Goal: Information Seeking & Learning: Learn about a topic

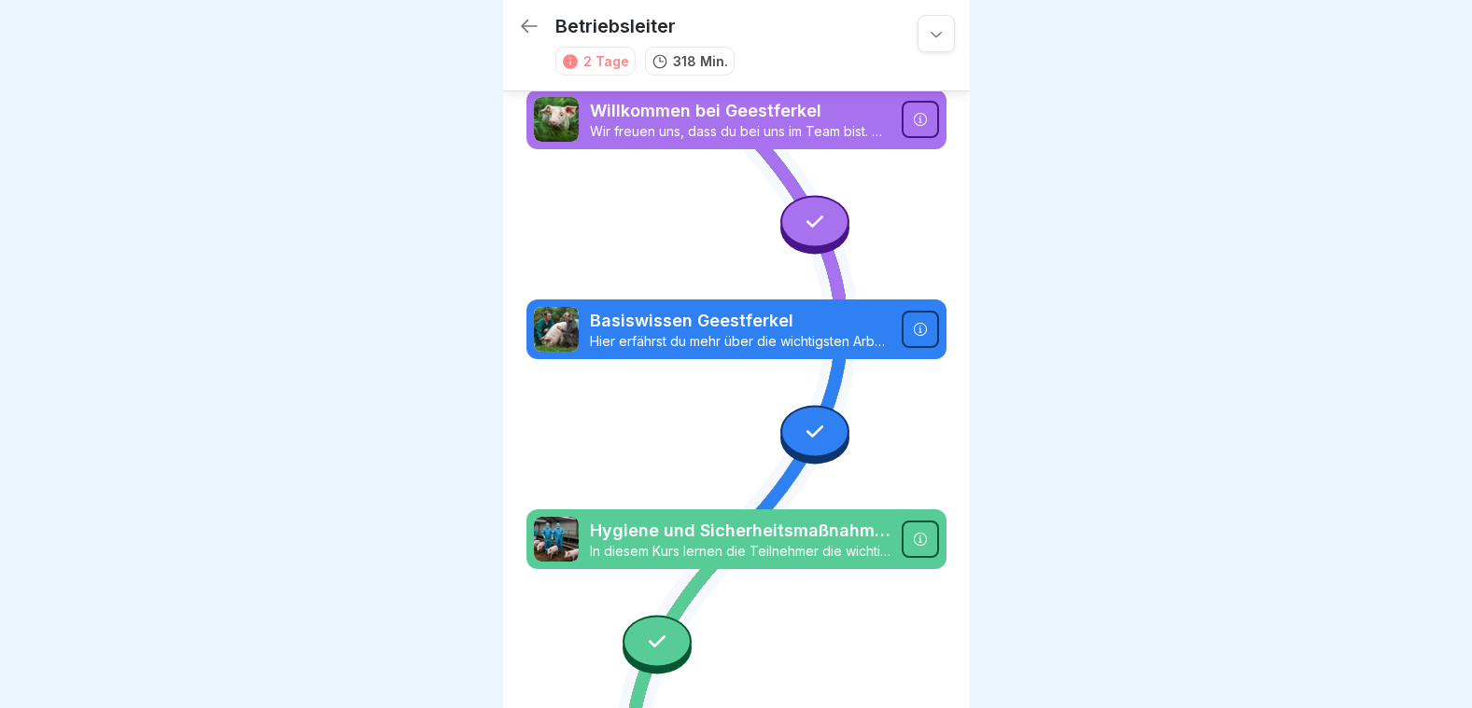
scroll to position [1796, 0]
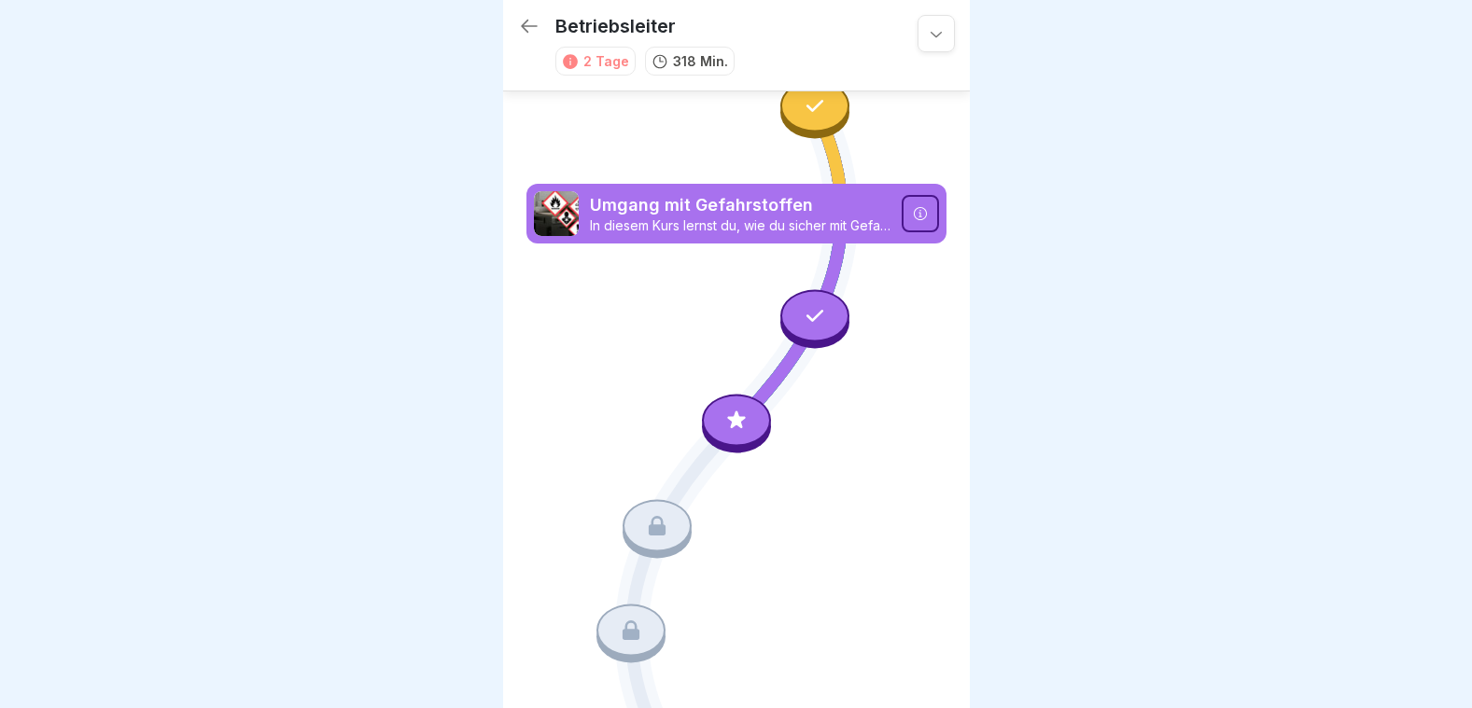
drag, startPoint x: 732, startPoint y: 358, endPoint x: 732, endPoint y: 348, distance: 10.3
click at [732, 409] on icon at bounding box center [736, 421] width 24 height 24
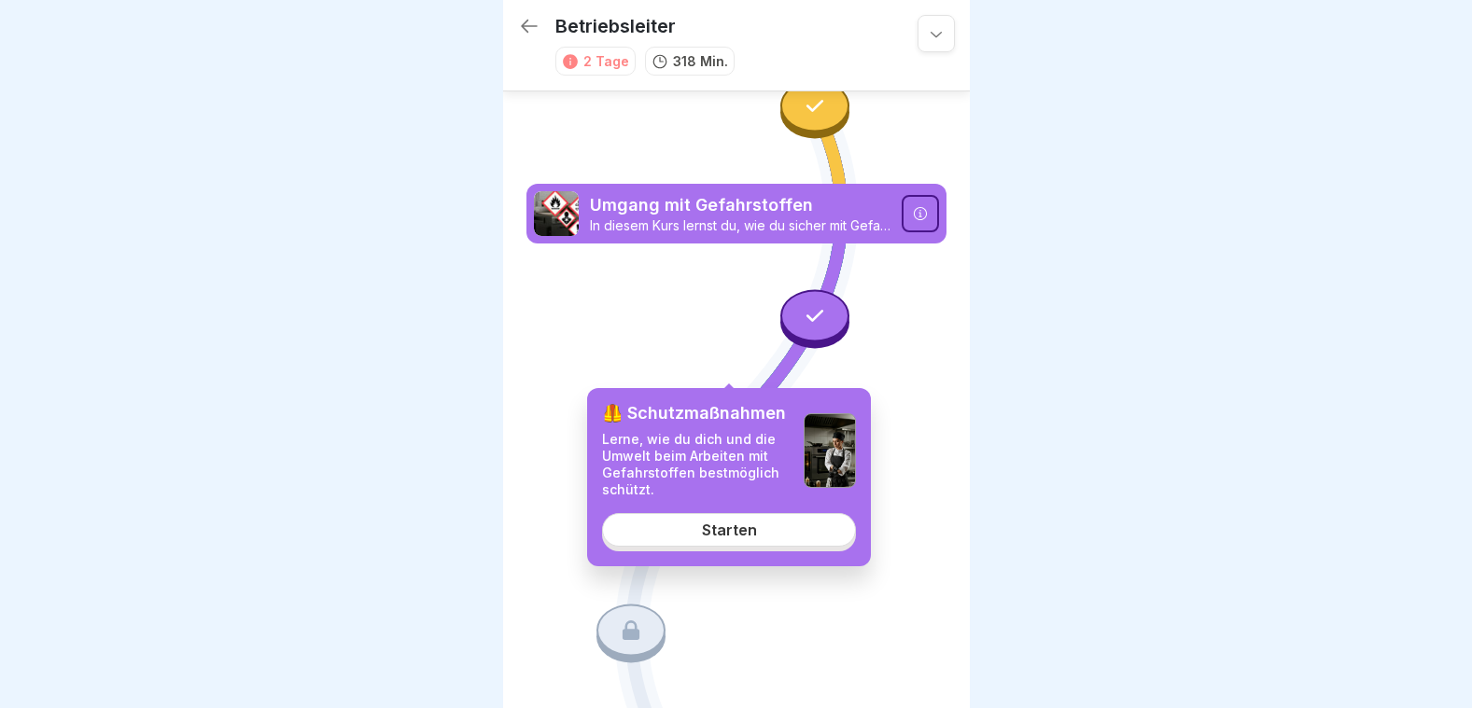
click at [742, 525] on div "Starten" at bounding box center [729, 530] width 55 height 17
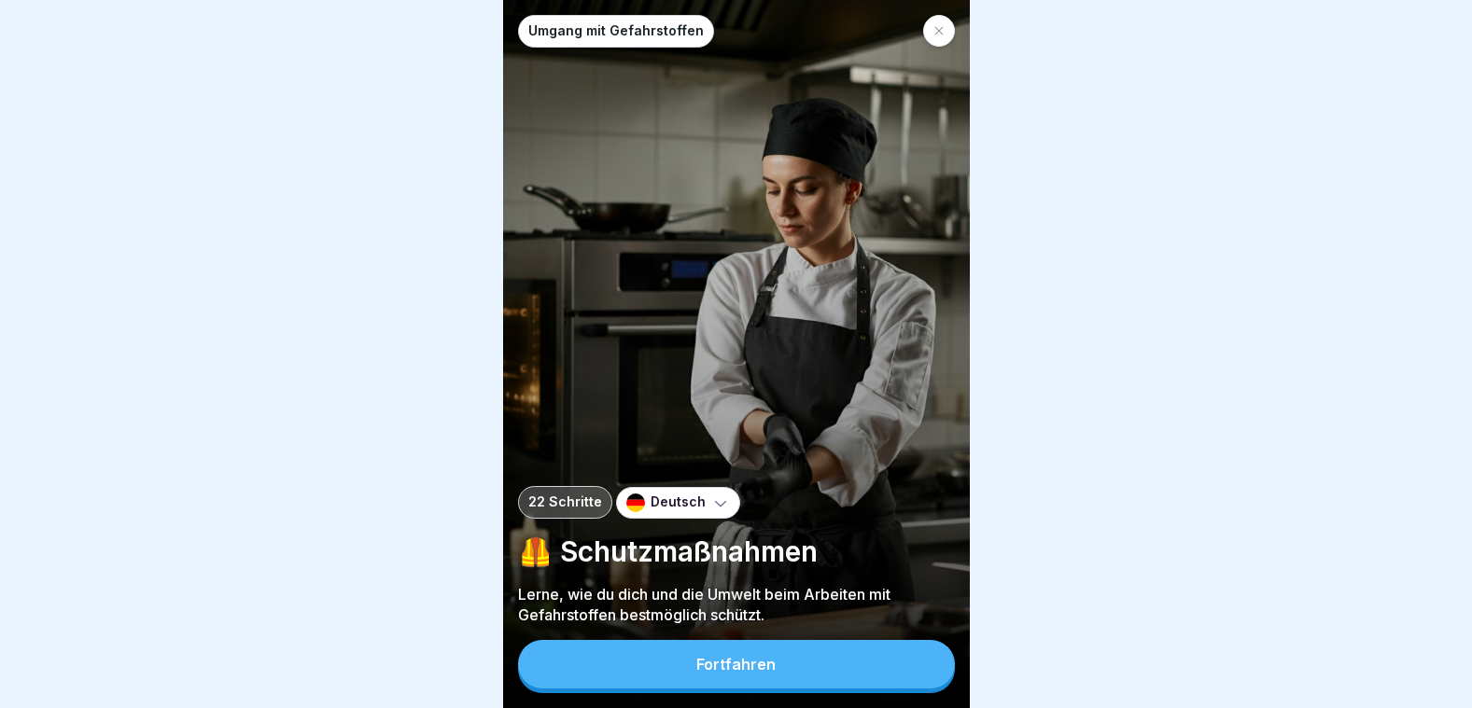
click at [774, 674] on button "Fortfahren" at bounding box center [736, 664] width 437 height 49
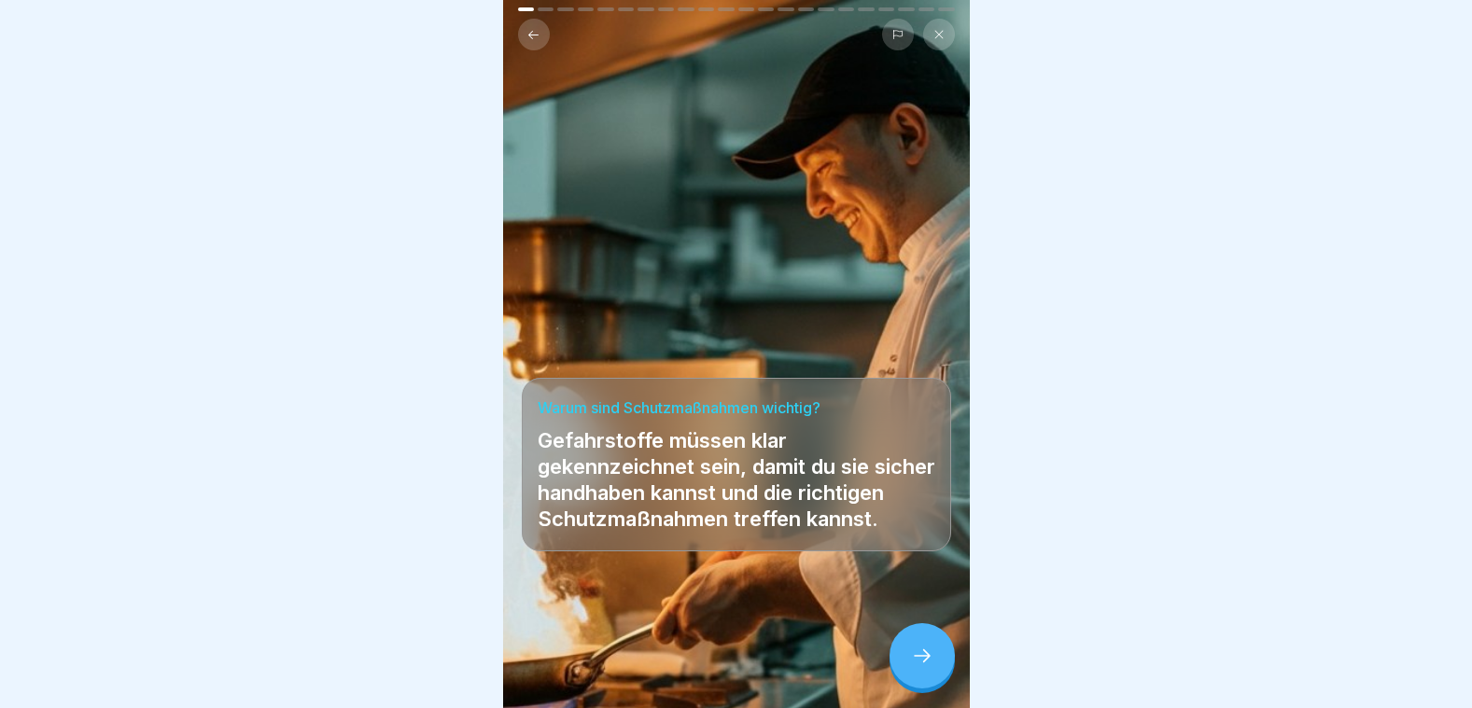
click at [923, 659] on icon at bounding box center [922, 656] width 22 height 22
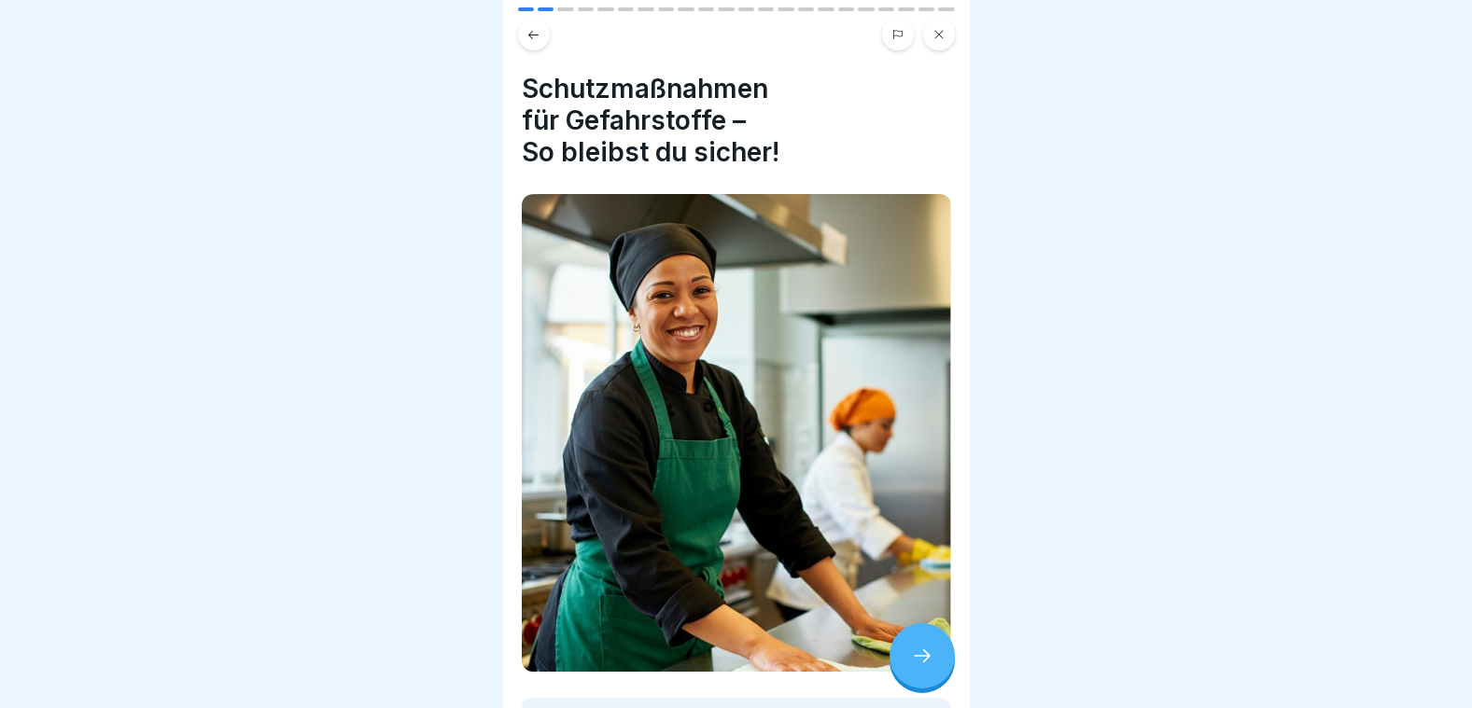
click at [923, 659] on icon at bounding box center [922, 656] width 22 height 22
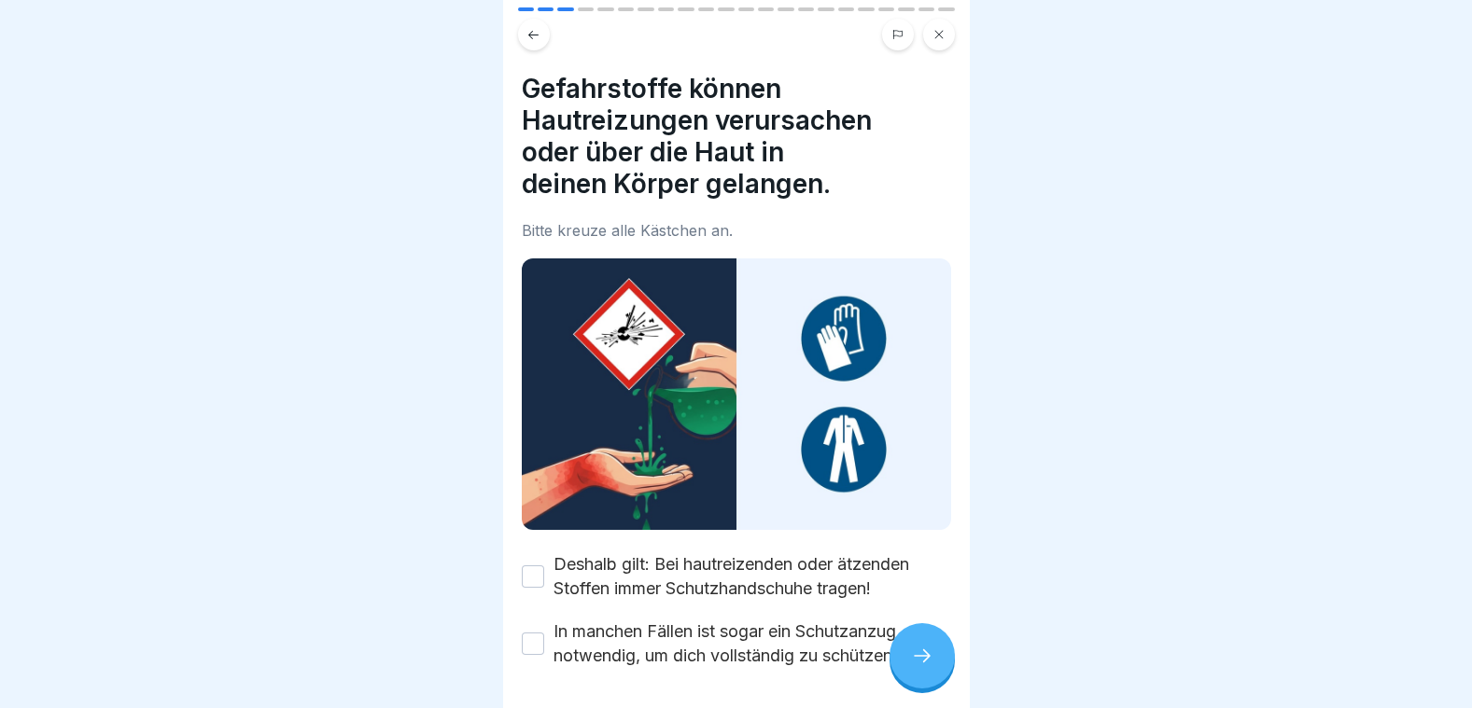
click at [923, 659] on icon at bounding box center [922, 656] width 22 height 22
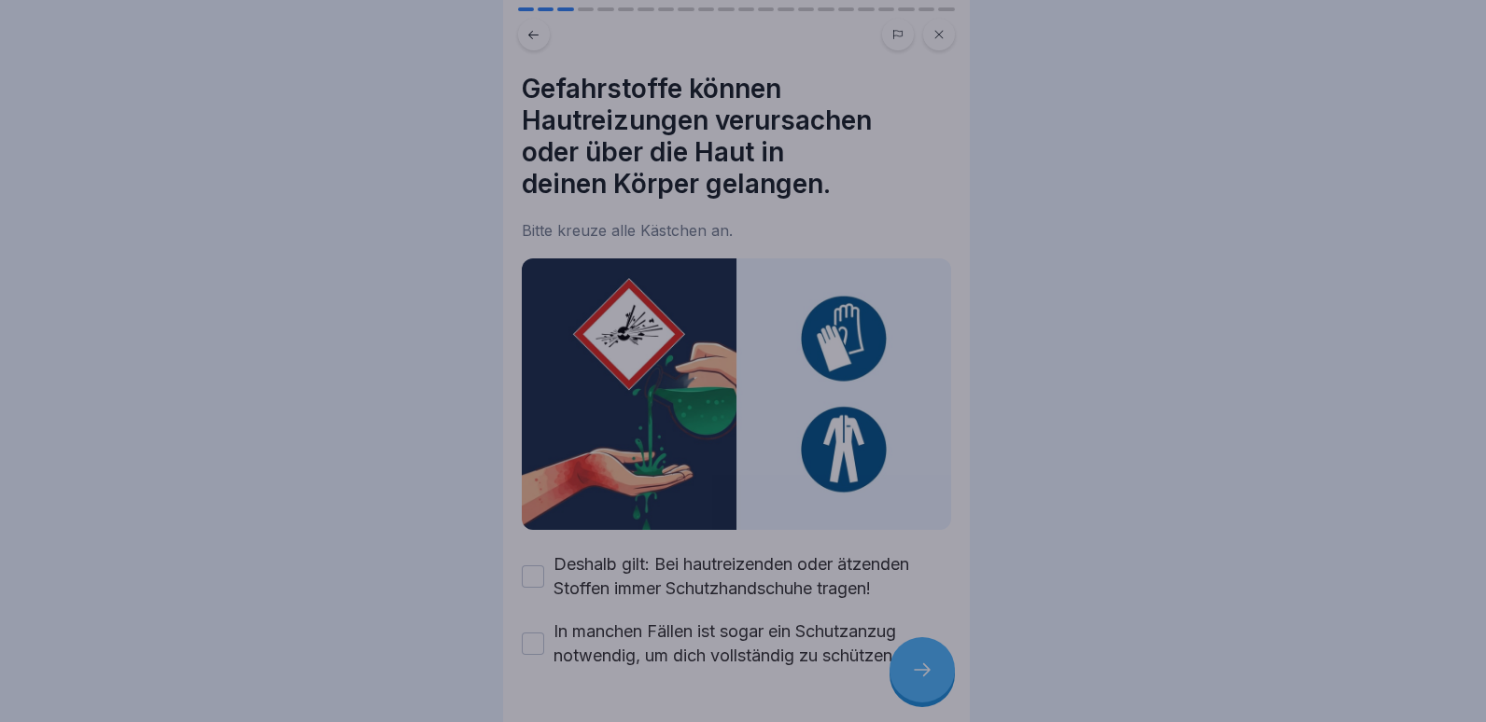
click at [923, 659] on div at bounding box center [743, 361] width 1486 height 722
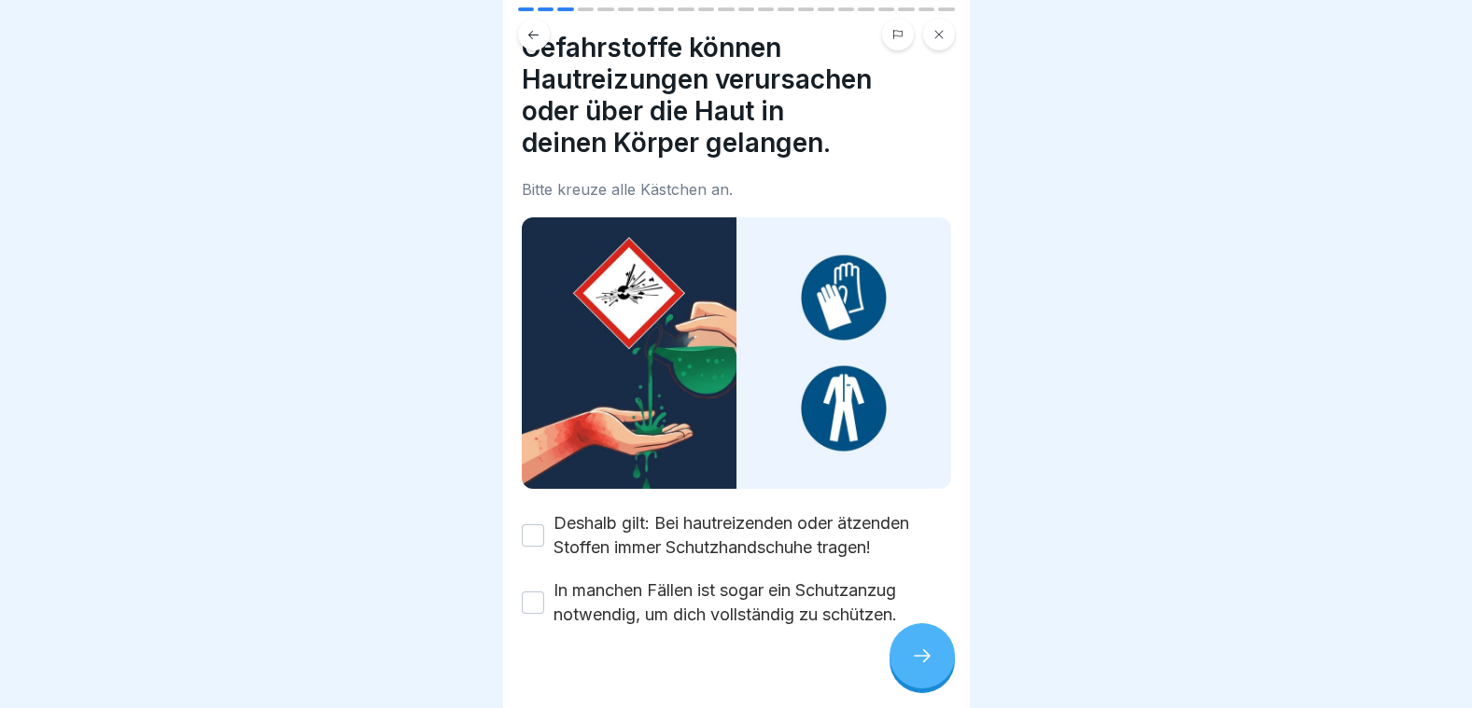
scroll to position [63, 0]
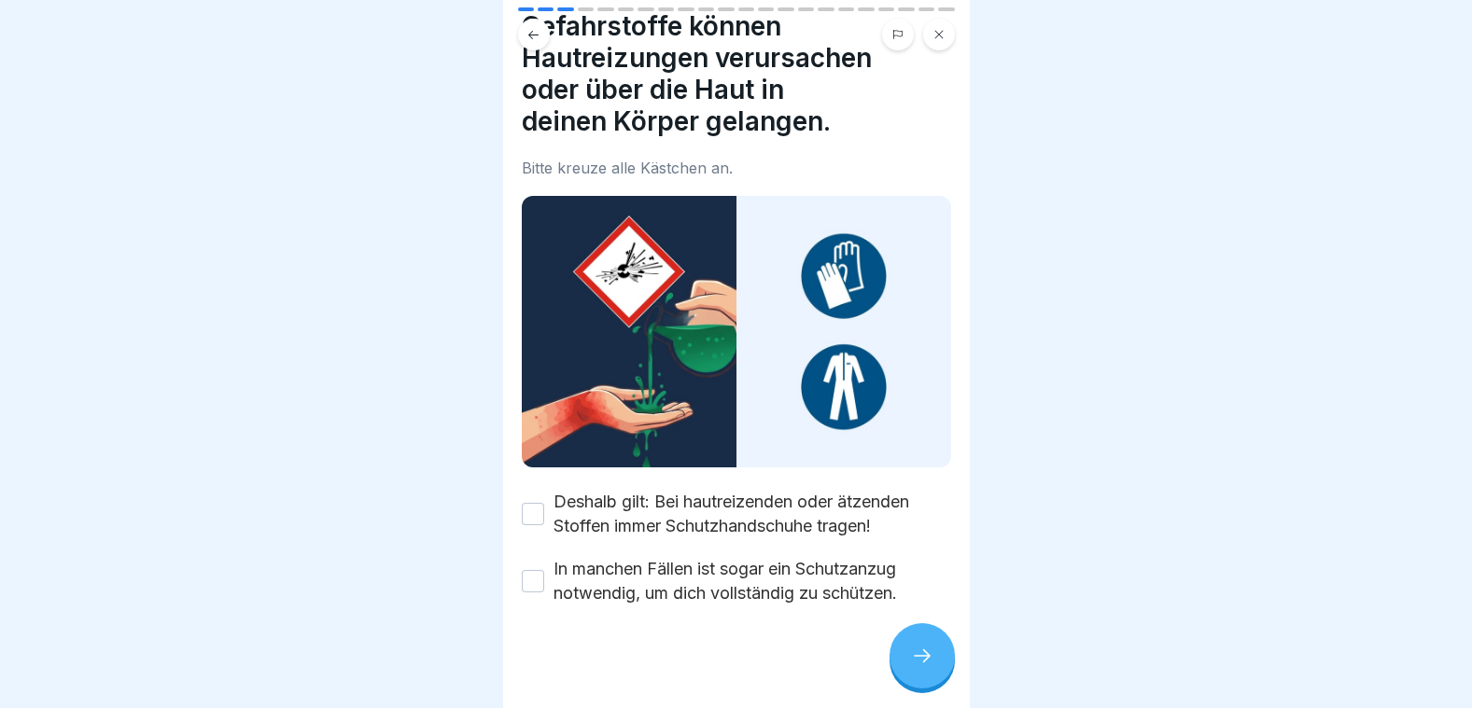
click at [543, 503] on button "Deshalb gilt: Bei hautreizenden oder ätzenden Stoffen immer Schutzhandschuhe tr…" at bounding box center [533, 514] width 22 height 22
drag, startPoint x: 538, startPoint y: 567, endPoint x: 547, endPoint y: 571, distance: 10.4
click at [545, 570] on div "In manchen Fällen ist sogar ein Schutzanzug notwendig, um dich vollständig zu s…" at bounding box center [736, 581] width 429 height 49
drag, startPoint x: 538, startPoint y: 575, endPoint x: 551, endPoint y: 580, distance: 13.9
click at [544, 576] on div "In manchen Fällen ist sogar ein Schutzanzug notwendig, um dich vollständig zu s…" at bounding box center [736, 581] width 429 height 49
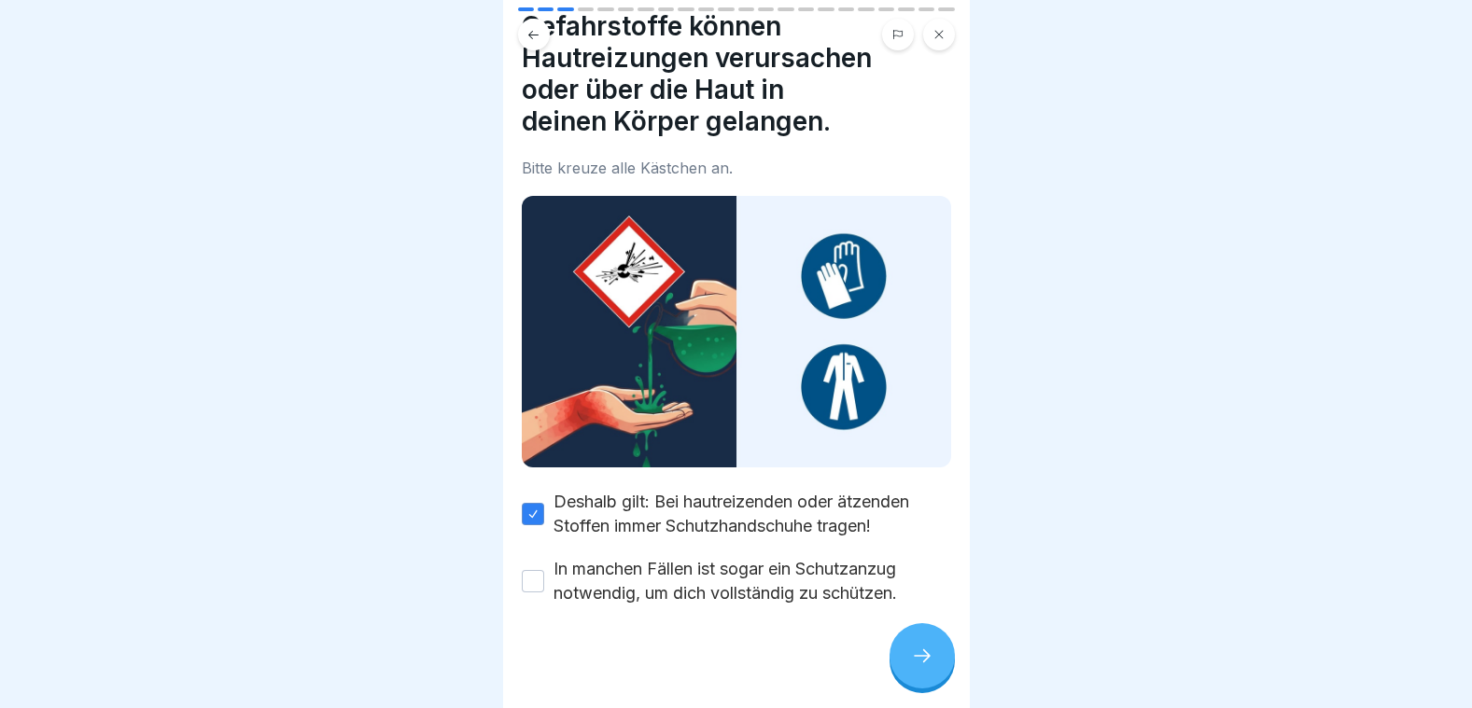
click at [542, 570] on button "In manchen Fällen ist sogar ein Schutzanzug notwendig, um dich vollständig zu s…" at bounding box center [533, 581] width 22 height 22
click at [938, 665] on div at bounding box center [921, 655] width 65 height 65
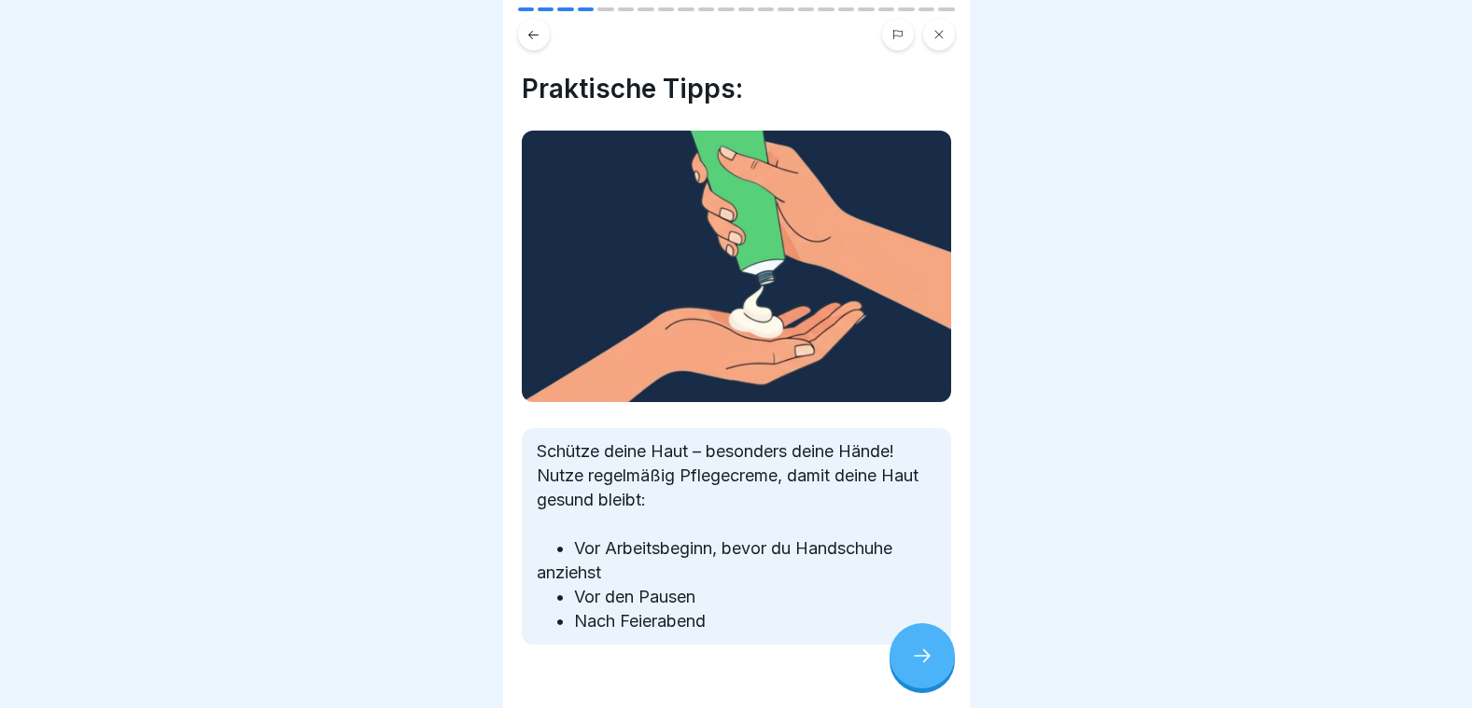
click at [920, 665] on icon at bounding box center [922, 656] width 22 height 22
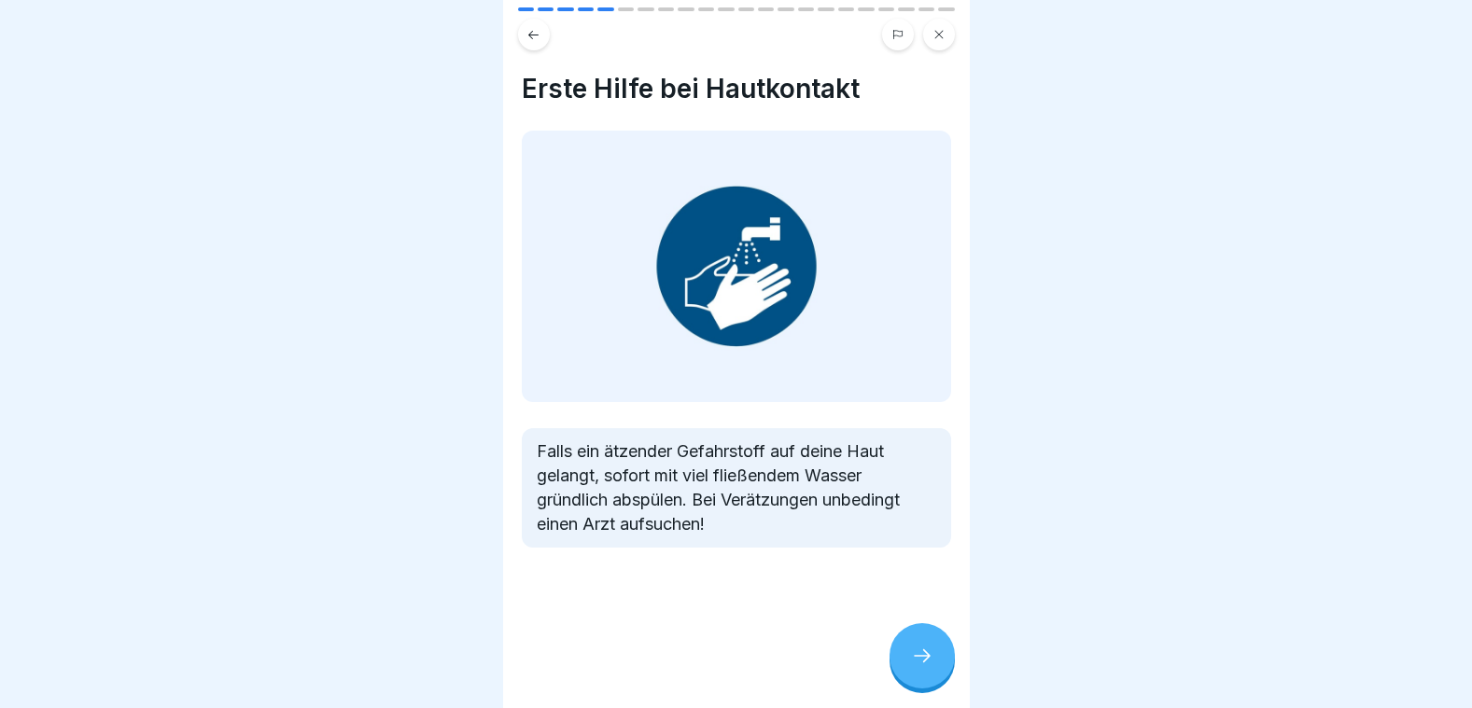
click at [922, 667] on icon at bounding box center [922, 656] width 22 height 22
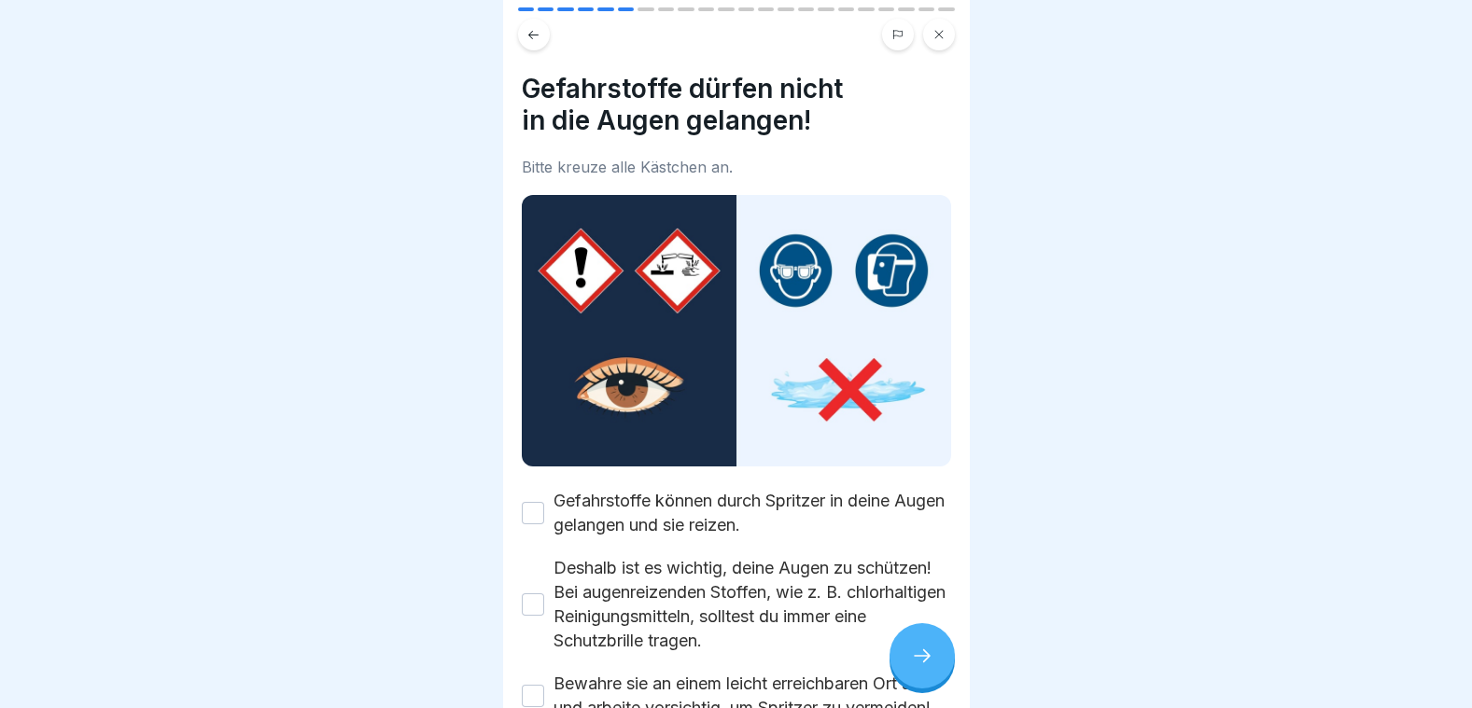
click at [922, 667] on icon at bounding box center [922, 656] width 22 height 22
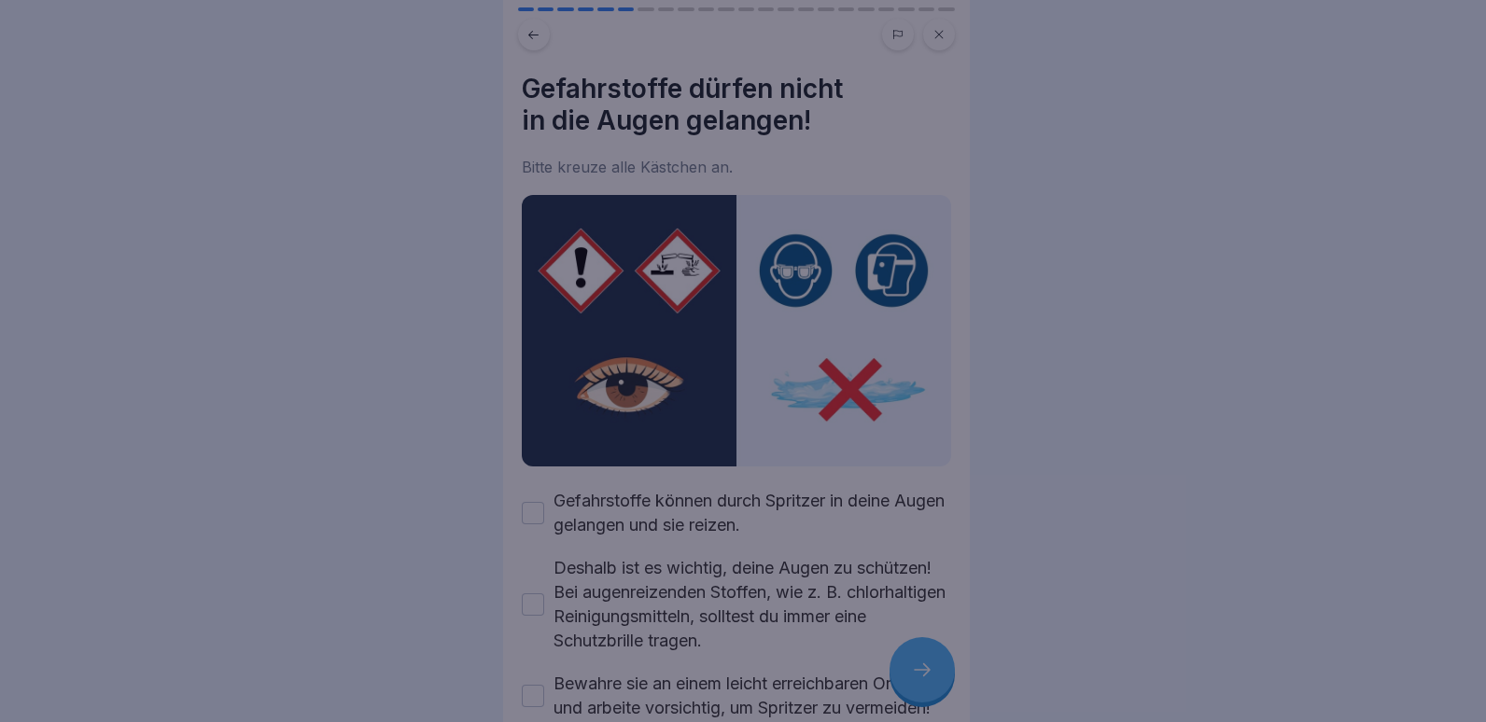
click at [910, 674] on div at bounding box center [743, 361] width 1486 height 722
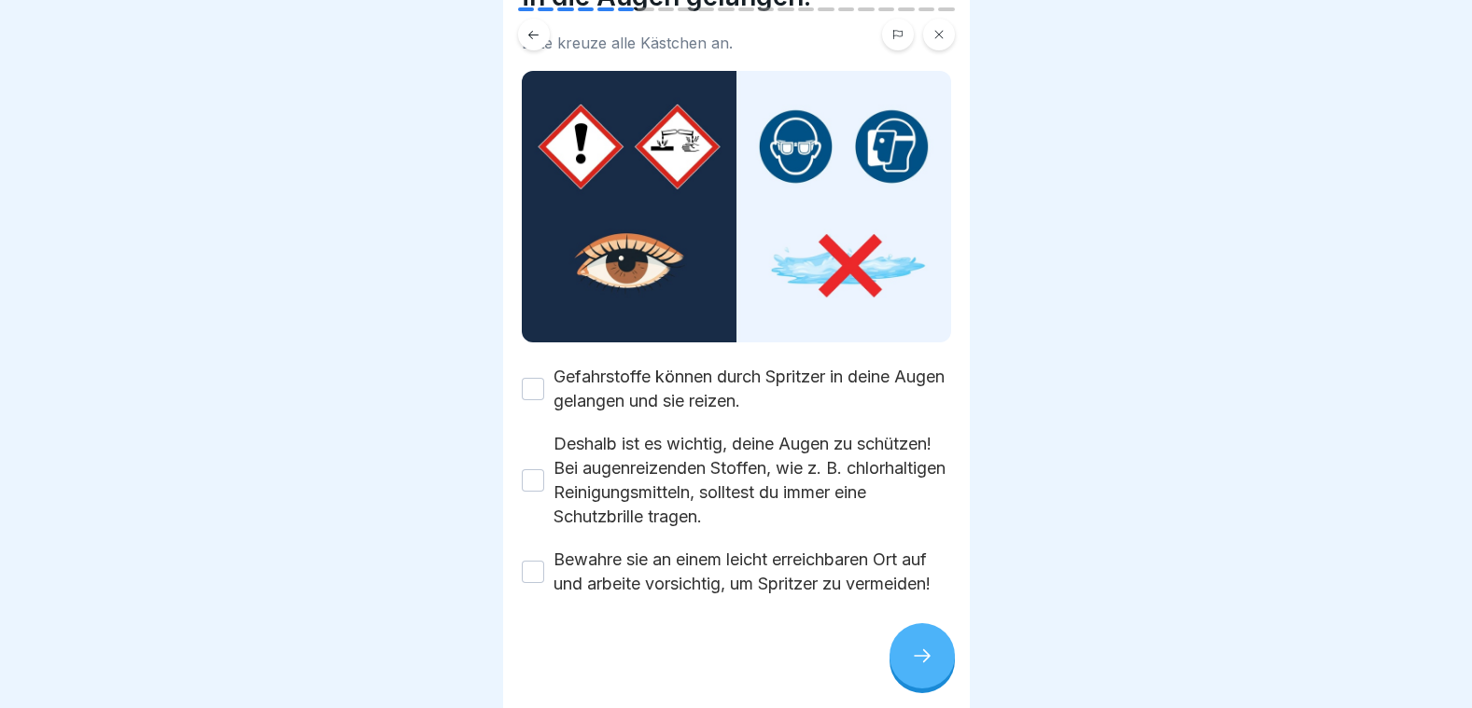
scroll to position [139, 0]
click at [535, 378] on button "Gefahrstoffe können durch Spritzer in deine Augen gelangen und sie reizen." at bounding box center [533, 389] width 22 height 22
click at [537, 469] on button "Deshalb ist es wichtig, deine Augen zu schützen! Bei augenreizenden Stoffen, wi…" at bounding box center [533, 480] width 22 height 22
click at [541, 561] on button "Bewahre sie an einem leicht erreichbaren Ort auf und arbeite vorsichtig, um Spr…" at bounding box center [533, 572] width 22 height 22
click at [927, 664] on icon at bounding box center [922, 656] width 22 height 22
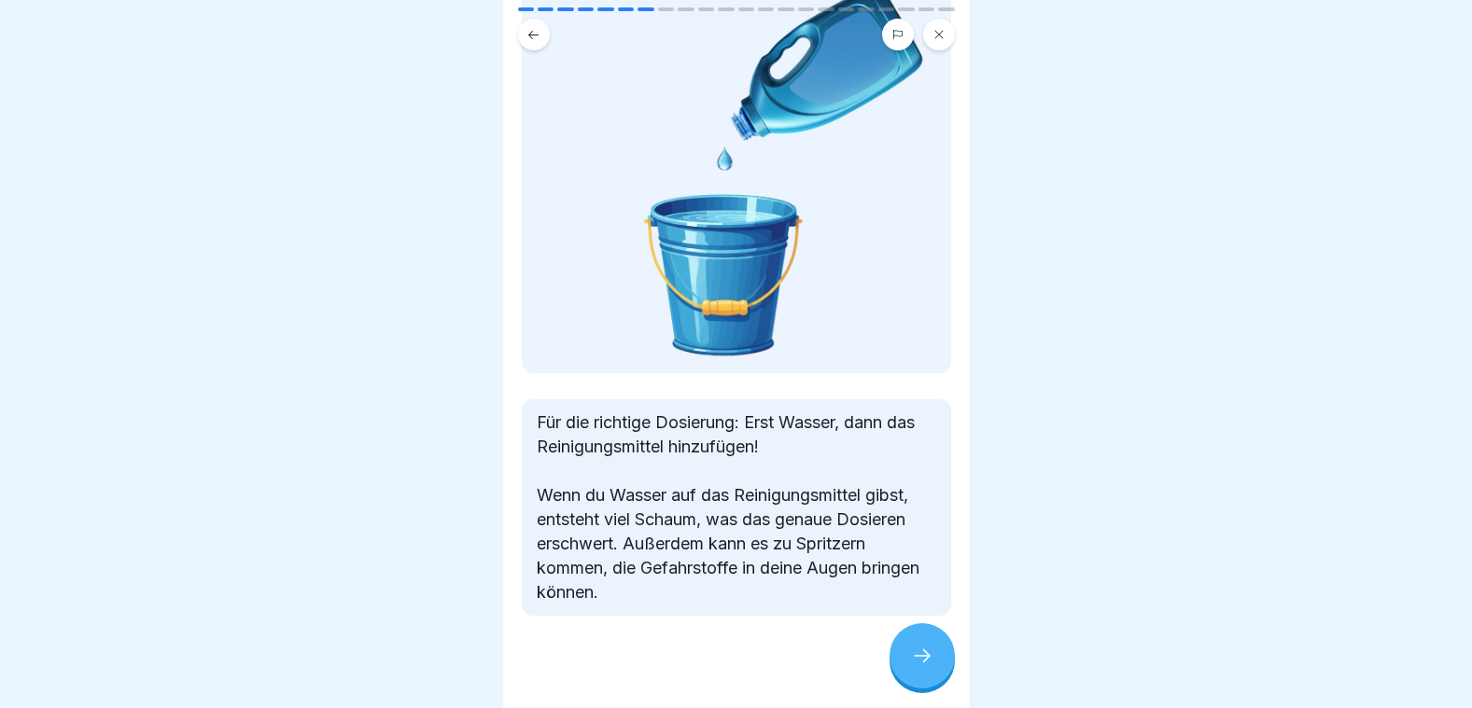
scroll to position [164, 0]
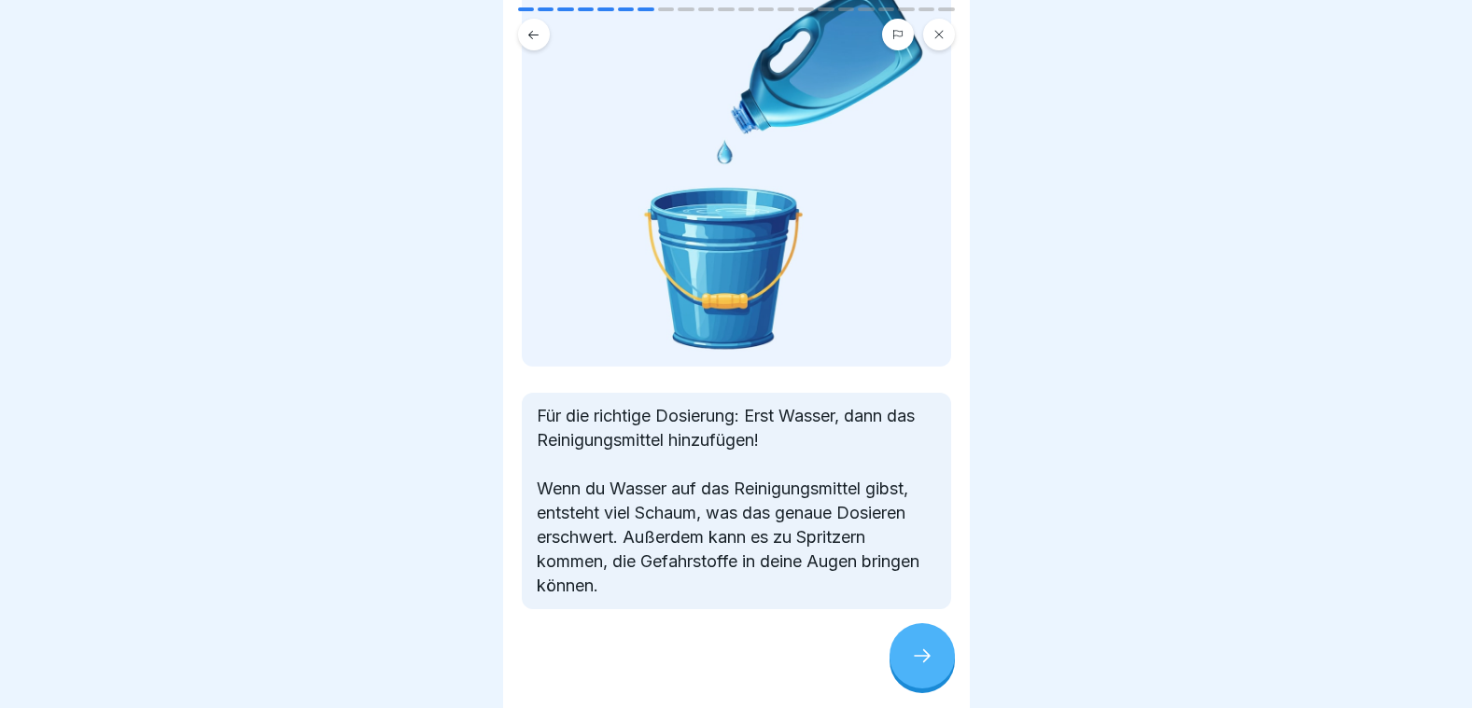
click at [920, 664] on icon at bounding box center [922, 656] width 22 height 22
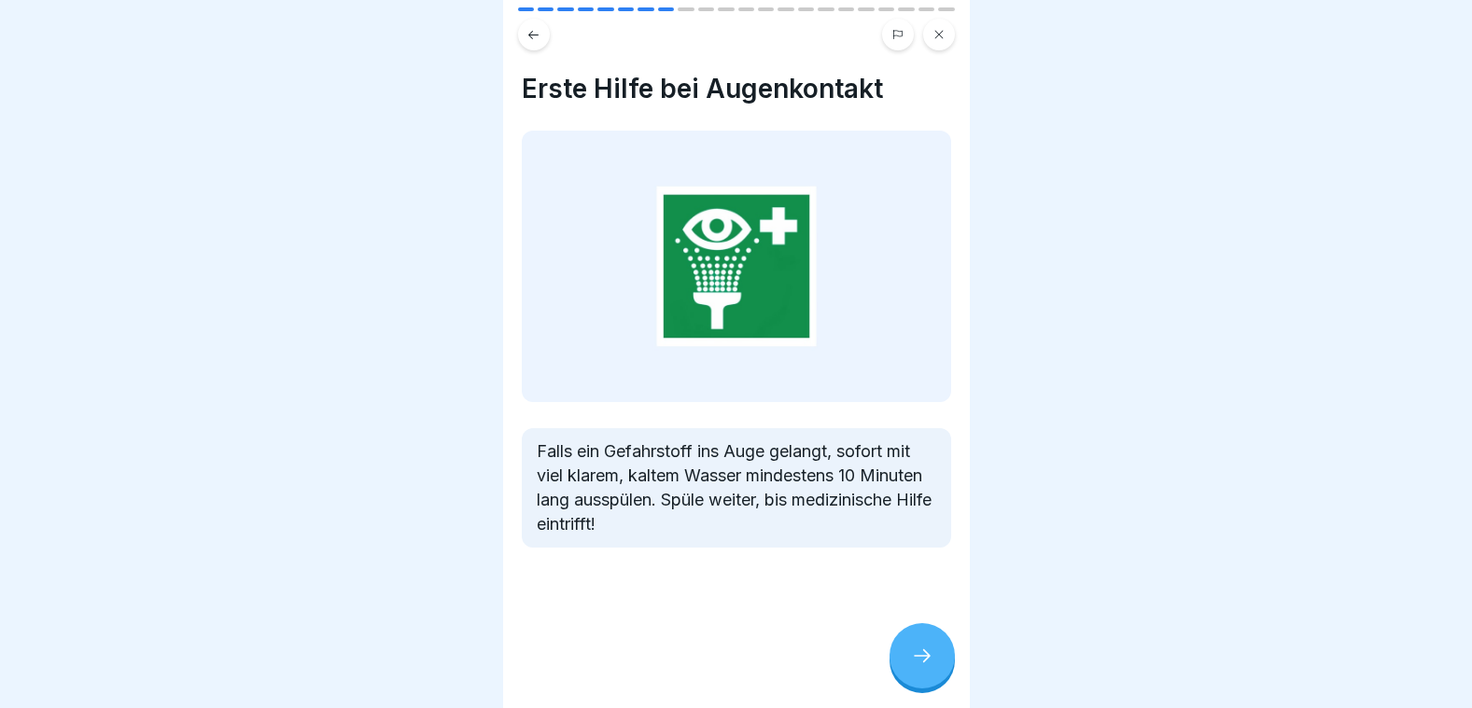
click at [918, 663] on icon at bounding box center [922, 656] width 22 height 22
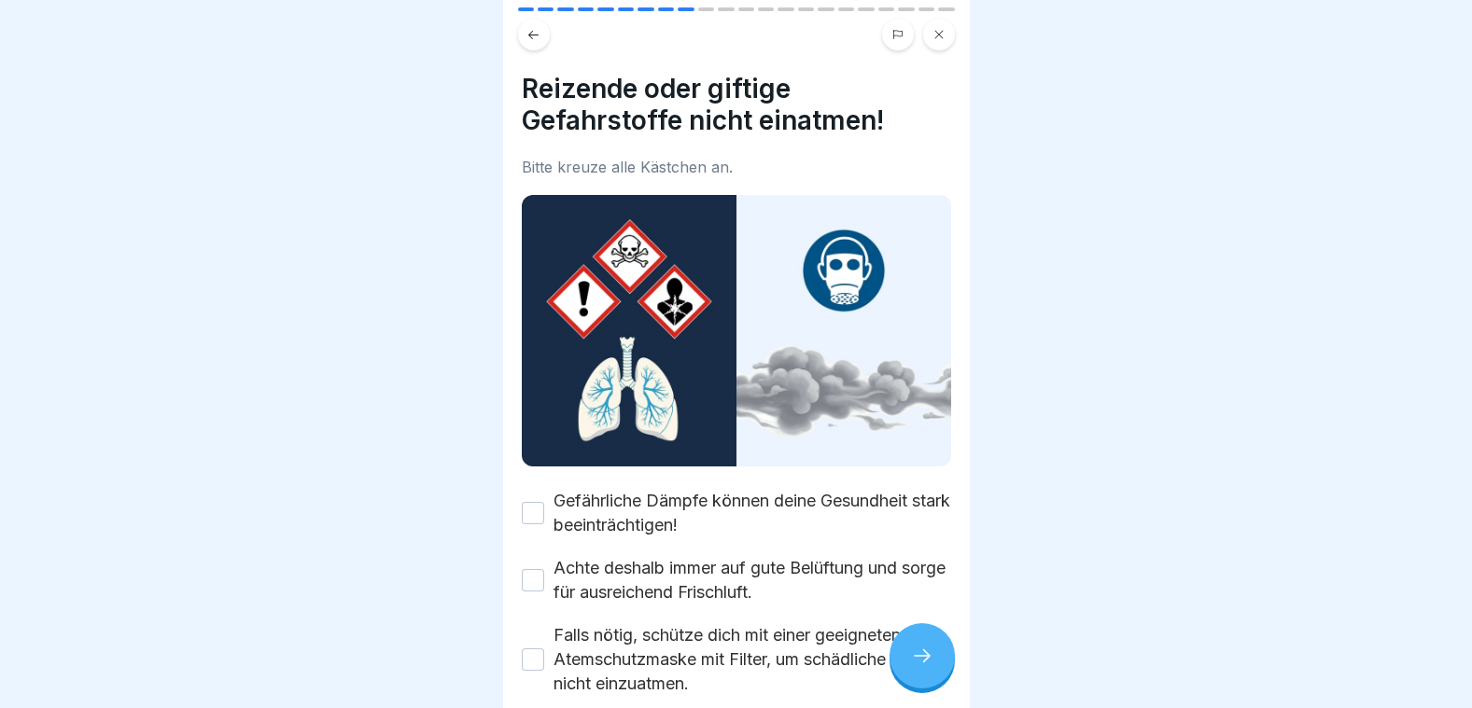
drag, startPoint x: 532, startPoint y: 500, endPoint x: 537, endPoint y: 544, distance: 44.1
click at [532, 503] on button "Gefährliche Dämpfe können deine Gesundheit stark beeinträchtigen!" at bounding box center [533, 513] width 22 height 22
drag, startPoint x: 537, startPoint y: 569, endPoint x: 536, endPoint y: 601, distance: 31.7
click at [536, 570] on button "Achte deshalb immer auf gute Belüftung und sorge für ausreichend Frischluft." at bounding box center [533, 580] width 22 height 22
click at [533, 649] on button "Falls nötig, schütze dich mit einer geeigneten Atemschutzmaske mit Filter, um s…" at bounding box center [533, 660] width 22 height 22
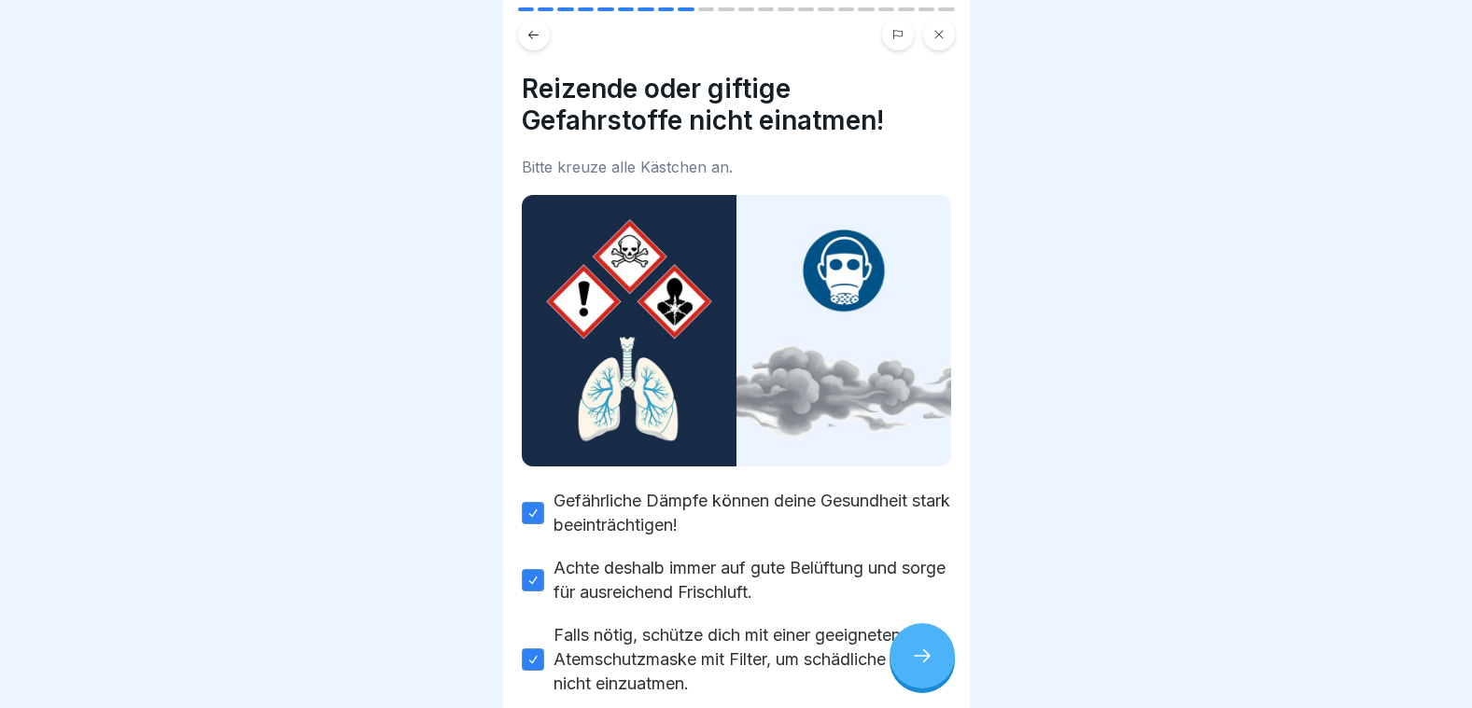
scroll to position [91, 0]
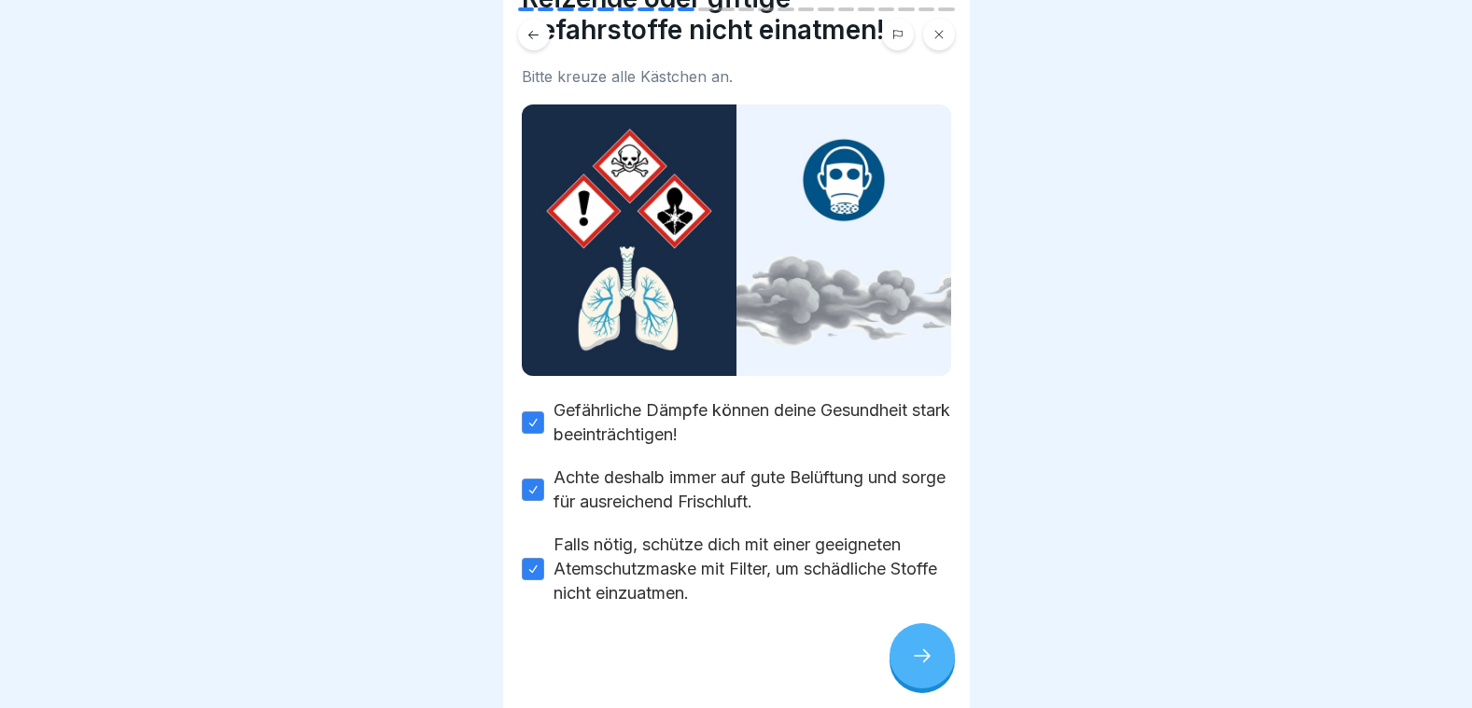
click at [916, 667] on icon at bounding box center [922, 656] width 22 height 22
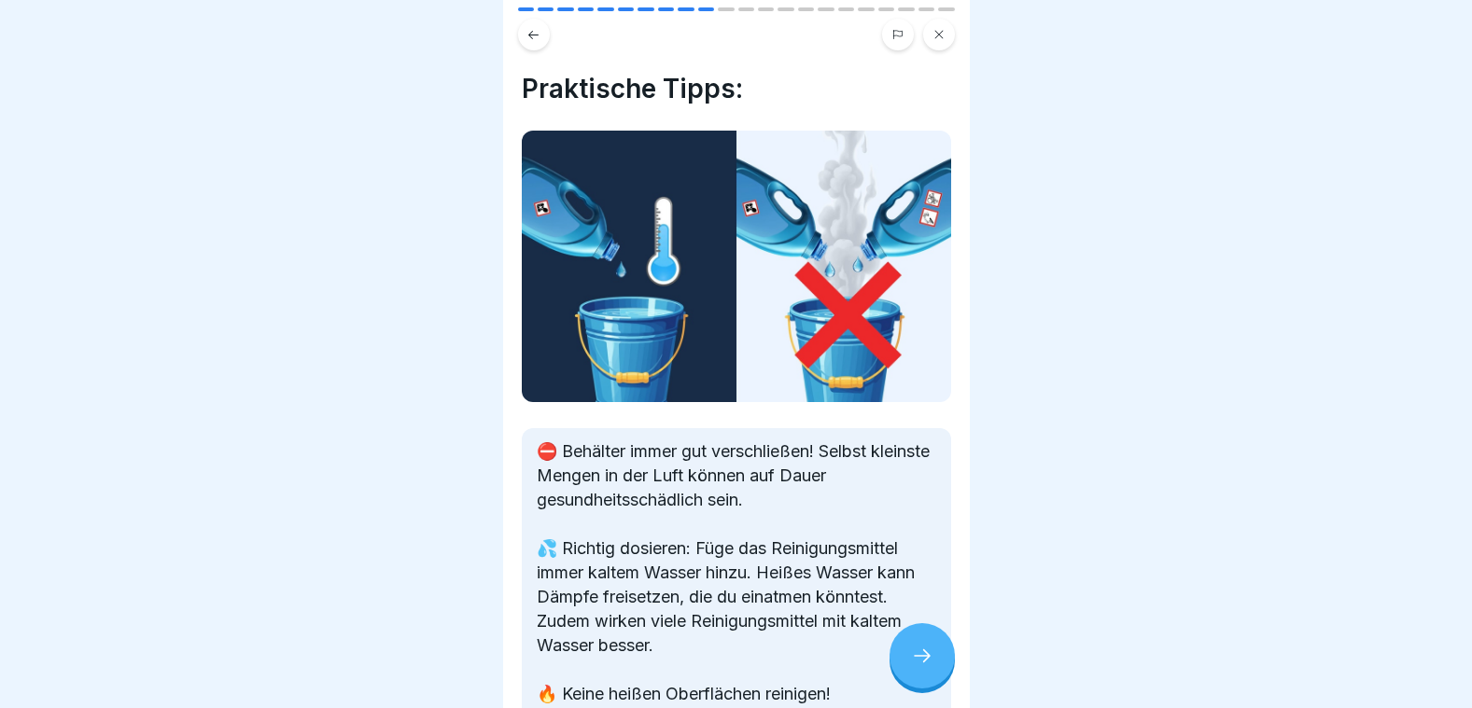
click at [913, 667] on icon at bounding box center [922, 656] width 22 height 22
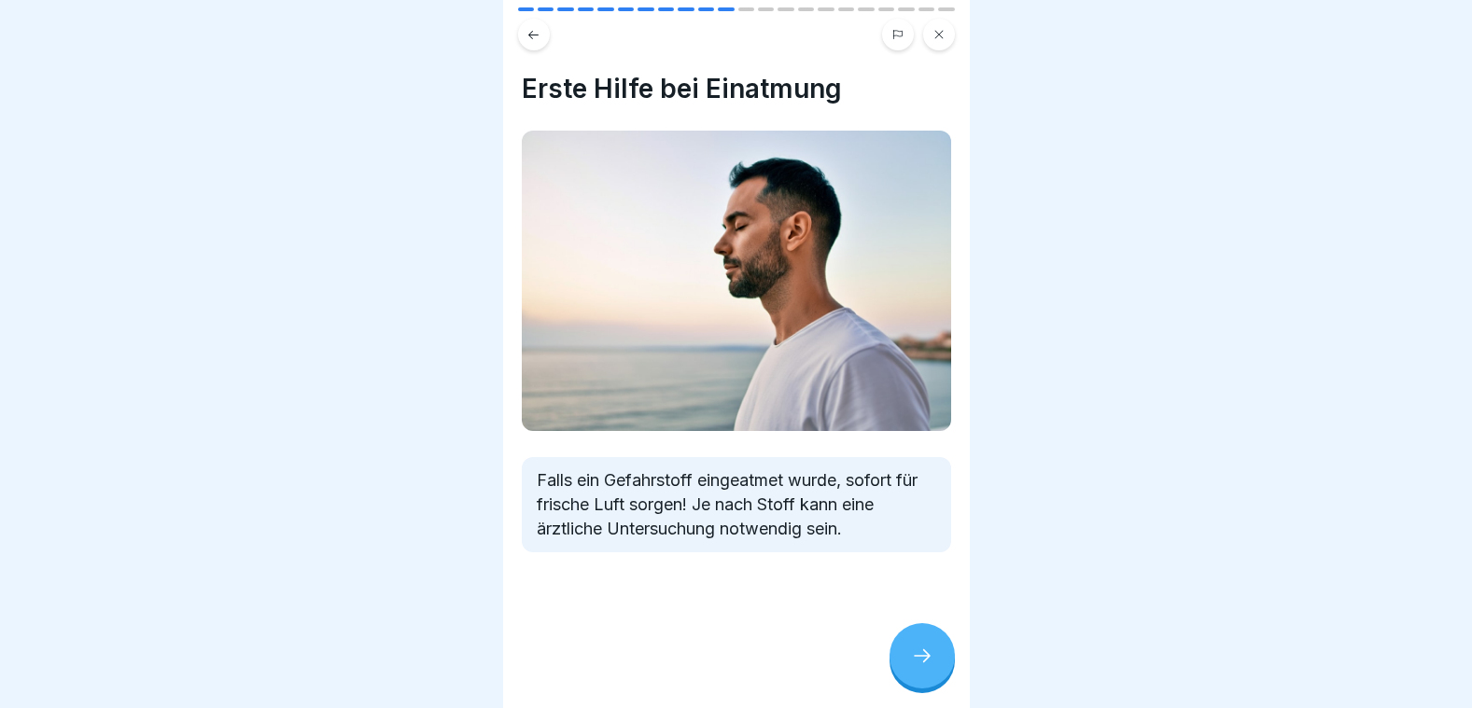
click at [913, 667] on icon at bounding box center [922, 656] width 22 height 22
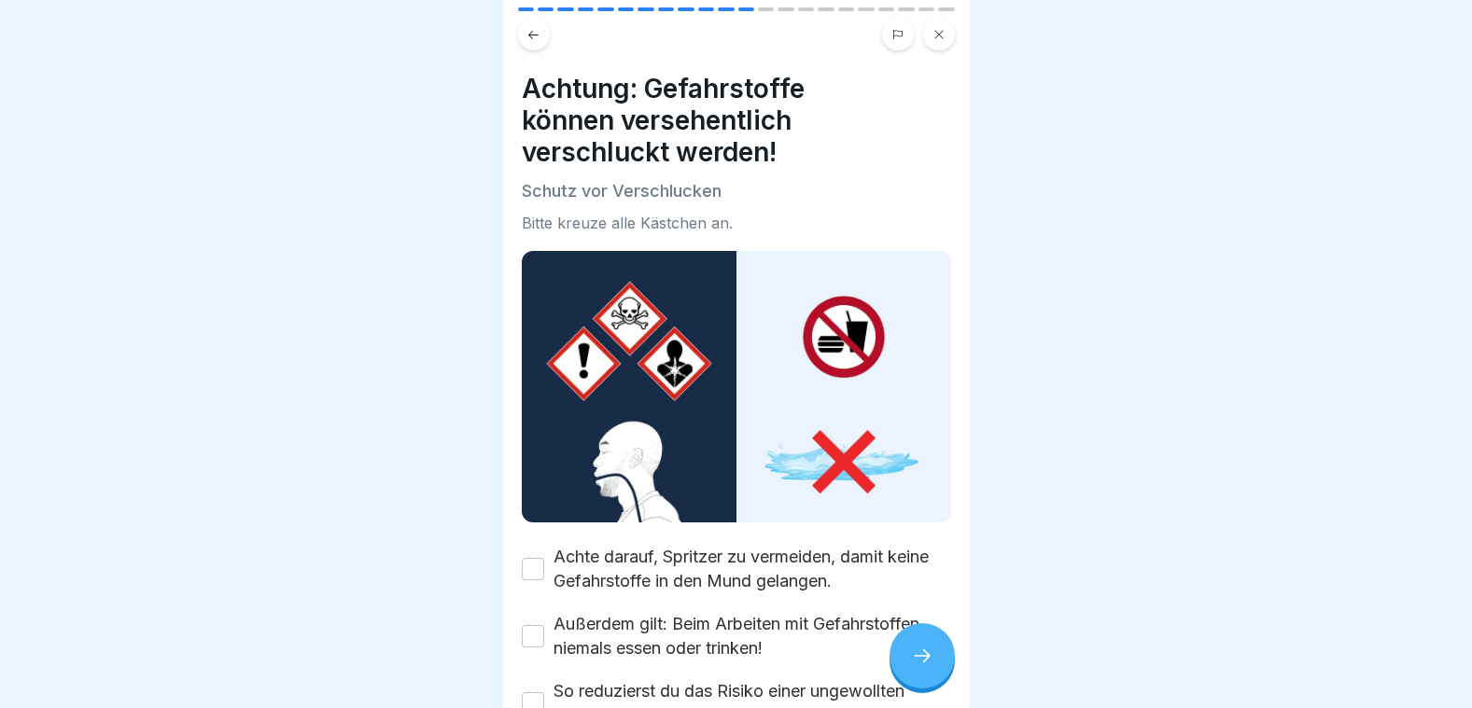
scroll to position [14, 0]
drag, startPoint x: 527, startPoint y: 549, endPoint x: 520, endPoint y: 574, distance: 26.3
click at [527, 558] on button "Achte darauf, Spritzer zu vermeiden, damit keine Gefahrstoffe in den Mund gelan…" at bounding box center [533, 569] width 22 height 22
click at [537, 625] on button "Außerdem gilt: Beim Arbeiten mit Gefahrstoffen niemals essen oder trinken!" at bounding box center [533, 636] width 22 height 22
drag, startPoint x: 534, startPoint y: 676, endPoint x: 528, endPoint y: 655, distance: 21.3
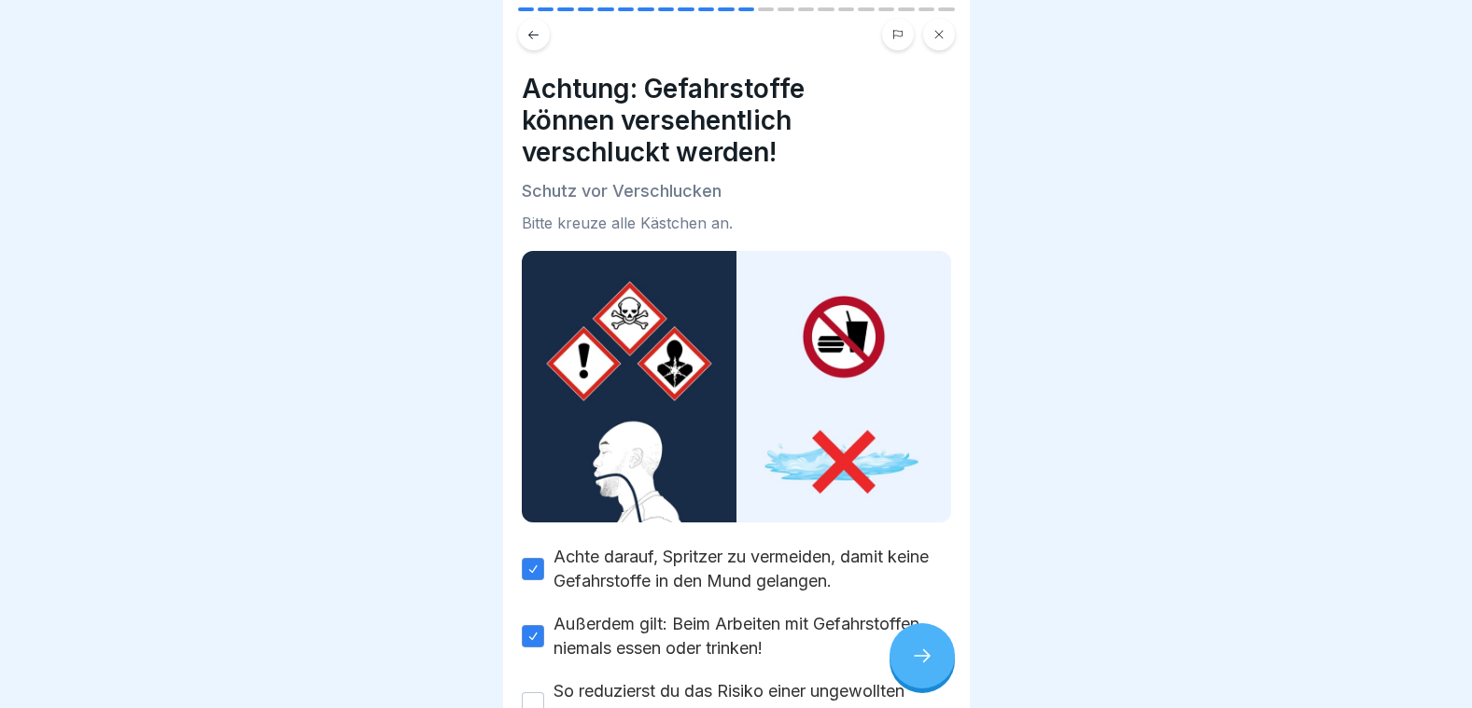
click at [535, 693] on button "So reduzierst du das Risiko einer ungewollten Aufnahme." at bounding box center [533, 704] width 22 height 22
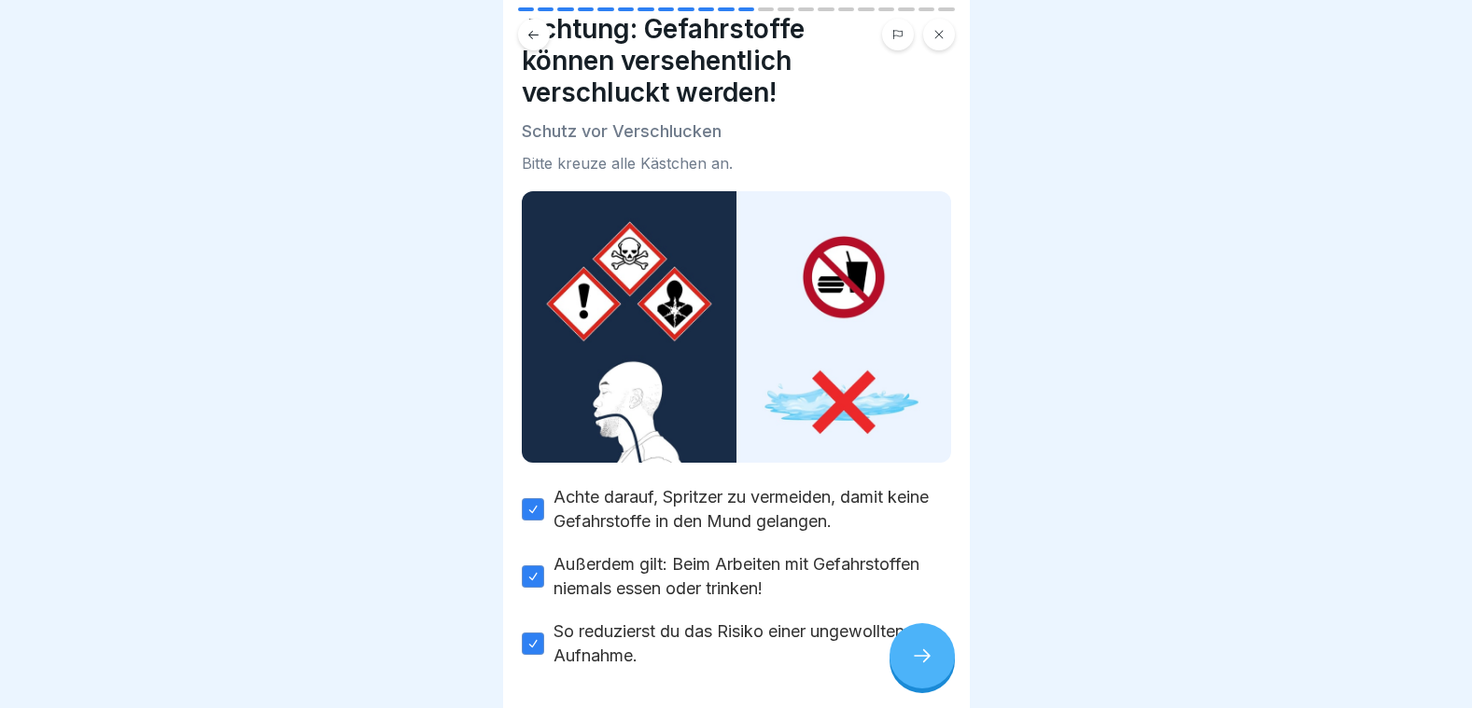
scroll to position [122, 0]
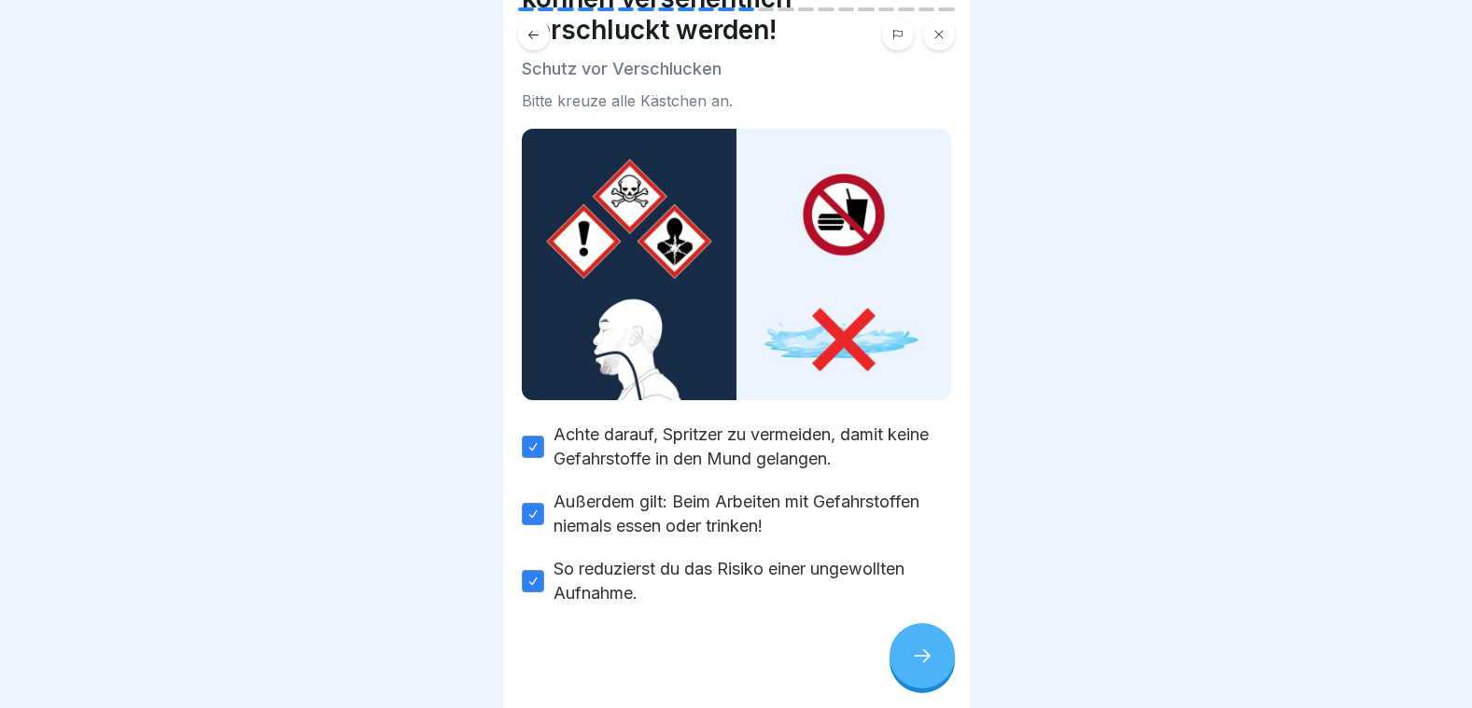
click at [918, 661] on icon at bounding box center [922, 656] width 22 height 22
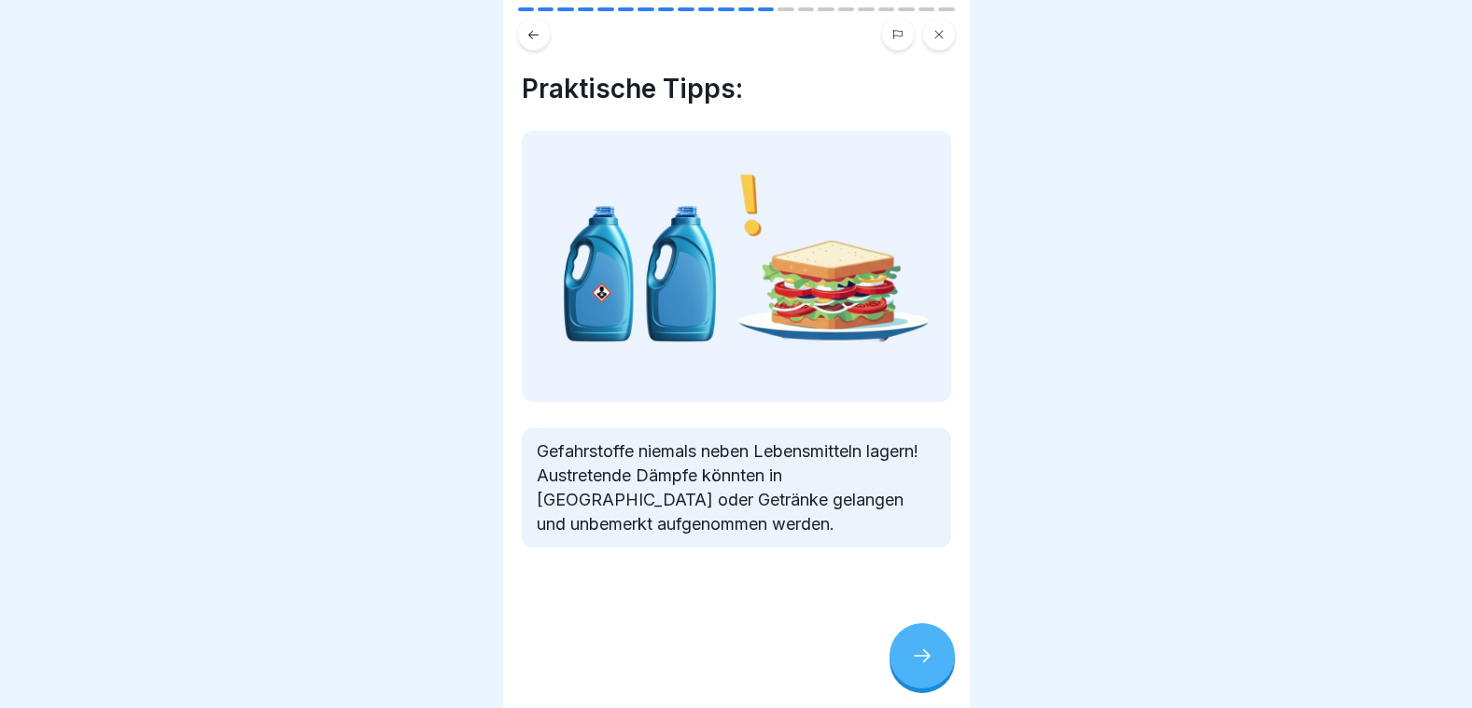
drag, startPoint x: 940, startPoint y: 656, endPoint x: 930, endPoint y: 652, distance: 10.9
click at [938, 657] on div at bounding box center [921, 655] width 65 height 65
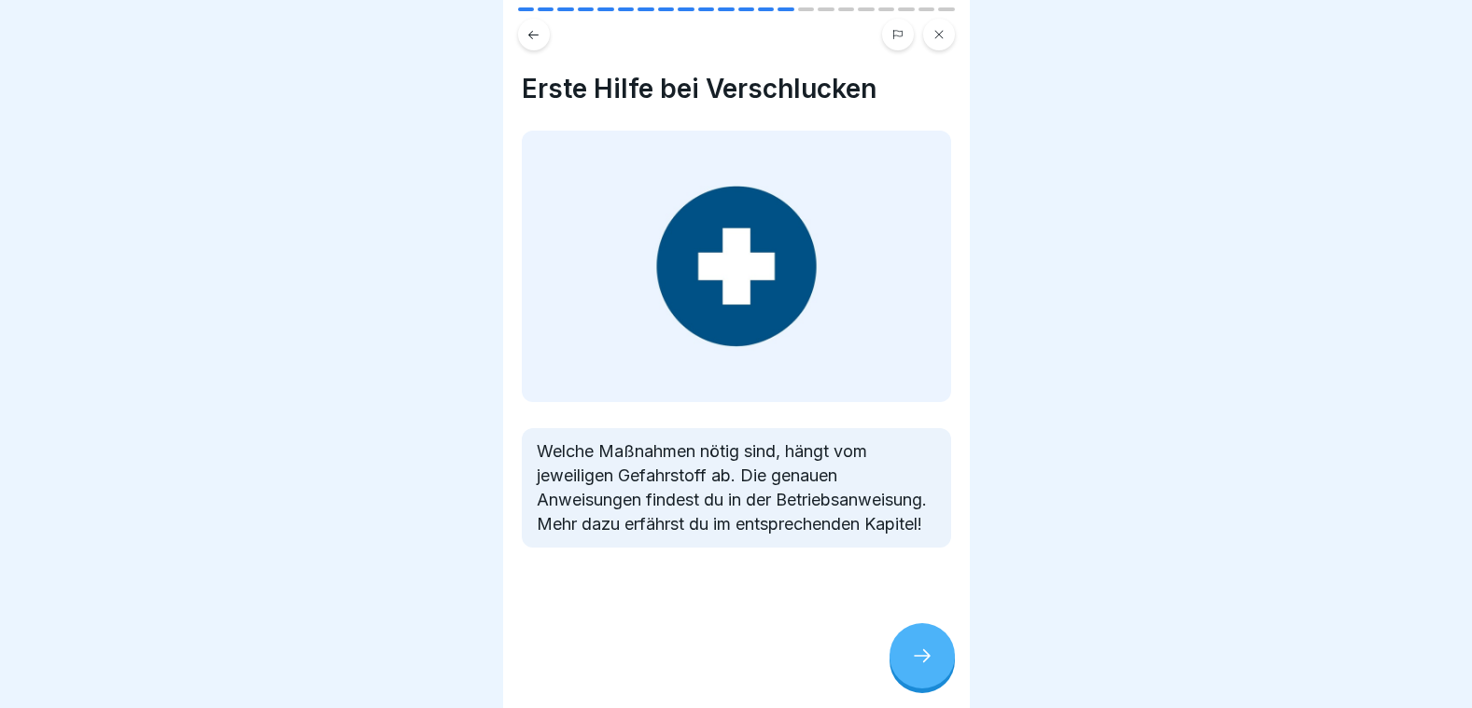
click at [931, 653] on icon at bounding box center [922, 656] width 22 height 22
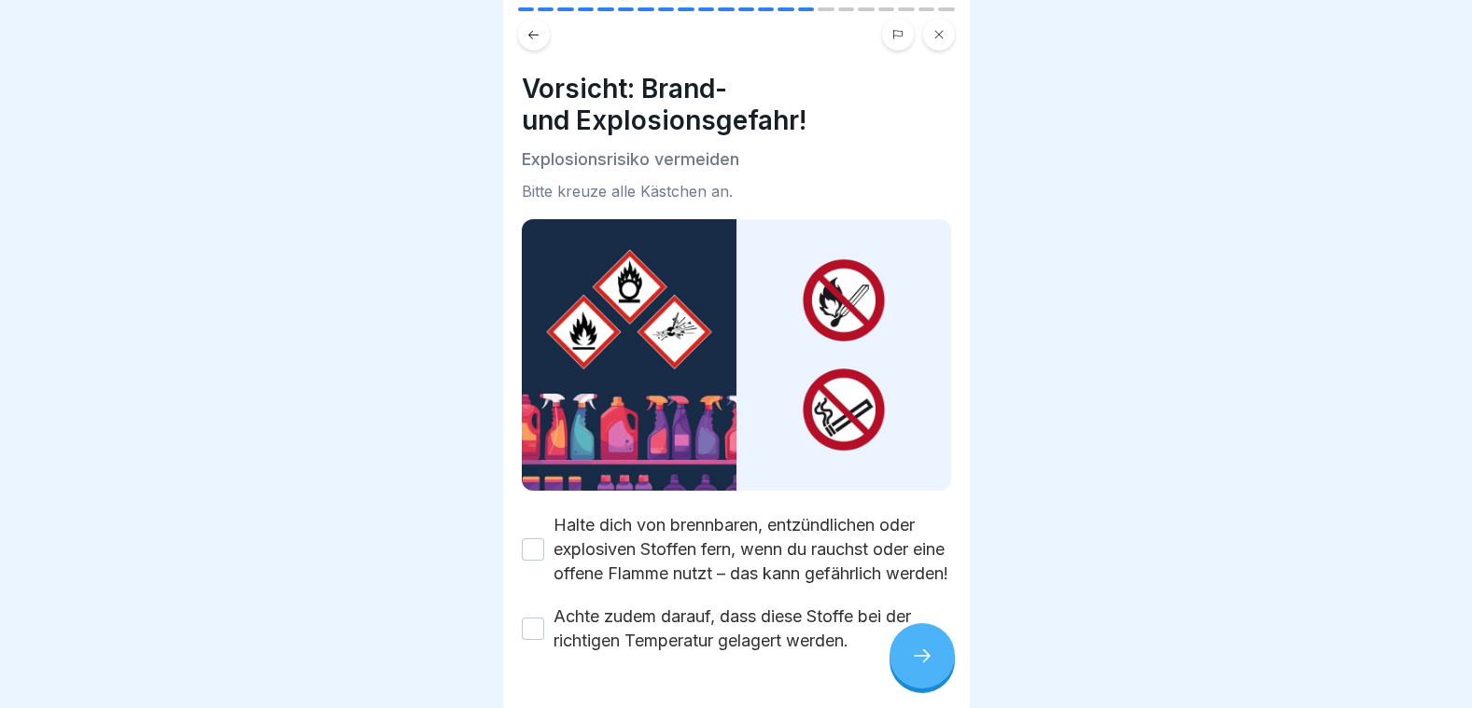
drag, startPoint x: 536, startPoint y: 538, endPoint x: 543, endPoint y: 547, distance: 12.0
click at [539, 540] on button "Halte dich von brennbaren, entzündlichen oder explosiven Stoffen fern, wenn du …" at bounding box center [533, 550] width 22 height 22
click at [533, 625] on button "Achte zudem darauf, dass diese Stoffe bei der richtigen Temperatur gelagert wer…" at bounding box center [533, 629] width 22 height 22
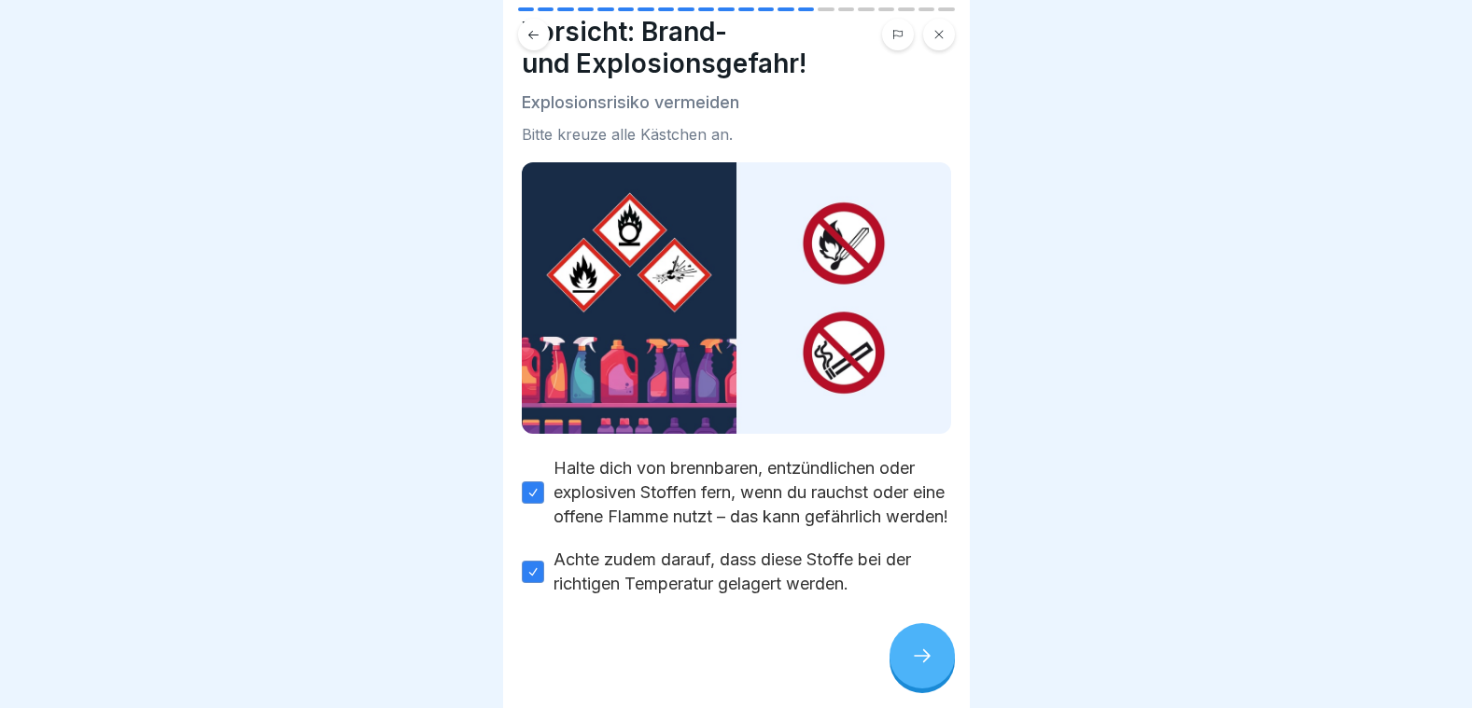
click at [931, 652] on icon at bounding box center [922, 656] width 22 height 22
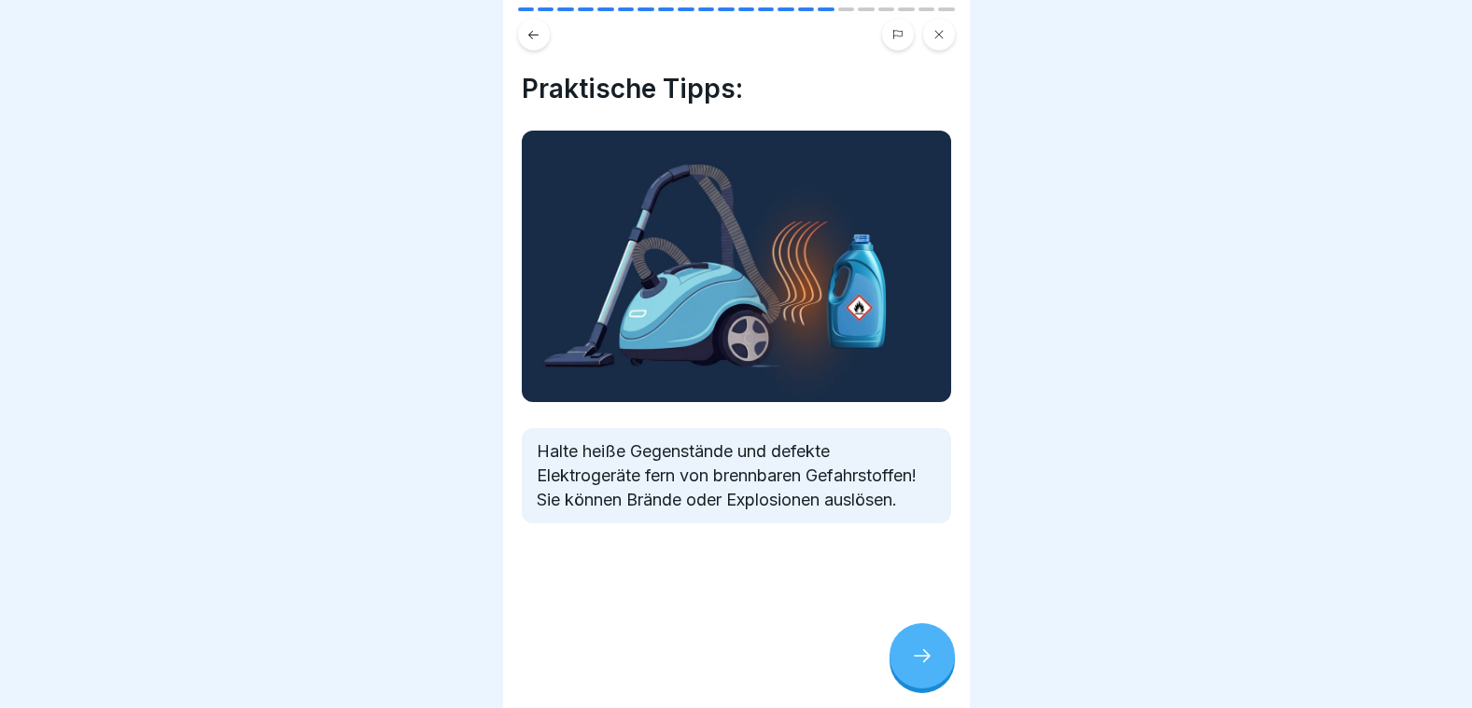
click at [929, 653] on icon at bounding box center [922, 656] width 22 height 22
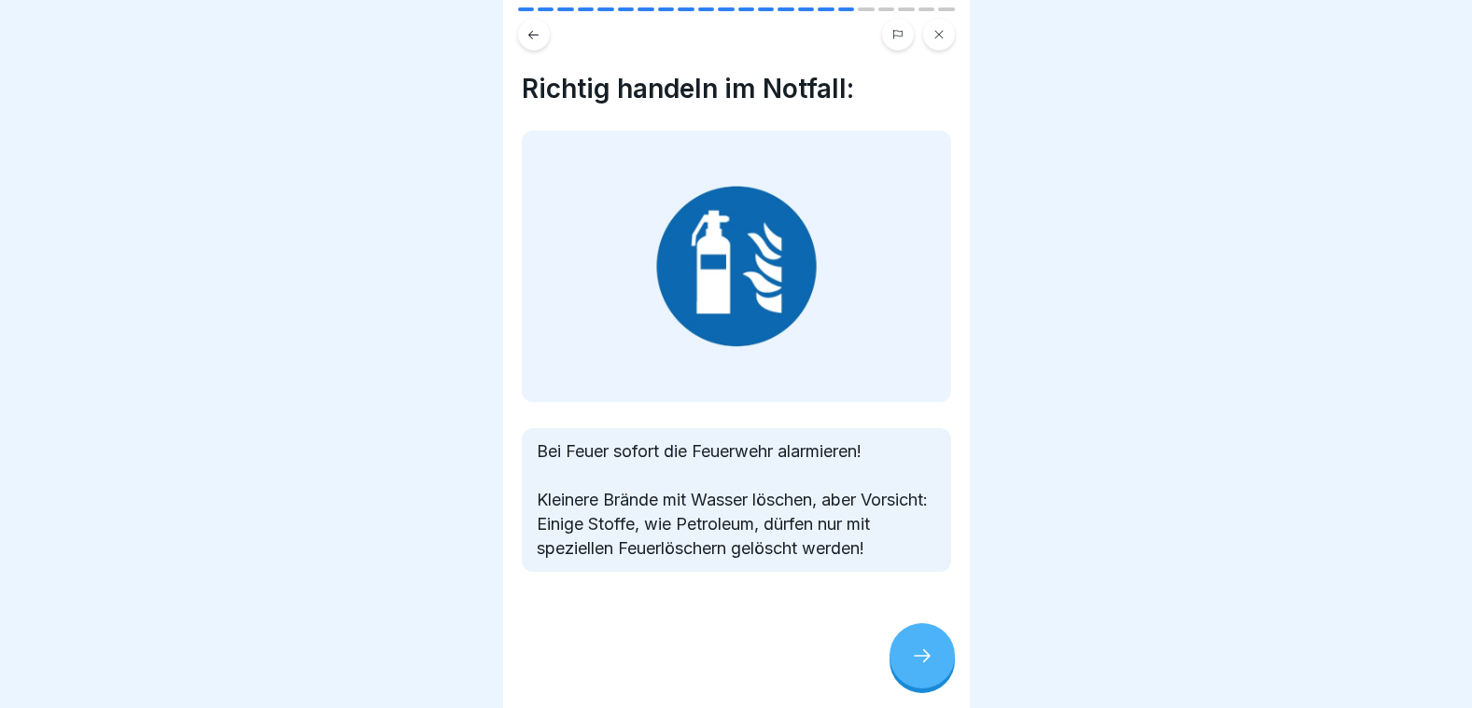
click at [929, 653] on icon at bounding box center [922, 656] width 22 height 22
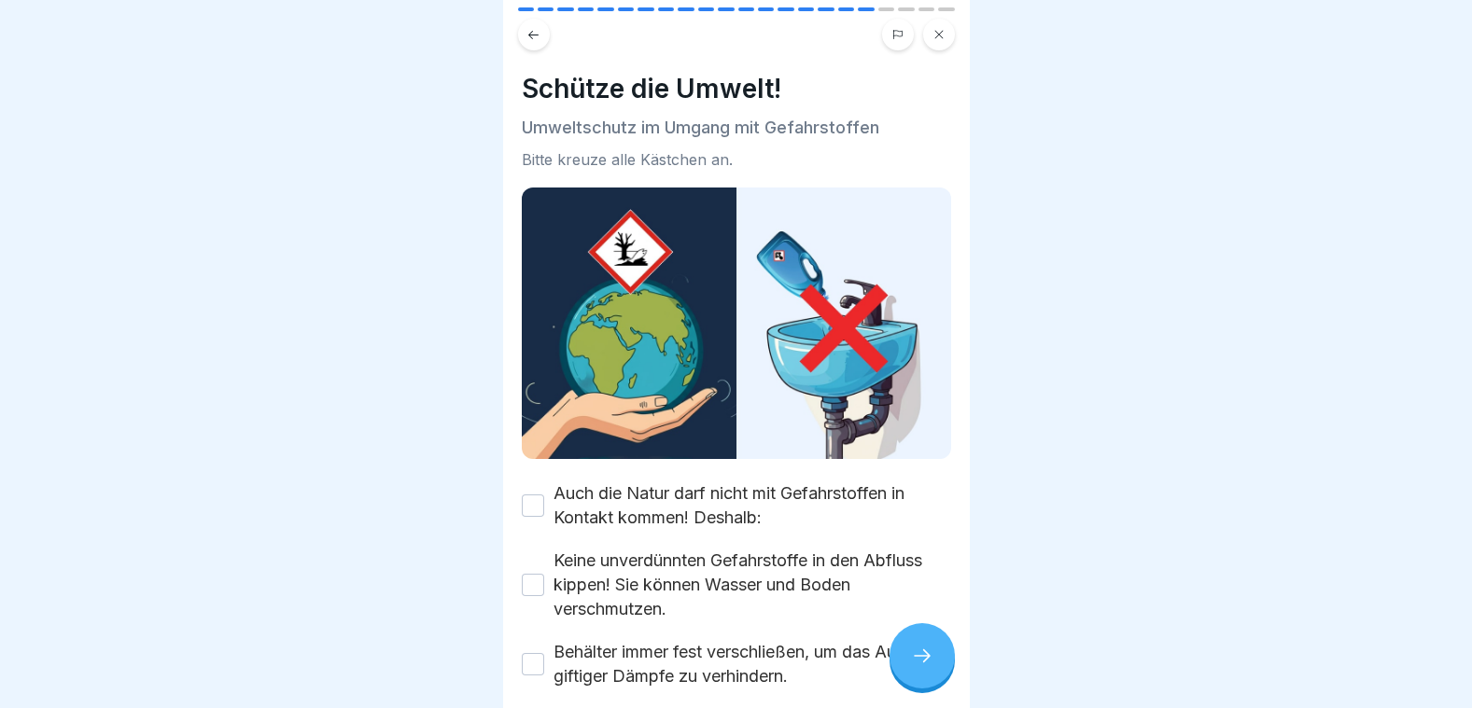
click at [537, 495] on button "Auch die Natur darf nicht mit Gefahrstoffen in Kontakt kommen! Deshalb:" at bounding box center [533, 506] width 22 height 22
click at [537, 574] on button "Keine unverdünnten Gefahrstoffe in den Abfluss kippen! Sie können Wasser und Bo…" at bounding box center [533, 585] width 22 height 22
drag, startPoint x: 534, startPoint y: 644, endPoint x: 567, endPoint y: 655, distance: 34.5
click at [553, 649] on div "Behälter immer fest verschließen, um das Austreten giftiger Dämpfe zu verhinder…" at bounding box center [736, 664] width 429 height 49
click at [922, 646] on div at bounding box center [921, 655] width 65 height 65
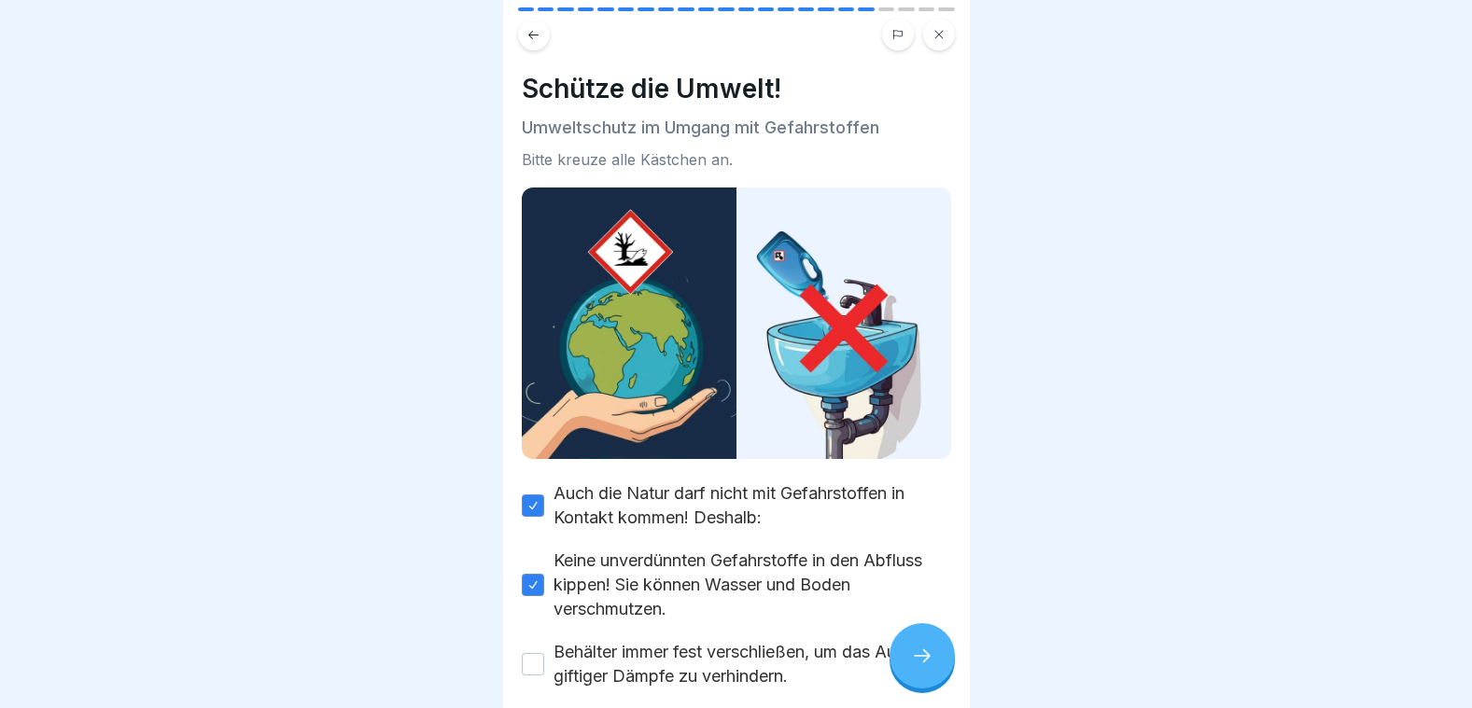
scroll to position [0, 0]
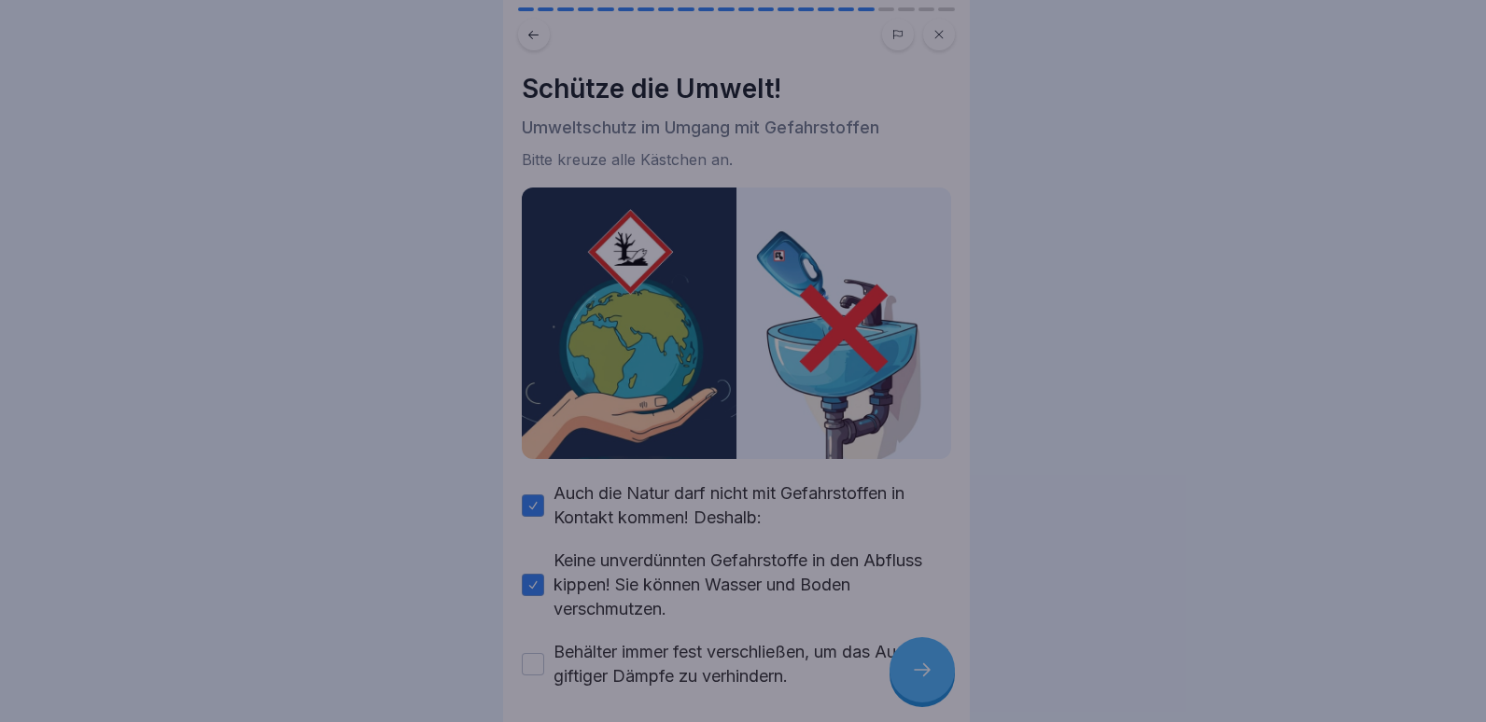
click at [529, 656] on div at bounding box center [743, 361] width 1486 height 722
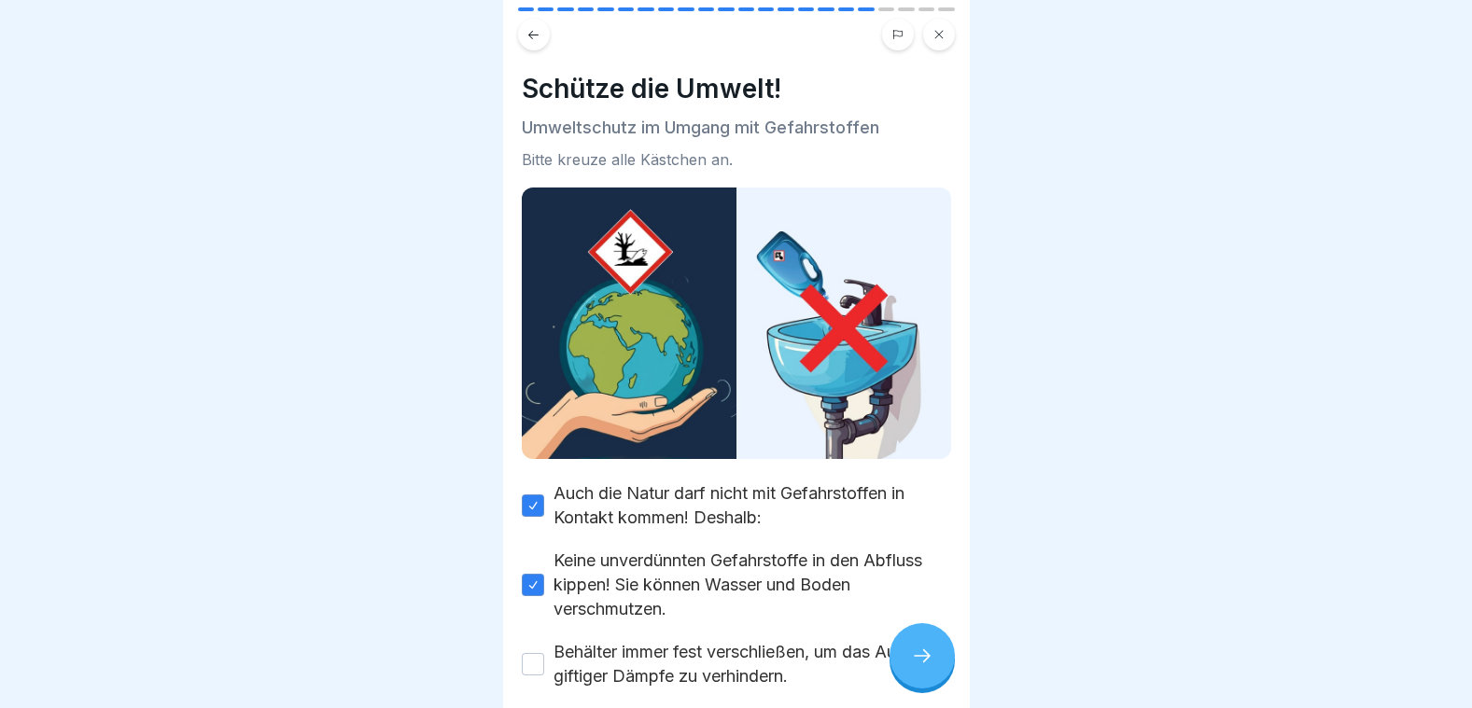
click at [529, 656] on button "Behälter immer fest verschließen, um das Austreten giftiger Dämpfe zu verhinder…" at bounding box center [533, 664] width 22 height 22
click at [916, 667] on icon at bounding box center [922, 656] width 22 height 22
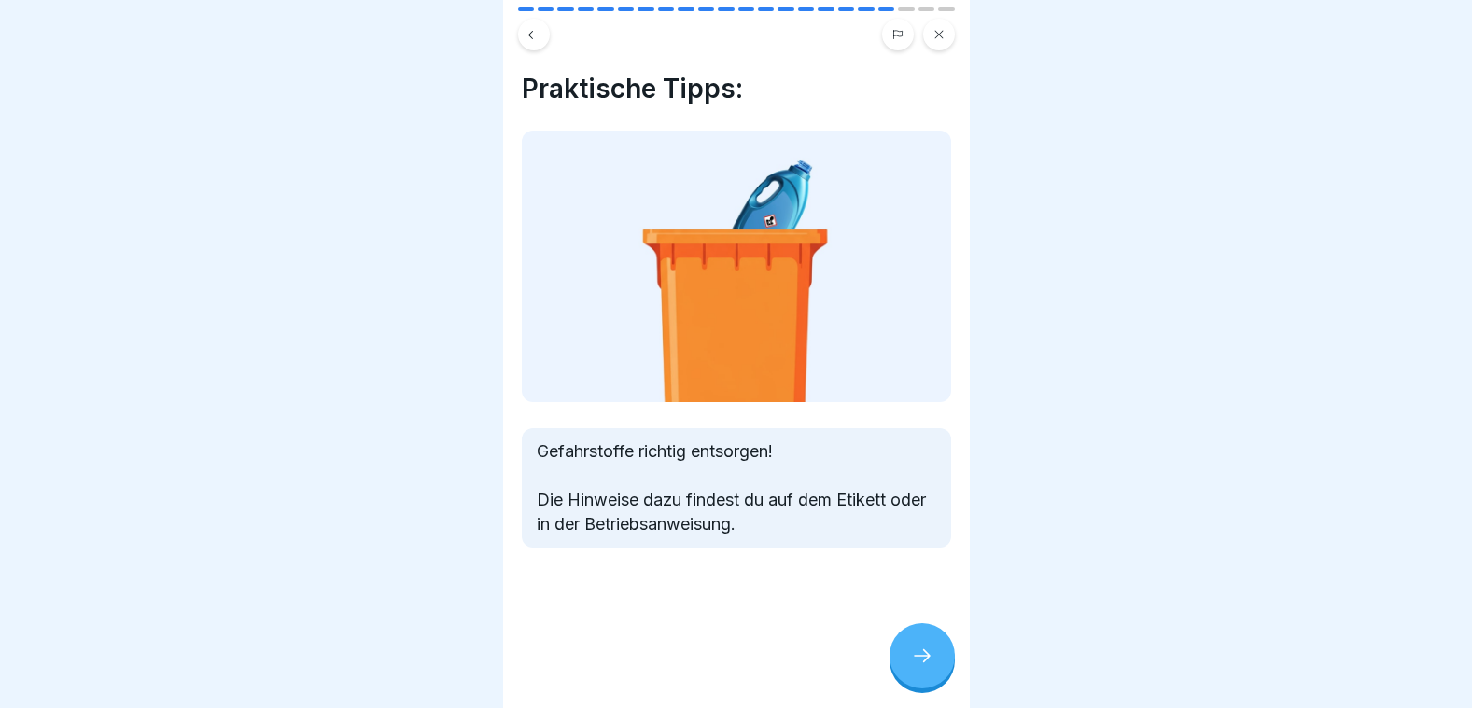
scroll to position [14, 0]
click at [937, 651] on div at bounding box center [921, 655] width 65 height 65
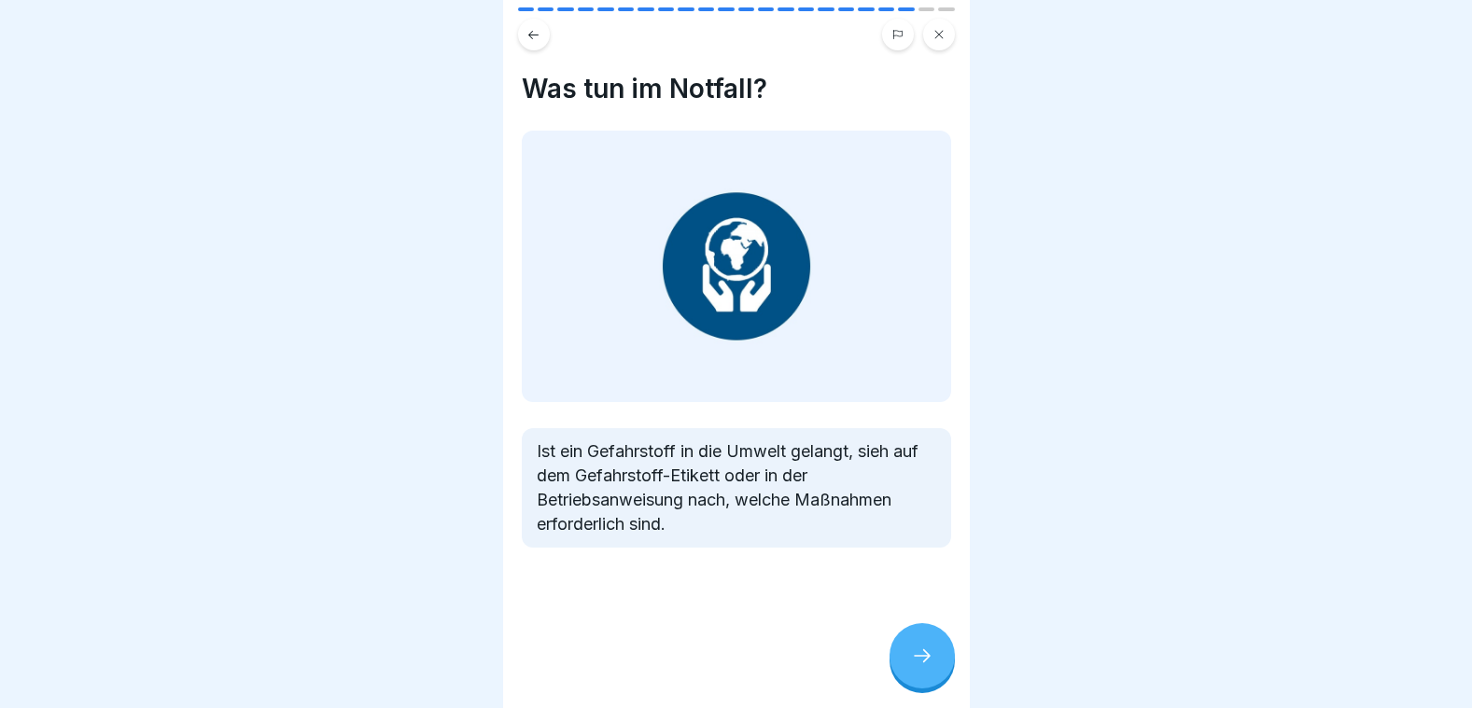
click at [931, 652] on icon at bounding box center [922, 656] width 22 height 22
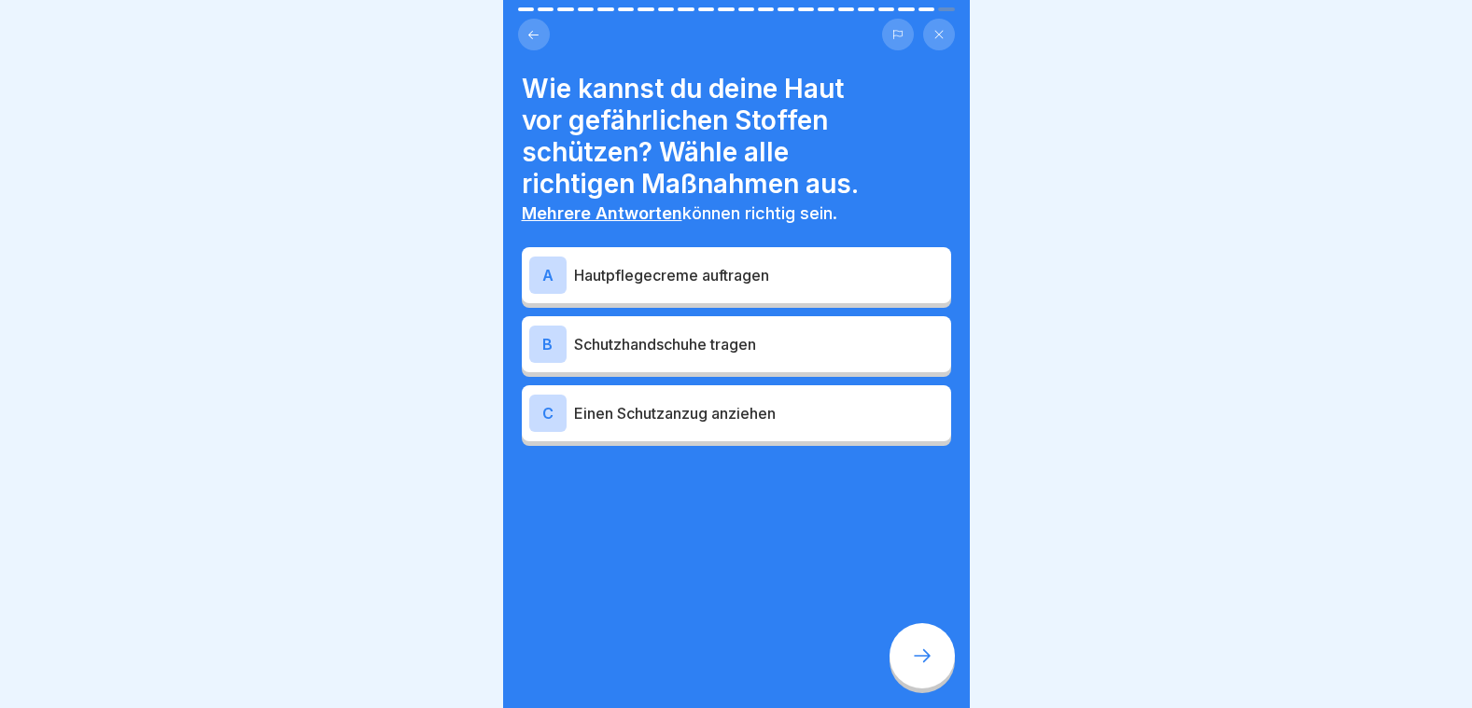
click at [639, 264] on p "Hautpflegecreme auftragen" at bounding box center [759, 275] width 370 height 22
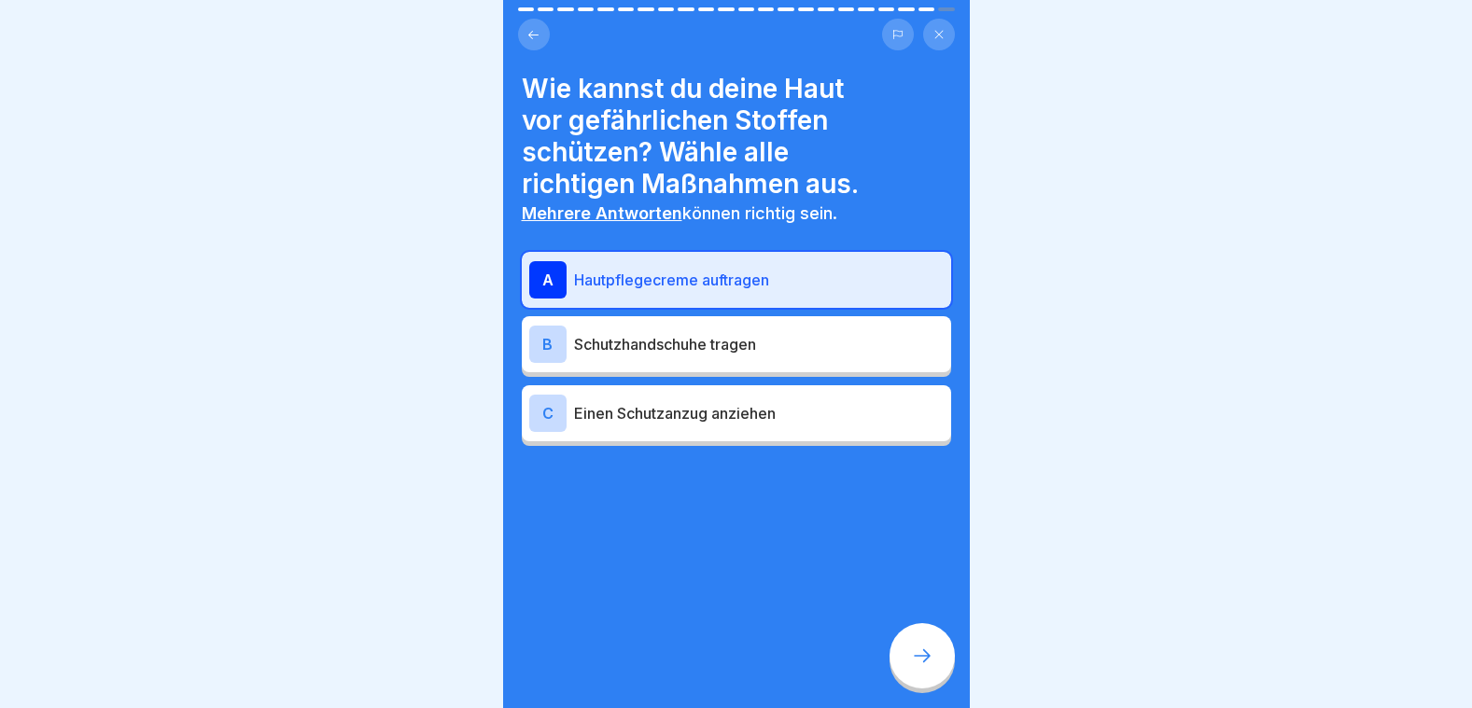
click at [640, 337] on p "Schutzhandschuhe tragen" at bounding box center [759, 344] width 370 height 22
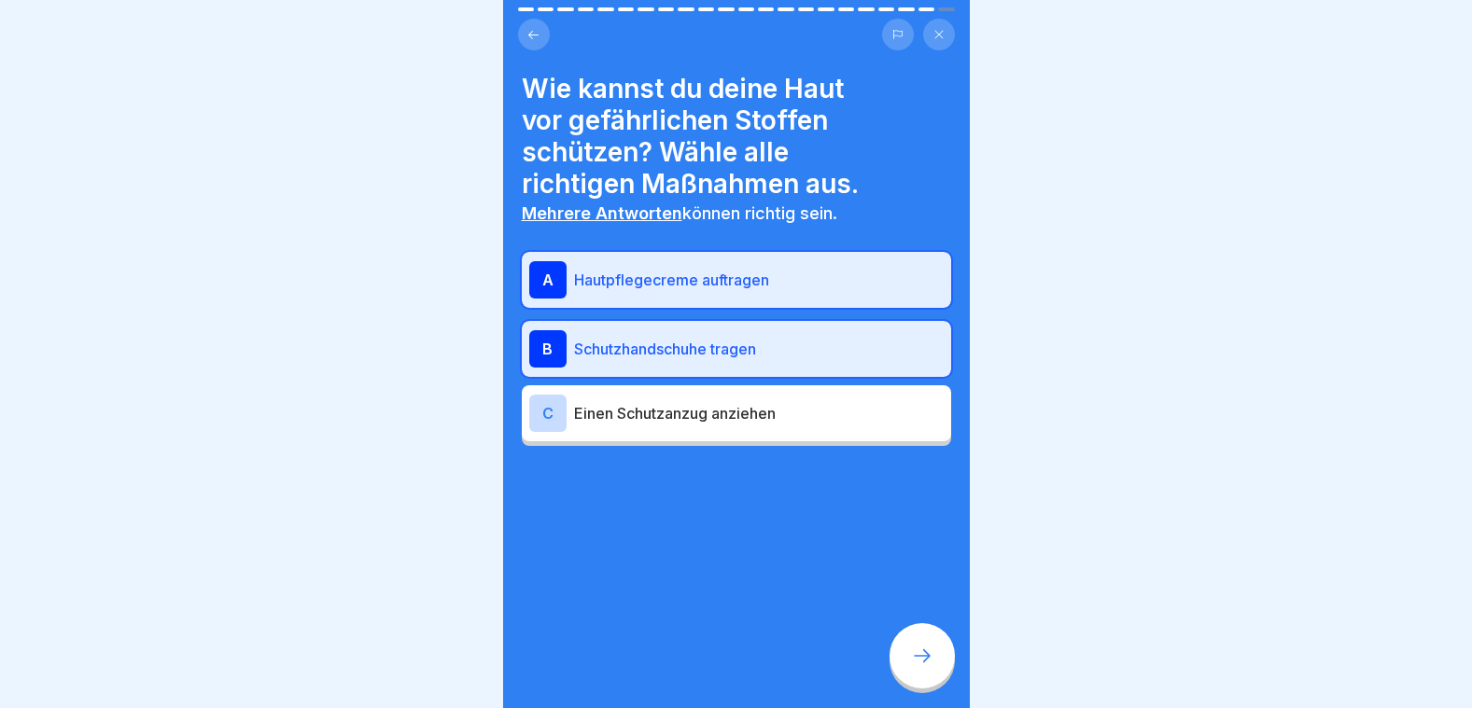
click at [674, 406] on p "Einen Schutzanzug anziehen" at bounding box center [759, 413] width 370 height 22
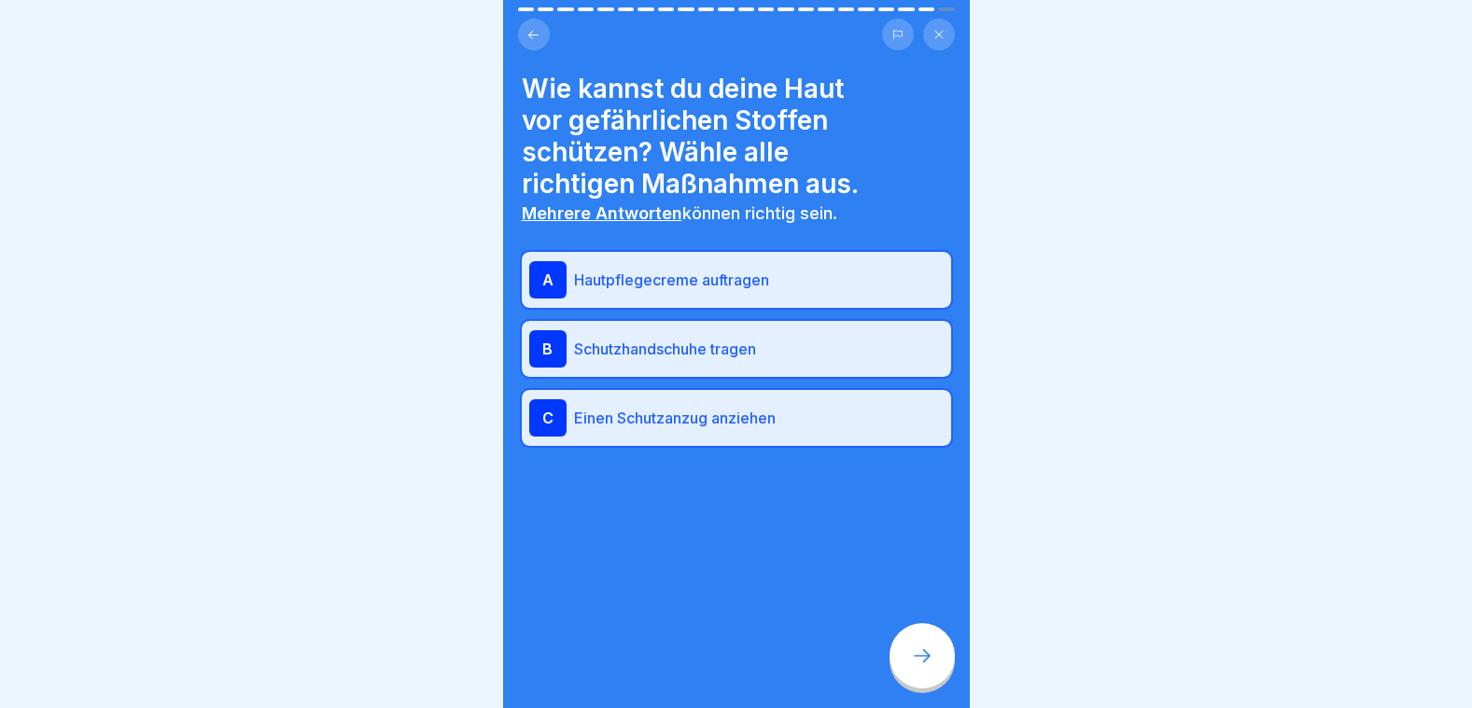
click at [917, 655] on icon at bounding box center [922, 656] width 22 height 22
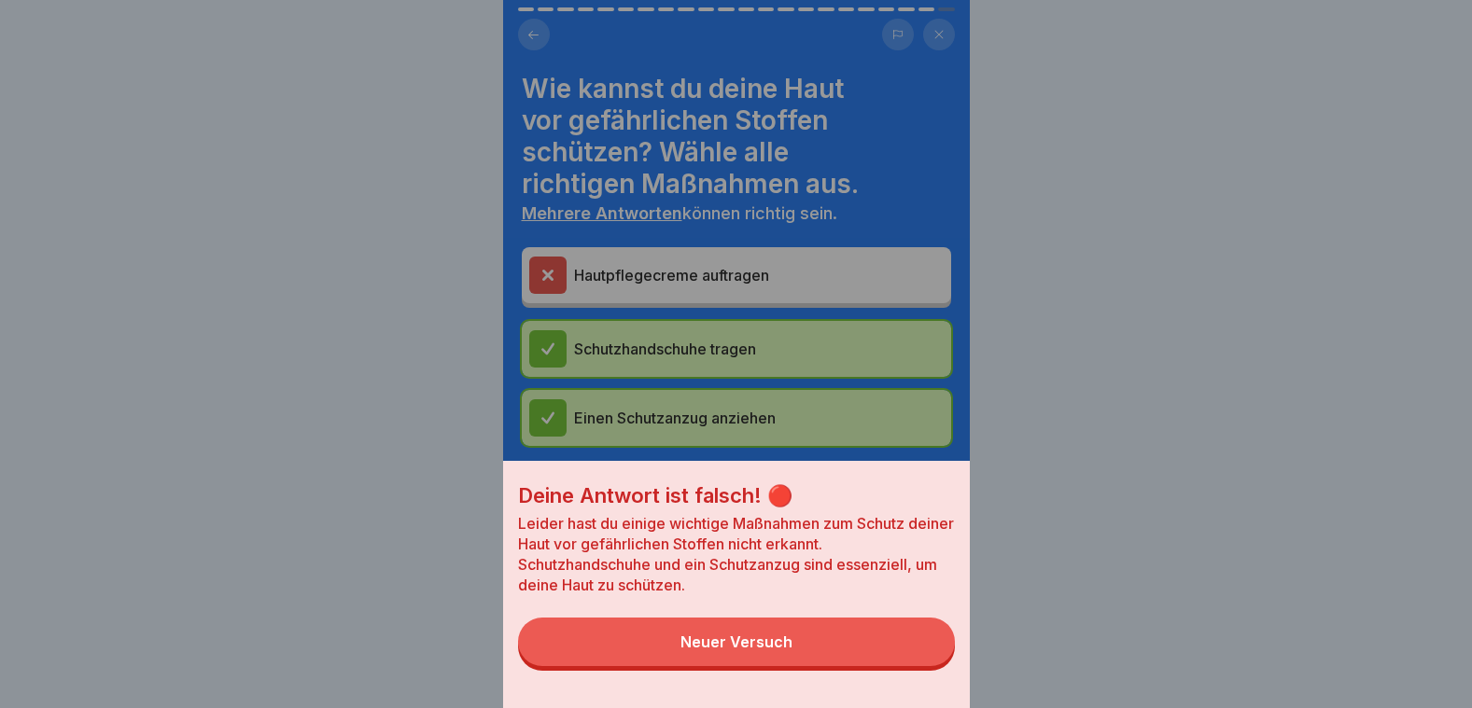
click at [667, 274] on div "Deine Antwort ist falsch! 🔴 Leider hast du einige wichtige Maßnahmen zum Schutz…" at bounding box center [736, 354] width 467 height 708
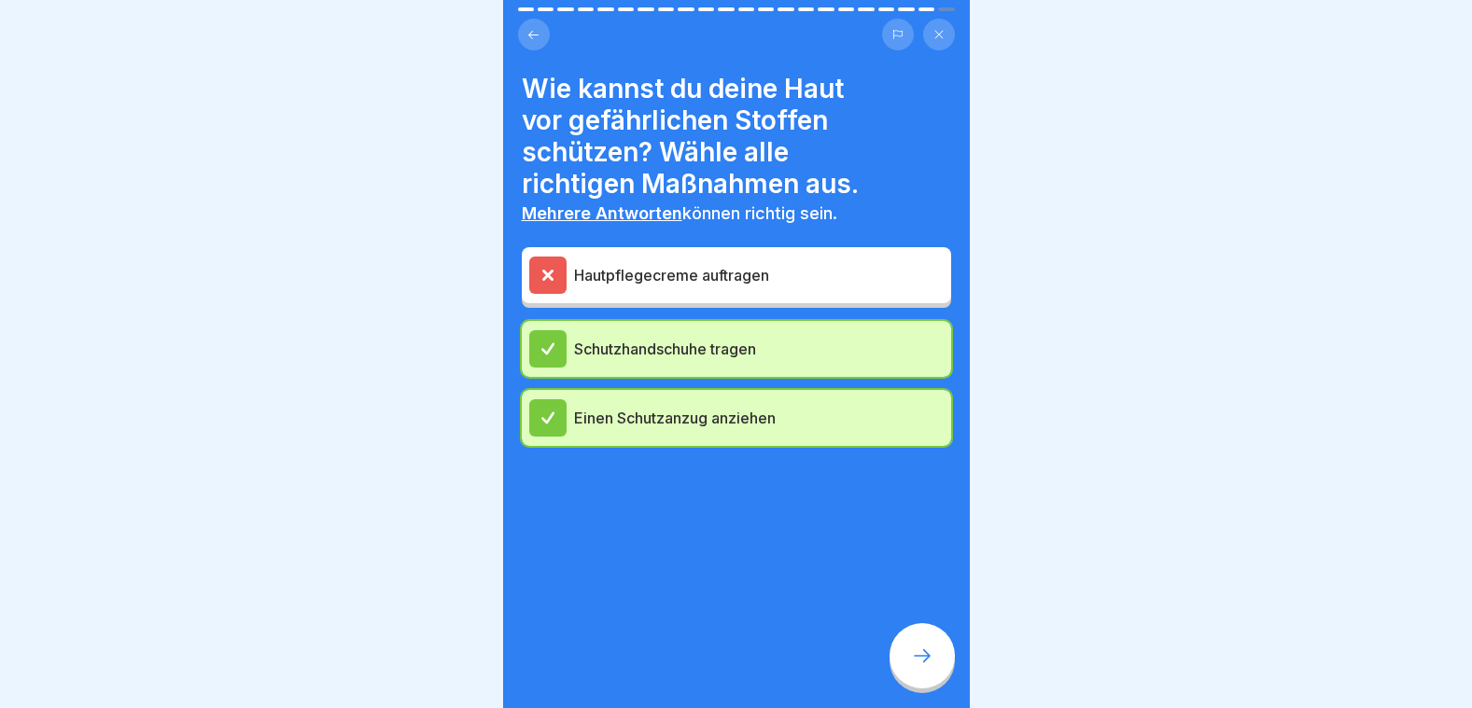
click at [939, 663] on div at bounding box center [921, 655] width 65 height 65
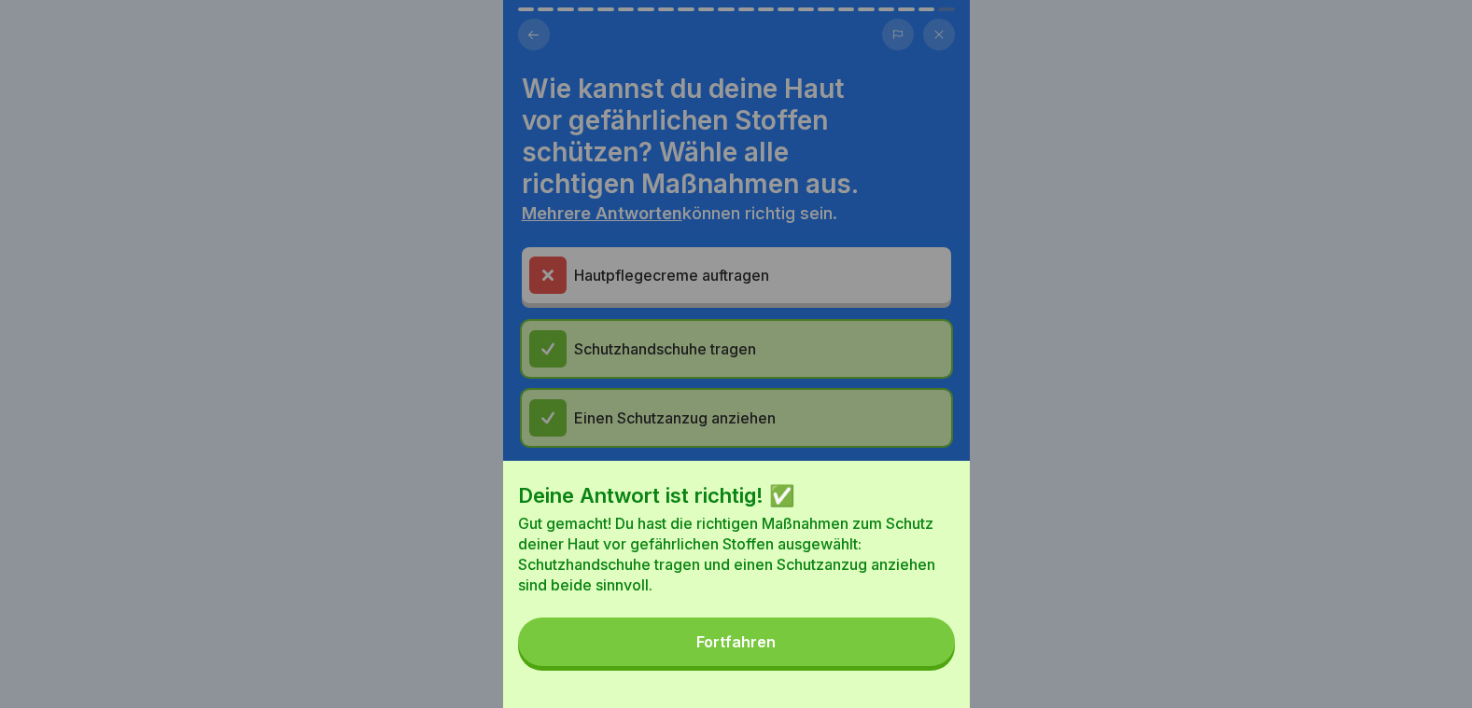
click at [826, 635] on button "Fortfahren" at bounding box center [736, 642] width 437 height 49
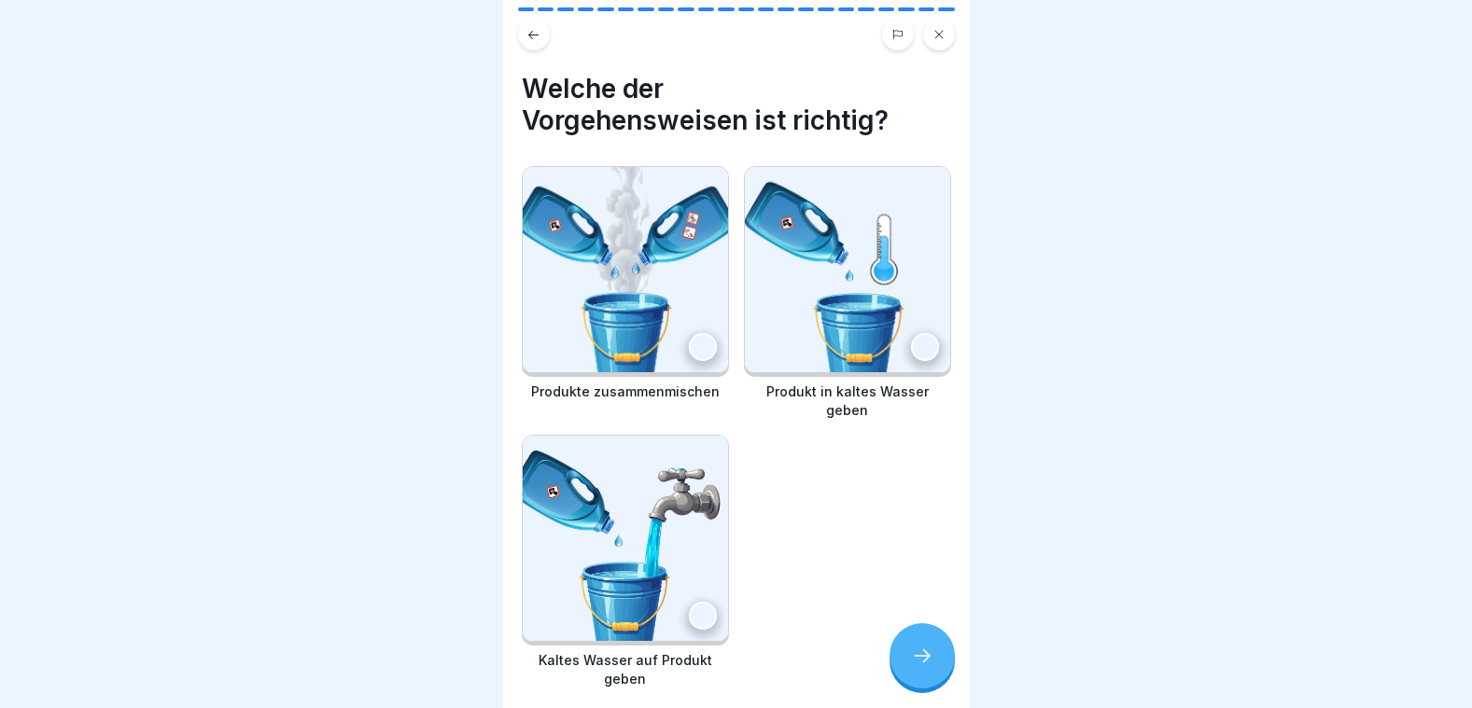
click at [911, 333] on div at bounding box center [925, 347] width 28 height 28
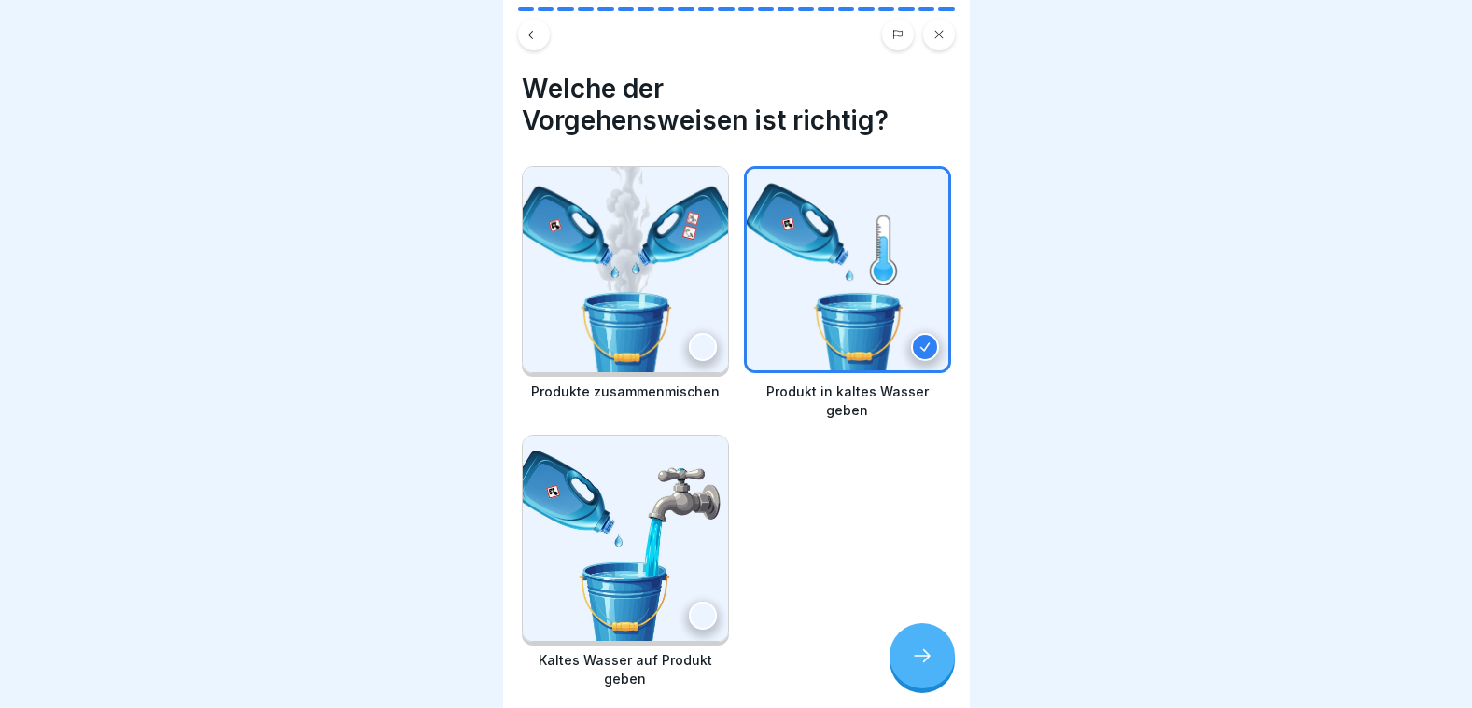
click at [912, 646] on div at bounding box center [921, 655] width 65 height 65
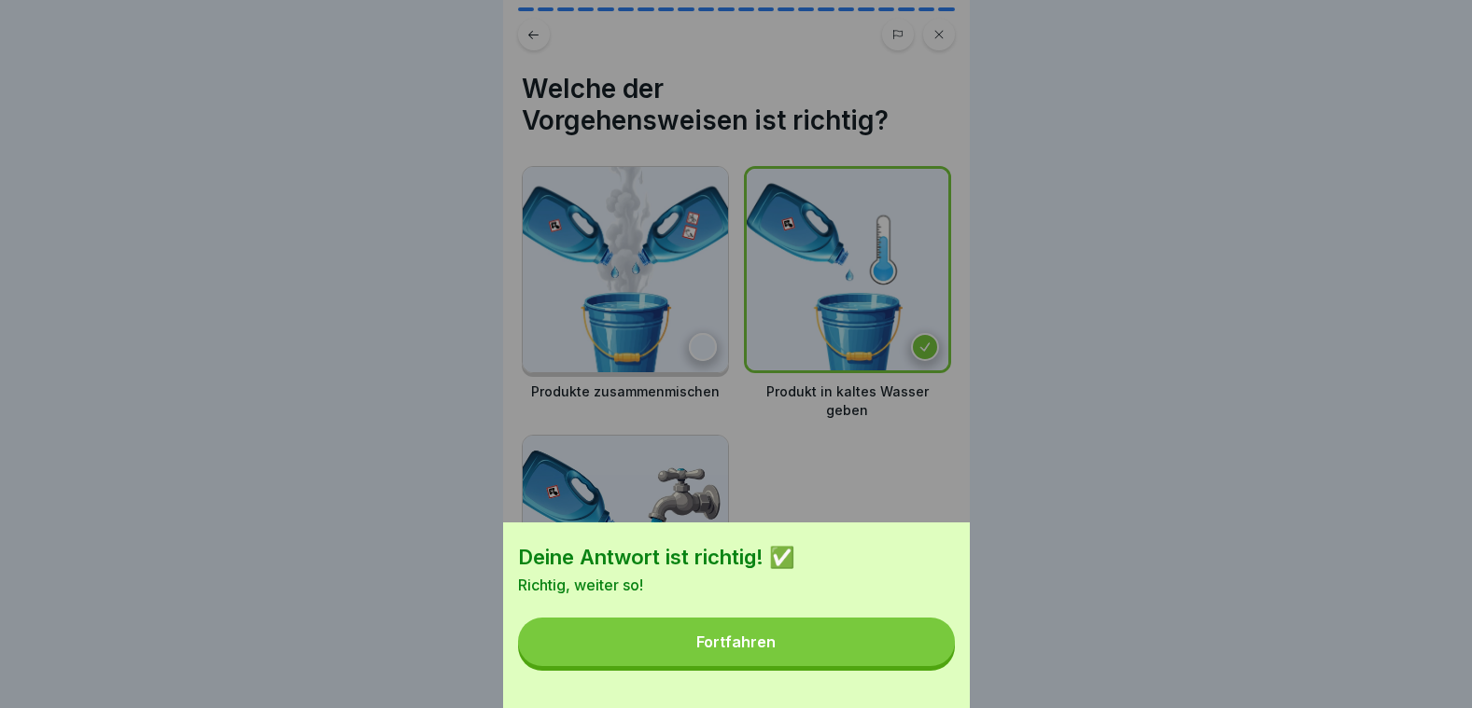
click at [875, 643] on button "Fortfahren" at bounding box center [736, 642] width 437 height 49
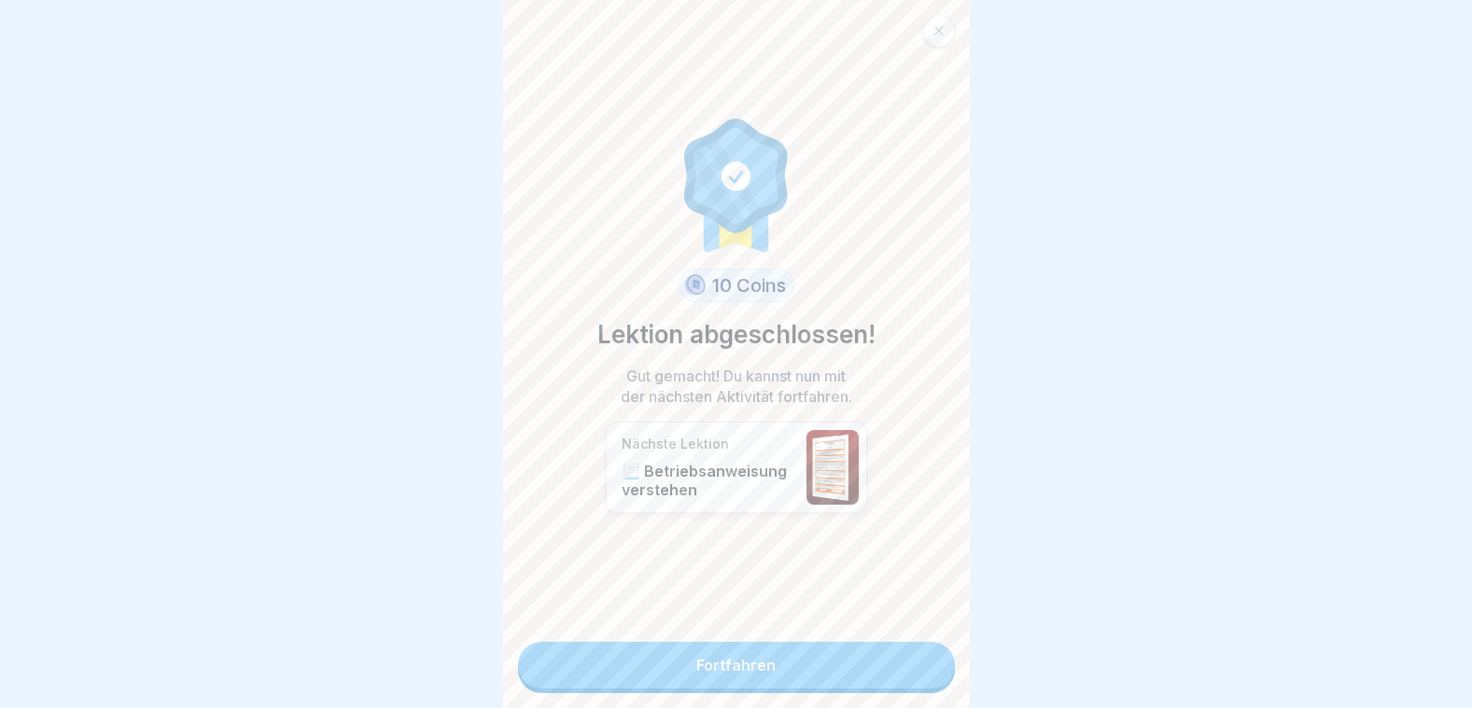
click at [850, 646] on link "Fortfahren" at bounding box center [736, 665] width 437 height 47
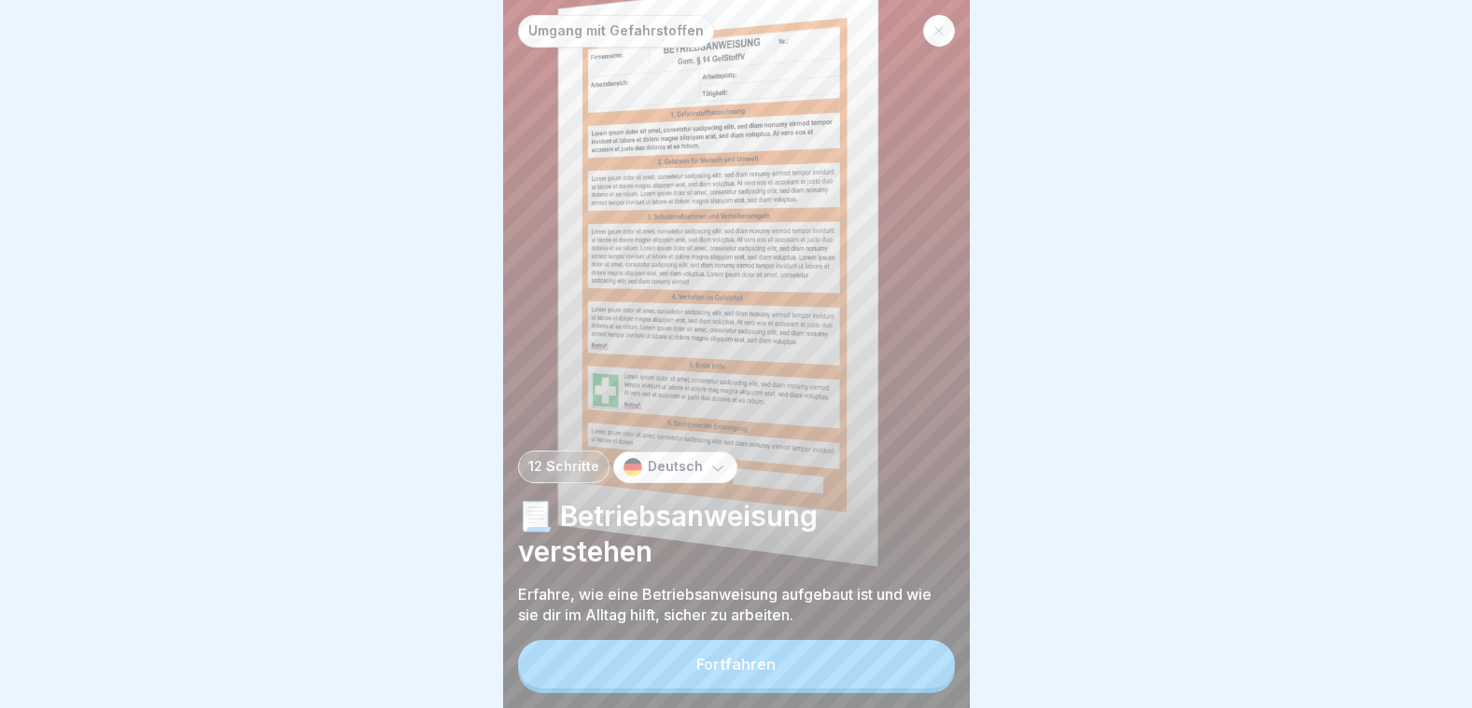
click at [805, 664] on button "Fortfahren" at bounding box center [736, 664] width 437 height 49
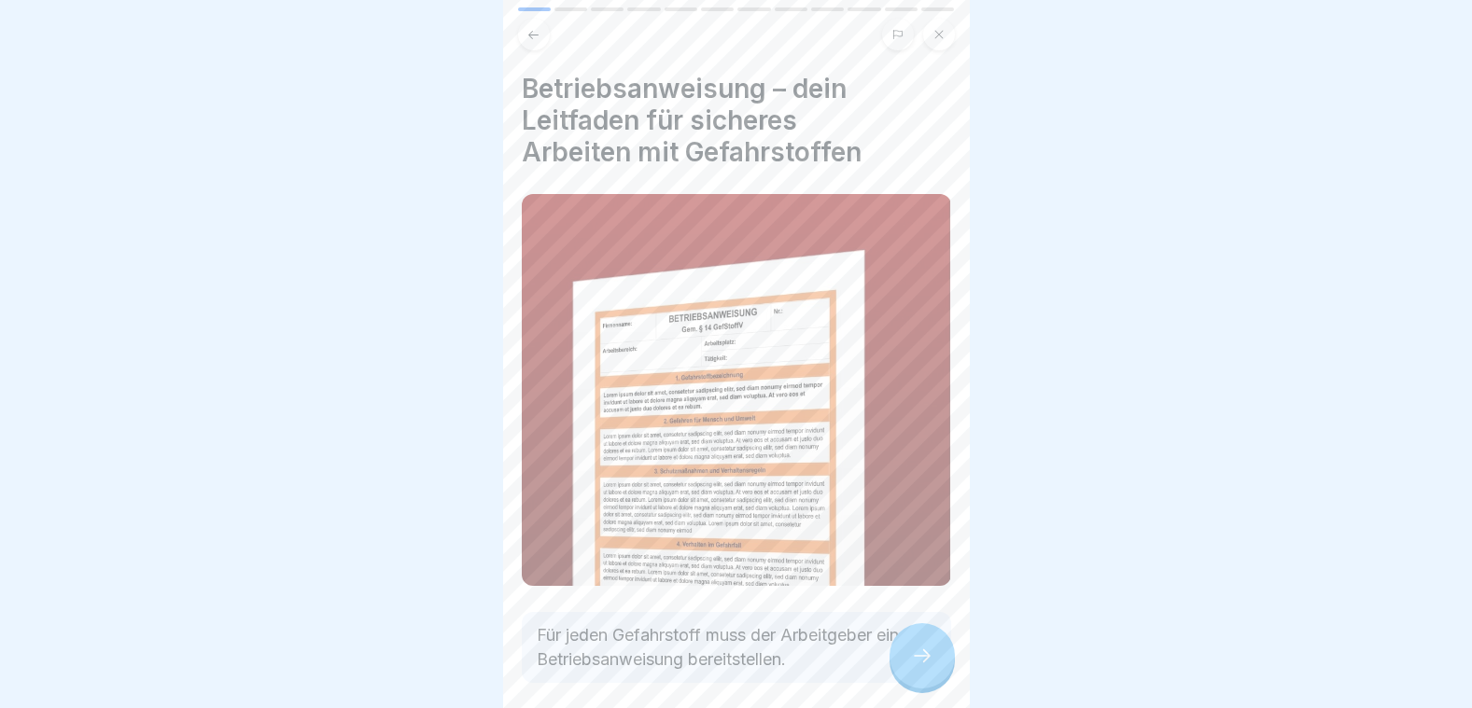
click at [915, 652] on icon at bounding box center [922, 656] width 22 height 22
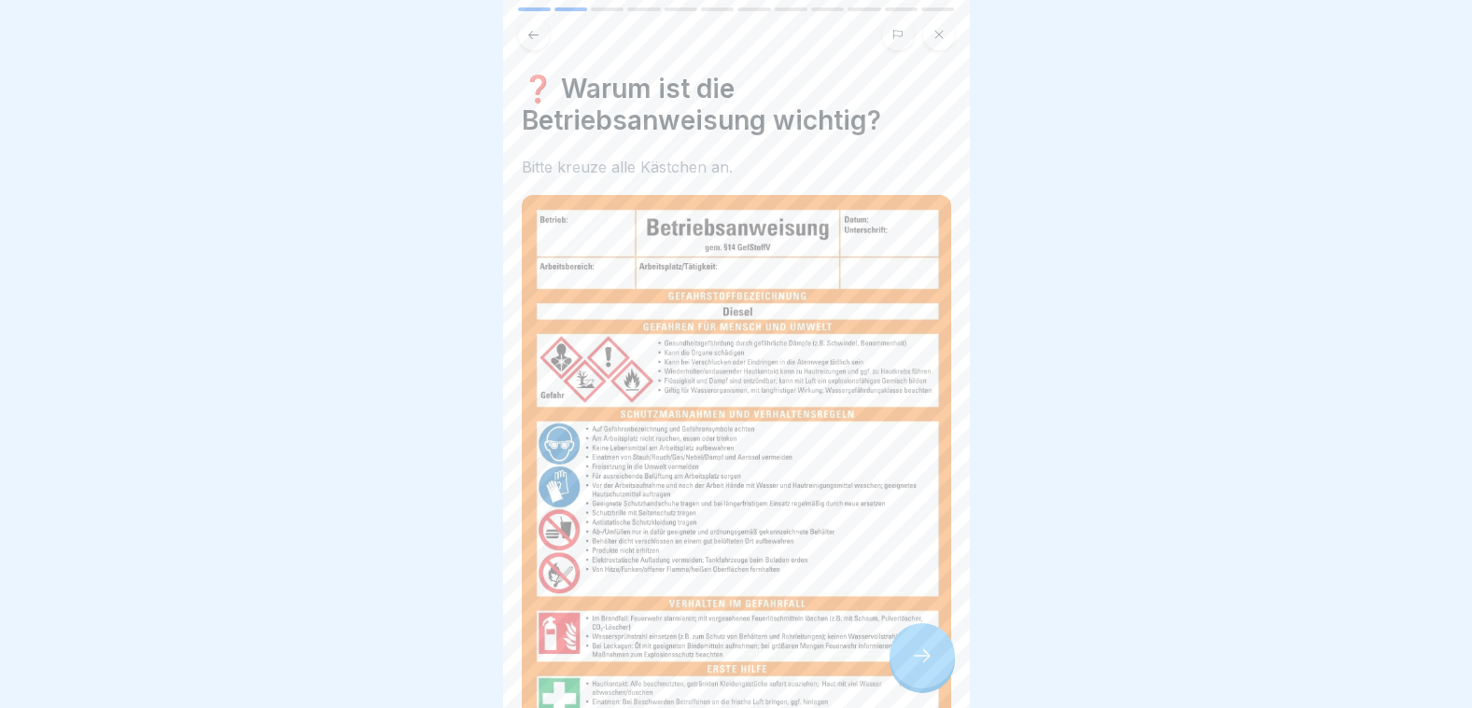
click at [915, 652] on icon at bounding box center [922, 656] width 22 height 22
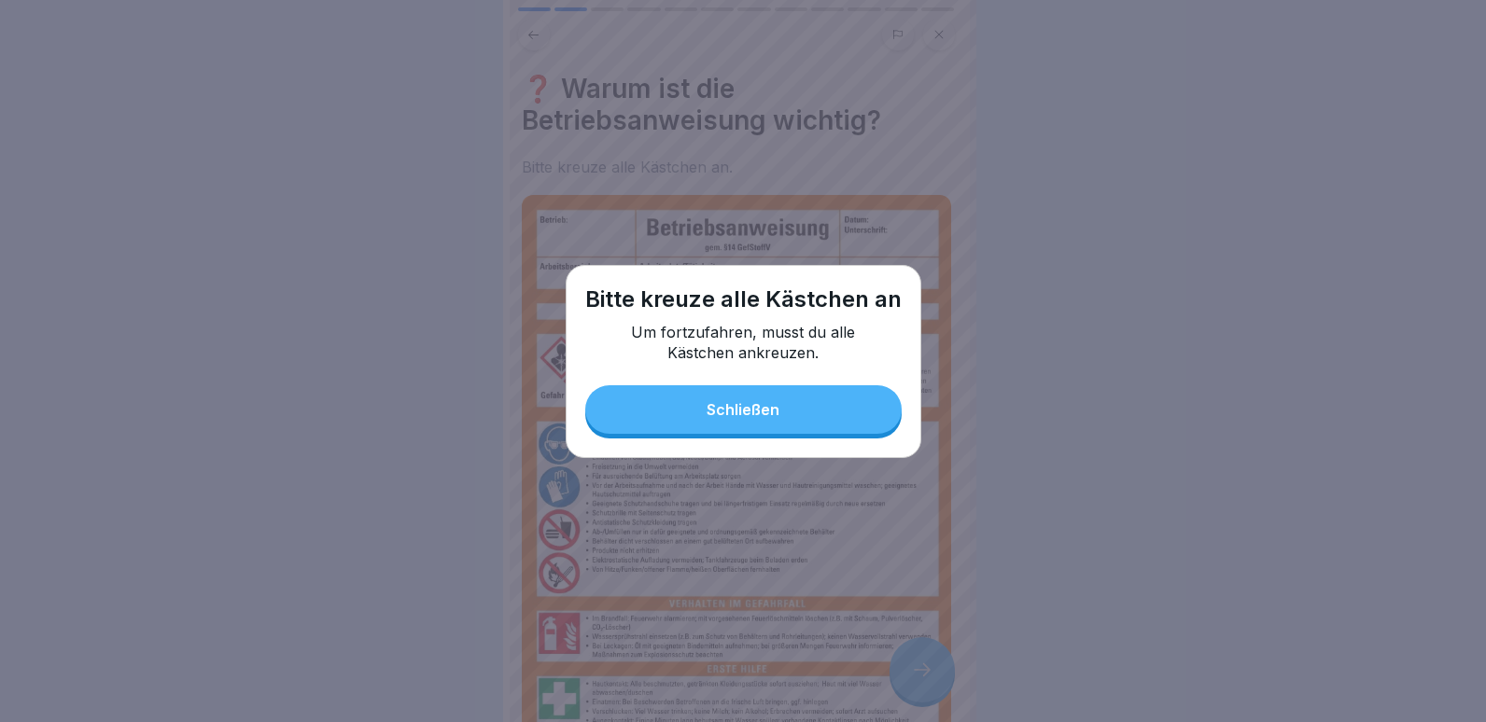
drag, startPoint x: 775, startPoint y: 416, endPoint x: 764, endPoint y: 419, distance: 10.6
click at [777, 415] on div "Schließen" at bounding box center [743, 409] width 73 height 17
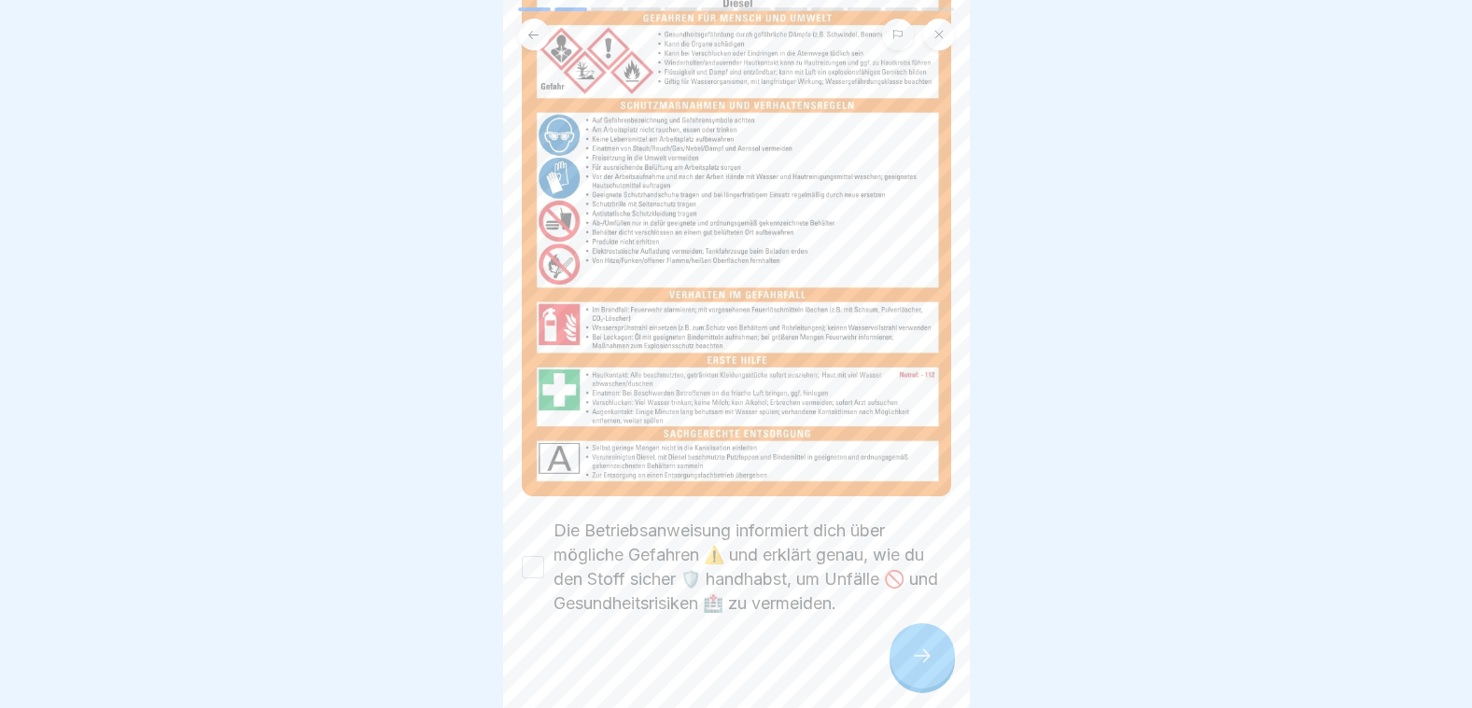
scroll to position [14, 0]
click at [530, 556] on button "Die Betriebsanweisung informiert dich über mögliche Gefahren ⚠️ und erklärt gen…" at bounding box center [533, 567] width 22 height 22
click at [913, 651] on icon at bounding box center [922, 656] width 22 height 22
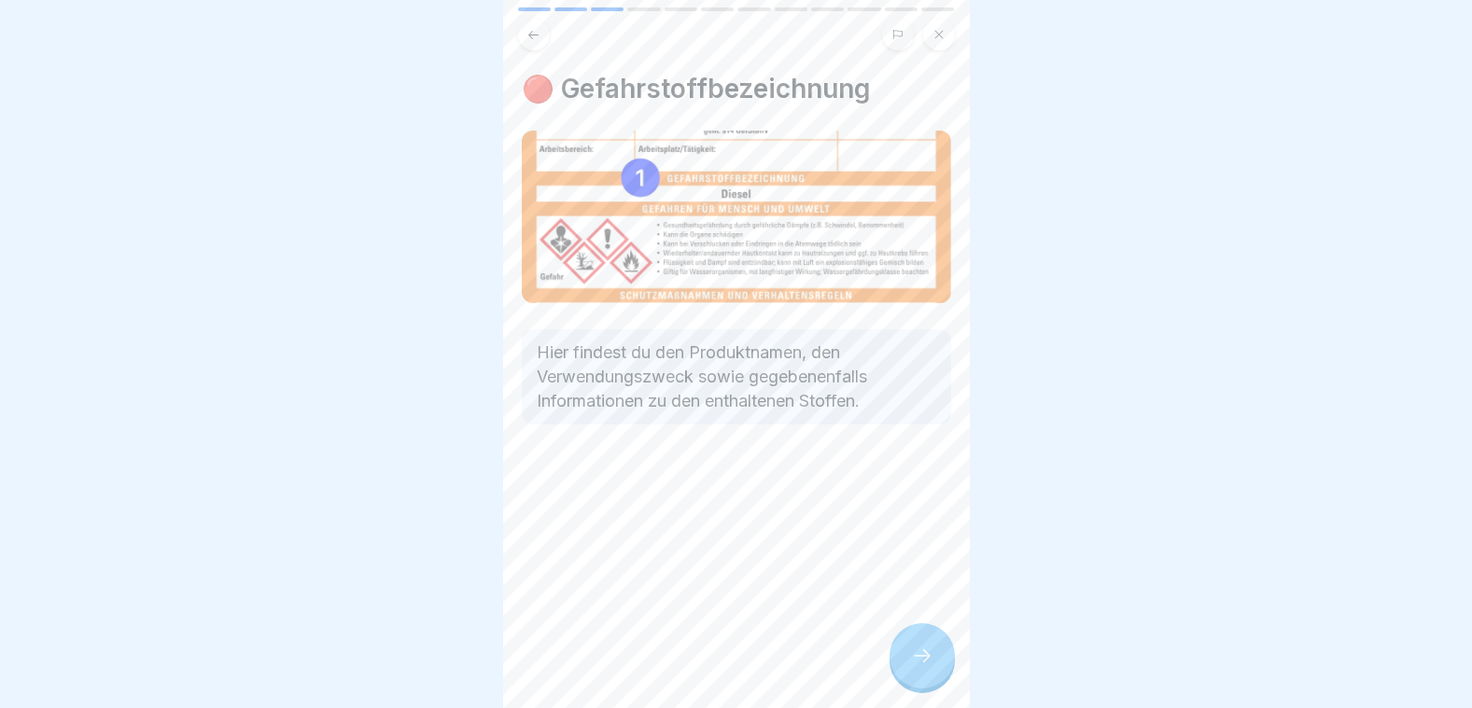
click at [913, 651] on icon at bounding box center [922, 656] width 22 height 22
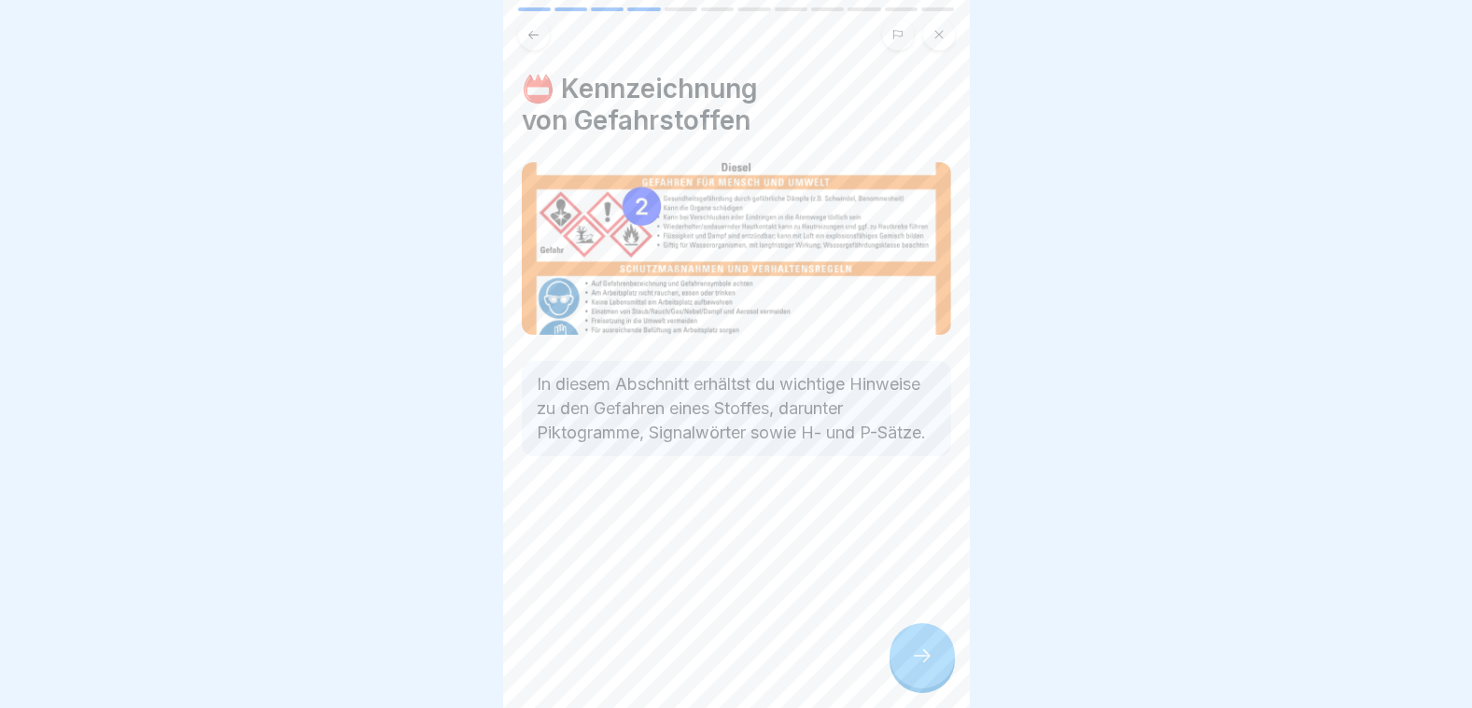
click at [913, 650] on icon at bounding box center [922, 656] width 22 height 22
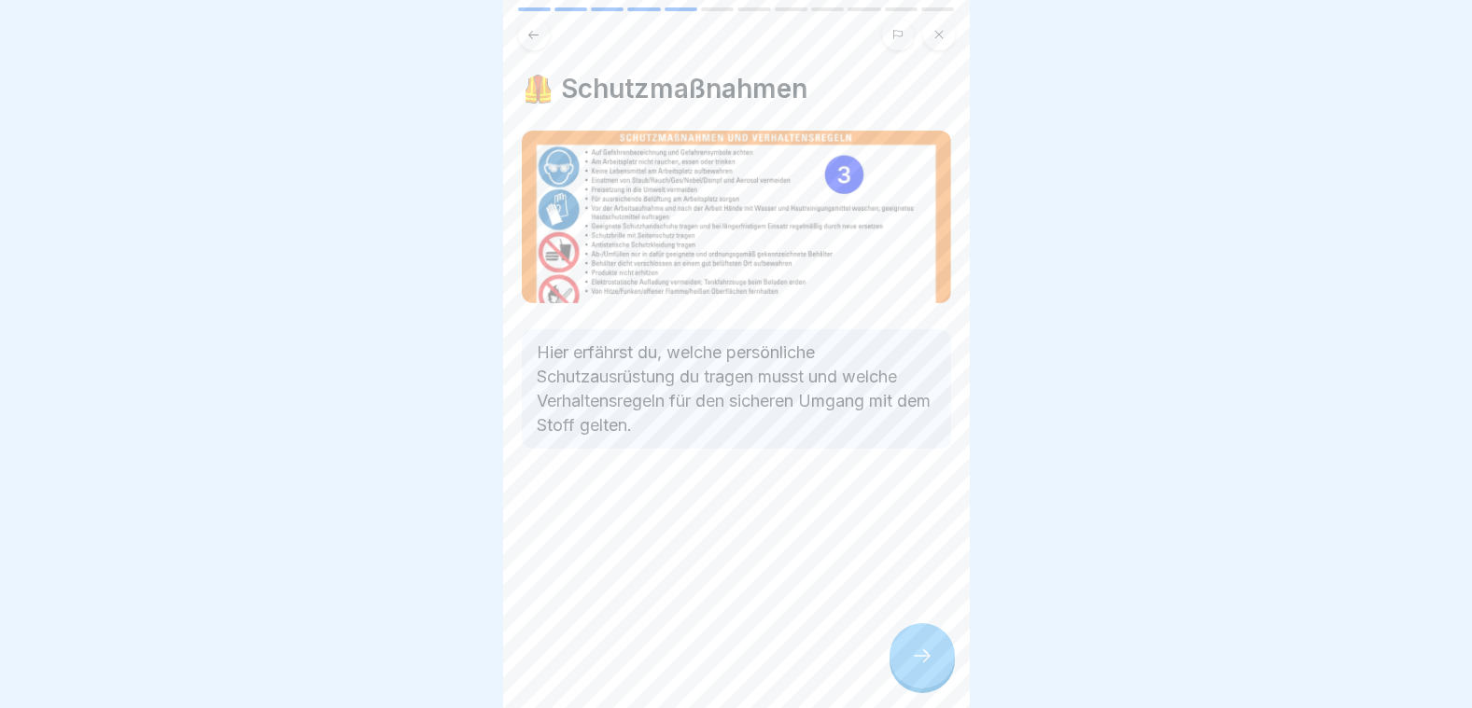
click at [913, 650] on icon at bounding box center [922, 656] width 22 height 22
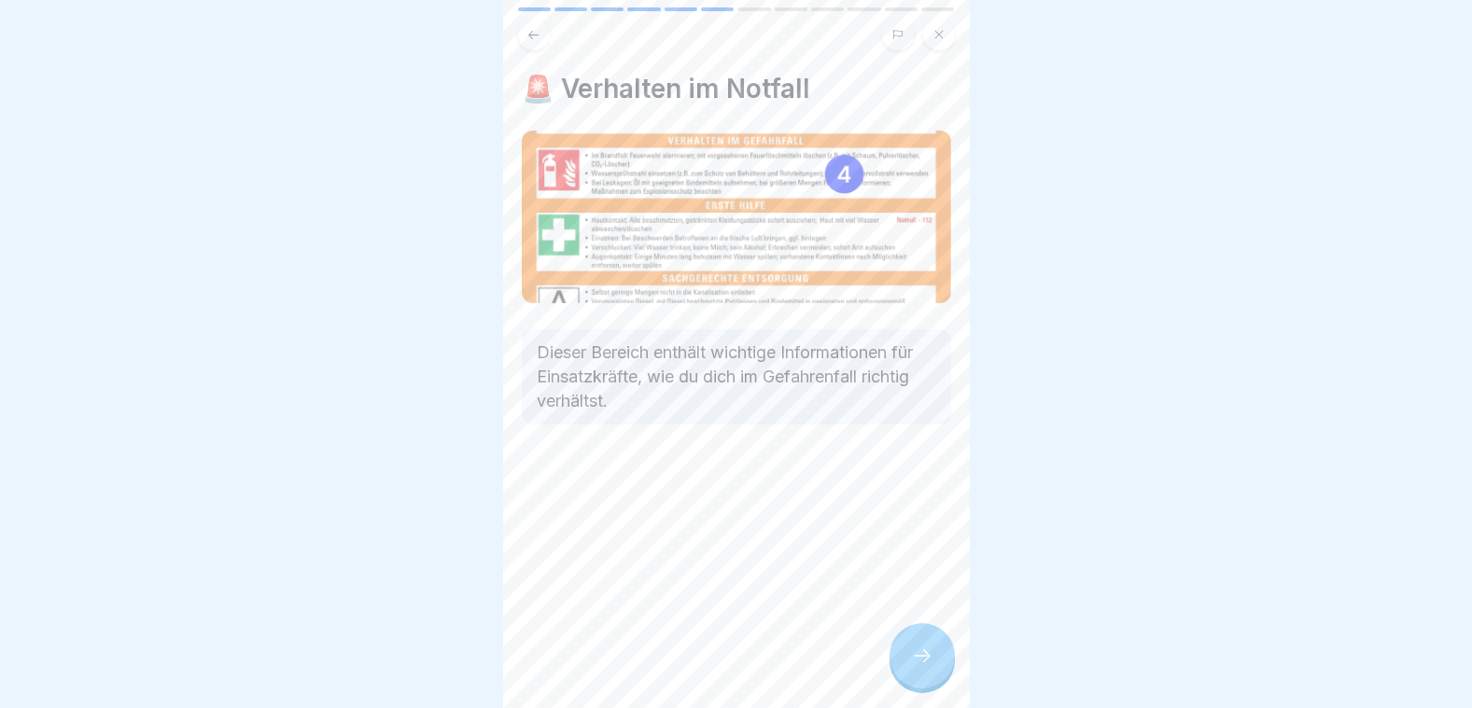
click at [913, 650] on icon at bounding box center [922, 656] width 22 height 22
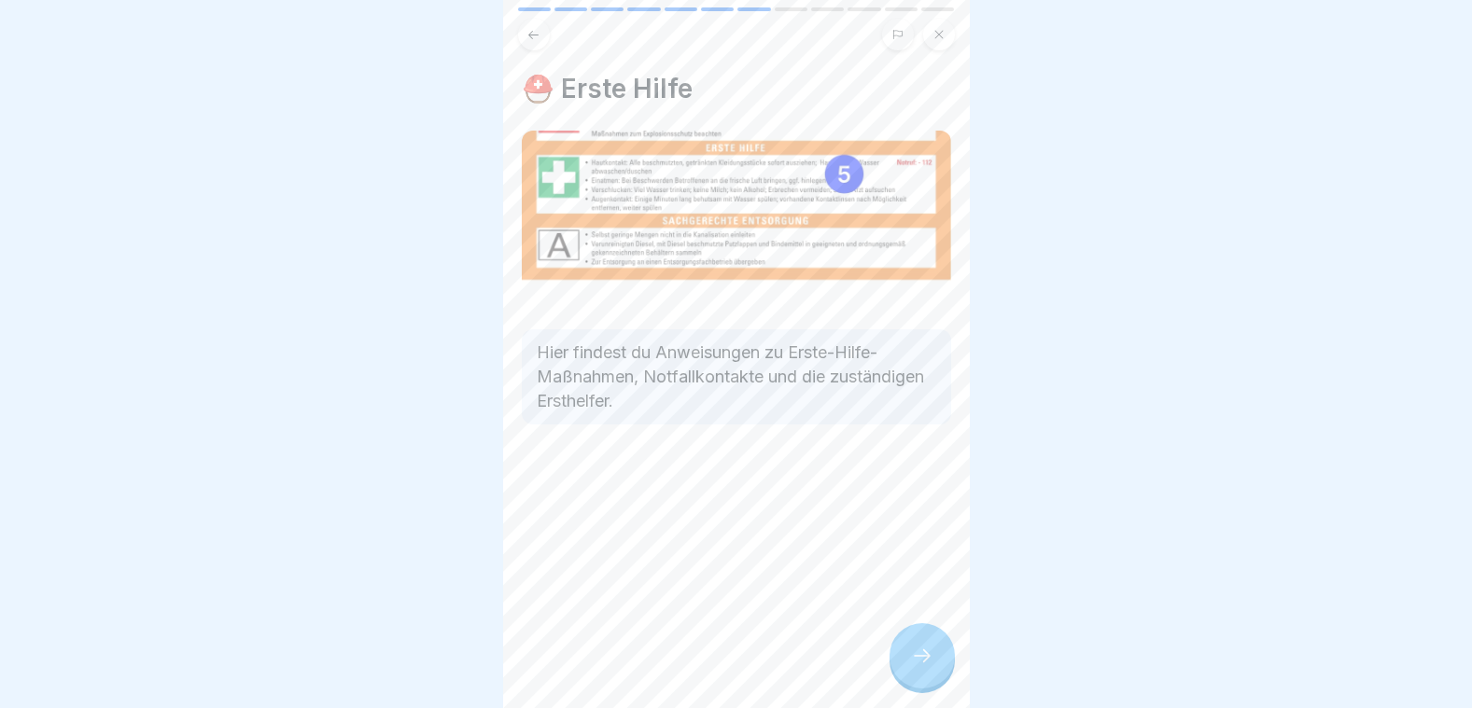
click at [913, 650] on icon at bounding box center [922, 656] width 22 height 22
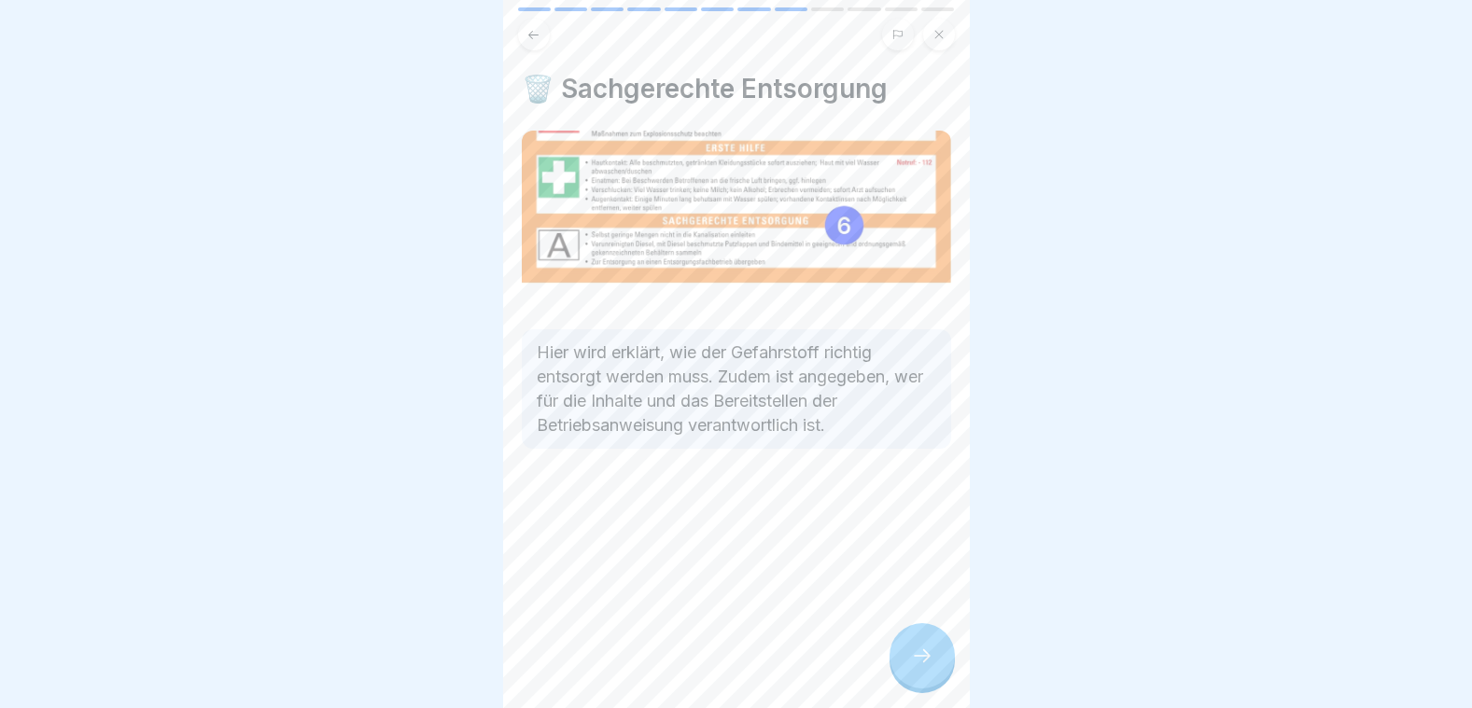
click at [913, 650] on icon at bounding box center [922, 656] width 22 height 22
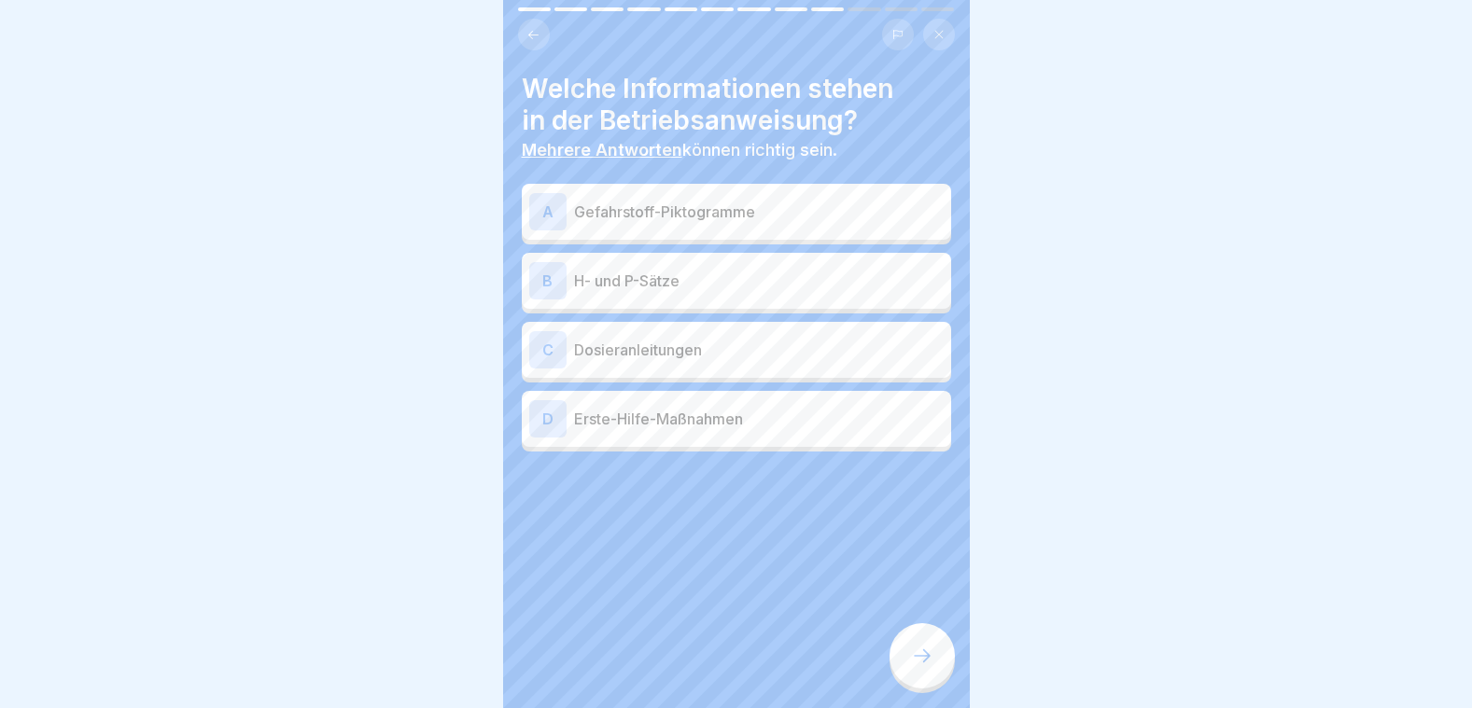
click at [632, 210] on div "A Gefahrstoff-Piktogramme" at bounding box center [736, 211] width 414 height 37
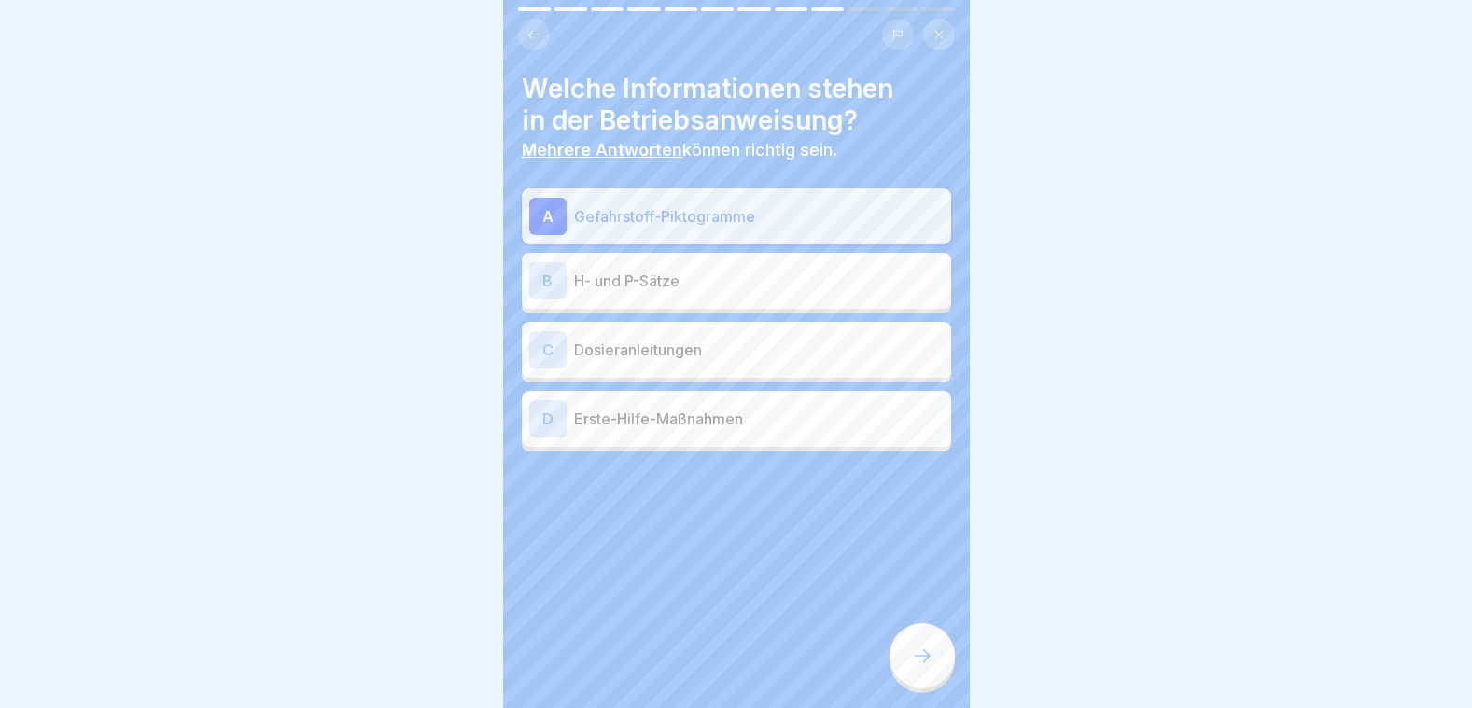
click at [627, 280] on div "B H- und P-Sätze" at bounding box center [736, 280] width 414 height 37
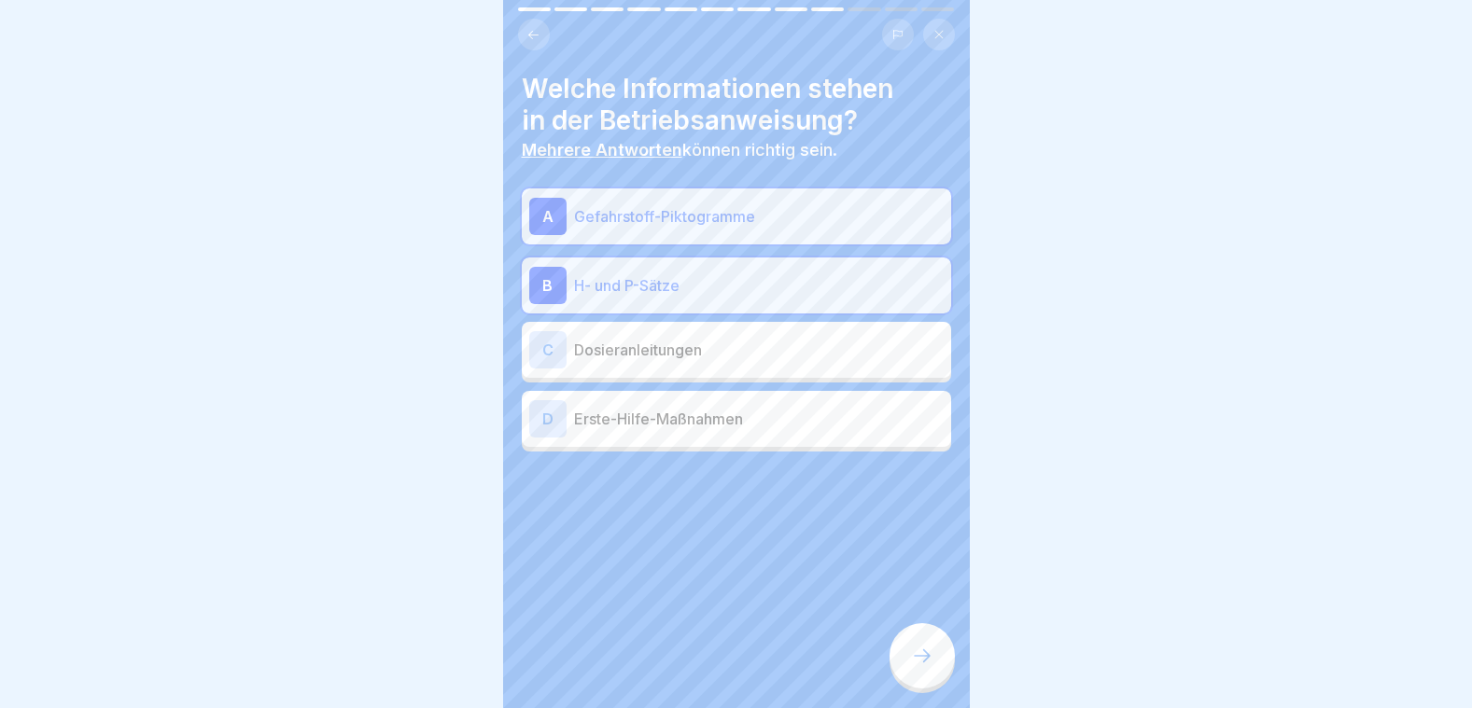
click at [633, 339] on p "Dosieranleitungen" at bounding box center [759, 350] width 370 height 22
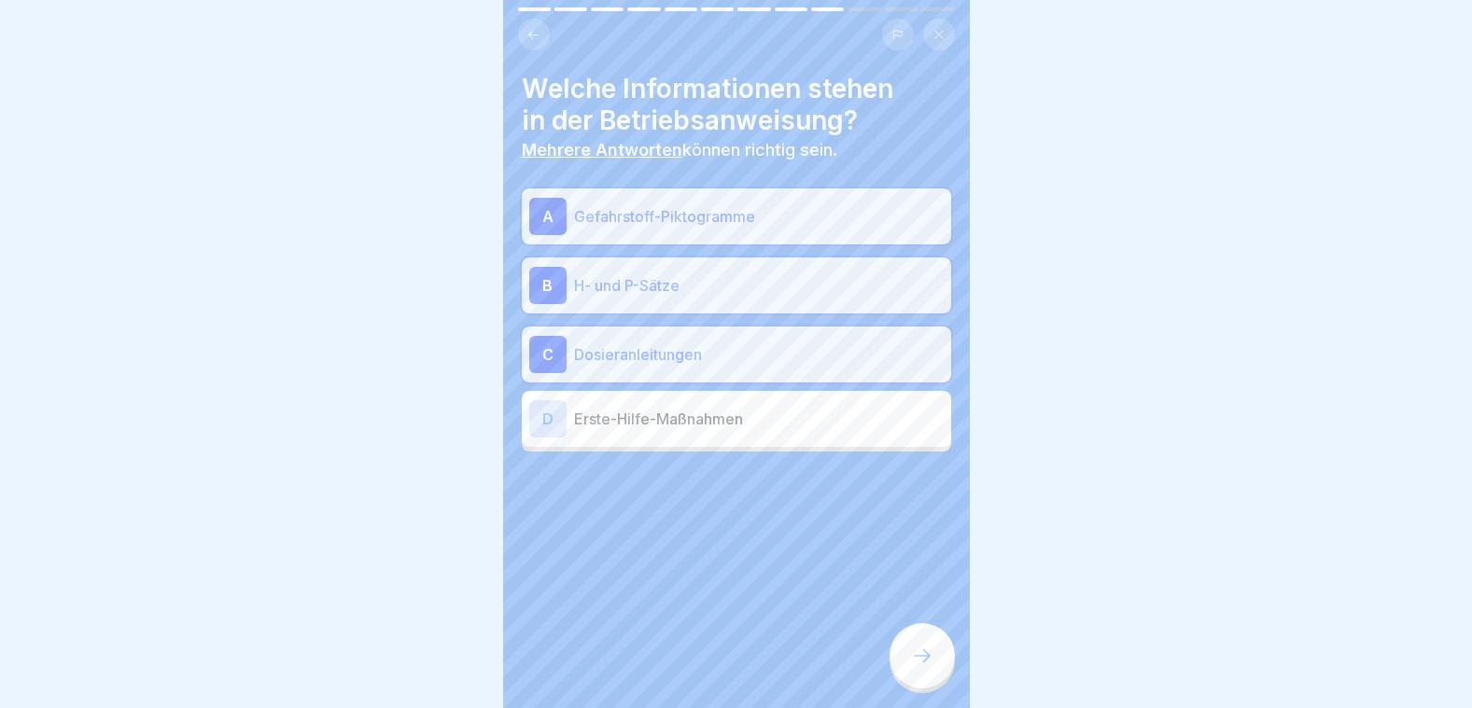
click at [632, 400] on div "D Erste-Hilfe-Maßnahmen" at bounding box center [736, 418] width 414 height 37
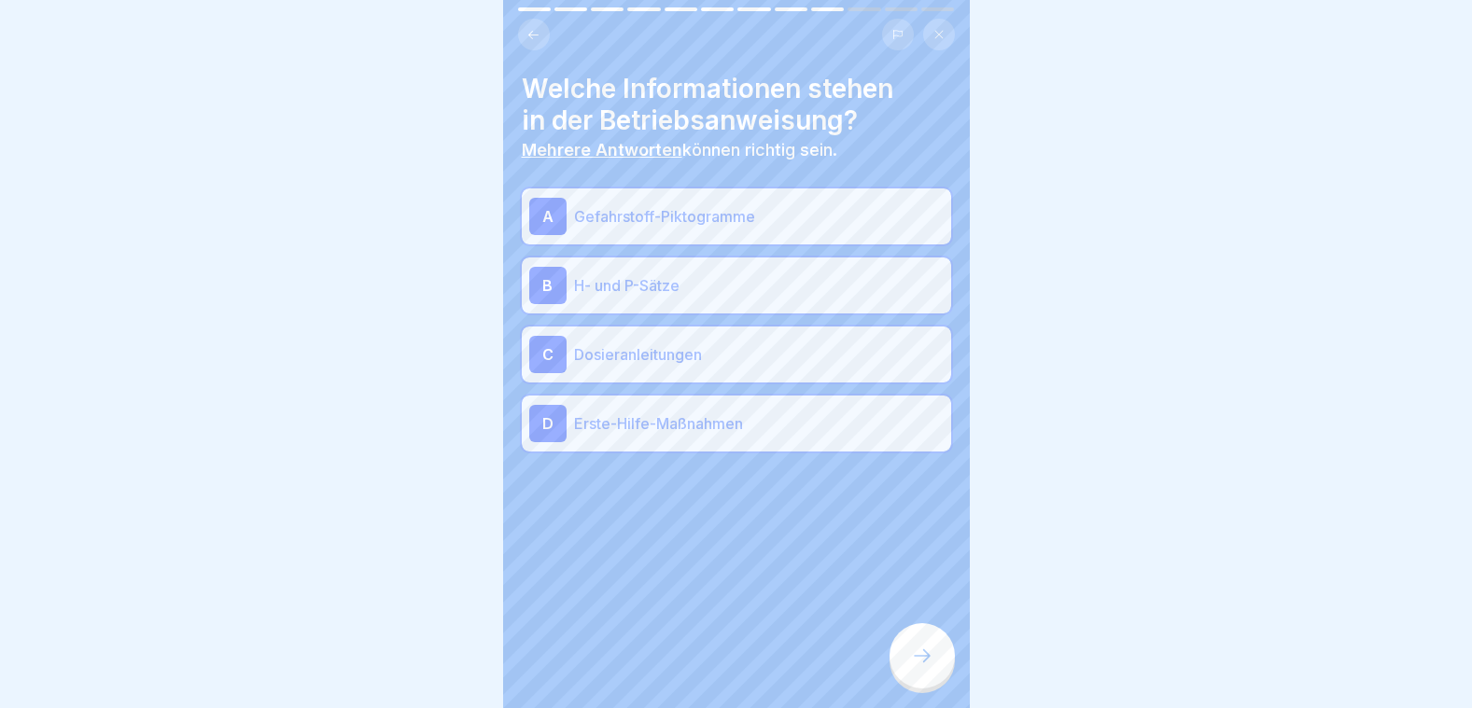
click at [611, 343] on p "Dosieranleitungen" at bounding box center [759, 354] width 370 height 22
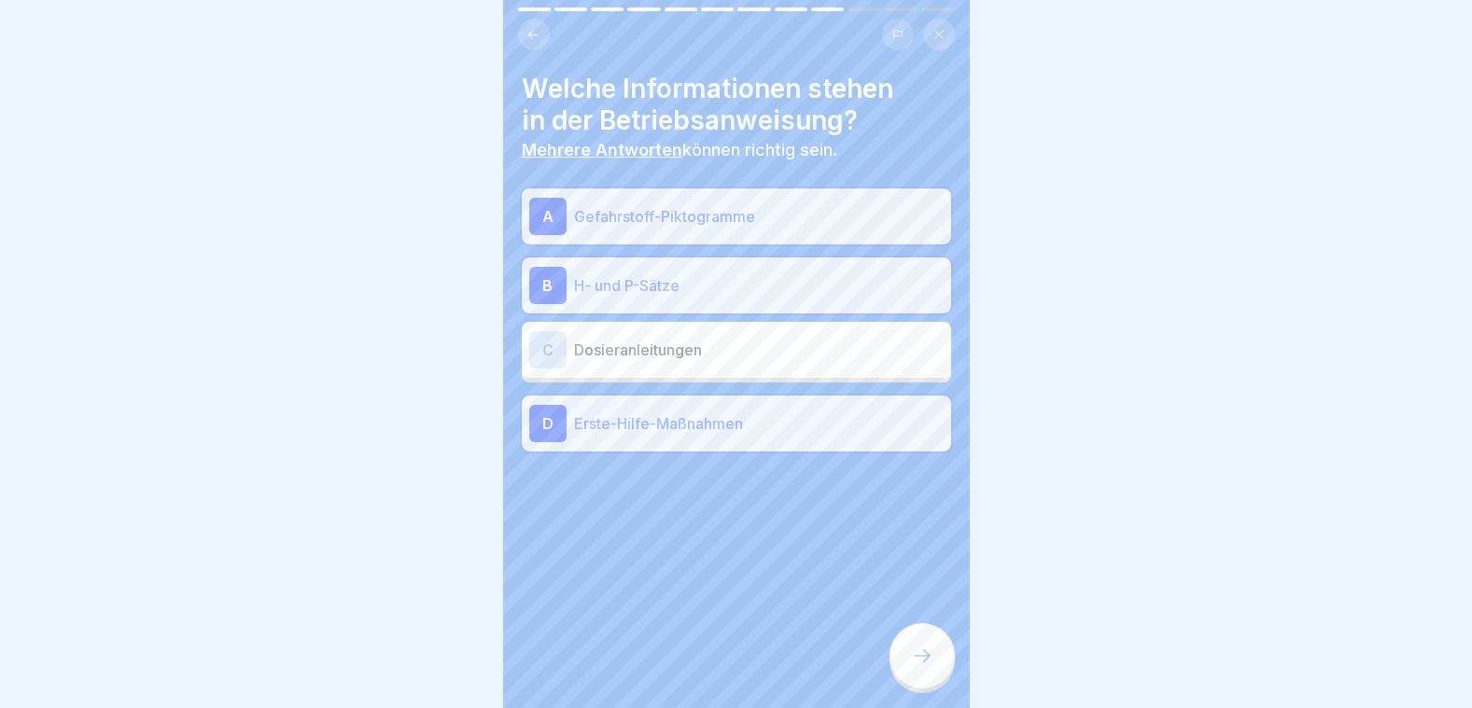
click at [914, 641] on div at bounding box center [921, 655] width 65 height 65
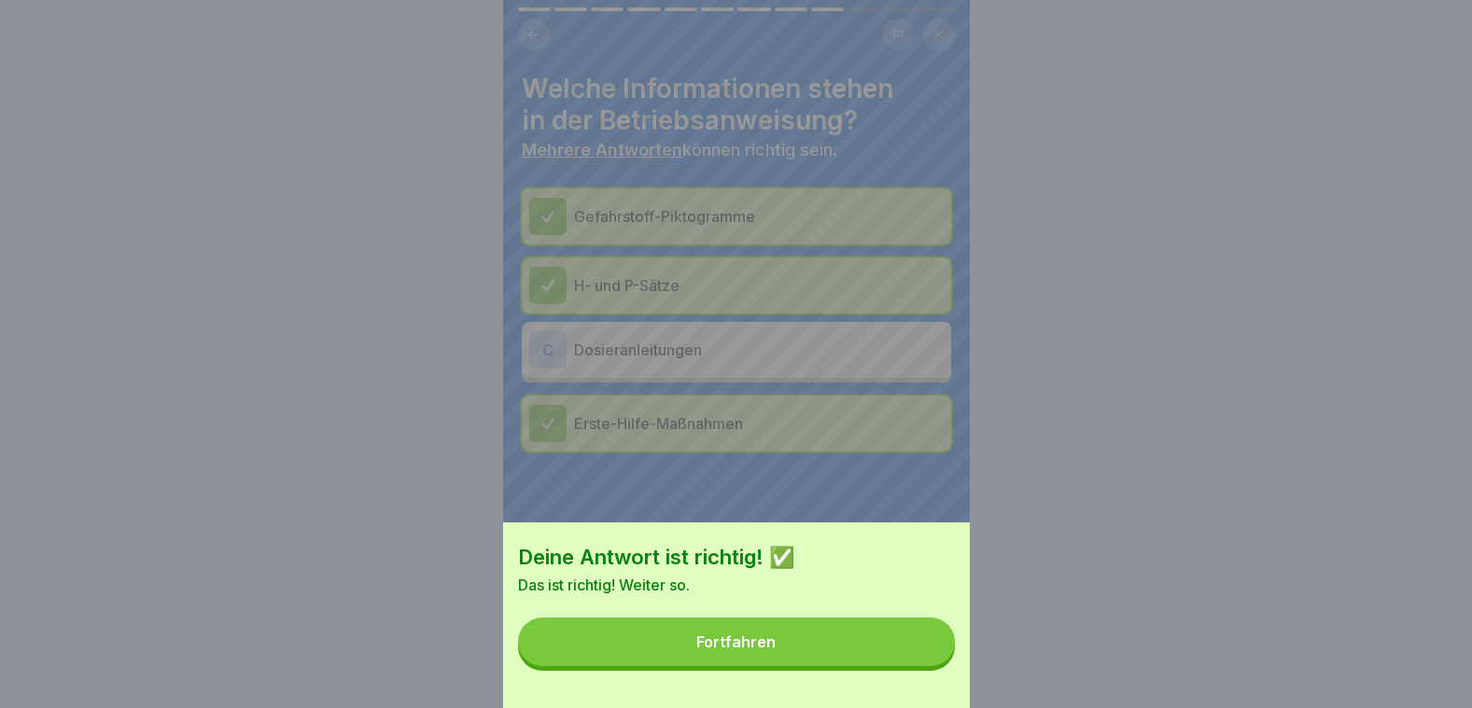
click at [869, 647] on button "Fortfahren" at bounding box center [736, 642] width 437 height 49
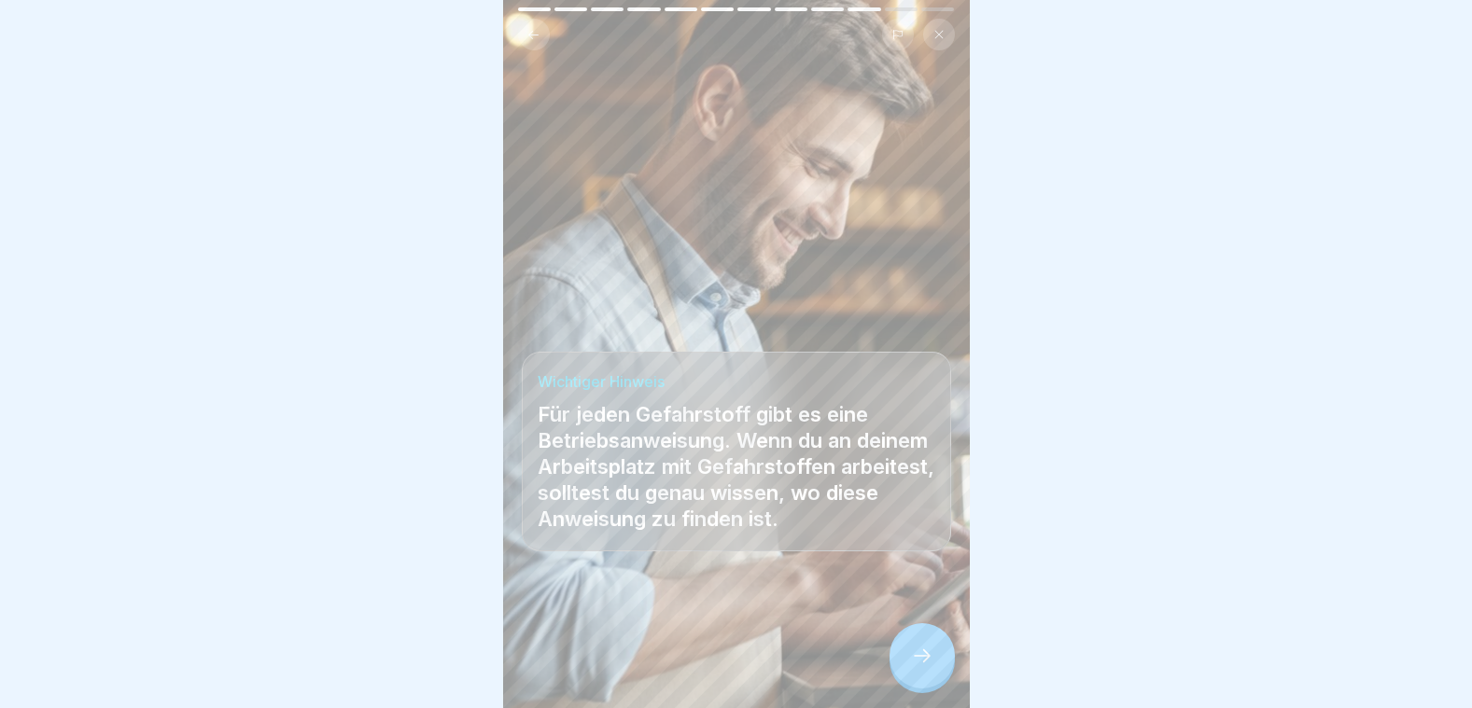
click at [906, 656] on div at bounding box center [921, 655] width 65 height 65
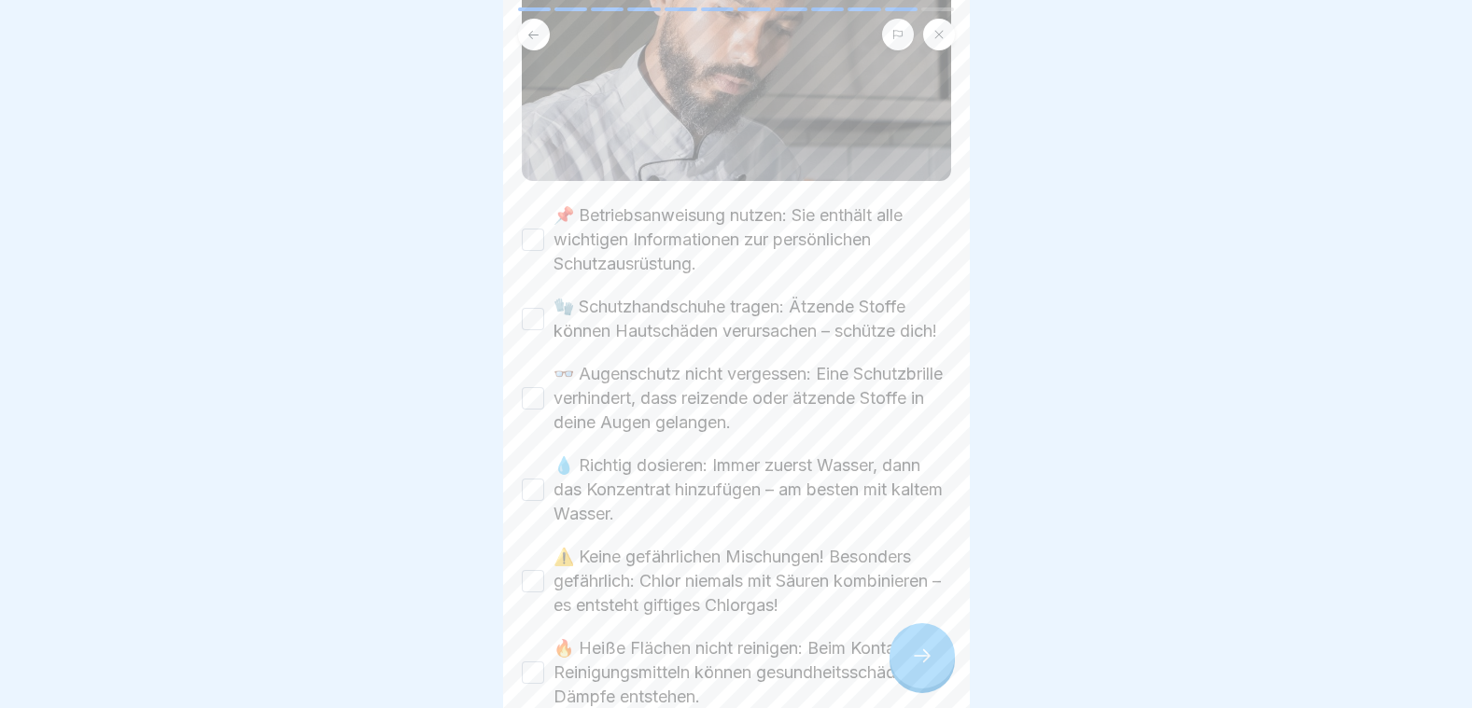
scroll to position [467, 0]
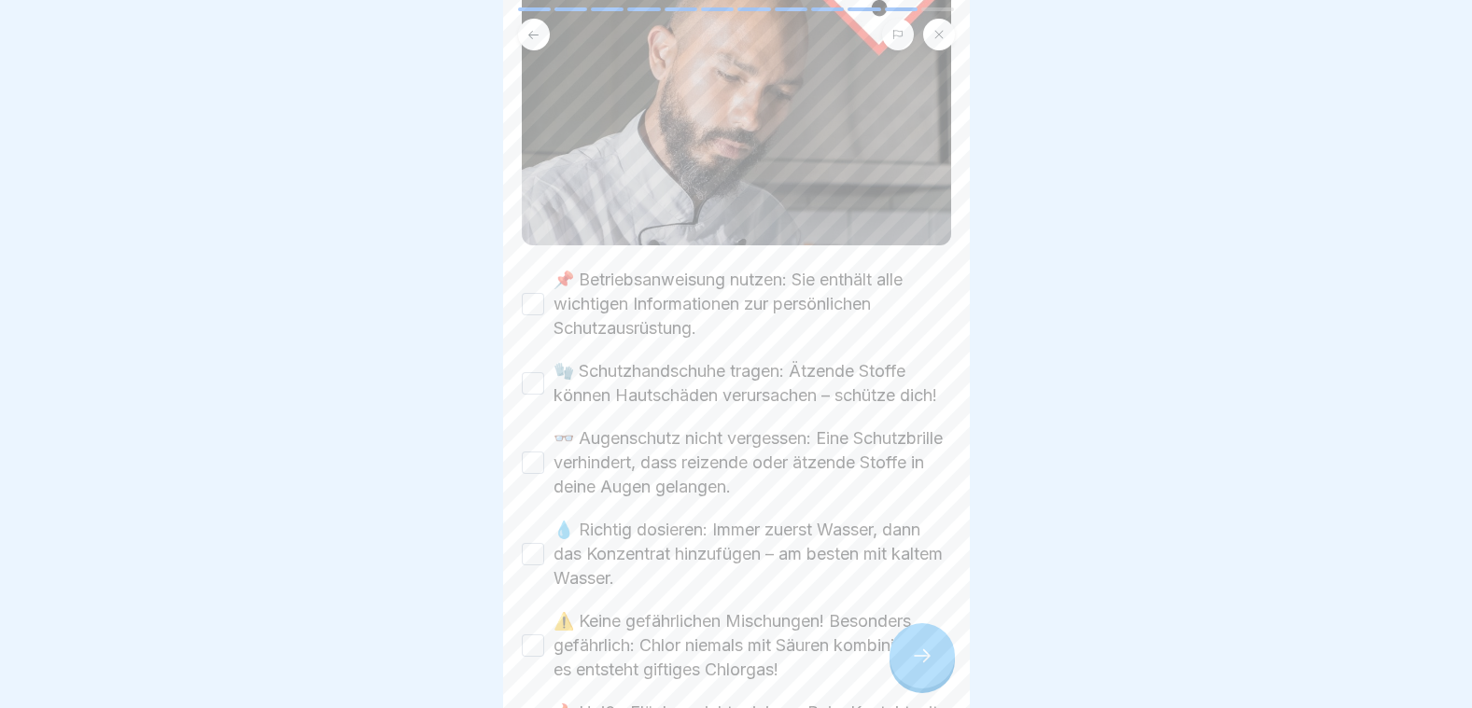
click at [531, 293] on button "📌 Betriebsanweisung nutzen: Sie enthält alle wichtigen Informationen zur persön…" at bounding box center [533, 304] width 22 height 22
click at [544, 360] on div "🧤 Schutzhandschuhe tragen: Ätzende Stoffe können Hautschäden verursachen – schü…" at bounding box center [736, 383] width 429 height 49
click at [536, 372] on button "🧤 Schutzhandschuhe tragen: Ätzende Stoffe können Hautschäden verursachen – schü…" at bounding box center [533, 383] width 22 height 22
click at [538, 459] on button "👓 Augenschutz nicht vergessen: Eine Schutzbrille verhindert, dass reizende oder…" at bounding box center [533, 463] width 22 height 22
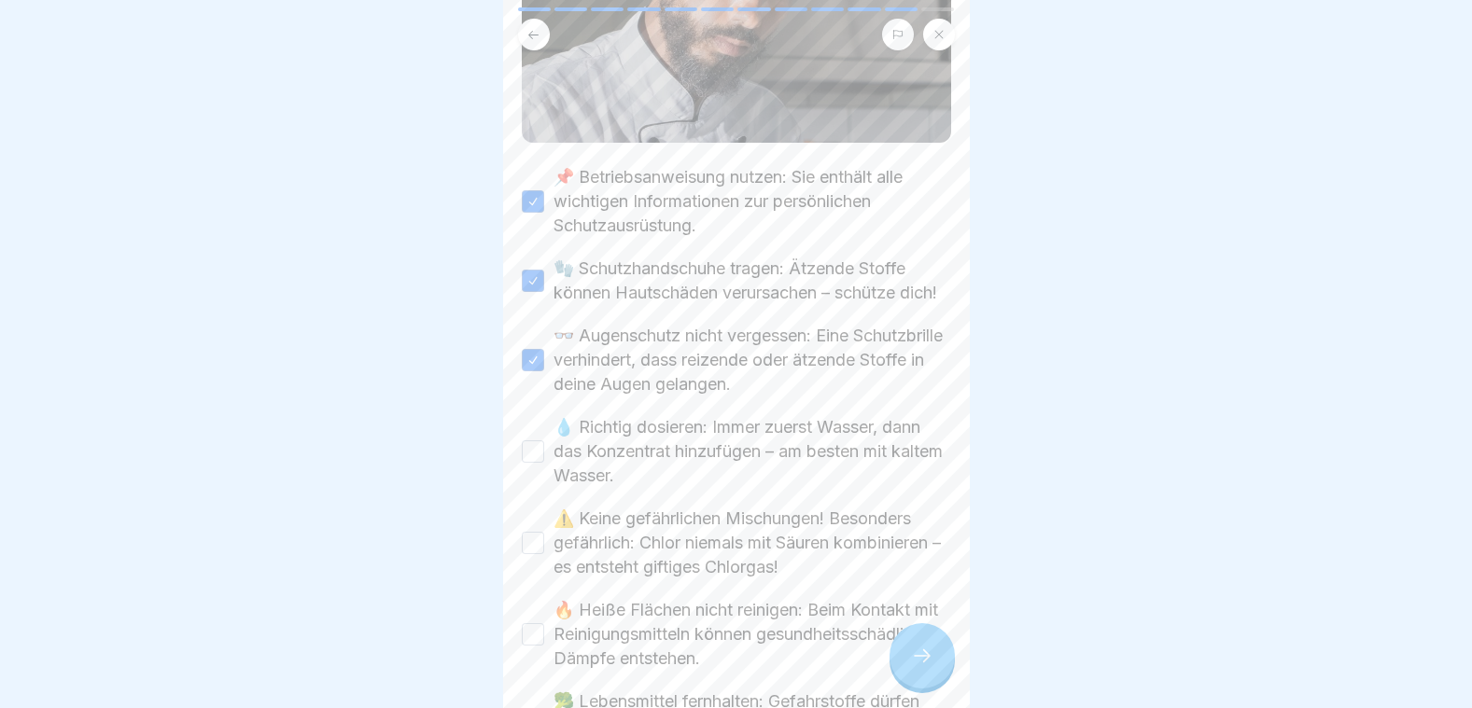
scroll to position [840, 0]
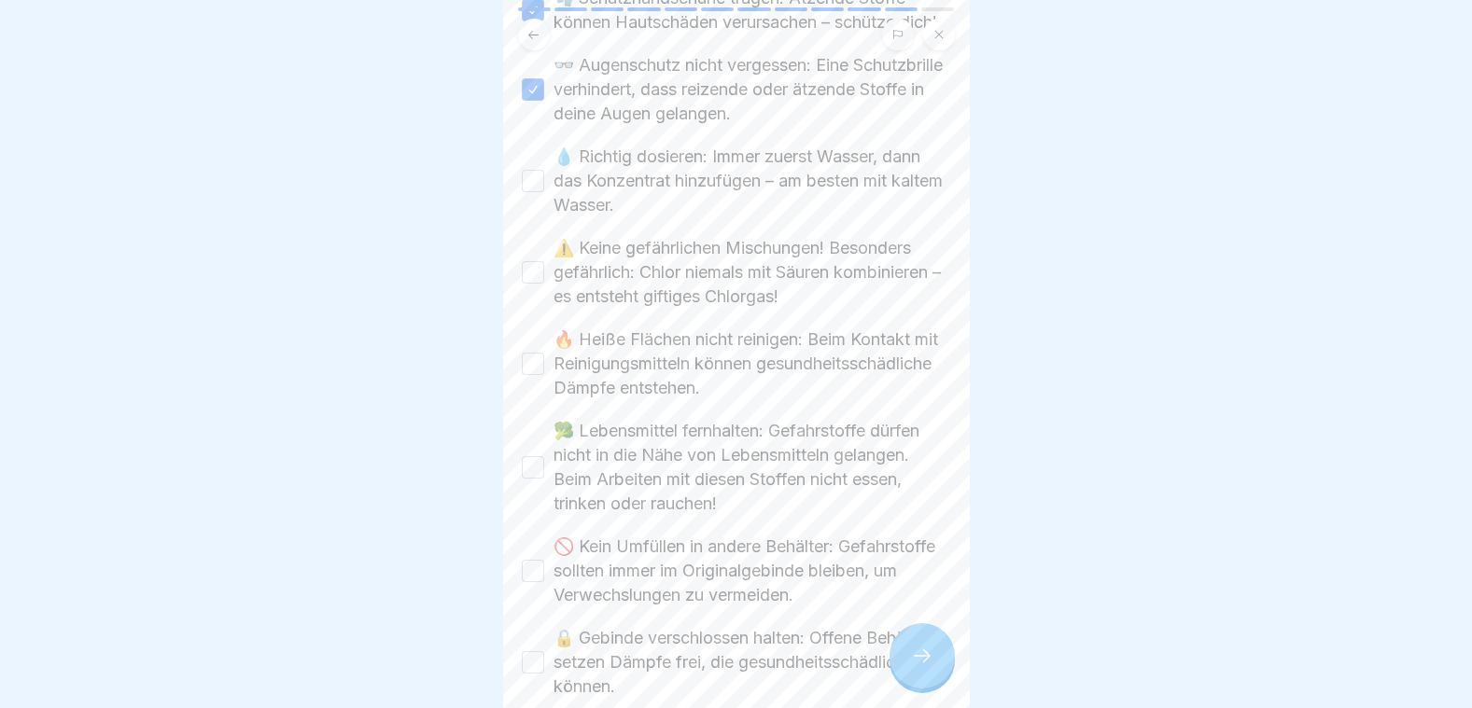
click at [531, 176] on button "💧 Richtig dosieren: Immer zuerst Wasser, dann das Konzentrat hinzufügen – am be…" at bounding box center [533, 181] width 22 height 22
drag, startPoint x: 533, startPoint y: 266, endPoint x: 525, endPoint y: 288, distance: 23.9
click at [531, 267] on button "⚠️ Keine gefährlichen Mischungen! Besonders gefährlich: Chlor niemals mit Säure…" at bounding box center [533, 272] width 22 height 22
drag, startPoint x: 538, startPoint y: 351, endPoint x: 539, endPoint y: 416, distance: 65.4
click at [538, 354] on button "🔥 Heiße Flächen nicht reinigen: Beim Kontakt mit Reinigungsmitteln können gesun…" at bounding box center [533, 364] width 22 height 22
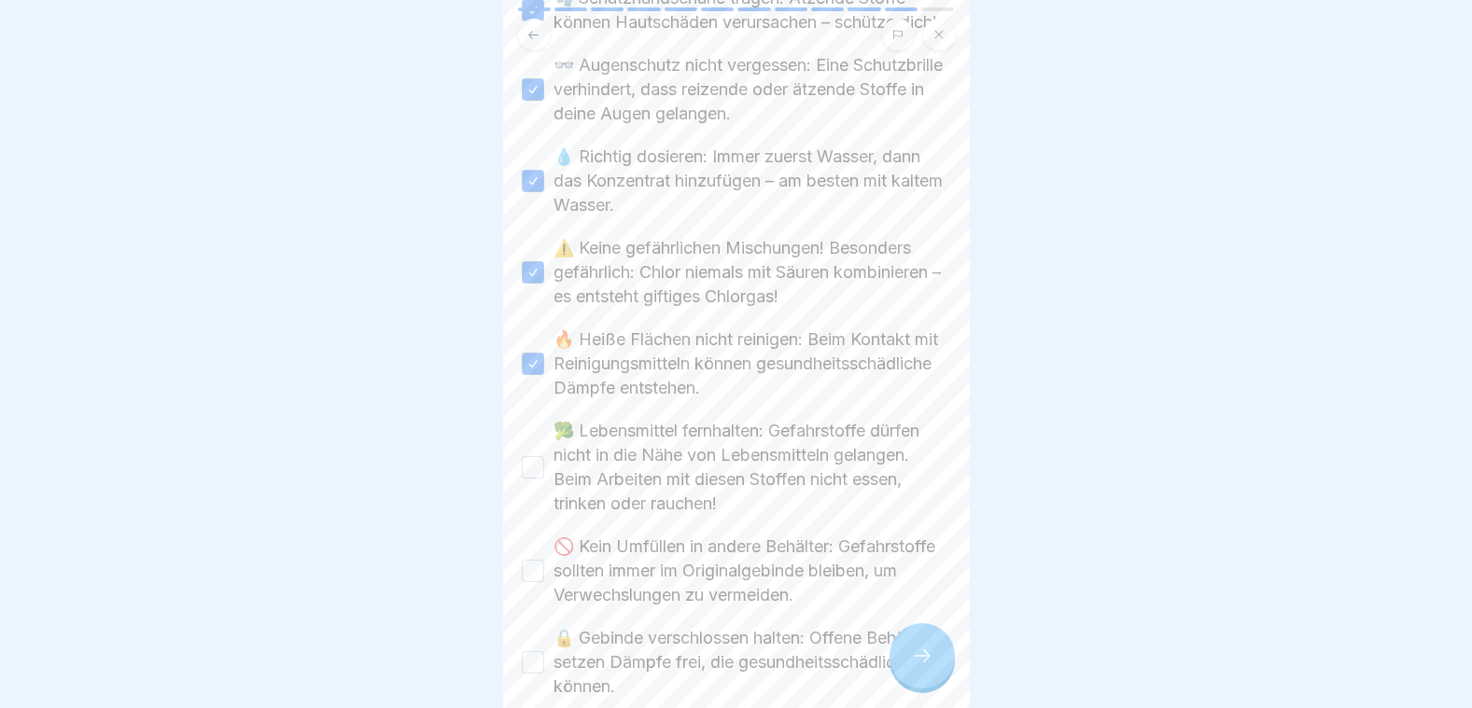
drag, startPoint x: 539, startPoint y: 455, endPoint x: 535, endPoint y: 443, distance: 12.7
click at [537, 456] on button "🥦 Lebensmittel fernhalten: Gefahrstoffe dürfen nicht in die Nähe von Lebensmitt…" at bounding box center [533, 467] width 22 height 22
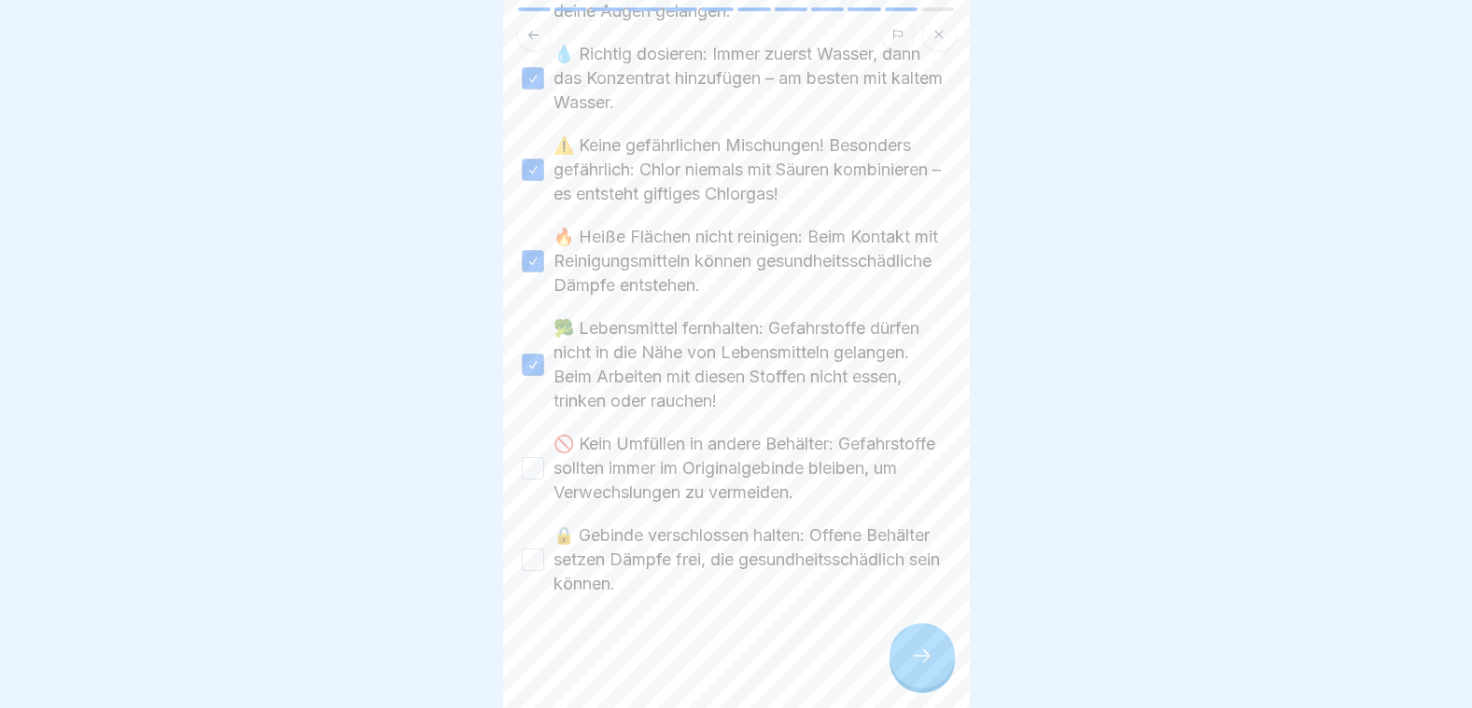
drag, startPoint x: 535, startPoint y: 447, endPoint x: 528, endPoint y: 477, distance: 30.6
click at [534, 457] on button "🚫 Kein Umfüllen in andere Behälter: Gefahrstoffe sollten immer im Originalgebin…" at bounding box center [533, 468] width 22 height 22
click at [531, 549] on button "🔒 Gebinde verschlossen halten: Offene Behälter setzen Dämpfe frei, die gesundhe…" at bounding box center [533, 560] width 22 height 22
click at [949, 662] on div at bounding box center [921, 655] width 65 height 65
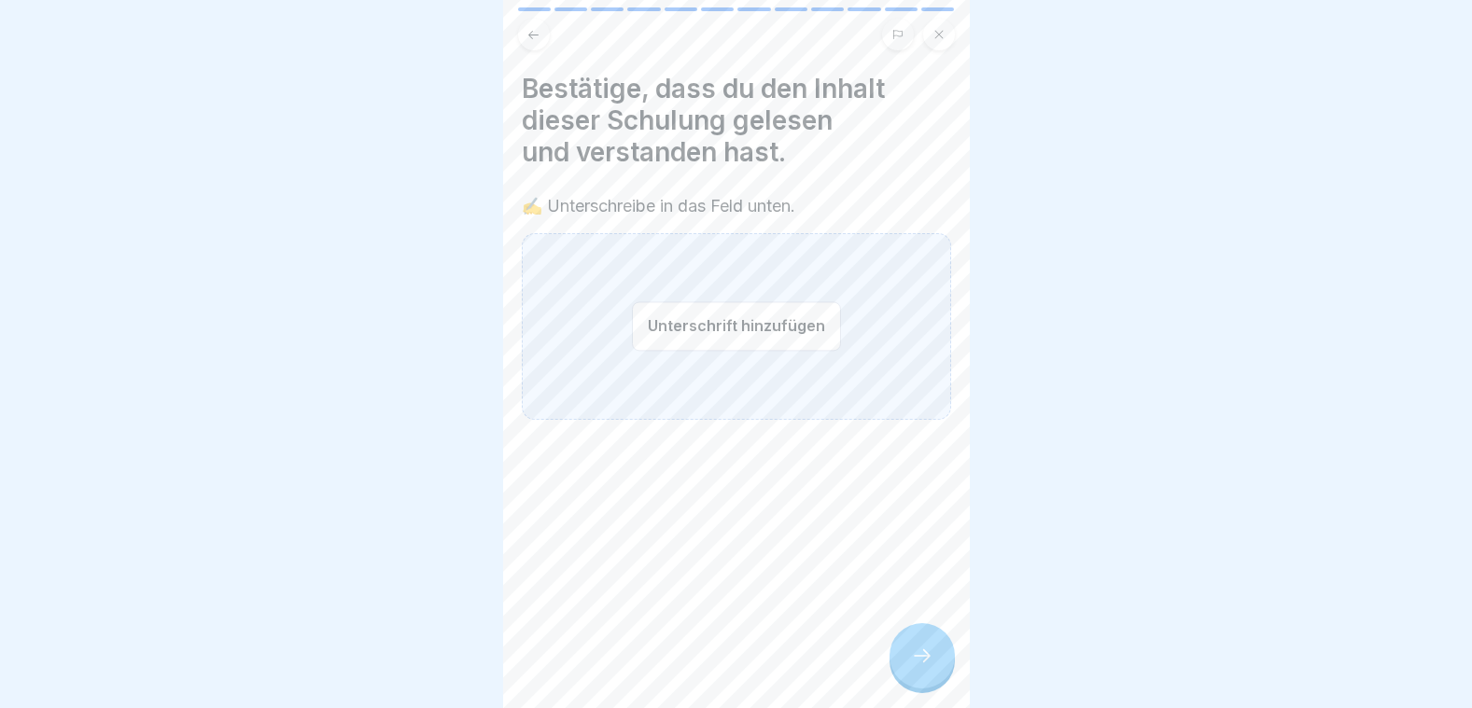
click at [689, 317] on button "Unterschrift hinzufügen" at bounding box center [736, 325] width 209 height 49
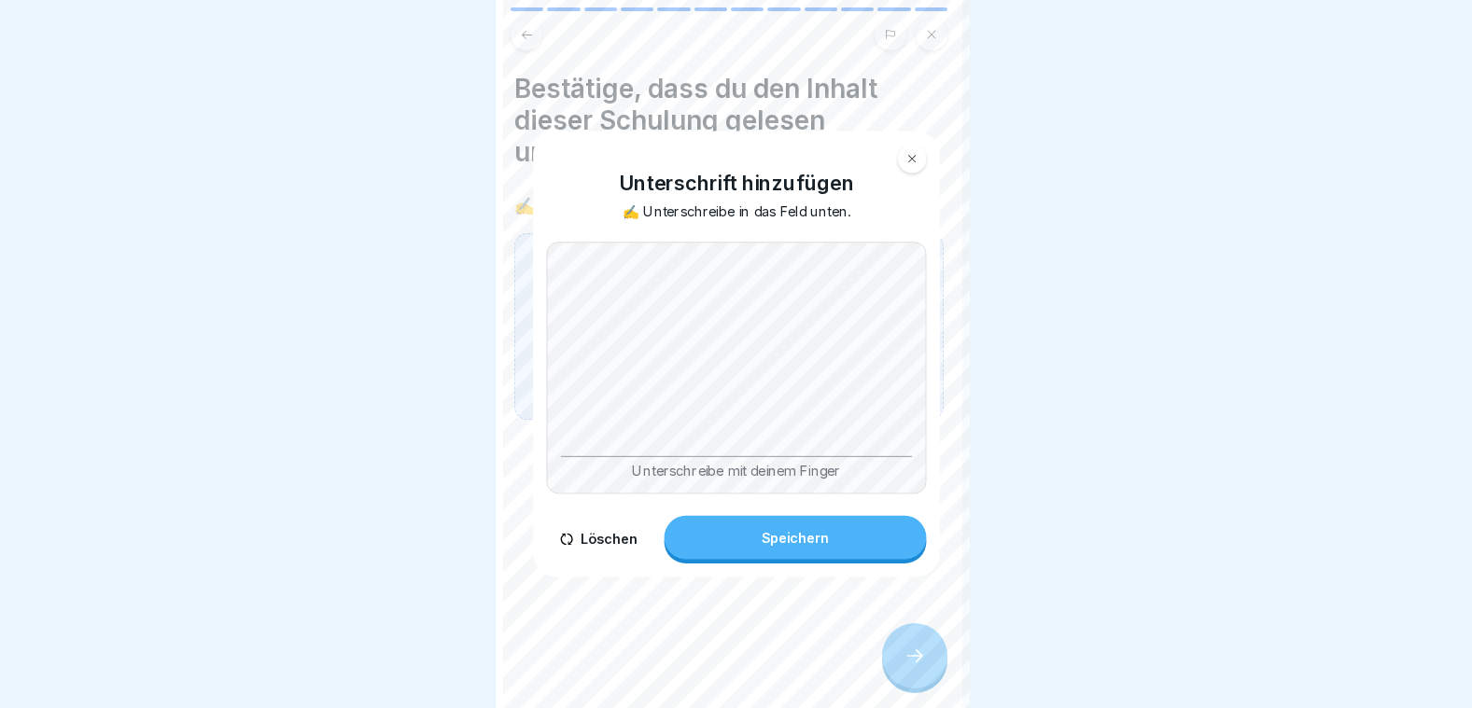
scroll to position [0, 0]
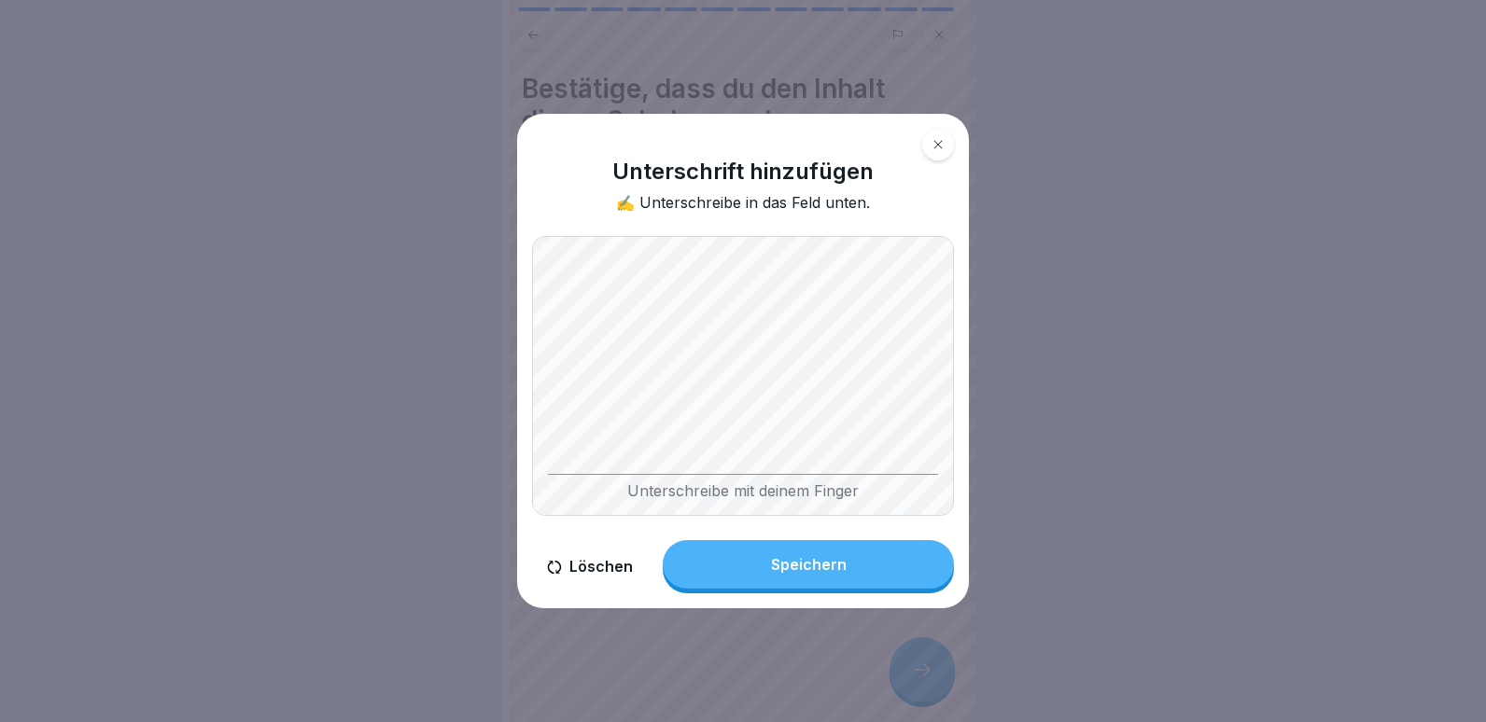
click at [823, 573] on div "Speichern" at bounding box center [809, 564] width 76 height 17
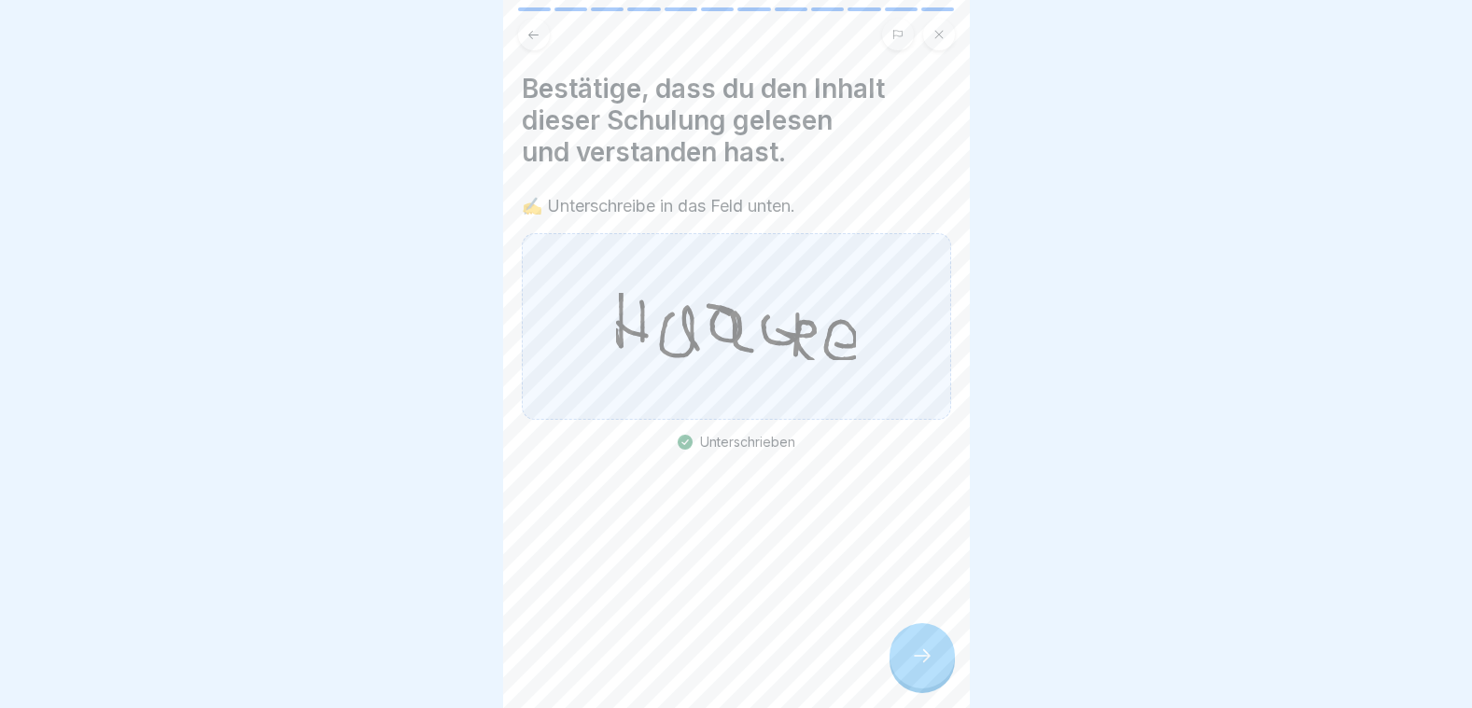
click at [918, 667] on icon at bounding box center [922, 656] width 22 height 22
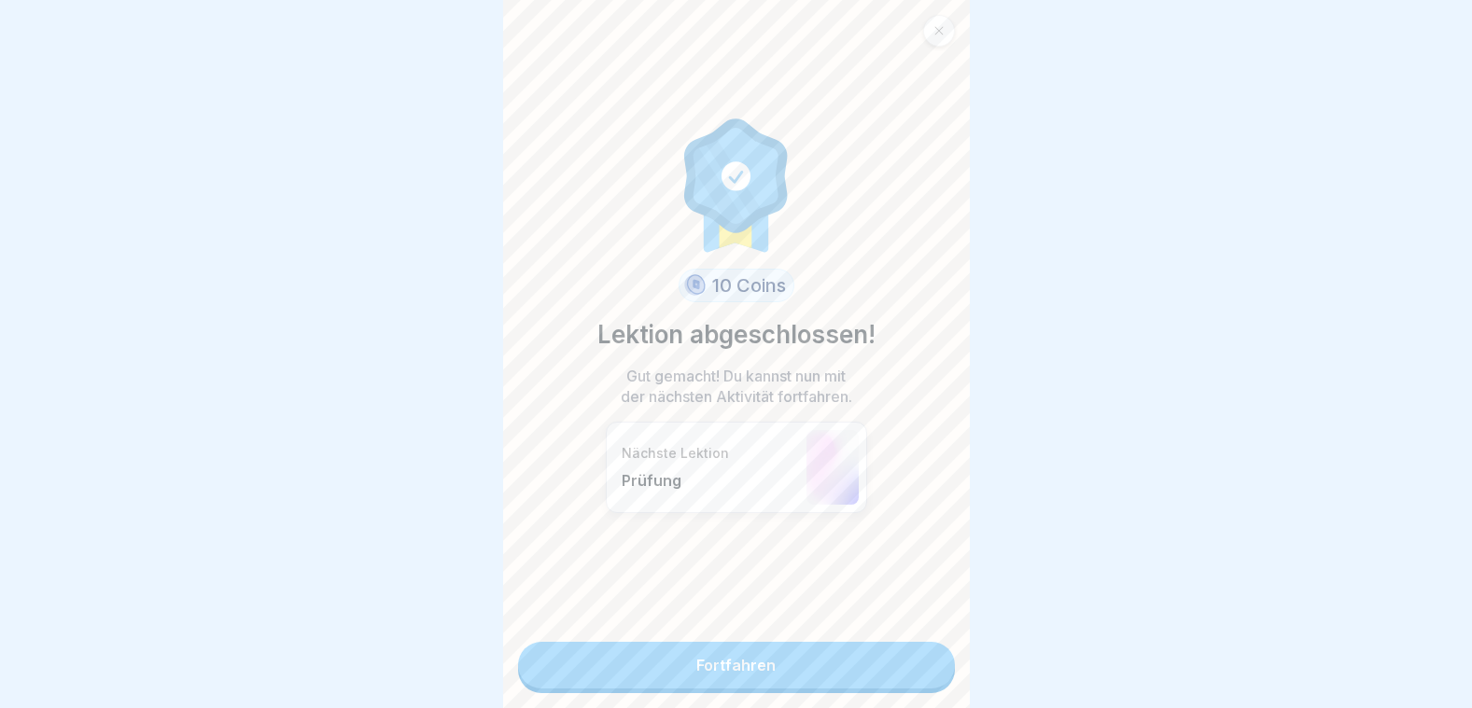
click at [802, 661] on link "Fortfahren" at bounding box center [736, 665] width 437 height 47
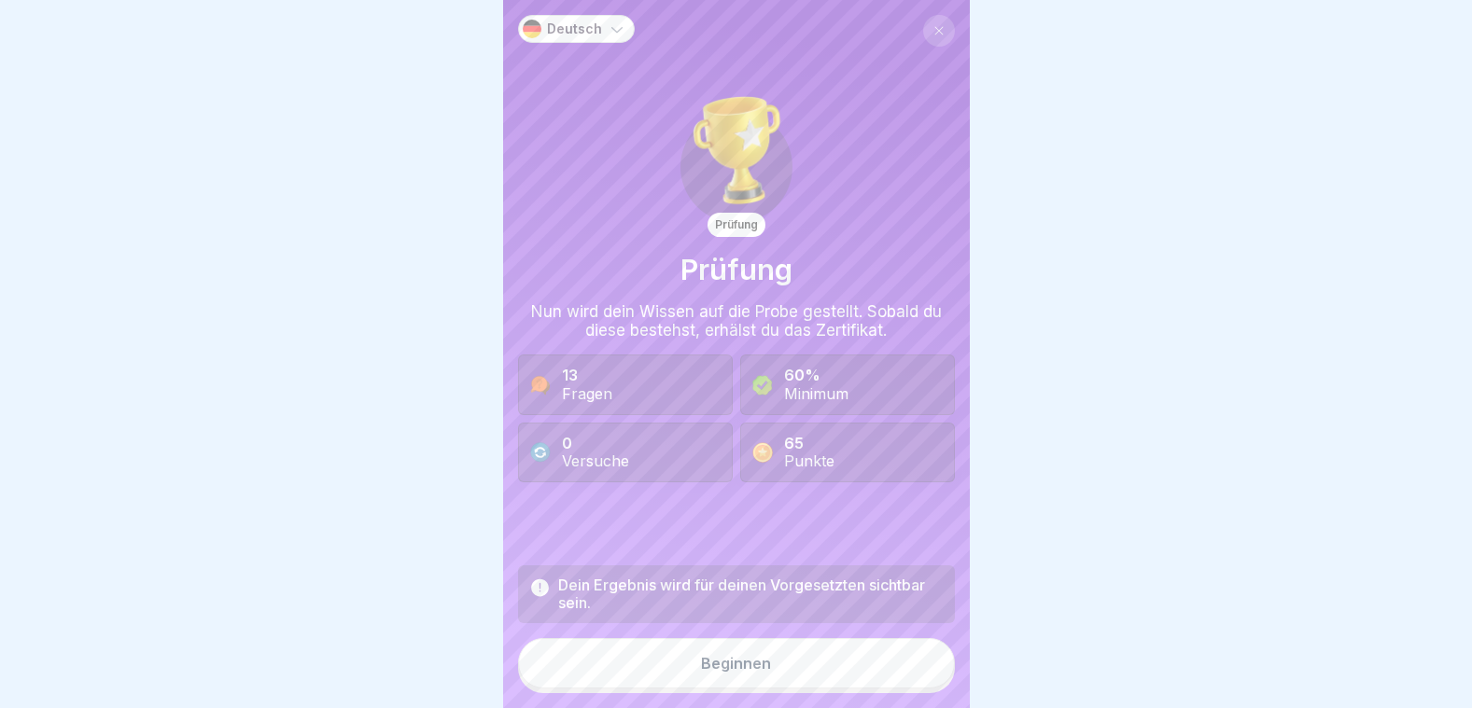
scroll to position [14, 0]
click at [728, 679] on button "Beginnen" at bounding box center [736, 663] width 437 height 50
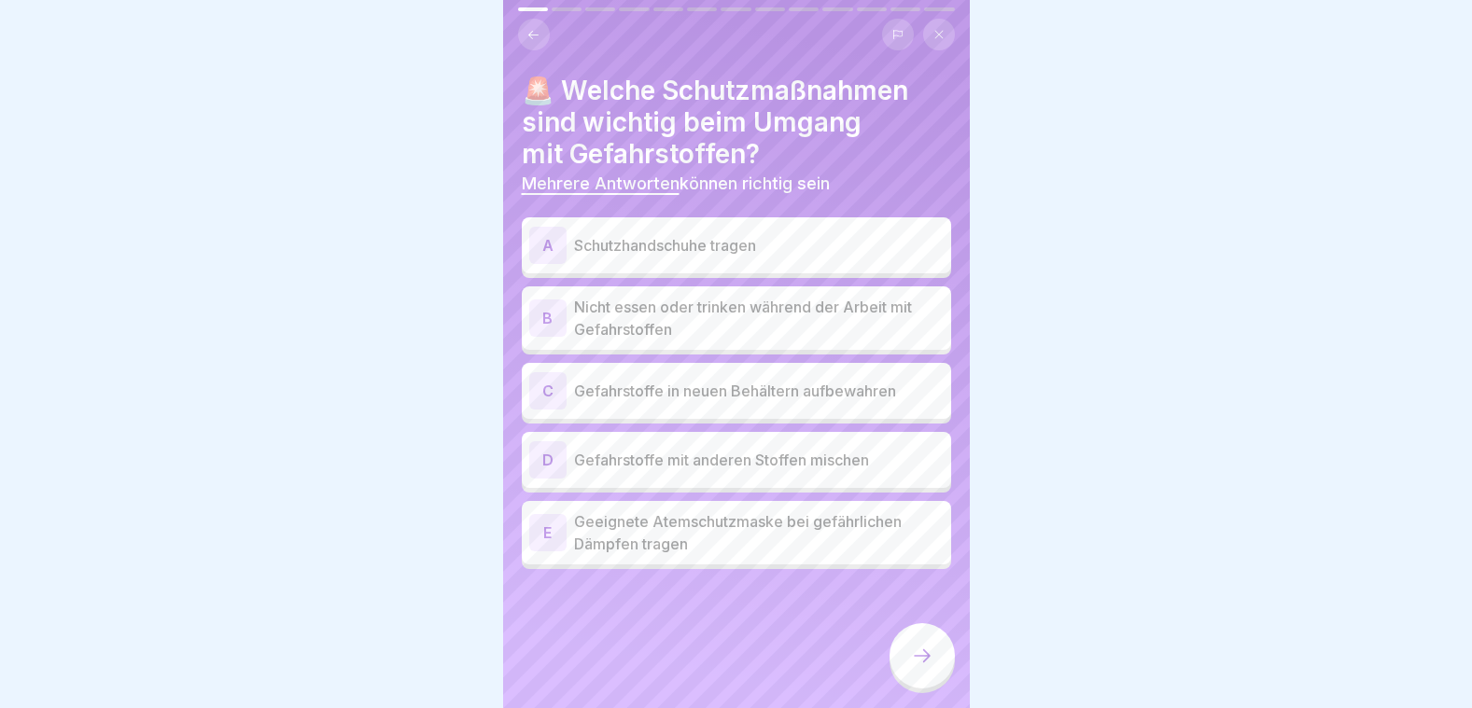
click at [653, 234] on p "Schutzhandschuhe tragen" at bounding box center [759, 245] width 370 height 22
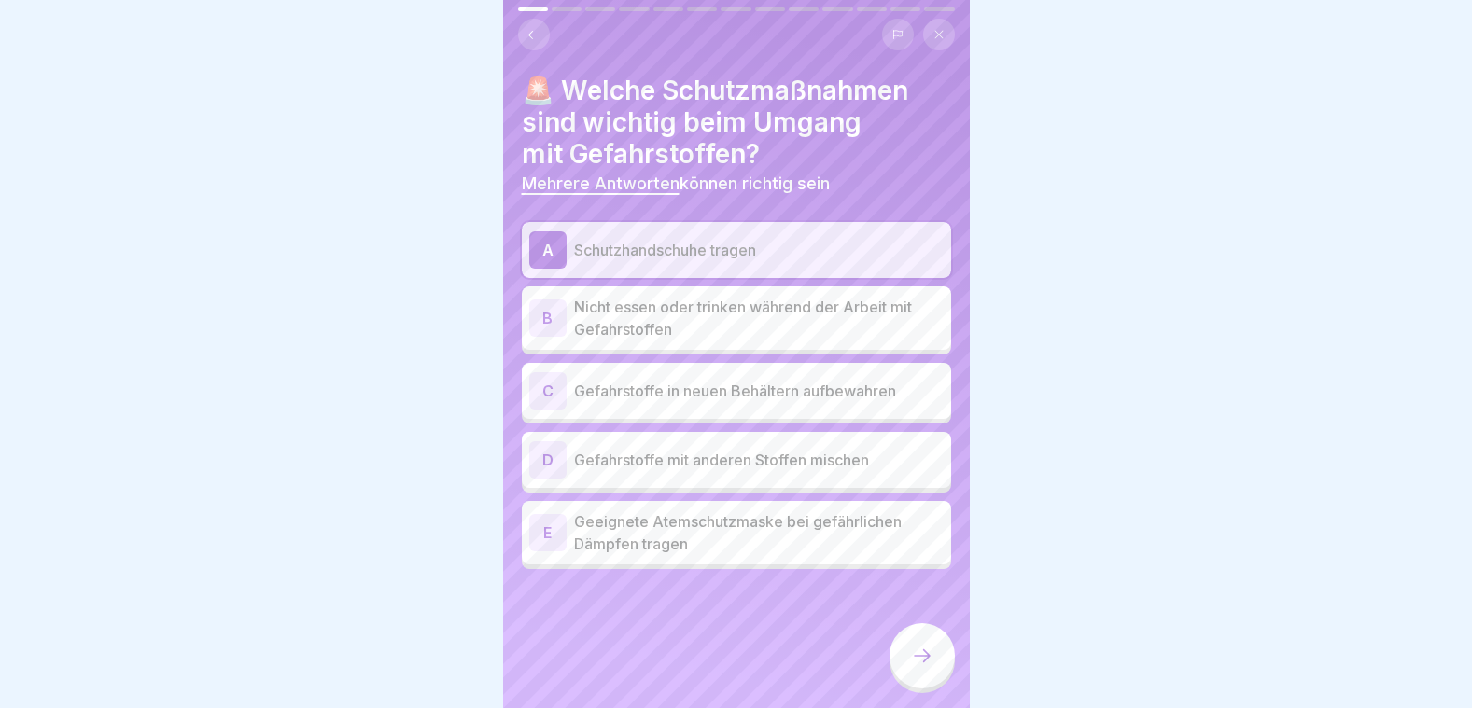
click at [663, 319] on p "Nicht essen oder trinken während der Arbeit mit Gefahrstoffen" at bounding box center [759, 318] width 370 height 45
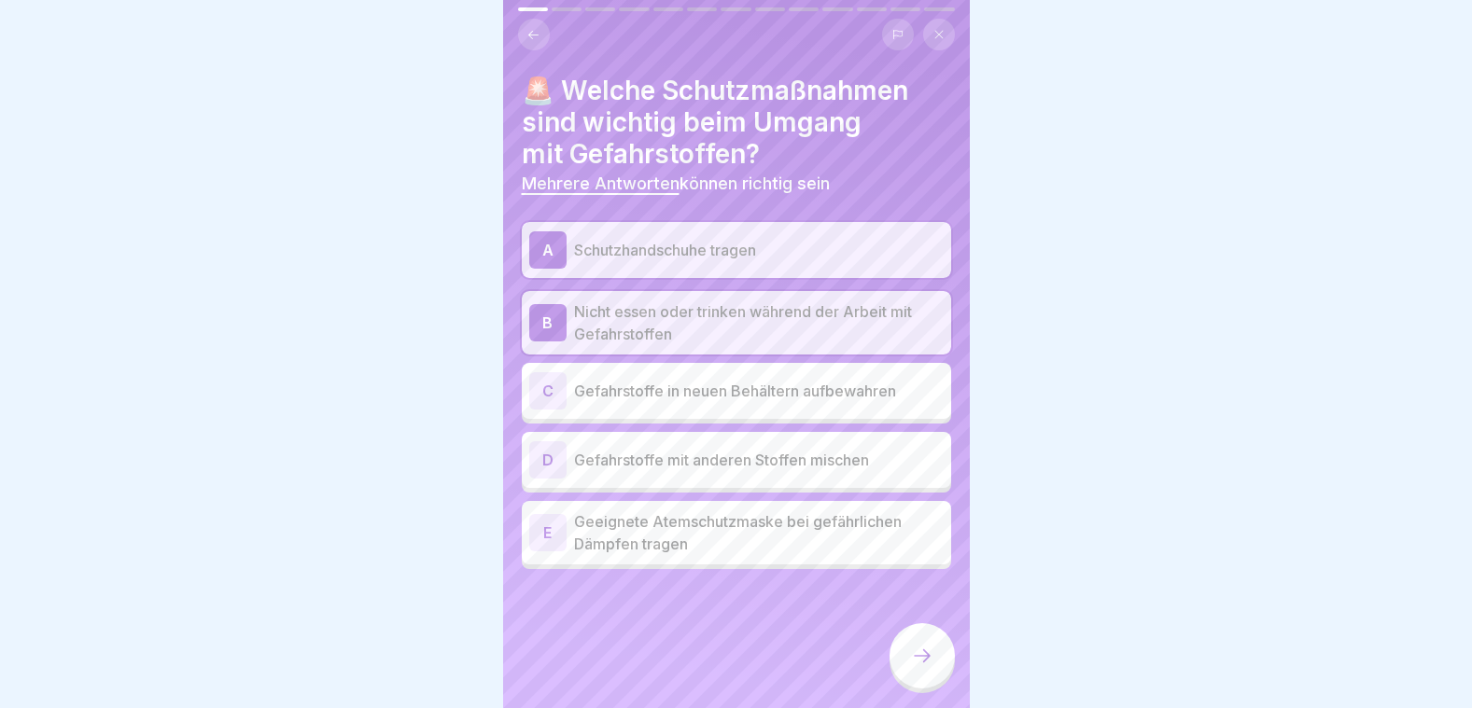
click at [672, 518] on p "Geeignete Atemschutzmaske bei gefährlichen Dämpfen tragen" at bounding box center [759, 533] width 370 height 45
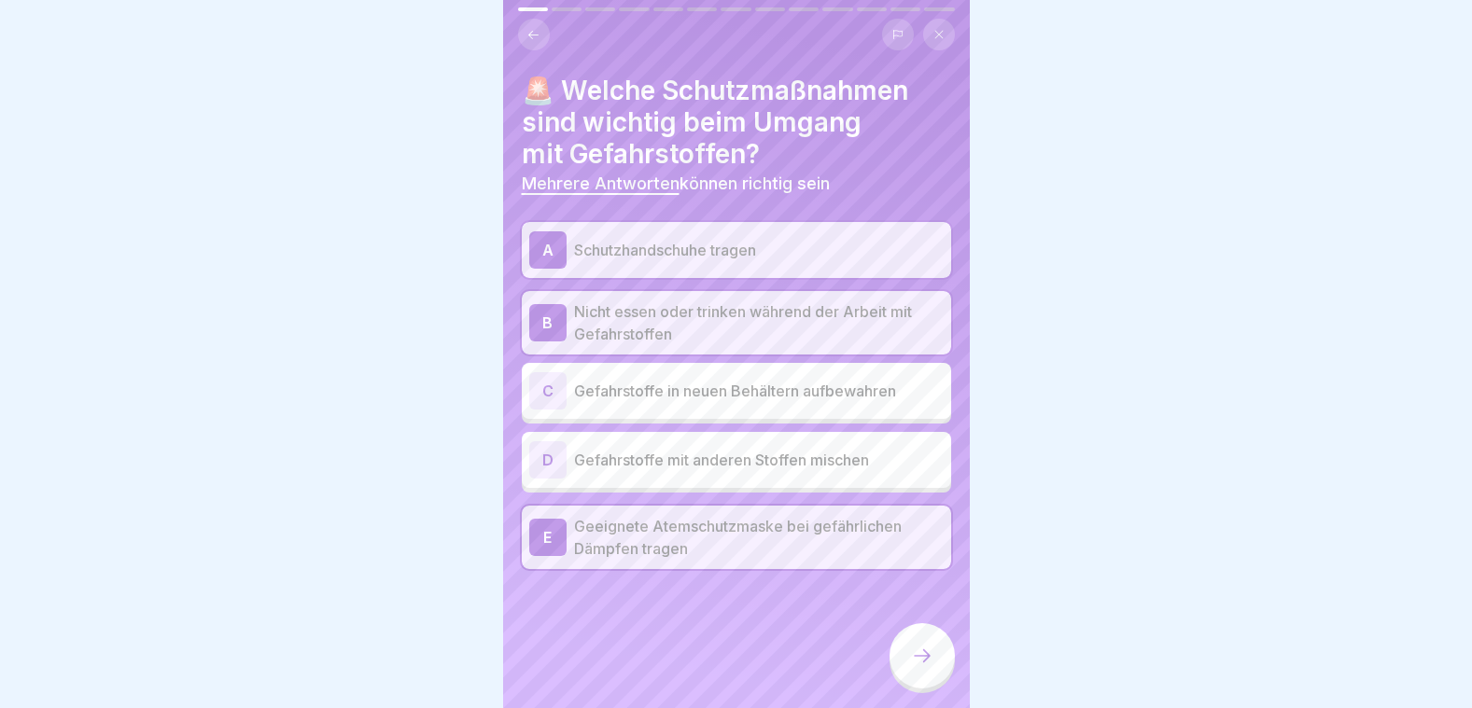
click at [912, 651] on icon at bounding box center [922, 656] width 22 height 22
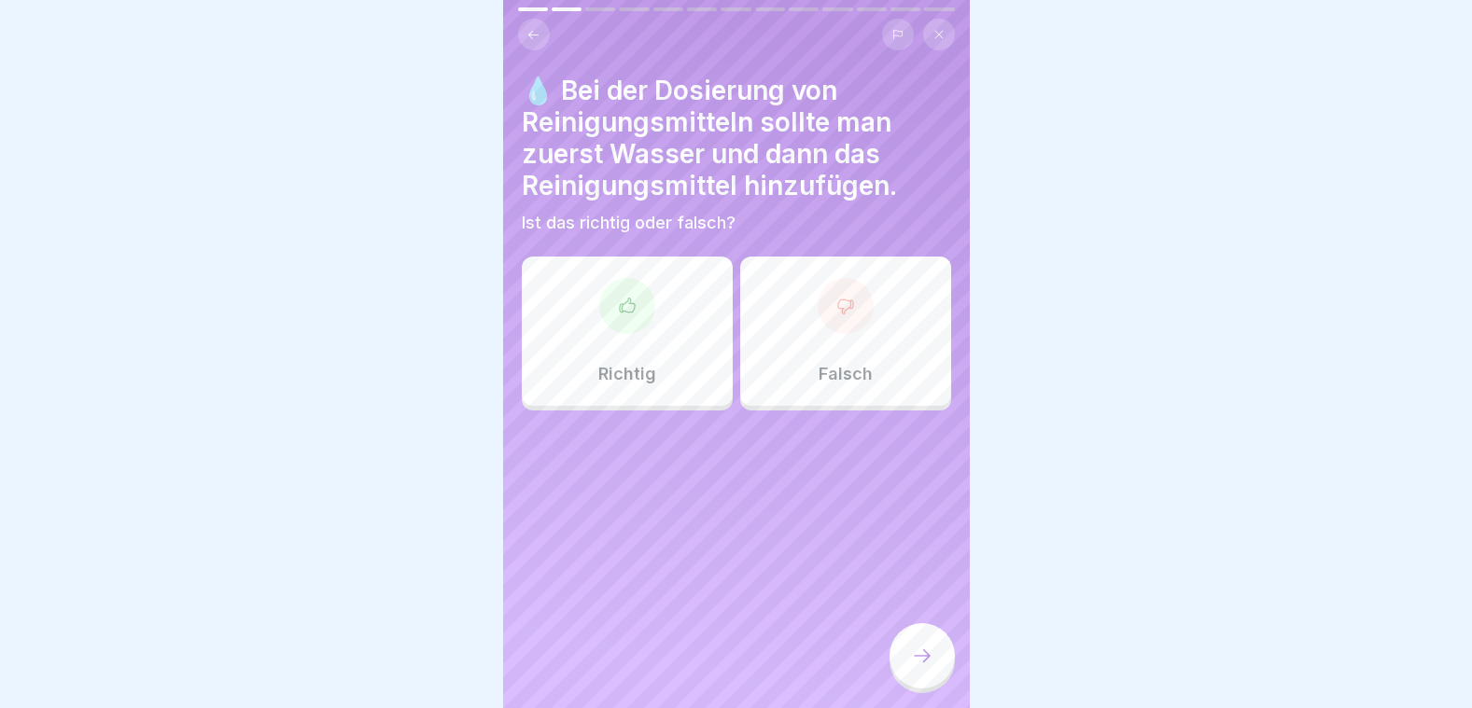
click at [625, 338] on div "Richtig" at bounding box center [627, 331] width 211 height 149
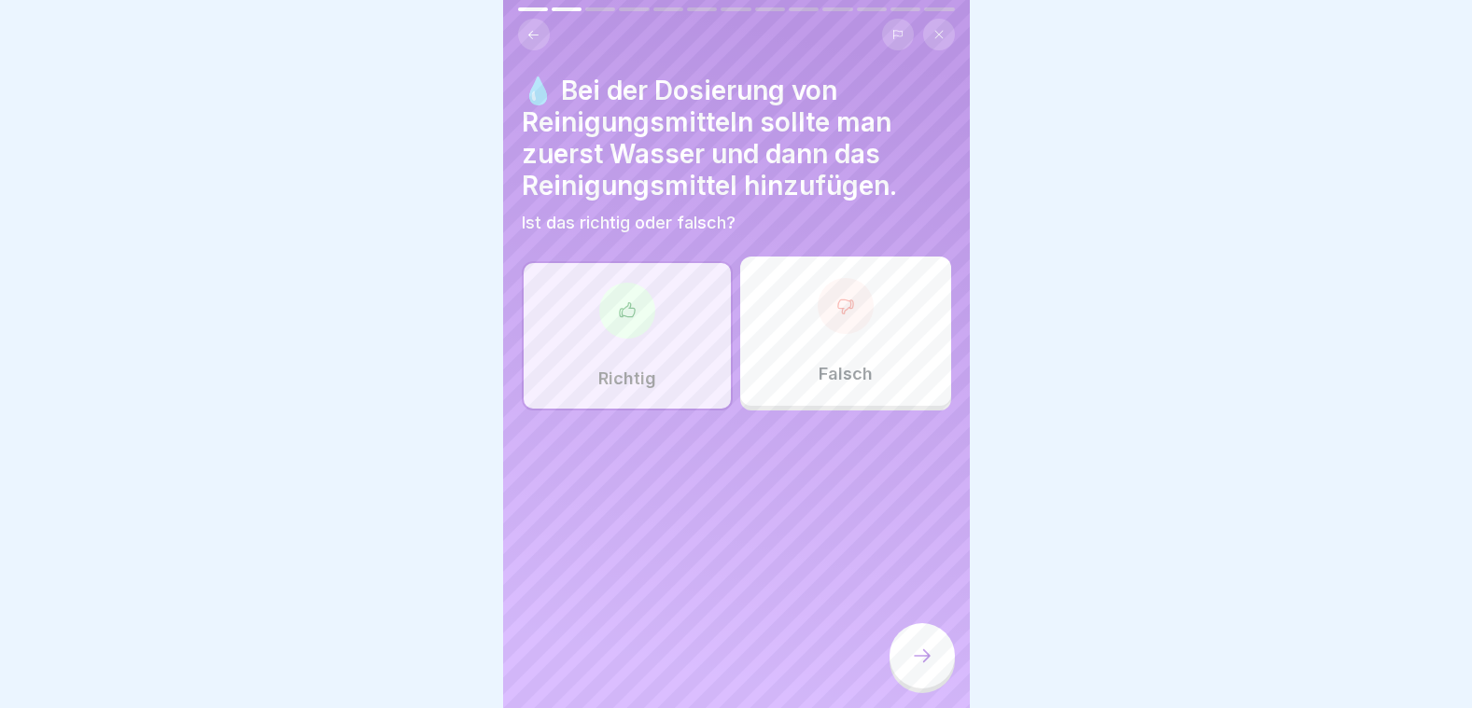
click at [912, 642] on div at bounding box center [921, 655] width 65 height 65
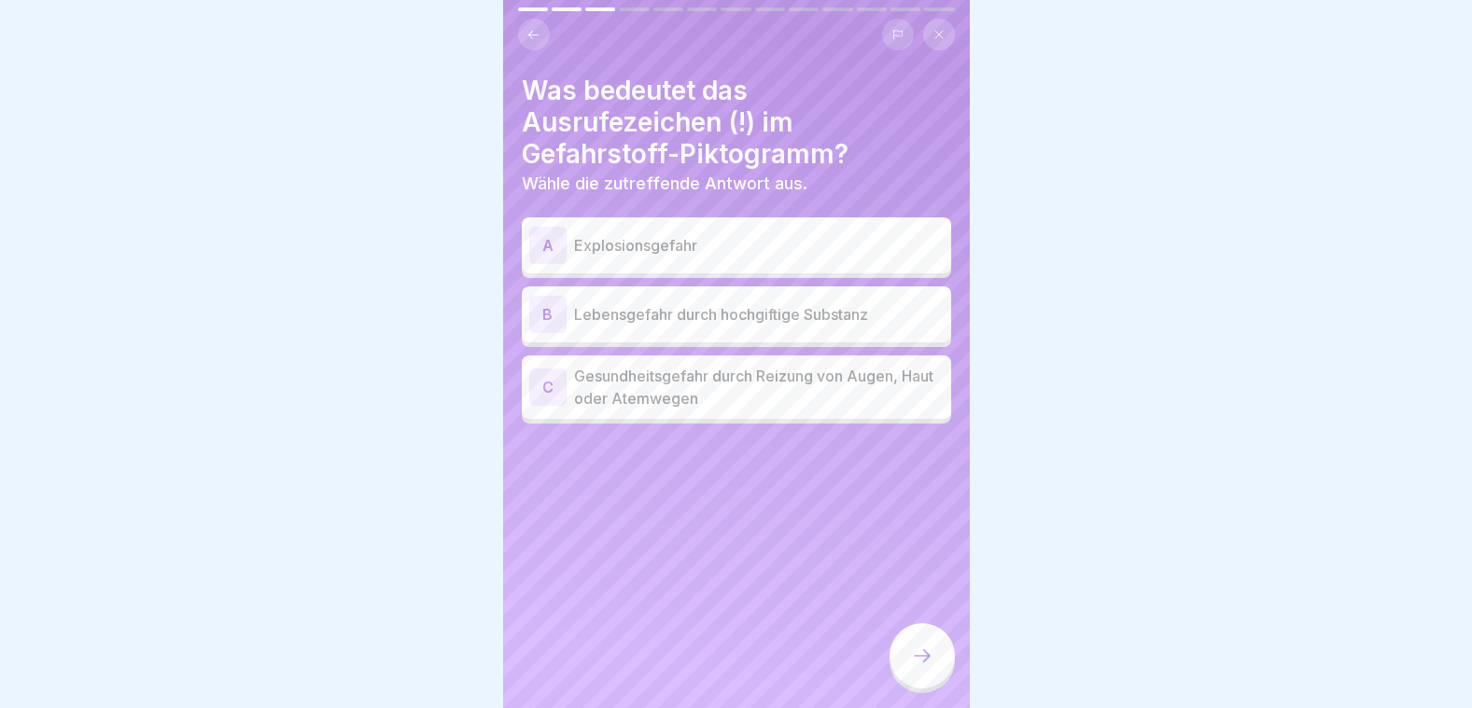
click at [674, 372] on p "Gesundheitsgefahr durch Reizung von Augen, Haut oder Atemwegen" at bounding box center [759, 387] width 370 height 45
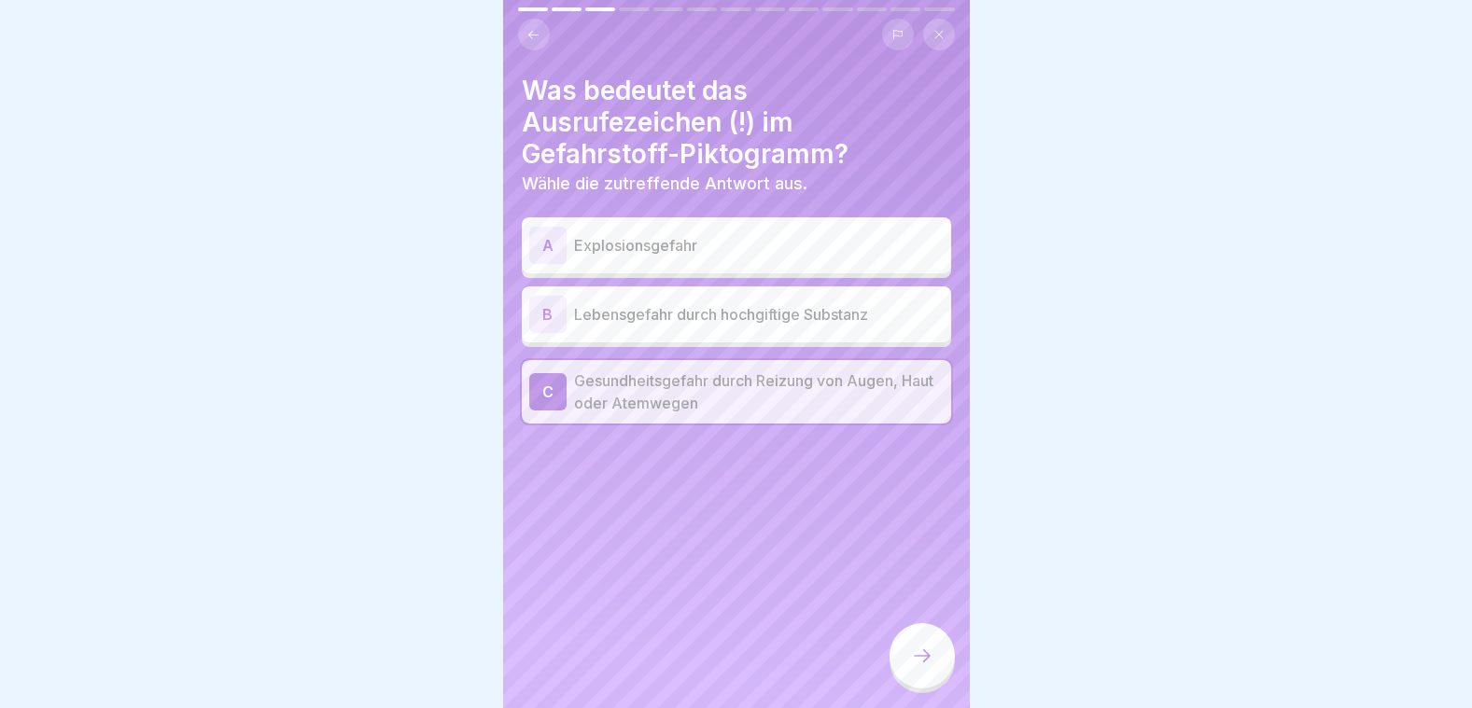
click at [924, 657] on icon at bounding box center [922, 656] width 22 height 22
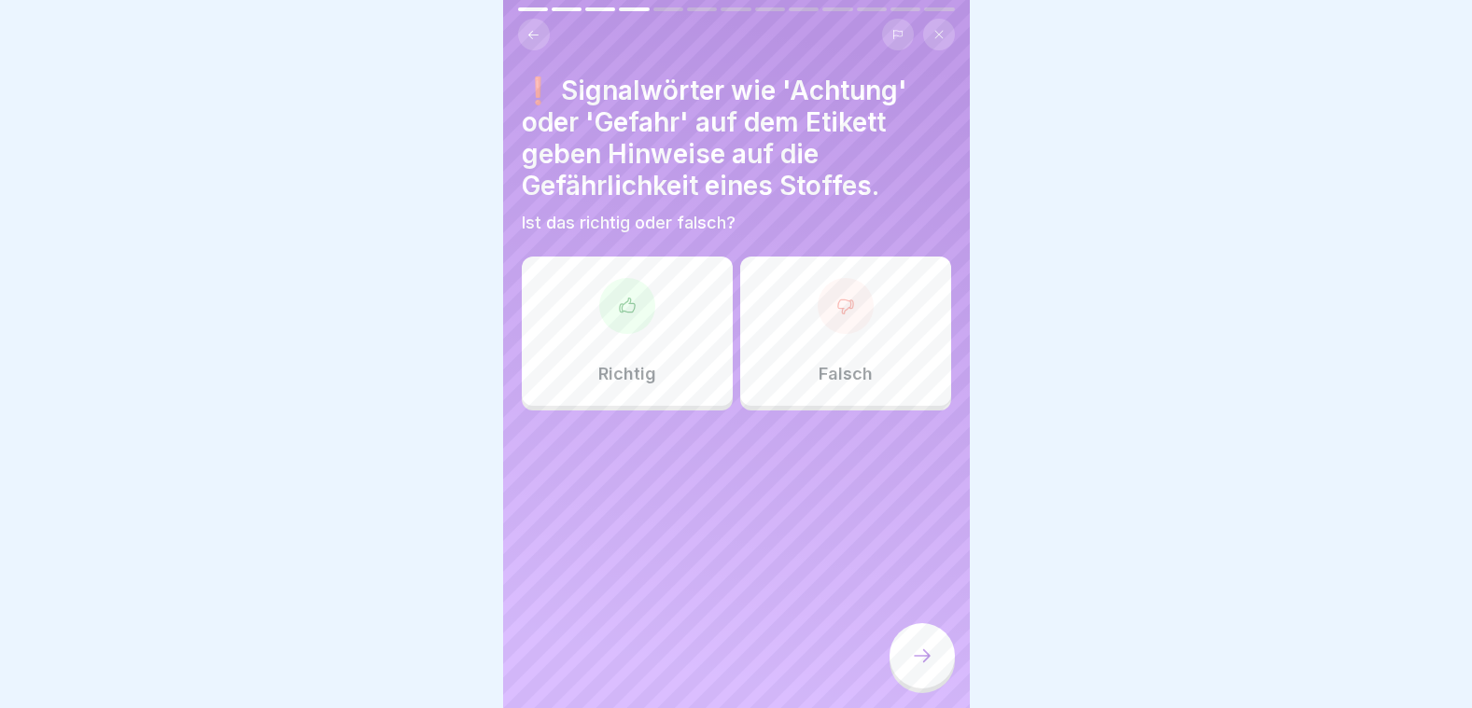
click at [640, 307] on div at bounding box center [627, 306] width 56 height 56
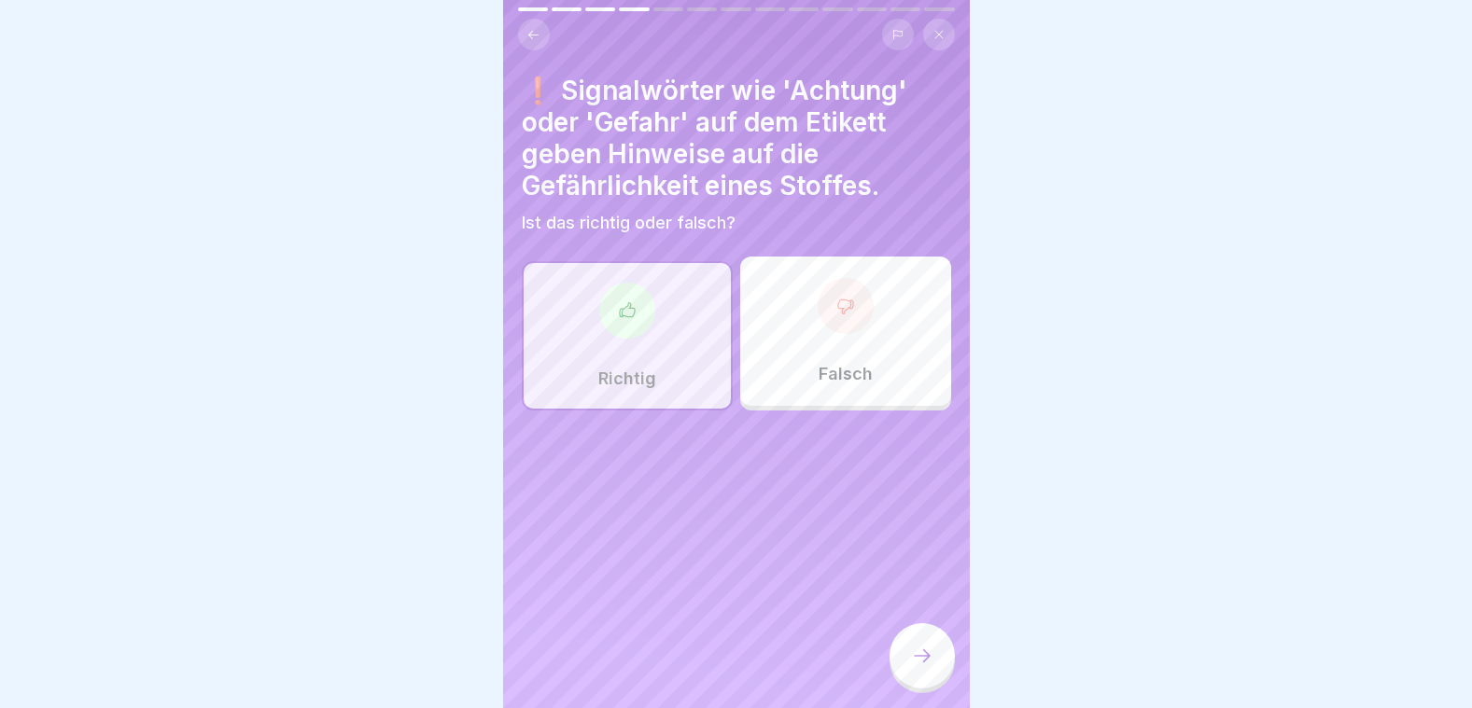
click at [929, 652] on icon at bounding box center [922, 656] width 22 height 22
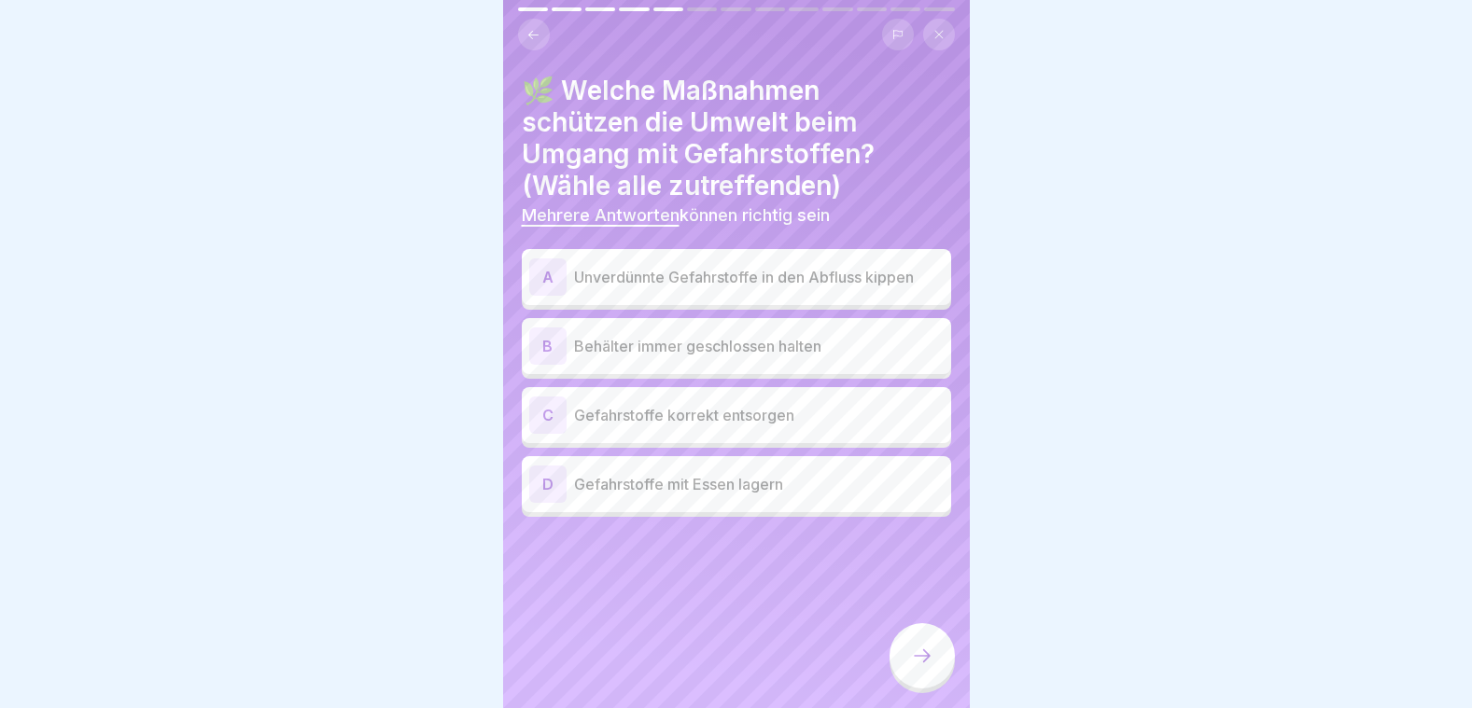
click at [657, 343] on div "B Behälter immer geschlossen halten" at bounding box center [736, 346] width 414 height 37
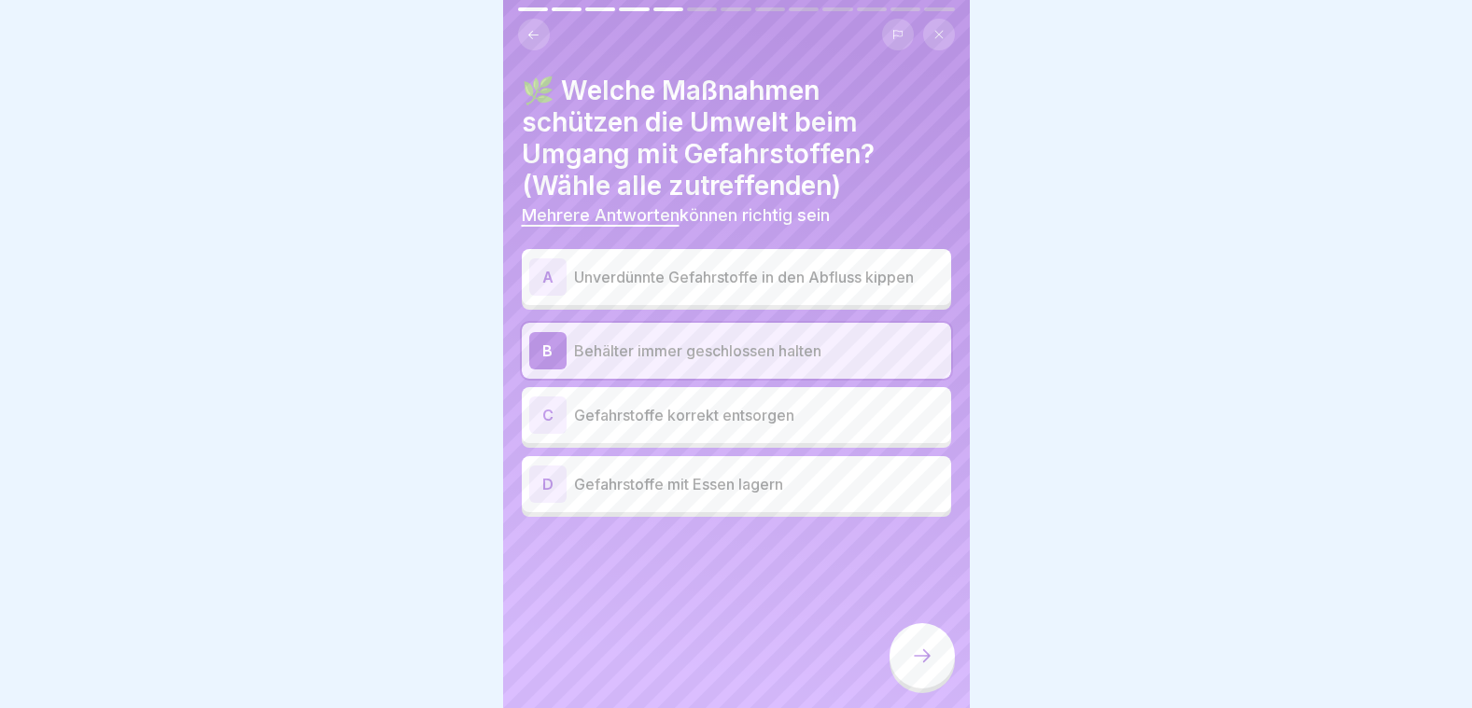
click at [655, 410] on p "Gefahrstoffe korrekt entsorgen" at bounding box center [759, 415] width 370 height 22
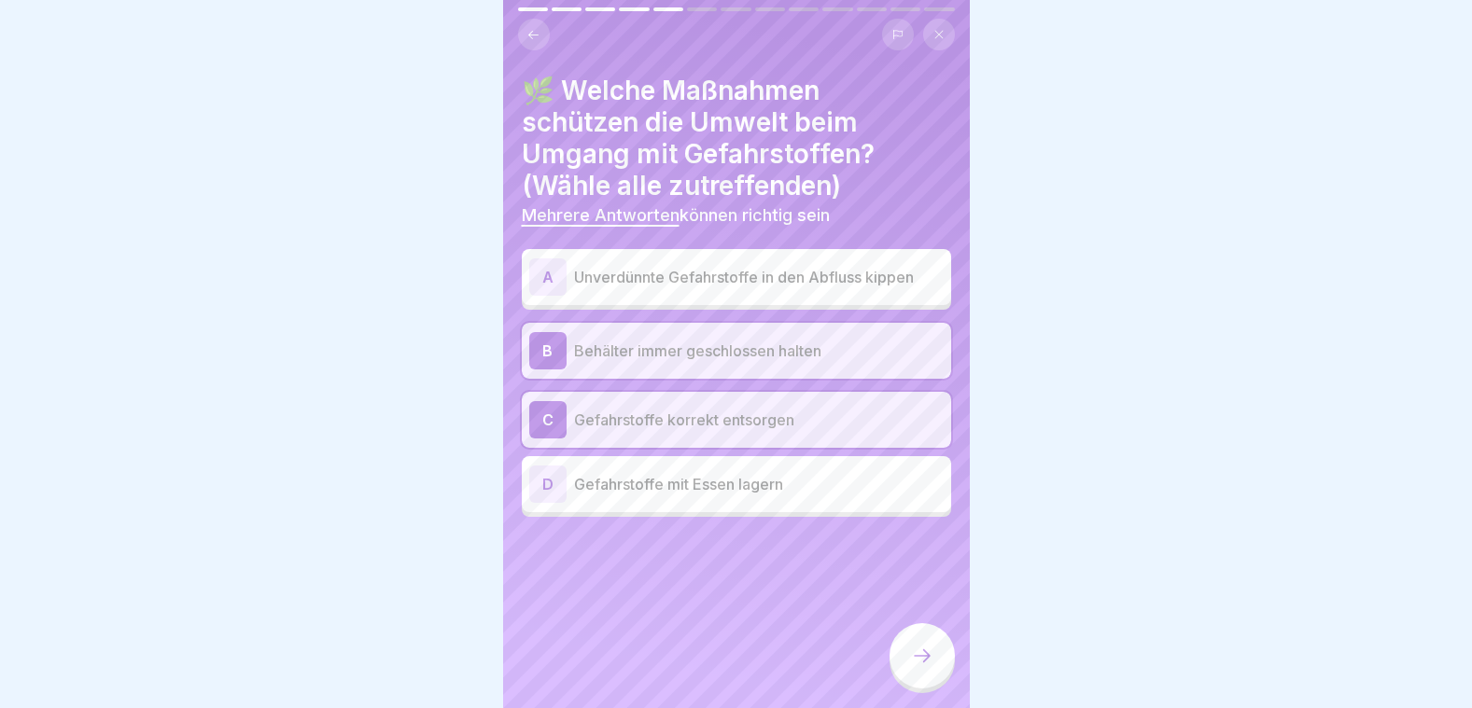
click at [922, 651] on icon at bounding box center [922, 656] width 22 height 22
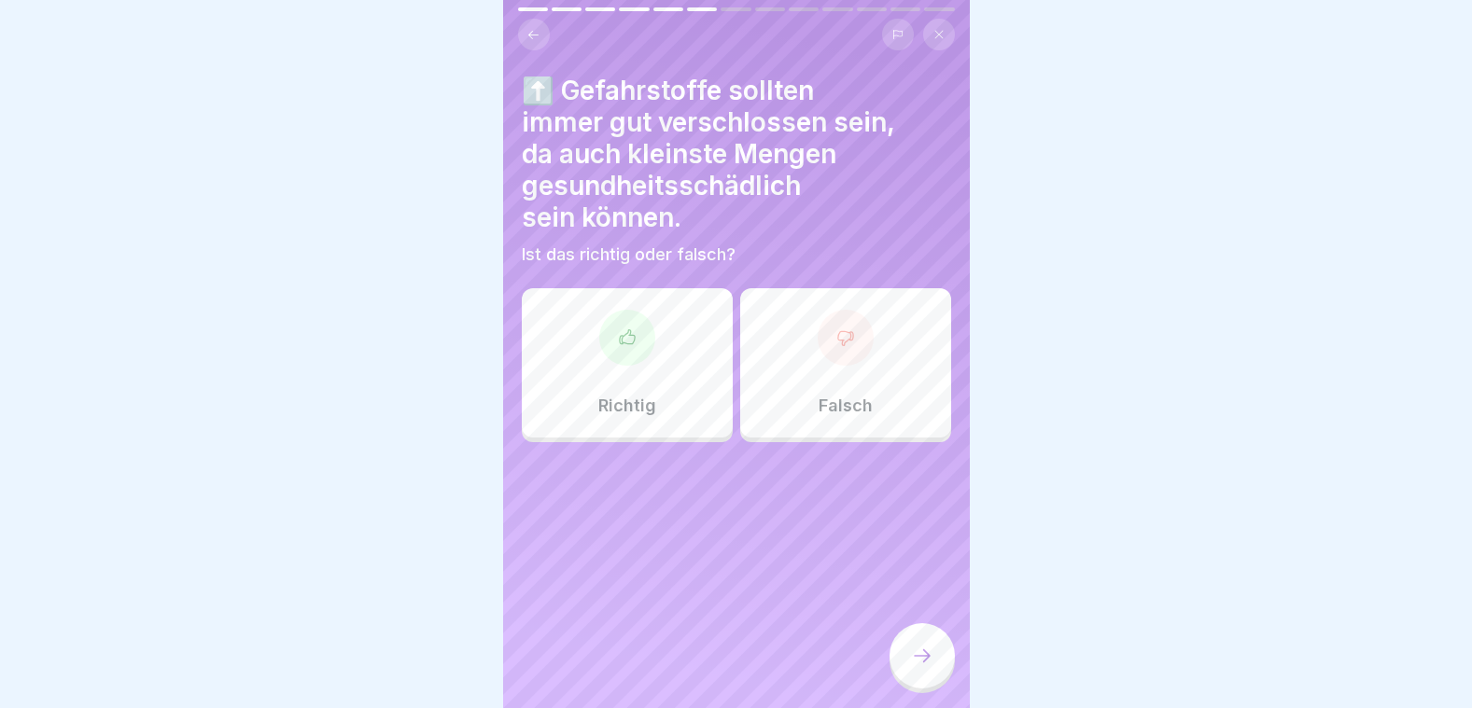
click at [644, 344] on div "Richtig" at bounding box center [627, 362] width 211 height 149
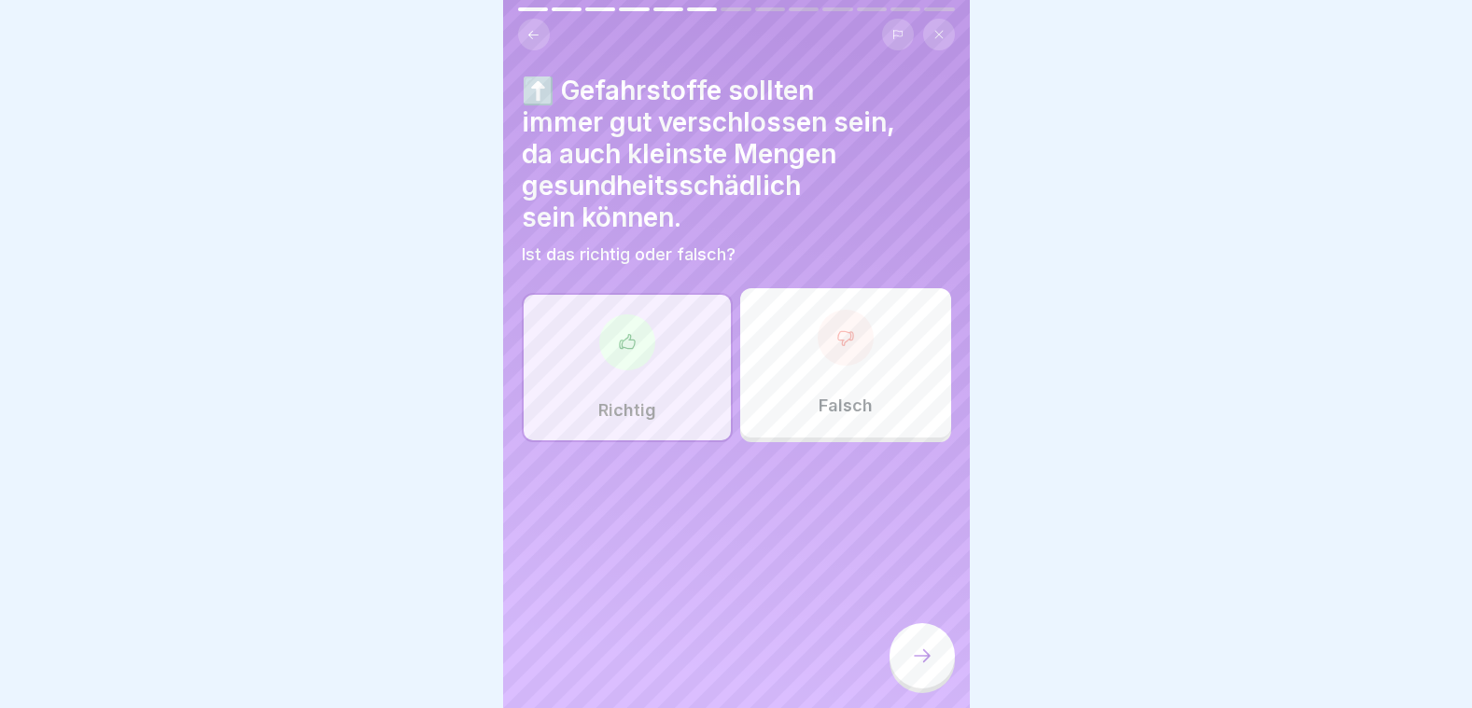
click at [919, 646] on div at bounding box center [921, 655] width 65 height 65
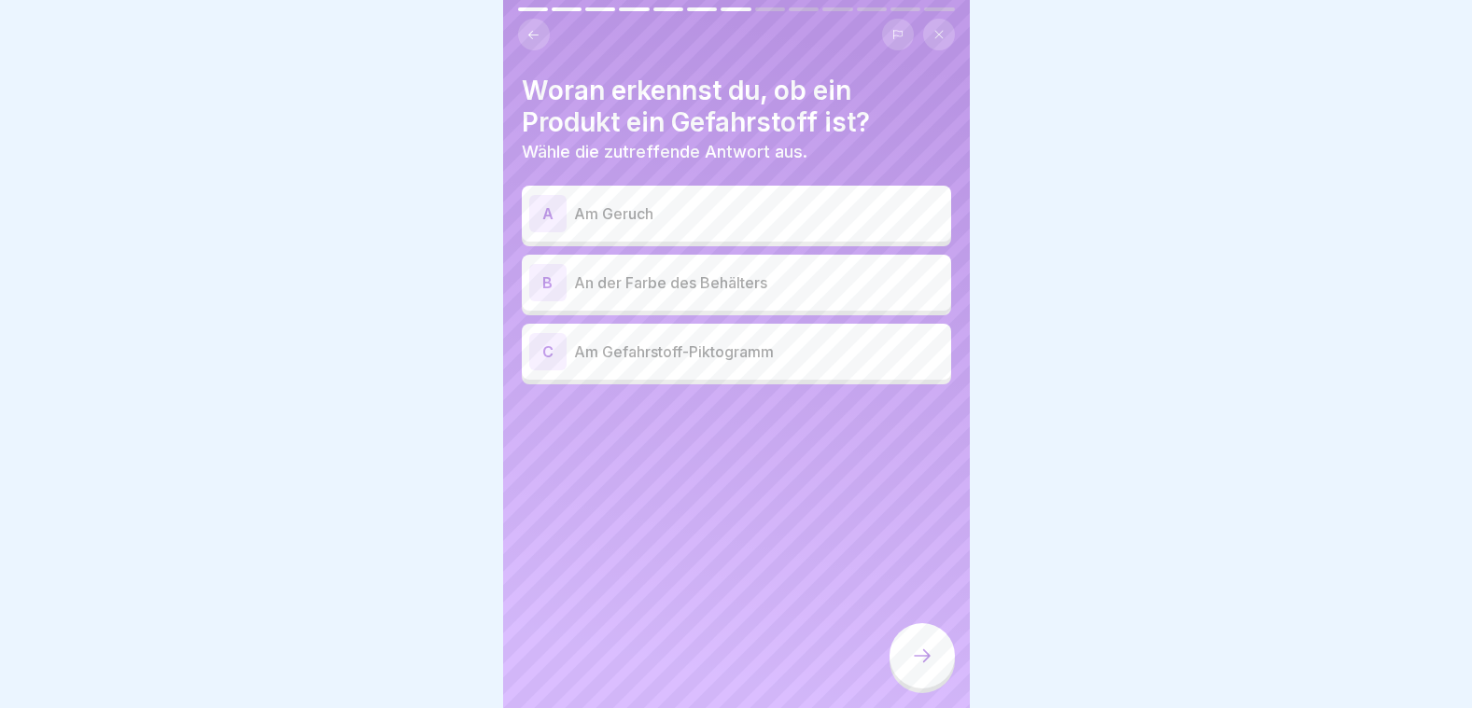
click at [651, 343] on p "Am Gefahrstoff-Piktogramm" at bounding box center [759, 352] width 370 height 22
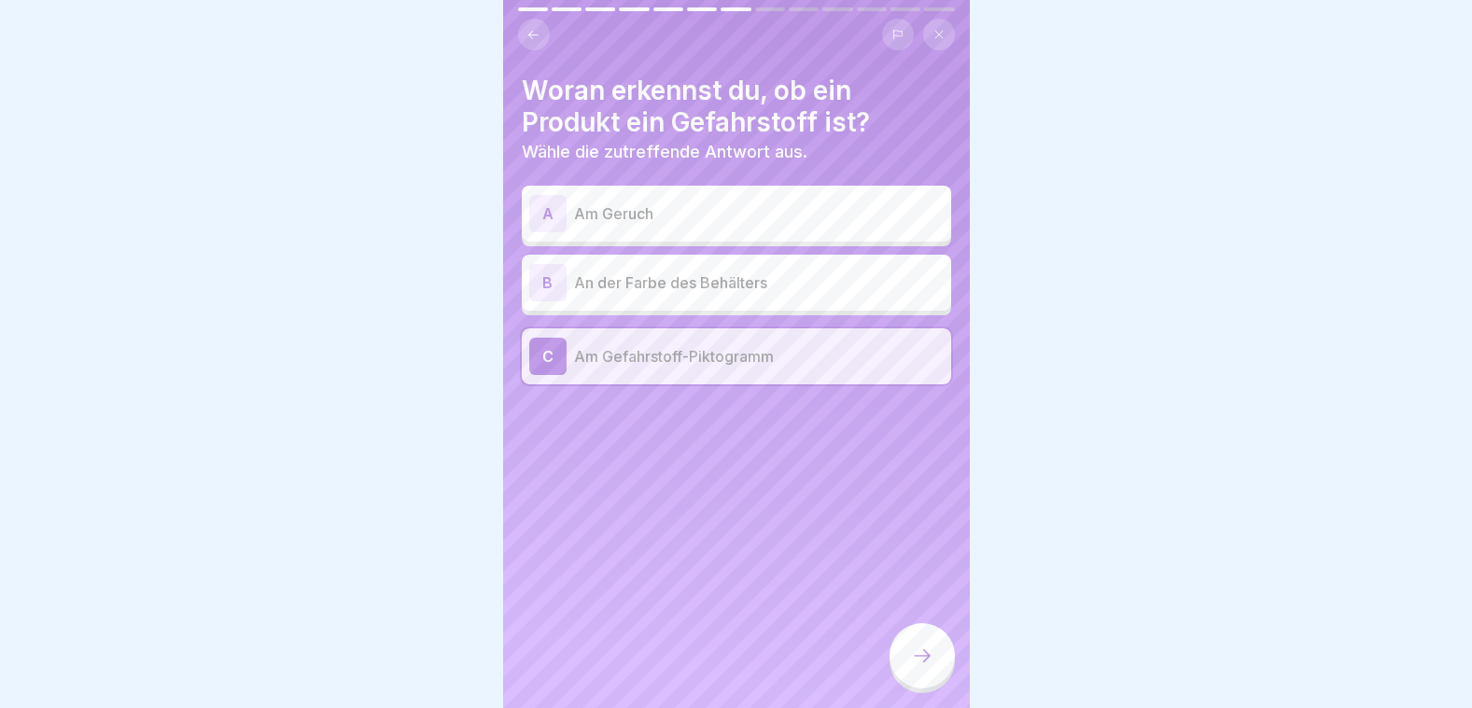
click at [918, 657] on icon at bounding box center [922, 656] width 22 height 22
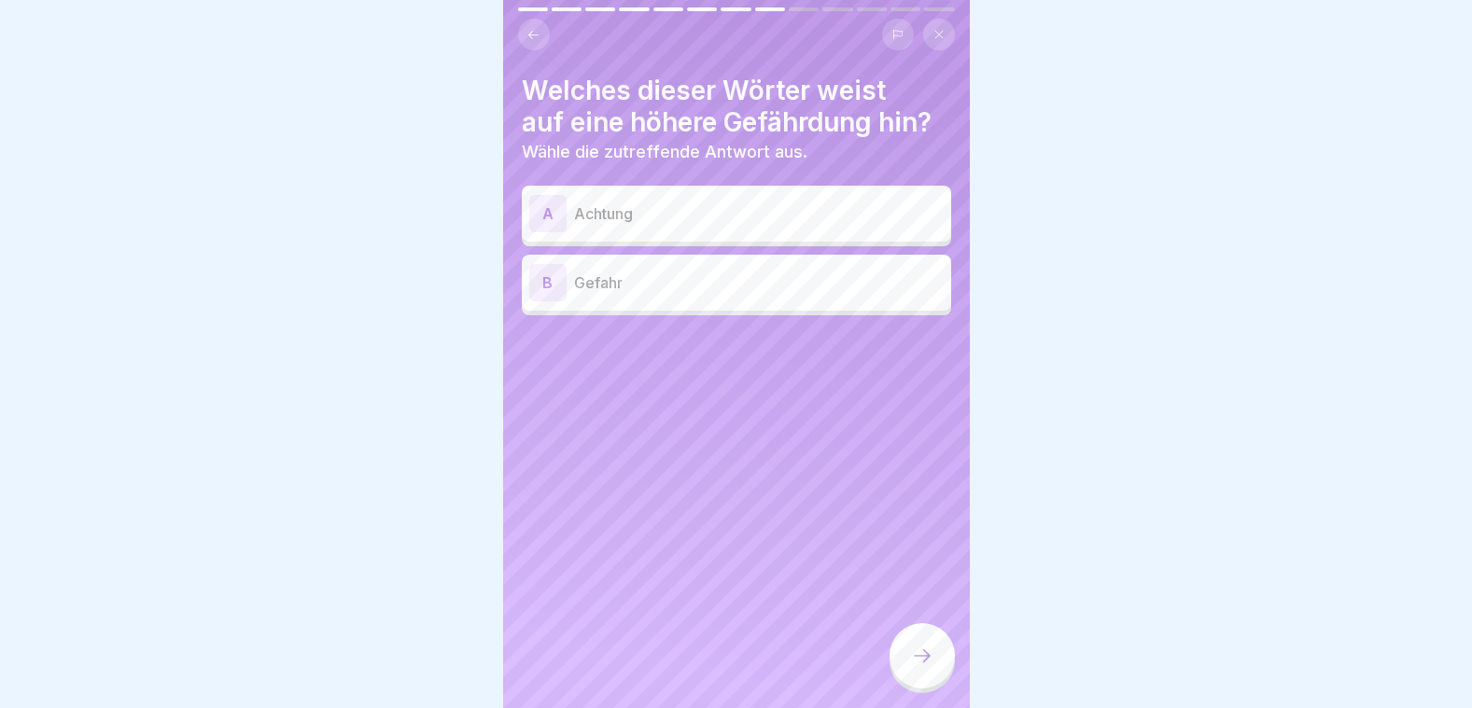
click at [707, 272] on p "Gefahr" at bounding box center [759, 283] width 370 height 22
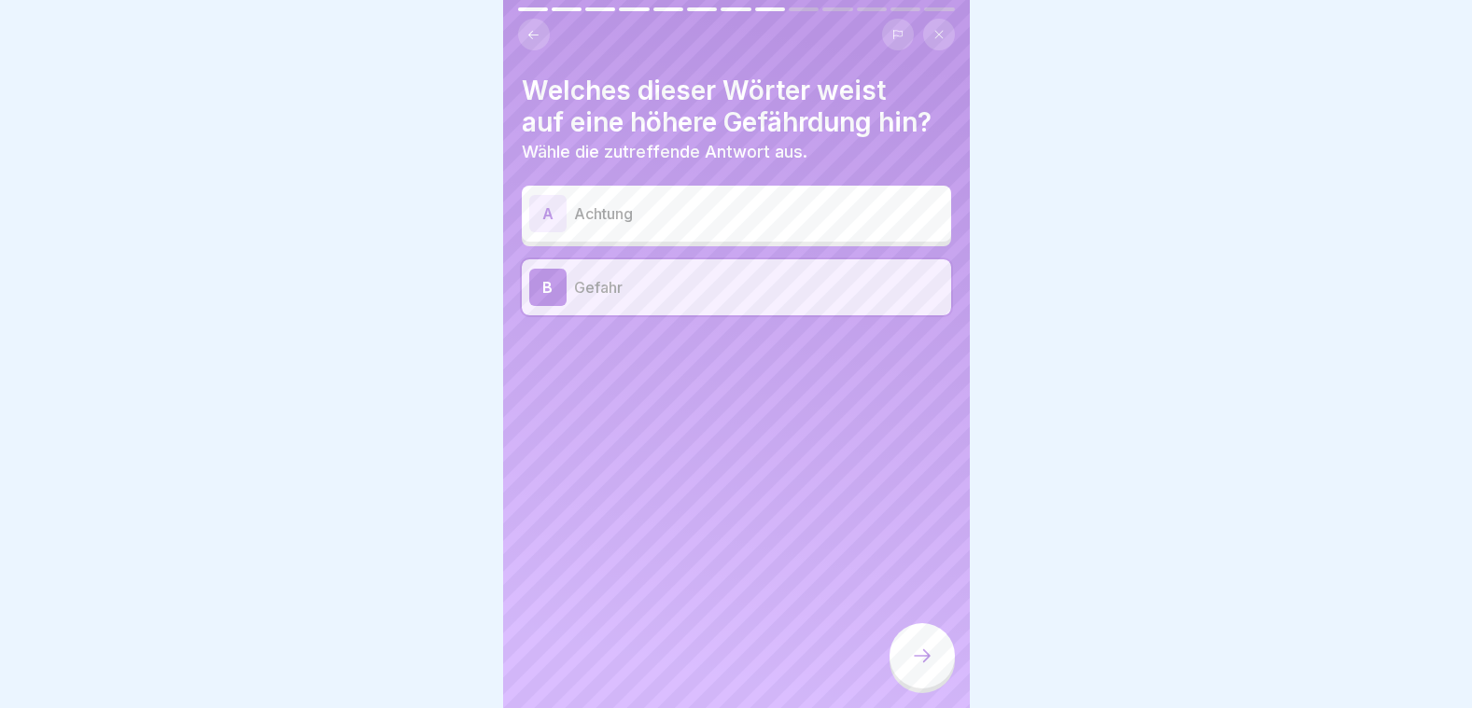
drag, startPoint x: 915, startPoint y: 660, endPoint x: 909, endPoint y: 650, distance: 11.7
click at [915, 658] on icon at bounding box center [922, 656] width 22 height 22
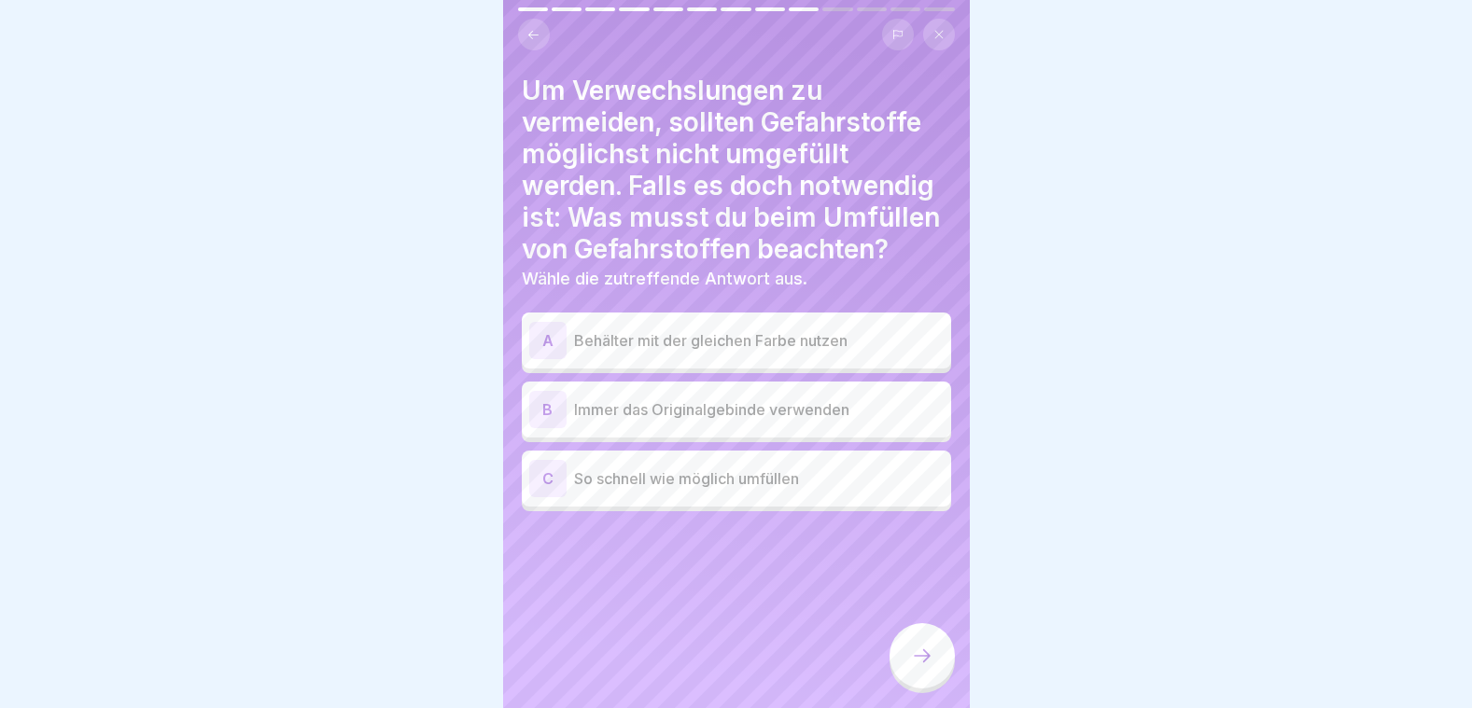
click at [641, 403] on p "Immer das Originalgebinde verwenden" at bounding box center [759, 410] width 370 height 22
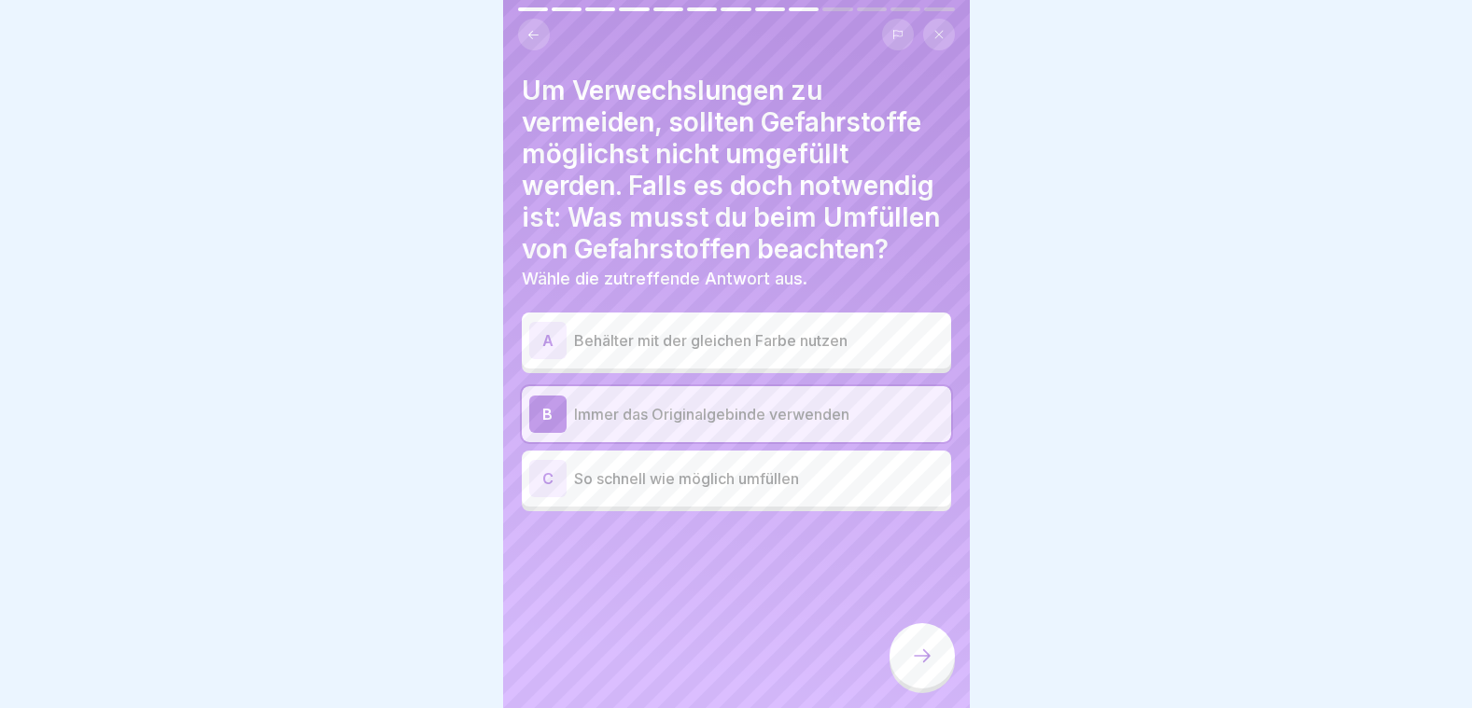
click at [920, 655] on icon at bounding box center [922, 656] width 22 height 22
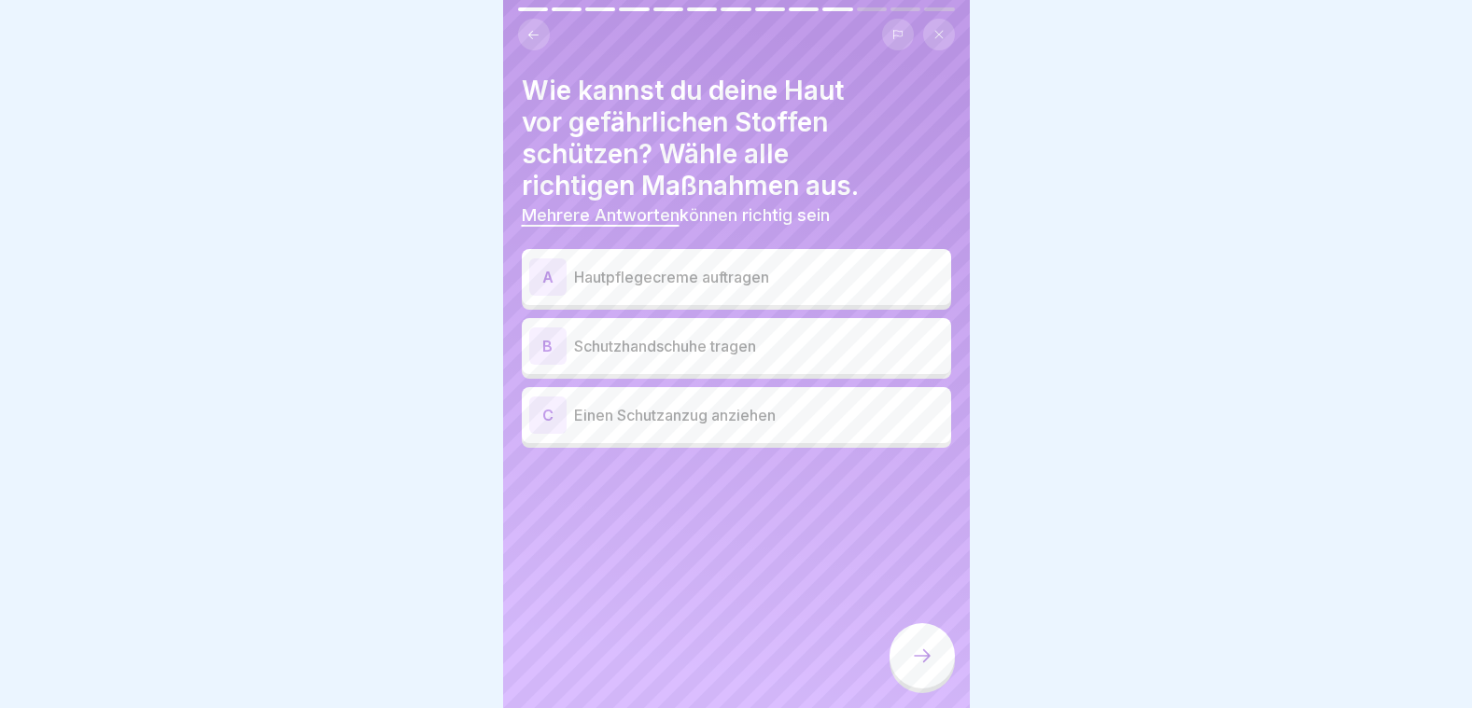
click at [650, 337] on p "Schutzhandschuhe tragen" at bounding box center [759, 346] width 370 height 22
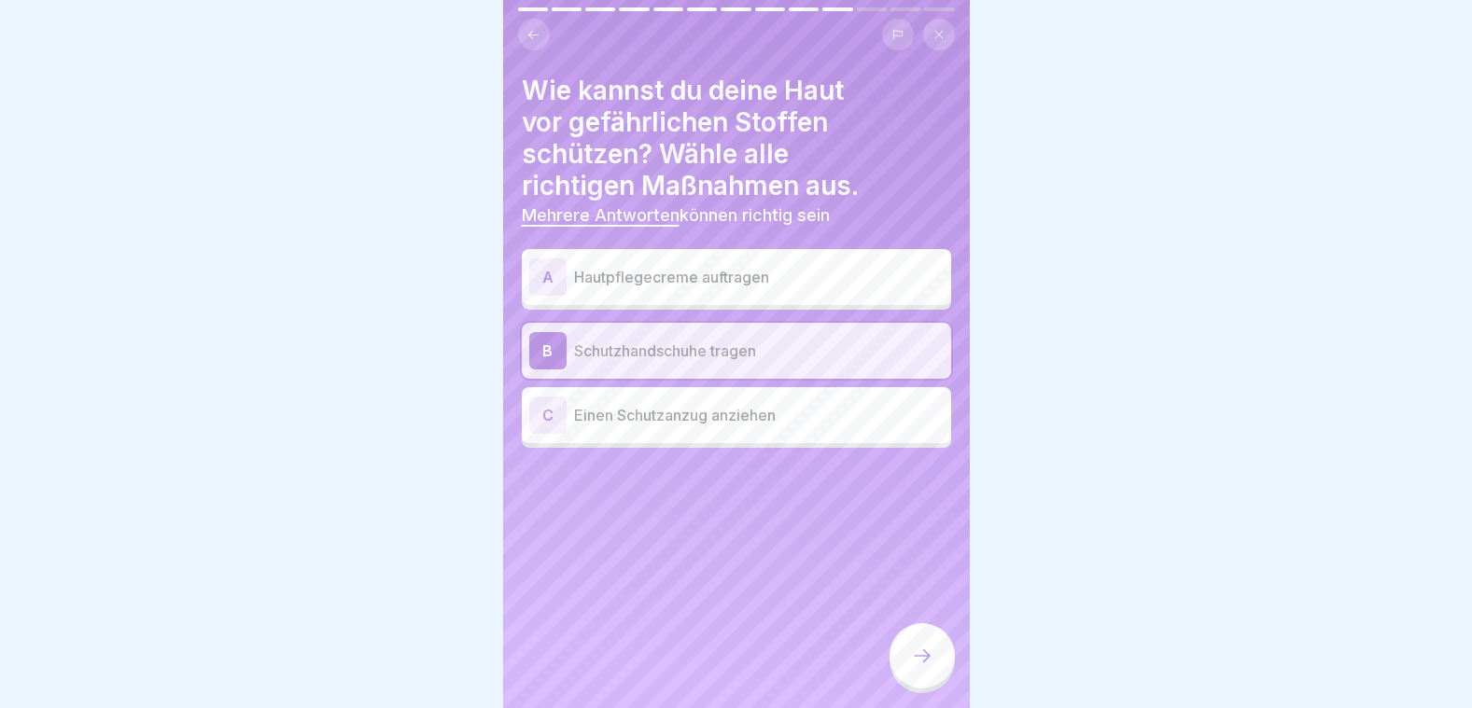
click at [658, 404] on p "Einen Schutzanzug anziehen" at bounding box center [759, 415] width 370 height 22
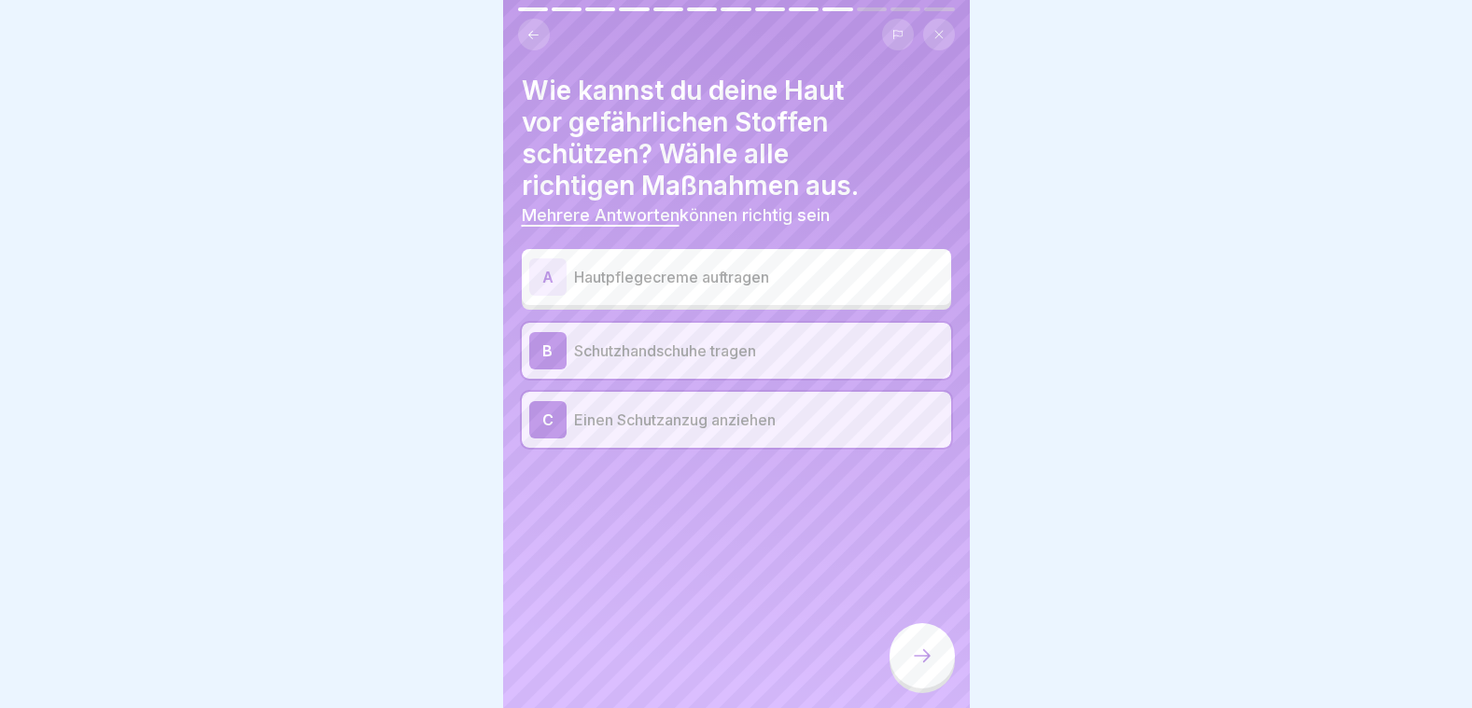
click at [918, 655] on icon at bounding box center [922, 656] width 22 height 22
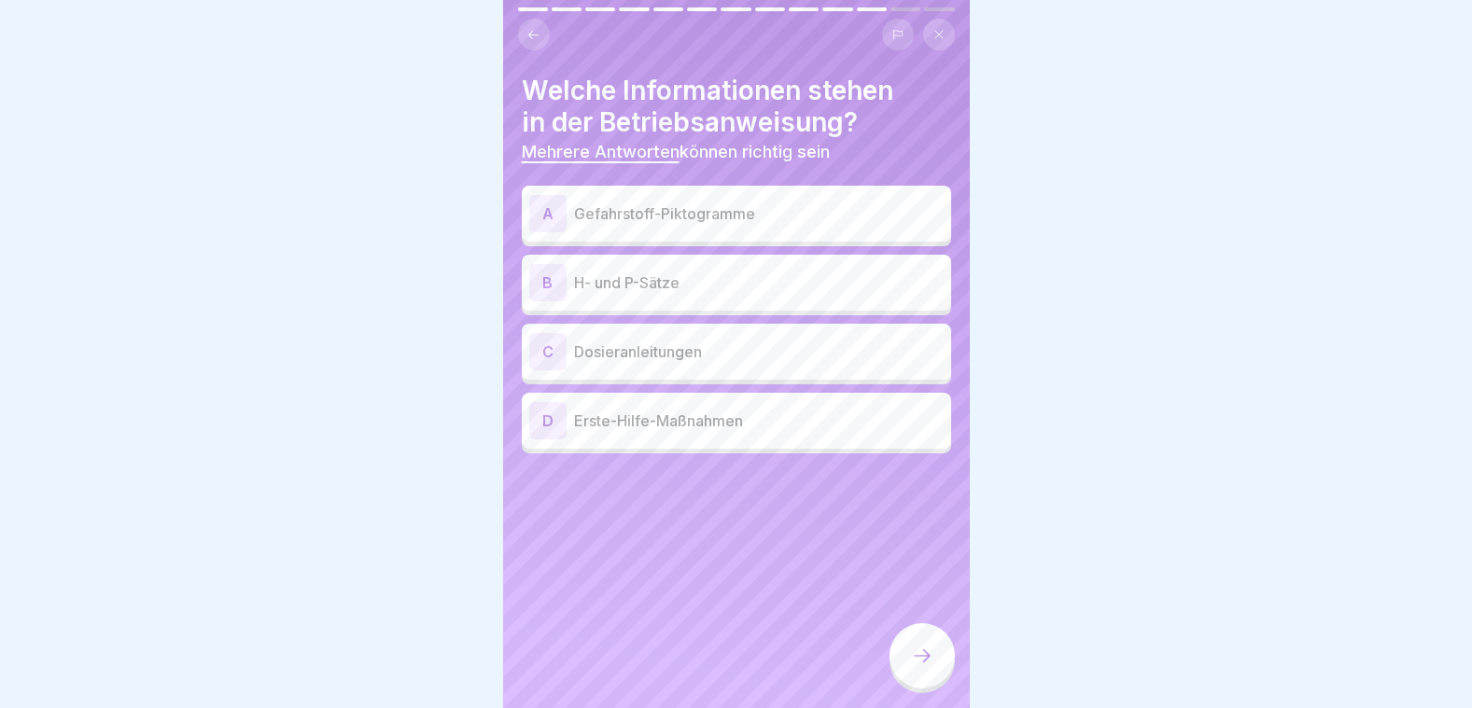
click at [640, 203] on p "Gefahrstoff-Piktogramme" at bounding box center [759, 214] width 370 height 22
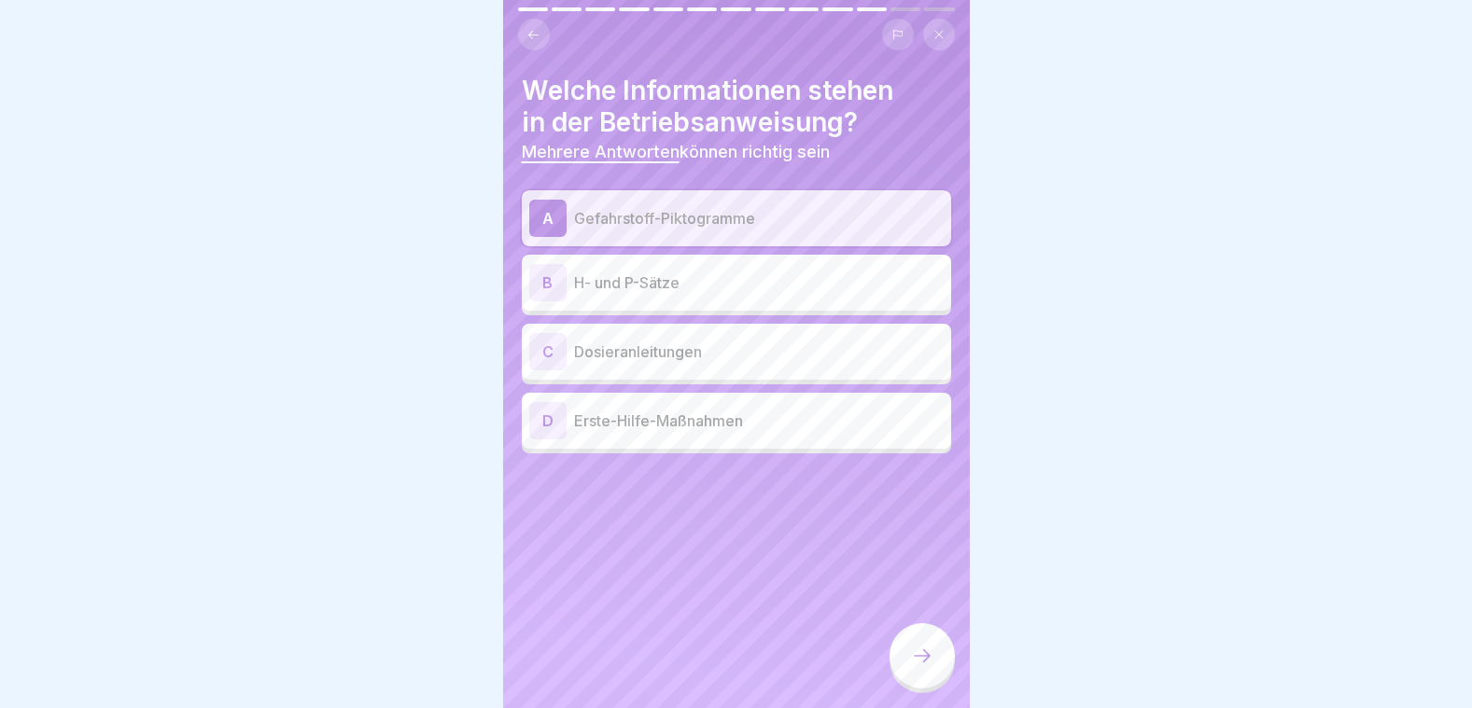
click at [635, 272] on p "H- und P-Sätze" at bounding box center [759, 283] width 370 height 22
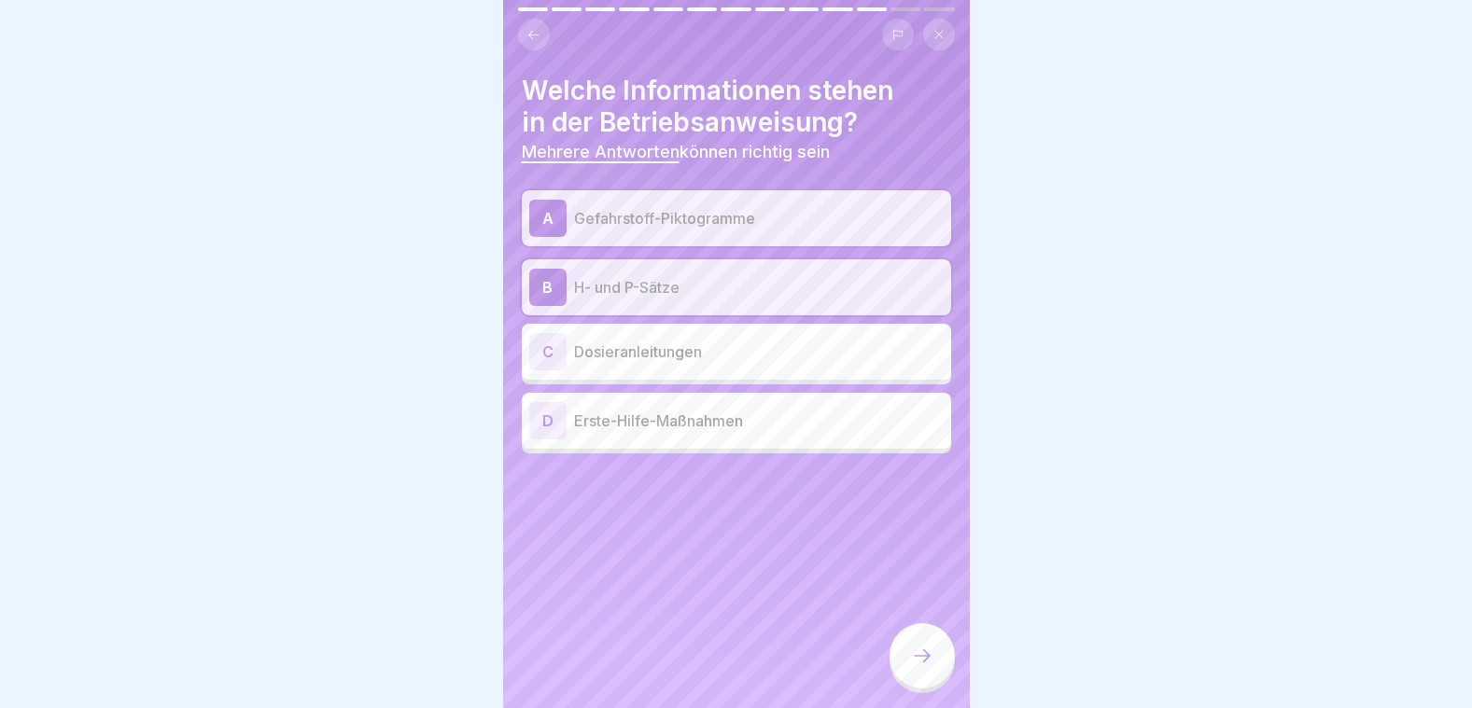
click at [631, 410] on p "Erste-Hilfe-Maßnahmen" at bounding box center [759, 421] width 370 height 22
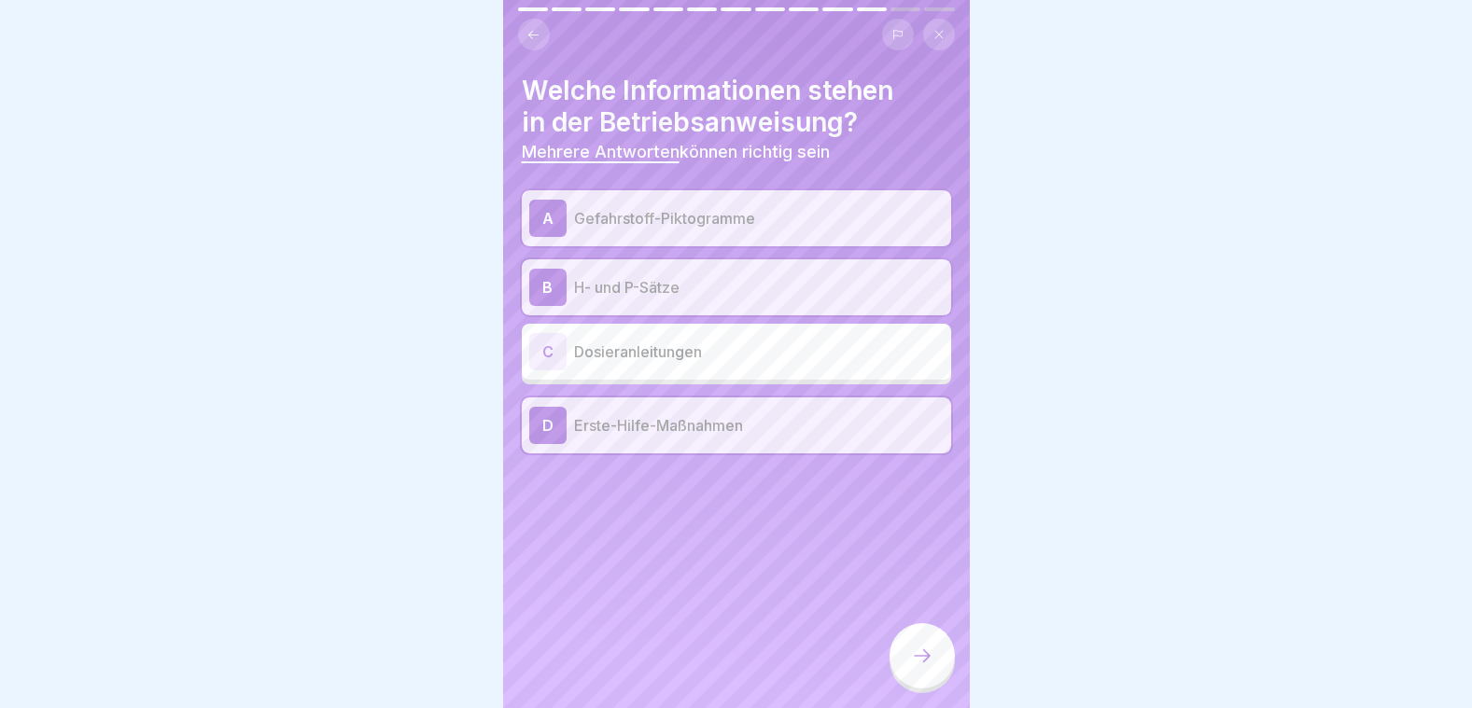
click at [914, 654] on icon at bounding box center [922, 656] width 22 height 22
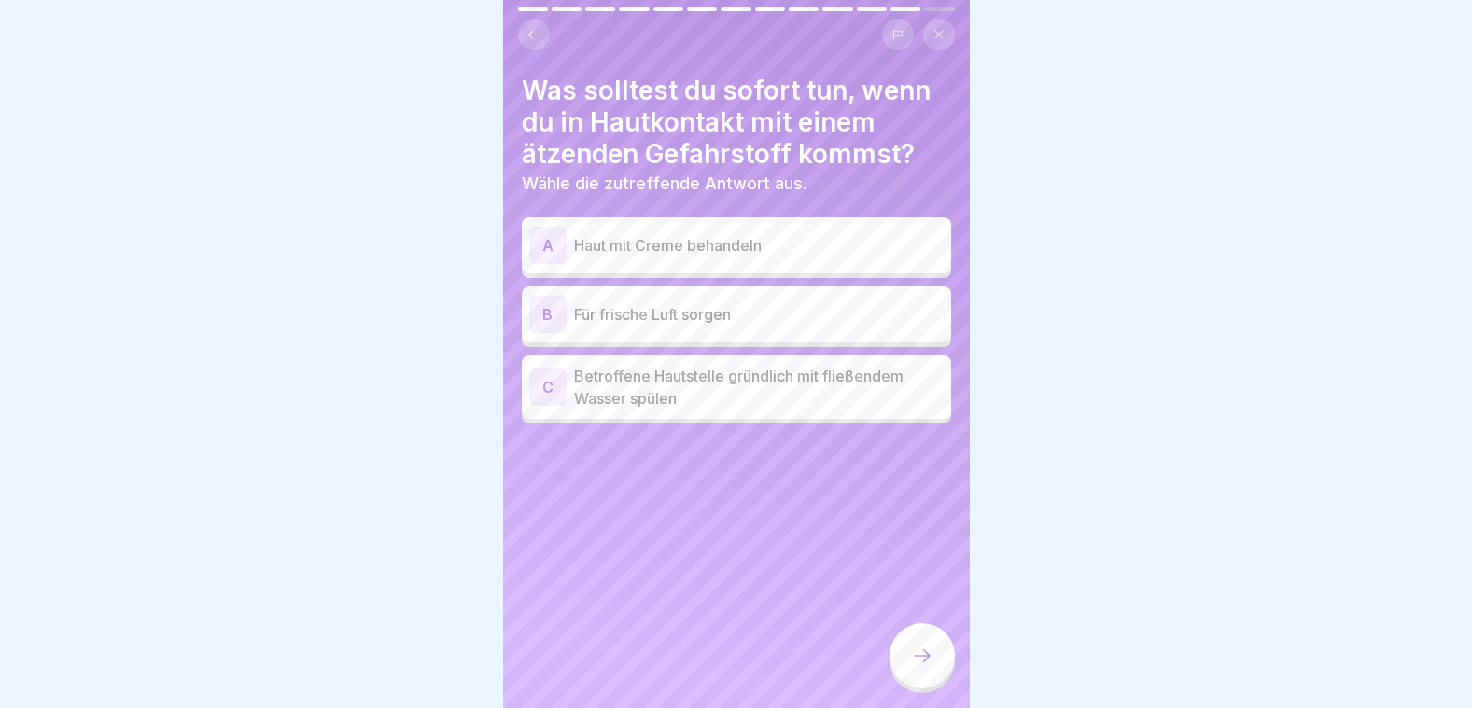
click at [646, 369] on p "Betroffene Hautstelle gründlich mit fließendem Wasser spülen" at bounding box center [759, 387] width 370 height 45
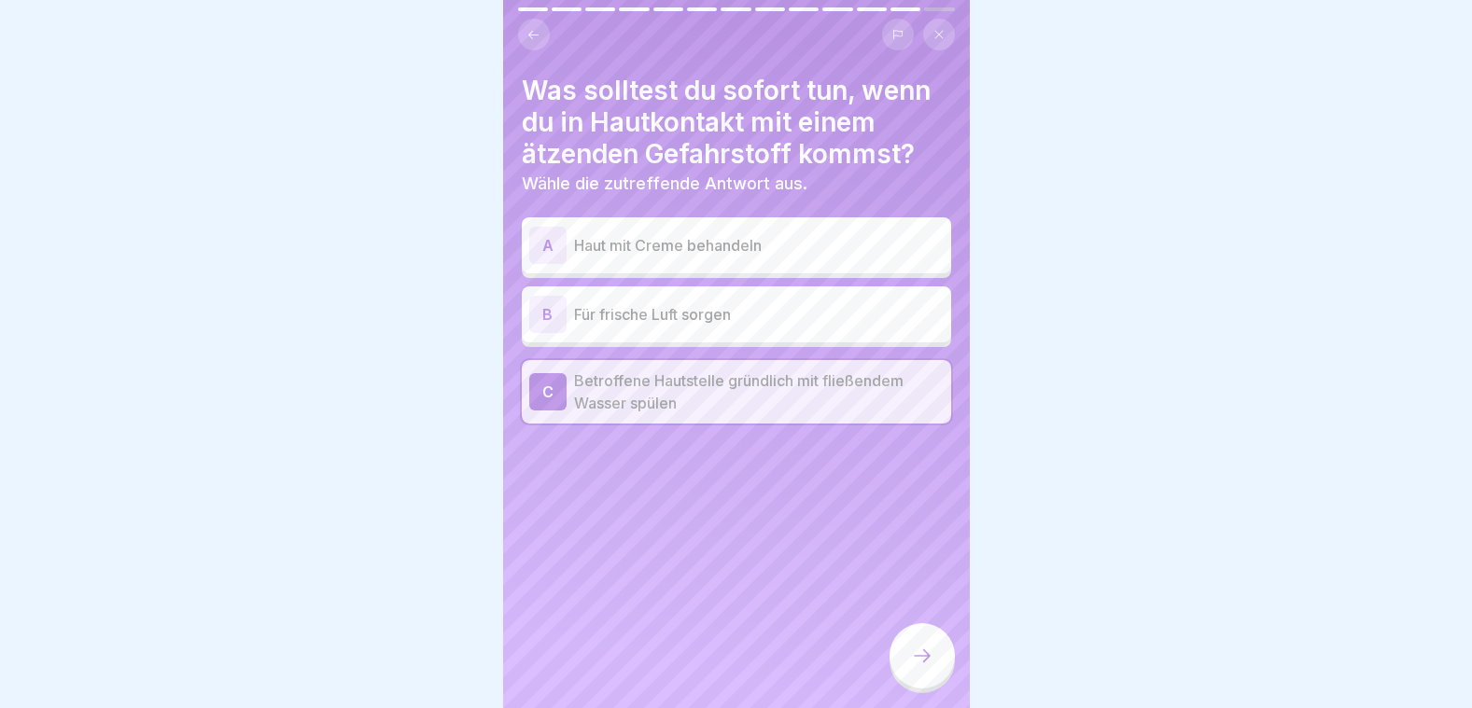
click at [636, 305] on p "Für frische Luft sorgen" at bounding box center [759, 314] width 370 height 22
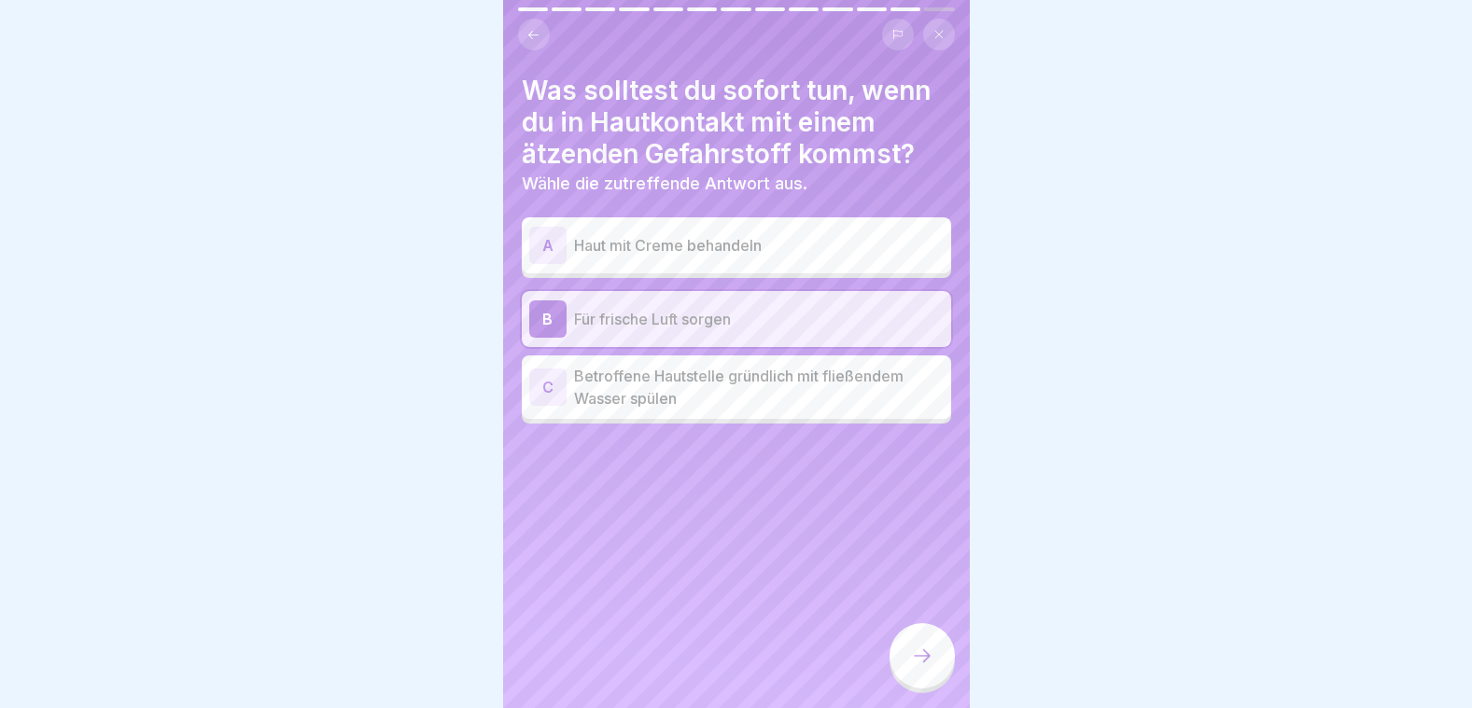
click at [622, 371] on p "Betroffene Hautstelle gründlich mit fließendem Wasser spülen" at bounding box center [759, 387] width 370 height 45
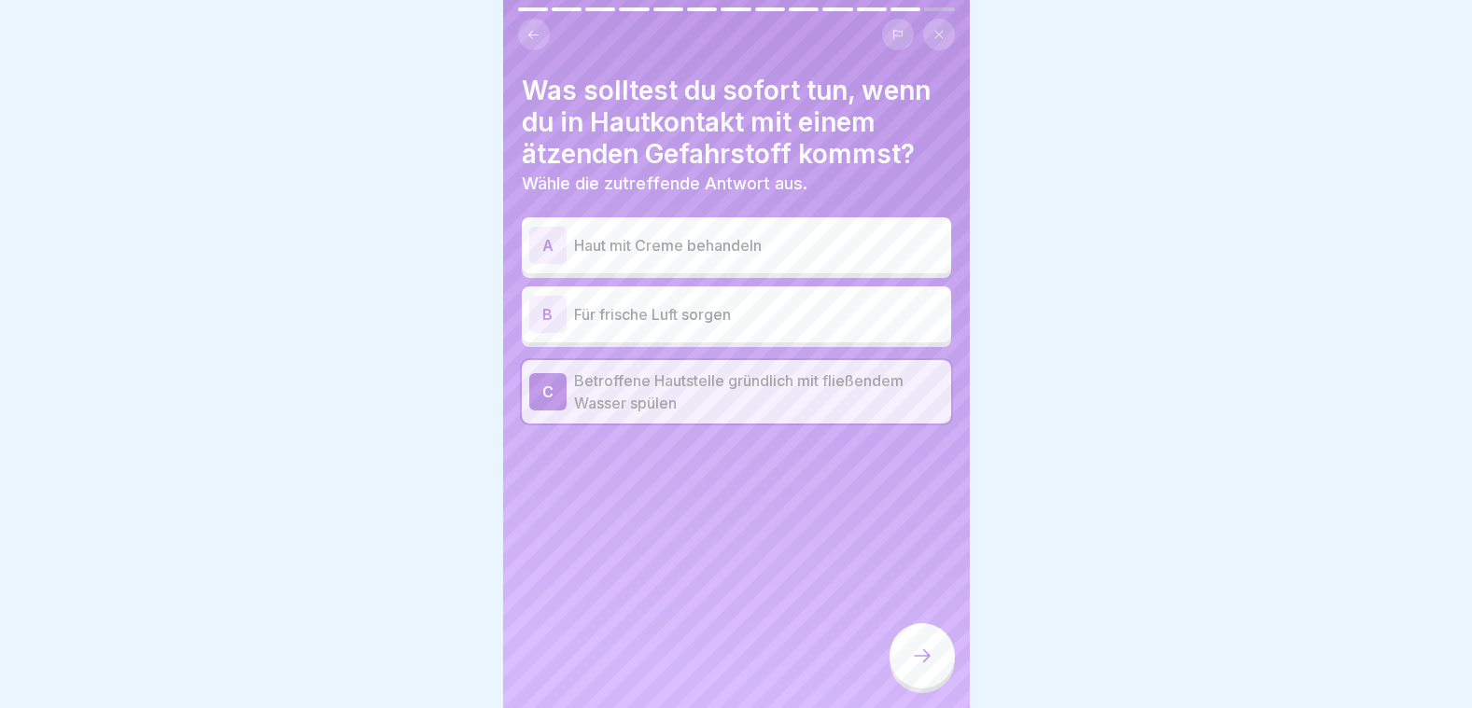
click at [918, 652] on icon at bounding box center [922, 656] width 22 height 22
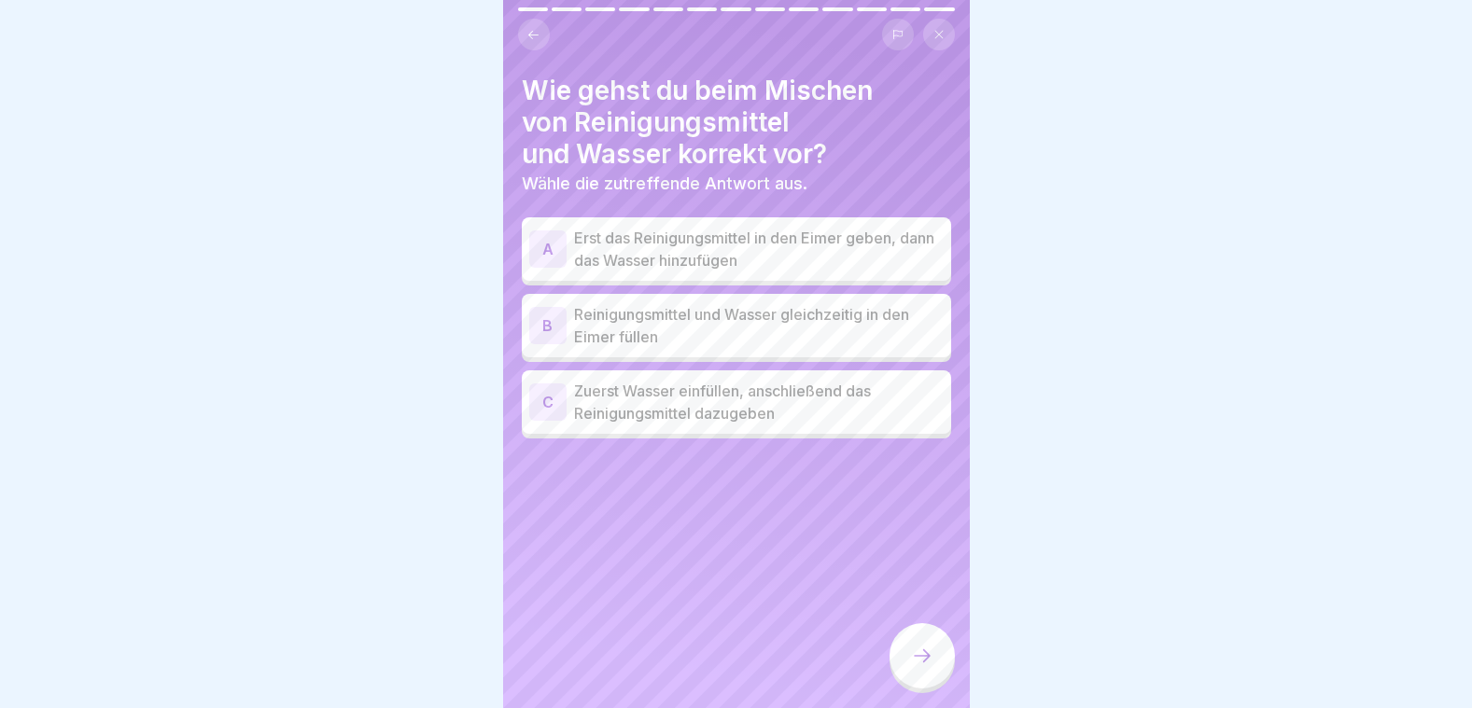
click at [661, 386] on p "Zuerst Wasser einfüllen, anschließend das Reinigungsmittel dazugeben" at bounding box center [759, 402] width 370 height 45
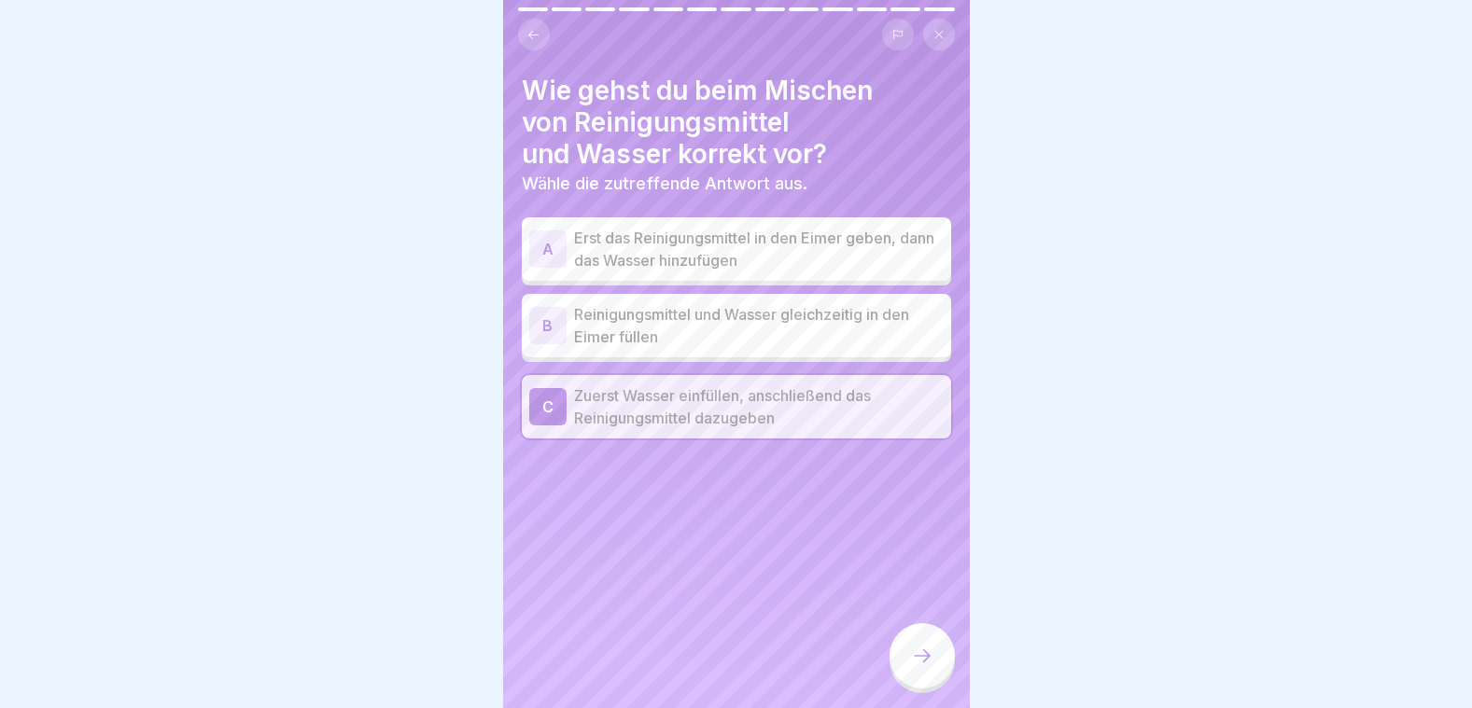
click at [916, 671] on div at bounding box center [921, 655] width 65 height 65
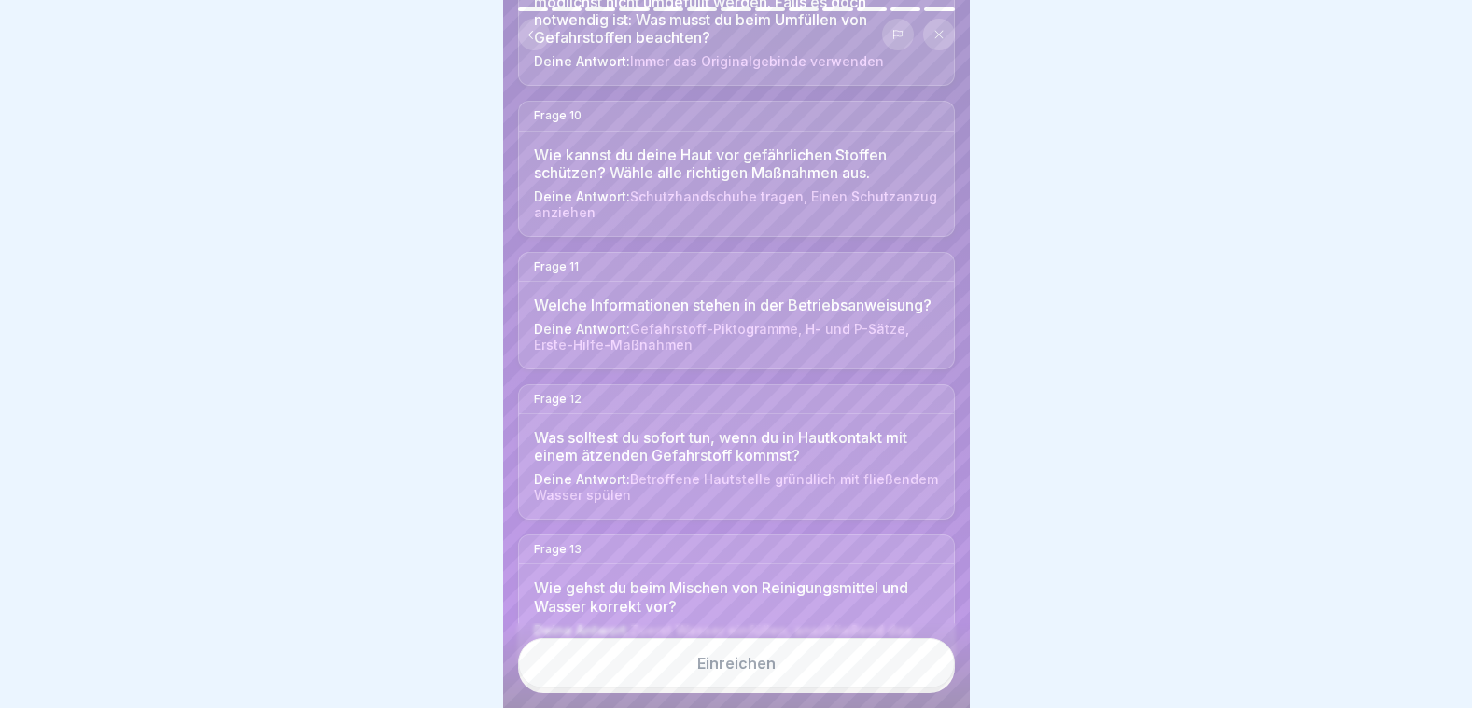
scroll to position [1503, 0]
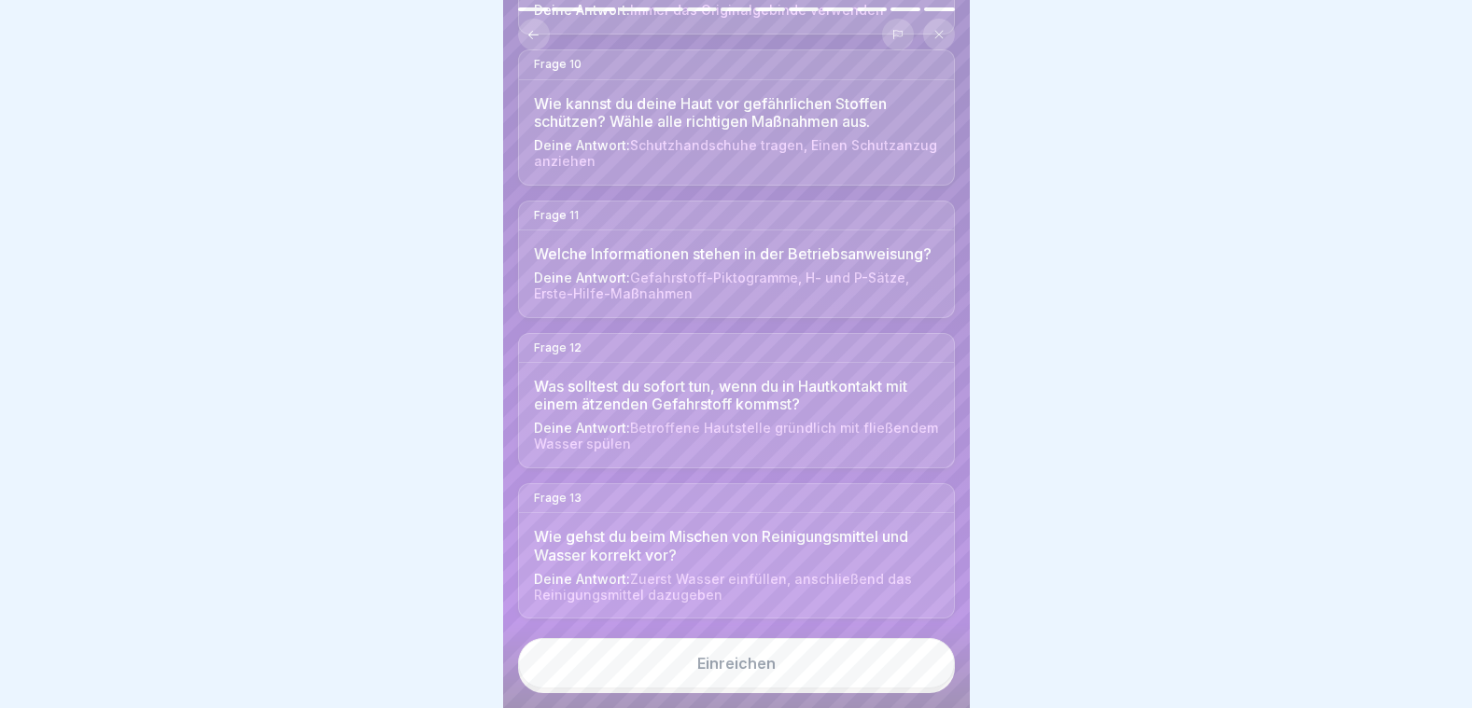
click at [715, 662] on div "Einreichen" at bounding box center [736, 663] width 78 height 17
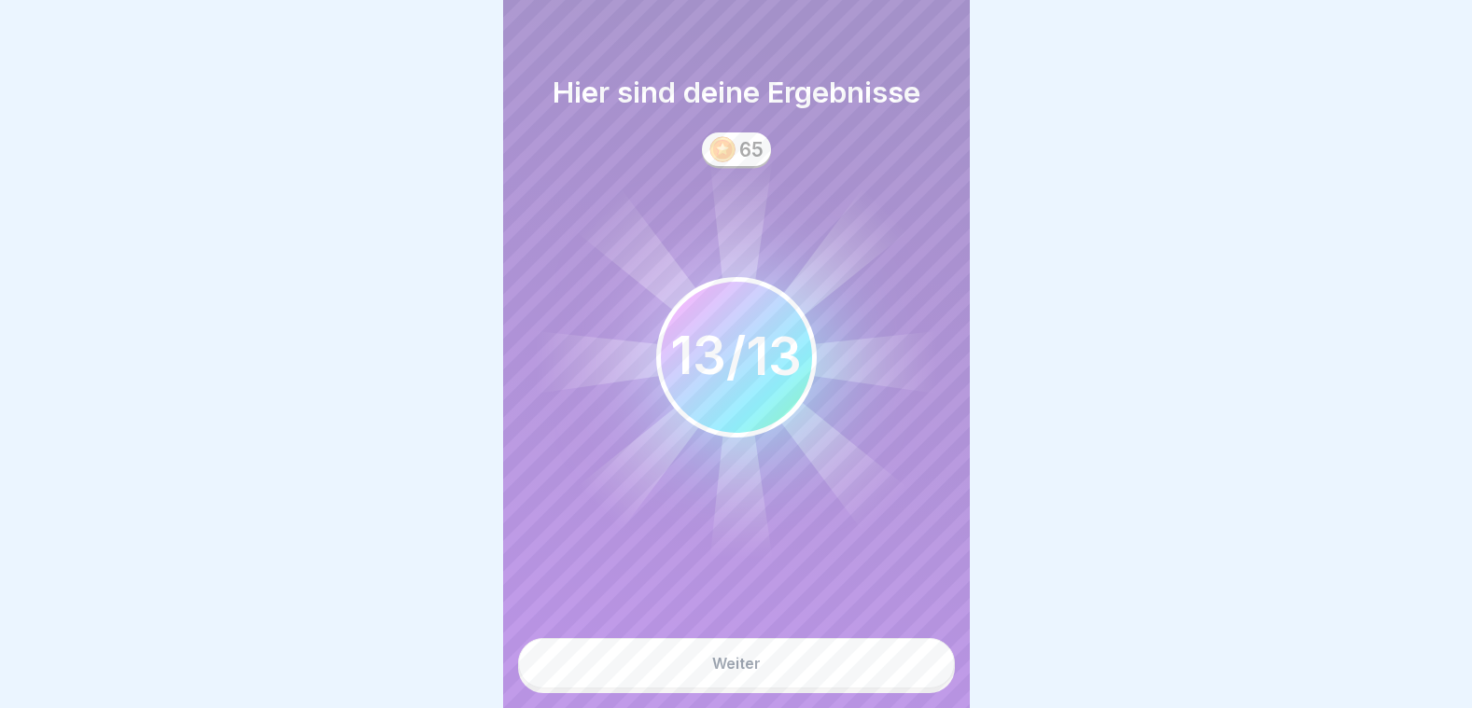
click at [749, 656] on button "Weiter" at bounding box center [736, 663] width 437 height 50
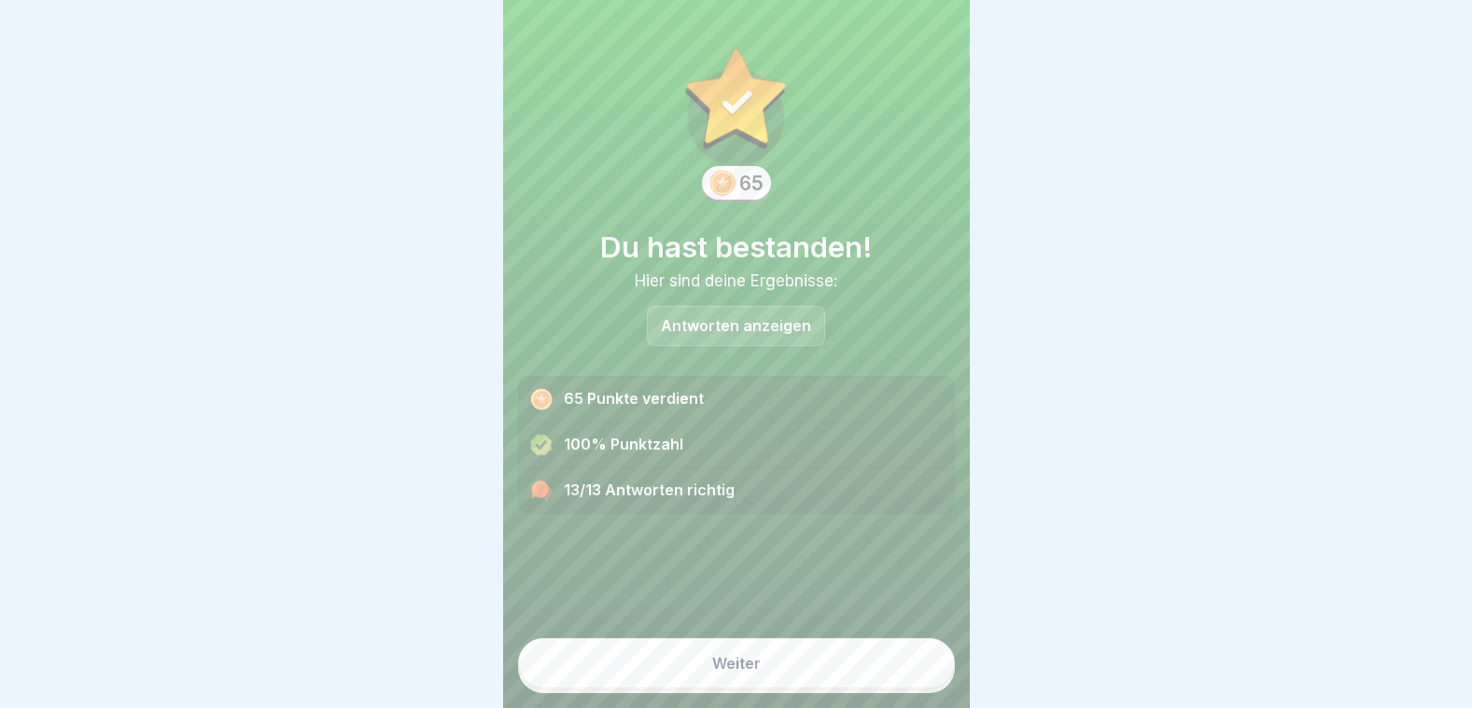
click at [754, 665] on button "Weiter" at bounding box center [736, 663] width 437 height 50
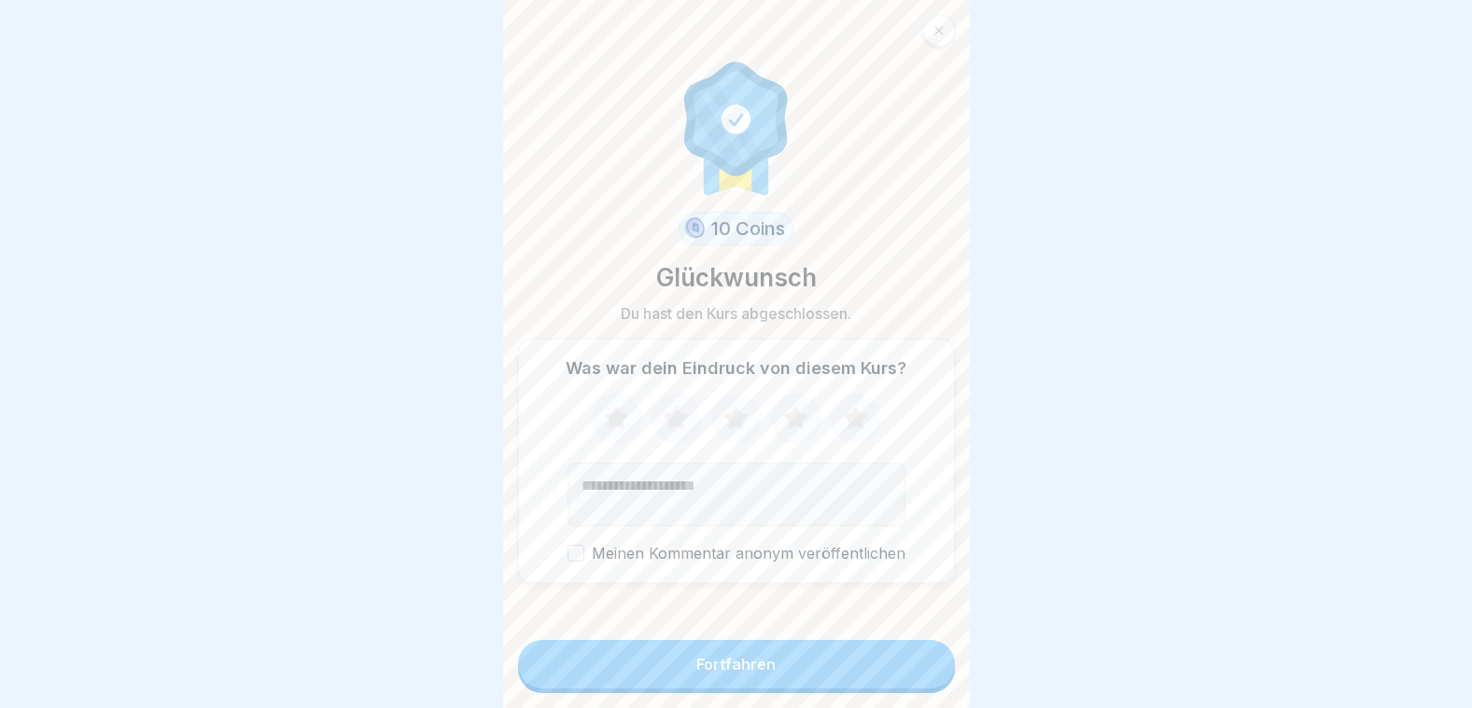
click at [753, 664] on div "Fortfahren" at bounding box center [735, 664] width 79 height 17
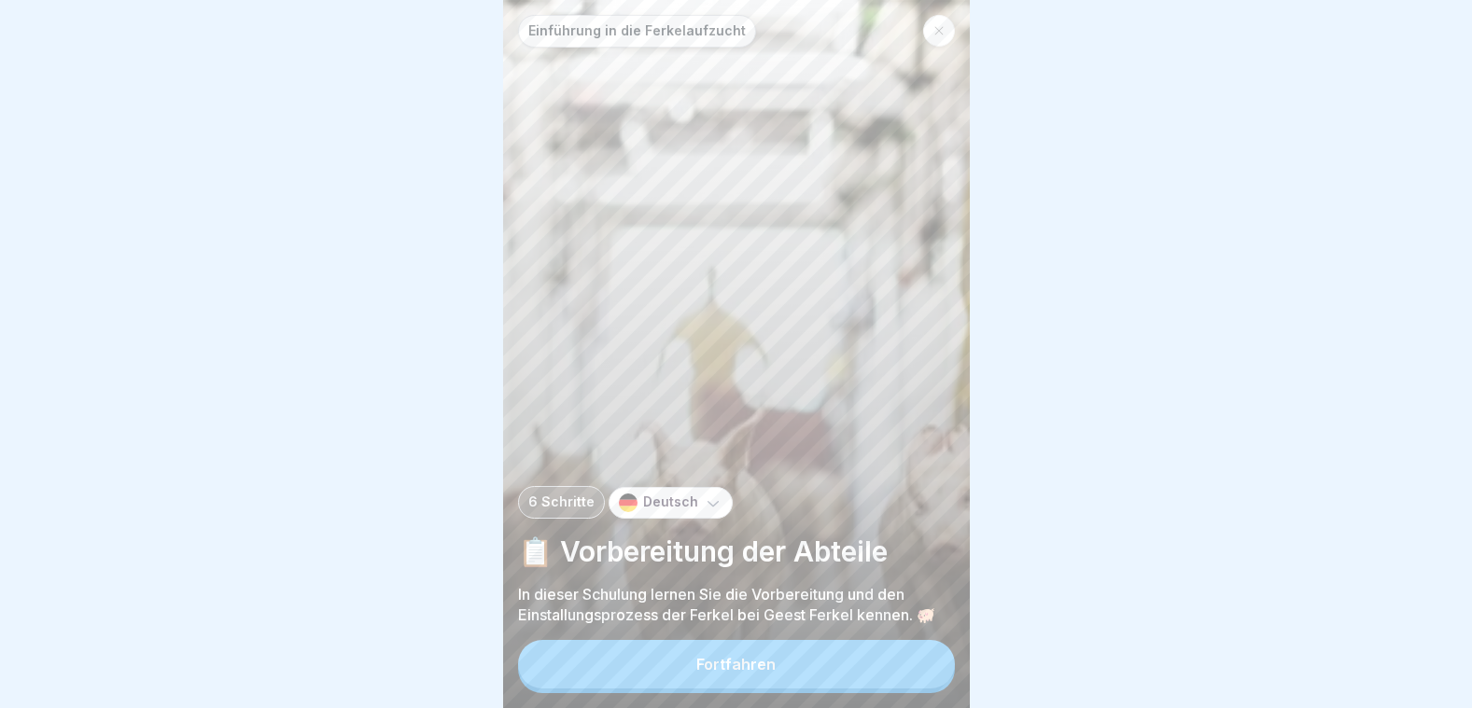
click at [771, 673] on div "Fortfahren" at bounding box center [735, 664] width 79 height 17
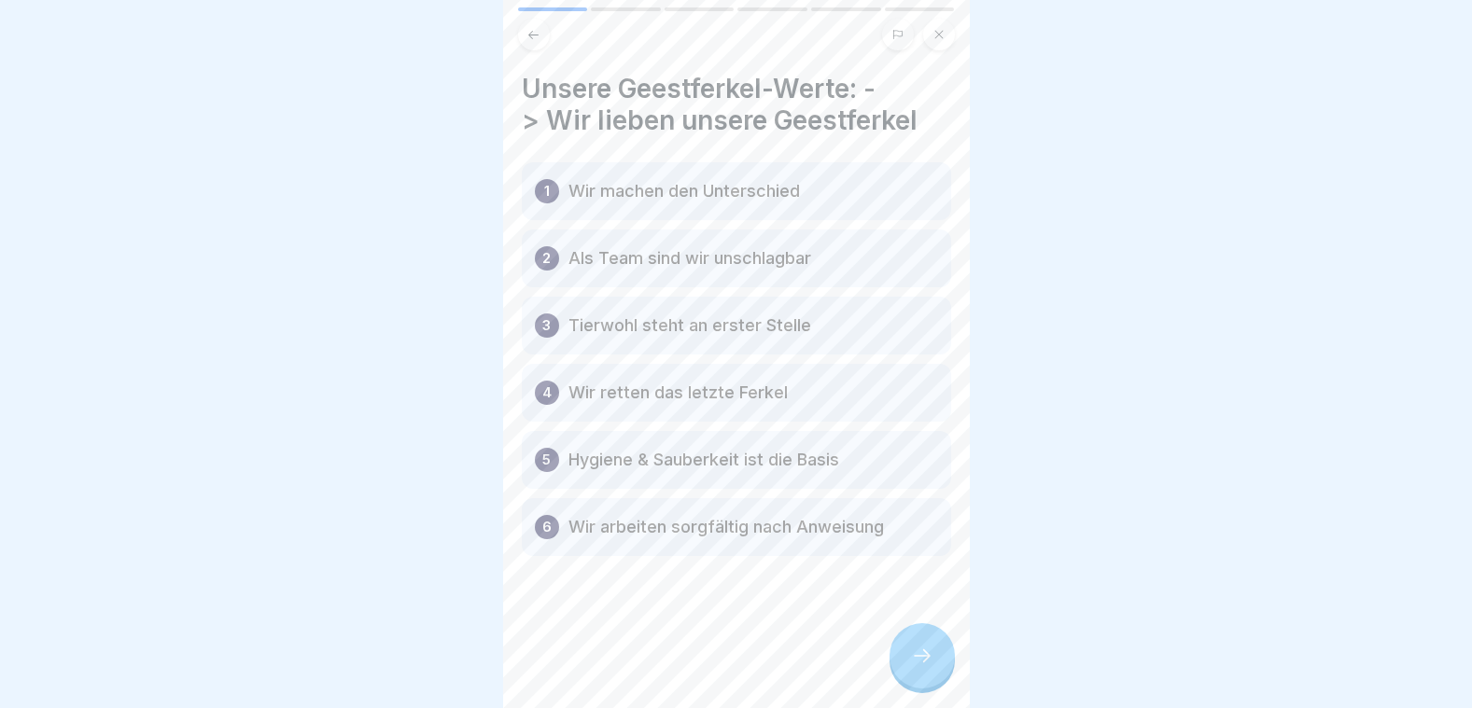
click at [925, 659] on icon at bounding box center [922, 656] width 22 height 22
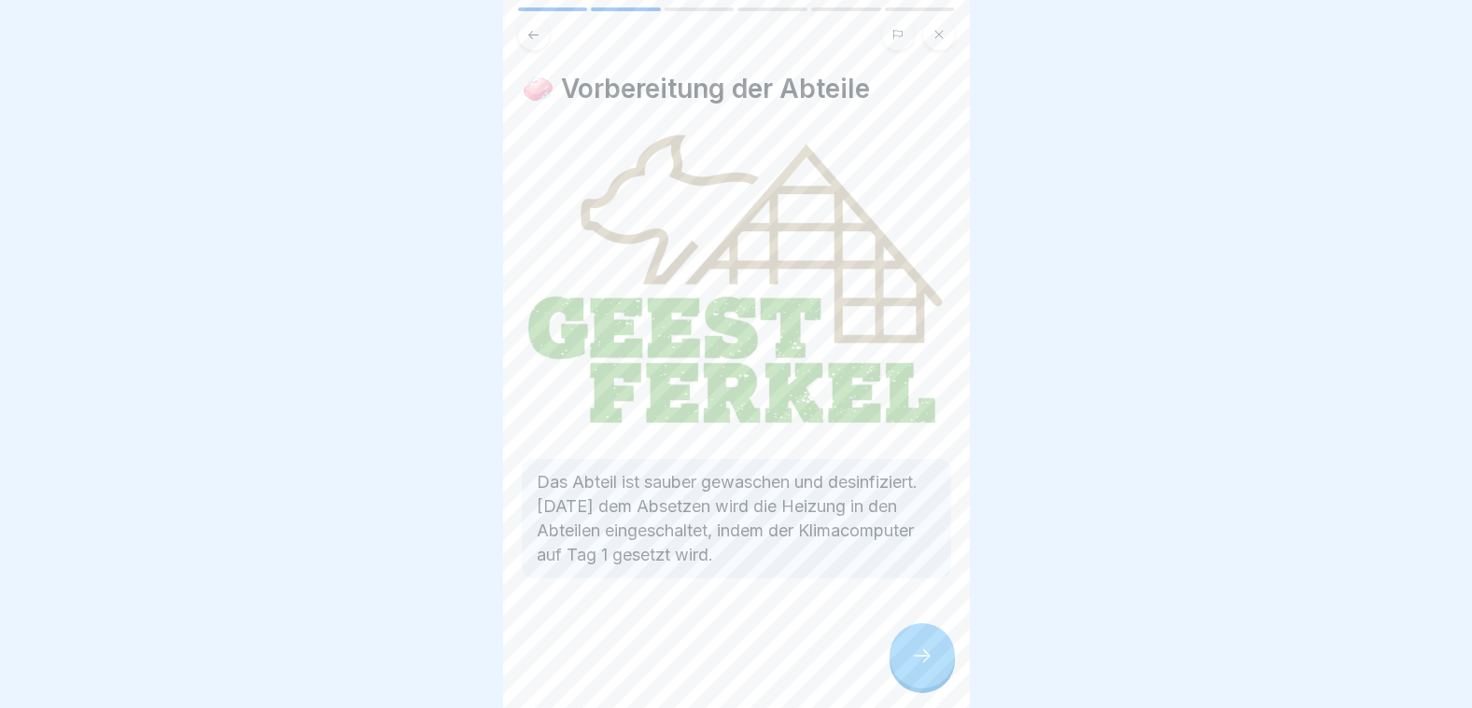
click at [915, 654] on icon at bounding box center [922, 656] width 22 height 22
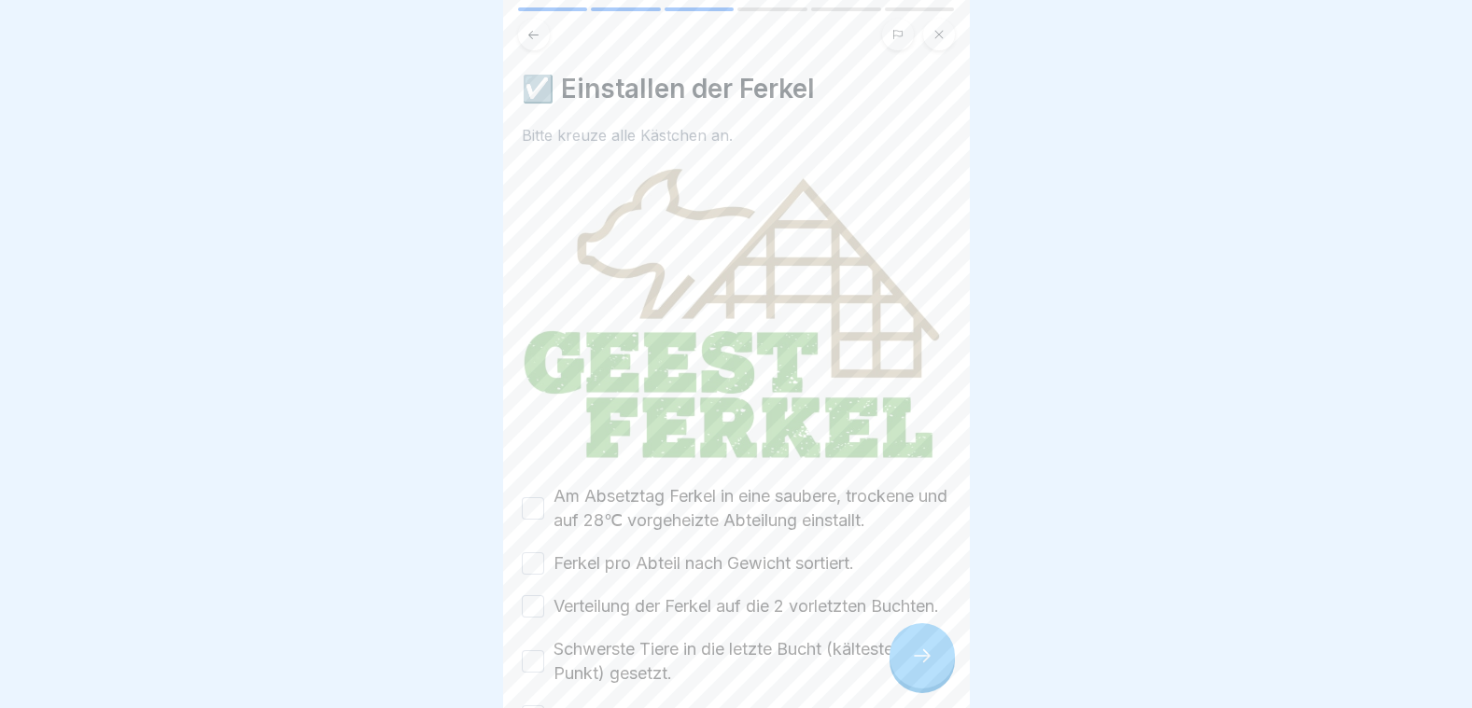
click at [932, 651] on icon at bounding box center [922, 656] width 22 height 22
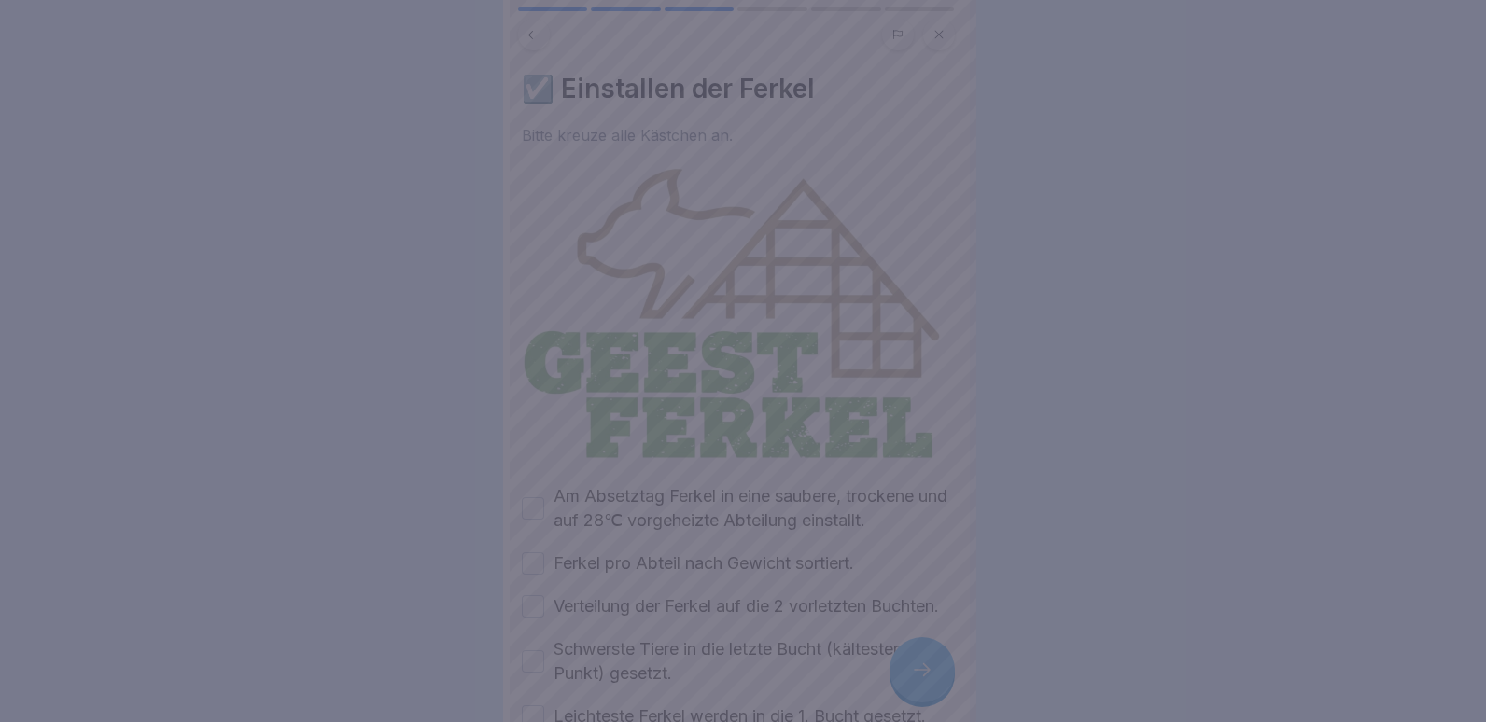
click at [929, 657] on div at bounding box center [743, 361] width 1486 height 722
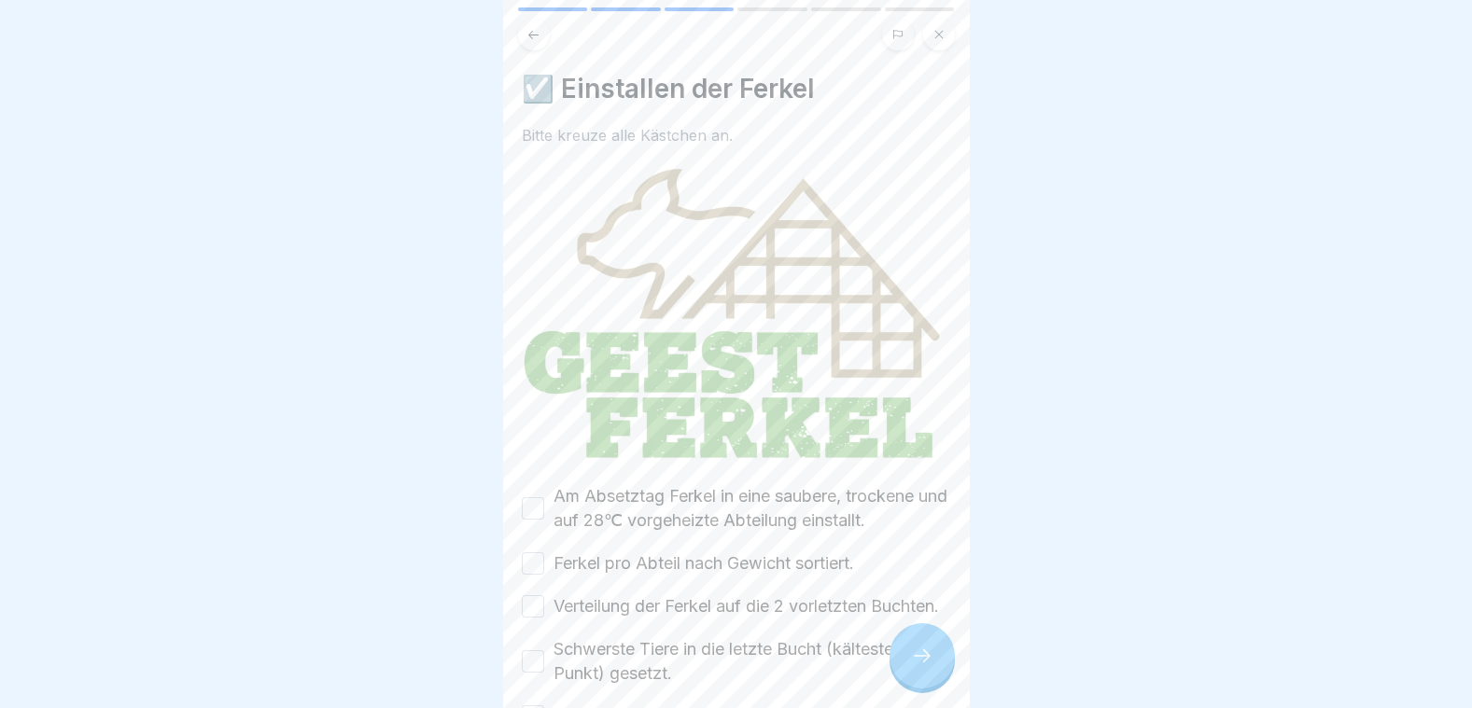
drag, startPoint x: 535, startPoint y: 495, endPoint x: 534, endPoint y: 545, distance: 50.4
click at [535, 497] on button "Am Absetztag Ferkel in eine saubere, trockene und auf 28℃ vorgeheizte Abteilung…" at bounding box center [533, 508] width 22 height 22
drag, startPoint x: 534, startPoint y: 551, endPoint x: 538, endPoint y: 604, distance: 53.3
click at [534, 553] on button "Ferkel pro Abteil nach Gewicht sortiert." at bounding box center [533, 564] width 22 height 22
click at [538, 605] on button "Verteilung der Ferkel auf die 2 vorletzten Buchten." at bounding box center [533, 606] width 22 height 22
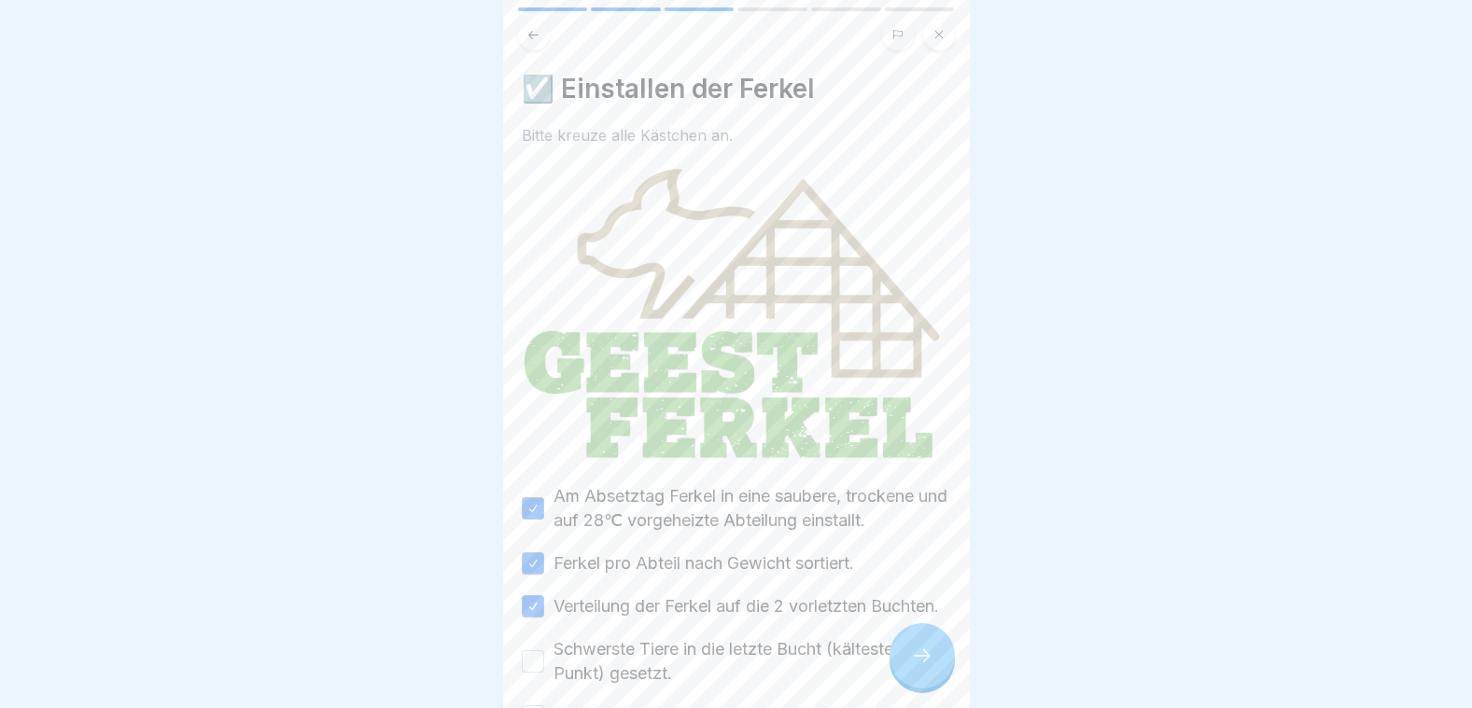
click at [539, 669] on button "Schwerste Tiere in die letzte Bucht (kältester Punkt) gesetzt." at bounding box center [533, 662] width 22 height 22
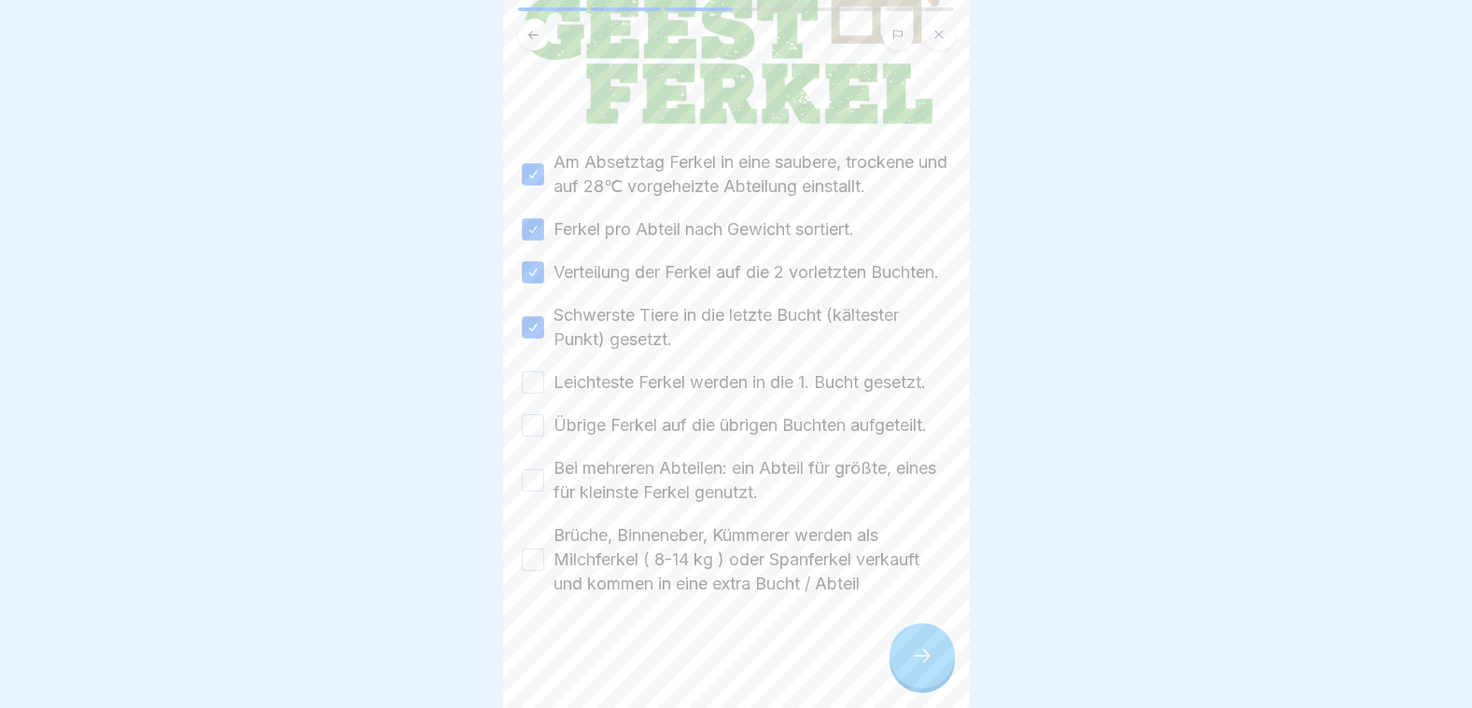
scroll to position [373, 0]
click at [533, 371] on button "Leichteste Ferkel werden in die 1. Bucht gesetzt." at bounding box center [533, 382] width 22 height 22
click at [528, 418] on button "Übrige Ferkel auf die übrigen Buchten aufgeteilt." at bounding box center [533, 425] width 22 height 22
drag, startPoint x: 528, startPoint y: 475, endPoint x: 530, endPoint y: 488, distance: 13.2
click at [530, 479] on button "Bei mehreren Abteilen: ein Abteil für größte, eines für kleinste Ferkel genutzt." at bounding box center [533, 480] width 22 height 22
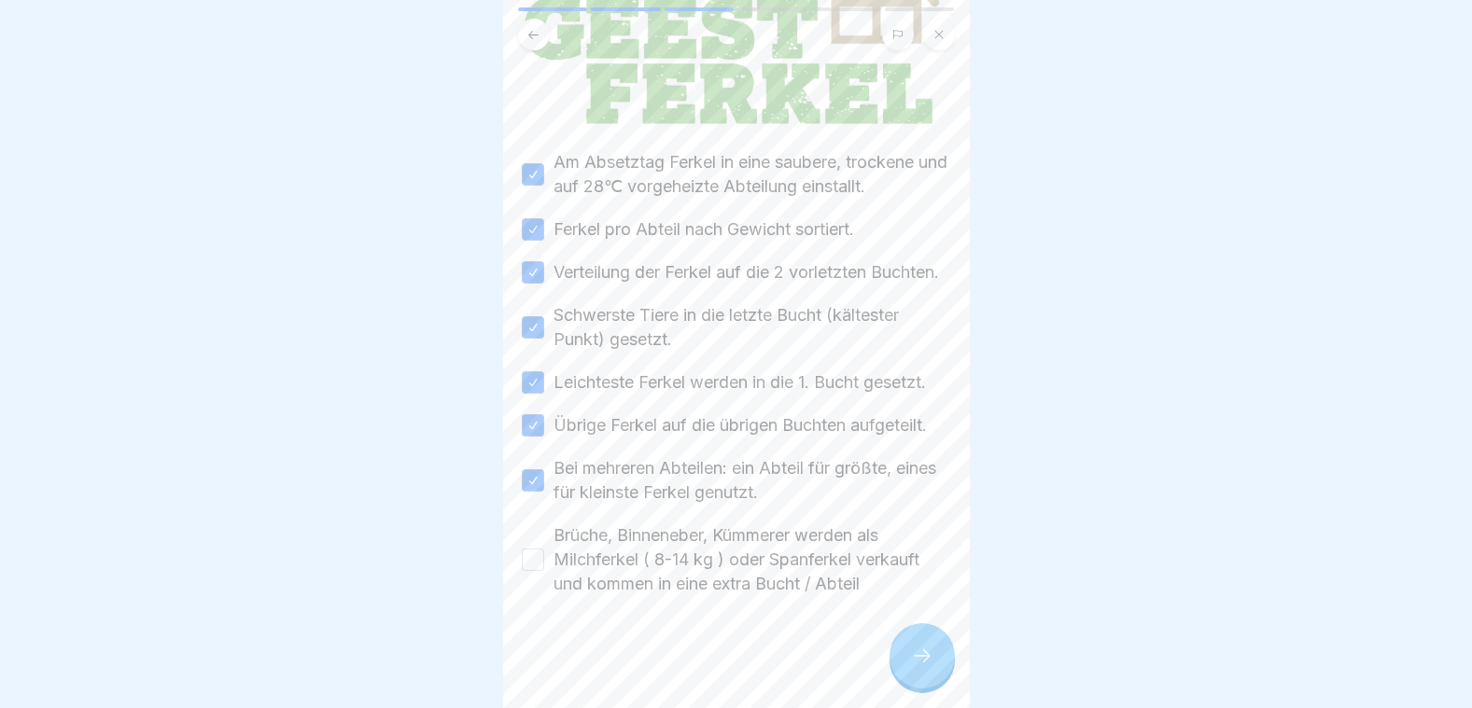
click at [534, 564] on button "Brüche, Binneneber, Kümmerer werden als Milchferkel ( 8-14 kg ) oder Spanferkel…" at bounding box center [533, 560] width 22 height 22
click at [917, 657] on icon at bounding box center [922, 656] width 22 height 22
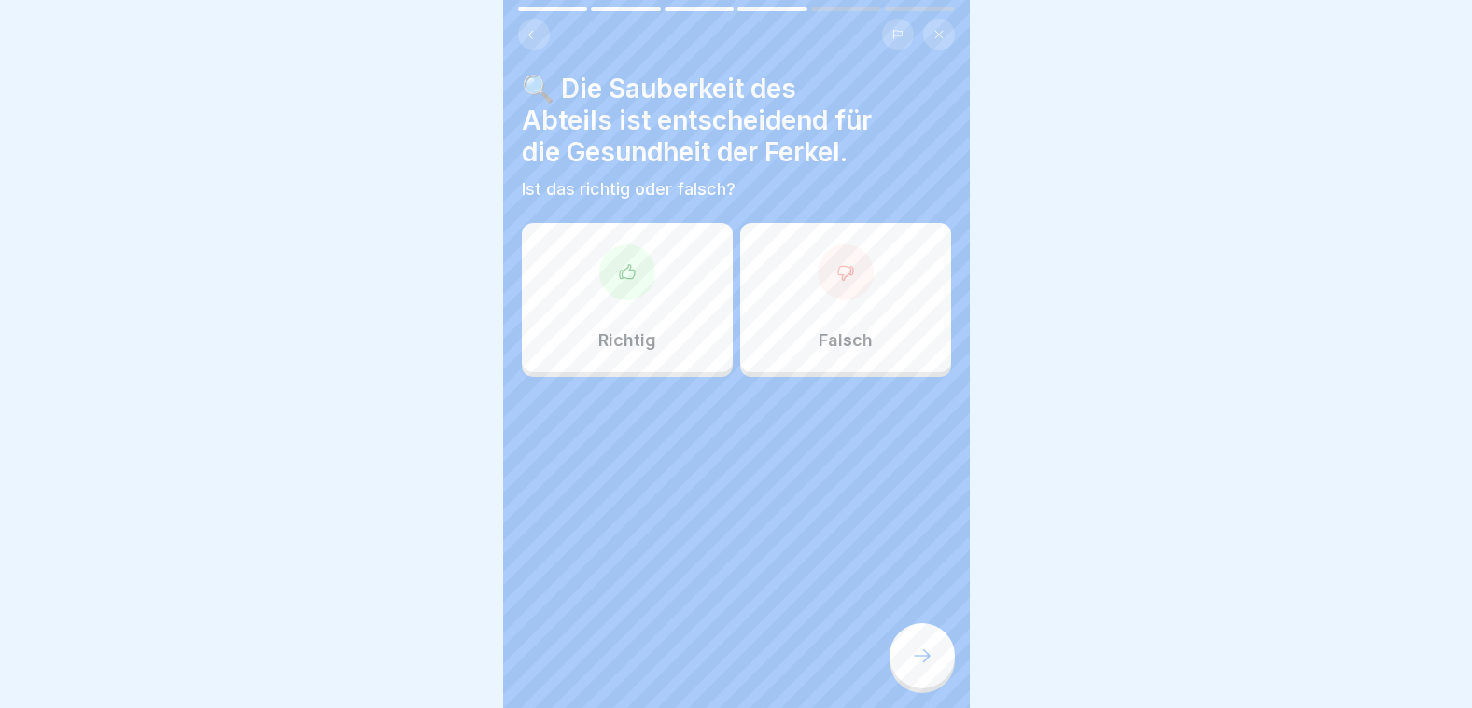
click at [626, 282] on div at bounding box center [627, 273] width 56 height 56
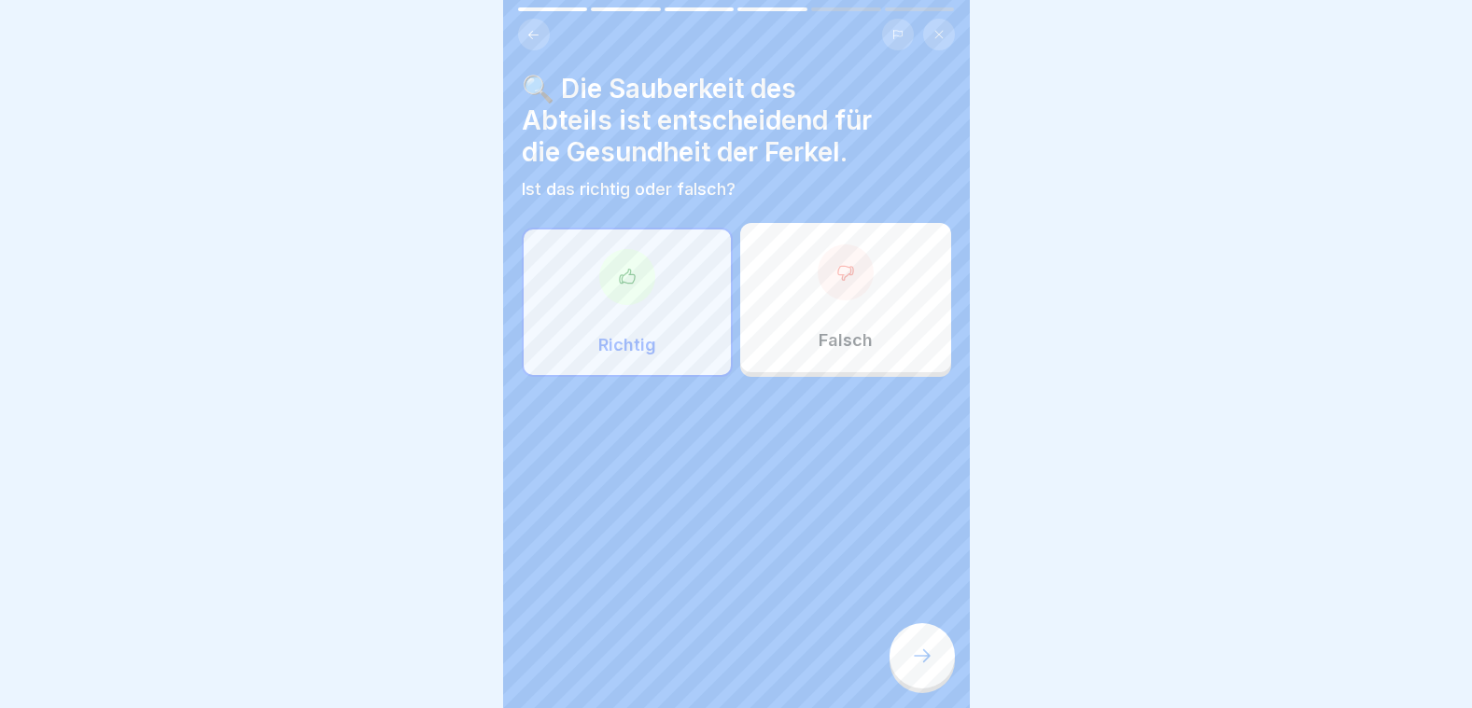
click at [939, 651] on div at bounding box center [921, 655] width 65 height 65
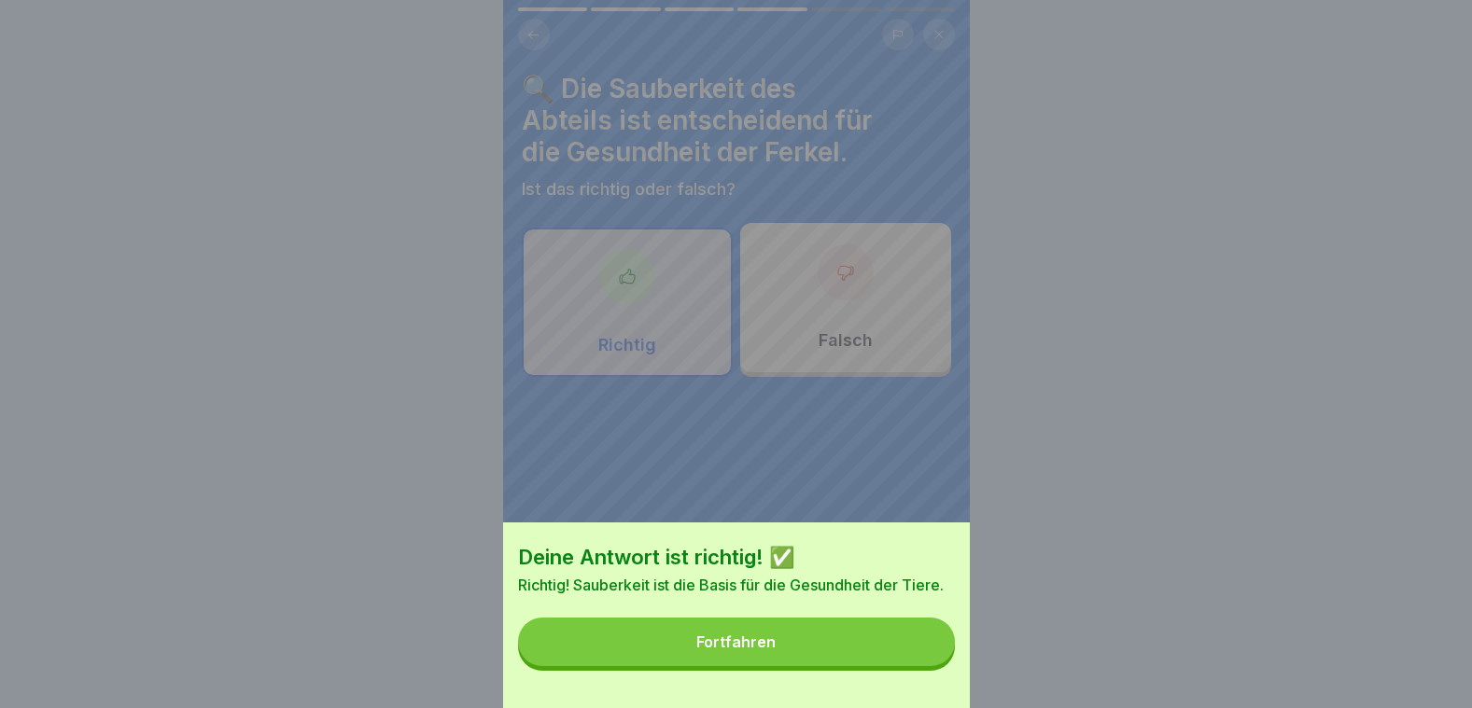
click at [778, 645] on button "Fortfahren" at bounding box center [736, 642] width 437 height 49
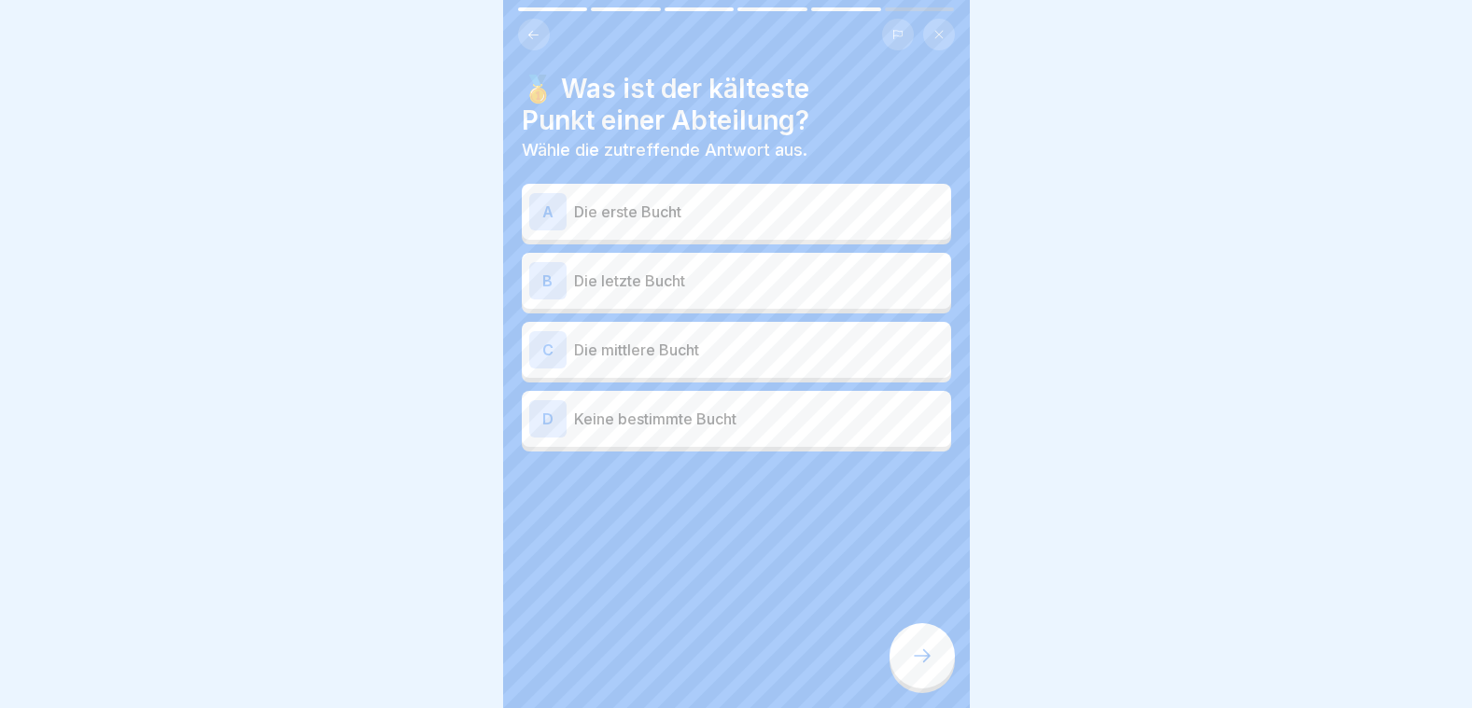
click at [618, 277] on p "Die letzte Bucht" at bounding box center [759, 281] width 370 height 22
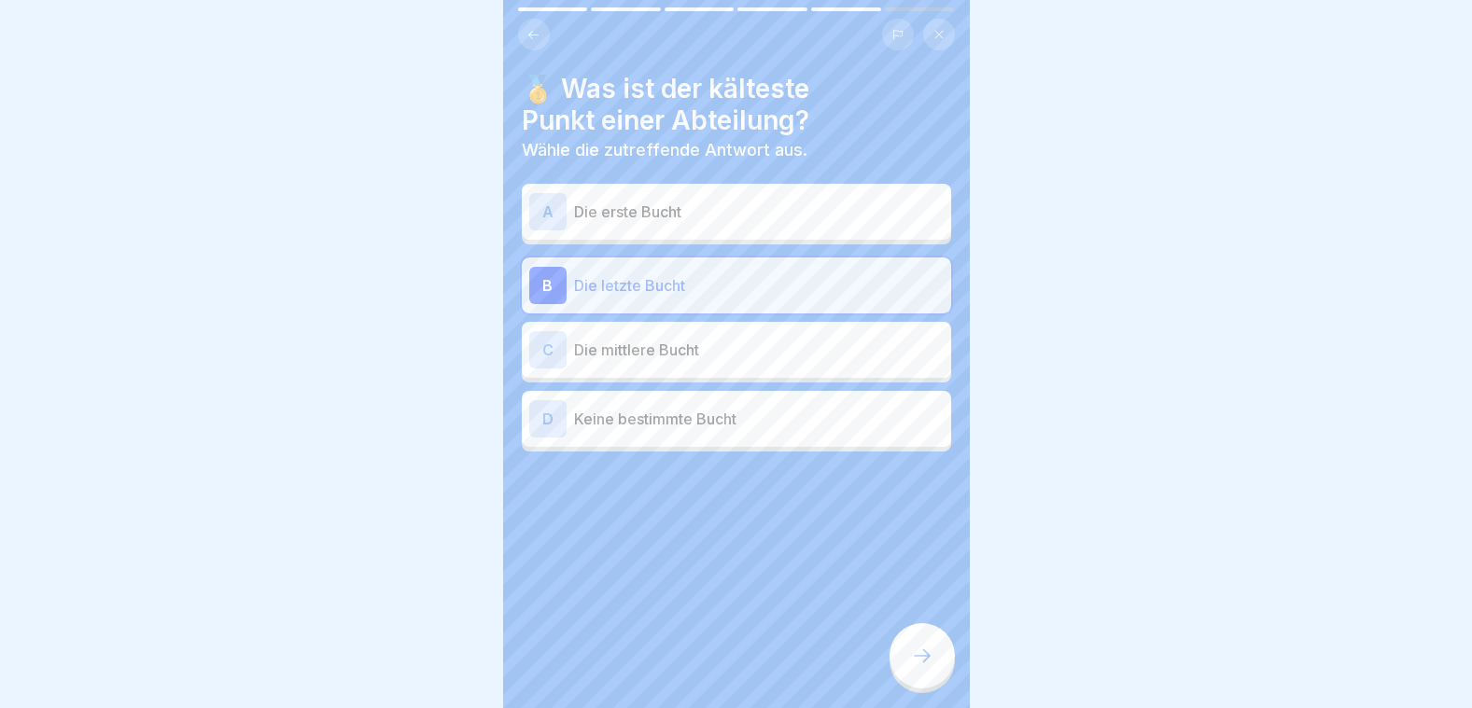
click at [915, 653] on icon at bounding box center [922, 656] width 22 height 22
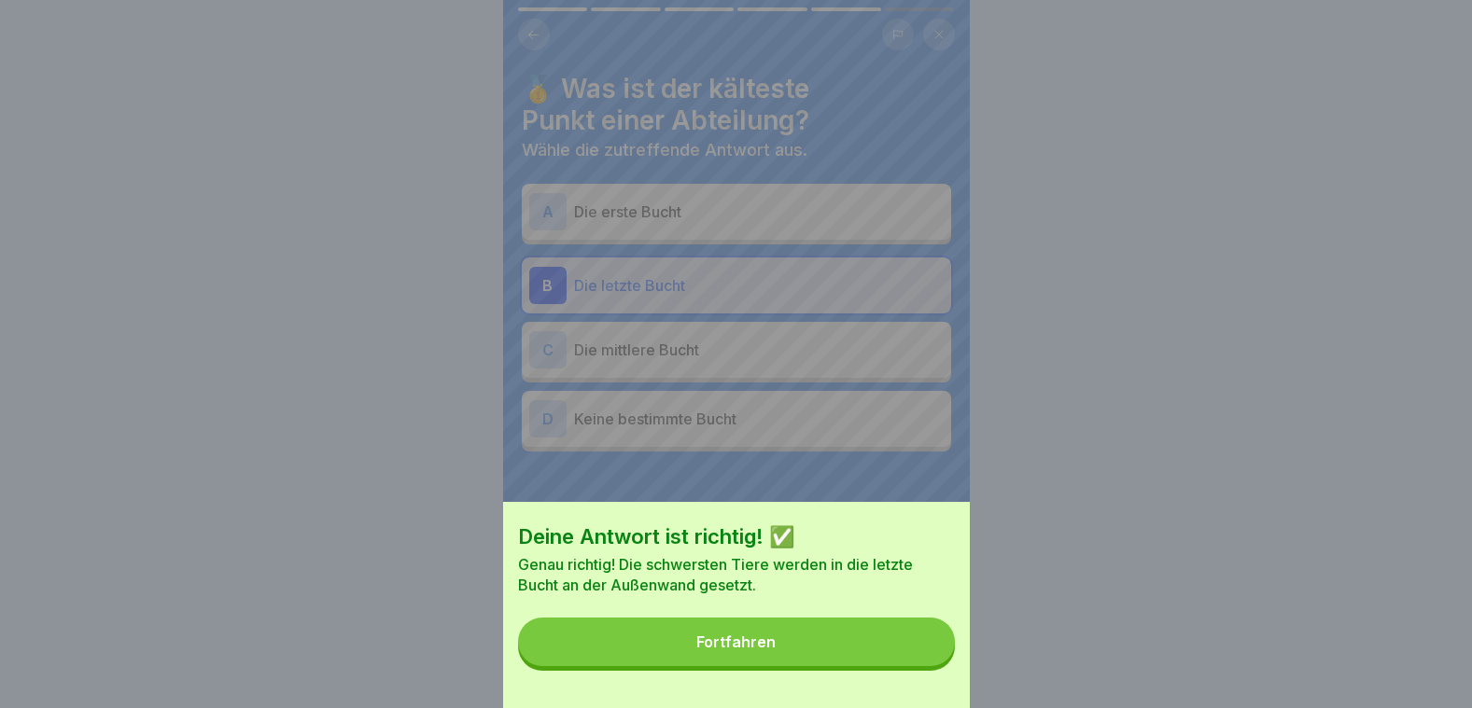
click at [667, 666] on button "Fortfahren" at bounding box center [736, 642] width 437 height 49
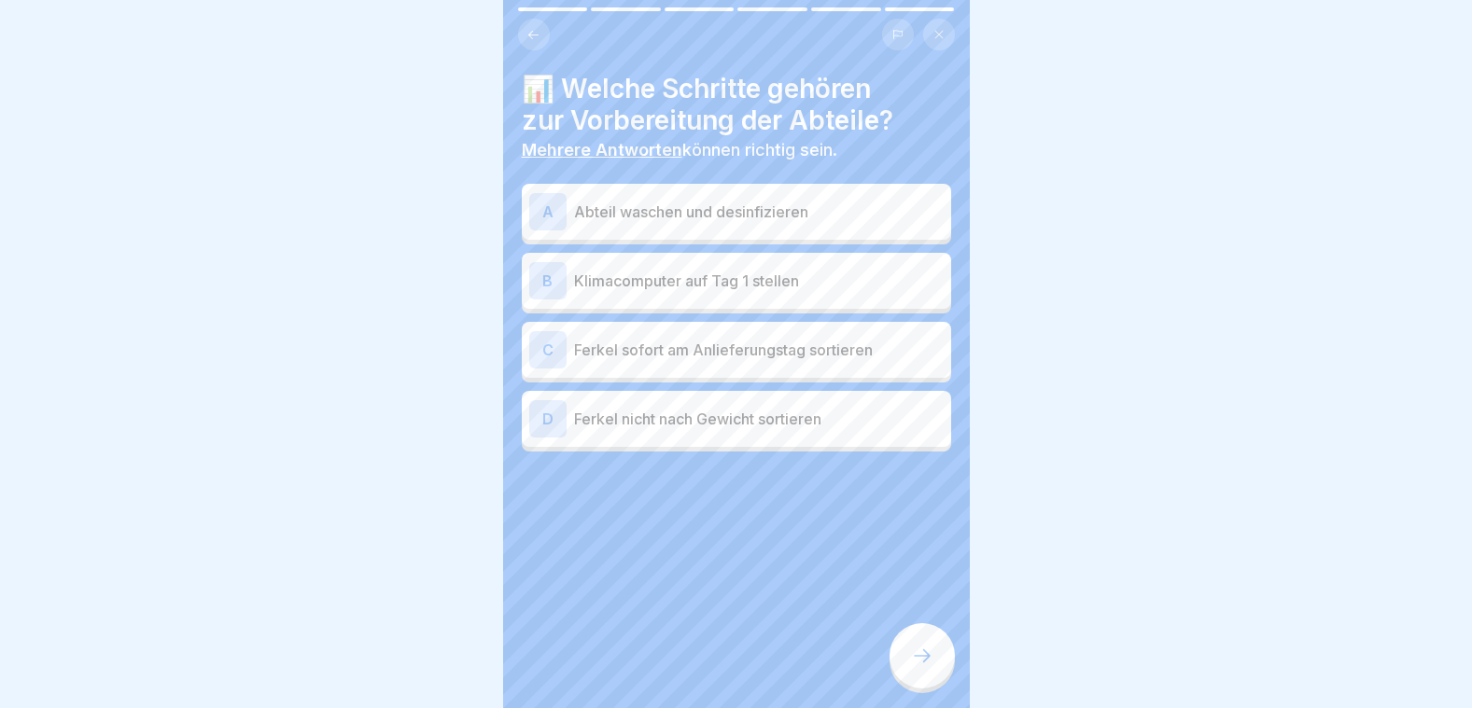
click at [623, 201] on p "Abteil waschen und desinfizieren" at bounding box center [759, 212] width 370 height 22
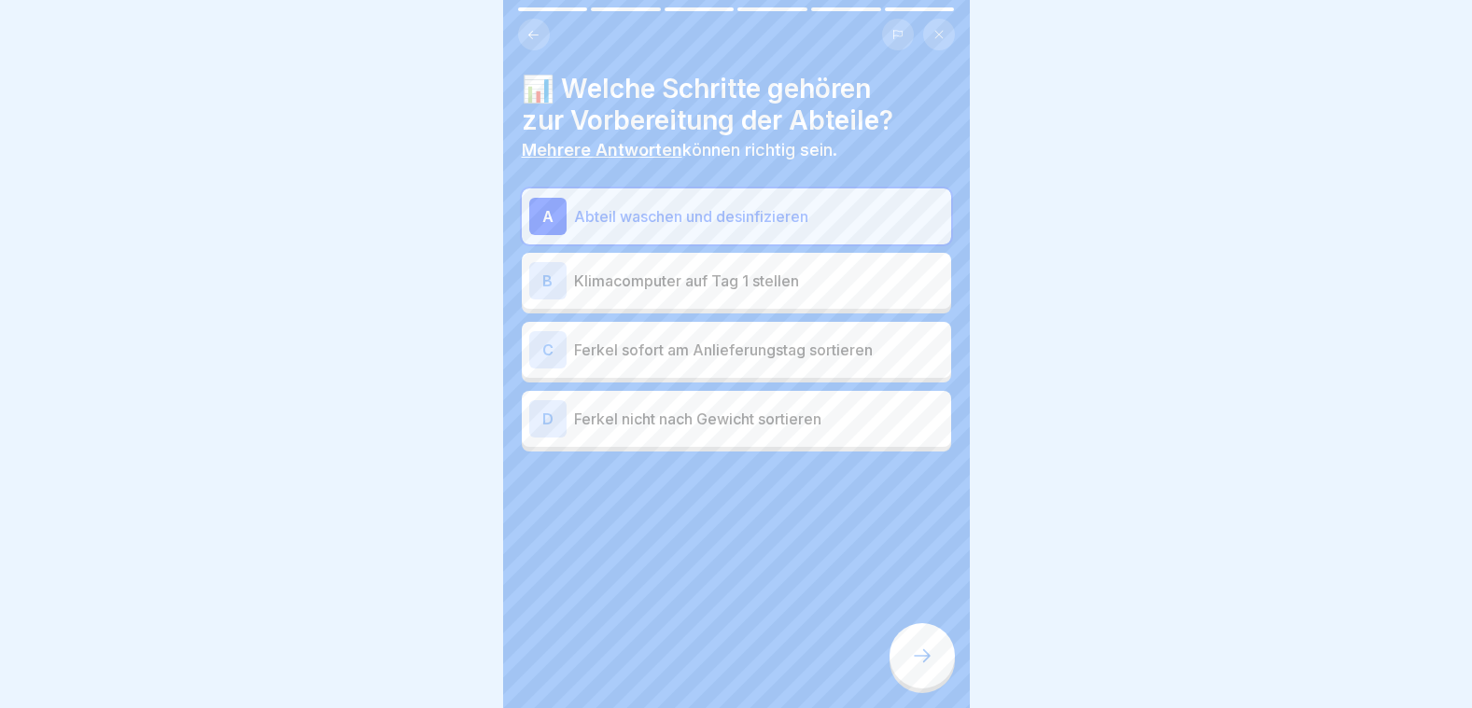
click at [633, 270] on p "Klimacomputer auf Tag 1 stellen" at bounding box center [759, 281] width 370 height 22
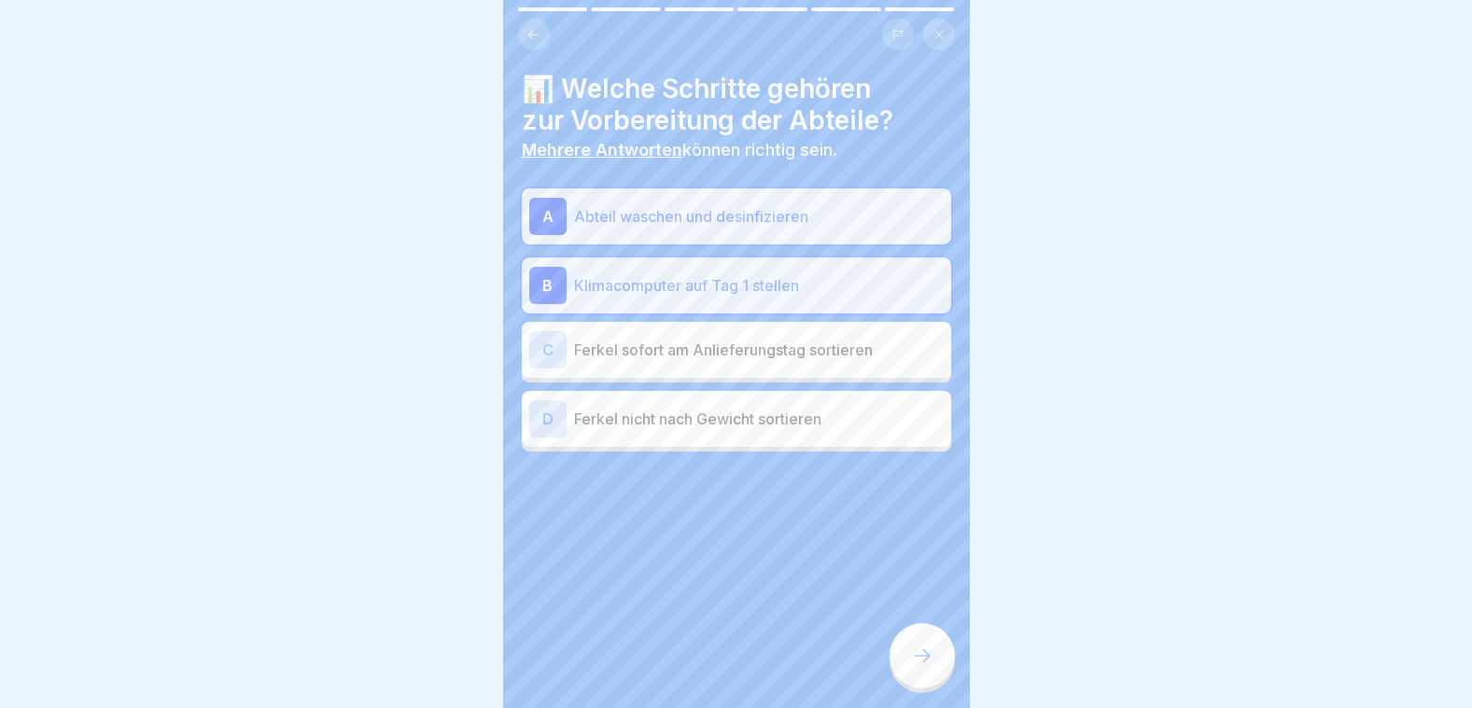
click at [634, 341] on p "Ferkel sofort am Anlieferungstag sortieren" at bounding box center [759, 350] width 370 height 22
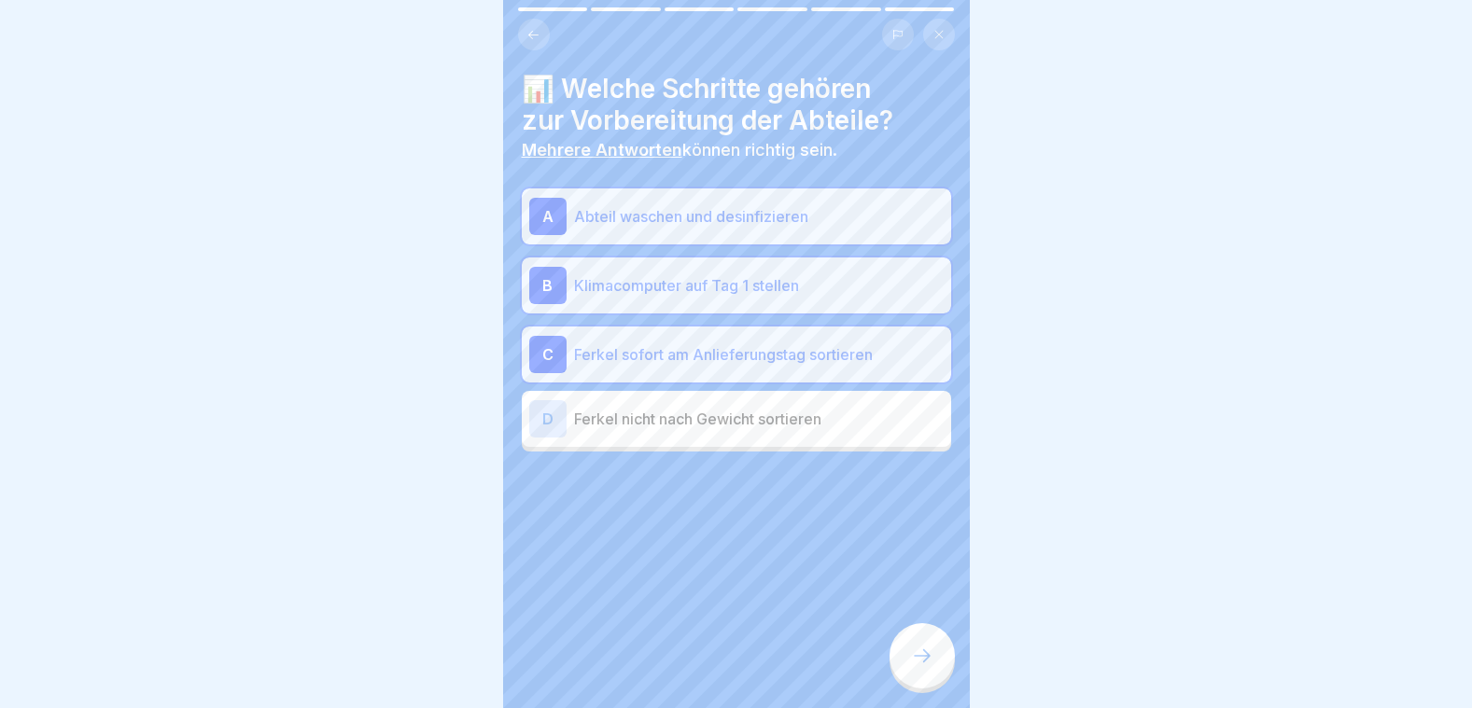
click at [920, 653] on icon at bounding box center [922, 656] width 22 height 22
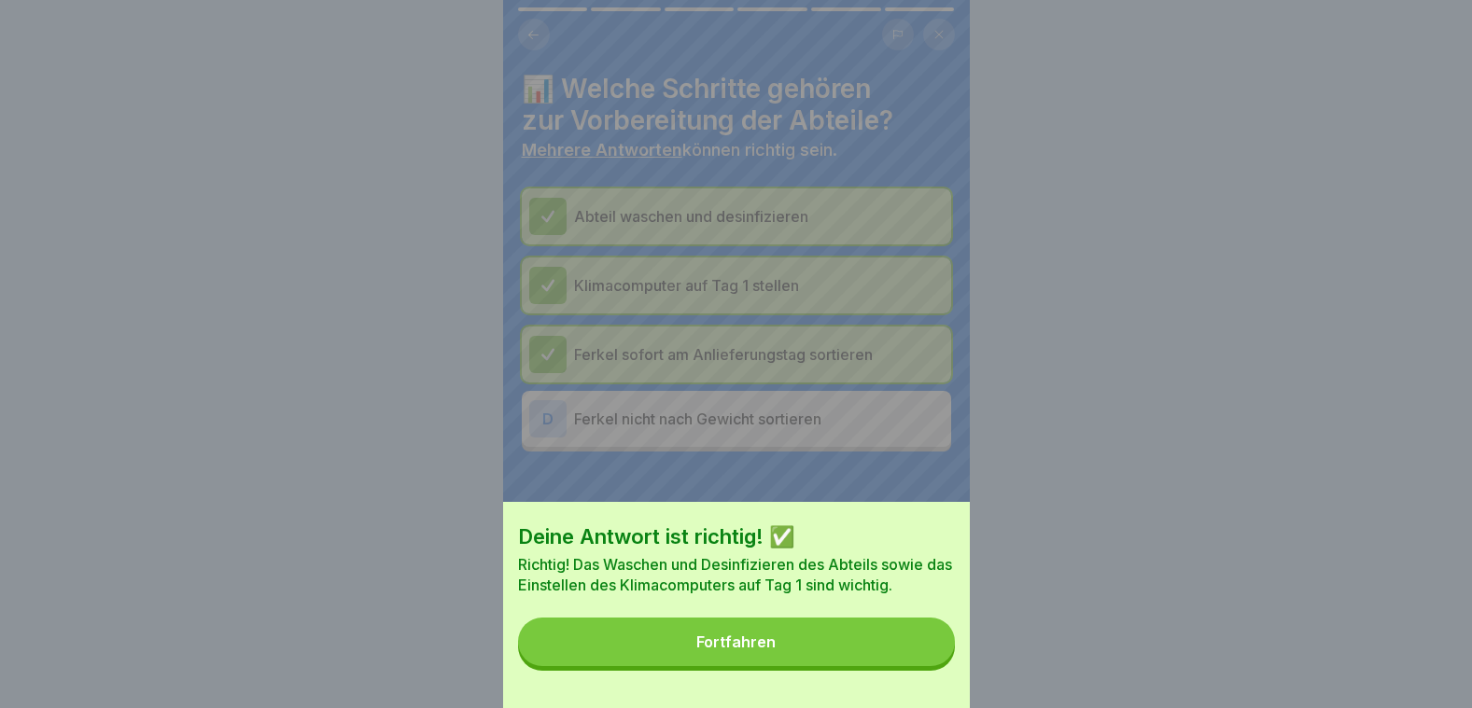
click at [773, 651] on div "Fortfahren" at bounding box center [735, 642] width 79 height 17
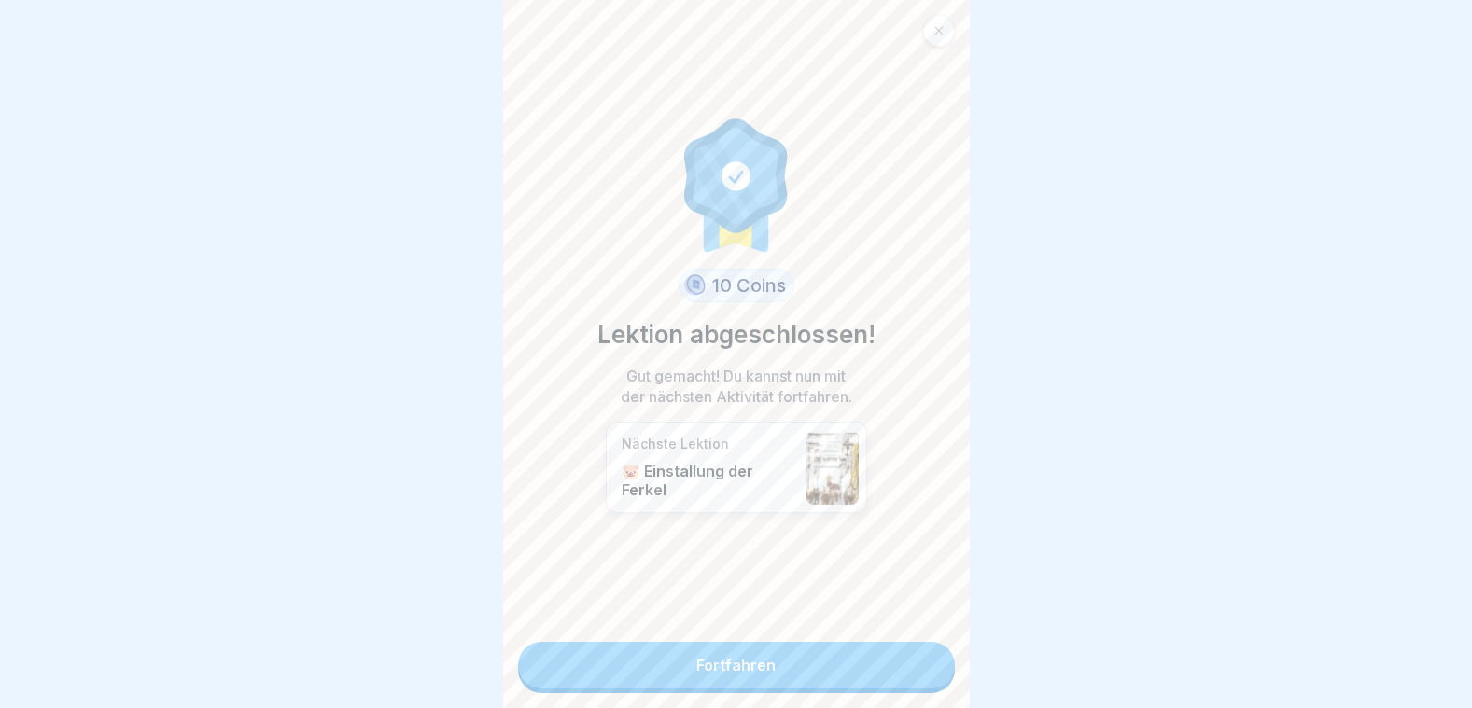
click at [733, 669] on link "Fortfahren" at bounding box center [736, 665] width 437 height 47
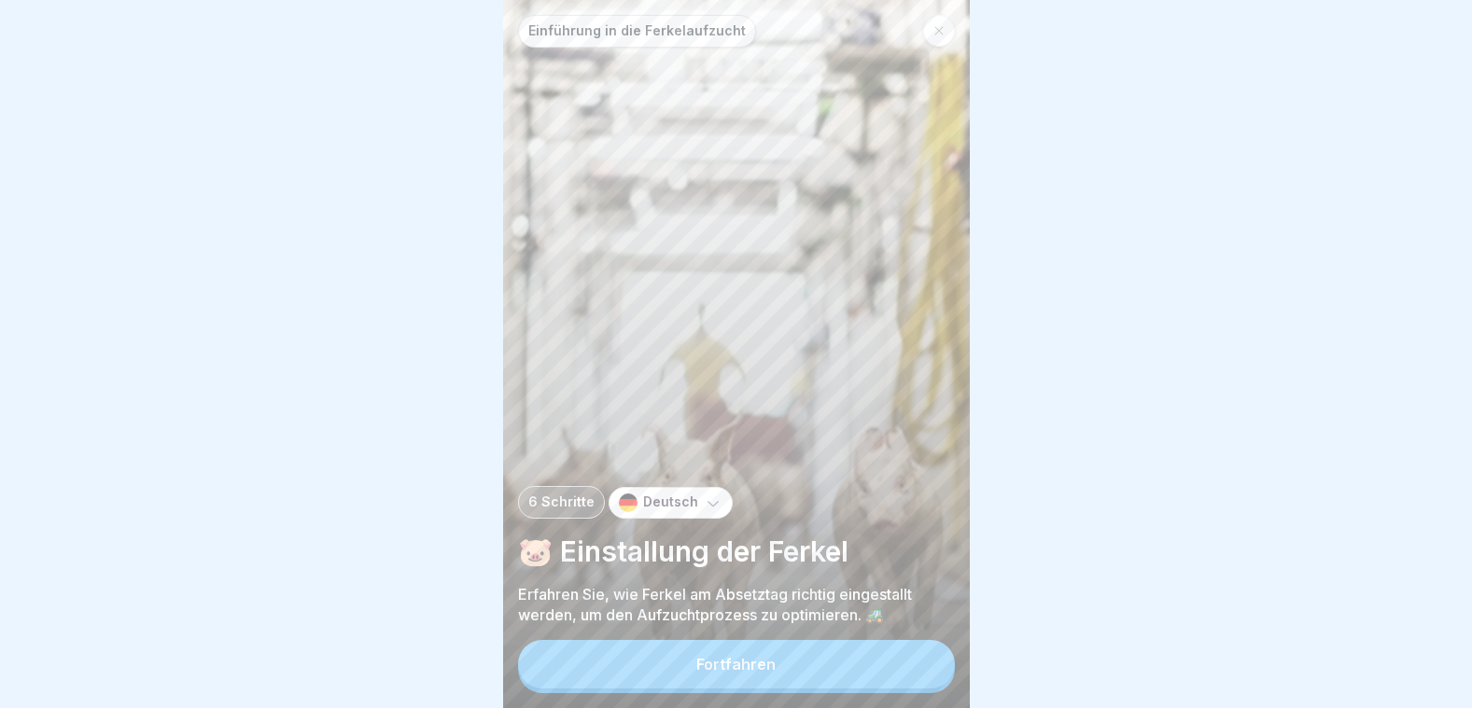
click at [734, 665] on div "Fortfahren" at bounding box center [735, 664] width 79 height 17
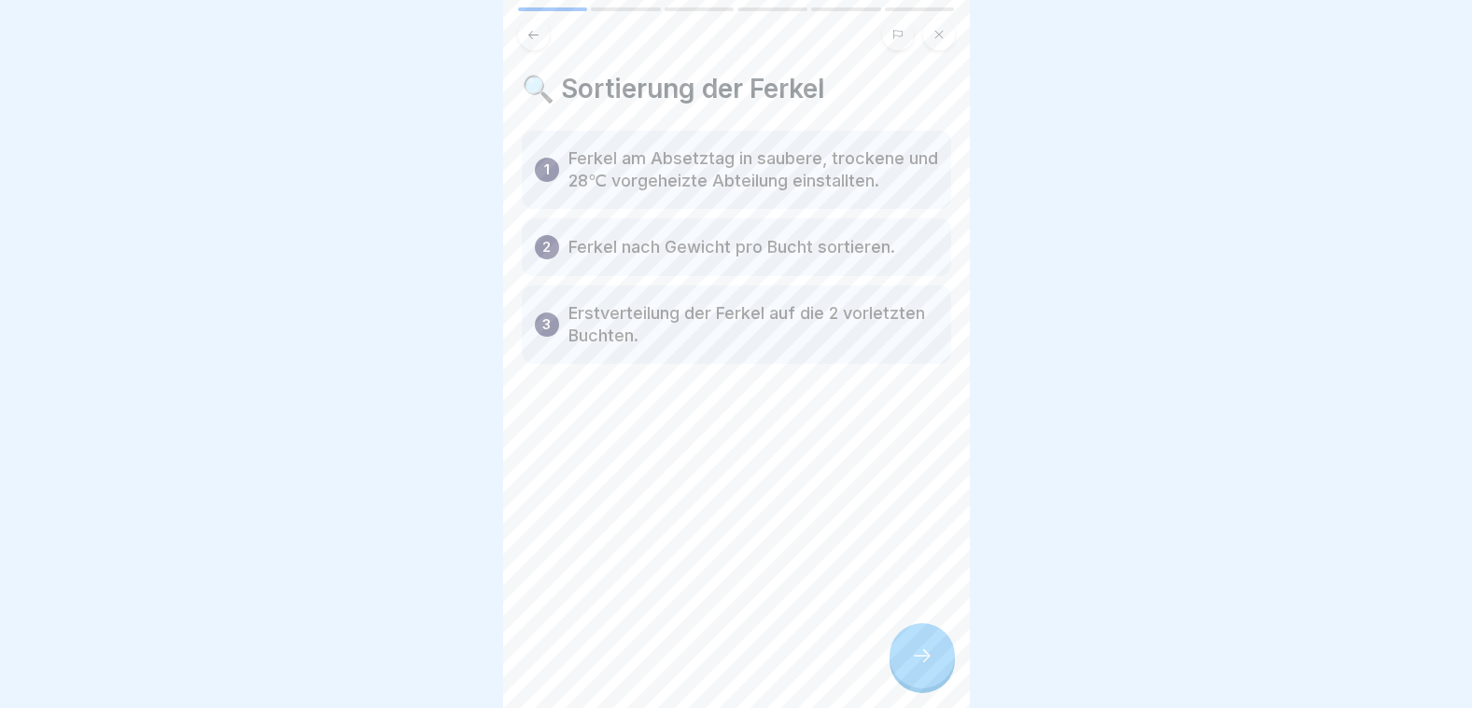
click at [924, 646] on div at bounding box center [921, 655] width 65 height 65
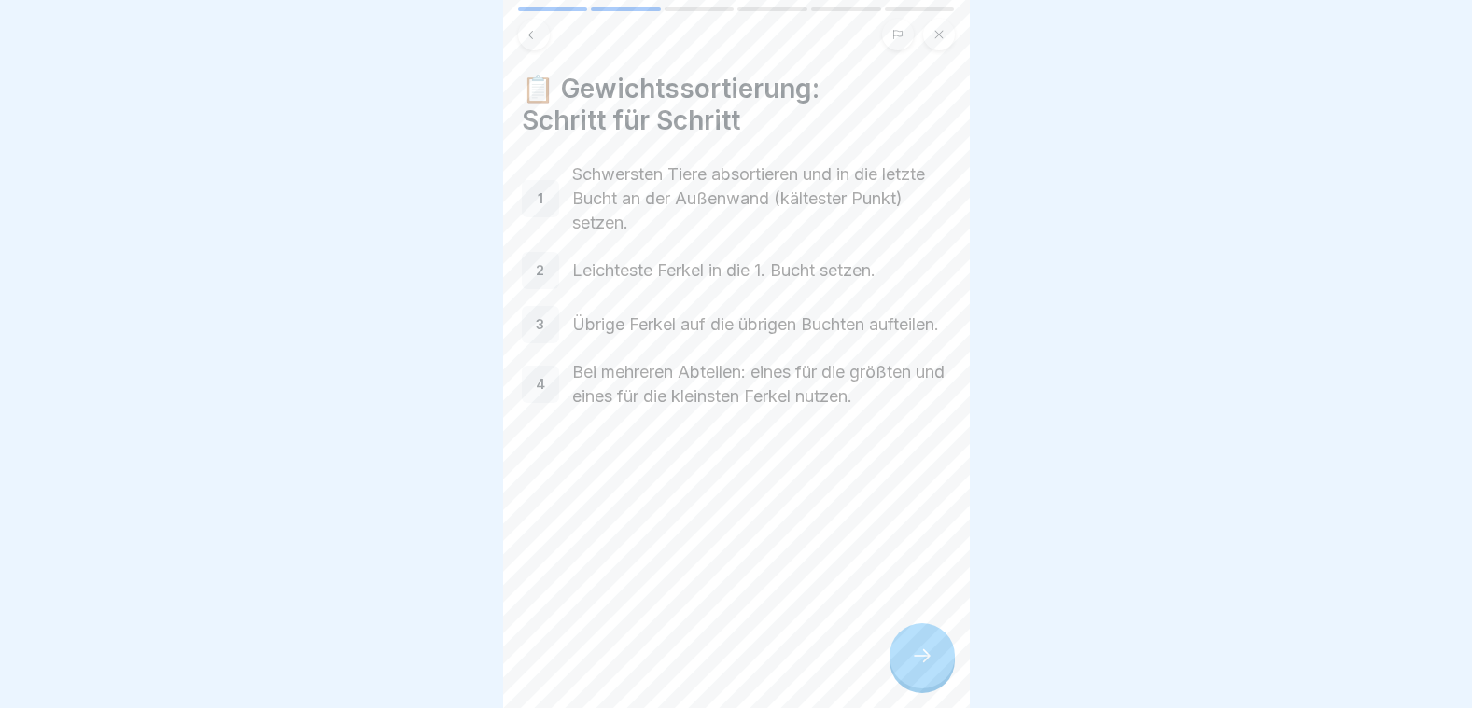
click at [926, 659] on icon at bounding box center [922, 656] width 17 height 13
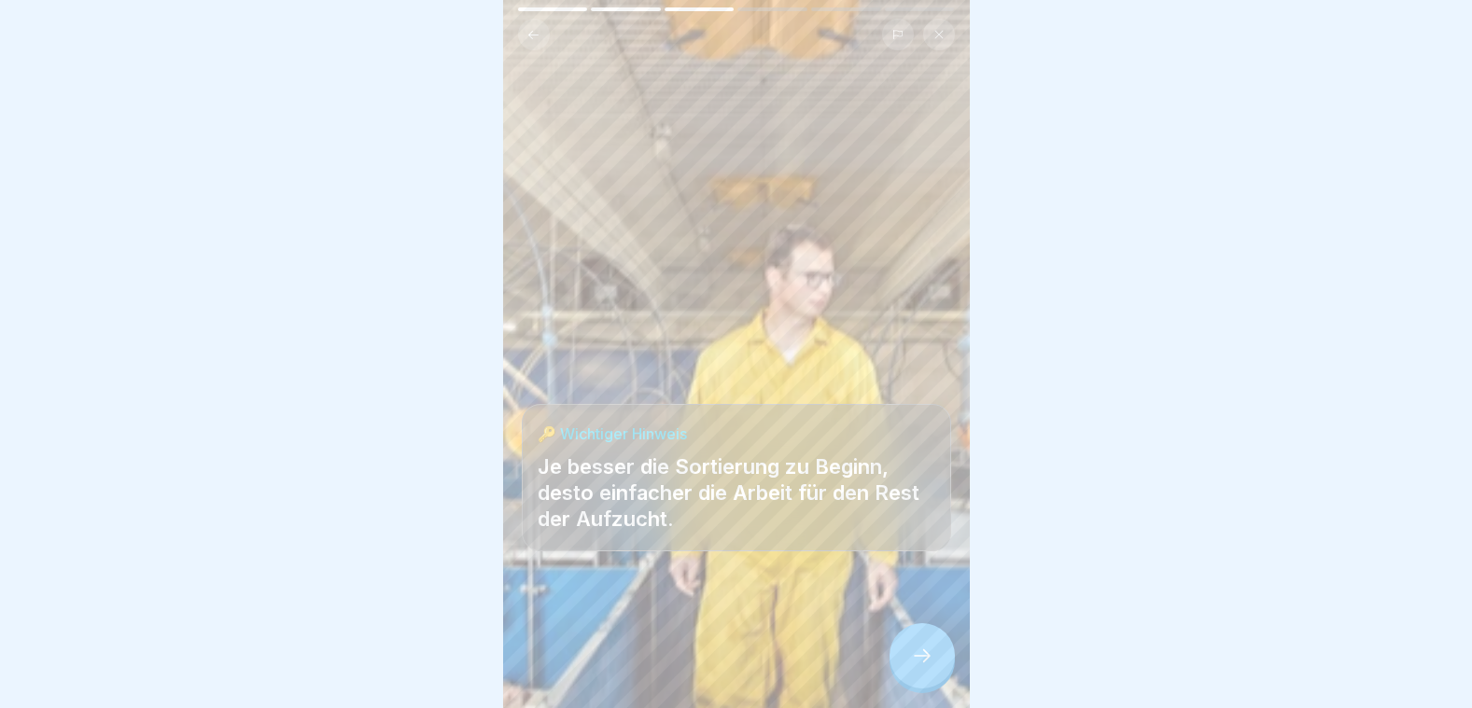
click at [926, 659] on icon at bounding box center [922, 656] width 17 height 13
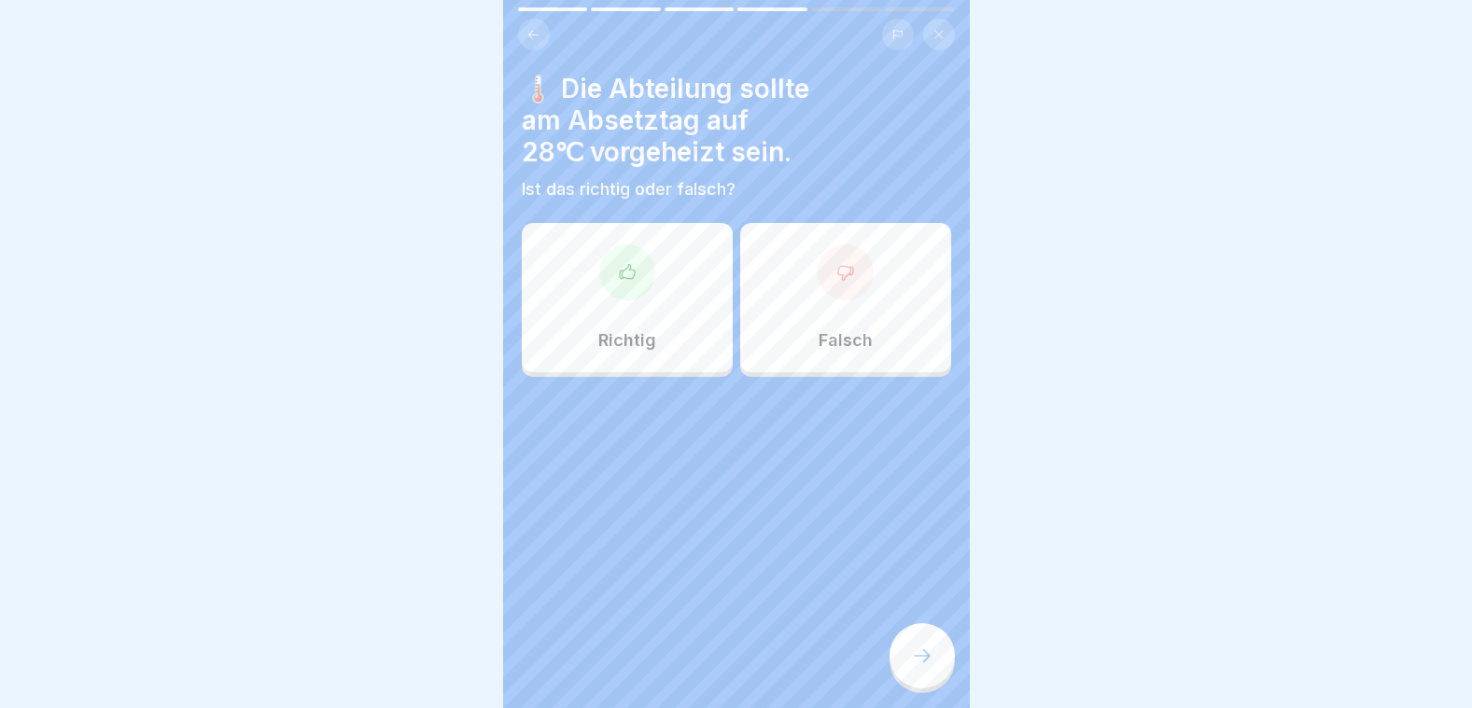
click at [622, 286] on div at bounding box center [627, 273] width 56 height 56
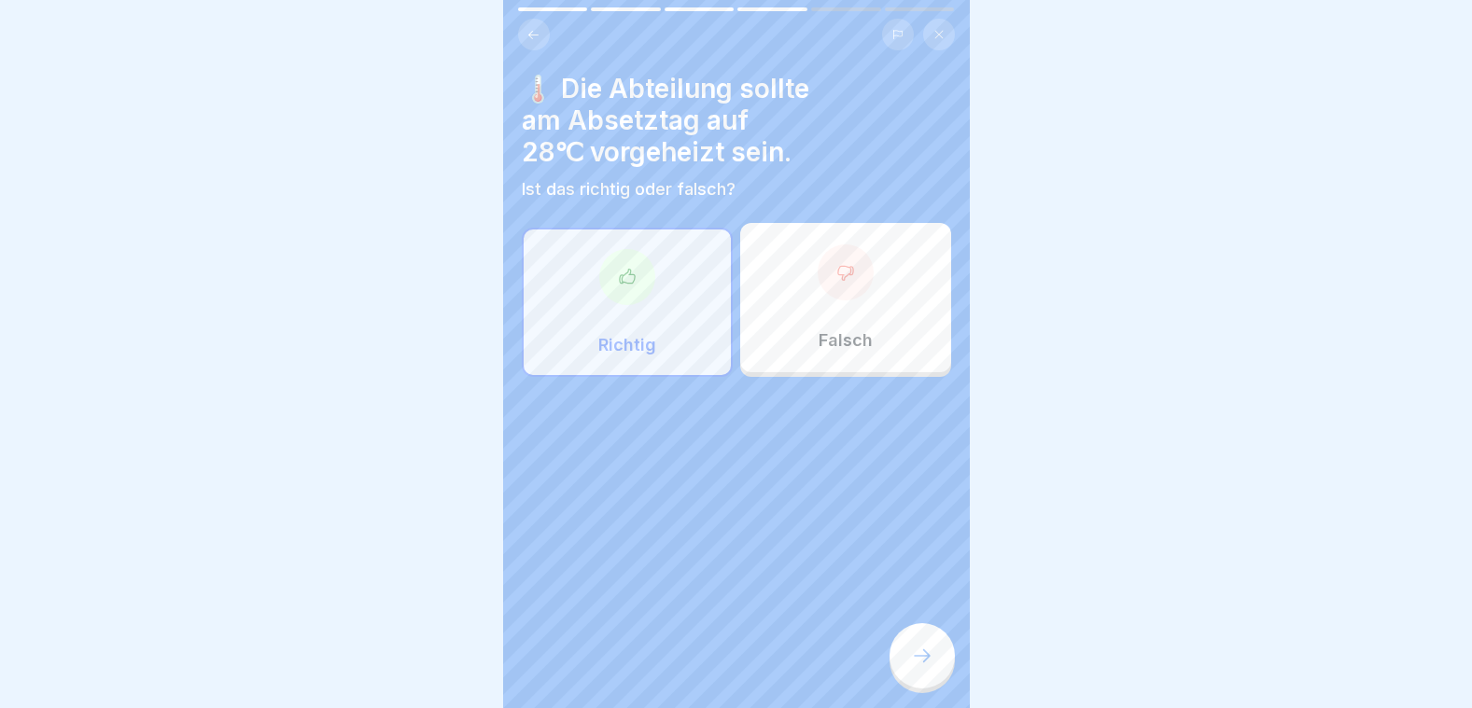
click at [927, 646] on div at bounding box center [921, 655] width 65 height 65
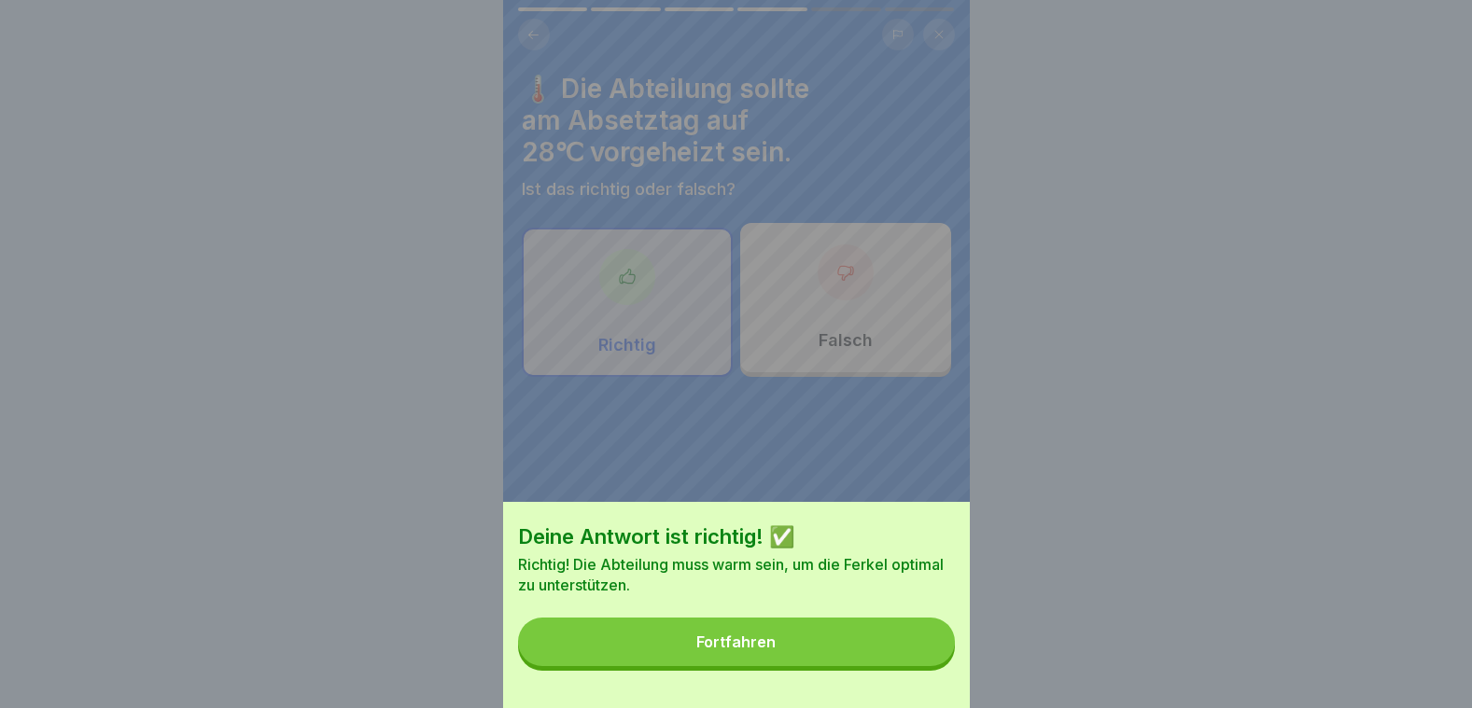
click at [849, 653] on button "Fortfahren" at bounding box center [736, 642] width 437 height 49
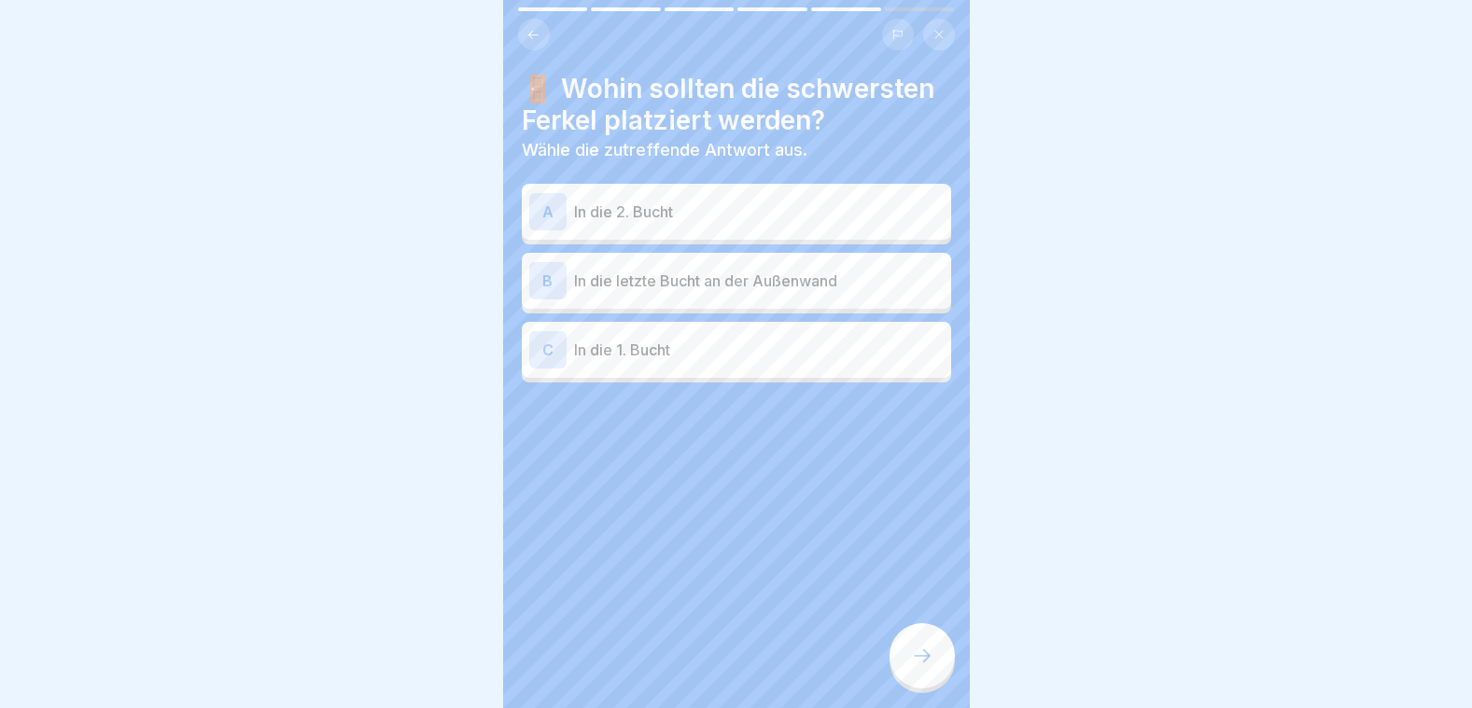
click at [633, 270] on p "In die letzte Bucht an der Außenwand" at bounding box center [759, 281] width 370 height 22
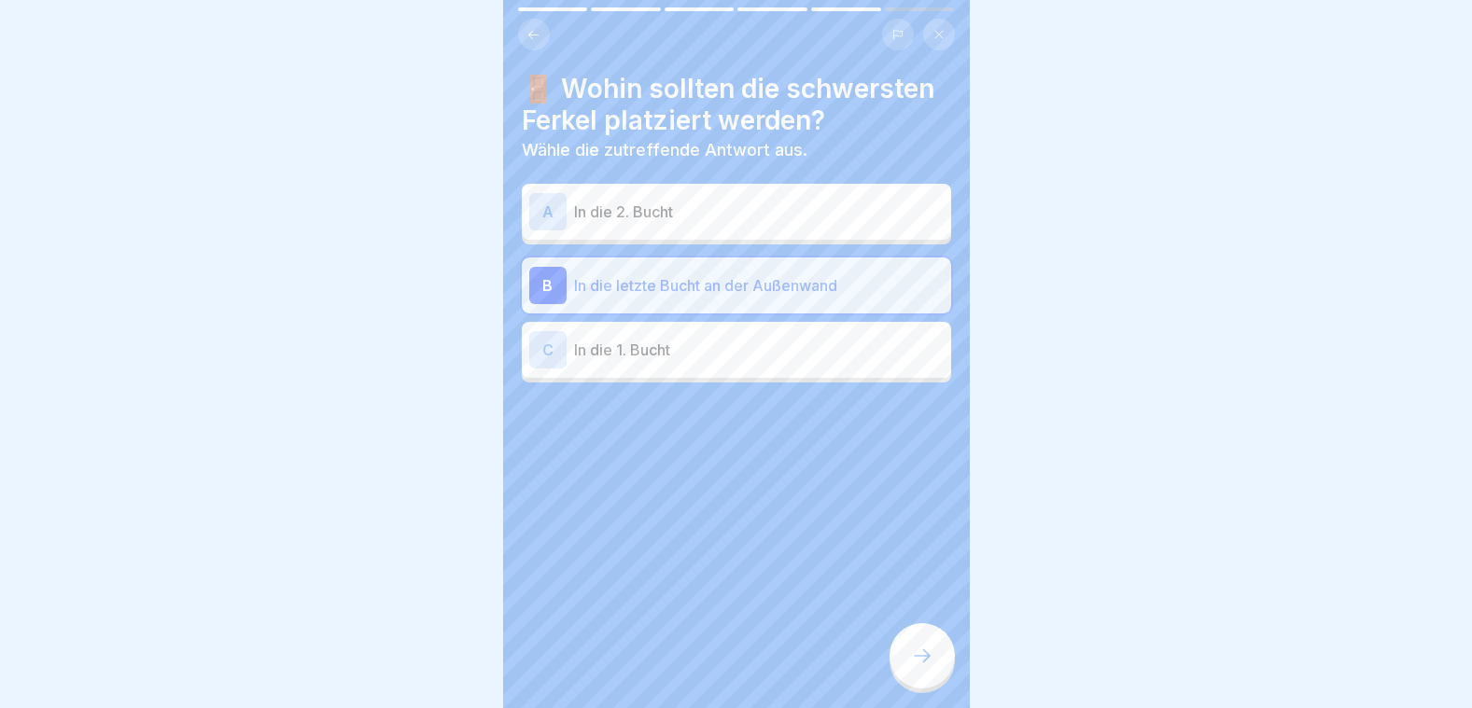
click at [936, 661] on div at bounding box center [921, 655] width 65 height 65
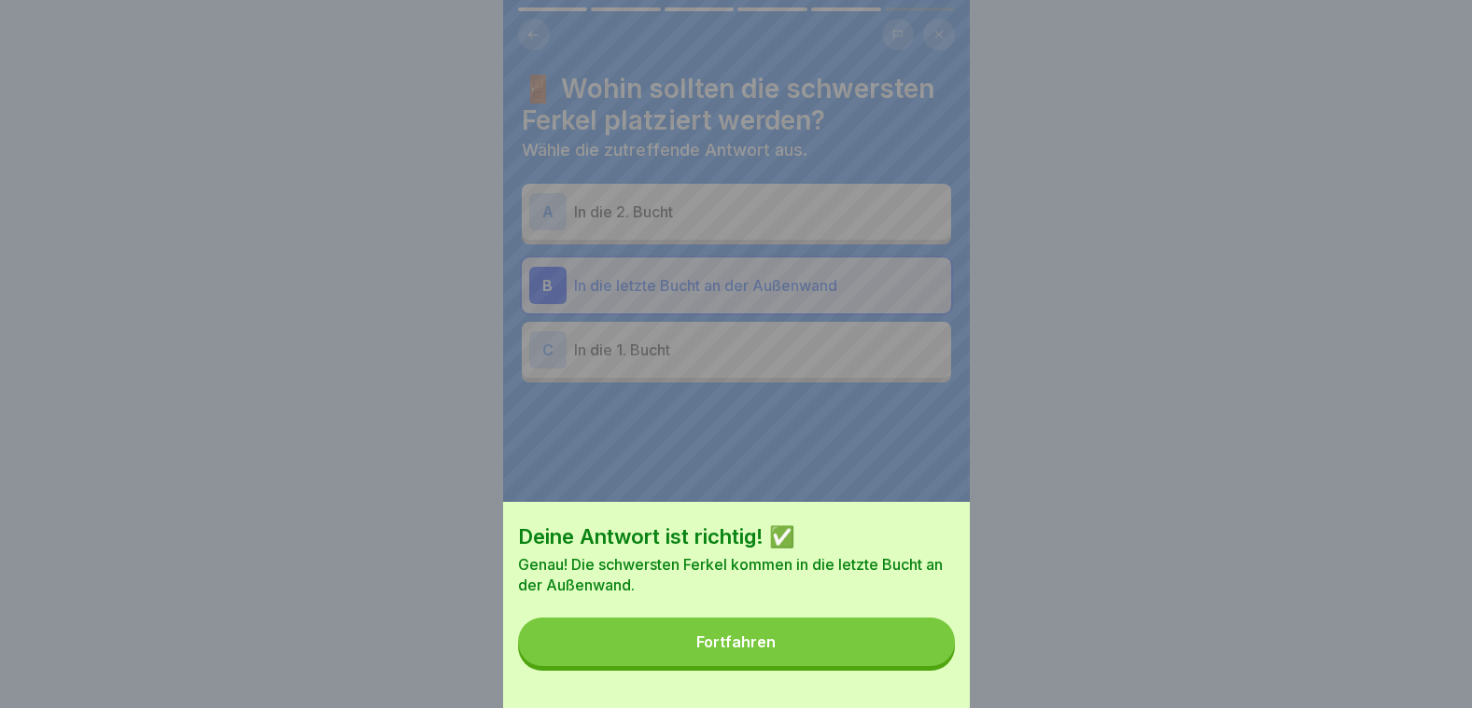
click at [773, 666] on button "Fortfahren" at bounding box center [736, 642] width 437 height 49
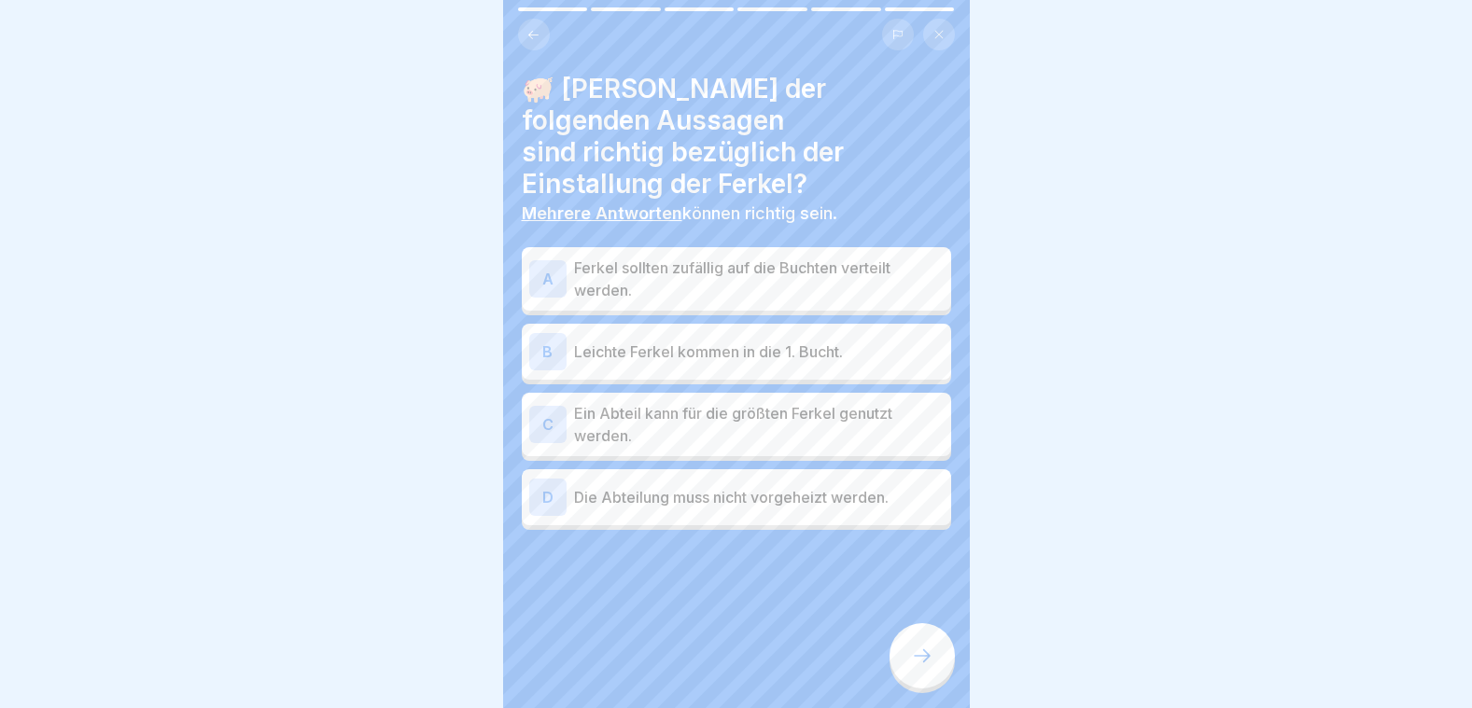
click at [668, 341] on p "Leichte Ferkel kommen in die 1. Bucht." at bounding box center [759, 352] width 370 height 22
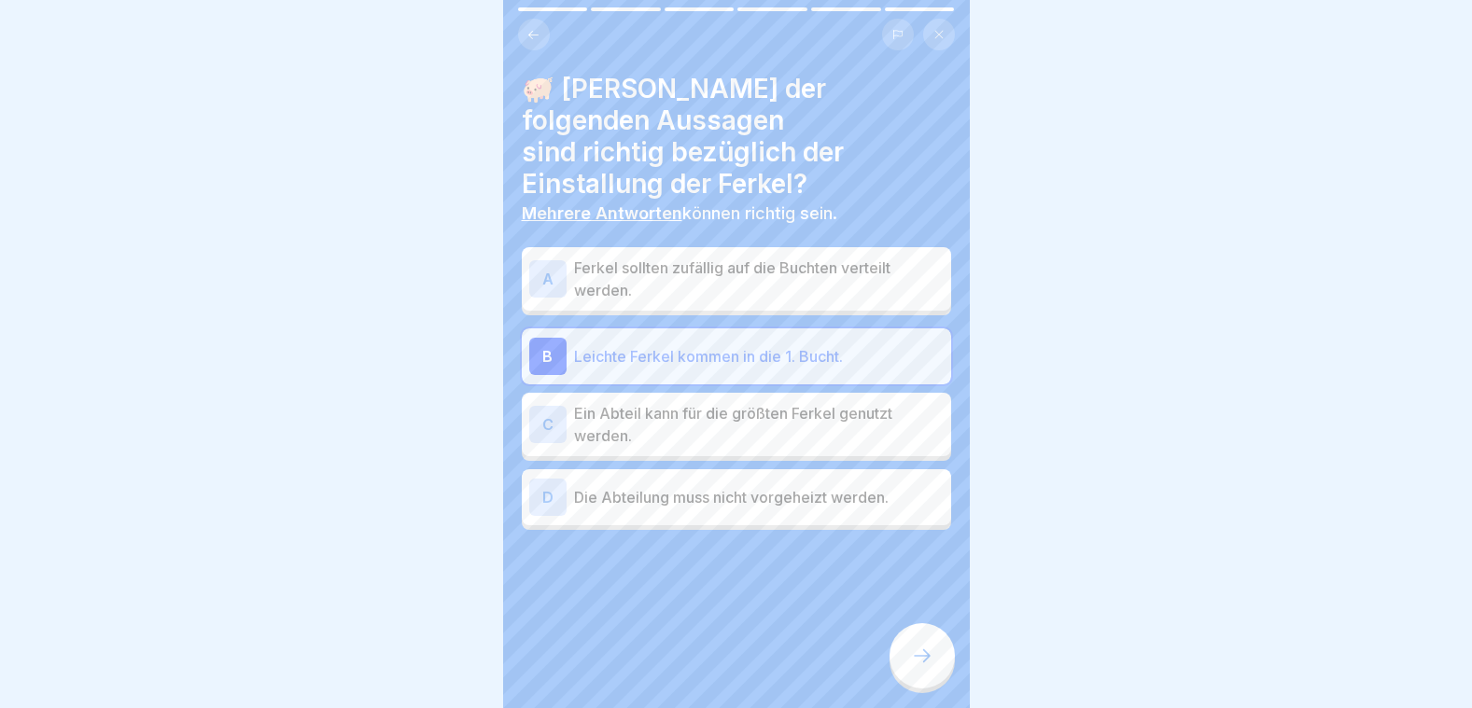
click at [930, 667] on div at bounding box center [921, 655] width 65 height 65
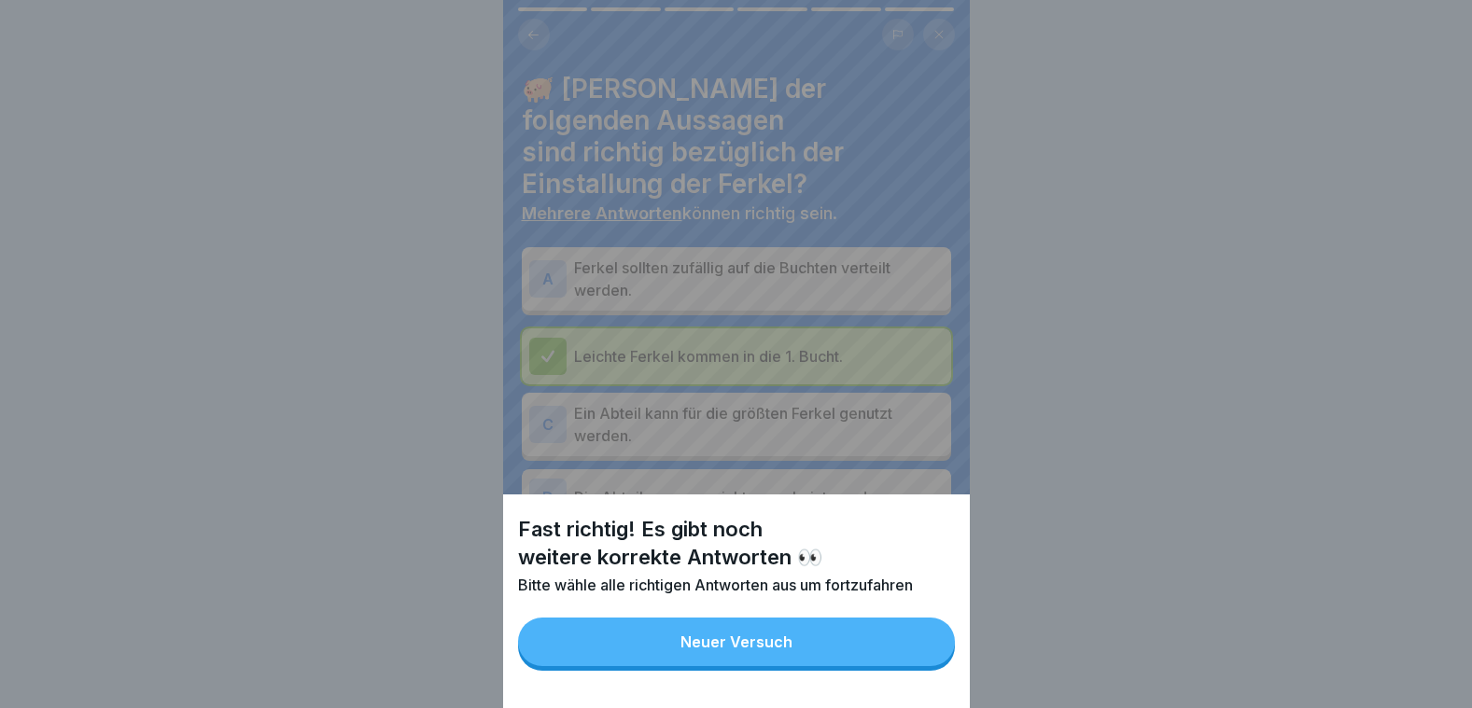
click at [876, 666] on button "Neuer Versuch" at bounding box center [736, 642] width 437 height 49
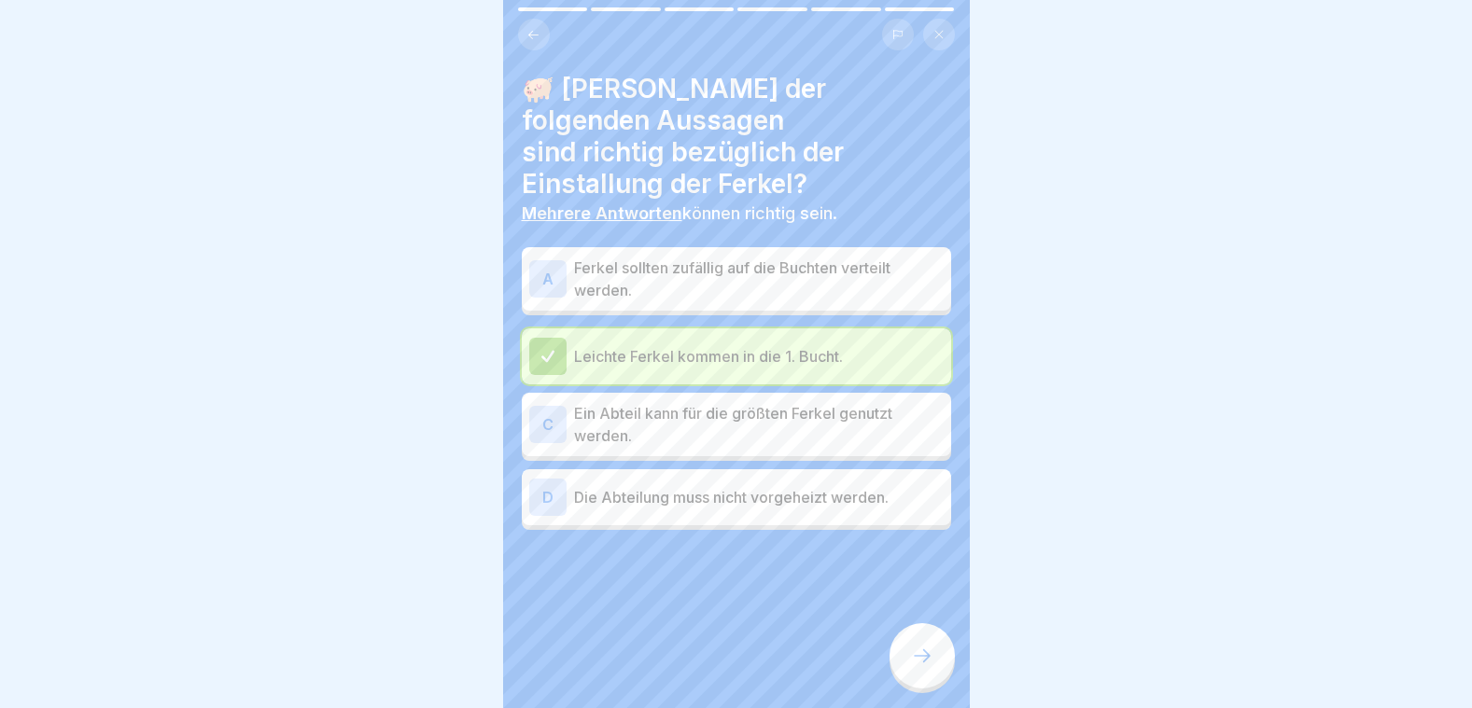
click at [928, 661] on icon at bounding box center [922, 656] width 22 height 22
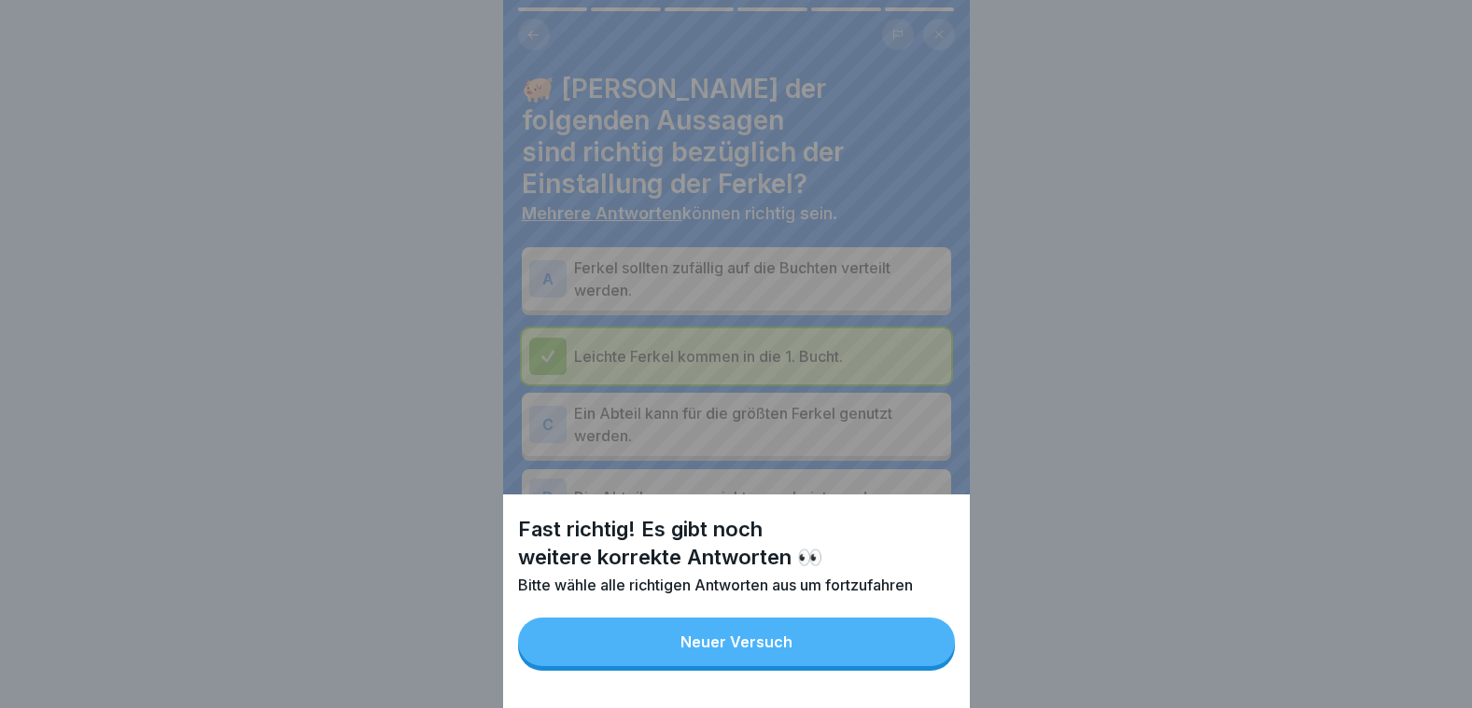
click at [628, 390] on div "Fast richtig! Es gibt noch weitere korrekte Antworten 👀 Bitte wähle alle richti…" at bounding box center [736, 354] width 467 height 708
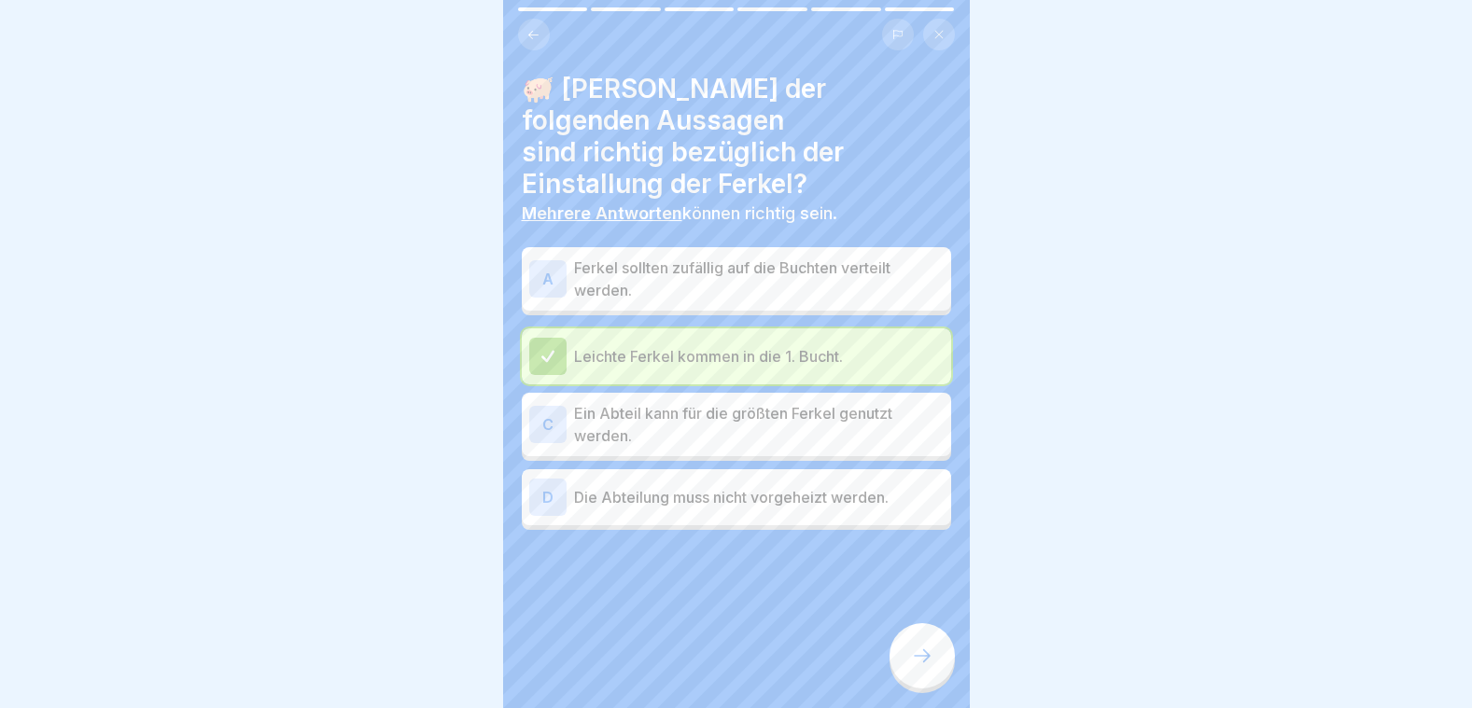
click at [629, 402] on p "Ein Abteil kann für die größten Ferkel genutzt werden." at bounding box center [759, 424] width 370 height 45
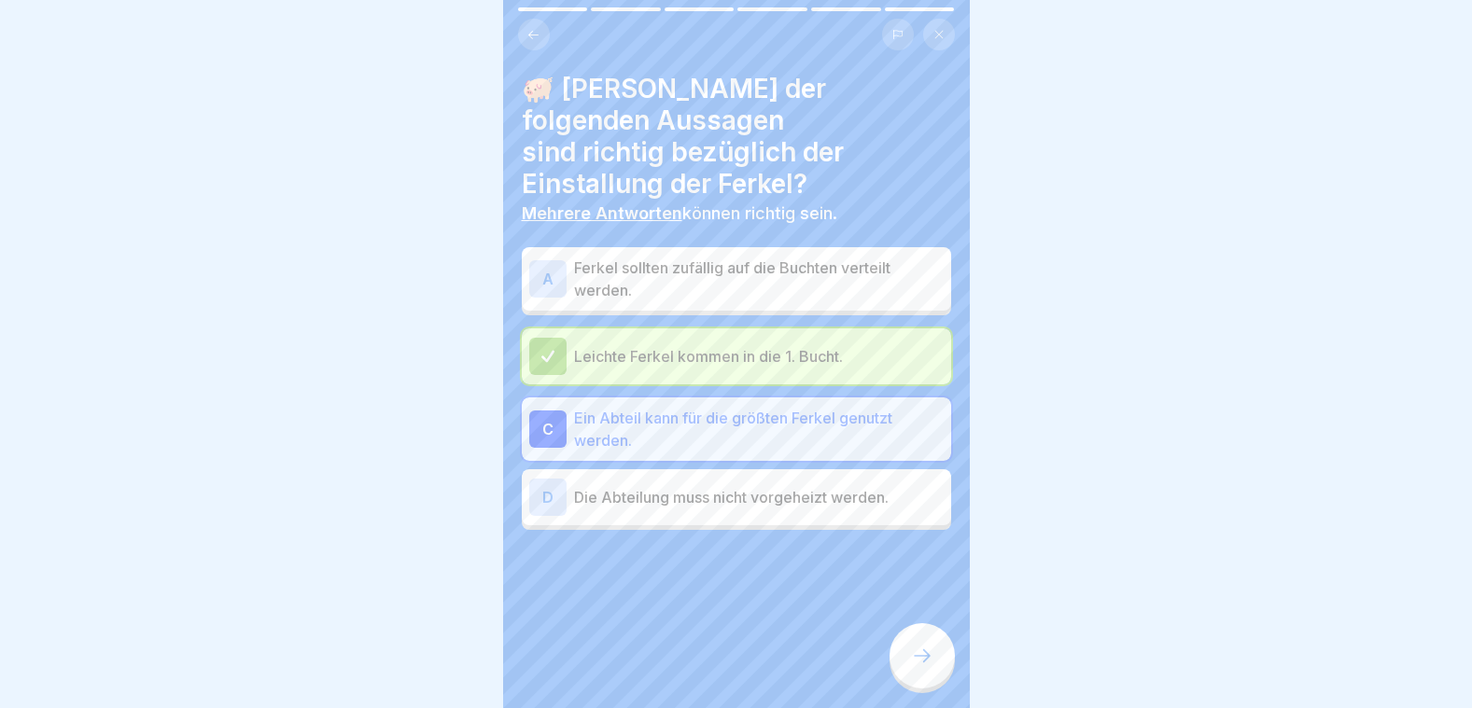
click at [930, 649] on icon at bounding box center [922, 656] width 22 height 22
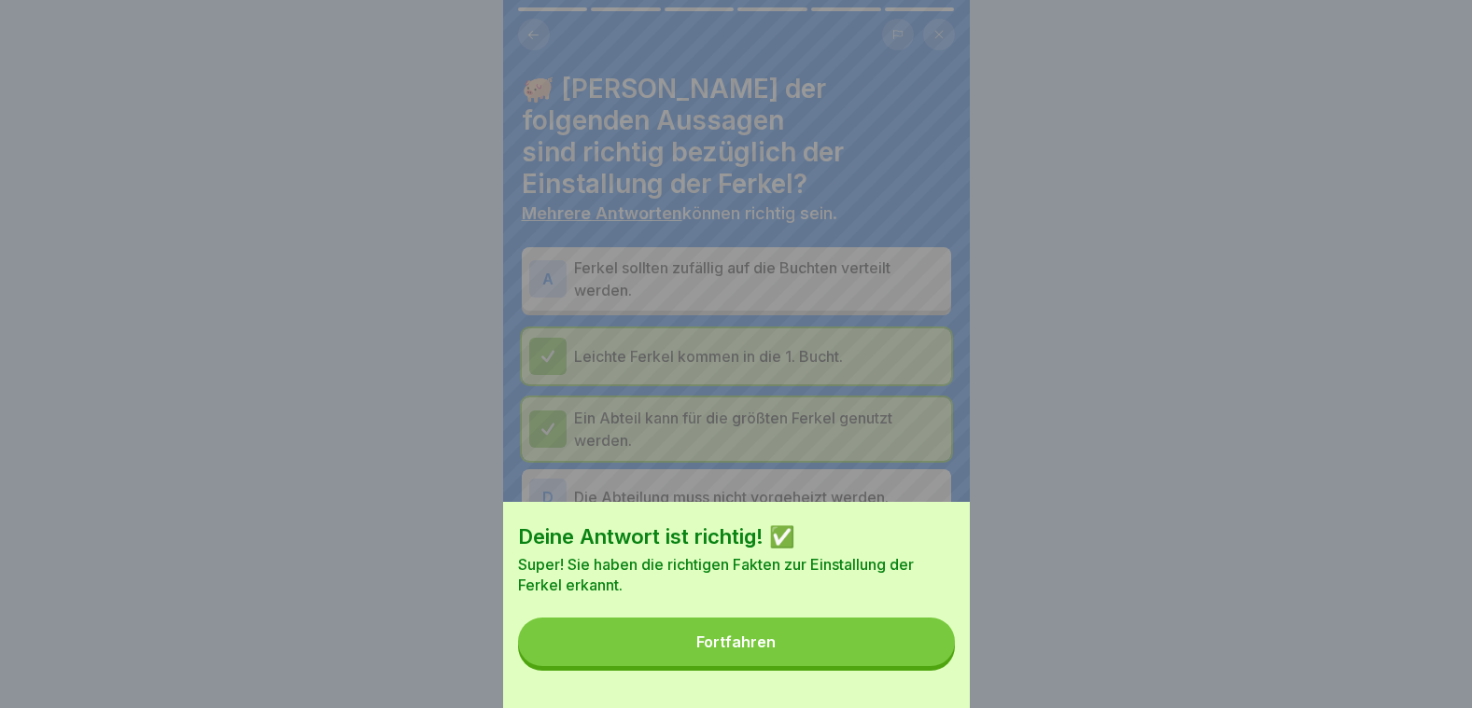
click at [831, 648] on button "Fortfahren" at bounding box center [736, 642] width 437 height 49
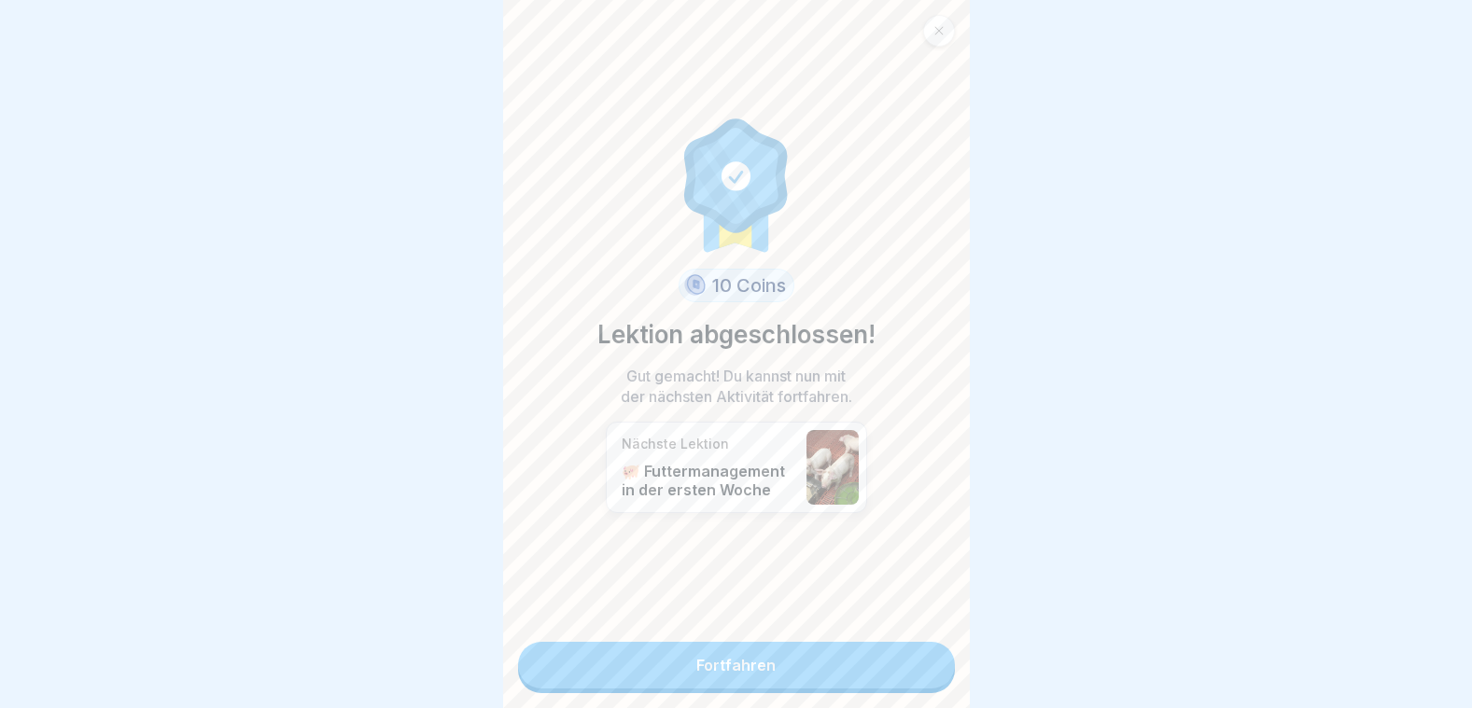
click at [792, 651] on link "Fortfahren" at bounding box center [736, 665] width 437 height 47
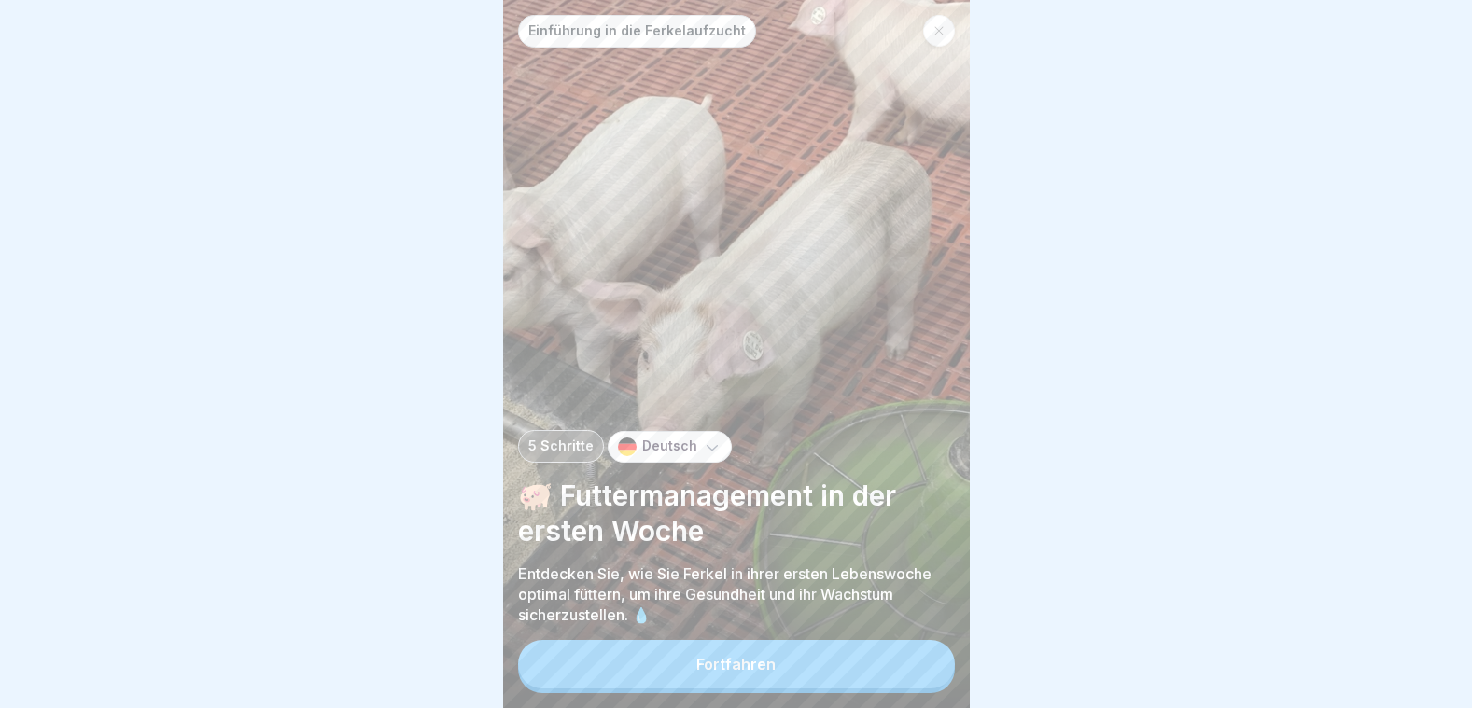
click at [791, 659] on button "Fortfahren" at bounding box center [736, 664] width 437 height 49
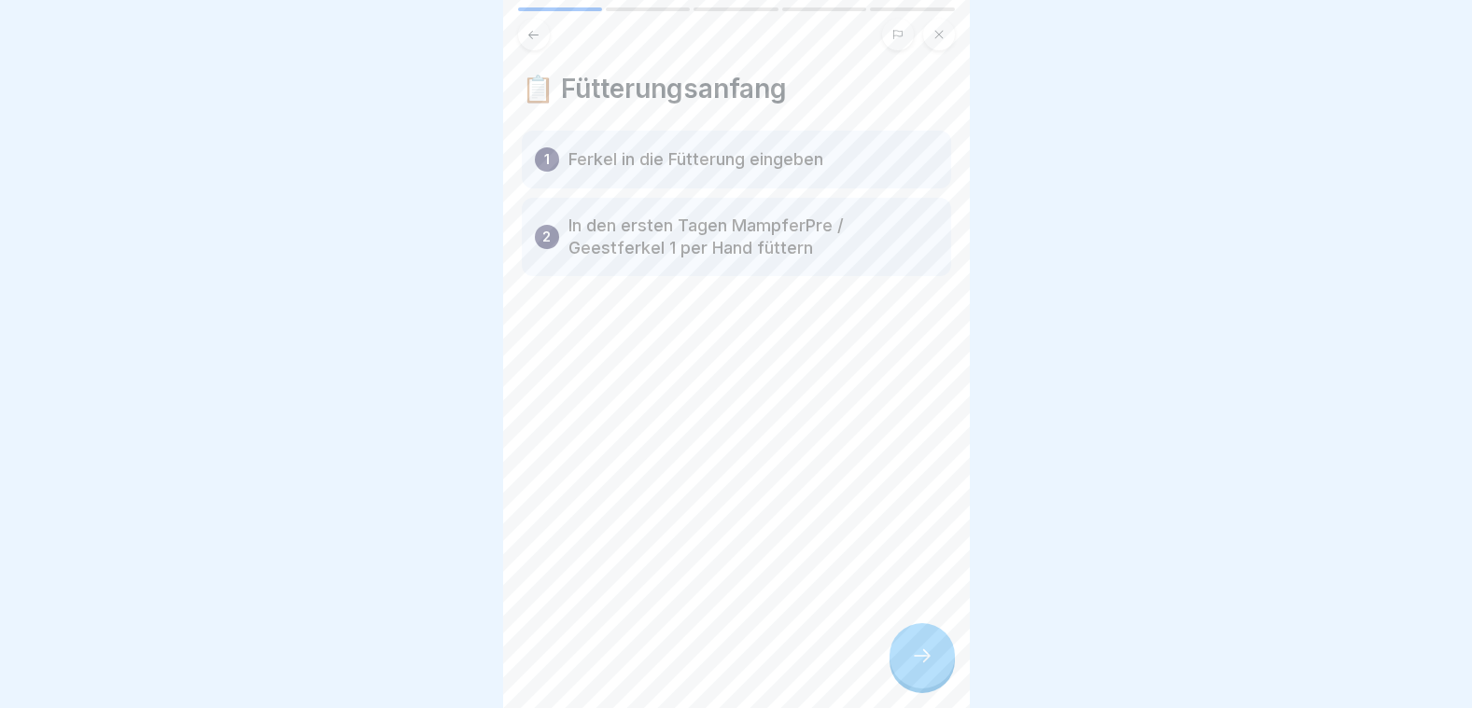
click at [930, 659] on icon at bounding box center [922, 656] width 22 height 22
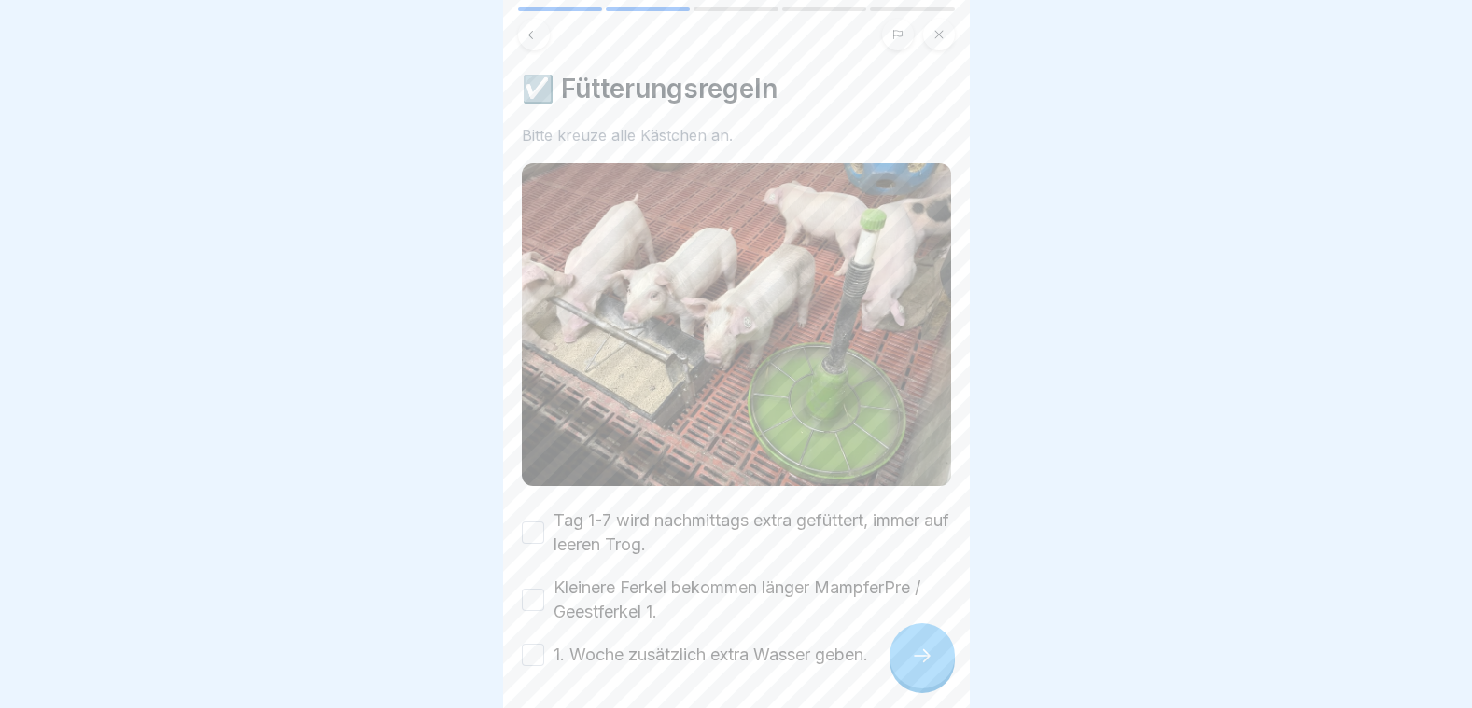
click at [539, 522] on button "Tag 1-7 wird nachmittags extra gefüttert, immer auf leeren Trog." at bounding box center [533, 533] width 22 height 22
click at [536, 589] on button "Kleinere Ferkel bekommen länger MampferPre / Geestferkel 1." at bounding box center [533, 600] width 22 height 22
click at [533, 644] on button "1. Woche zusätzlich extra Wasser geben." at bounding box center [533, 655] width 22 height 22
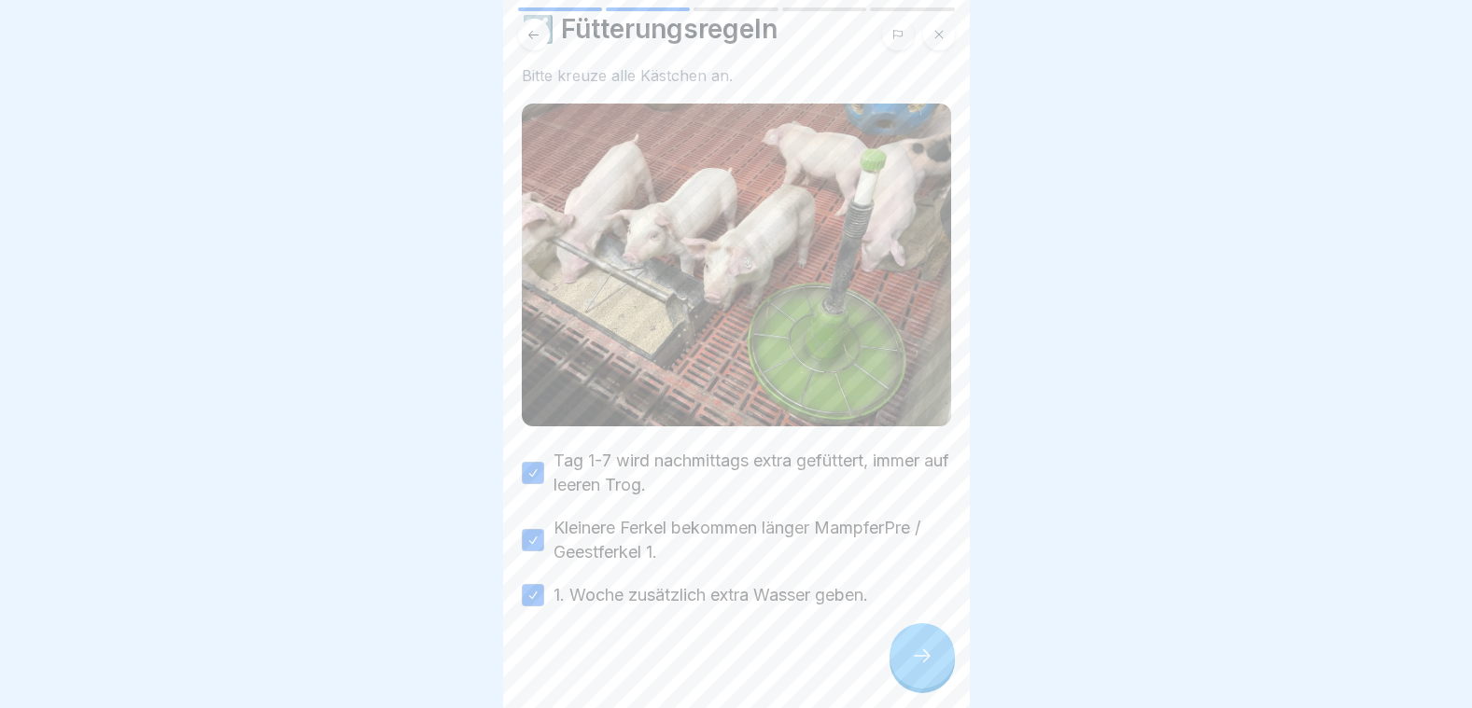
click at [930, 647] on div at bounding box center [921, 655] width 65 height 65
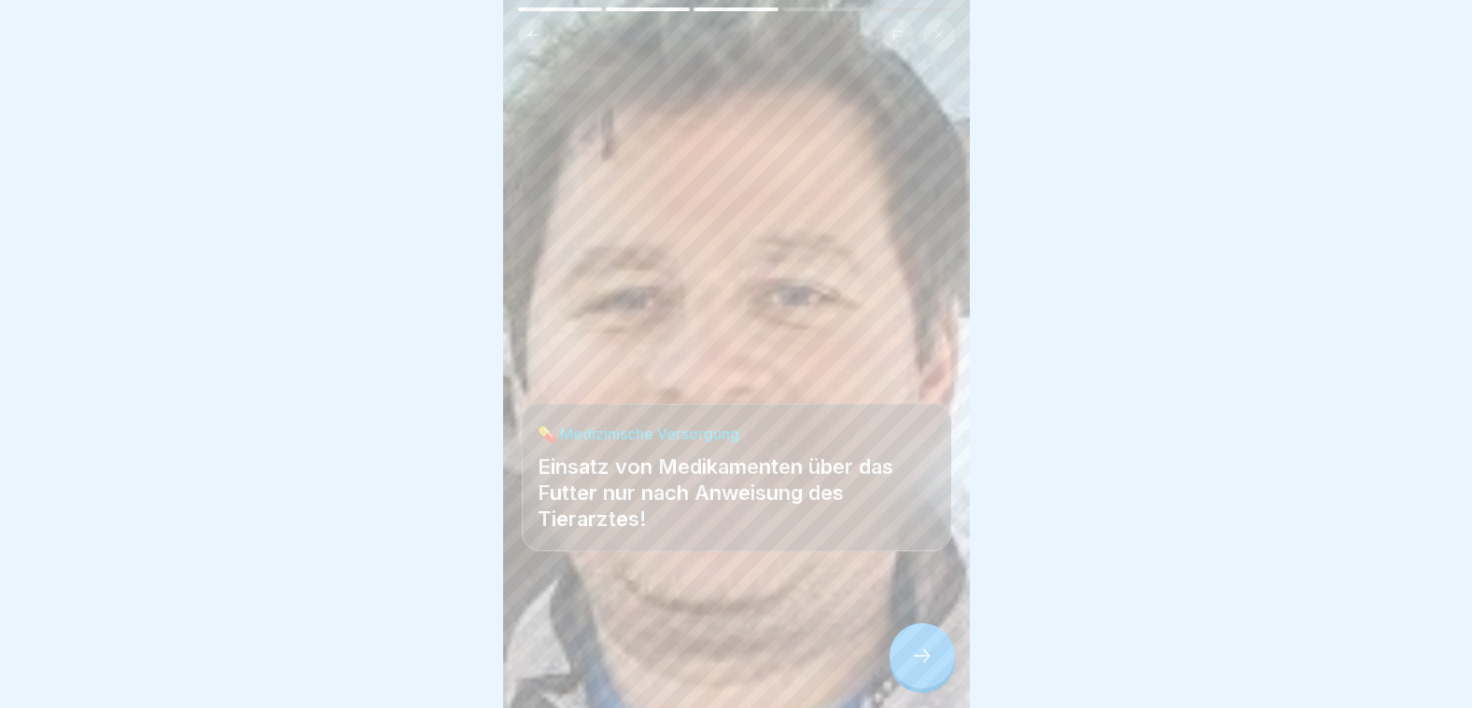
click at [924, 654] on icon at bounding box center [922, 656] width 22 height 22
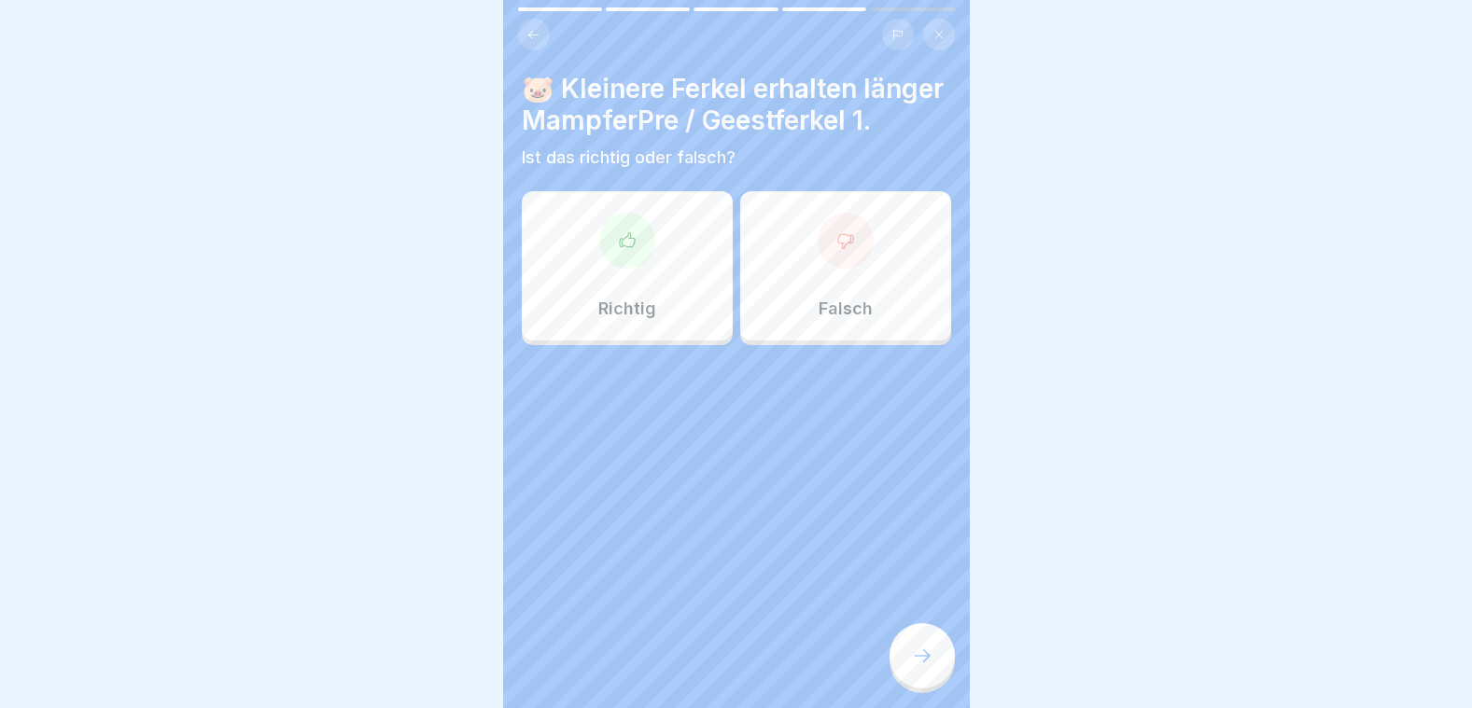
click at [623, 246] on icon at bounding box center [626, 239] width 15 height 14
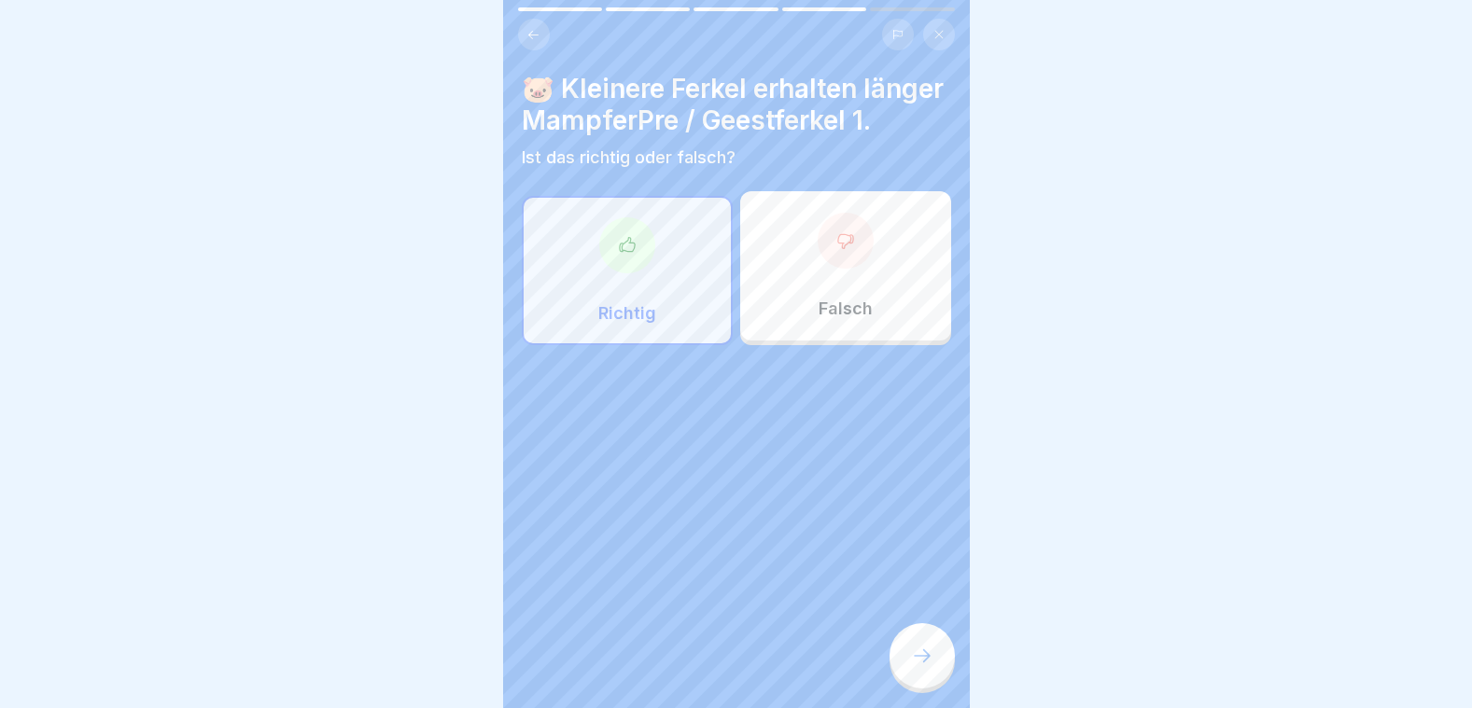
click at [931, 648] on icon at bounding box center [922, 656] width 22 height 22
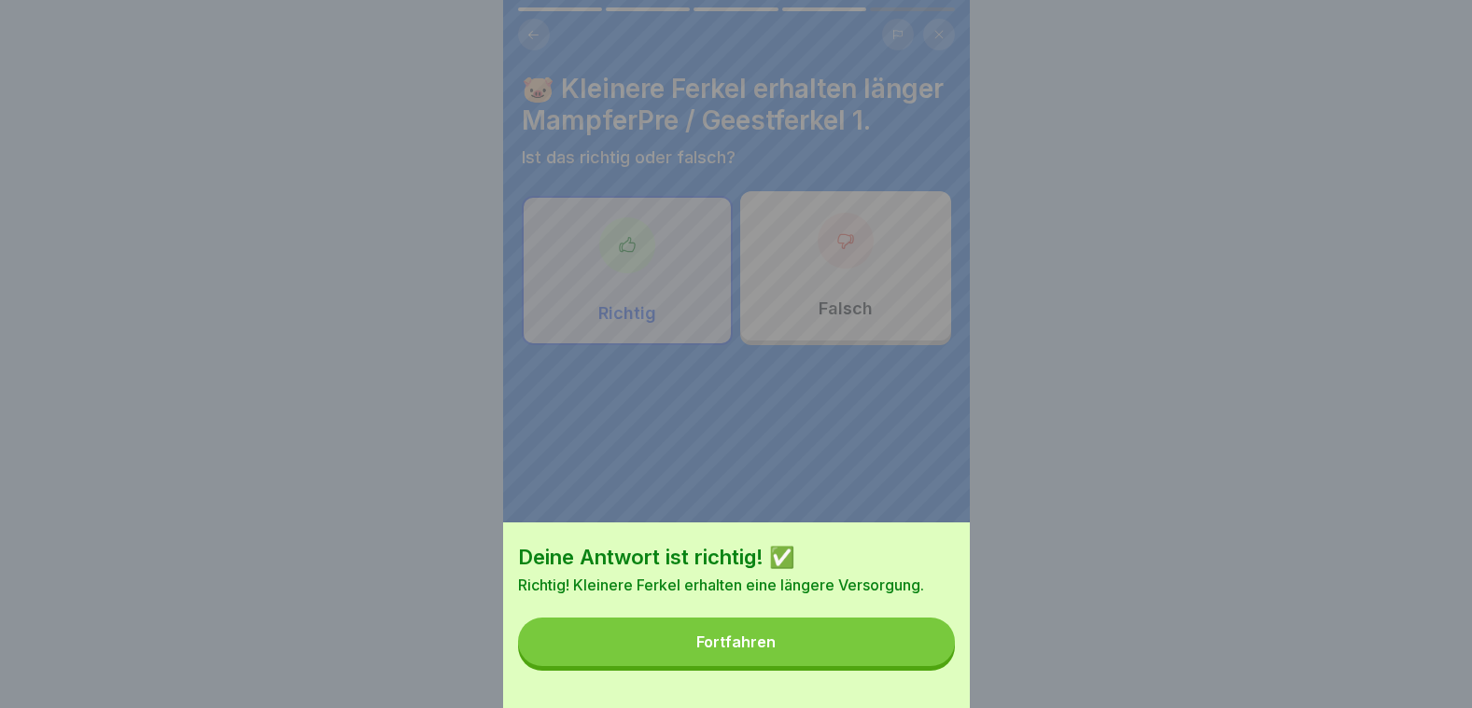
click at [911, 652] on button "Fortfahren" at bounding box center [736, 642] width 437 height 49
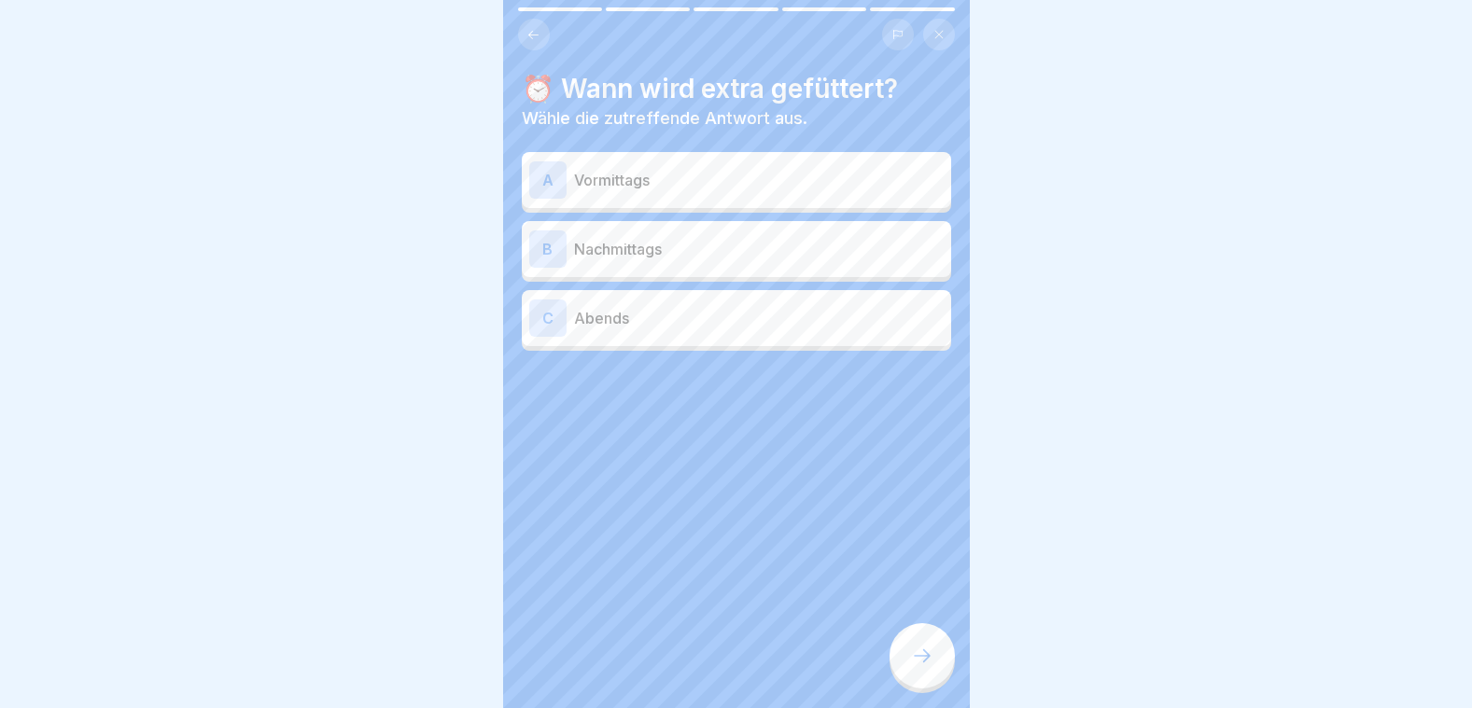
click at [631, 179] on div "A Vormittags" at bounding box center [736, 179] width 414 height 37
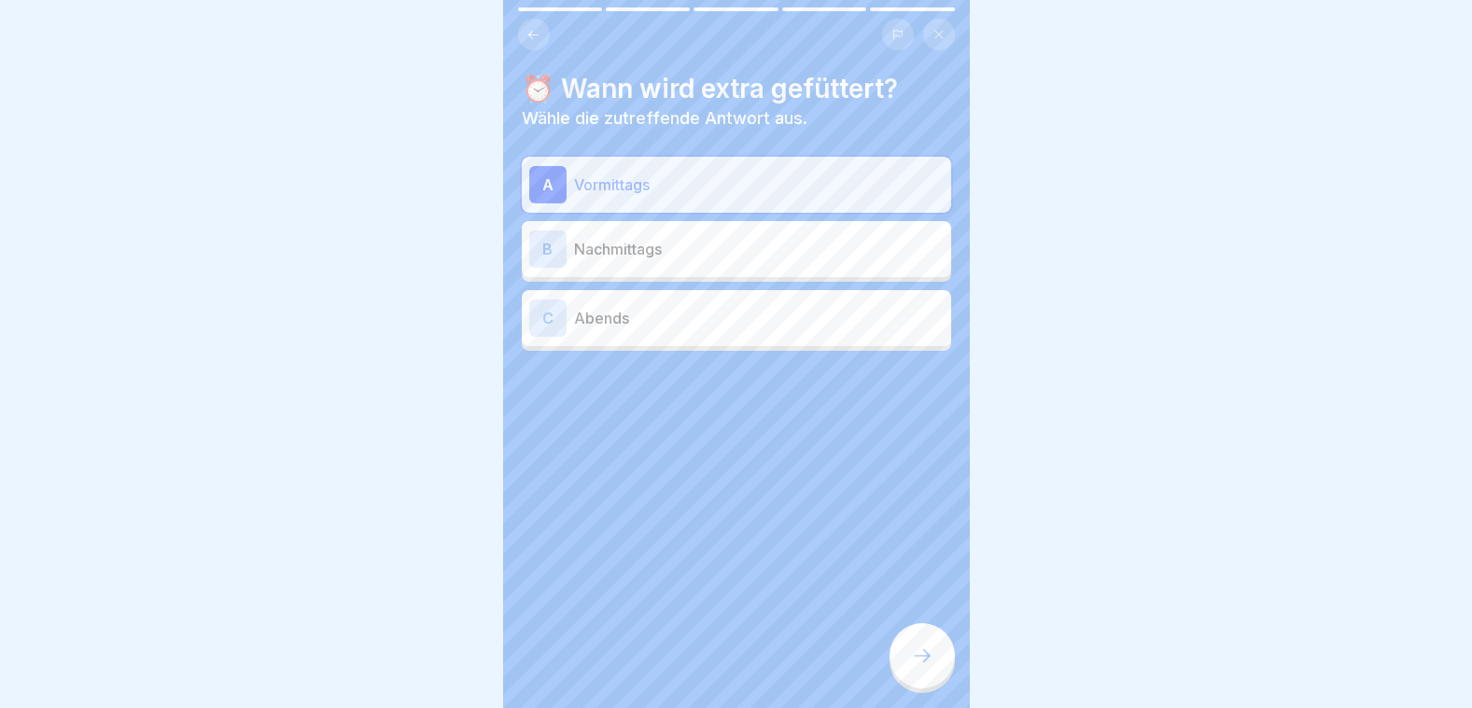
click at [622, 241] on p "Nachmittags" at bounding box center [759, 249] width 370 height 22
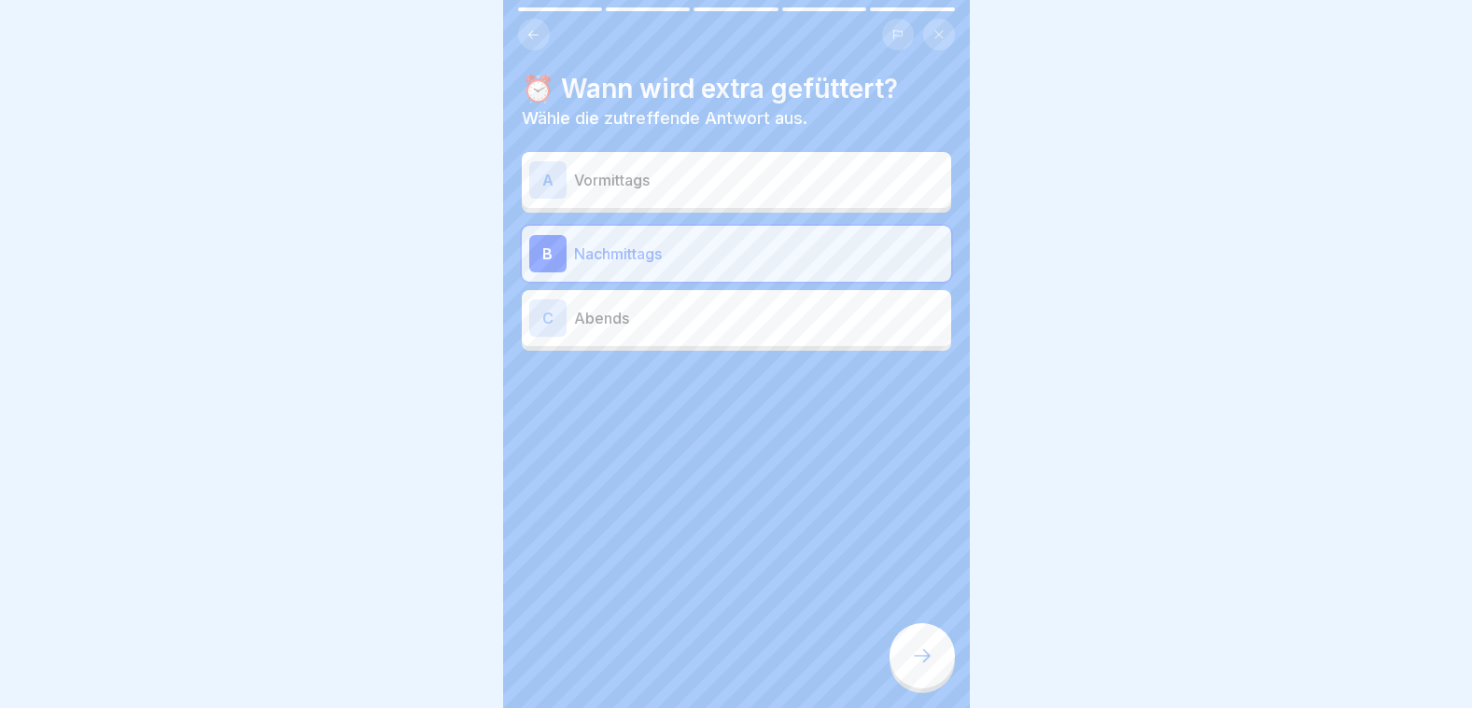
click at [627, 307] on p "Abends" at bounding box center [759, 318] width 370 height 22
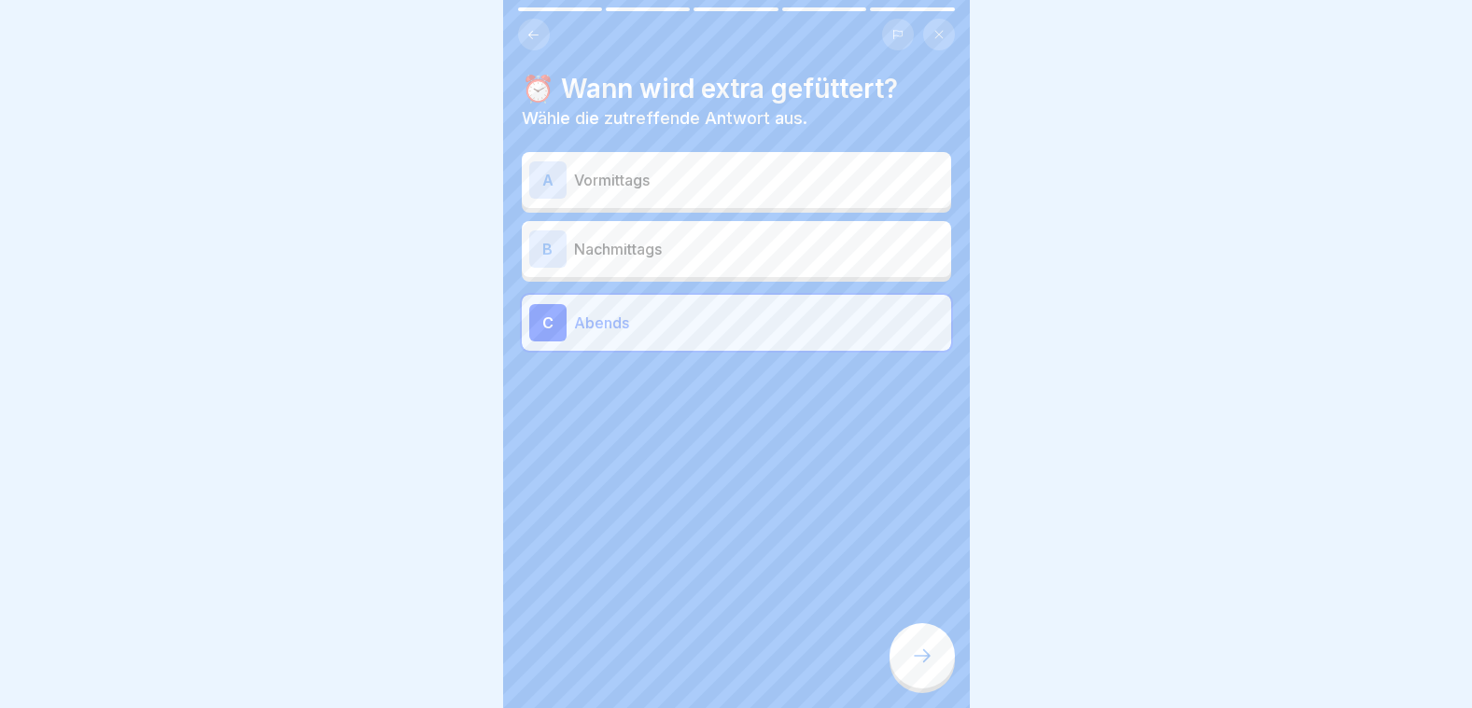
click at [618, 238] on p "Nachmittags" at bounding box center [759, 249] width 370 height 22
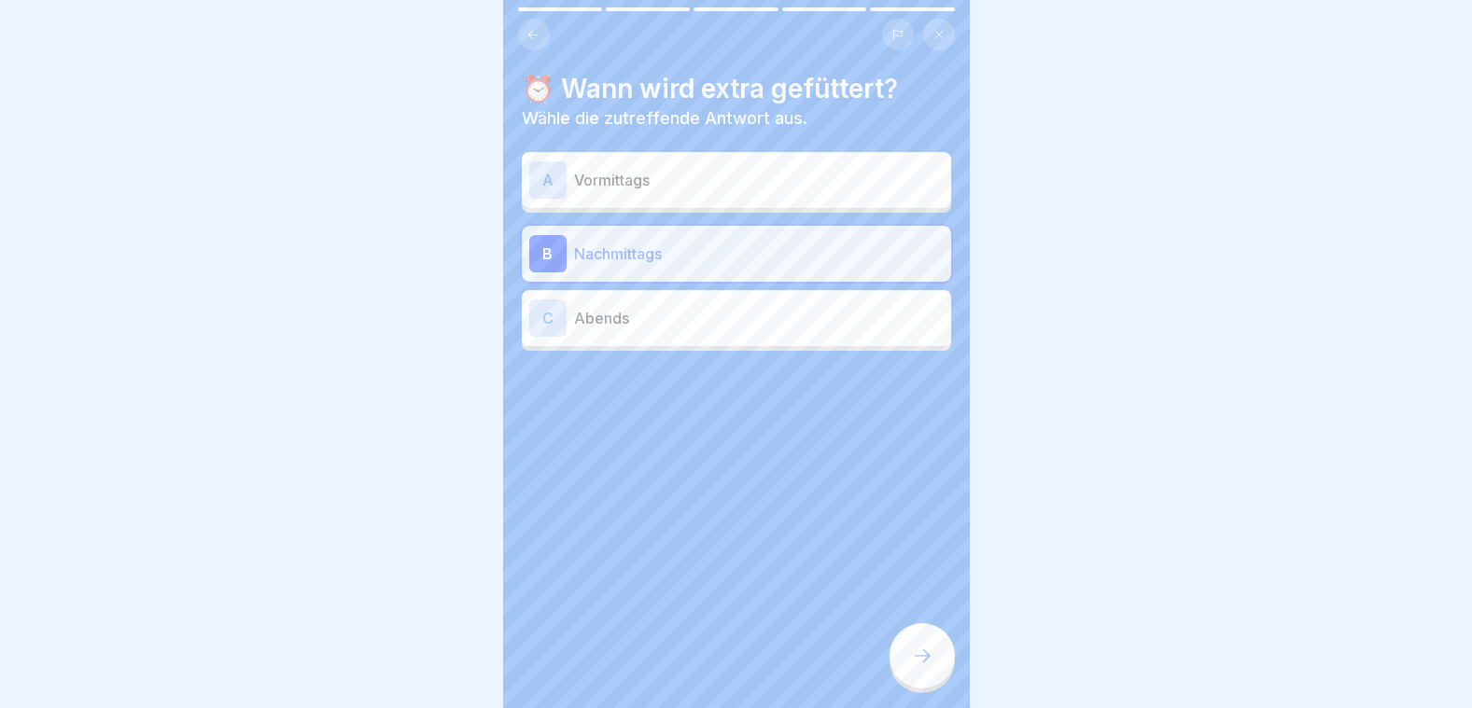
click at [676, 191] on div "A Vormittags" at bounding box center [736, 180] width 429 height 56
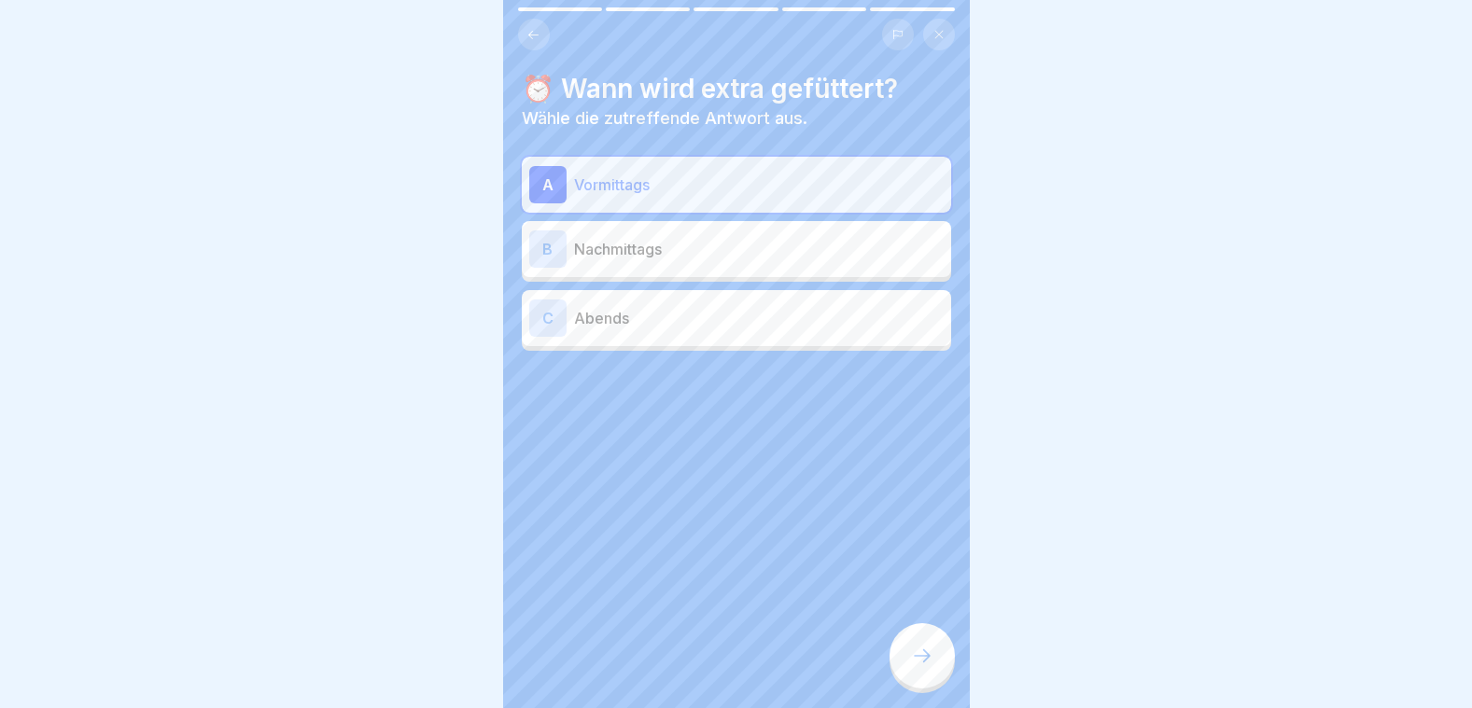
click at [918, 665] on icon at bounding box center [922, 656] width 22 height 22
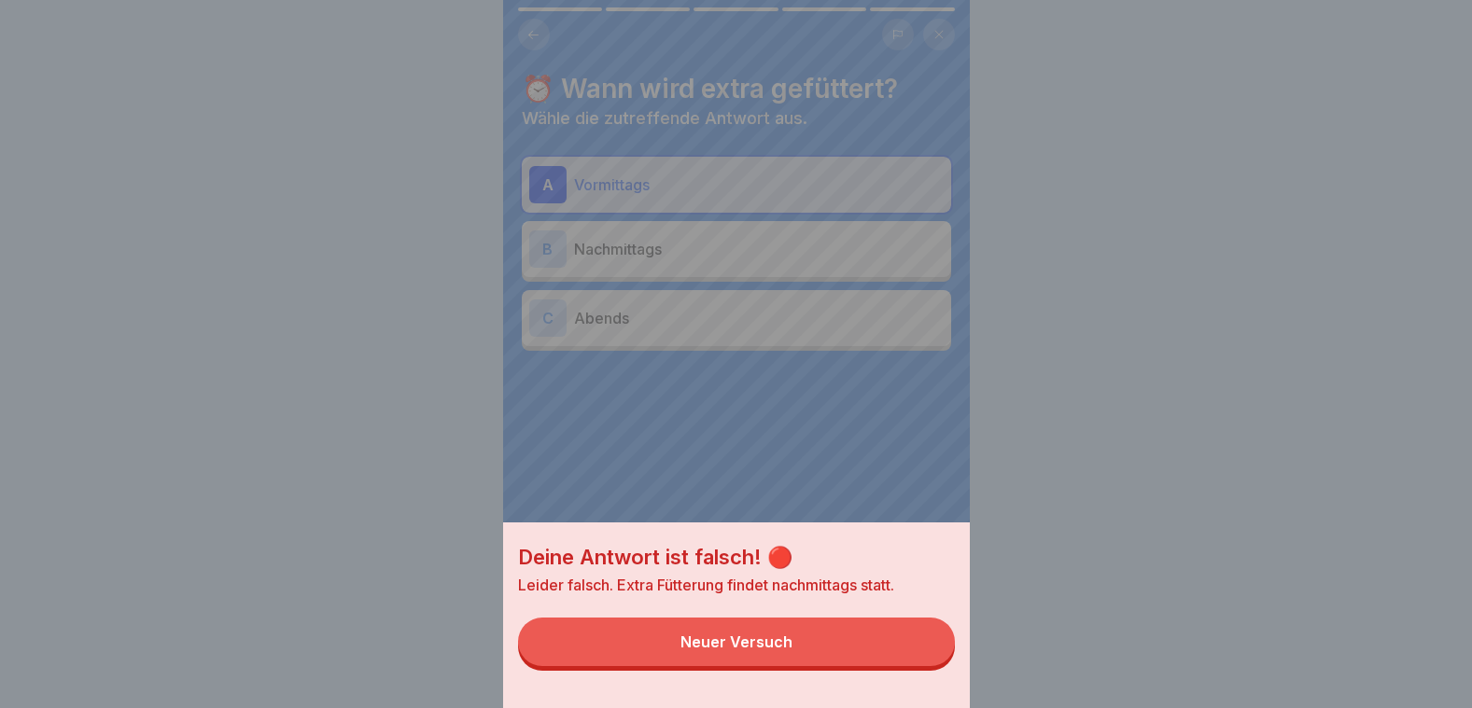
click at [673, 248] on div "Deine Antwort ist falsch! 🔴 Leider falsch. Extra Fütterung findet nachmittags s…" at bounding box center [736, 354] width 467 height 708
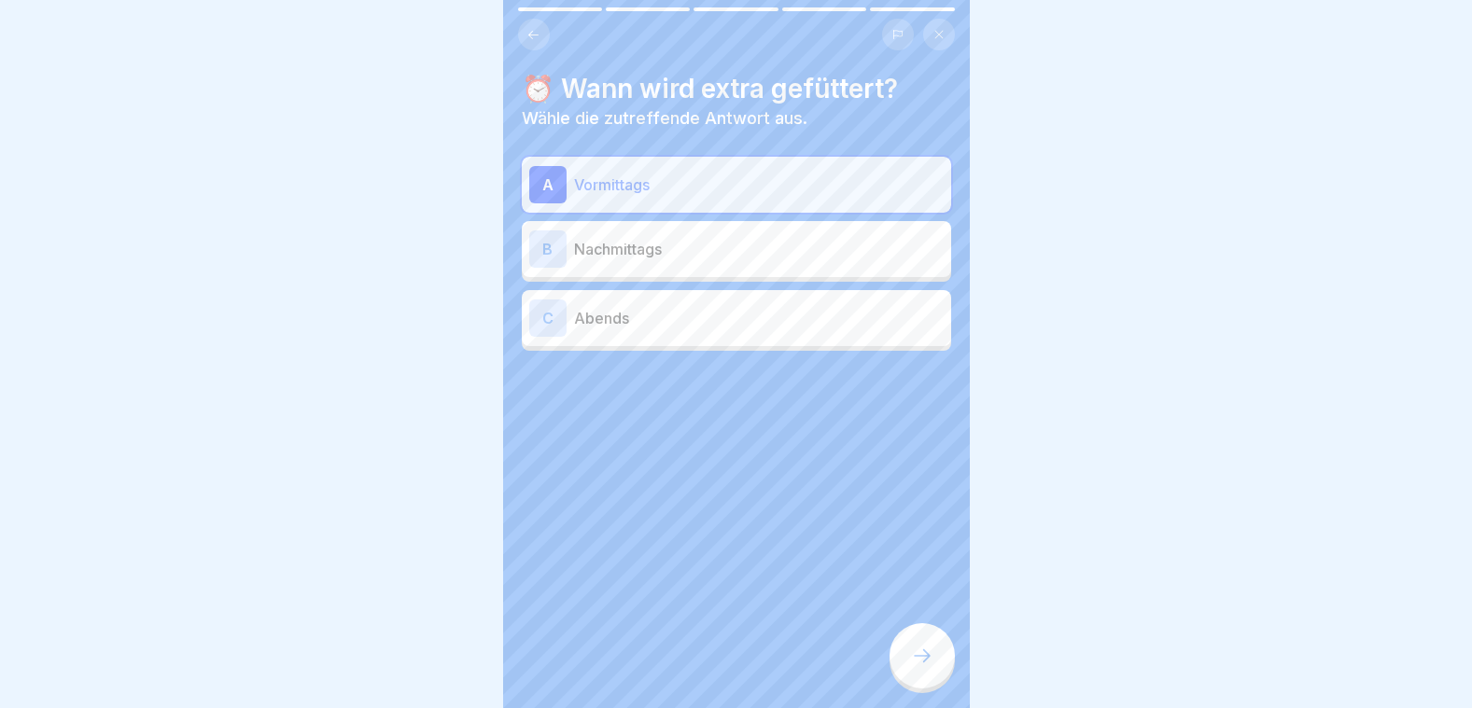
click at [673, 248] on div "B Nachmittags" at bounding box center [736, 249] width 414 height 37
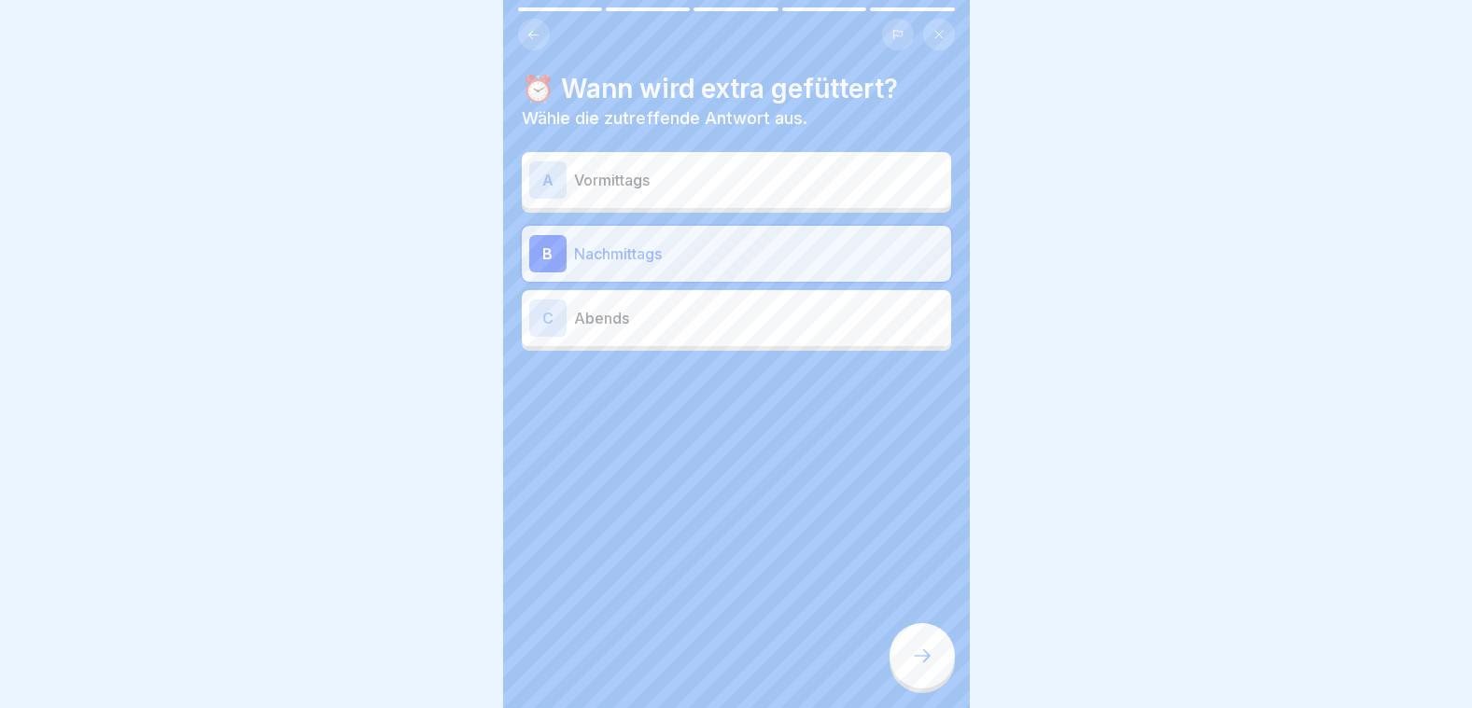
click at [927, 664] on icon at bounding box center [922, 656] width 22 height 22
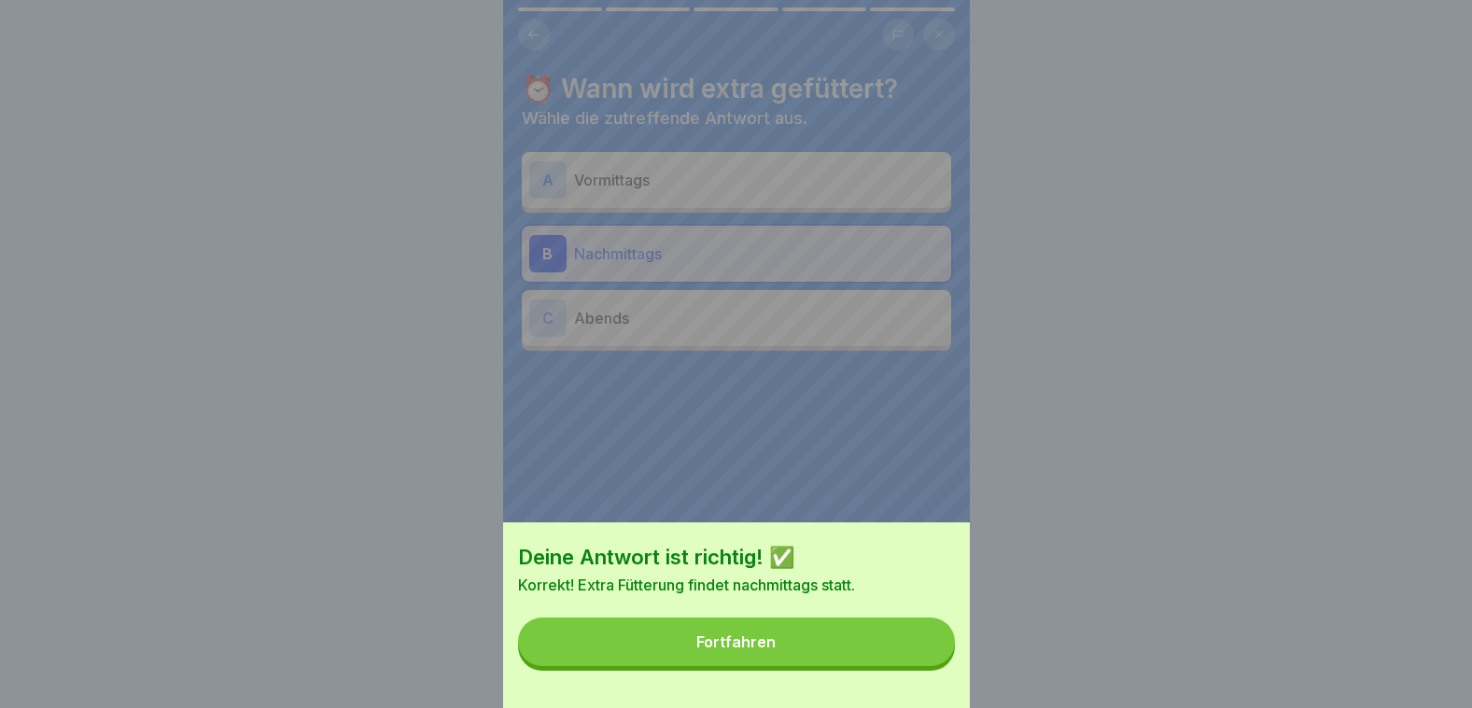
drag, startPoint x: 904, startPoint y: 667, endPoint x: 884, endPoint y: 654, distance: 24.3
click at [903, 665] on button "Fortfahren" at bounding box center [736, 642] width 437 height 49
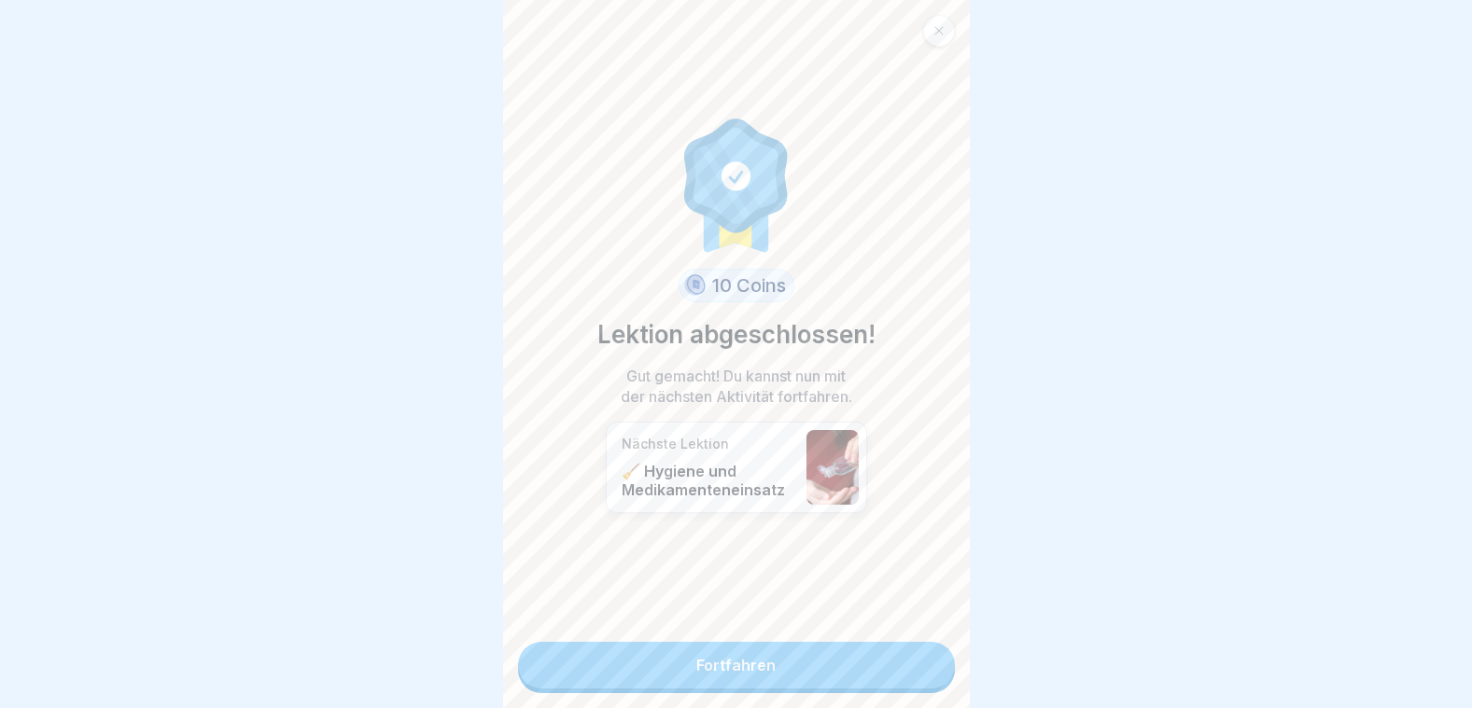
click at [700, 644] on link "Fortfahren" at bounding box center [736, 665] width 437 height 47
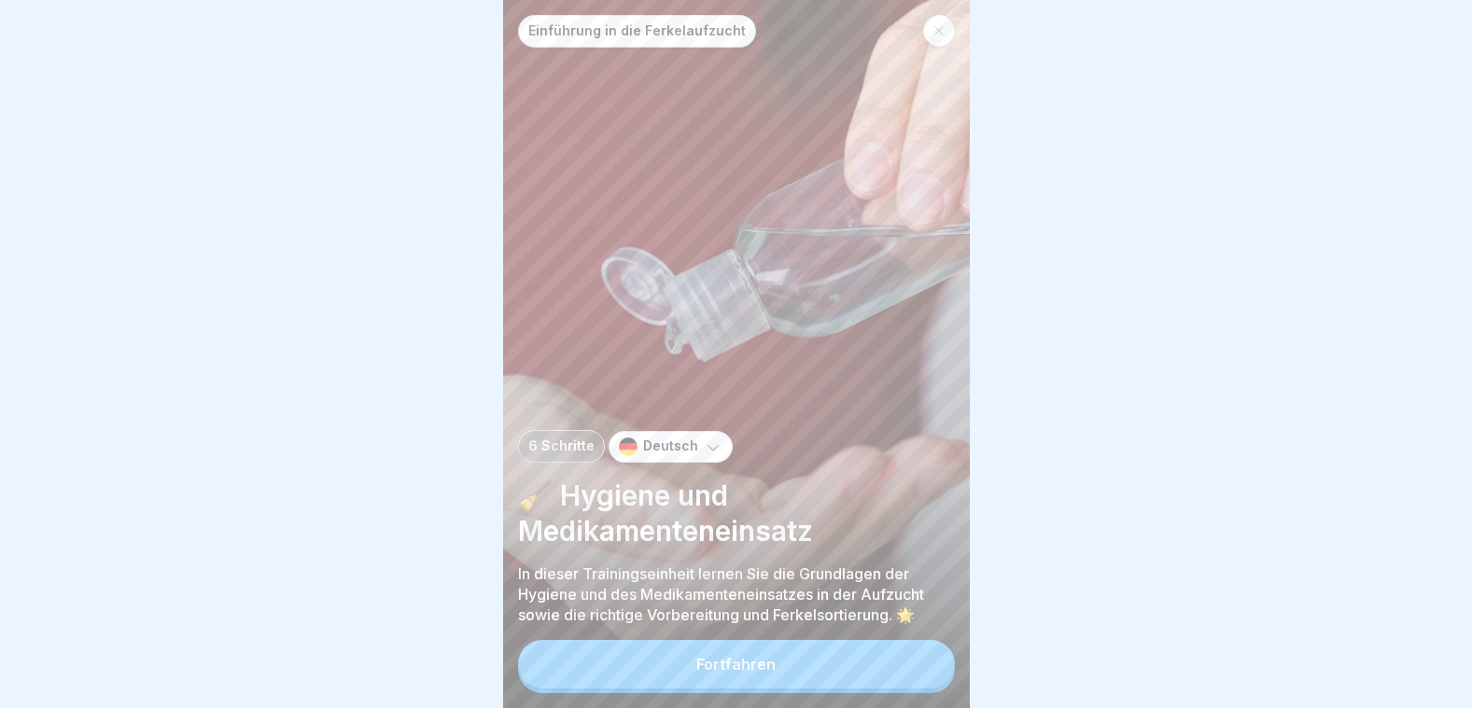
click at [786, 663] on button "Fortfahren" at bounding box center [736, 664] width 437 height 49
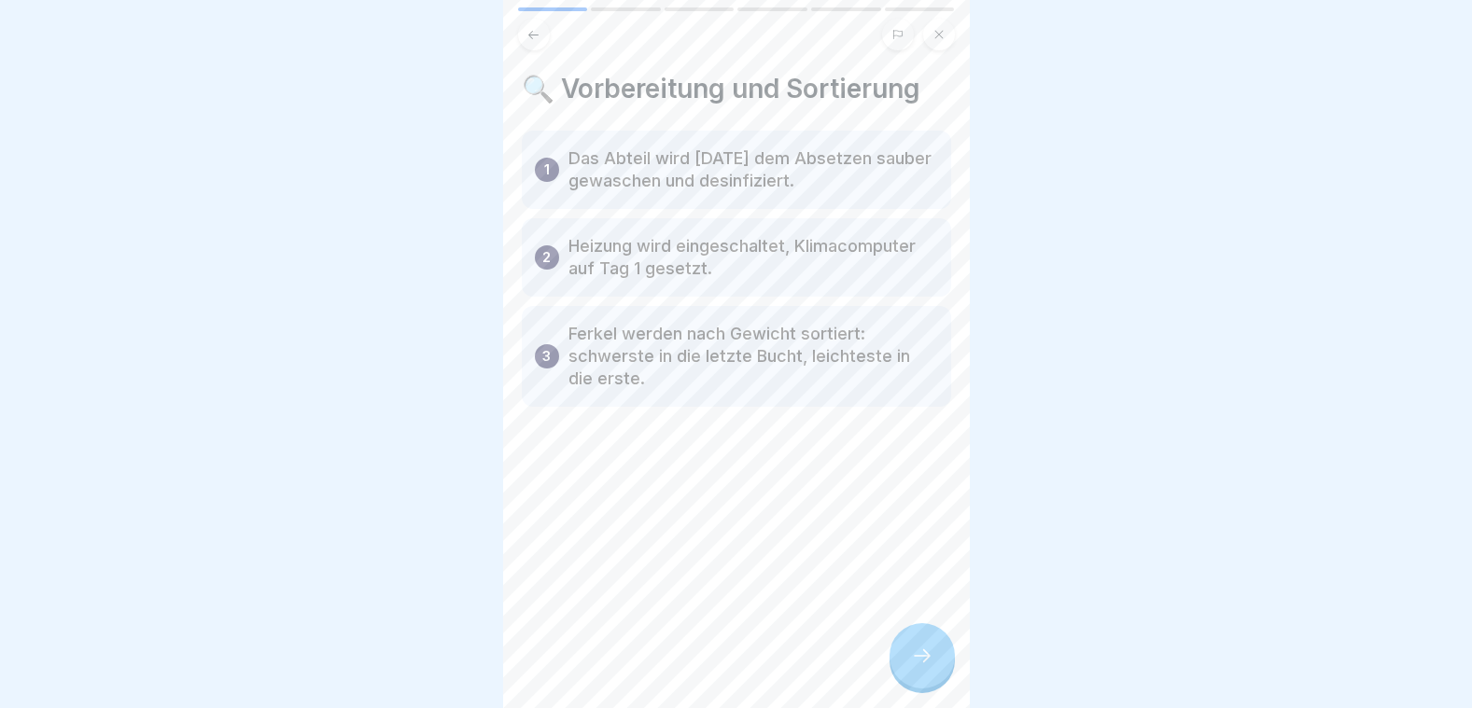
click at [917, 643] on div at bounding box center [921, 655] width 65 height 65
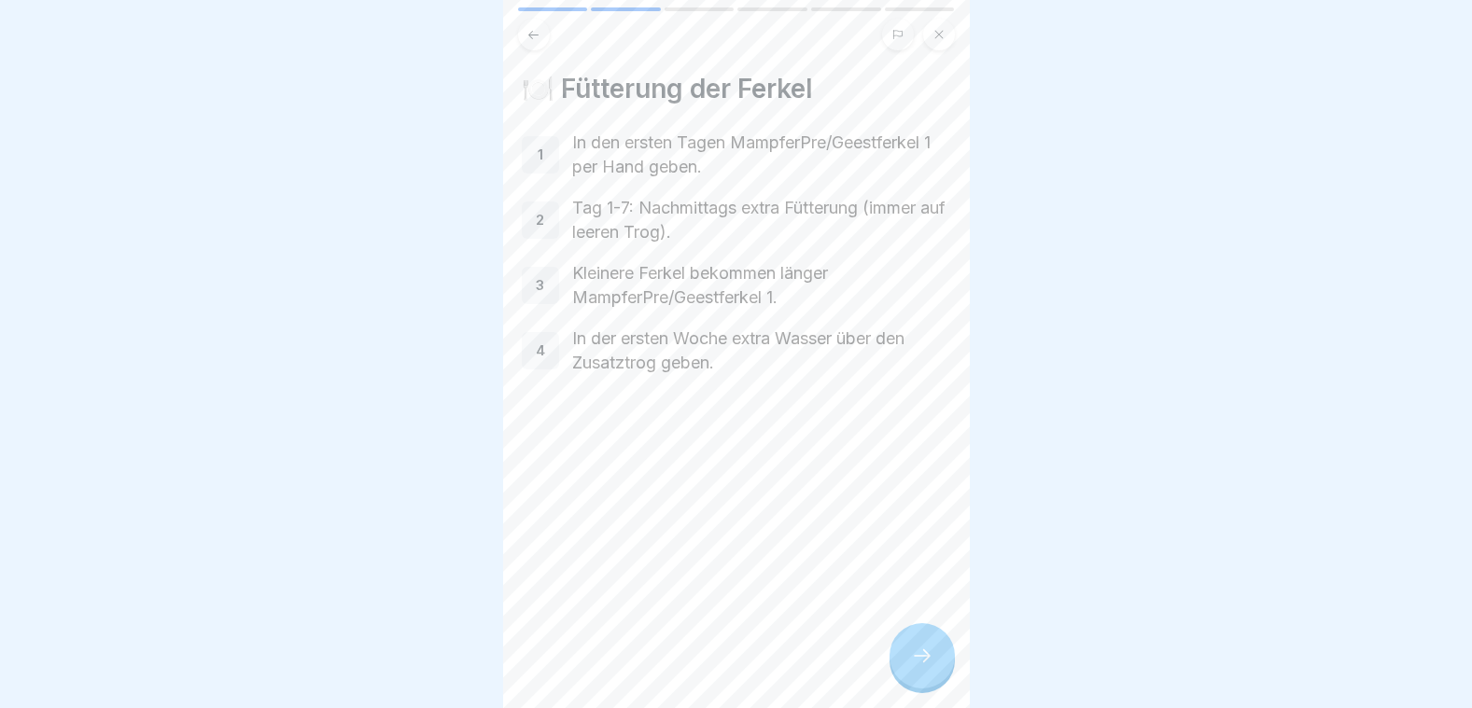
click at [918, 642] on div at bounding box center [921, 655] width 65 height 65
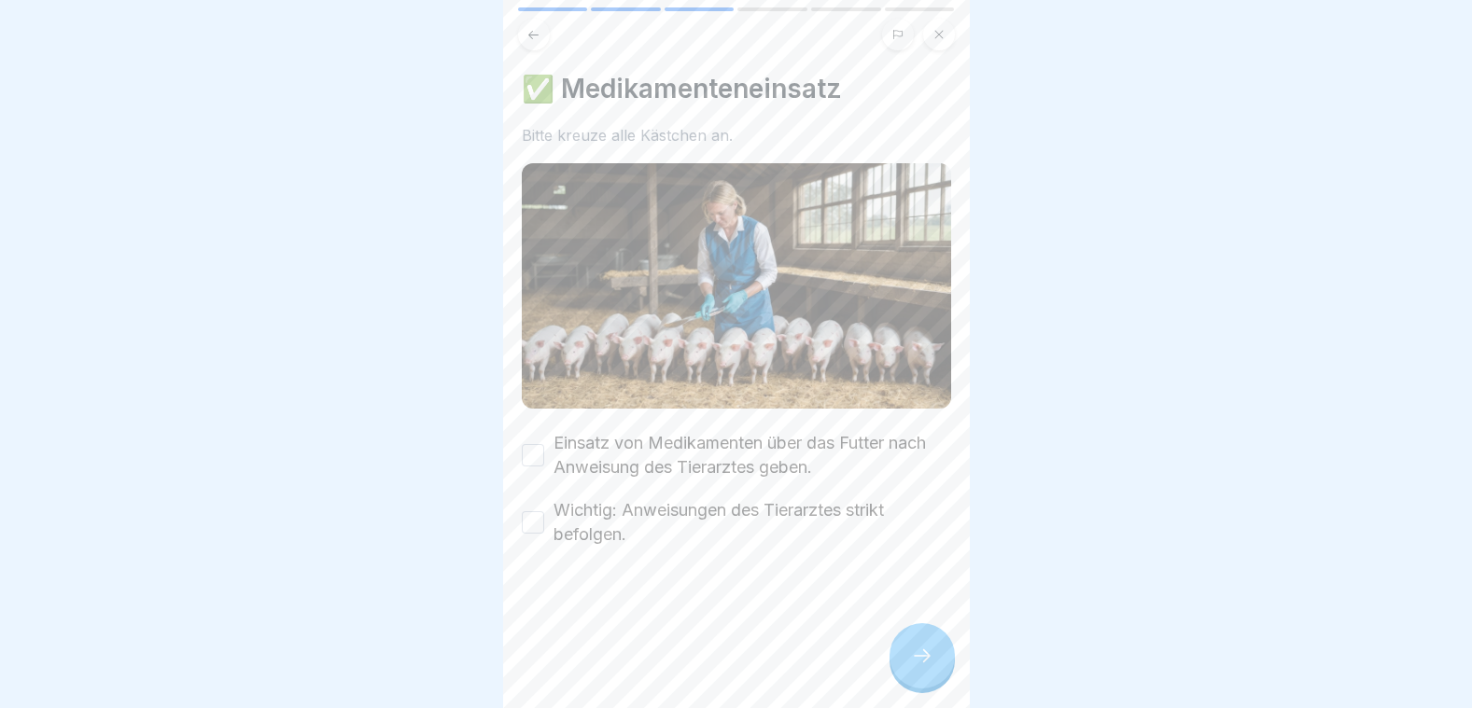
click at [538, 444] on button "Einsatz von Medikamenten über das Futter nach Anweisung des Tierarztes geben." at bounding box center [533, 455] width 22 height 22
drag, startPoint x: 536, startPoint y: 496, endPoint x: 547, endPoint y: 525, distance: 31.9
click at [536, 511] on button "Wichtig: Anweisungen des Tierarztes strikt befolgen." at bounding box center [533, 522] width 22 height 22
click at [931, 669] on div at bounding box center [921, 655] width 65 height 65
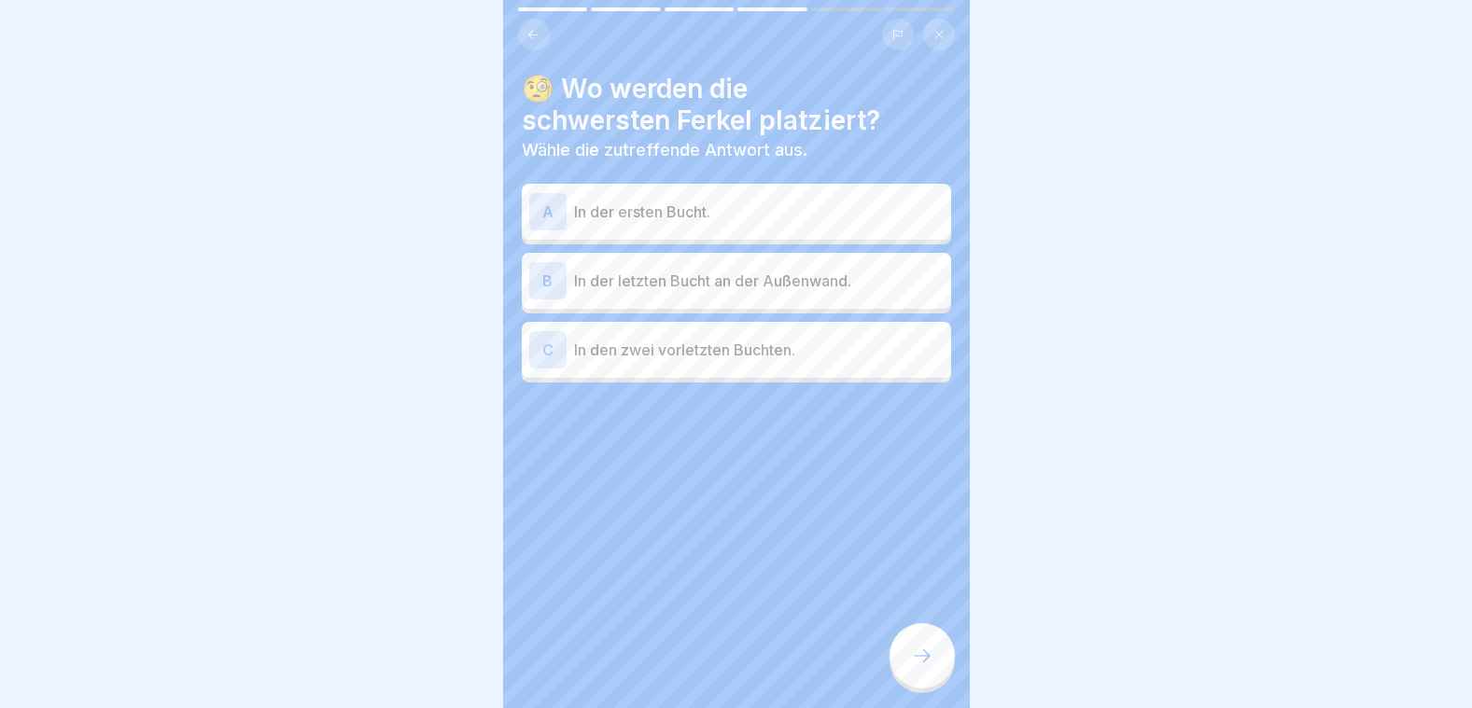
click at [651, 286] on div "B In der letzten Bucht an der Außenwand." at bounding box center [736, 281] width 429 height 56
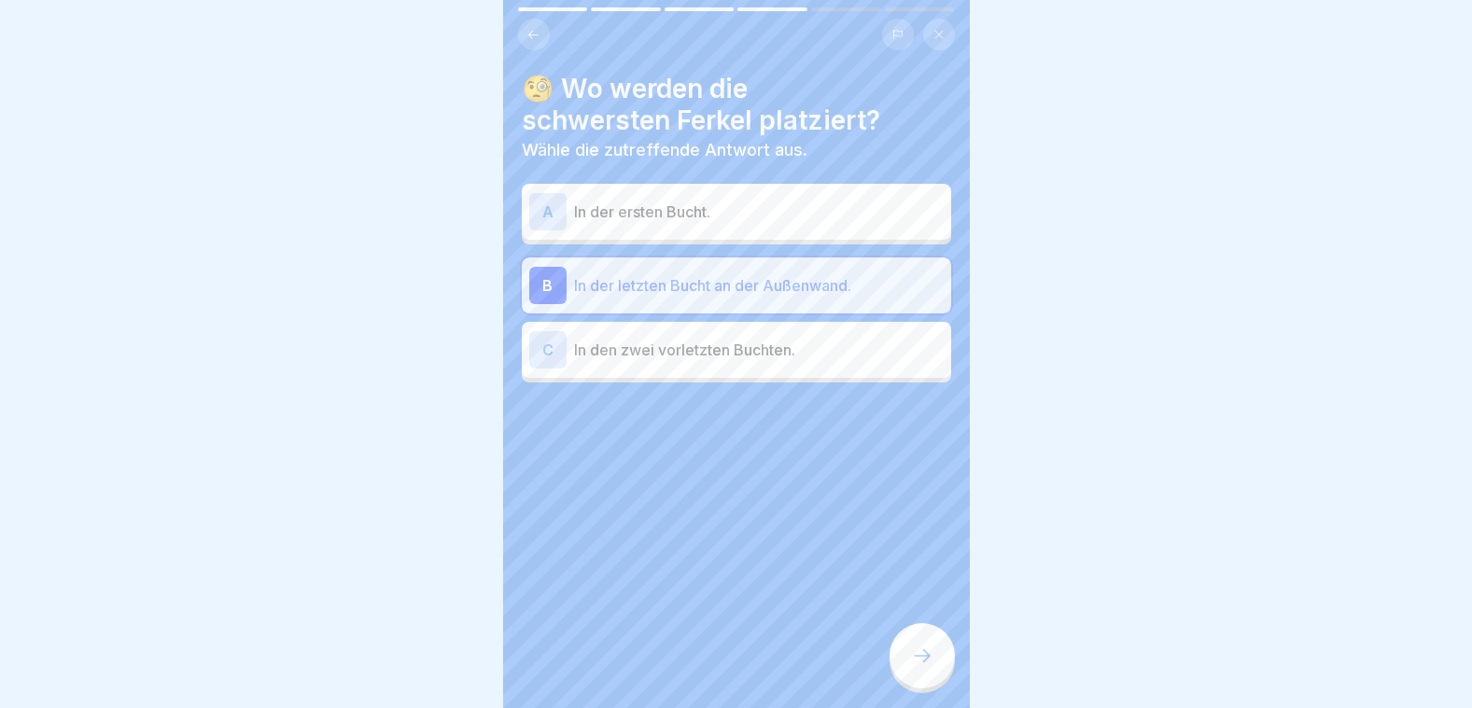
click at [942, 655] on div at bounding box center [921, 655] width 65 height 65
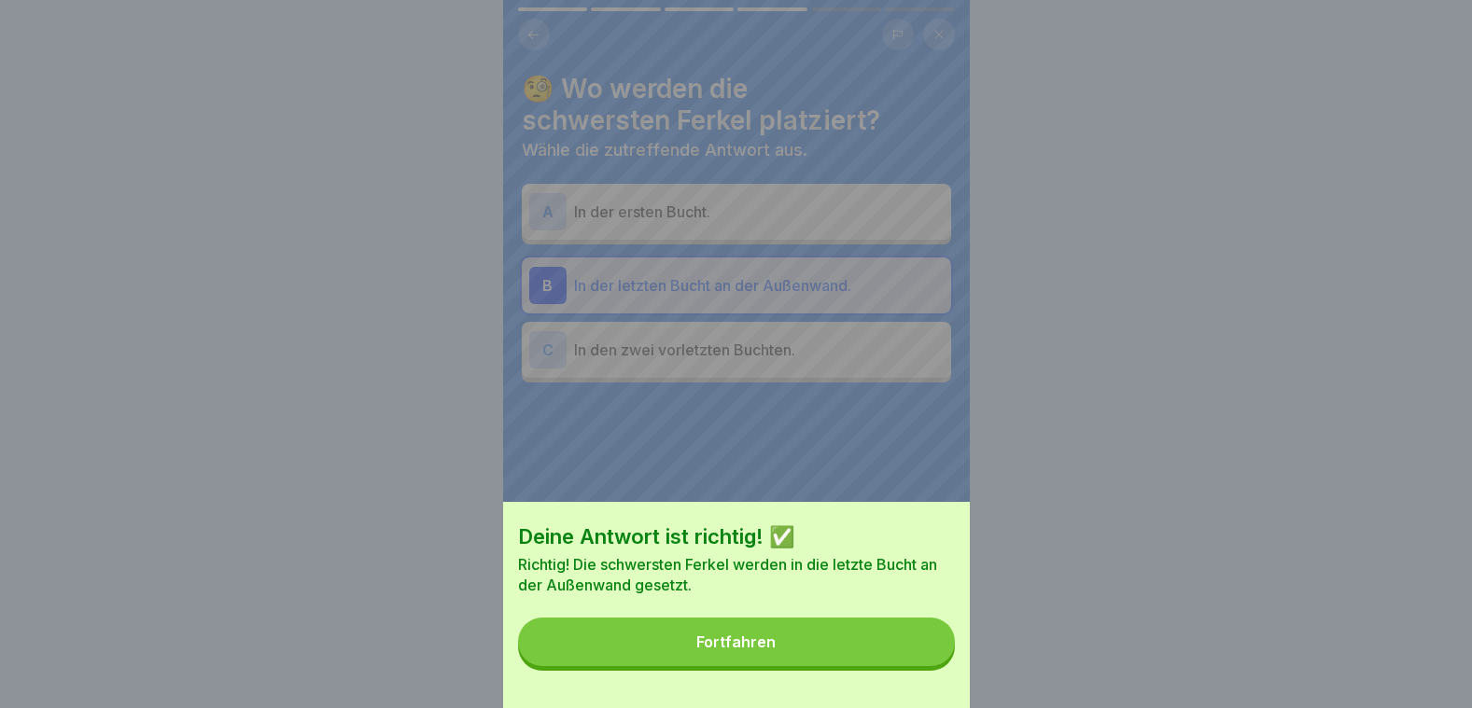
click at [836, 638] on button "Fortfahren" at bounding box center [736, 642] width 437 height 49
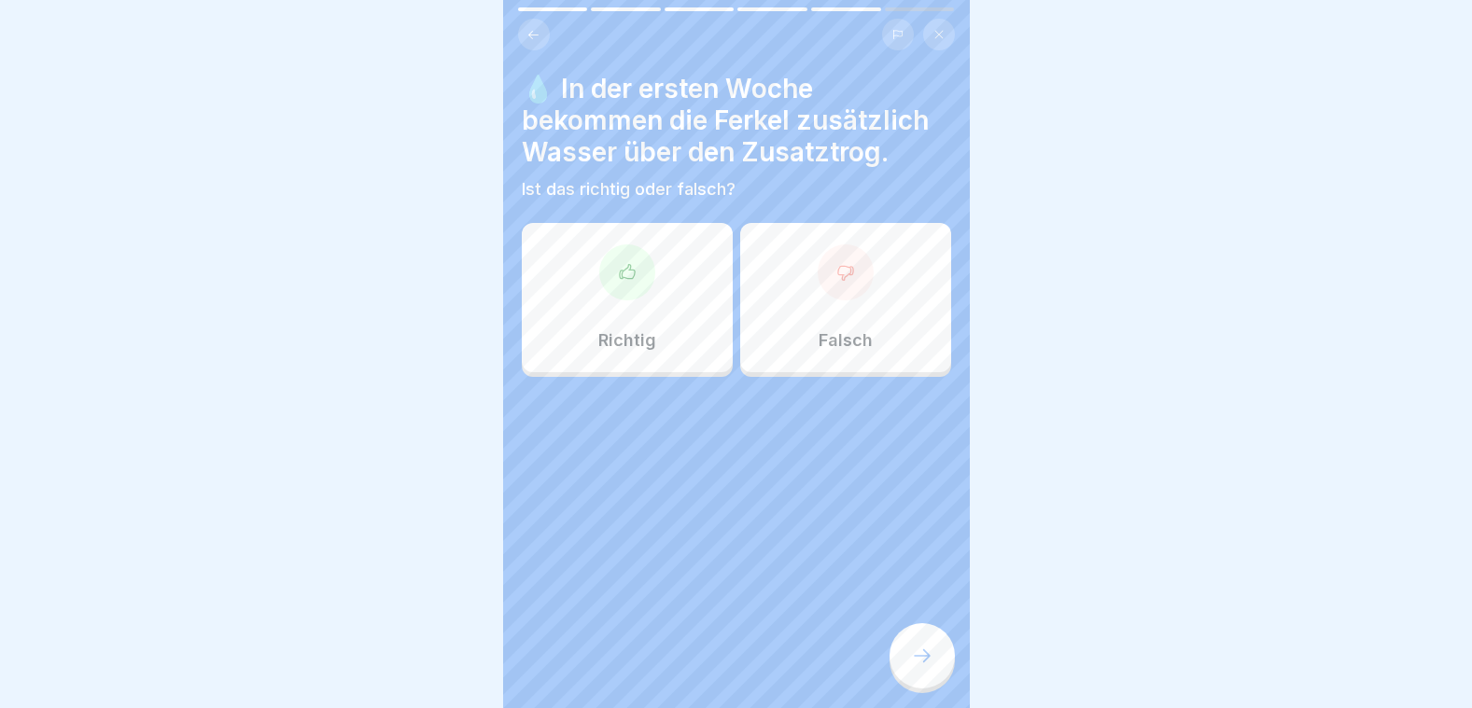
click at [621, 287] on div "Richtig" at bounding box center [627, 297] width 211 height 149
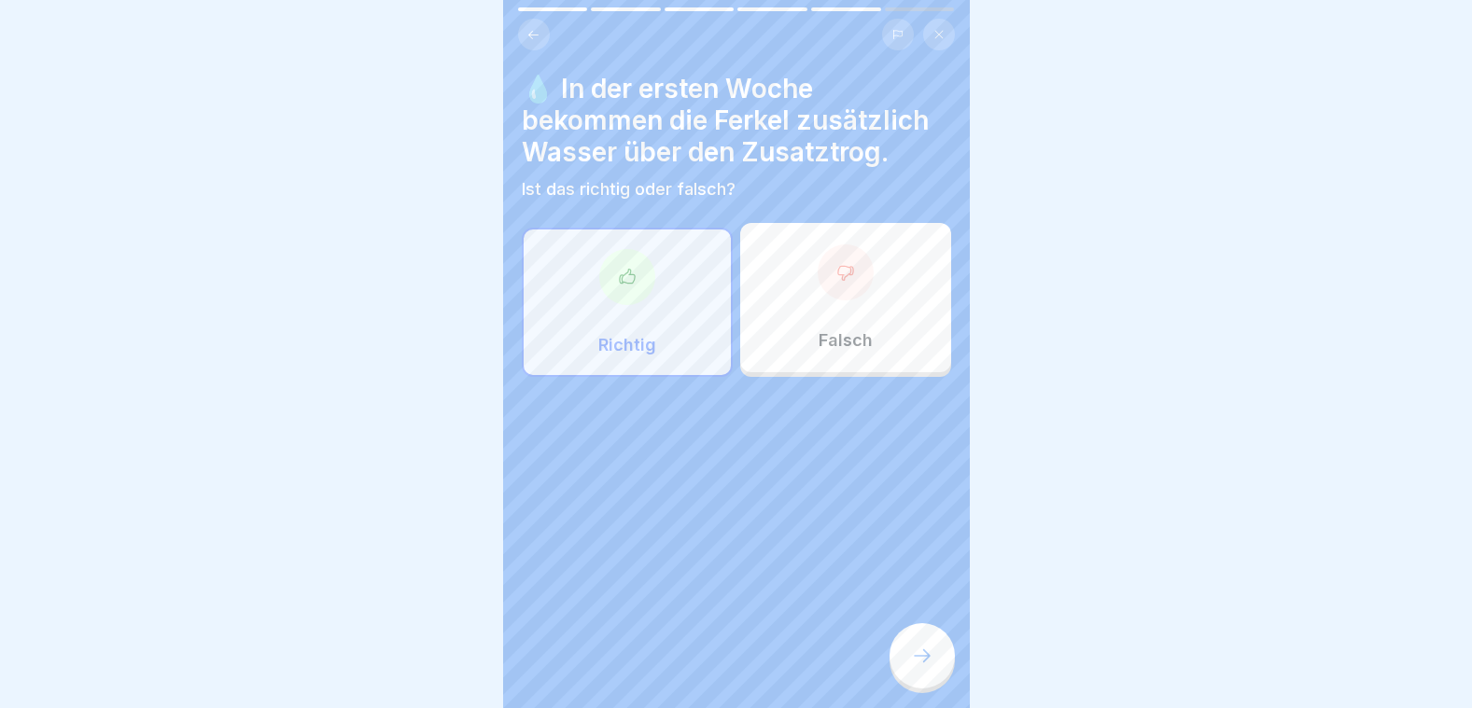
click at [931, 654] on icon at bounding box center [922, 656] width 22 height 22
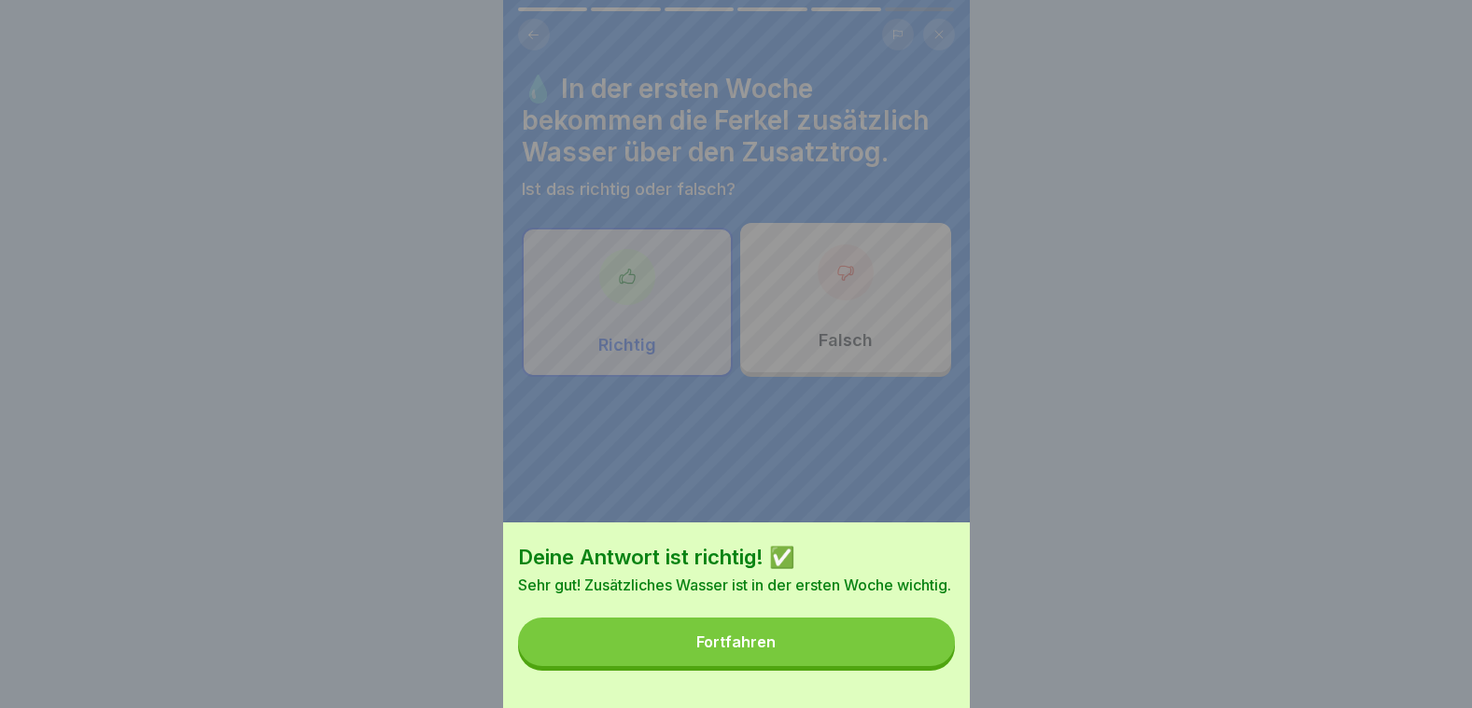
click at [858, 646] on button "Fortfahren" at bounding box center [736, 642] width 437 height 49
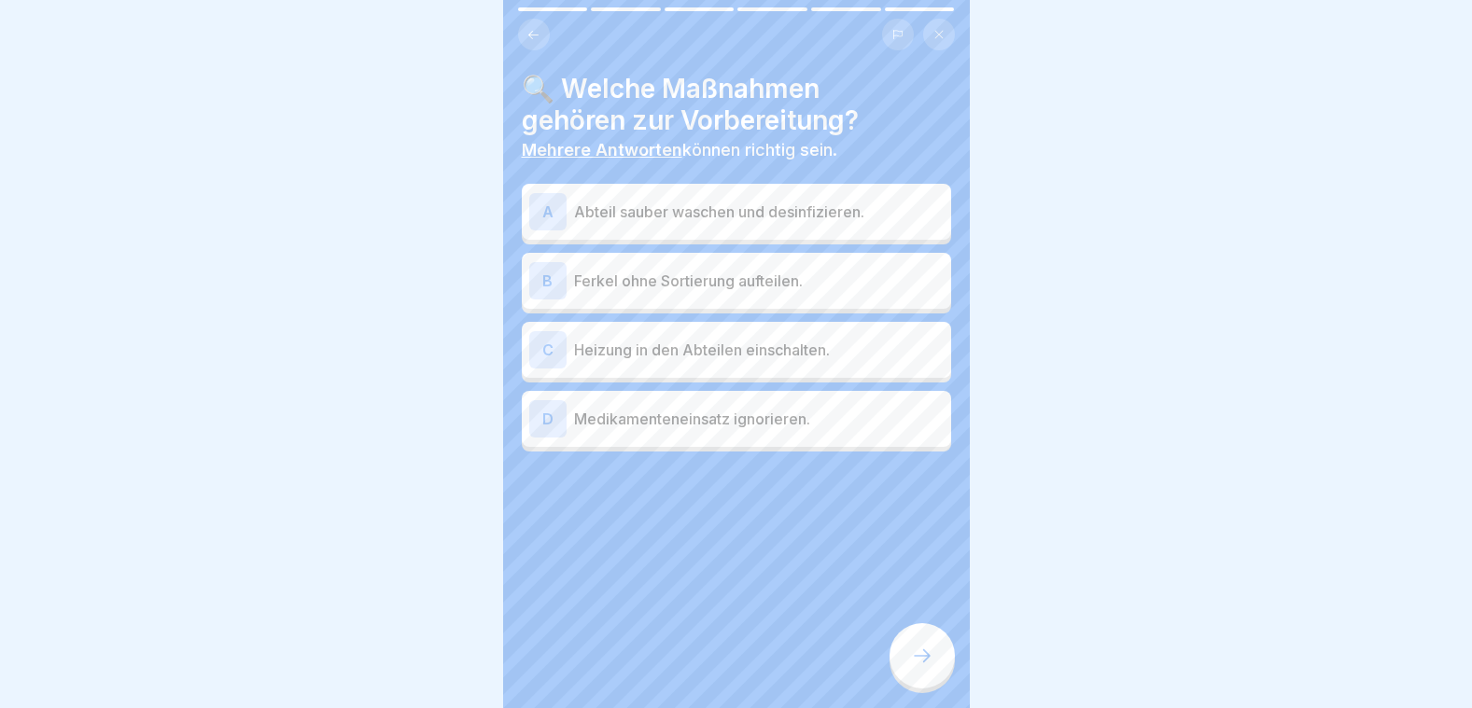
click at [645, 201] on p "Abteil sauber waschen und desinfizieren." at bounding box center [759, 212] width 370 height 22
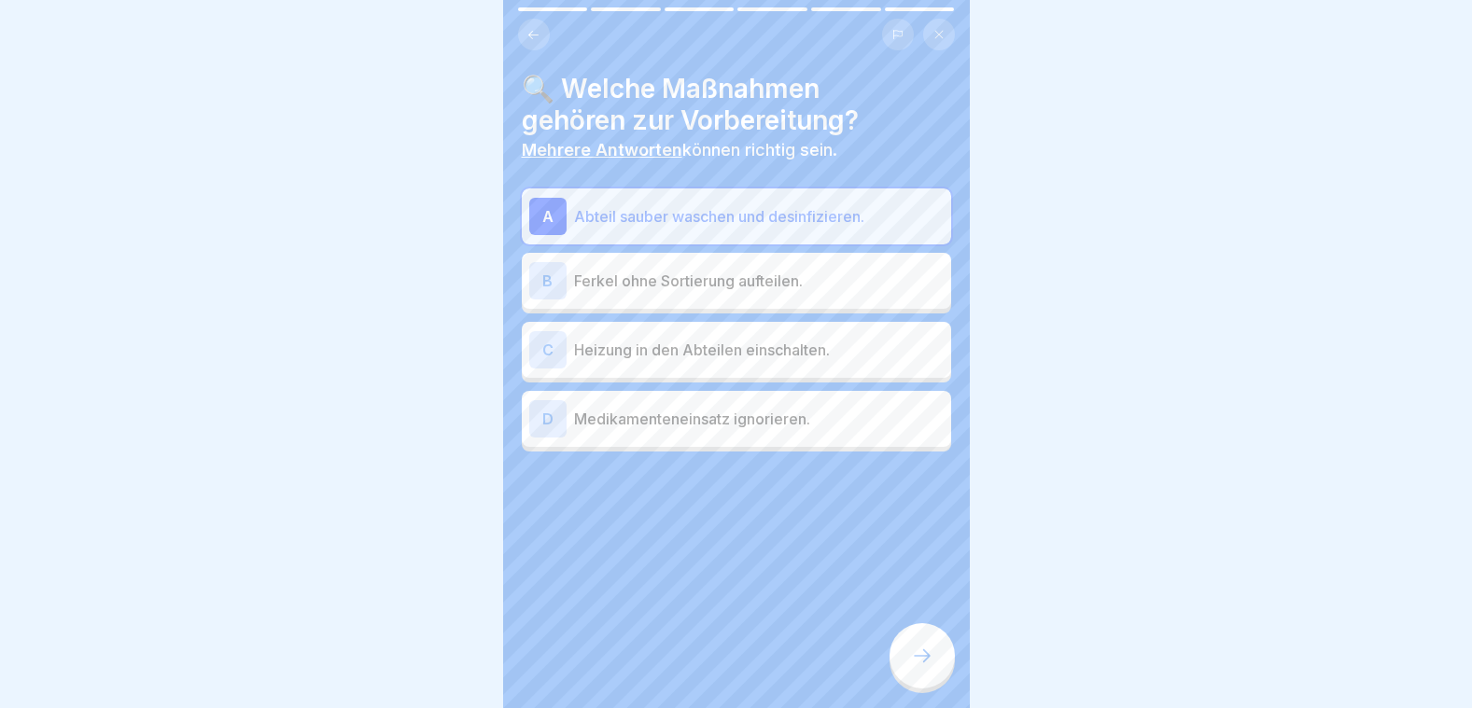
click at [694, 343] on p "Heizung in den Abteilen einschalten." at bounding box center [759, 350] width 370 height 22
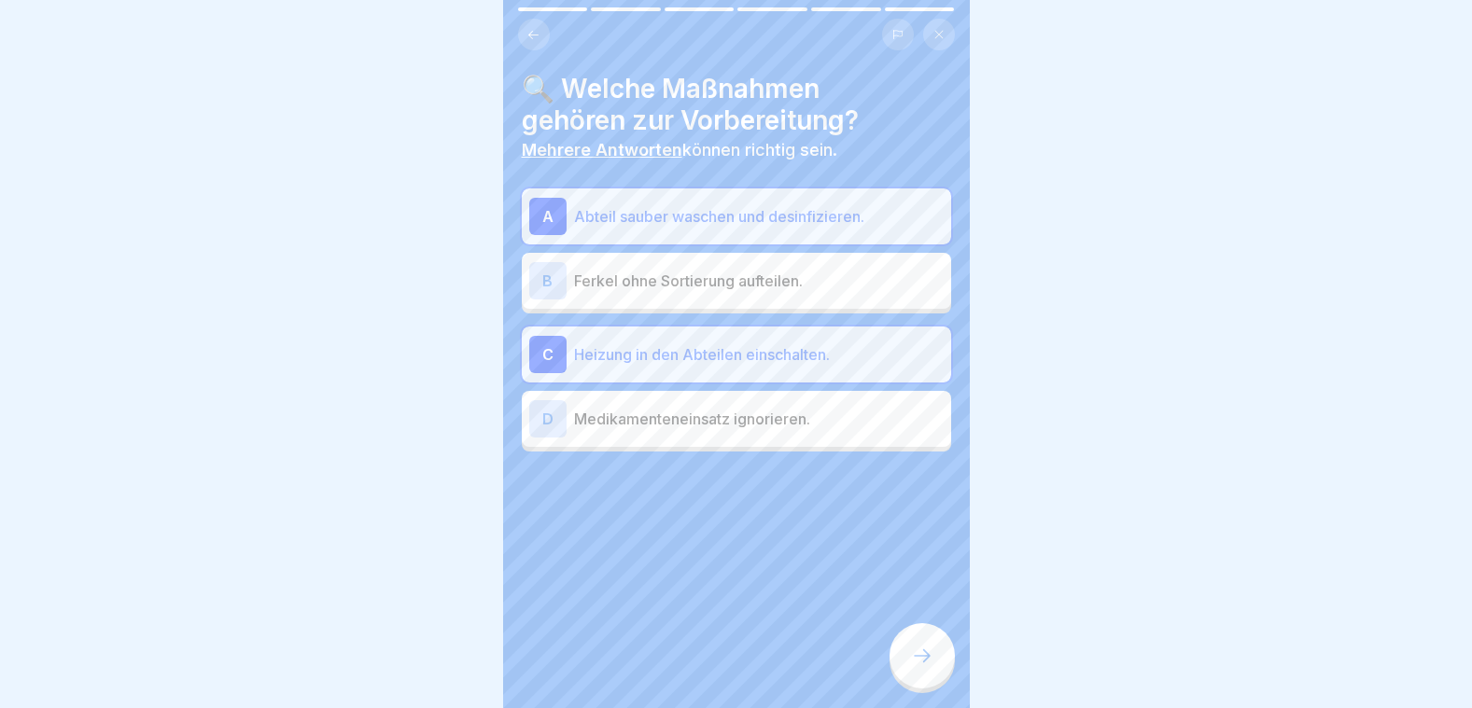
click at [916, 659] on icon at bounding box center [922, 656] width 22 height 22
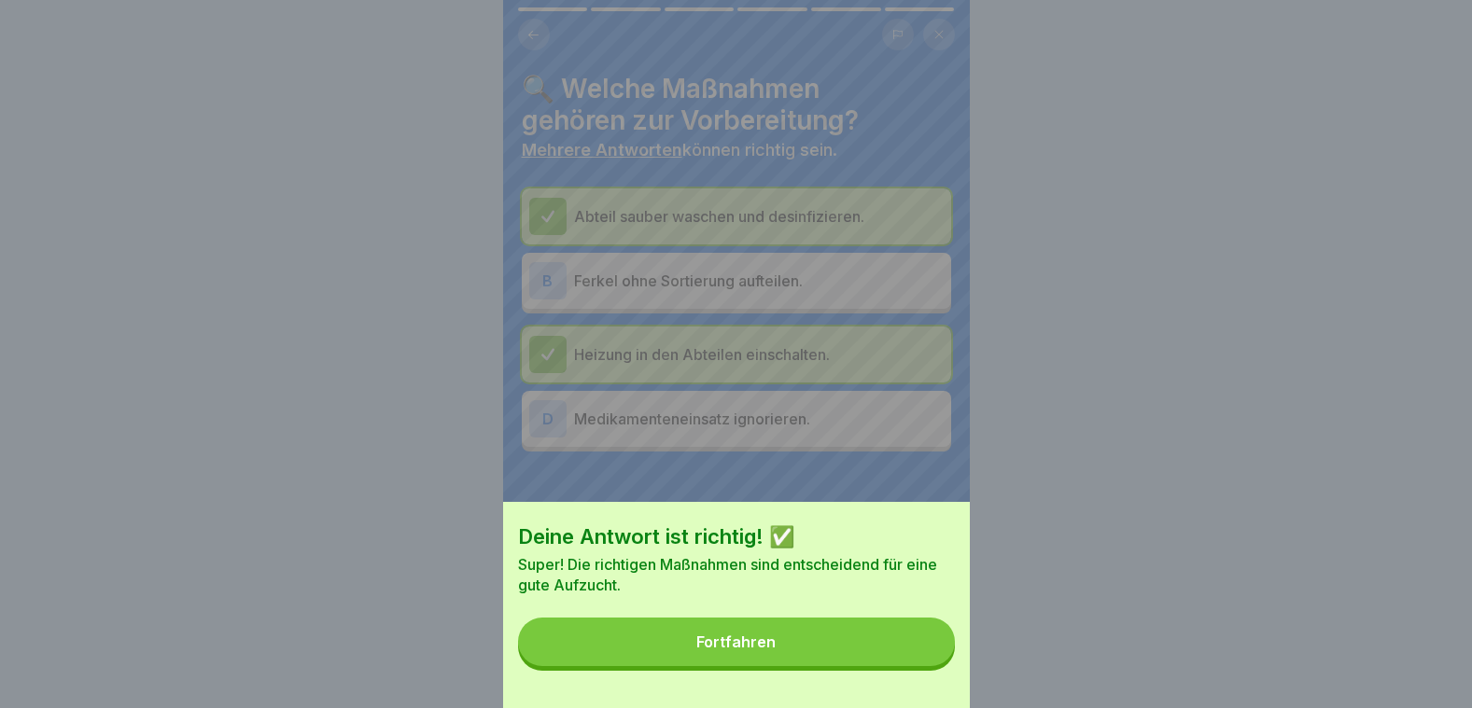
click at [917, 654] on button "Fortfahren" at bounding box center [736, 642] width 437 height 49
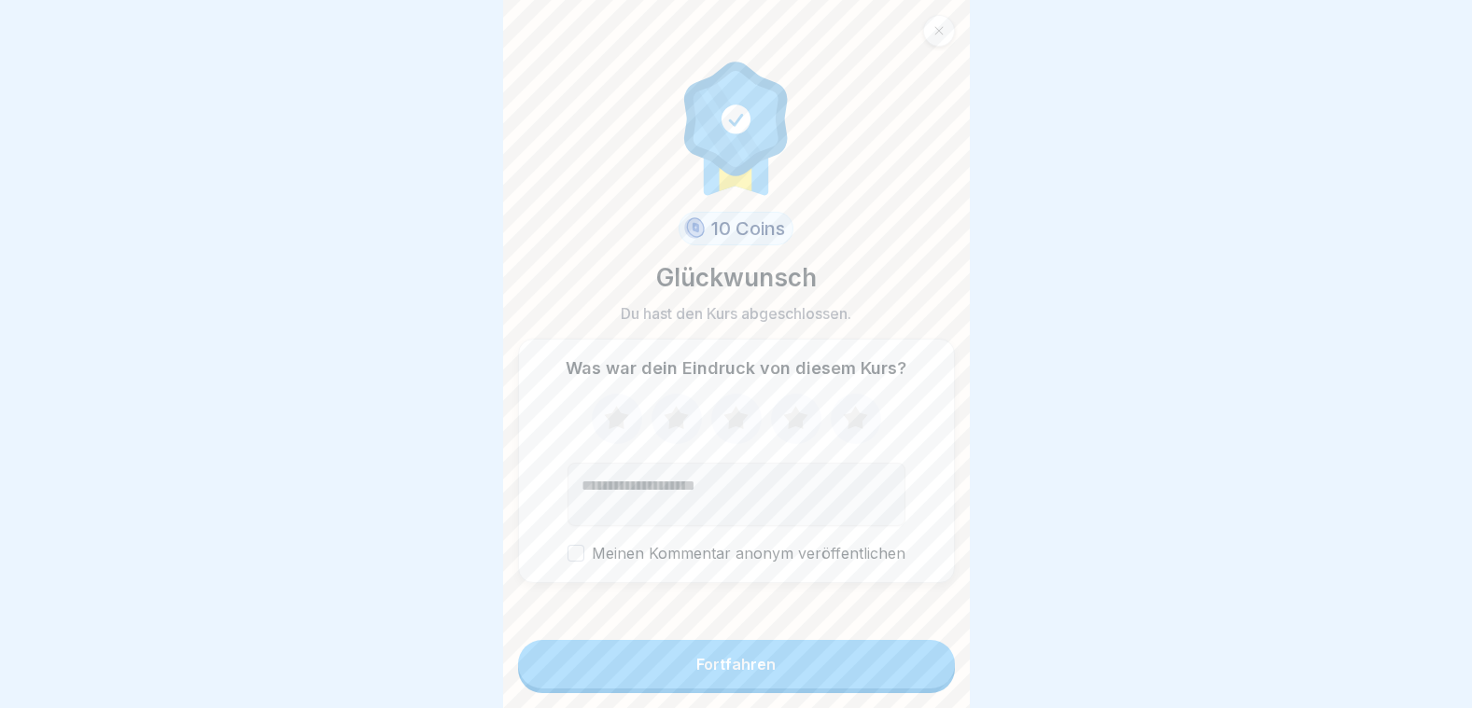
click at [788, 679] on button "Fortfahren" at bounding box center [736, 664] width 437 height 49
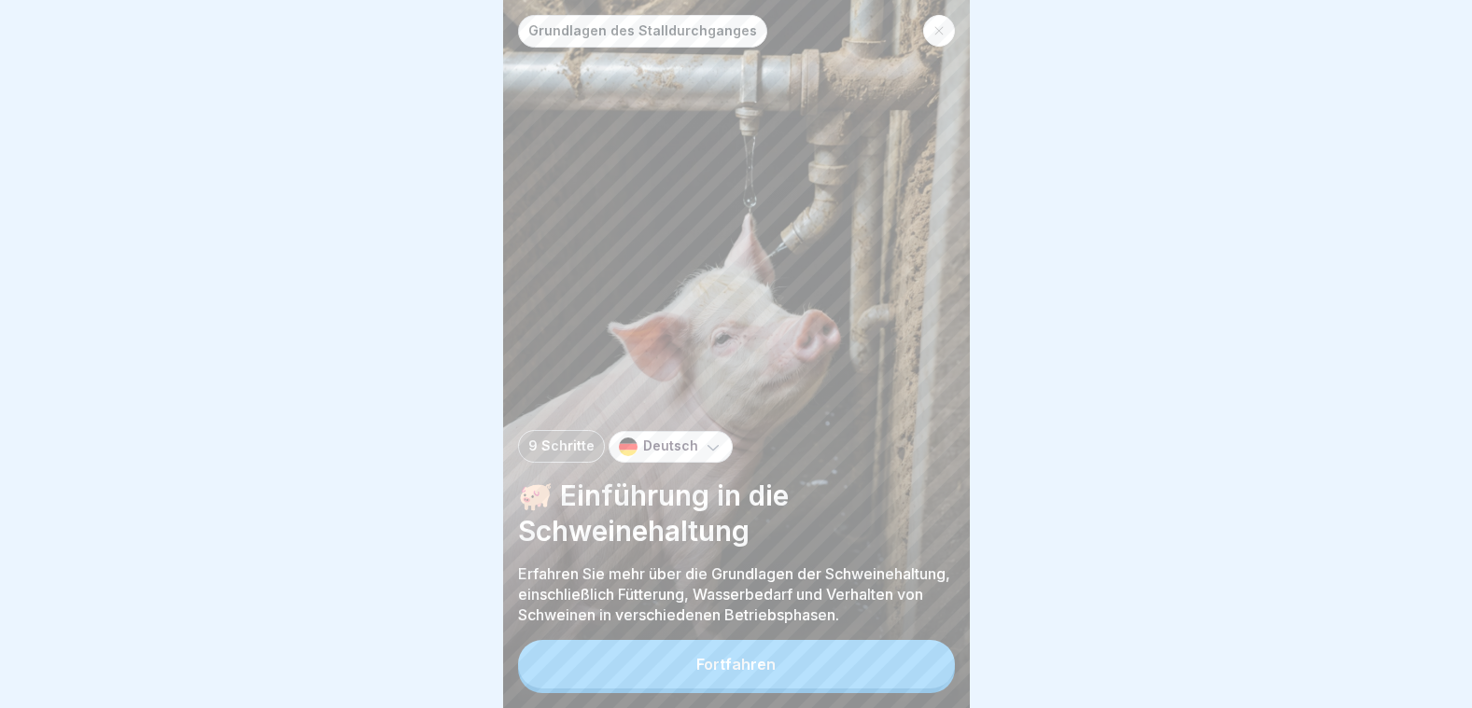
click at [768, 645] on button "Fortfahren" at bounding box center [736, 664] width 437 height 49
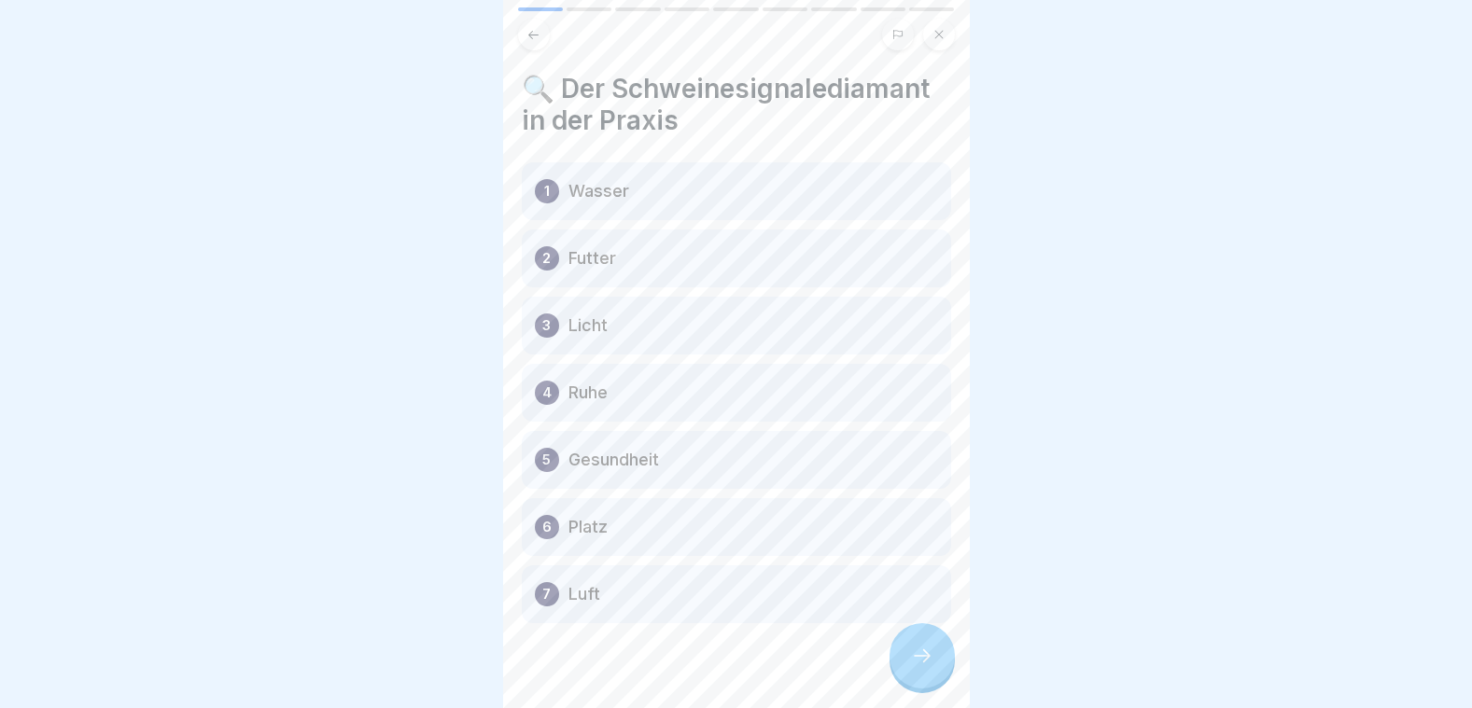
click at [914, 647] on div at bounding box center [921, 655] width 65 height 65
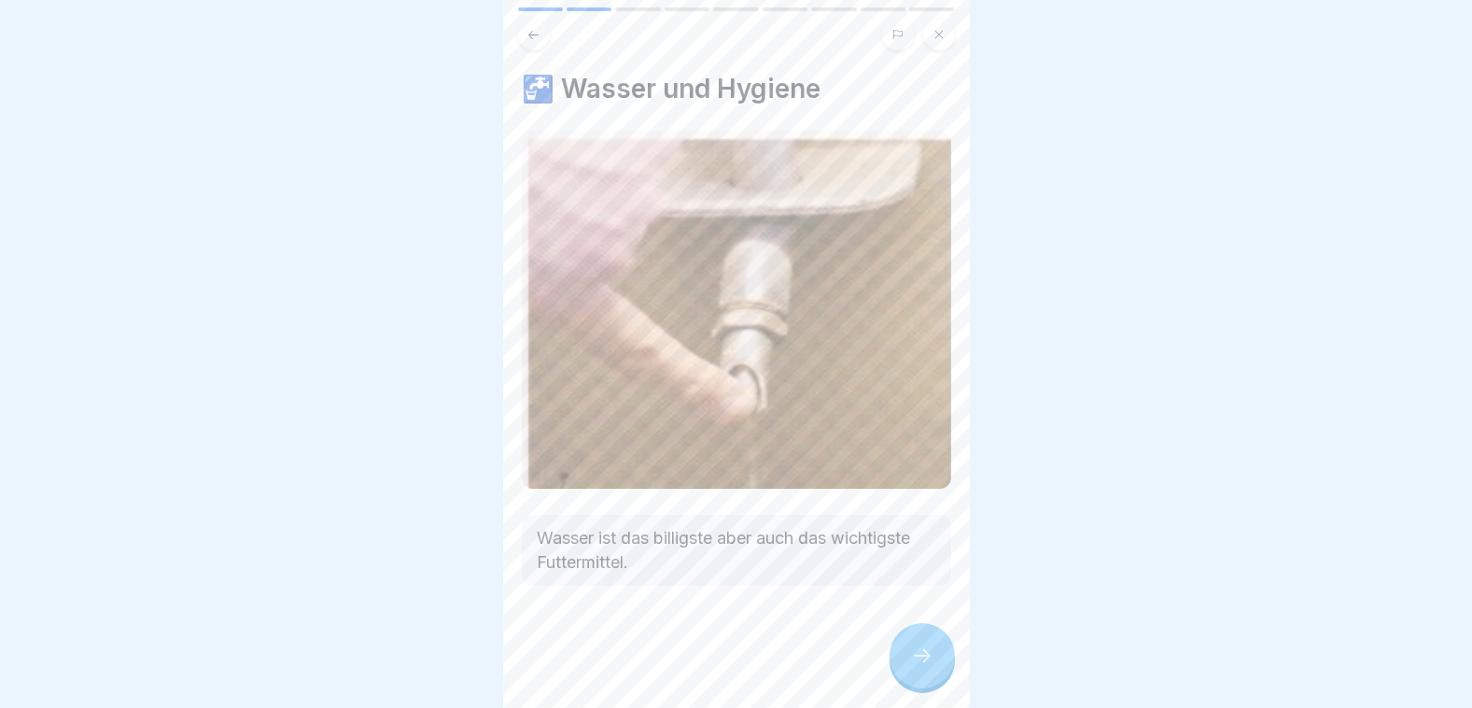
click at [929, 653] on icon at bounding box center [922, 656] width 22 height 22
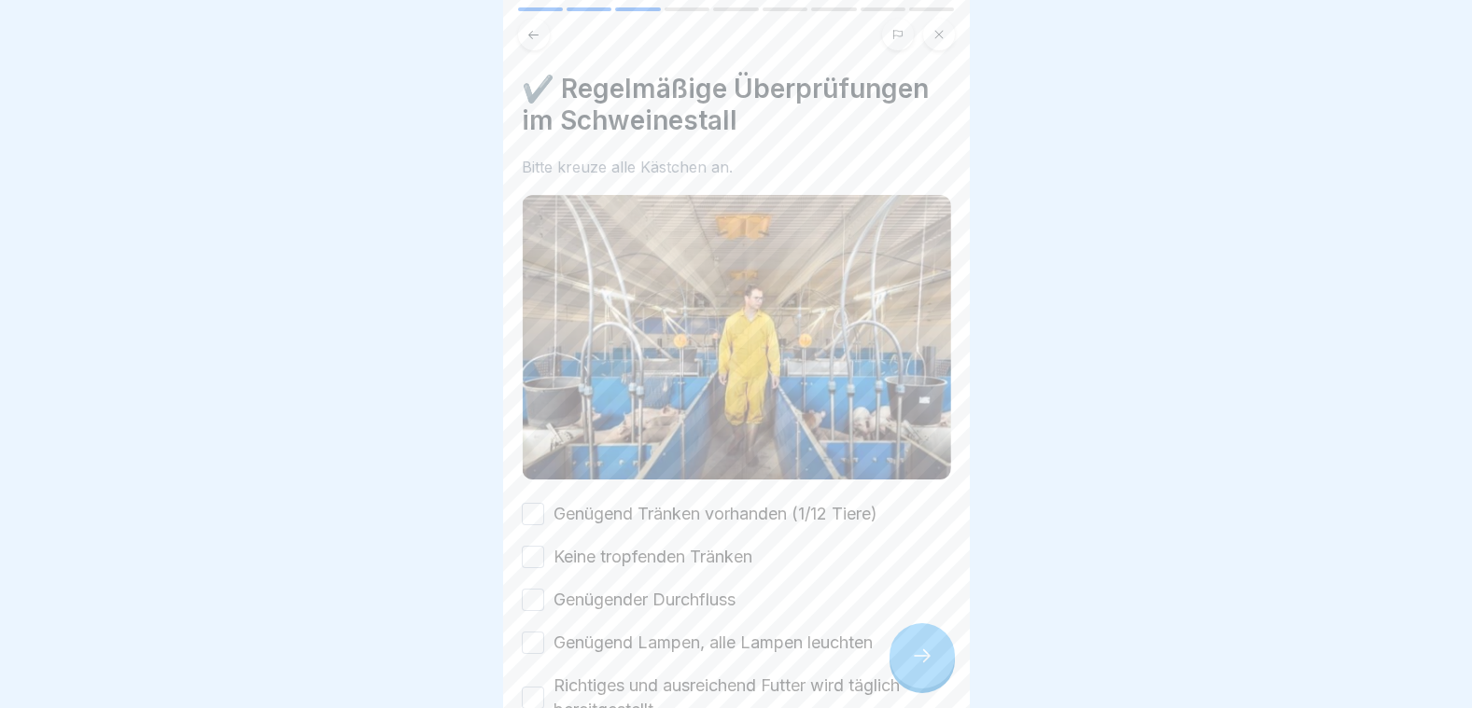
click at [544, 502] on div "Genügend Tränken vorhanden (1/12 Tiere)" at bounding box center [700, 514] width 356 height 24
drag, startPoint x: 532, startPoint y: 493, endPoint x: 534, endPoint y: 522, distance: 29.0
click at [532, 503] on button "Genügend Tränken vorhanden (1/12 Tiere)" at bounding box center [533, 514] width 22 height 22
drag, startPoint x: 534, startPoint y: 523, endPoint x: 533, endPoint y: 564, distance: 41.1
click at [534, 546] on button "Keine tropfenden Tränken" at bounding box center [533, 557] width 22 height 22
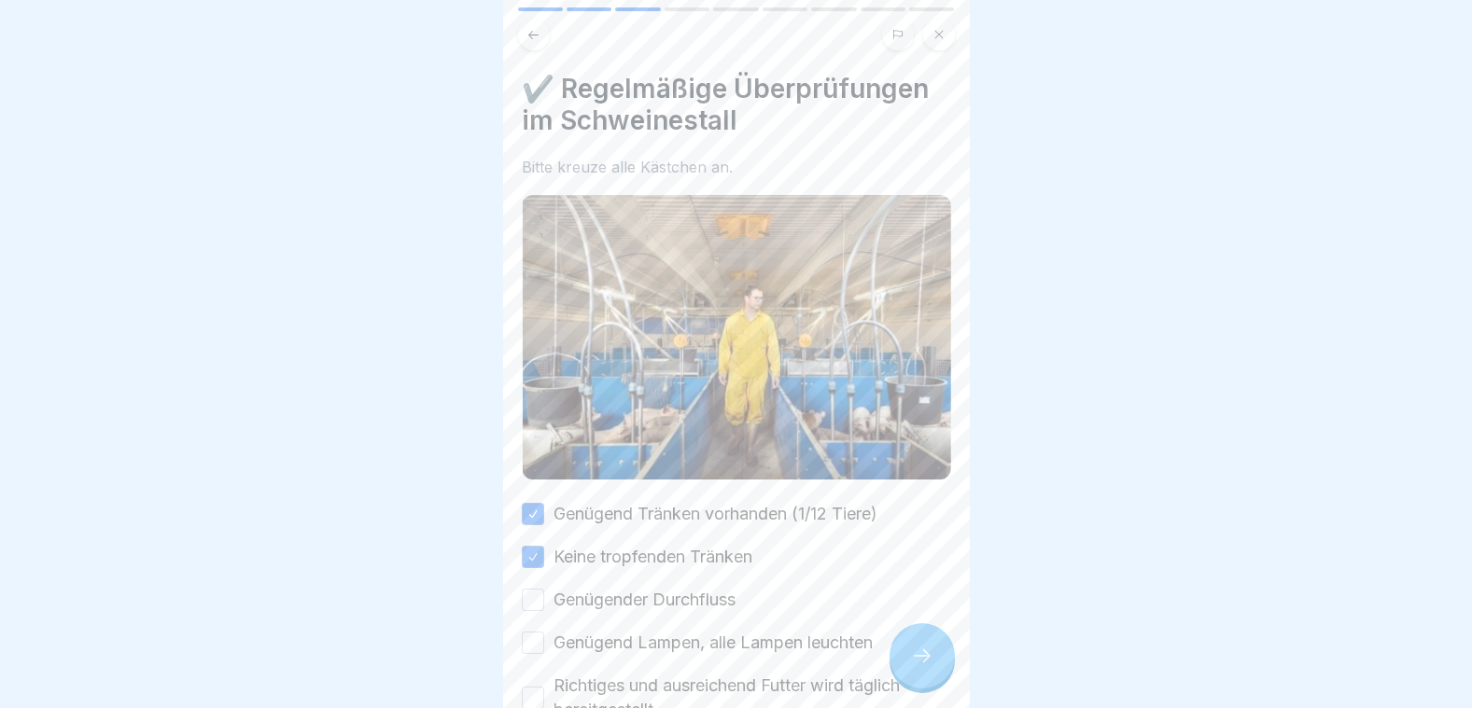
click at [537, 589] on button "Genügender Durchfluss" at bounding box center [533, 600] width 22 height 22
drag, startPoint x: 538, startPoint y: 619, endPoint x: 536, endPoint y: 660, distance: 41.1
click at [536, 632] on button "Genügend Lampen, alle Lampen leuchten" at bounding box center [533, 643] width 22 height 22
click at [538, 687] on button "Richtiges und ausreichend Futter wird täglich bereitgestellt" at bounding box center [533, 698] width 22 height 22
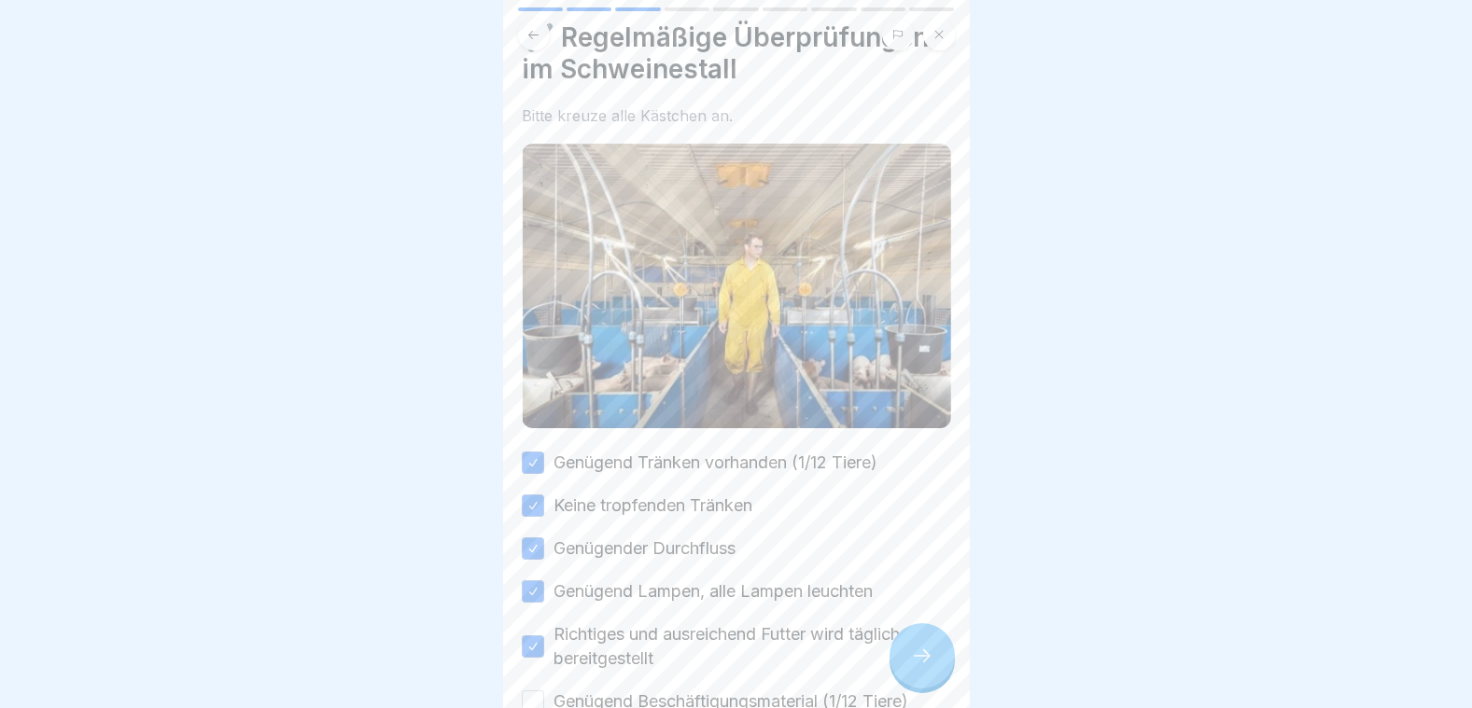
scroll to position [203, 0]
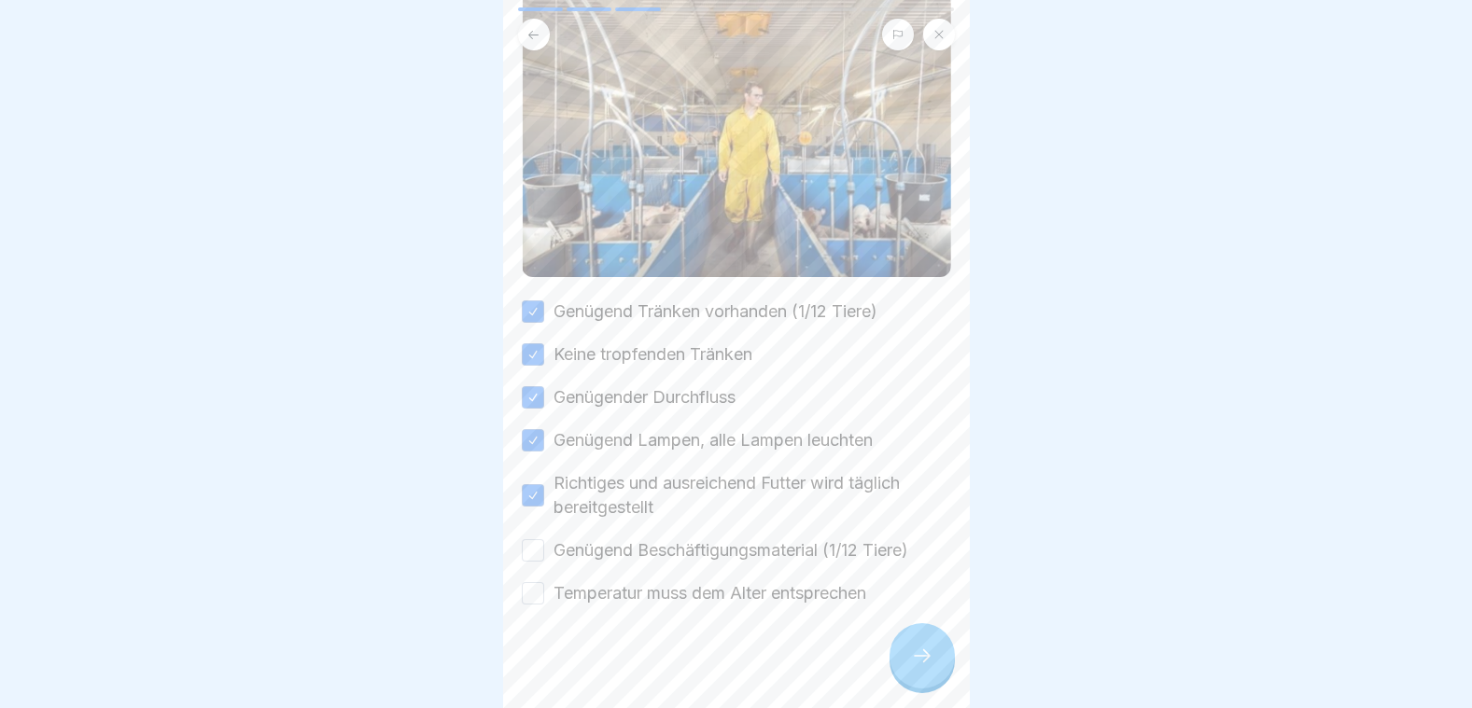
click at [532, 539] on button "Genügend Beschäftigungsmaterial (1/12 Tiere)" at bounding box center [533, 550] width 22 height 22
click at [537, 582] on button "Temperatur muss dem Alter entsprechen" at bounding box center [533, 593] width 22 height 22
click at [912, 661] on icon at bounding box center [922, 656] width 22 height 22
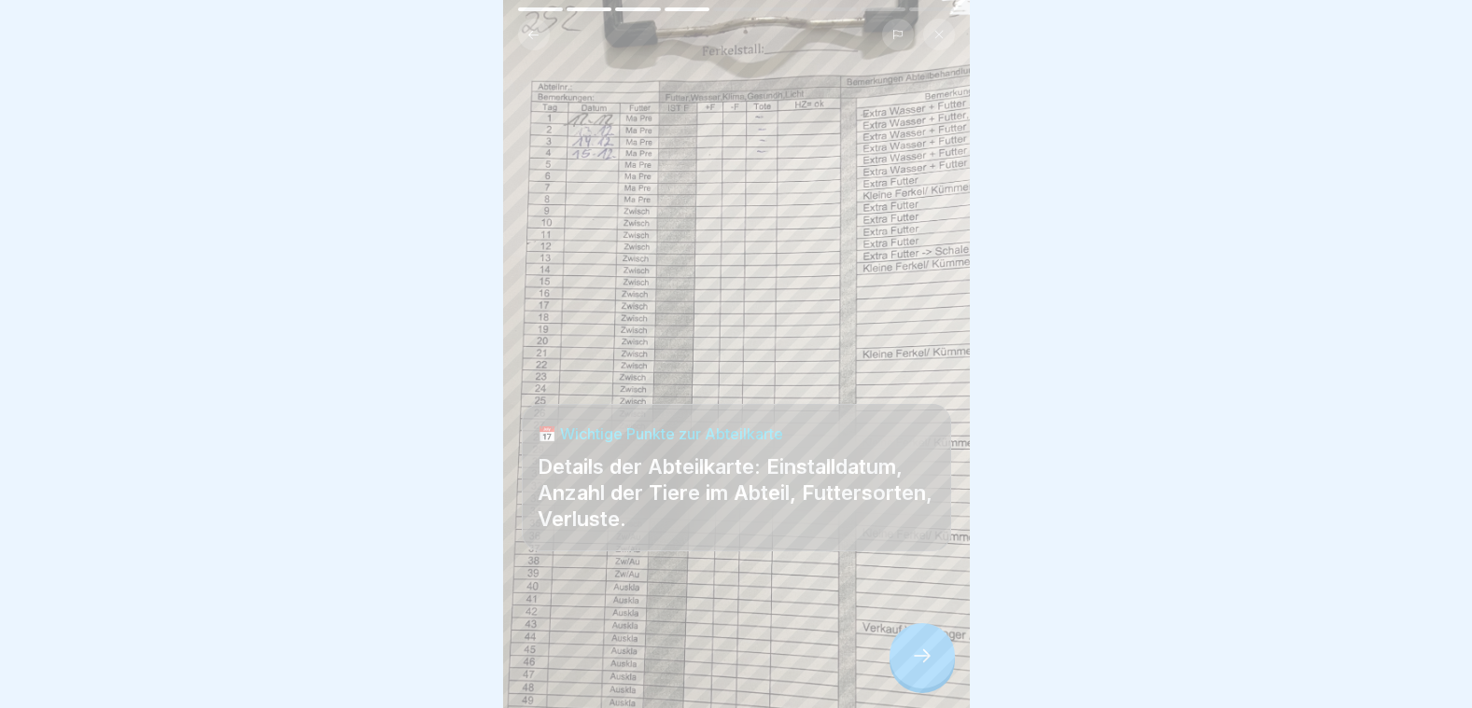
click at [921, 645] on div at bounding box center [921, 655] width 65 height 65
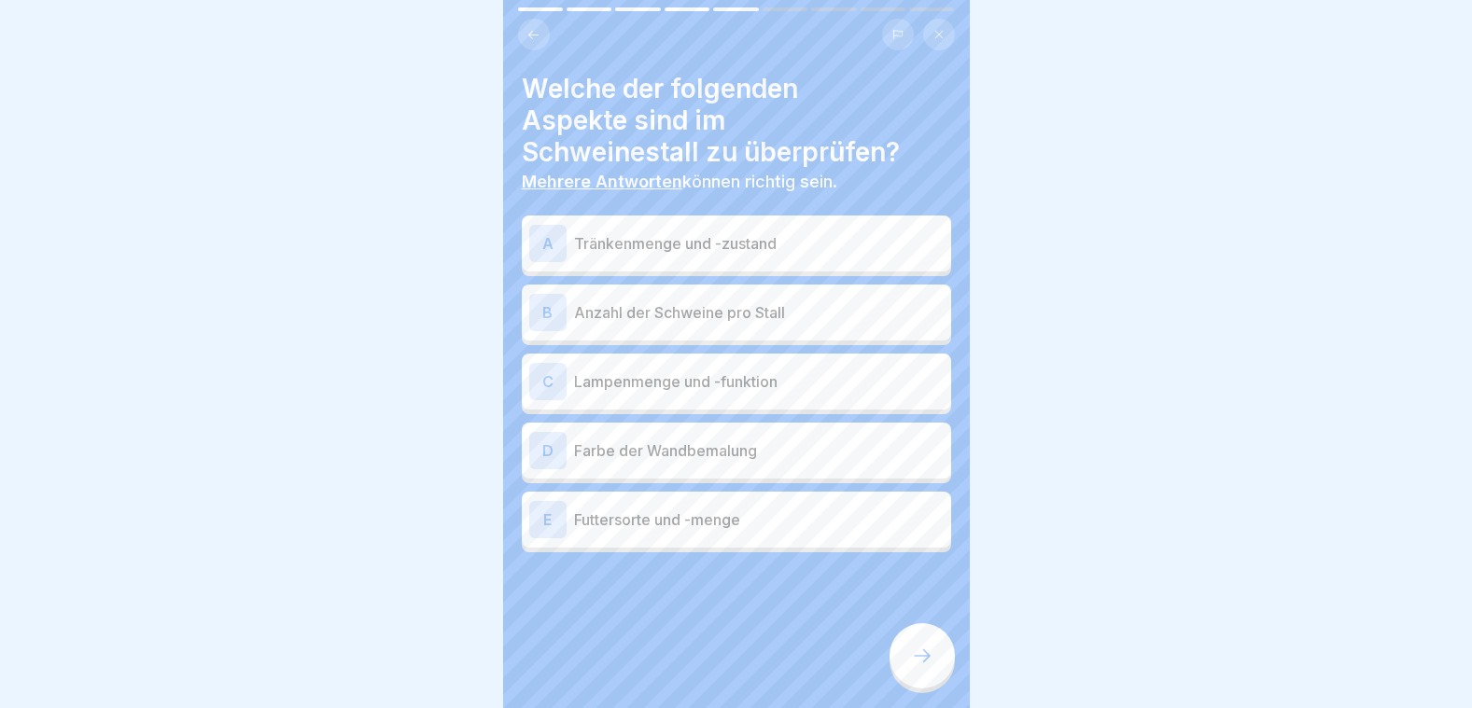
click at [656, 233] on p "Tränkenmenge und -zustand" at bounding box center [759, 243] width 370 height 22
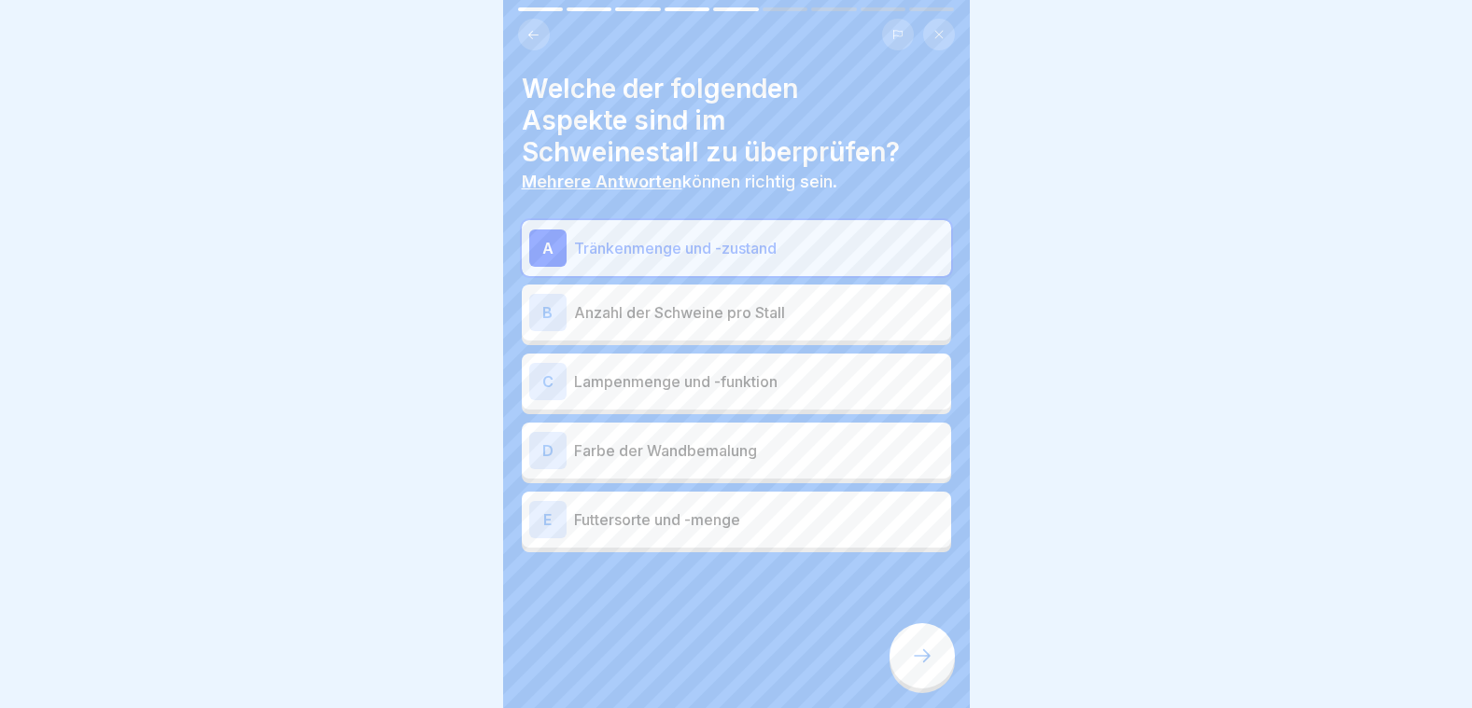
click at [661, 301] on p "Anzahl der Schweine pro Stall" at bounding box center [759, 312] width 370 height 22
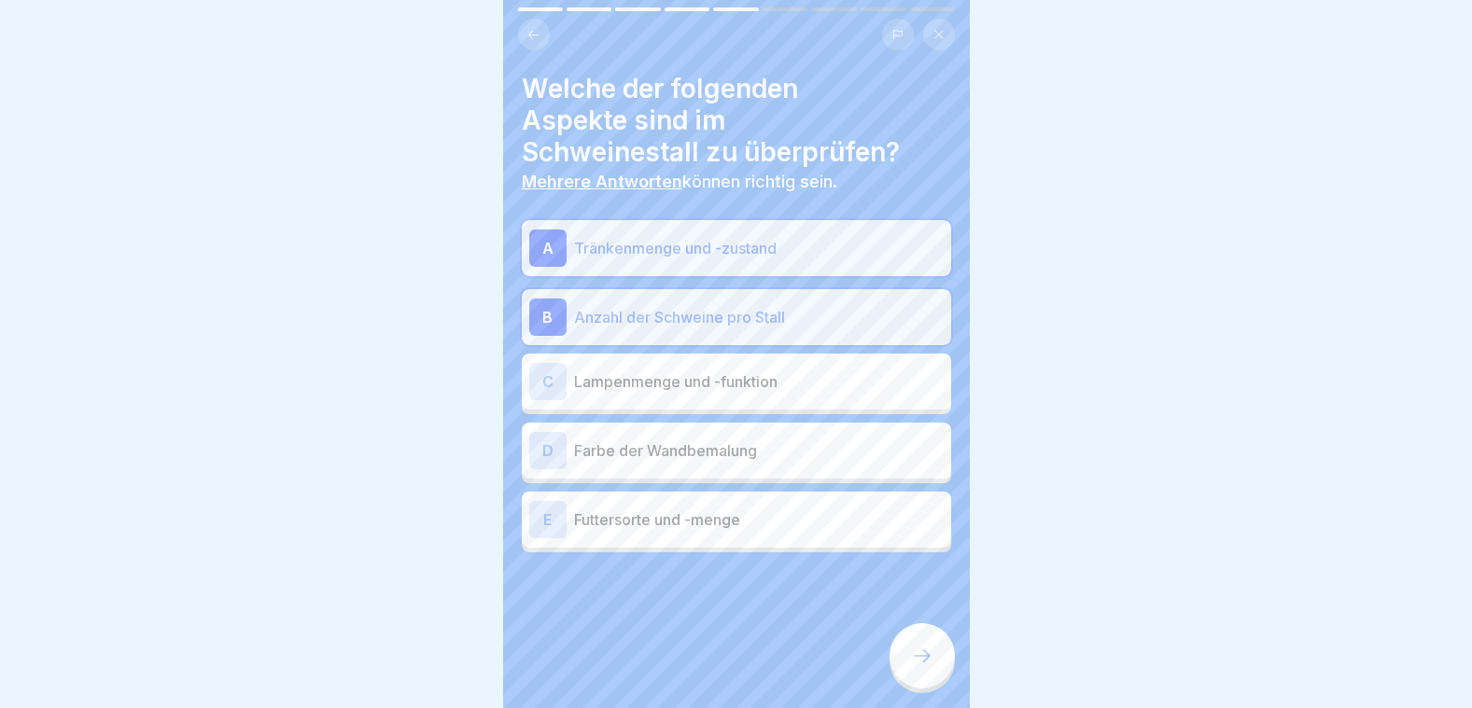
click at [663, 372] on p "Lampenmenge und -funktion" at bounding box center [759, 382] width 370 height 22
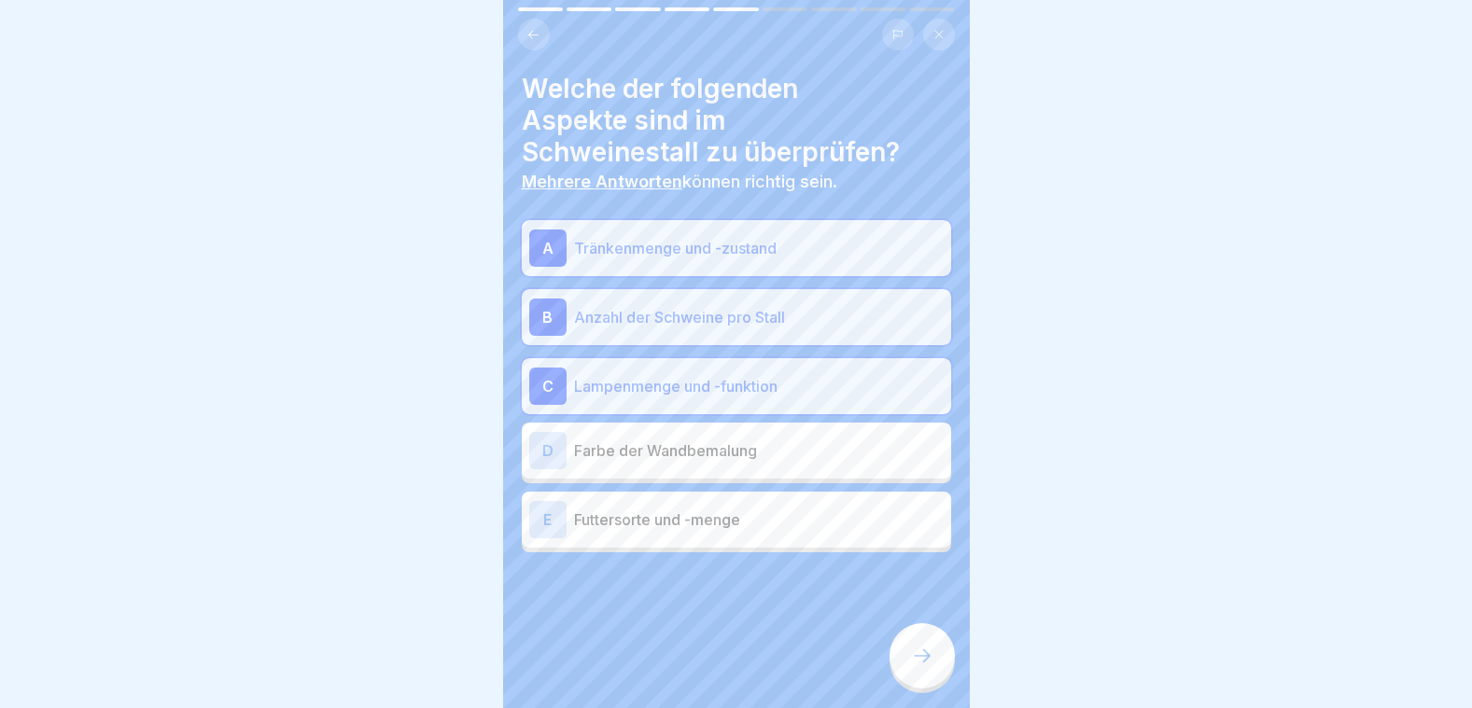
click at [675, 511] on p "Futtersorte und -menge" at bounding box center [759, 520] width 370 height 22
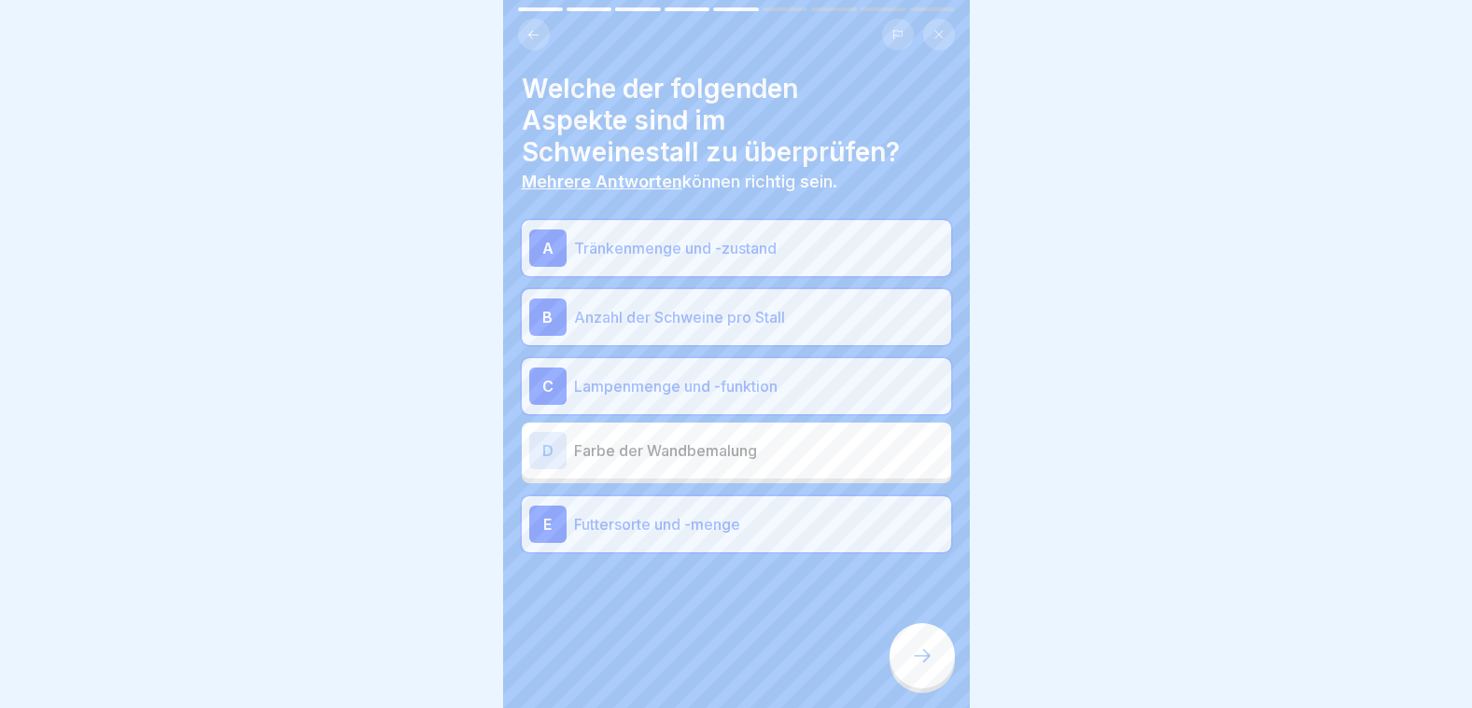
click at [913, 663] on icon at bounding box center [922, 656] width 22 height 22
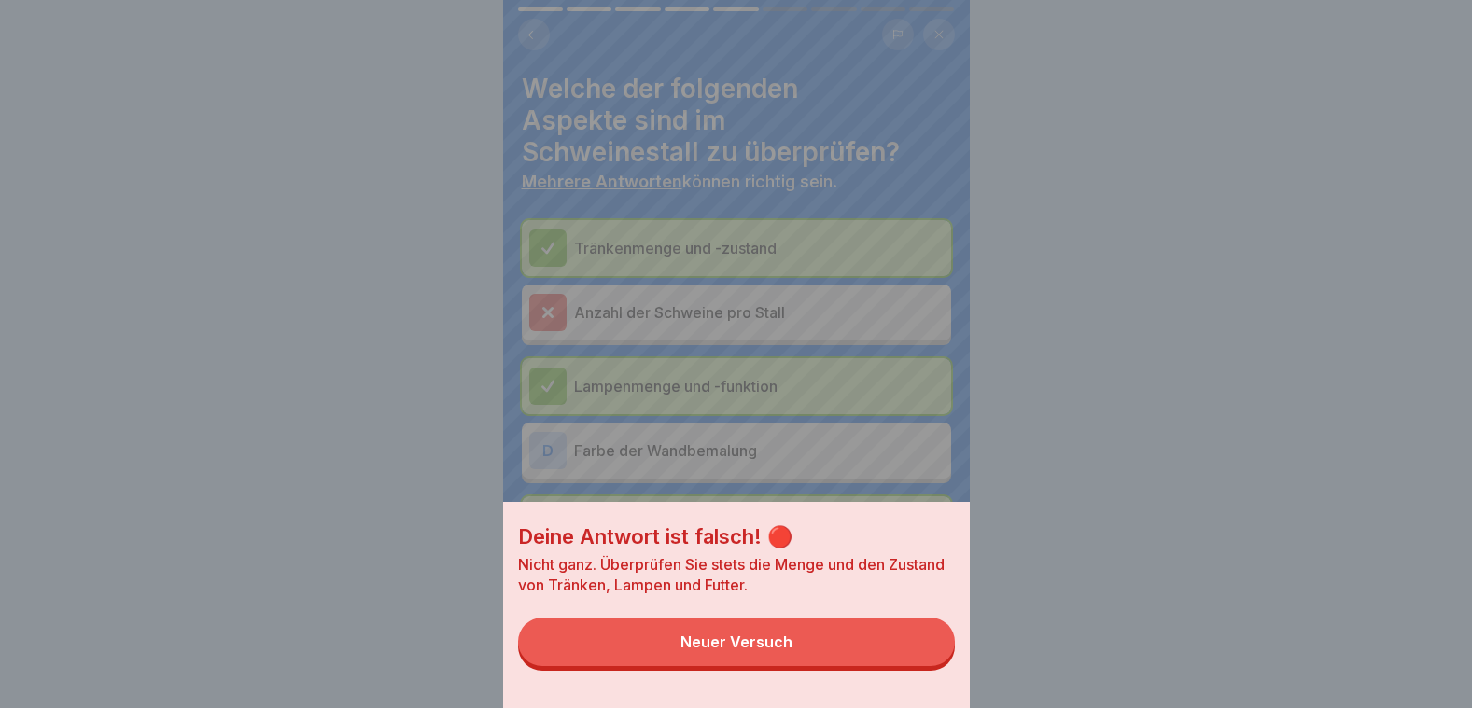
click at [632, 301] on div "Deine Antwort ist falsch! 🔴 Nicht ganz. Überprüfen Sie stets die Menge und den …" at bounding box center [736, 354] width 467 height 708
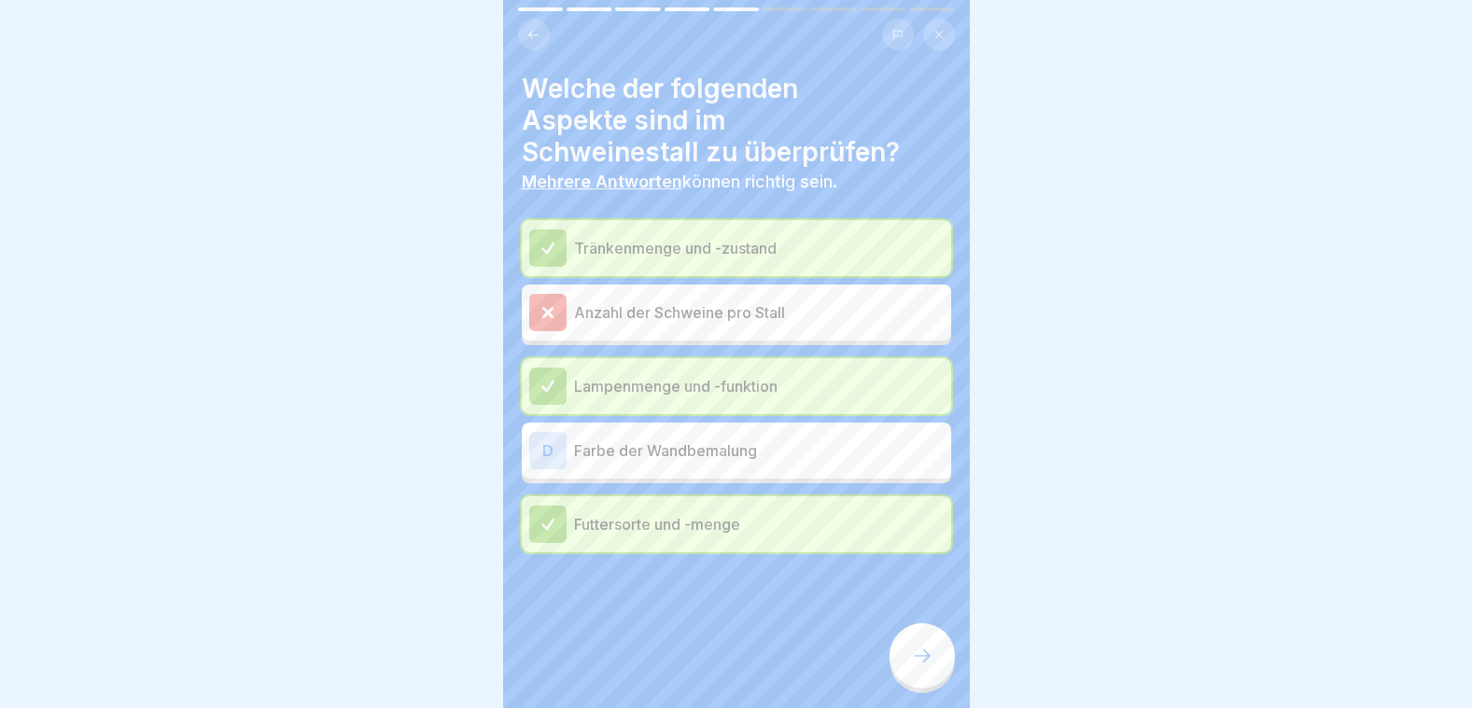
click at [918, 653] on icon at bounding box center [922, 656] width 22 height 22
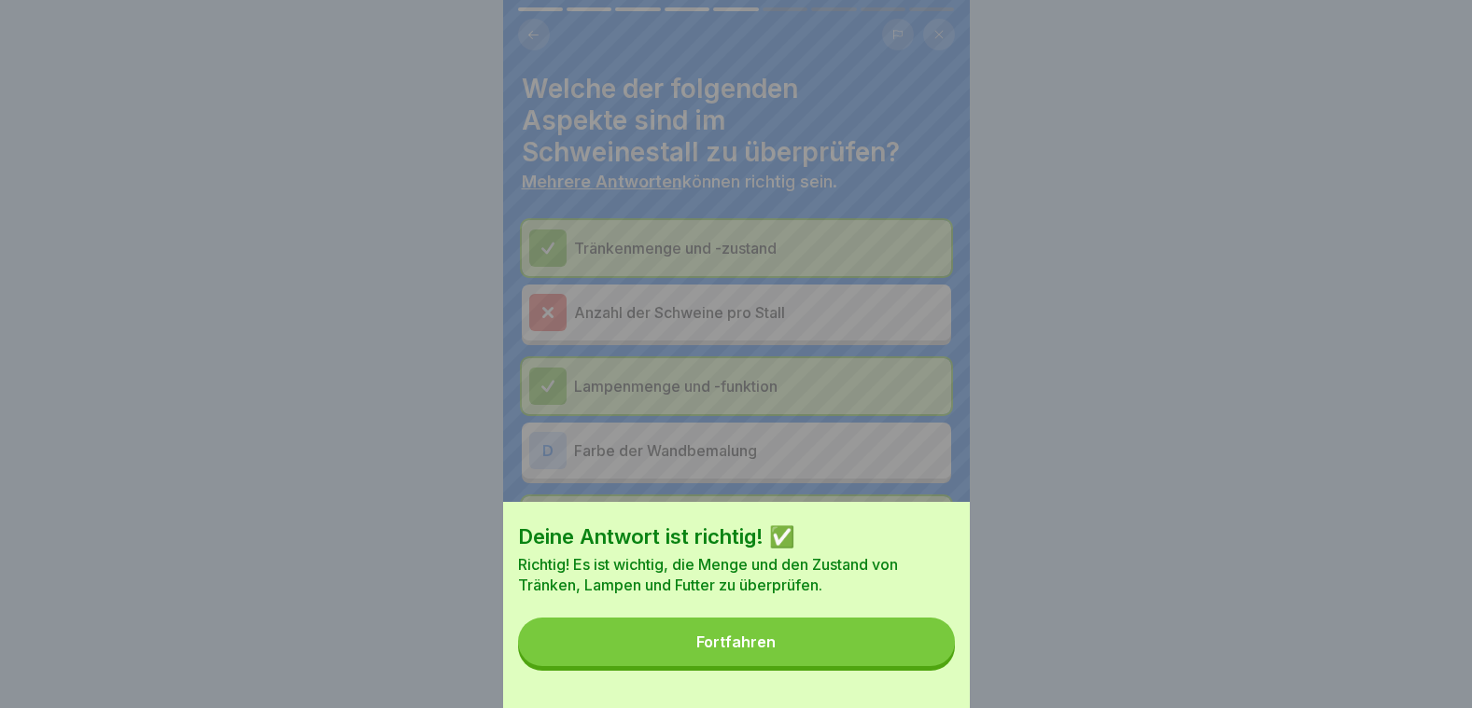
click at [839, 644] on button "Fortfahren" at bounding box center [736, 642] width 437 height 49
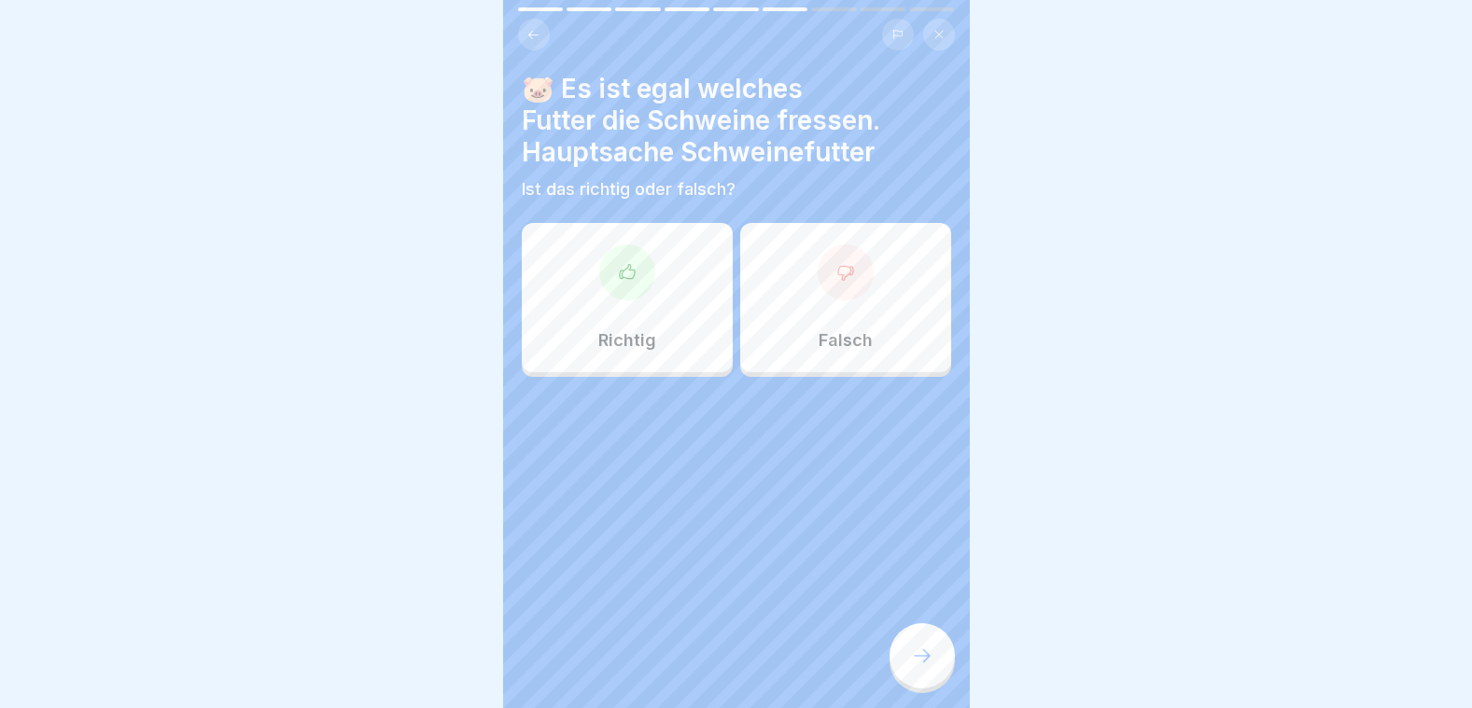
click at [837, 291] on div "Falsch" at bounding box center [845, 297] width 211 height 149
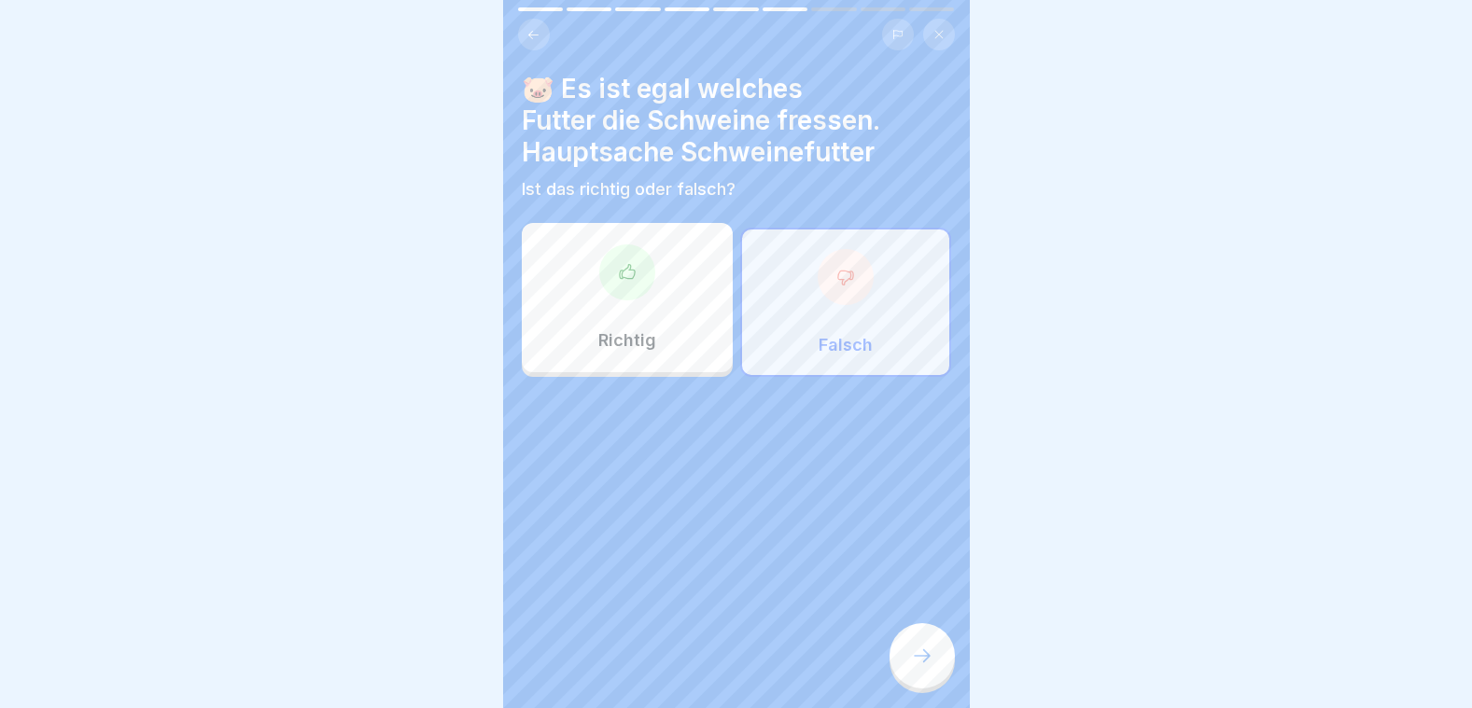
click at [914, 659] on icon at bounding box center [922, 656] width 22 height 22
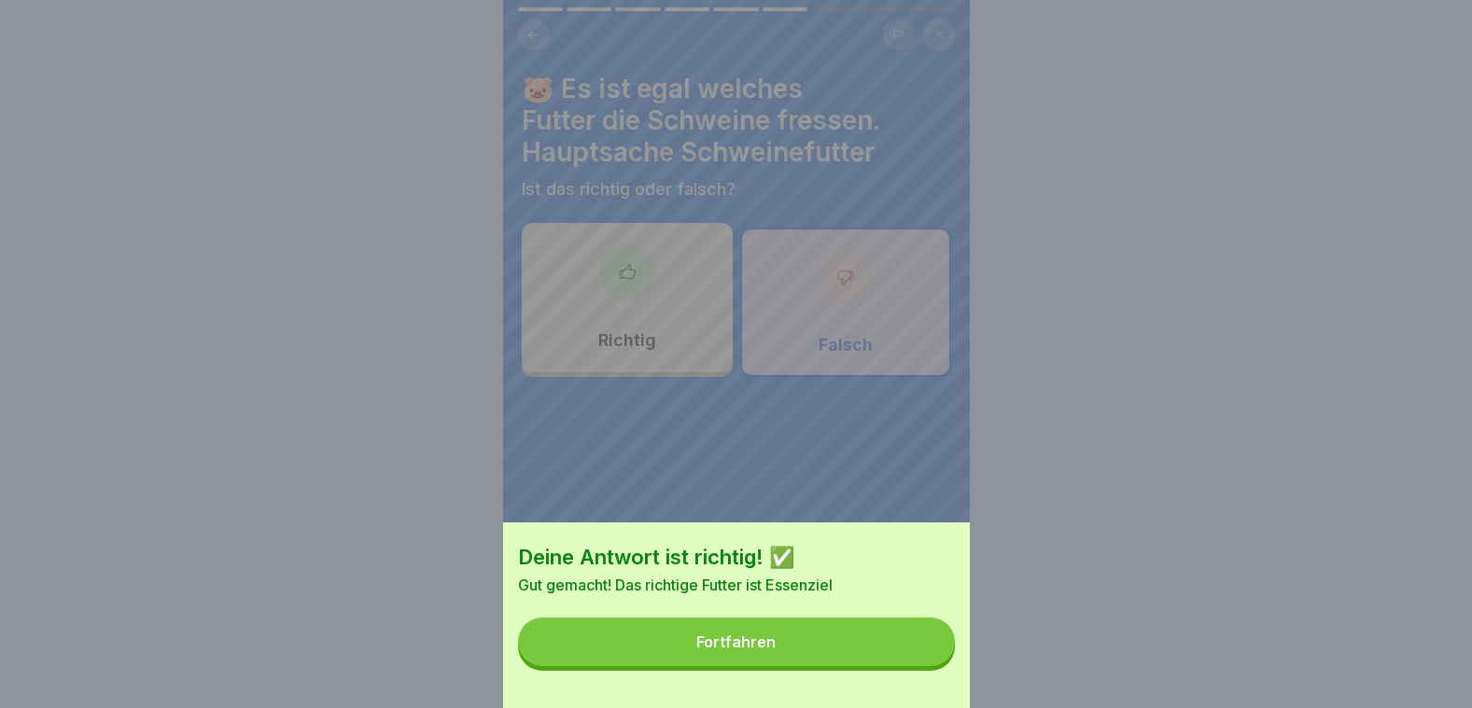
click at [767, 645] on button "Fortfahren" at bounding box center [736, 642] width 437 height 49
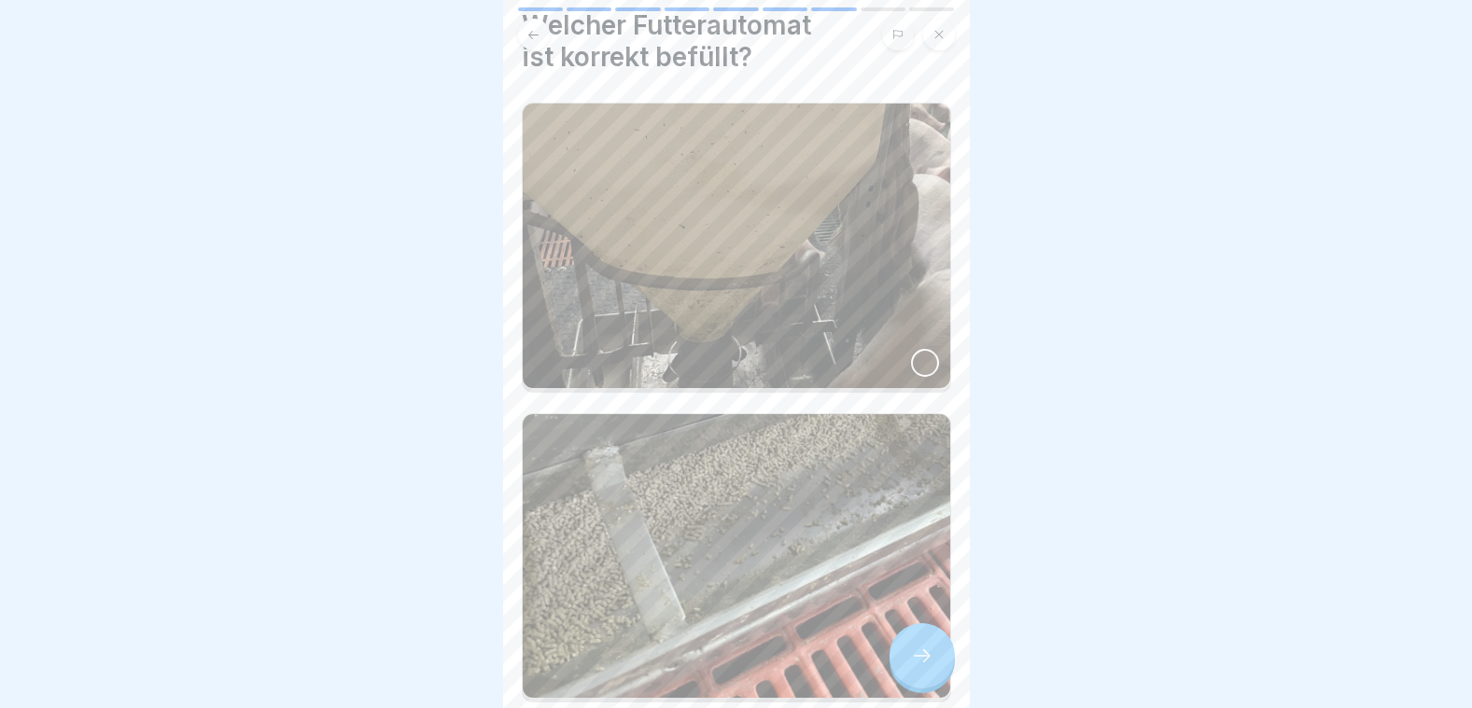
scroll to position [157, 0]
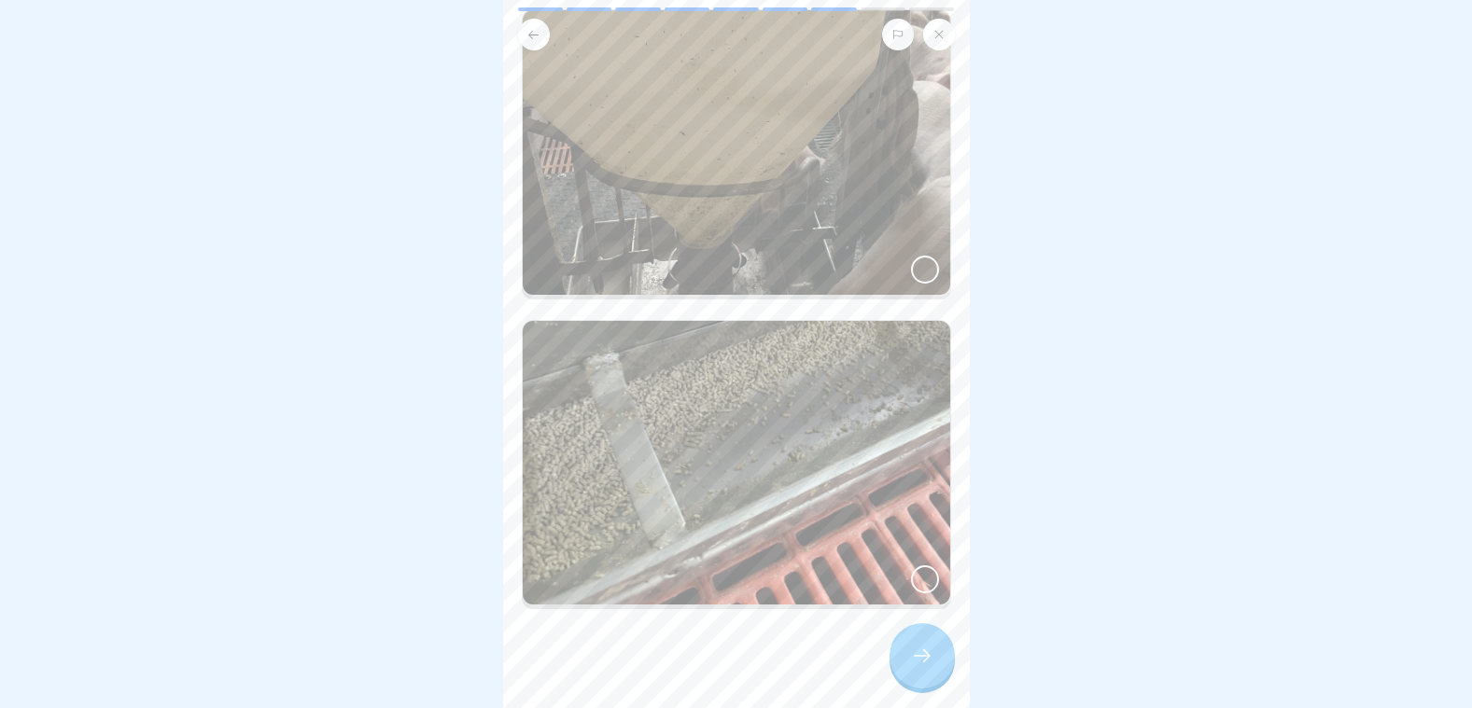
click at [911, 566] on div at bounding box center [925, 580] width 28 height 28
click at [918, 643] on div at bounding box center [921, 655] width 65 height 65
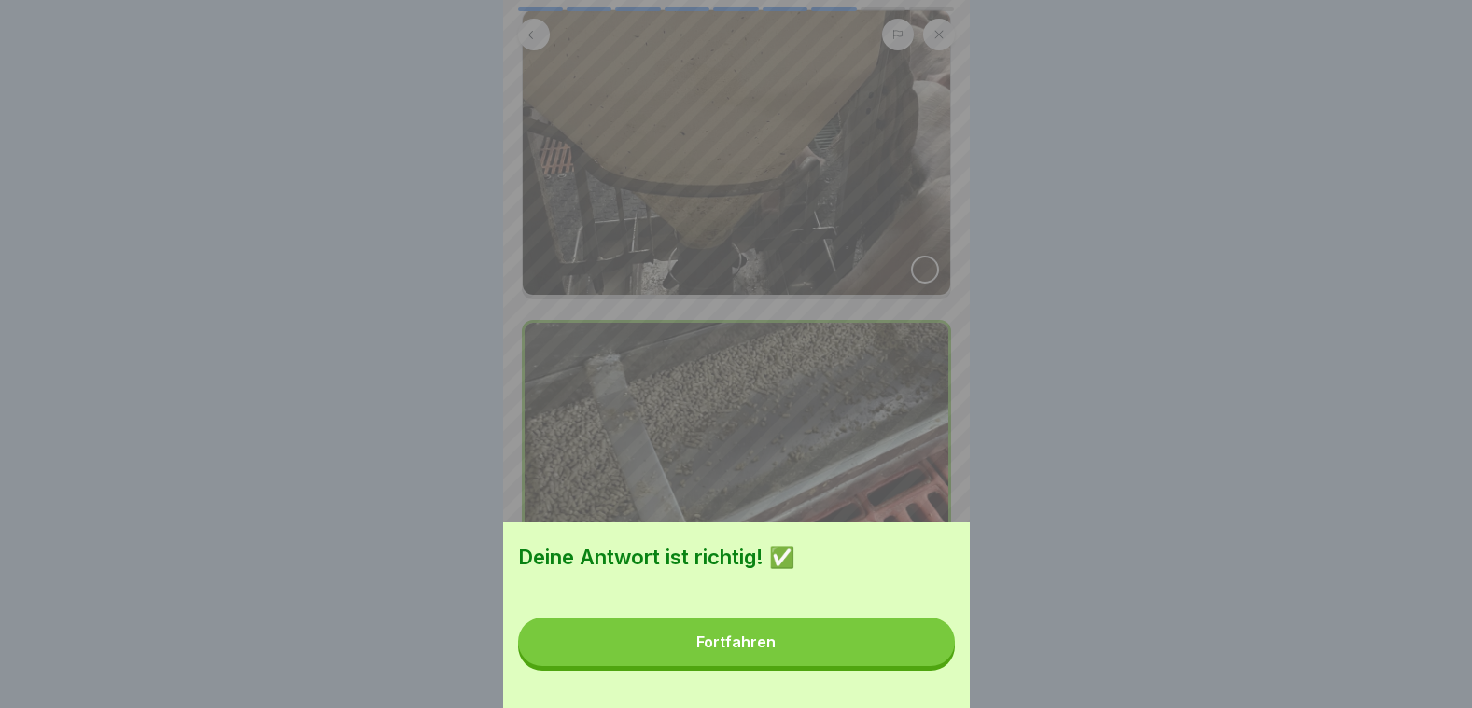
click at [758, 651] on div "Fortfahren" at bounding box center [735, 642] width 79 height 17
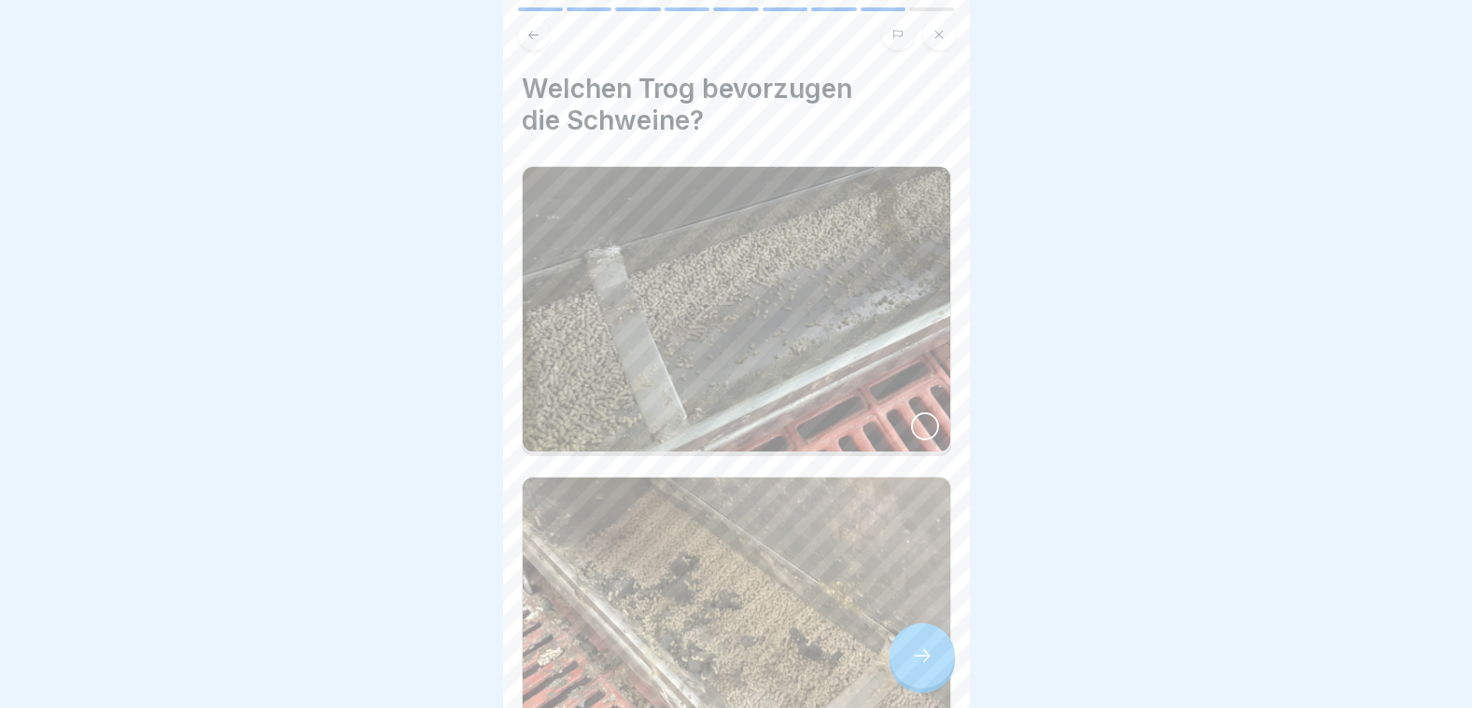
click at [913, 413] on div at bounding box center [925, 427] width 28 height 28
click at [920, 647] on icon at bounding box center [922, 656] width 22 height 22
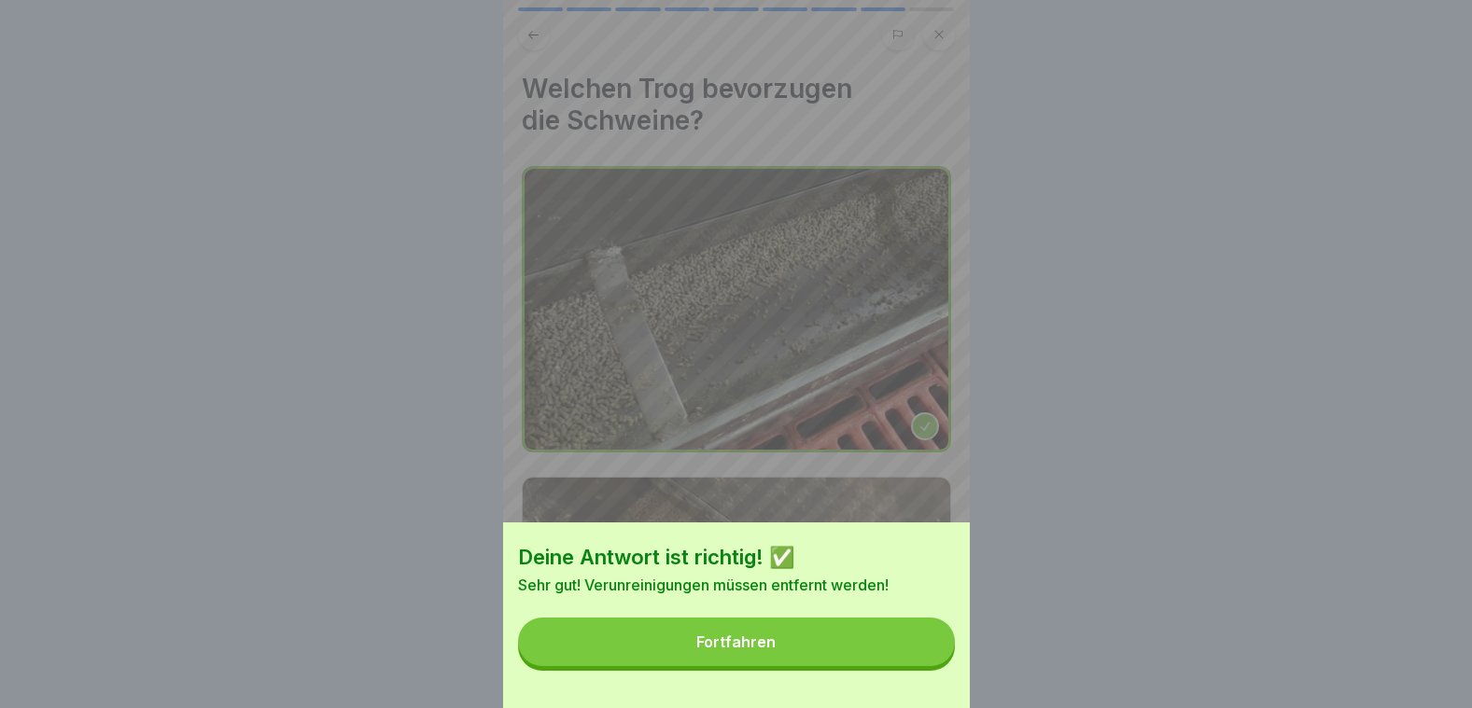
click at [766, 651] on div "Fortfahren" at bounding box center [735, 642] width 79 height 17
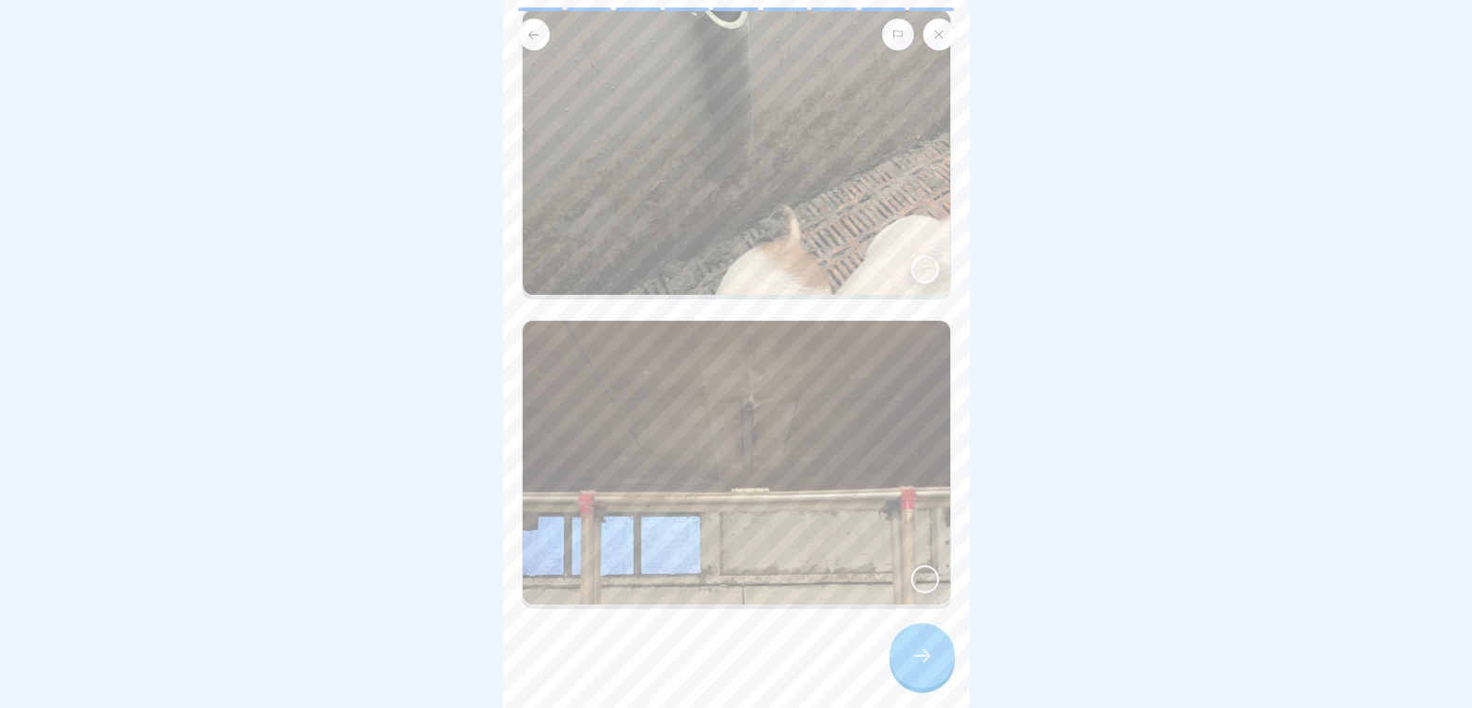
click at [916, 256] on div at bounding box center [925, 270] width 28 height 28
click at [917, 566] on div at bounding box center [925, 580] width 28 height 28
click at [926, 649] on icon at bounding box center [922, 656] width 22 height 22
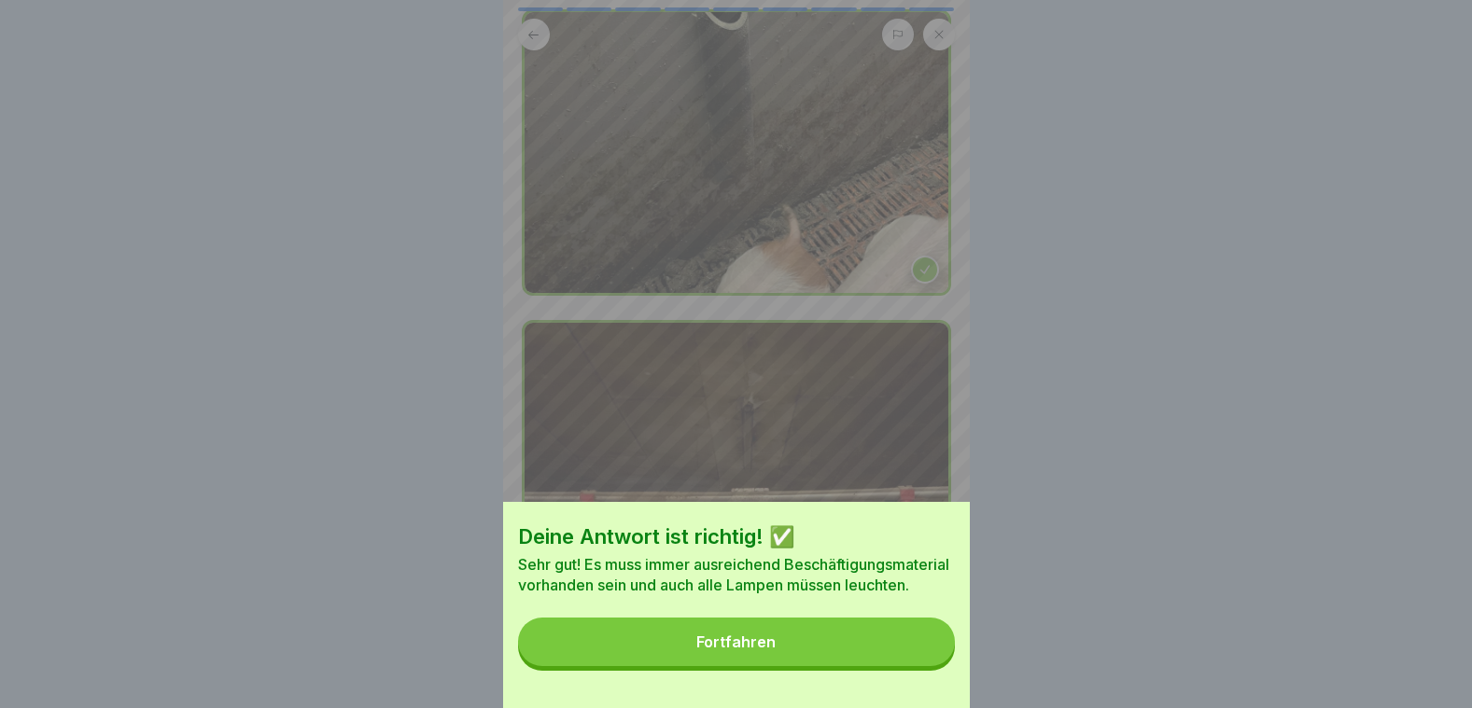
drag, startPoint x: 722, startPoint y: 669, endPoint x: 716, endPoint y: 642, distance: 27.8
click at [721, 664] on button "Fortfahren" at bounding box center [736, 642] width 437 height 49
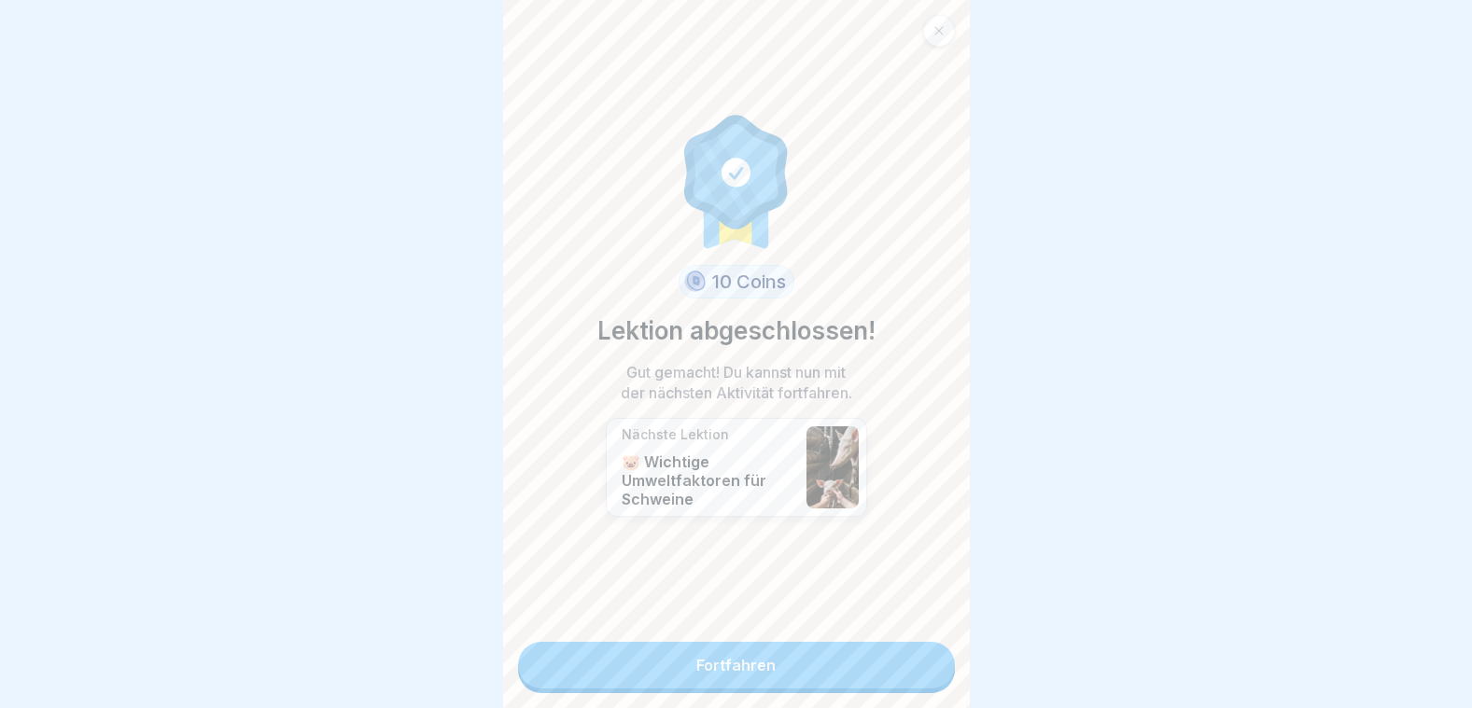
click at [737, 662] on link "Fortfahren" at bounding box center [736, 665] width 437 height 47
click at [710, 642] on link "Fortfahren" at bounding box center [736, 665] width 437 height 47
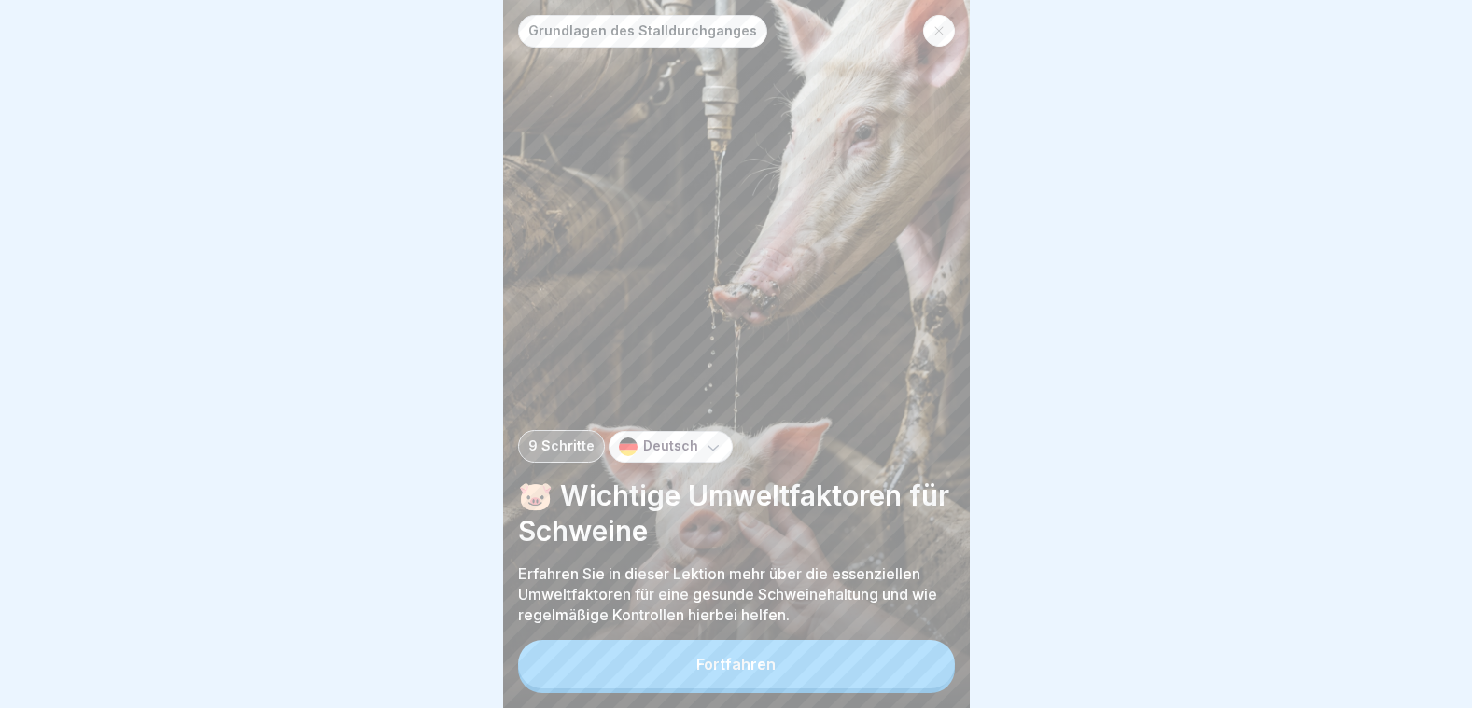
click at [801, 672] on button "Fortfahren" at bounding box center [736, 664] width 437 height 49
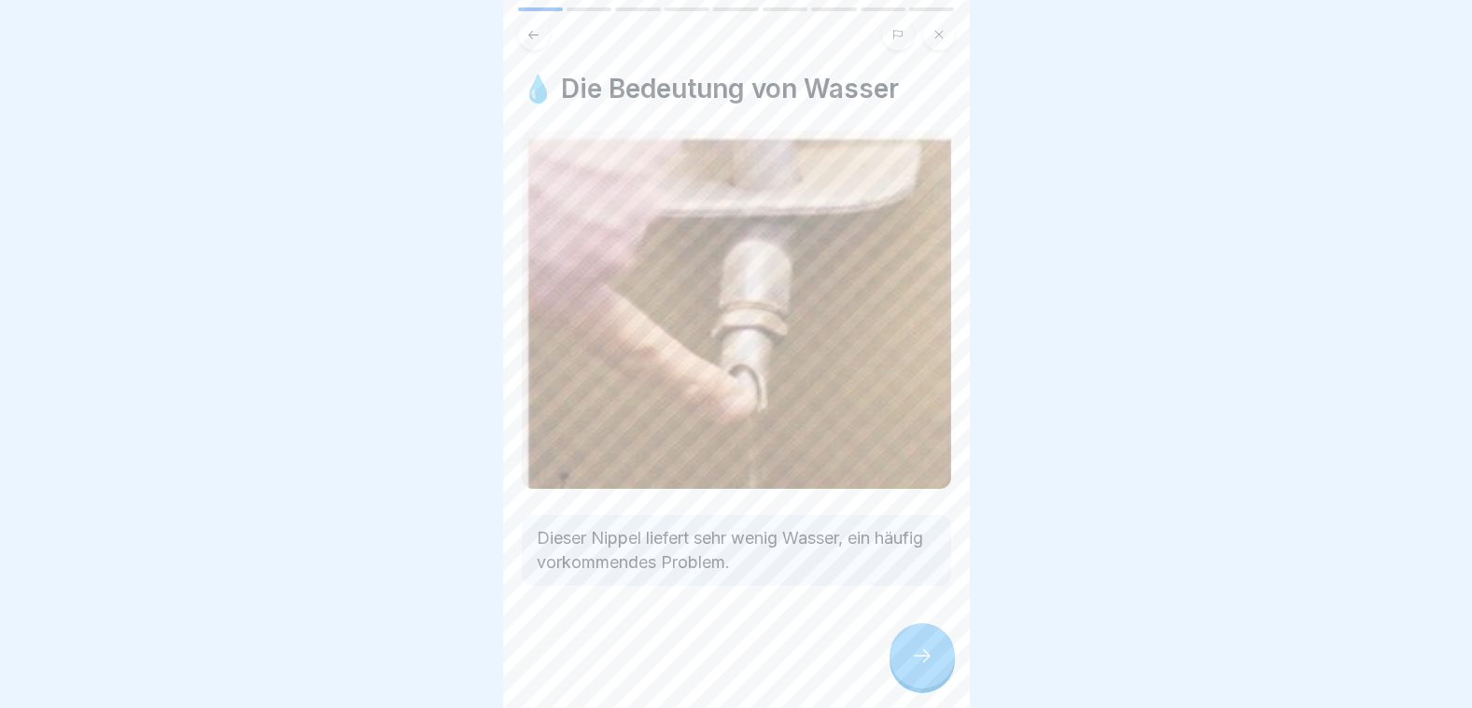
click at [927, 653] on icon at bounding box center [922, 656] width 22 height 22
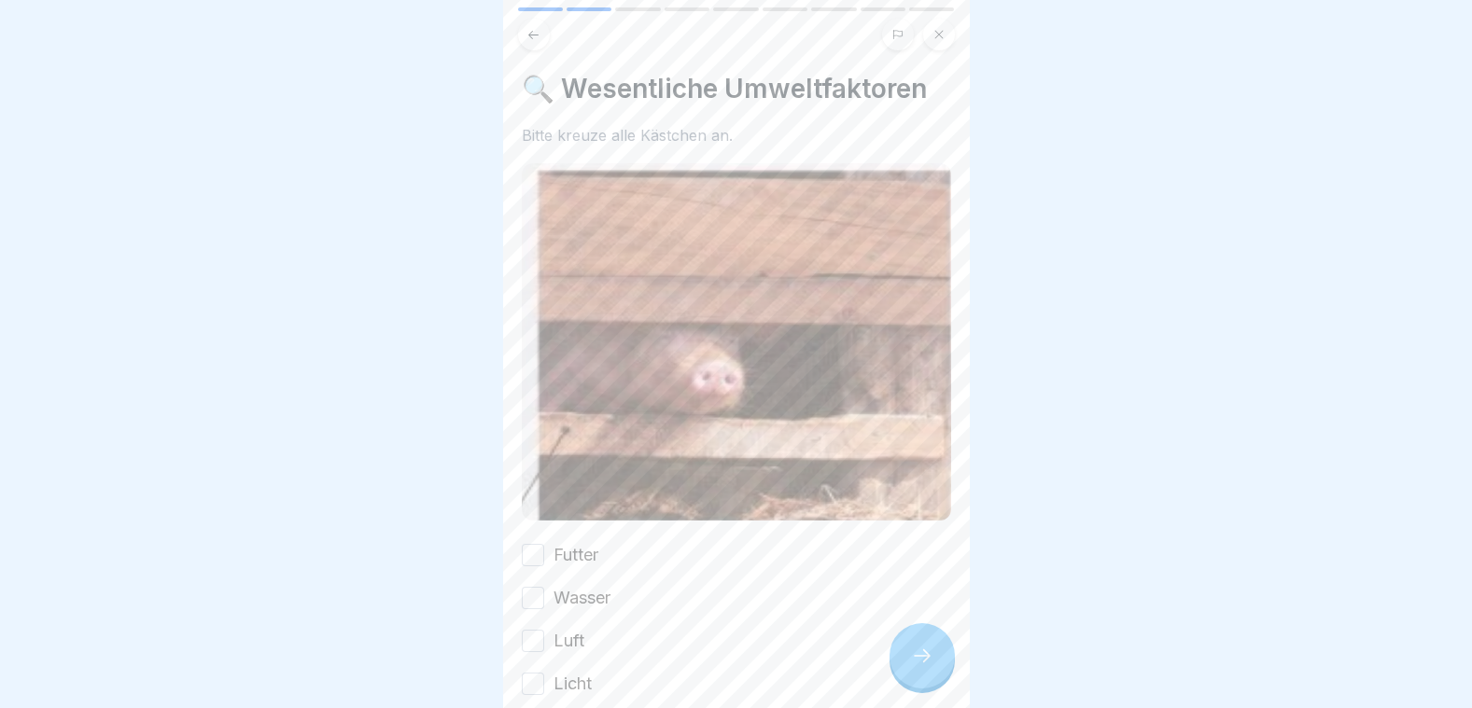
drag, startPoint x: 534, startPoint y: 535, endPoint x: 526, endPoint y: 563, distance: 29.0
click at [530, 544] on button "Futter" at bounding box center [533, 555] width 22 height 22
drag, startPoint x: 535, startPoint y: 579, endPoint x: 529, endPoint y: 611, distance: 33.1
click at [535, 587] on button "Wasser" at bounding box center [533, 598] width 22 height 22
drag, startPoint x: 532, startPoint y: 619, endPoint x: 531, endPoint y: 649, distance: 29.9
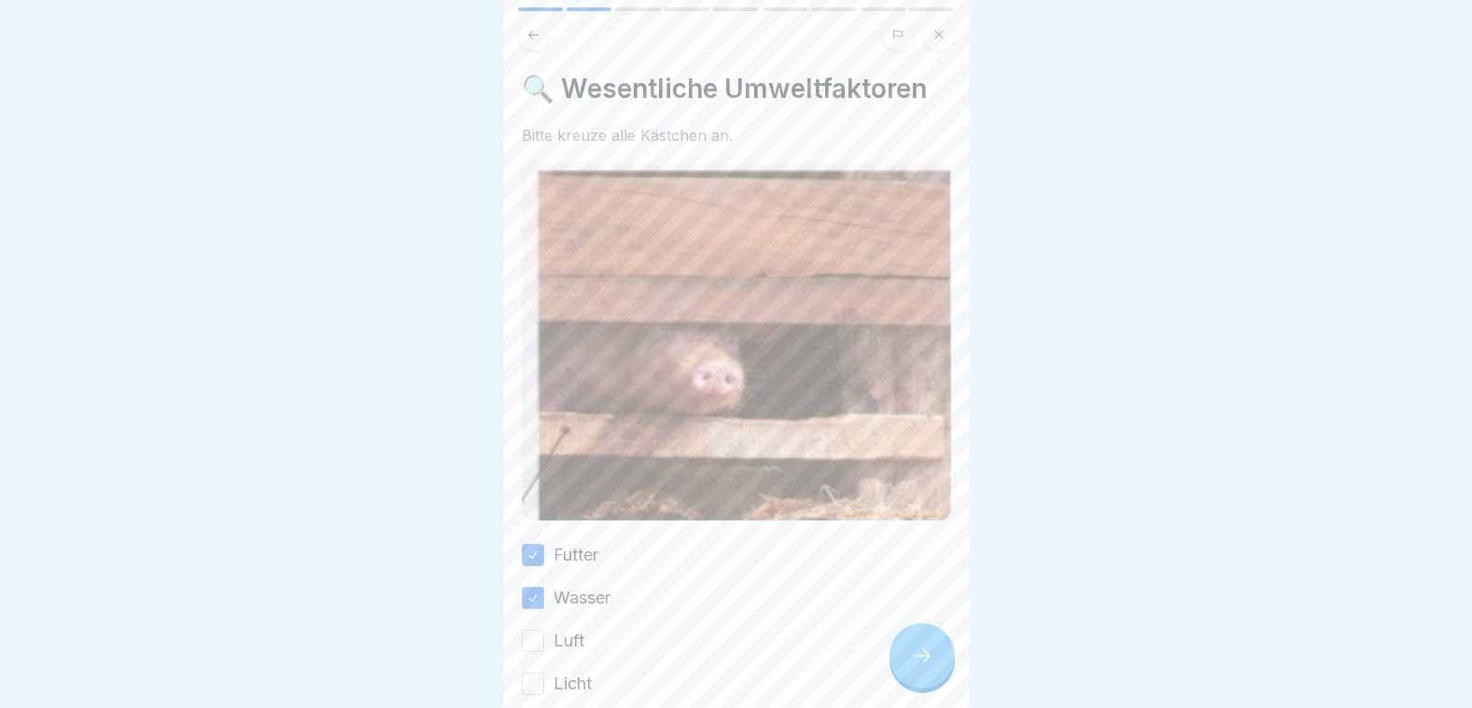
click at [532, 630] on button "Luft" at bounding box center [533, 641] width 22 height 22
drag, startPoint x: 531, startPoint y: 651, endPoint x: 535, endPoint y: 703, distance: 51.5
click at [532, 673] on button "Licht" at bounding box center [533, 684] width 22 height 22
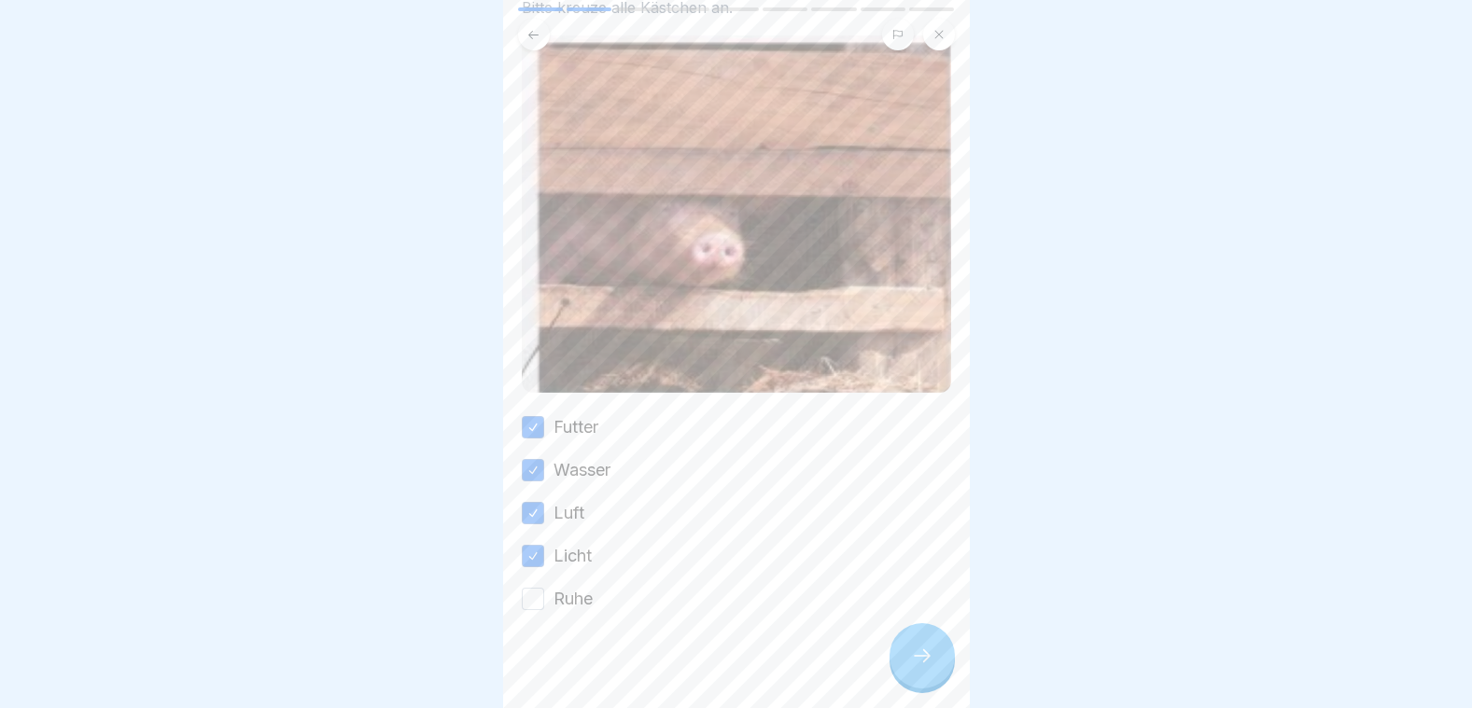
scroll to position [132, 0]
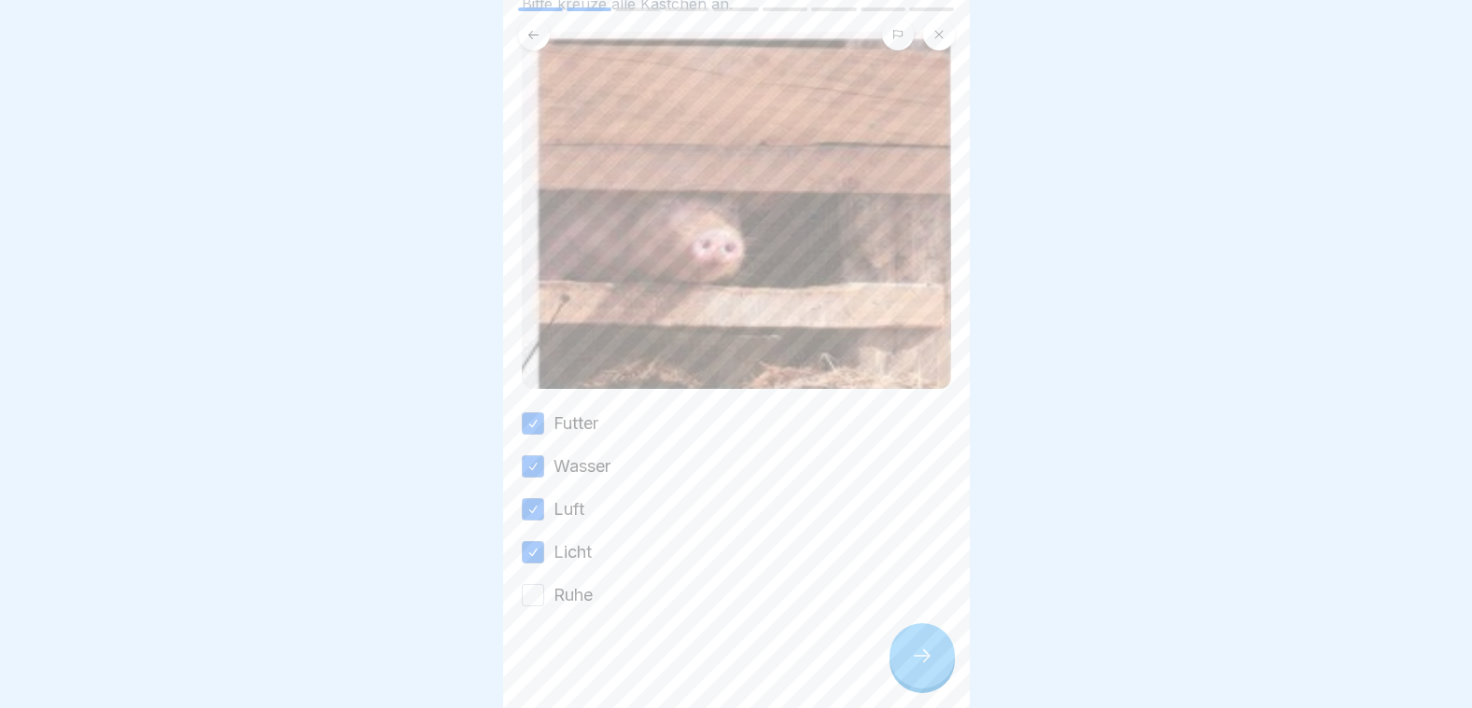
click at [540, 584] on button "Ruhe" at bounding box center [533, 595] width 22 height 22
click at [917, 664] on icon at bounding box center [922, 656] width 22 height 22
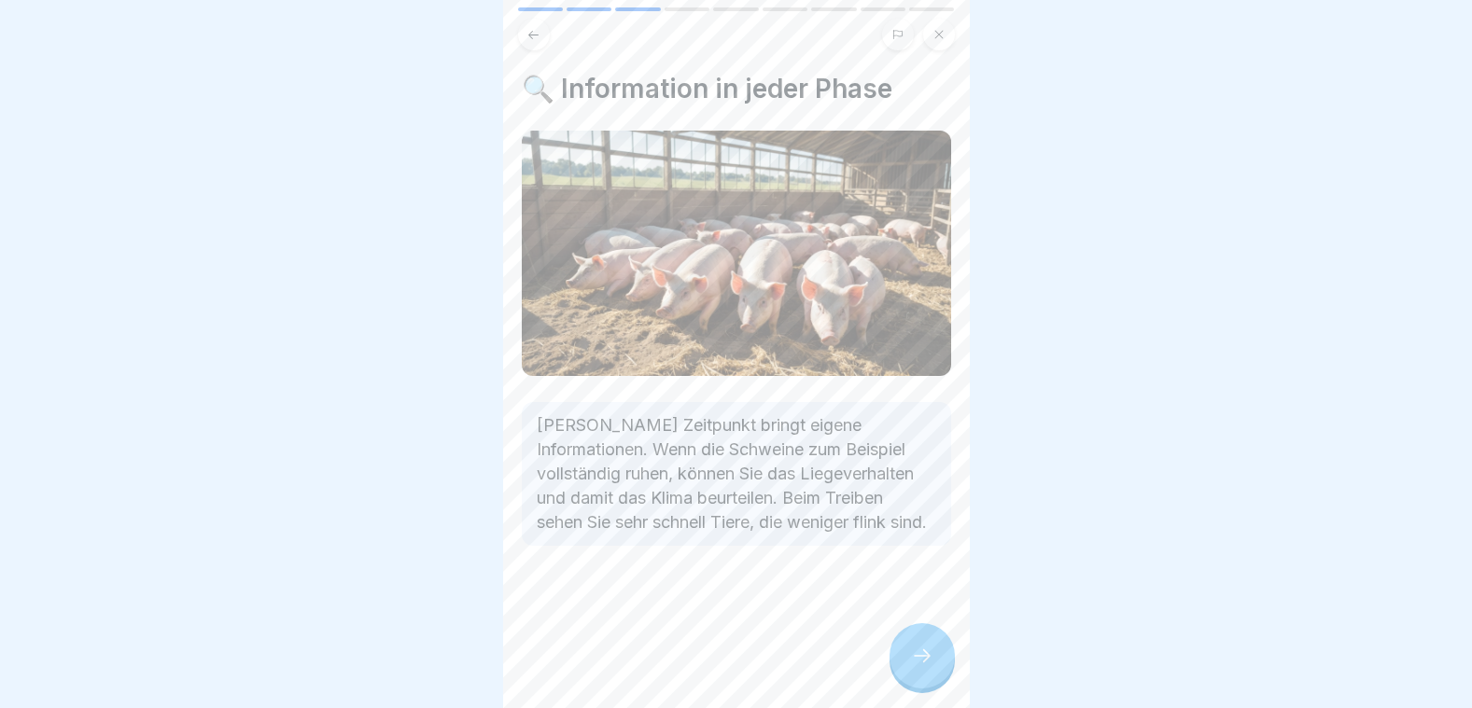
click at [919, 651] on icon at bounding box center [922, 656] width 22 height 22
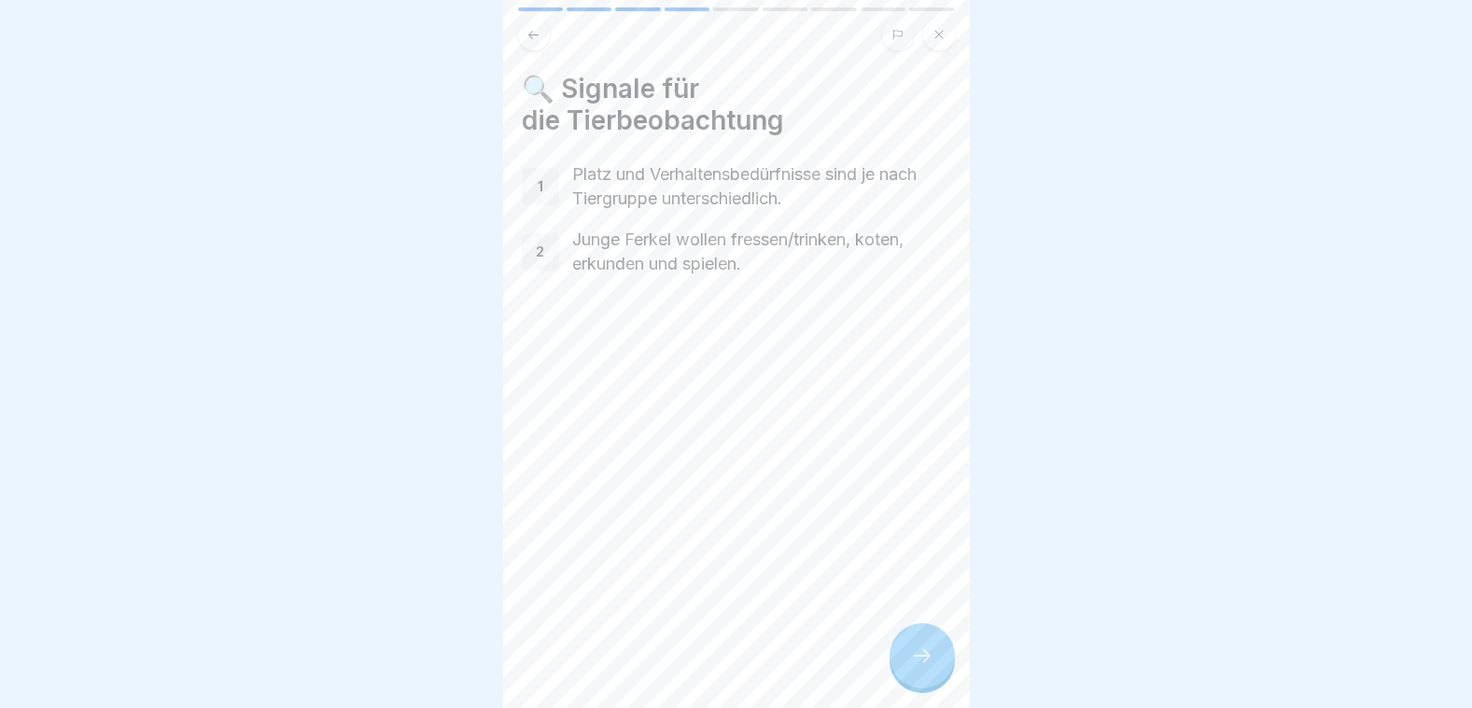
click at [917, 650] on icon at bounding box center [922, 656] width 22 height 22
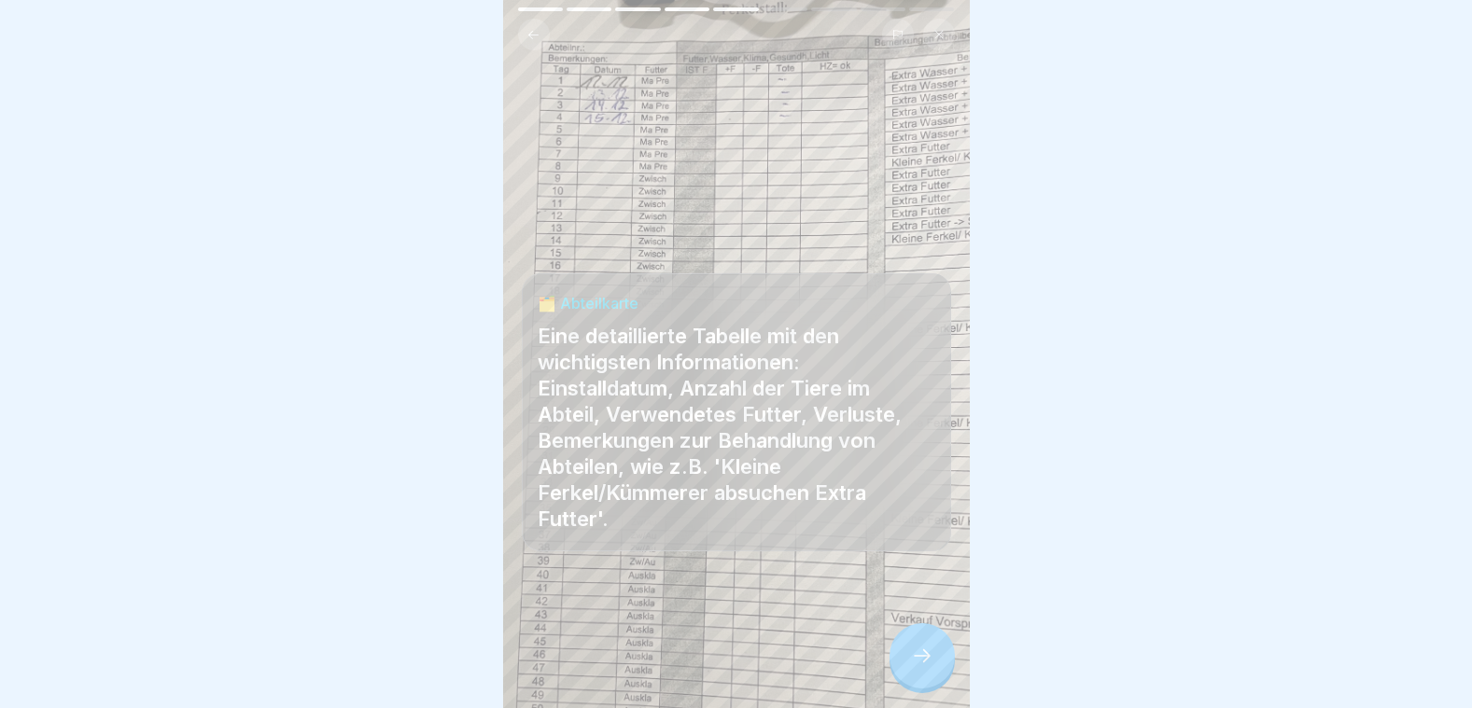
click at [916, 649] on icon at bounding box center [922, 656] width 22 height 22
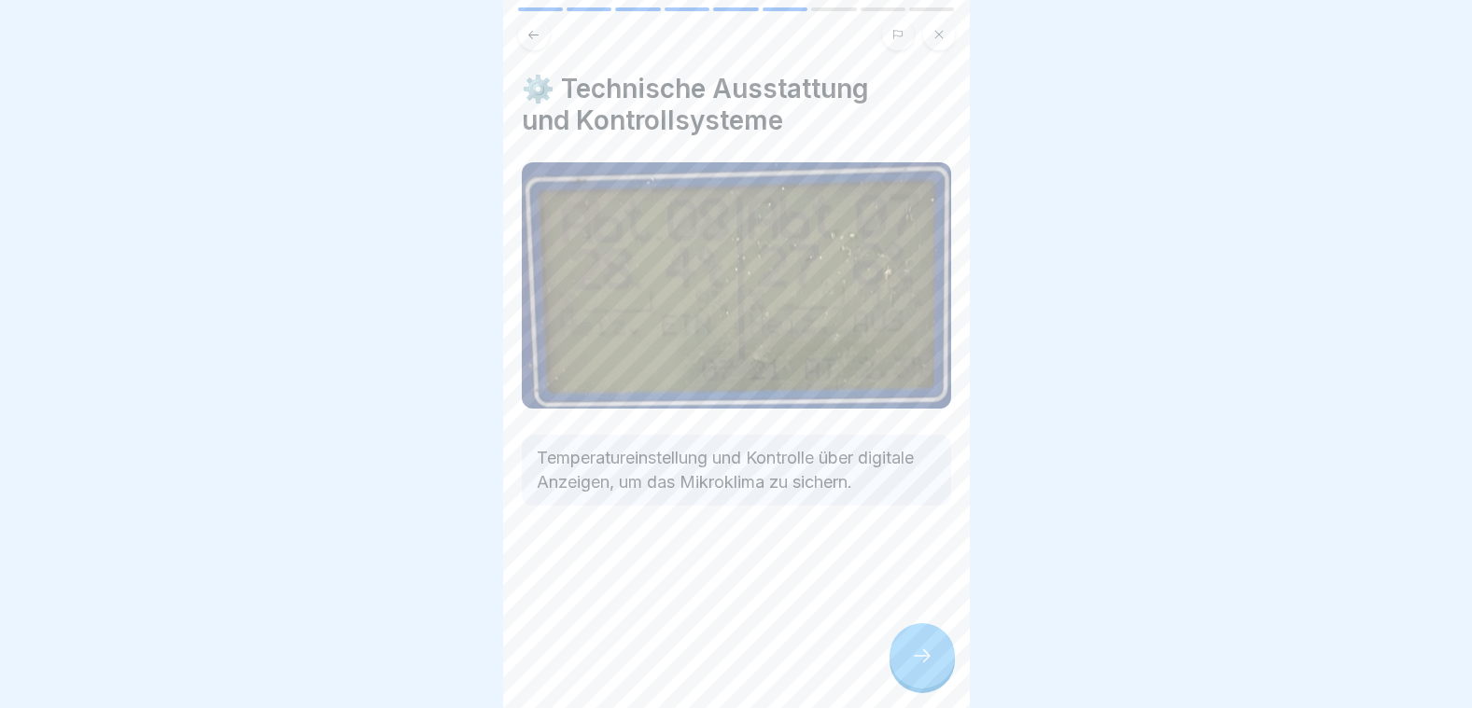
click at [922, 661] on icon at bounding box center [922, 656] width 22 height 22
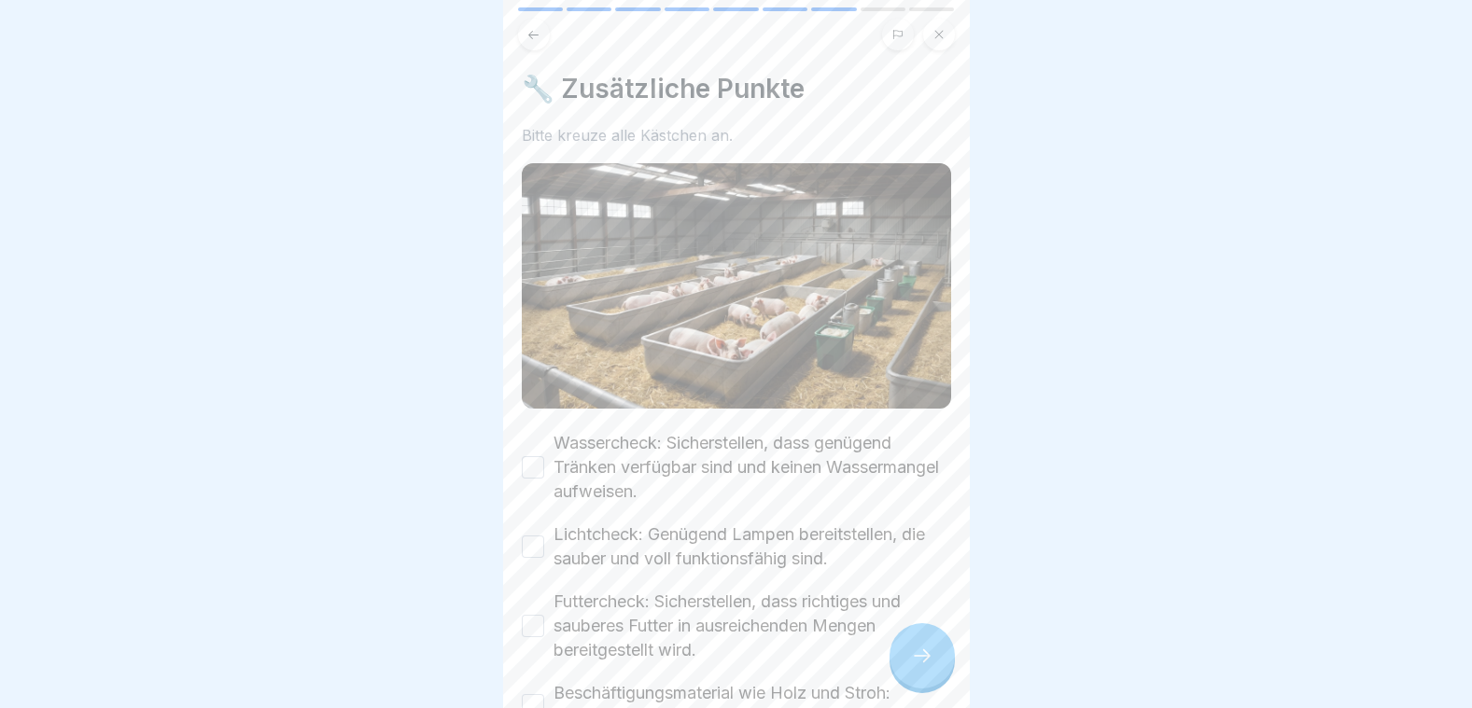
drag, startPoint x: 532, startPoint y: 449, endPoint x: 530, endPoint y: 519, distance: 70.0
click at [531, 456] on button "Wassercheck: Sicherstellen, dass genügend Tränken verfügbar sind und keinen Was…" at bounding box center [533, 467] width 22 height 22
click at [531, 536] on button "Lichtcheck: Genügend Lampen bereitstellen, die sauber und voll funktionsfähig s…" at bounding box center [533, 547] width 22 height 22
click at [538, 615] on button "Futtercheck: Sicherstellen, dass richtiges und sauberes Futter in ausreichenden…" at bounding box center [533, 626] width 22 height 22
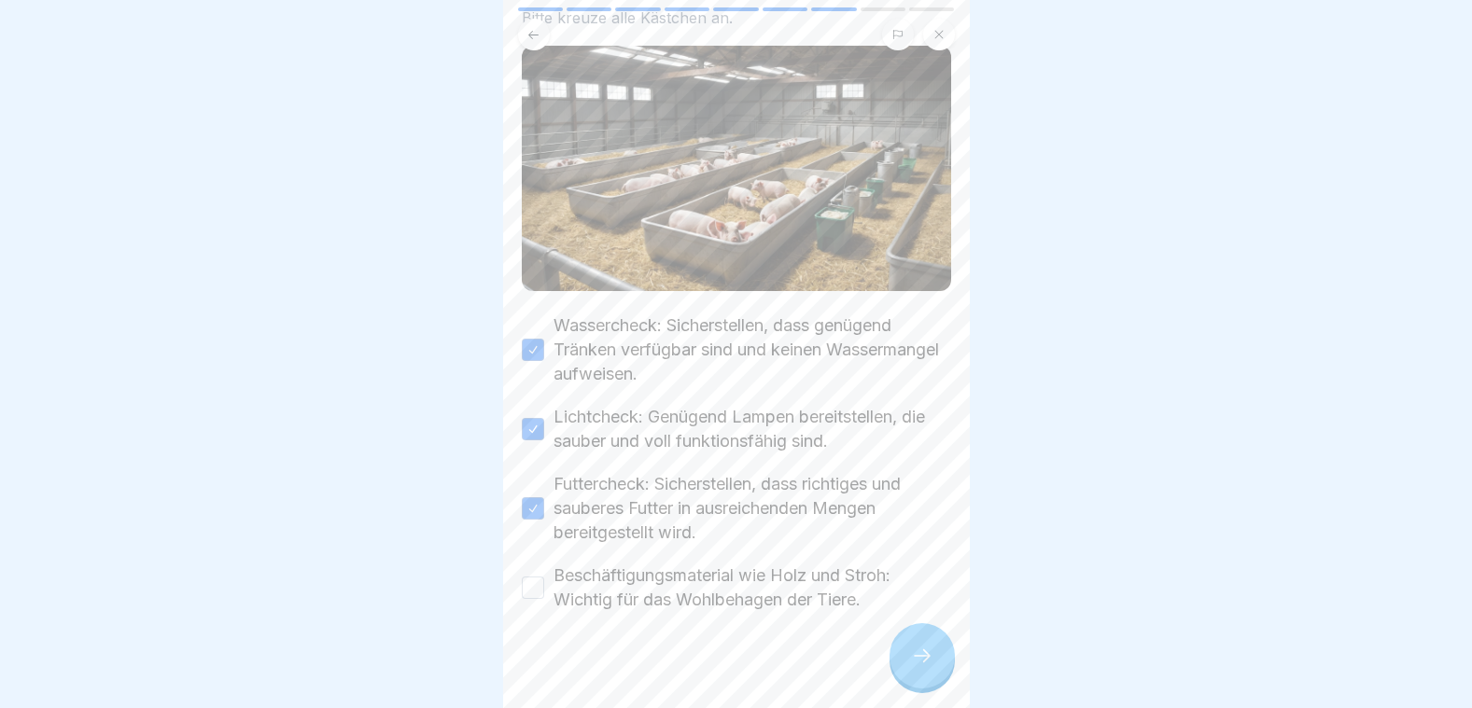
scroll to position [125, 0]
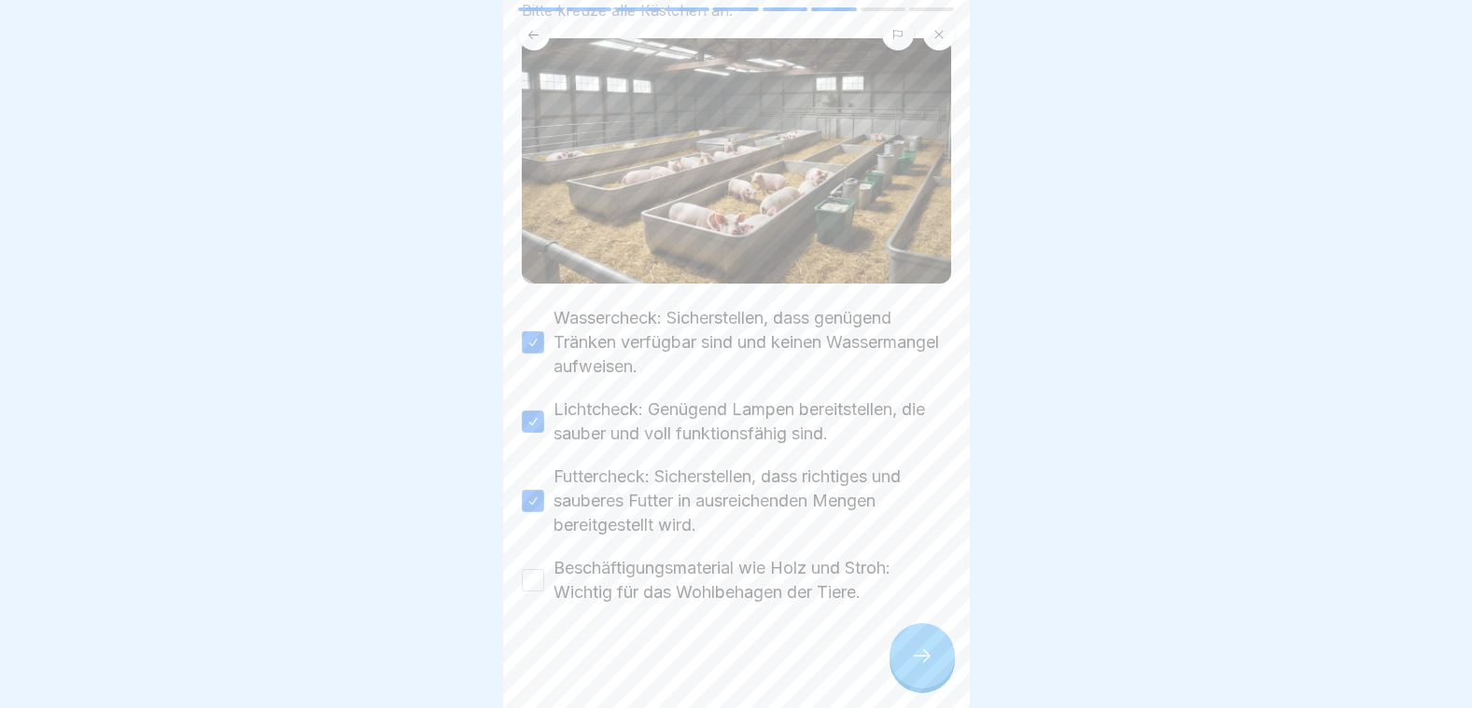
click at [532, 569] on button "Beschäftigungsmaterial wie Holz und Stroh: Wichtig für das Wohlbehagen der Tier…" at bounding box center [533, 580] width 22 height 22
click at [926, 666] on icon at bounding box center [922, 656] width 22 height 22
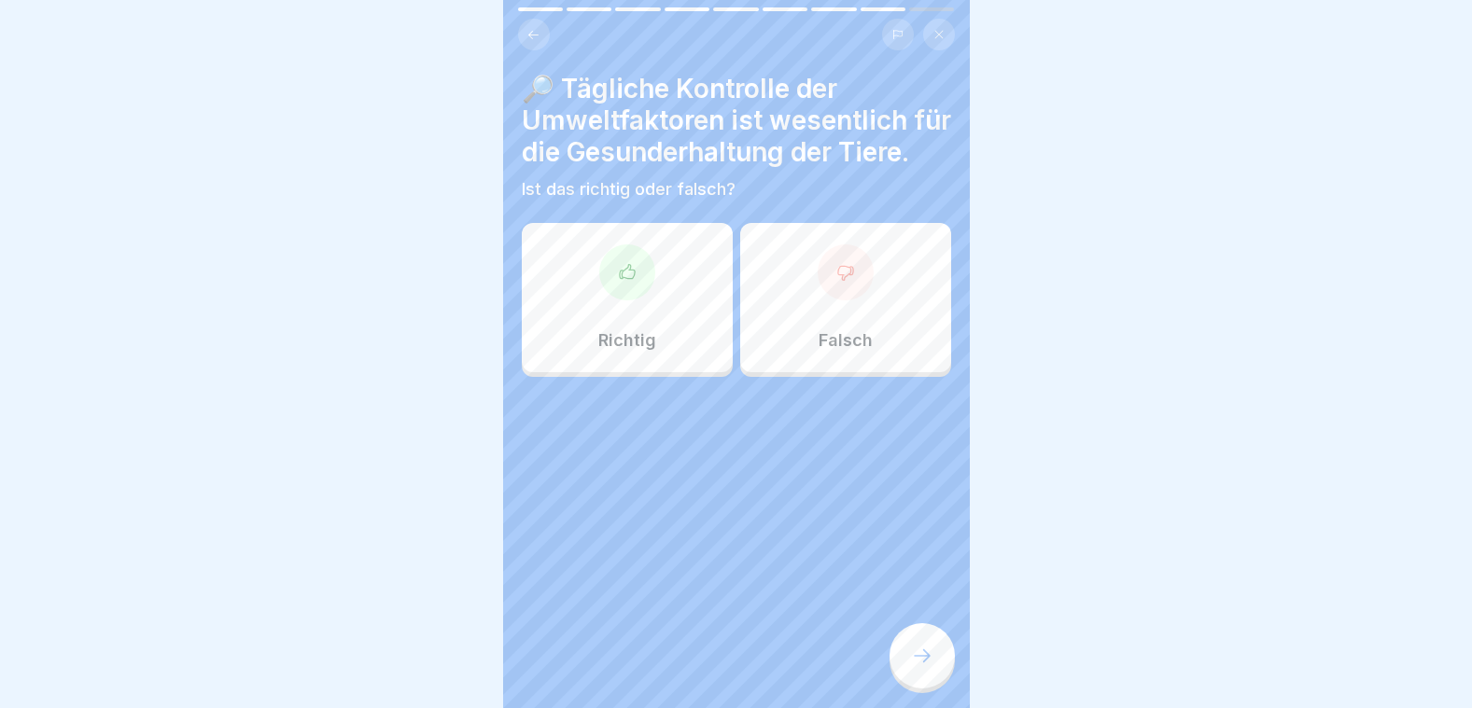
click at [635, 338] on div "Richtig" at bounding box center [627, 297] width 211 height 149
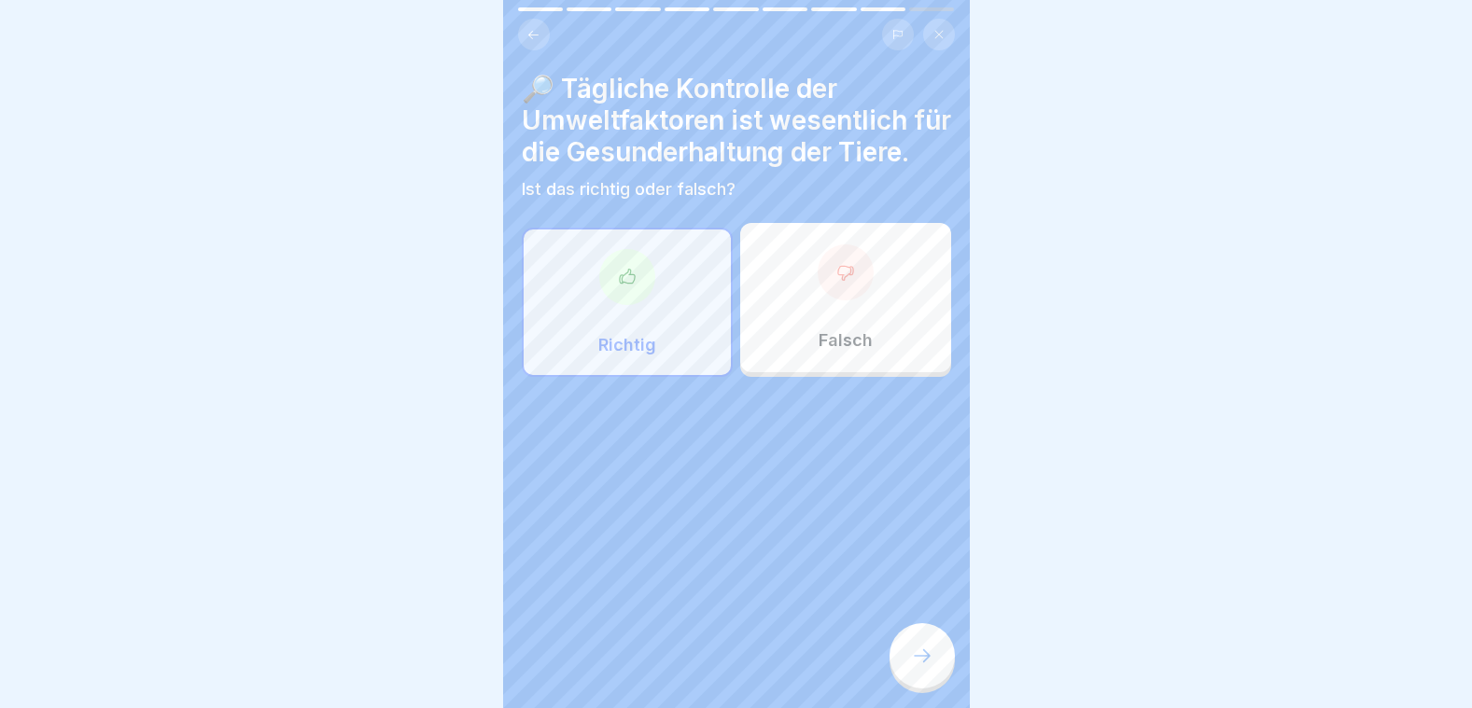
click at [924, 660] on icon at bounding box center [922, 656] width 22 height 22
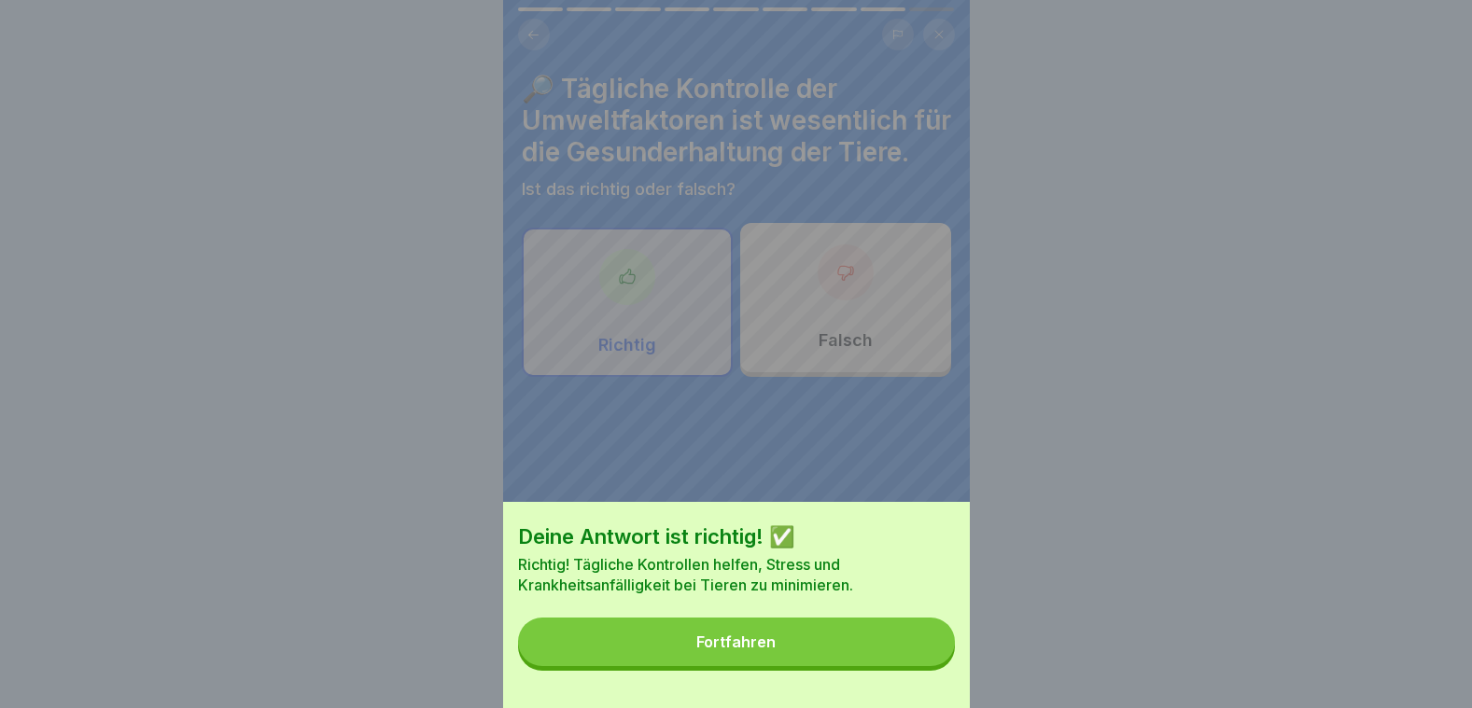
click at [920, 664] on button "Fortfahren" at bounding box center [736, 642] width 437 height 49
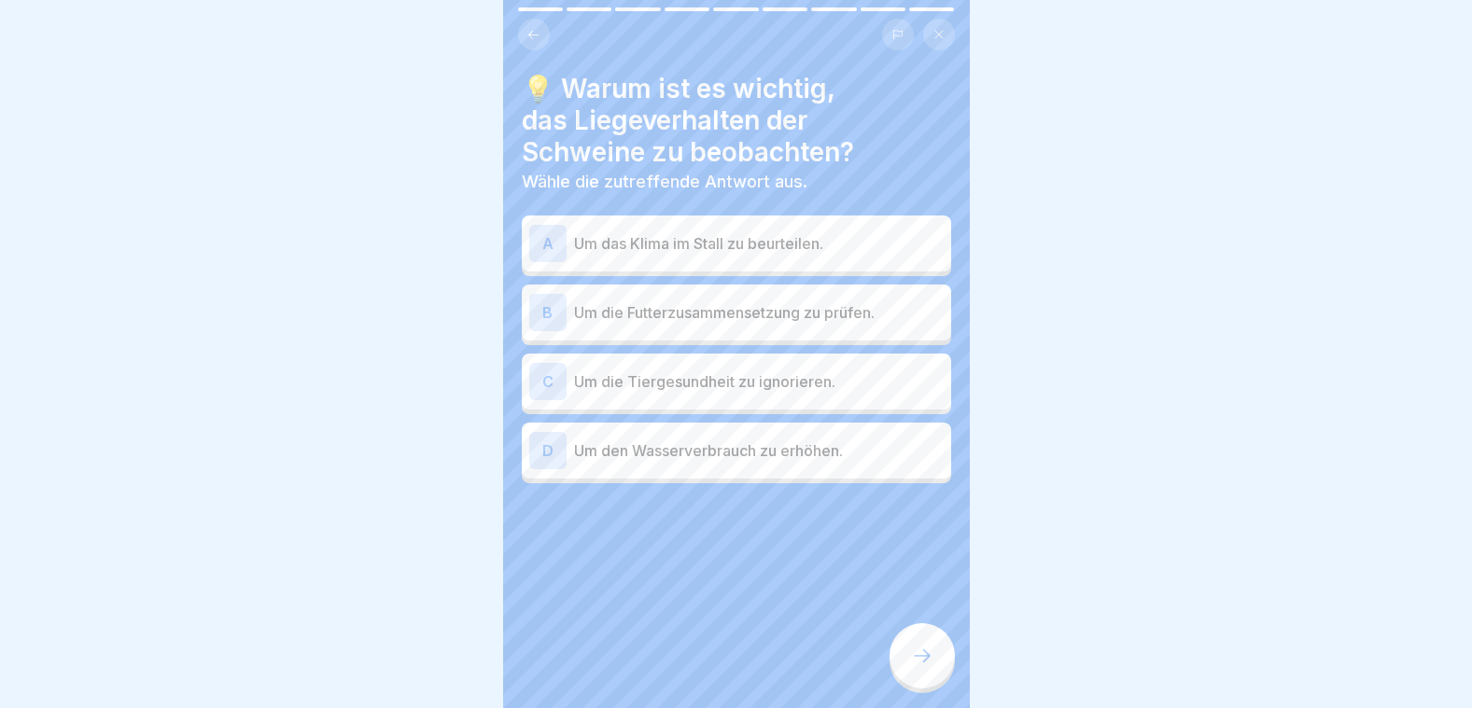
click at [628, 235] on p "Um das Klima im Stall zu beurteilen." at bounding box center [759, 243] width 370 height 22
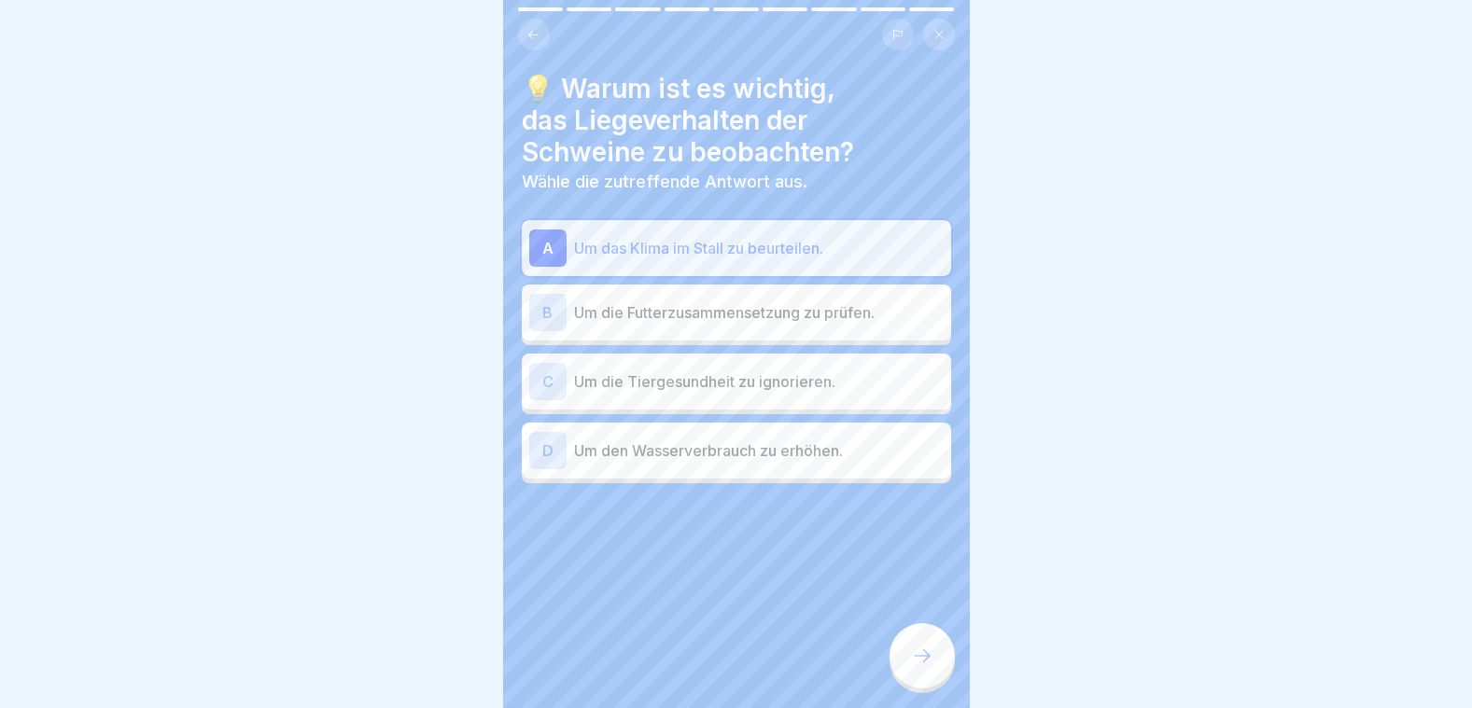
click at [932, 651] on div at bounding box center [921, 655] width 65 height 65
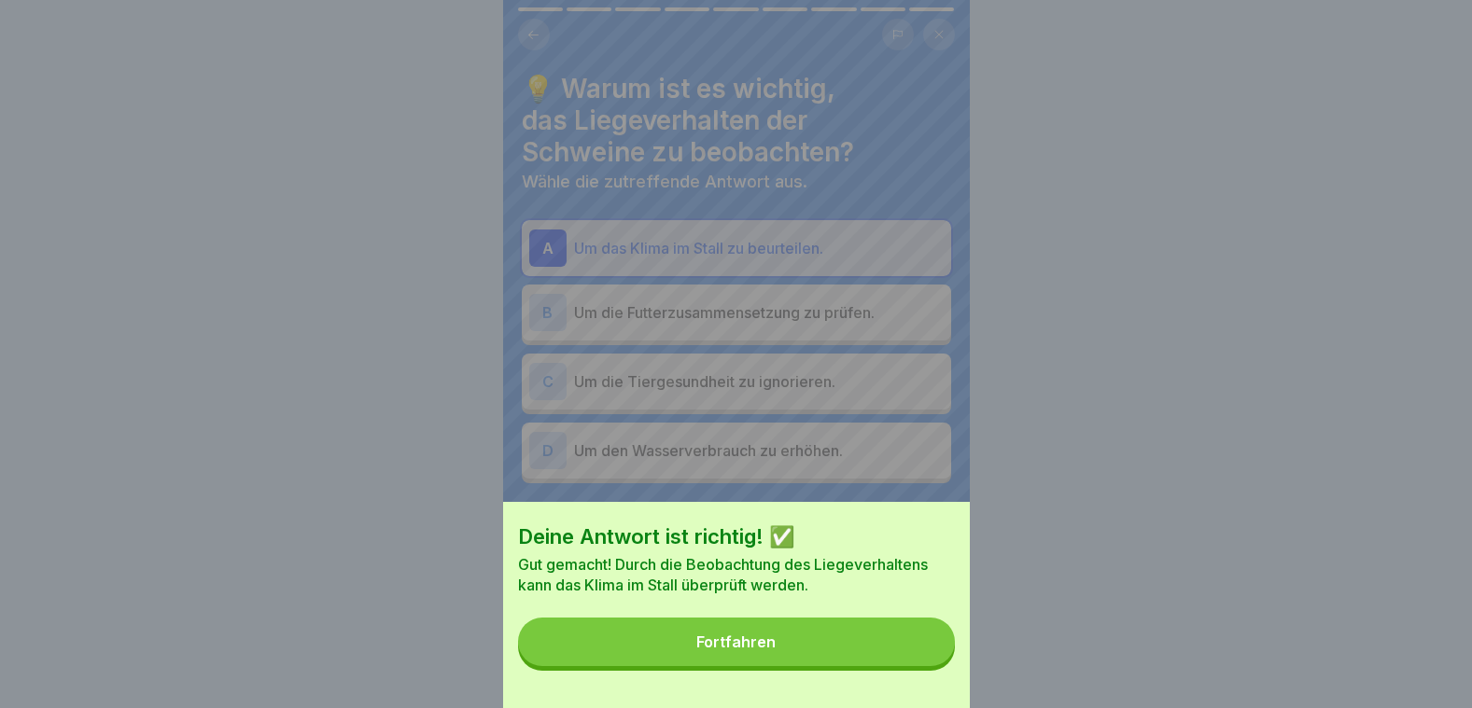
click at [930, 652] on button "Fortfahren" at bounding box center [736, 642] width 437 height 49
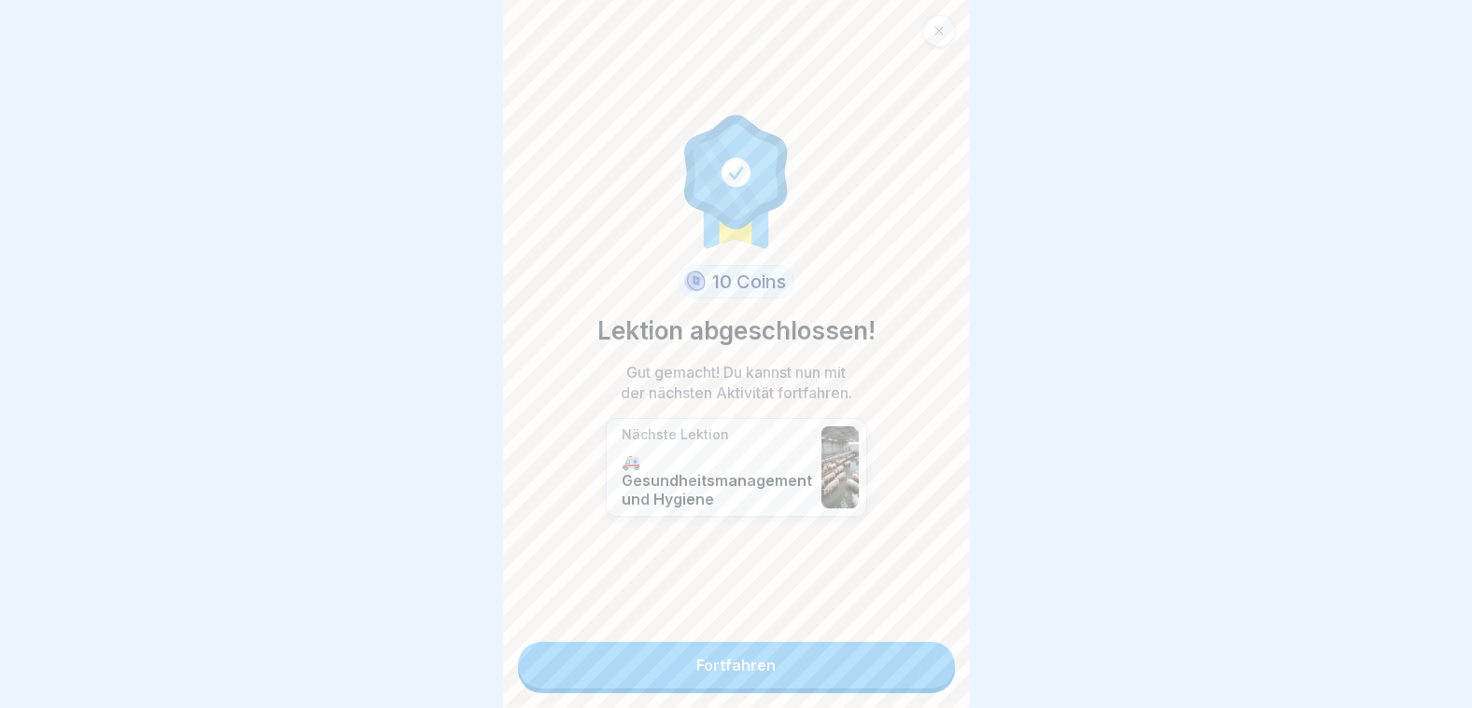
click at [780, 650] on link "Fortfahren" at bounding box center [736, 665] width 437 height 47
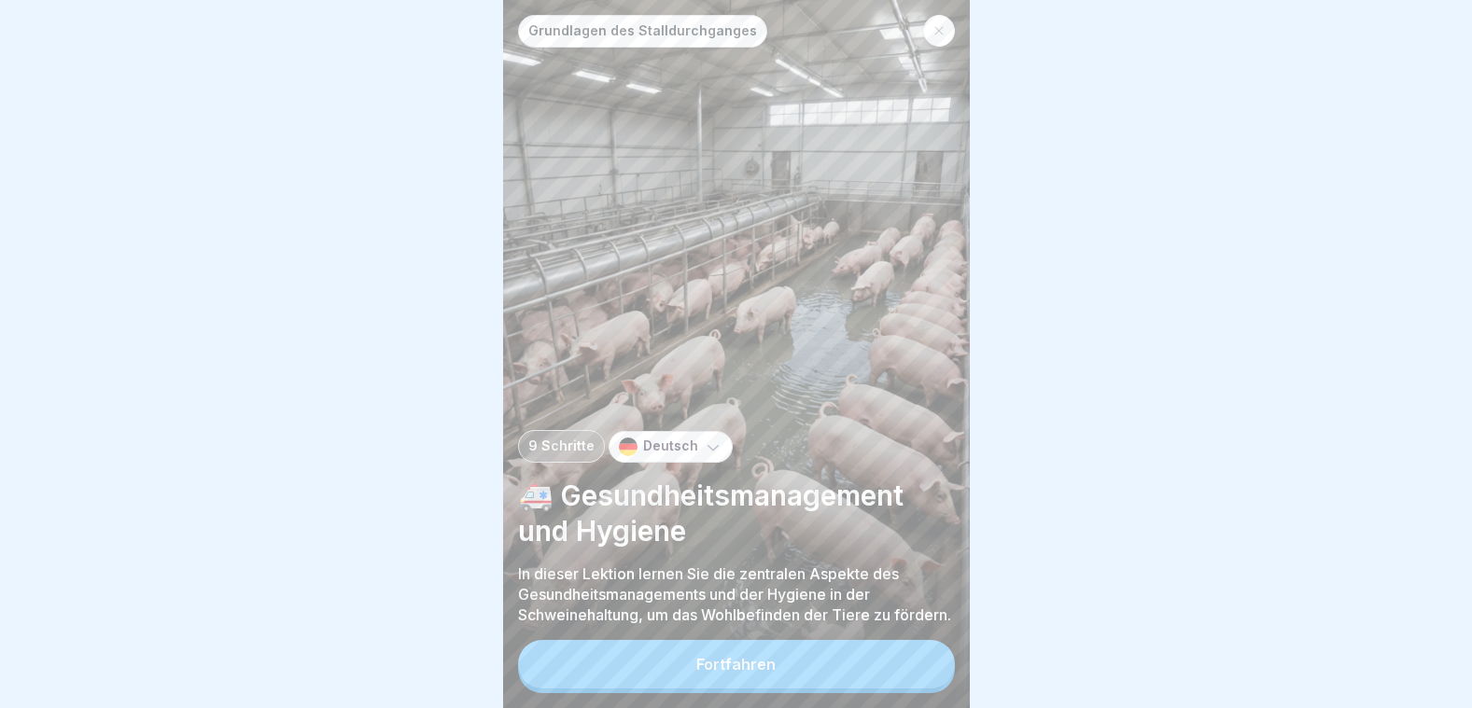
click at [777, 653] on button "Fortfahren" at bounding box center [736, 664] width 437 height 49
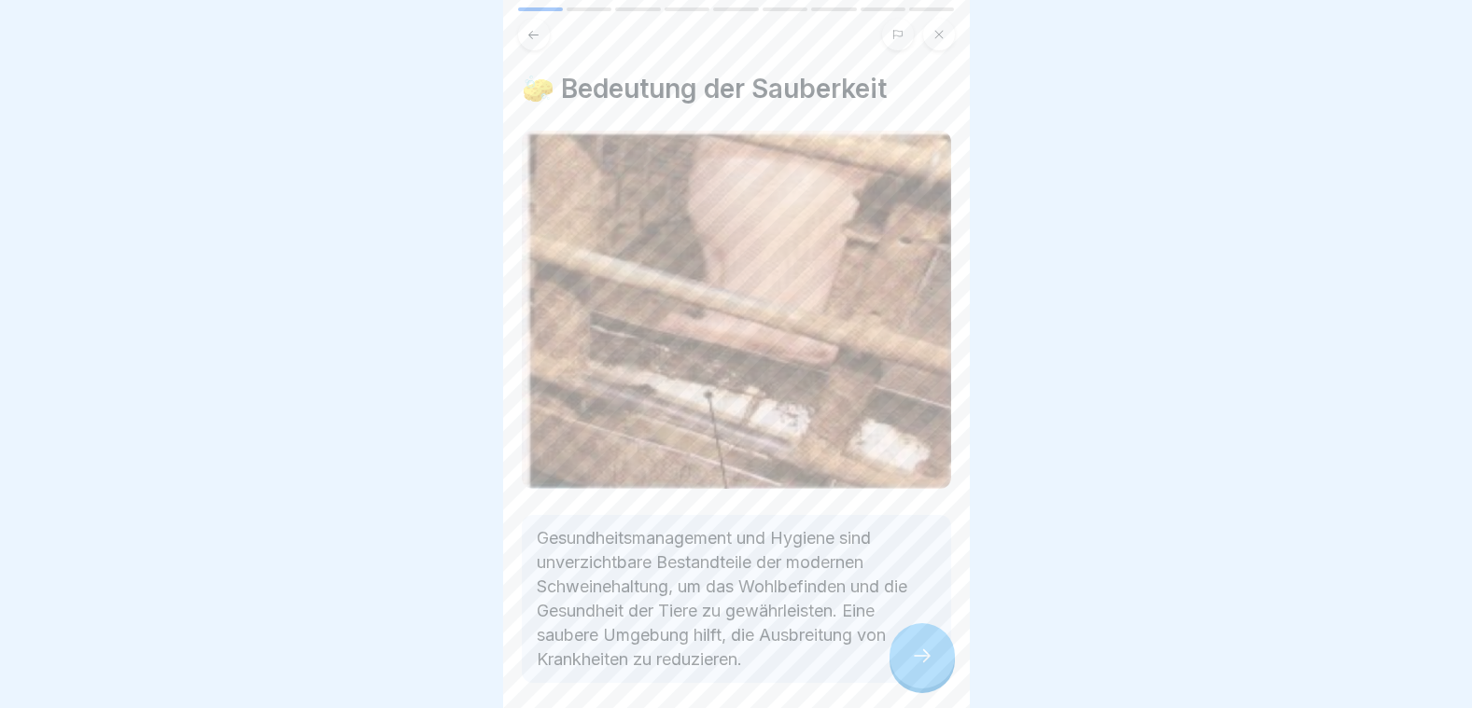
click at [929, 656] on icon at bounding box center [922, 656] width 22 height 22
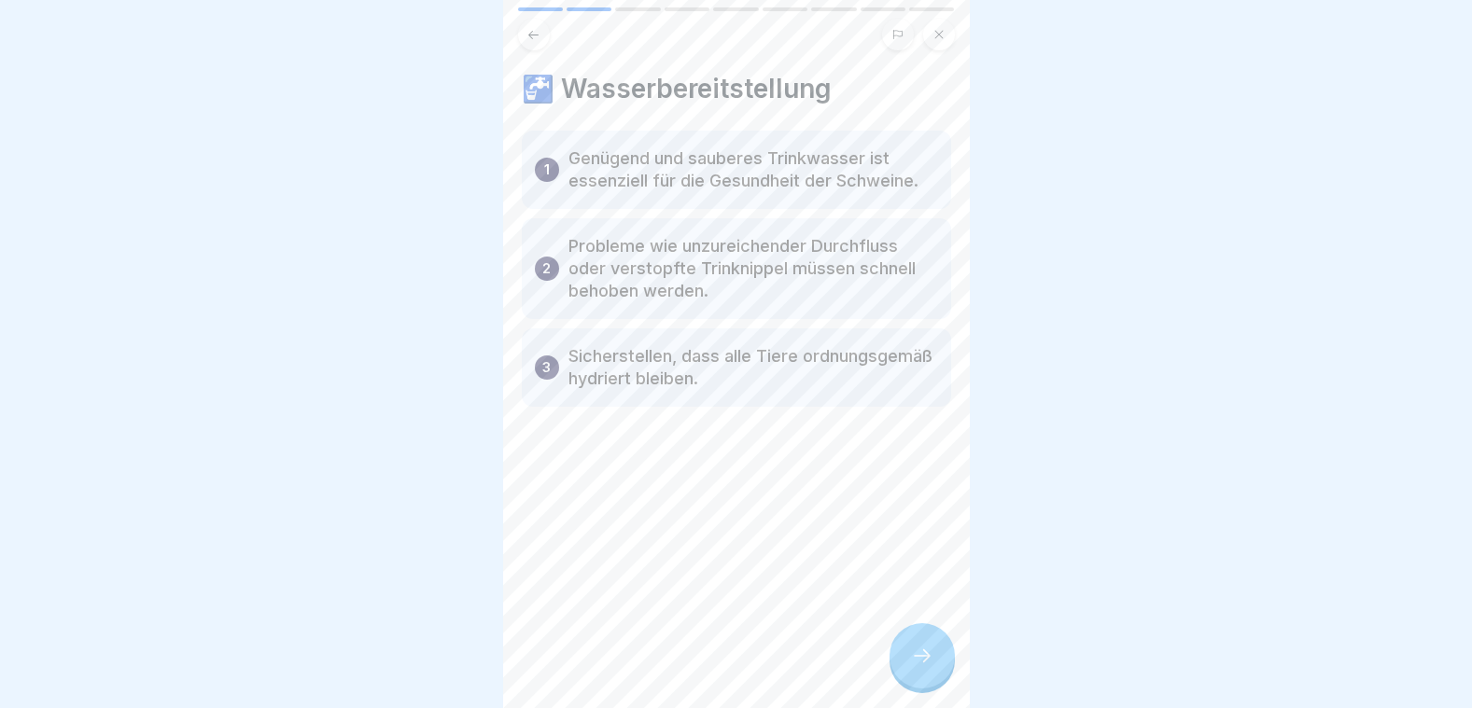
click at [929, 654] on icon at bounding box center [922, 656] width 22 height 22
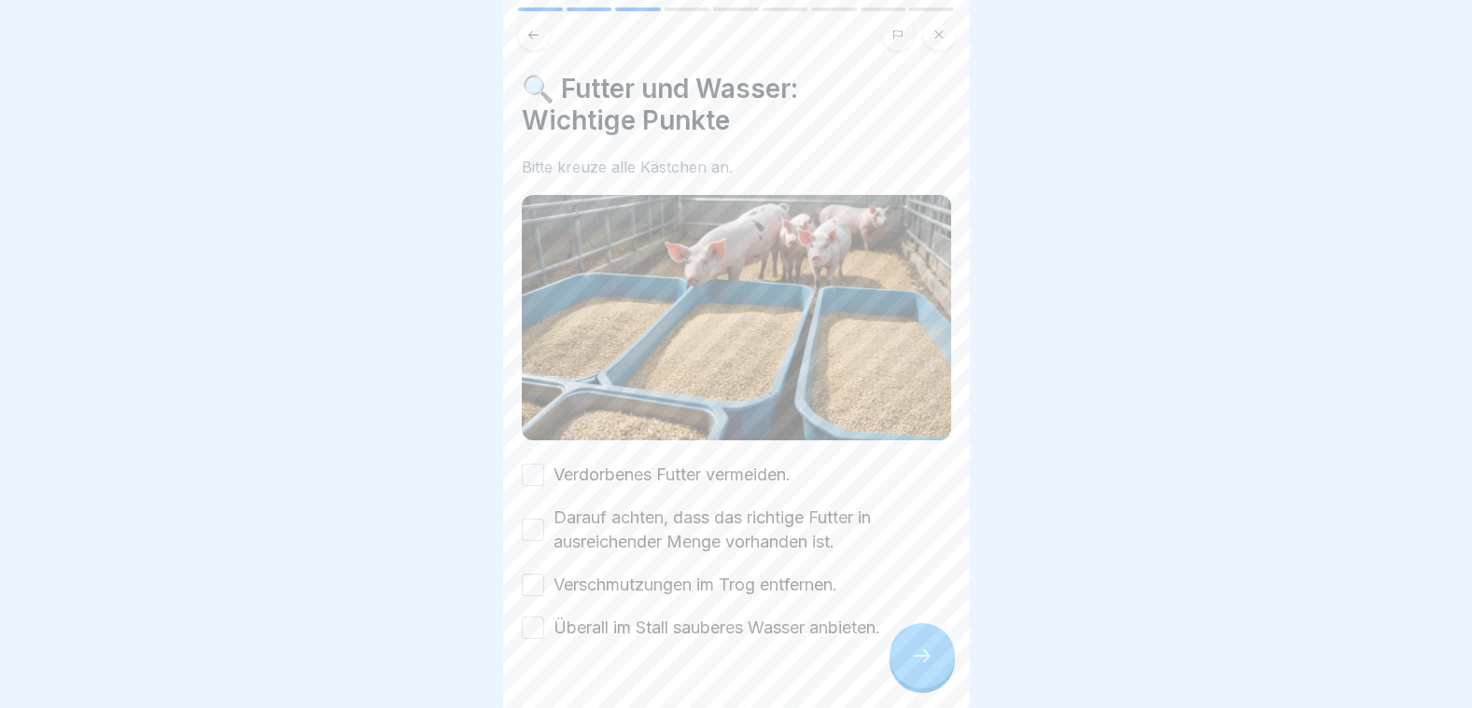
drag, startPoint x: 530, startPoint y: 456, endPoint x: 529, endPoint y: 489, distance: 32.7
click at [530, 464] on button "Verdorbenes Futter vermeiden." at bounding box center [533, 475] width 22 height 22
drag, startPoint x: 531, startPoint y: 496, endPoint x: 536, endPoint y: 534, distance: 38.6
click at [531, 506] on div "Darauf achten, dass das richtige Futter in ausreichender Menge vorhanden ist." at bounding box center [736, 530] width 429 height 49
click at [530, 519] on button "Darauf achten, dass das richtige Futter in ausreichender Menge vorhanden ist." at bounding box center [533, 530] width 22 height 22
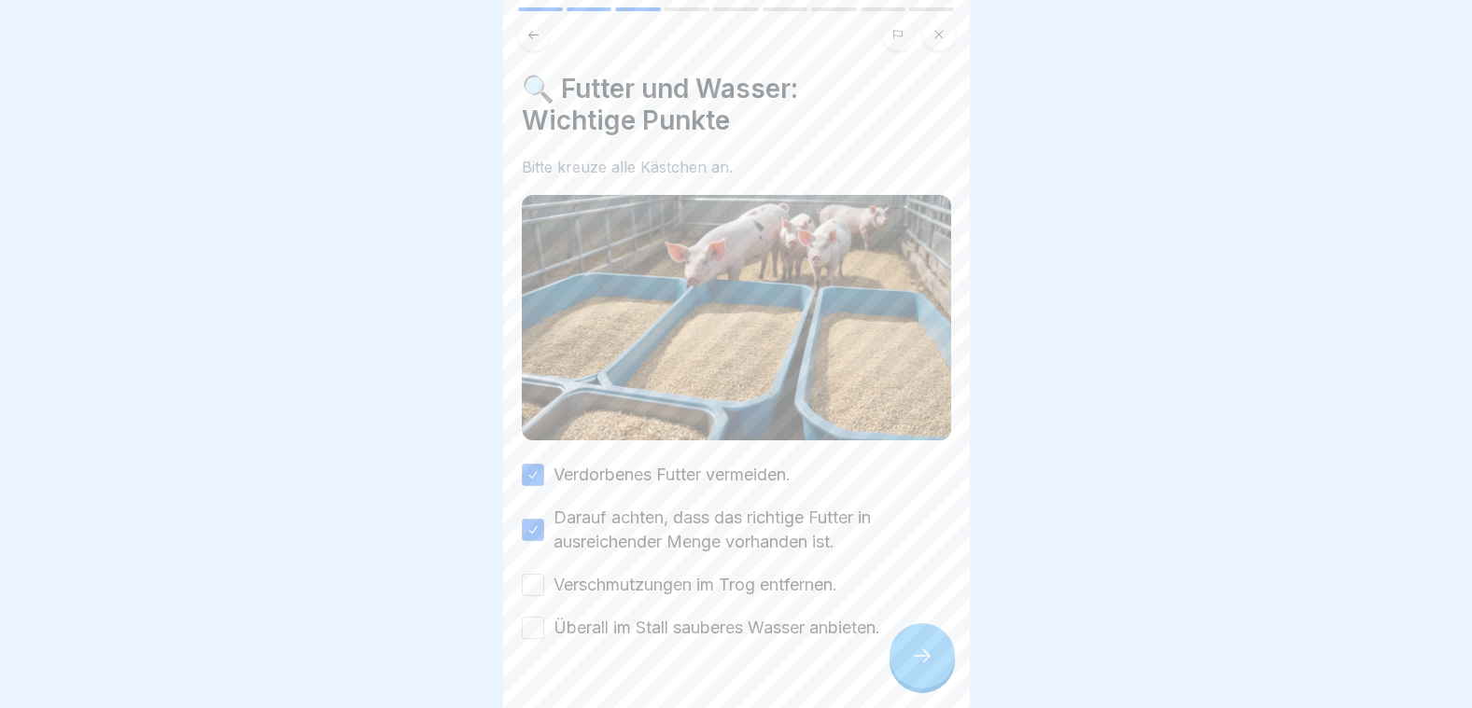
drag, startPoint x: 534, startPoint y: 557, endPoint x: 525, endPoint y: 595, distance: 39.2
click at [533, 574] on button "Verschmutzungen im Trog entfernen." at bounding box center [533, 585] width 22 height 22
click at [528, 617] on button "Überall im Stall sauberes Wasser anbieten." at bounding box center [533, 628] width 22 height 22
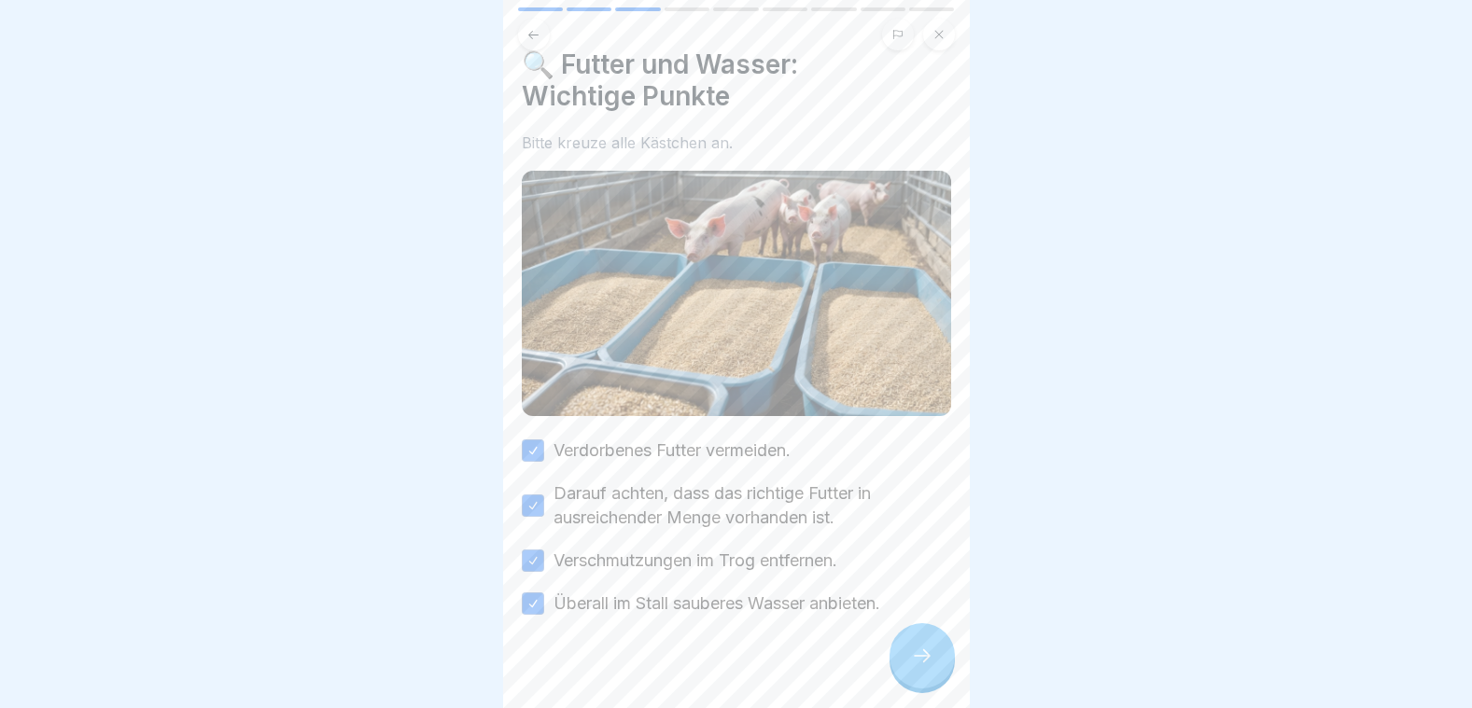
scroll to position [35, 0]
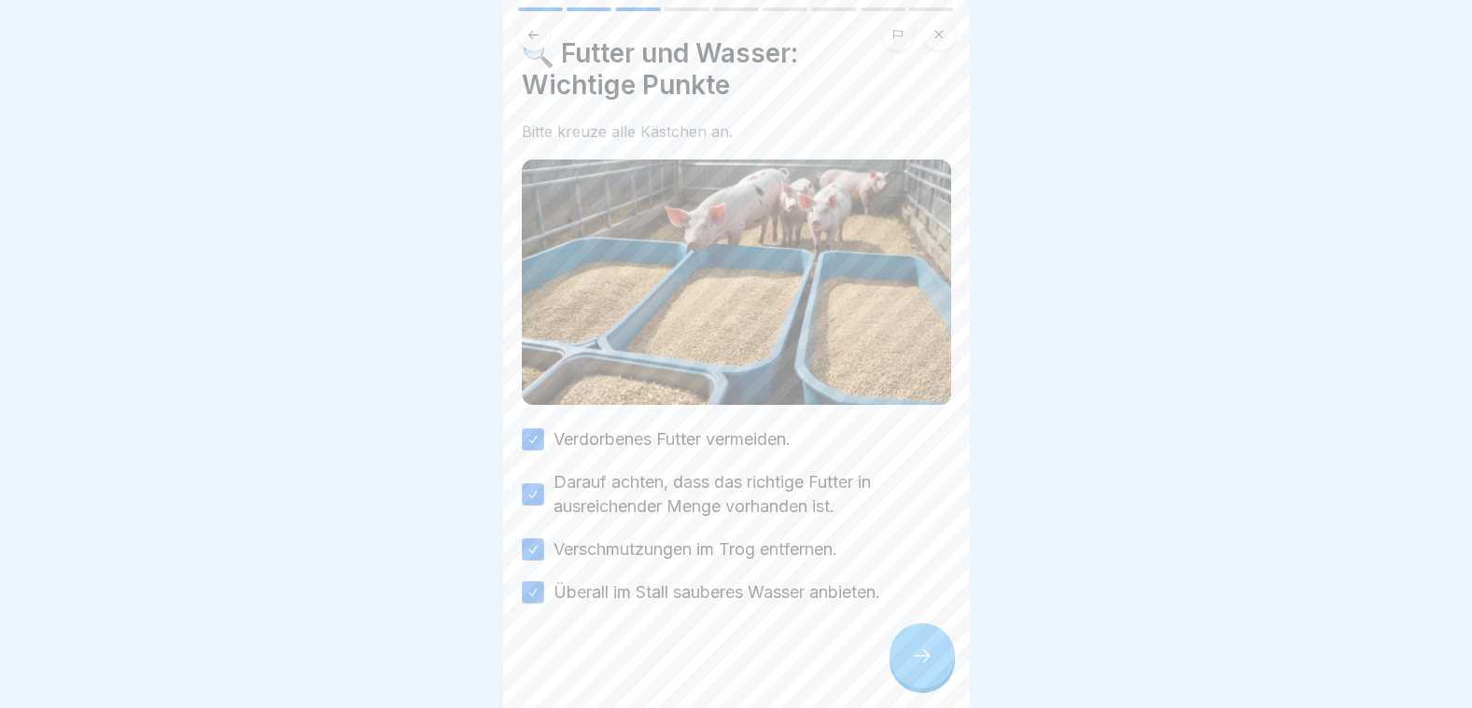
click at [906, 655] on div at bounding box center [921, 655] width 65 height 65
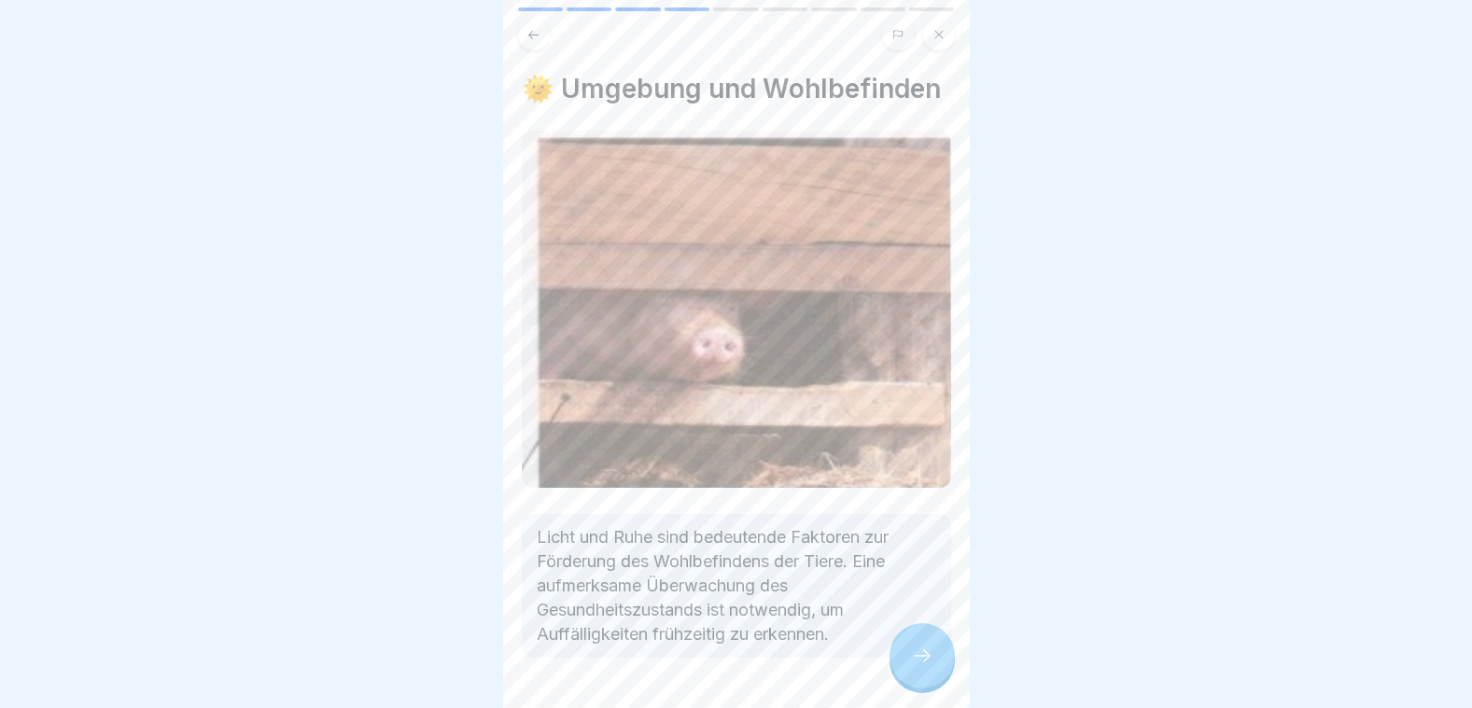
click at [933, 654] on div at bounding box center [921, 655] width 65 height 65
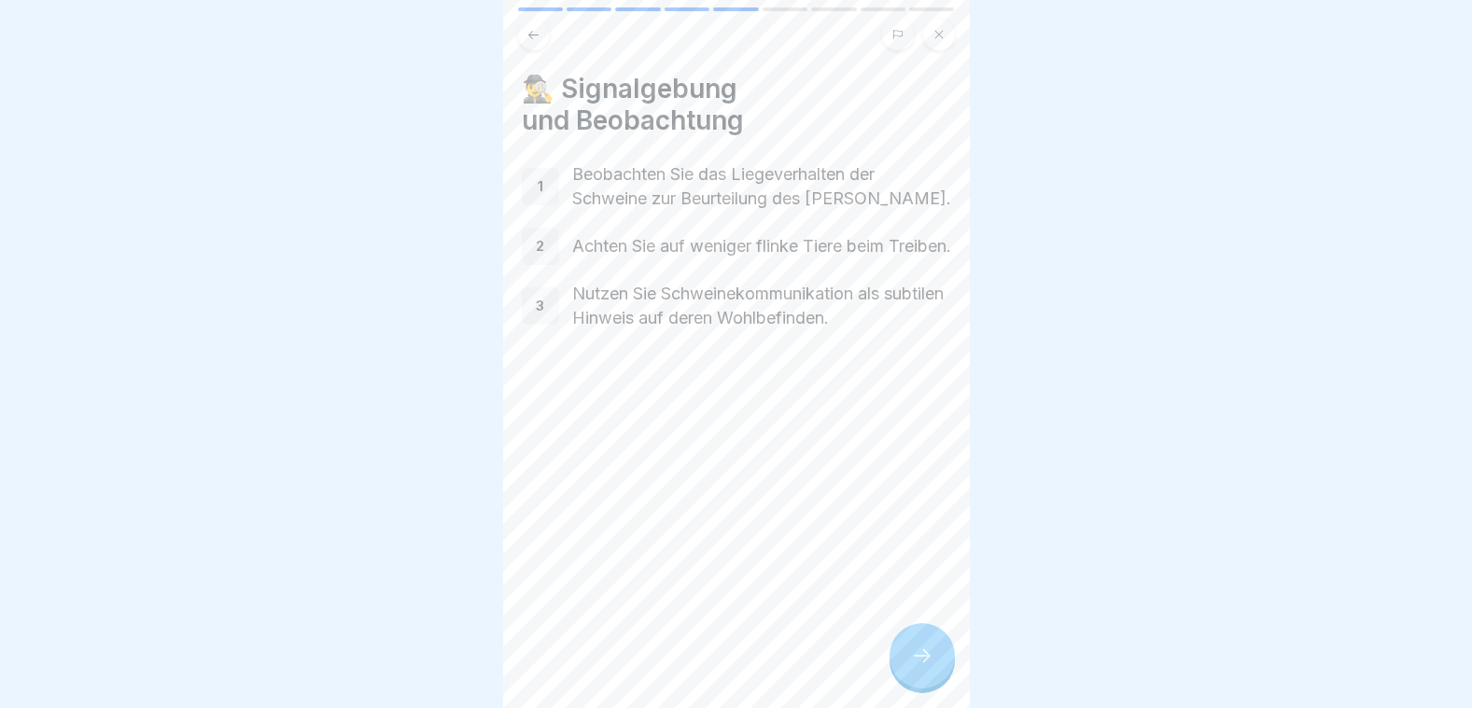
click at [907, 654] on div at bounding box center [921, 655] width 65 height 65
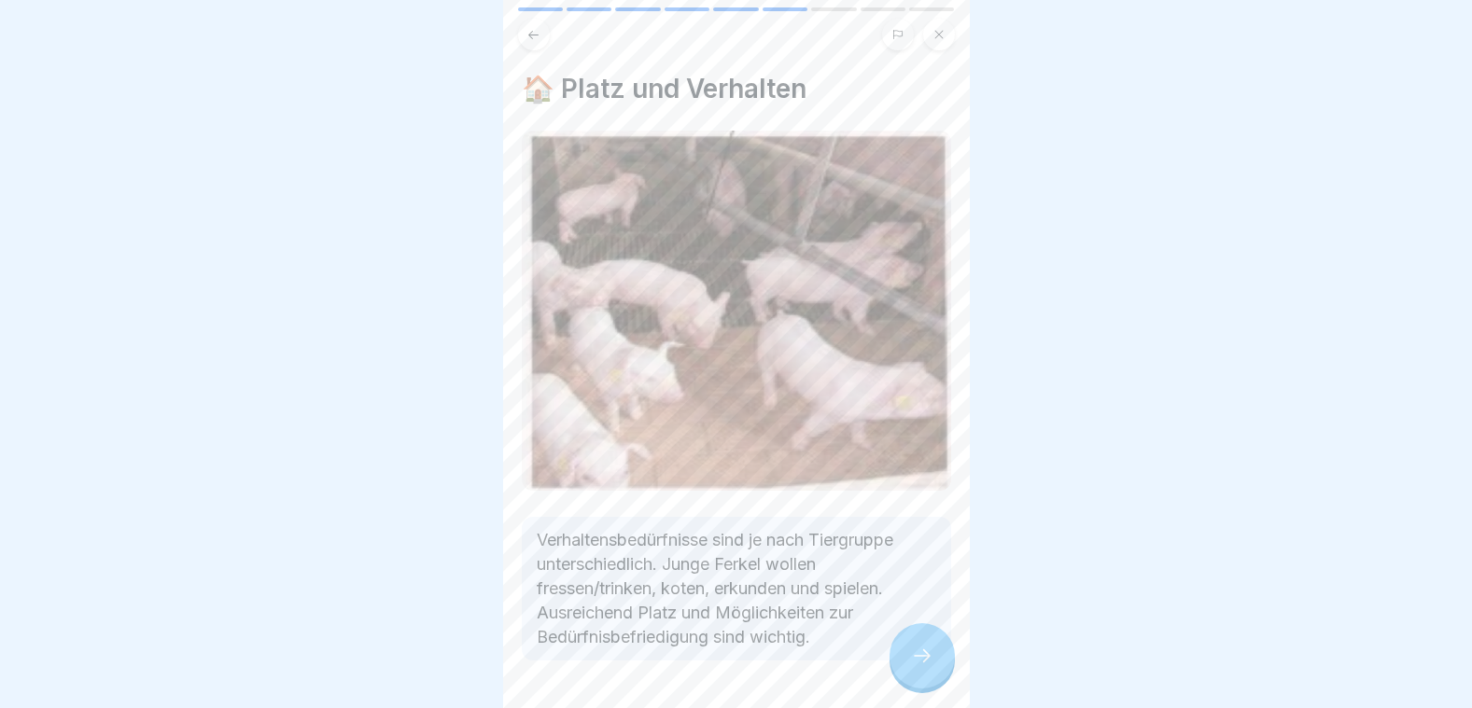
click at [932, 659] on icon at bounding box center [922, 656] width 22 height 22
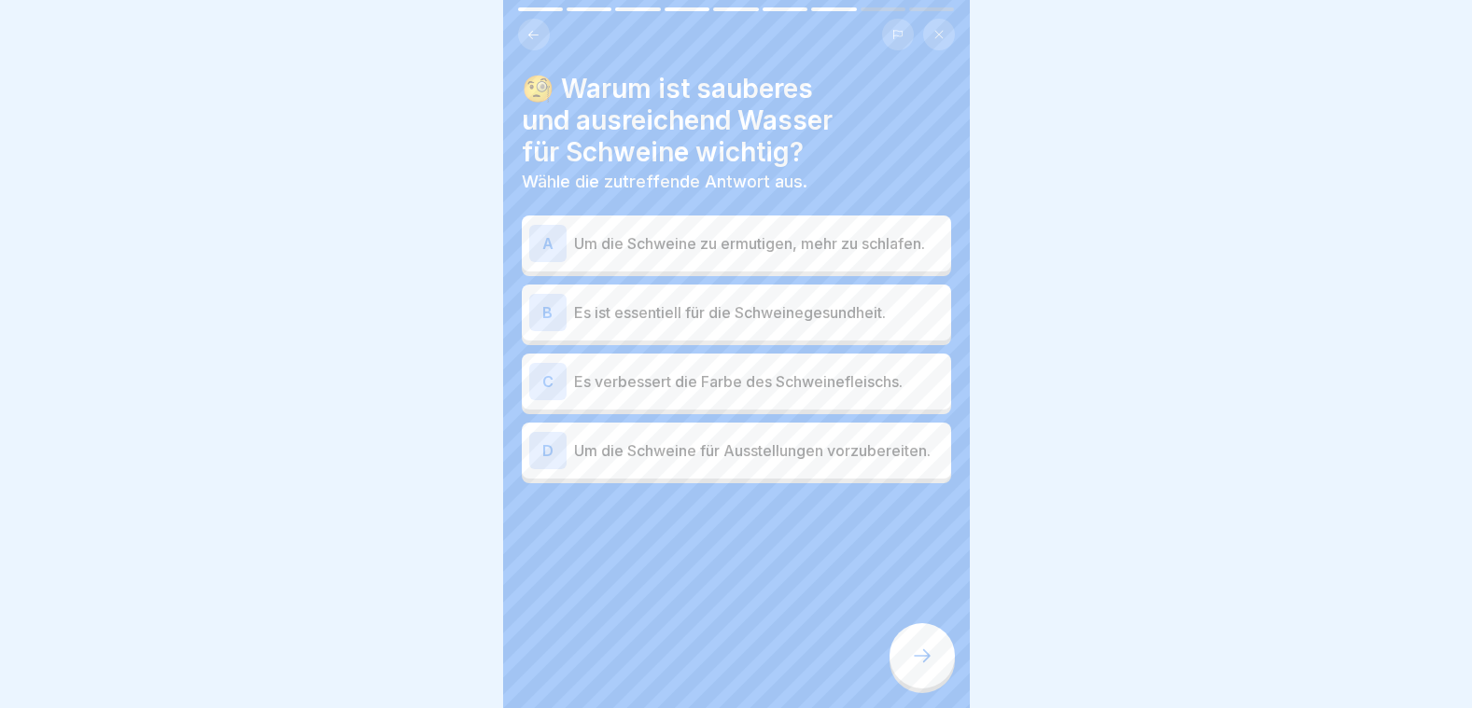
click at [643, 303] on p "Es ist essentiell für die Schweinegesundheit." at bounding box center [759, 312] width 370 height 22
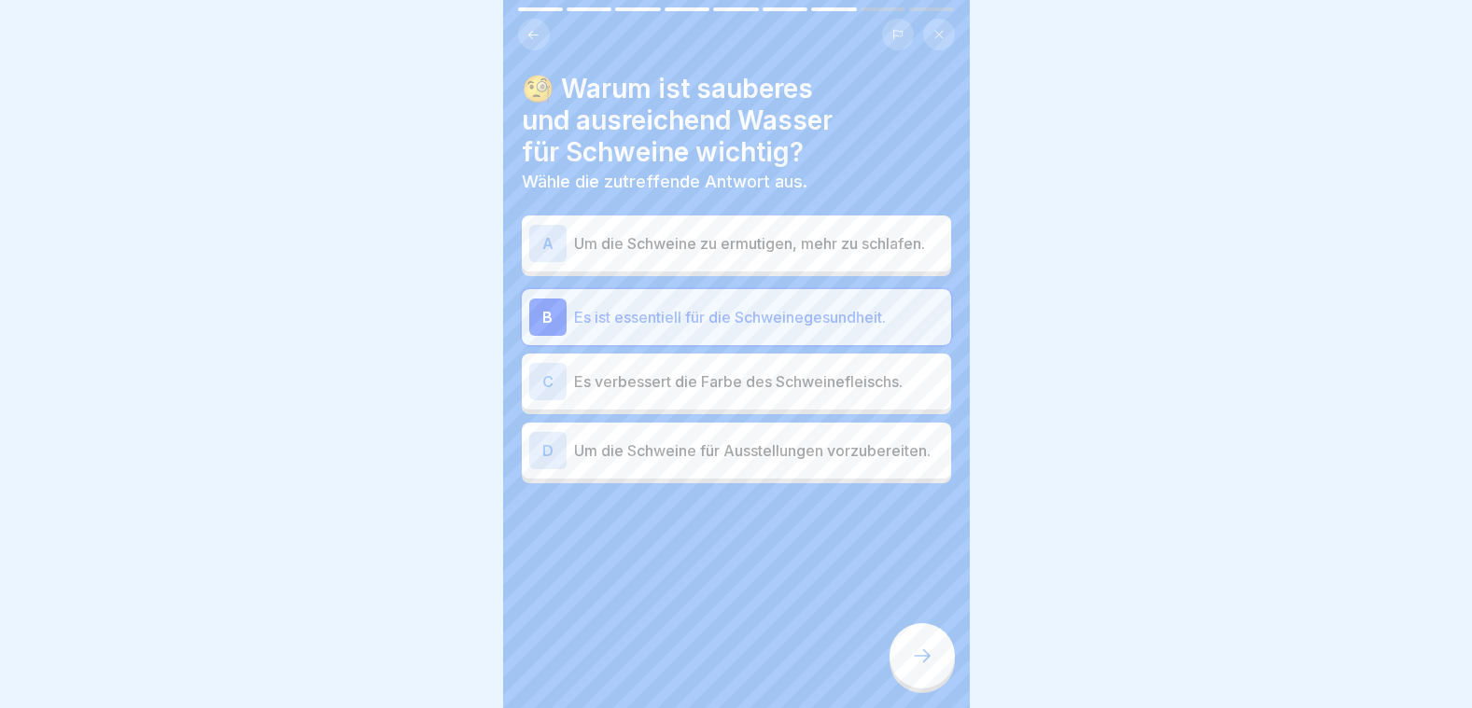
click at [929, 657] on icon at bounding box center [922, 656] width 22 height 22
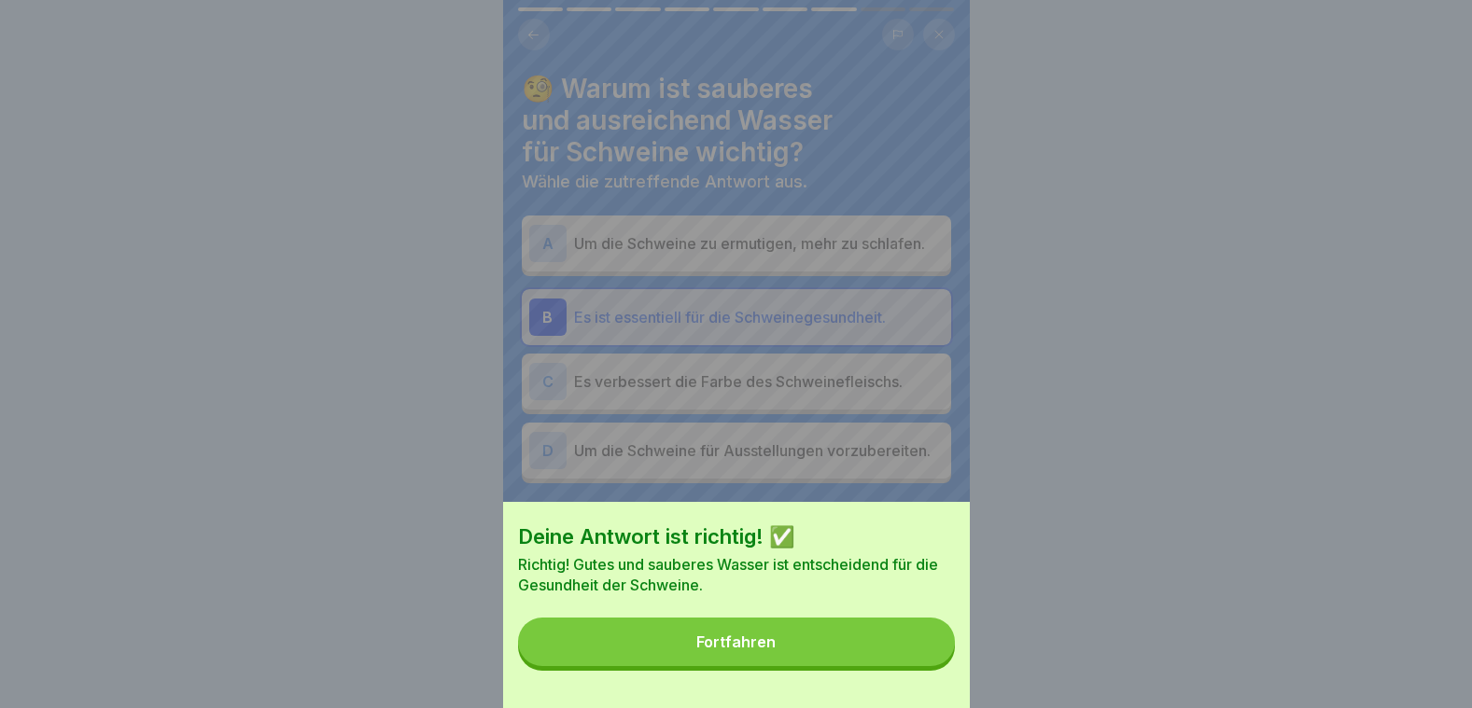
click at [925, 655] on button "Fortfahren" at bounding box center [736, 642] width 437 height 49
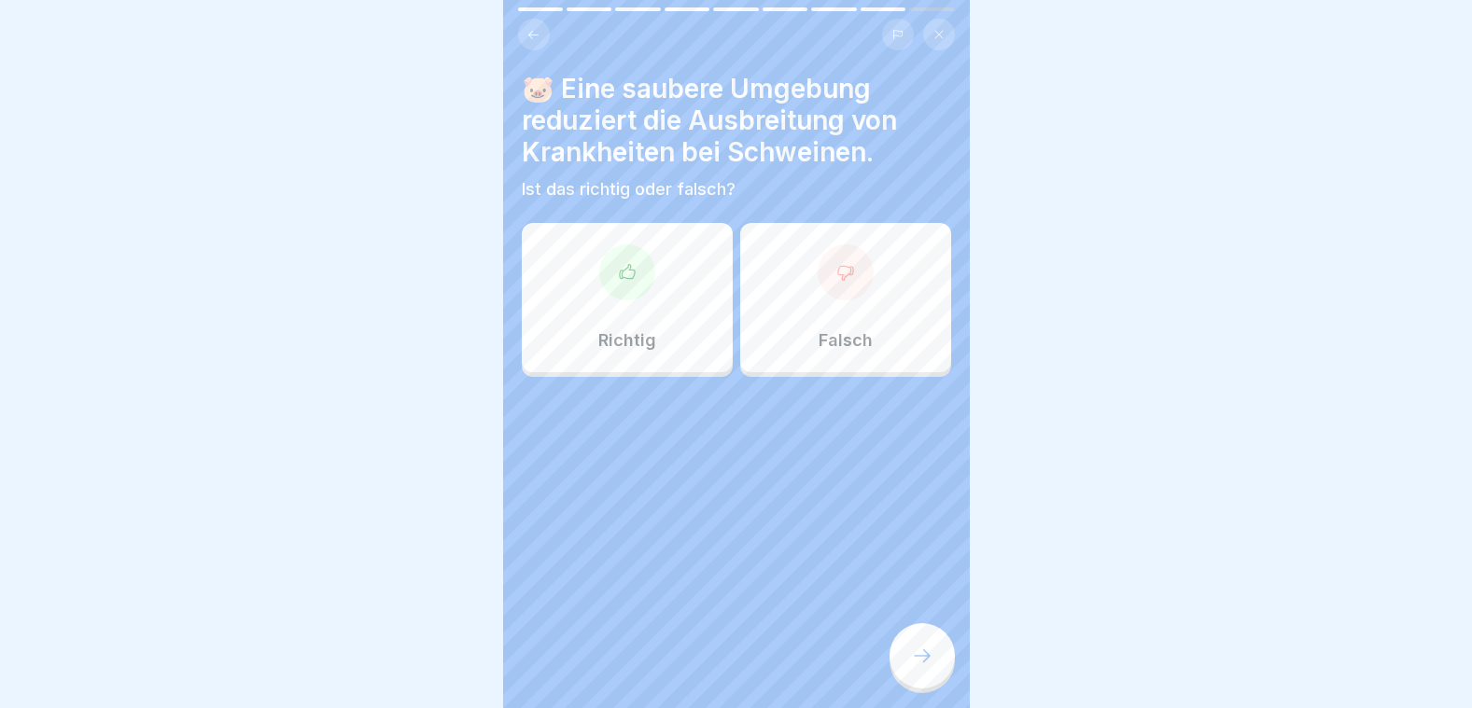
click at [639, 271] on div at bounding box center [627, 273] width 56 height 56
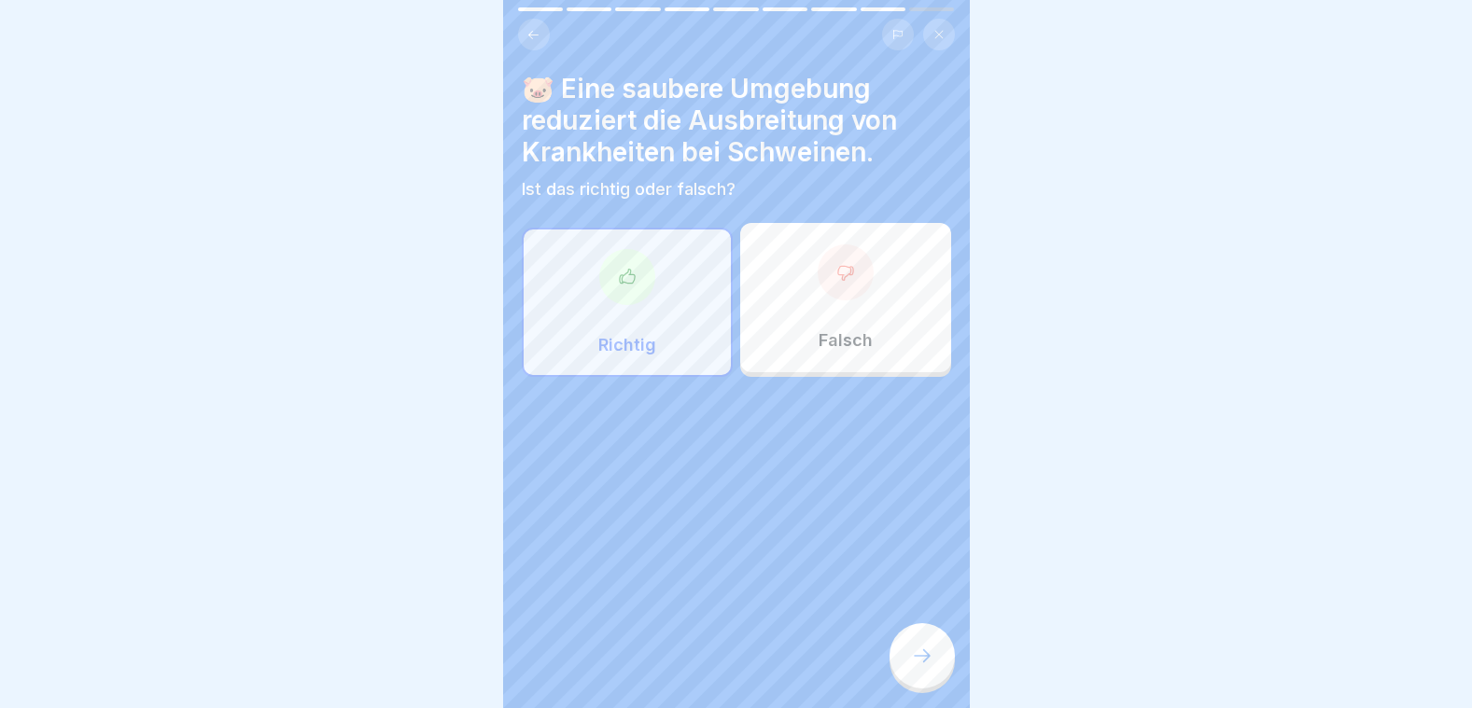
click at [924, 663] on icon at bounding box center [922, 656] width 22 height 22
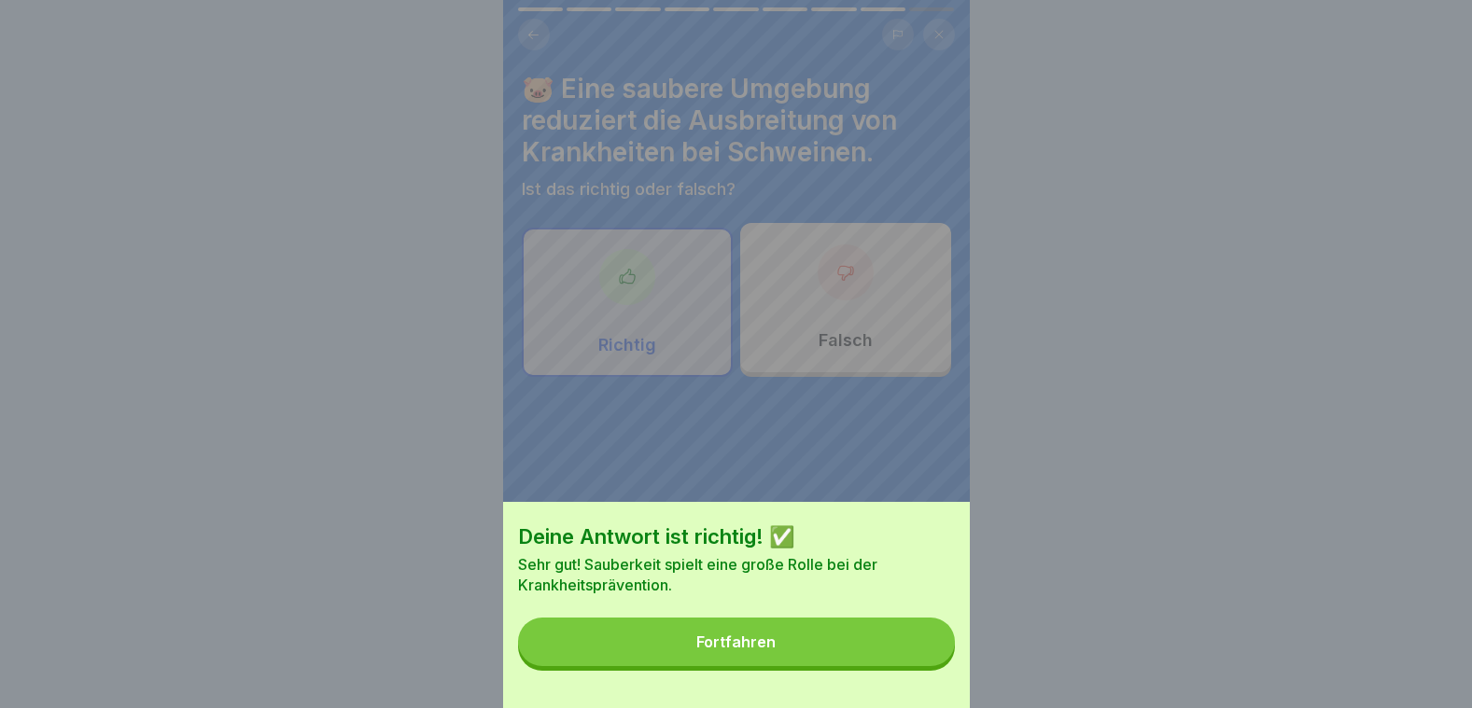
click at [912, 655] on button "Fortfahren" at bounding box center [736, 642] width 437 height 49
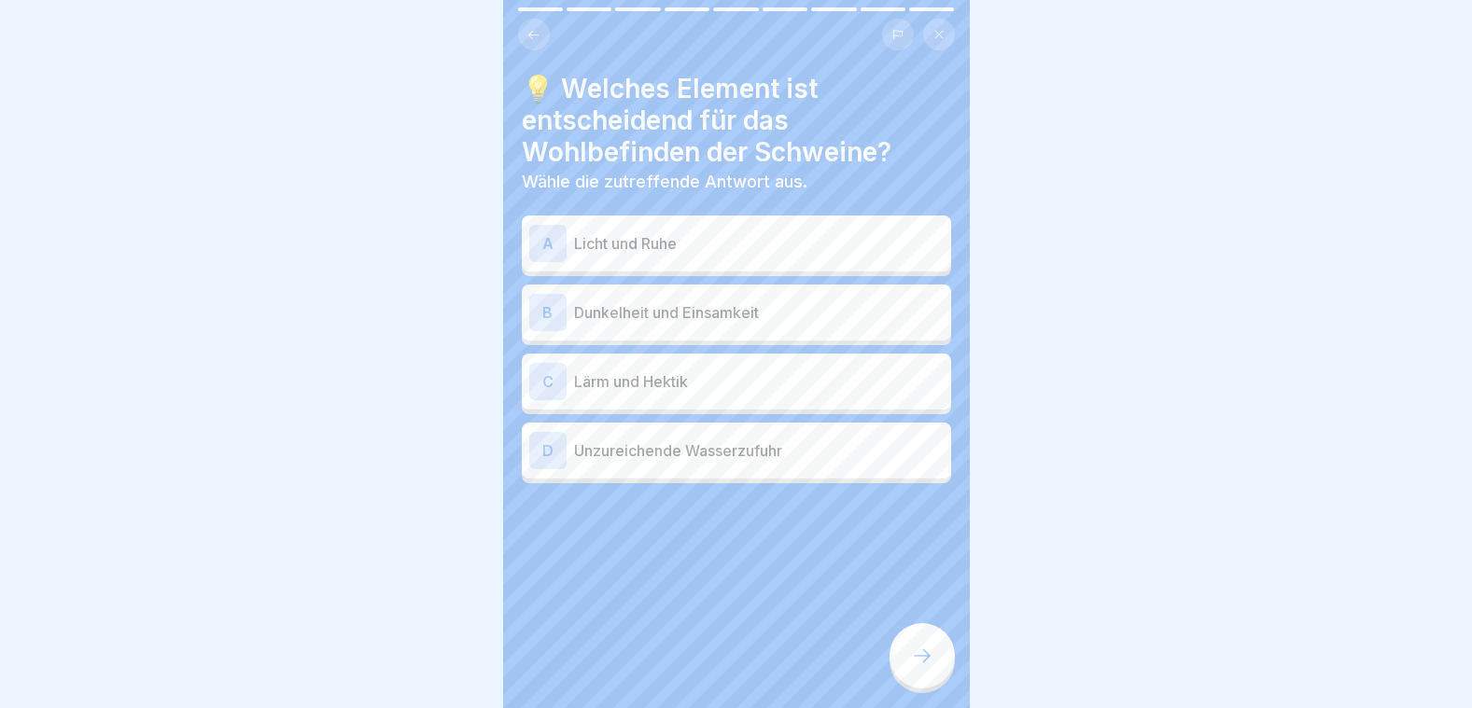
click at [632, 240] on div "A Licht und Ruhe" at bounding box center [736, 243] width 414 height 37
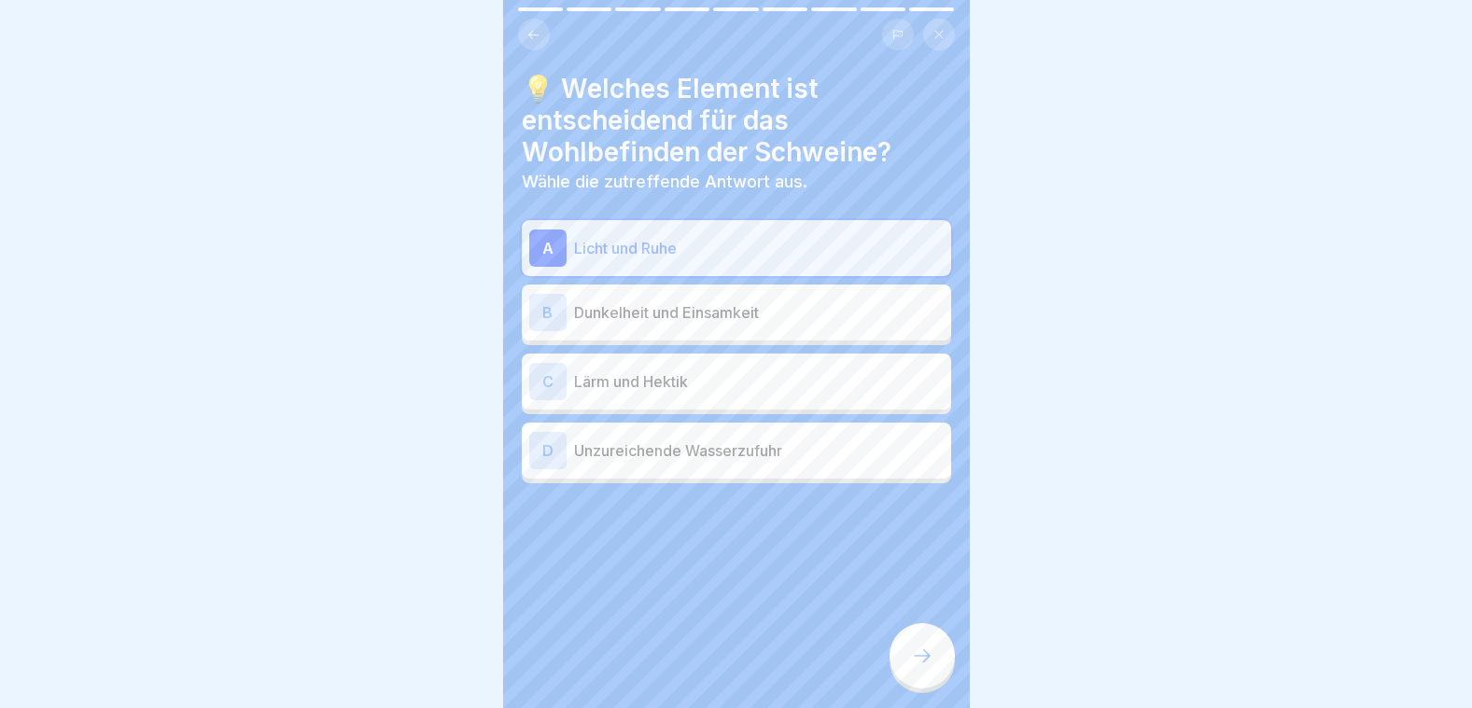
click at [917, 656] on icon at bounding box center [922, 656] width 22 height 22
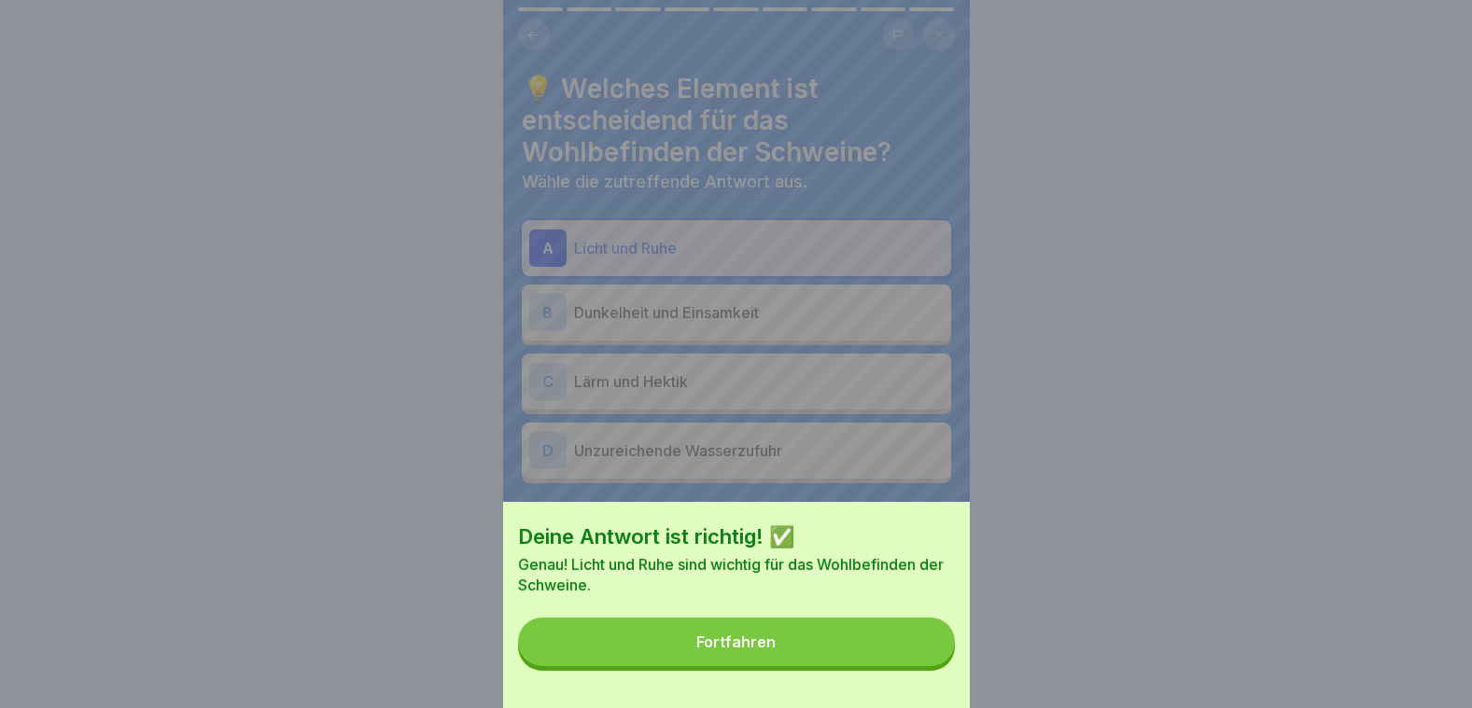
click at [900, 661] on button "Fortfahren" at bounding box center [736, 642] width 437 height 49
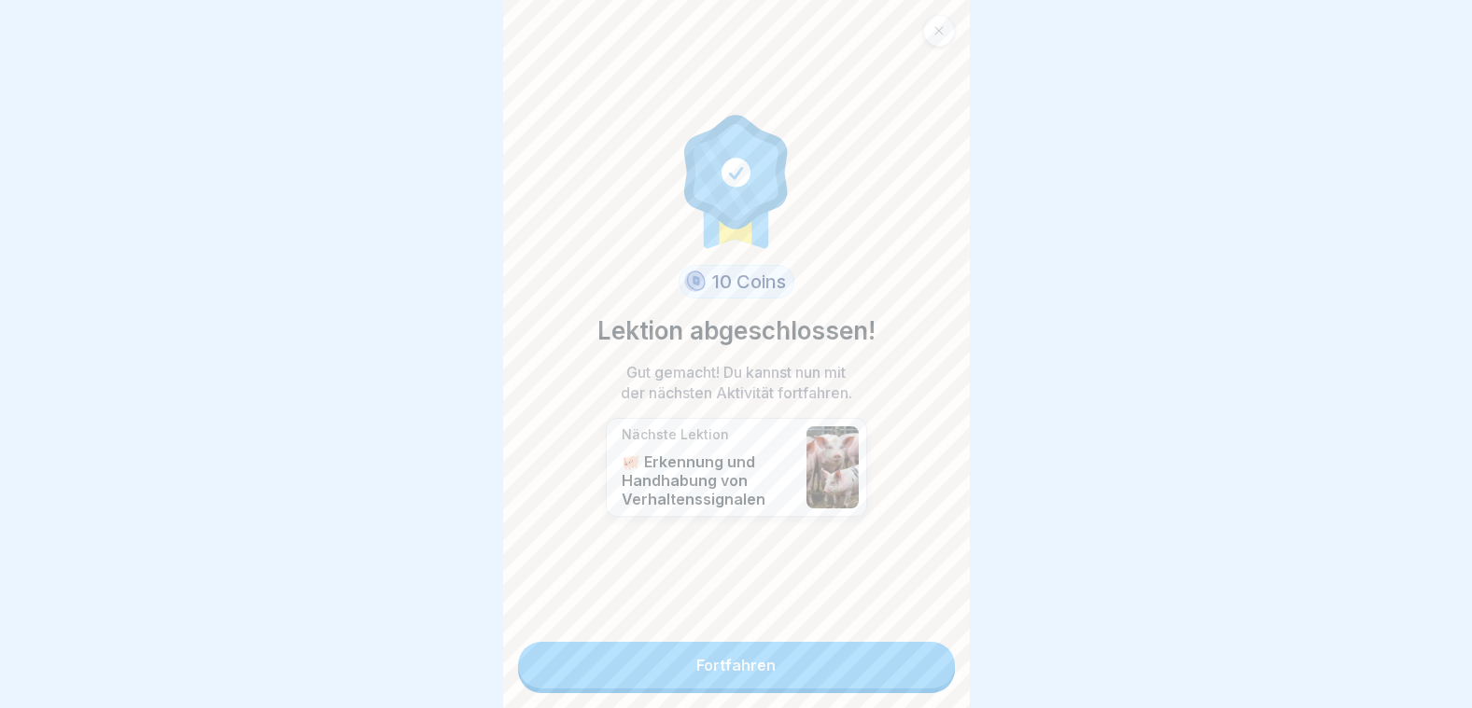
click at [791, 642] on link "Fortfahren" at bounding box center [736, 665] width 437 height 47
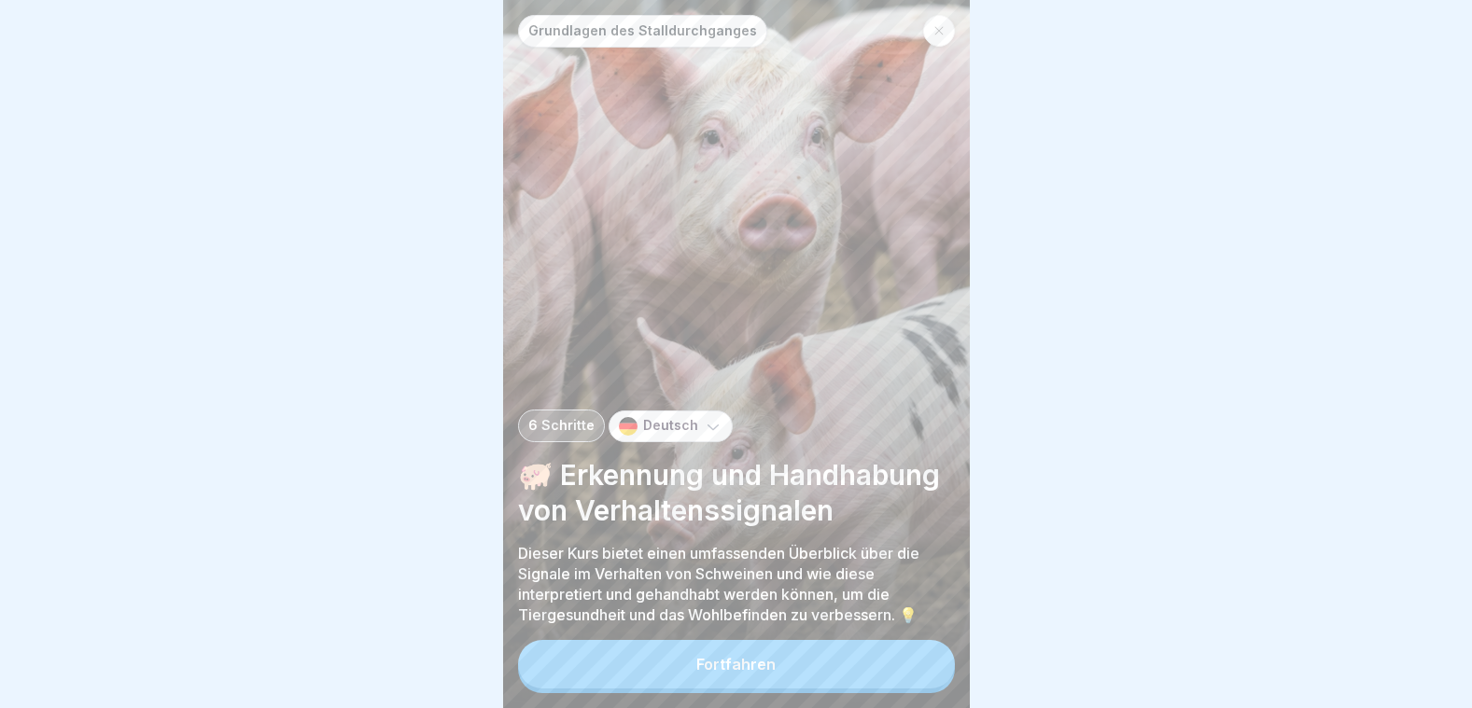
click at [779, 667] on button "Fortfahren" at bounding box center [736, 664] width 437 height 49
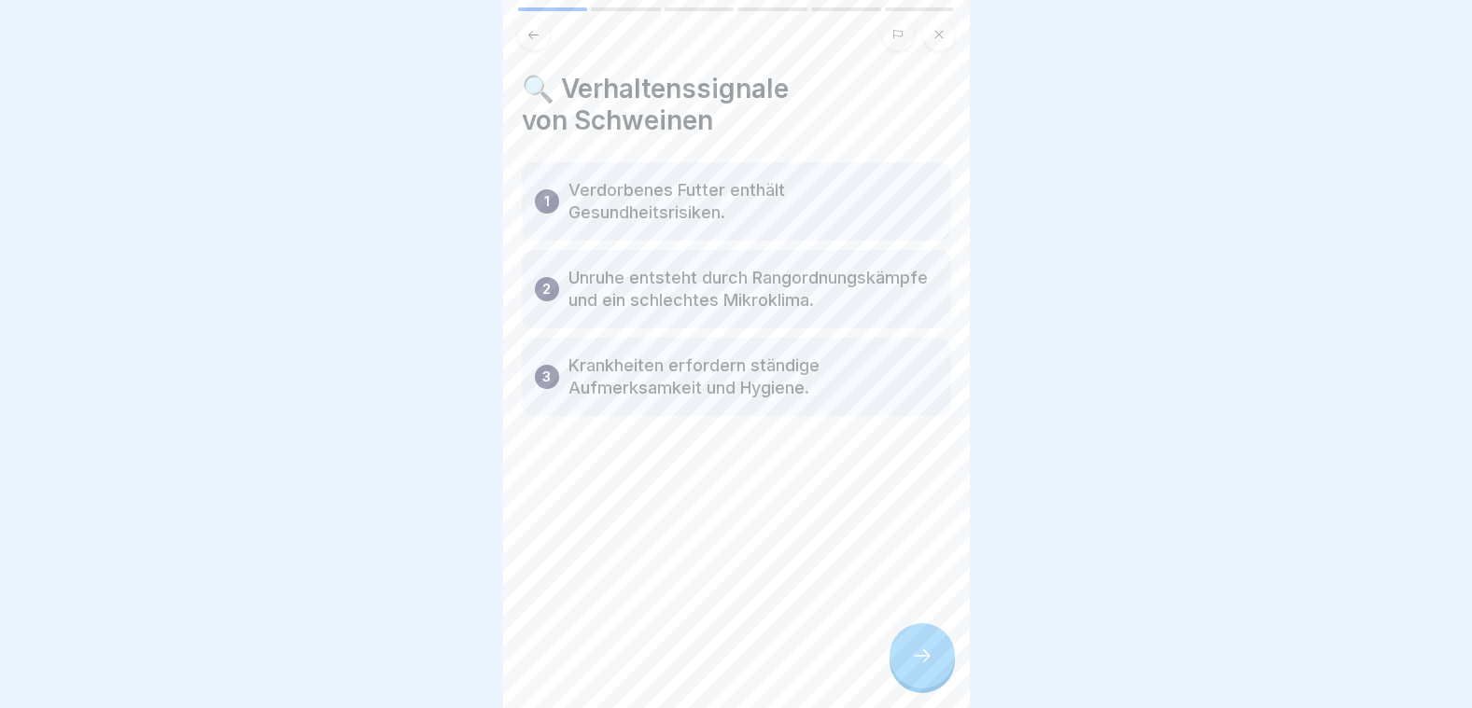
click at [927, 644] on div at bounding box center [921, 655] width 65 height 65
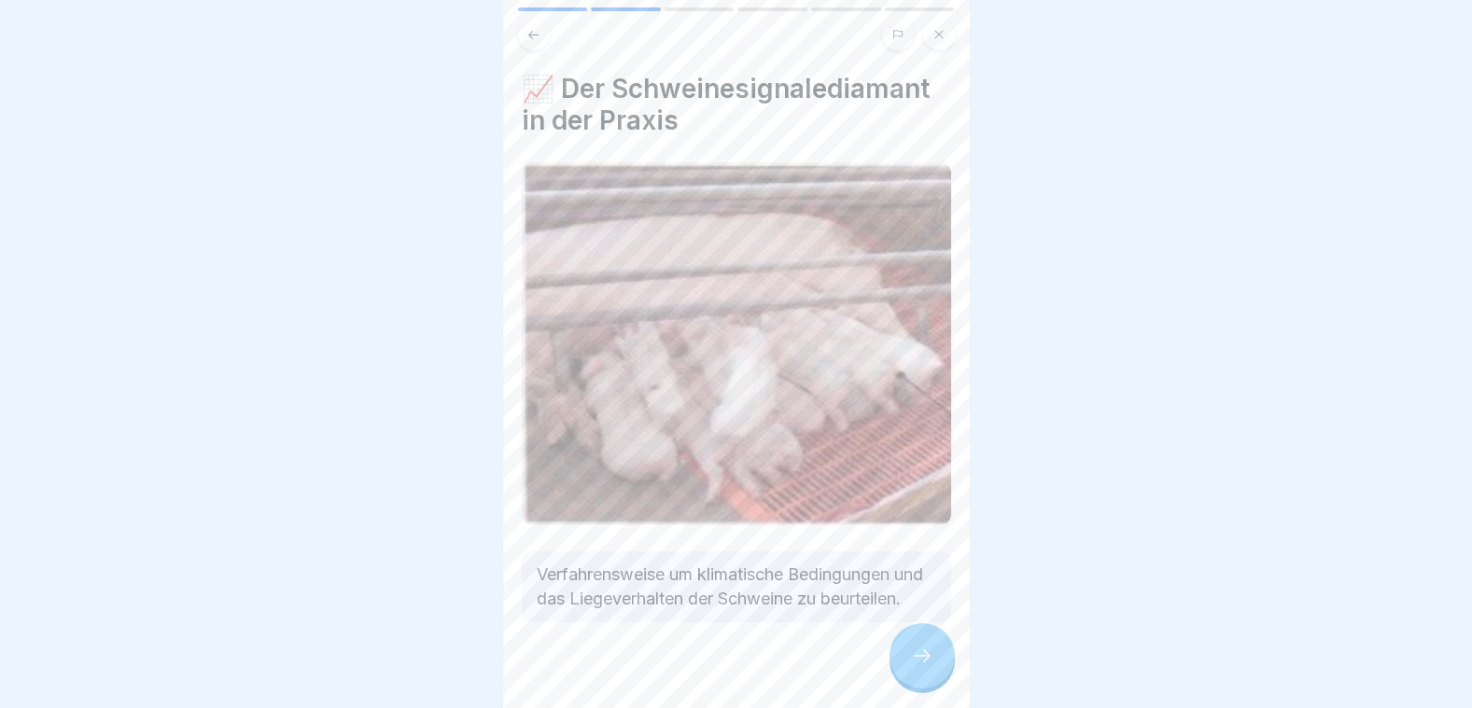
click at [923, 651] on icon at bounding box center [922, 656] width 22 height 22
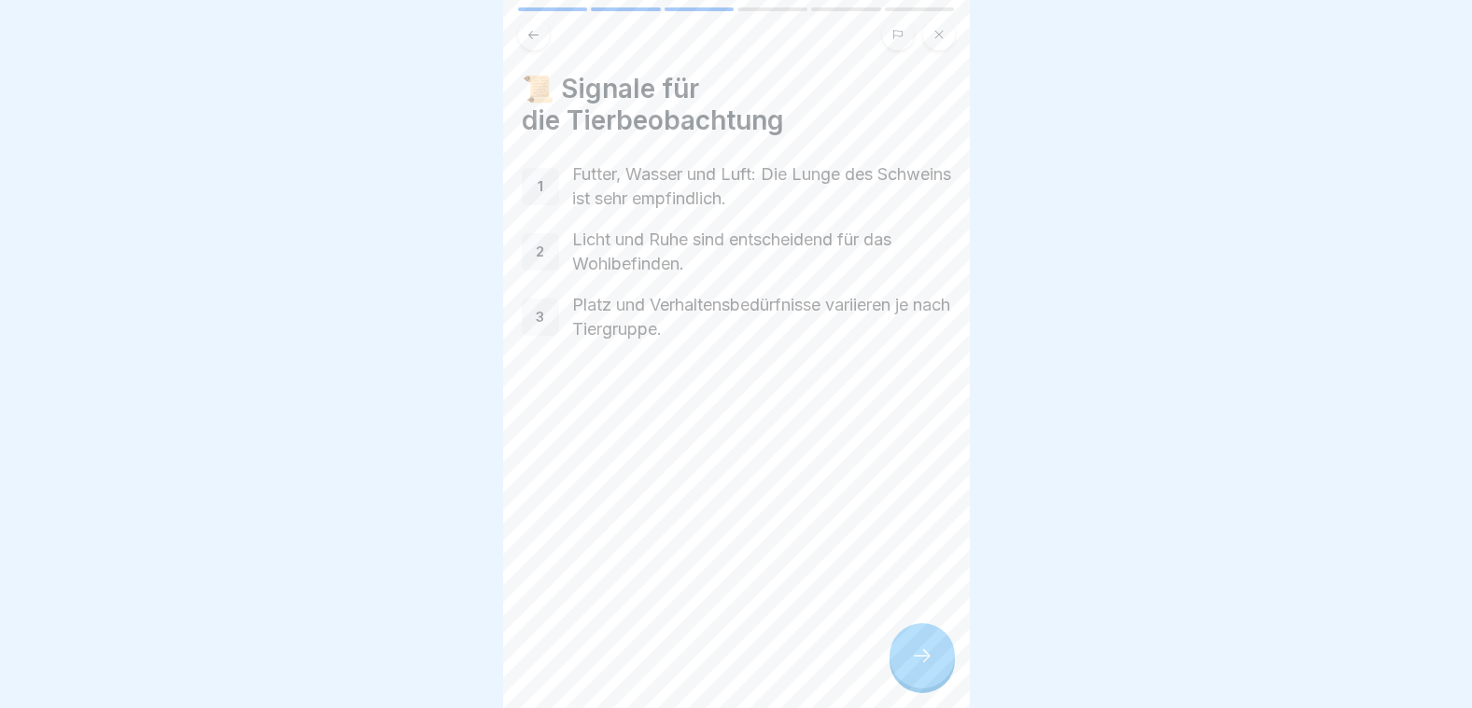
click at [923, 651] on icon at bounding box center [922, 656] width 22 height 22
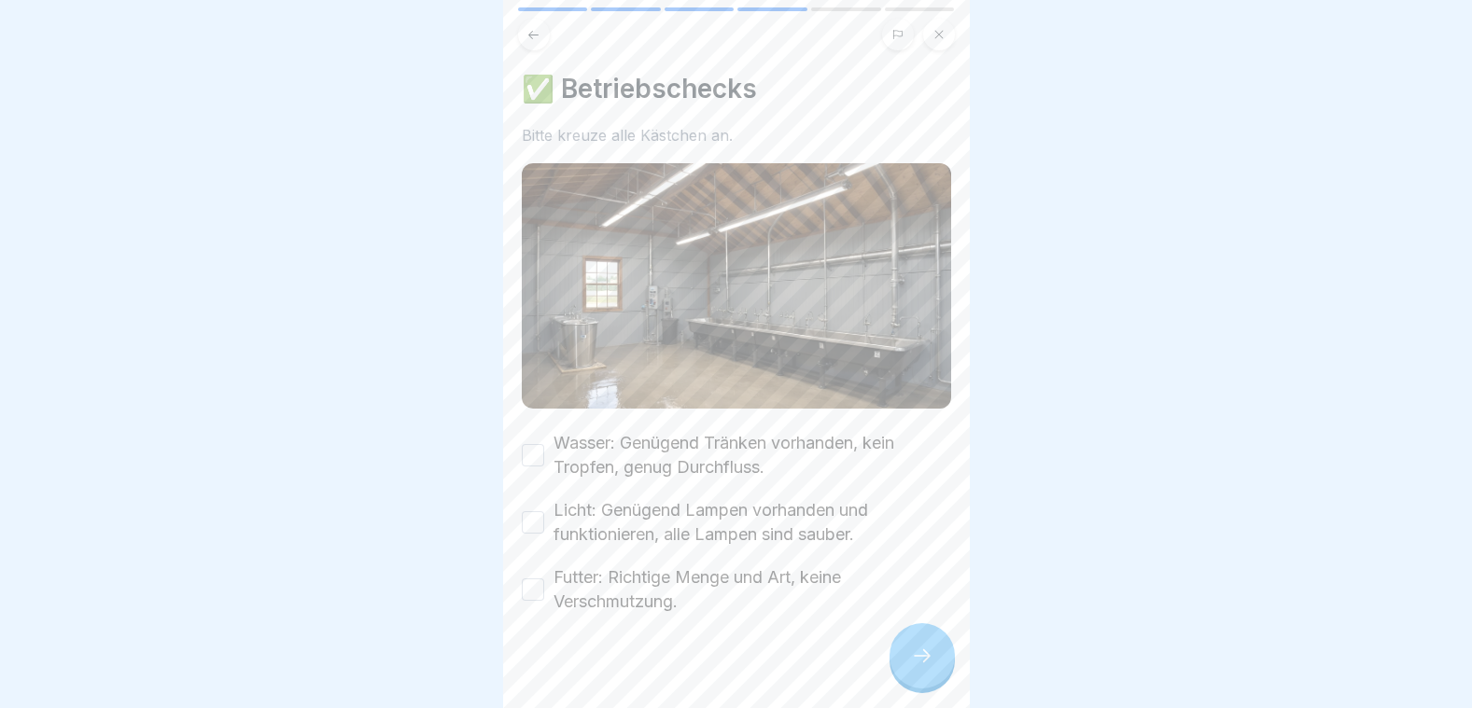
drag, startPoint x: 534, startPoint y: 434, endPoint x: 539, endPoint y: 479, distance: 45.1
click at [532, 444] on button "Wasser: Genügend Tränken vorhanden, kein Tropfen, genug Durchfluss." at bounding box center [533, 455] width 22 height 22
click at [534, 511] on button "Licht: Genügend Lampen vorhanden und funktionieren, alle Lampen sind sauber." at bounding box center [533, 522] width 22 height 22
click at [536, 579] on button "Futter: Richtige Menge und Art, keine Verschmutzung." at bounding box center [533, 590] width 22 height 22
click at [925, 662] on icon at bounding box center [922, 656] width 22 height 22
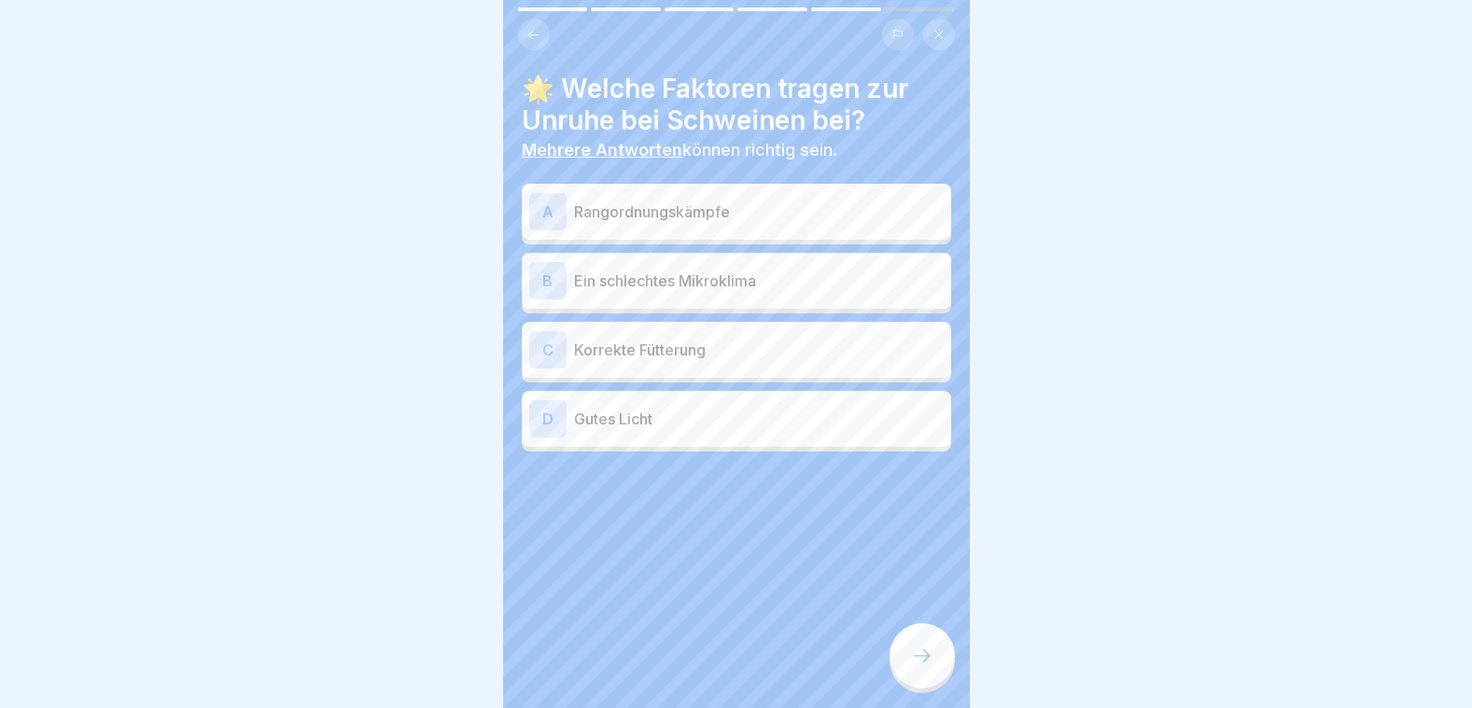
click at [637, 206] on p "Rangordnungskämpfe" at bounding box center [759, 212] width 370 height 22
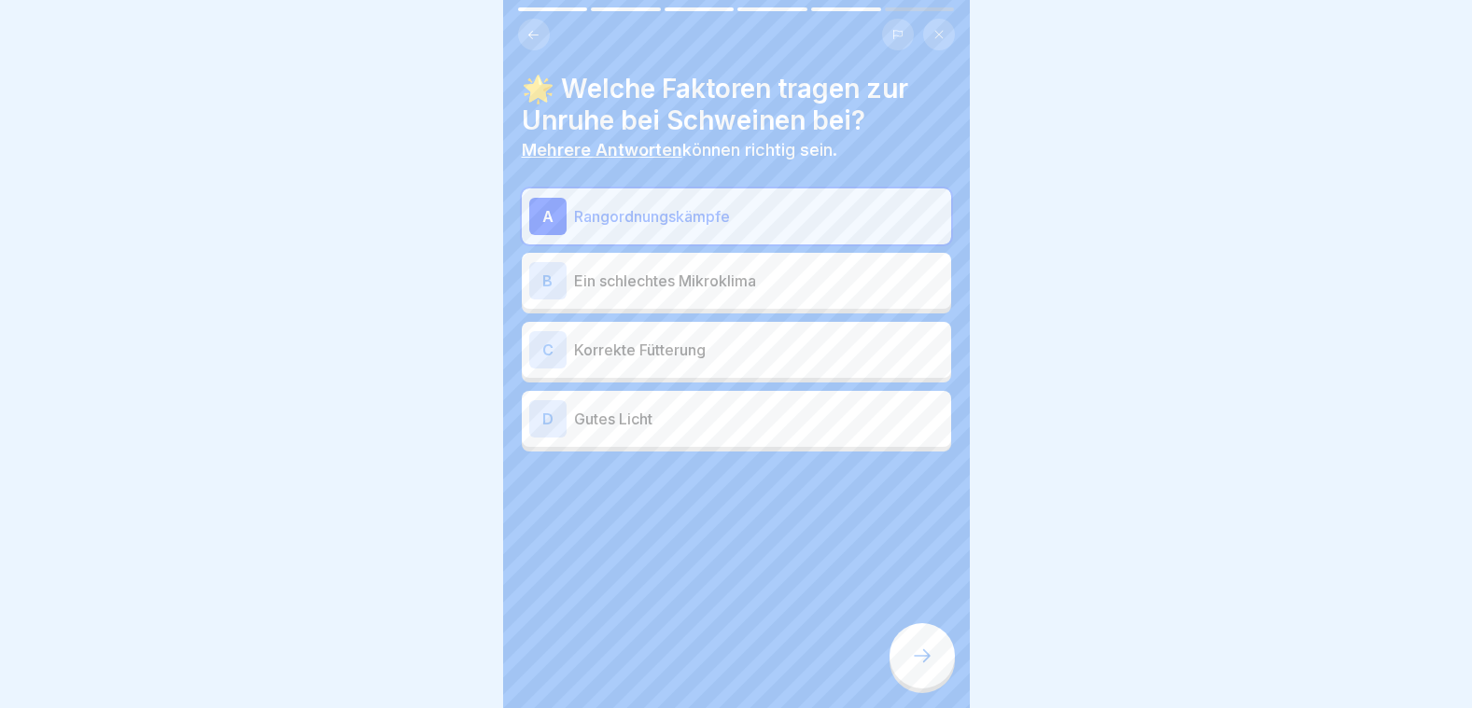
click at [634, 272] on p "Ein schlechtes Mikroklima" at bounding box center [759, 281] width 370 height 22
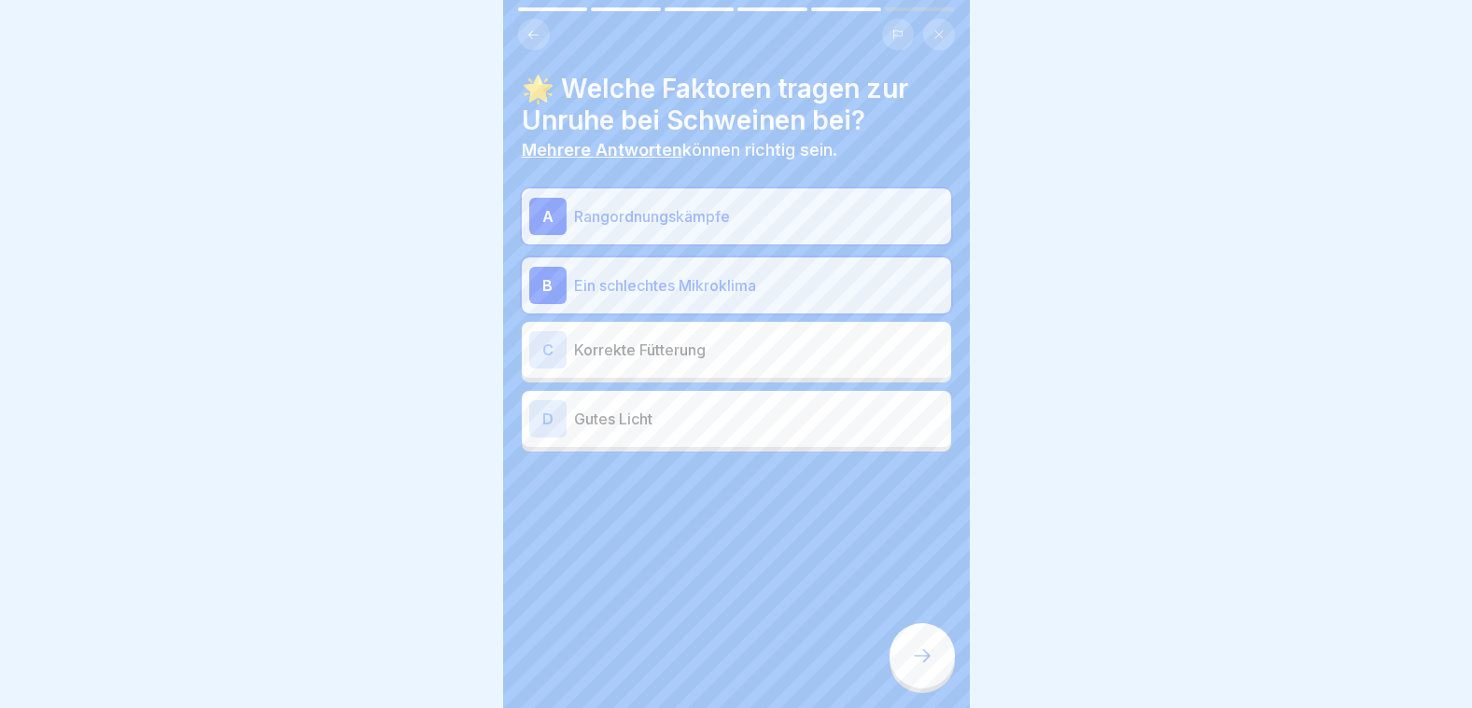
click at [917, 658] on icon at bounding box center [922, 656] width 22 height 22
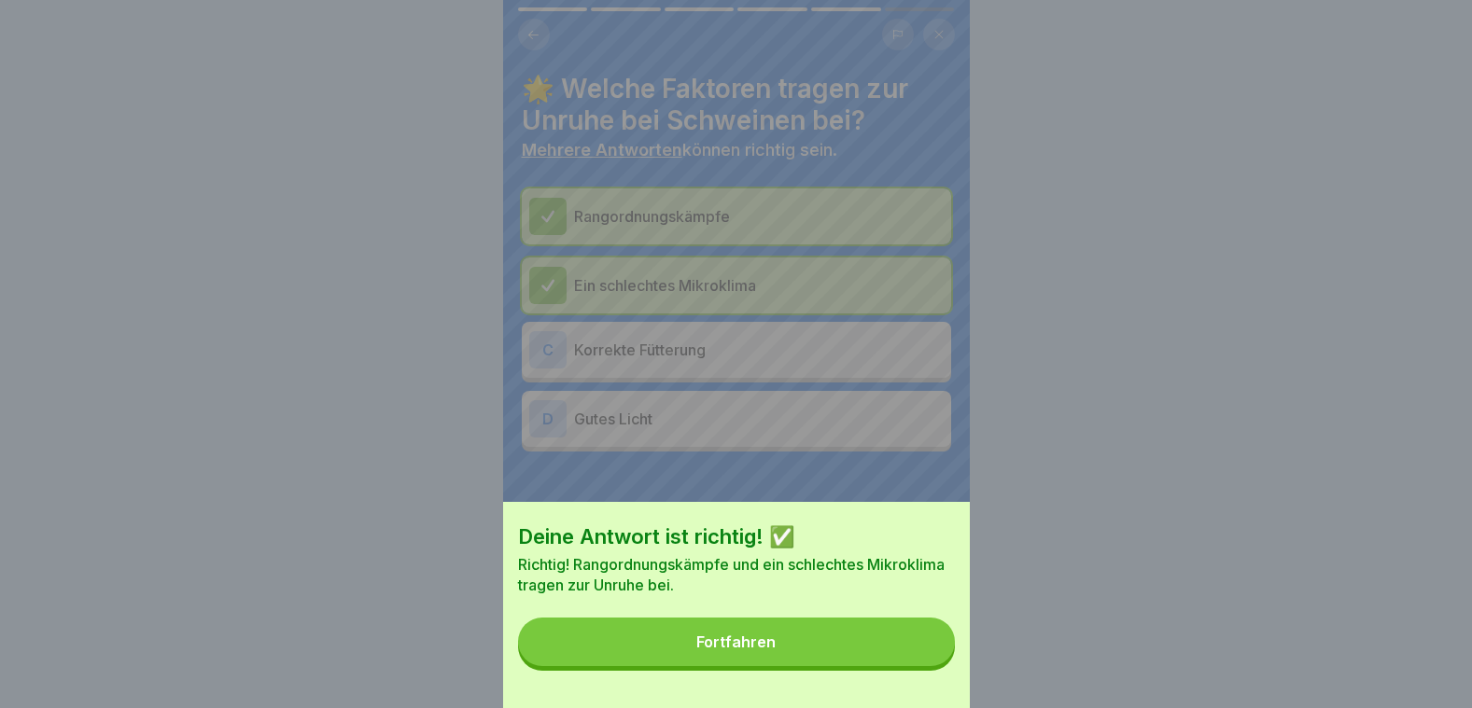
drag, startPoint x: 844, startPoint y: 650, endPoint x: 819, endPoint y: 617, distance: 41.3
click at [843, 649] on button "Fortfahren" at bounding box center [736, 642] width 437 height 49
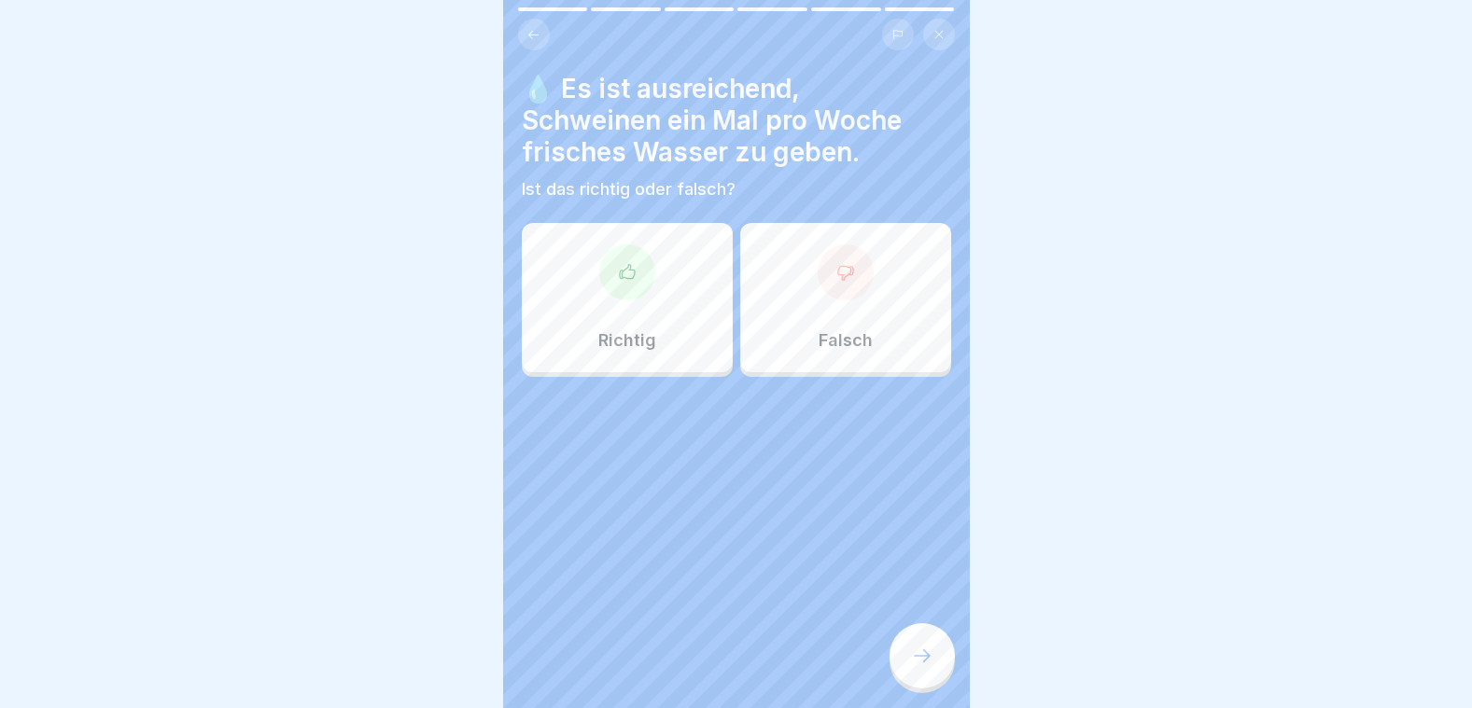
click at [802, 291] on div "Falsch" at bounding box center [845, 297] width 211 height 149
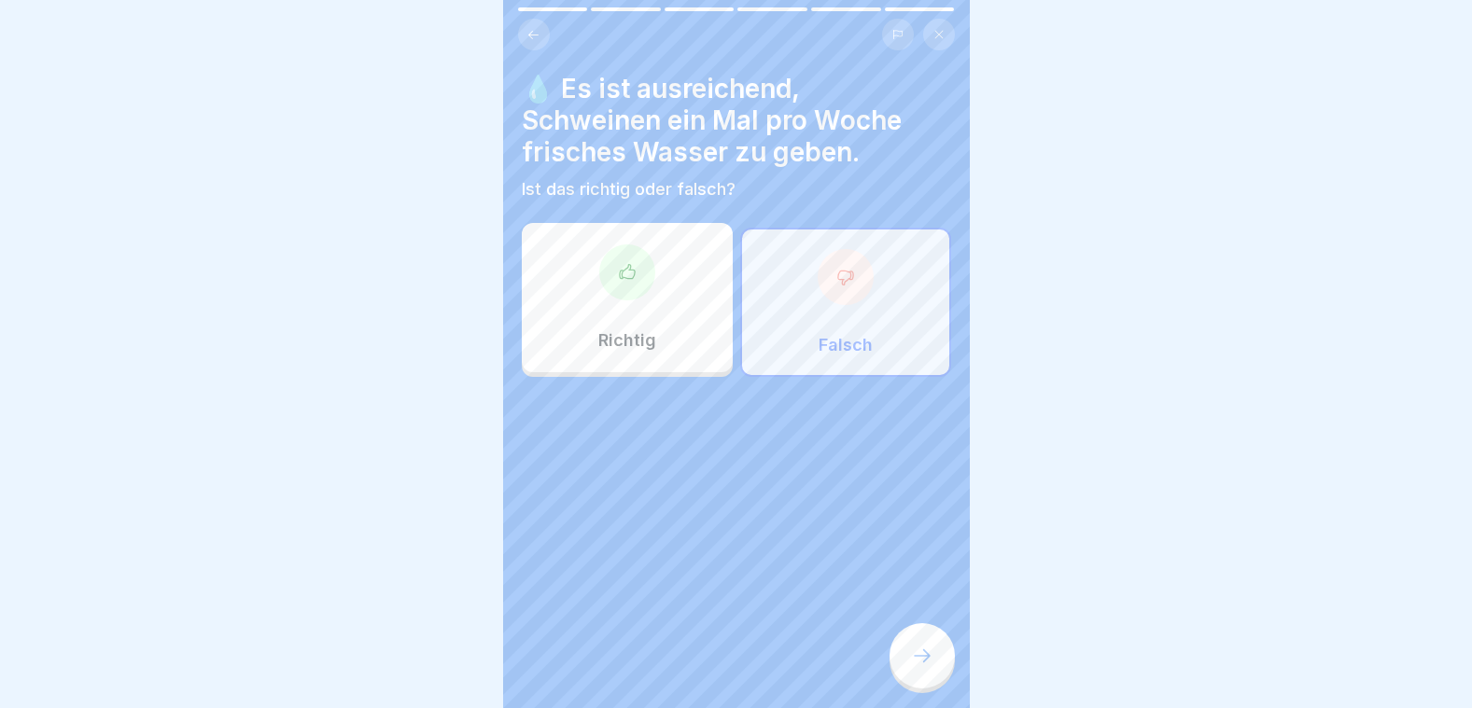
click at [930, 660] on icon at bounding box center [922, 656] width 22 height 22
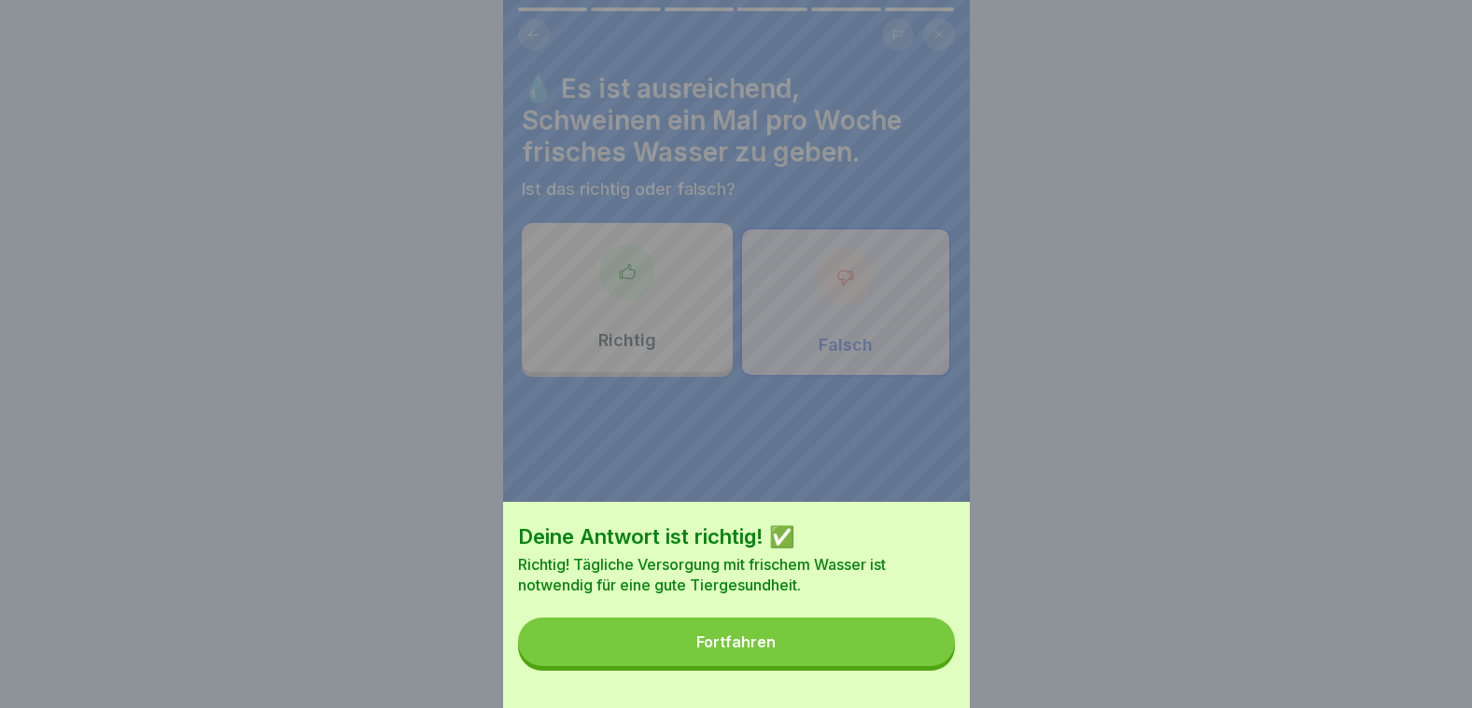
click at [801, 651] on button "Fortfahren" at bounding box center [736, 642] width 437 height 49
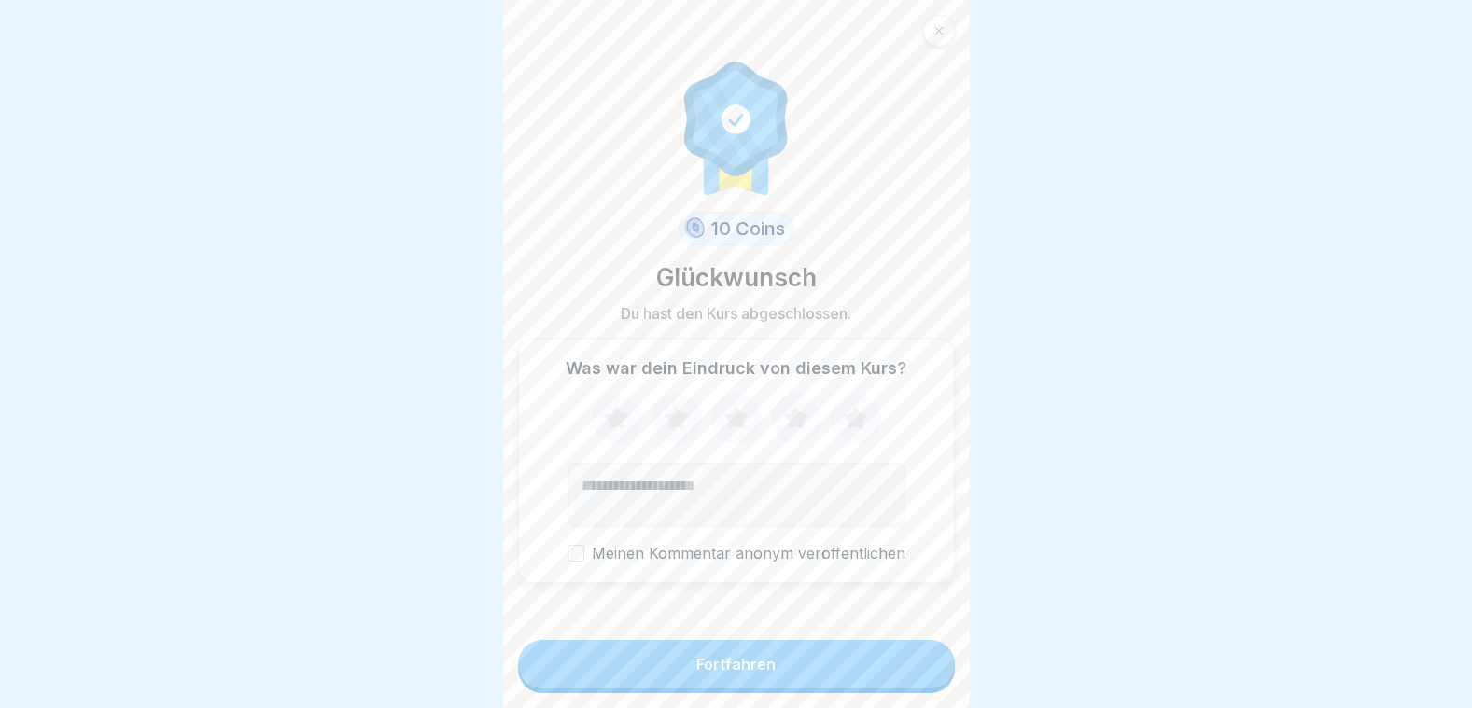
click at [735, 673] on button "Fortfahren" at bounding box center [736, 664] width 437 height 49
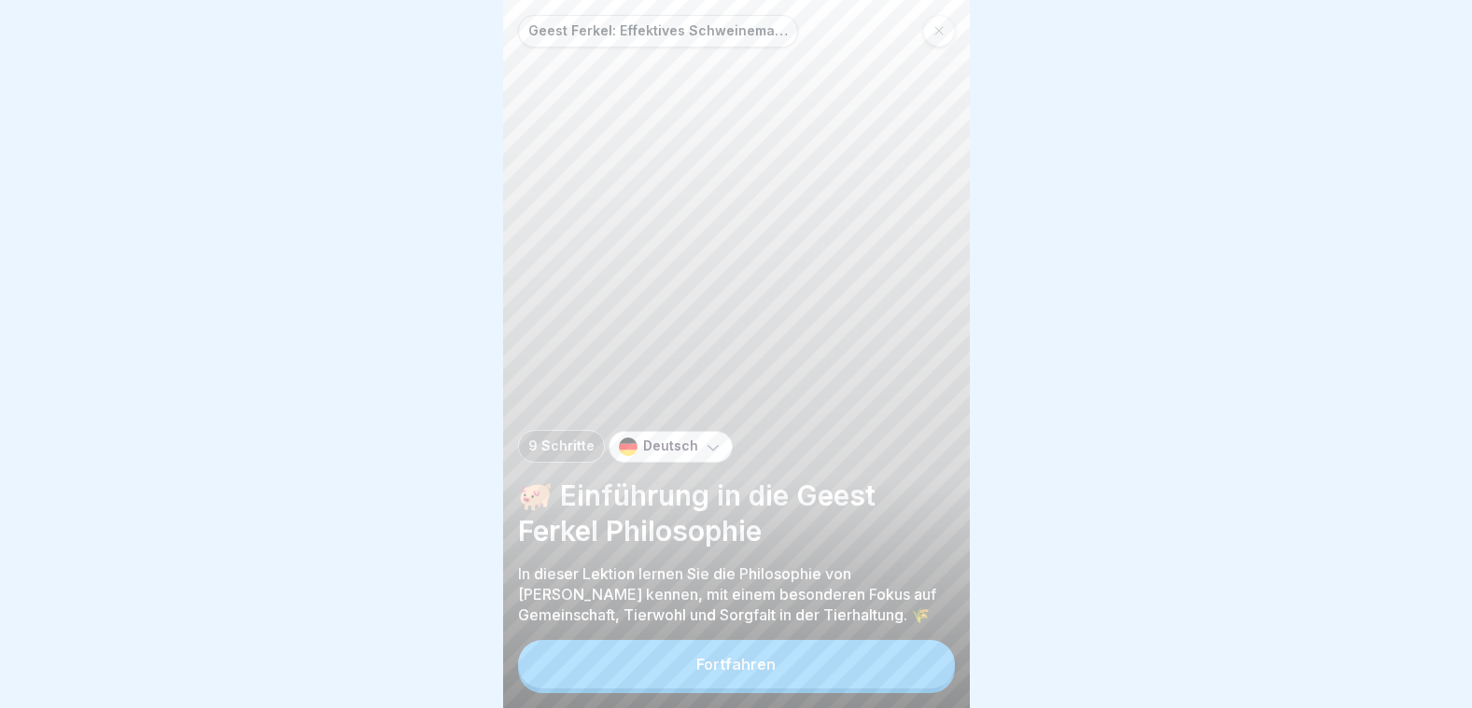
click at [754, 669] on div "Fortfahren" at bounding box center [735, 664] width 79 height 17
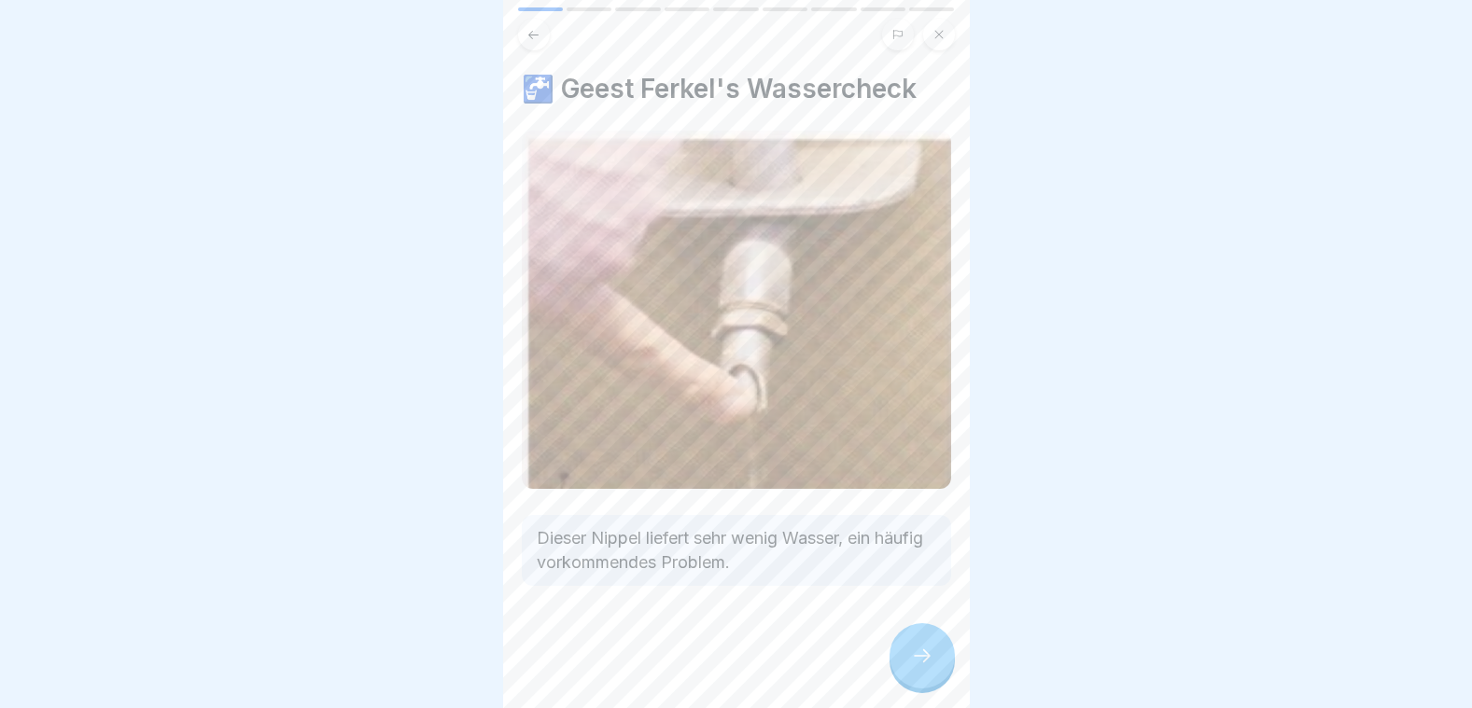
click at [920, 657] on icon at bounding box center [922, 656] width 22 height 22
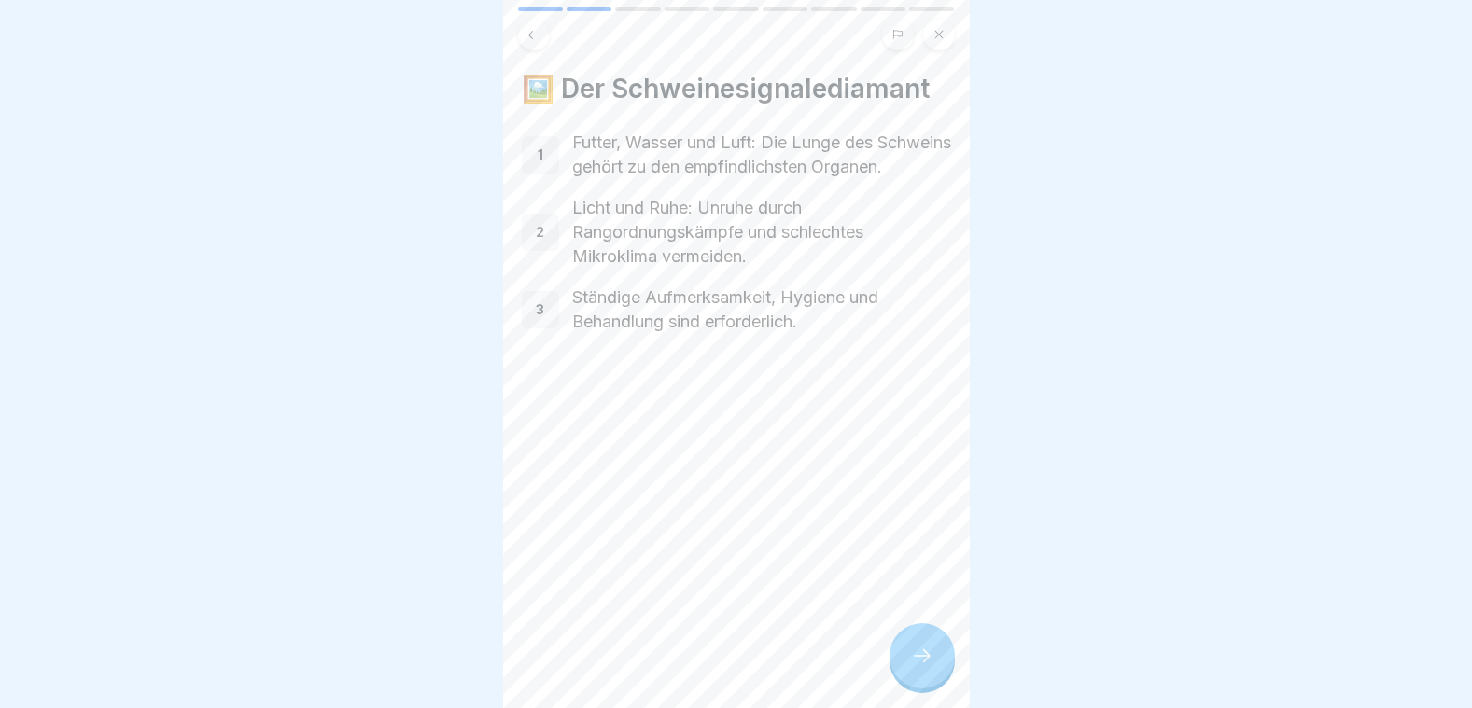
click at [920, 654] on icon at bounding box center [922, 656] width 22 height 22
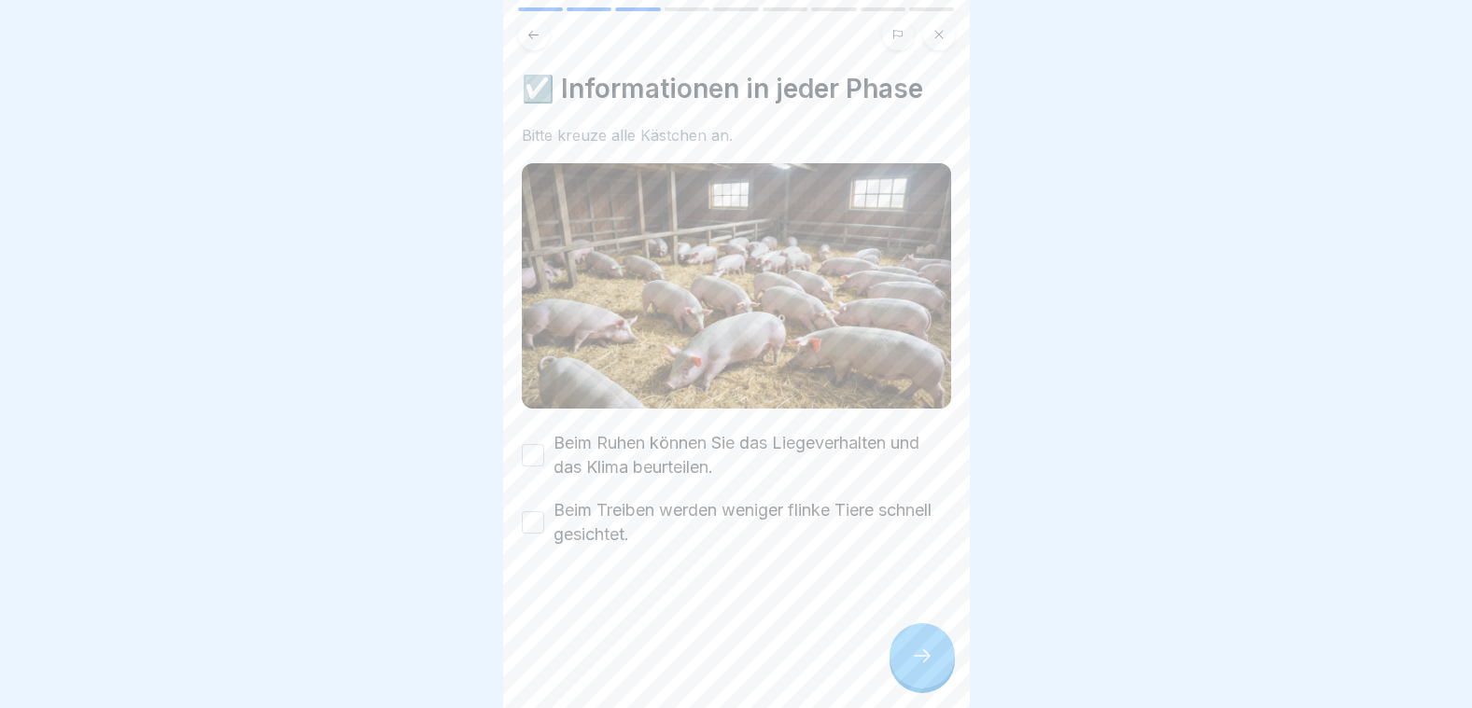
drag, startPoint x: 540, startPoint y: 432, endPoint x: 532, endPoint y: 467, distance: 35.5
click at [538, 444] on button "Beim Ruhen können Sie das Liegeverhalten und das Klima beurteilen." at bounding box center [533, 455] width 22 height 22
click at [533, 511] on button "Beim Treiben werden weniger flinke Tiere schnell gesichtet." at bounding box center [533, 522] width 22 height 22
click at [908, 647] on div at bounding box center [921, 655] width 65 height 65
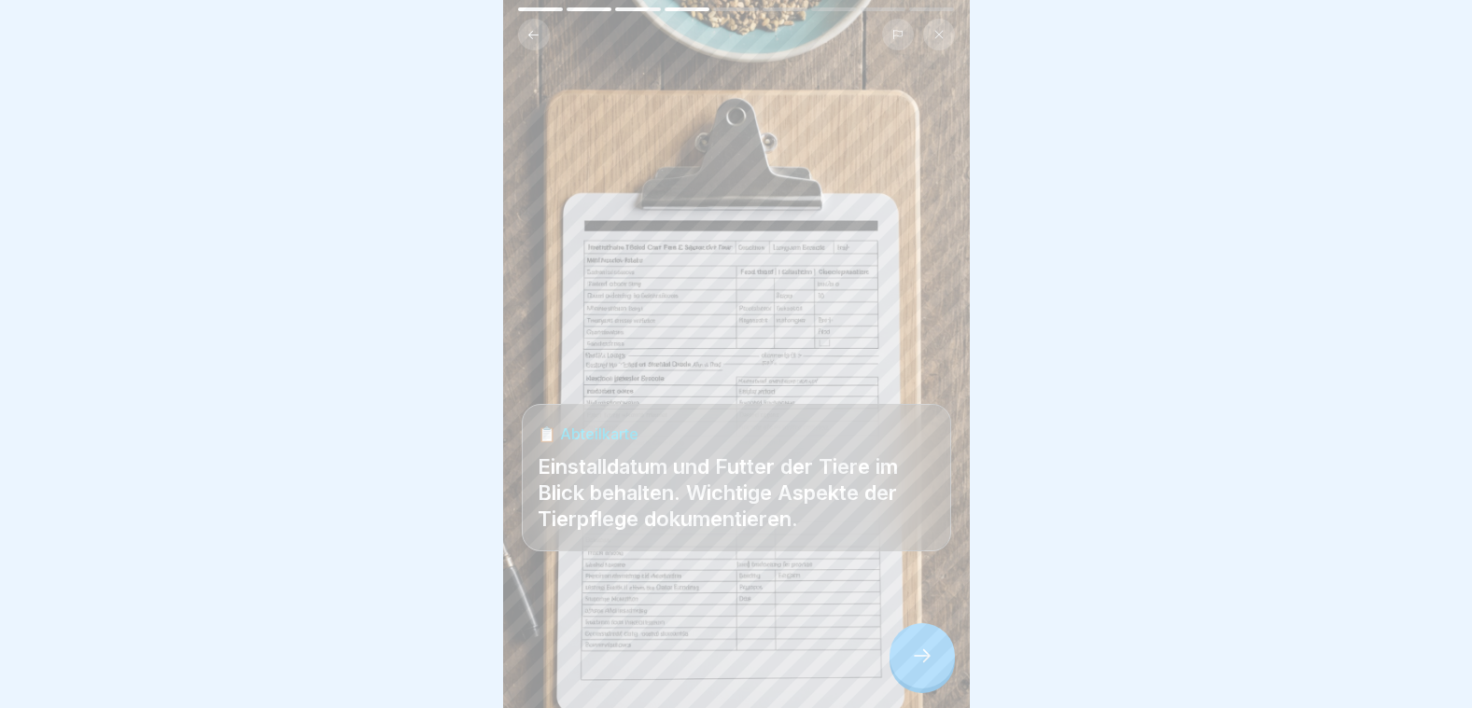
click at [908, 645] on div at bounding box center [921, 655] width 65 height 65
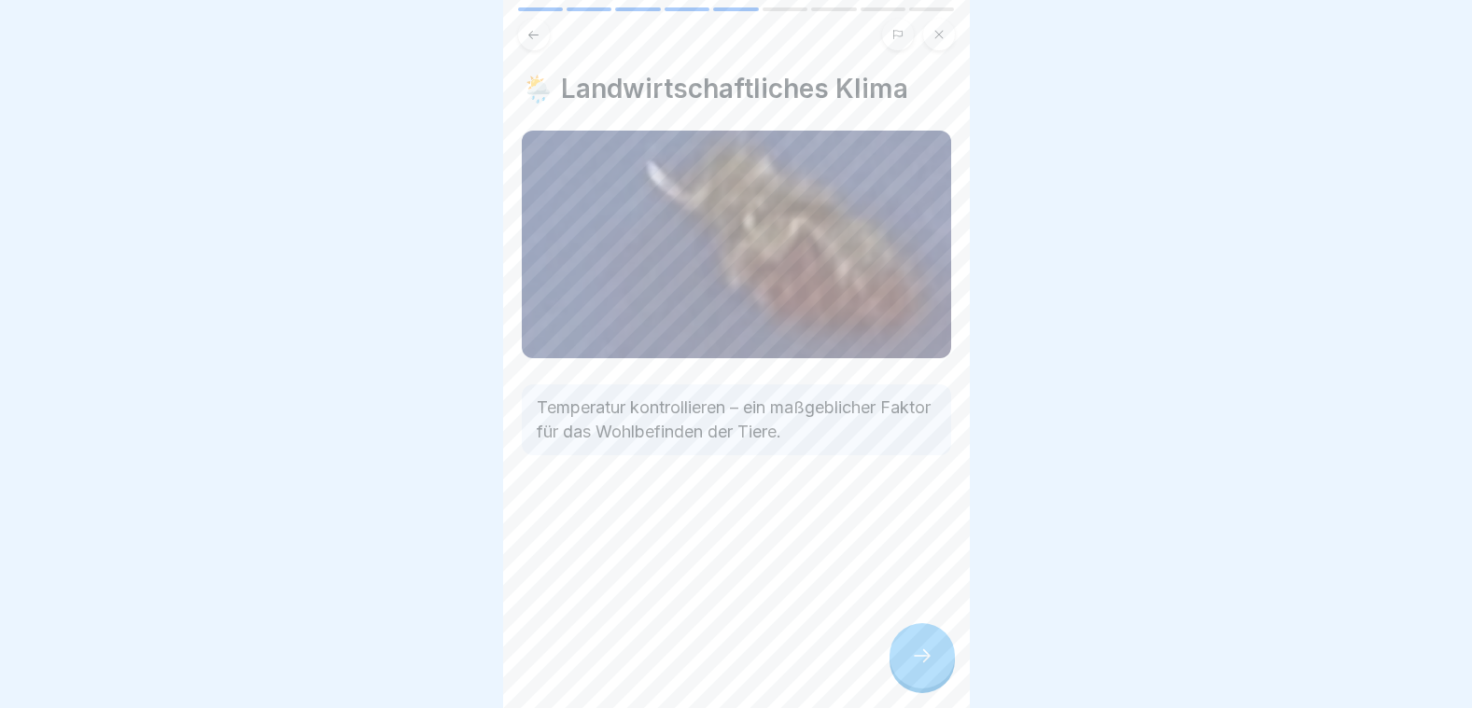
click at [908, 645] on div at bounding box center [921, 655] width 65 height 65
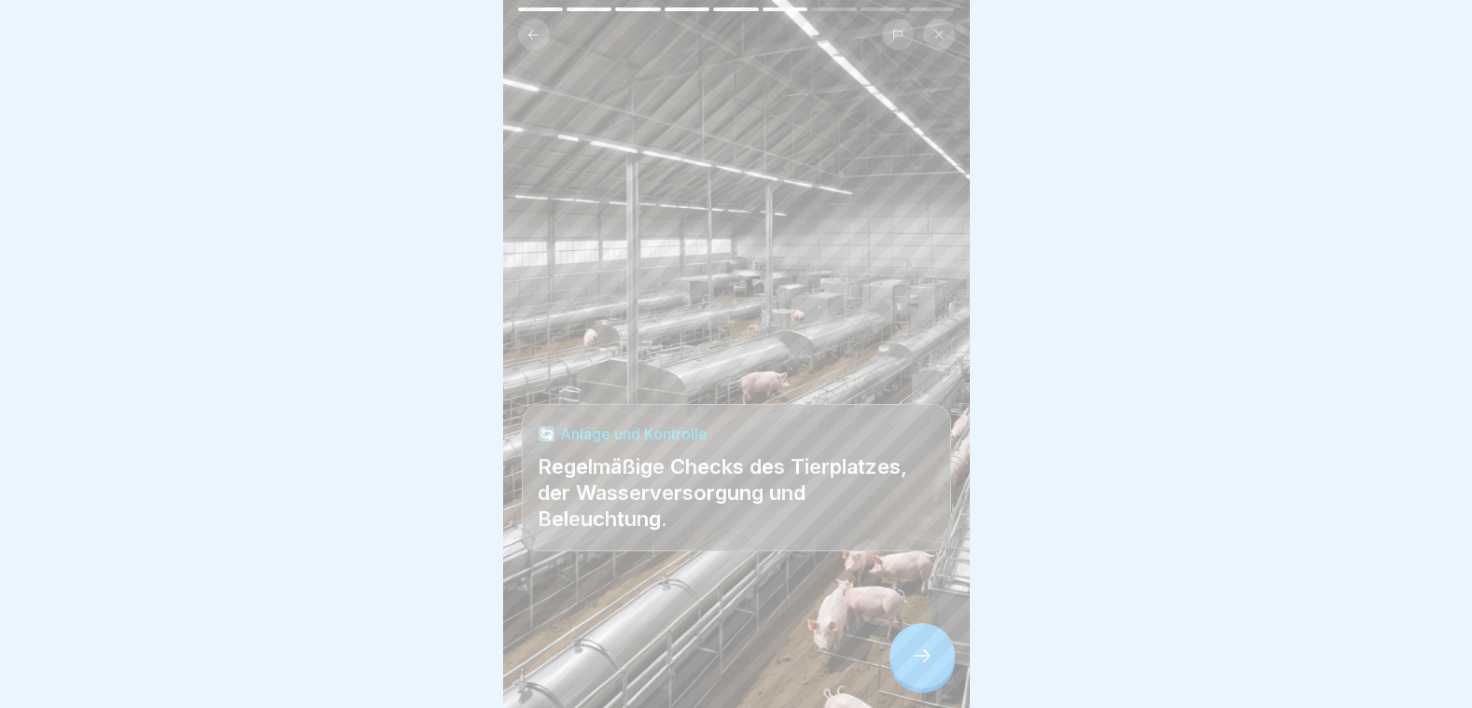
click at [913, 652] on icon at bounding box center [922, 656] width 22 height 22
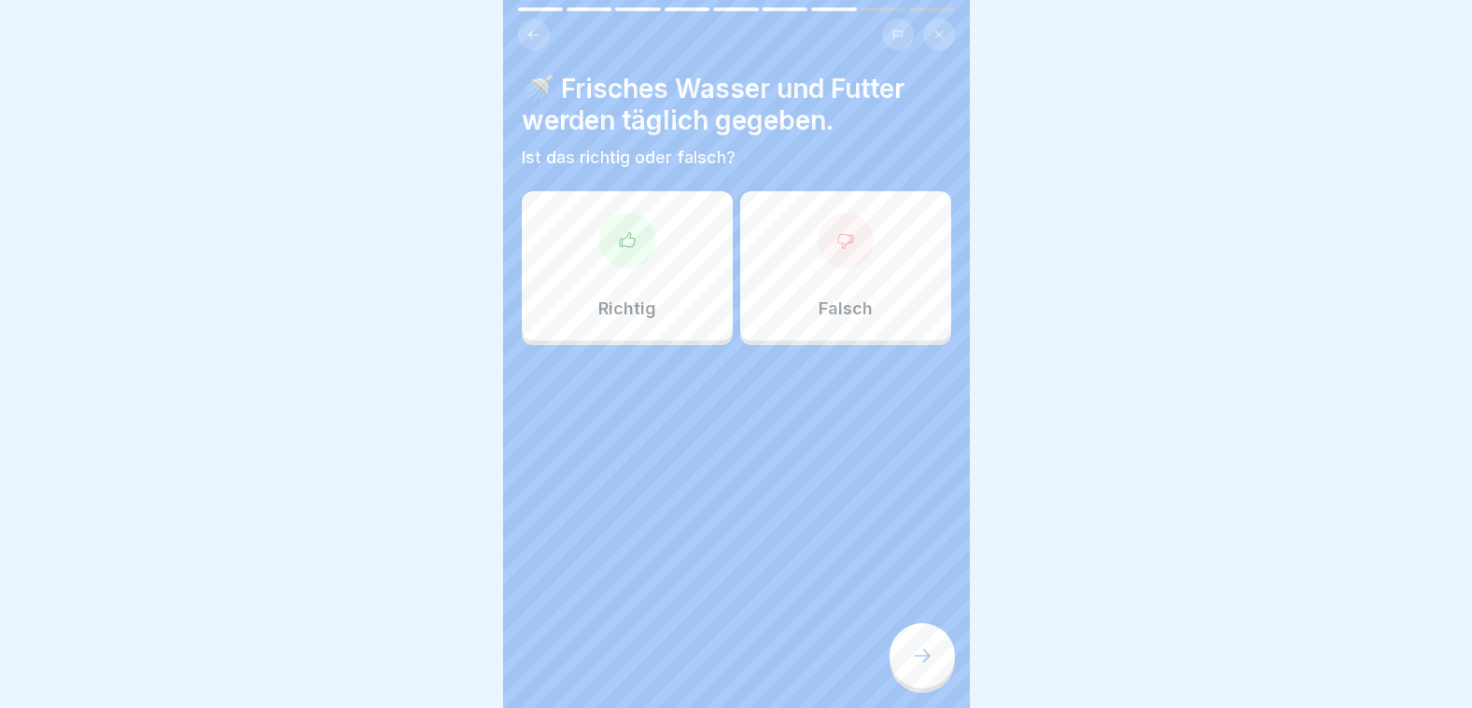
click at [644, 237] on div at bounding box center [627, 241] width 56 height 56
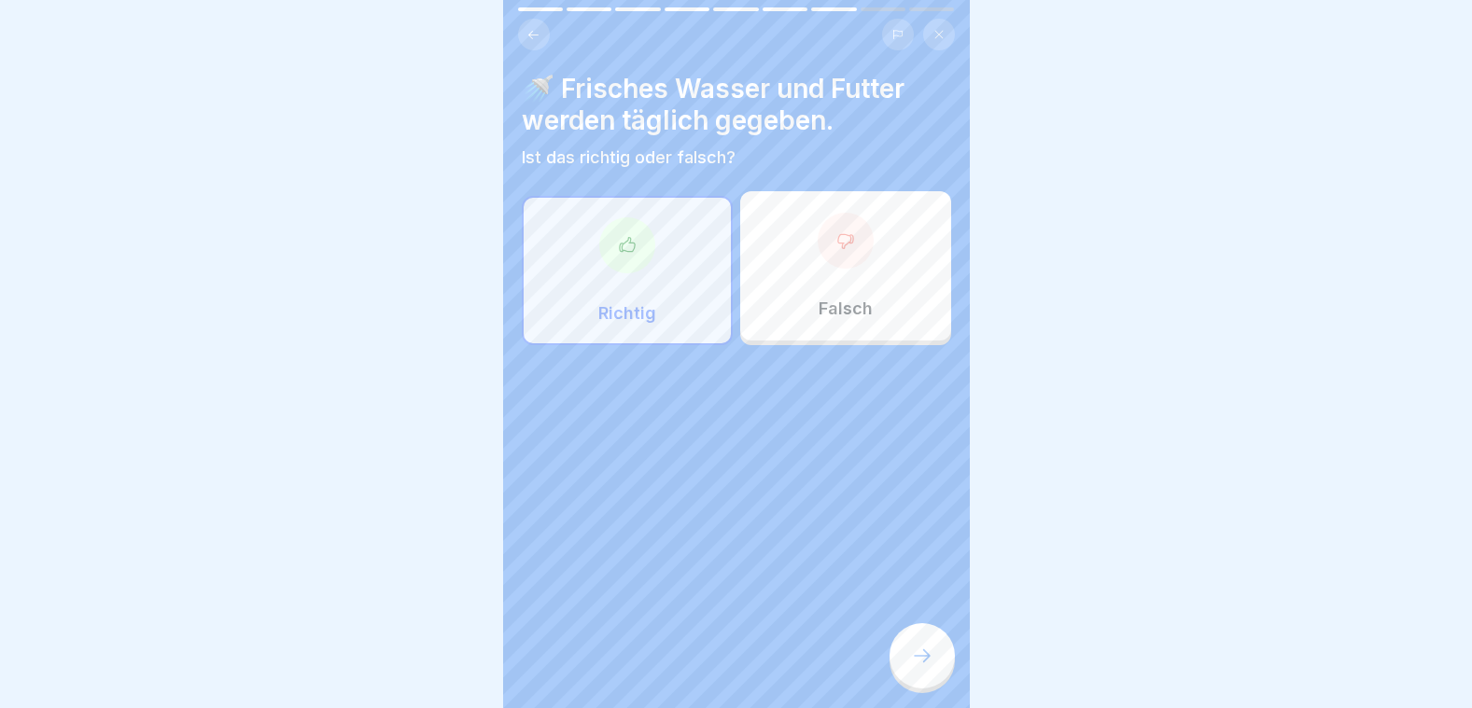
click at [930, 646] on div at bounding box center [921, 655] width 65 height 65
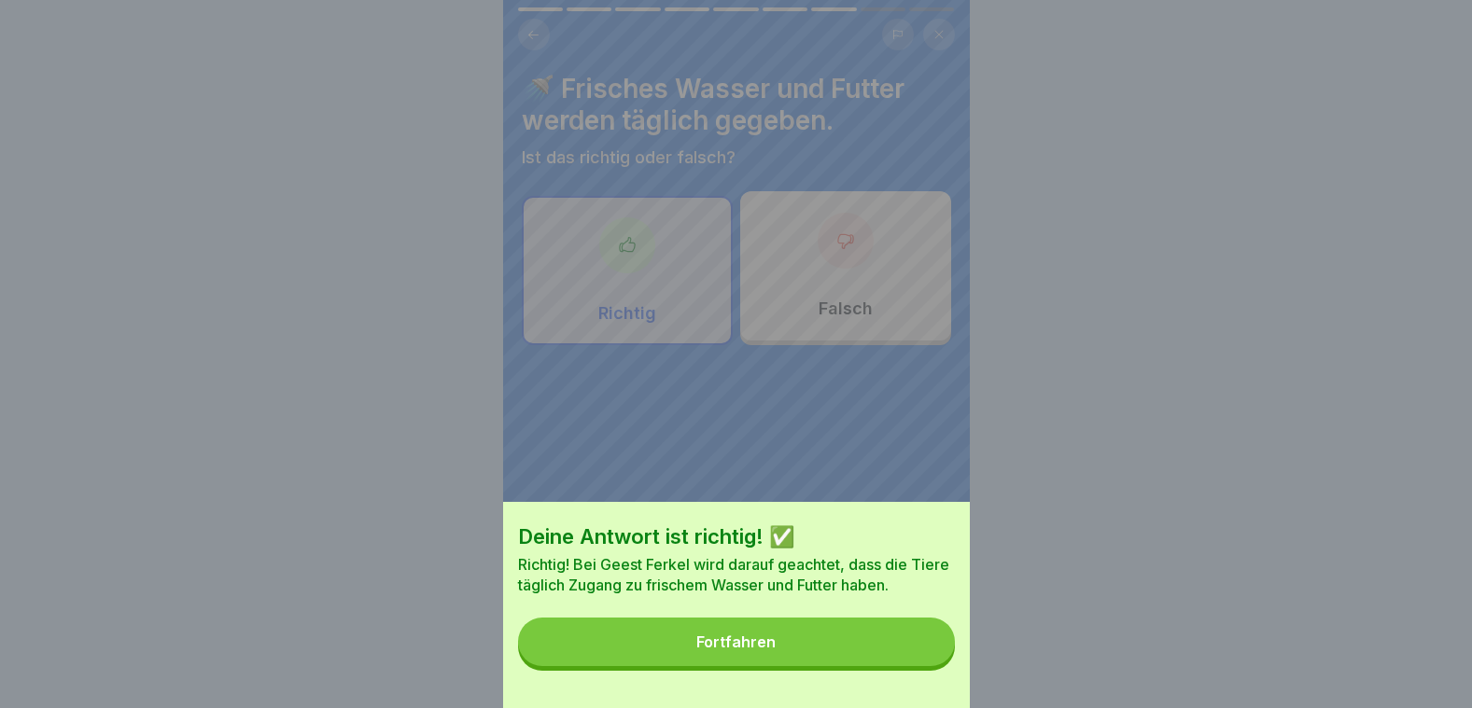
drag, startPoint x: 859, startPoint y: 649, endPoint x: 833, endPoint y: 610, distance: 46.3
click at [859, 647] on button "Fortfahren" at bounding box center [736, 642] width 437 height 49
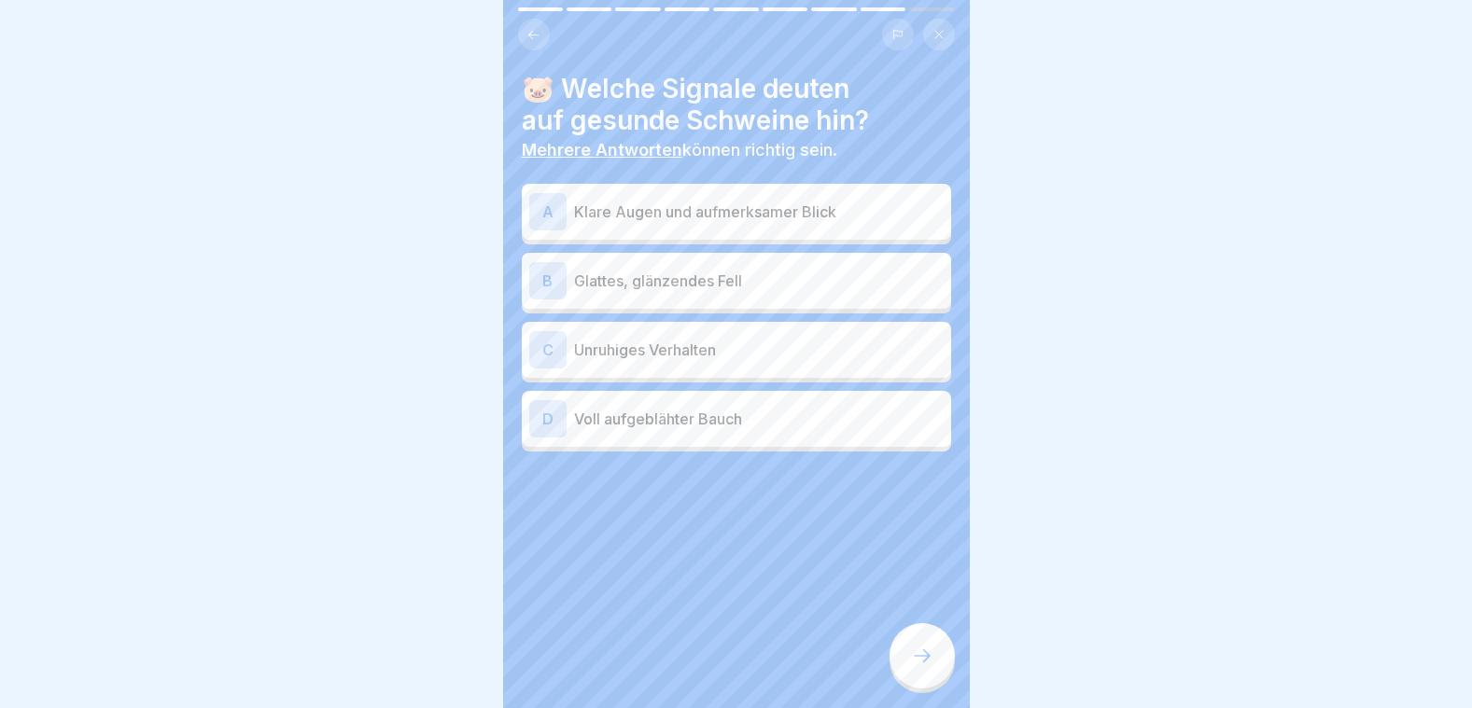
click at [664, 203] on p "Klare Augen und aufmerksamer Blick" at bounding box center [759, 212] width 370 height 22
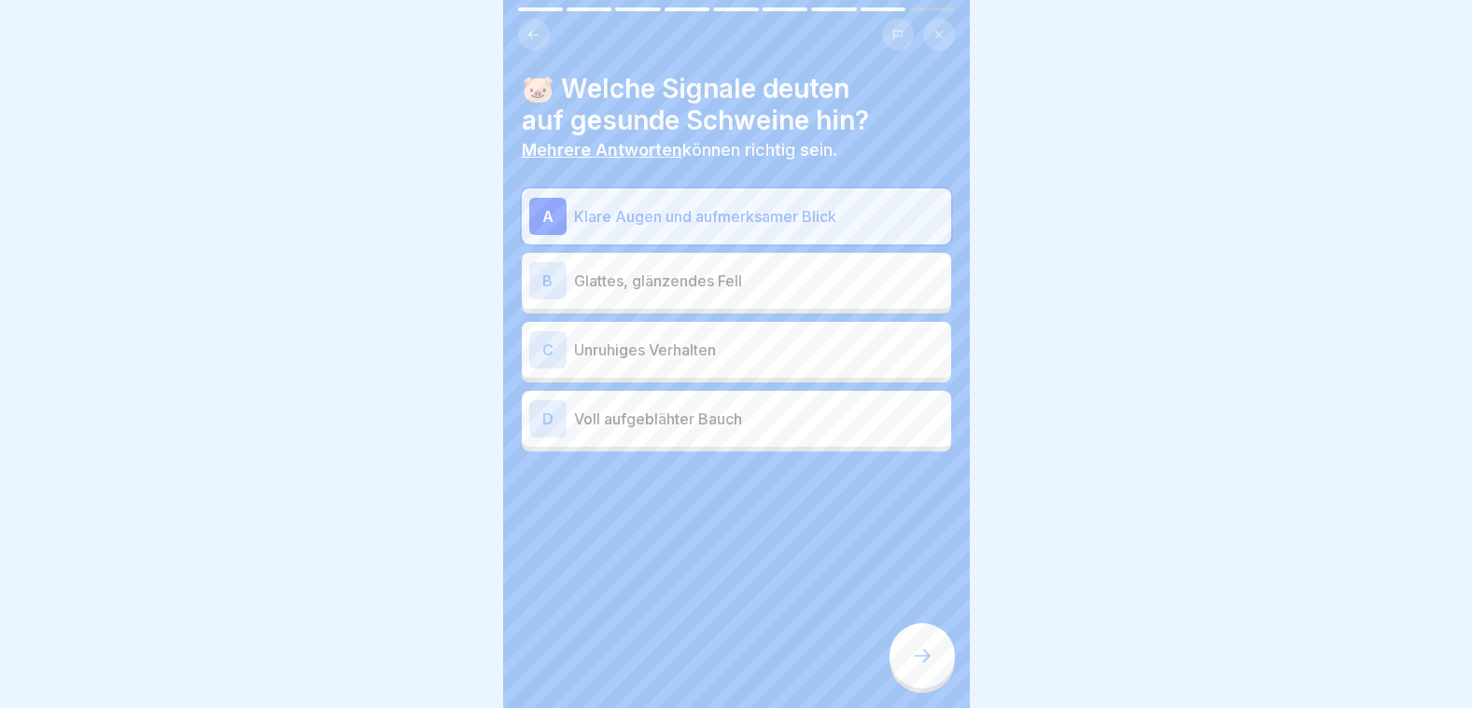
click at [654, 270] on p "Glattes, glänzendes Fell" at bounding box center [759, 281] width 370 height 22
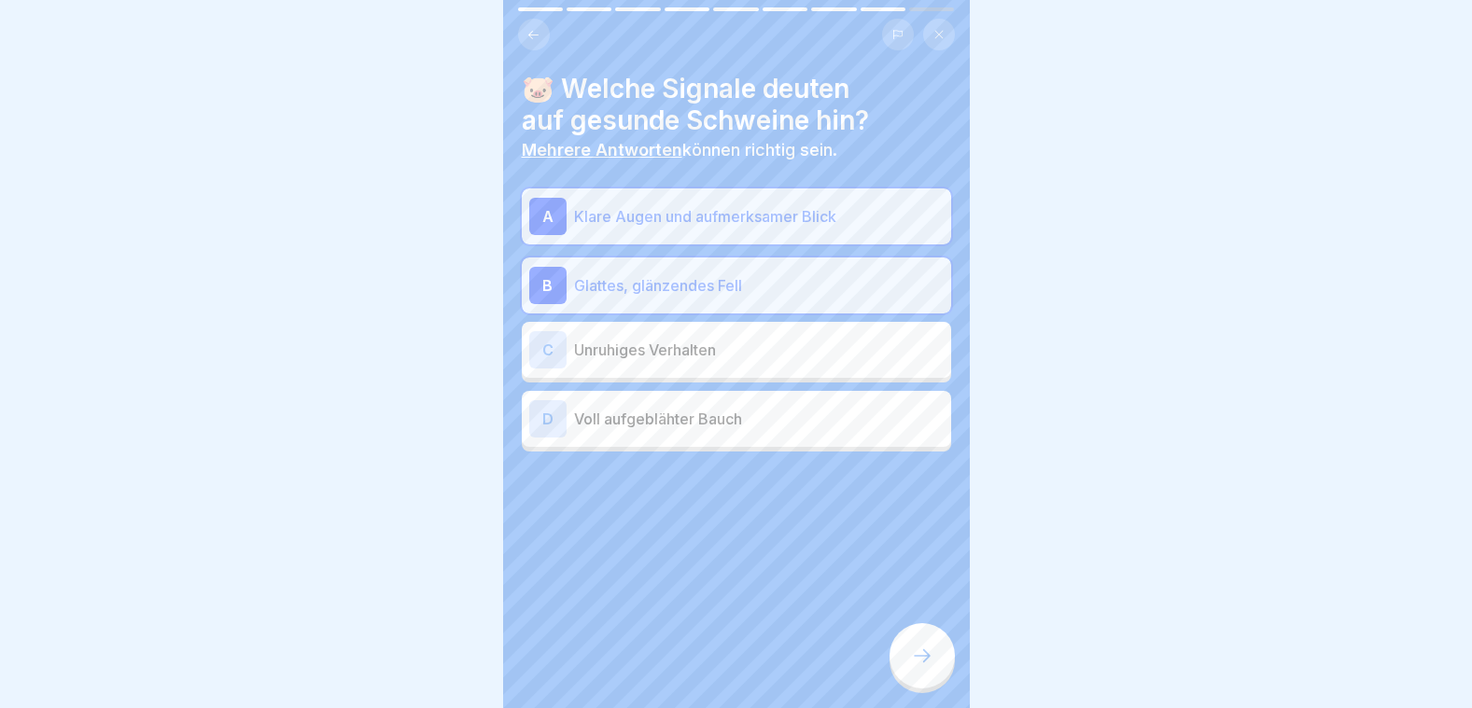
click at [920, 654] on icon at bounding box center [922, 656] width 22 height 22
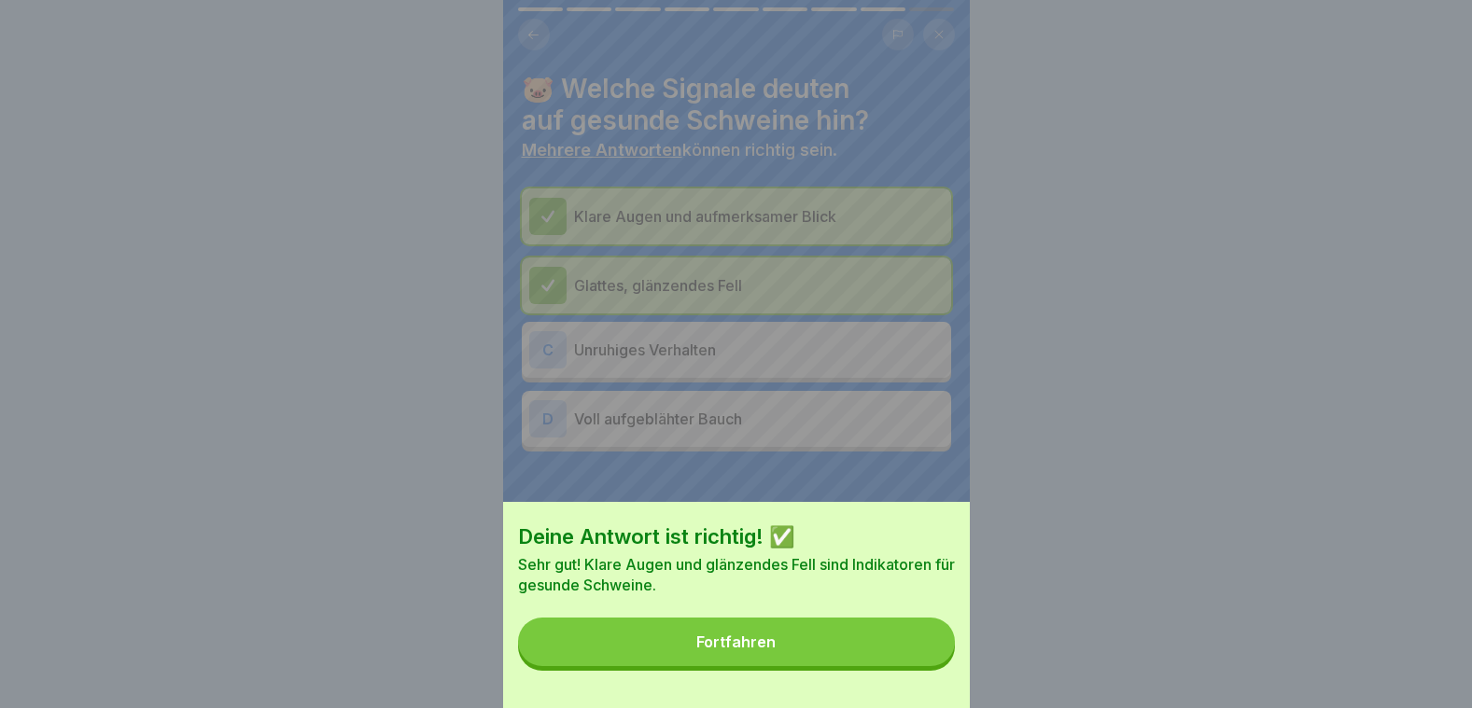
click at [906, 657] on button "Fortfahren" at bounding box center [736, 642] width 437 height 49
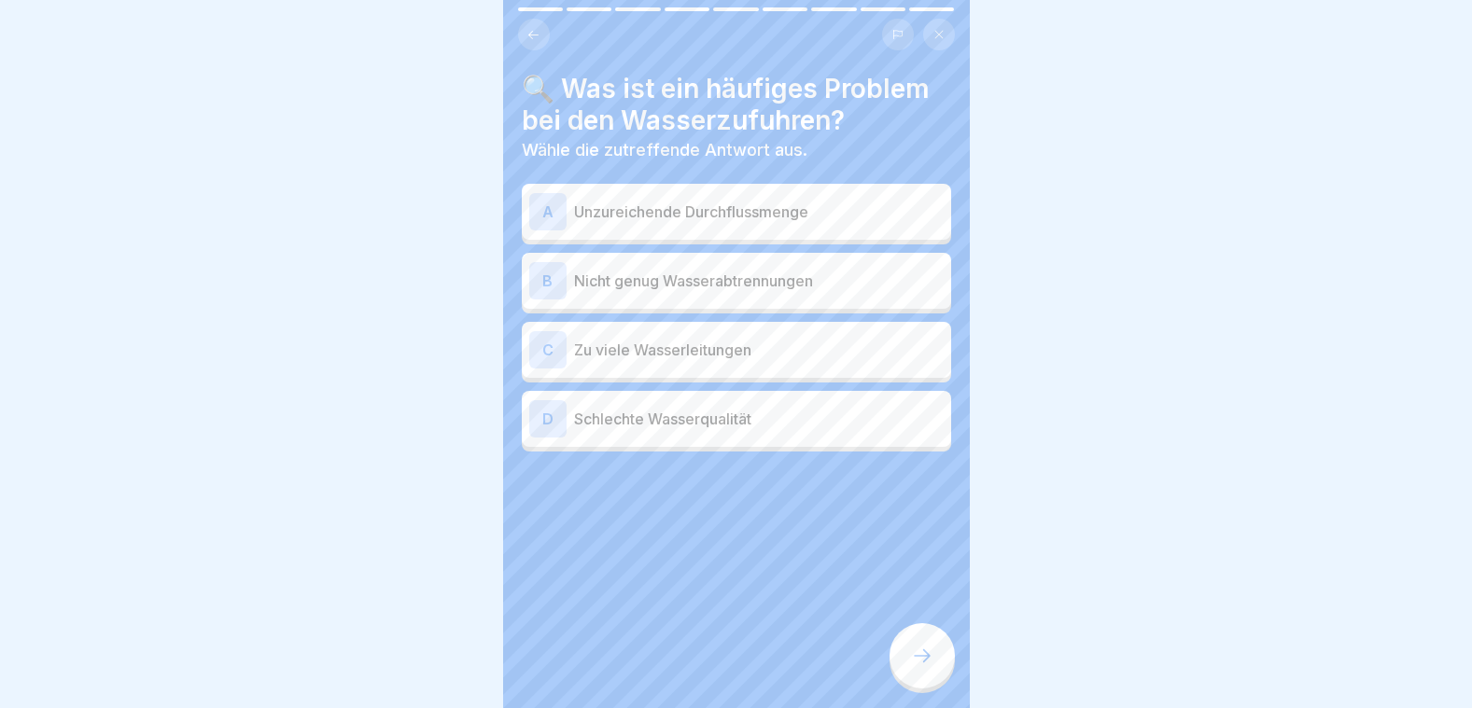
click at [702, 201] on p "Unzureichende Durchflussmenge" at bounding box center [759, 212] width 370 height 22
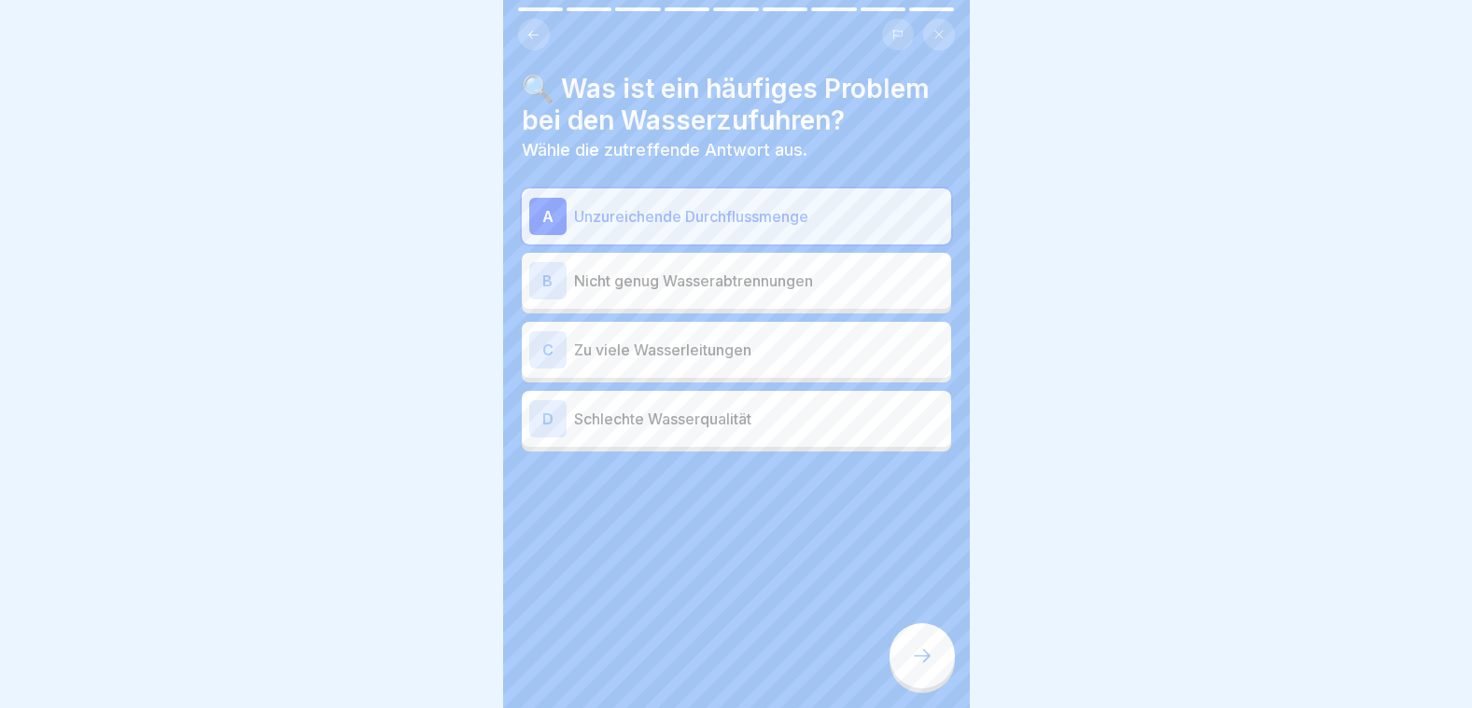
click at [660, 408] on p "Schlechte Wasserqualität" at bounding box center [759, 419] width 370 height 22
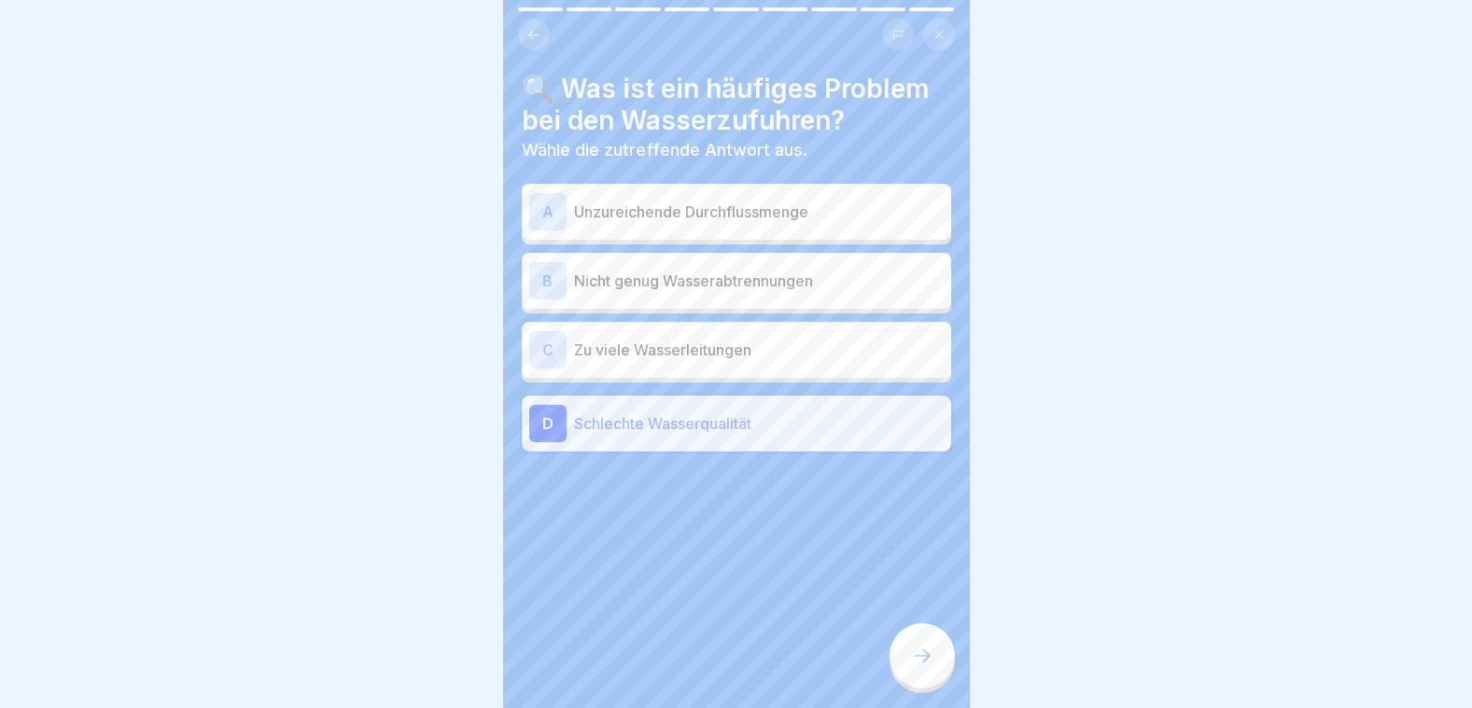
click at [639, 203] on p "Unzureichende Durchflussmenge" at bounding box center [759, 212] width 370 height 22
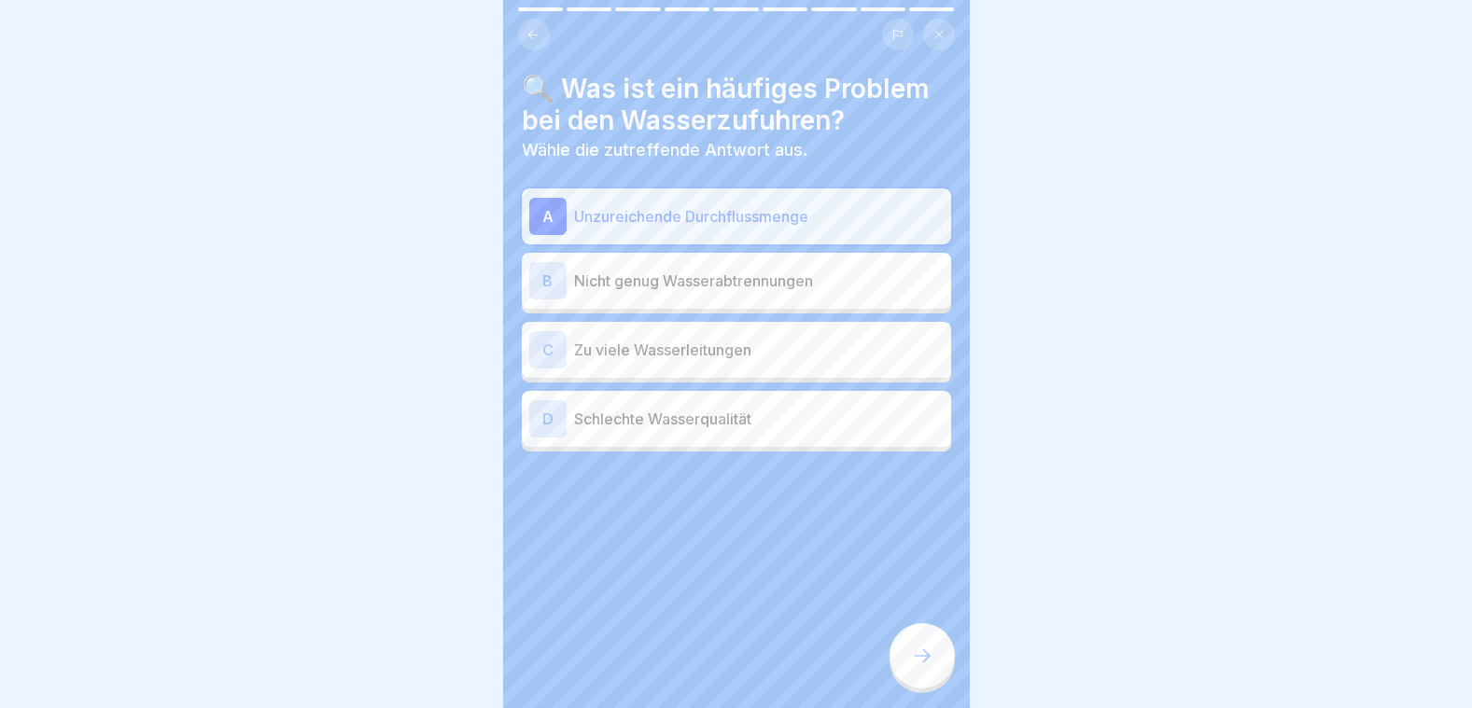
click at [924, 655] on icon at bounding box center [922, 656] width 22 height 22
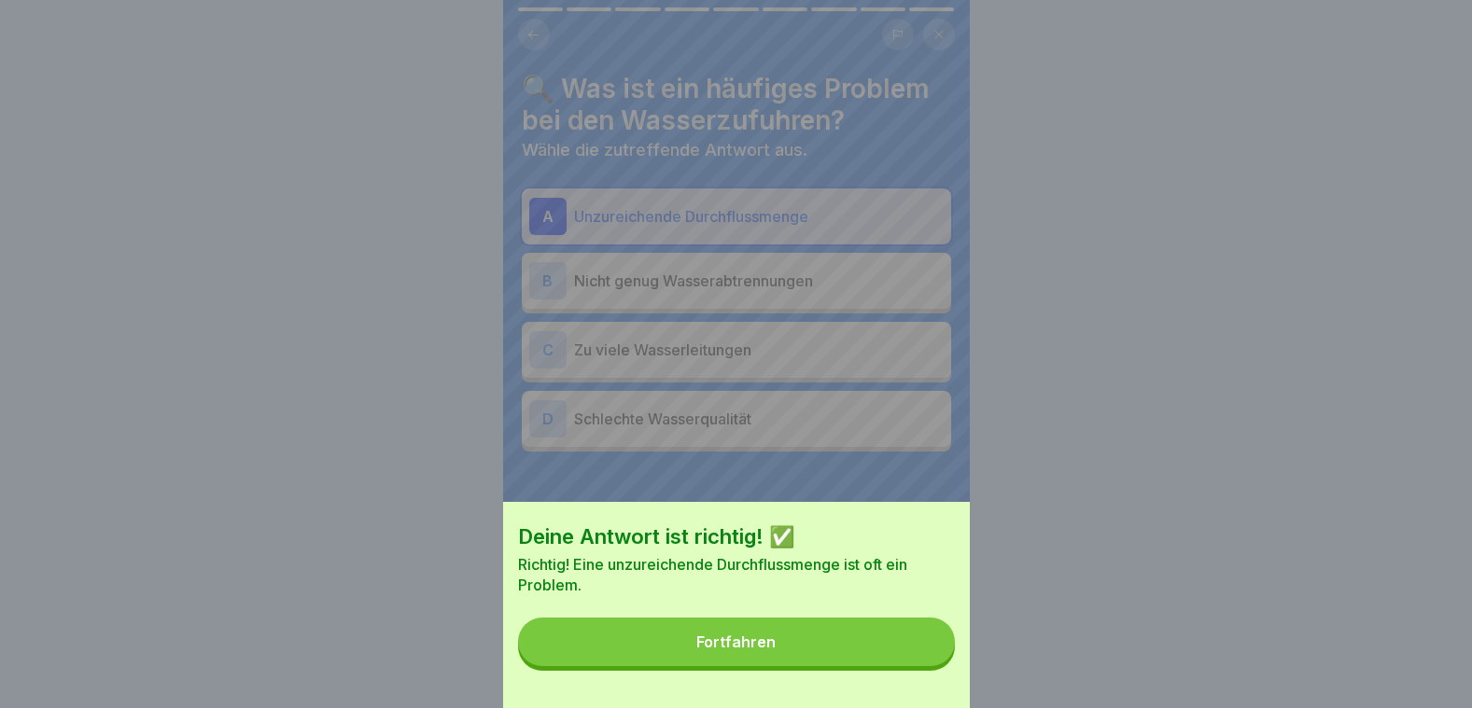
click at [915, 651] on button "Fortfahren" at bounding box center [736, 642] width 437 height 49
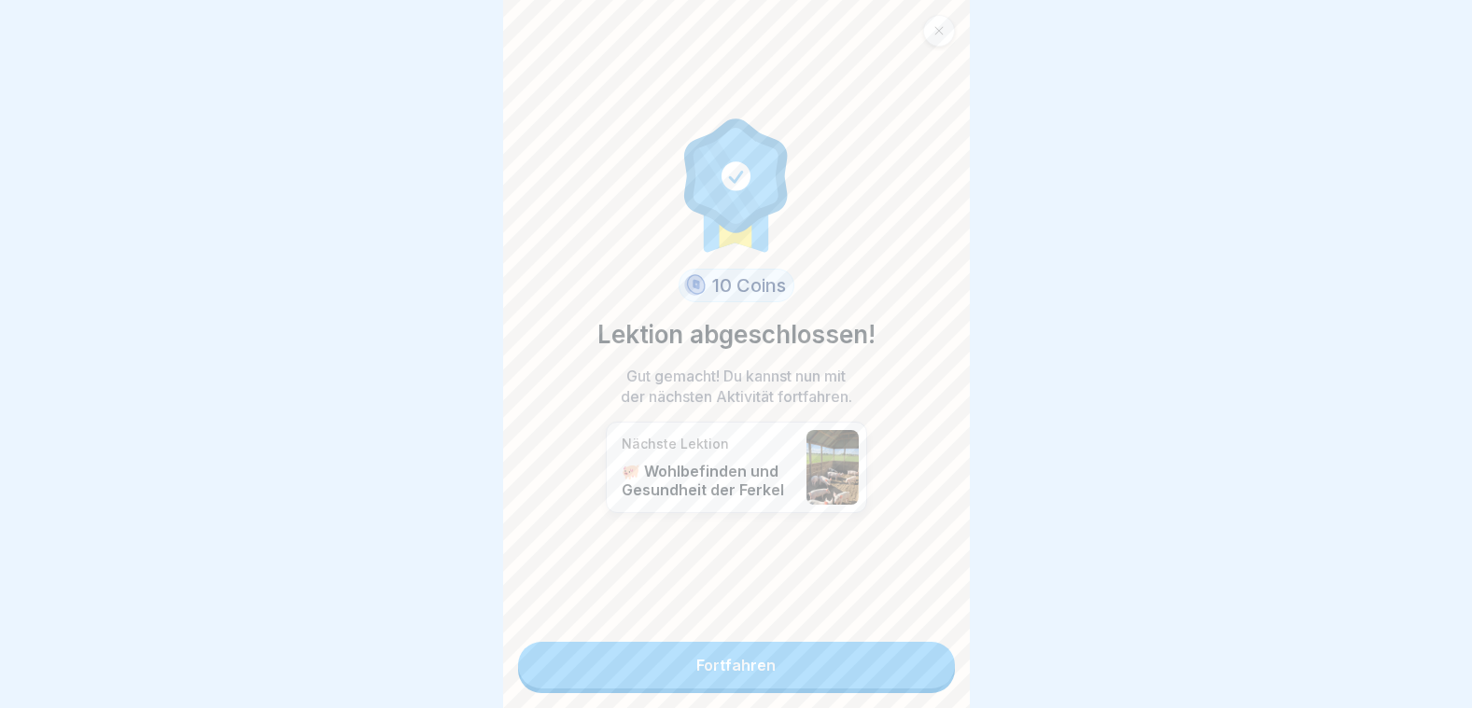
click at [858, 663] on link "Fortfahren" at bounding box center [736, 665] width 437 height 47
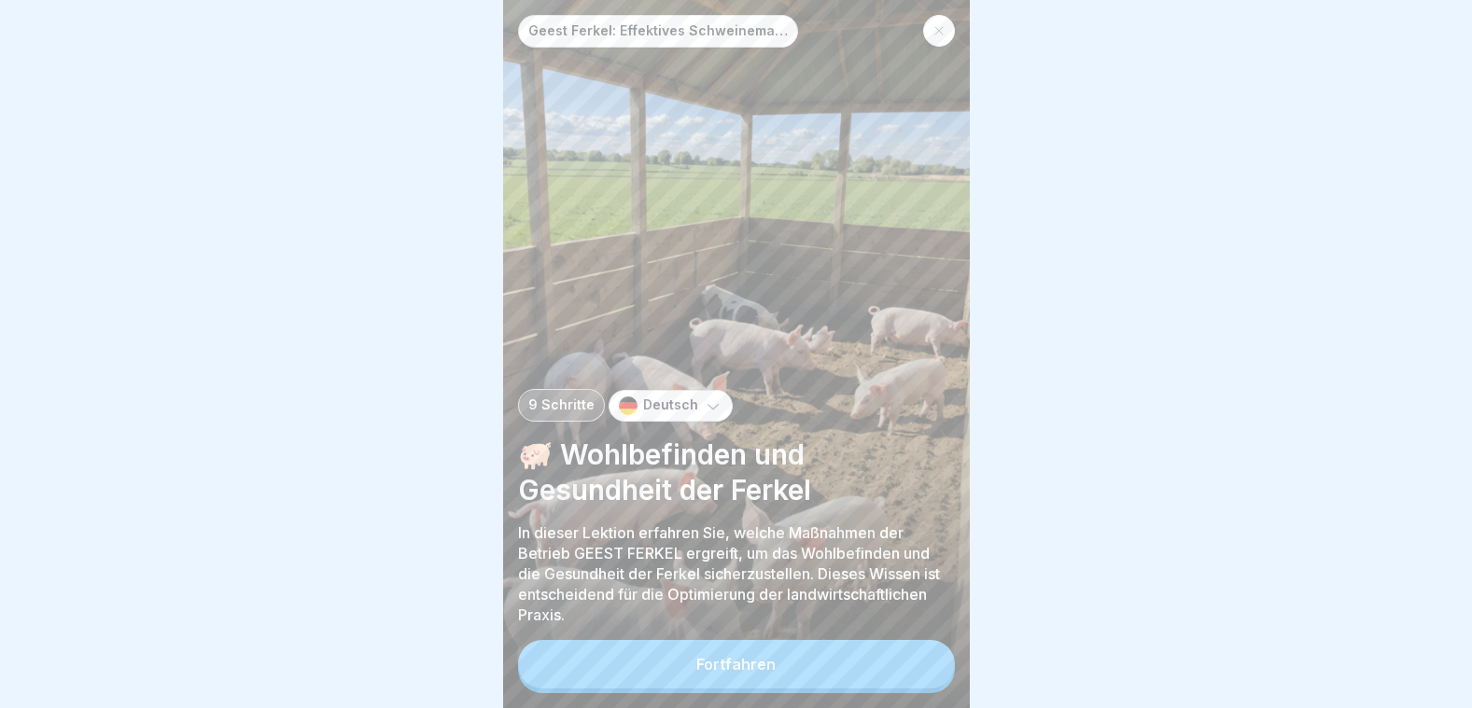
click at [860, 662] on button "Fortfahren" at bounding box center [736, 664] width 437 height 49
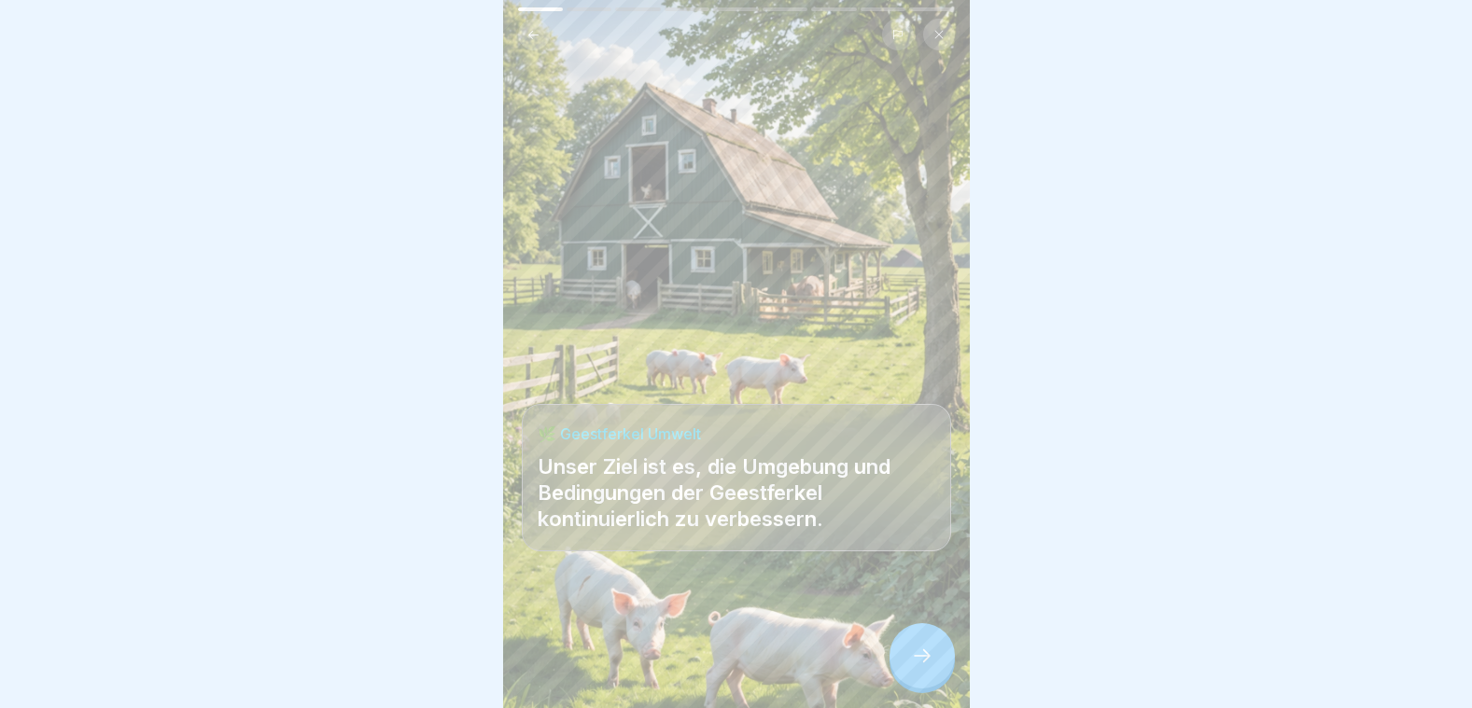
click at [917, 652] on icon at bounding box center [922, 656] width 22 height 22
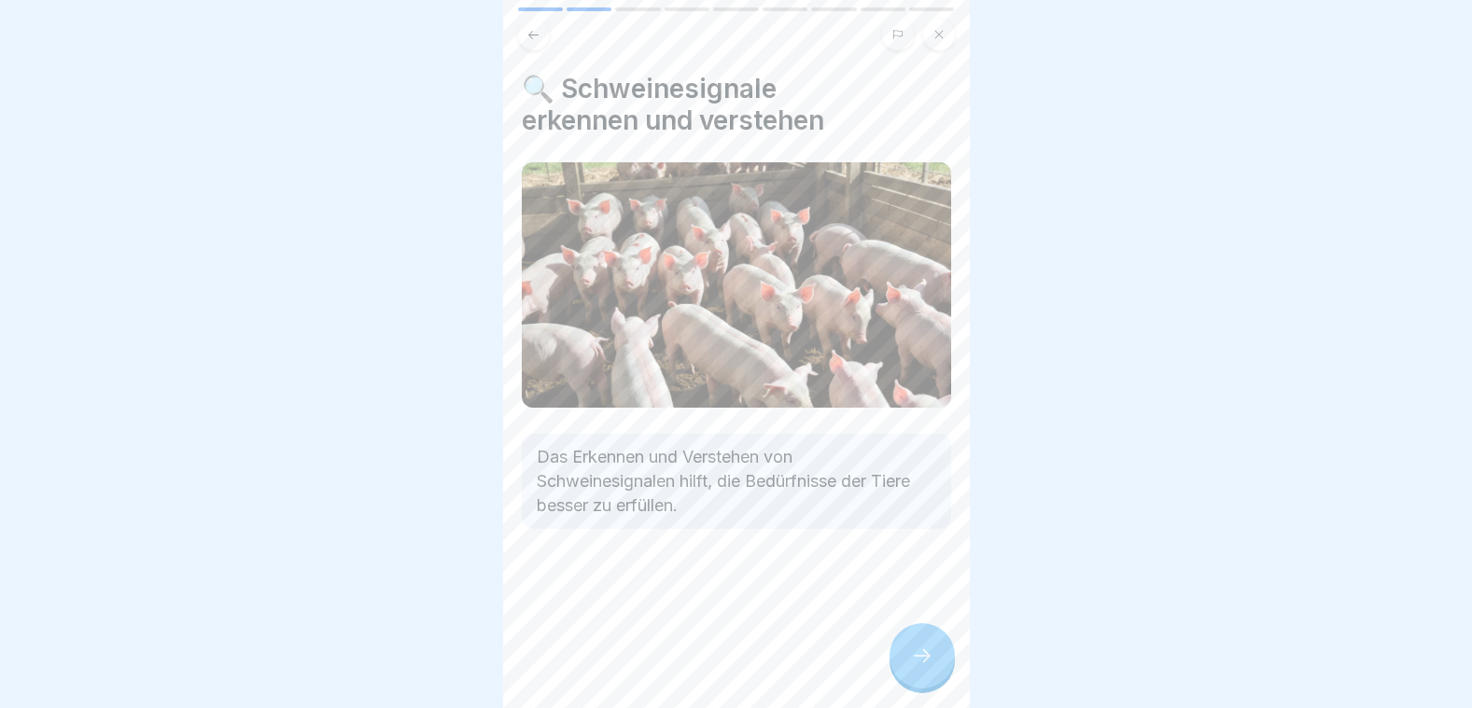
click at [917, 654] on icon at bounding box center [922, 656] width 22 height 22
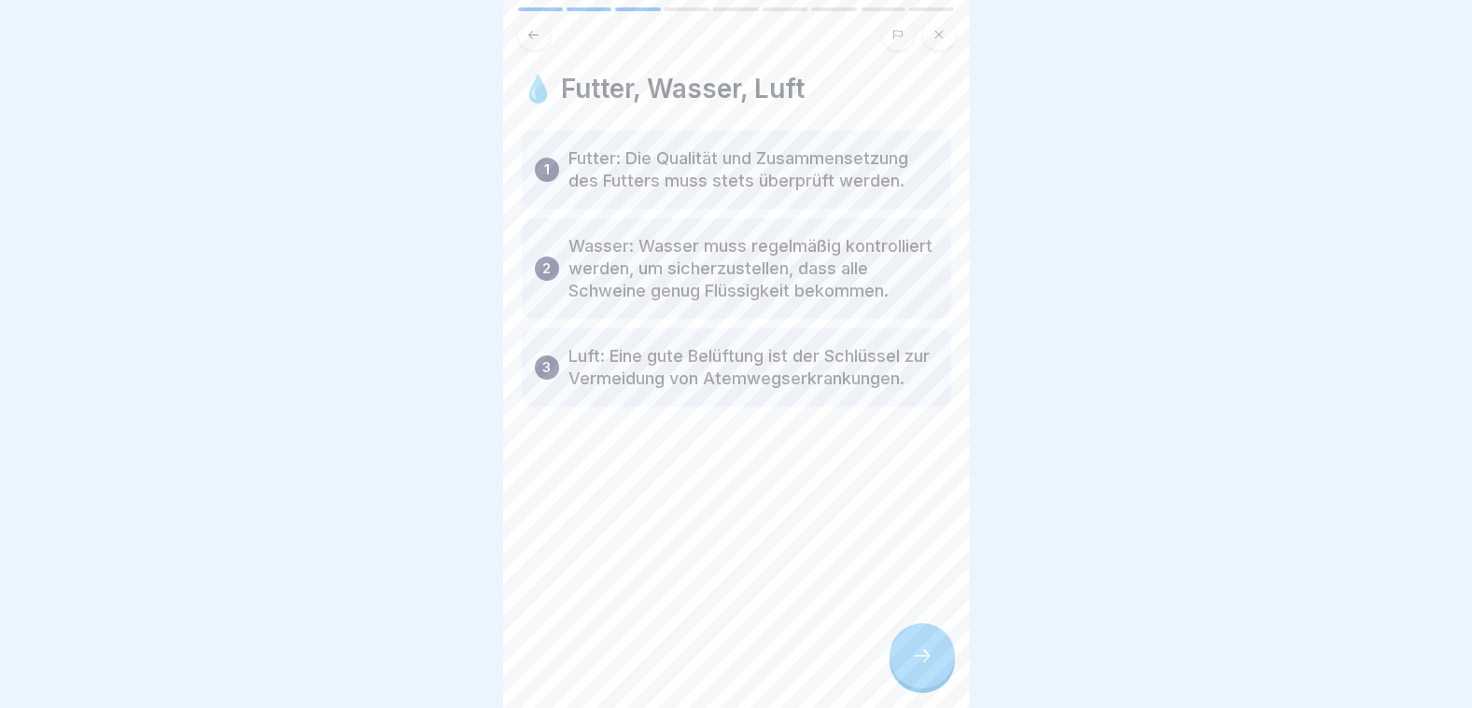
click at [917, 657] on icon at bounding box center [922, 656] width 22 height 22
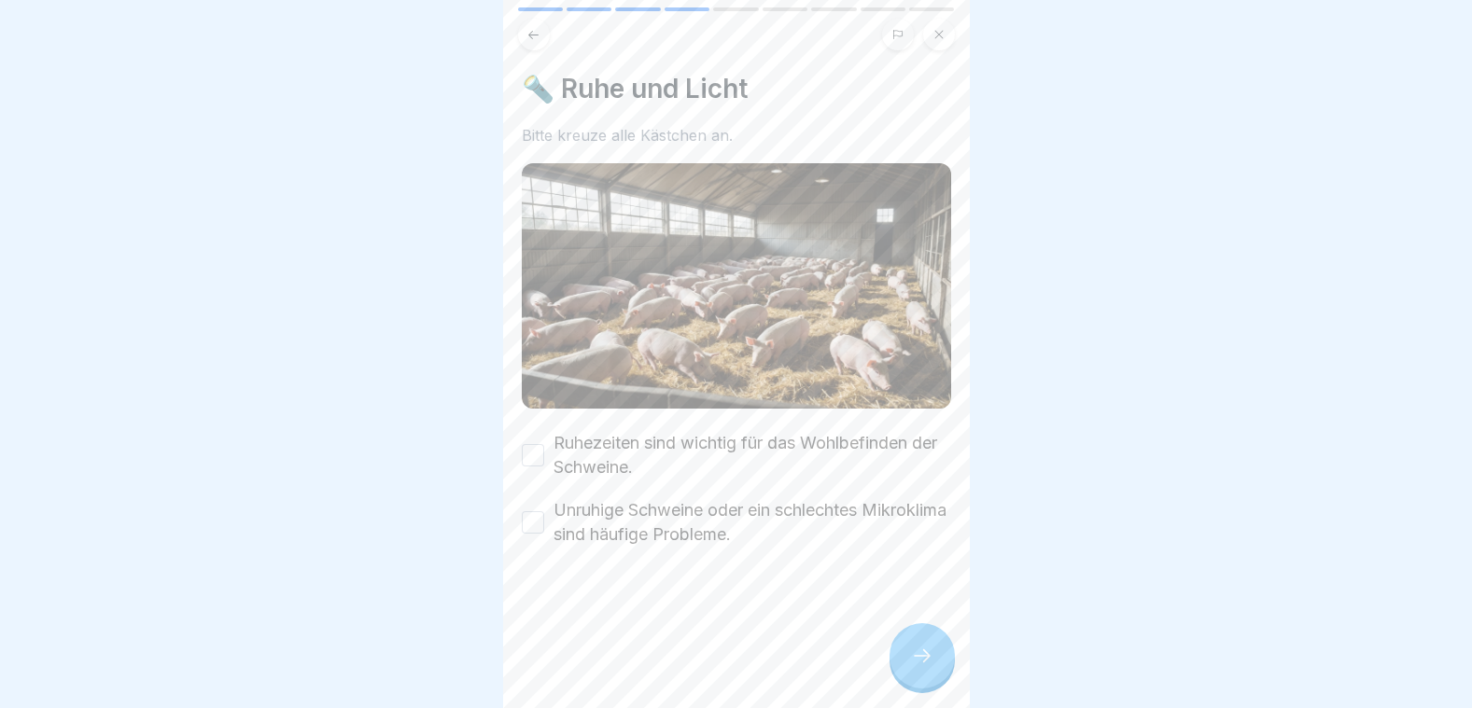
click at [542, 444] on button "Ruhezeiten sind wichtig für das Wohlbefinden der Schweine." at bounding box center [533, 455] width 22 height 22
drag, startPoint x: 544, startPoint y: 497, endPoint x: 574, endPoint y: 516, distance: 35.2
click at [544, 499] on div "Unruhige Schweine oder ein schlechtes Mikroklima sind häufige Probleme." at bounding box center [736, 522] width 429 height 49
drag, startPoint x: 534, startPoint y: 500, endPoint x: 548, endPoint y: 504, distance: 14.5
click at [534, 511] on button "Unruhige Schweine oder ein schlechtes Mikroklima sind häufige Probleme." at bounding box center [533, 522] width 22 height 22
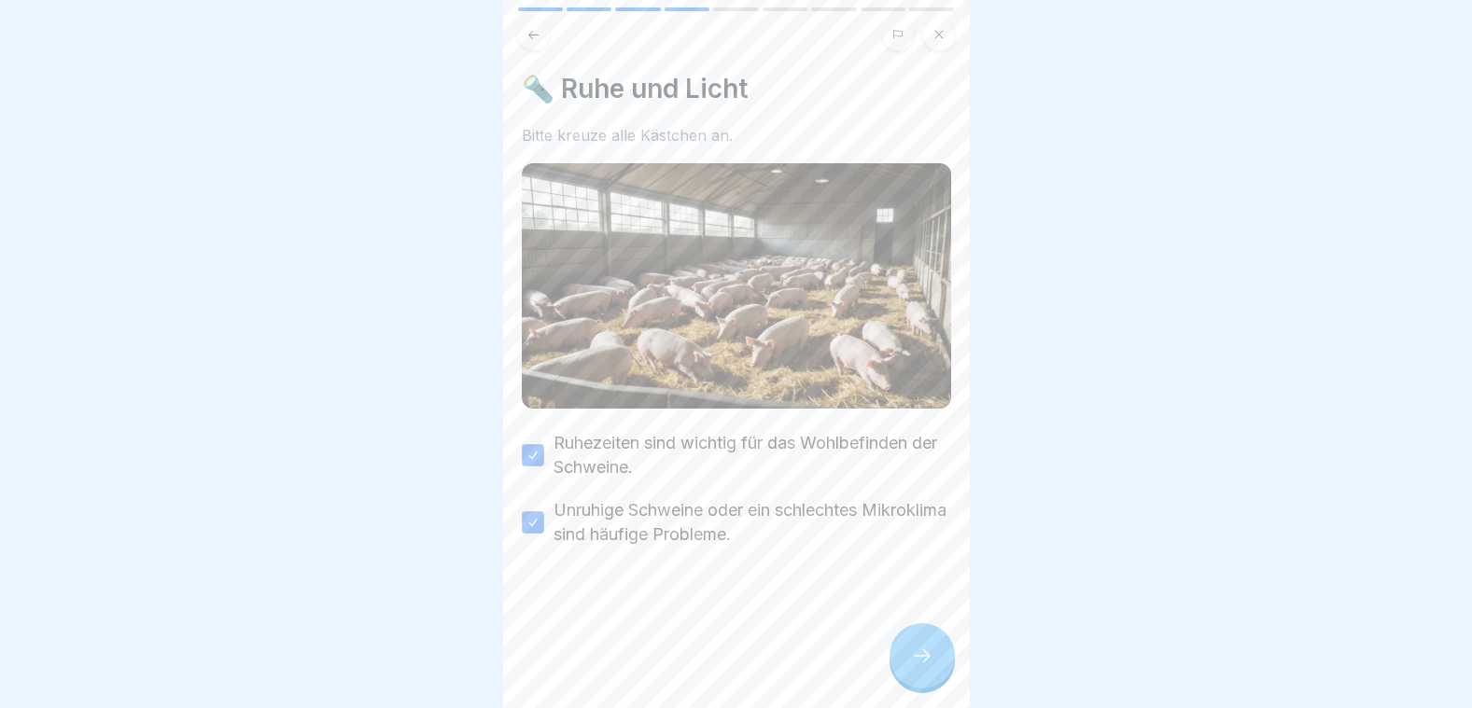
click at [921, 646] on div at bounding box center [921, 655] width 65 height 65
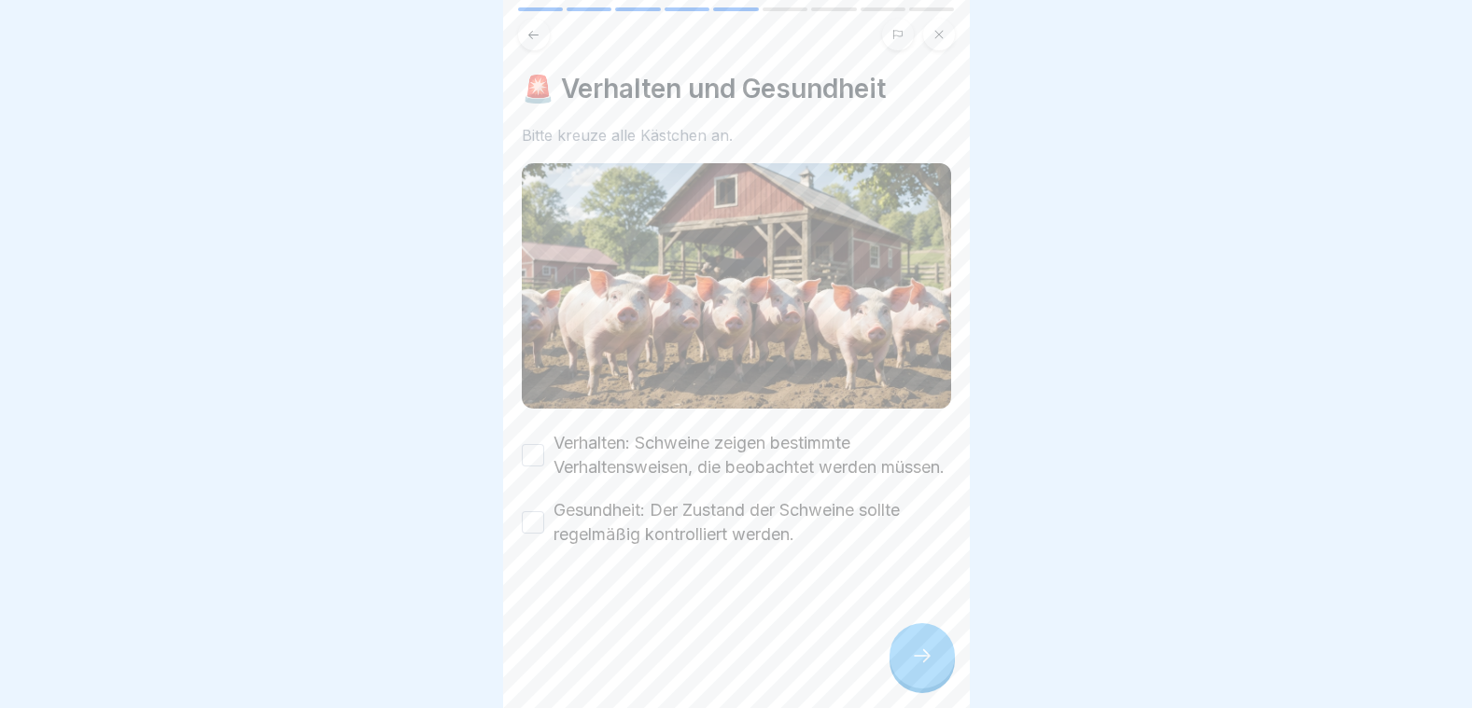
drag, startPoint x: 531, startPoint y: 451, endPoint x: 530, endPoint y: 465, distance: 14.0
click at [531, 455] on button "Verhalten: Schweine zeigen bestimmte Verhaltensweisen, die beobachtet werden mü…" at bounding box center [533, 455] width 22 height 22
drag, startPoint x: 530, startPoint y: 517, endPoint x: 544, endPoint y: 527, distance: 17.4
click at [533, 519] on button "Gesundheit: Der Zustand der Schweine sollte regelmäßig kontrolliert werden." at bounding box center [533, 522] width 22 height 22
click at [920, 652] on icon at bounding box center [922, 656] width 22 height 22
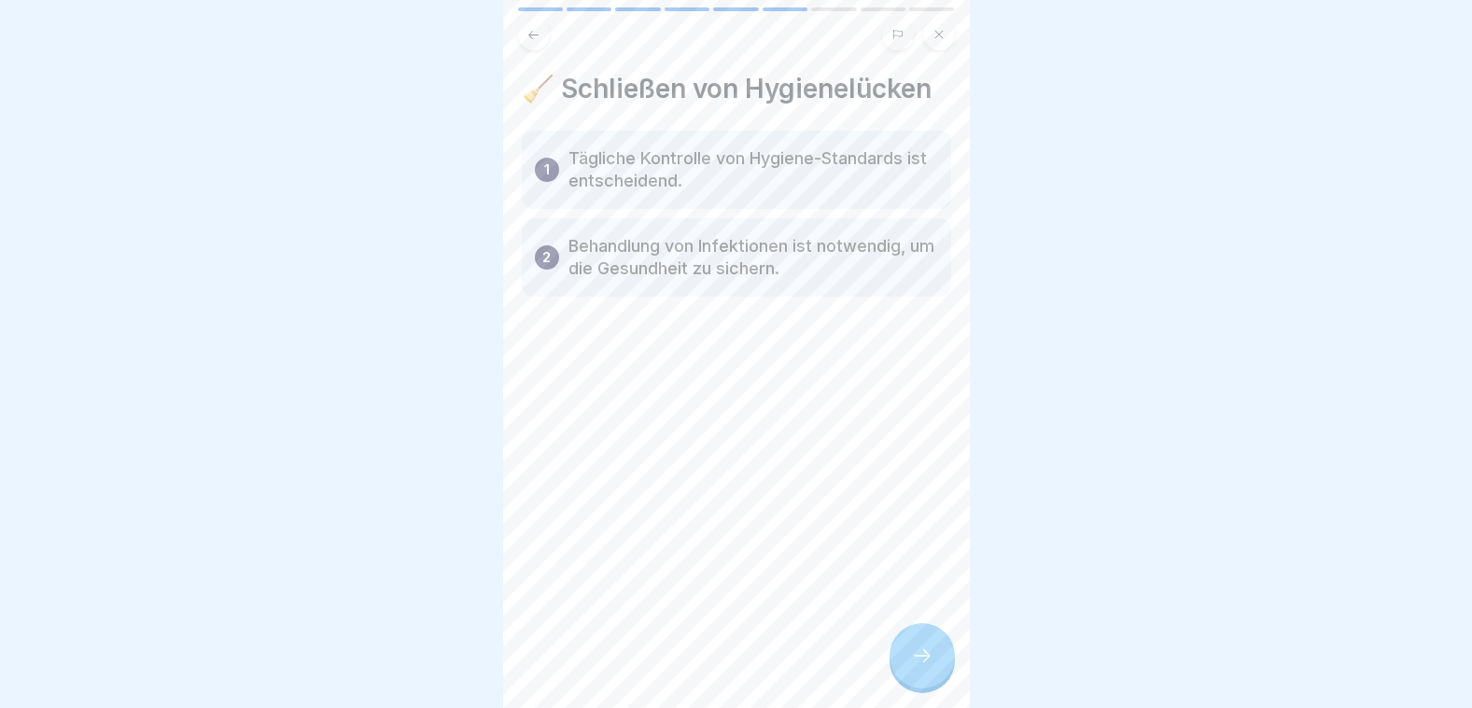
click at [923, 657] on icon at bounding box center [922, 656] width 22 height 22
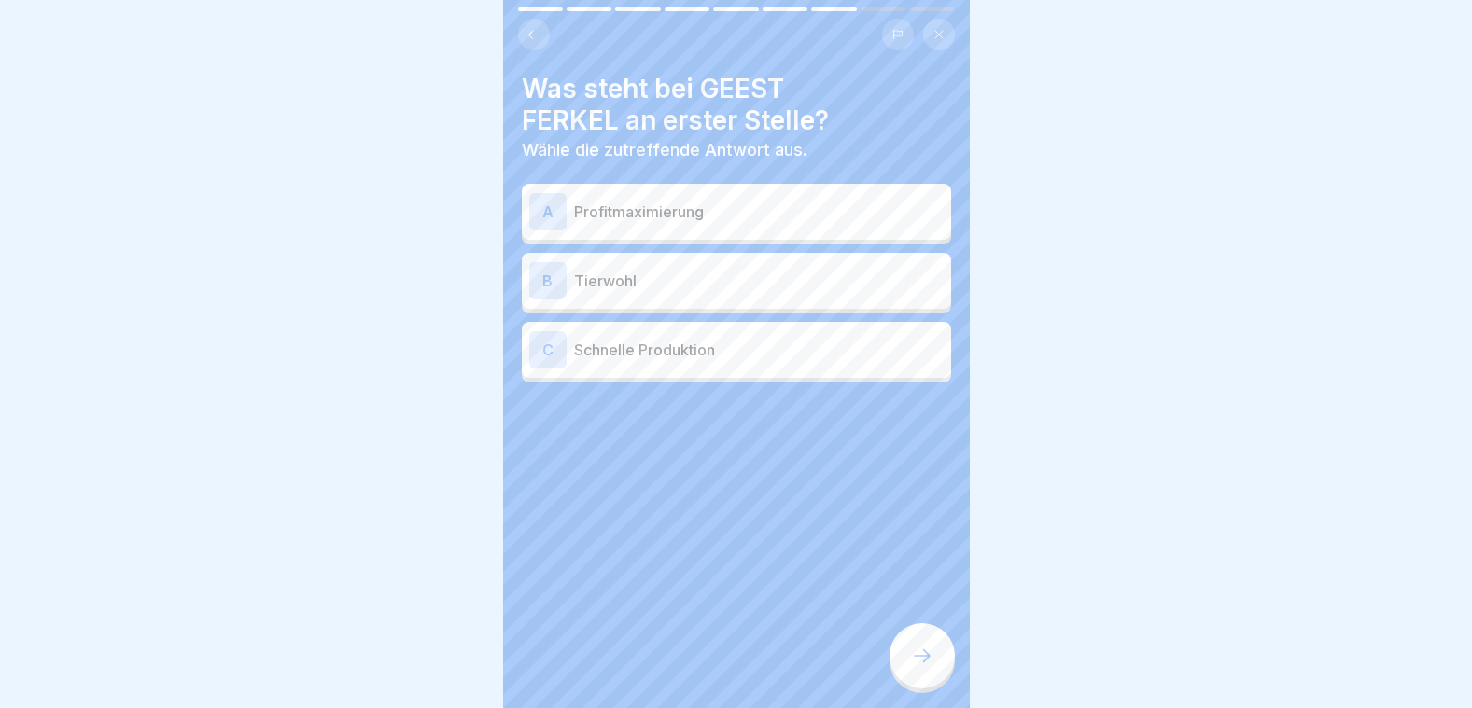
click at [661, 274] on p "Tierwohl" at bounding box center [759, 281] width 370 height 22
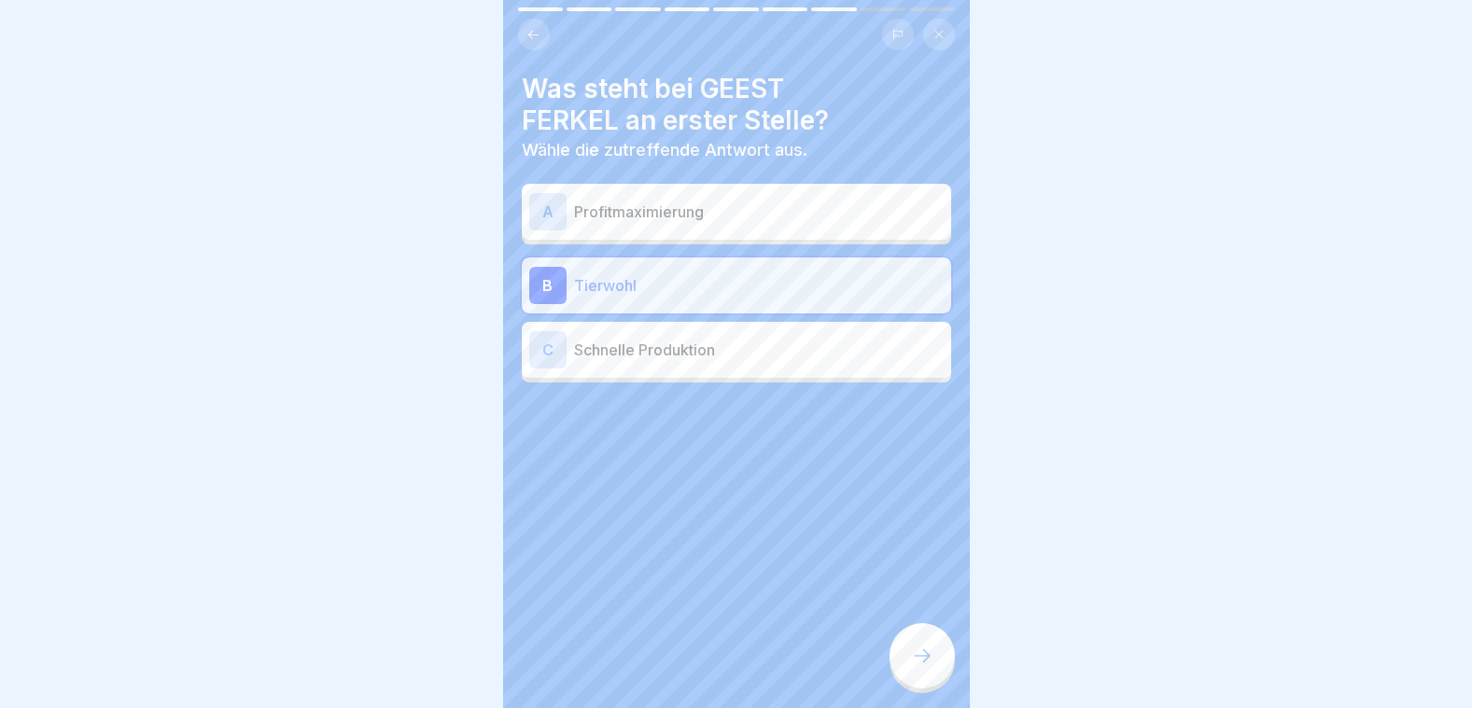
click at [915, 648] on icon at bounding box center [922, 656] width 22 height 22
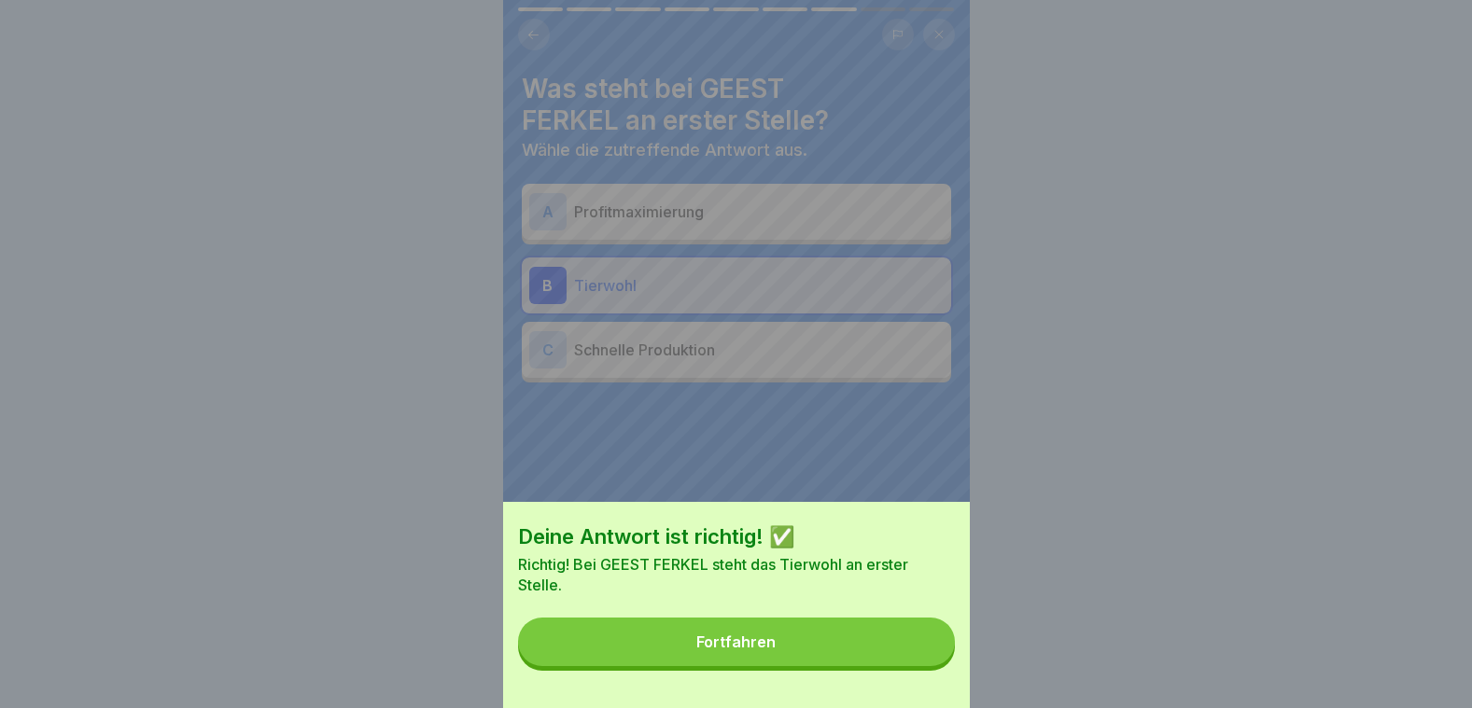
click at [916, 647] on button "Fortfahren" at bounding box center [736, 642] width 437 height 49
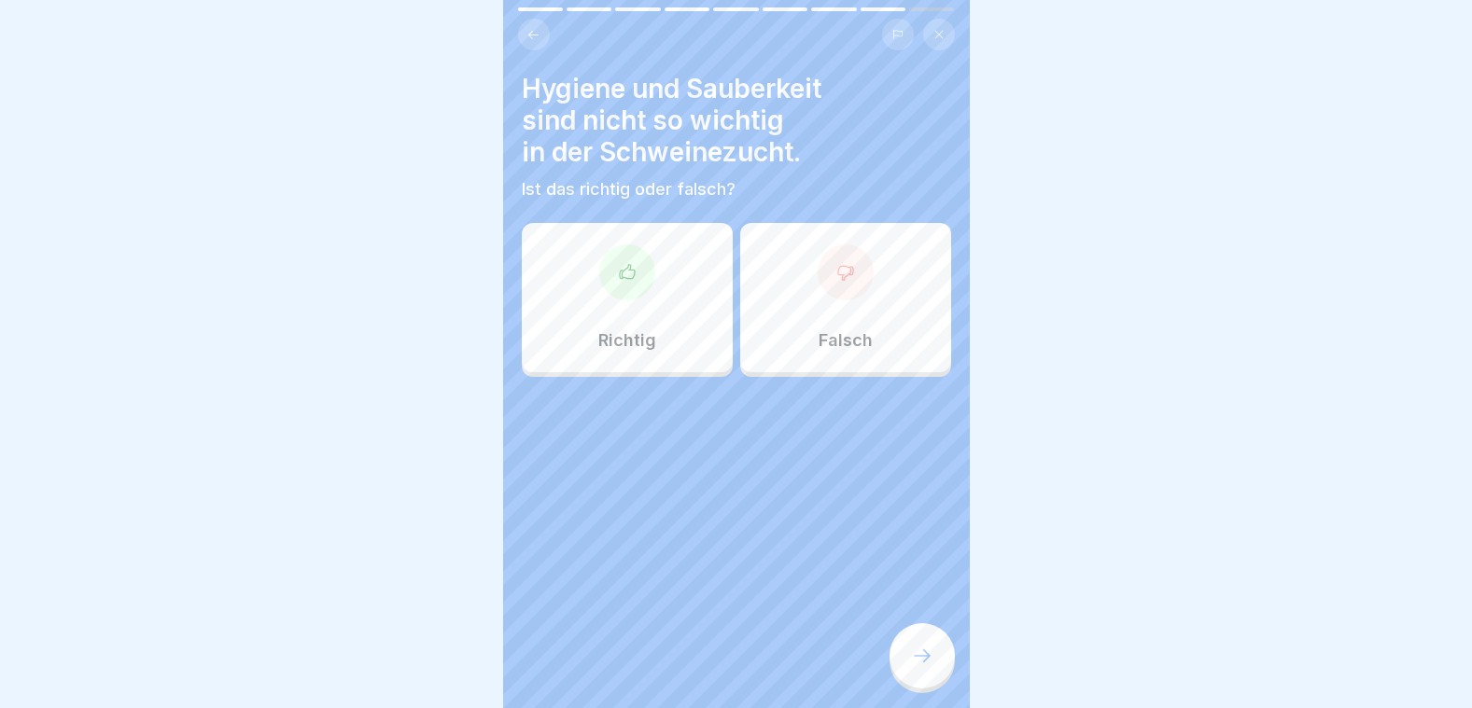
click at [819, 330] on p "Falsch" at bounding box center [846, 340] width 54 height 21
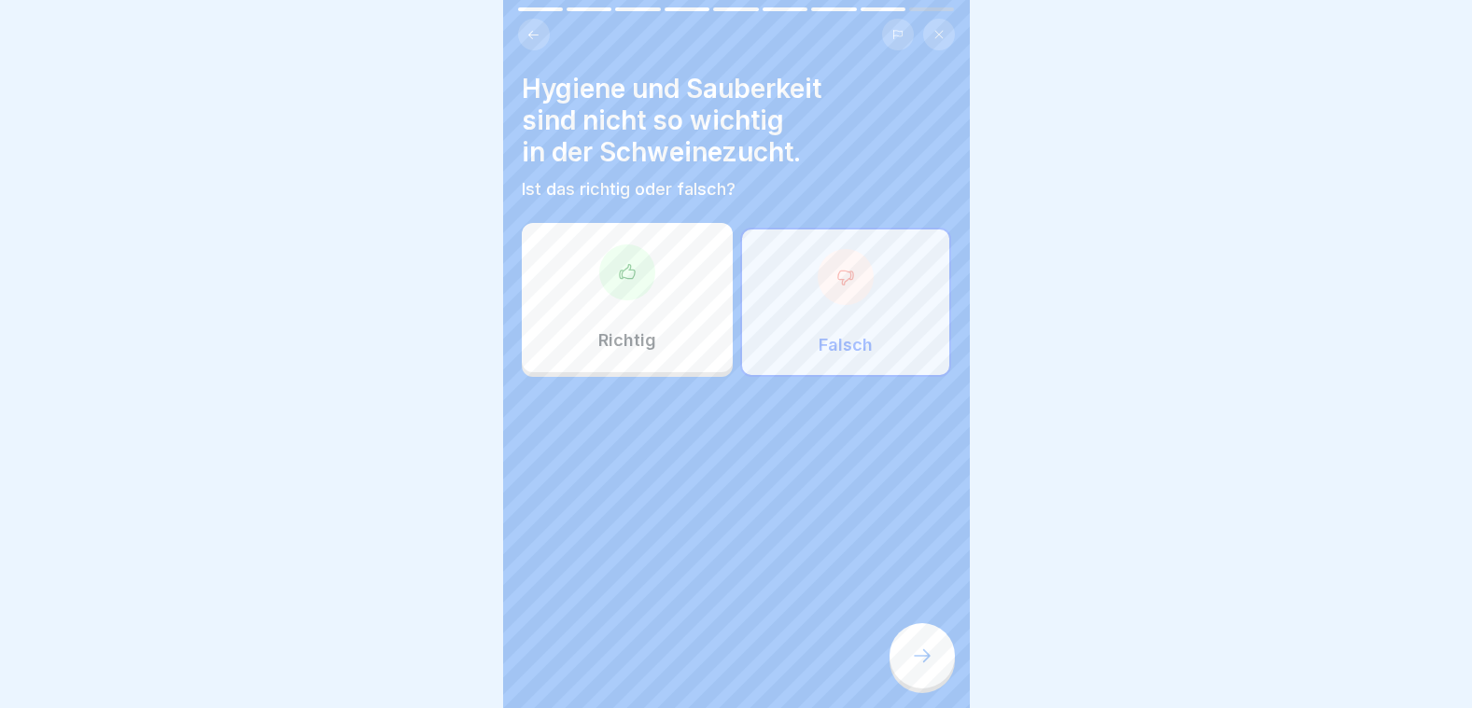
click at [905, 649] on div at bounding box center [921, 655] width 65 height 65
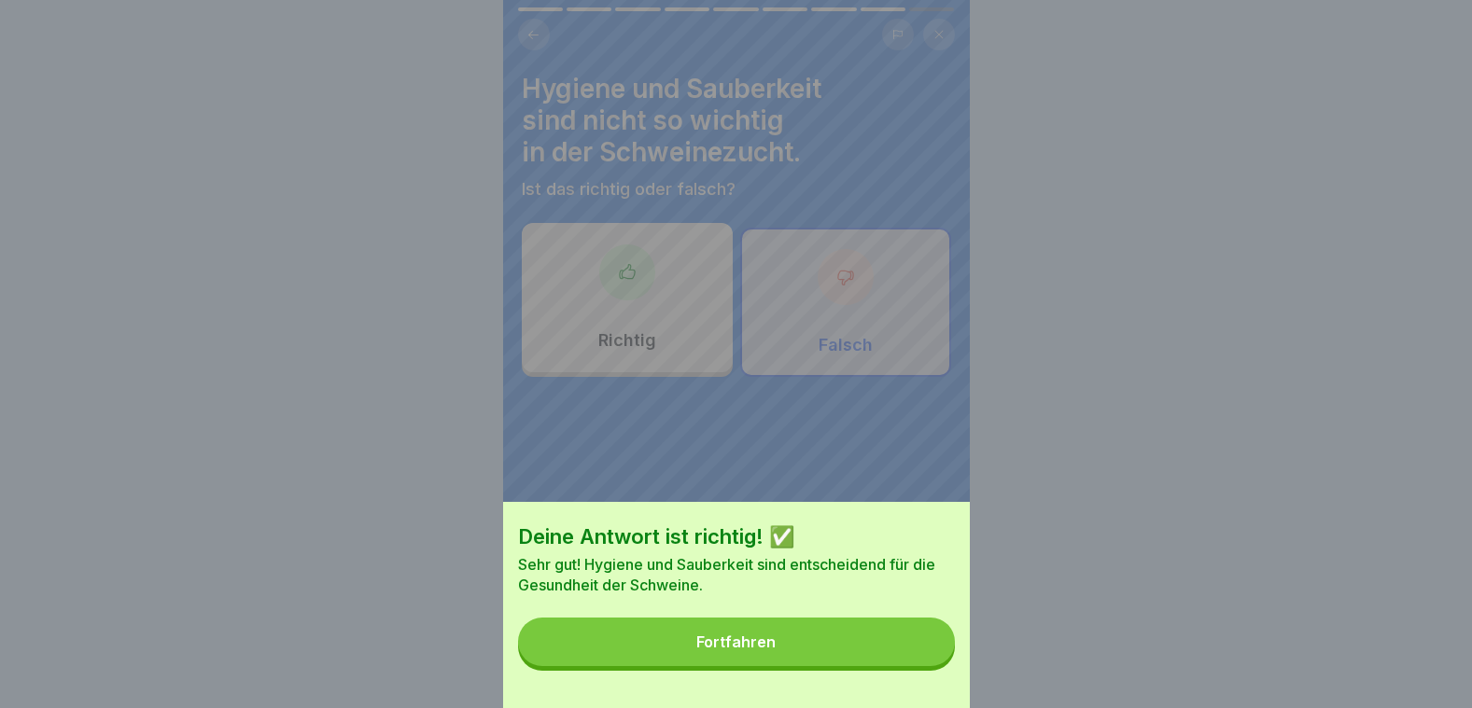
drag, startPoint x: 753, startPoint y: 648, endPoint x: 706, endPoint y: 541, distance: 116.6
click at [753, 646] on button "Fortfahren" at bounding box center [736, 642] width 437 height 49
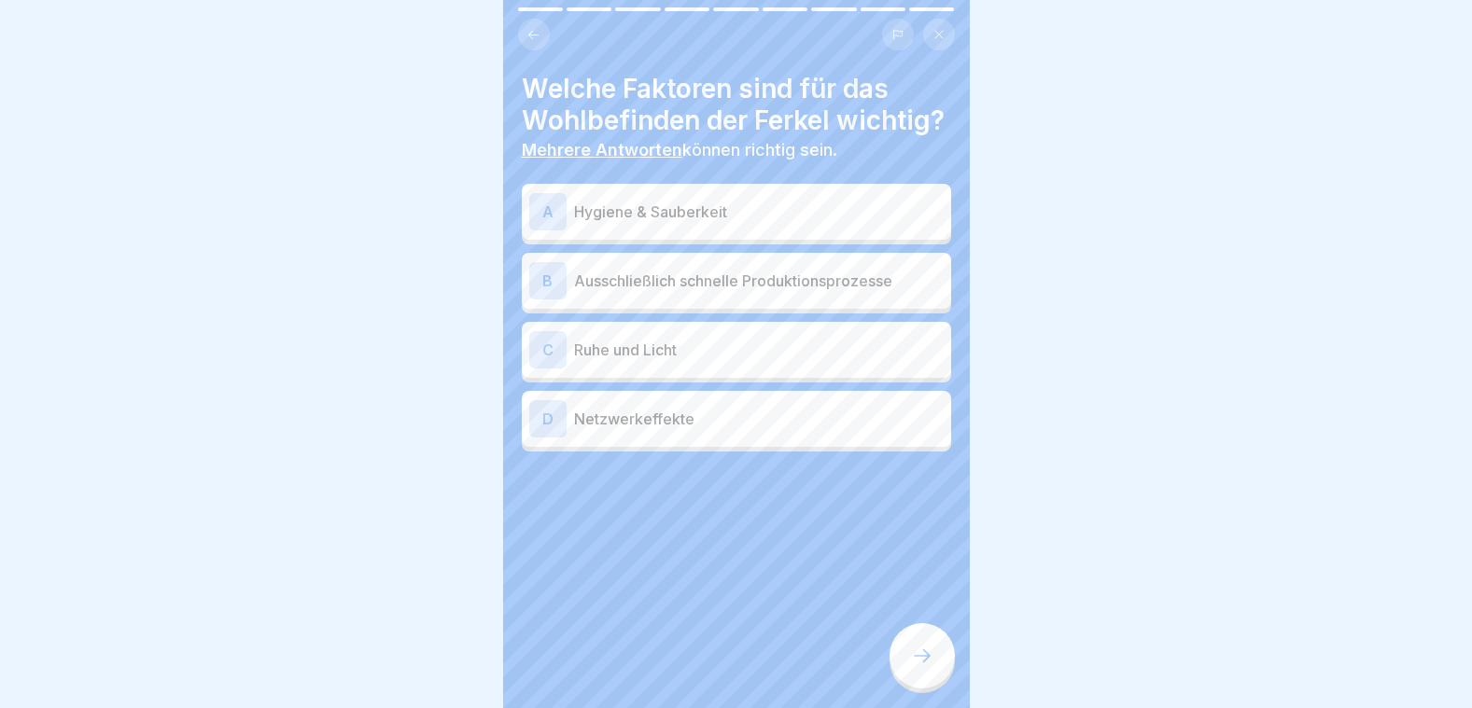
click at [609, 223] on p "Hygiene & Sauberkeit" at bounding box center [759, 212] width 370 height 22
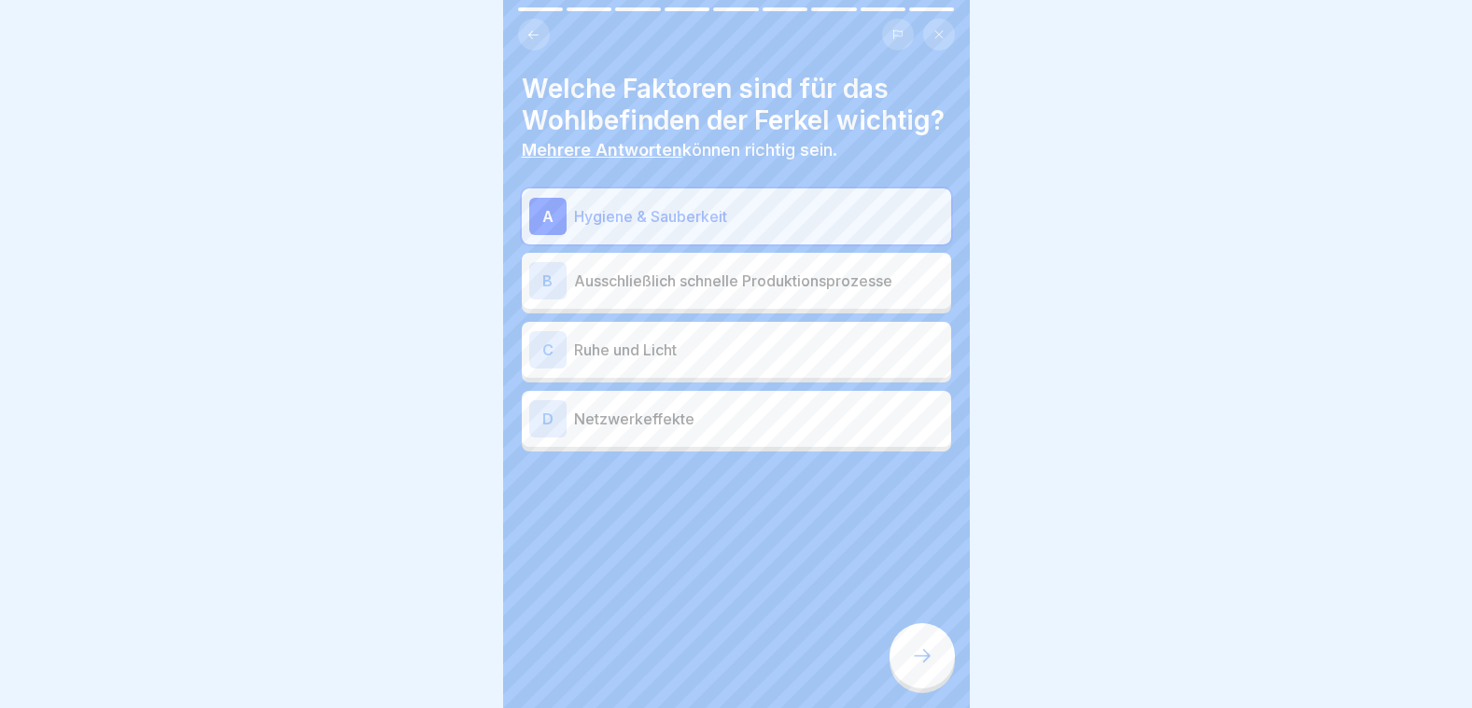
click at [657, 361] on p "Ruhe und Licht" at bounding box center [759, 350] width 370 height 22
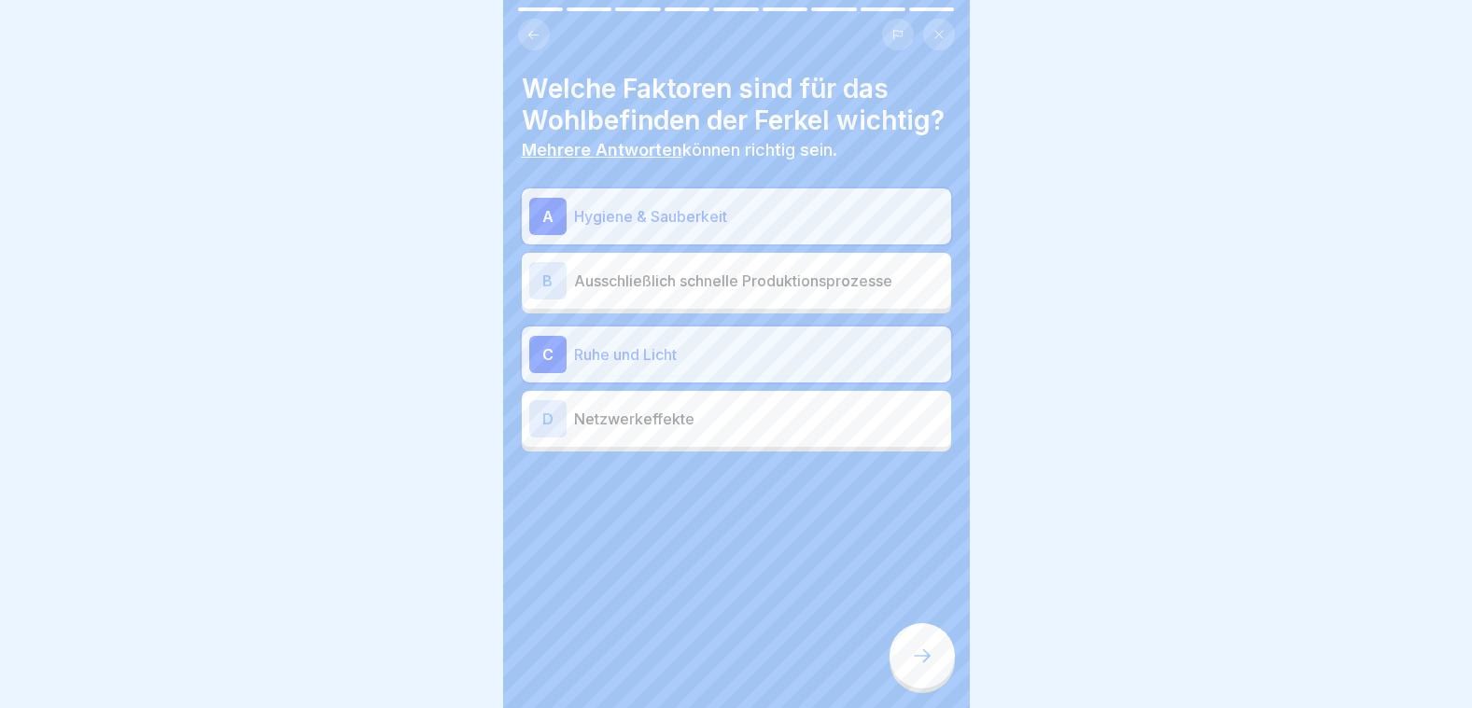
click at [931, 658] on icon at bounding box center [922, 656] width 22 height 22
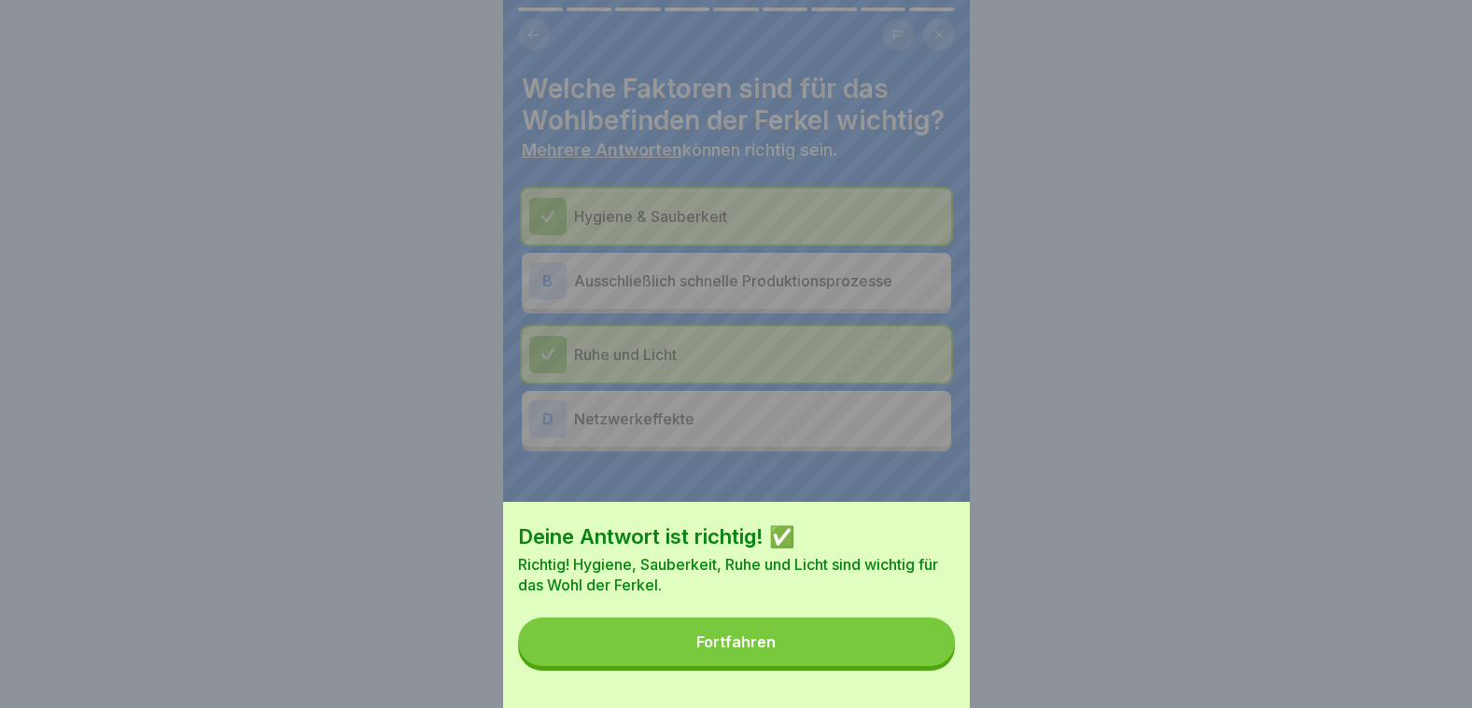
click at [922, 659] on button "Fortfahren" at bounding box center [736, 642] width 437 height 49
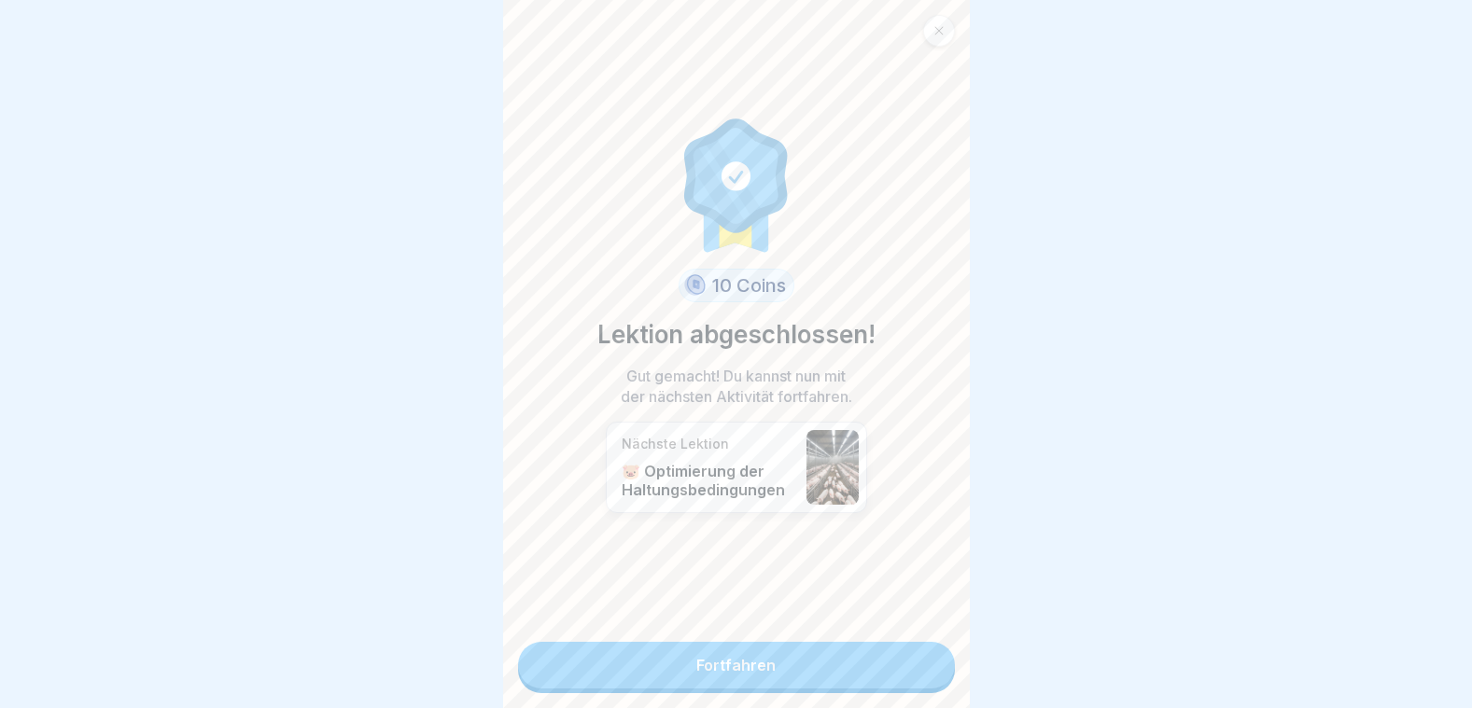
click at [734, 642] on link "Fortfahren" at bounding box center [736, 665] width 437 height 47
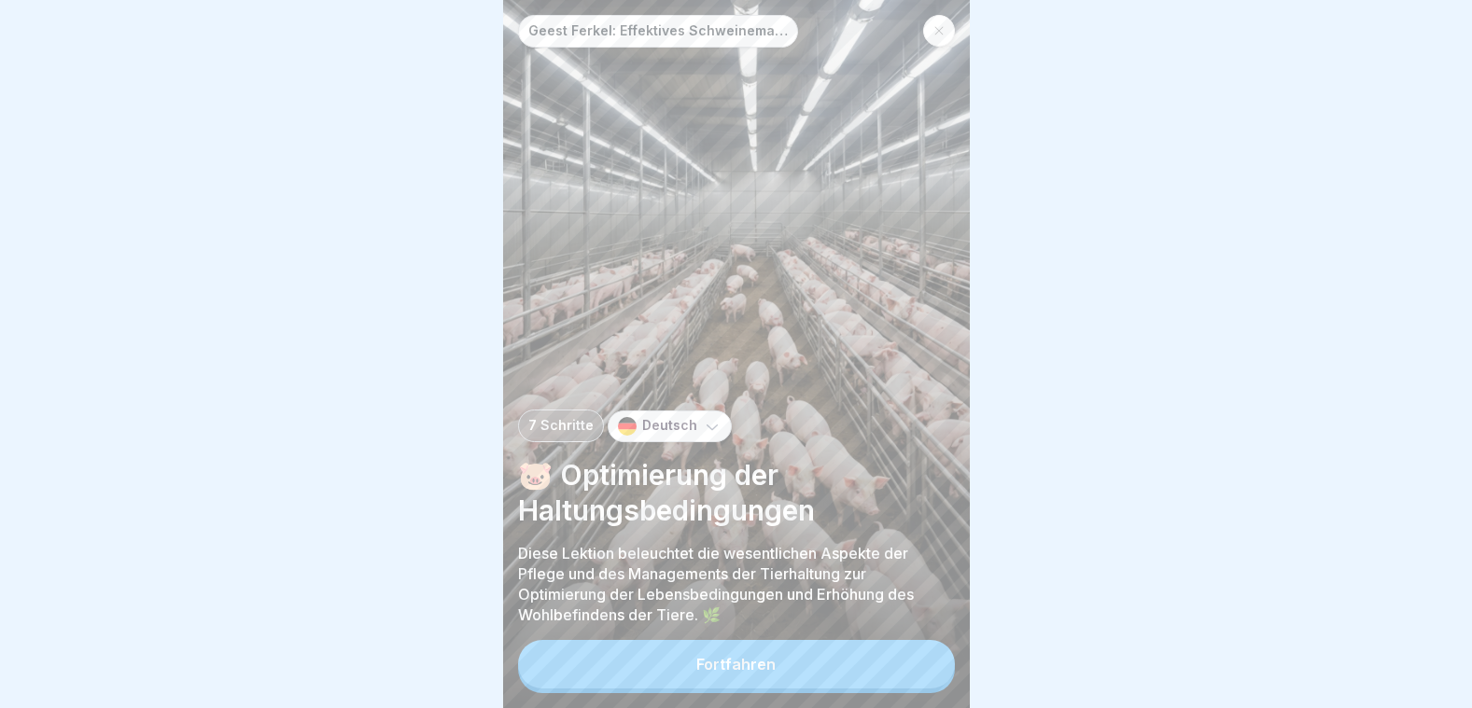
click at [758, 658] on div "Fortfahren" at bounding box center [735, 664] width 79 height 17
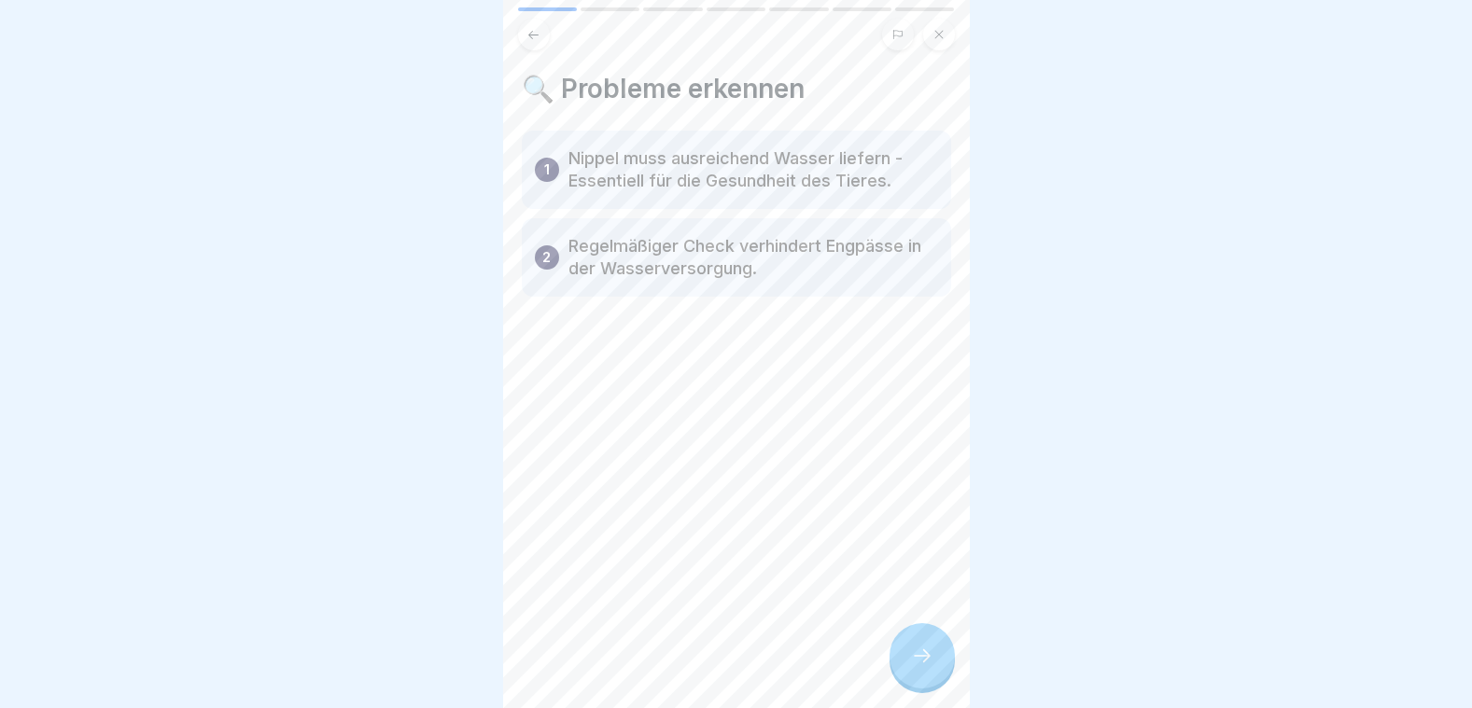
click at [925, 648] on icon at bounding box center [922, 656] width 22 height 22
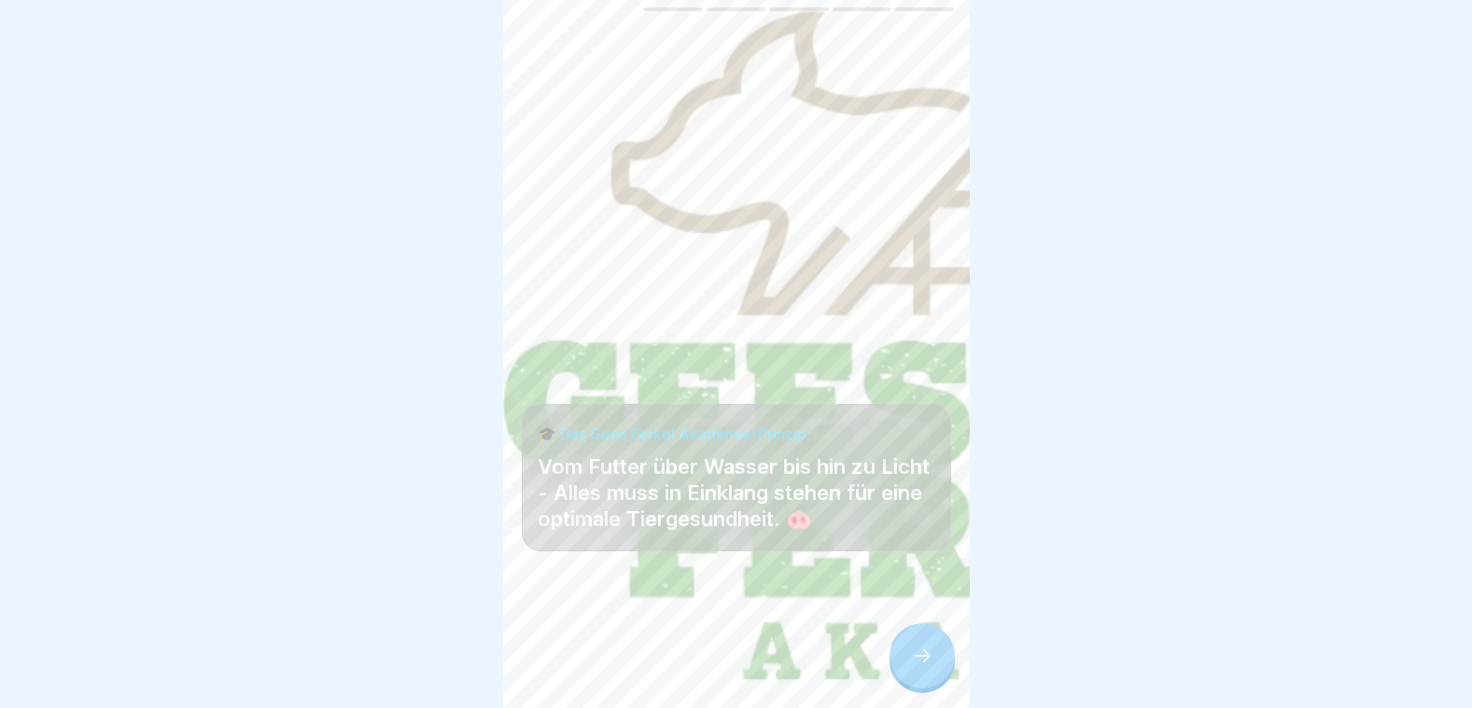
click at [927, 647] on div at bounding box center [921, 655] width 65 height 65
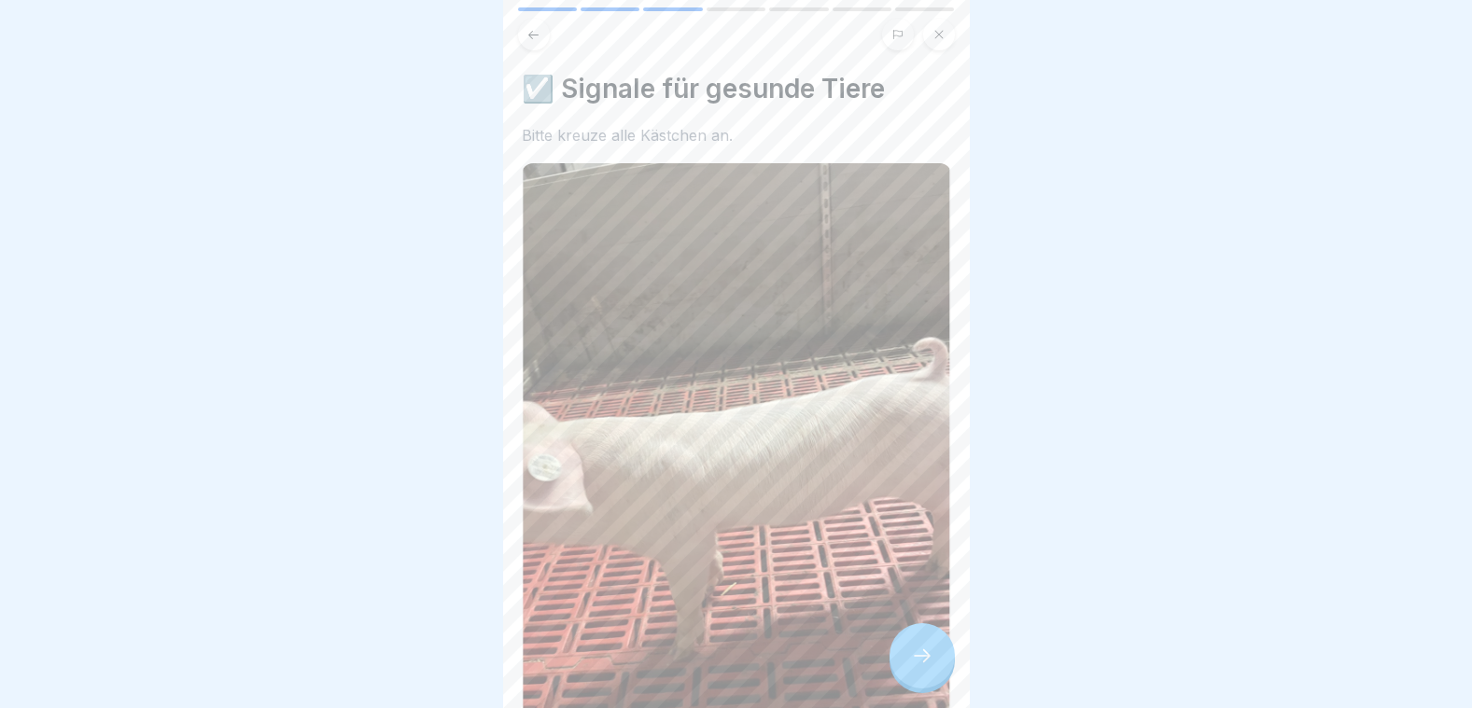
click at [927, 650] on icon at bounding box center [922, 656] width 22 height 22
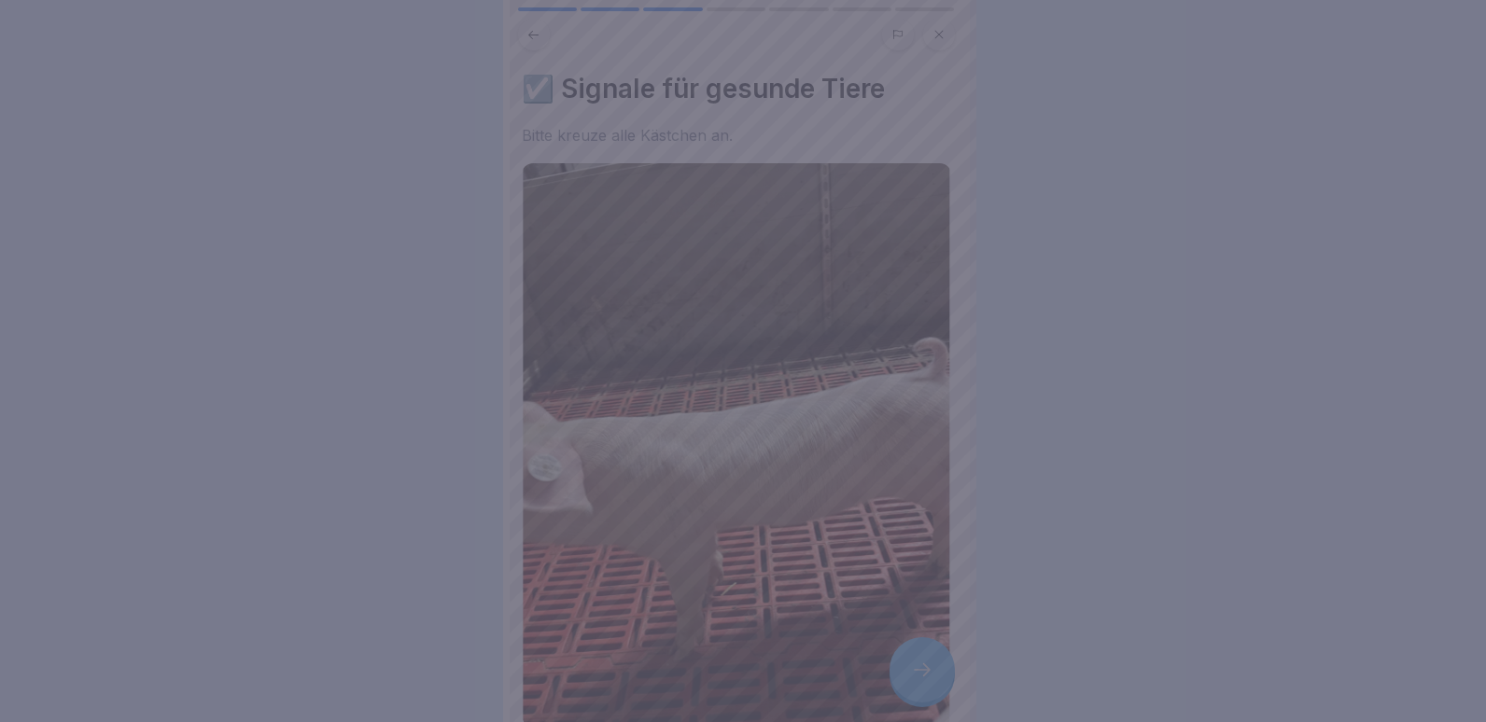
click at [924, 651] on div at bounding box center [743, 361] width 1486 height 722
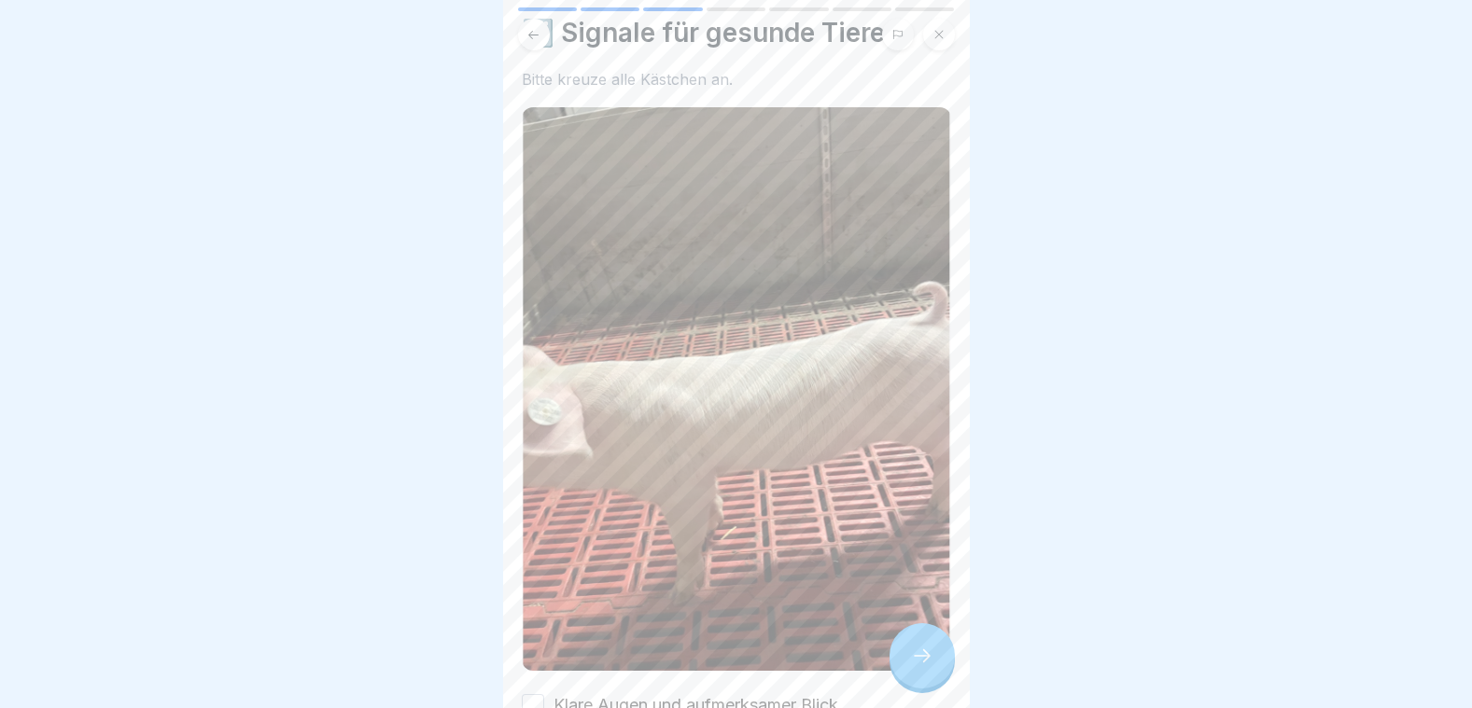
scroll to position [269, 0]
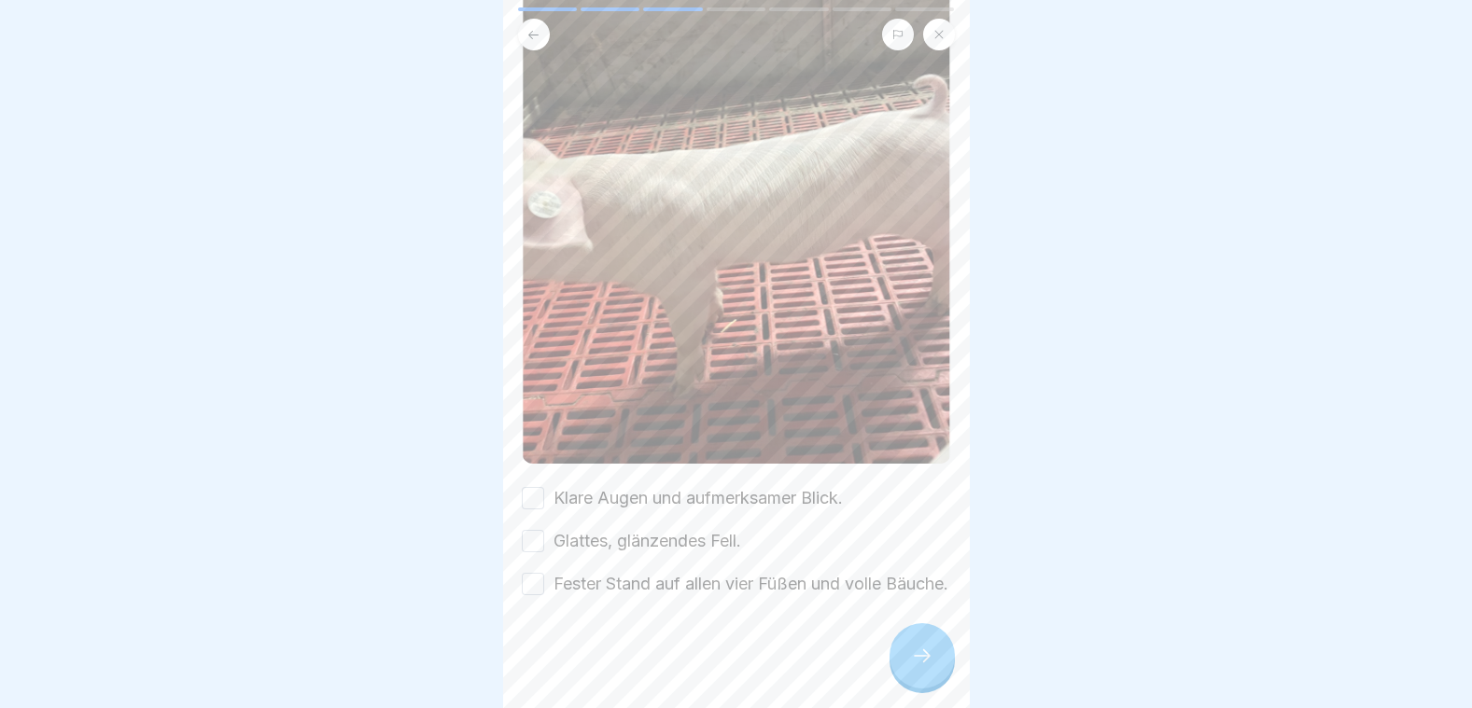
click at [527, 487] on button "Klare Augen und aufmerksamer Blick." at bounding box center [533, 498] width 22 height 22
click at [540, 530] on button "Glattes, glänzendes Fell." at bounding box center [533, 541] width 22 height 22
click at [542, 573] on button "Fester Stand auf allen vier Füßen und volle Bäuche." at bounding box center [533, 584] width 22 height 22
click at [933, 659] on div at bounding box center [921, 655] width 65 height 65
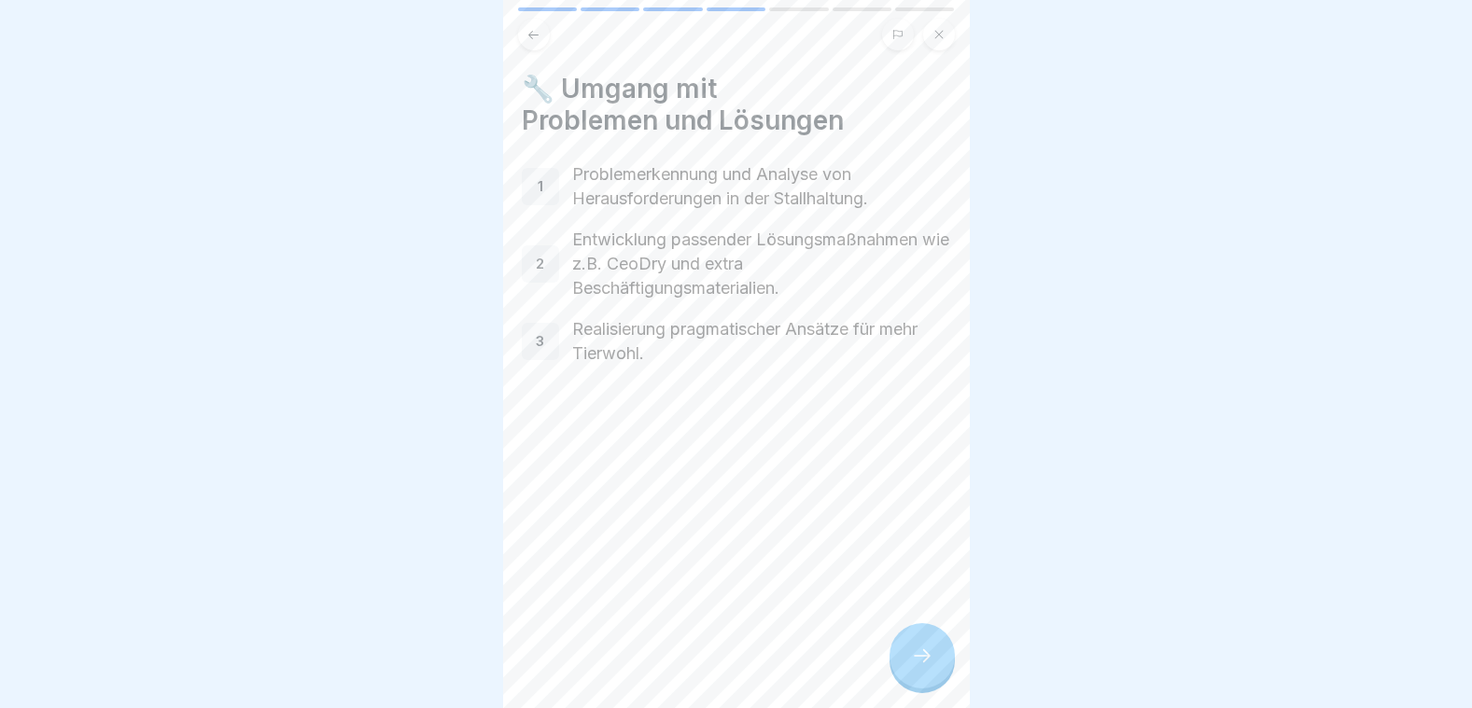
click at [934, 659] on div at bounding box center [921, 655] width 65 height 65
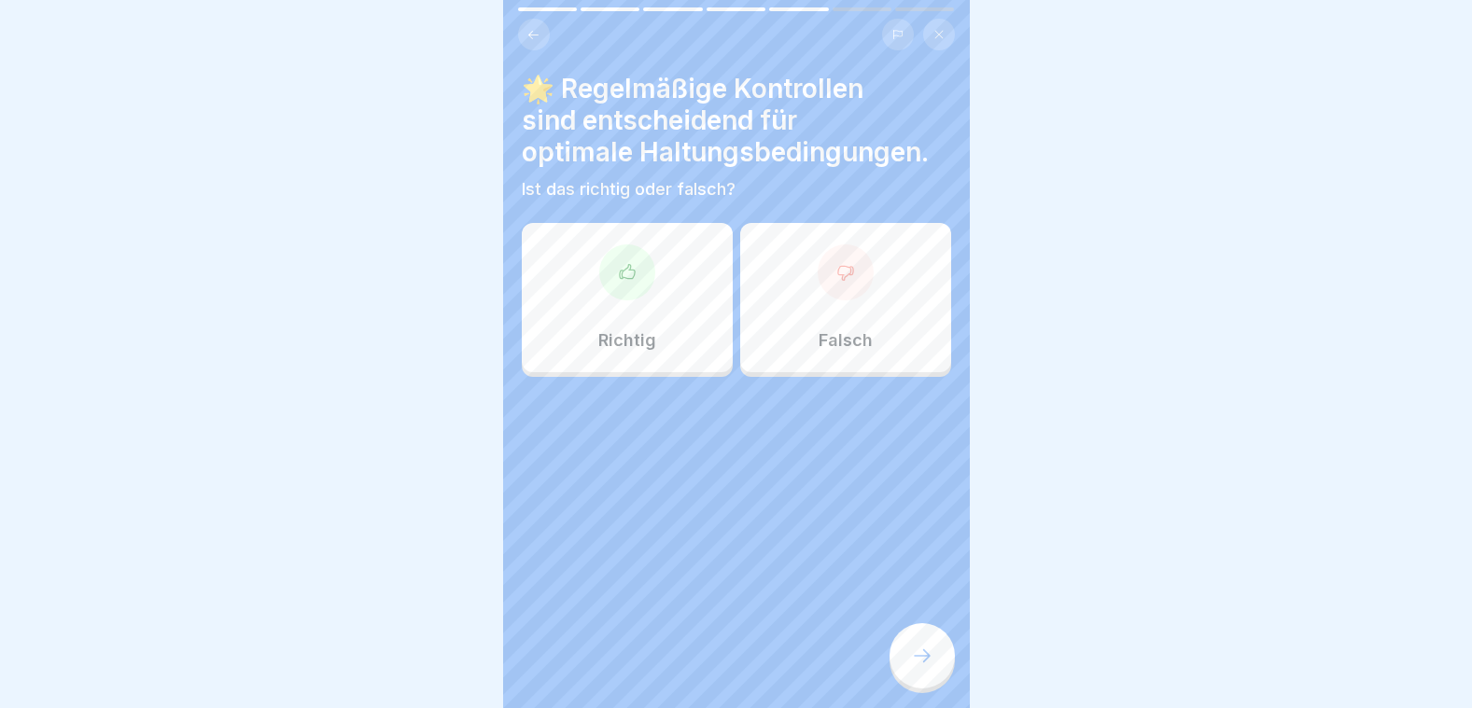
click at [657, 295] on div "Richtig" at bounding box center [627, 297] width 211 height 149
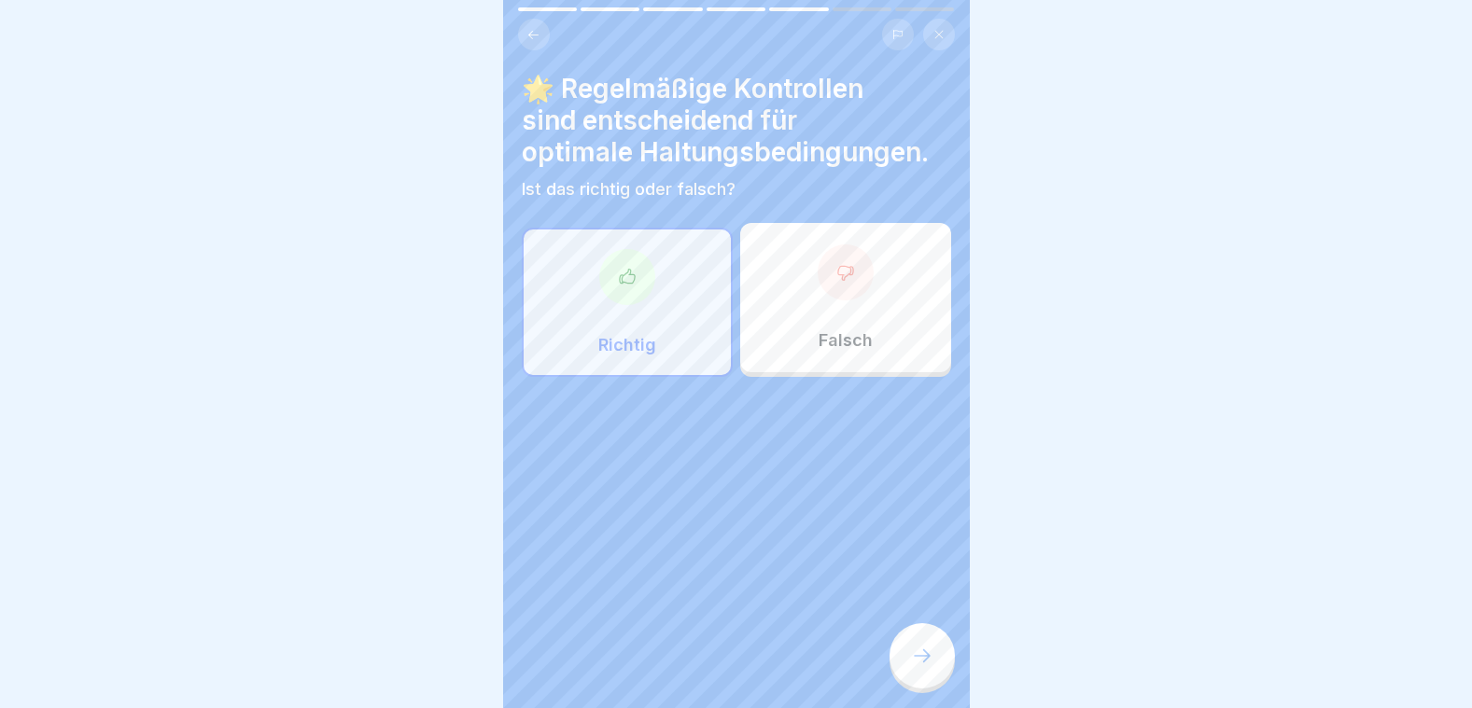
click at [911, 667] on icon at bounding box center [922, 656] width 22 height 22
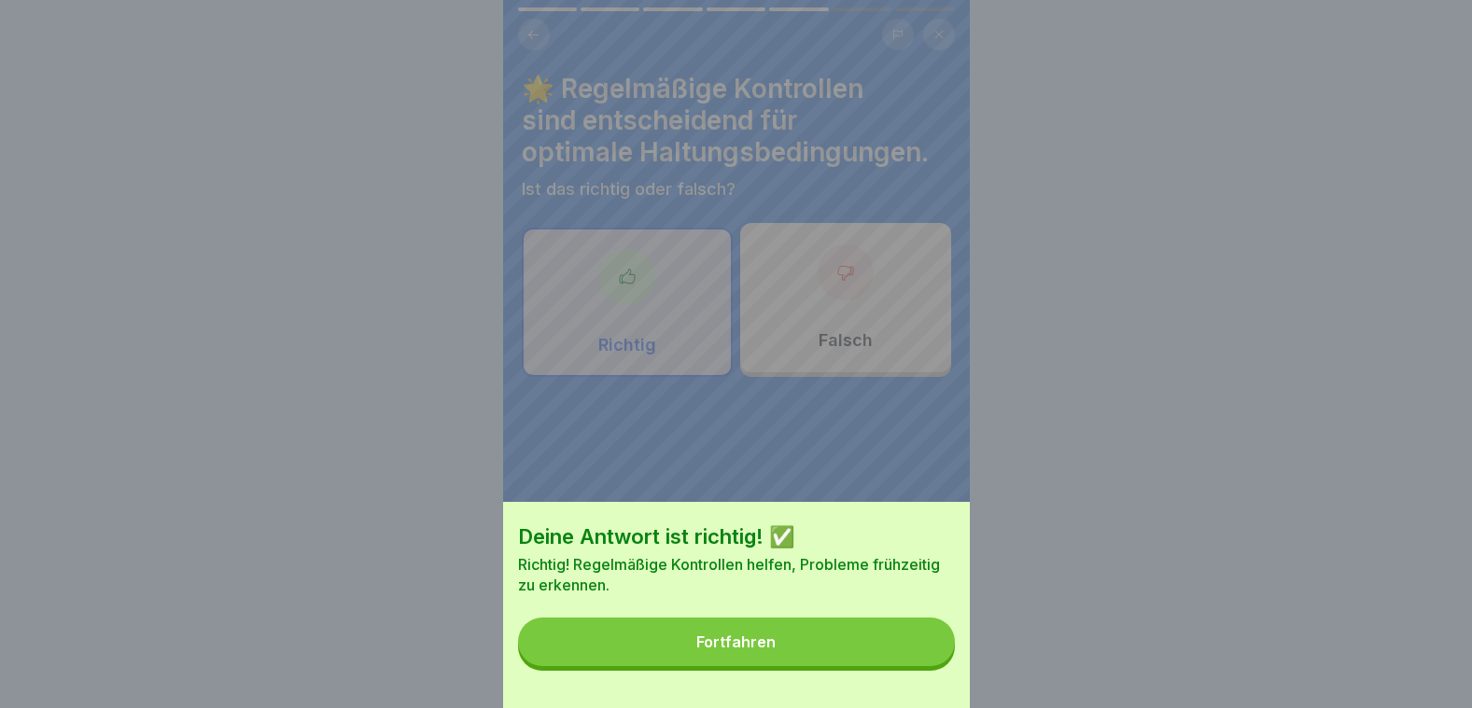
click at [905, 660] on button "Fortfahren" at bounding box center [736, 642] width 437 height 49
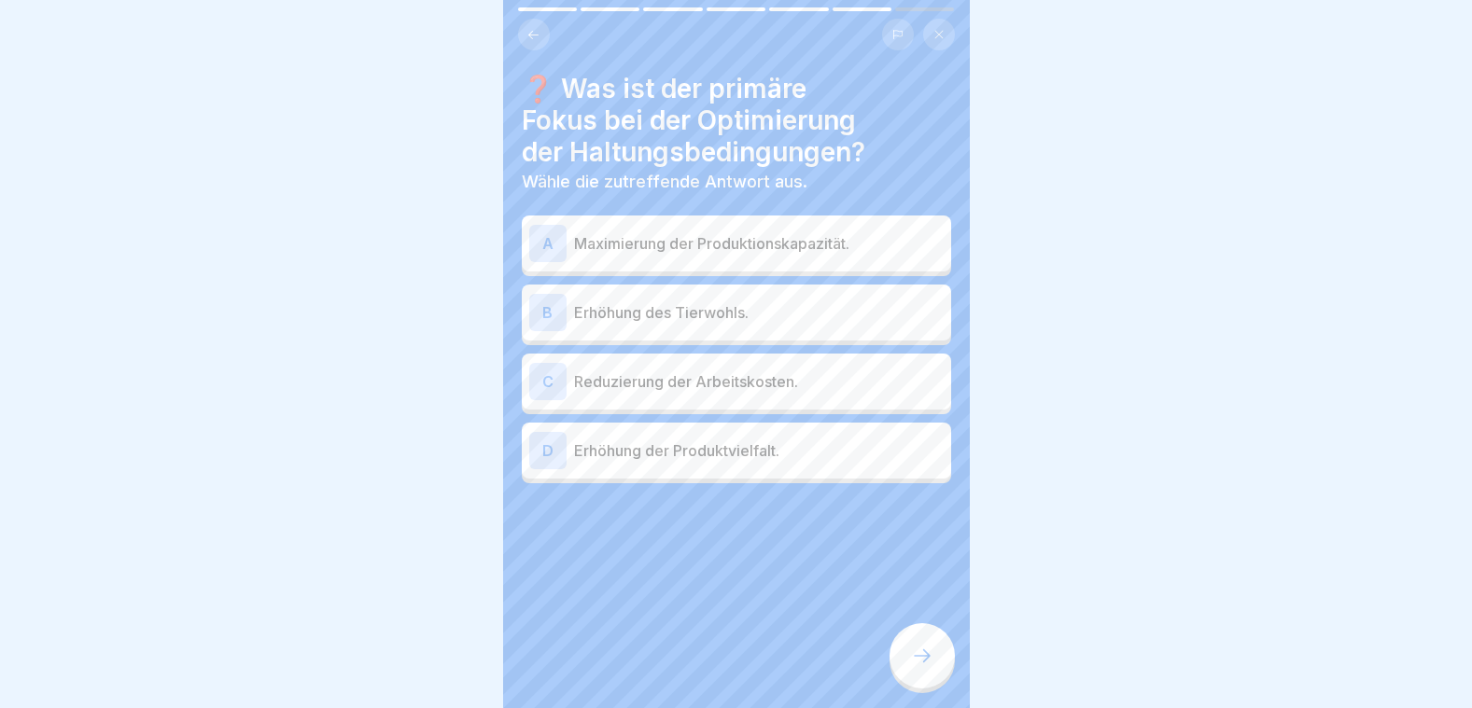
click at [647, 316] on p "Erhöhung des Tierwohls." at bounding box center [759, 312] width 370 height 22
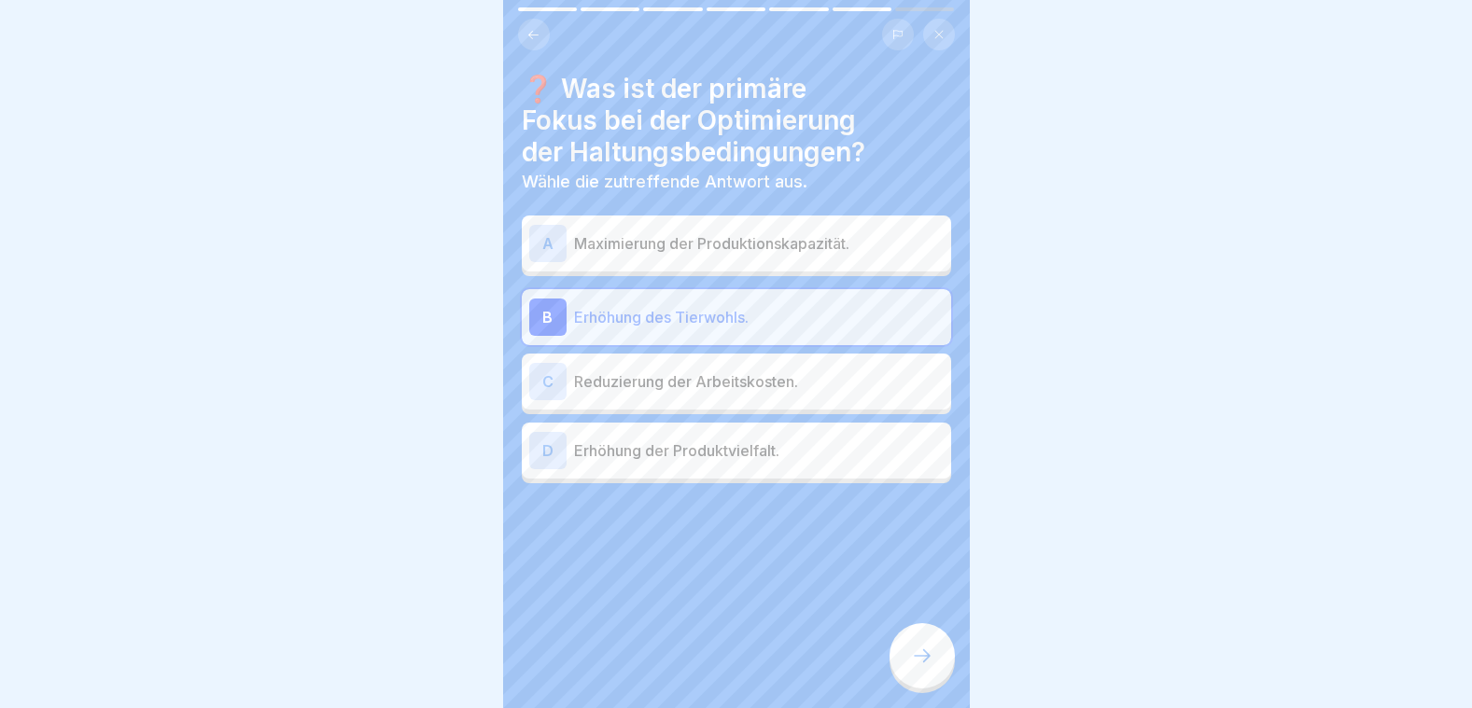
click at [666, 468] on div "D Erhöhung der Produktvielfalt." at bounding box center [736, 450] width 414 height 37
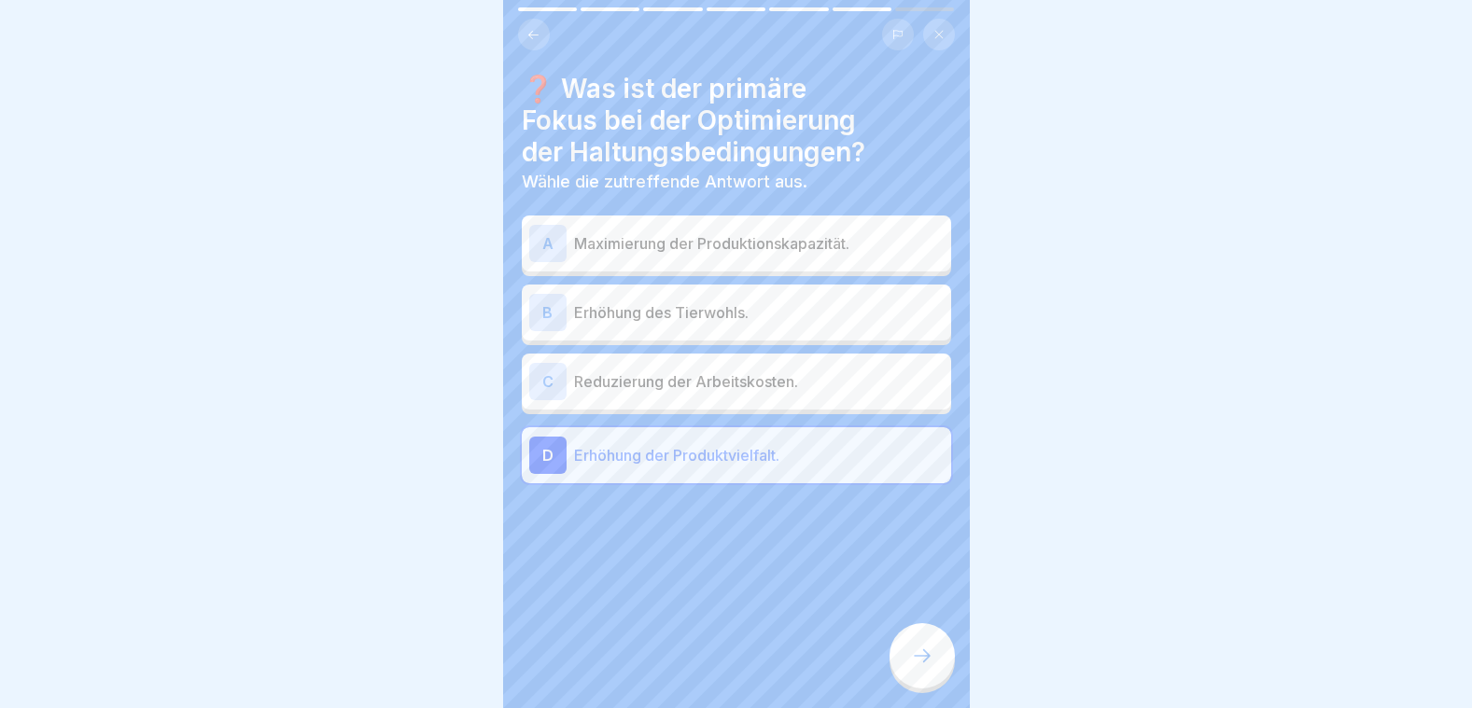
click at [652, 315] on p "Erhöhung des Tierwohls." at bounding box center [759, 312] width 370 height 22
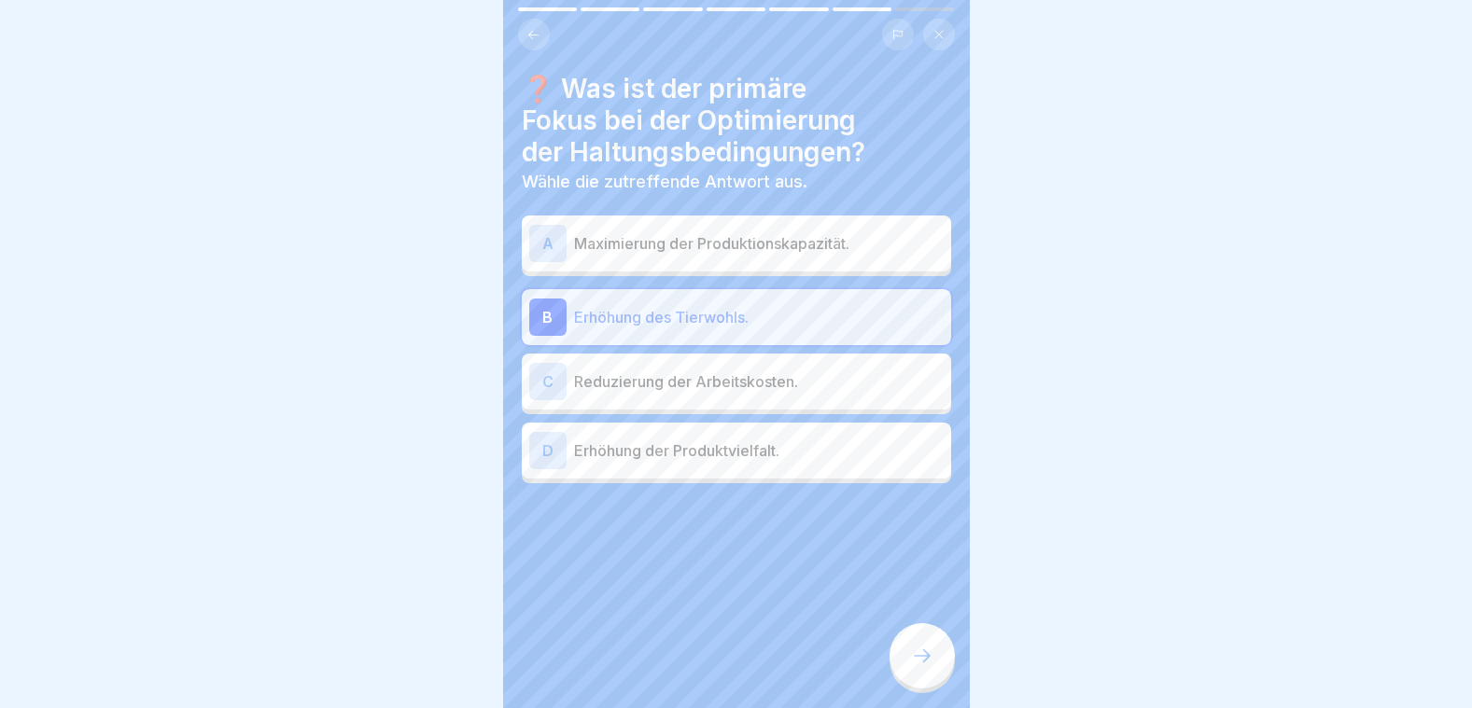
click at [923, 658] on div at bounding box center [921, 655] width 65 height 65
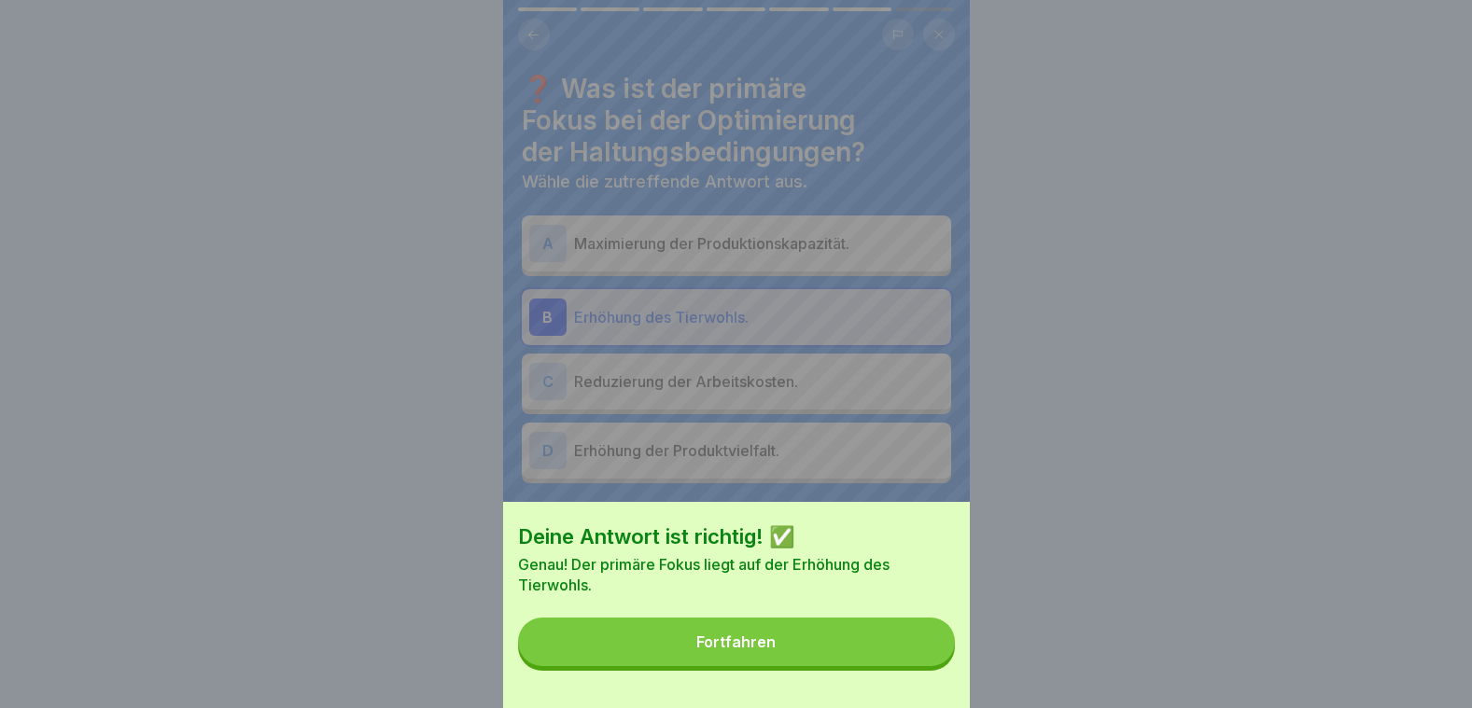
click at [911, 654] on button "Fortfahren" at bounding box center [736, 642] width 437 height 49
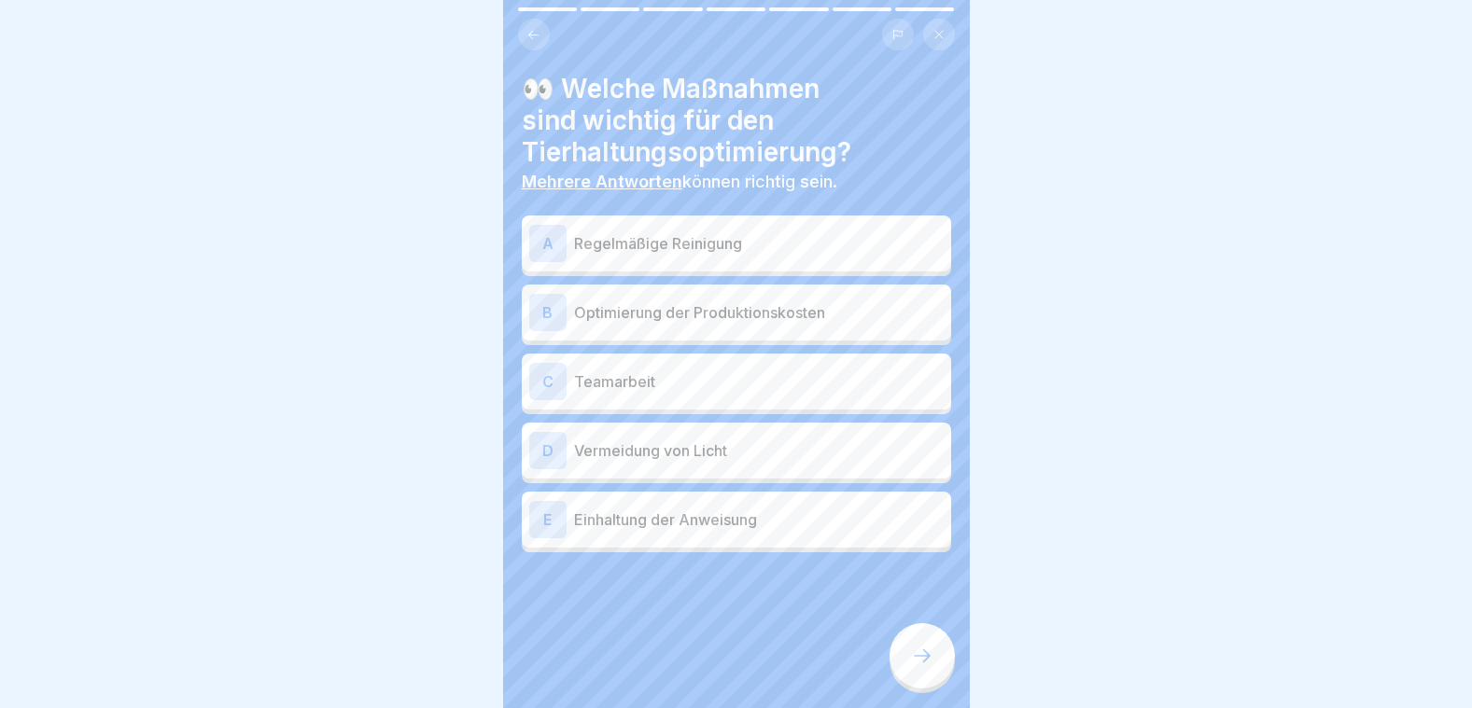
click at [614, 236] on p "Regelmäßige Reinigung" at bounding box center [759, 243] width 370 height 22
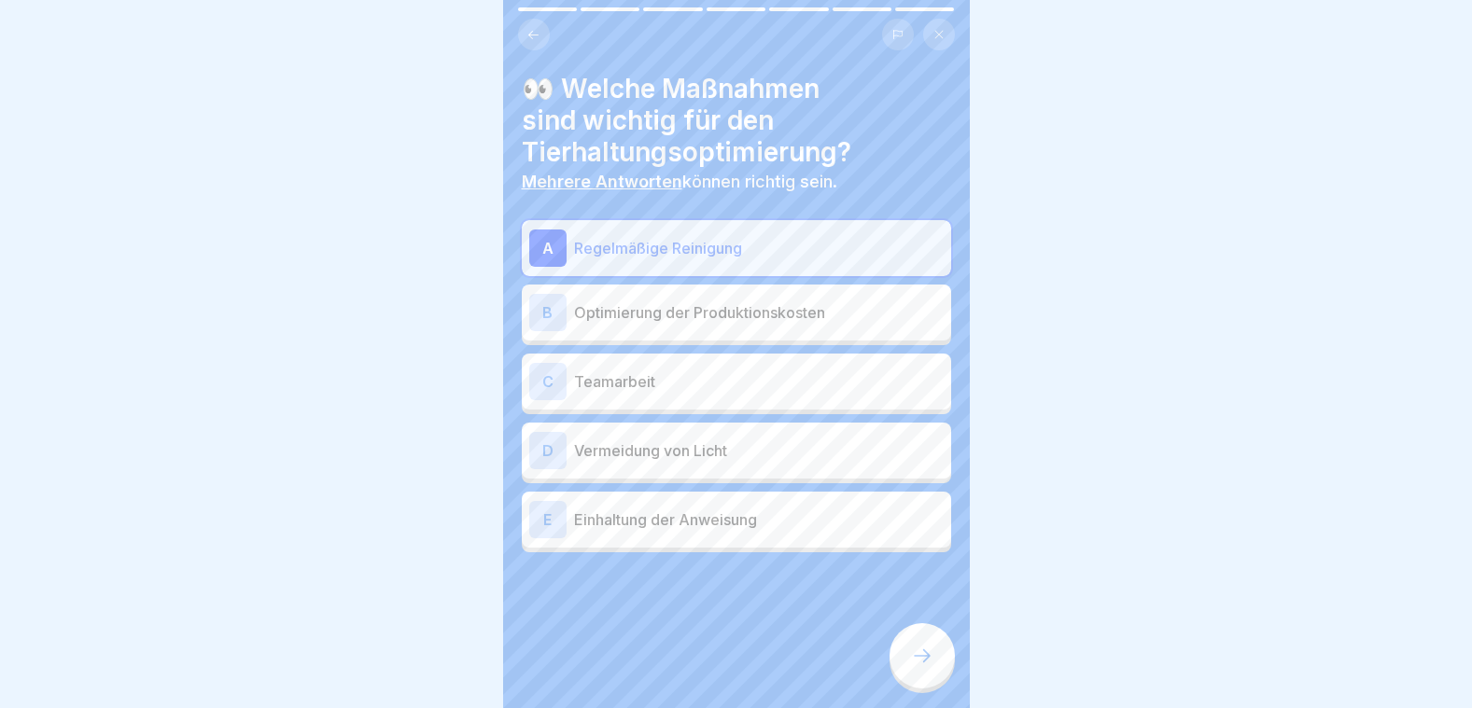
click at [639, 395] on div "C Teamarbeit" at bounding box center [736, 381] width 414 height 37
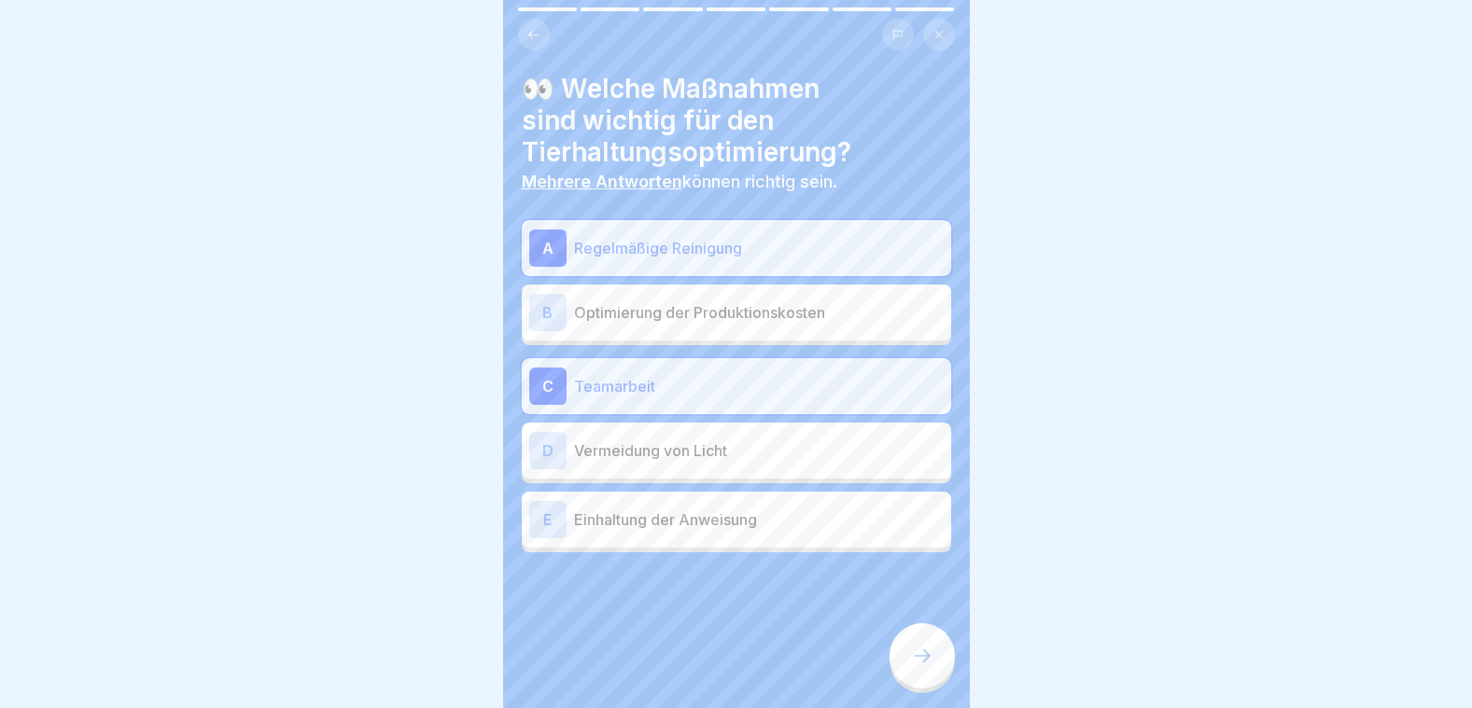
click at [665, 525] on p "Einhaltung der Anweisung" at bounding box center [759, 520] width 370 height 22
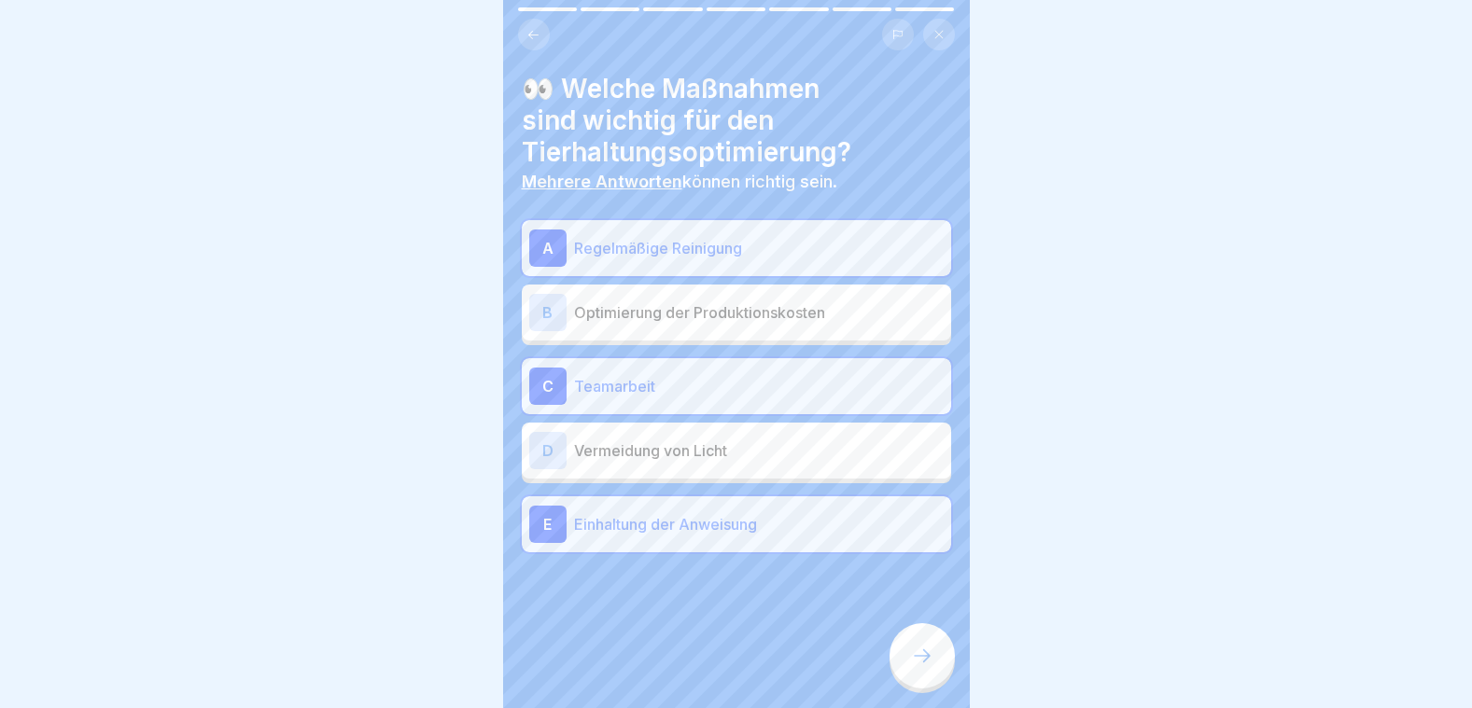
click at [918, 667] on icon at bounding box center [922, 656] width 22 height 22
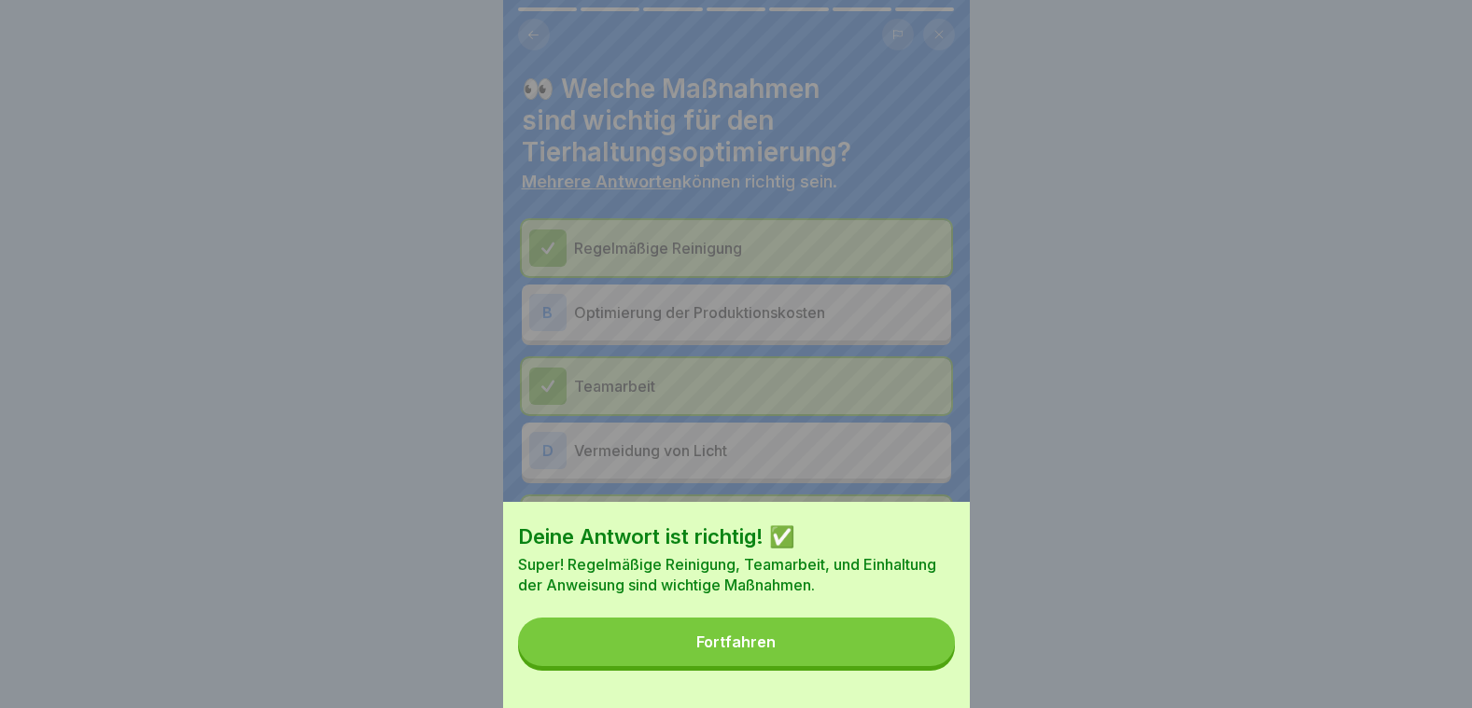
click at [918, 666] on button "Fortfahren" at bounding box center [736, 642] width 437 height 49
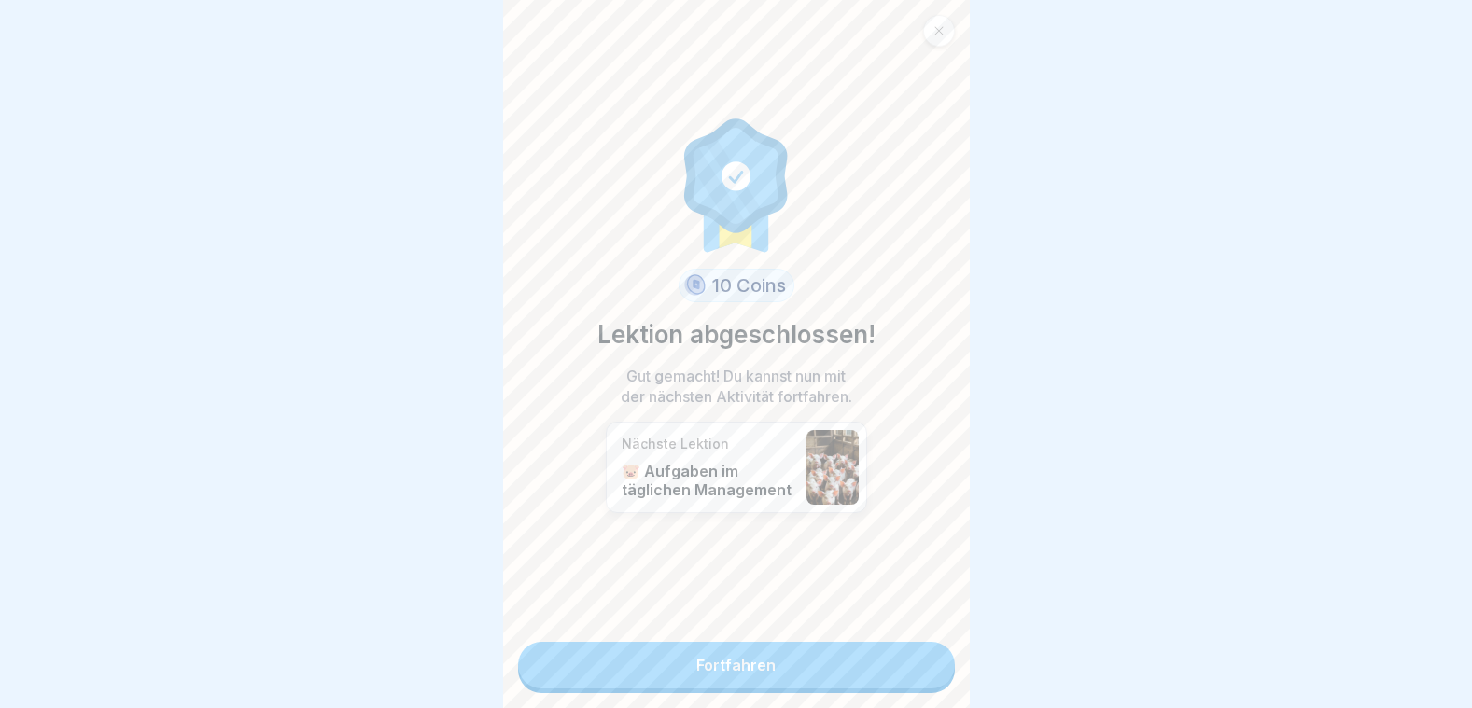
click at [857, 663] on link "Fortfahren" at bounding box center [736, 665] width 437 height 47
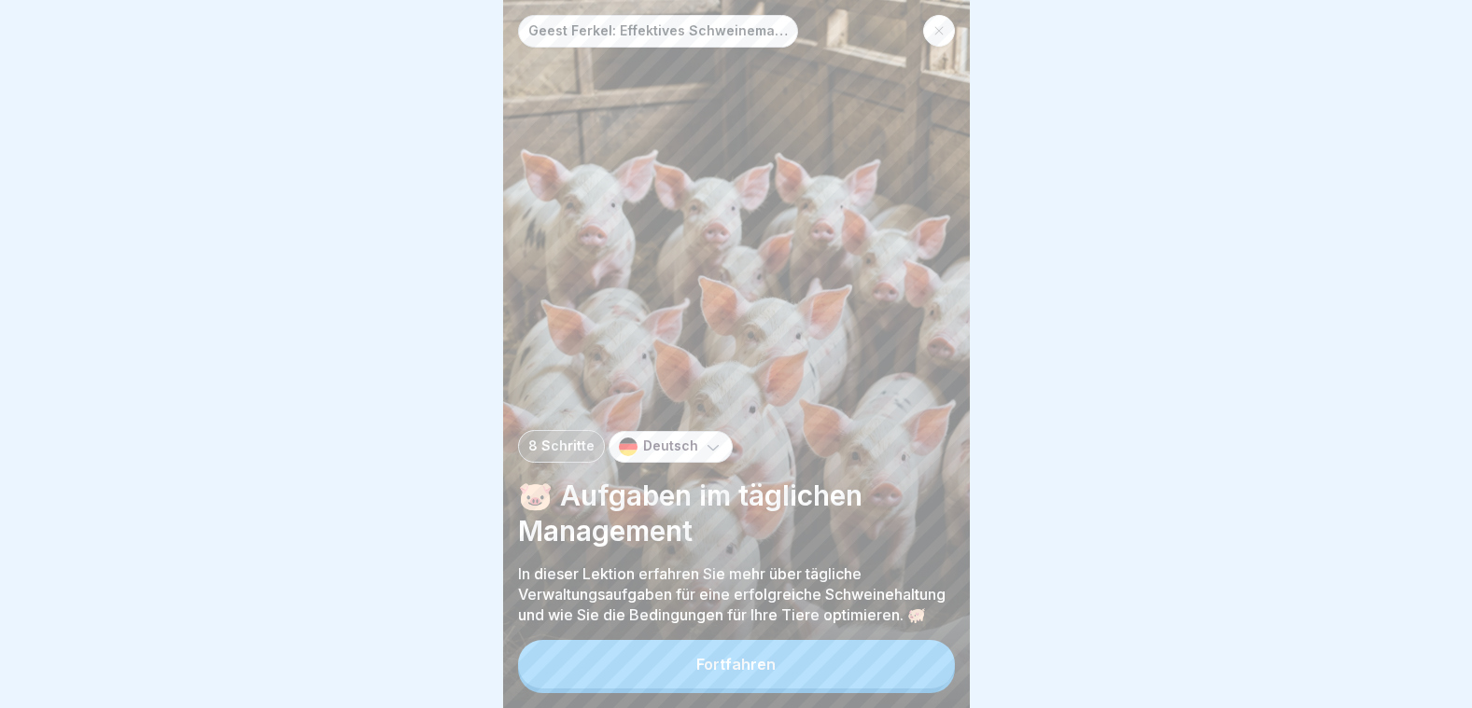
click at [860, 661] on button "Fortfahren" at bounding box center [736, 664] width 437 height 49
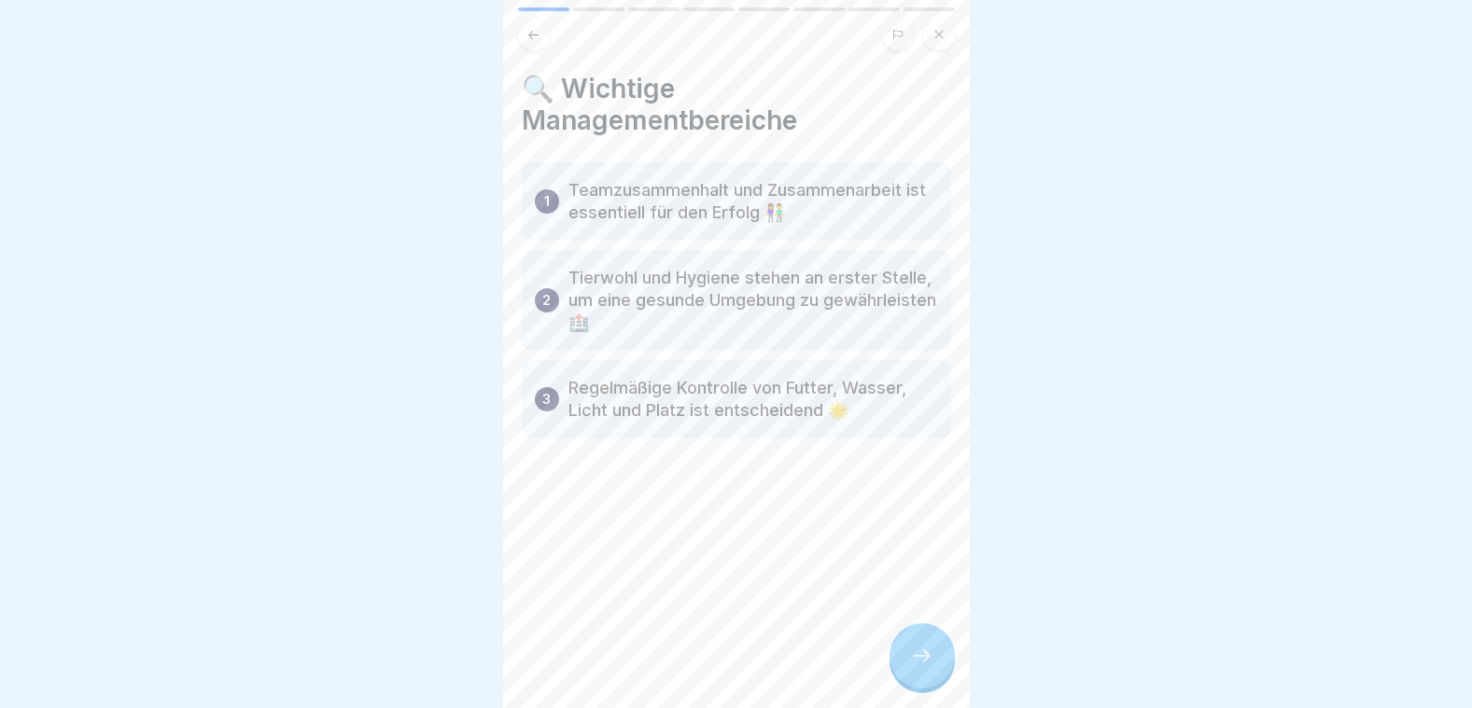
click at [936, 665] on div at bounding box center [921, 655] width 65 height 65
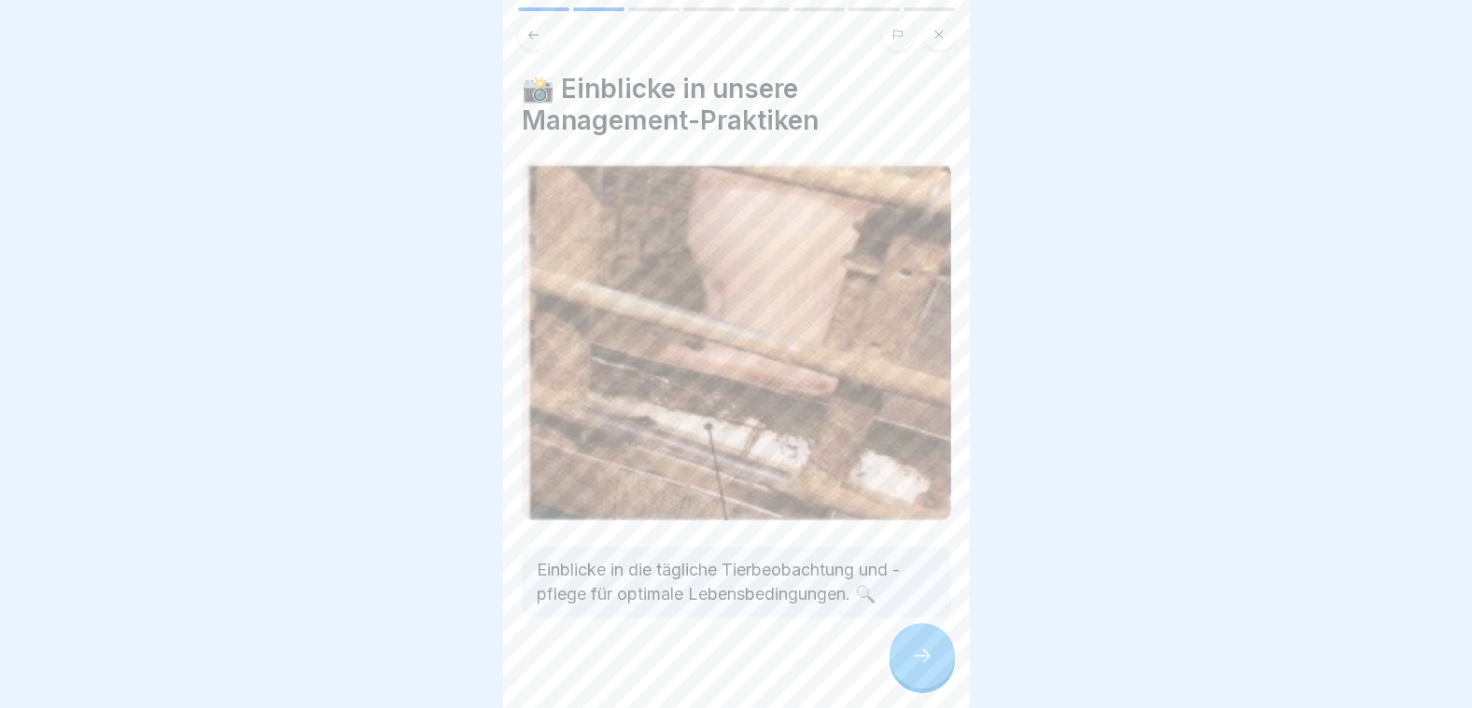
click at [934, 665] on div at bounding box center [921, 655] width 65 height 65
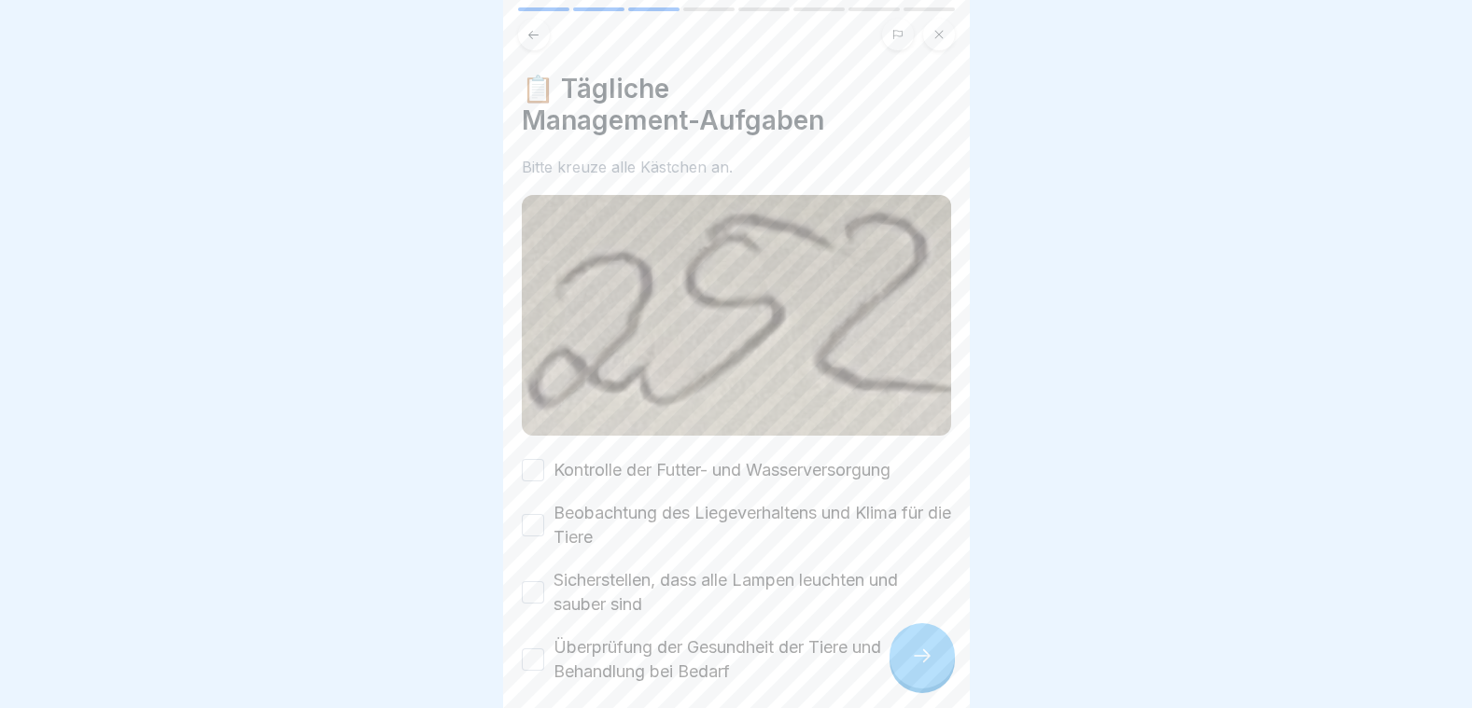
click at [536, 464] on button "Kontrolle der Futter- und Wasserversorgung" at bounding box center [533, 470] width 22 height 22
click at [536, 518] on button "Beobachtung des Liegeverhaltens und Klima für die Tiere" at bounding box center [533, 525] width 22 height 22
click at [537, 589] on button "Sicherstellen, dass alle Lampen leuchten und sauber sind" at bounding box center [533, 592] width 22 height 22
drag, startPoint x: 532, startPoint y: 651, endPoint x: 546, endPoint y: 646, distance: 14.8
click at [541, 651] on button "Überprüfung der Gesundheit der Tiere und Behandlung bei Bedarf" at bounding box center [533, 660] width 22 height 22
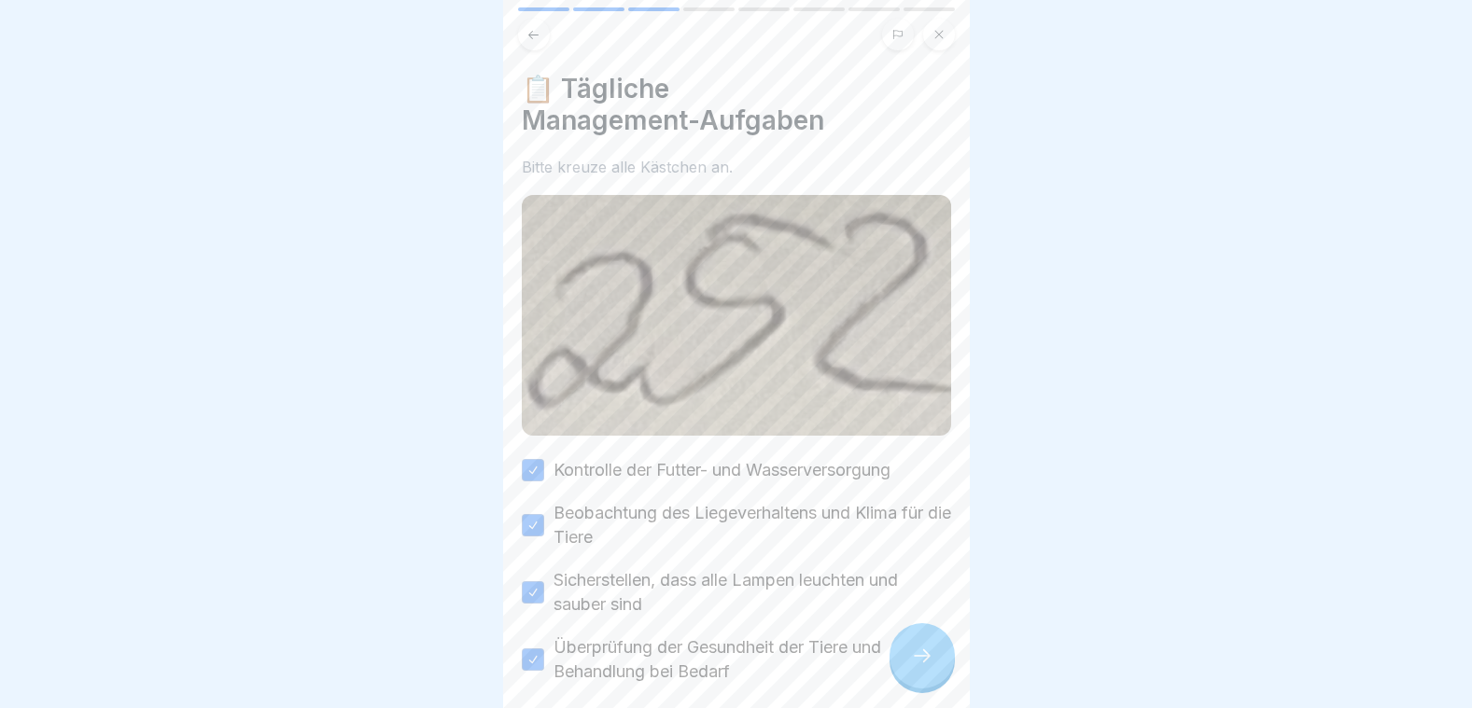
scroll to position [80, 0]
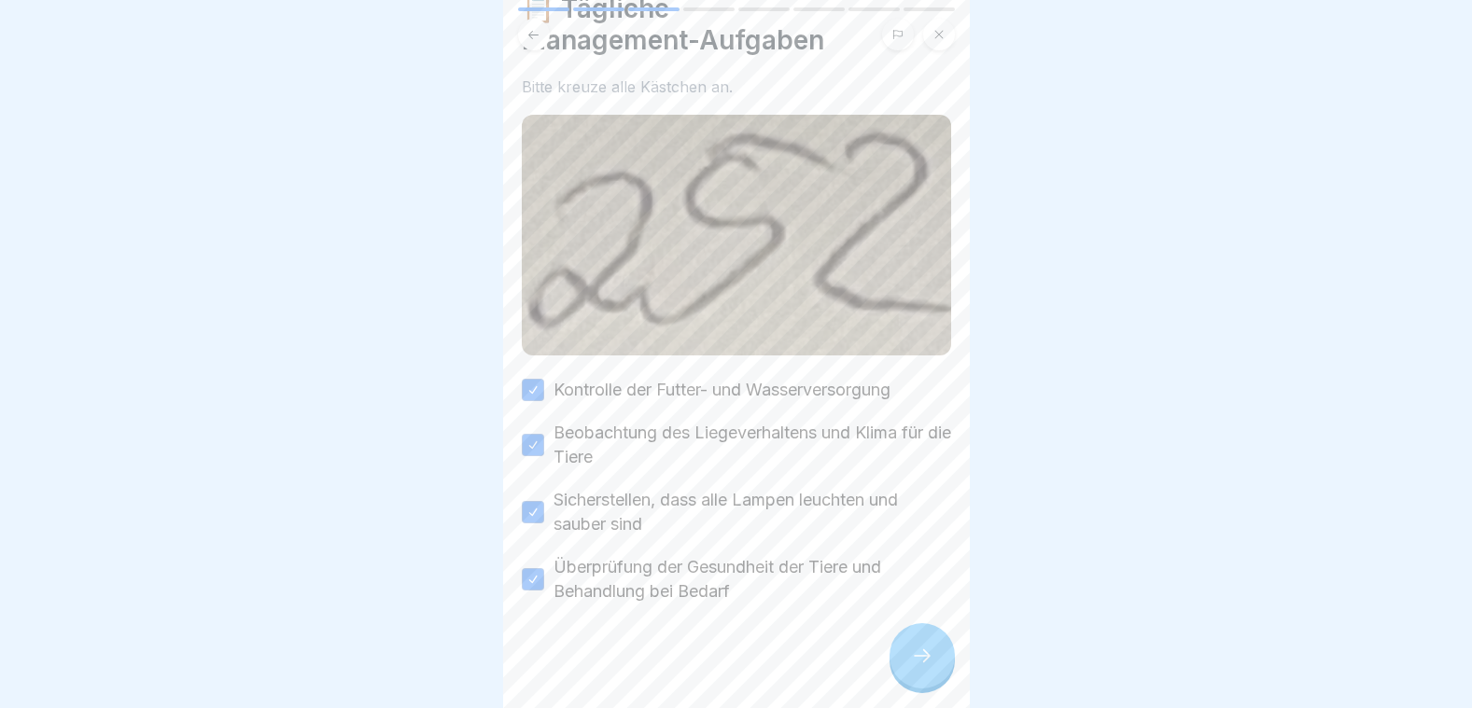
click at [917, 663] on icon at bounding box center [922, 656] width 22 height 22
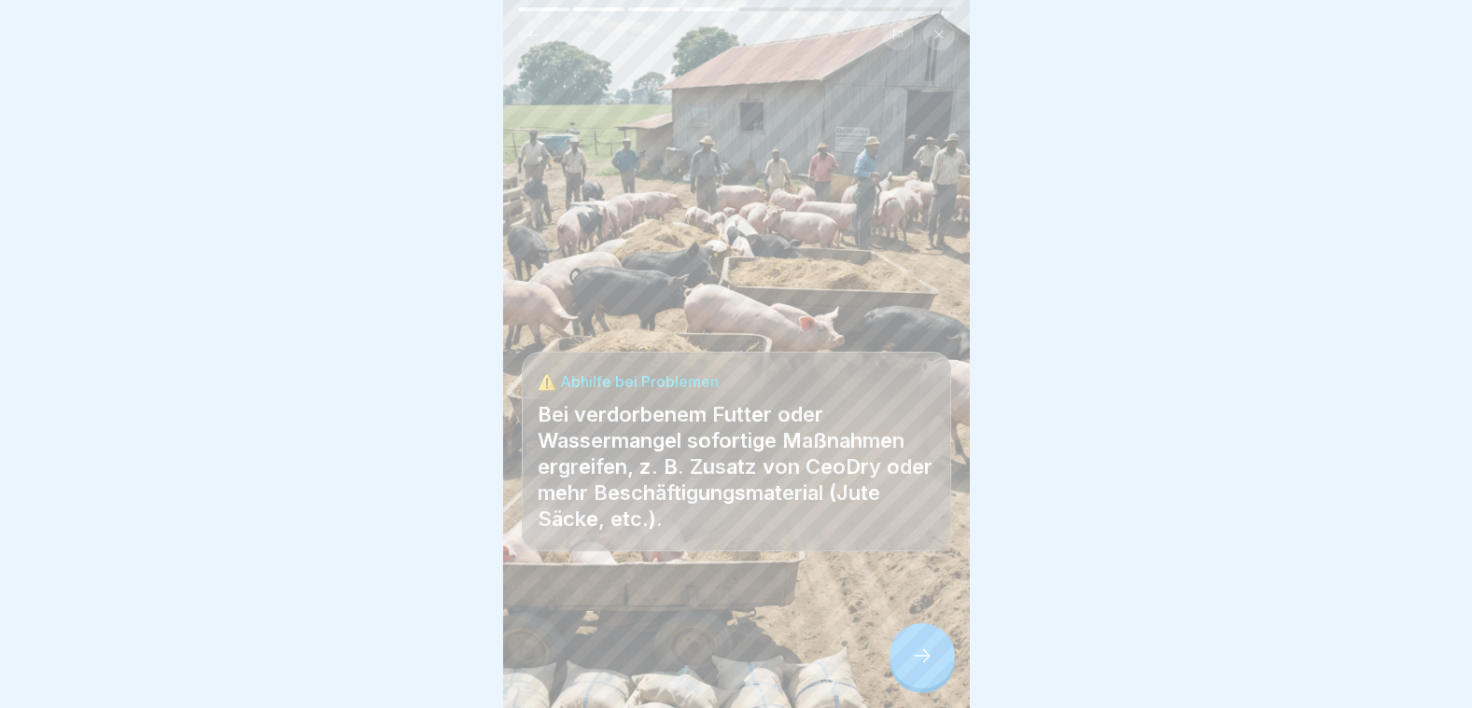
click at [921, 660] on div at bounding box center [921, 655] width 65 height 65
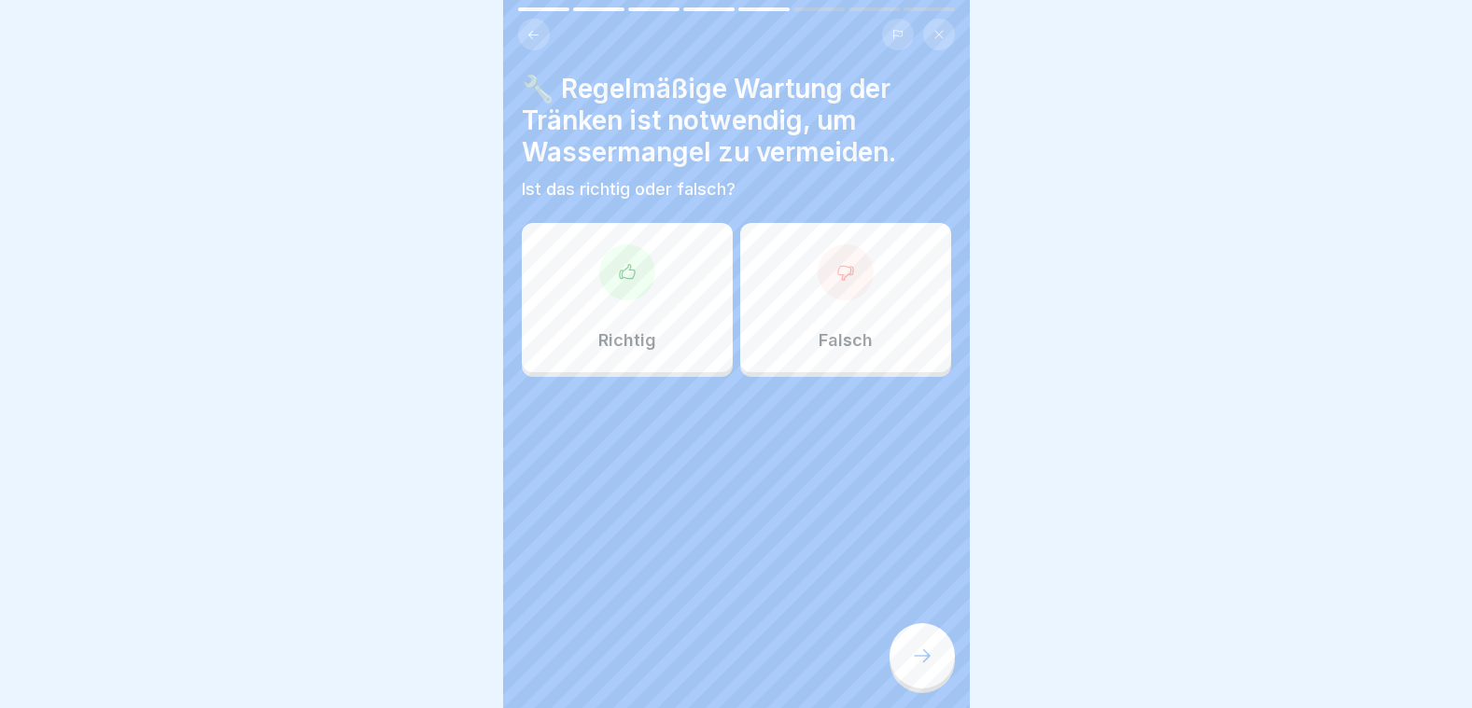
click at [618, 279] on icon at bounding box center [627, 272] width 19 height 19
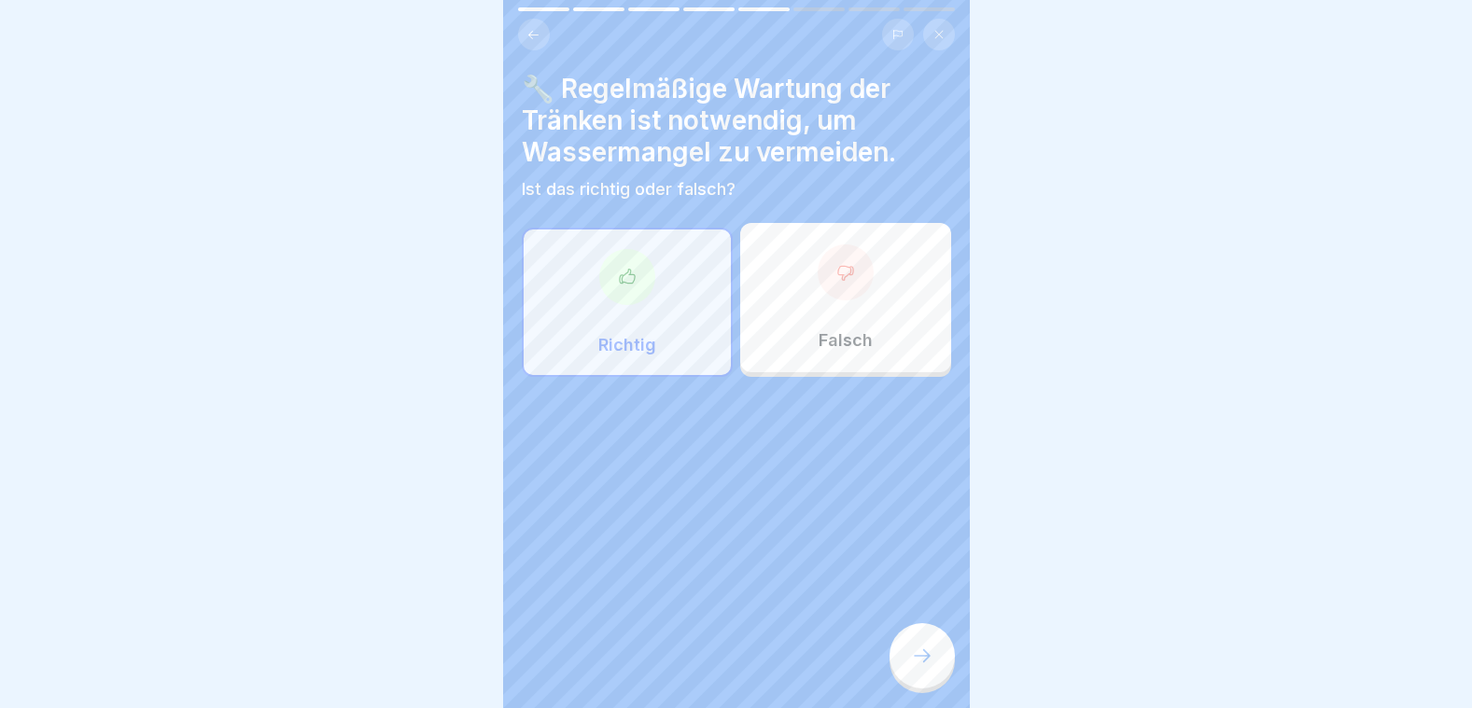
click at [906, 669] on div at bounding box center [921, 655] width 65 height 65
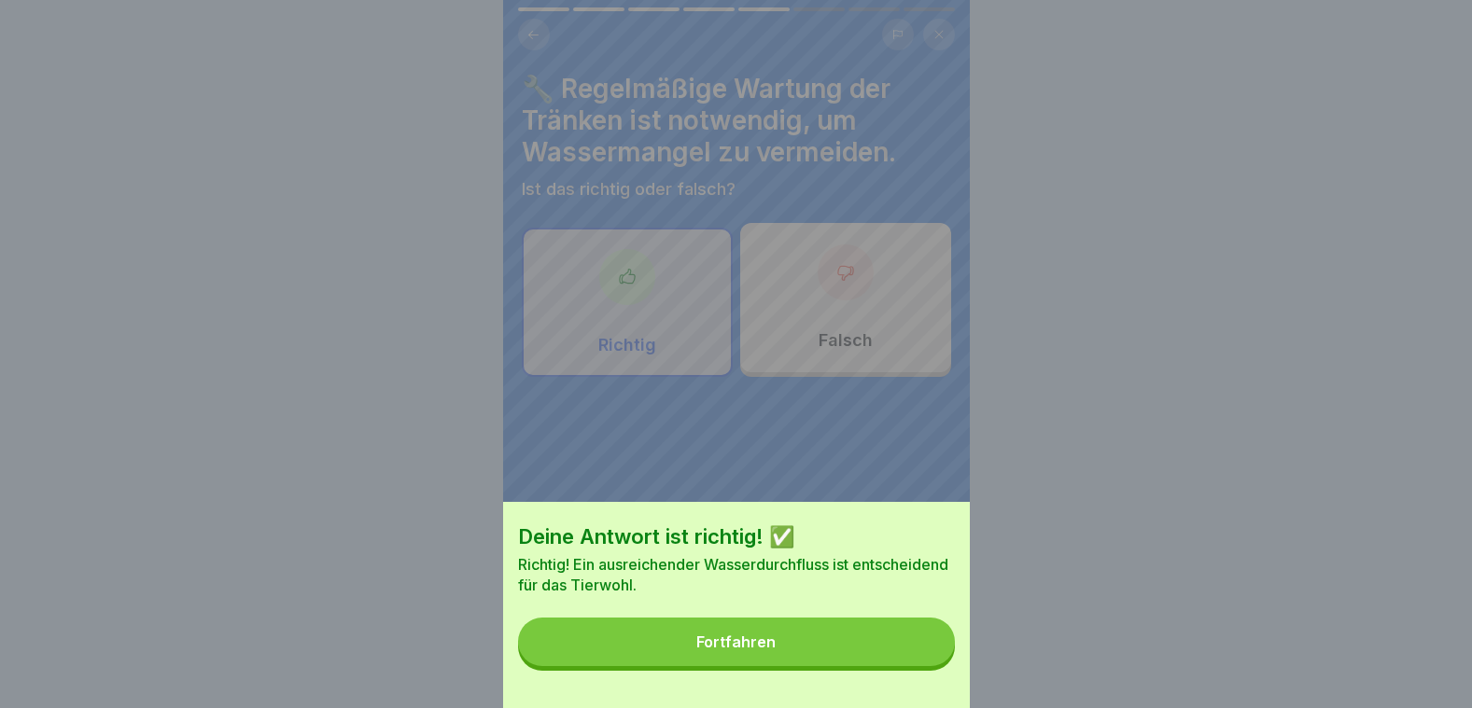
click at [734, 639] on button "Fortfahren" at bounding box center [736, 642] width 437 height 49
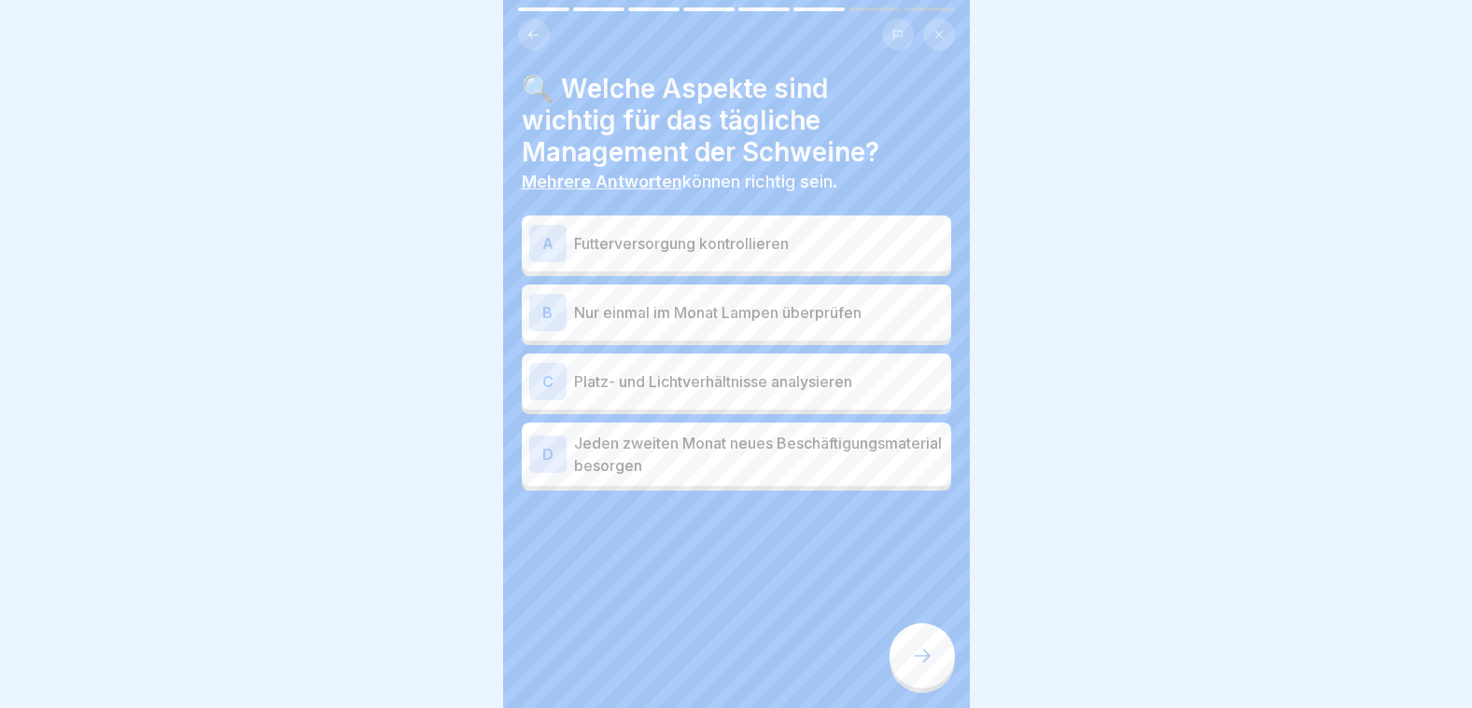
click at [635, 243] on p "Futterversorgung kontrollieren" at bounding box center [759, 243] width 370 height 22
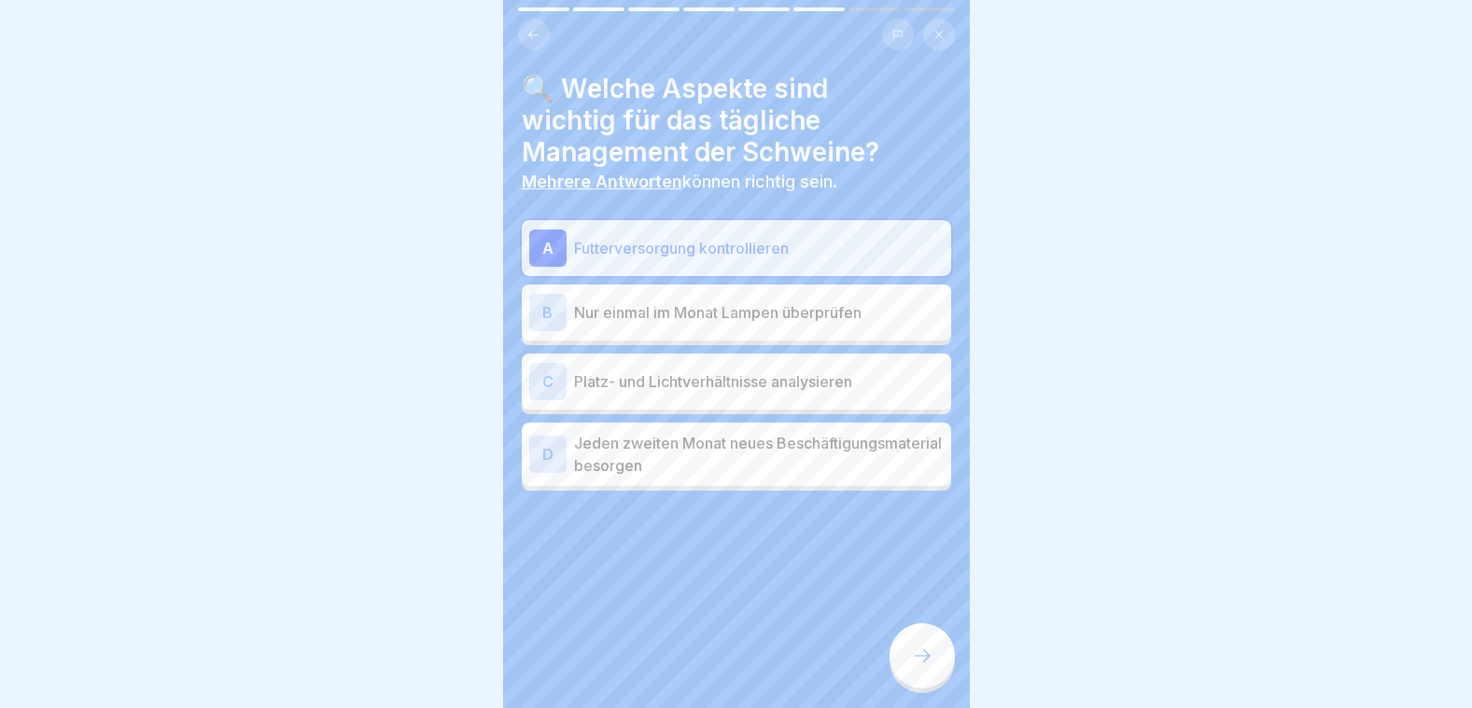
click at [643, 385] on p "Platz- und Lichtverhältnisse analysieren" at bounding box center [759, 382] width 370 height 22
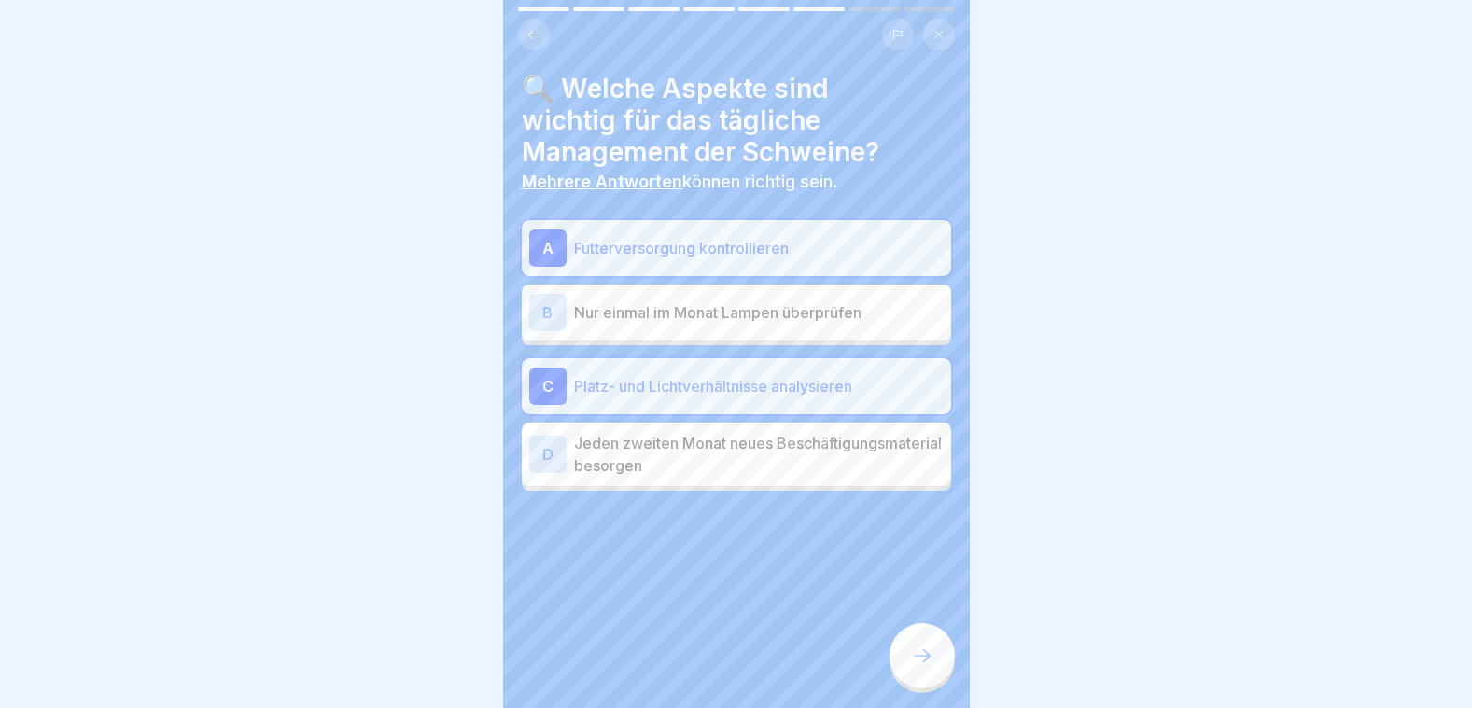
click at [914, 667] on icon at bounding box center [922, 656] width 22 height 22
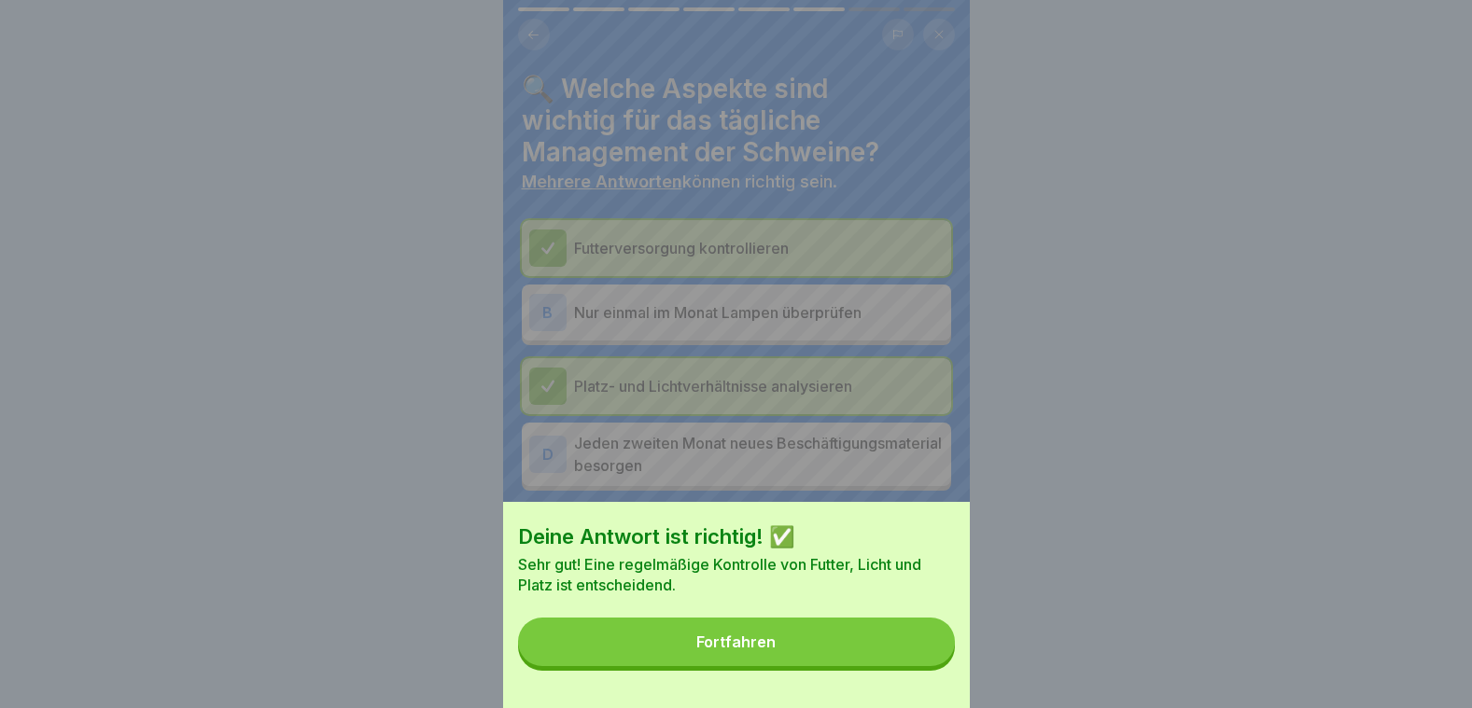
click at [914, 666] on button "Fortfahren" at bounding box center [736, 642] width 437 height 49
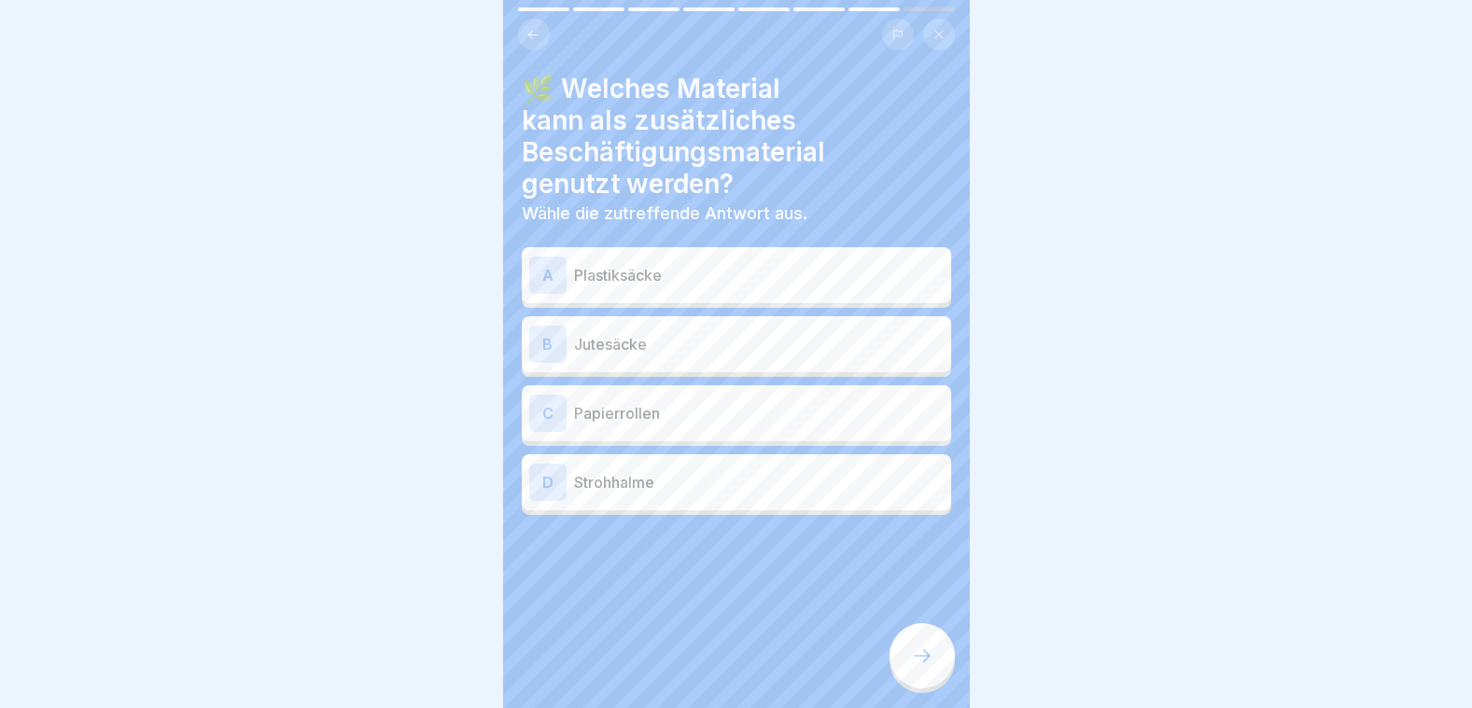
click at [615, 348] on p "Jutesäcke" at bounding box center [759, 344] width 370 height 22
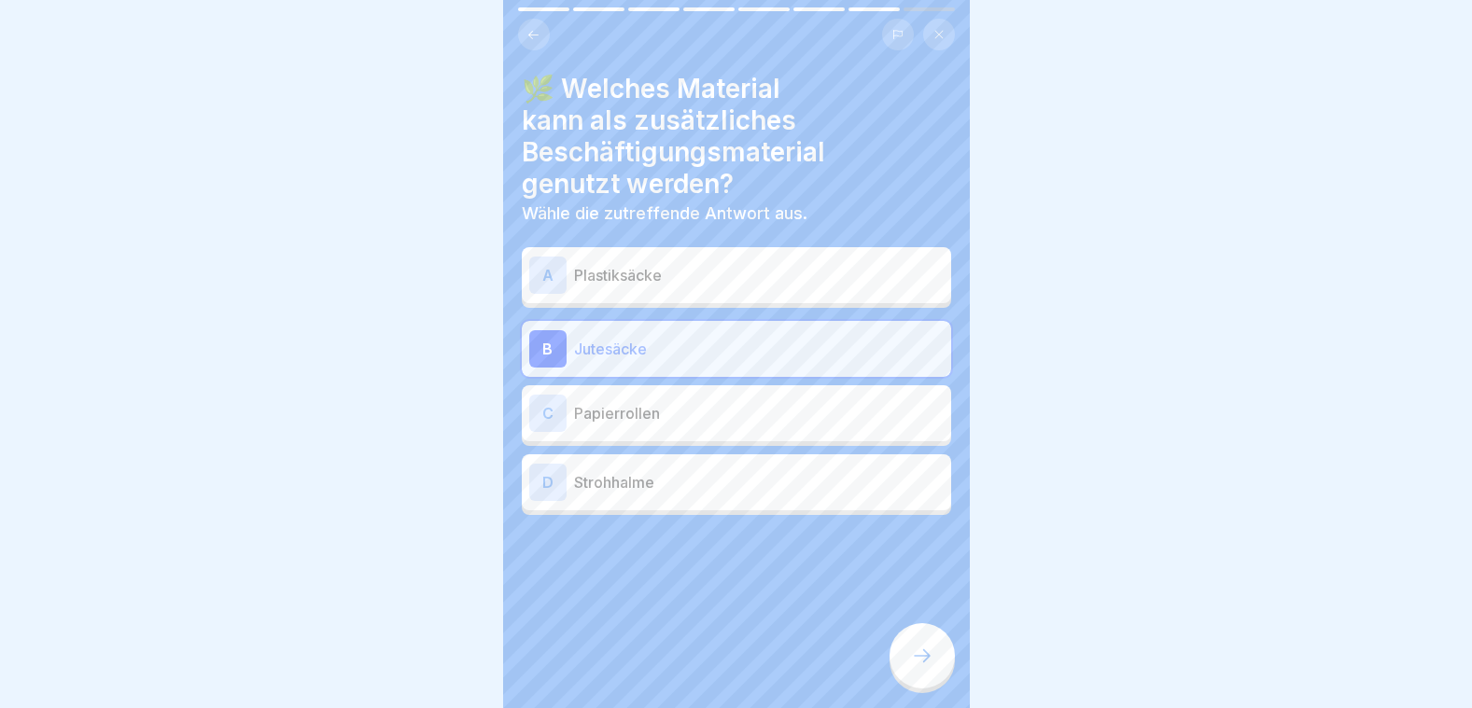
click at [633, 487] on p "Strohhalme" at bounding box center [759, 482] width 370 height 22
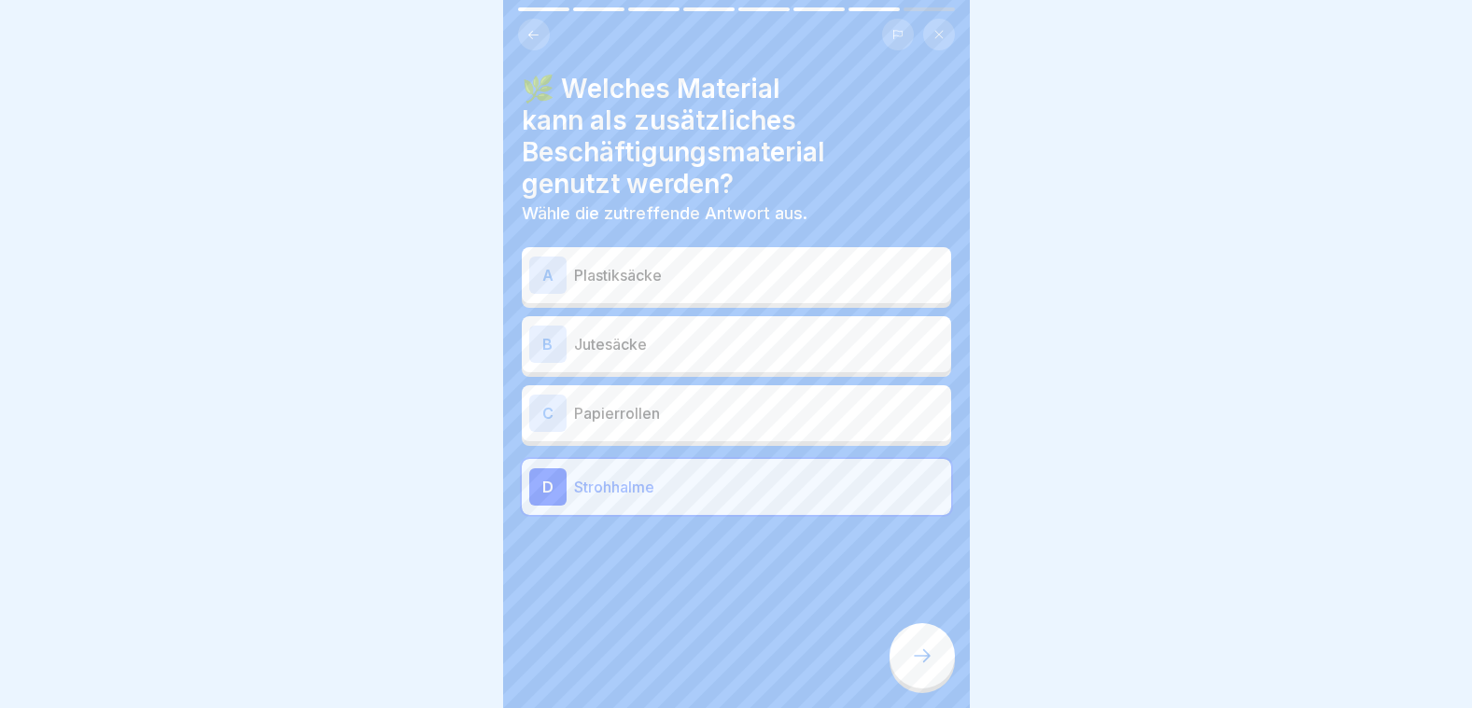
click at [646, 357] on div "B Jutesäcke" at bounding box center [736, 344] width 414 height 37
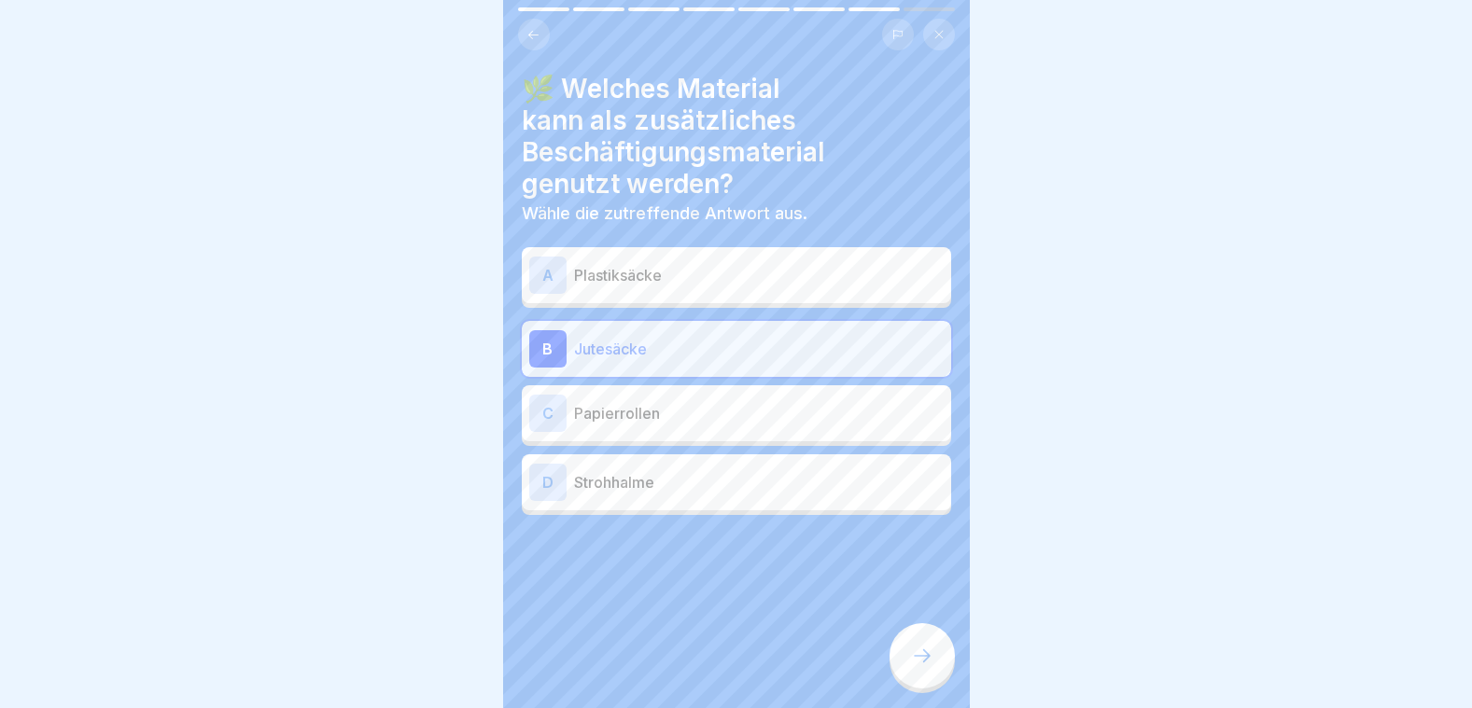
click at [919, 667] on icon at bounding box center [922, 656] width 22 height 22
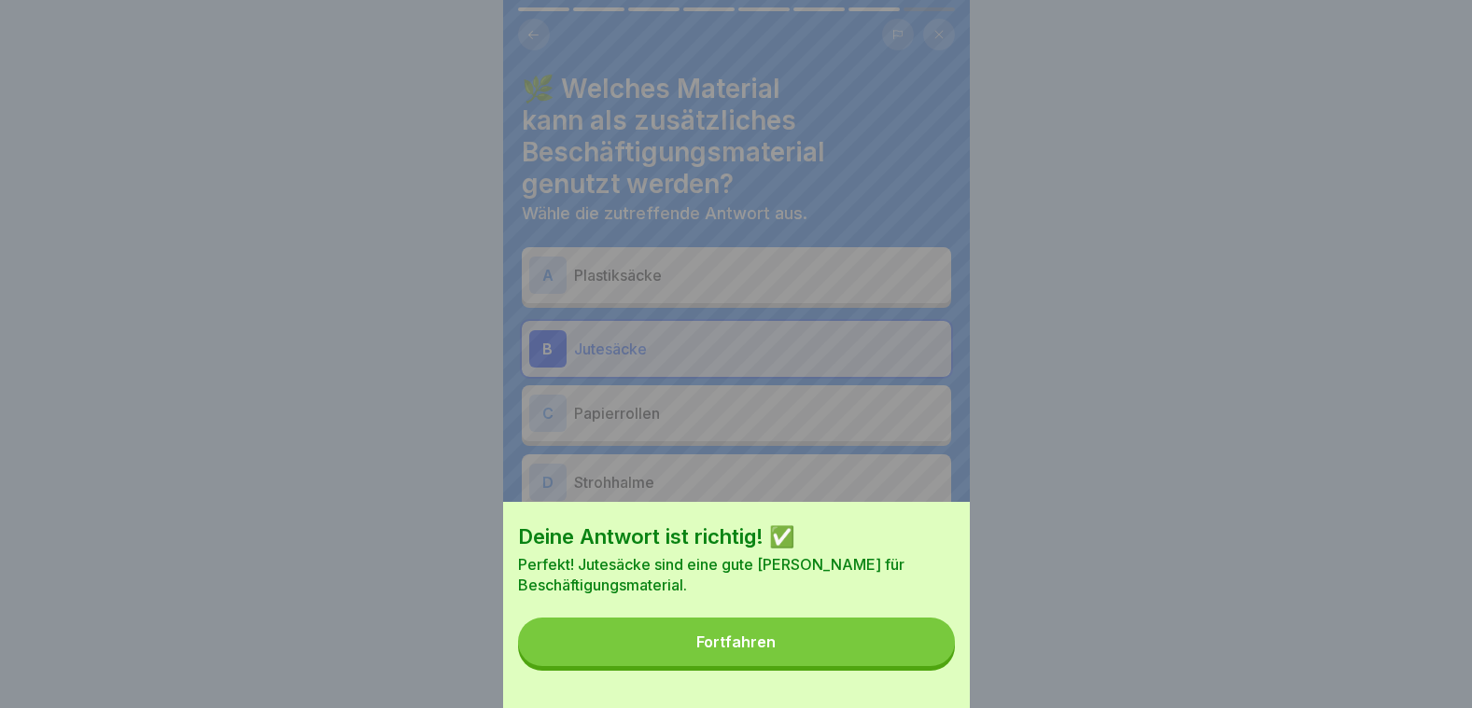
click at [919, 666] on button "Fortfahren" at bounding box center [736, 642] width 437 height 49
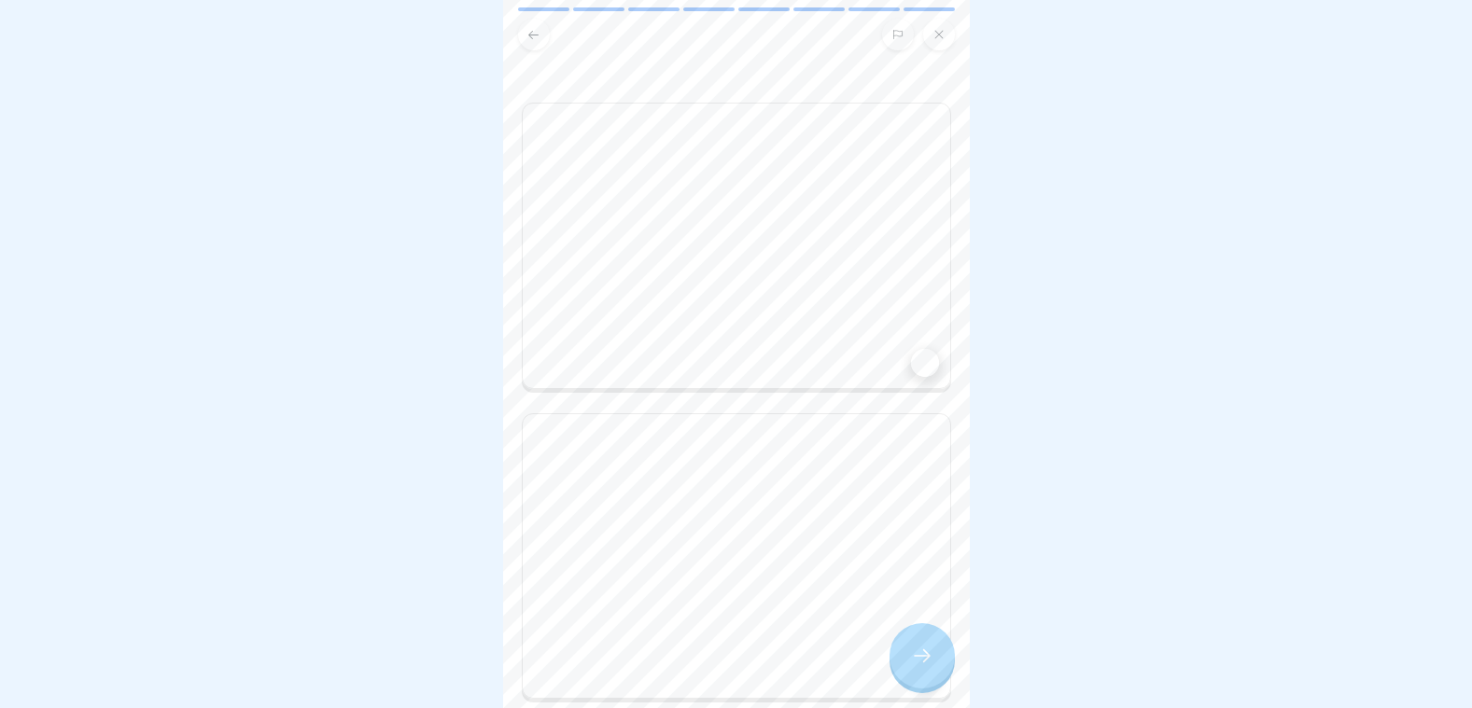
scroll to position [0, 0]
click at [805, 232] on div at bounding box center [736, 246] width 429 height 287
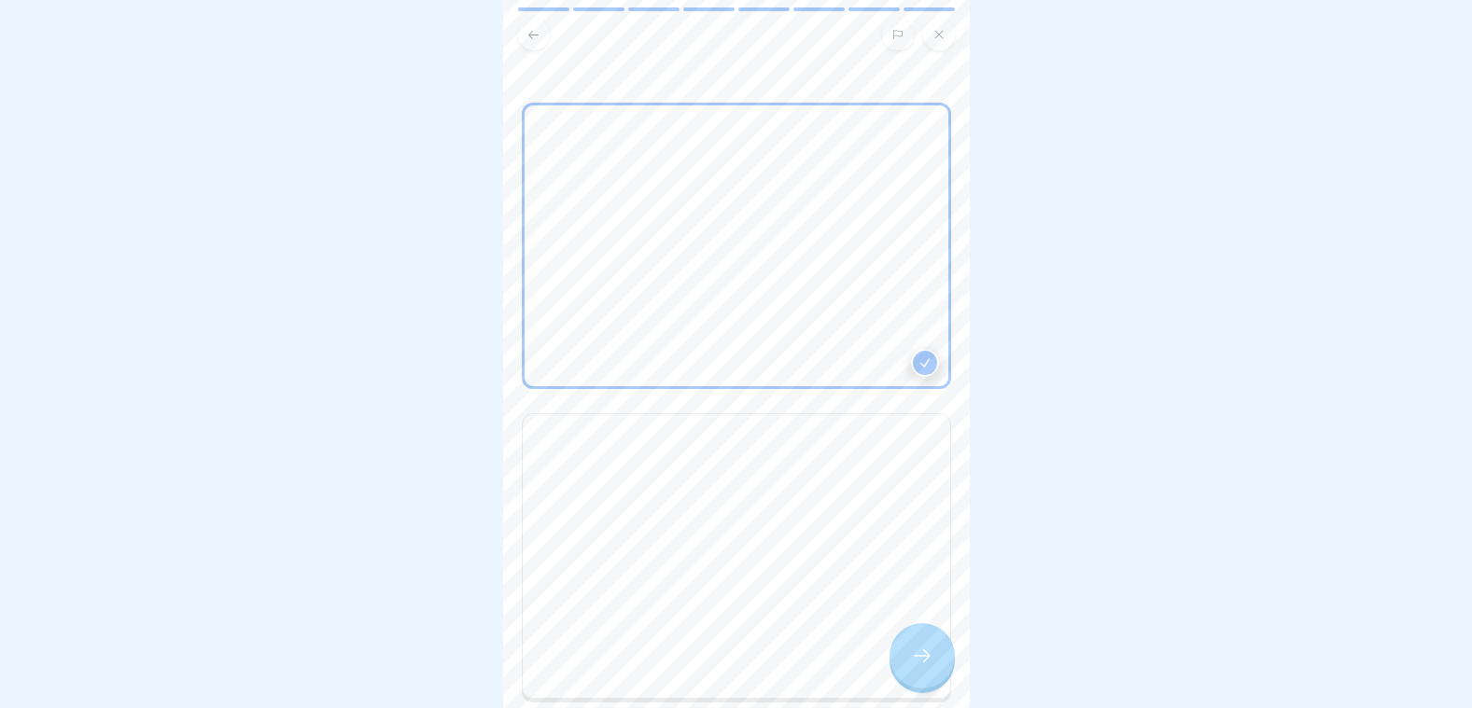
click at [810, 230] on div at bounding box center [736, 246] width 429 height 287
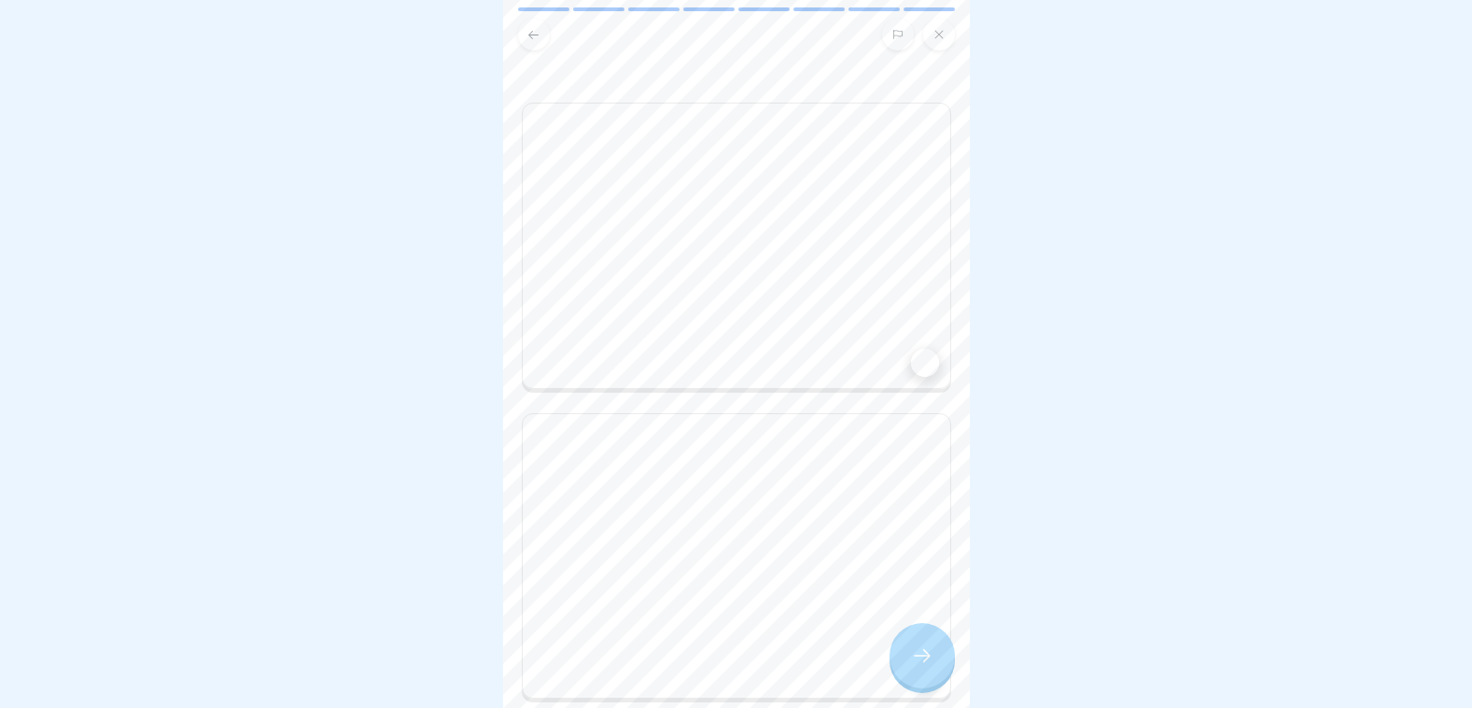
click at [768, 494] on div at bounding box center [736, 556] width 429 height 287
click at [774, 494] on div at bounding box center [736, 556] width 429 height 287
click at [911, 351] on div at bounding box center [925, 363] width 28 height 28
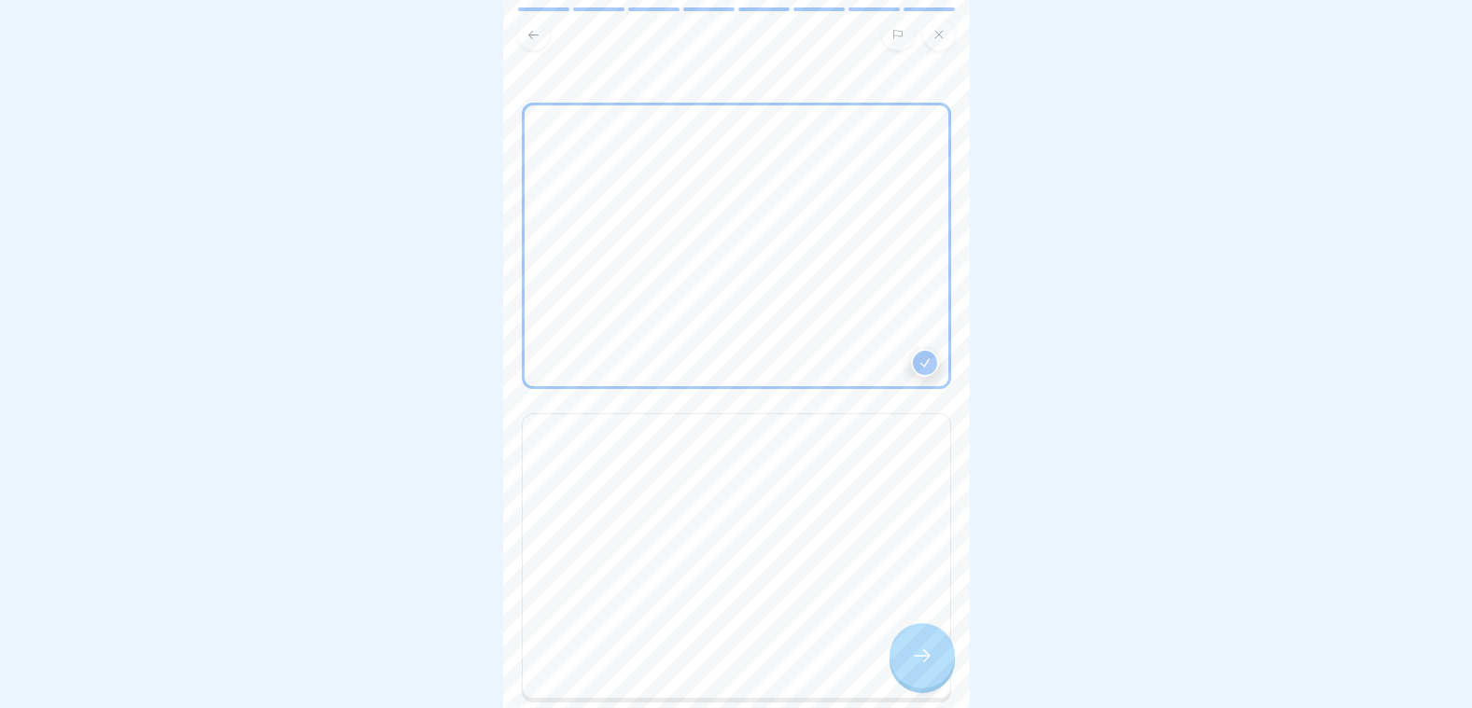
click at [942, 671] on div at bounding box center [921, 655] width 65 height 65
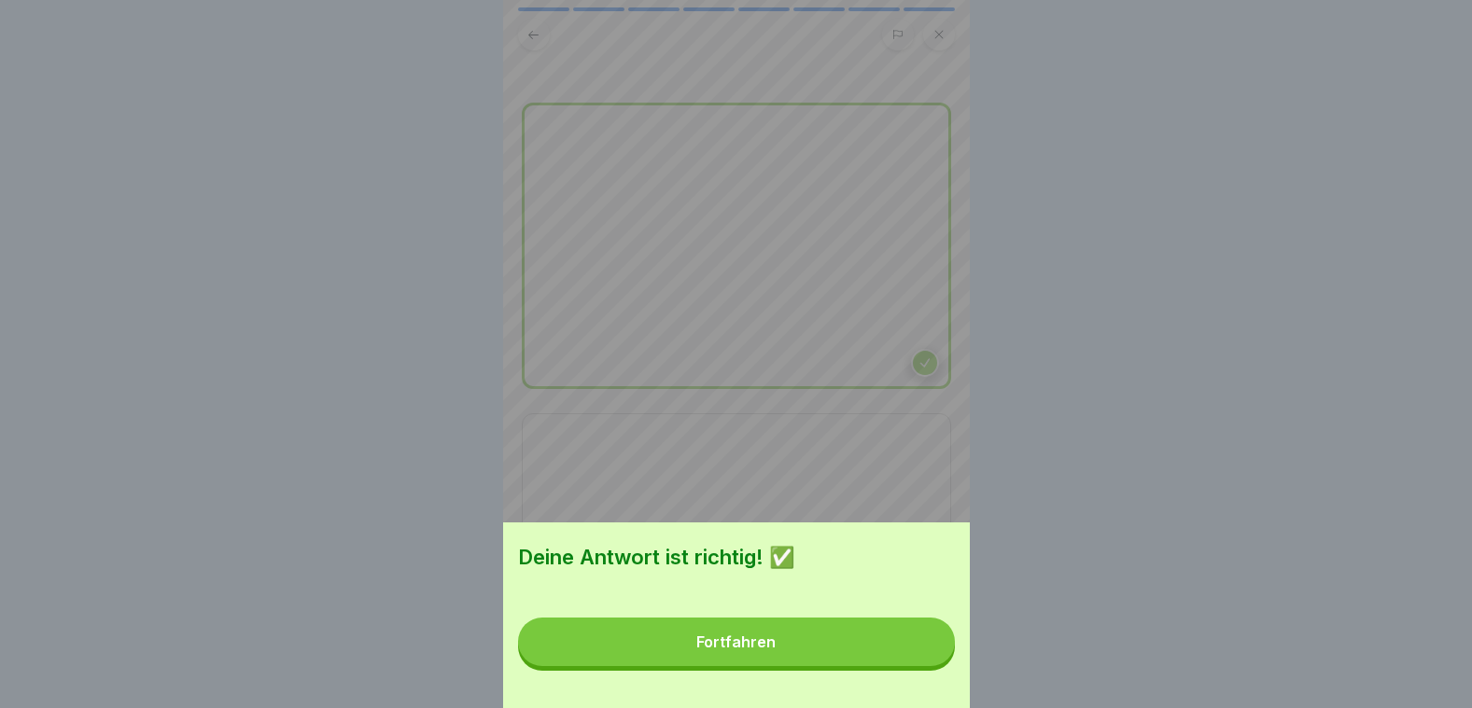
drag, startPoint x: 922, startPoint y: 663, endPoint x: 891, endPoint y: 646, distance: 35.1
click at [921, 662] on button "Fortfahren" at bounding box center [736, 642] width 437 height 49
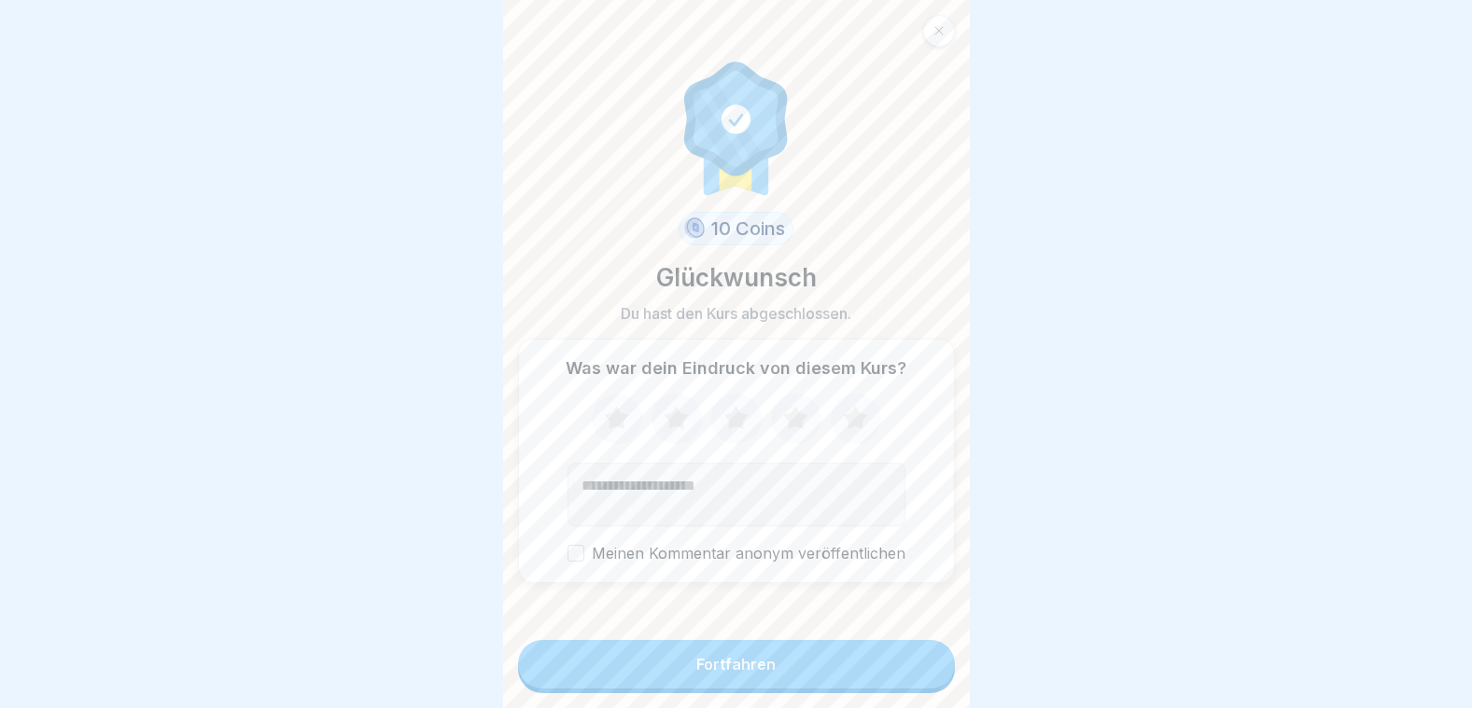
click at [721, 688] on button "Fortfahren" at bounding box center [736, 664] width 437 height 49
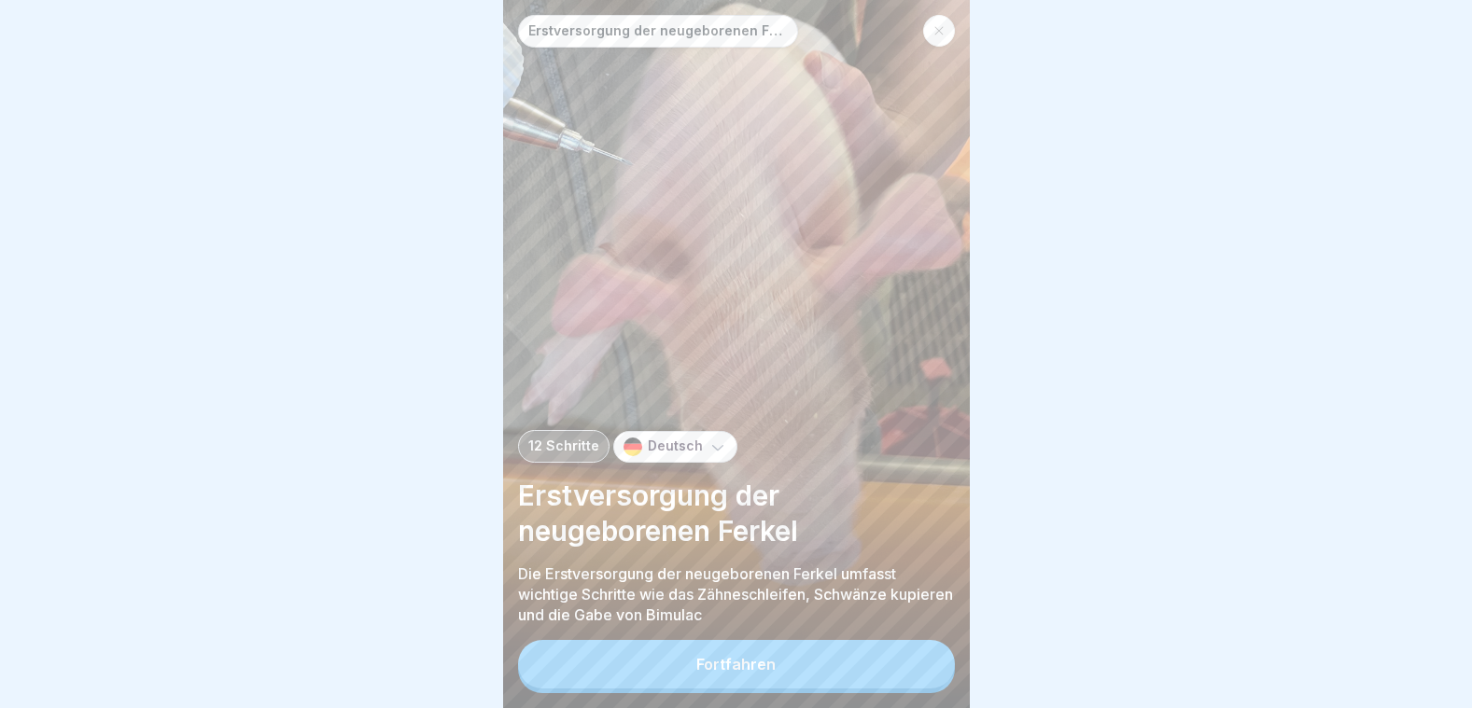
click at [864, 689] on button "Fortfahren" at bounding box center [736, 664] width 437 height 49
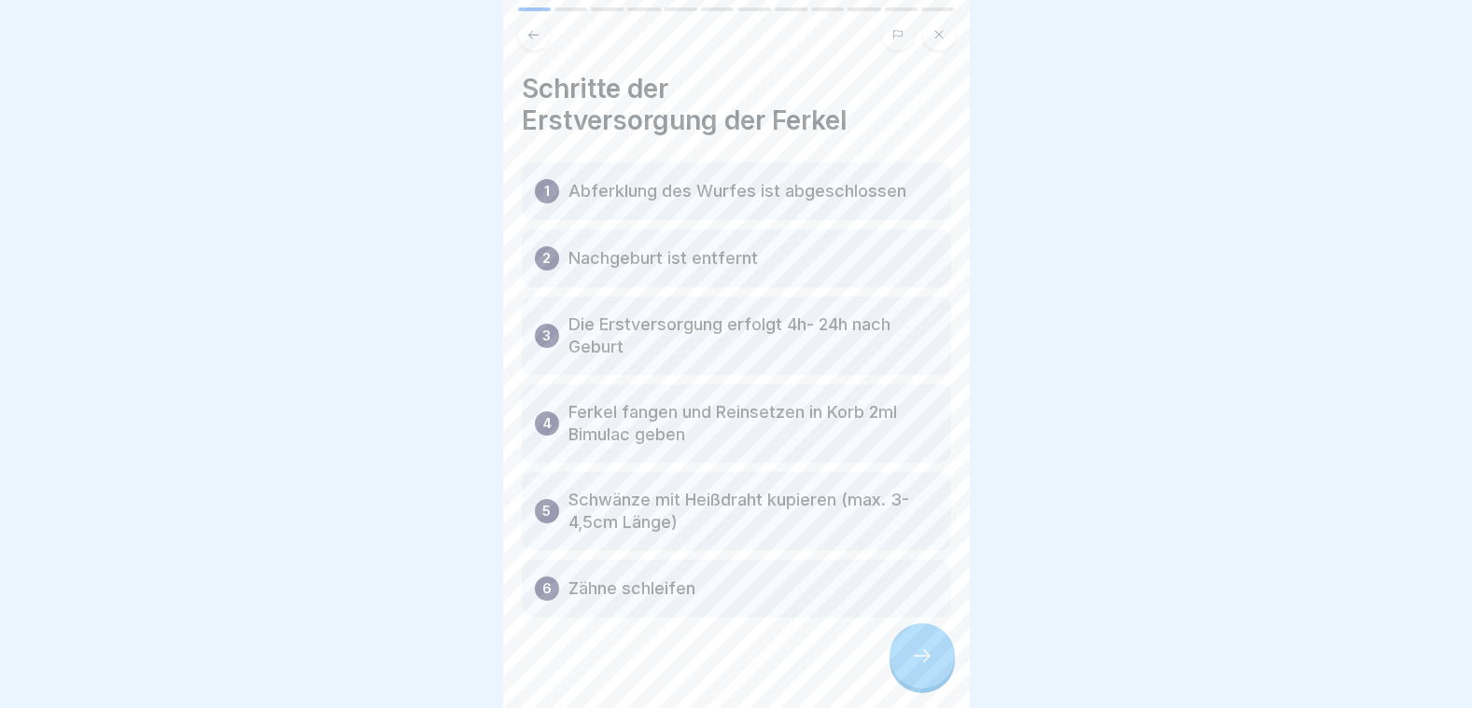
click at [930, 667] on icon at bounding box center [922, 656] width 22 height 22
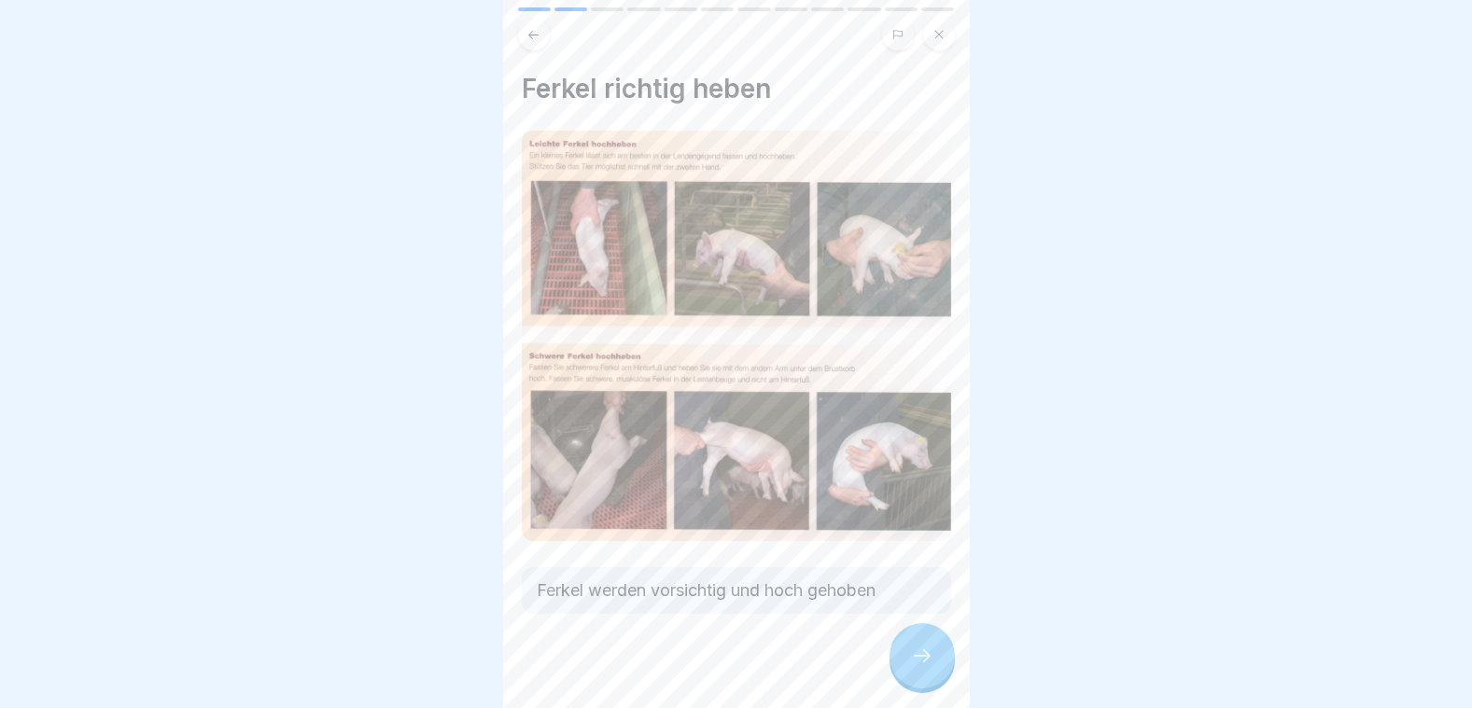
click at [923, 661] on icon at bounding box center [922, 656] width 22 height 22
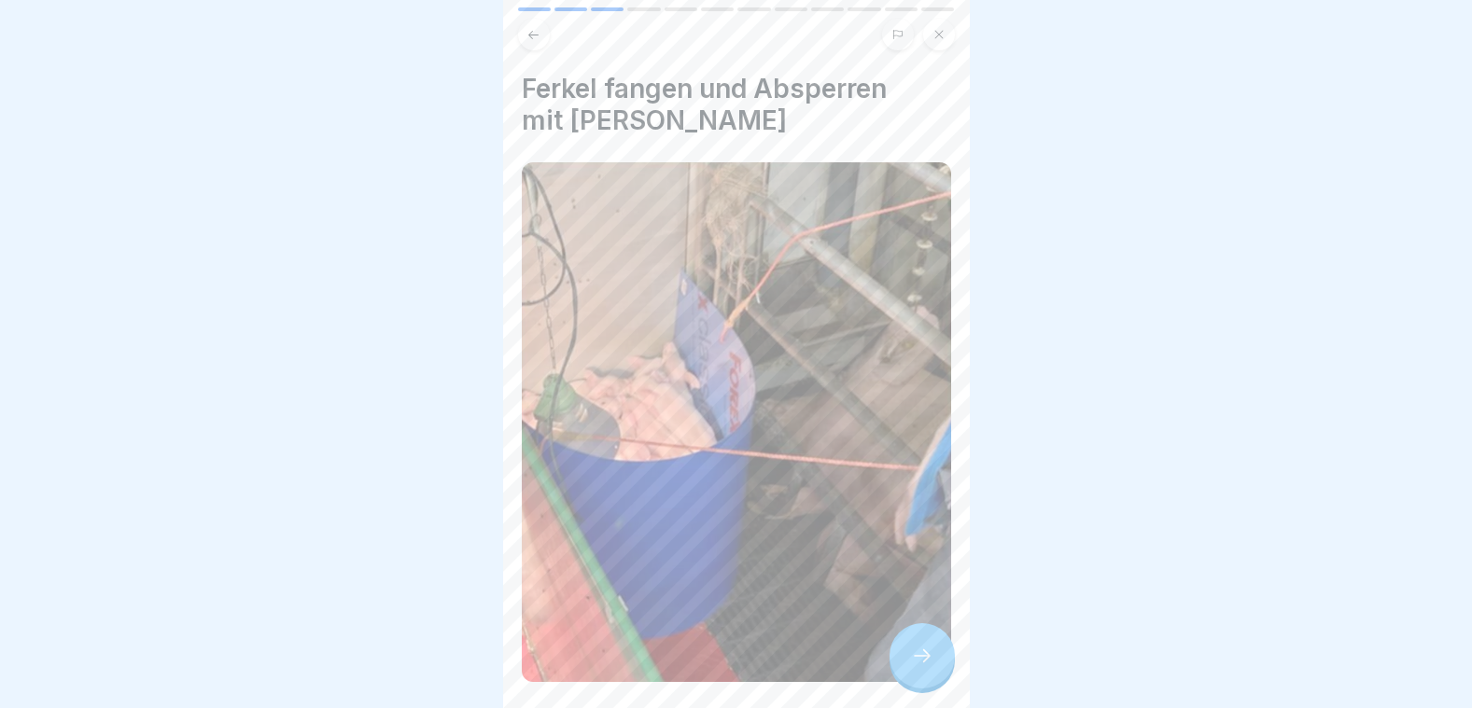
click at [923, 661] on icon at bounding box center [922, 656] width 22 height 22
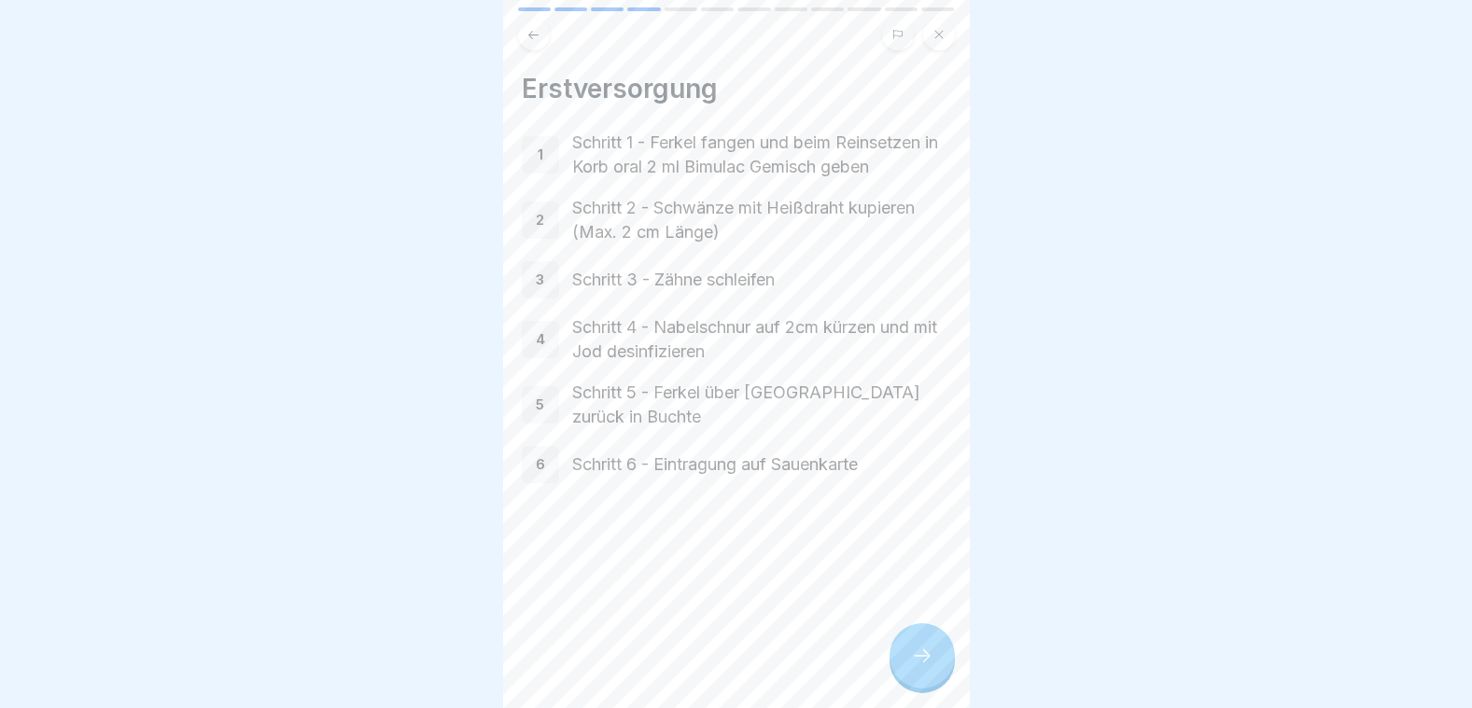
click at [913, 654] on div at bounding box center [921, 655] width 65 height 65
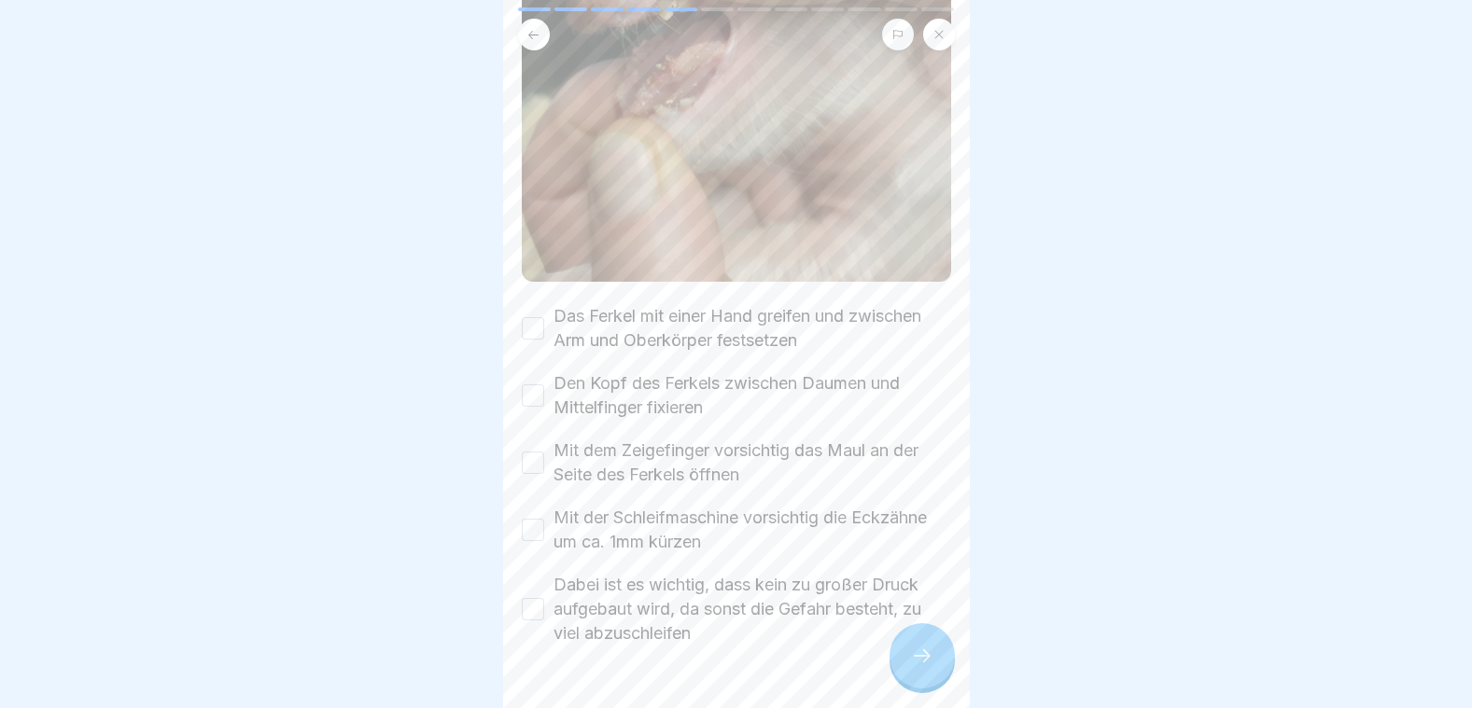
scroll to position [484, 0]
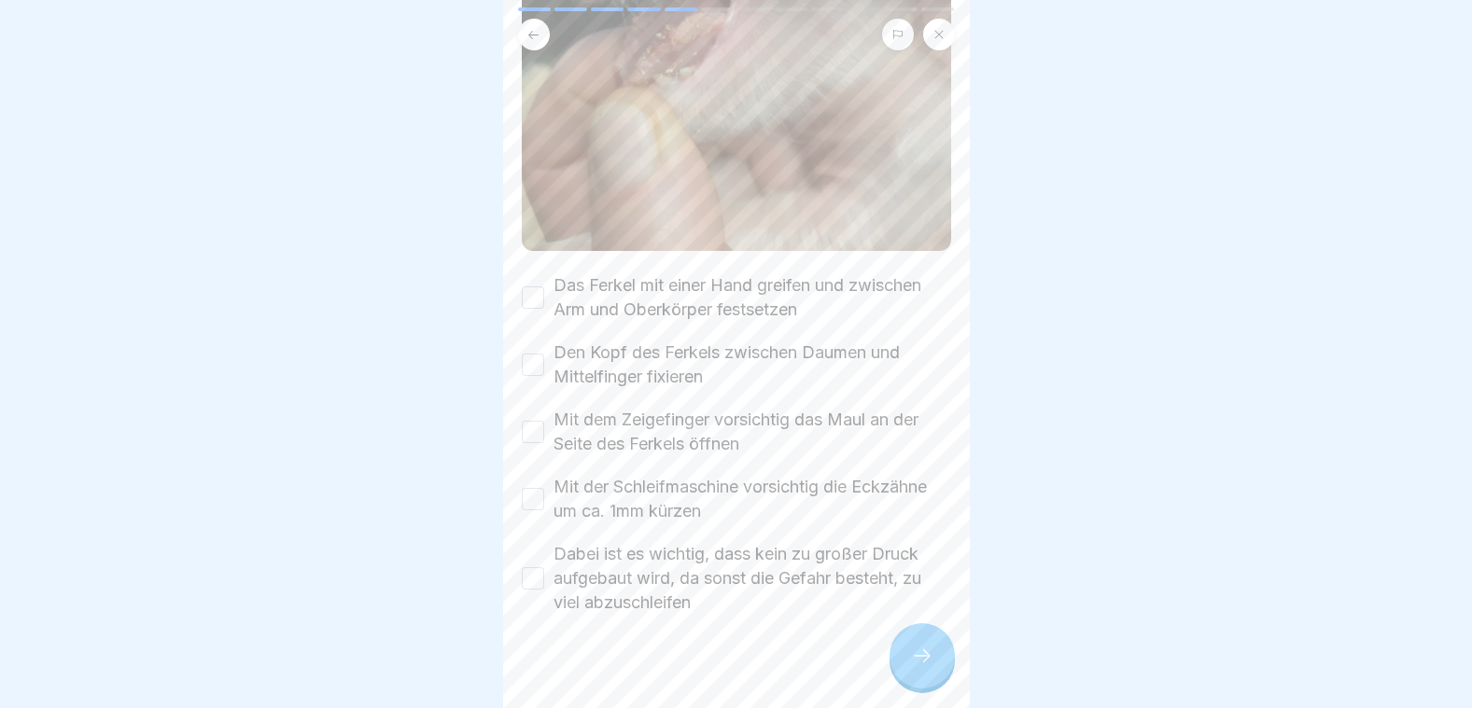
click at [527, 287] on button "Das Ferkel mit einer Hand greifen und zwischen Arm und Oberkörper festsetzen" at bounding box center [533, 298] width 22 height 22
click at [533, 354] on button "Den Kopf des Ferkels zwischen Daumen und Mittelfinger fixieren" at bounding box center [533, 365] width 22 height 22
drag, startPoint x: 535, startPoint y: 408, endPoint x: 533, endPoint y: 450, distance: 42.0
click at [535, 421] on button "Mit dem Zeigefinger vorsichtig das Maul an der Seite des Ferkels öffnen" at bounding box center [533, 432] width 22 height 22
click at [532, 488] on button "Mit der Schleifmaschine vorsichtig die Eckzähne um ca. 1mm kürzen" at bounding box center [533, 499] width 22 height 22
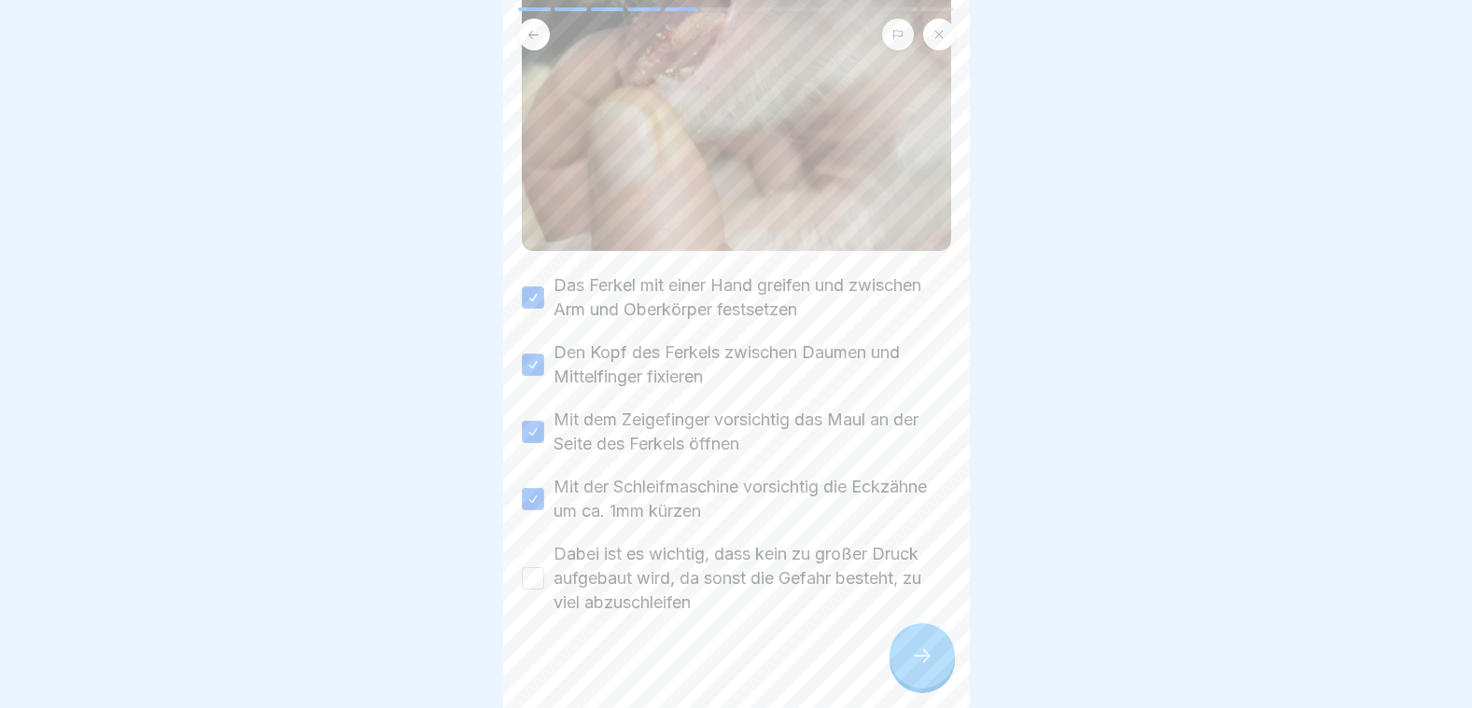
drag, startPoint x: 535, startPoint y: 556, endPoint x: 550, endPoint y: 563, distance: 16.3
click at [536, 567] on button "Dabei ist es wichtig, dass kein zu großer Druck aufgebaut wird, da sonst die Ge…" at bounding box center [533, 578] width 22 height 22
click at [921, 657] on div at bounding box center [921, 655] width 65 height 65
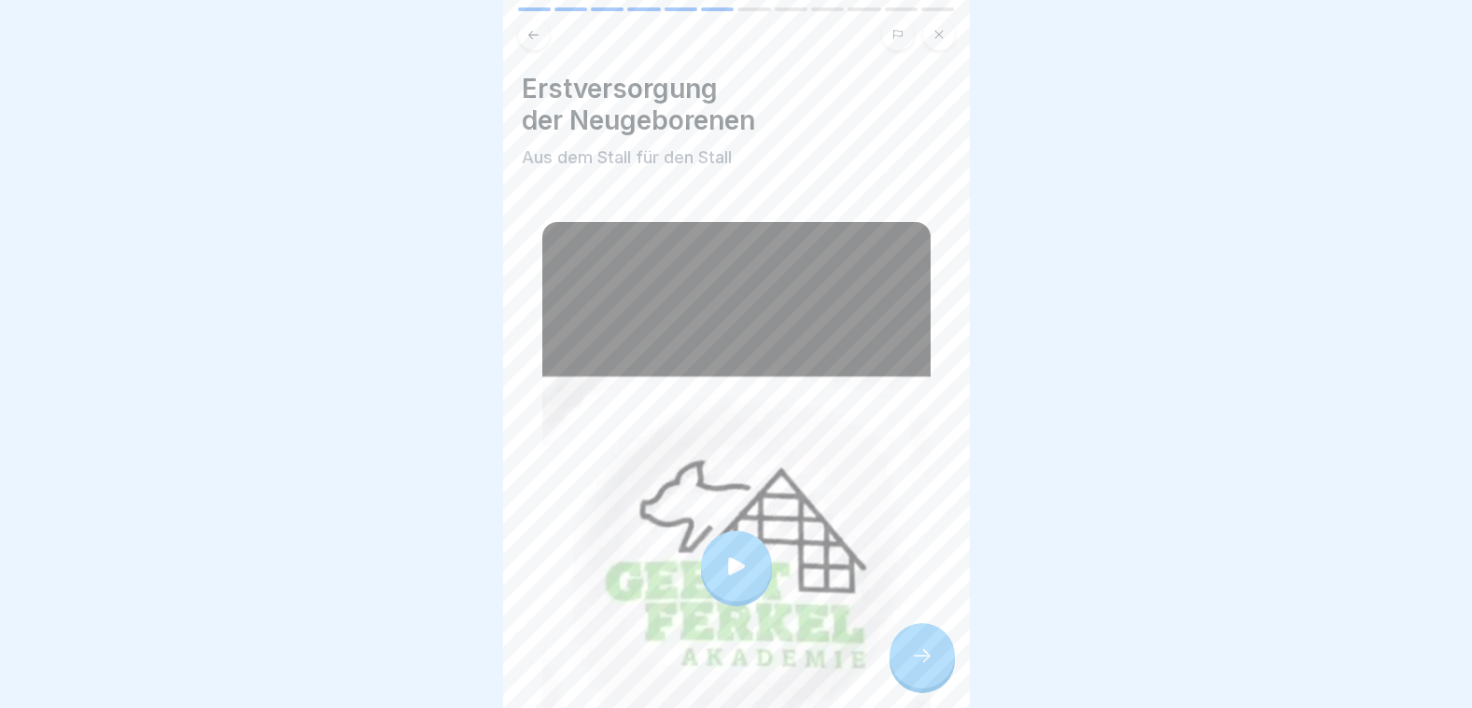
scroll to position [290, 0]
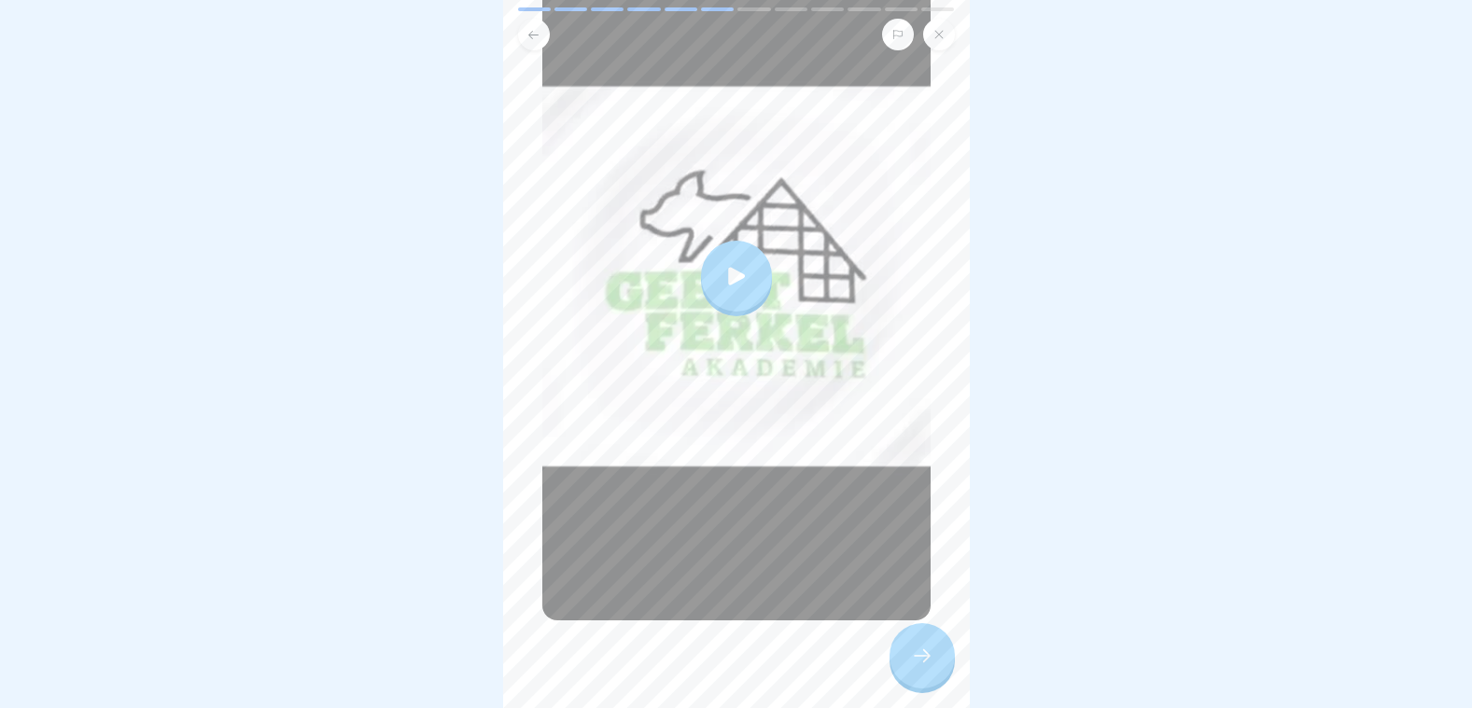
click at [931, 667] on icon at bounding box center [922, 656] width 22 height 22
click at [940, 669] on div at bounding box center [921, 655] width 65 height 65
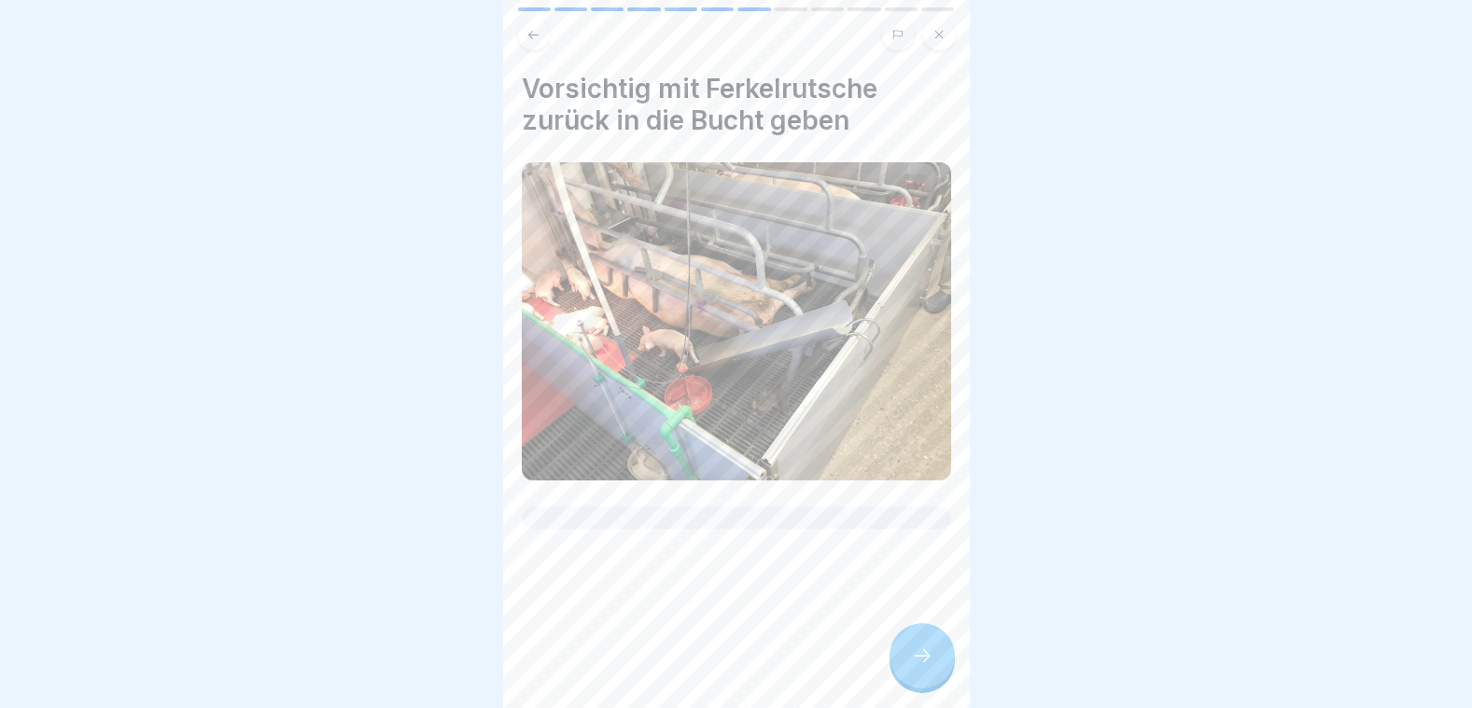
click at [931, 686] on div at bounding box center [921, 655] width 65 height 65
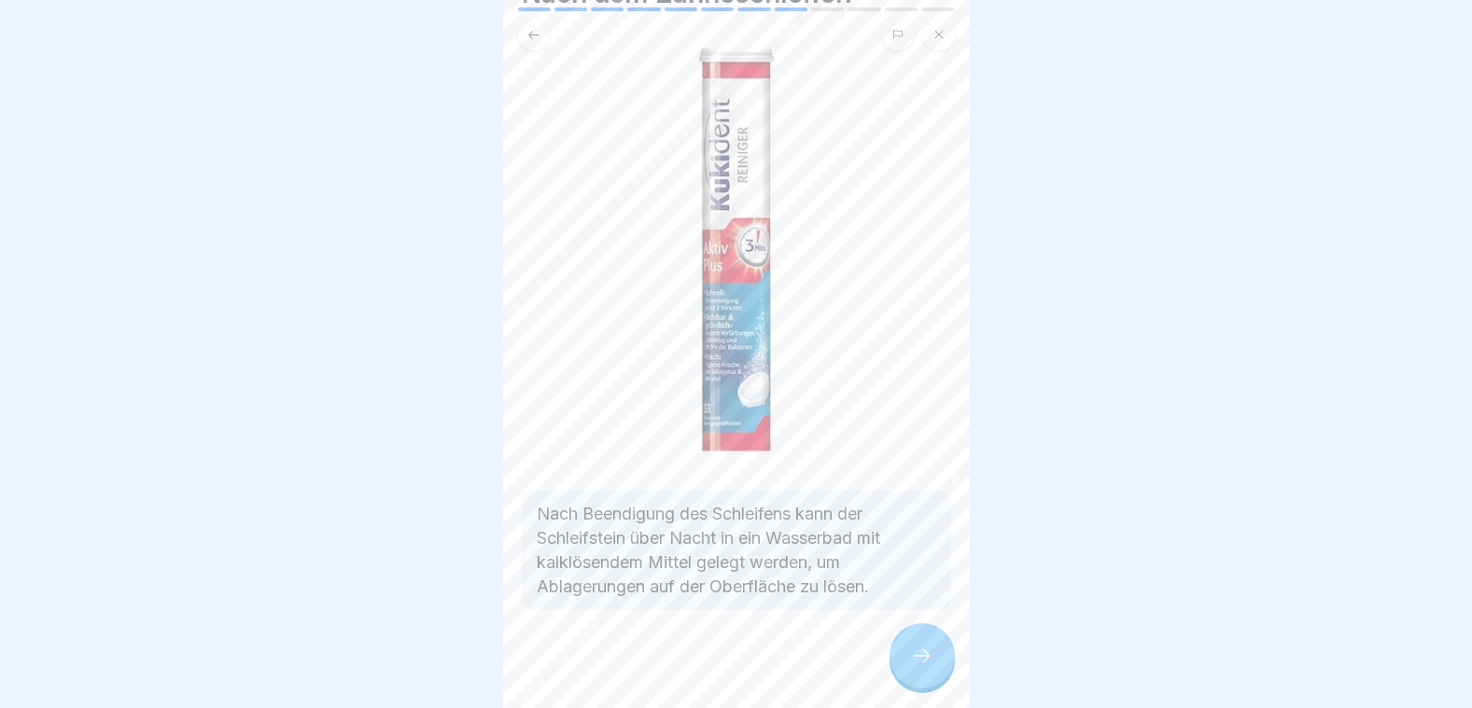
scroll to position [14, 0]
click at [922, 661] on icon at bounding box center [922, 656] width 22 height 22
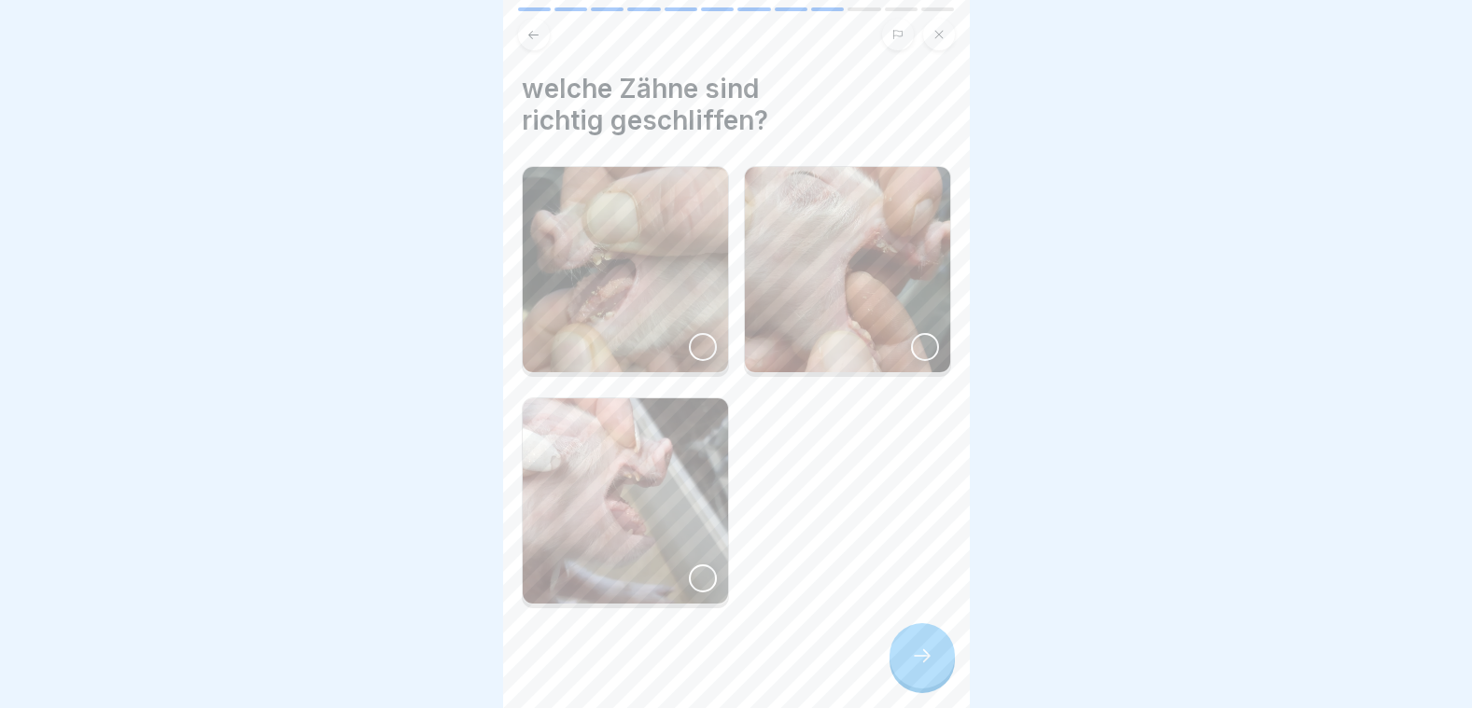
click at [697, 333] on div at bounding box center [703, 347] width 28 height 28
click at [920, 655] on icon at bounding box center [922, 656] width 22 height 22
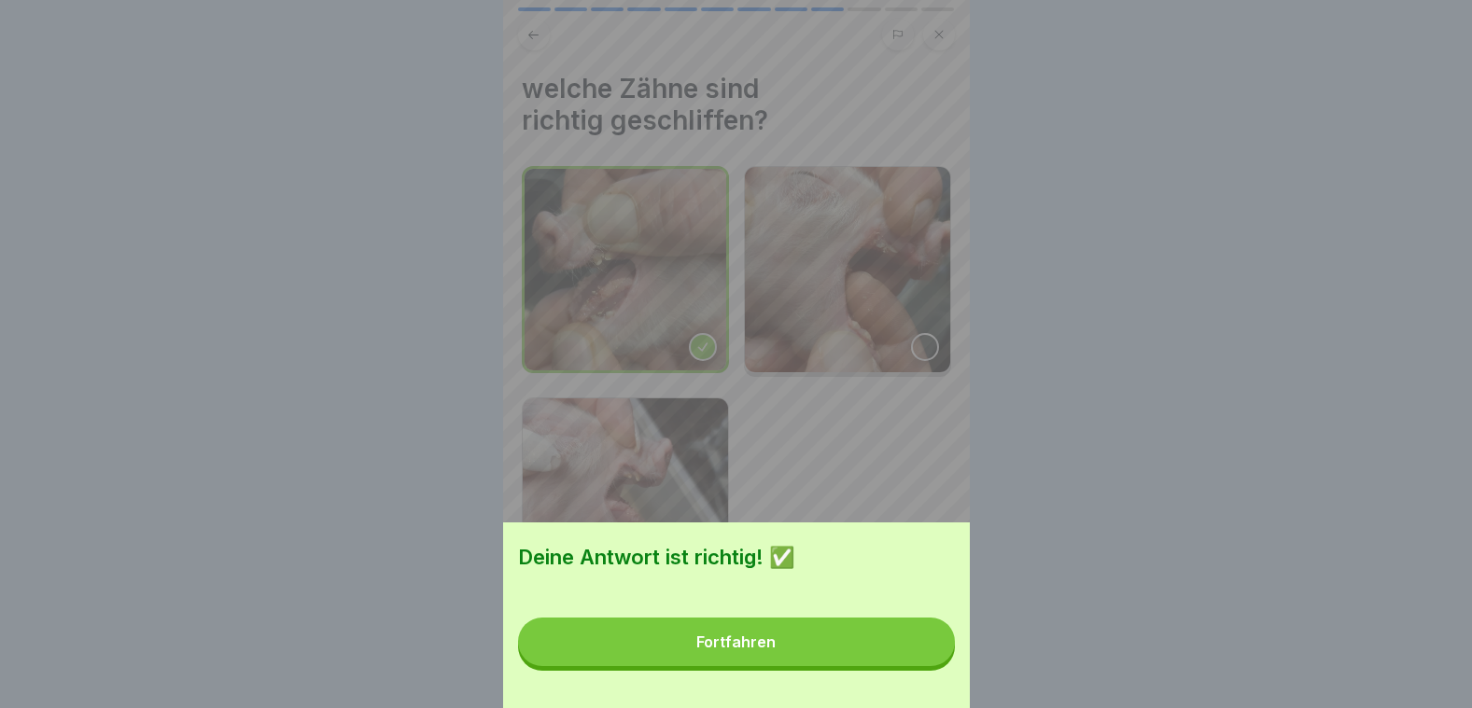
click at [860, 653] on button "Fortfahren" at bounding box center [736, 642] width 437 height 49
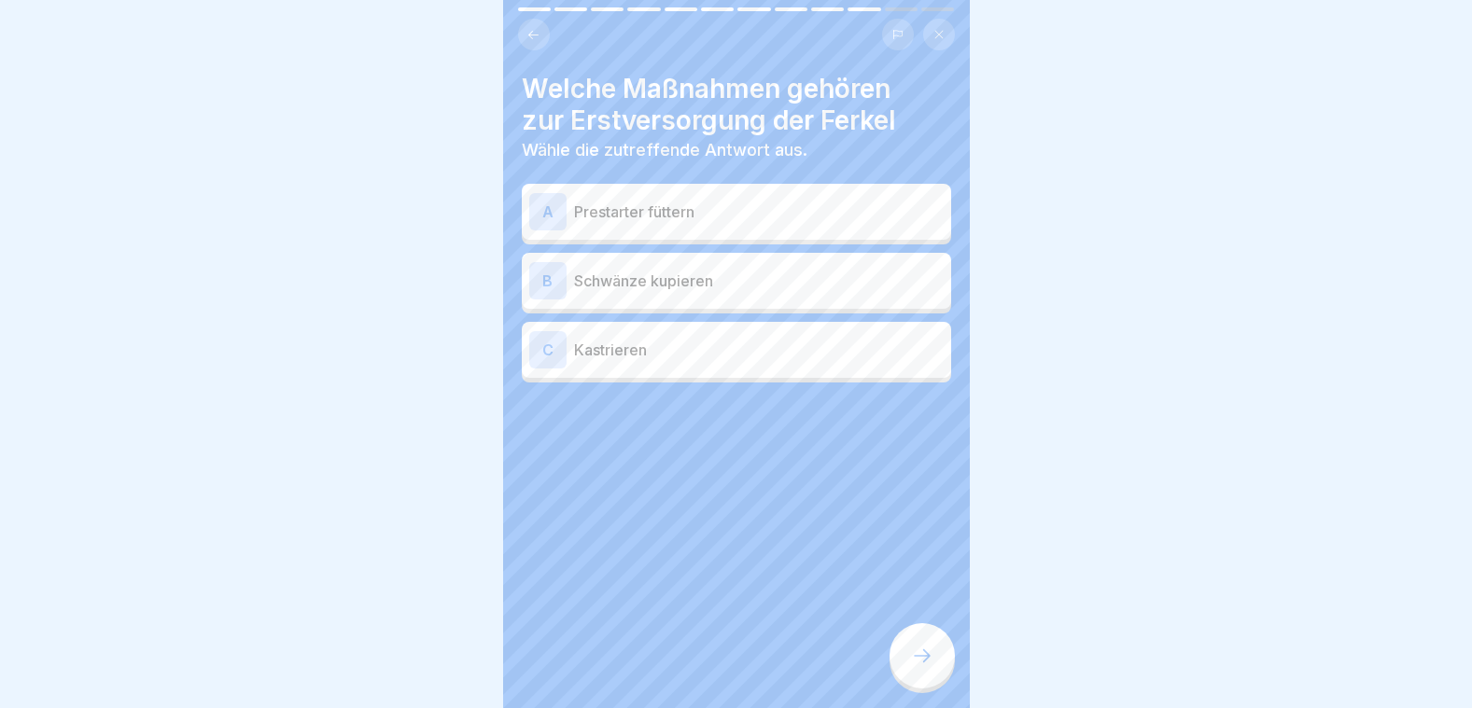
click at [613, 270] on p "Schwänze kupieren" at bounding box center [759, 281] width 370 height 22
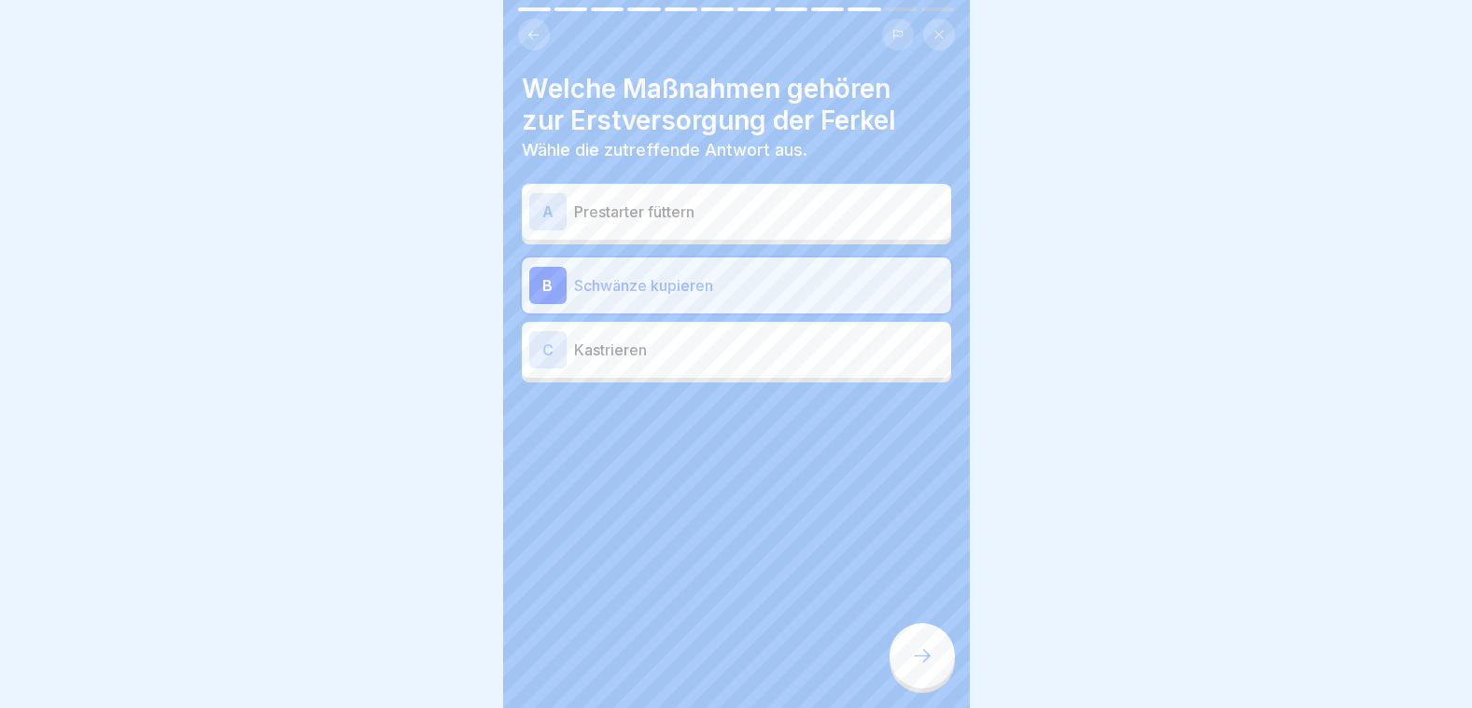
click at [597, 214] on div "A Prestarter füttern" at bounding box center [736, 211] width 414 height 37
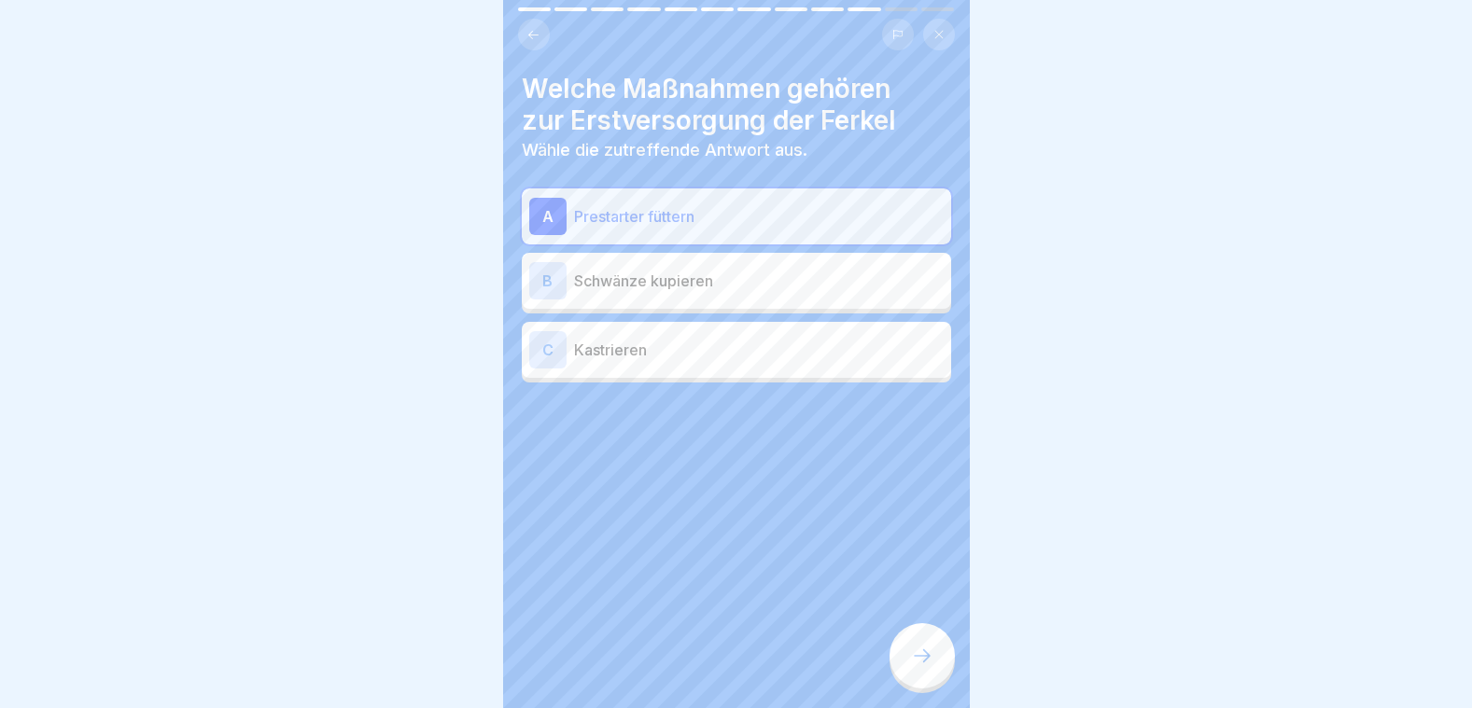
click at [595, 270] on p "Schwänze kupieren" at bounding box center [759, 281] width 370 height 22
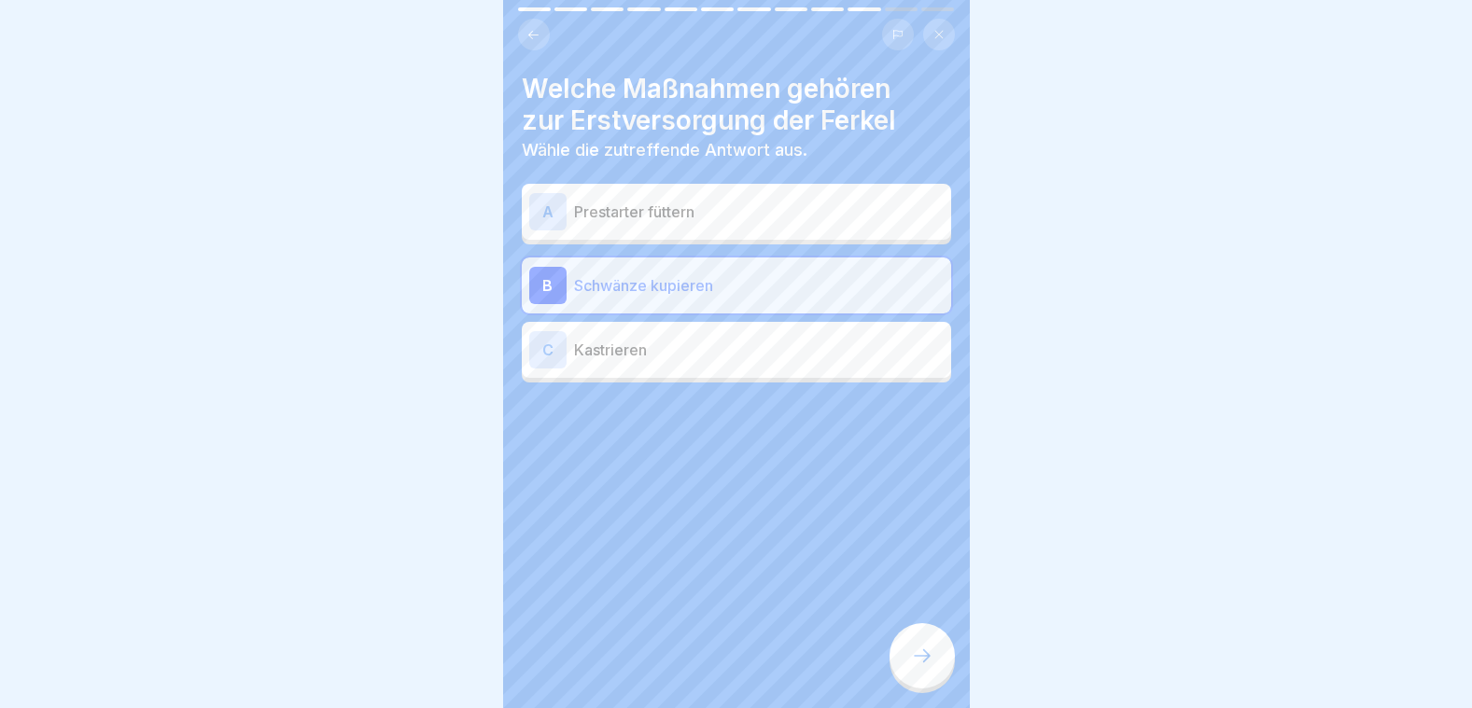
click at [909, 637] on div at bounding box center [921, 655] width 65 height 65
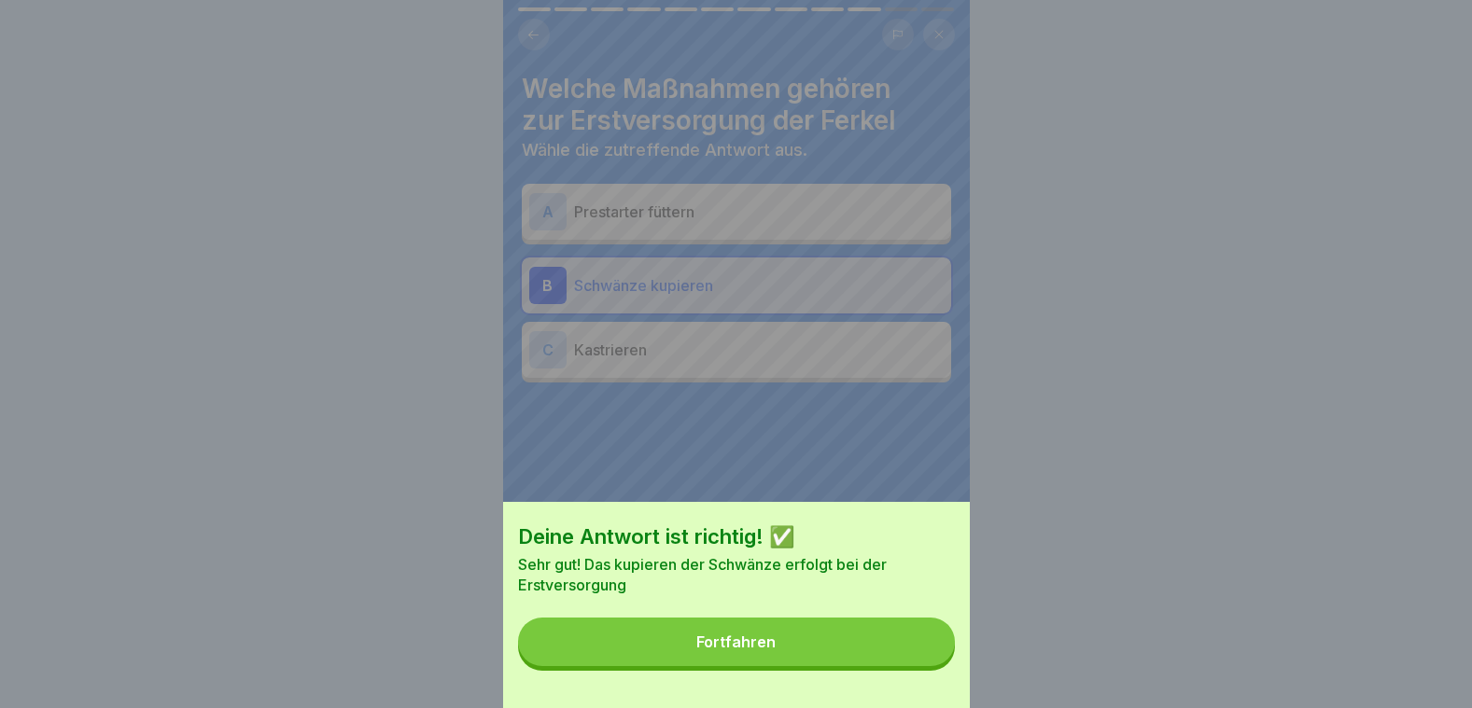
click at [906, 647] on button "Fortfahren" at bounding box center [736, 642] width 437 height 49
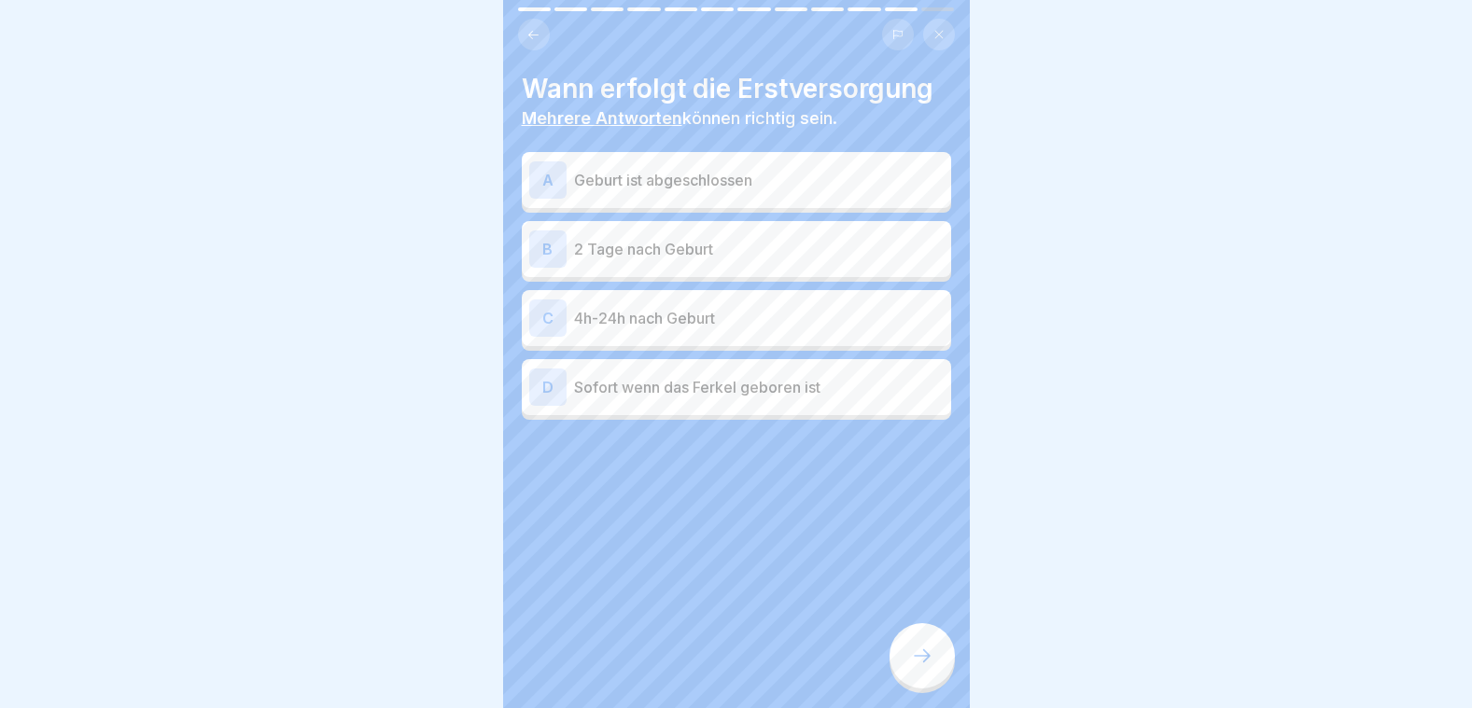
click at [632, 169] on p "Geburt ist abgeschlossen" at bounding box center [759, 180] width 370 height 22
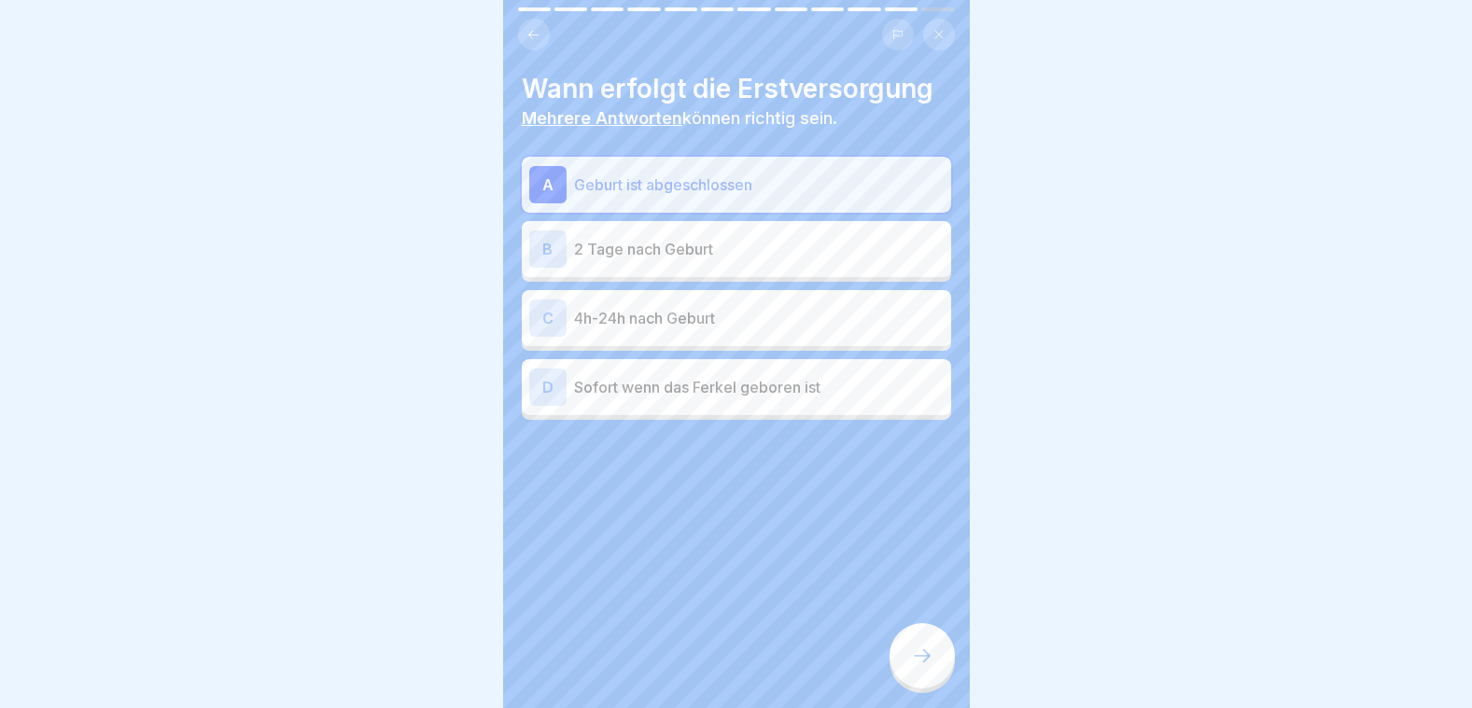
click at [644, 380] on p "Sofort wenn das Ferkel geboren ist" at bounding box center [759, 387] width 370 height 22
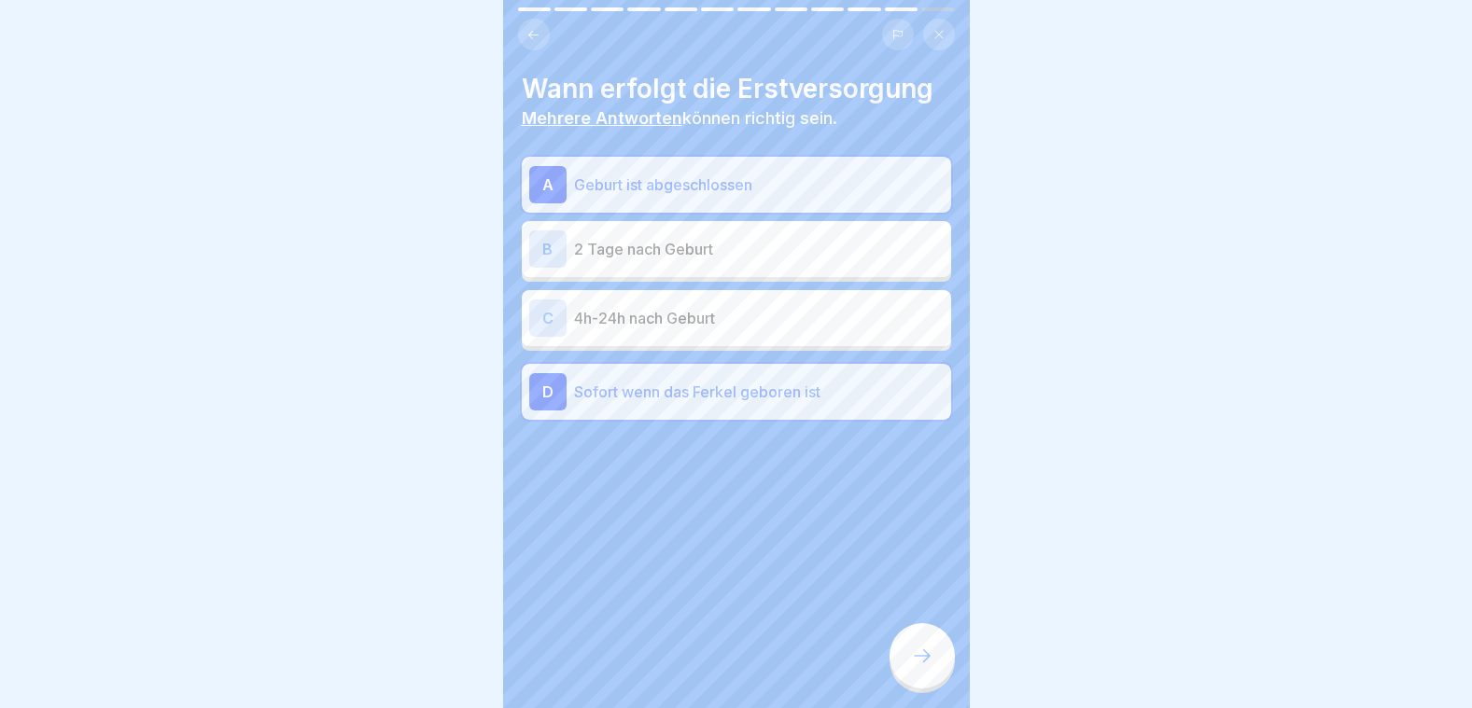
click at [640, 385] on p "Sofort wenn das Ferkel geboren ist" at bounding box center [759, 392] width 370 height 22
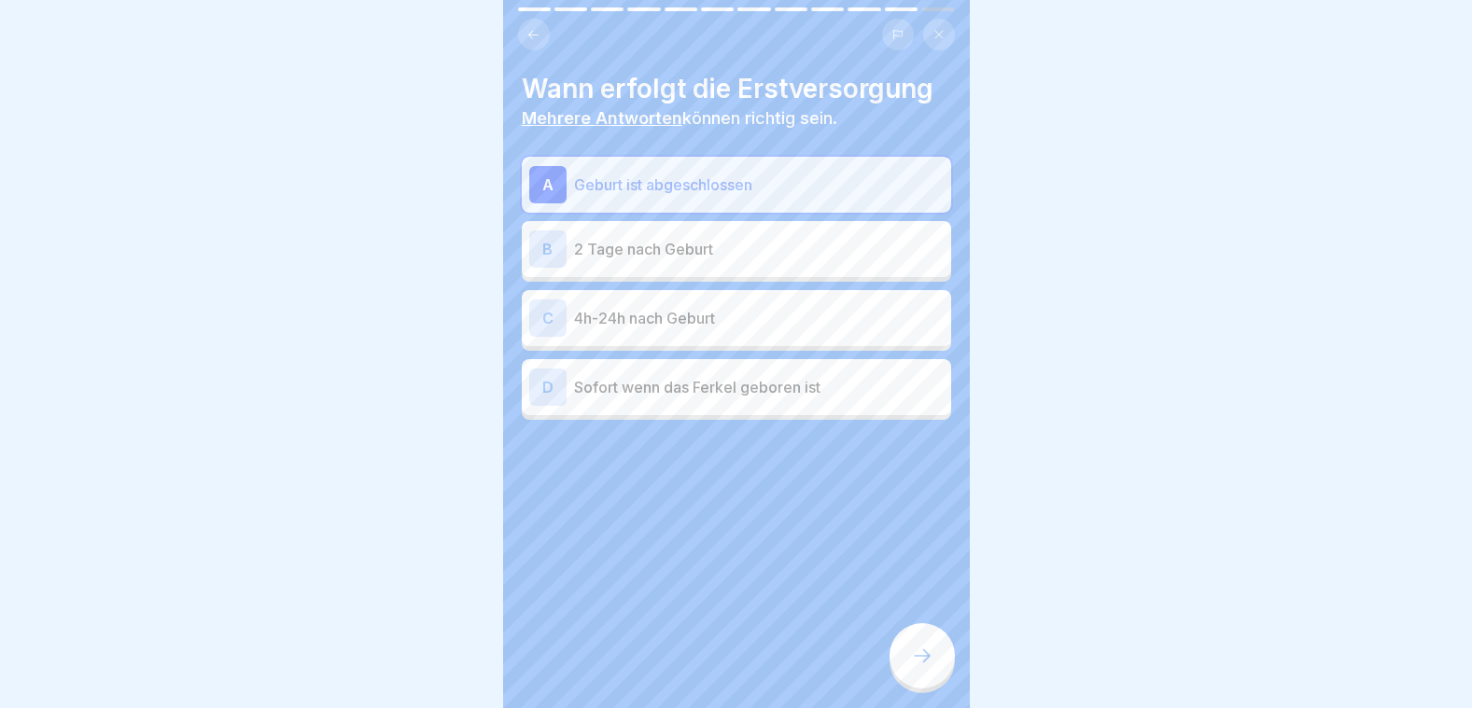
click at [611, 307] on p "4h-24h nach Geburt" at bounding box center [759, 318] width 370 height 22
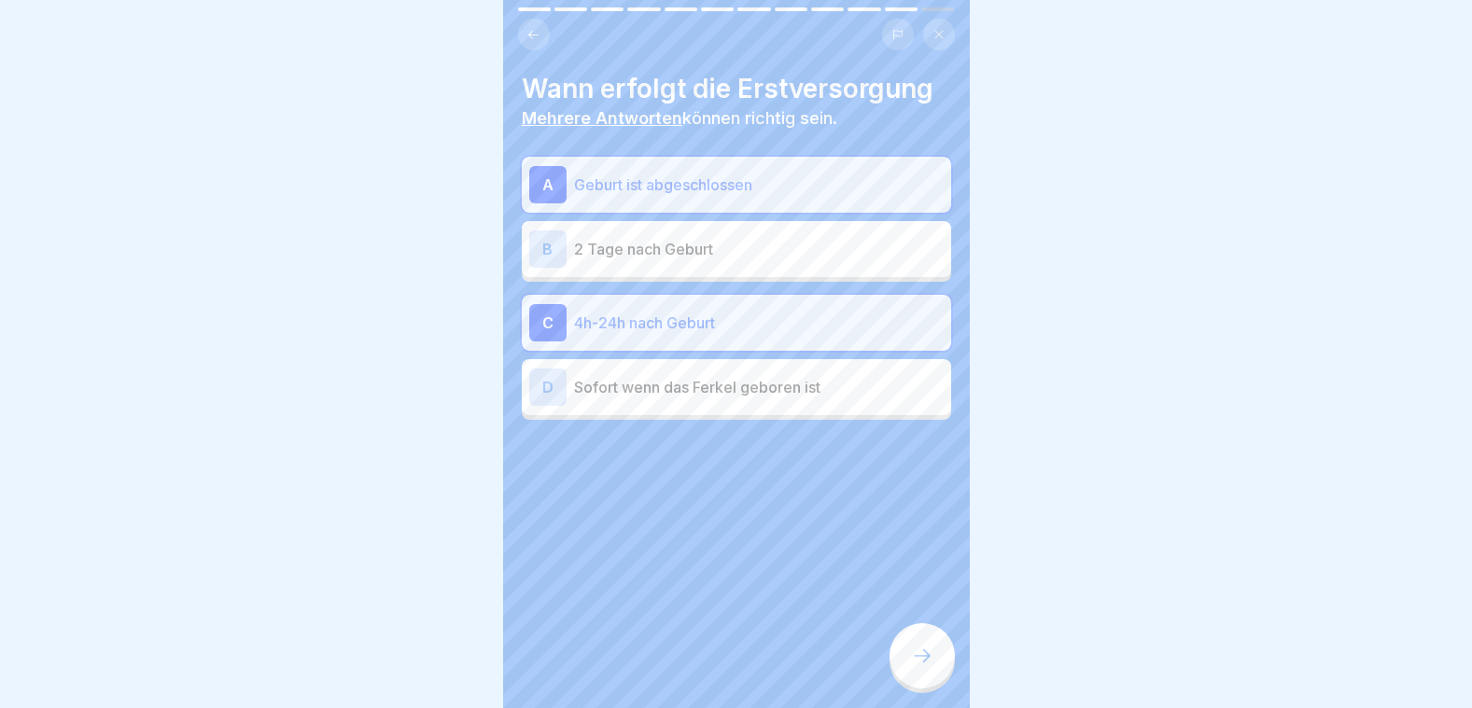
click at [926, 647] on div at bounding box center [921, 655] width 65 height 65
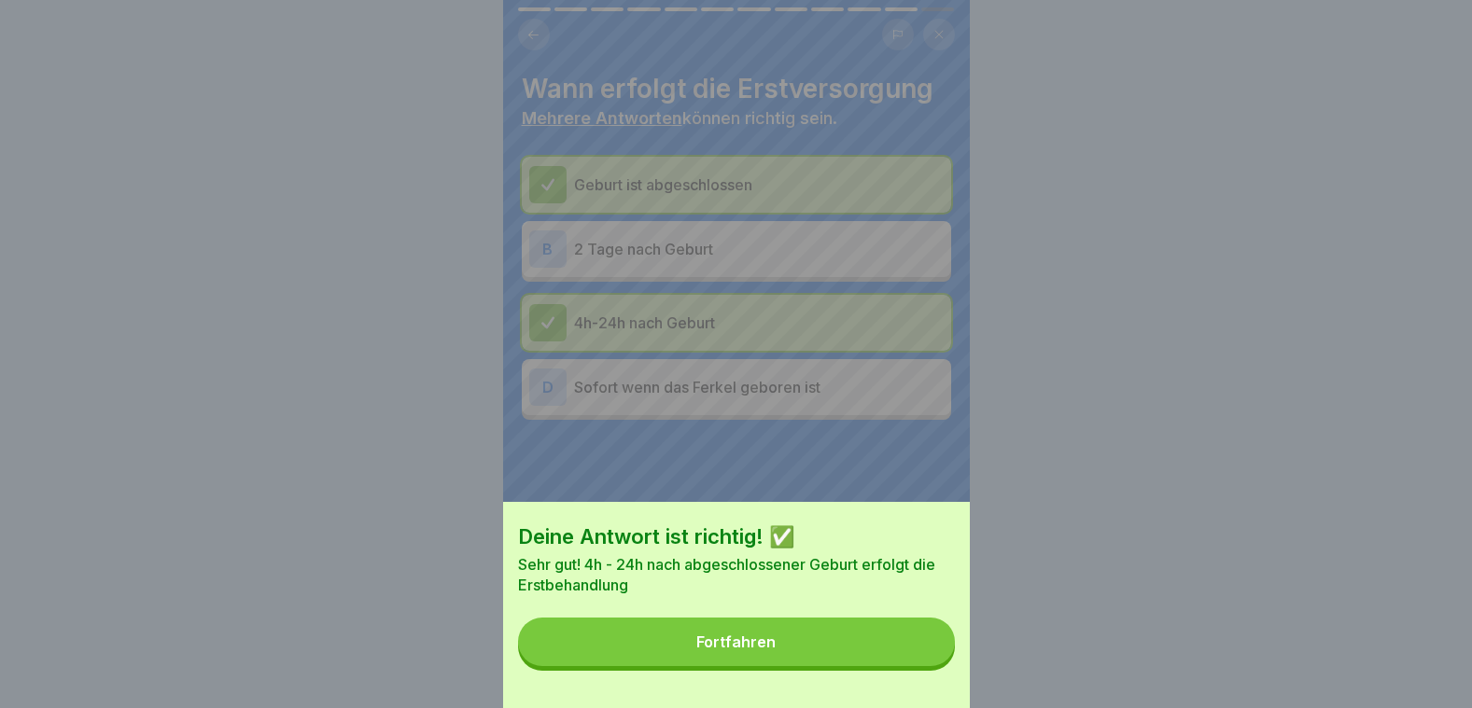
click at [926, 647] on button "Fortfahren" at bounding box center [736, 642] width 437 height 49
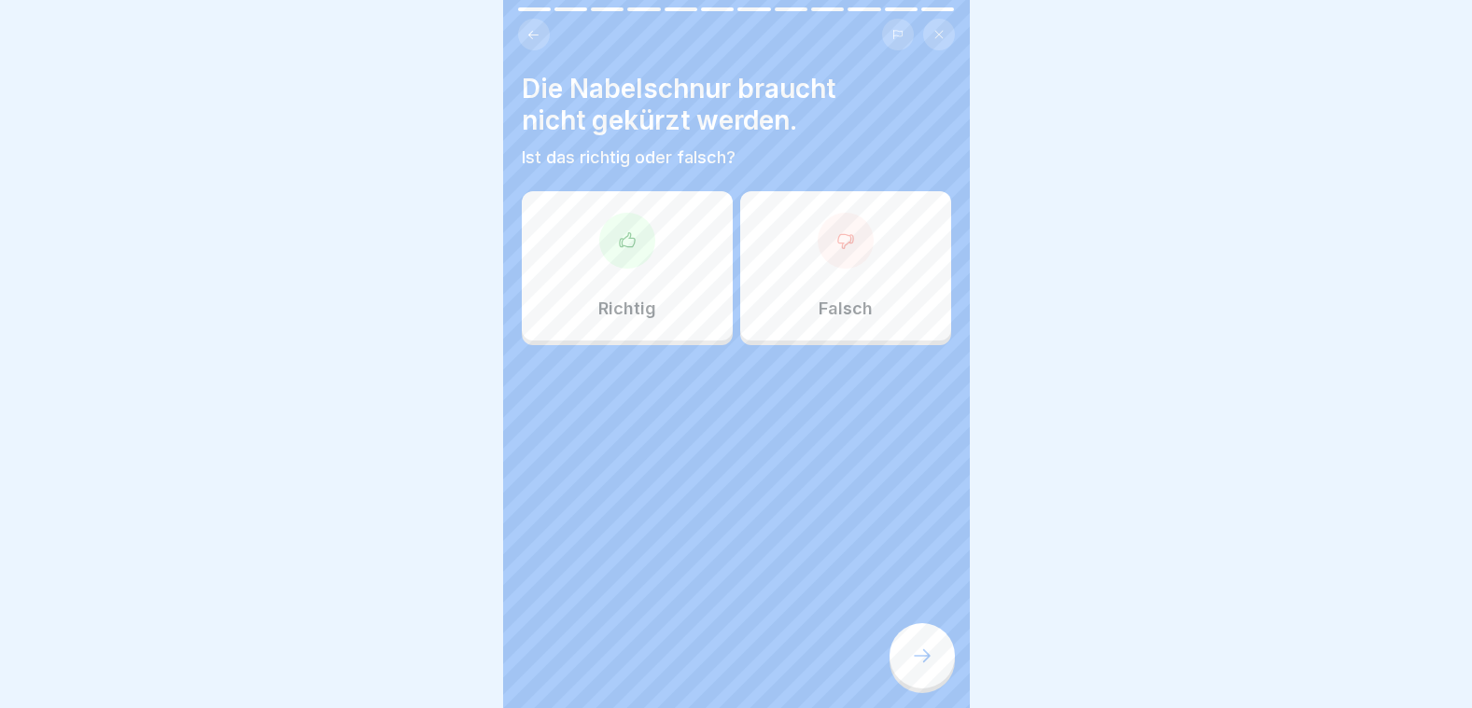
click at [801, 259] on div "Falsch" at bounding box center [845, 265] width 211 height 149
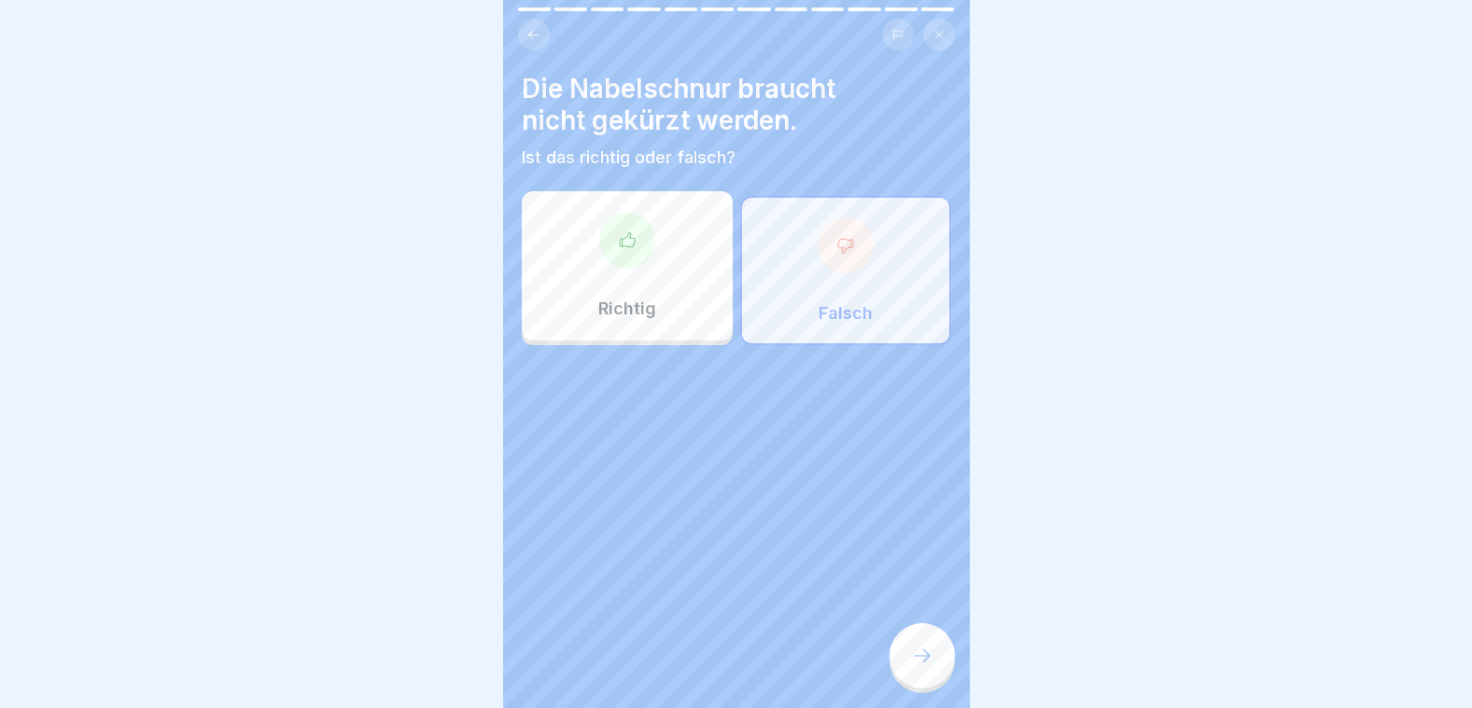
click at [900, 651] on div at bounding box center [921, 655] width 65 height 65
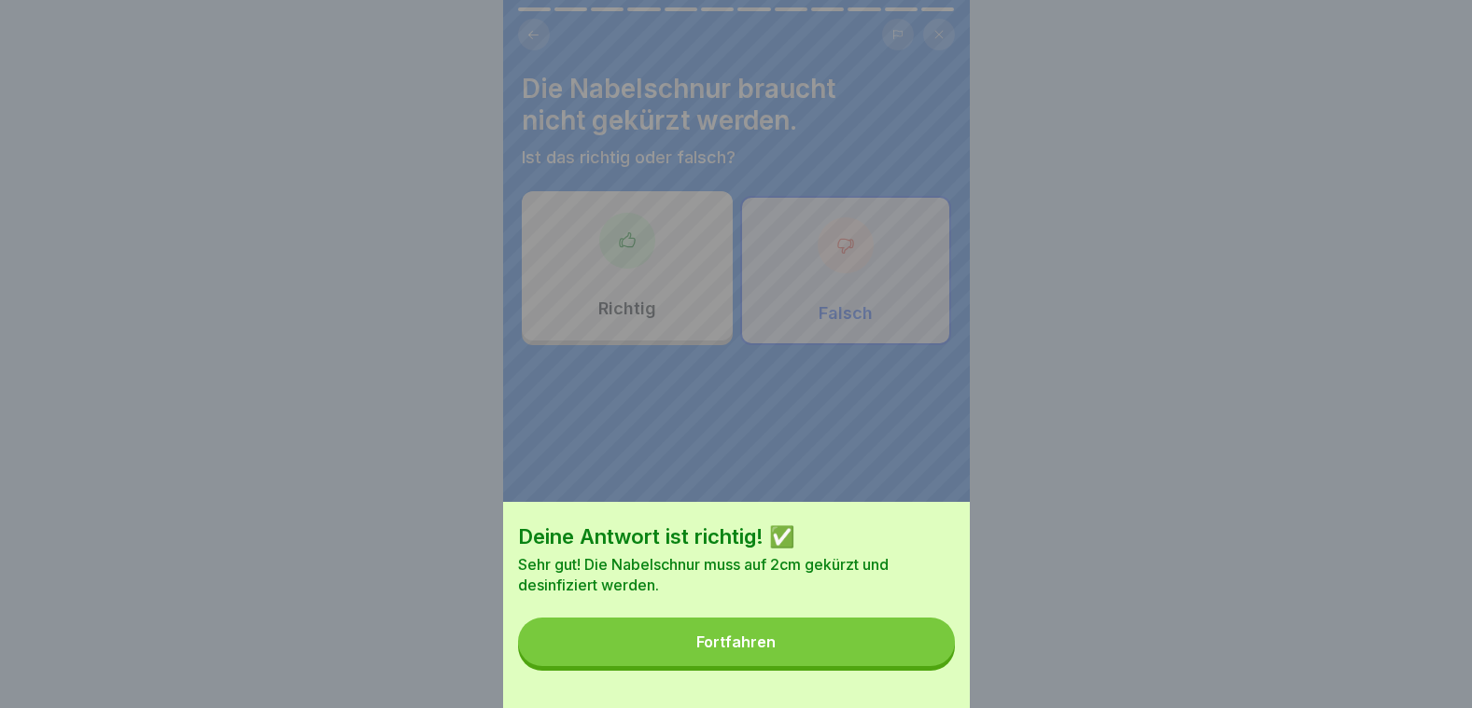
click at [755, 651] on div "Fortfahren" at bounding box center [735, 642] width 79 height 17
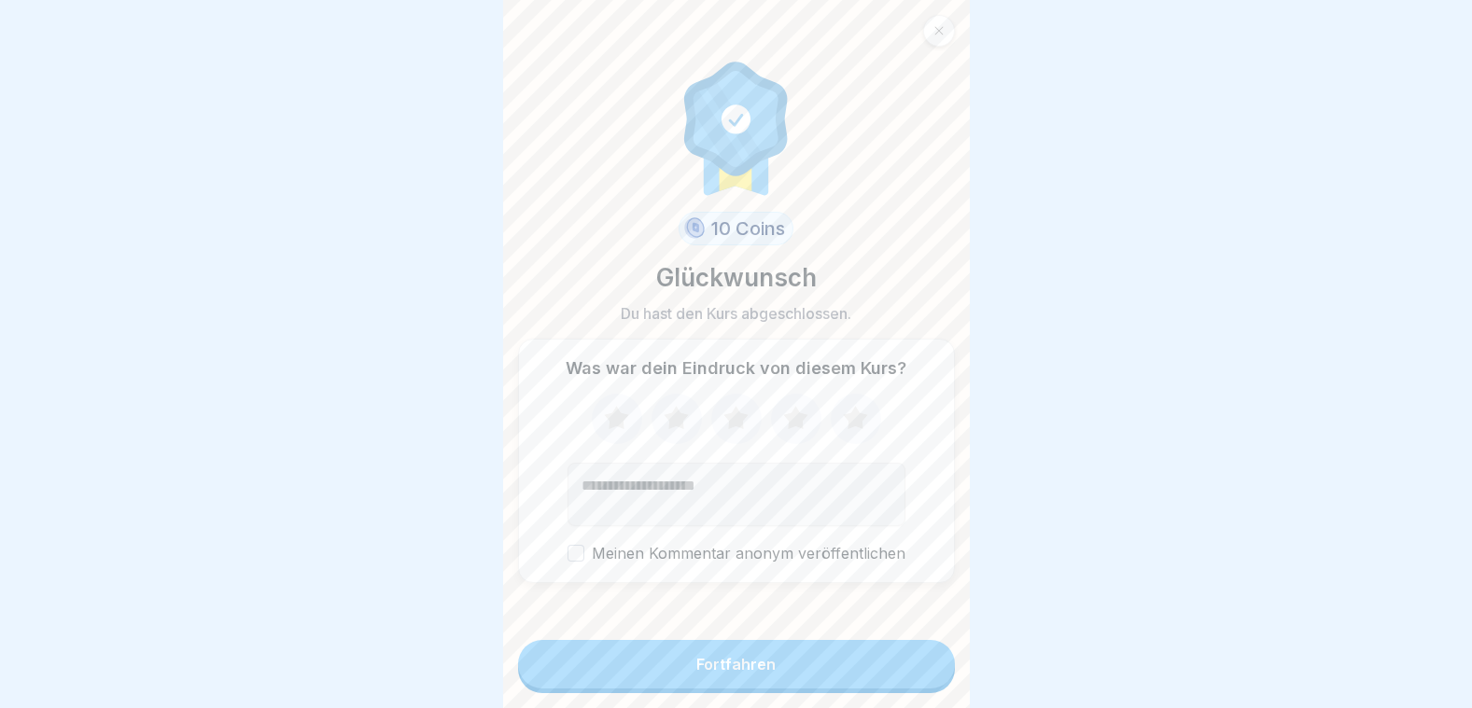
click at [854, 416] on icon at bounding box center [855, 417] width 24 height 23
click at [782, 662] on button "Fortfahren" at bounding box center [736, 664] width 437 height 49
click at [791, 643] on button "Fortfahren" at bounding box center [736, 664] width 437 height 49
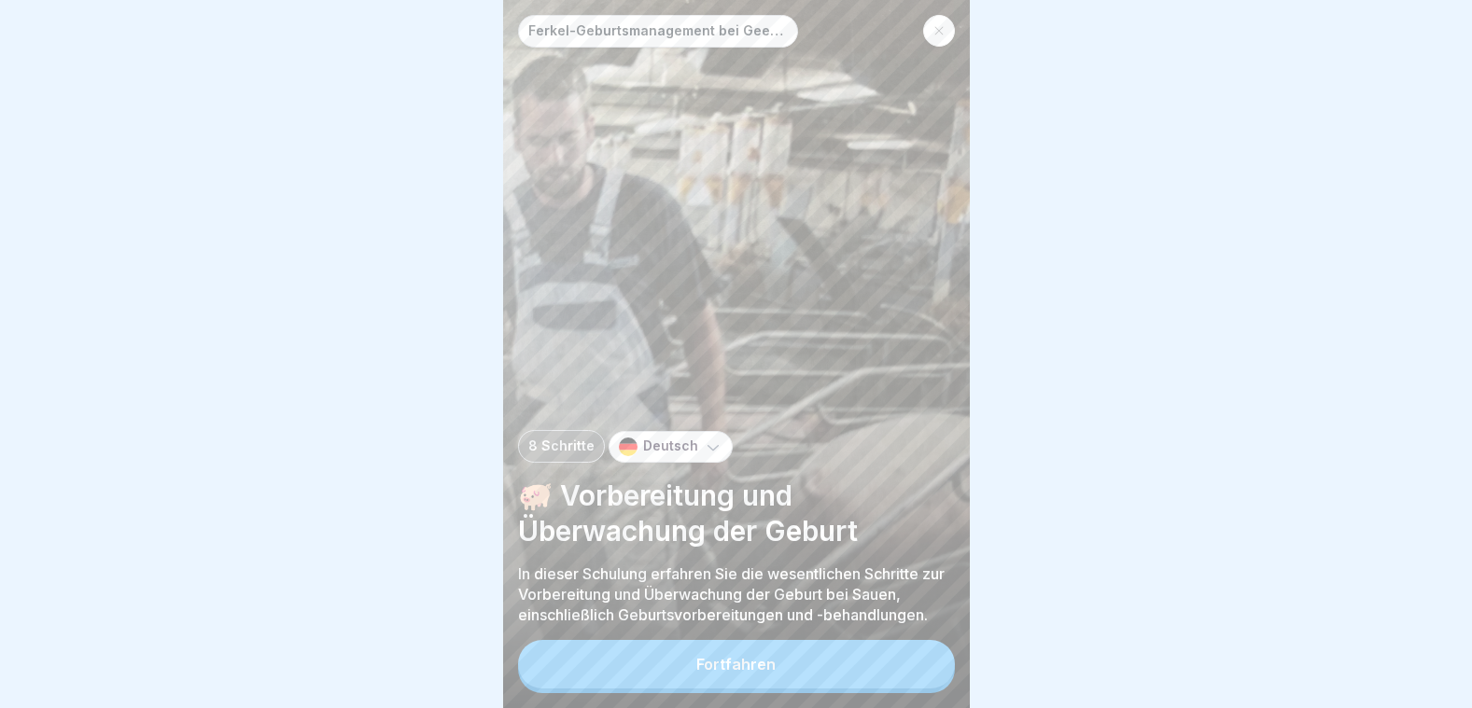
click at [803, 661] on button "Fortfahren" at bounding box center [736, 664] width 437 height 49
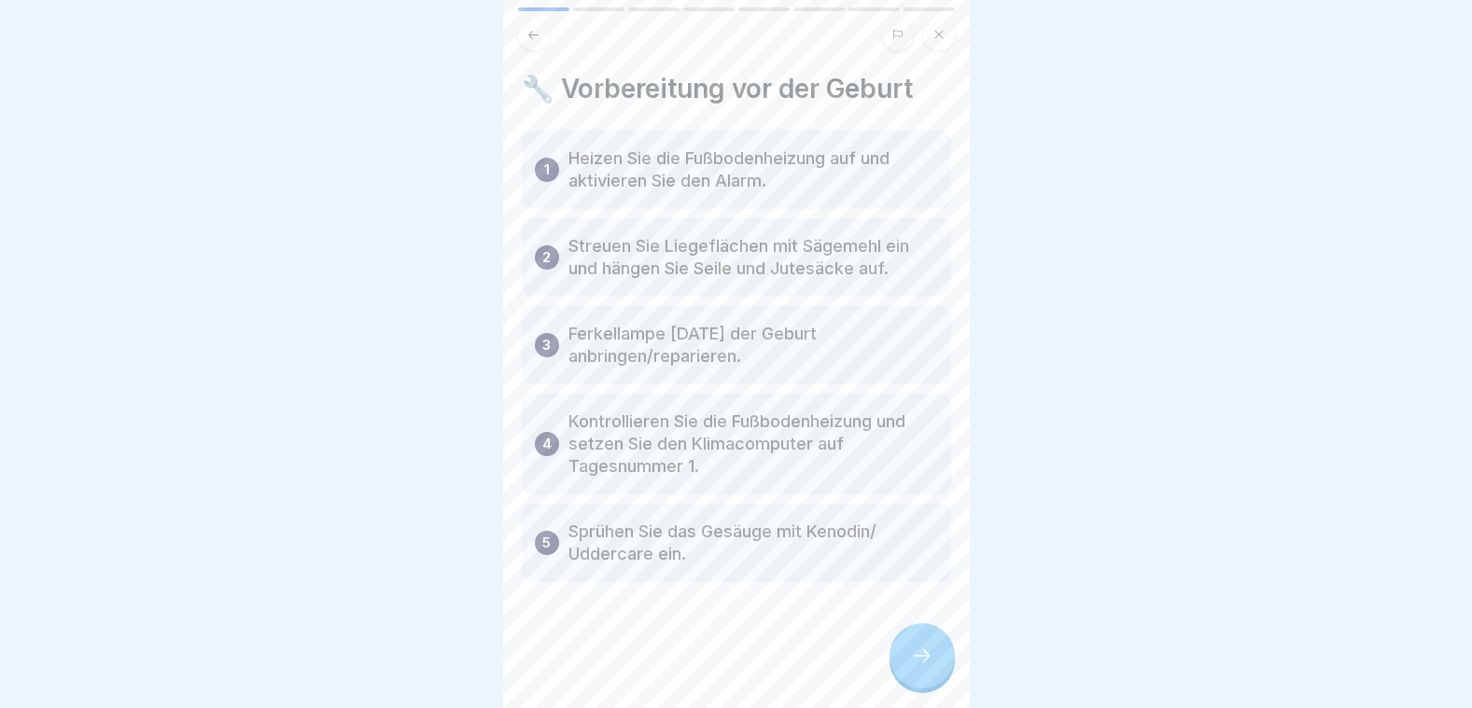
click at [927, 667] on div at bounding box center [921, 655] width 65 height 65
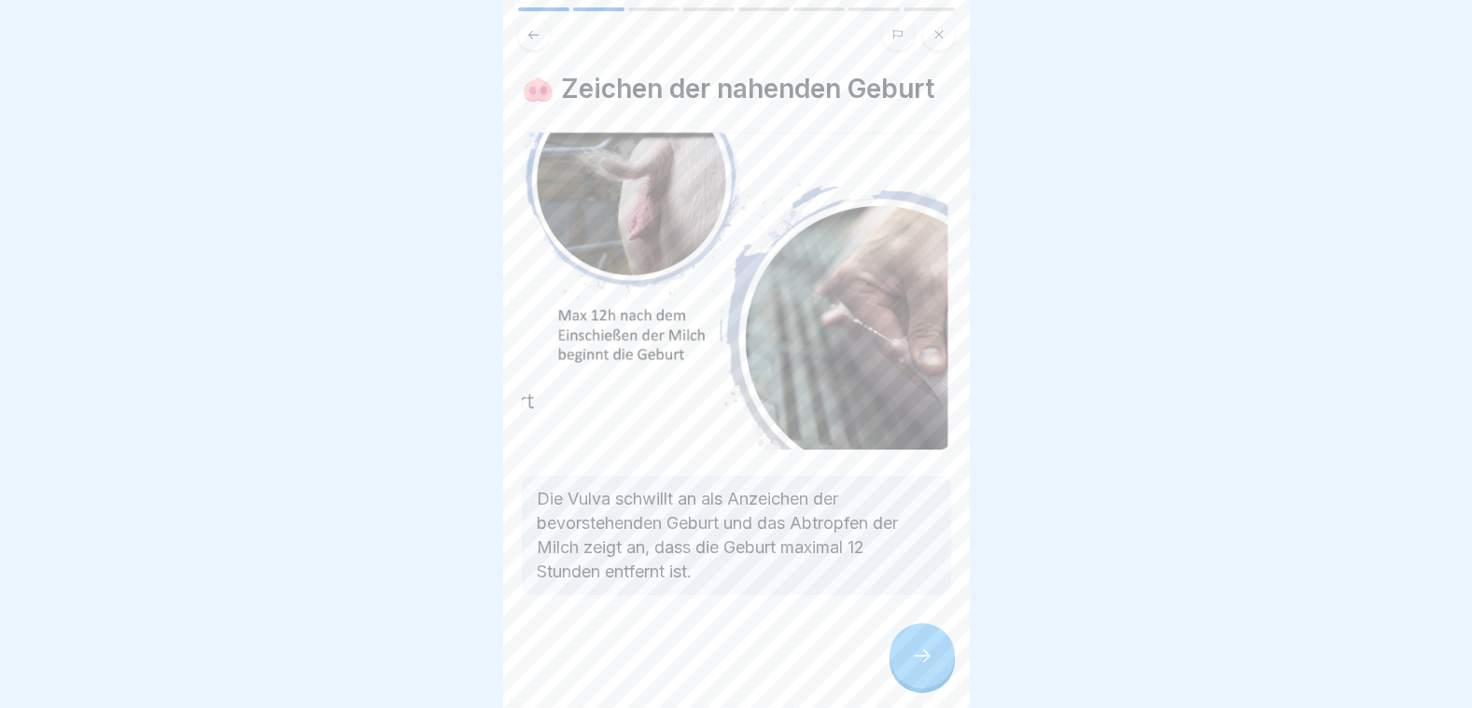
scroll to position [21, 0]
click at [917, 653] on icon at bounding box center [922, 656] width 22 height 22
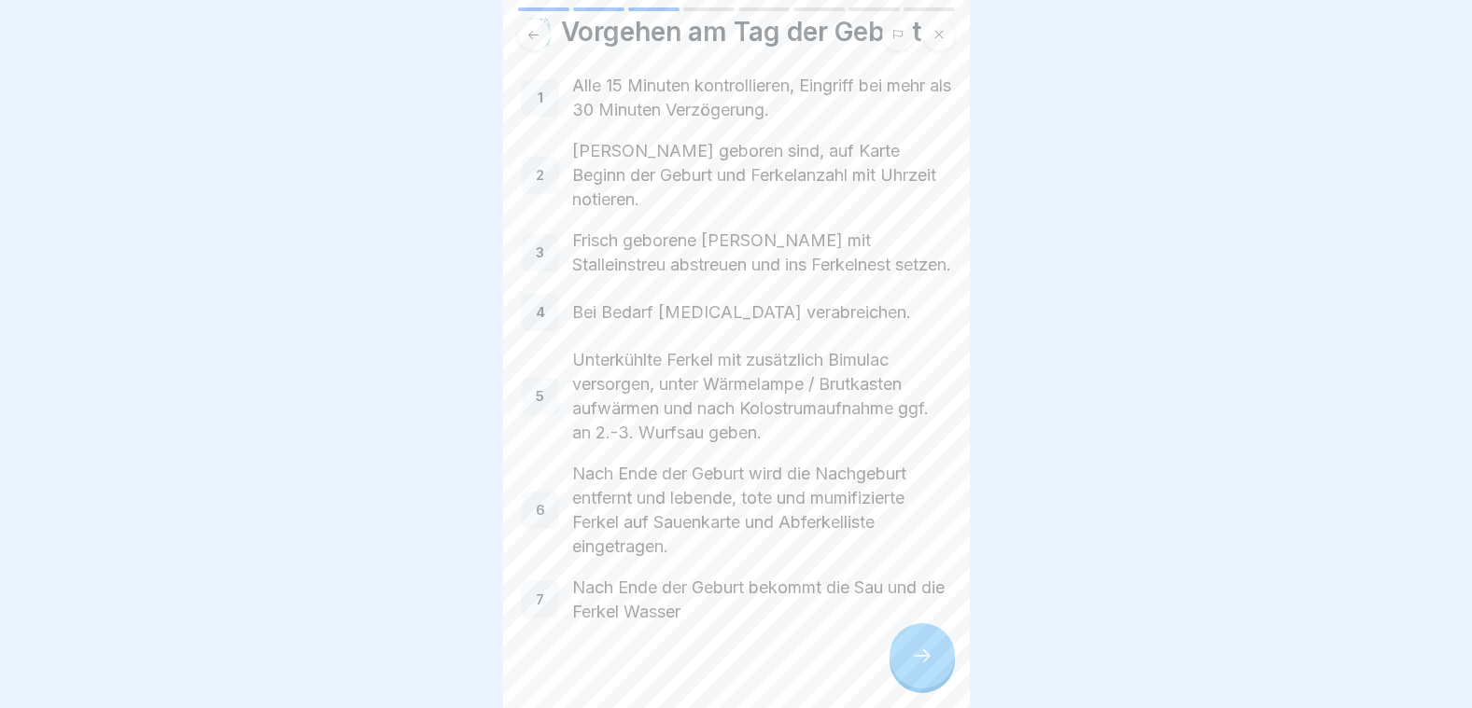
scroll to position [85, 0]
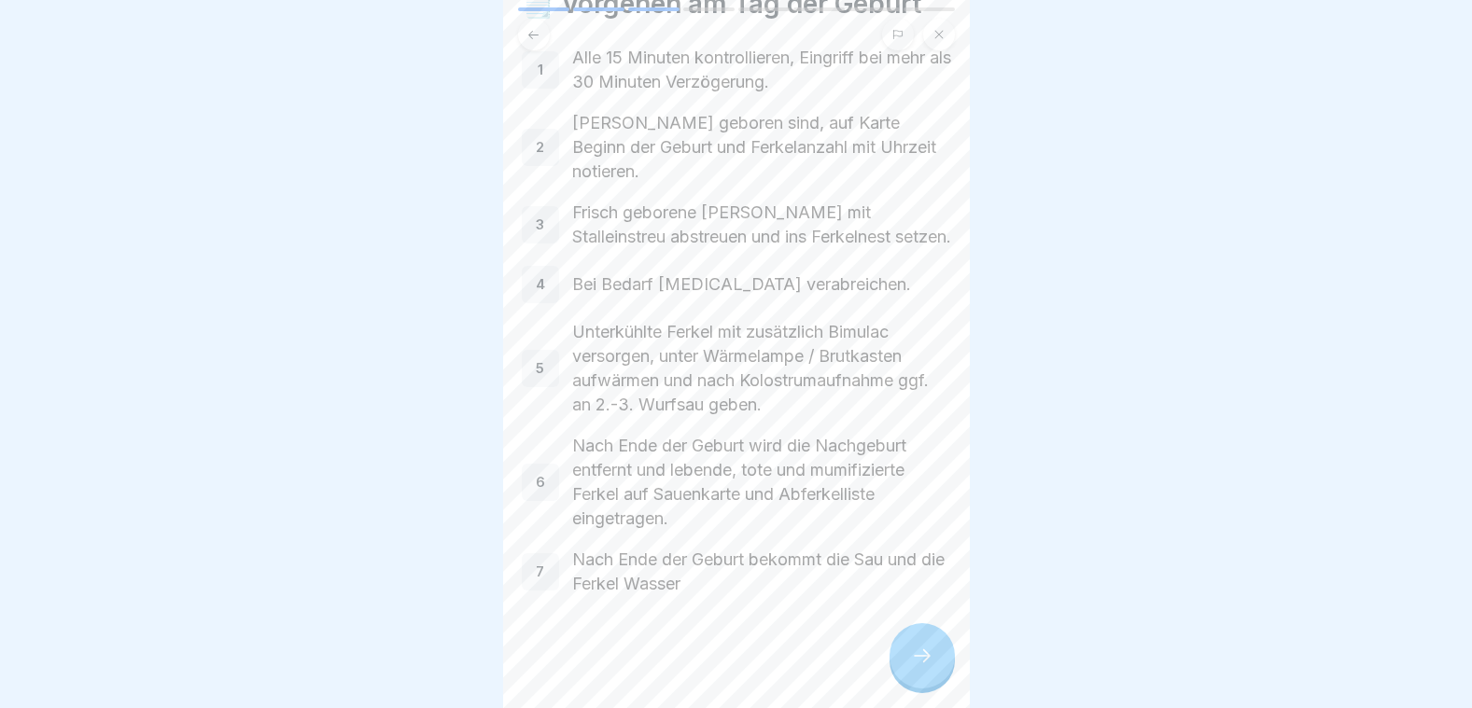
click at [914, 656] on icon at bounding box center [922, 656] width 22 height 22
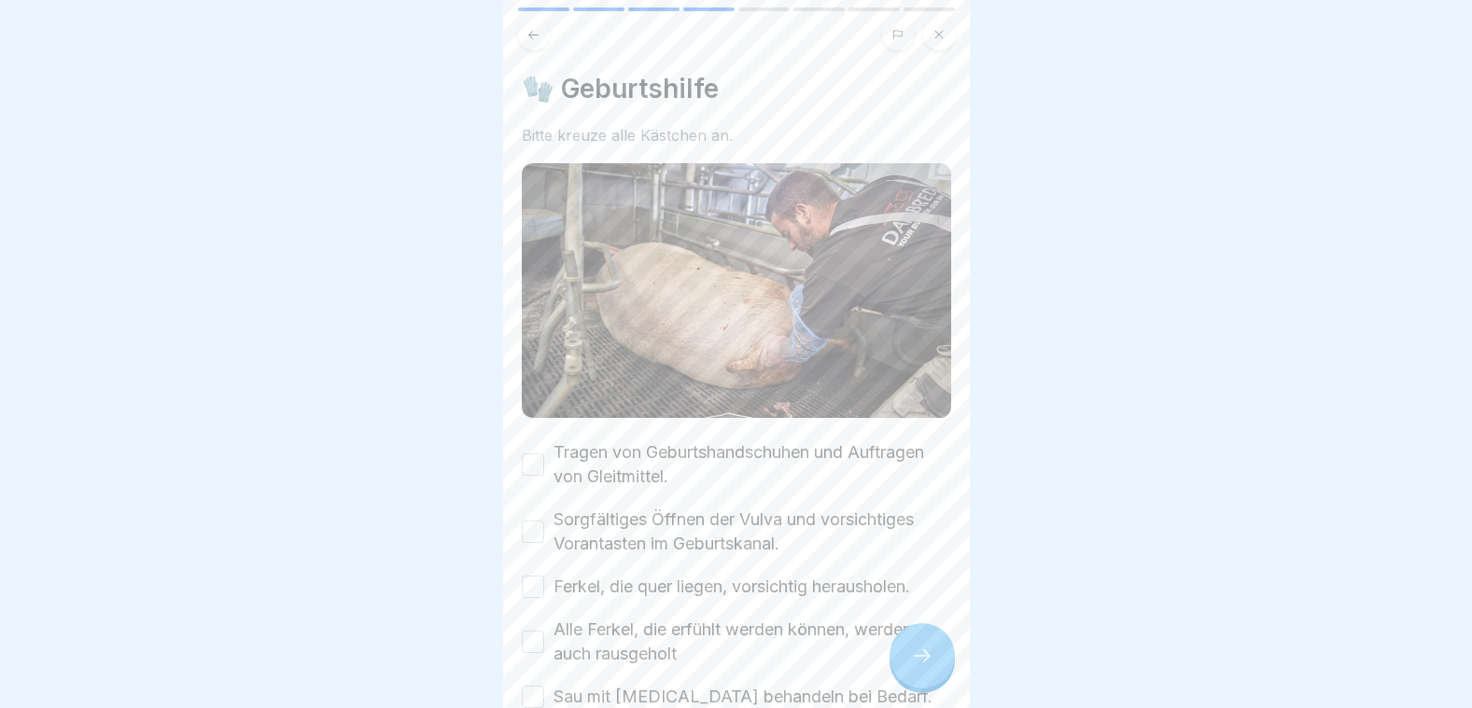
drag, startPoint x: 536, startPoint y: 437, endPoint x: 527, endPoint y: 452, distance: 17.1
click at [534, 454] on button "Tragen von Geburtshandschuhen und Auftragen von Gleitmittel." at bounding box center [533, 465] width 22 height 22
click at [530, 521] on button "Sorgfältiges Öffnen der Vulva und vorsichtiges Vorantasten im Geburtskanal." at bounding box center [533, 532] width 22 height 22
click at [535, 576] on button "Ferkel, die quer liegen, vorsichtig herausholen." at bounding box center [533, 587] width 22 height 22
drag, startPoint x: 530, startPoint y: 612, endPoint x: 534, endPoint y: 656, distance: 44.0
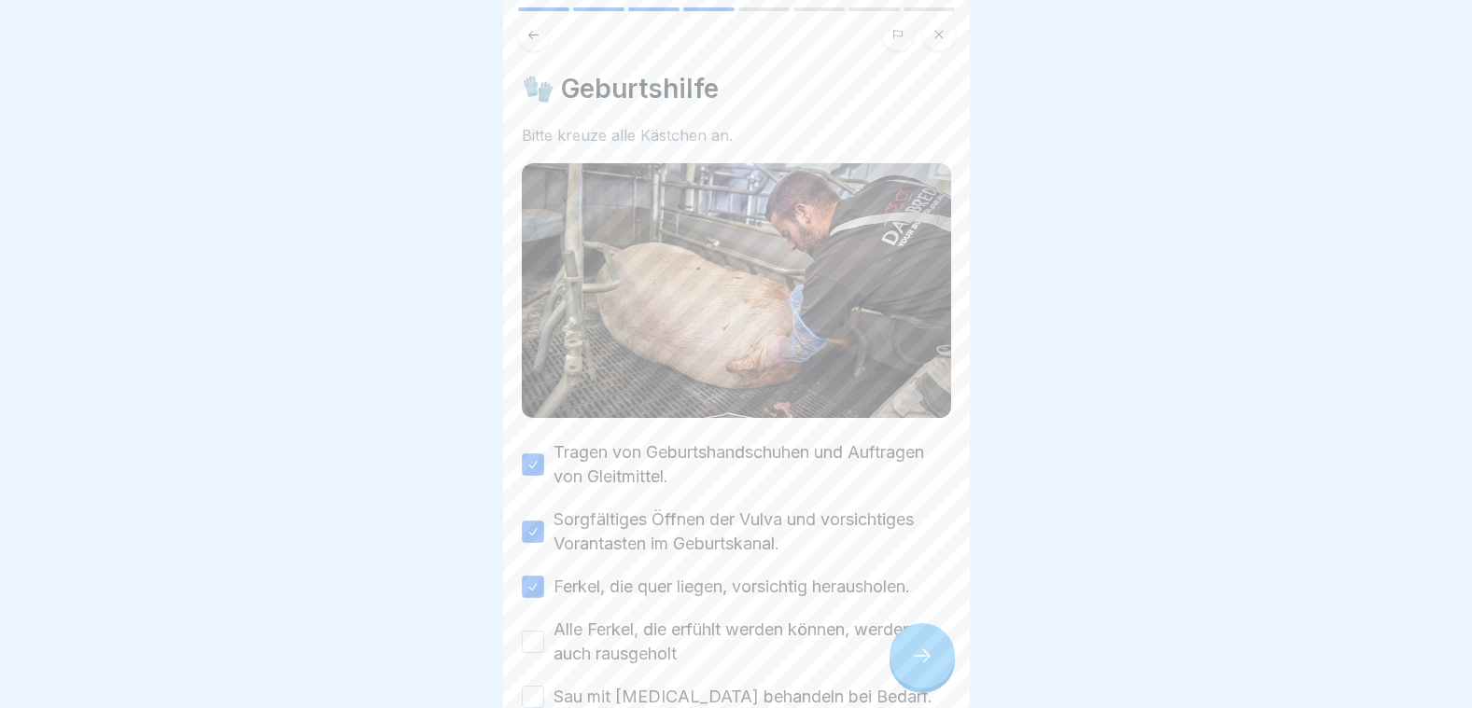
click at [530, 631] on button "Alle Ferkel, die erfühlt werden können, werden auch rausgeholt" at bounding box center [533, 642] width 22 height 22
click at [533, 686] on button "Sau mit [MEDICAL_DATA] behandeln bei Bedarf." at bounding box center [533, 697] width 22 height 22
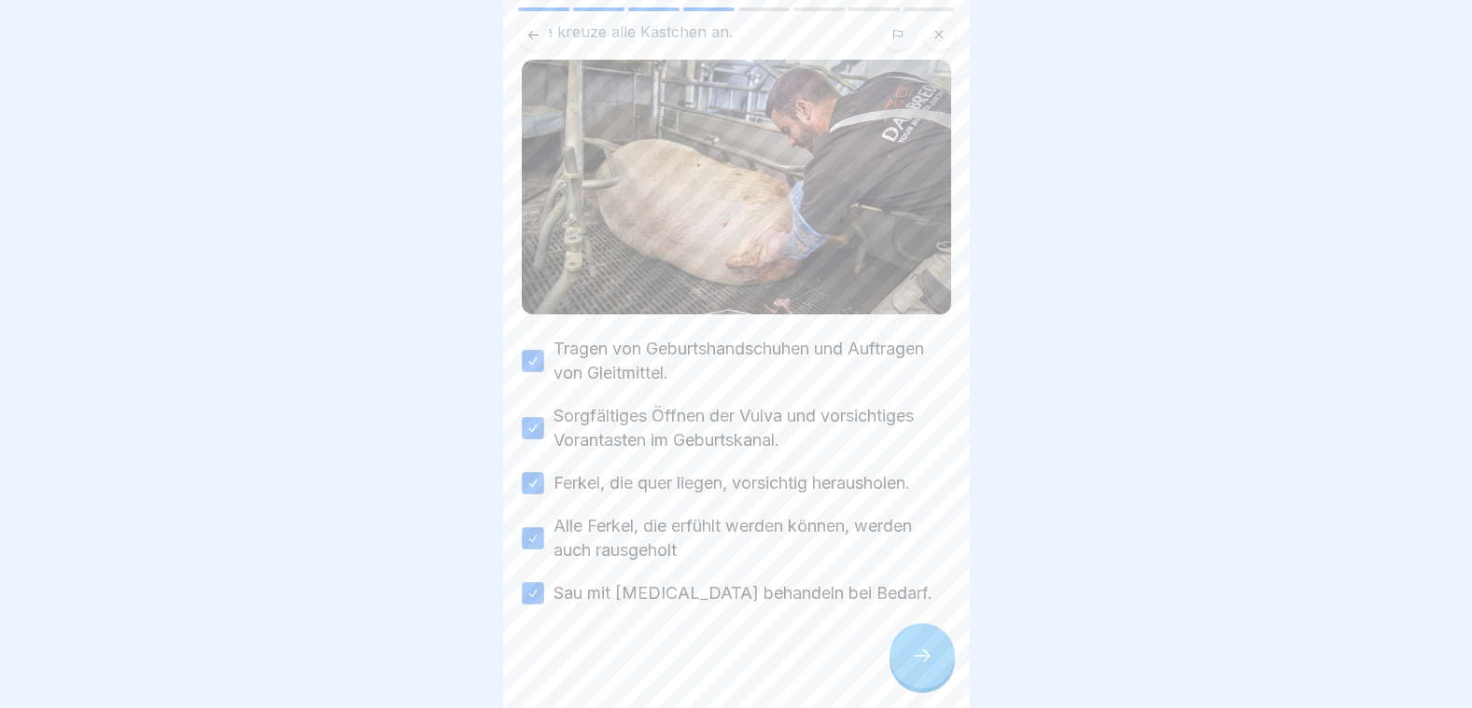
scroll to position [105, 0]
click at [918, 660] on icon at bounding box center [922, 656] width 22 height 22
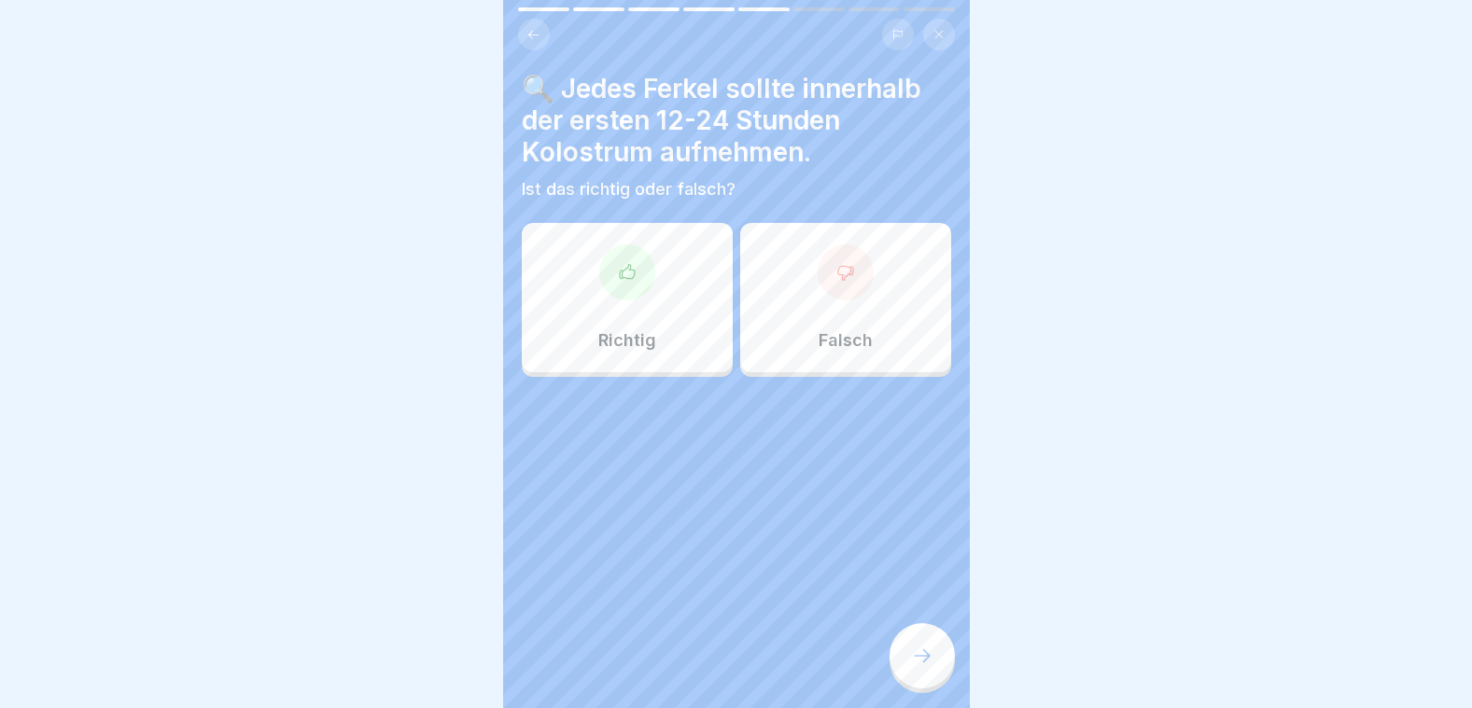
click at [630, 266] on icon at bounding box center [627, 272] width 19 height 19
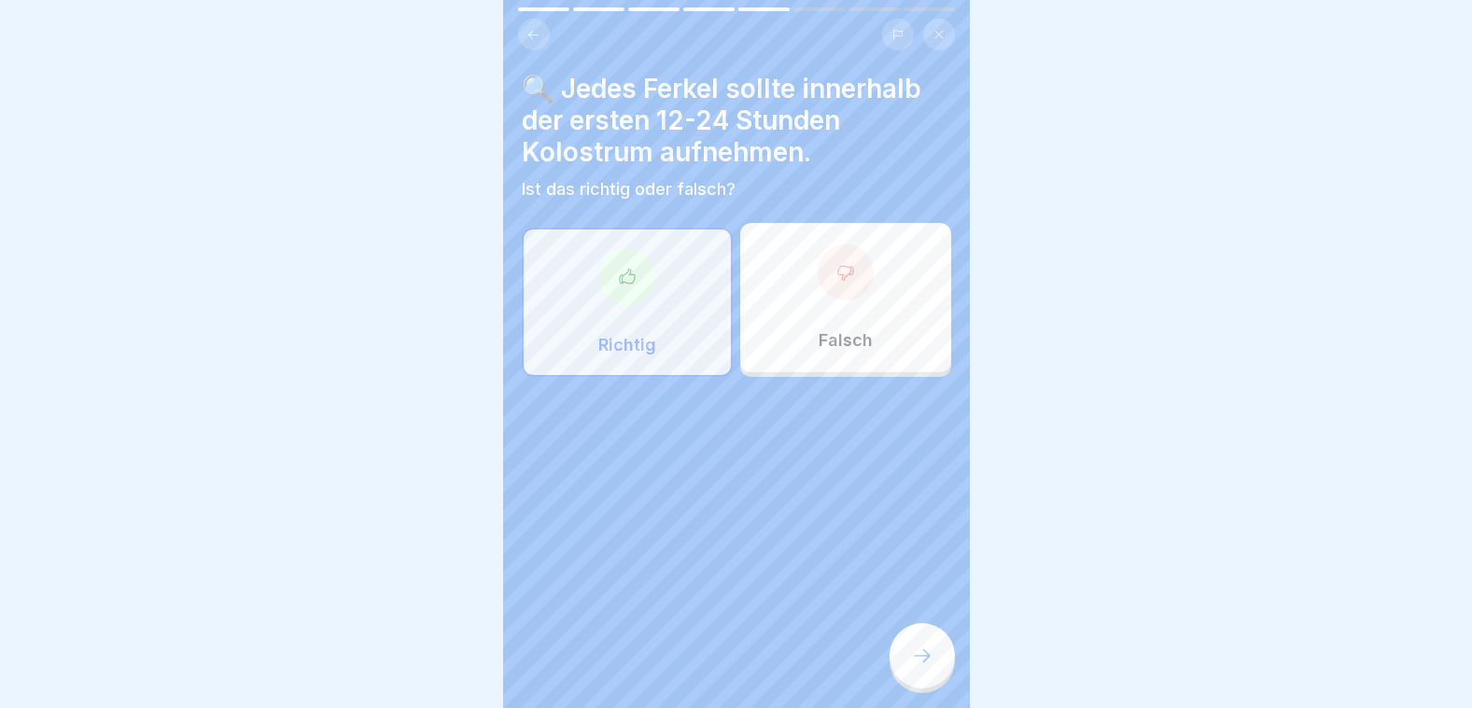
click at [924, 668] on div at bounding box center [921, 655] width 65 height 65
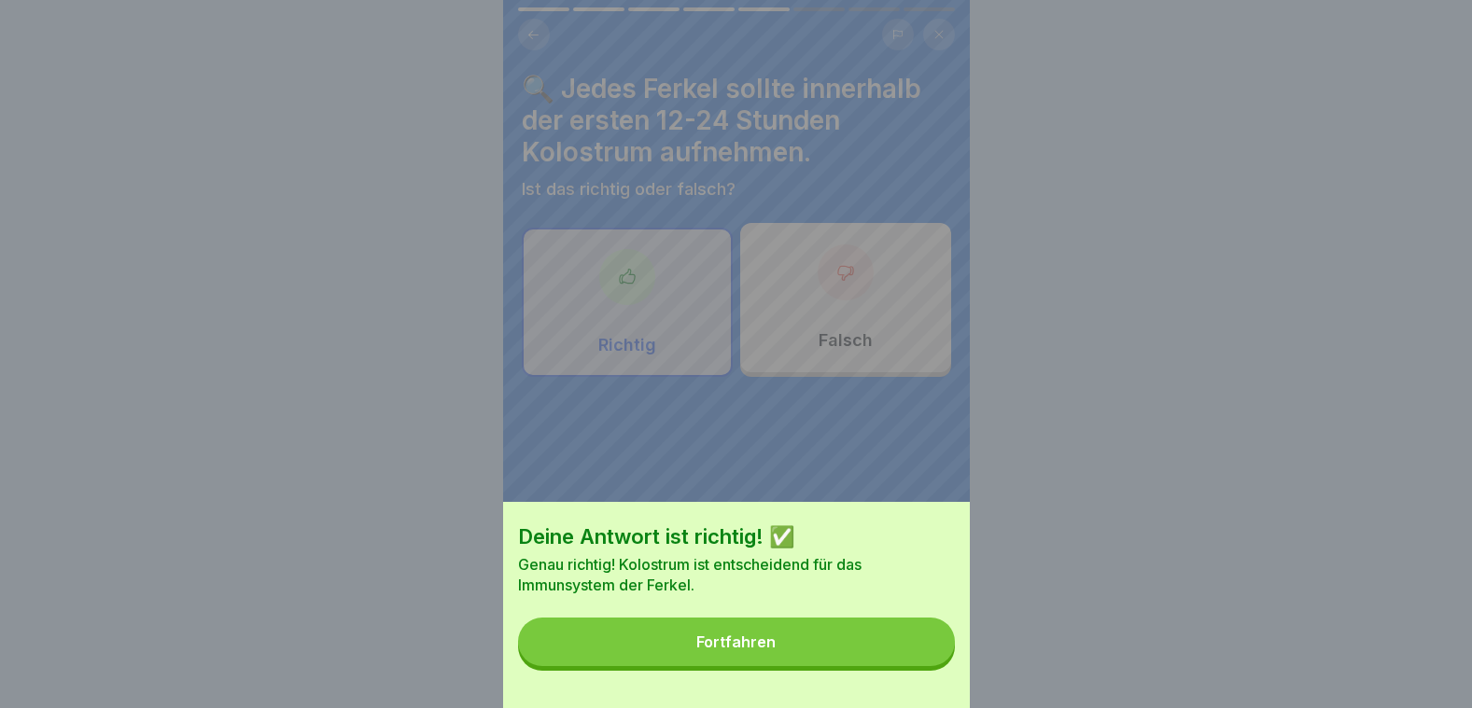
click at [875, 657] on button "Fortfahren" at bounding box center [736, 642] width 437 height 49
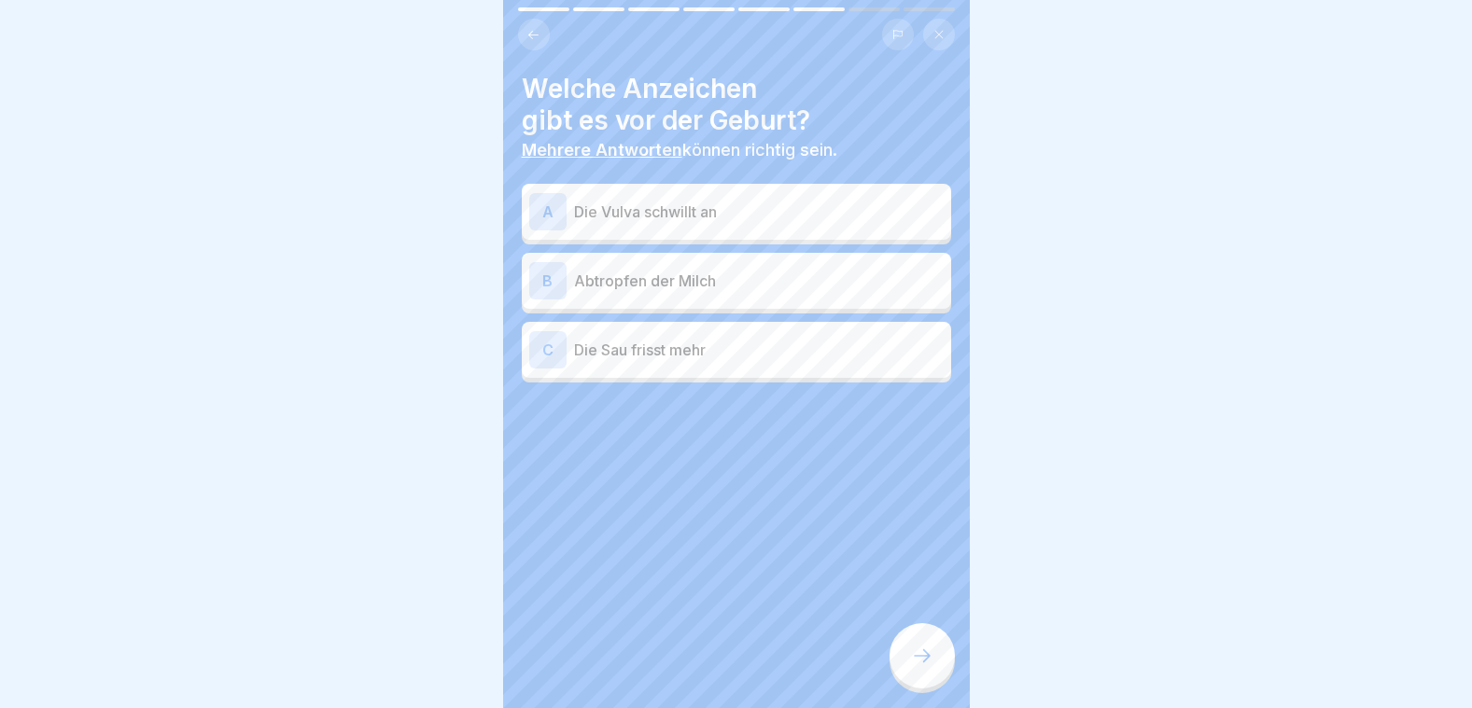
click at [652, 201] on p "Die Vulva schwillt an" at bounding box center [759, 212] width 370 height 22
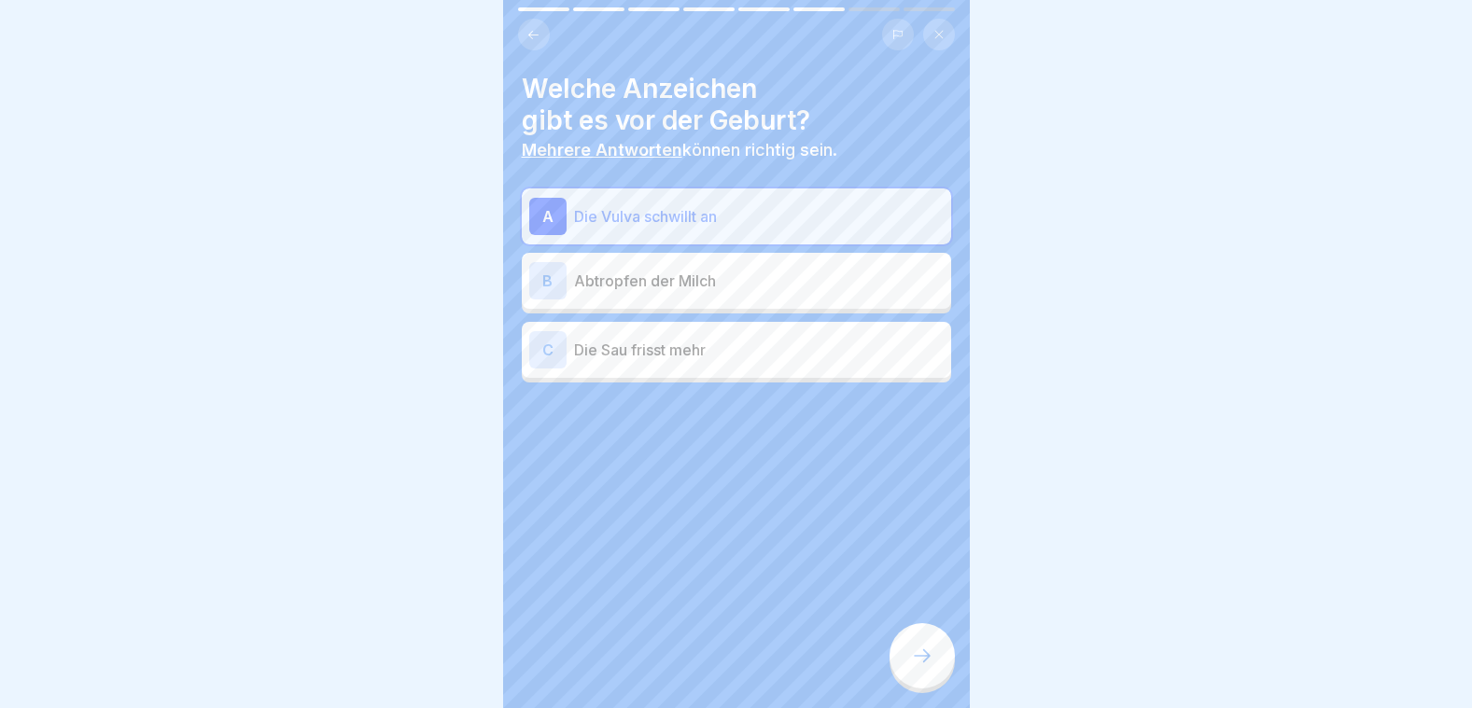
click at [661, 270] on p "Abtropfen der Milch" at bounding box center [759, 281] width 370 height 22
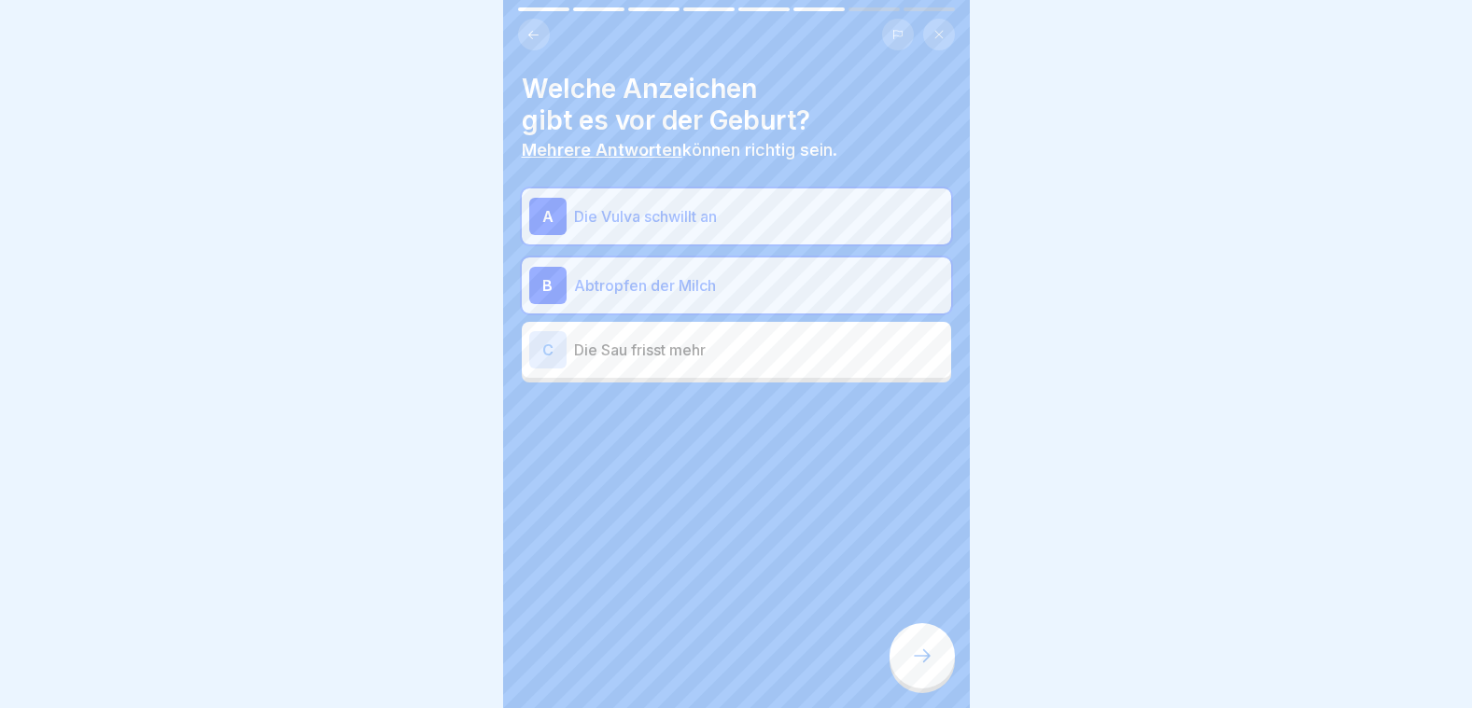
click at [924, 641] on div at bounding box center [921, 655] width 65 height 65
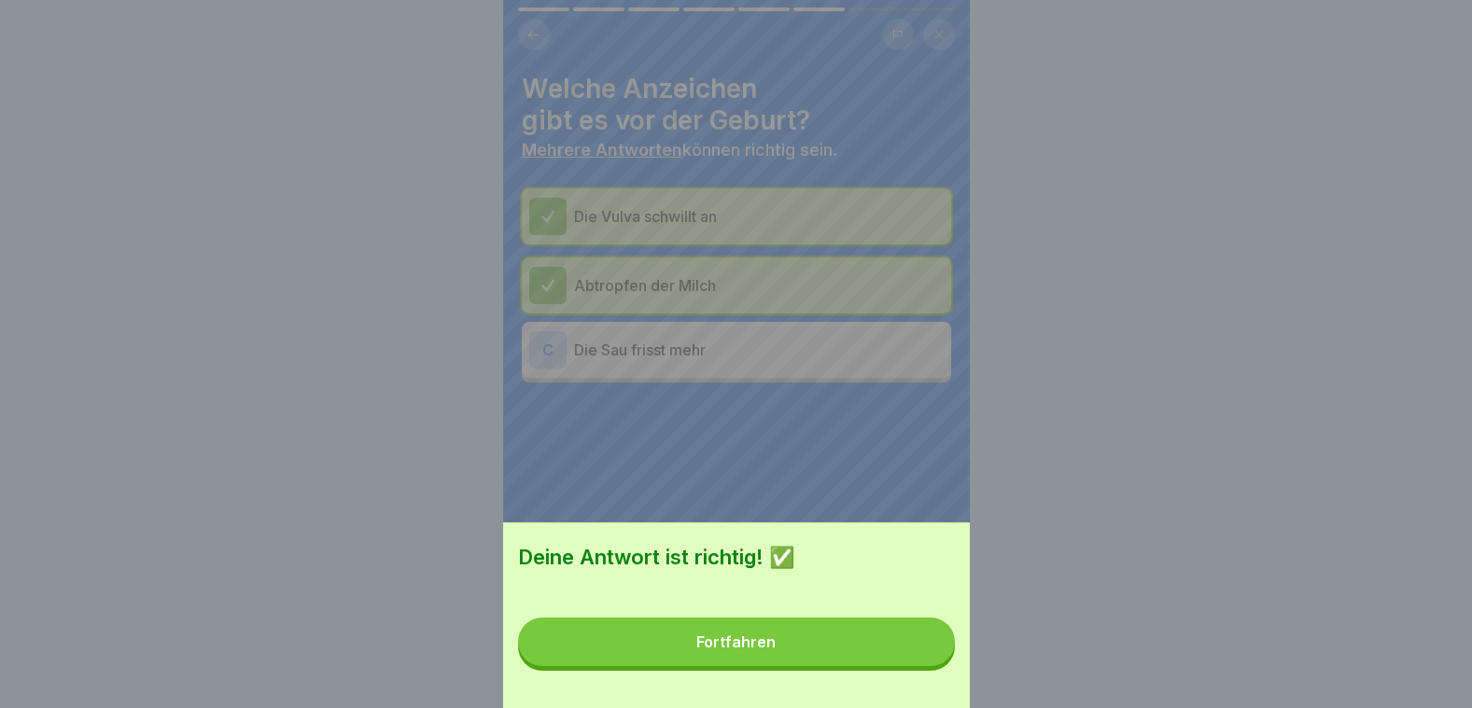
click at [885, 638] on button "Fortfahren" at bounding box center [736, 642] width 437 height 49
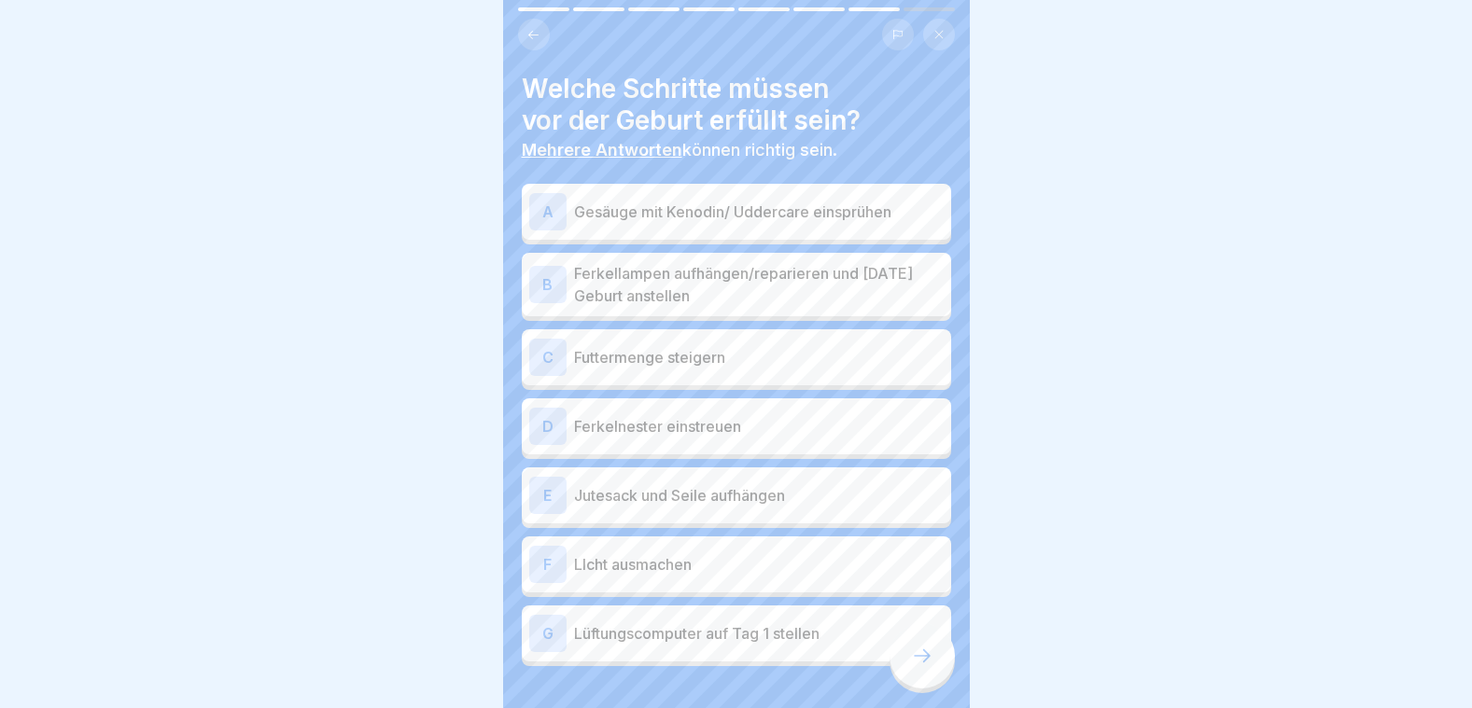
click at [695, 210] on div "A Gesäuge mit Kenodin/ Uddercare einsprühen" at bounding box center [736, 211] width 414 height 37
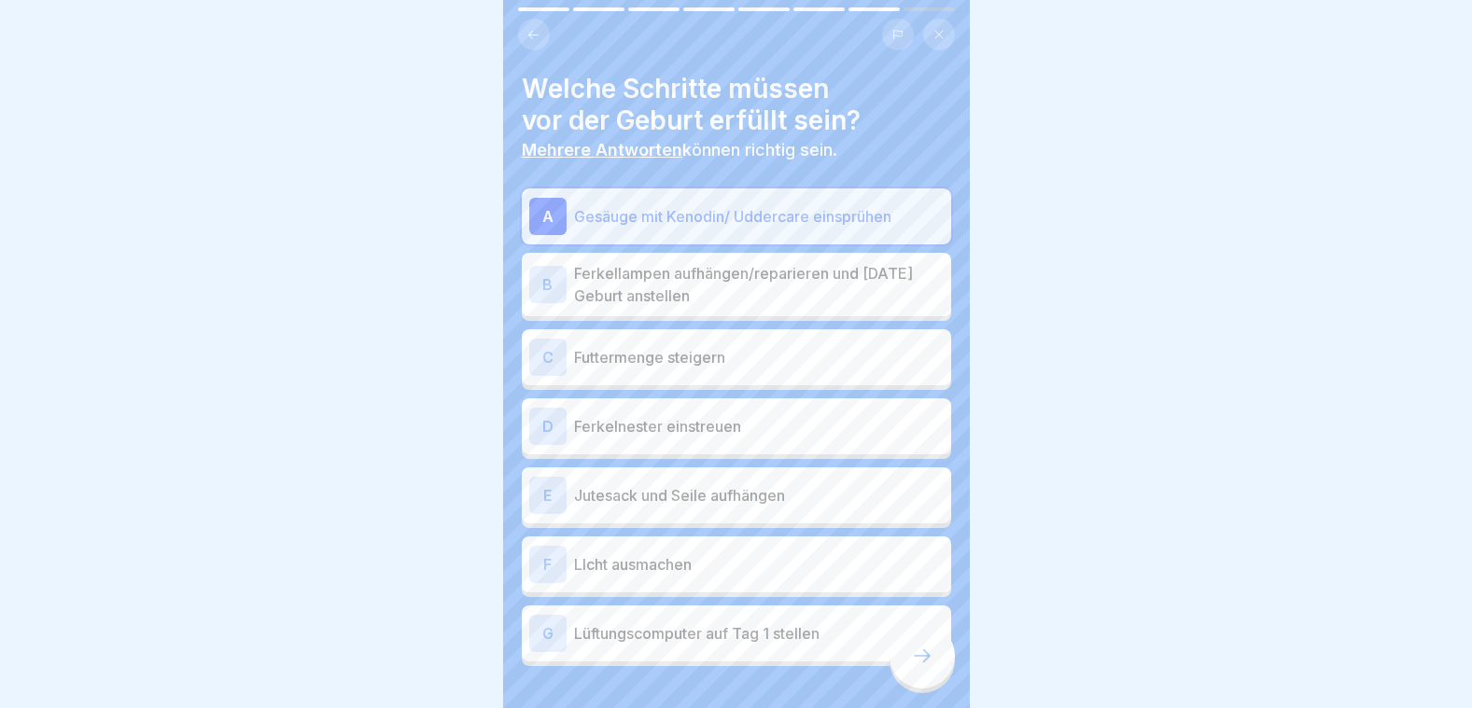
click at [701, 279] on p "Ferkellampen aufhängen/reparieren und [DATE] Geburt anstellen" at bounding box center [759, 284] width 370 height 45
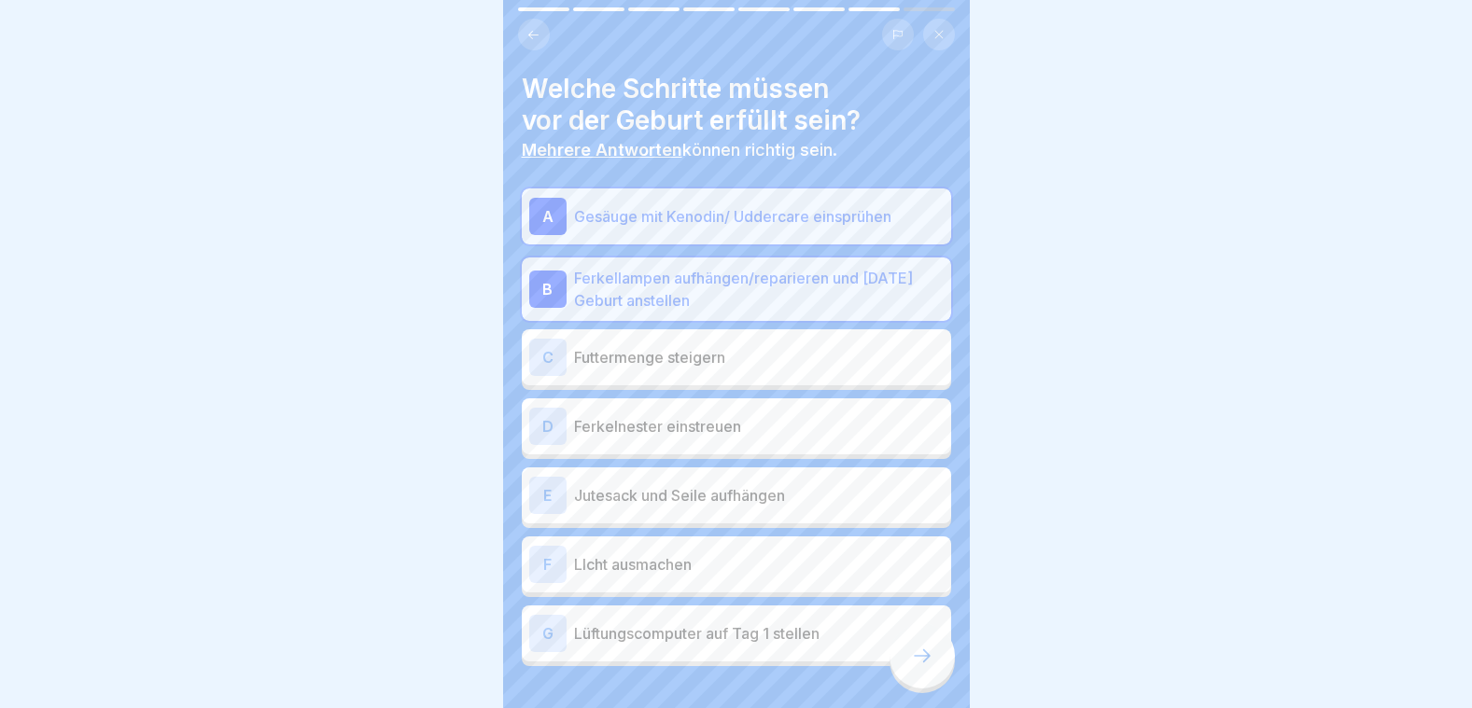
click at [677, 421] on p "Ferkelnester einstreuen" at bounding box center [759, 426] width 370 height 22
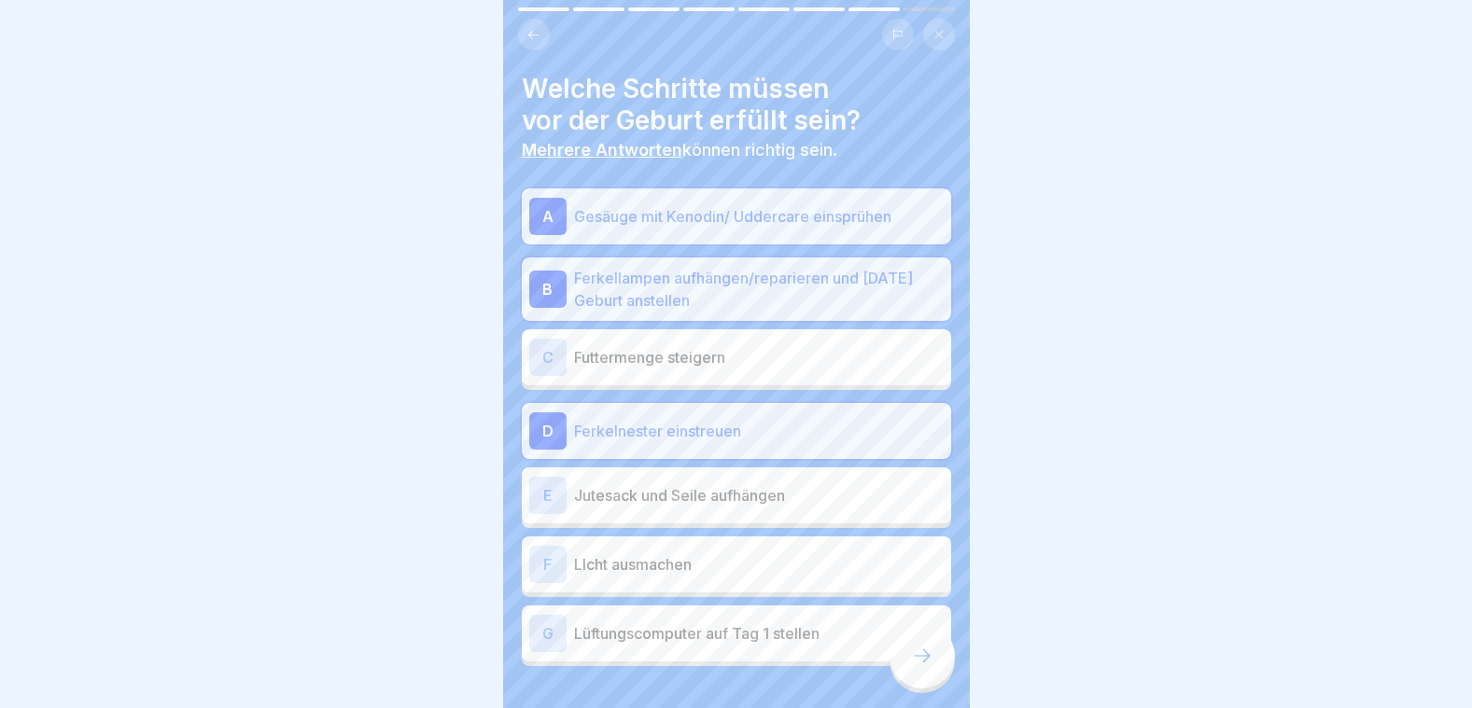
click at [680, 488] on p "Jutesack und Seile aufhängen" at bounding box center [759, 495] width 370 height 22
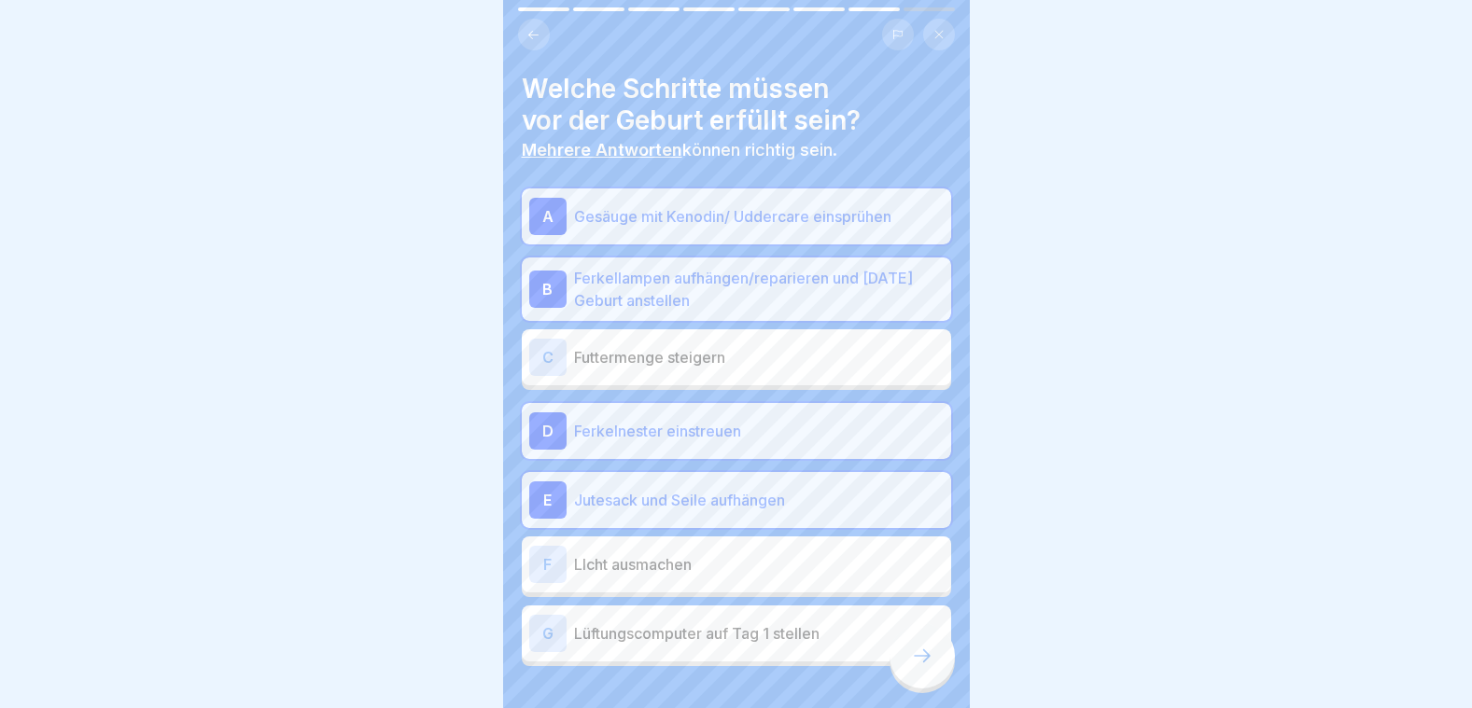
click at [749, 624] on p "Lüftungscomputer auf Tag 1 stellen" at bounding box center [759, 634] width 370 height 22
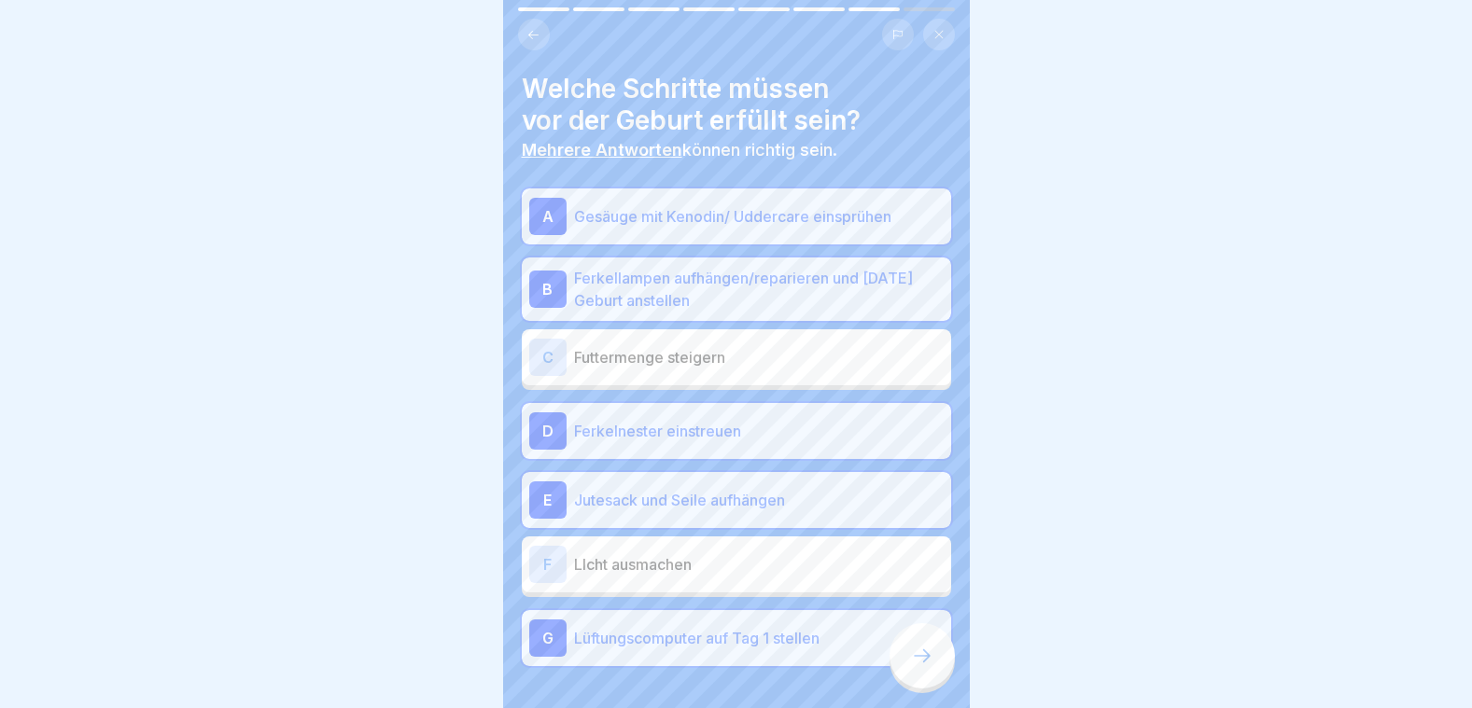
click at [917, 652] on icon at bounding box center [922, 656] width 22 height 22
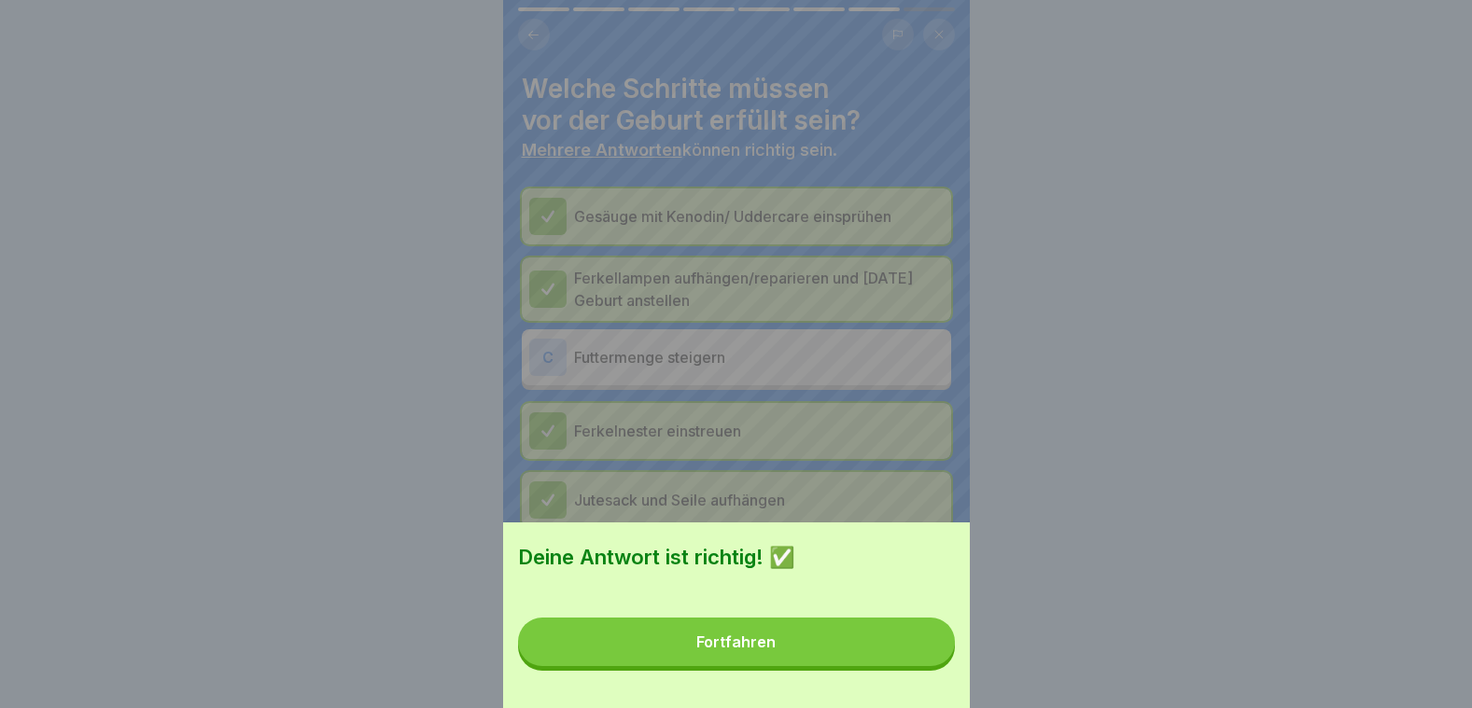
click at [917, 652] on button "Fortfahren" at bounding box center [736, 642] width 437 height 49
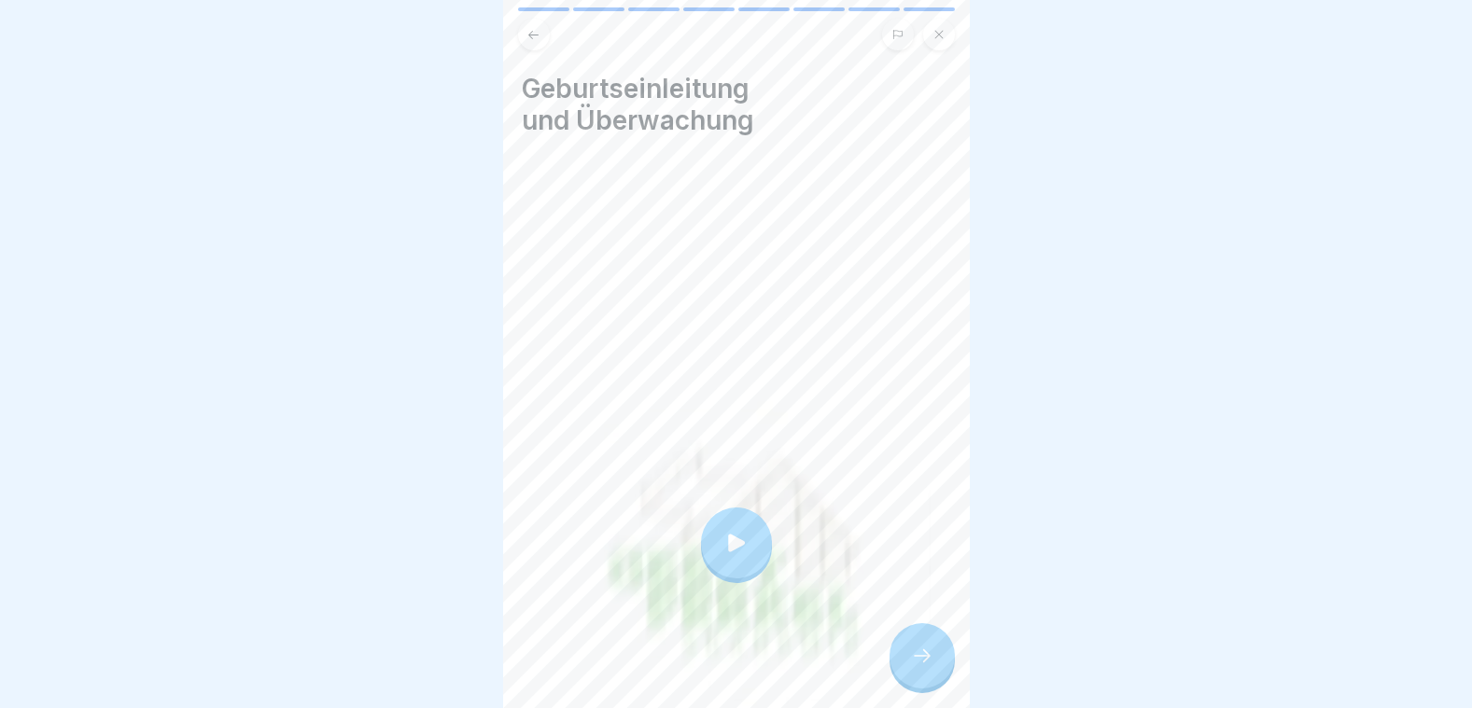
click at [912, 653] on icon at bounding box center [922, 656] width 22 height 22
click at [925, 664] on icon at bounding box center [922, 656] width 22 height 22
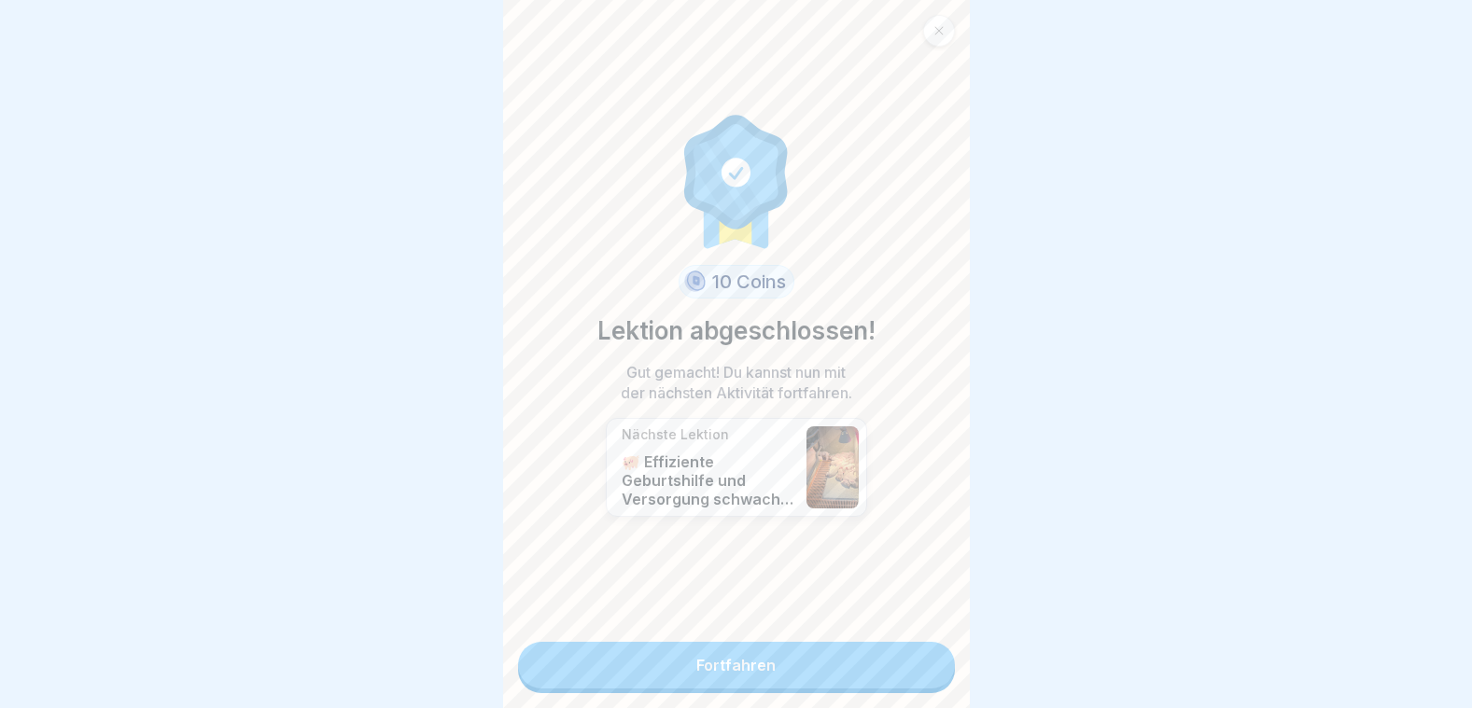
click at [808, 656] on link "Fortfahren" at bounding box center [736, 665] width 437 height 47
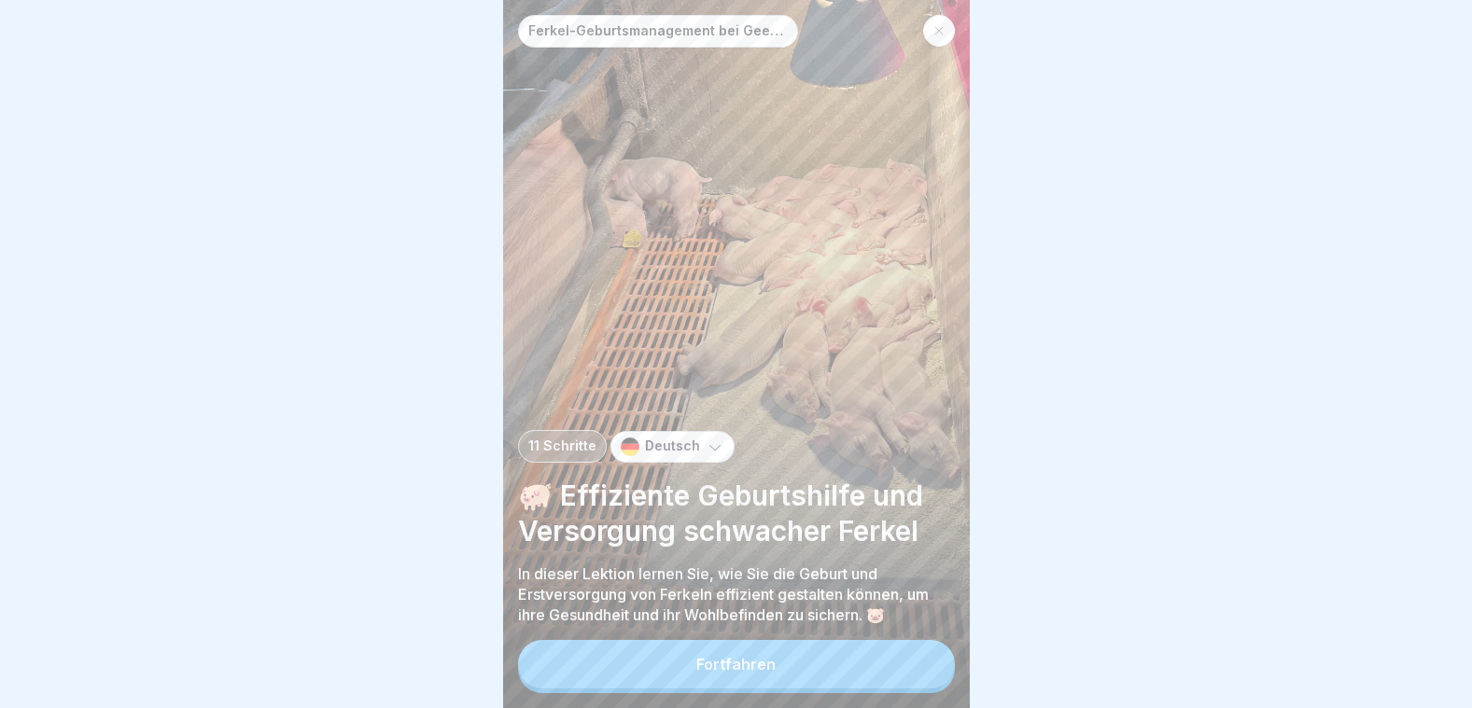
click at [746, 651] on button "Fortfahren" at bounding box center [736, 664] width 437 height 49
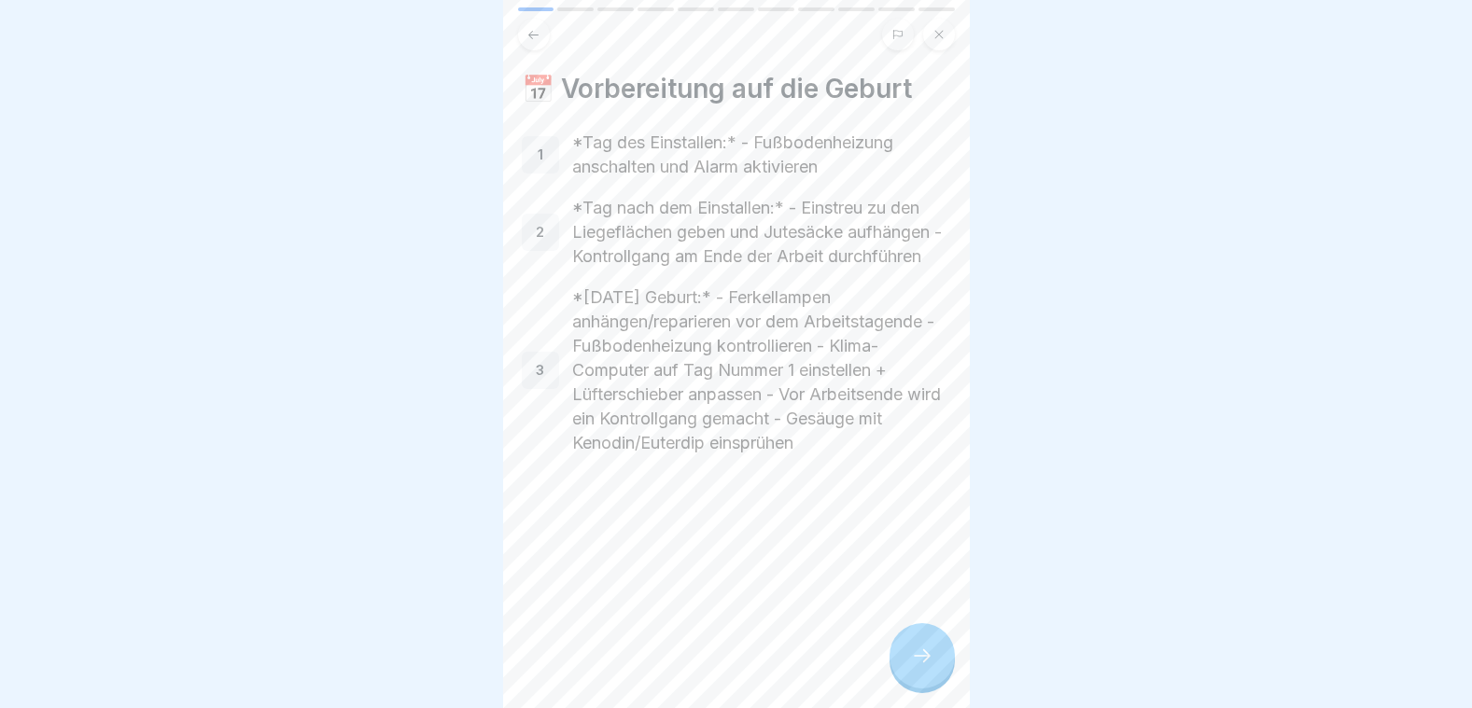
click at [907, 653] on div at bounding box center [921, 655] width 65 height 65
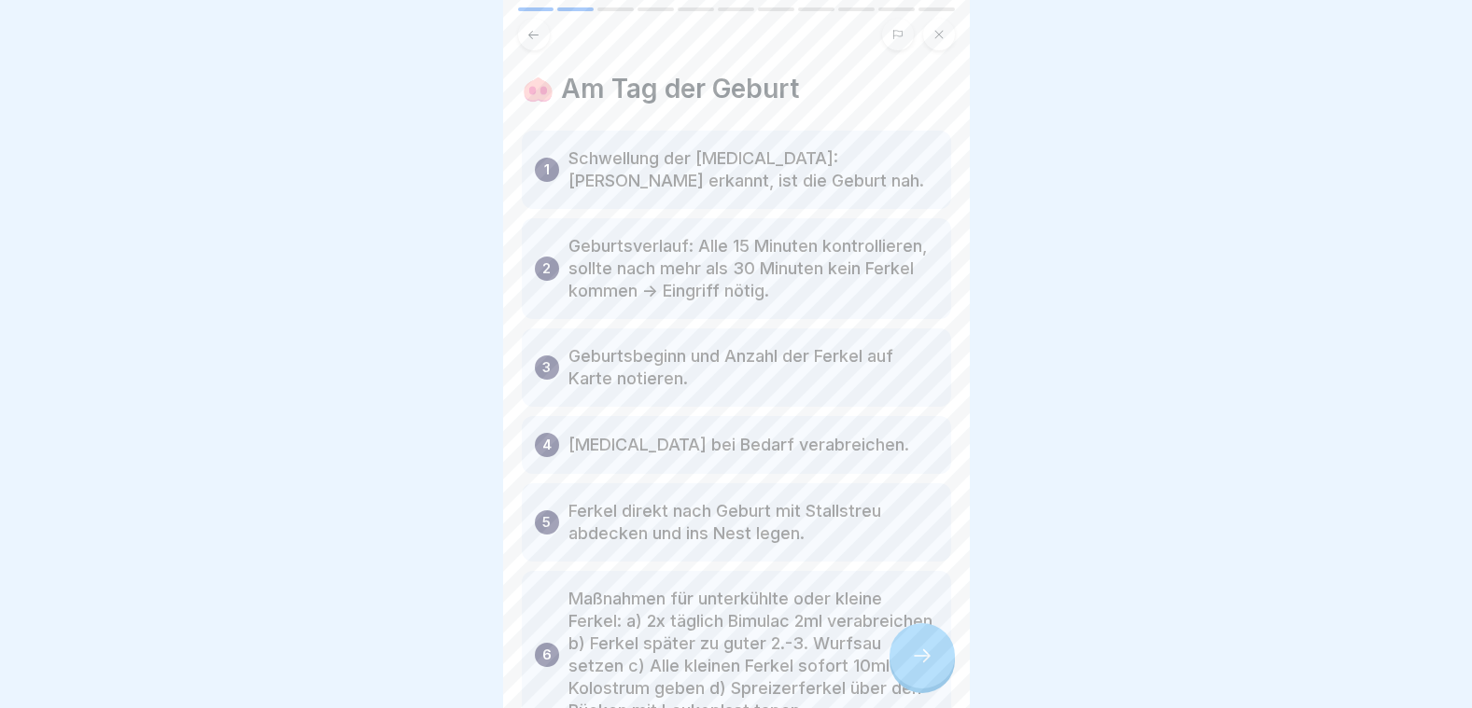
click at [928, 663] on icon at bounding box center [922, 656] width 22 height 22
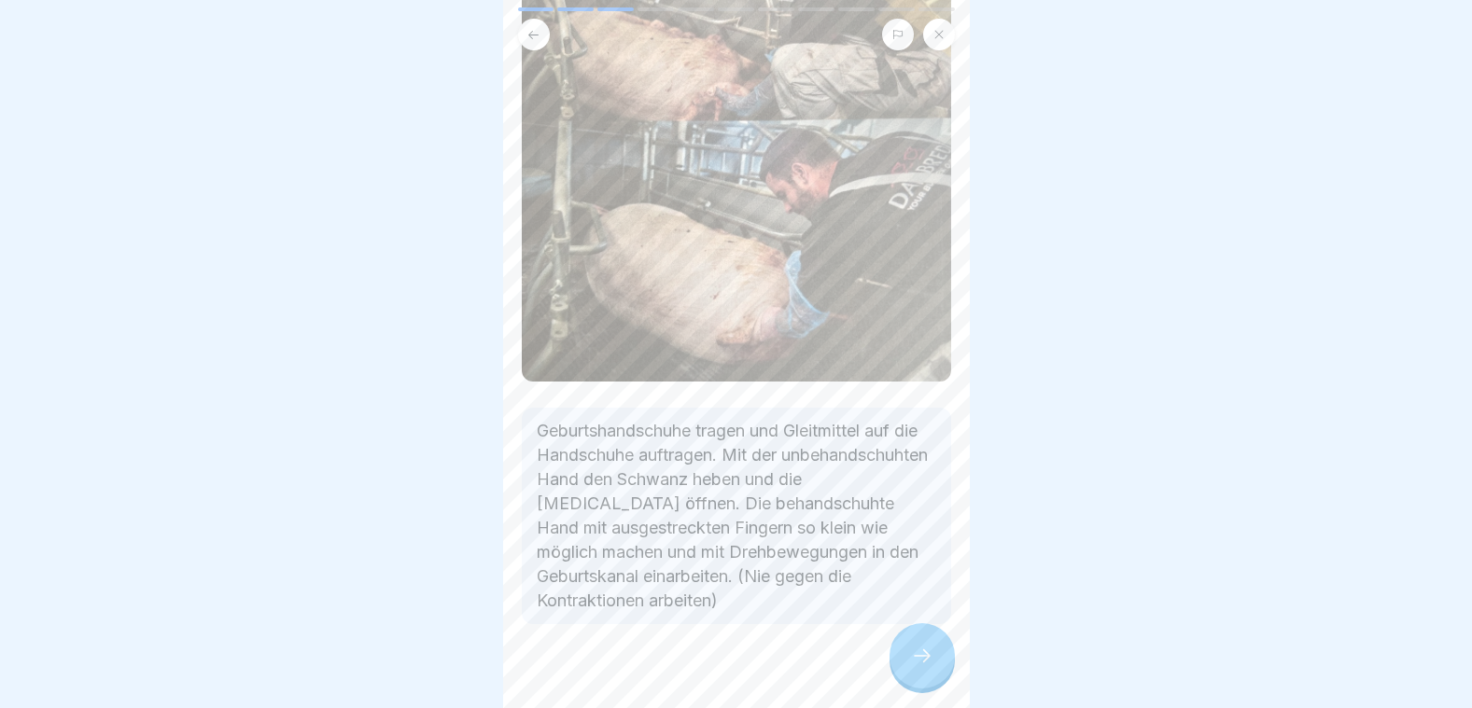
scroll to position [262, 0]
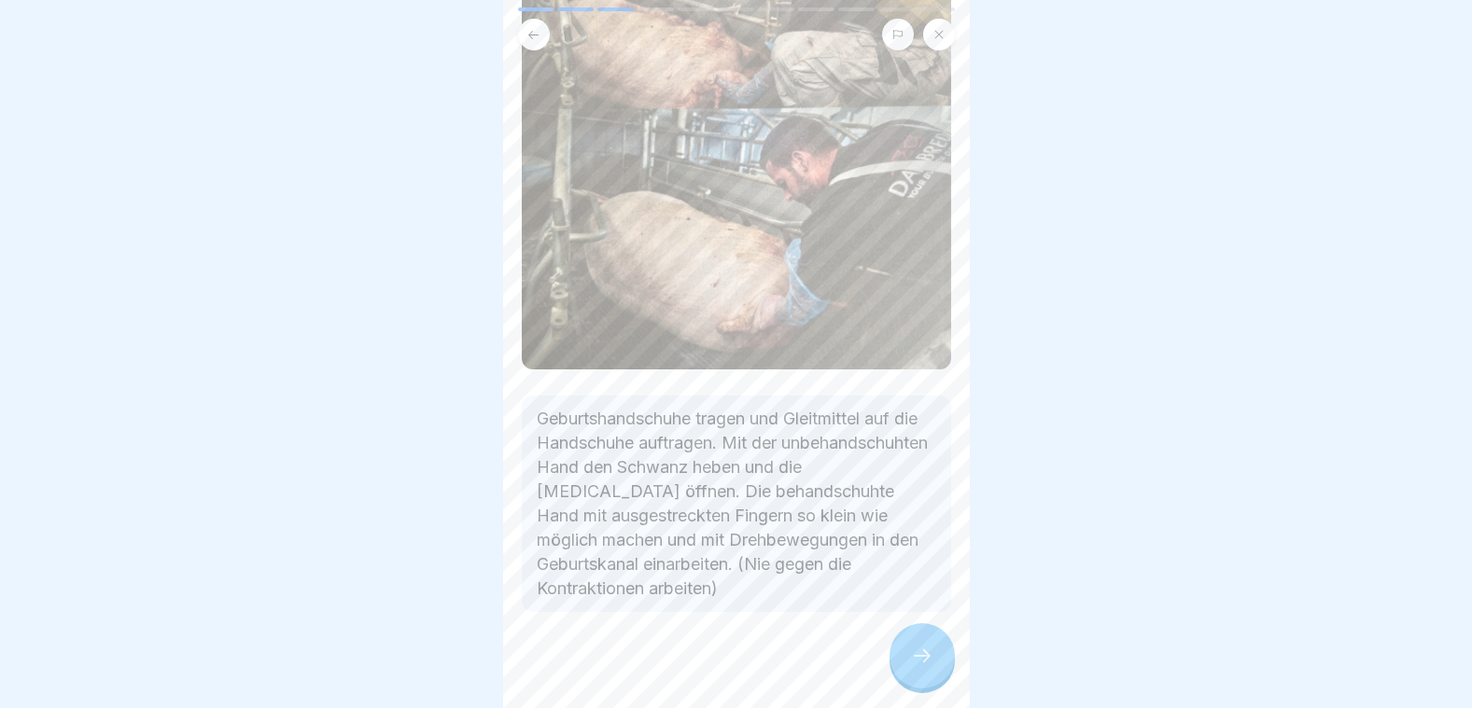
click at [911, 651] on icon at bounding box center [922, 656] width 22 height 22
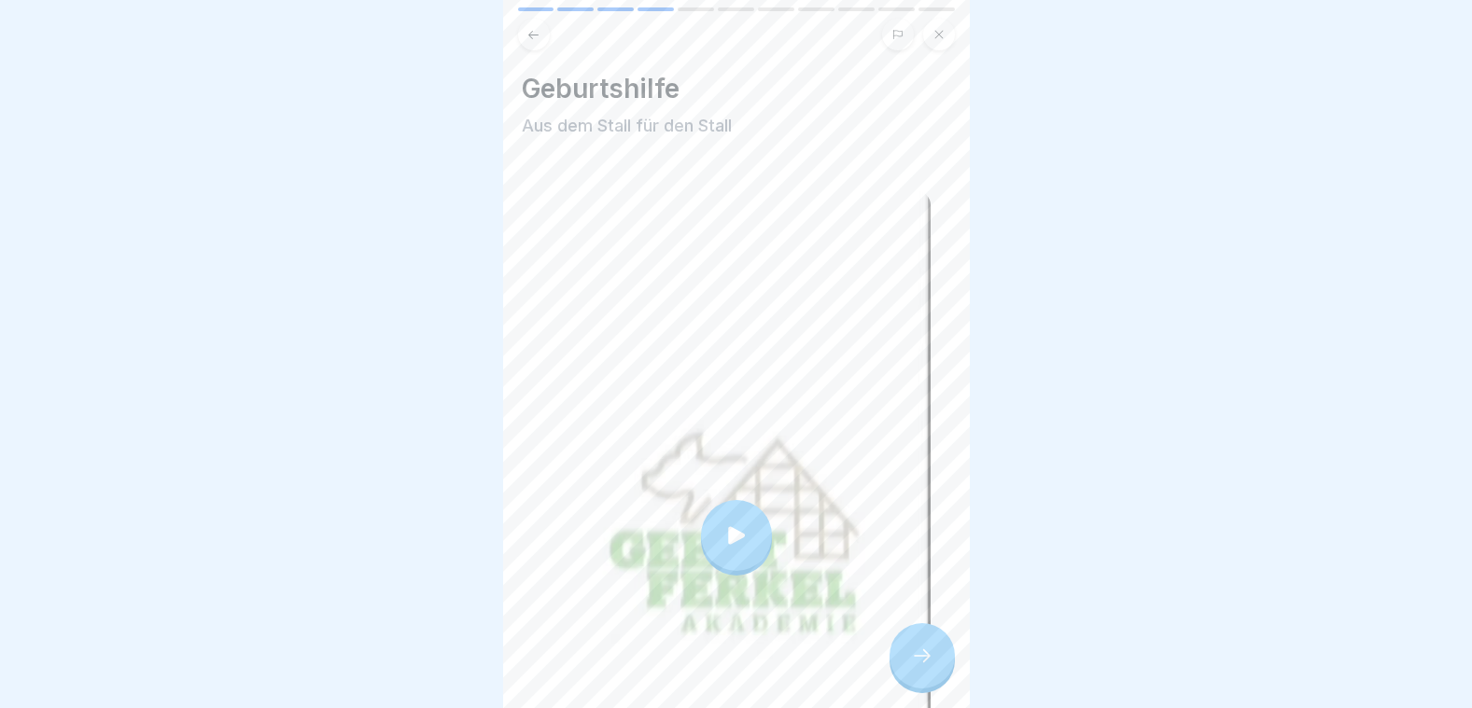
click at [911, 651] on icon at bounding box center [922, 656] width 22 height 22
click at [924, 654] on icon at bounding box center [922, 656] width 22 height 22
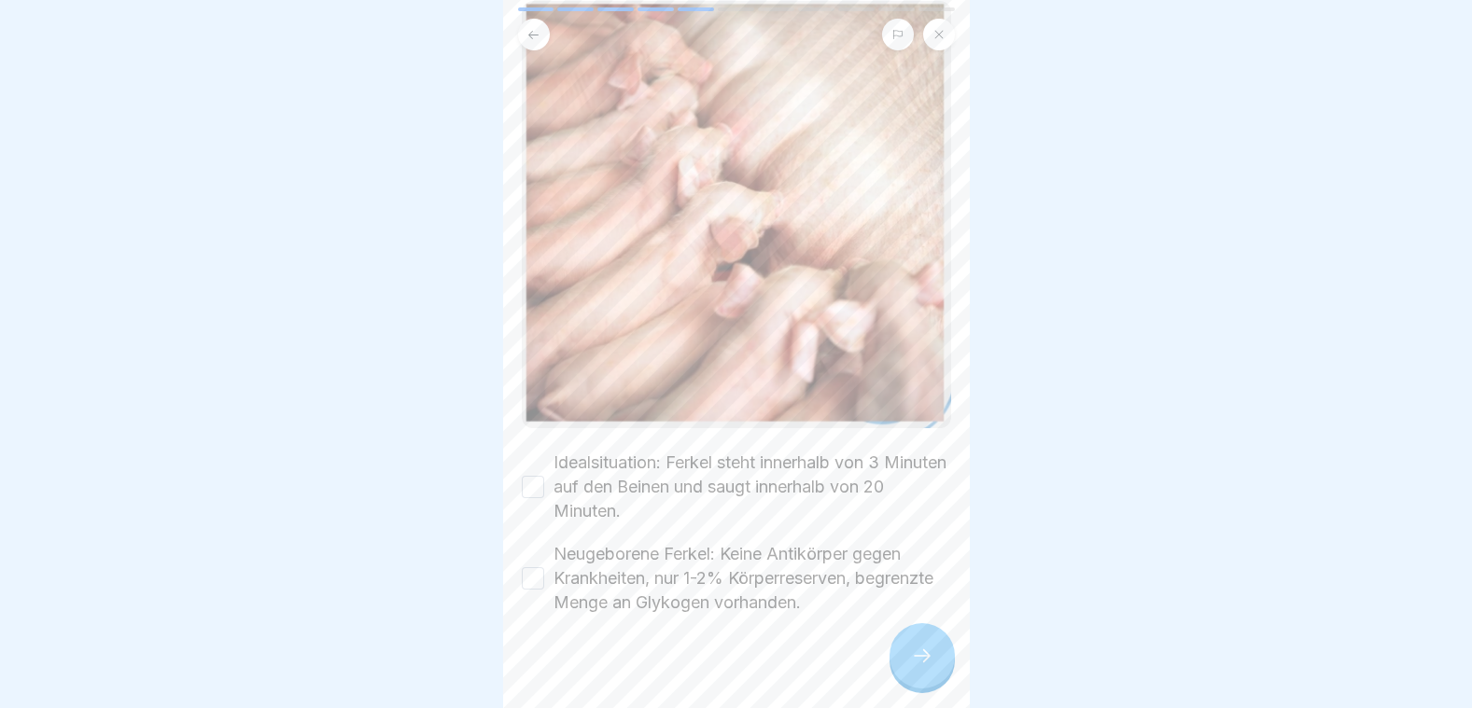
scroll to position [167, 0]
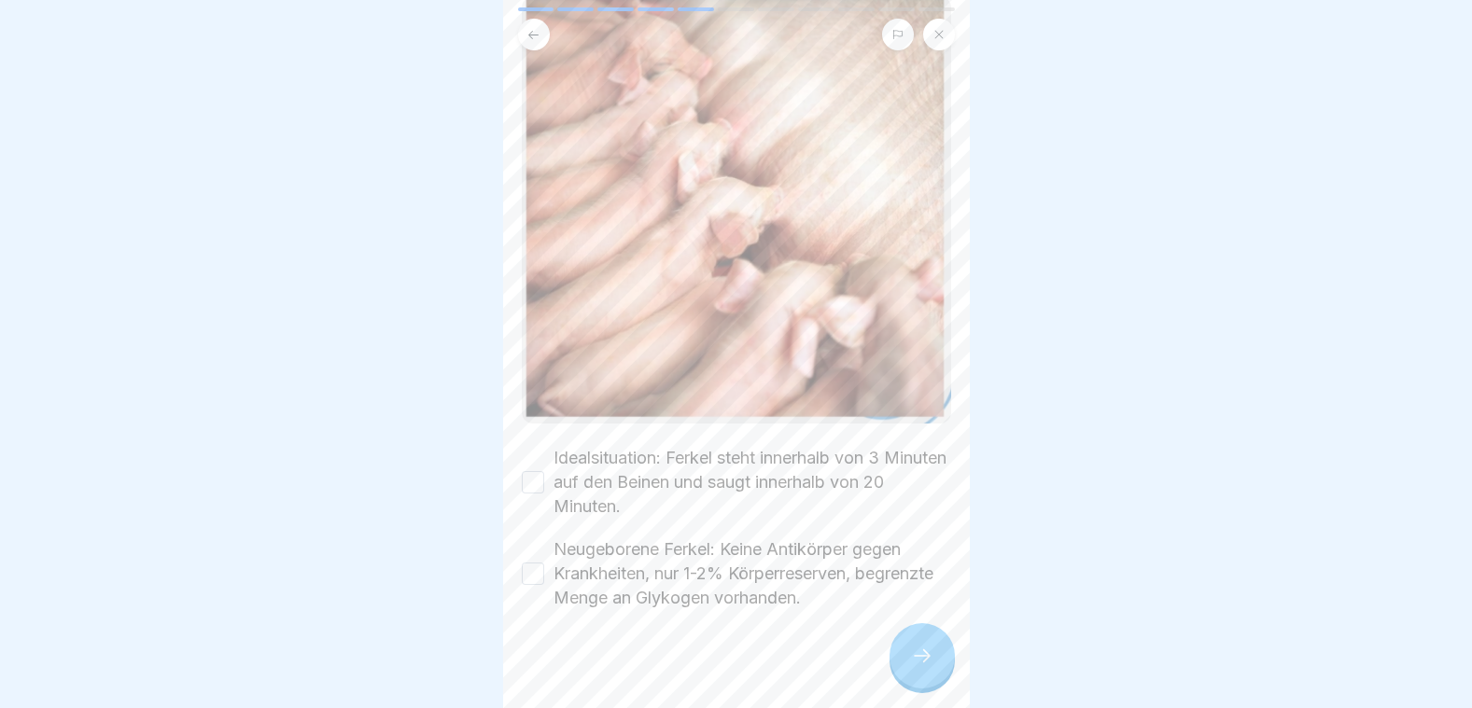
click at [539, 471] on button "Idealsituation: Ferkel steht innerhalb von 3 Minuten auf den Beinen und saugt i…" at bounding box center [533, 482] width 22 height 22
click at [541, 563] on button "Neugeborene Ferkel: Keine Antikörper gegen Krankheiten, nur 1-2% Körperreserven…" at bounding box center [533, 574] width 22 height 22
click at [919, 660] on icon at bounding box center [922, 656] width 22 height 22
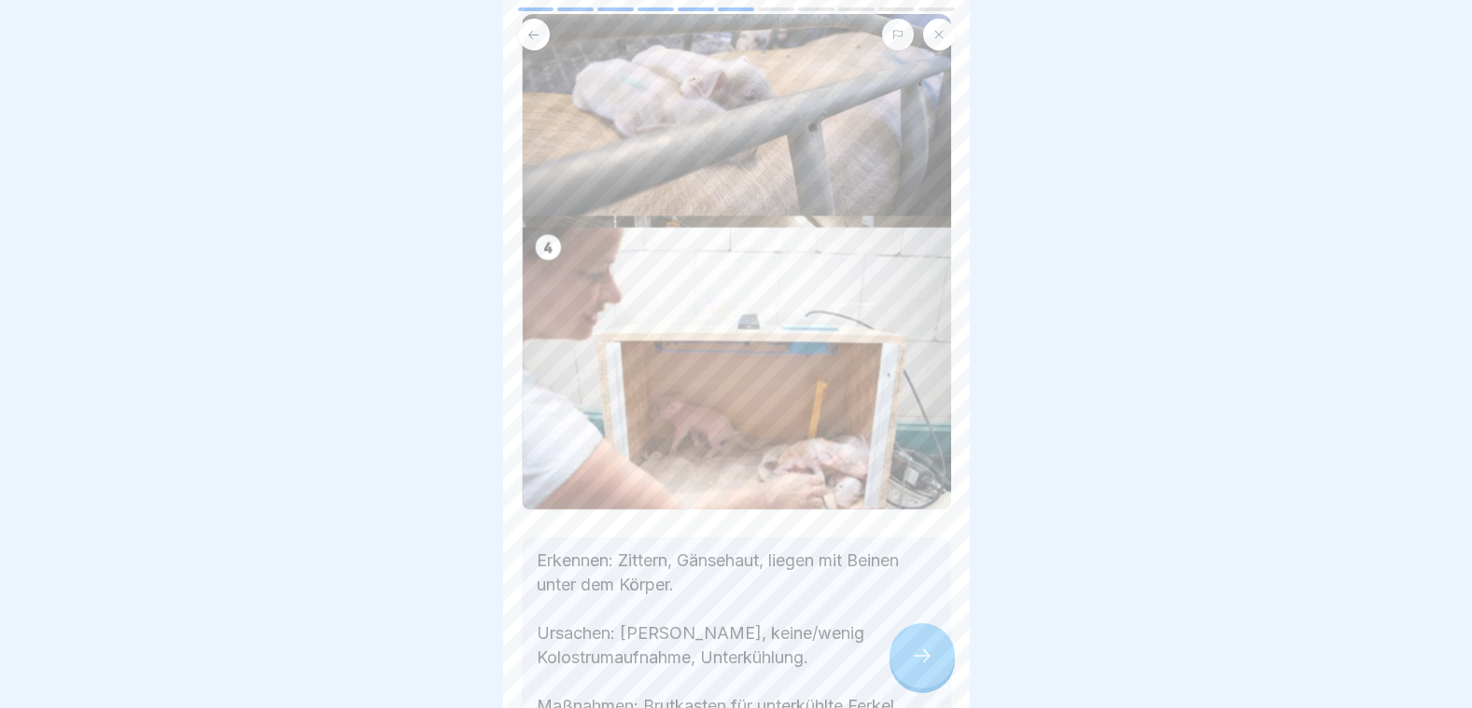
scroll to position [330, 0]
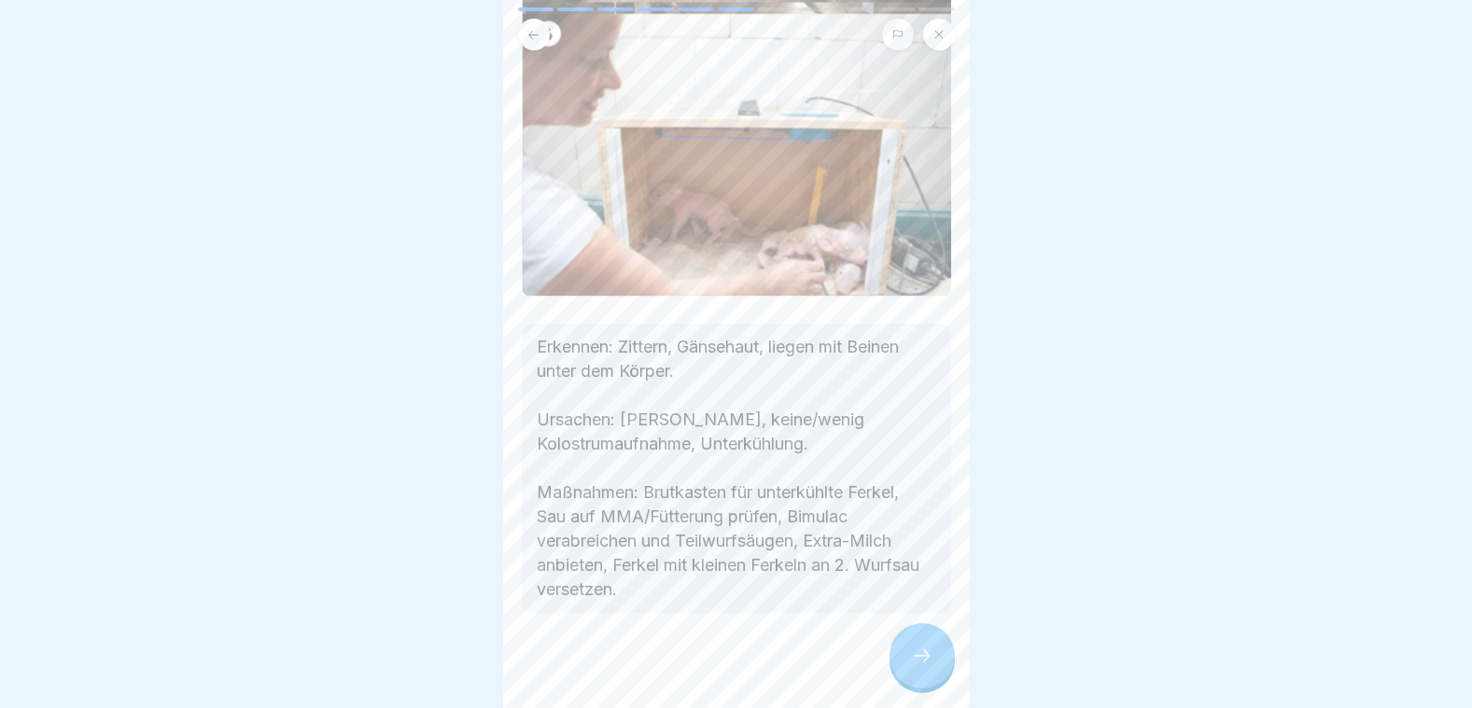
click at [914, 662] on icon at bounding box center [922, 656] width 22 height 22
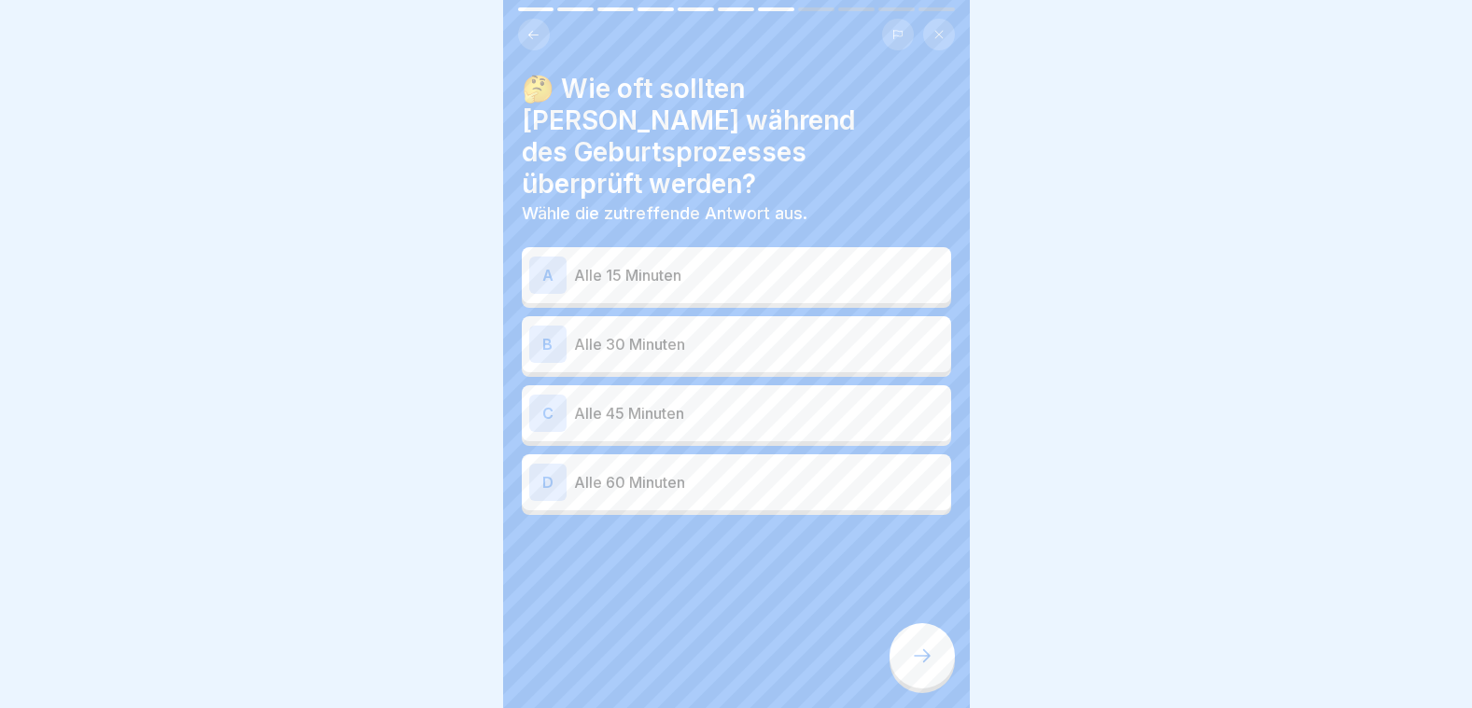
click at [656, 333] on p "Alle 30 Minuten" at bounding box center [759, 344] width 370 height 22
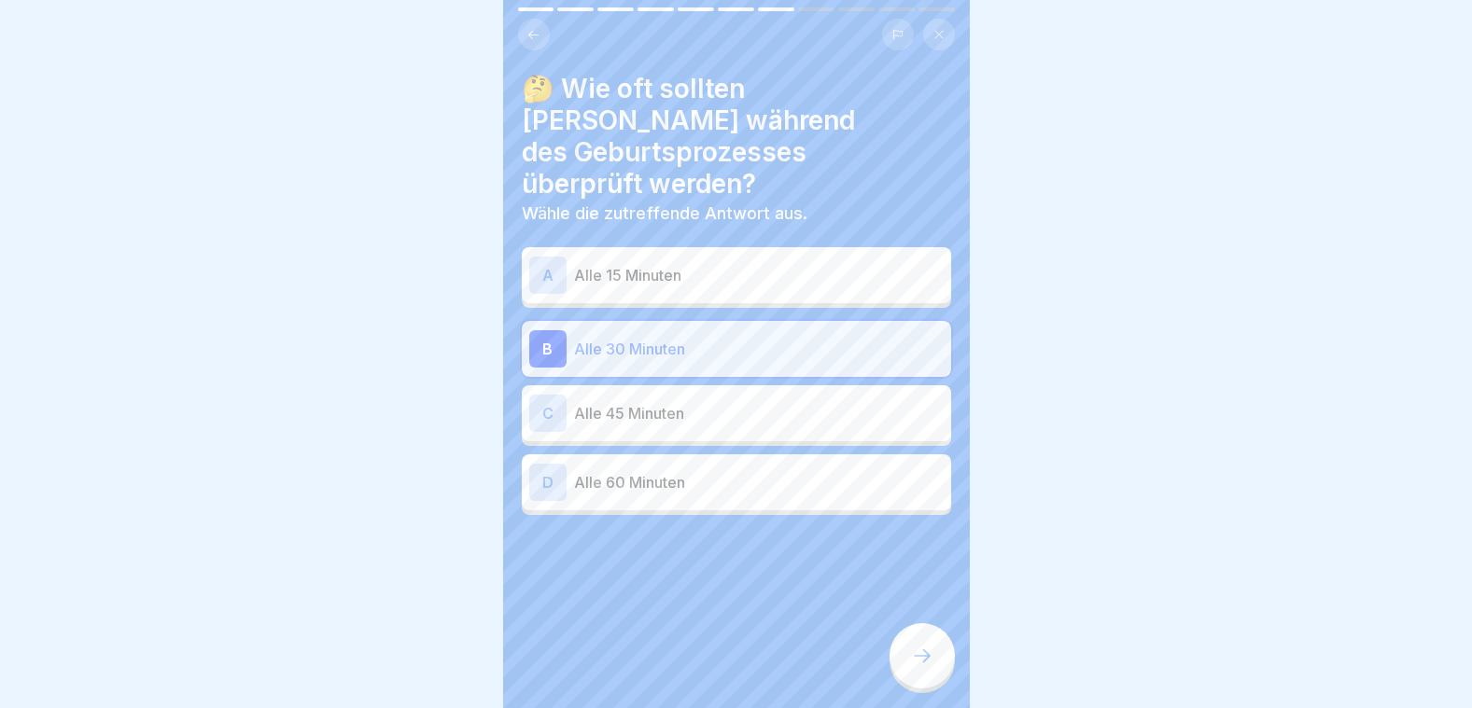
click at [921, 664] on icon at bounding box center [922, 656] width 22 height 22
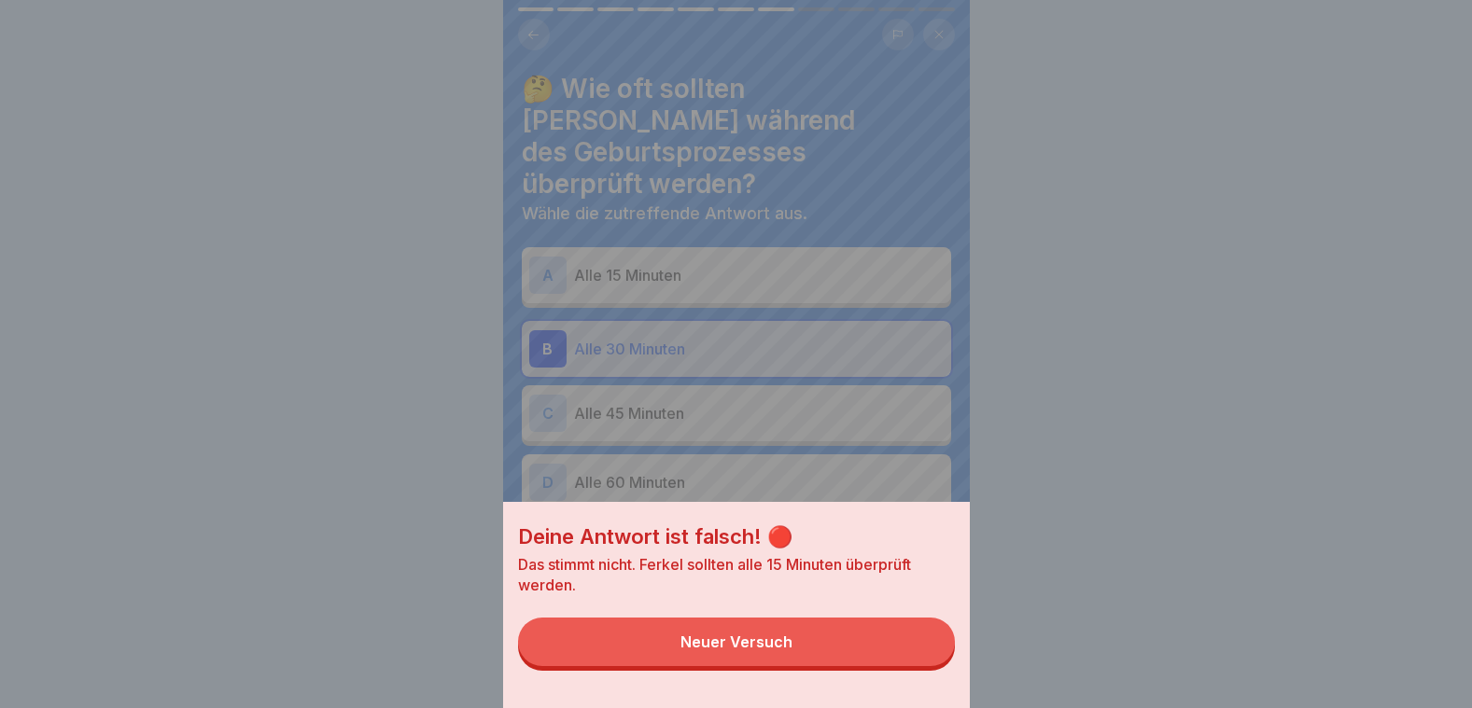
click at [573, 227] on div "Deine Antwort ist falsch! 🔴 Das stimmt nicht. Ferkel sollten alle 15 Minuten üb…" at bounding box center [736, 354] width 467 height 708
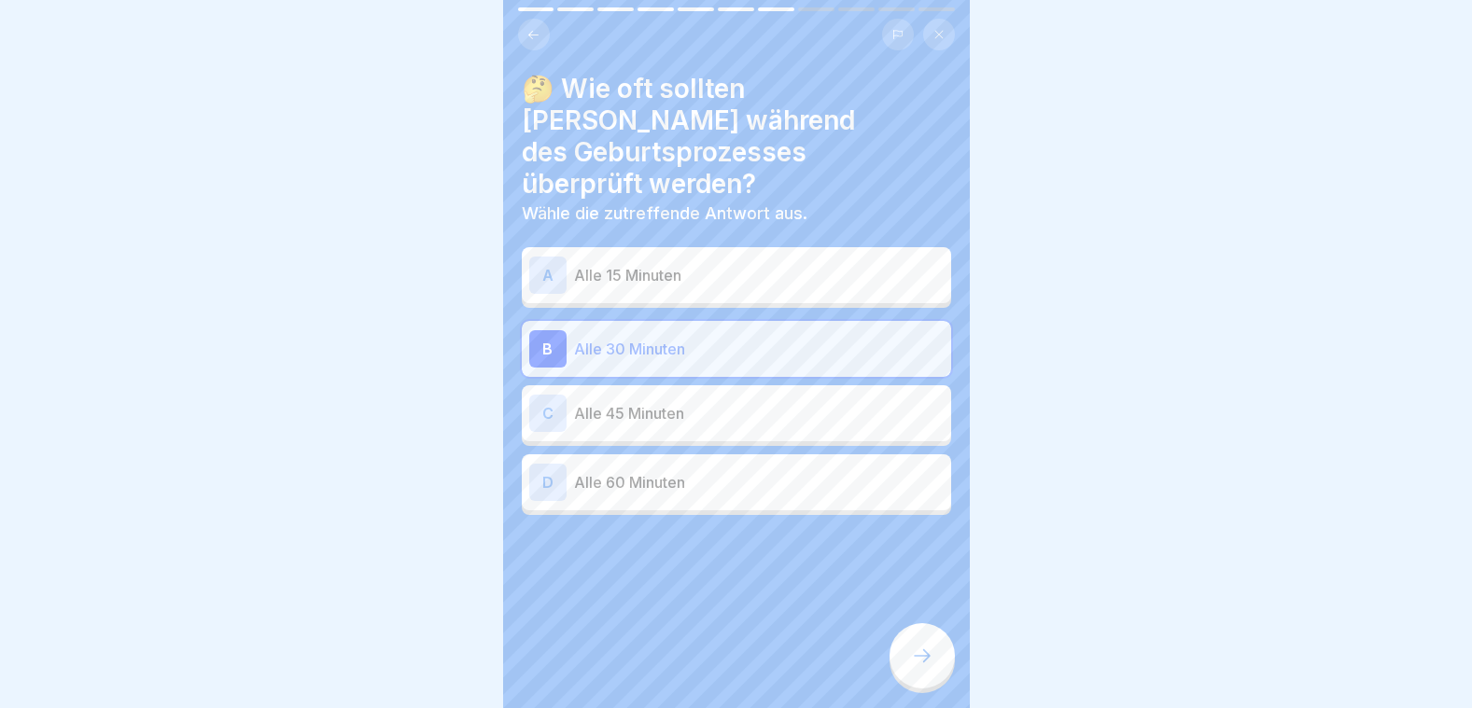
click at [574, 264] on p "Alle 15 Minuten" at bounding box center [759, 275] width 370 height 22
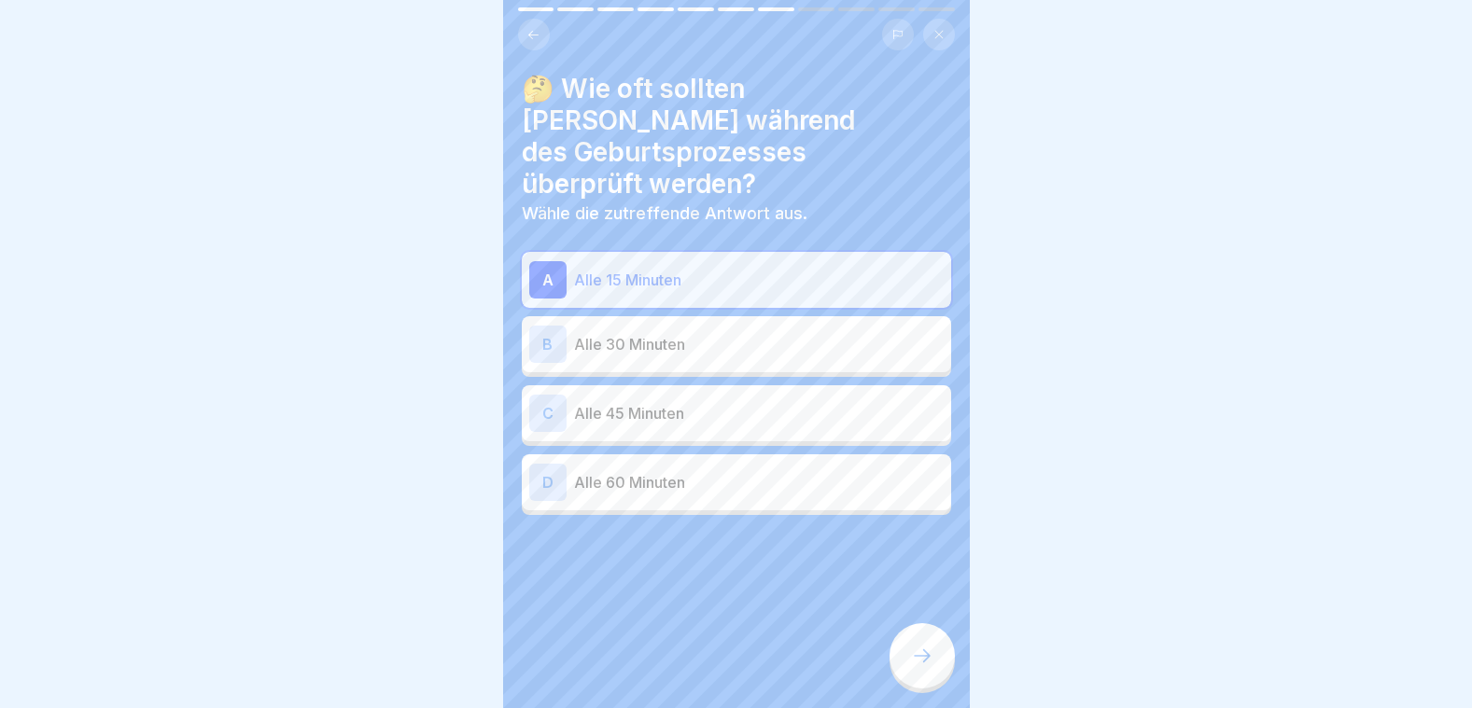
click at [911, 644] on div at bounding box center [921, 655] width 65 height 65
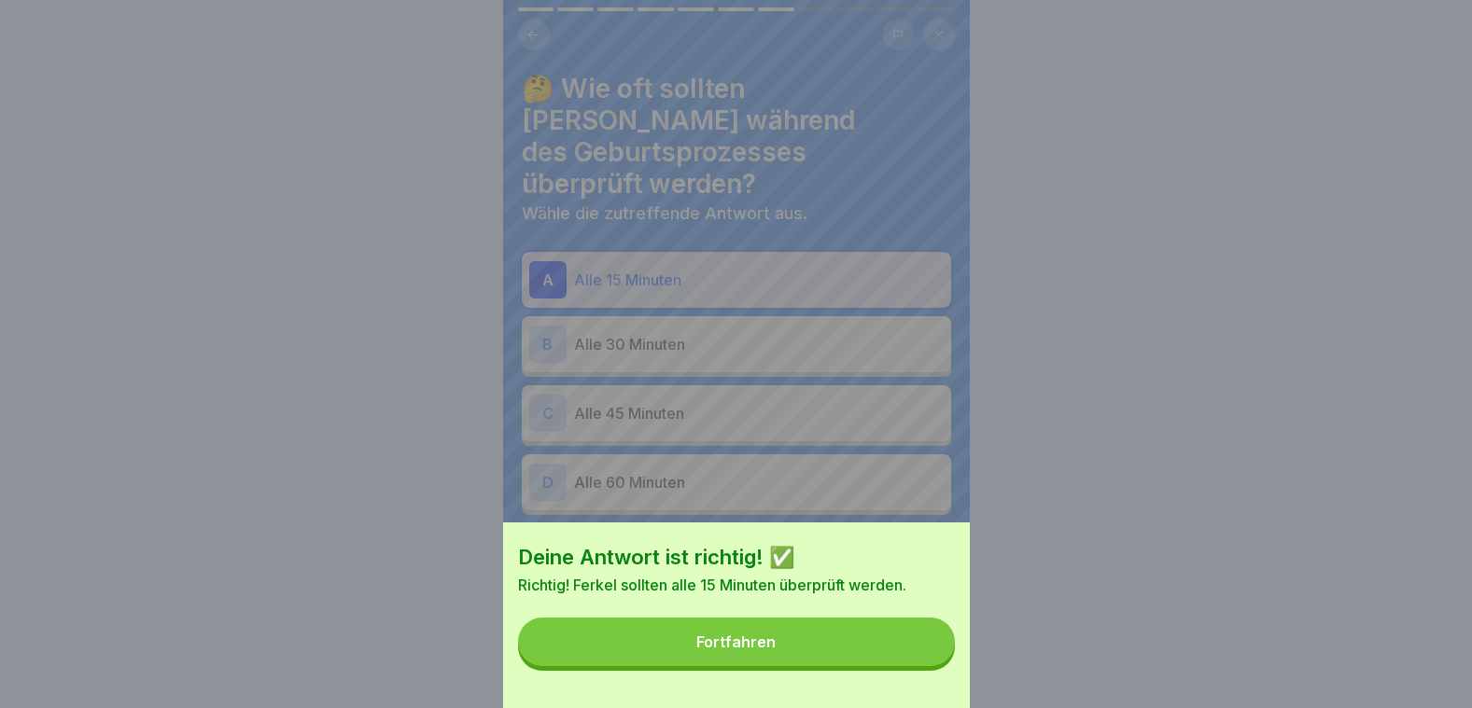
click at [911, 644] on button "Fortfahren" at bounding box center [736, 642] width 437 height 49
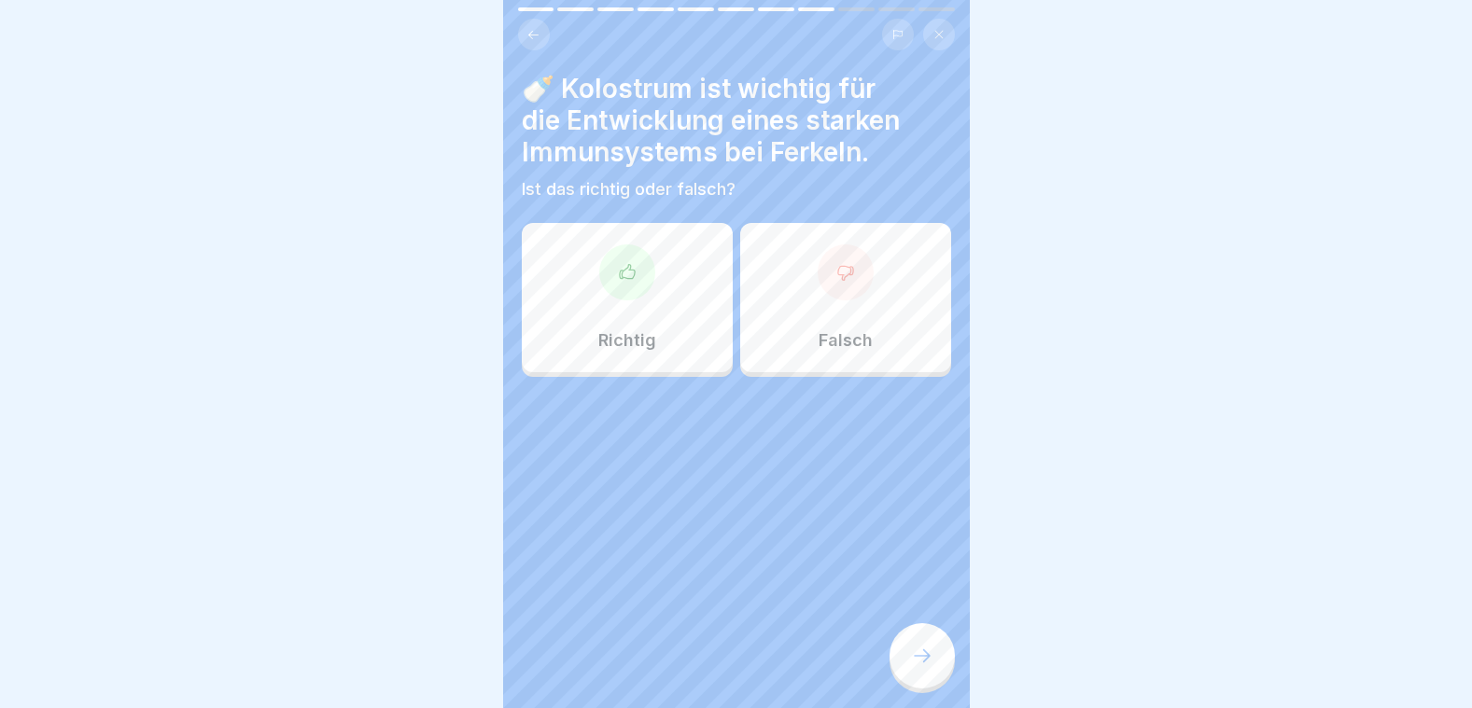
click at [633, 286] on div "Richtig" at bounding box center [627, 297] width 211 height 149
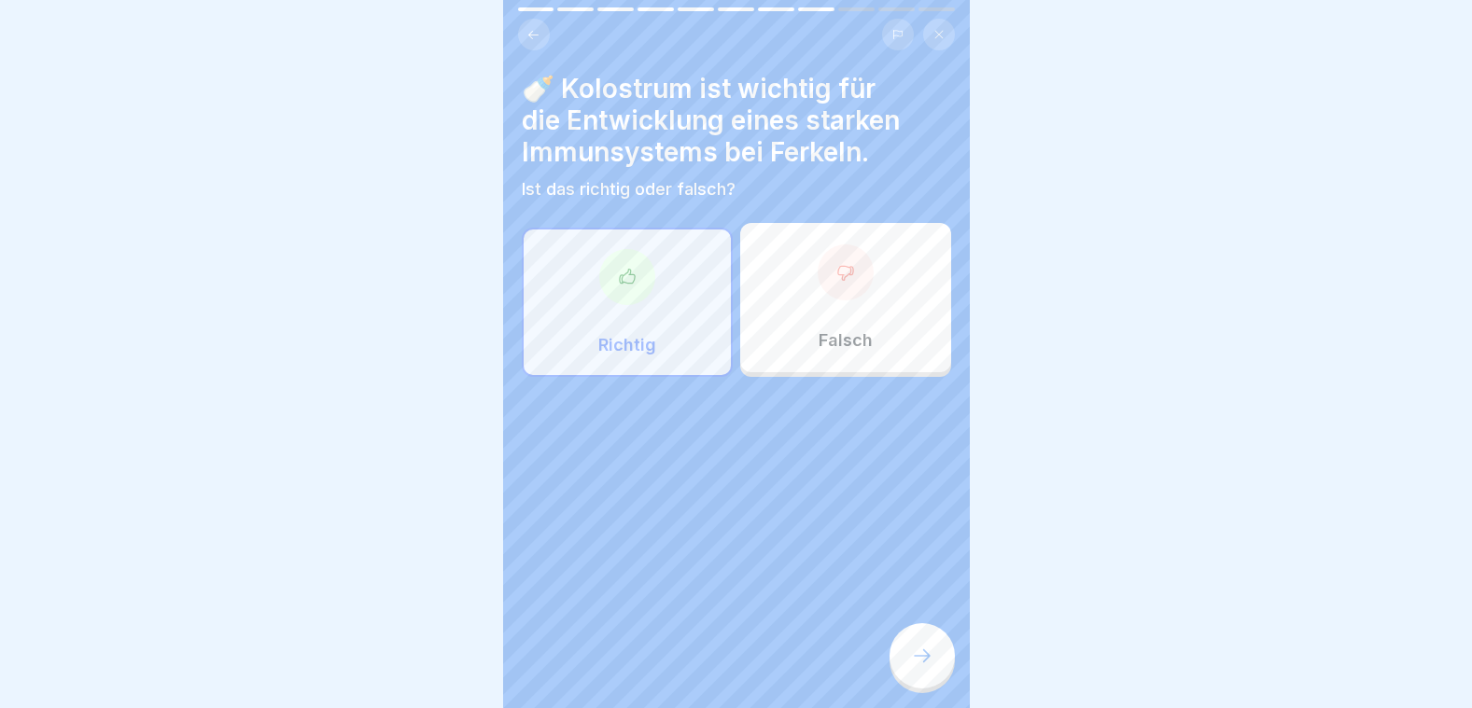
click at [934, 672] on div at bounding box center [921, 655] width 65 height 65
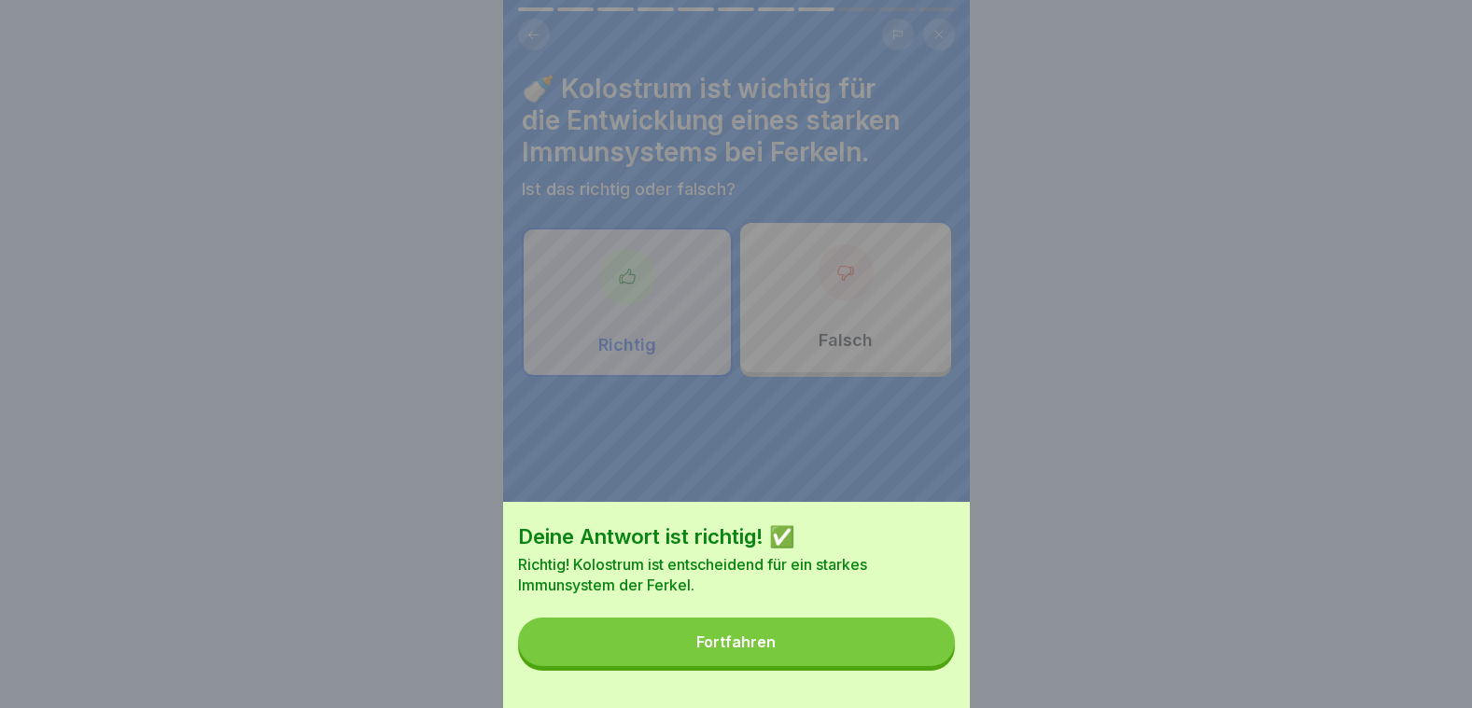
click at [861, 649] on button "Fortfahren" at bounding box center [736, 642] width 437 height 49
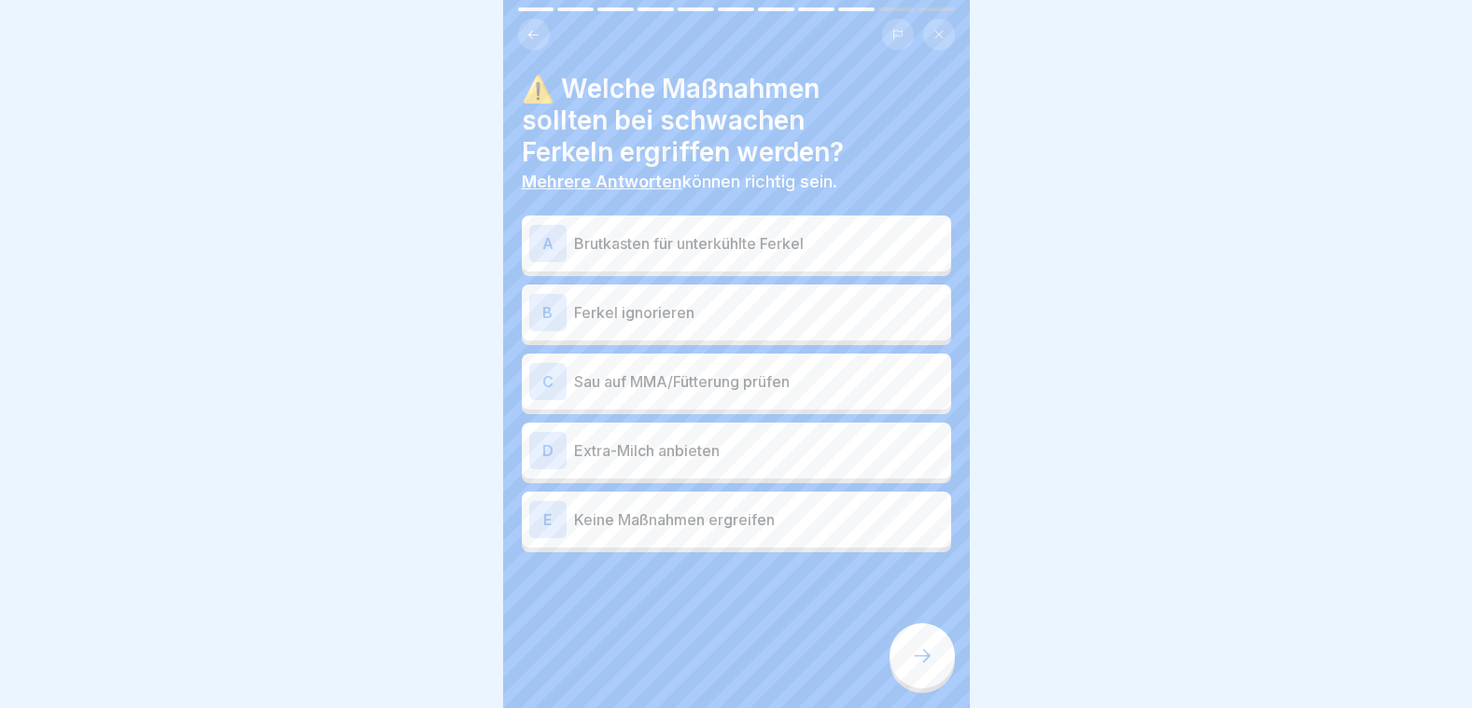
click at [666, 239] on p "Brutkasten für unterkühlte Ferkel" at bounding box center [759, 243] width 370 height 22
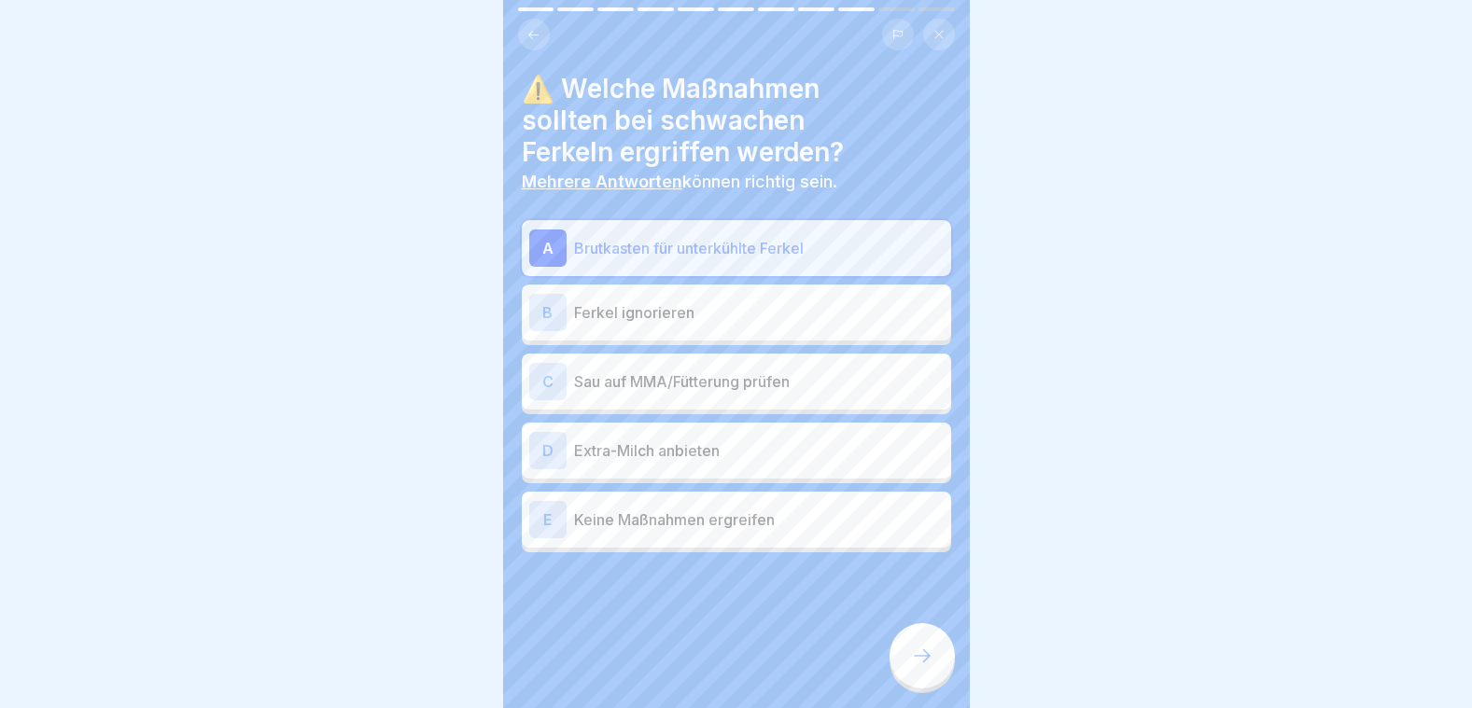
click at [708, 380] on div "C Sau auf MMA/Fütterung prüfen" at bounding box center [736, 381] width 414 height 37
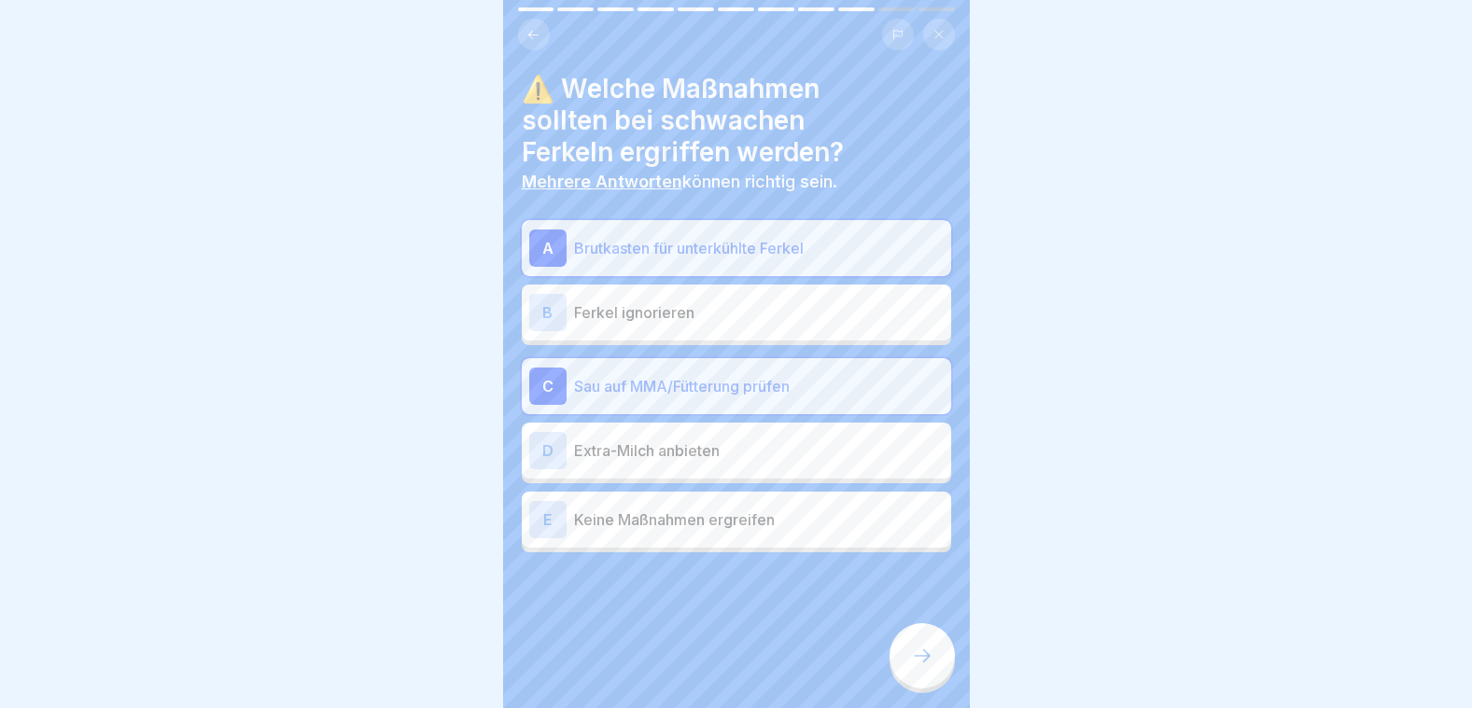
click at [713, 447] on p "Extra-Milch anbieten" at bounding box center [759, 451] width 370 height 22
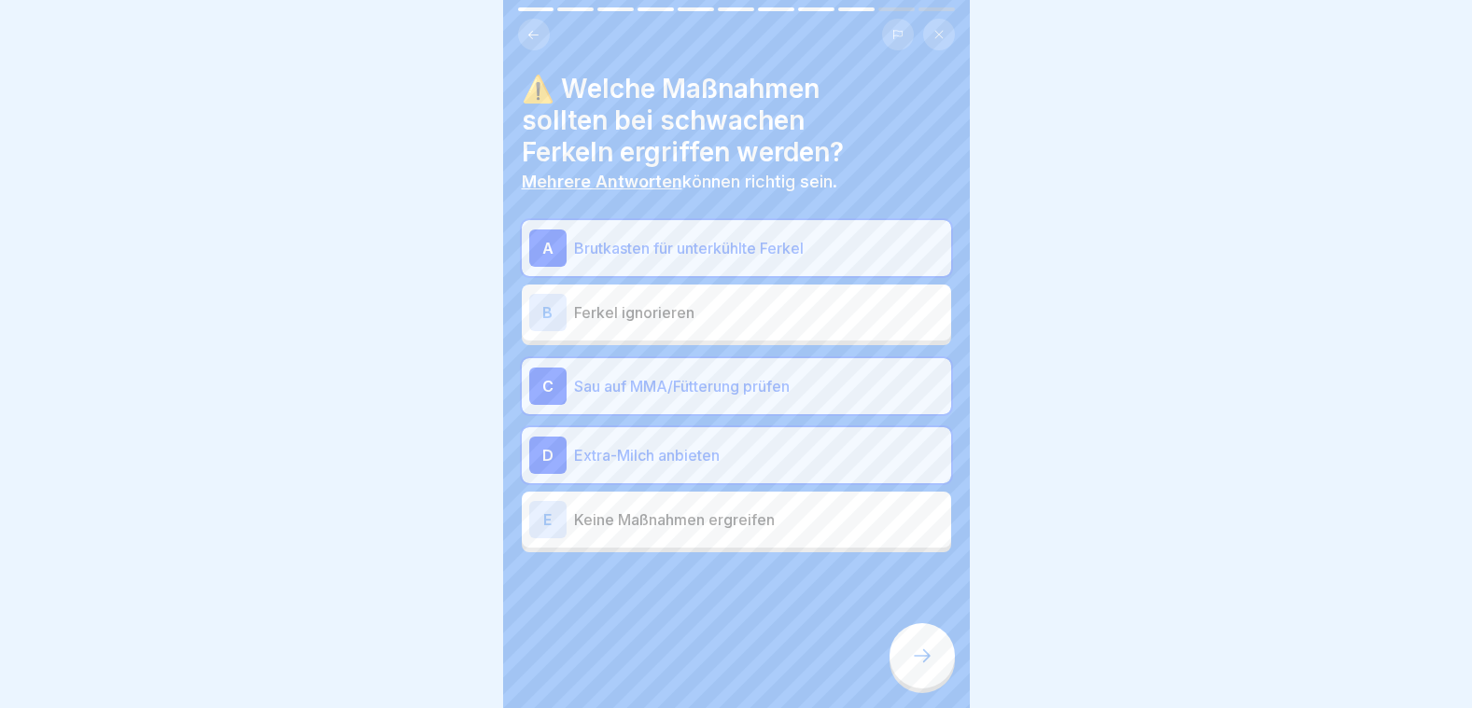
click at [931, 660] on icon at bounding box center [922, 656] width 22 height 22
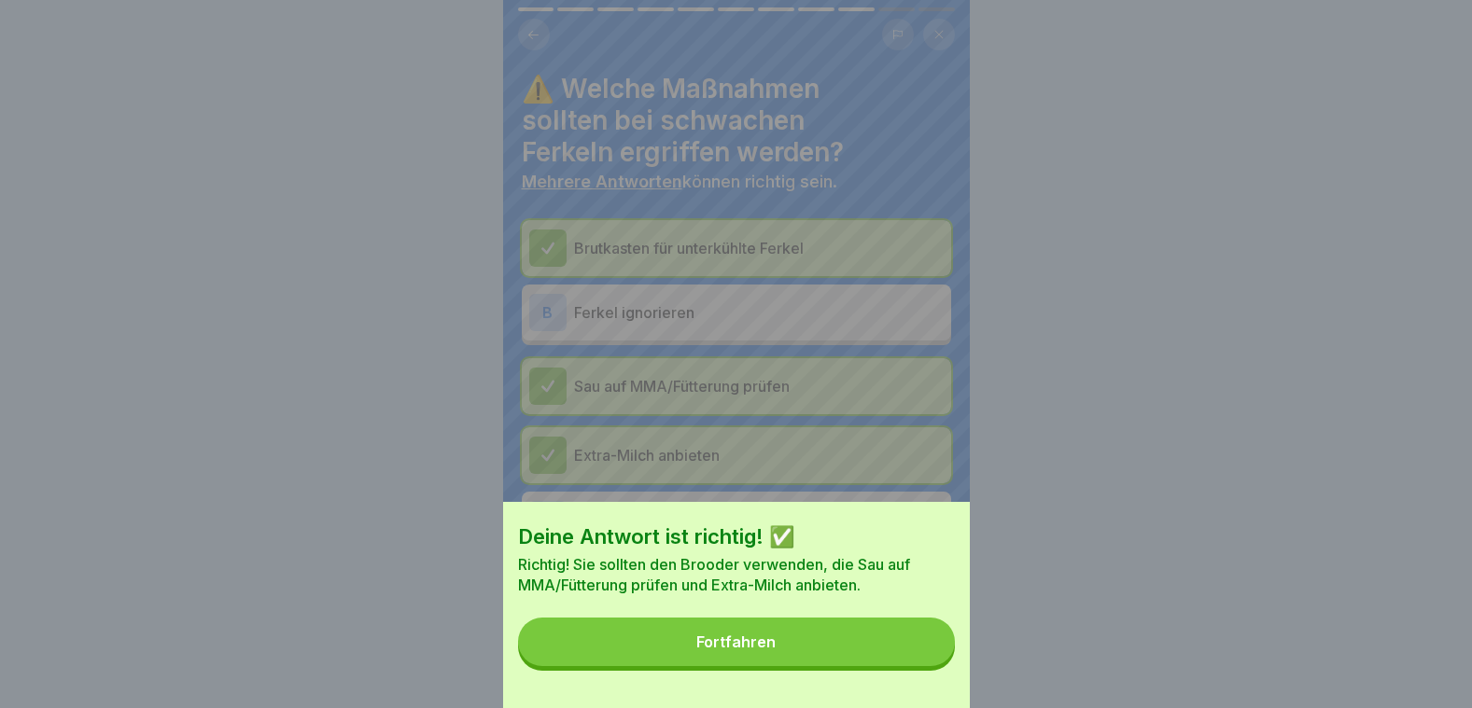
click at [931, 660] on button "Fortfahren" at bounding box center [736, 642] width 437 height 49
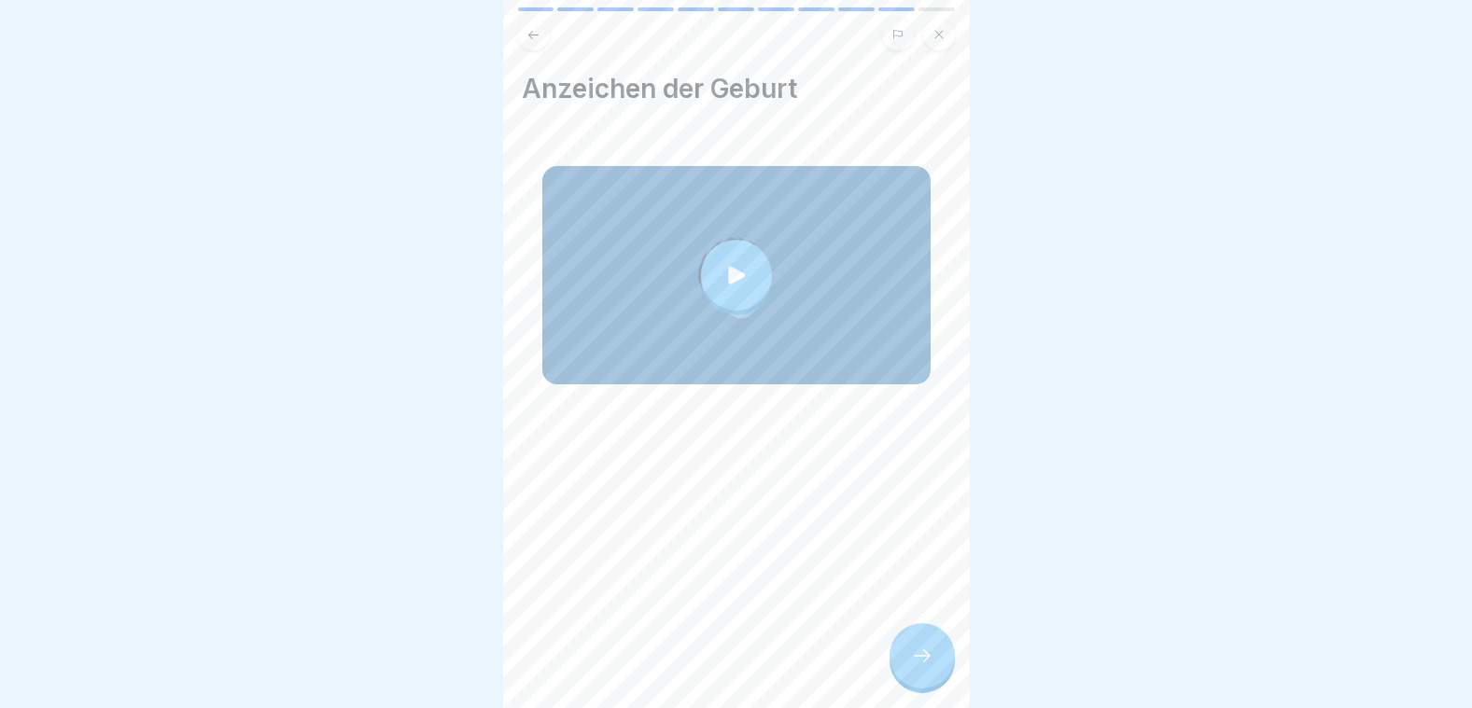
click at [732, 262] on icon at bounding box center [736, 275] width 26 height 26
click at [936, 658] on div at bounding box center [921, 655] width 65 height 65
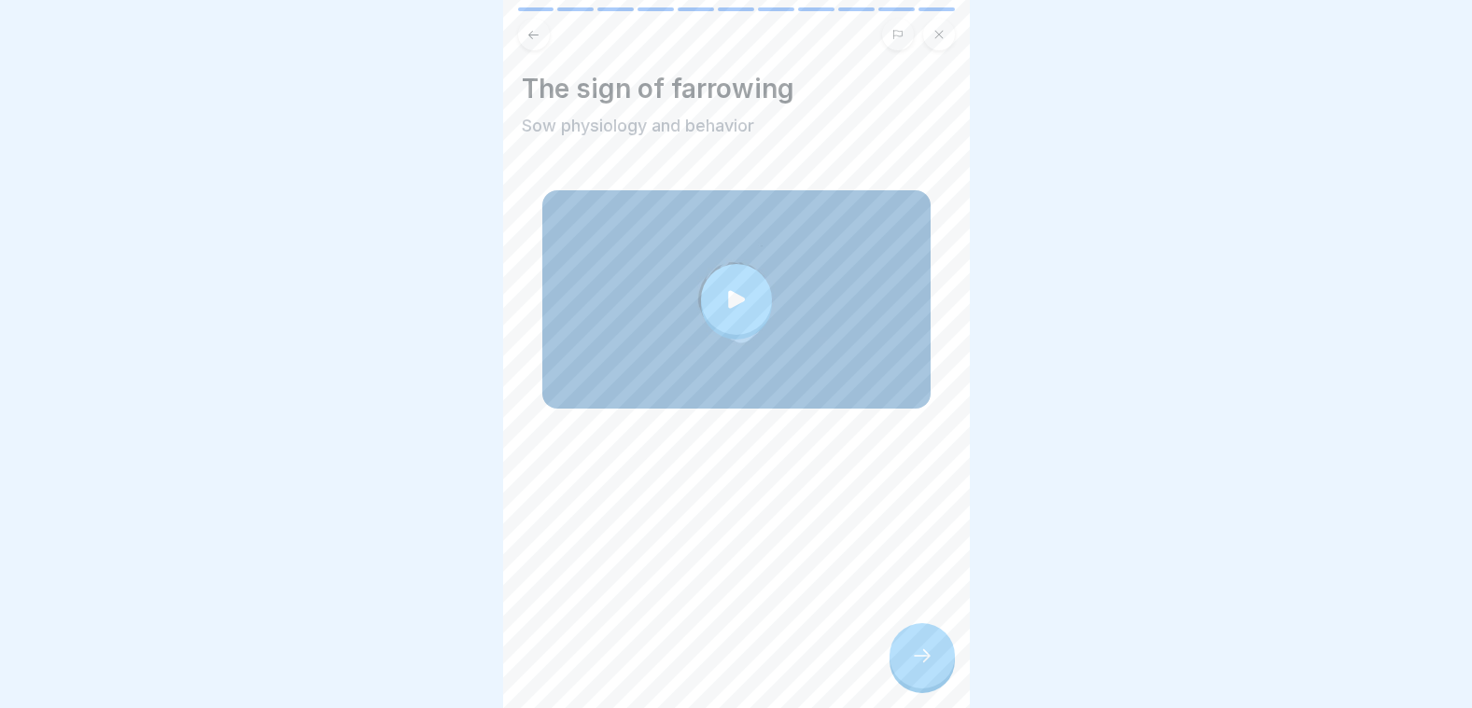
click at [933, 658] on div at bounding box center [921, 655] width 65 height 65
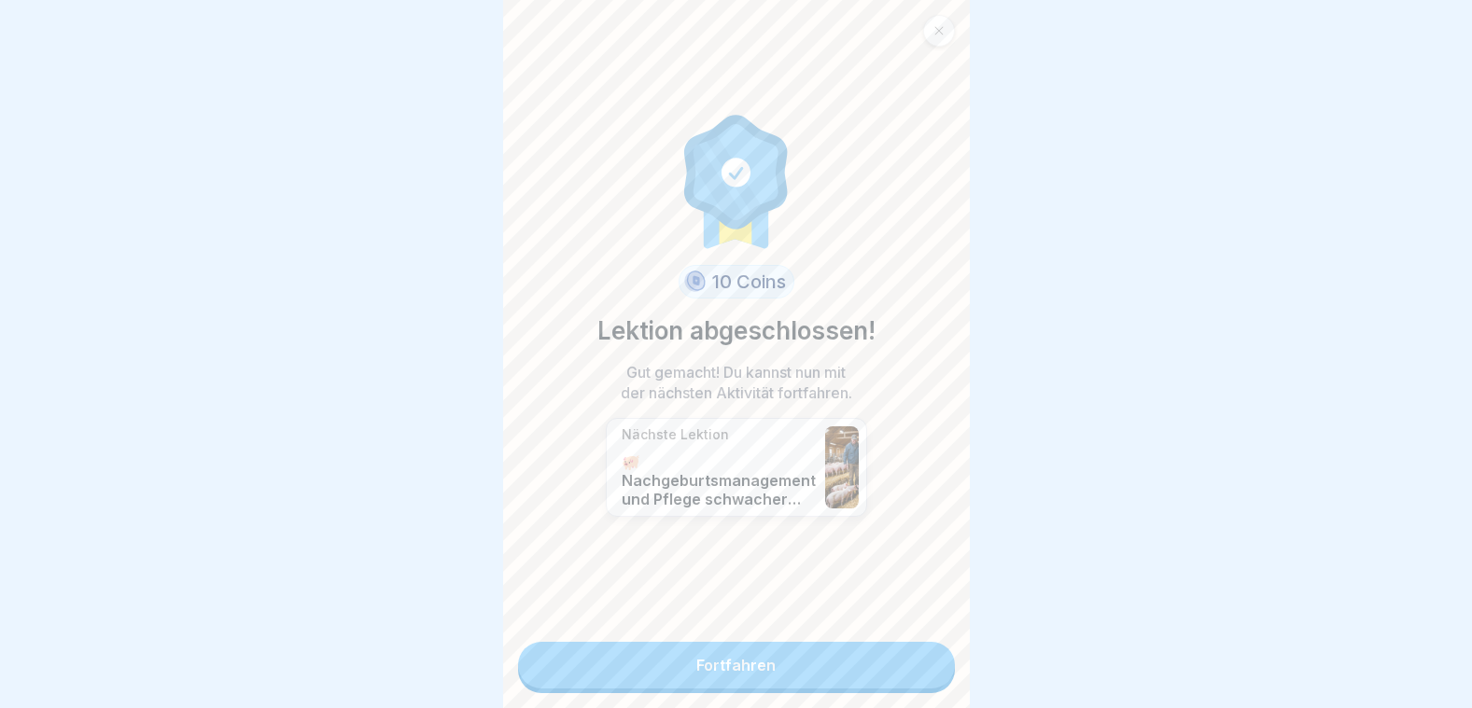
click at [878, 657] on link "Fortfahren" at bounding box center [736, 665] width 437 height 47
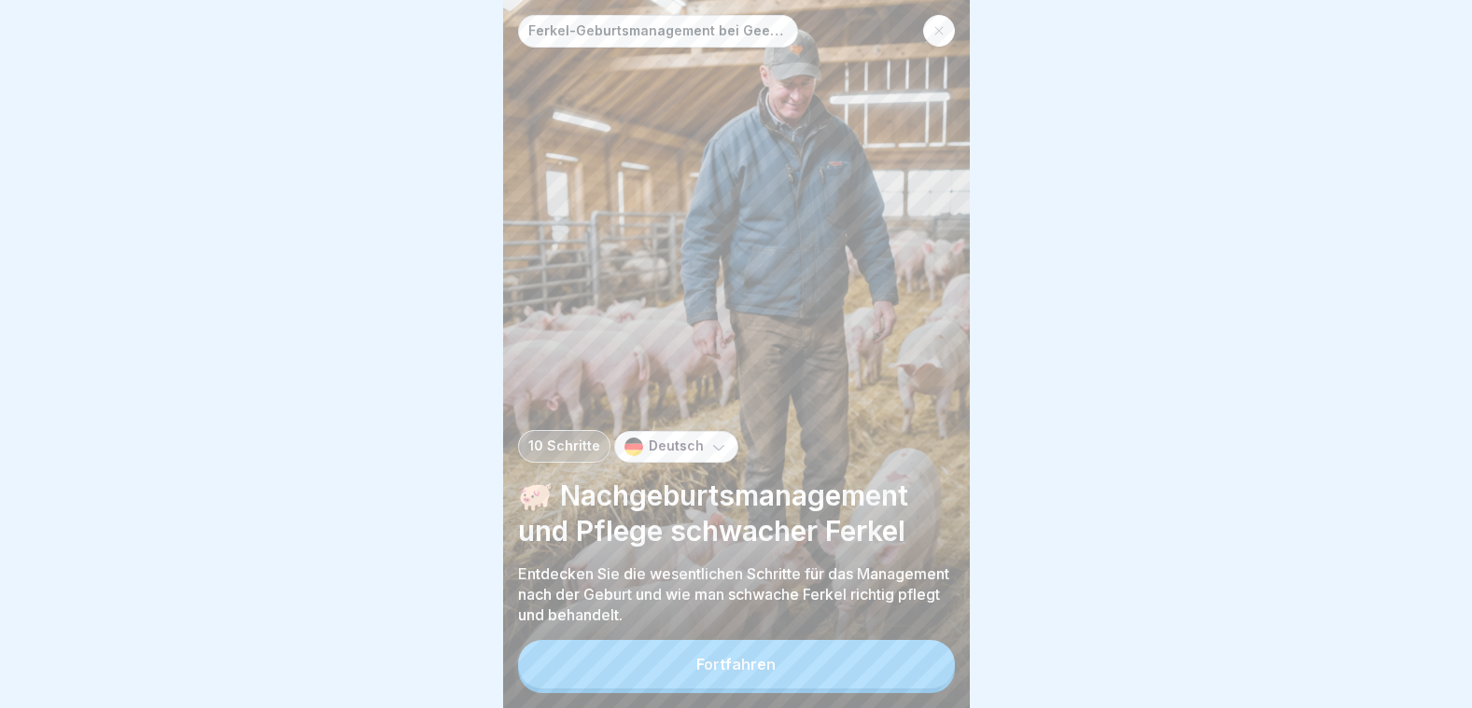
click at [878, 657] on button "Fortfahren" at bounding box center [736, 664] width 437 height 49
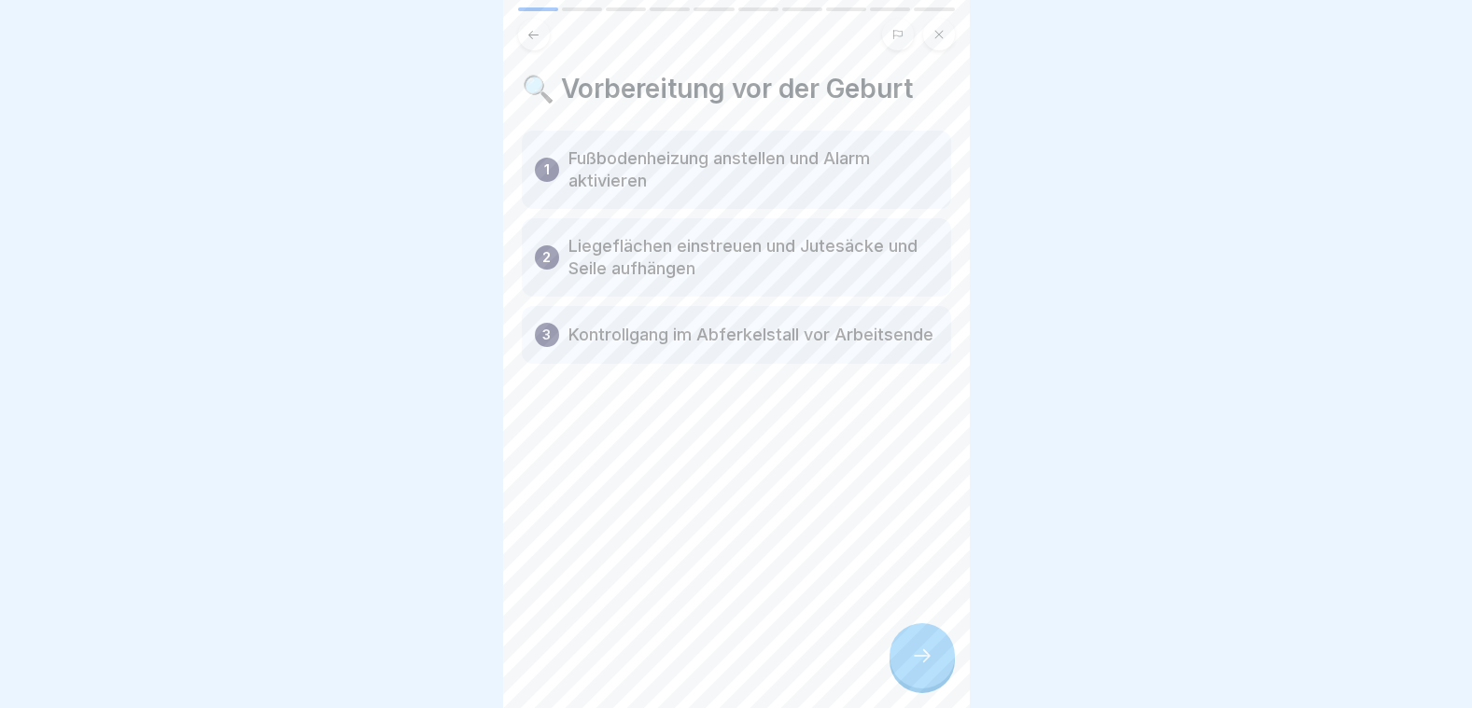
click at [914, 654] on icon at bounding box center [922, 656] width 22 height 22
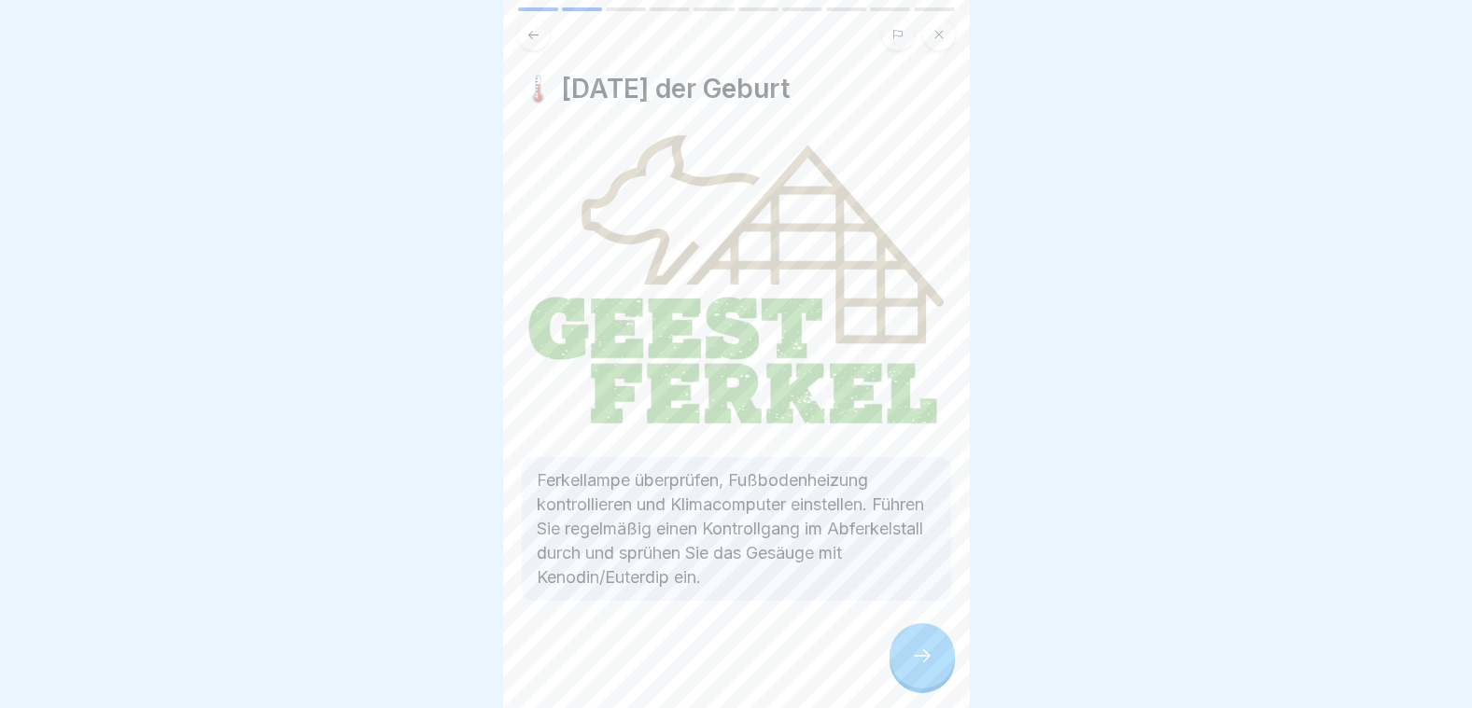
click at [914, 654] on icon at bounding box center [922, 656] width 22 height 22
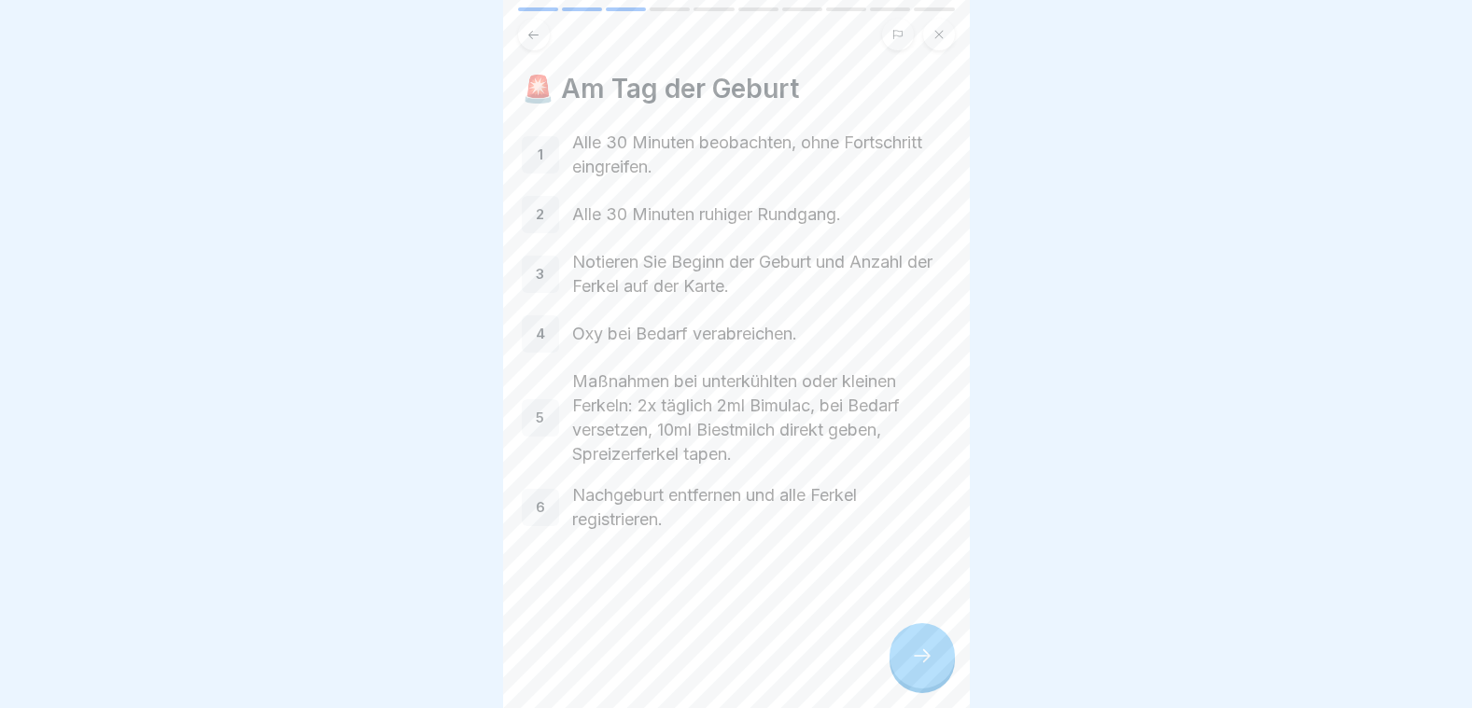
click at [916, 654] on icon at bounding box center [922, 656] width 22 height 22
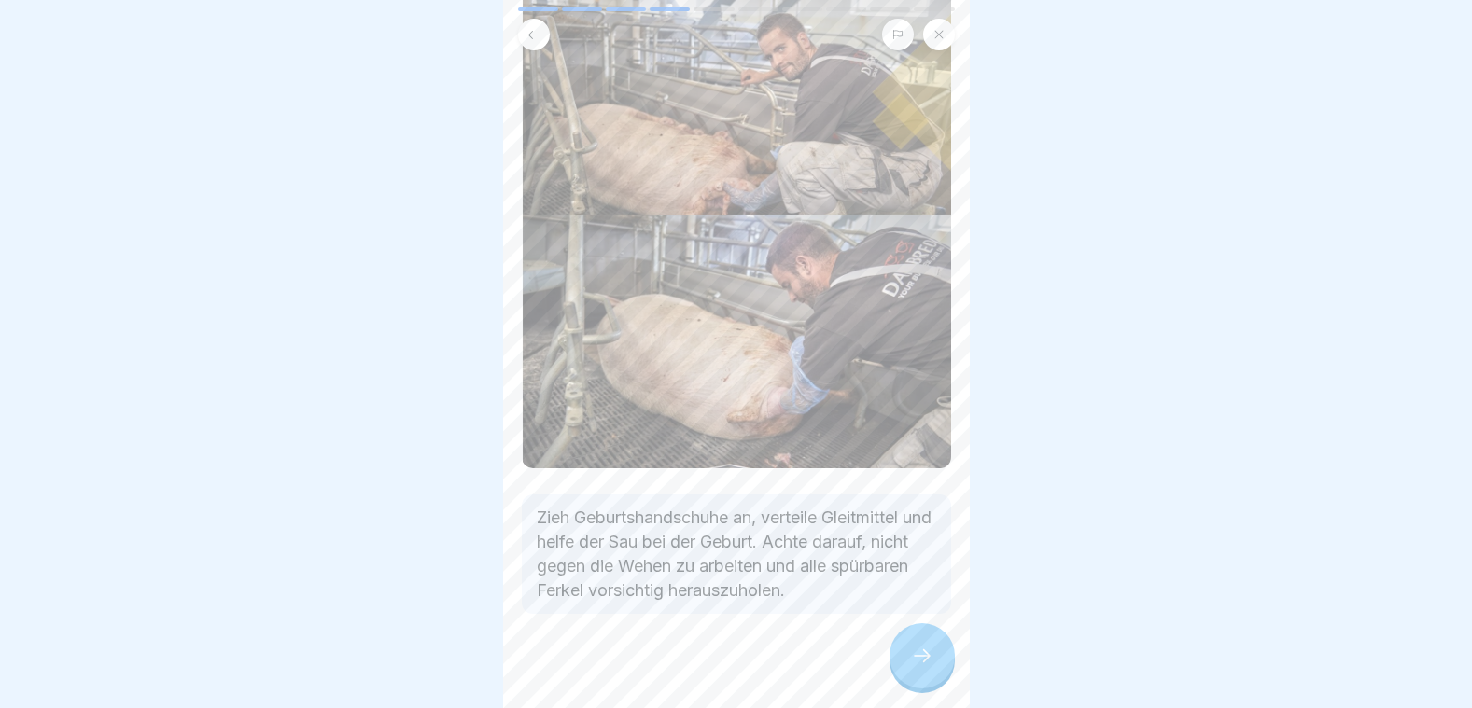
scroll to position [170, 0]
click at [906, 643] on div at bounding box center [921, 655] width 65 height 65
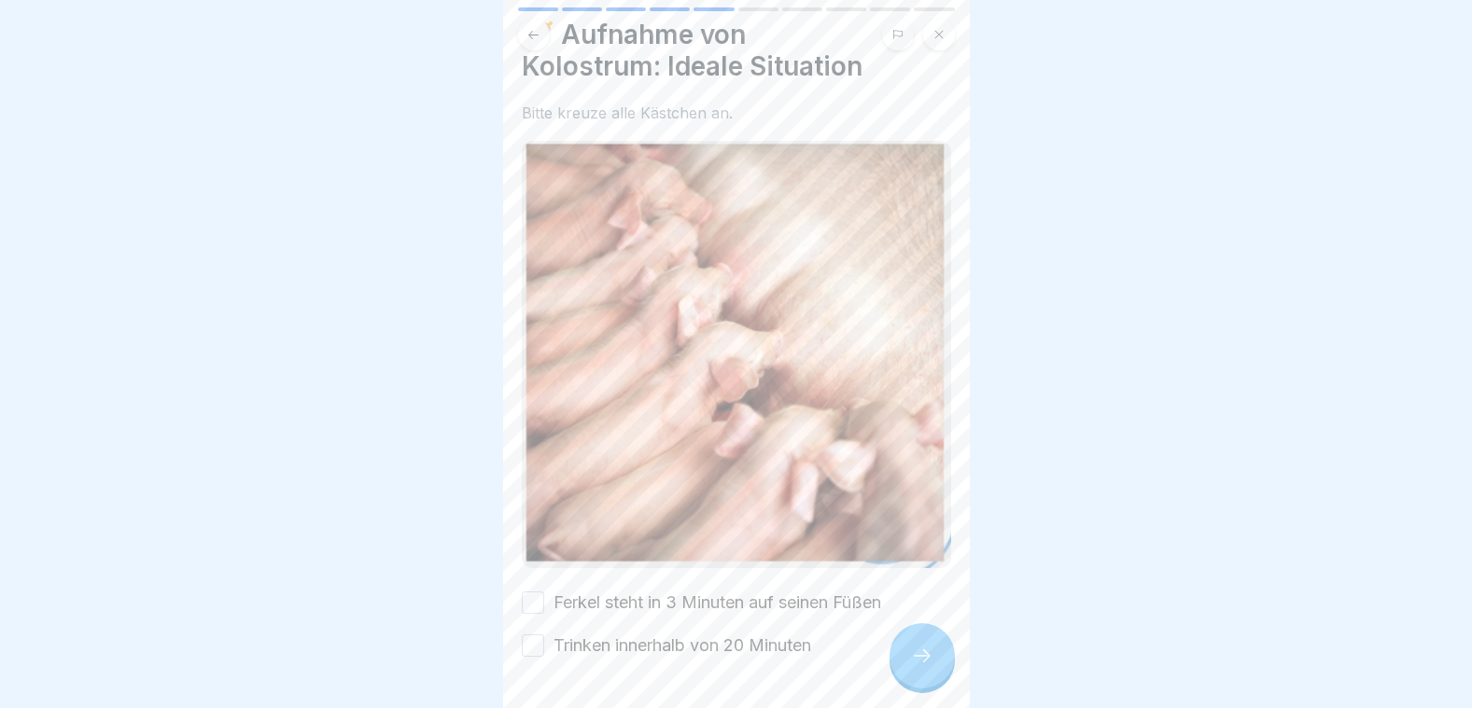
scroll to position [102, 0]
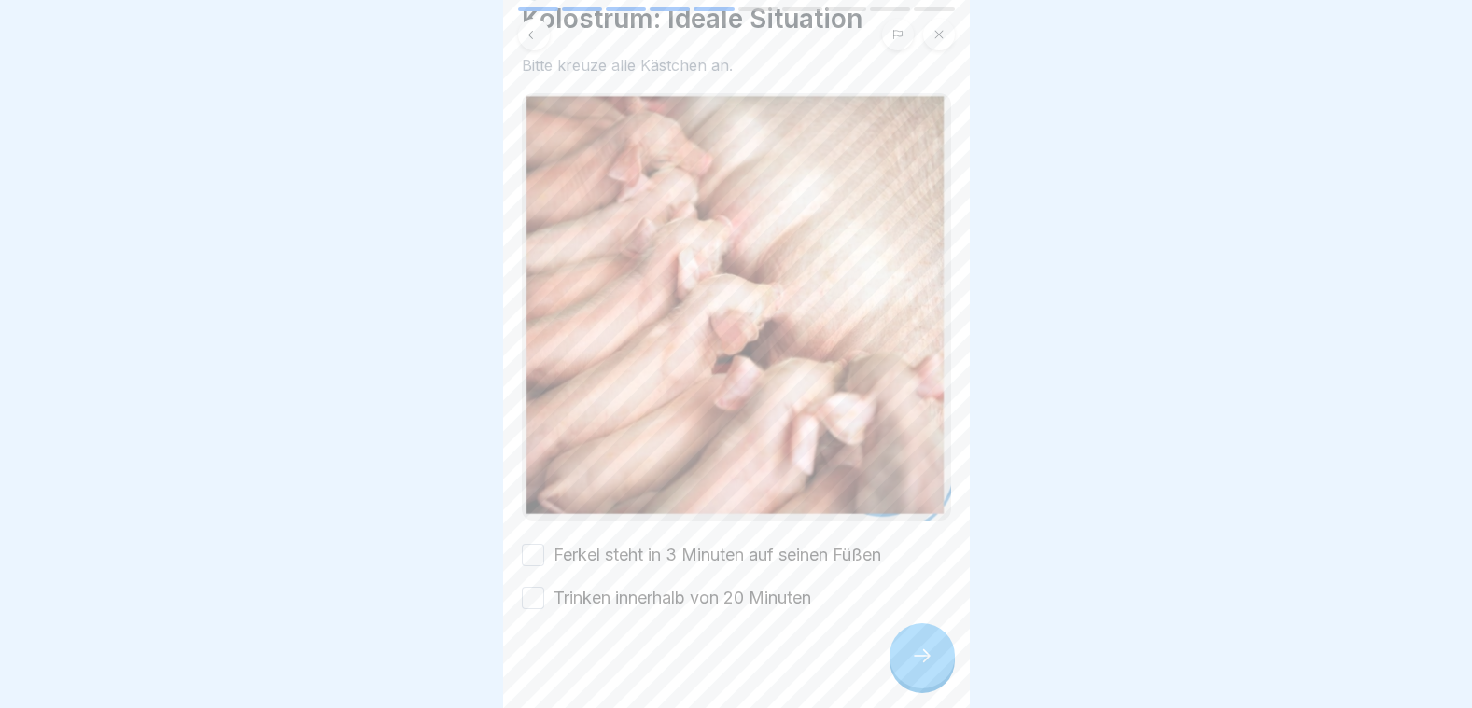
click at [539, 544] on button "Ferkel steht in 3 Minuten auf seinen Füßen" at bounding box center [533, 555] width 22 height 22
click at [535, 587] on button "Trinken innerhalb von 20 Minuten" at bounding box center [533, 598] width 22 height 22
click at [919, 657] on icon at bounding box center [922, 656] width 22 height 22
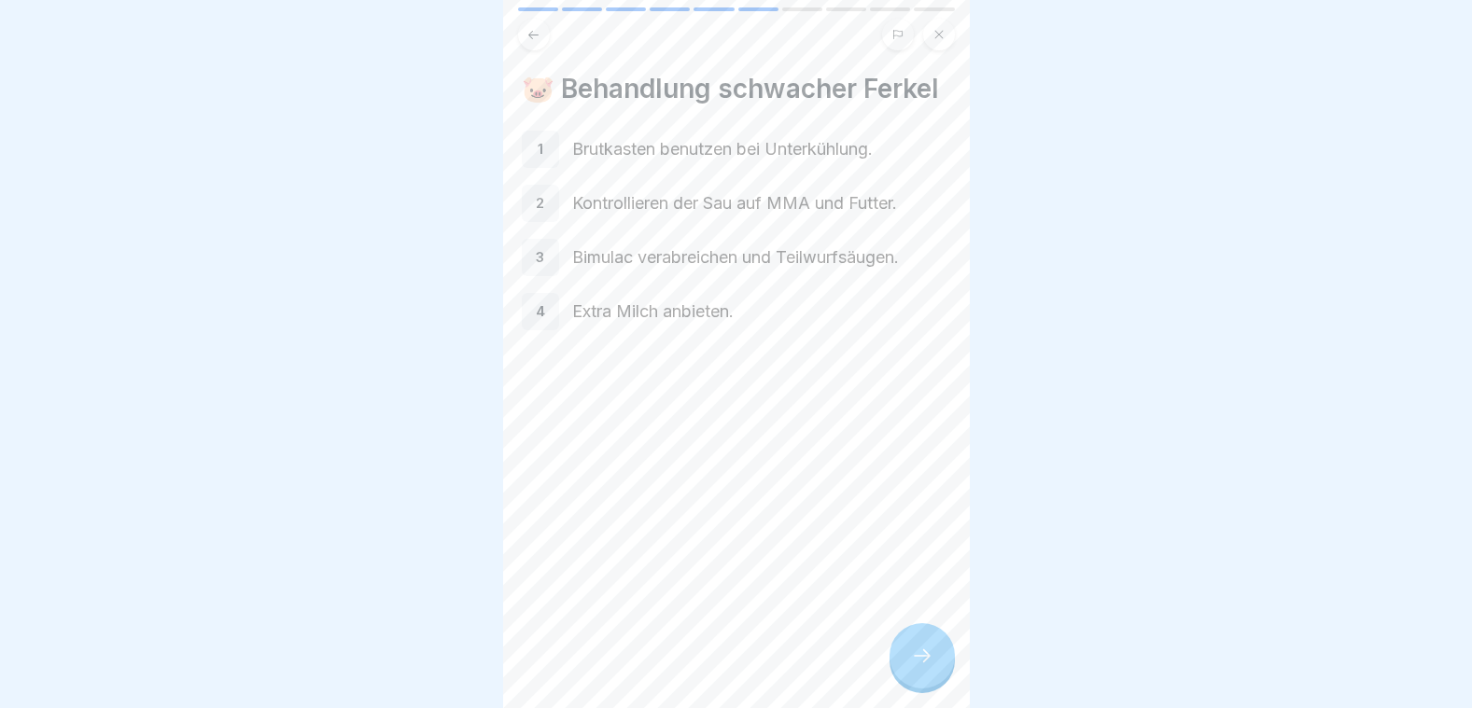
click at [930, 654] on icon at bounding box center [922, 656] width 22 height 22
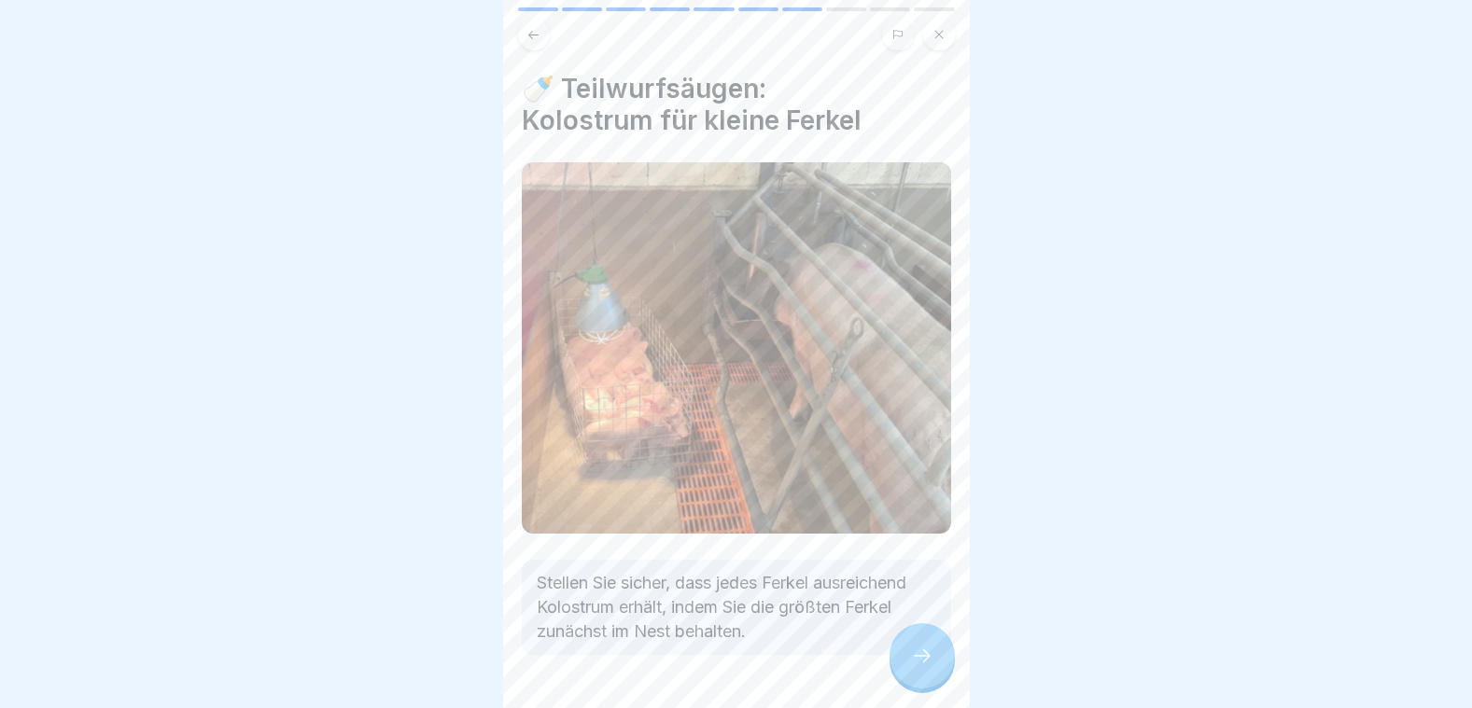
click at [911, 651] on icon at bounding box center [922, 656] width 22 height 22
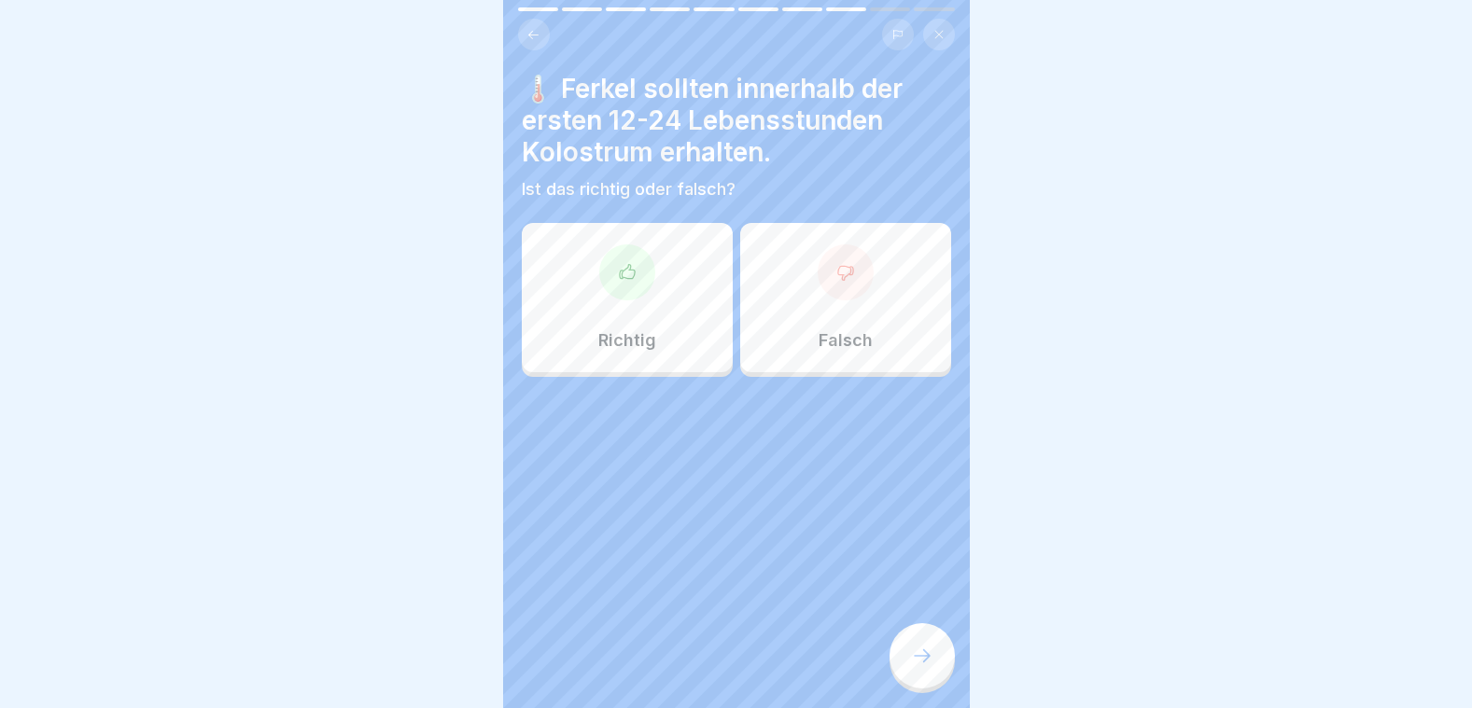
click at [637, 280] on div at bounding box center [627, 273] width 56 height 56
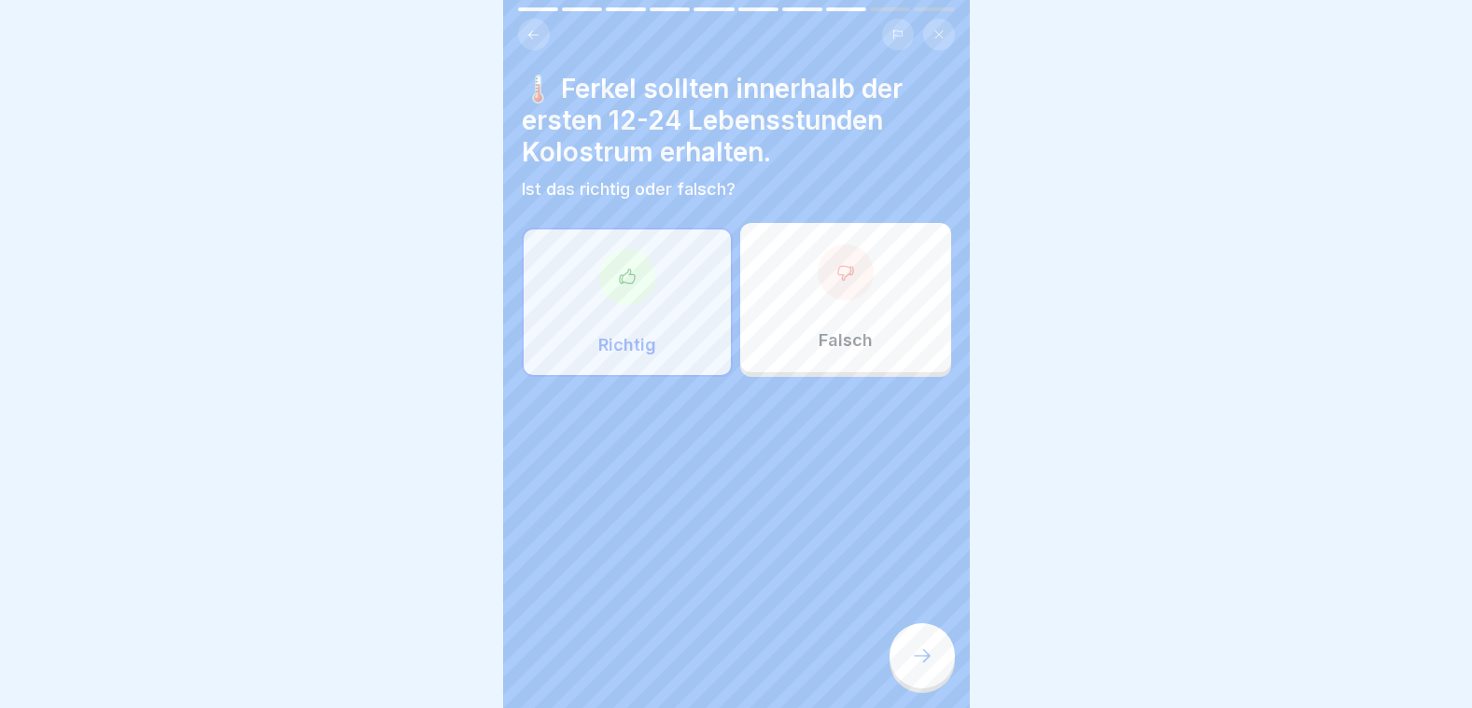
click at [919, 651] on icon at bounding box center [922, 656] width 22 height 22
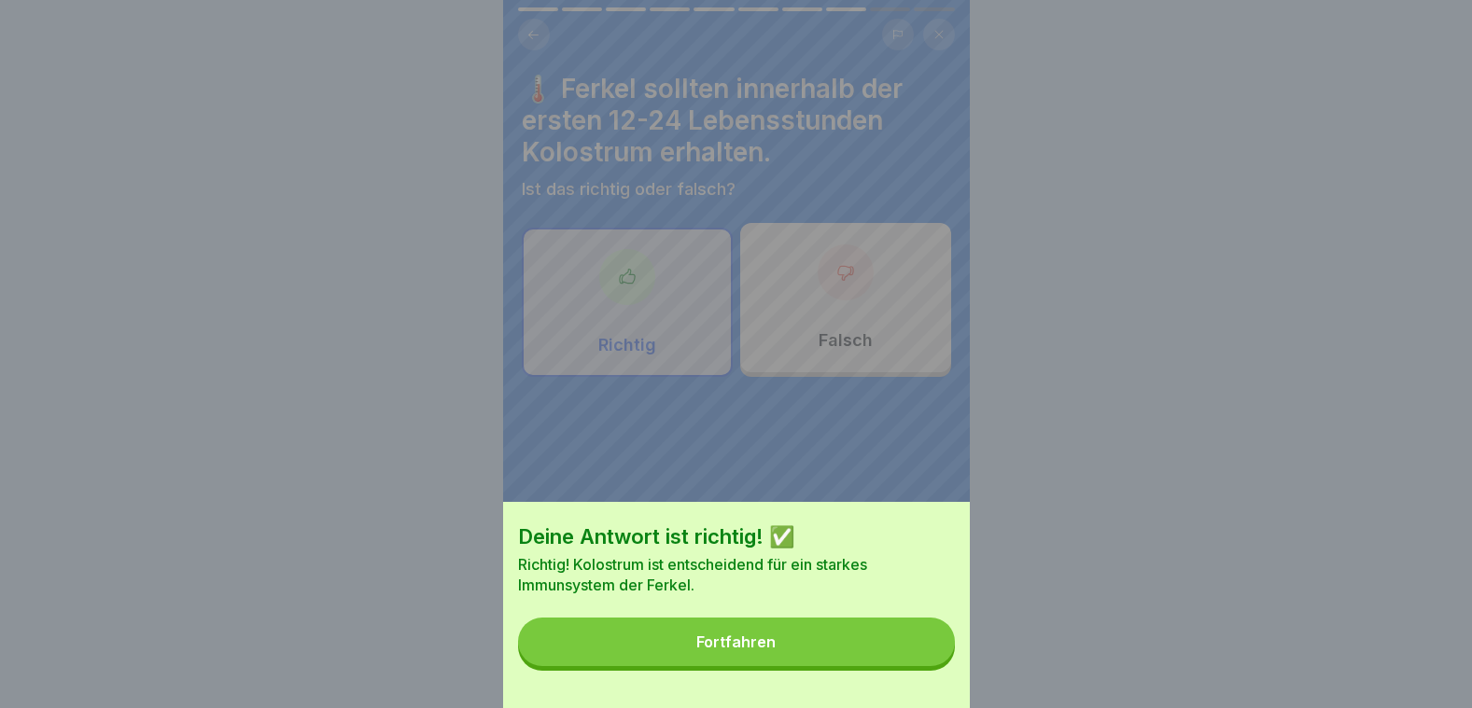
click at [919, 651] on button "Fortfahren" at bounding box center [736, 642] width 437 height 49
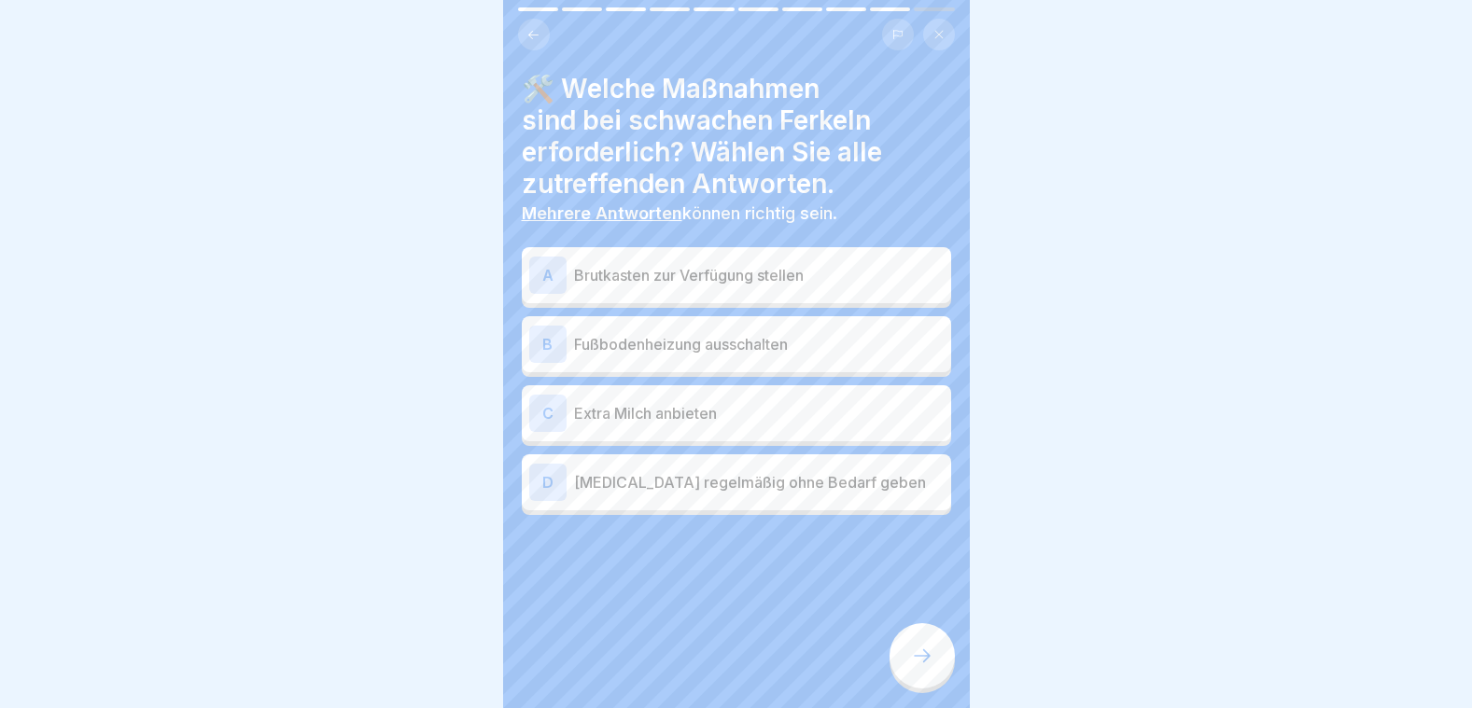
click at [697, 265] on p "Brutkasten zur Verfügung stellen" at bounding box center [759, 275] width 370 height 22
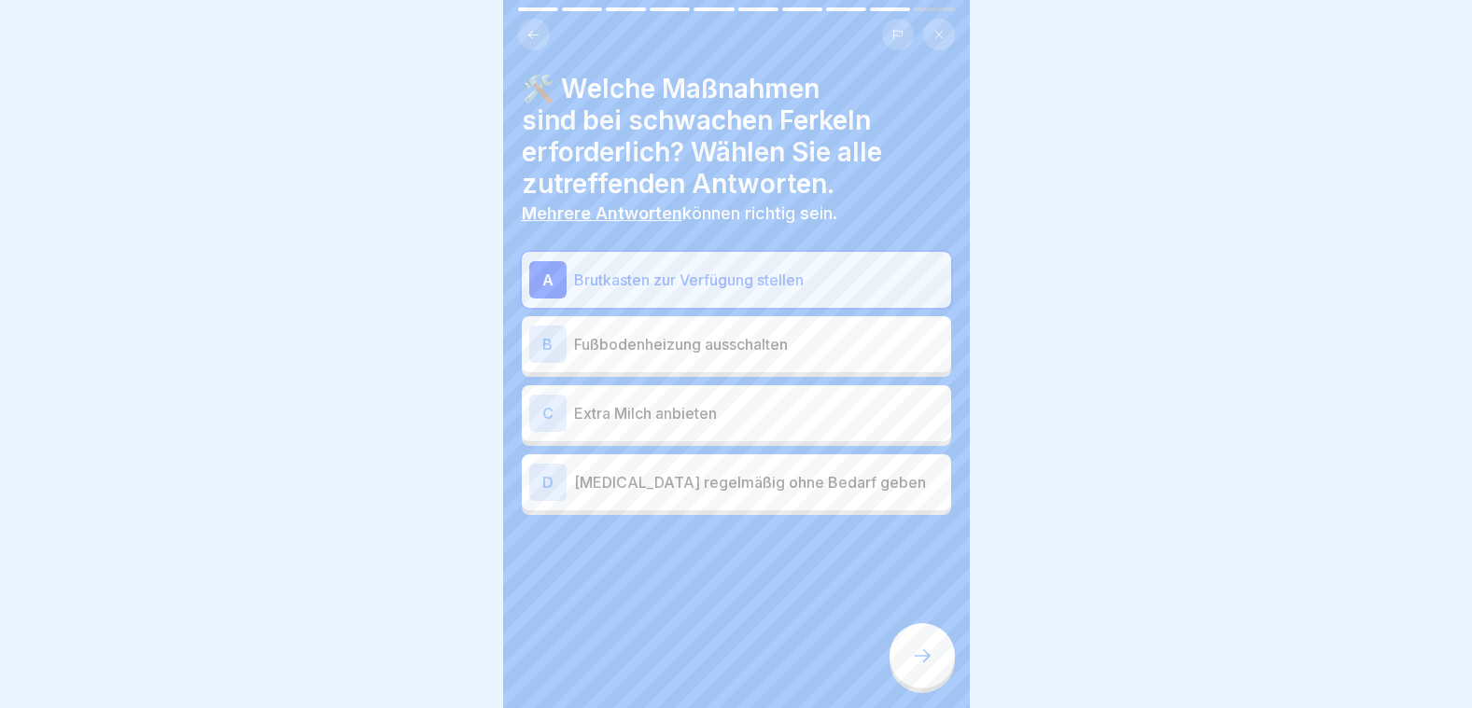
click at [693, 407] on p "Extra Milch anbieten" at bounding box center [759, 413] width 370 height 22
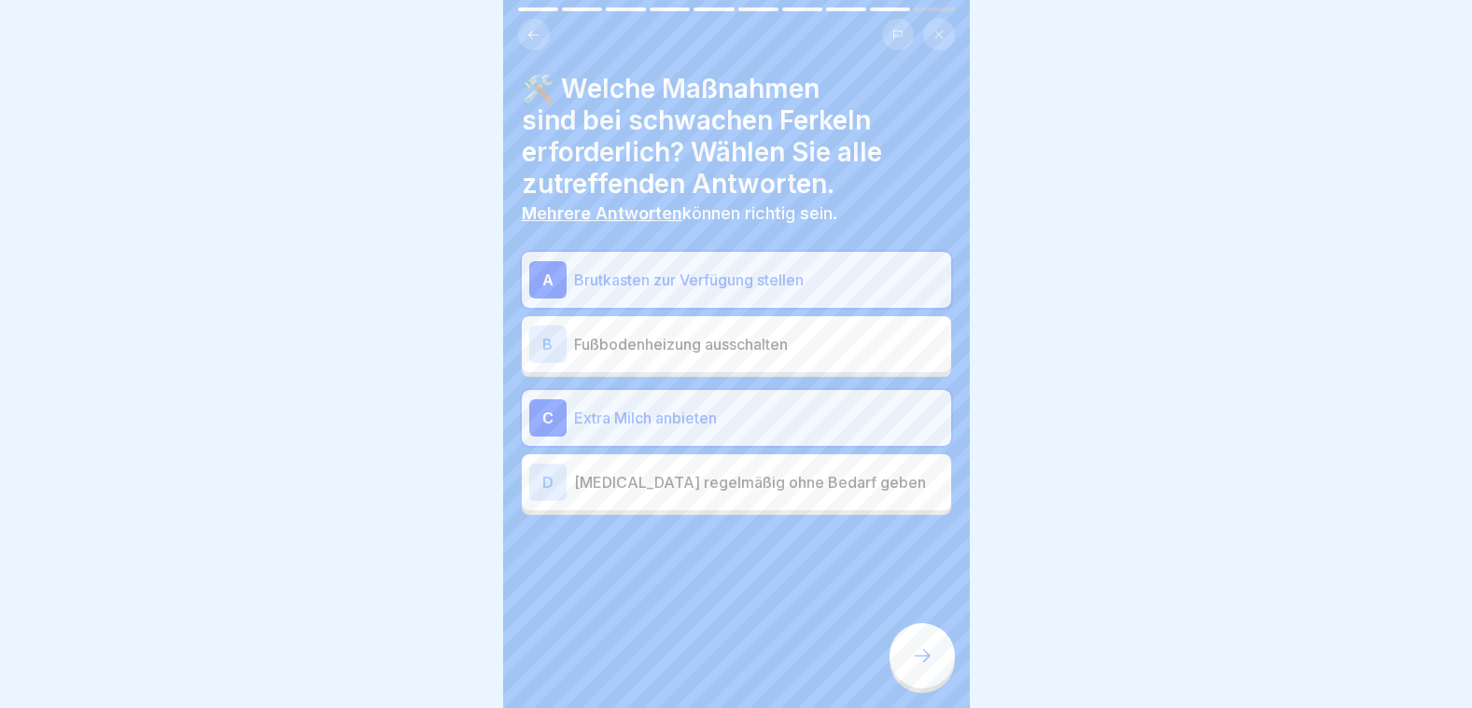
click at [725, 477] on p "[MEDICAL_DATA] regelmäßig ohne Bedarf geben" at bounding box center [759, 482] width 370 height 22
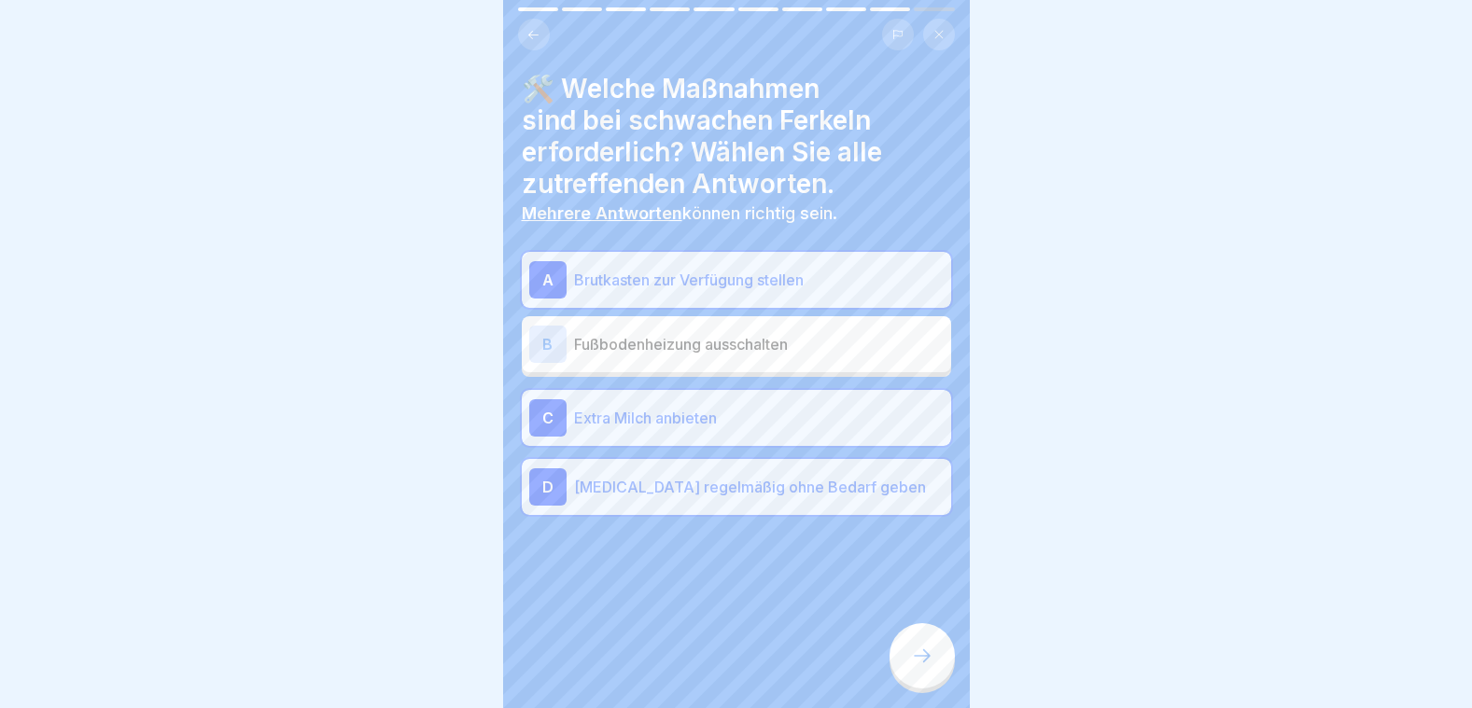
click at [923, 650] on icon at bounding box center [922, 656] width 22 height 22
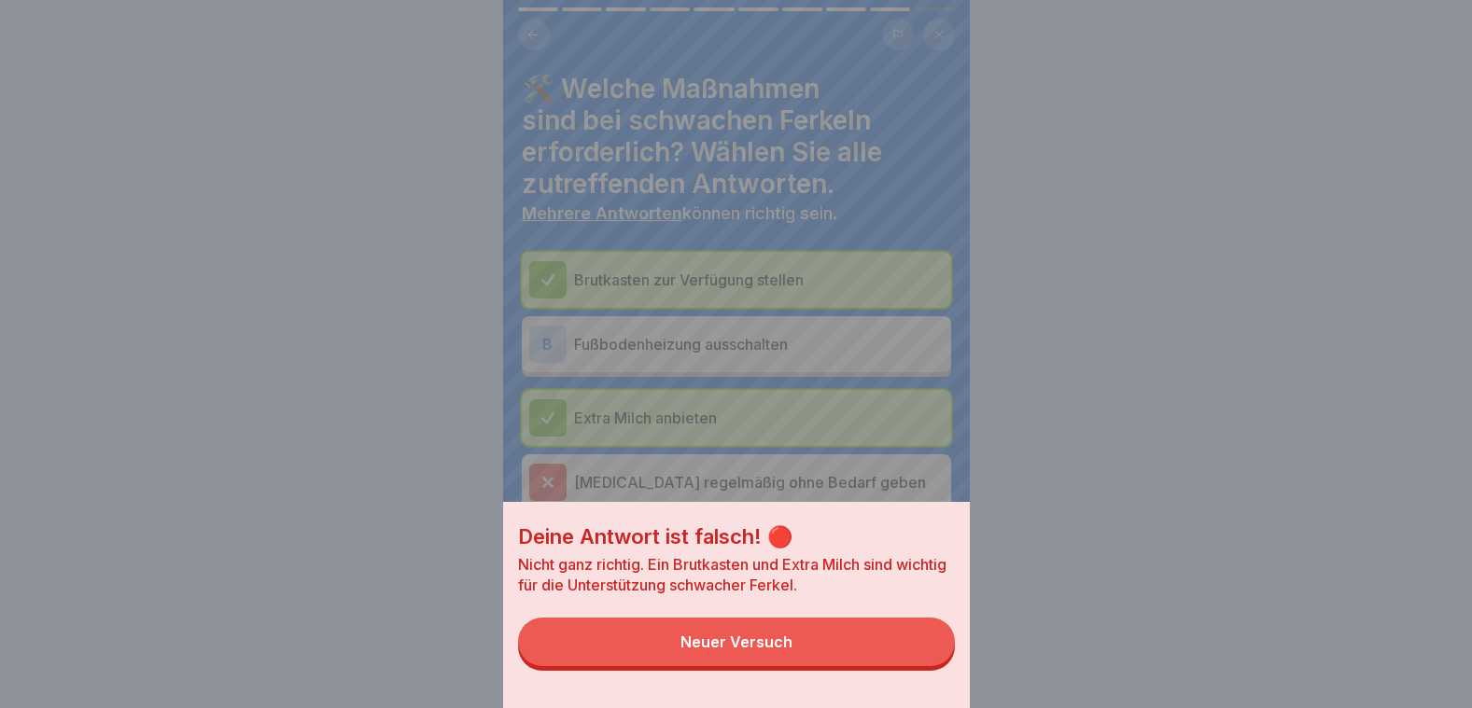
click at [790, 449] on div "Deine Antwort ist falsch! 🔴 Nicht ganz richtig. Ein Brutkasten und Extra Milch …" at bounding box center [736, 354] width 467 height 708
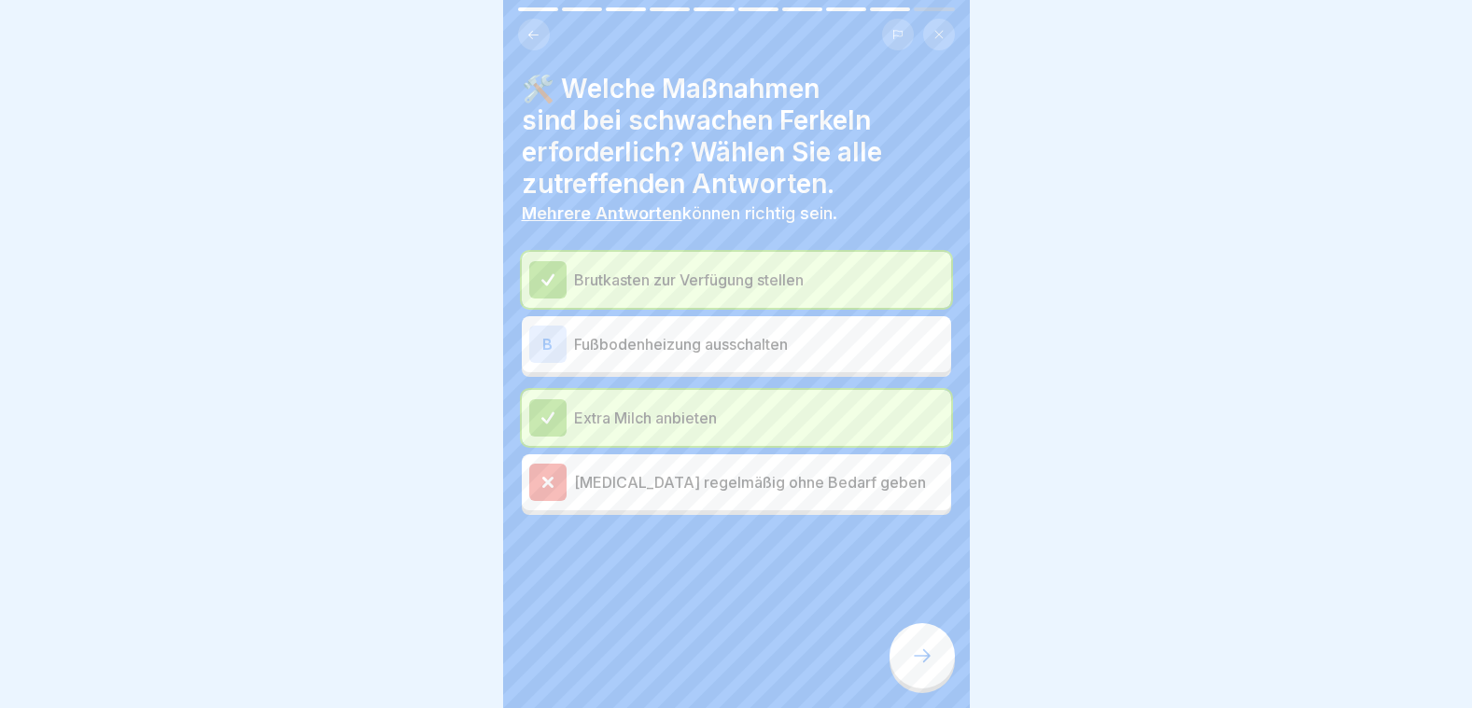
click at [931, 645] on div at bounding box center [921, 655] width 65 height 65
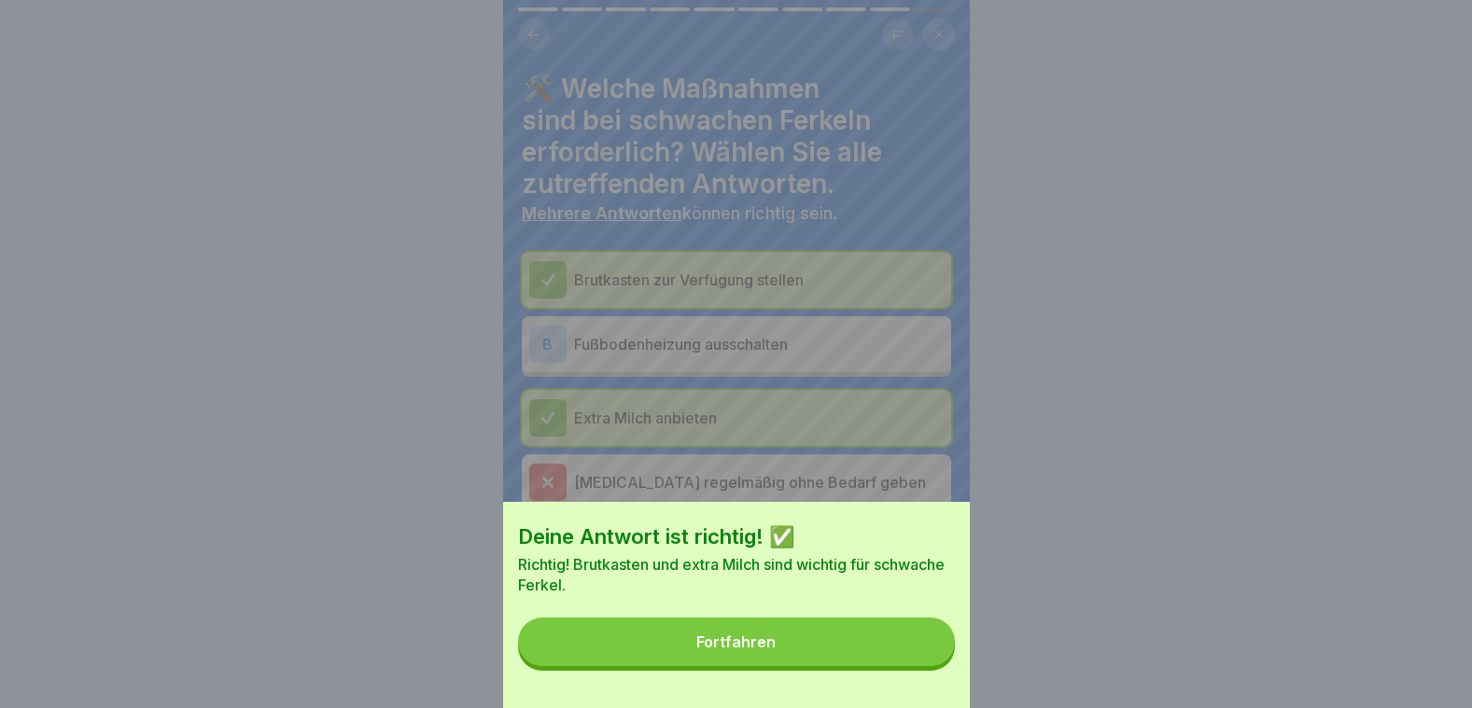
click at [903, 653] on button "Fortfahren" at bounding box center [736, 642] width 437 height 49
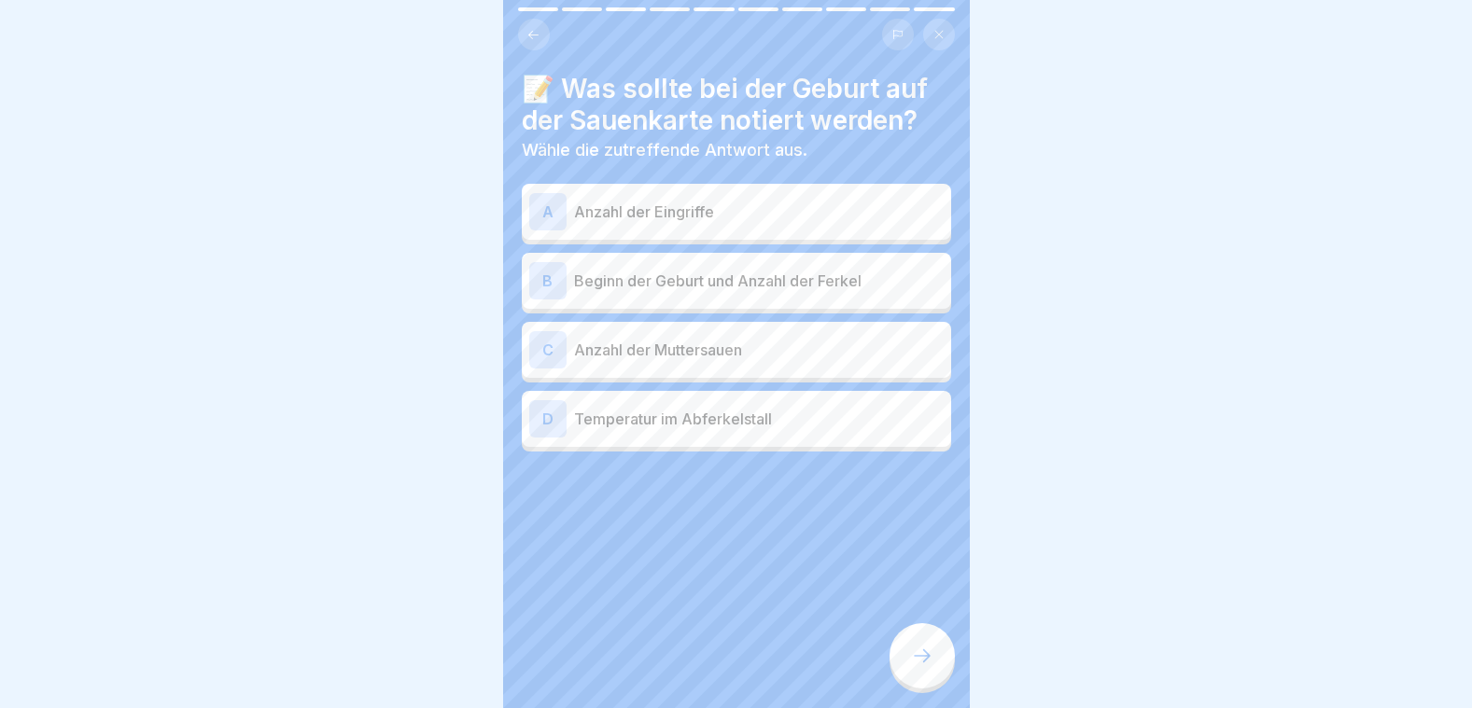
click at [671, 201] on p "Anzahl der Eingriffe" at bounding box center [759, 212] width 370 height 22
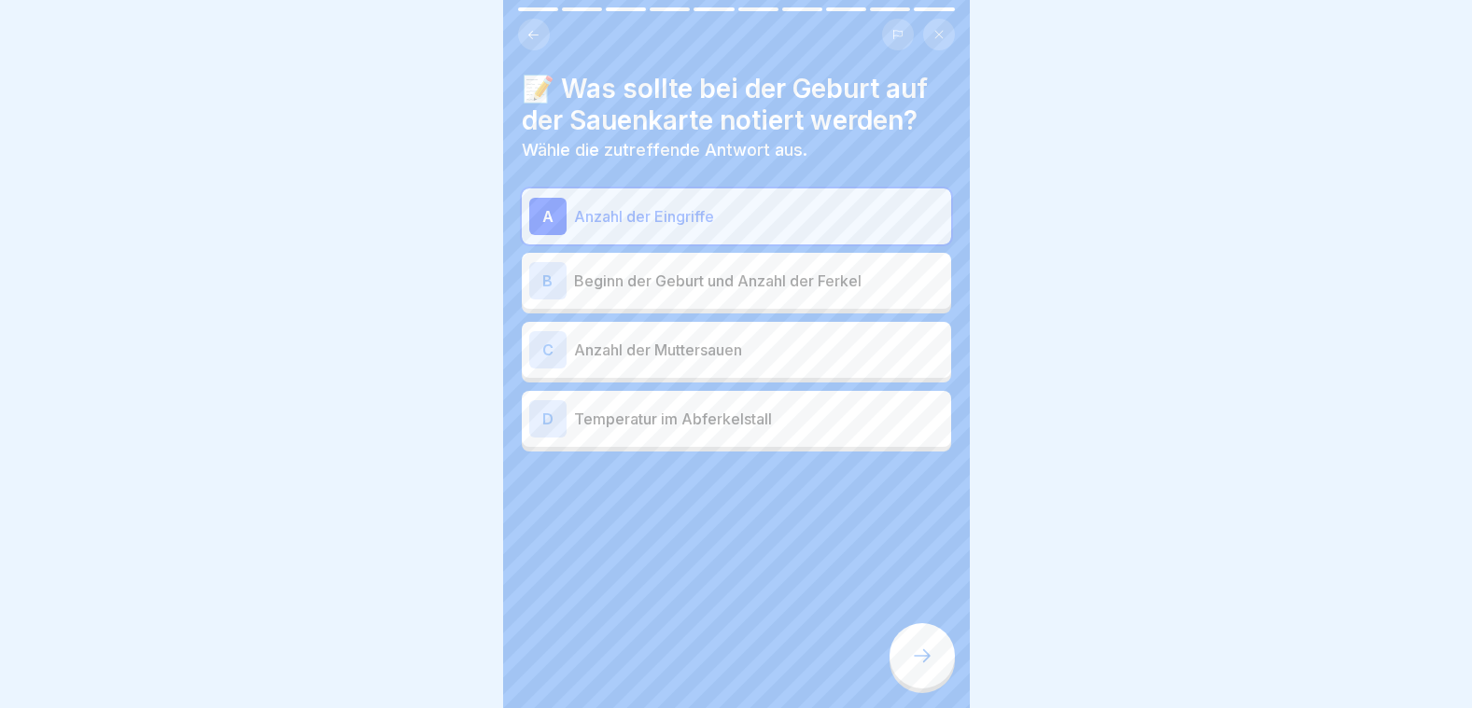
click at [694, 286] on div "B Beginn der Geburt und Anzahl der Ferkel" at bounding box center [736, 281] width 429 height 56
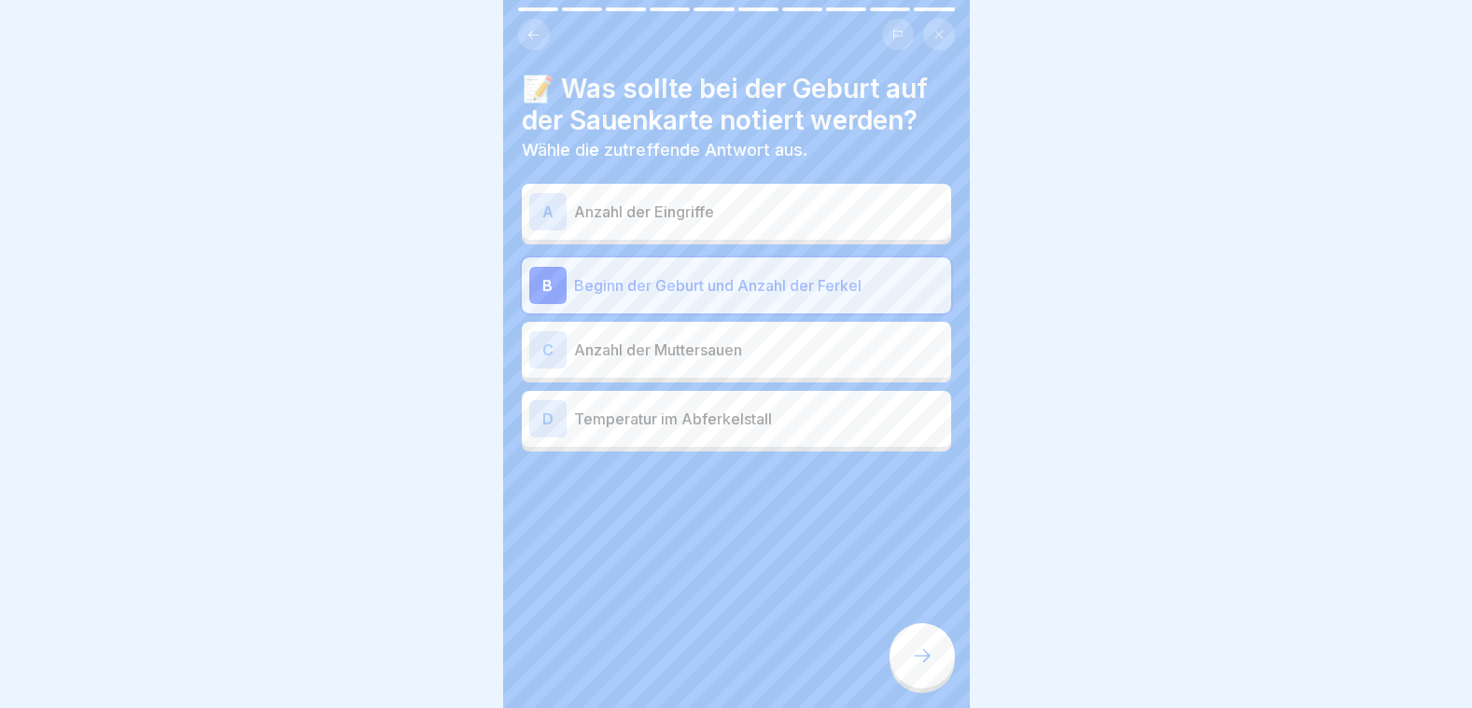
click at [912, 638] on div at bounding box center [921, 655] width 65 height 65
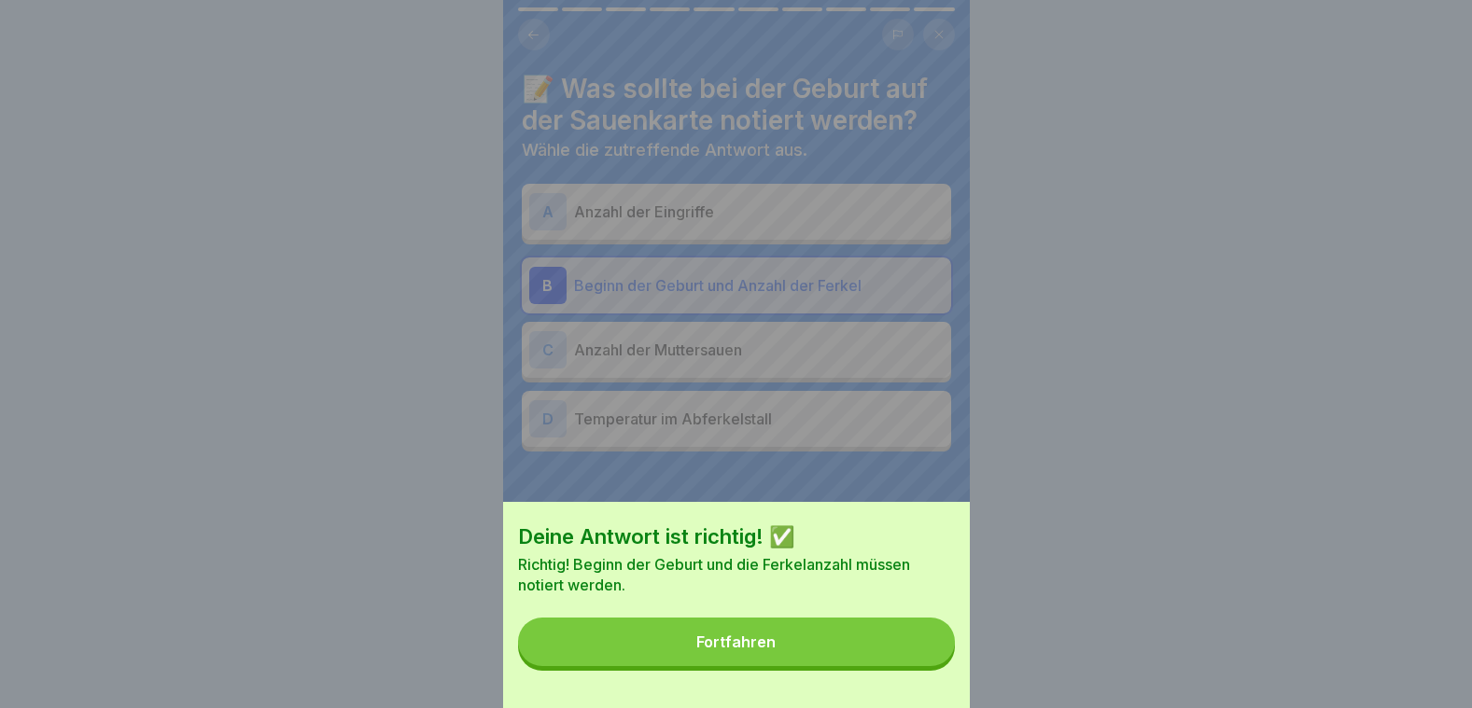
click at [908, 652] on button "Fortfahren" at bounding box center [736, 642] width 437 height 49
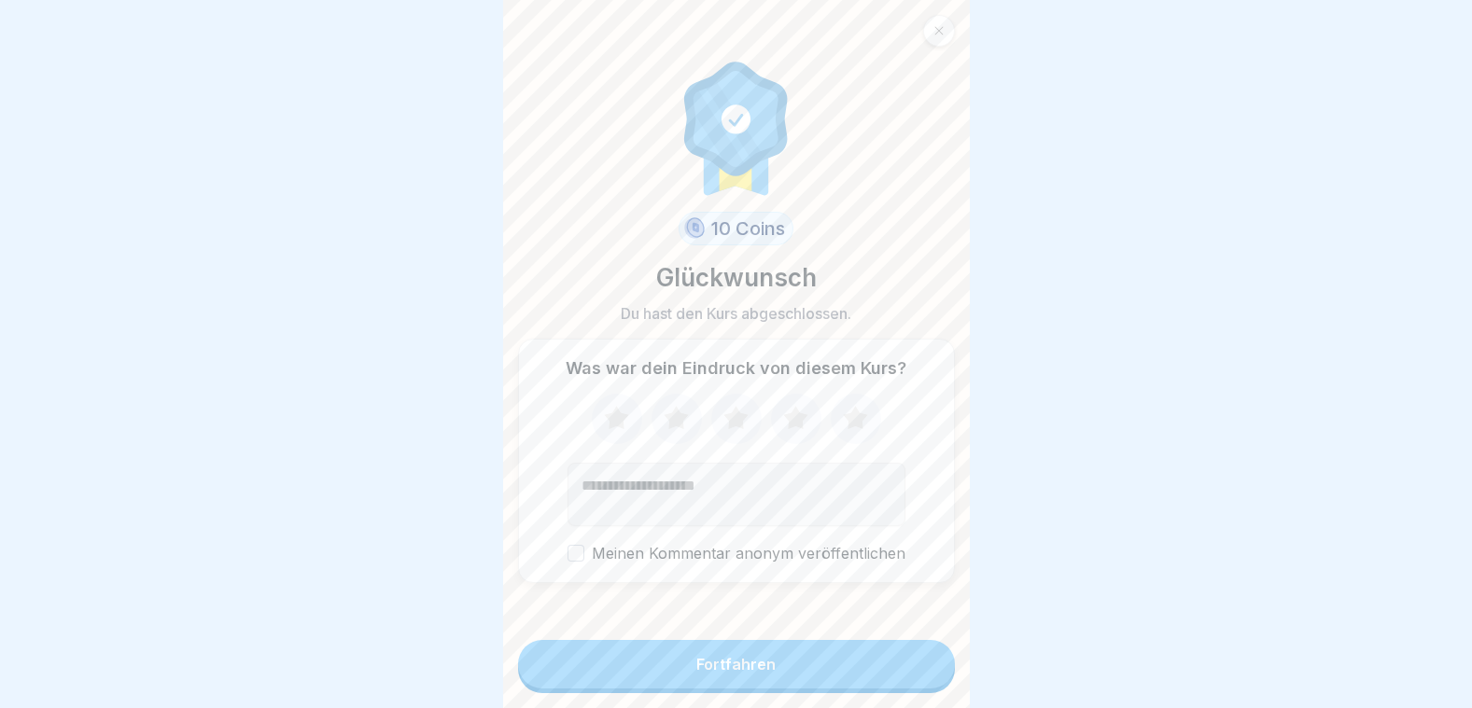
click at [864, 660] on button "Fortfahren" at bounding box center [736, 664] width 437 height 49
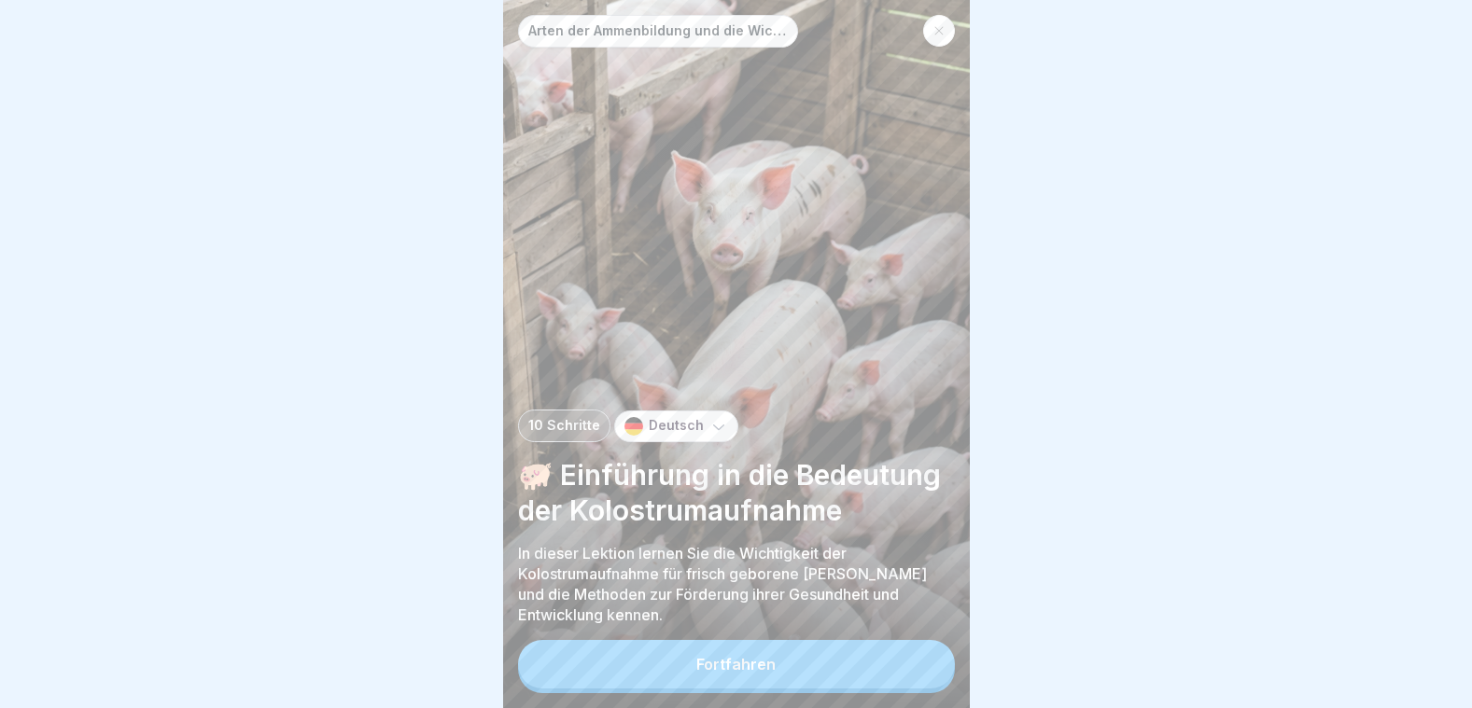
click at [767, 667] on div "Fortfahren" at bounding box center [735, 664] width 79 height 17
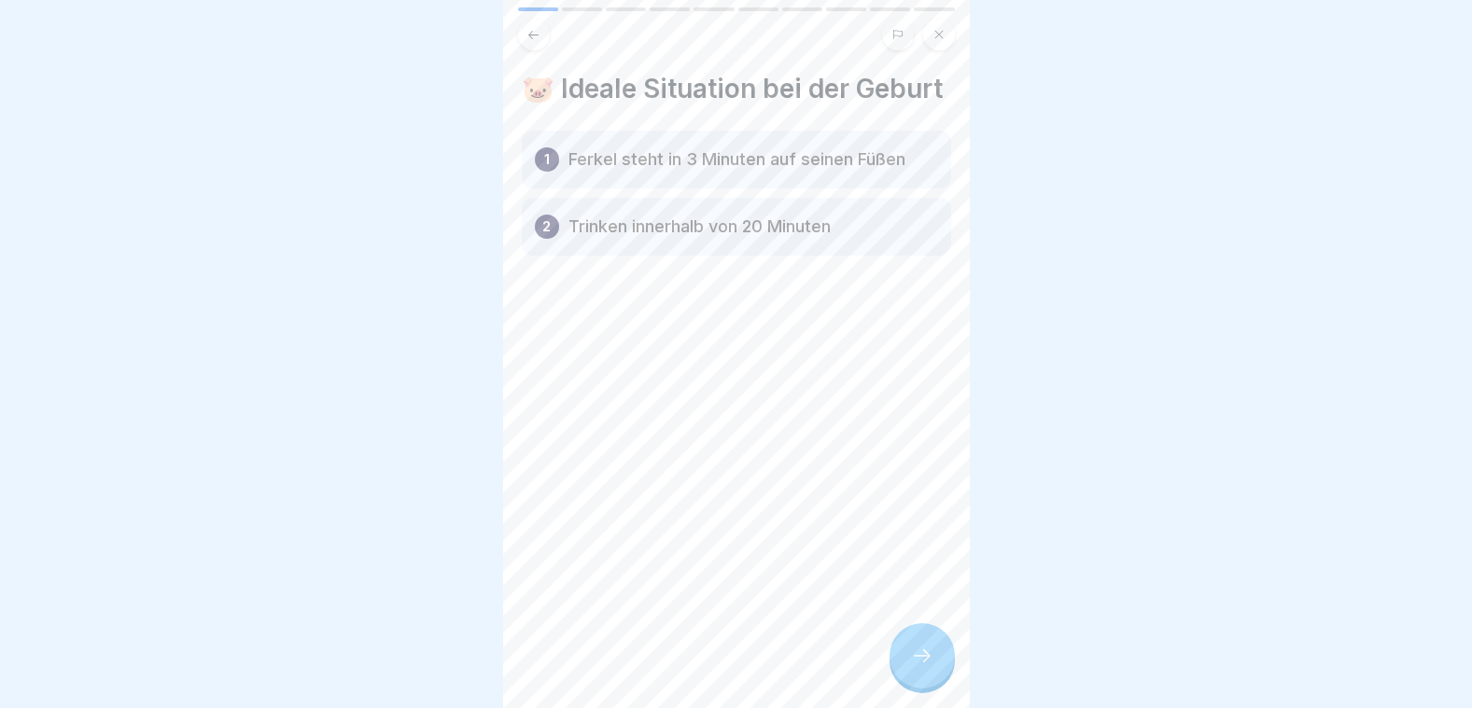
click at [922, 658] on icon at bounding box center [922, 656] width 22 height 22
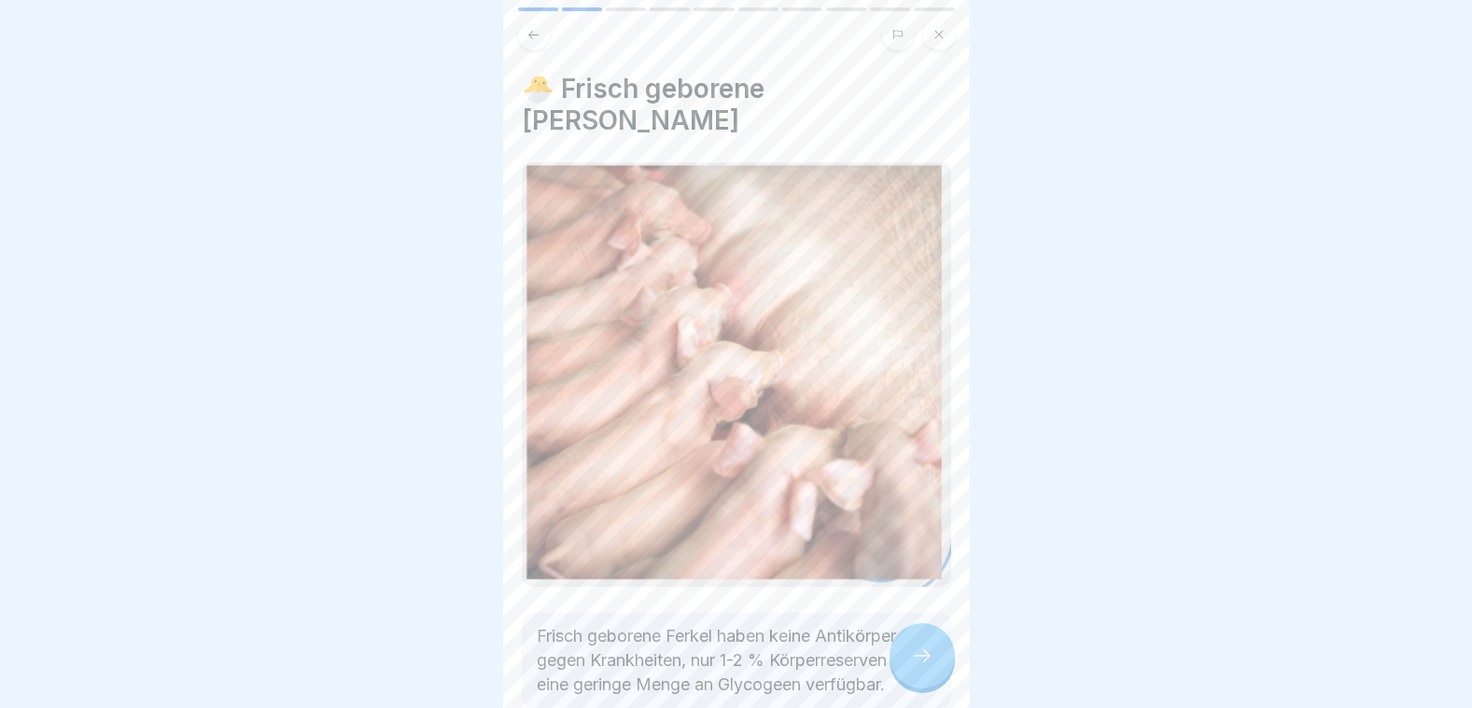
click at [922, 658] on icon at bounding box center [922, 656] width 22 height 22
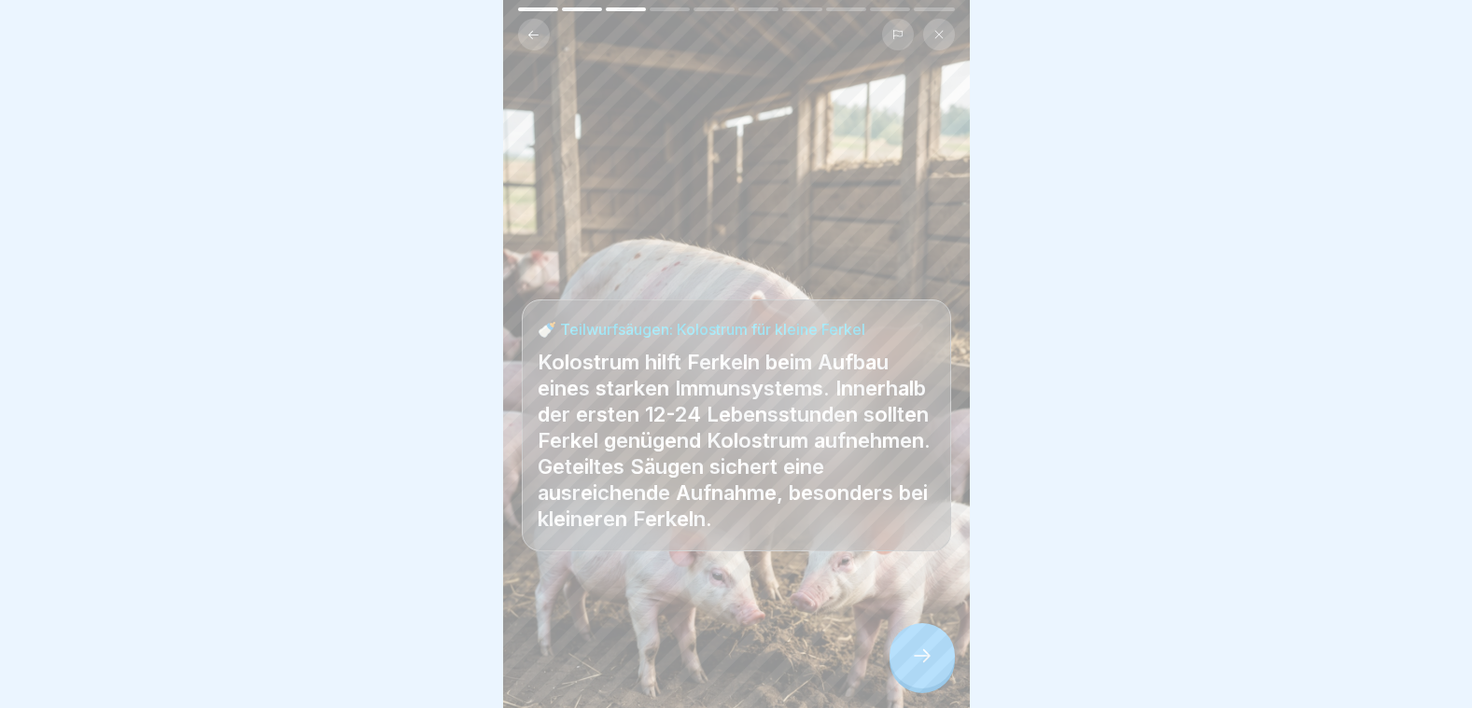
click at [922, 658] on icon at bounding box center [922, 656] width 22 height 22
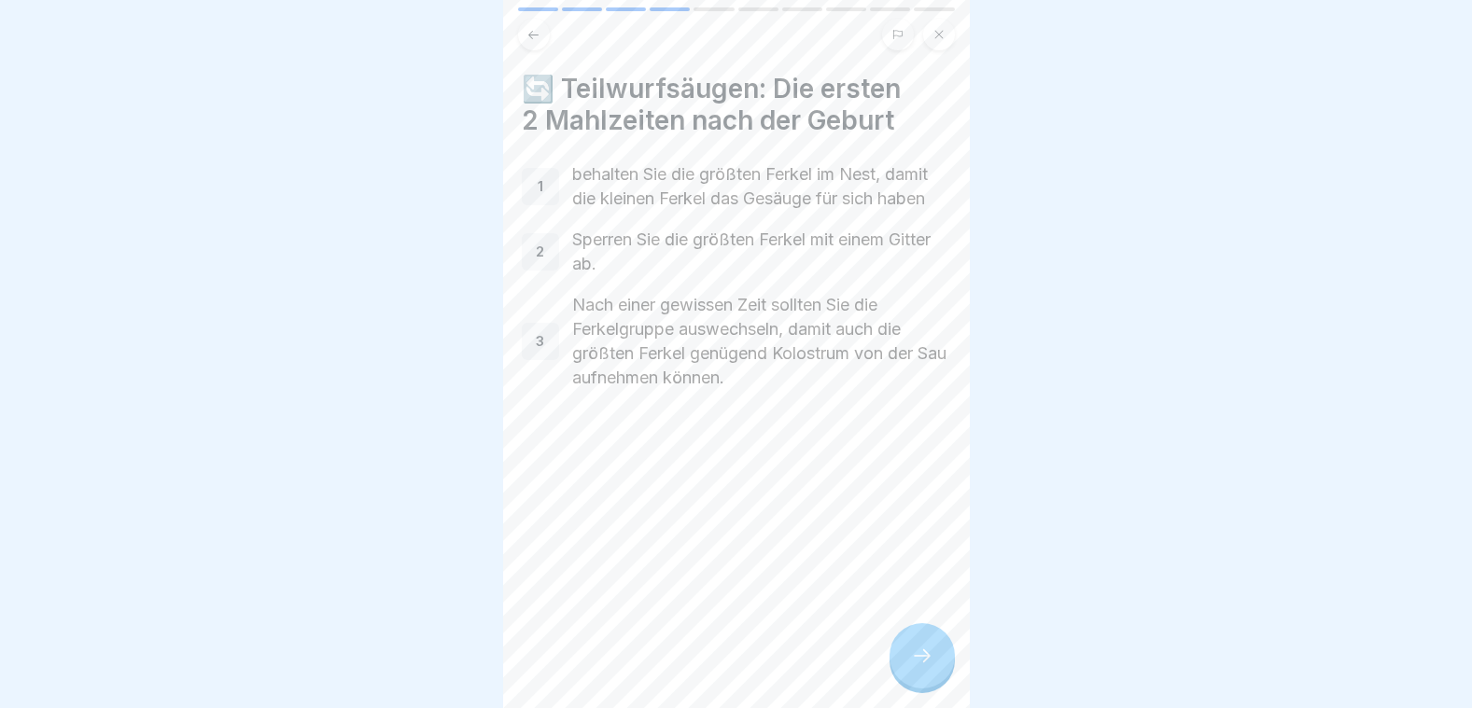
click at [922, 658] on icon at bounding box center [922, 656] width 22 height 22
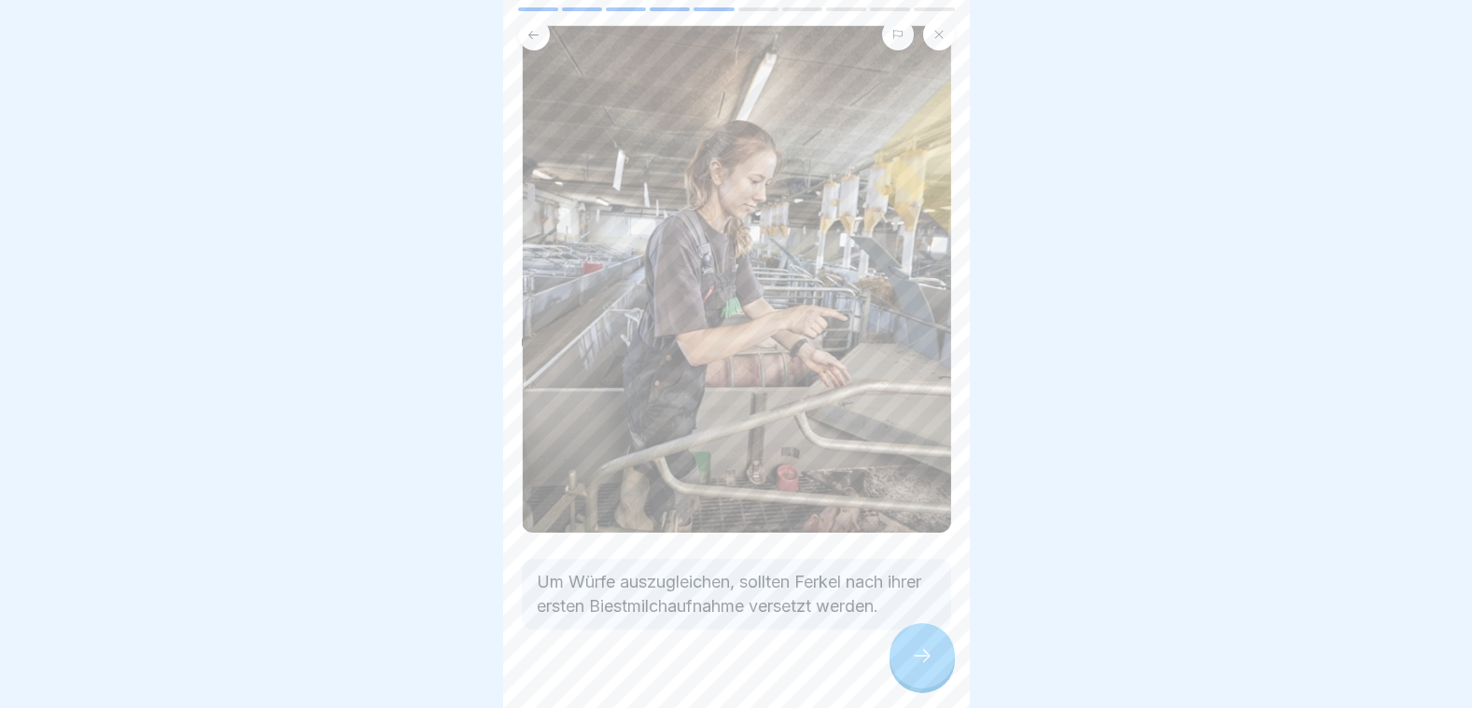
scroll to position [179, 0]
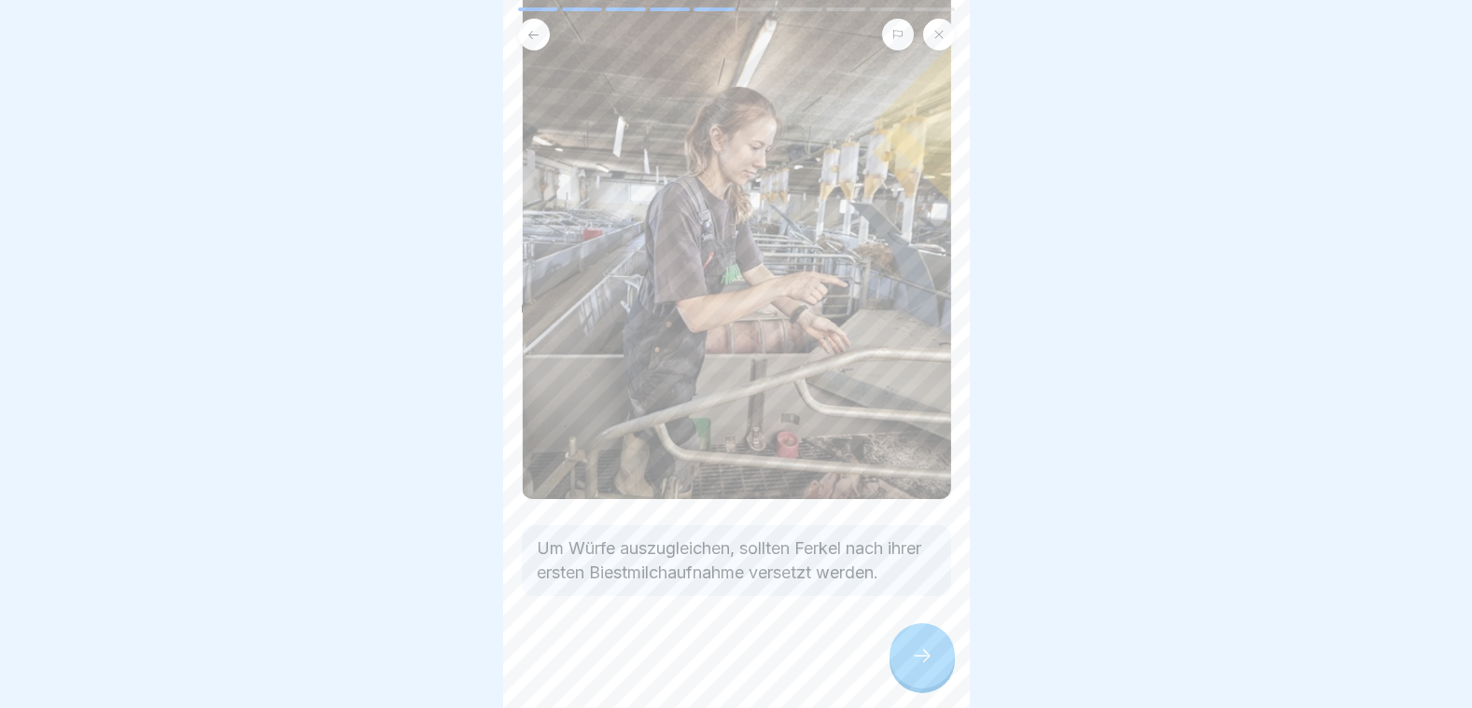
click at [917, 668] on div at bounding box center [921, 655] width 65 height 65
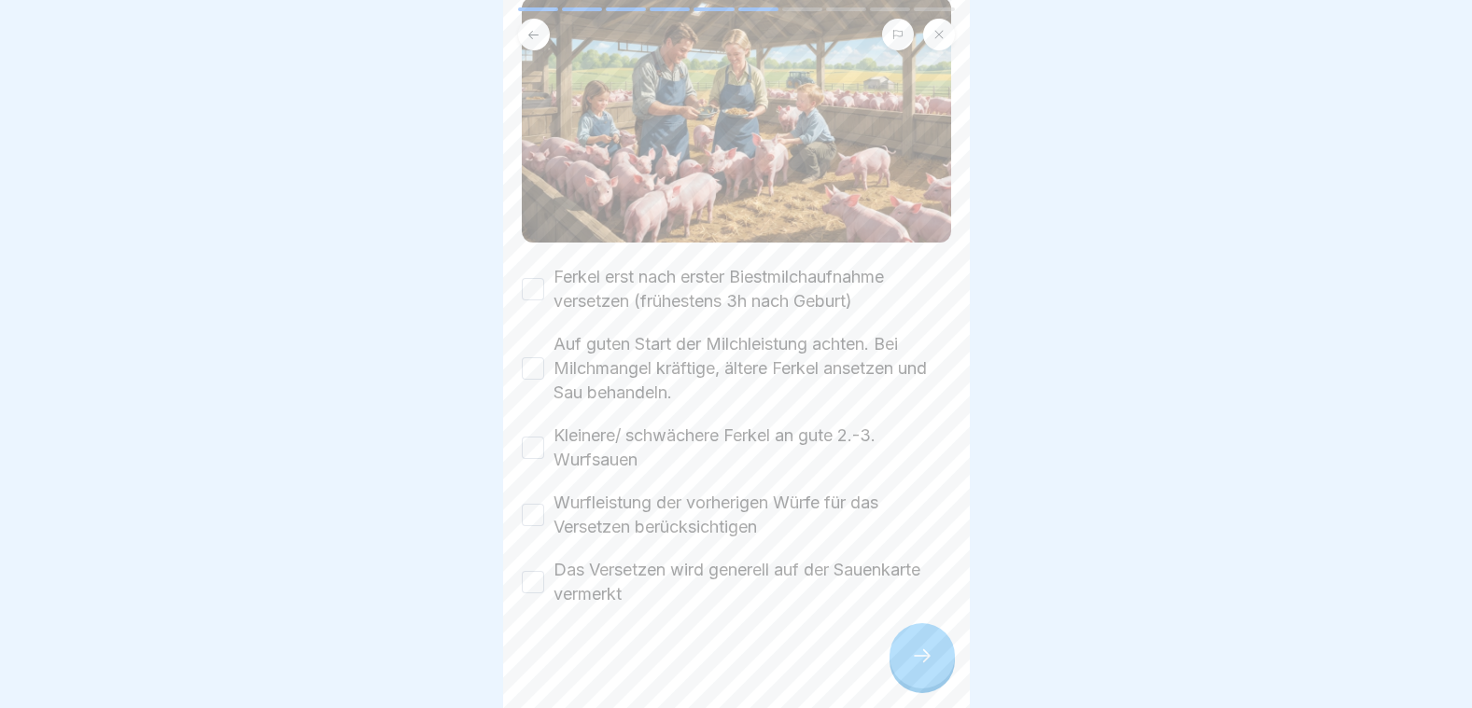
scroll to position [231, 0]
click at [531, 276] on button "Ferkel erst nach erster Biestmilchaufnahme versetzen (frühestens 3h nach Geburt)" at bounding box center [533, 287] width 22 height 22
drag, startPoint x: 528, startPoint y: 342, endPoint x: 534, endPoint y: 383, distance: 41.4
click at [528, 356] on button "Auf guten Start der Milchleistung achten. Bei Milchmangel kräftige, ältere Ferk…" at bounding box center [533, 367] width 22 height 22
click at [530, 435] on button "Kleinere/ schwächere Ferkel an gute 2.-3. Wurfsauen" at bounding box center [533, 446] width 22 height 22
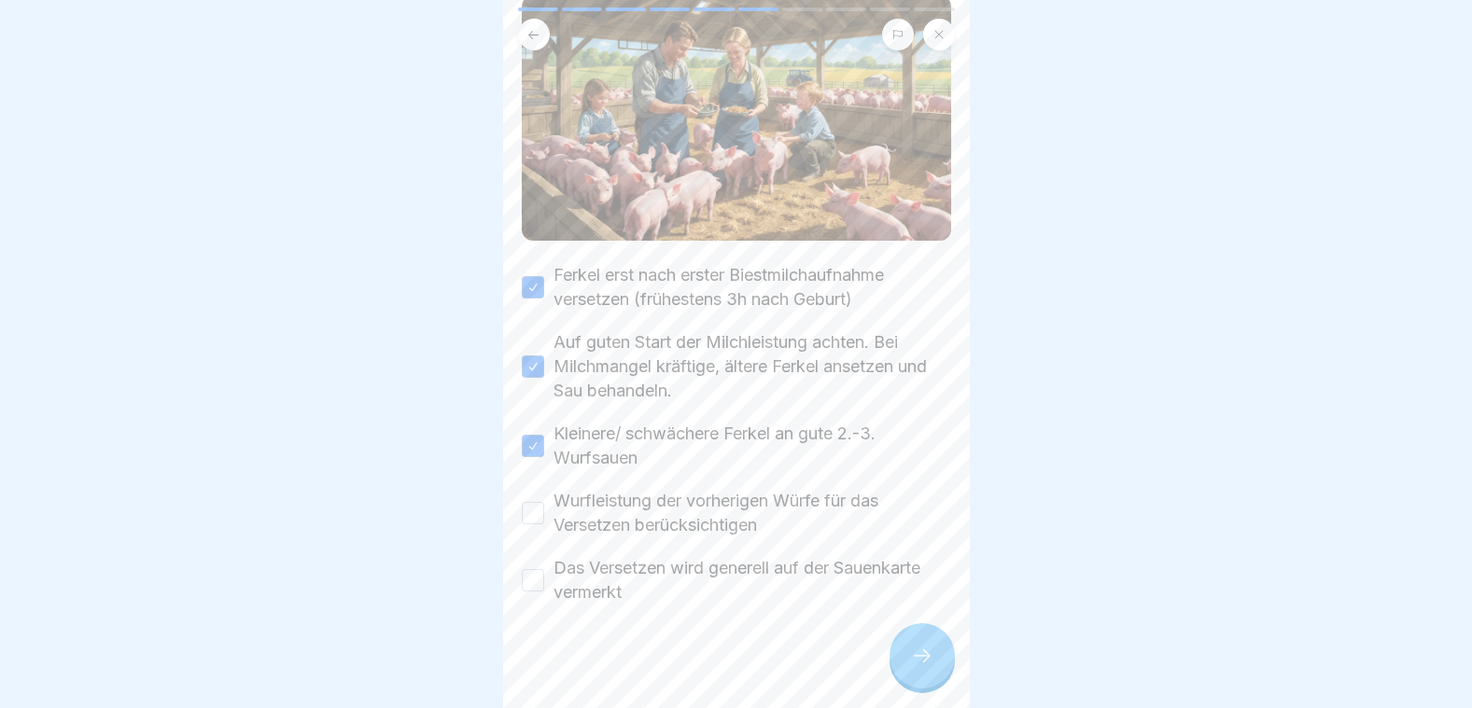
drag, startPoint x: 529, startPoint y: 488, endPoint x: 529, endPoint y: 500, distance: 12.1
click at [529, 502] on button "Wurfleistung der vorherigen Würfe für das Versetzen berücksichtigen" at bounding box center [533, 513] width 22 height 22
click at [538, 569] on button "Das Versetzen wird generell auf der Sauenkarte vermerkt" at bounding box center [533, 580] width 22 height 22
click at [927, 661] on icon at bounding box center [922, 656] width 22 height 22
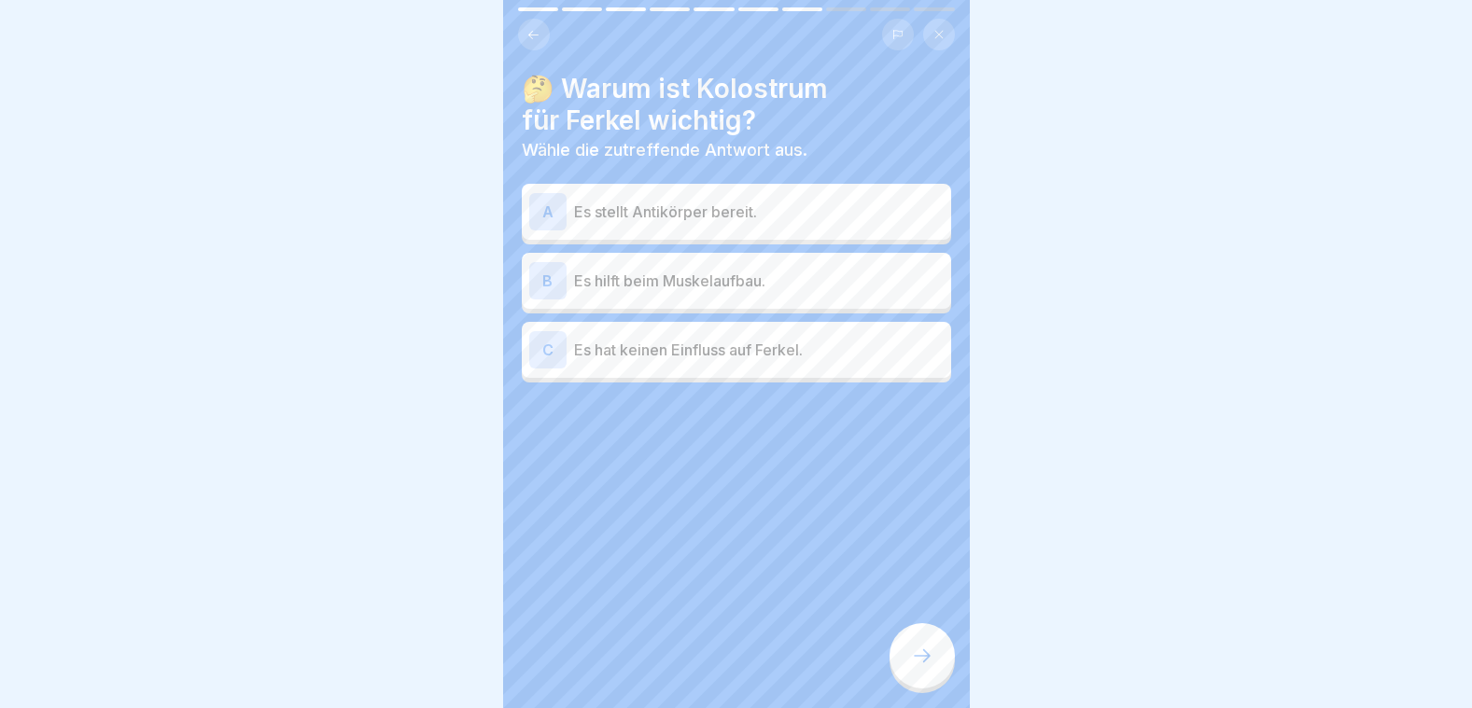
click at [665, 201] on p "Es stellt Antikörper bereit." at bounding box center [759, 212] width 370 height 22
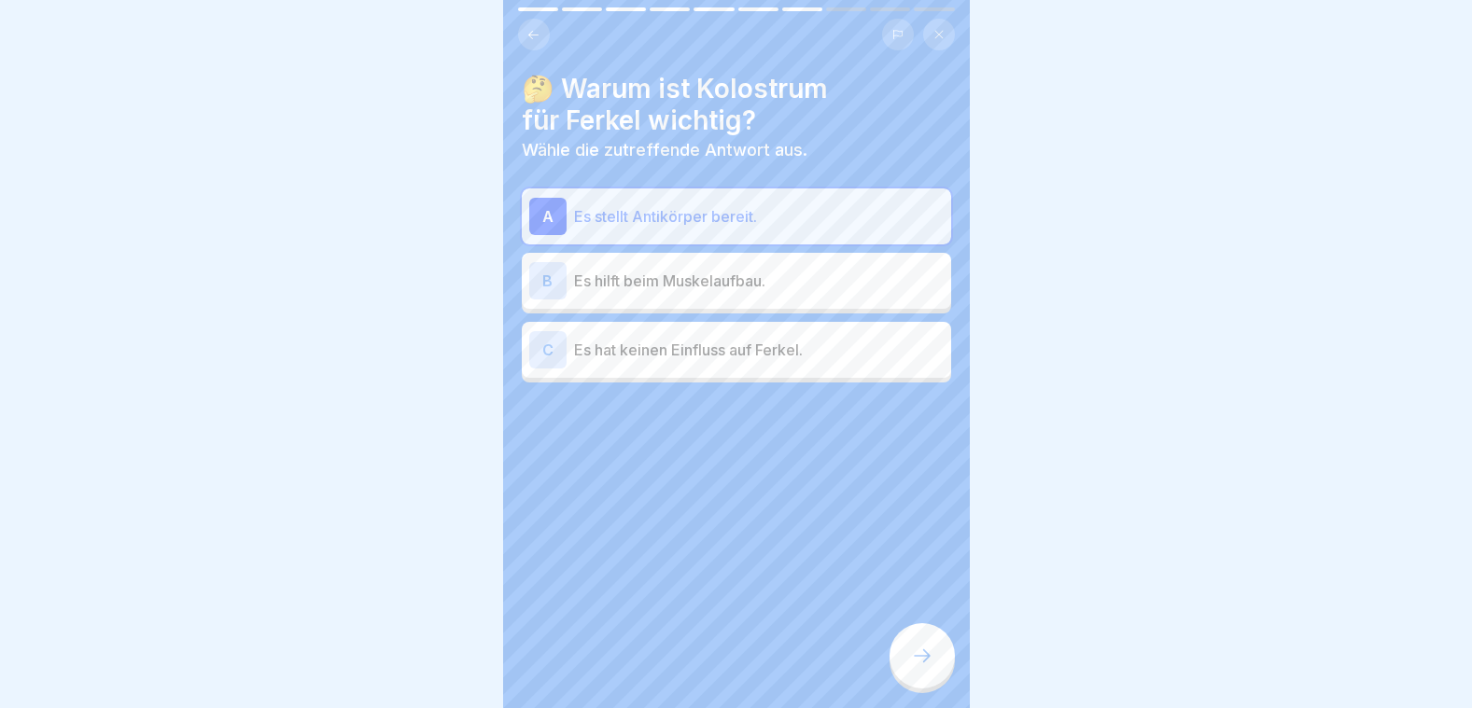
click at [735, 339] on p "Es hat keinen Einfluss auf Ferkel." at bounding box center [759, 350] width 370 height 22
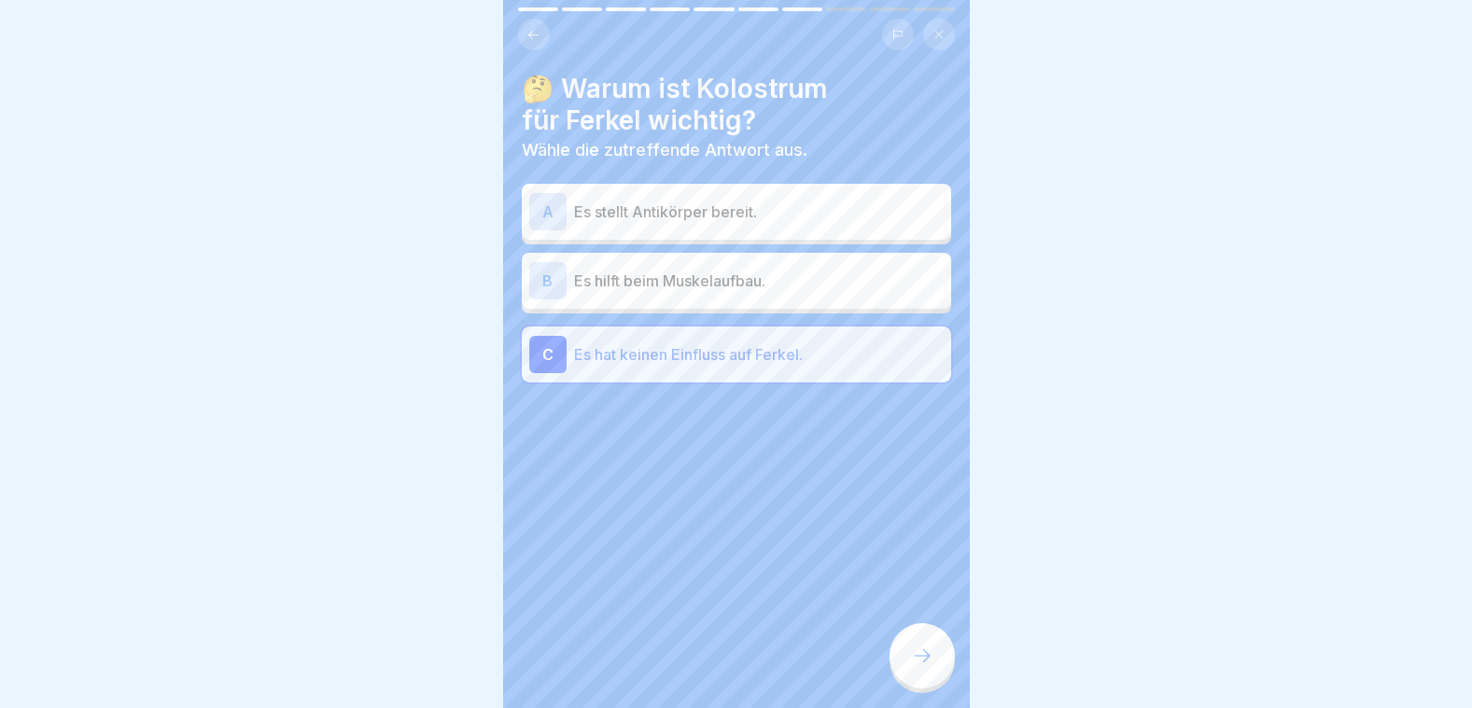
click at [693, 202] on p "Es stellt Antikörper bereit." at bounding box center [759, 212] width 370 height 22
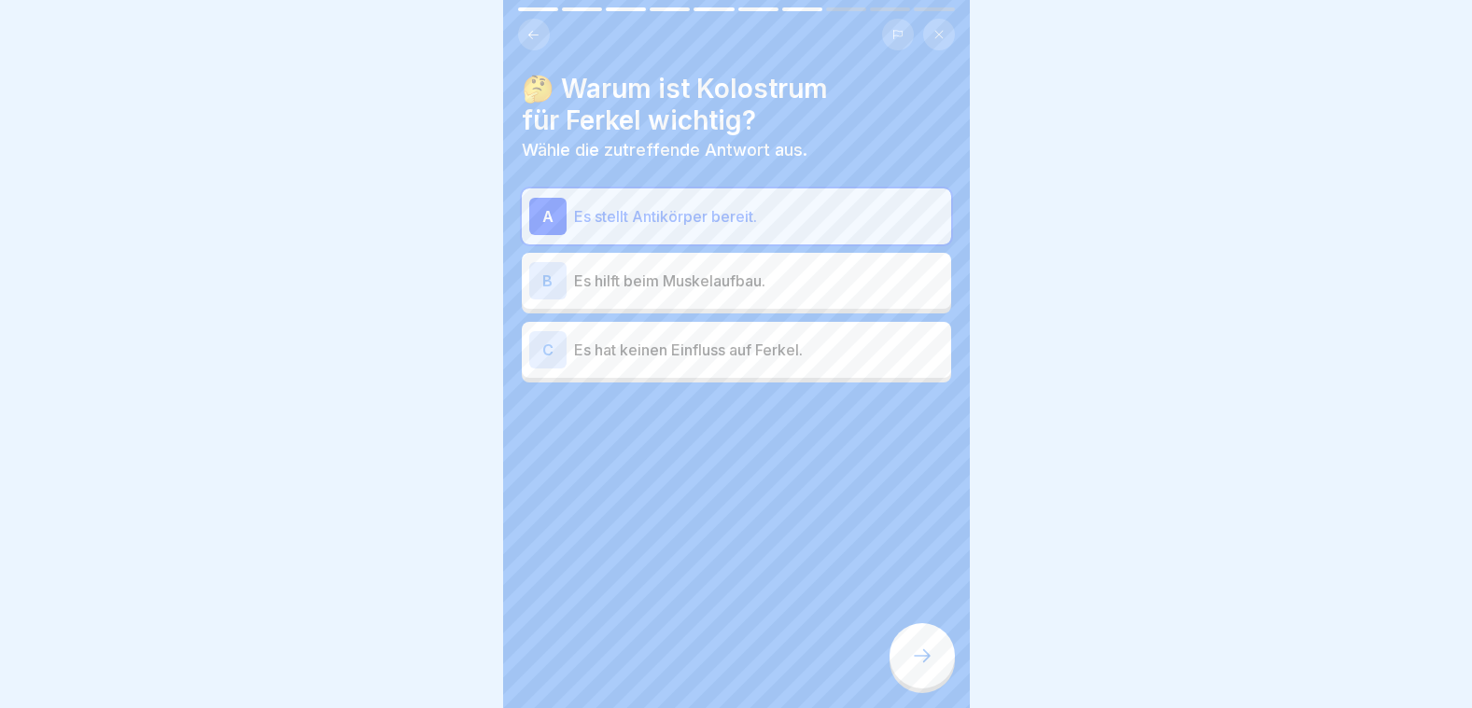
click at [917, 643] on div at bounding box center [921, 655] width 65 height 65
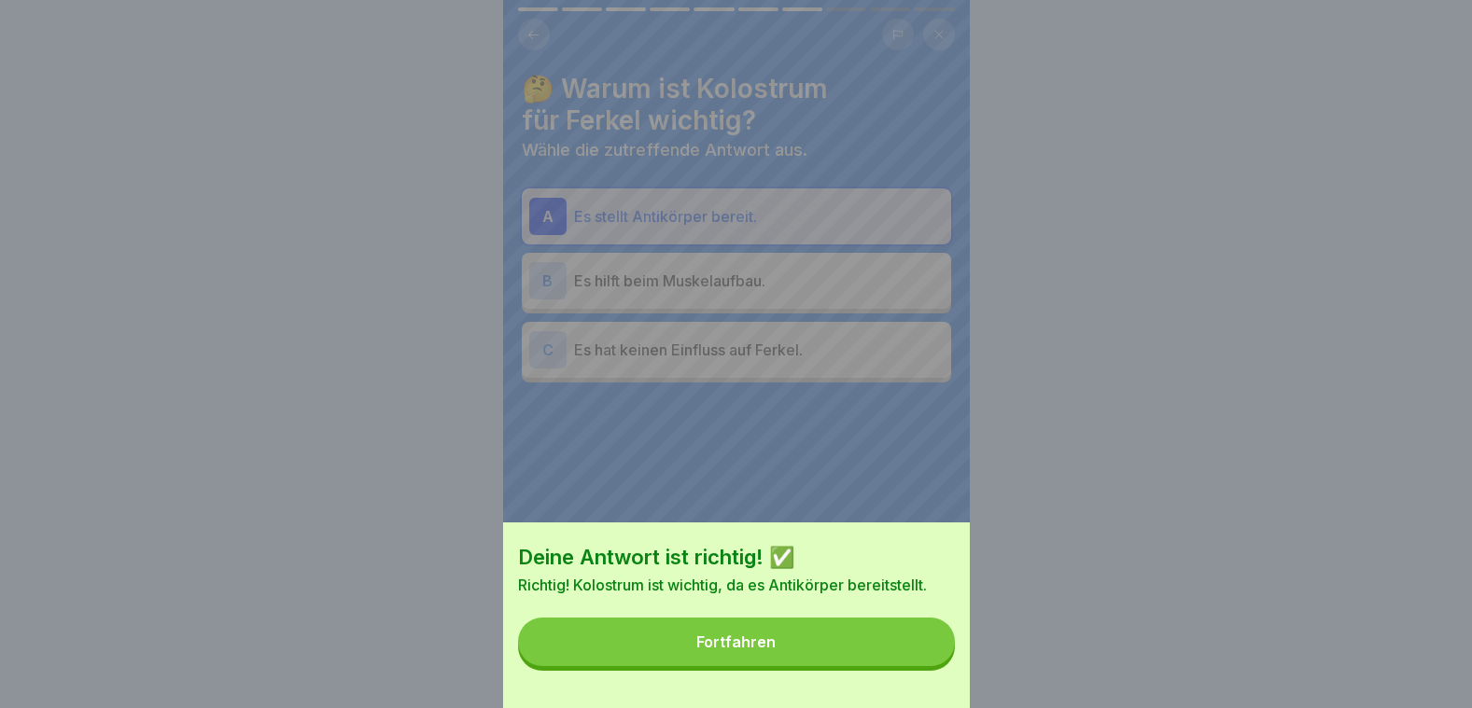
click at [910, 643] on button "Fortfahren" at bounding box center [736, 642] width 437 height 49
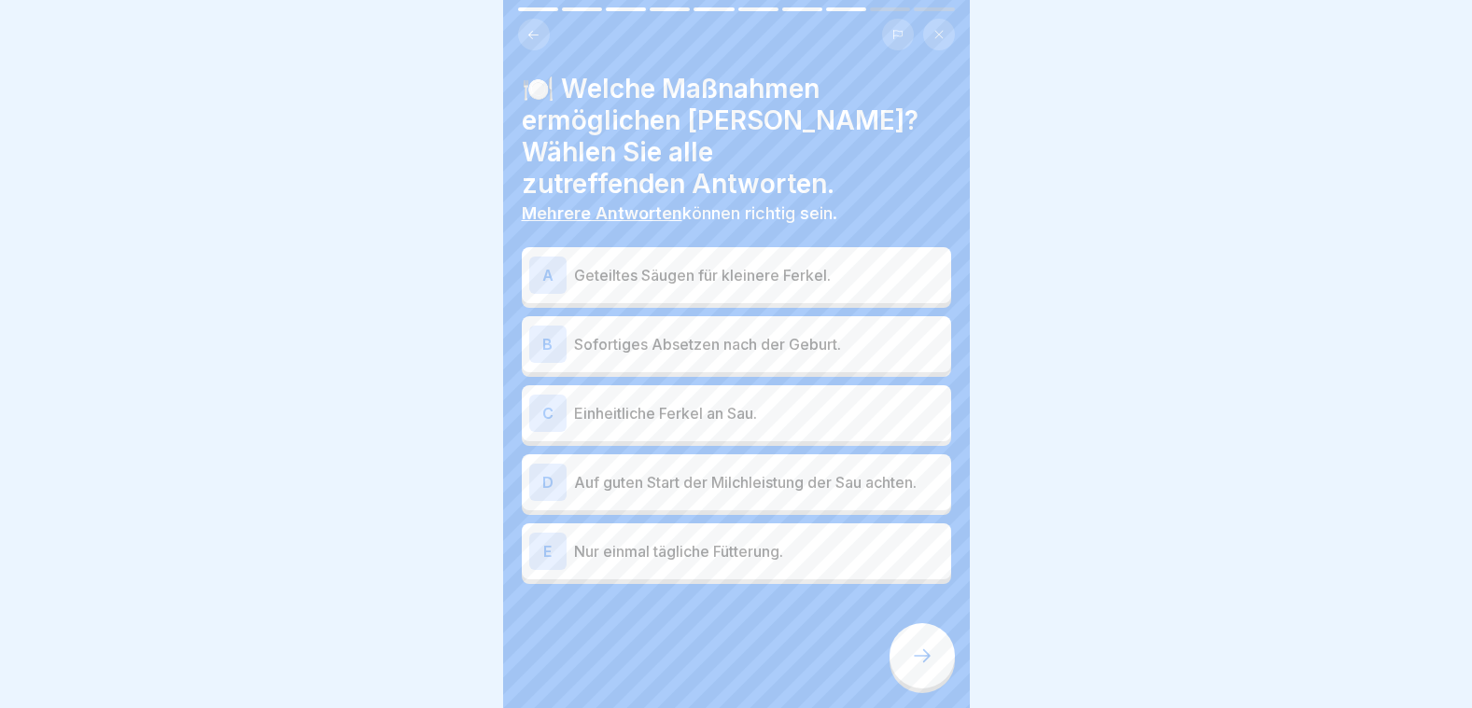
click at [672, 264] on p "Geteiltes Säugen für kleinere Ferkel." at bounding box center [759, 275] width 370 height 22
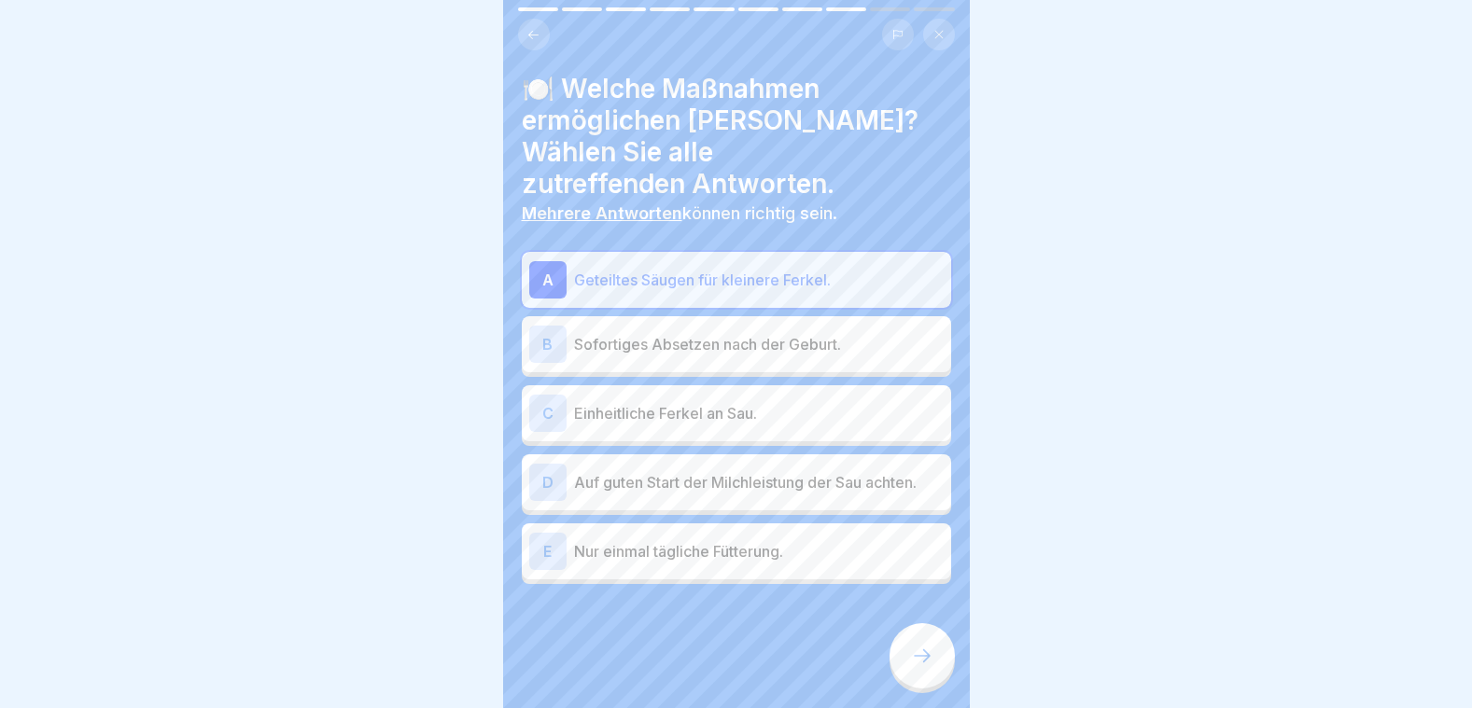
click at [672, 403] on p "Einheitliche Ferkel an Sau." at bounding box center [759, 413] width 370 height 22
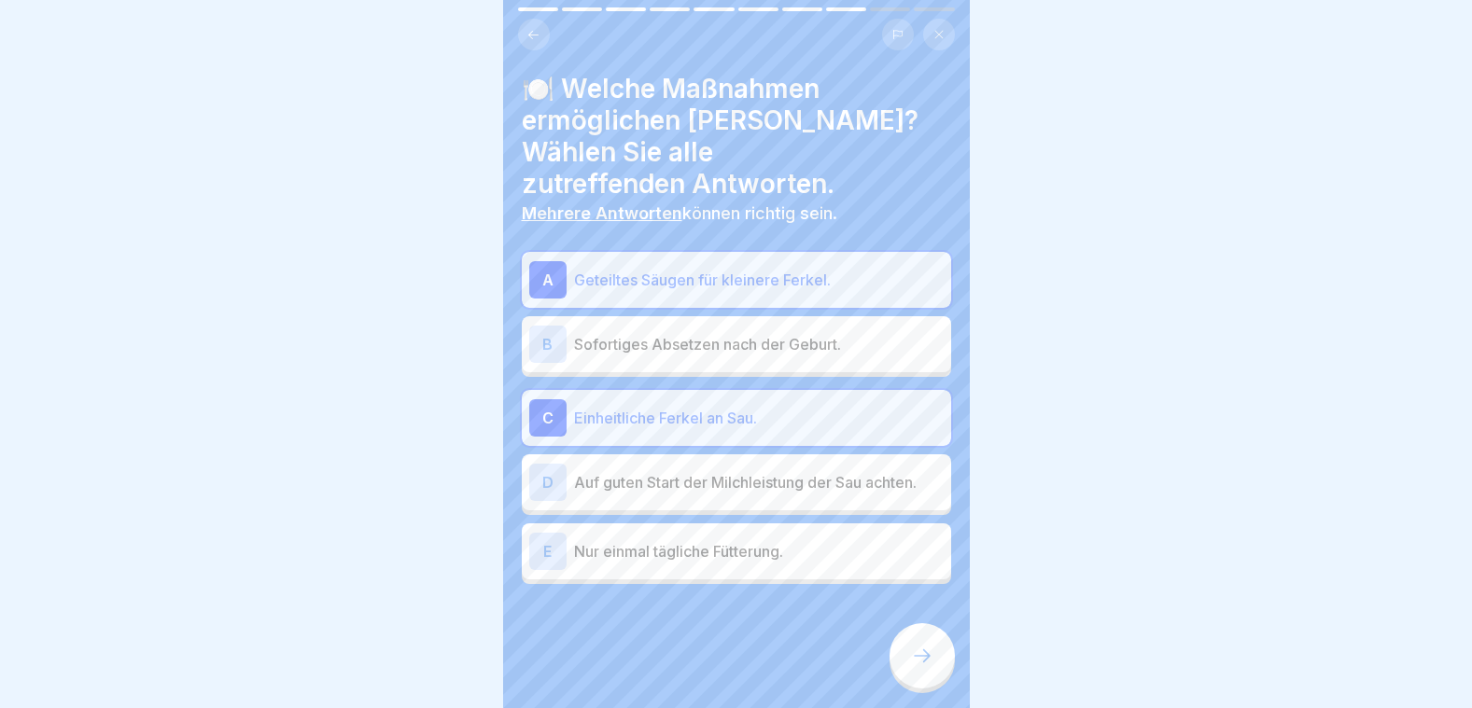
click at [682, 471] on p "Auf guten Start der Milchleistung der Sau achten." at bounding box center [759, 482] width 370 height 22
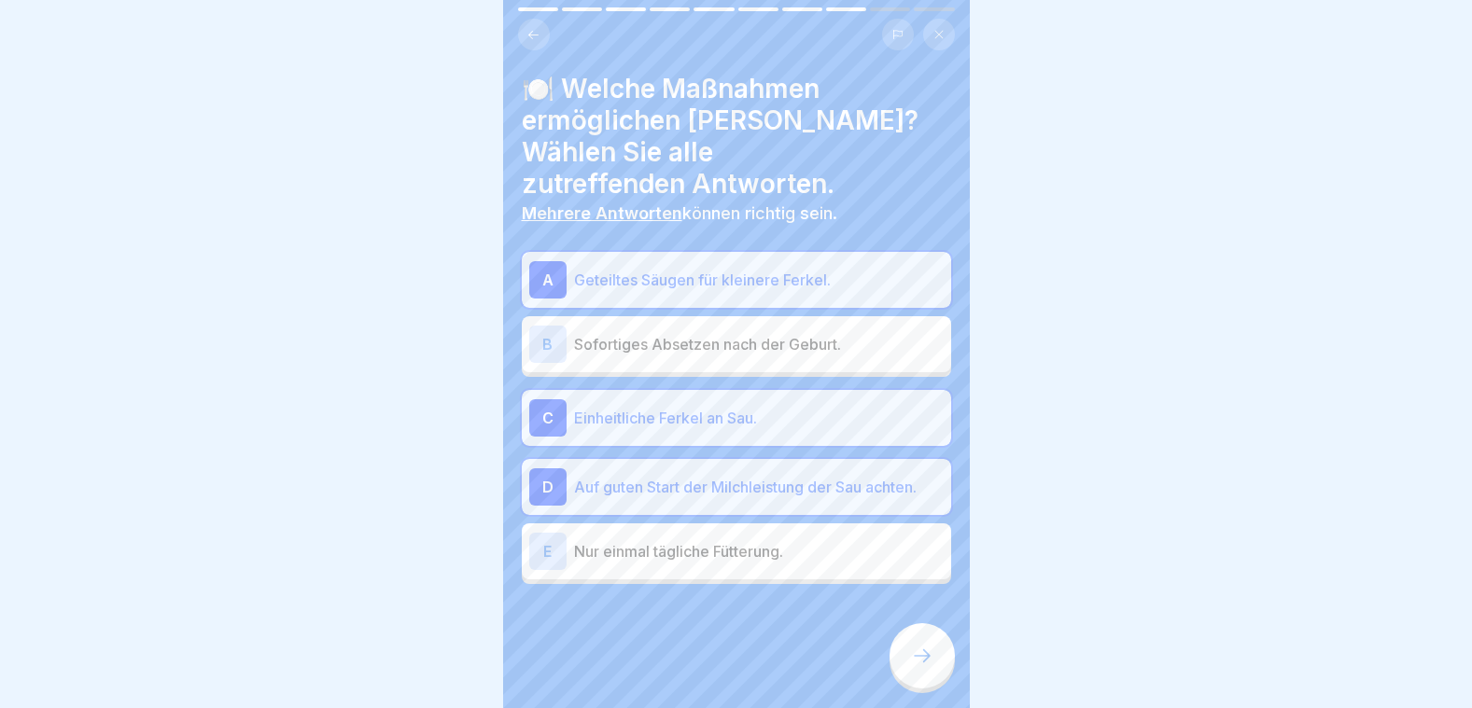
click at [907, 649] on div at bounding box center [921, 655] width 65 height 65
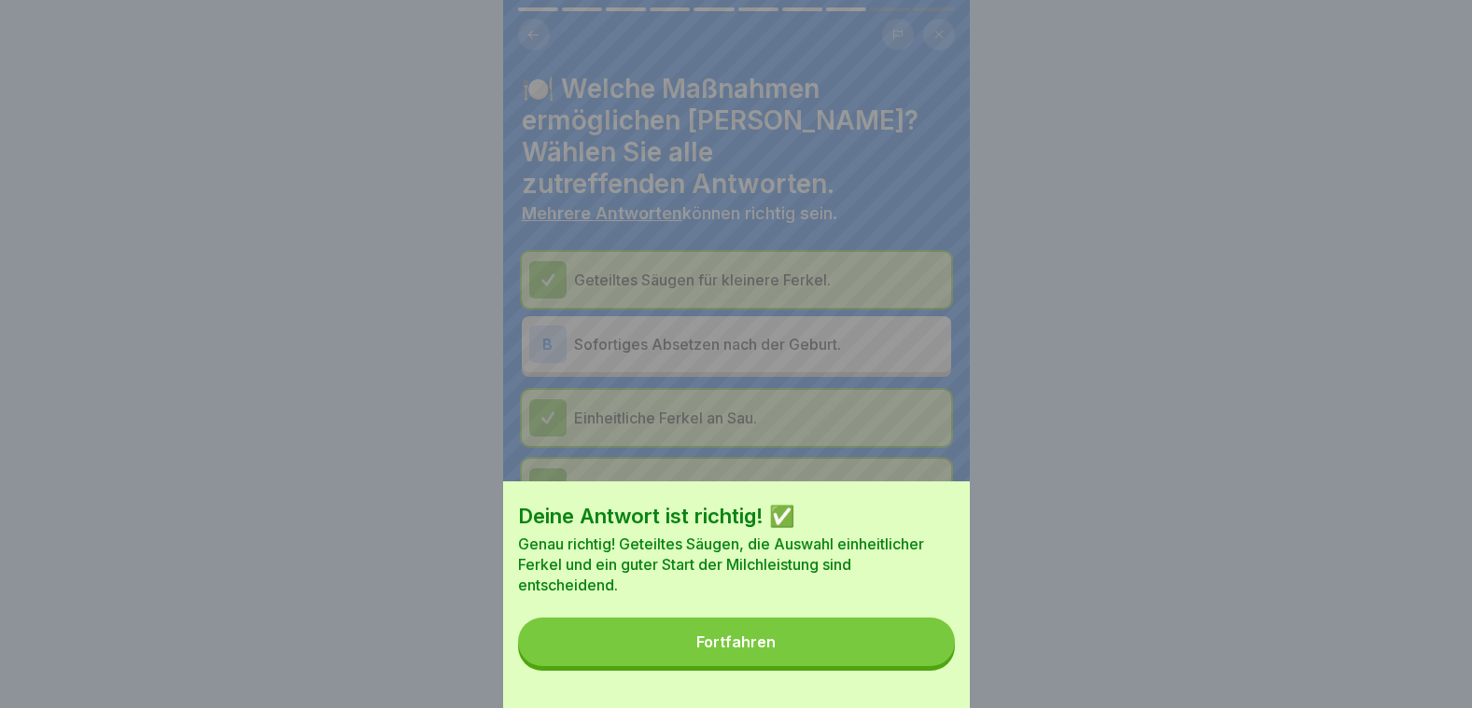
click at [911, 649] on button "Fortfahren" at bounding box center [736, 642] width 437 height 49
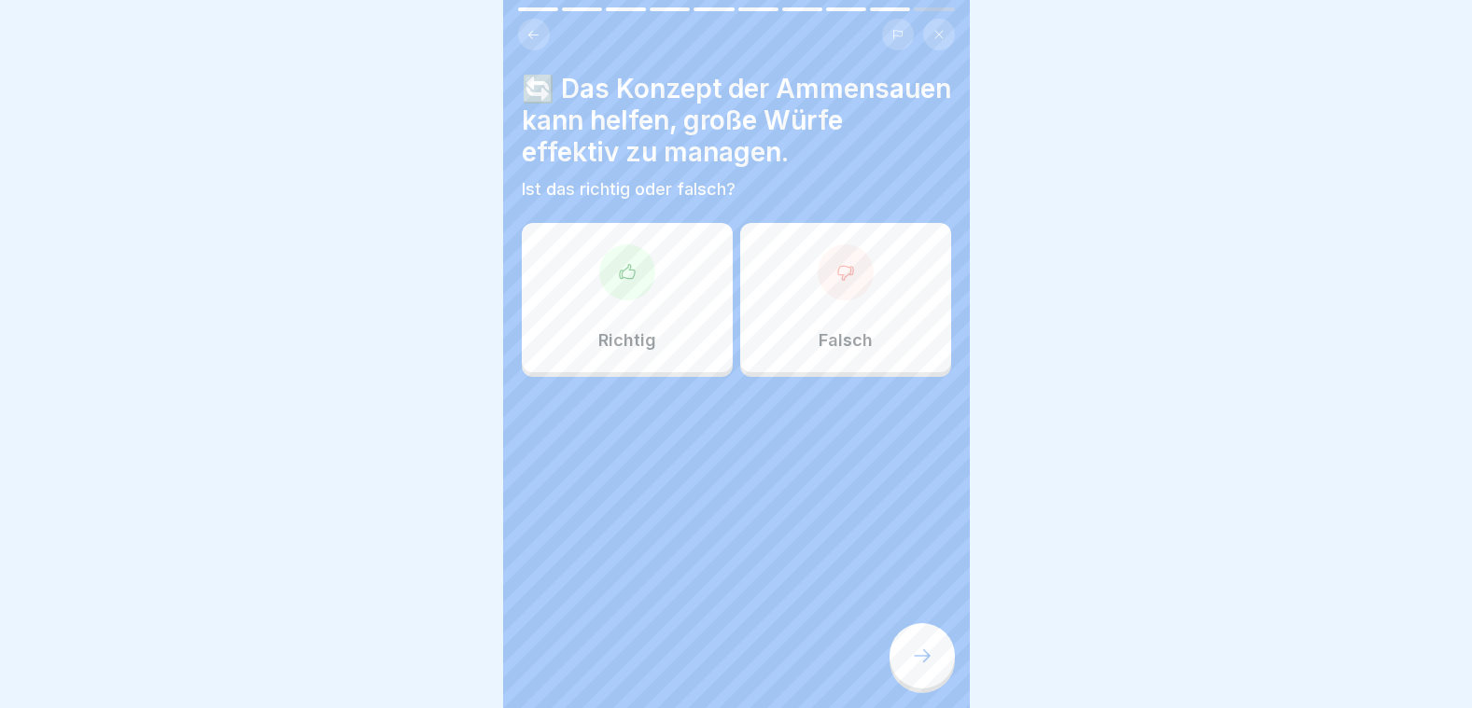
click at [633, 330] on div "Richtig" at bounding box center [627, 297] width 211 height 149
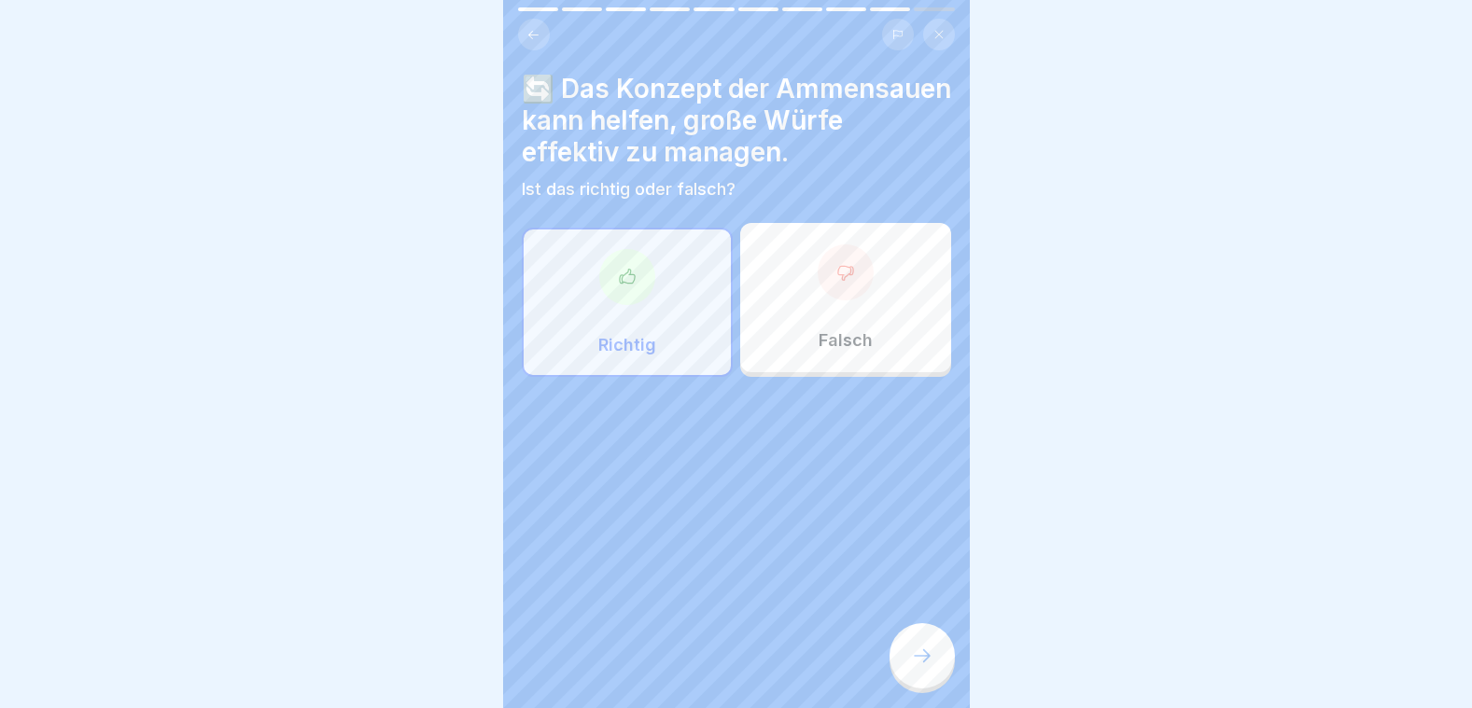
click at [898, 648] on div at bounding box center [921, 655] width 65 height 65
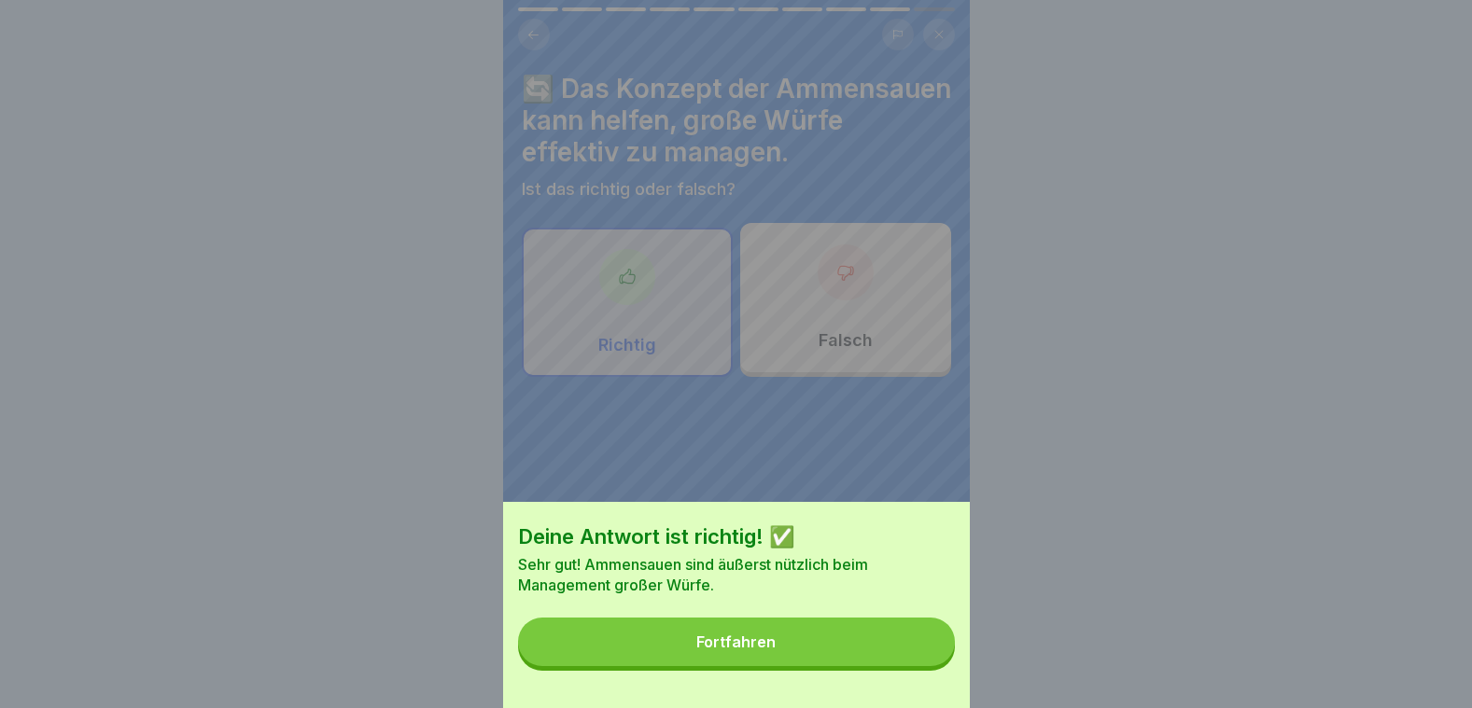
click at [887, 651] on button "Fortfahren" at bounding box center [736, 642] width 437 height 49
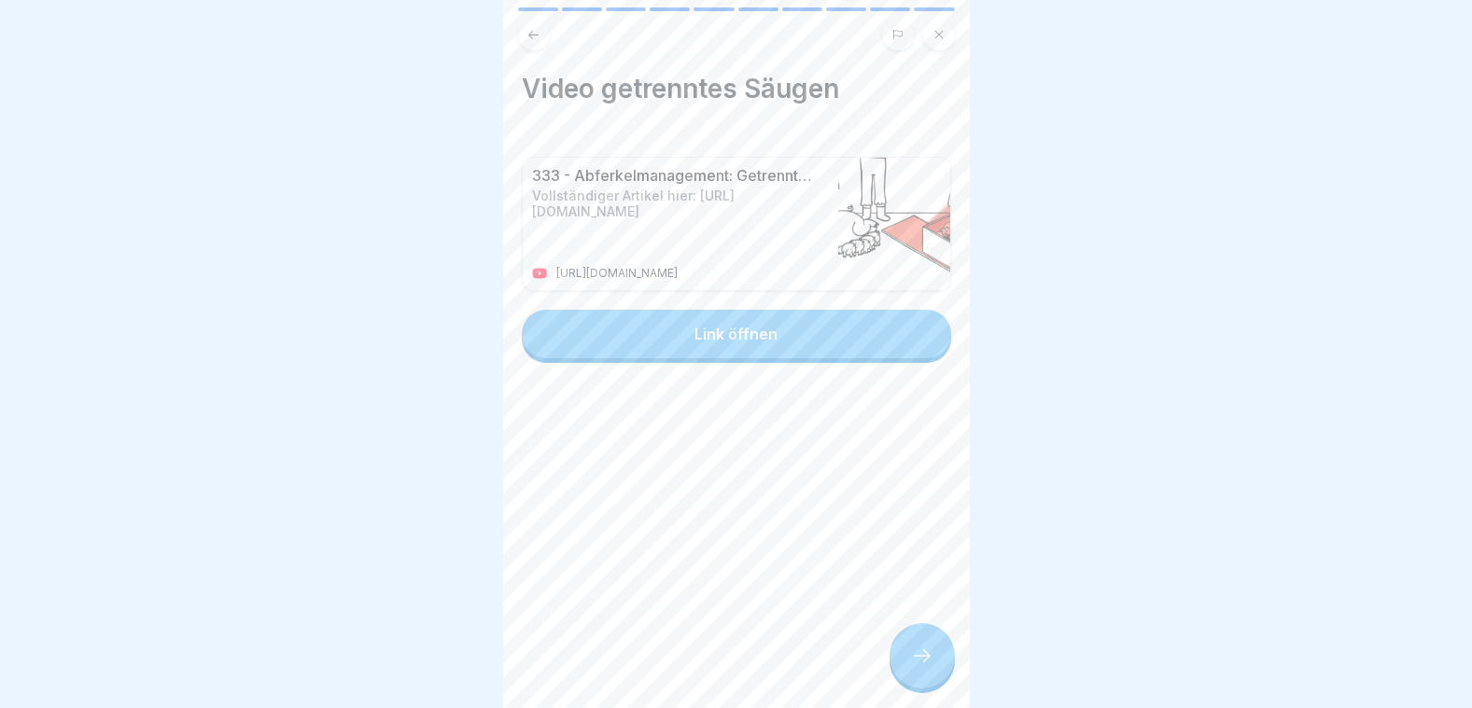
click at [916, 650] on icon at bounding box center [922, 656] width 22 height 22
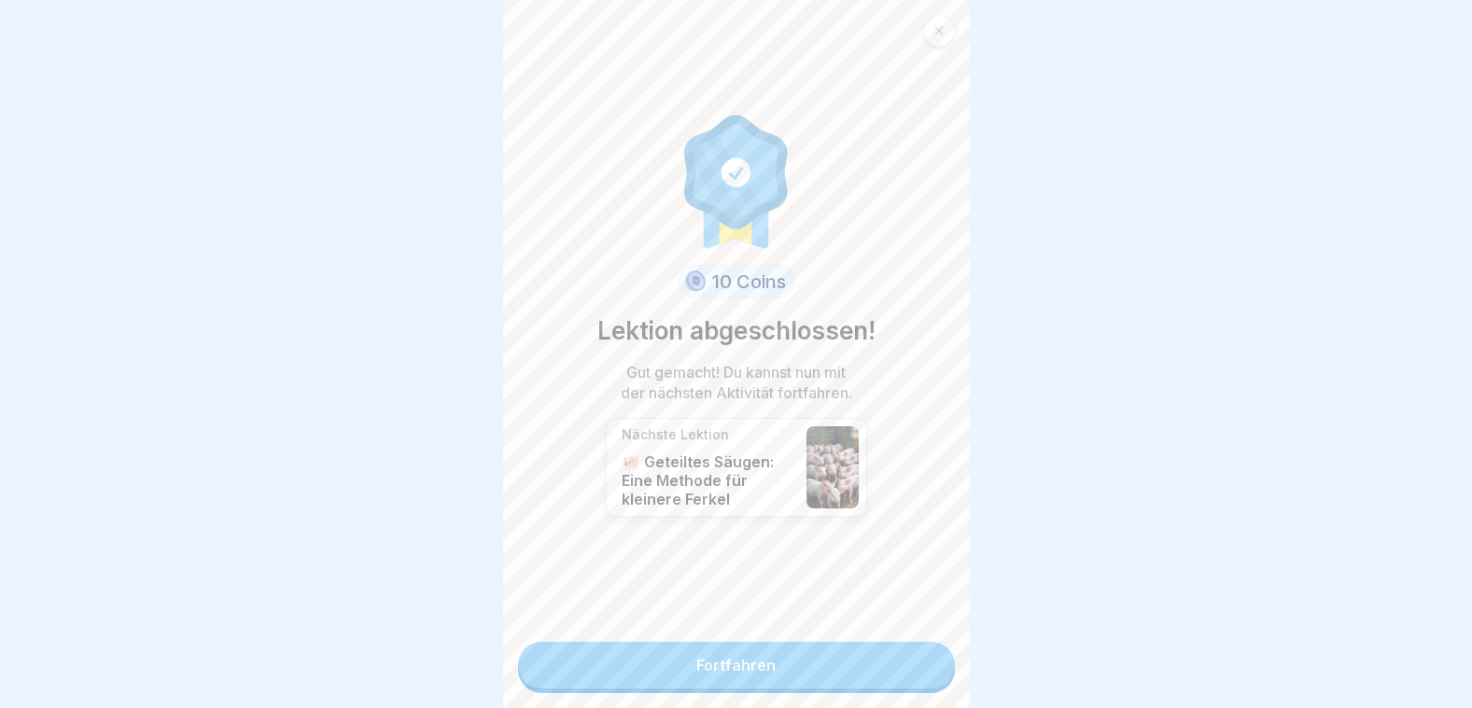
click at [855, 647] on link "Fortfahren" at bounding box center [736, 665] width 437 height 47
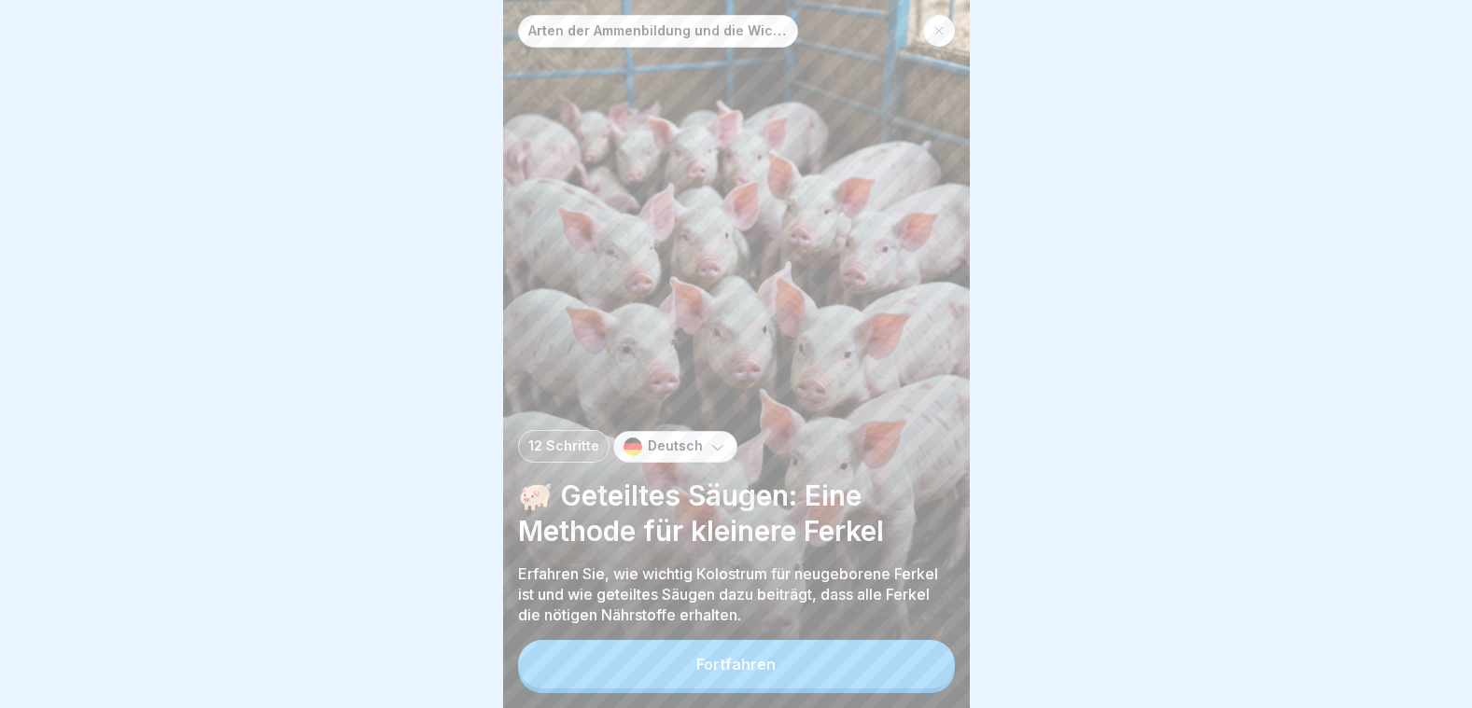
click at [856, 648] on button "Fortfahren" at bounding box center [736, 664] width 437 height 49
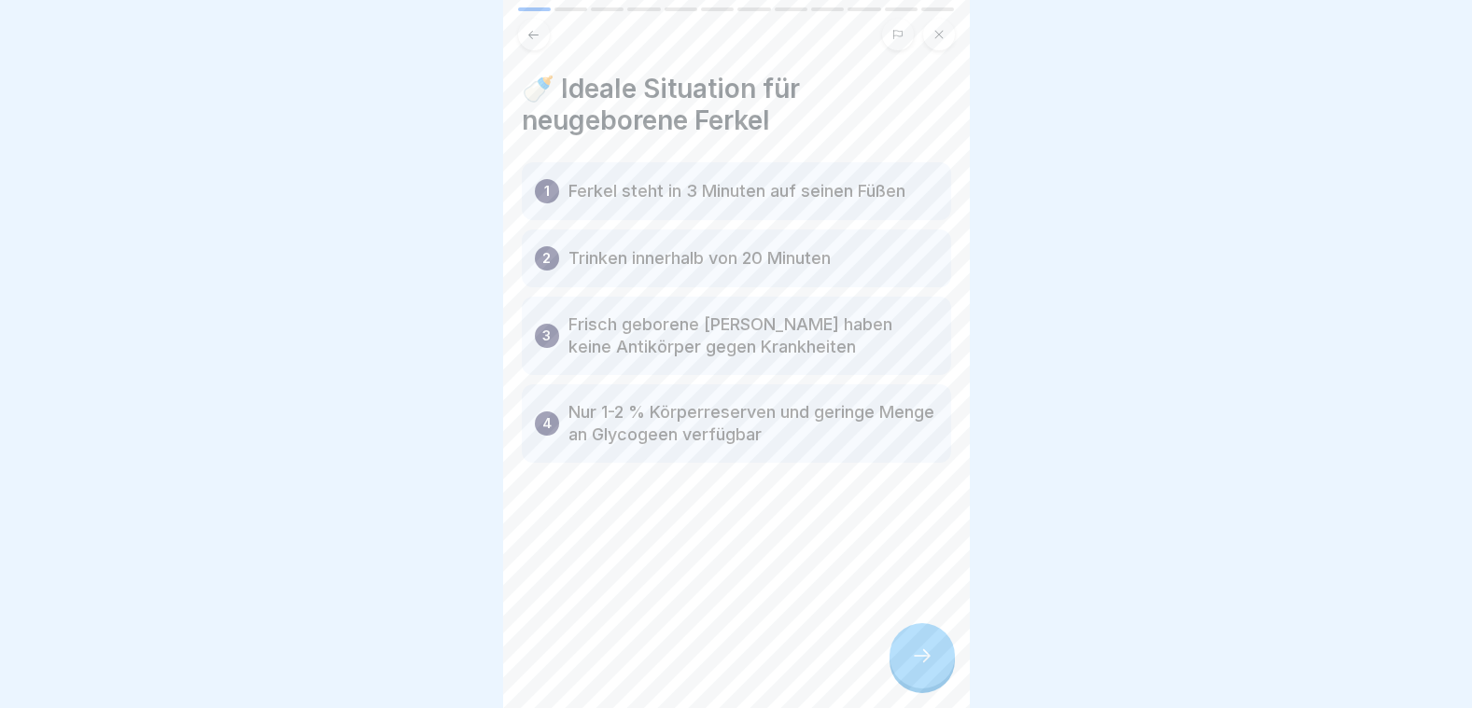
click at [921, 651] on icon at bounding box center [922, 656] width 22 height 22
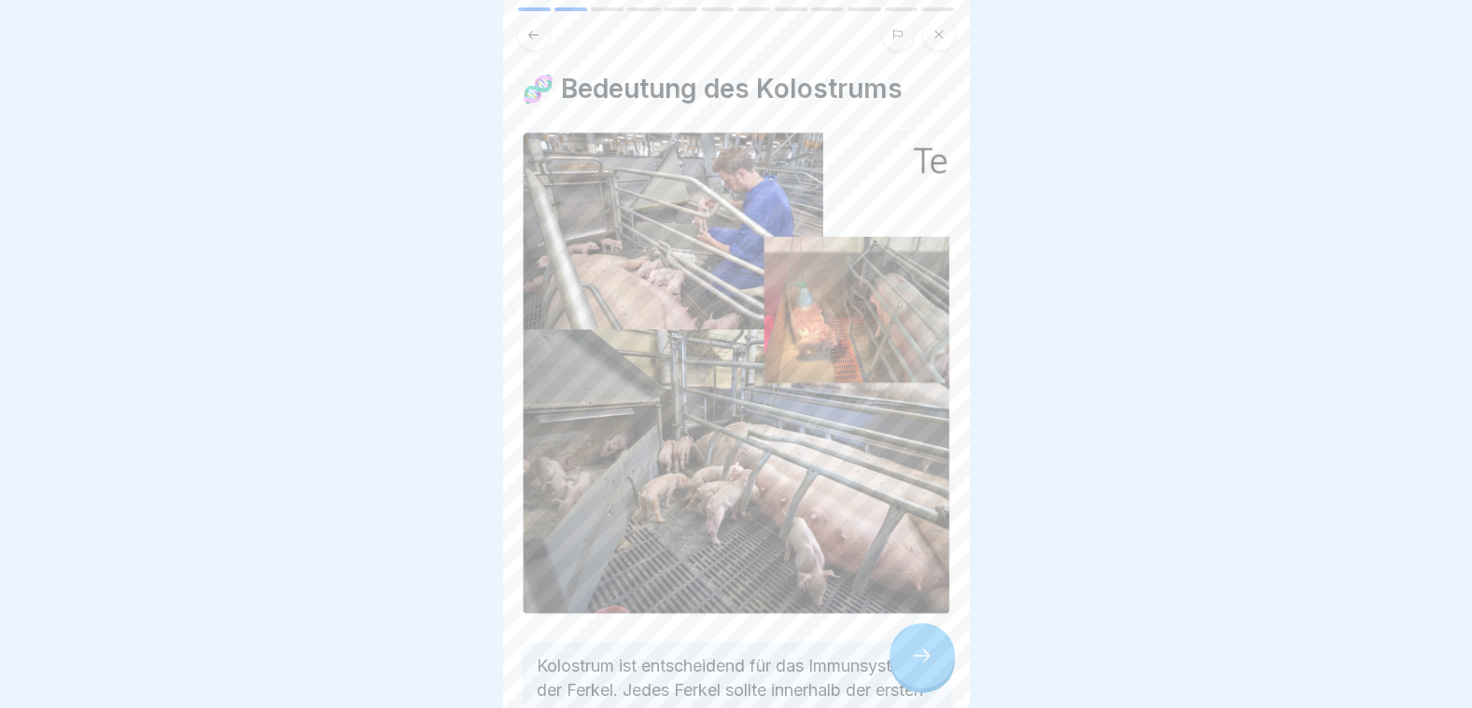
click at [917, 664] on icon at bounding box center [922, 656] width 22 height 22
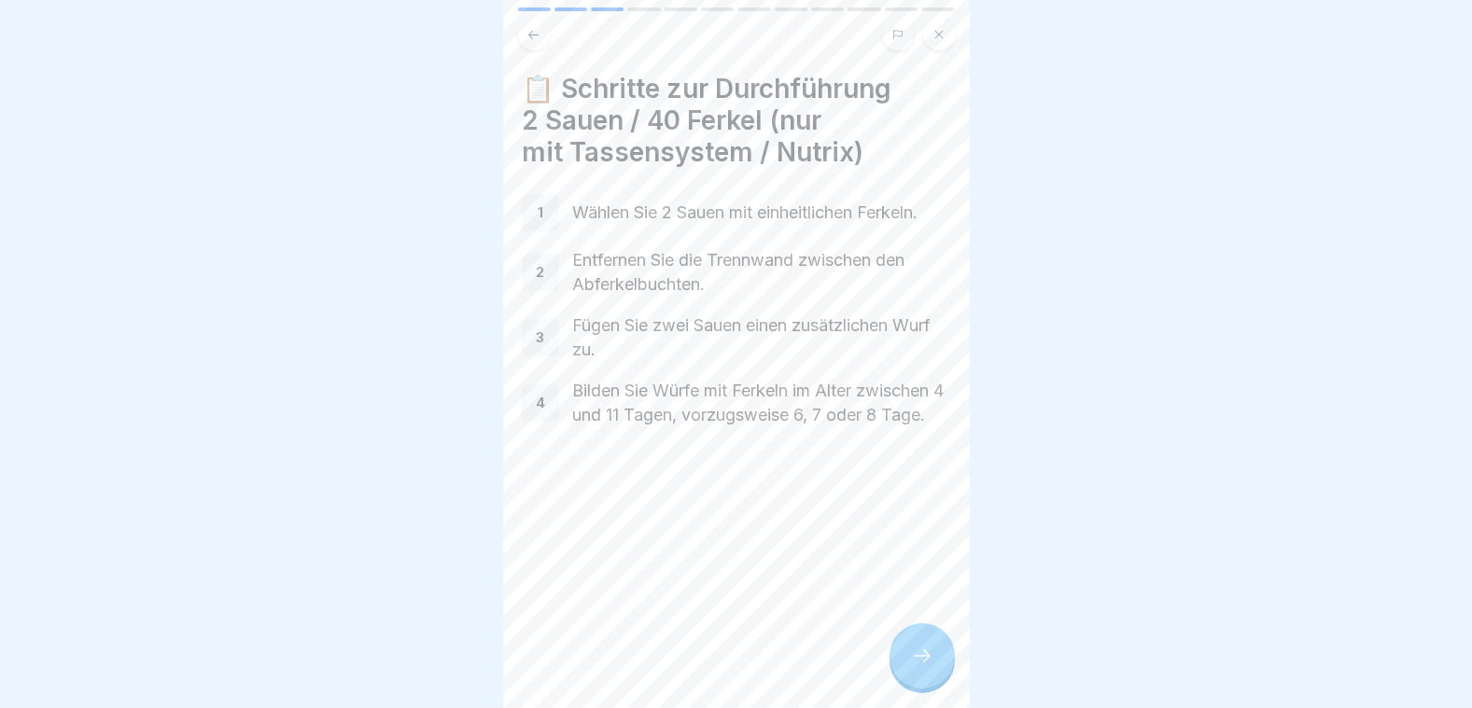
click at [917, 664] on icon at bounding box center [922, 656] width 22 height 22
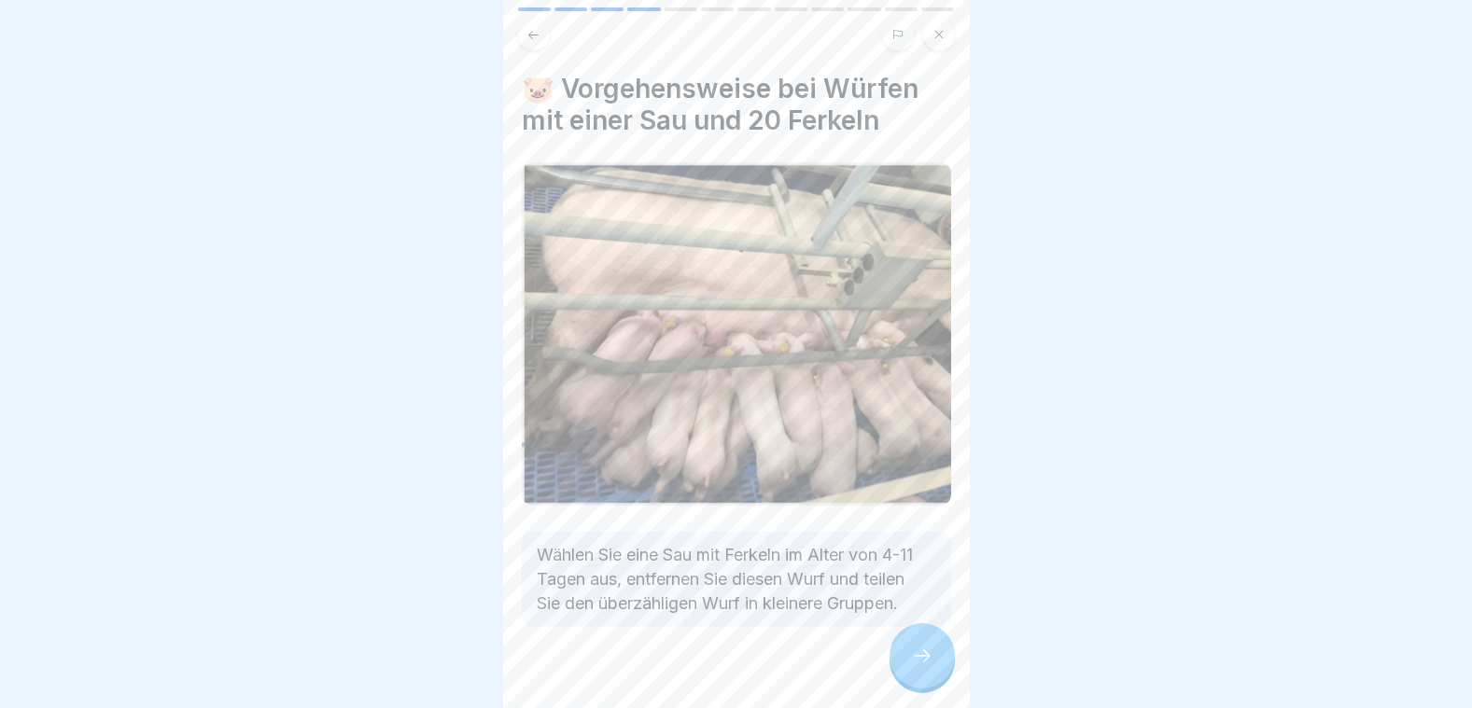
click at [917, 664] on icon at bounding box center [922, 656] width 22 height 22
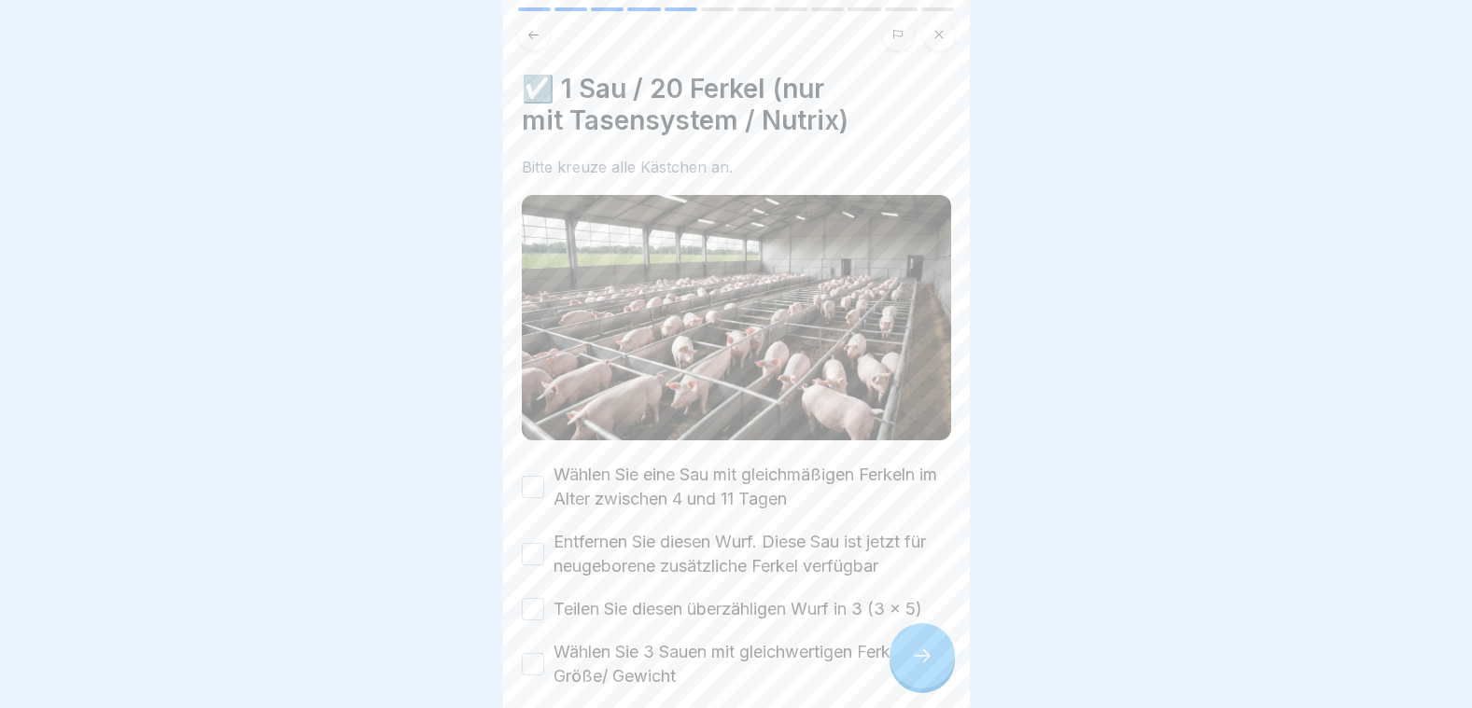
click at [537, 476] on button "Wählen Sie eine Sau mit gleichmäßigen Ferkeln im Alter zwischen 4 und 11 Tagen" at bounding box center [533, 487] width 22 height 22
drag, startPoint x: 539, startPoint y: 525, endPoint x: 534, endPoint y: 561, distance: 36.7
click at [538, 543] on button "Entfernen Sie diesen Wurf. Diese Sau ist jetzt für neugeborene zusätzliche Ferk…" at bounding box center [533, 554] width 22 height 22
click at [536, 598] on button "Teilen Sie diesen überzähligen Wurf in 3 (3 x 5)" at bounding box center [533, 609] width 22 height 22
click at [536, 653] on button "Wählen Sie 3 Sauen mit gleichwertigen Ferkeln Größe/ Gewicht" at bounding box center [533, 664] width 22 height 22
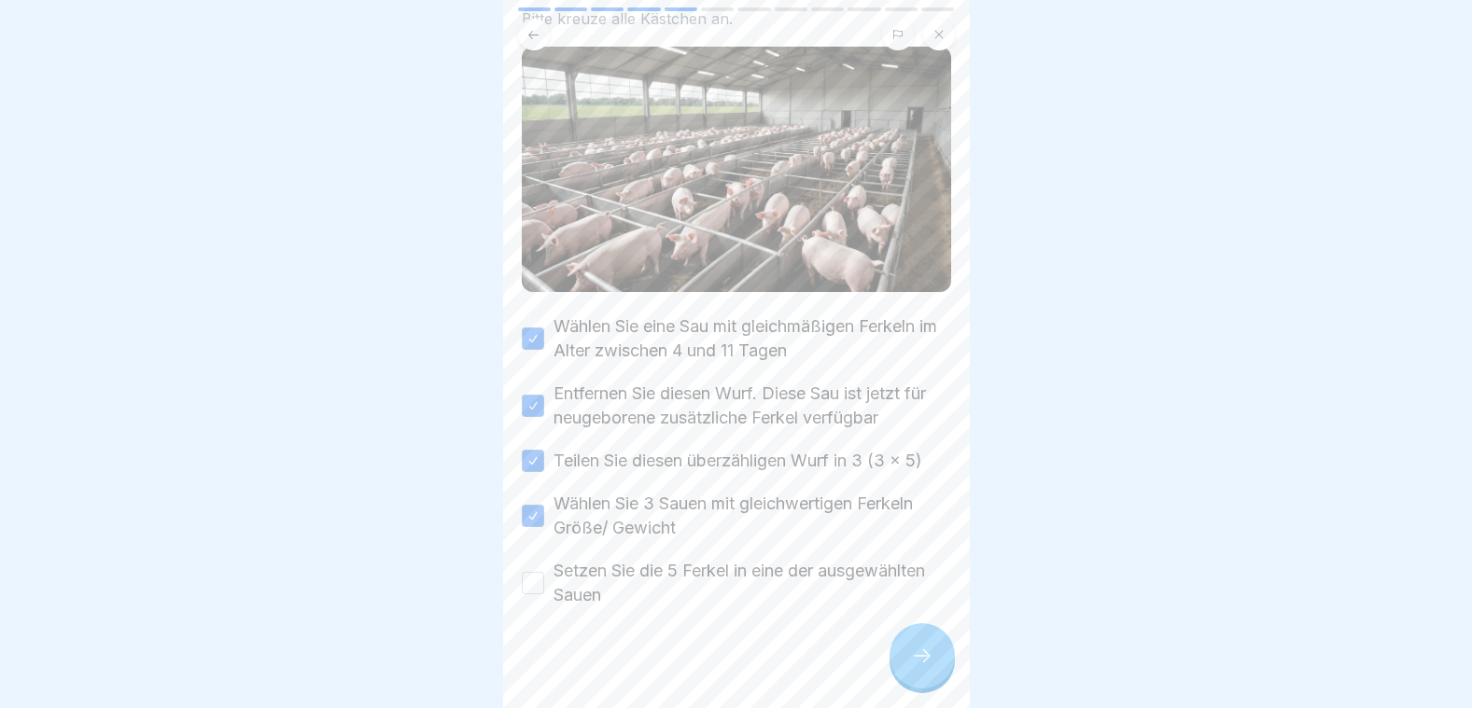
scroll to position [151, 0]
click at [537, 569] on button "Setzen Sie die 5 Ferkel in eine der ausgewählten Sauen" at bounding box center [533, 580] width 22 height 22
click at [918, 672] on div at bounding box center [921, 655] width 65 height 65
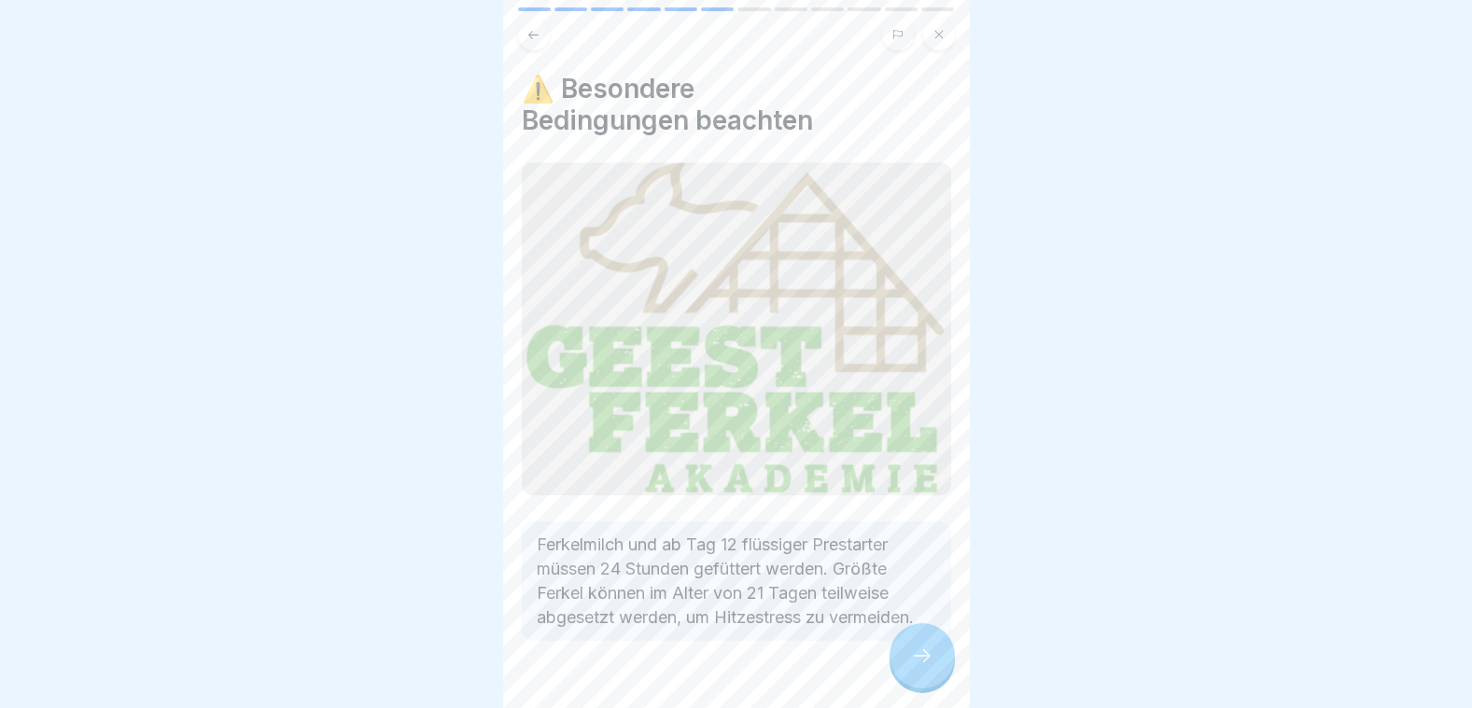
scroll to position [59, 0]
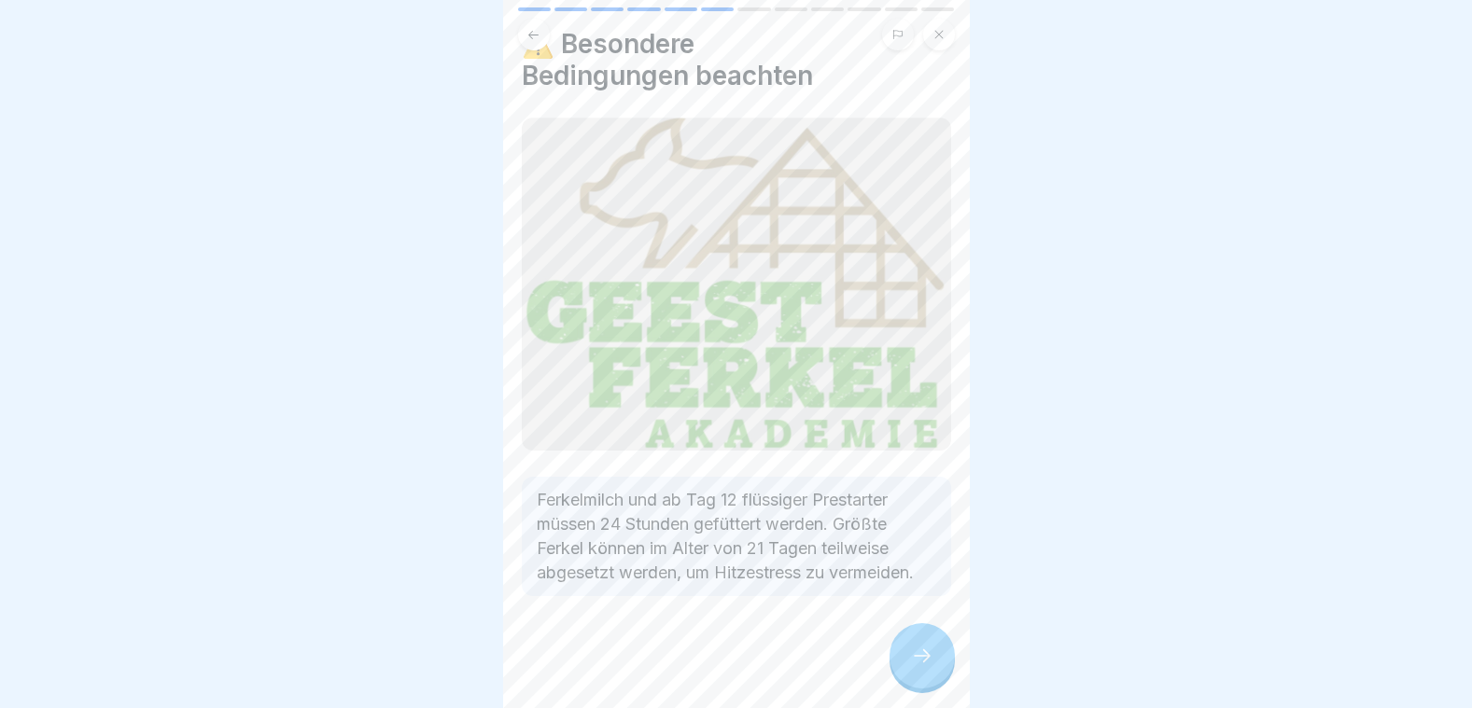
click at [921, 666] on icon at bounding box center [922, 656] width 22 height 22
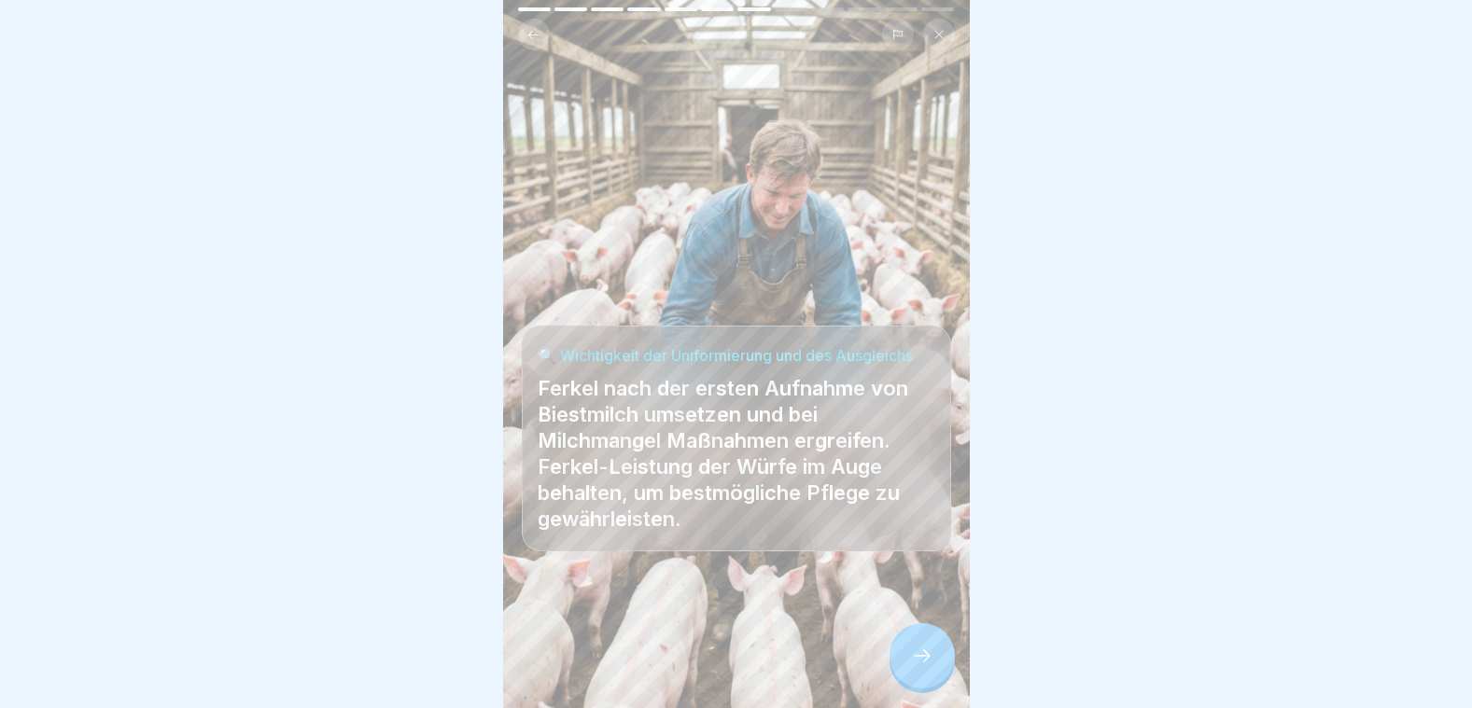
click at [921, 666] on icon at bounding box center [922, 656] width 22 height 22
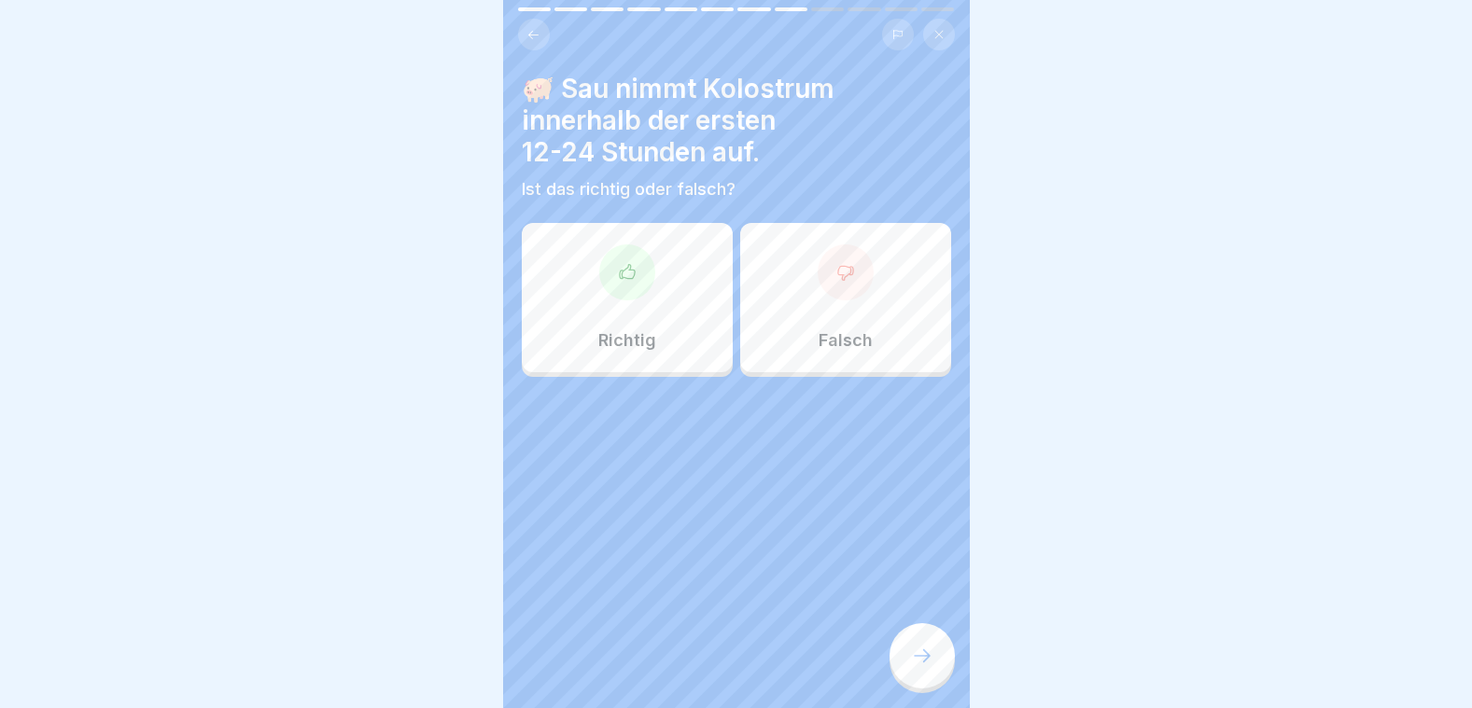
click at [818, 263] on div at bounding box center [846, 273] width 56 height 56
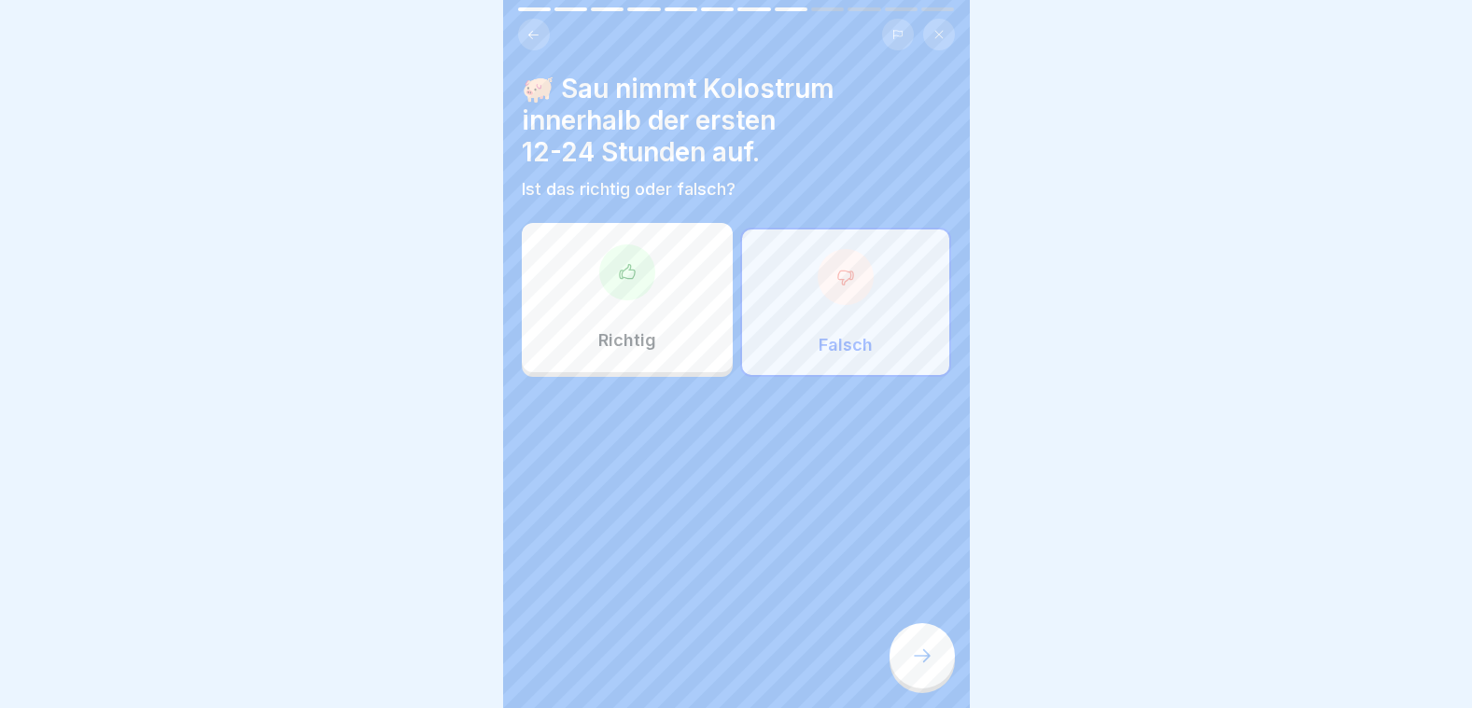
click at [899, 646] on div at bounding box center [921, 655] width 65 height 65
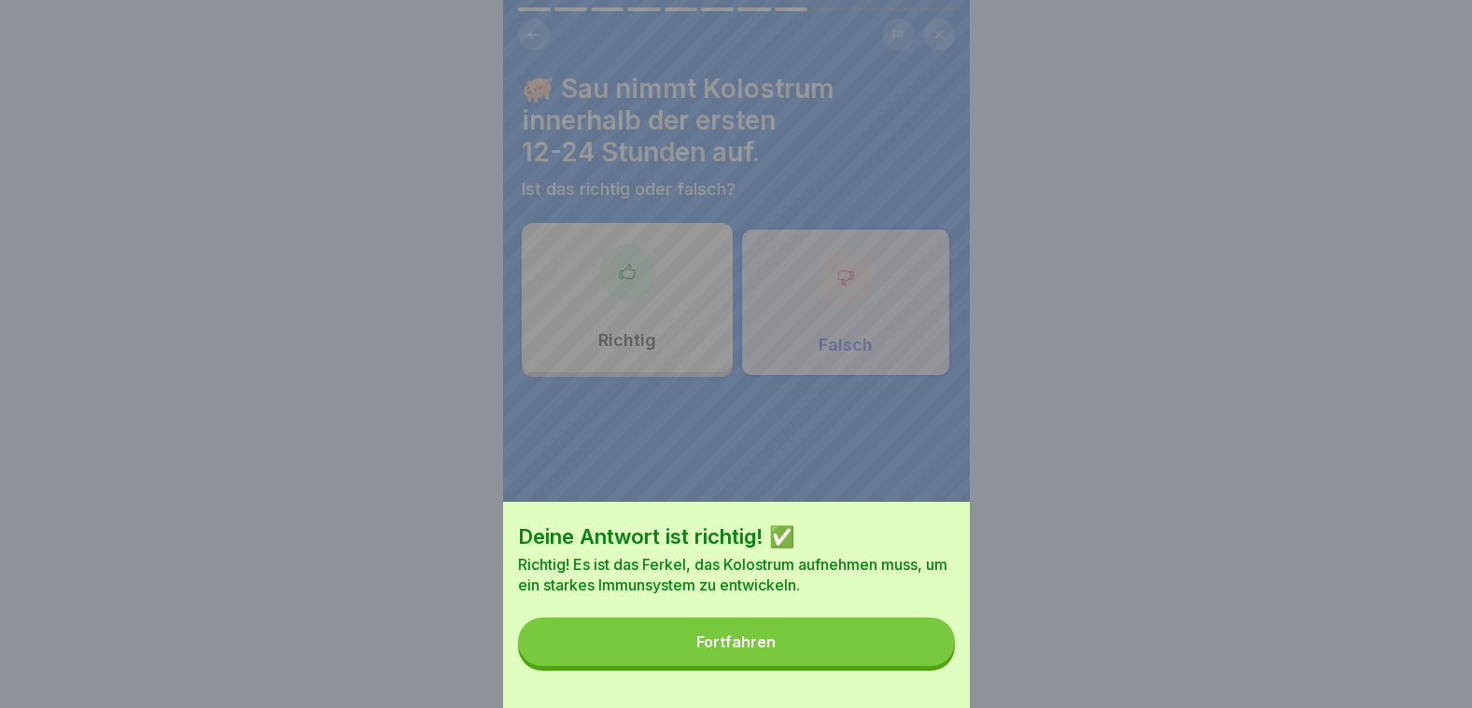
click at [894, 656] on button "Fortfahren" at bounding box center [736, 642] width 437 height 49
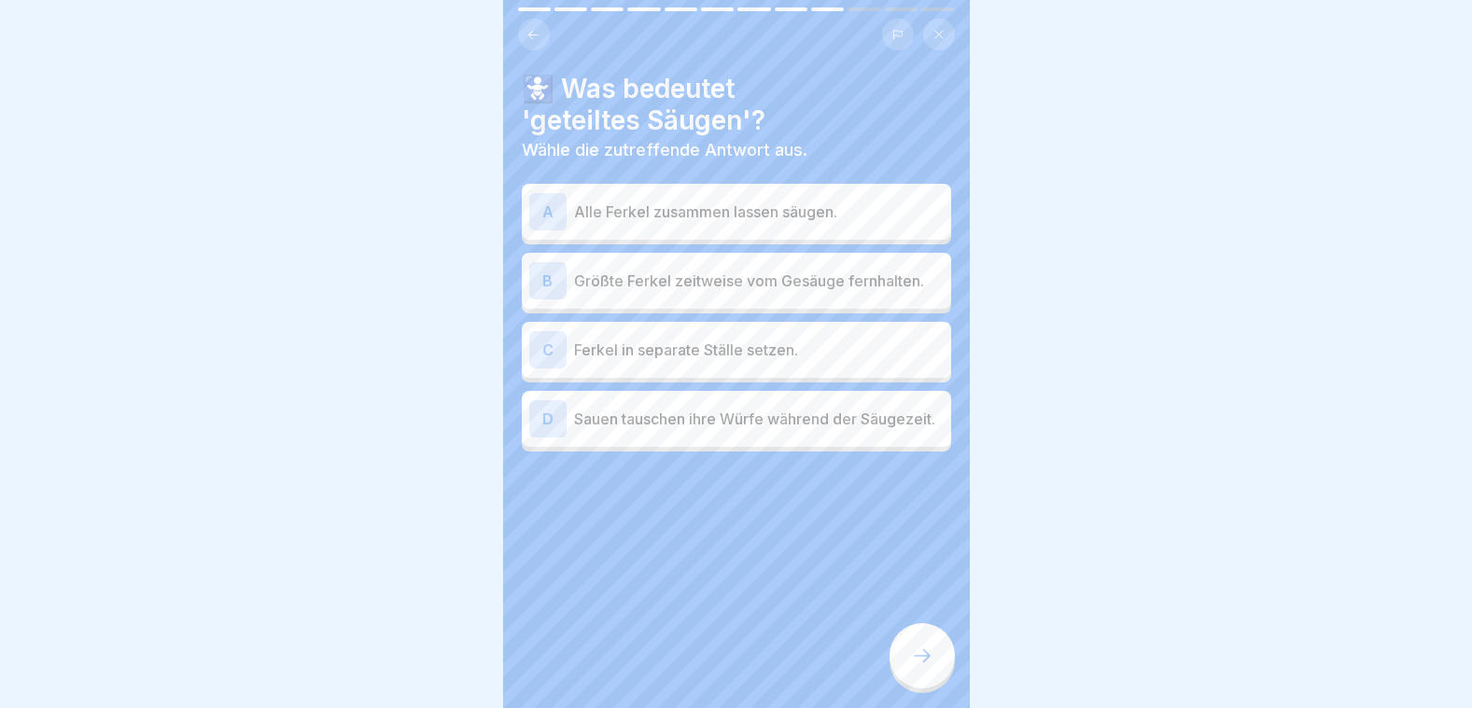
click at [701, 270] on p "Größte Ferkel zeitweise vom Gesäuge fernhalten." at bounding box center [759, 281] width 370 height 22
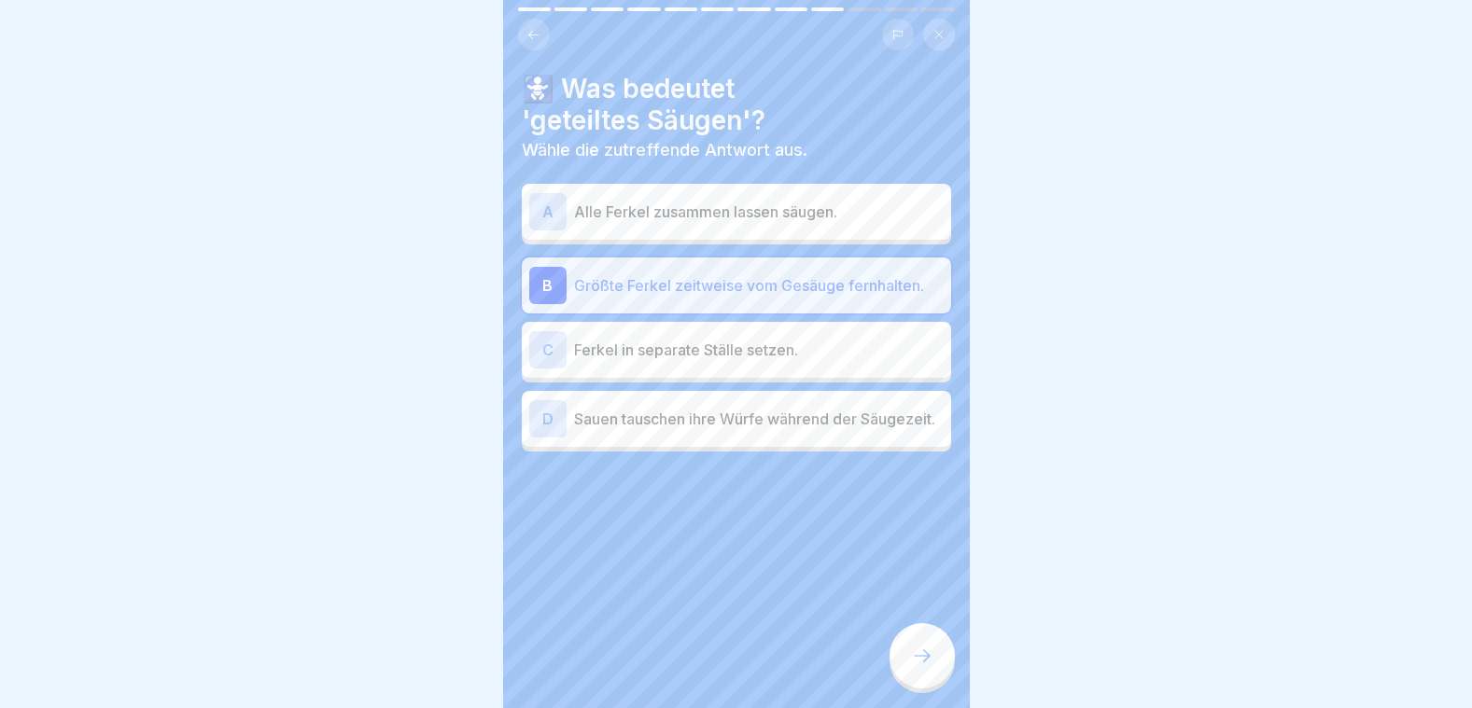
click at [656, 420] on p "Sauen tauschen ihre Würfe während der Säugezeit." at bounding box center [759, 419] width 370 height 22
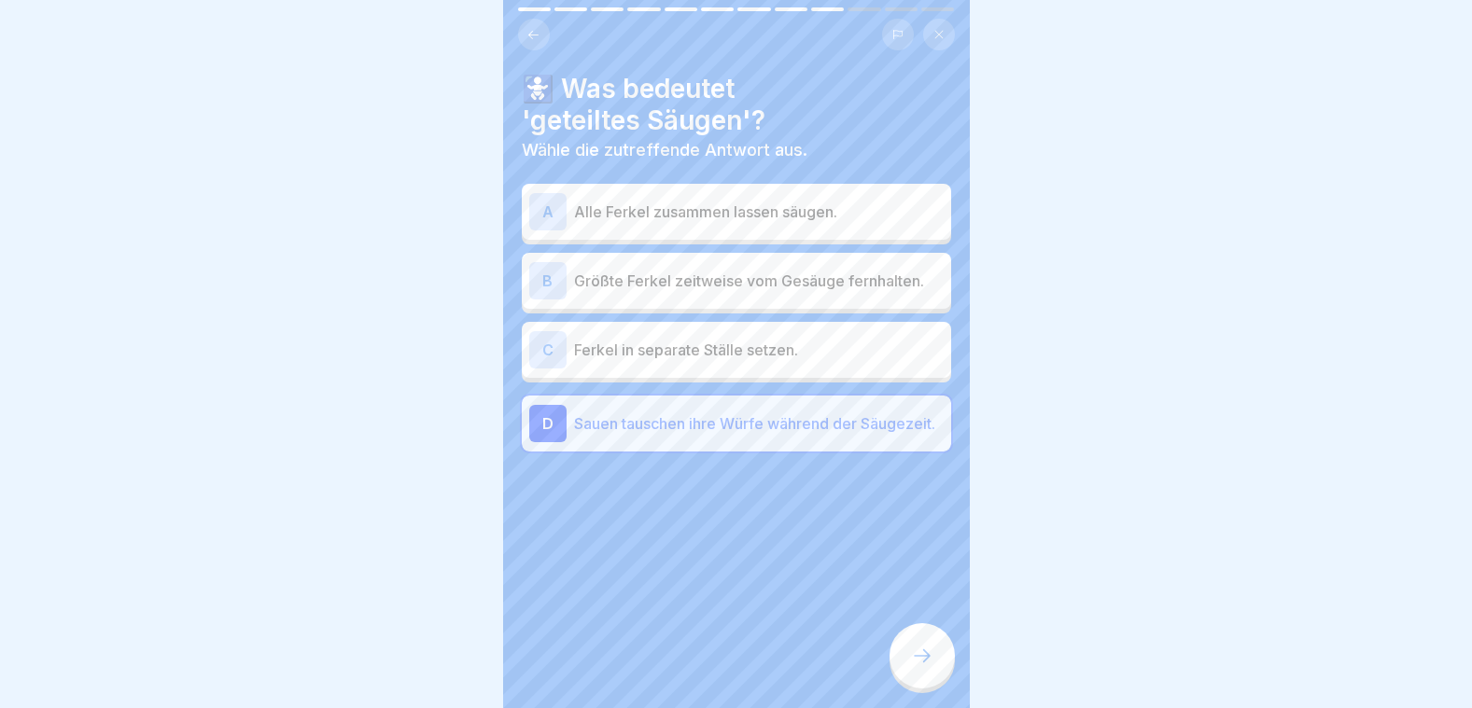
click at [905, 648] on div at bounding box center [921, 655] width 65 height 65
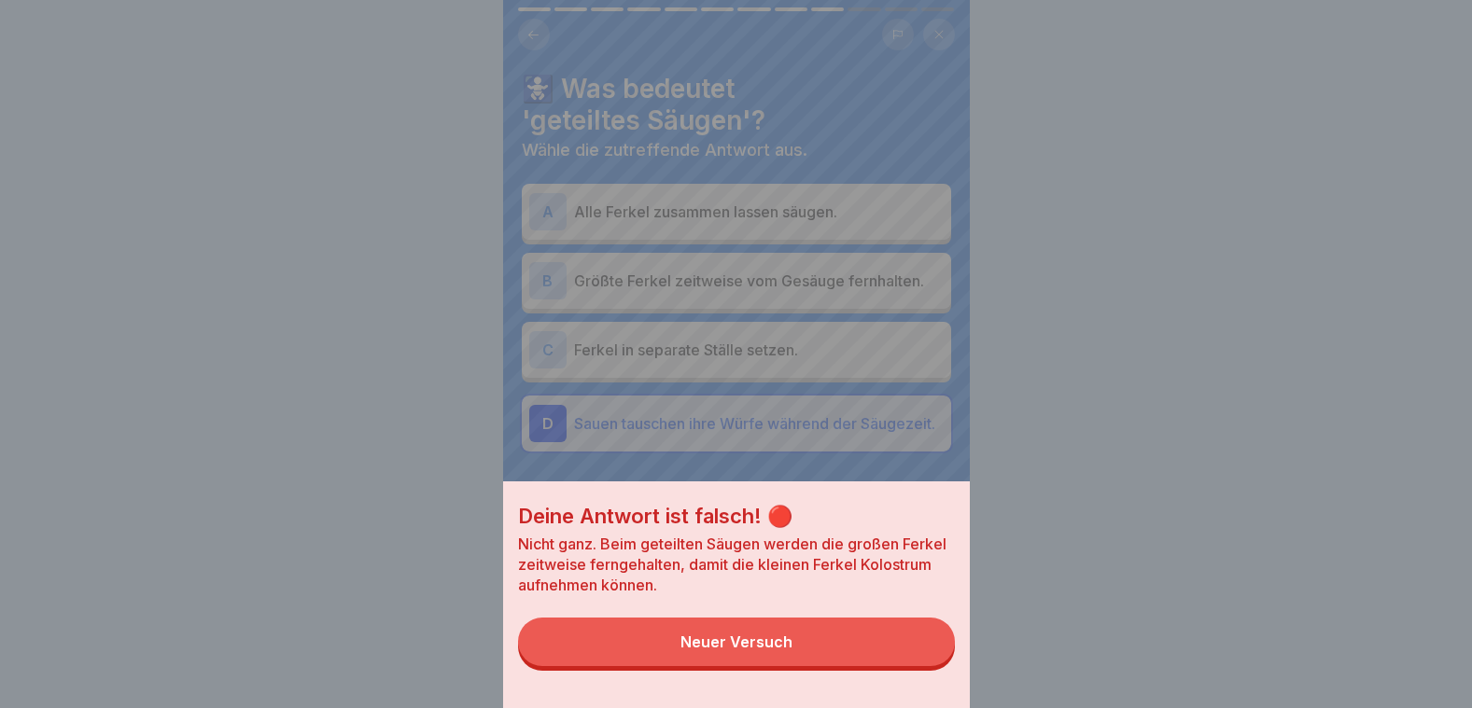
click at [671, 275] on div "Deine Antwort ist falsch! 🔴 Nicht ganz. Beim geteilten Säugen werden die großen…" at bounding box center [736, 354] width 467 height 708
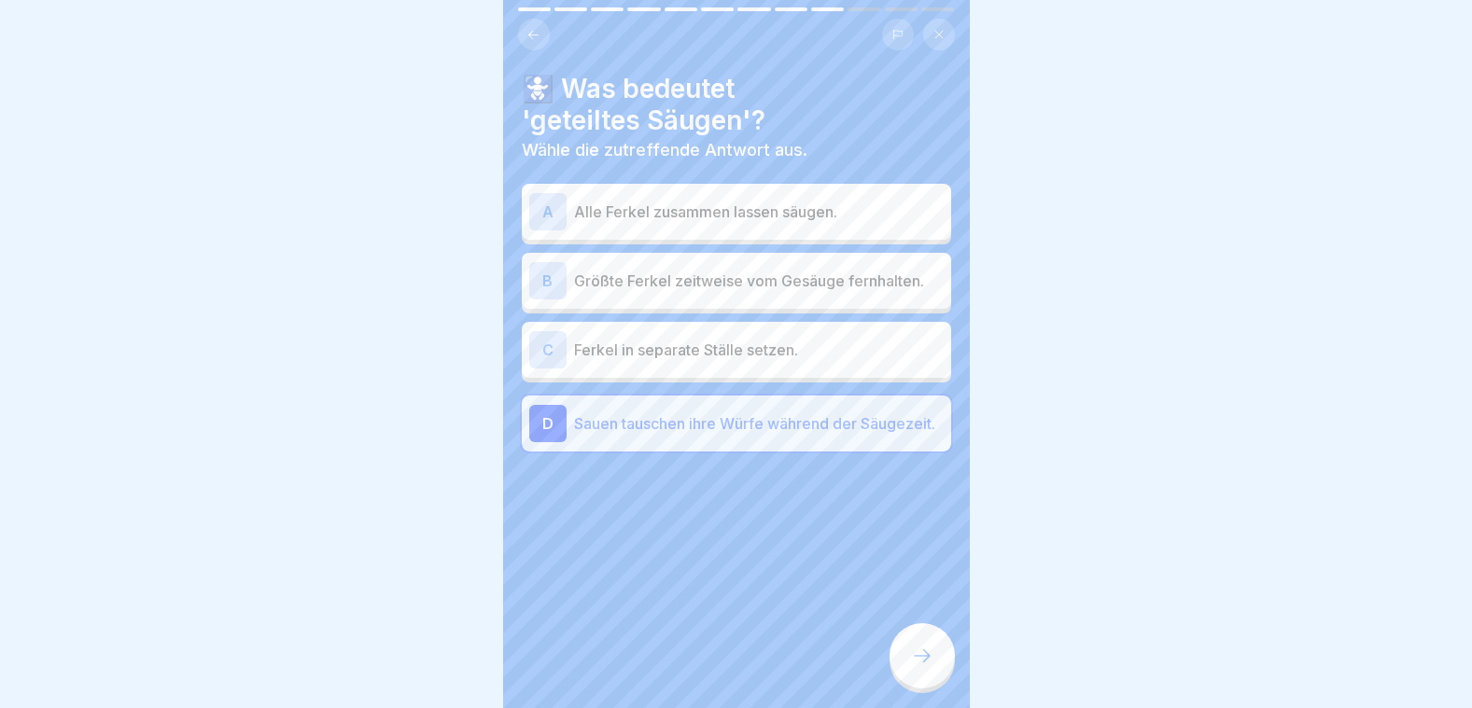
click at [671, 275] on p "Größte Ferkel zeitweise vom Gesäuge fernhalten." at bounding box center [759, 281] width 370 height 22
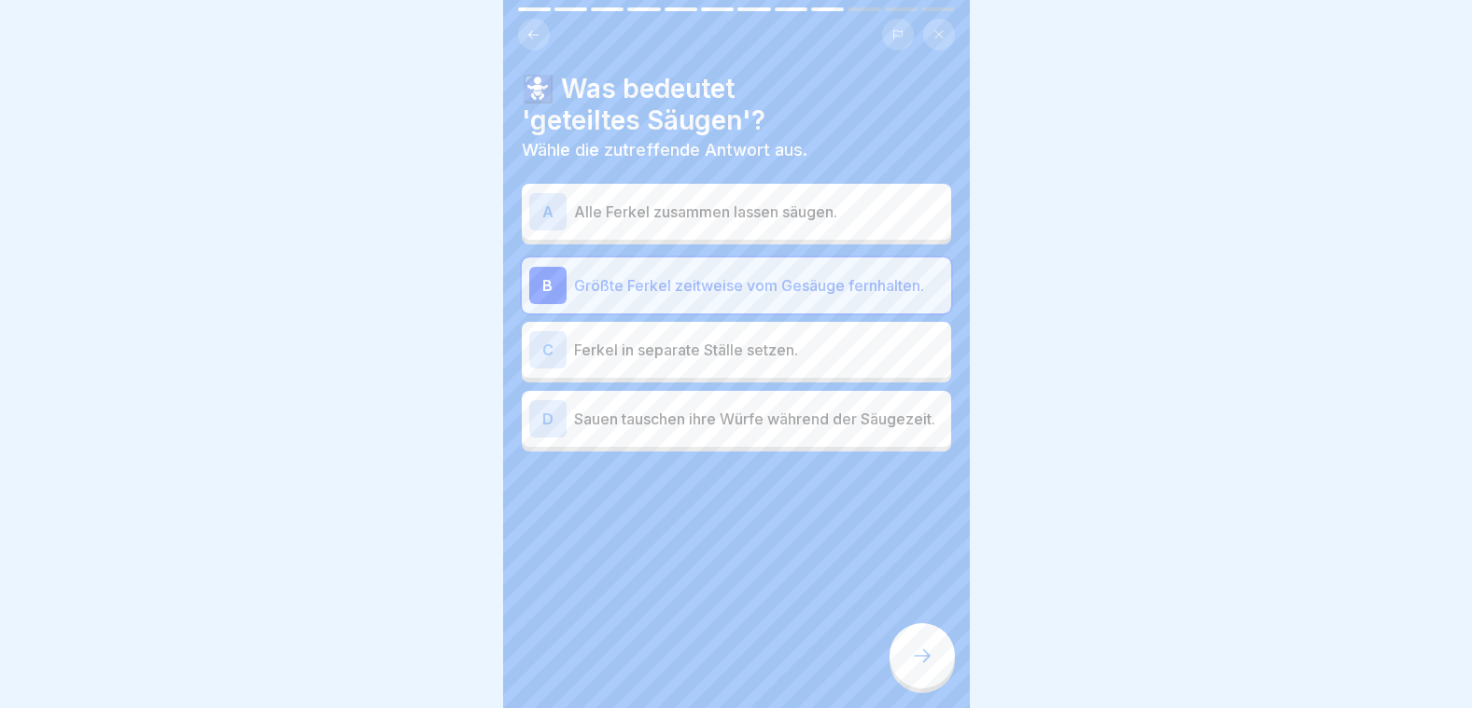
click at [917, 620] on div "🚼 Was bedeutet 'geteiltes Säugen'? Wähle die zutreffende Antwort aus. A Alle Fe…" at bounding box center [736, 354] width 467 height 708
click at [917, 650] on icon at bounding box center [922, 656] width 22 height 22
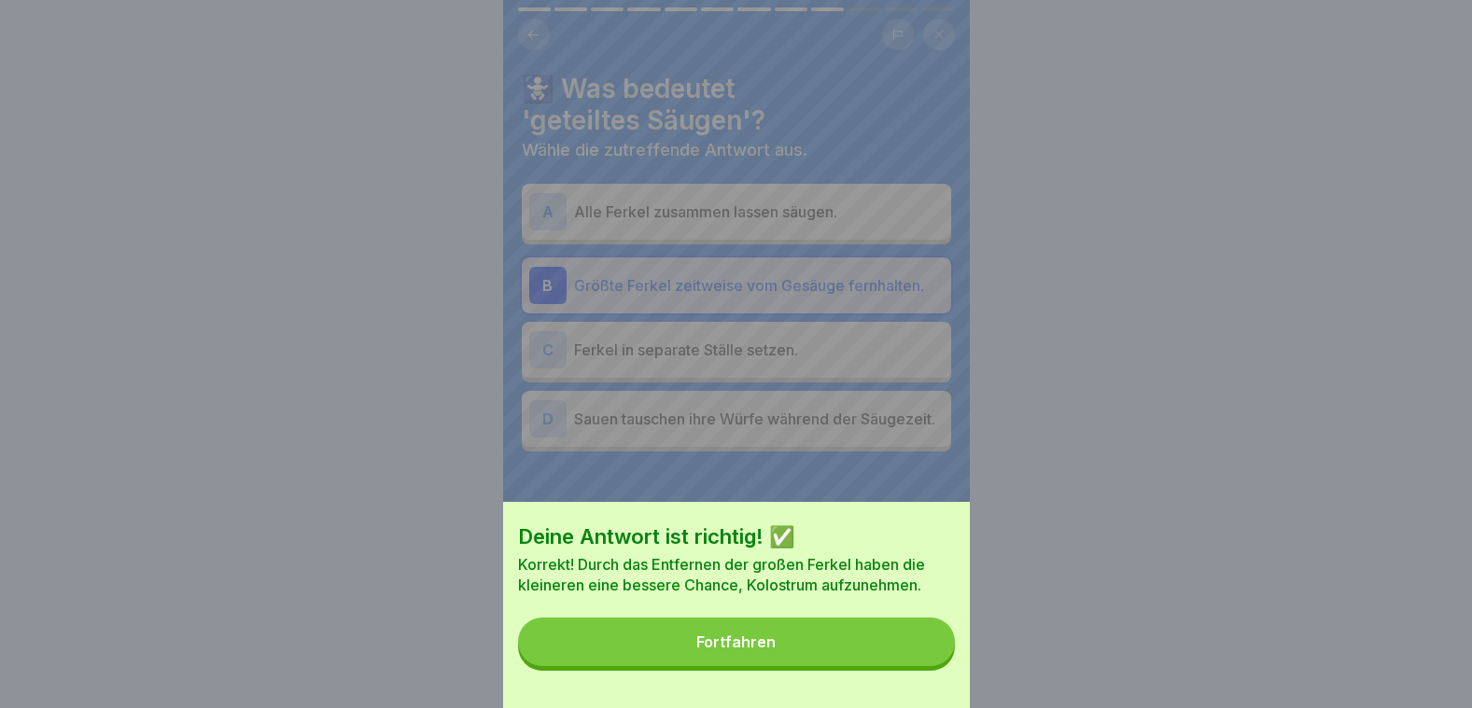
drag, startPoint x: 741, startPoint y: 648, endPoint x: 740, endPoint y: 637, distance: 11.2
click at [739, 649] on button "Fortfahren" at bounding box center [736, 642] width 437 height 49
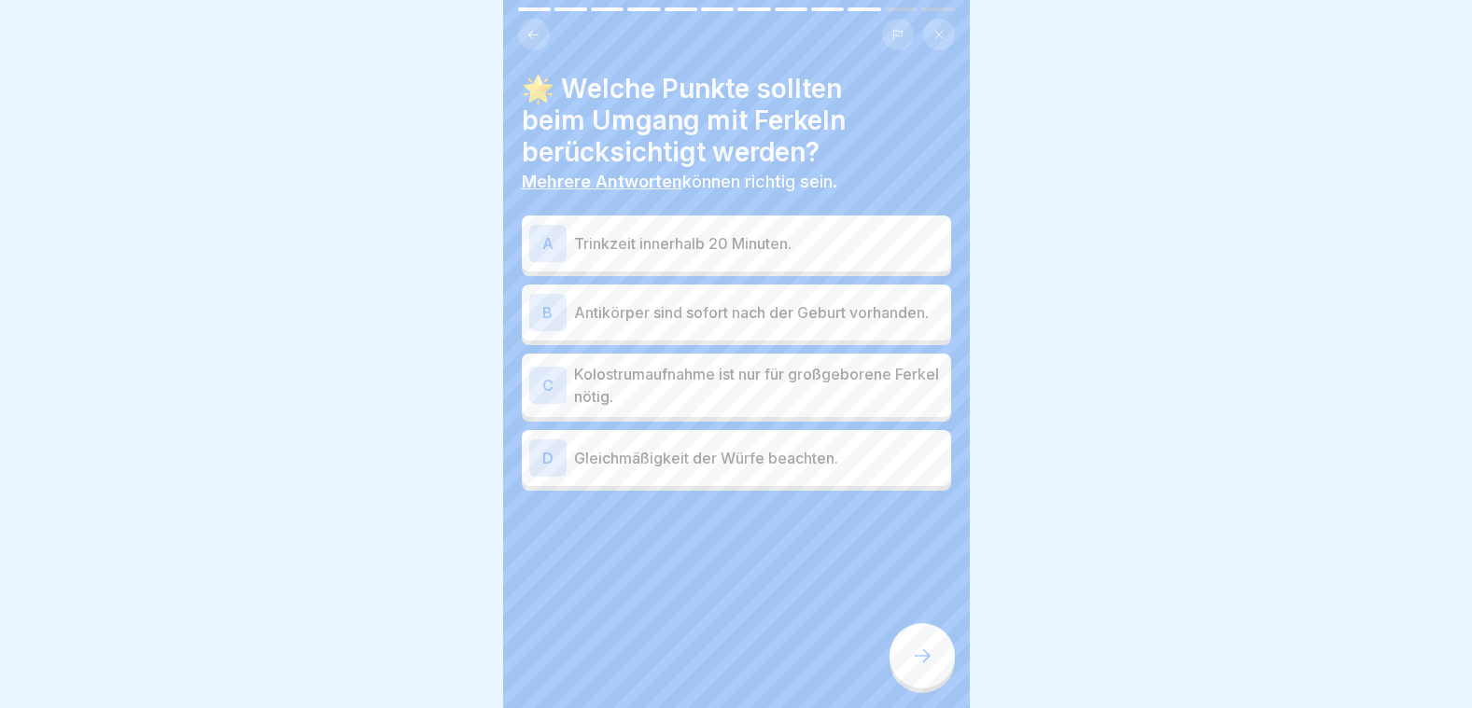
click at [699, 458] on p "Gleichmäßigkeit der Würfe beachten." at bounding box center [759, 458] width 370 height 22
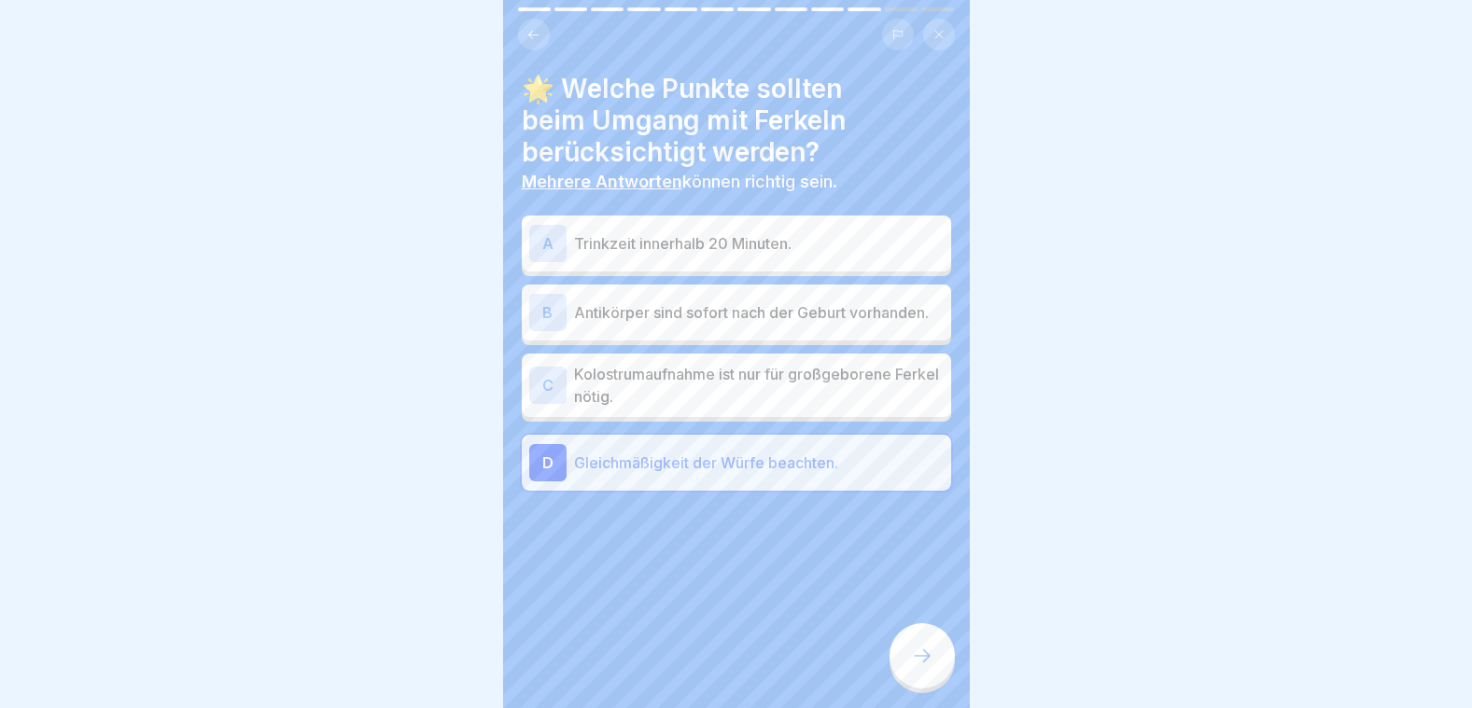
click at [688, 235] on p "Trinkzeit innerhalb 20 Minuten." at bounding box center [759, 243] width 370 height 22
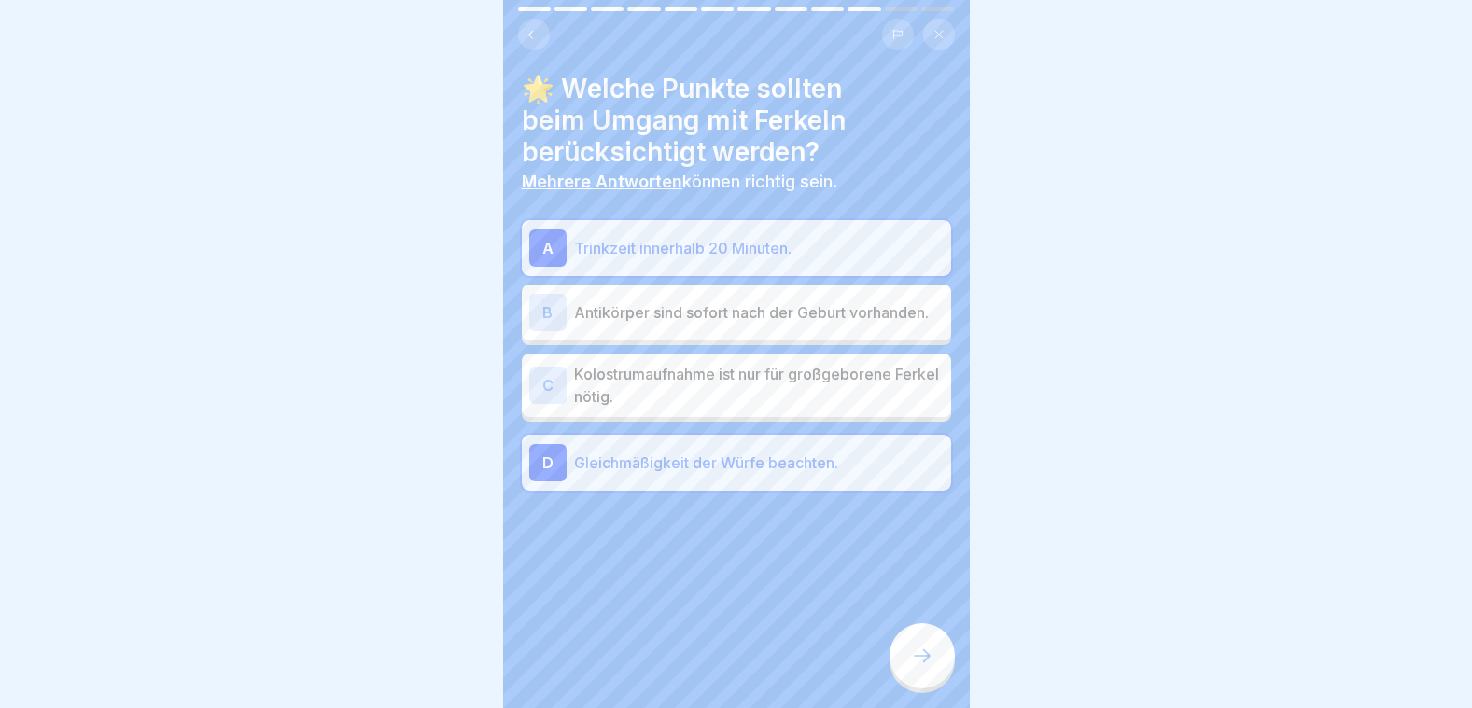
click at [933, 645] on div at bounding box center [921, 655] width 65 height 65
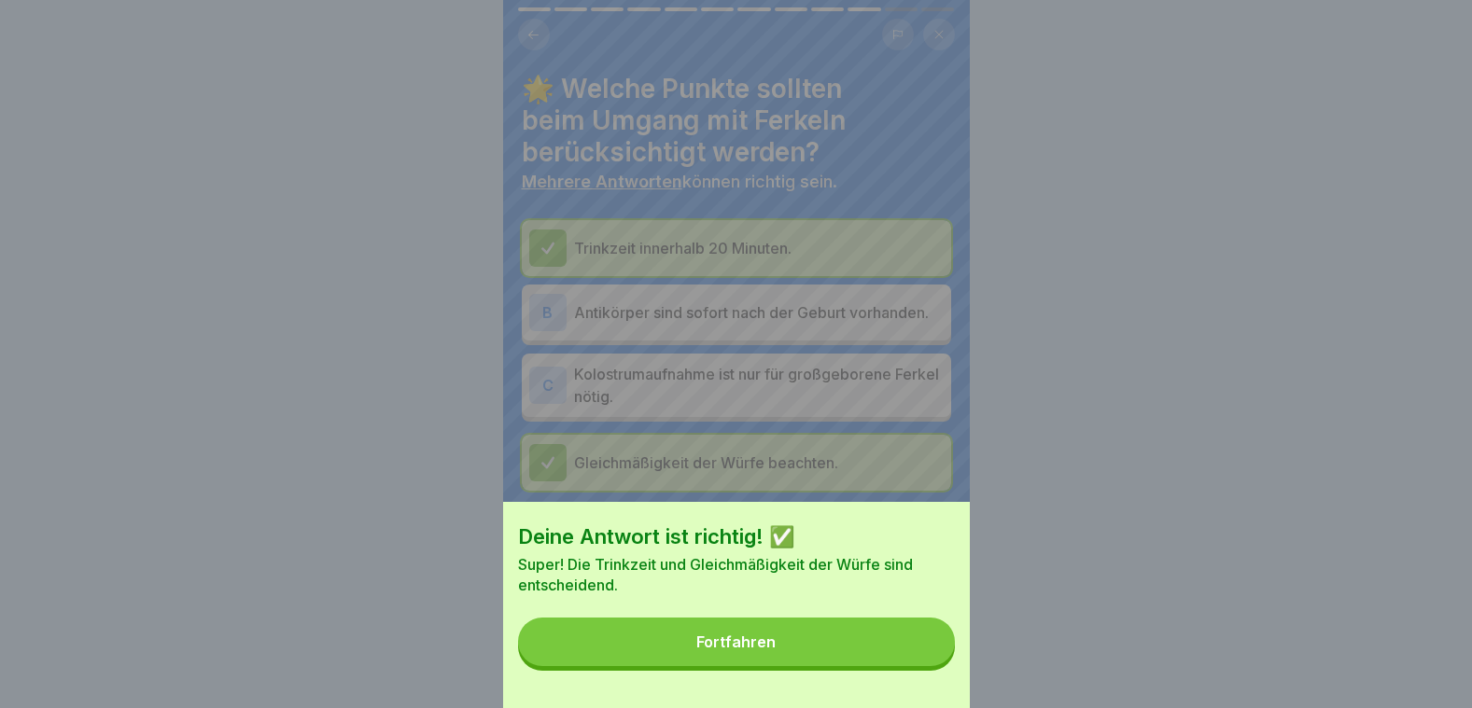
click at [928, 660] on button "Fortfahren" at bounding box center [736, 642] width 437 height 49
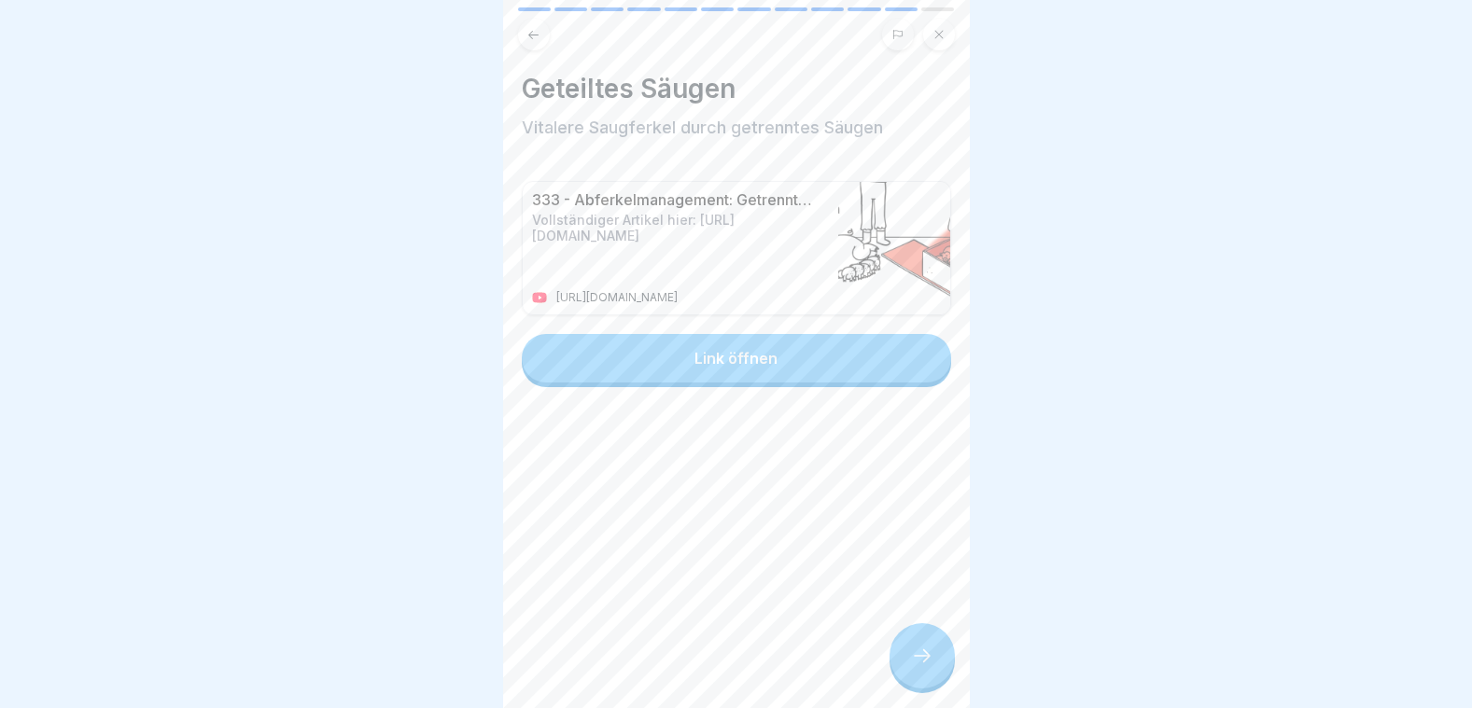
click at [926, 662] on icon at bounding box center [922, 656] width 22 height 22
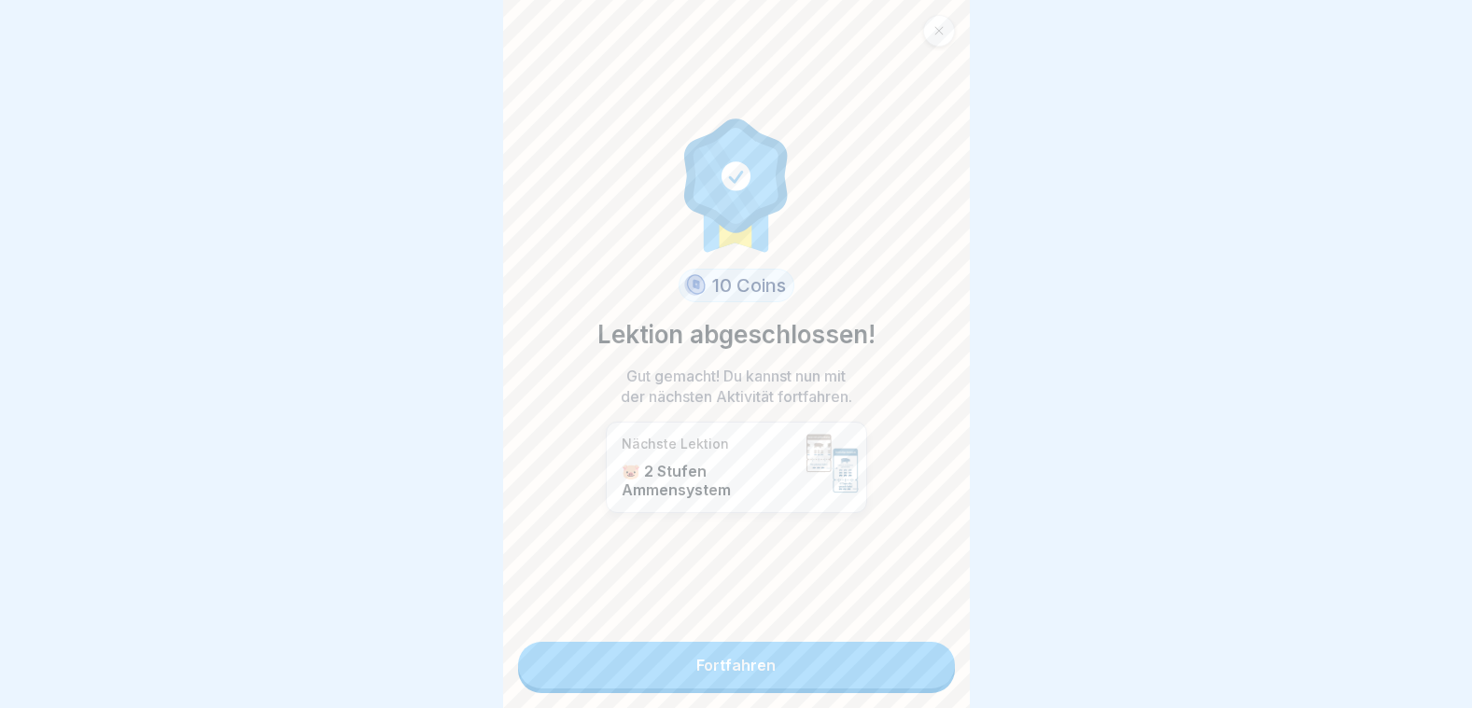
click at [883, 656] on link "Fortfahren" at bounding box center [736, 665] width 437 height 47
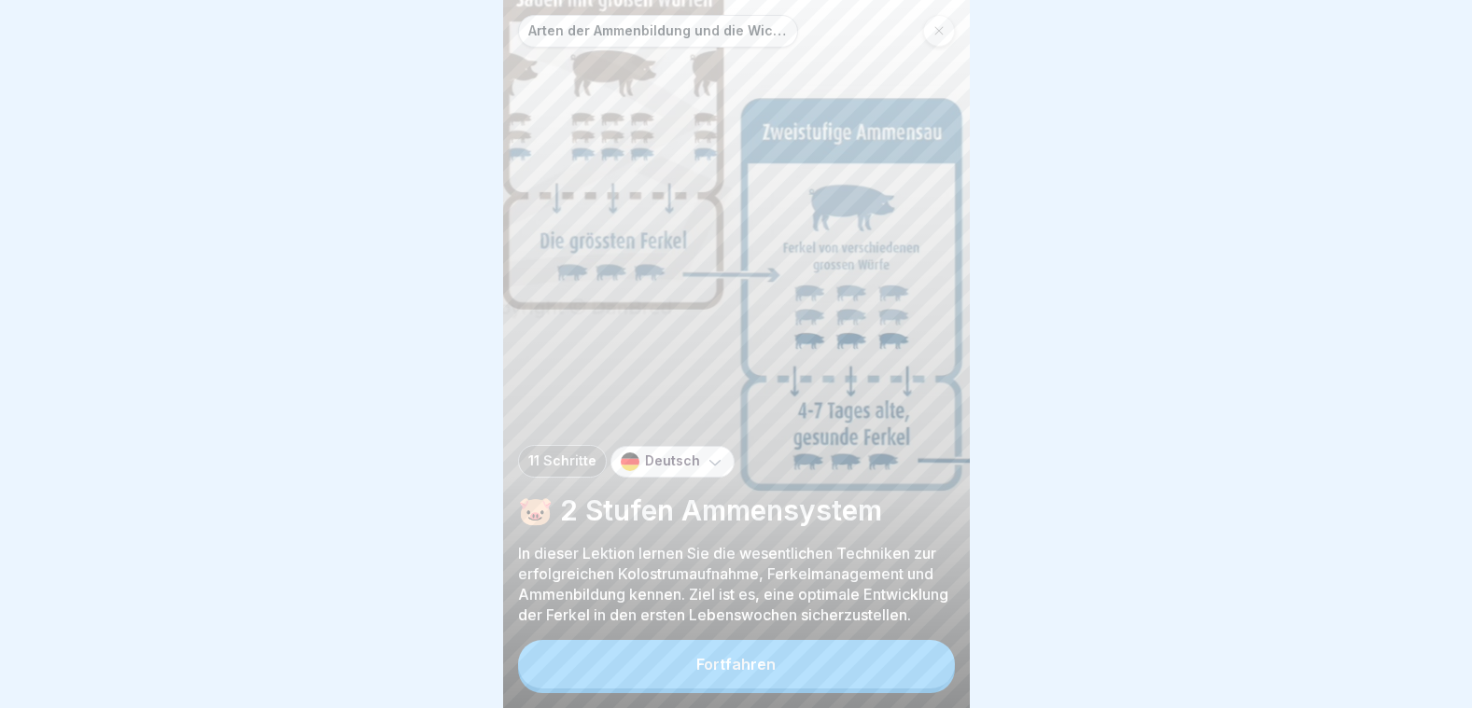
click at [745, 665] on div "Fortfahren" at bounding box center [735, 664] width 79 height 17
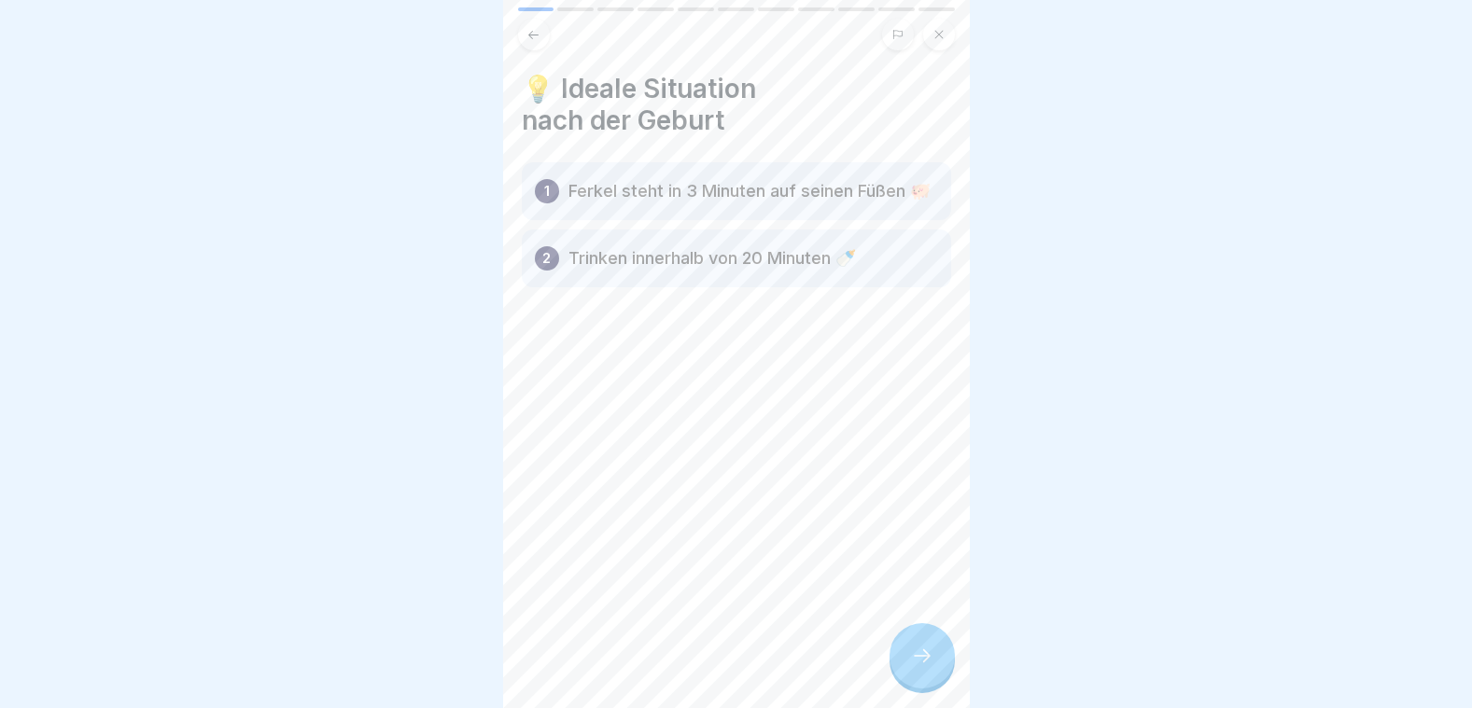
click at [927, 654] on icon at bounding box center [922, 656] width 22 height 22
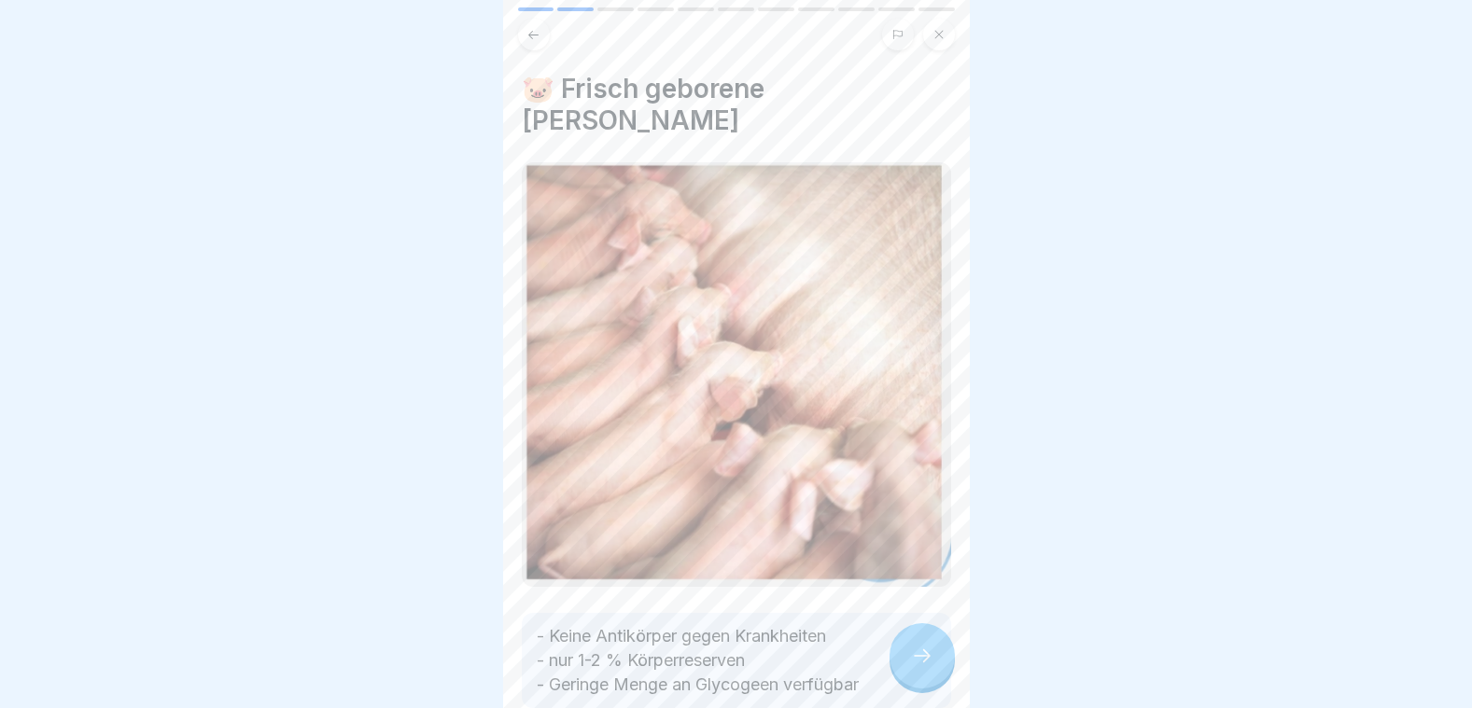
click at [927, 654] on icon at bounding box center [922, 656] width 22 height 22
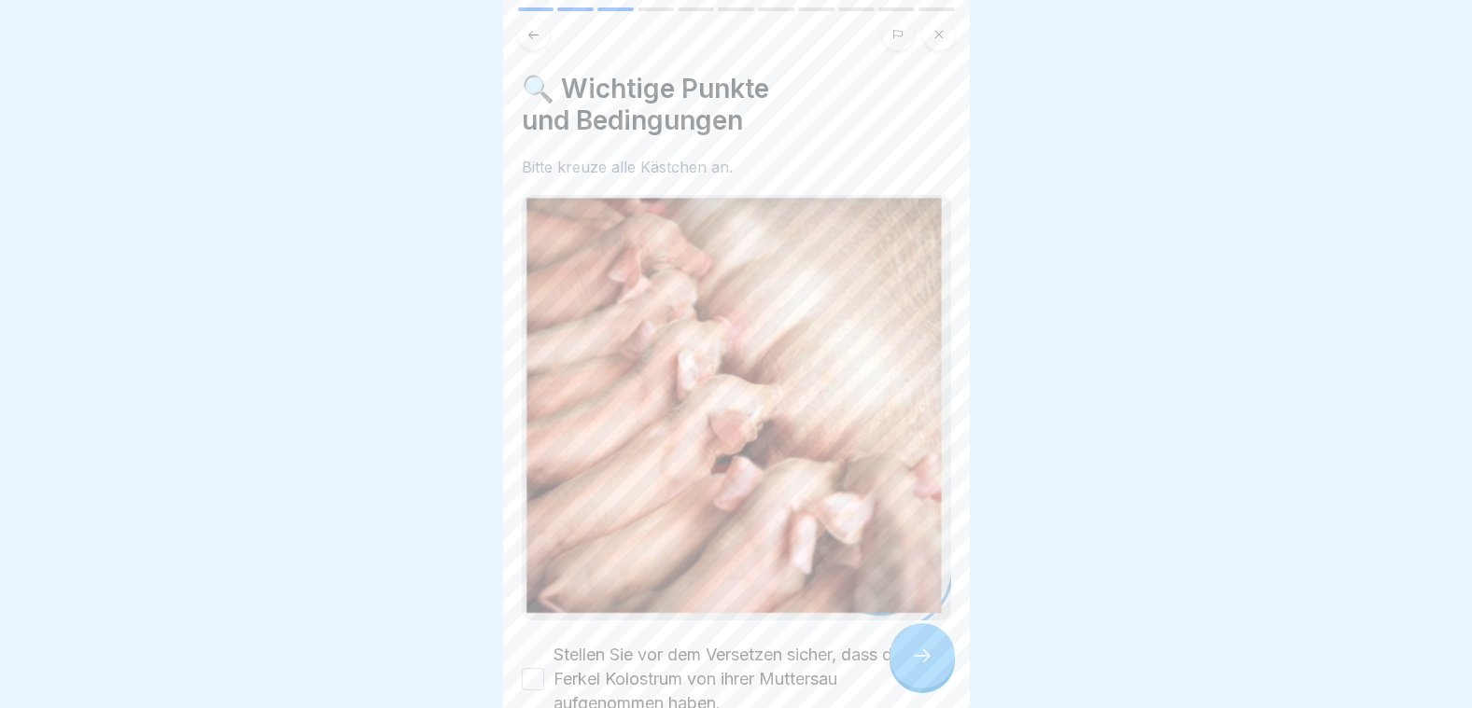
click at [927, 654] on icon at bounding box center [922, 656] width 22 height 22
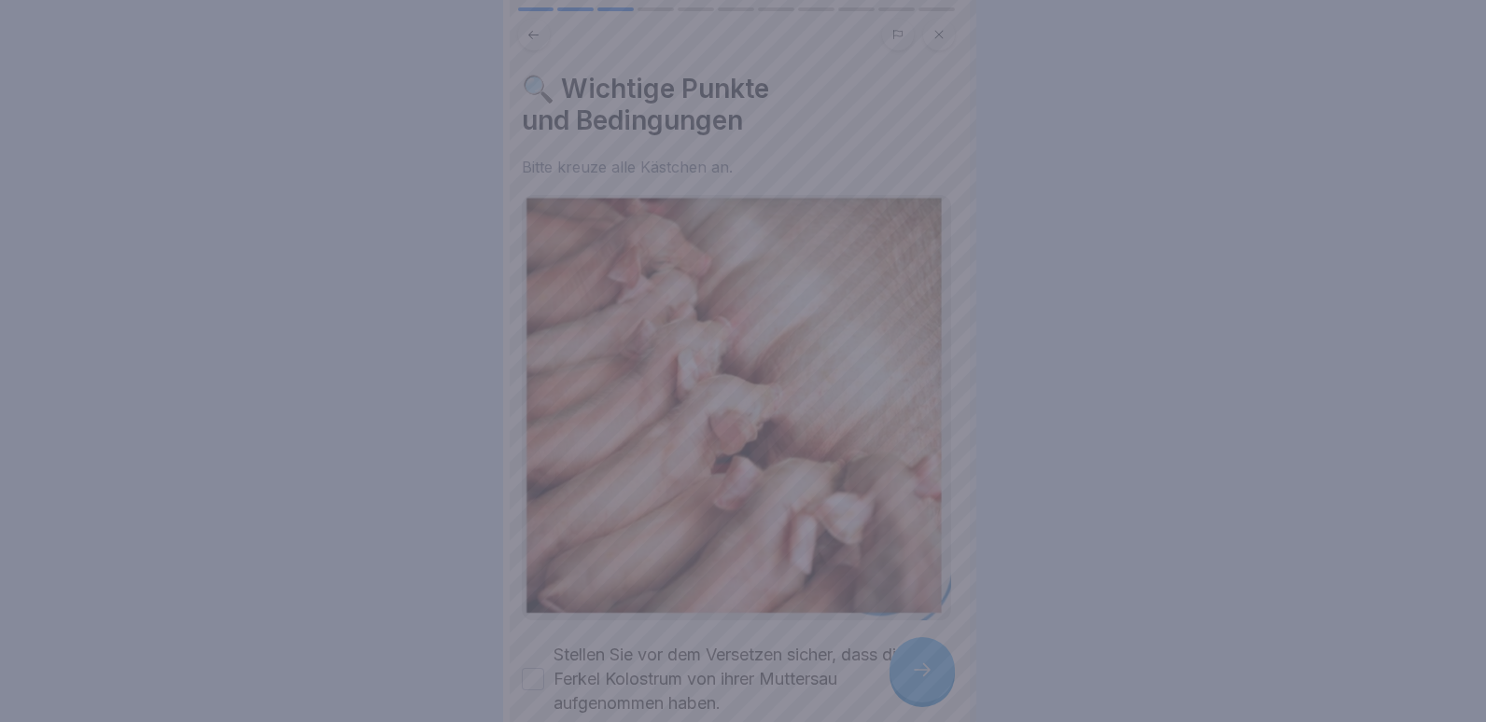
drag, startPoint x: 654, startPoint y: 652, endPoint x: 543, endPoint y: 651, distance: 111.1
click at [646, 652] on div at bounding box center [743, 361] width 1486 height 722
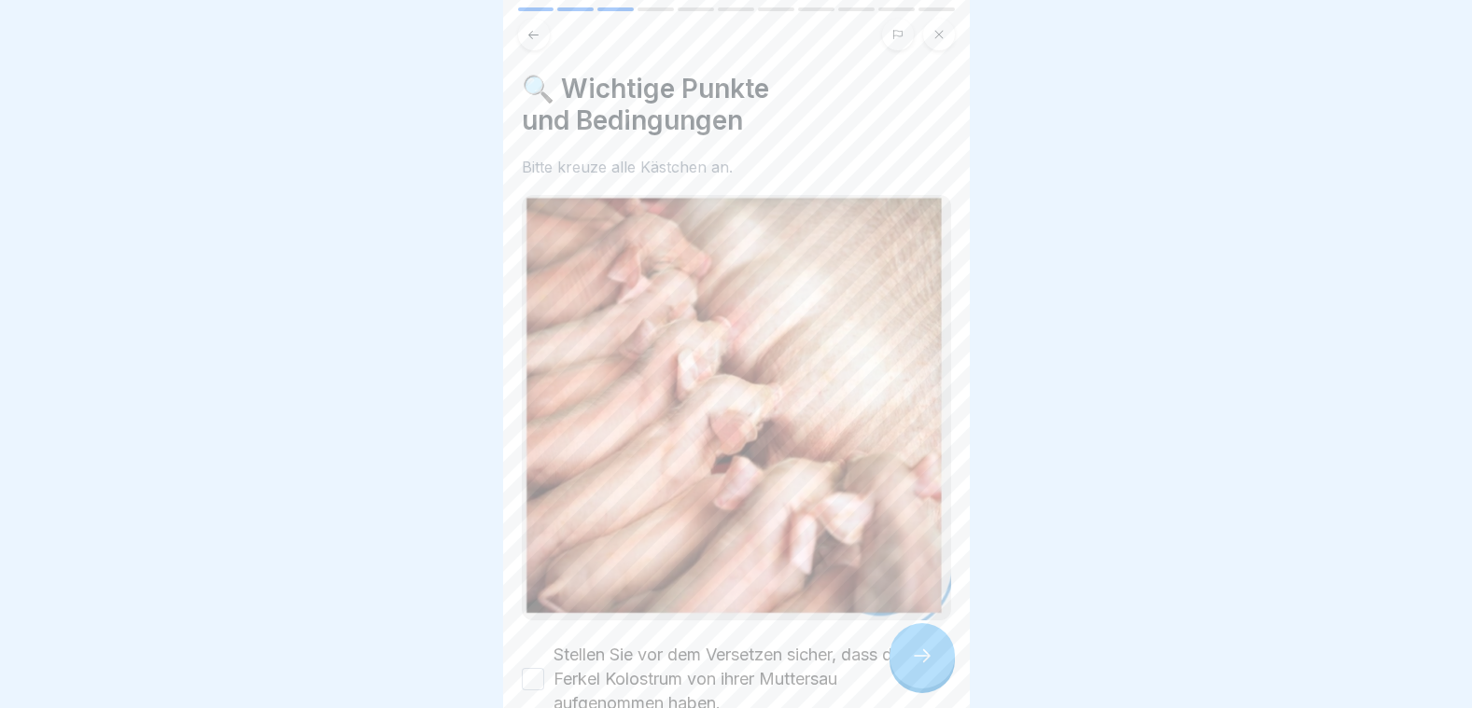
click at [536, 668] on button "Stellen Sie vor dem Versetzen sicher, dass die Ferkel Kolostrum von ihrer Mutte…" at bounding box center [533, 679] width 22 height 22
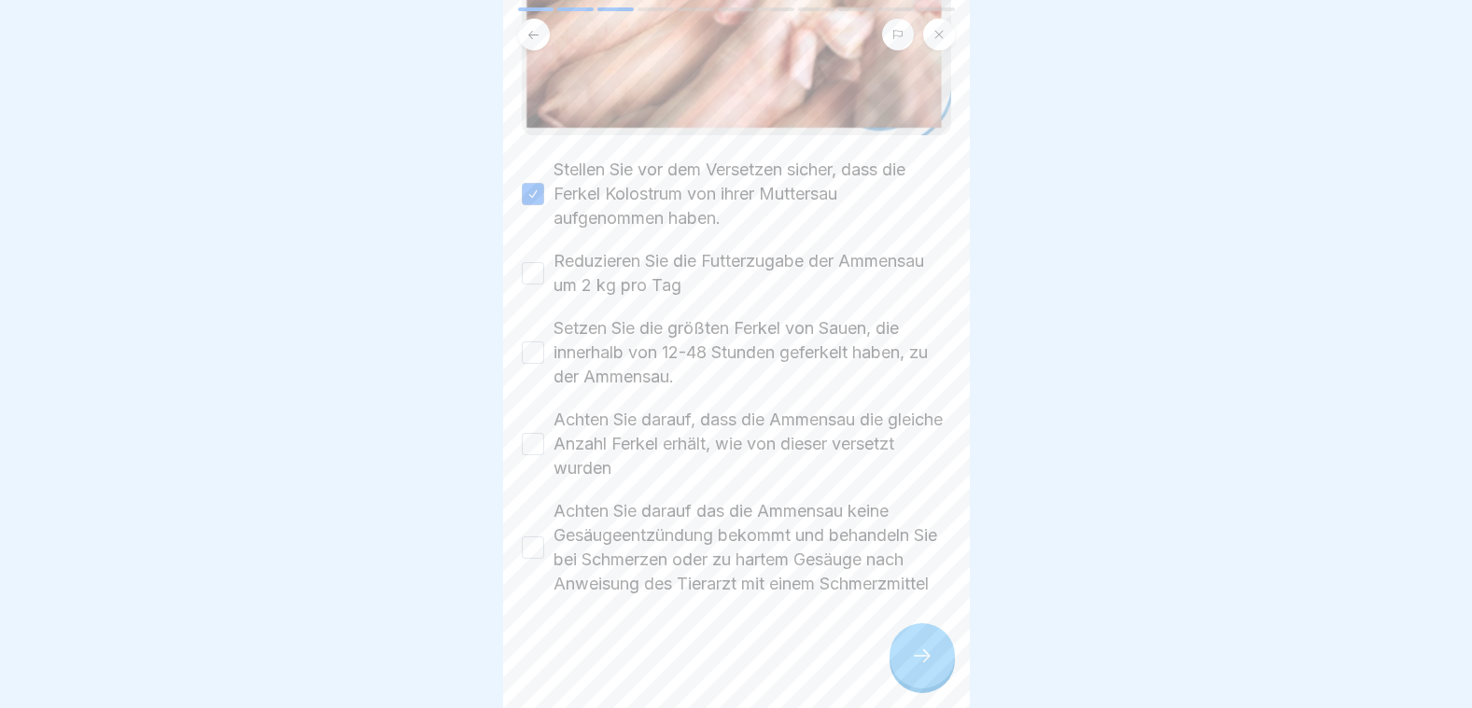
drag, startPoint x: 535, startPoint y: 246, endPoint x: 531, endPoint y: 268, distance: 21.8
click at [534, 262] on button "Reduzieren Sie die Futterzugabe der Ammensau um 2 kg pro Tag" at bounding box center [533, 273] width 22 height 22
click at [530, 342] on button "Setzen Sie die größten Ferkel von Sauen, die innerhalb von 12-48 Stunden geferk…" at bounding box center [533, 353] width 22 height 22
drag, startPoint x: 531, startPoint y: 418, endPoint x: 515, endPoint y: 450, distance: 35.5
click at [530, 433] on button "Achten Sie darauf, dass die Ammensau die gleiche Anzahl Ferkel erhält, wie von …" at bounding box center [533, 444] width 22 height 22
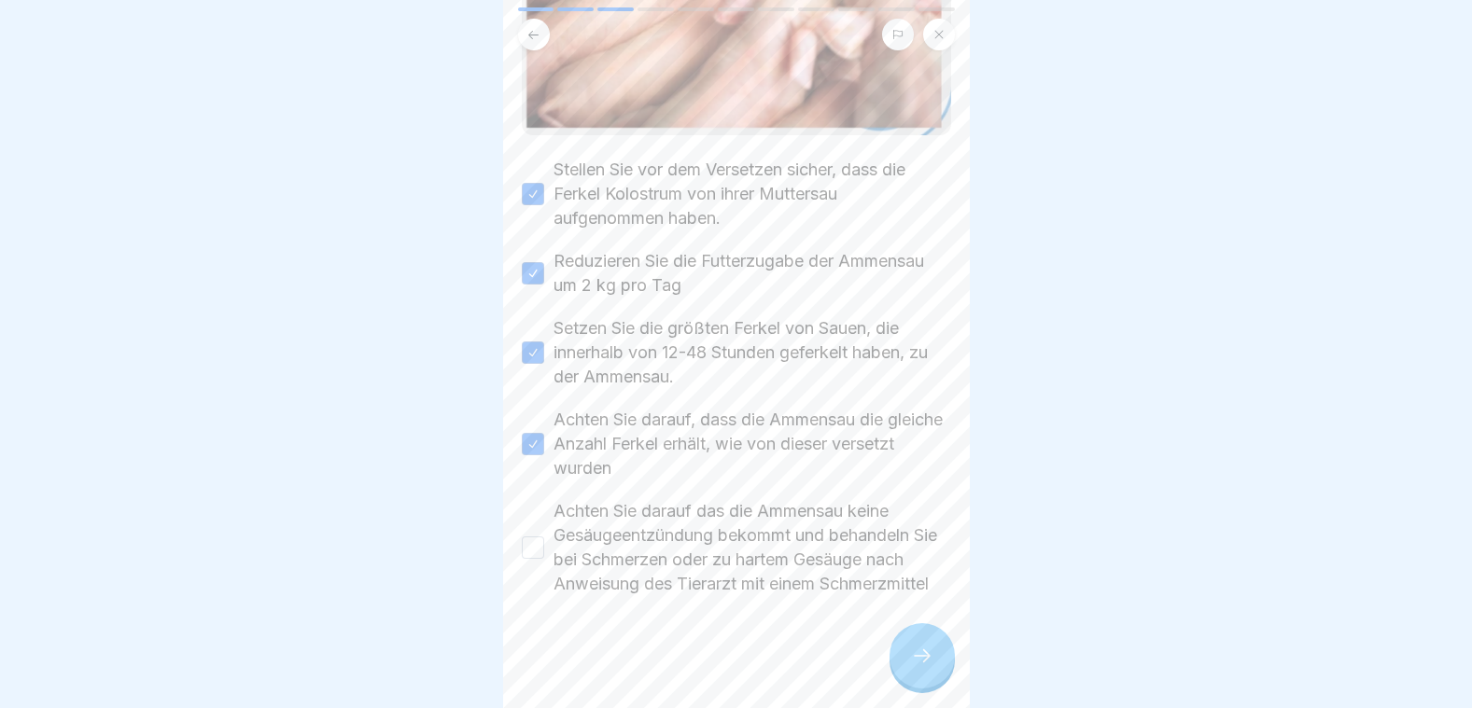
click at [537, 537] on button "Achten Sie darauf das die Ammensau keine Gesäugeentzündung bekommt und behandel…" at bounding box center [533, 548] width 22 height 22
click at [912, 667] on icon at bounding box center [922, 656] width 22 height 22
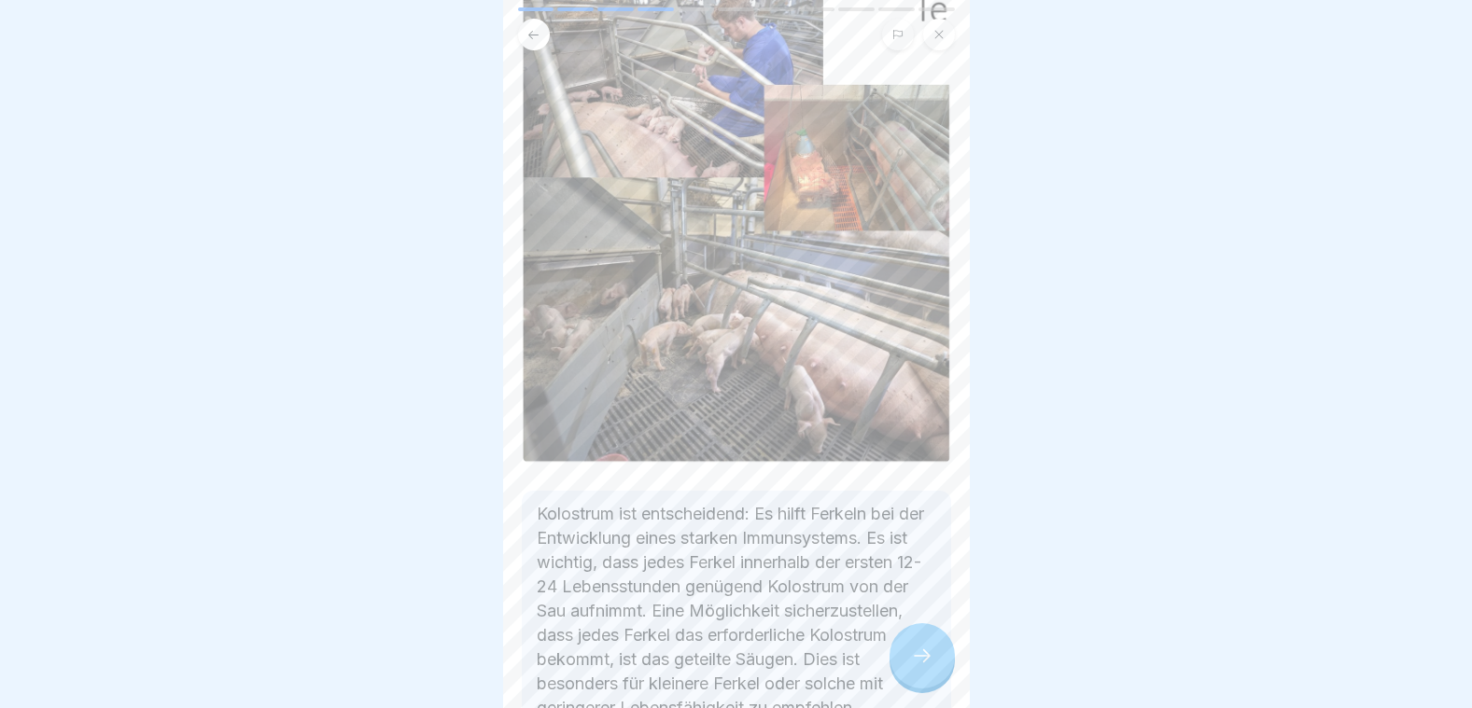
scroll to position [328, 0]
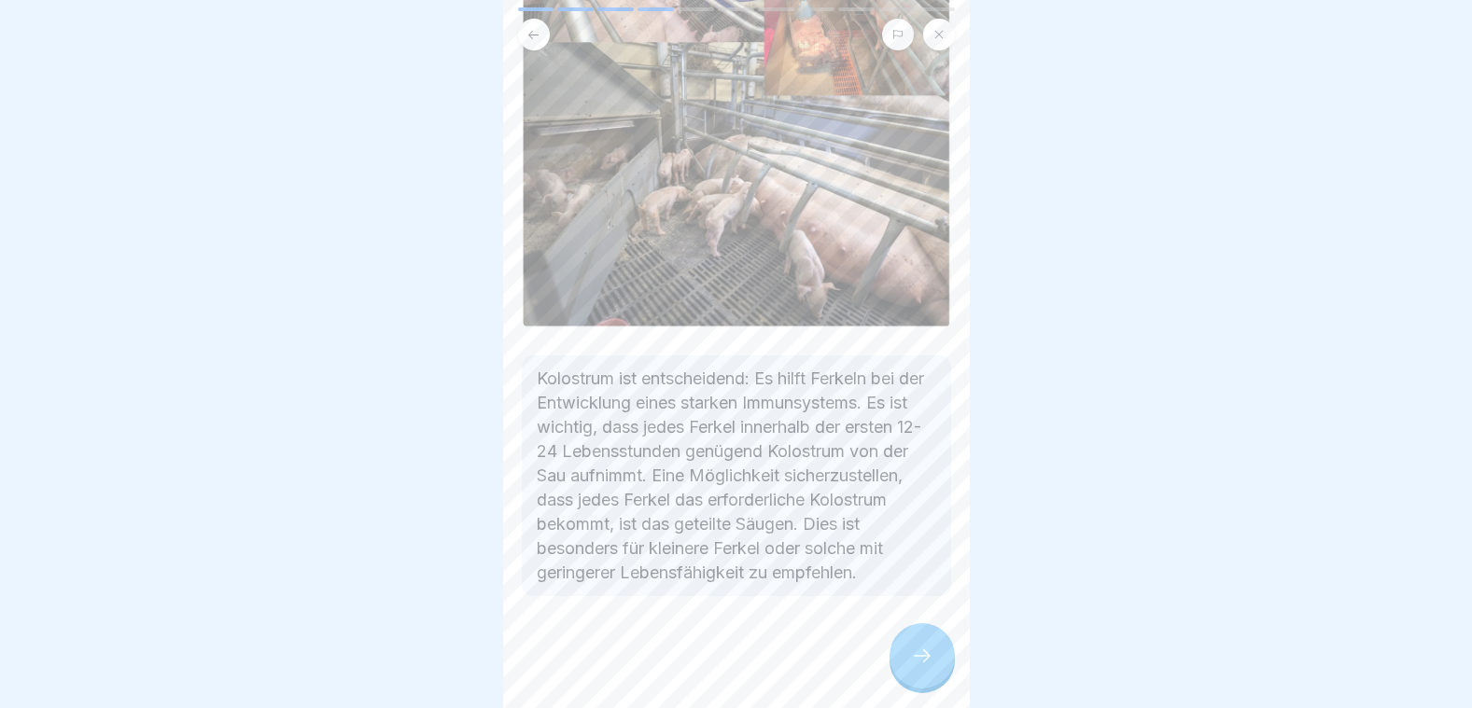
click at [900, 667] on div at bounding box center [921, 655] width 65 height 65
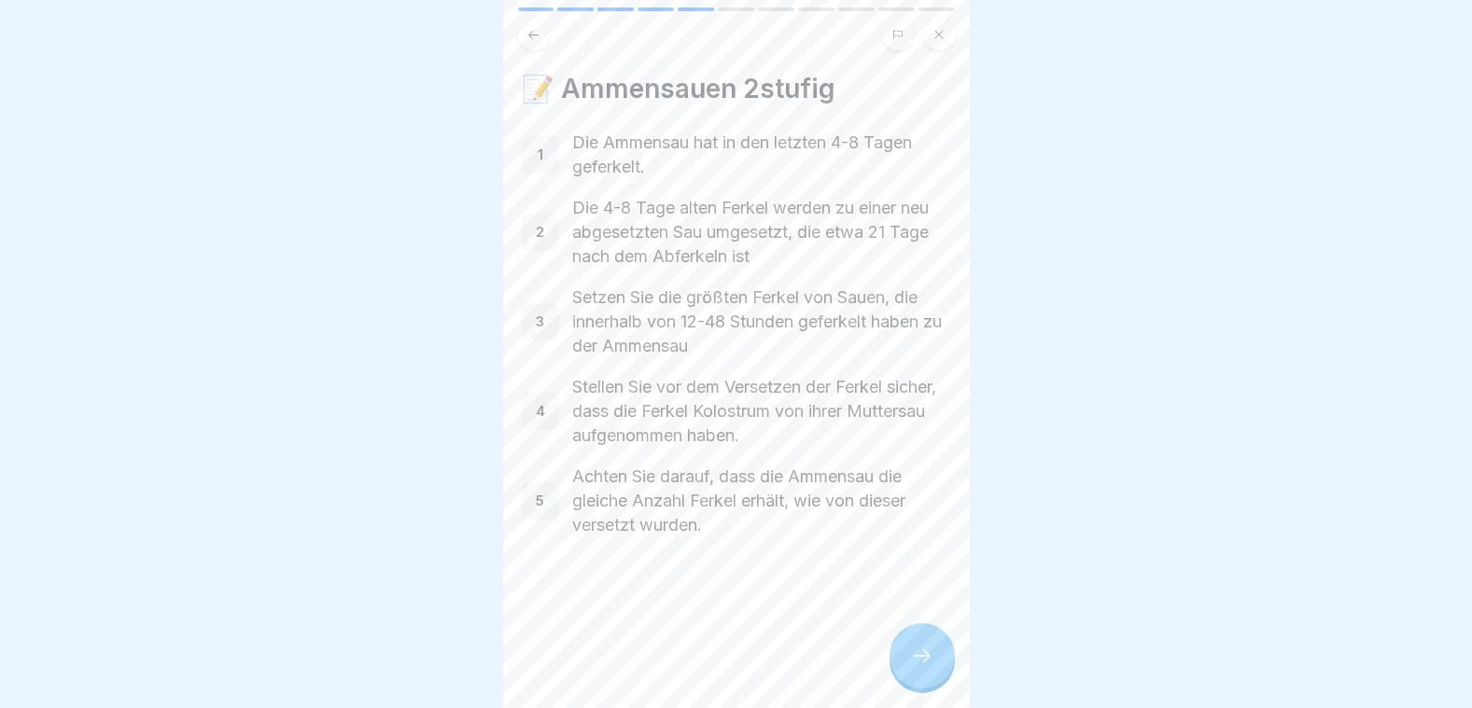
click at [900, 667] on div at bounding box center [921, 655] width 65 height 65
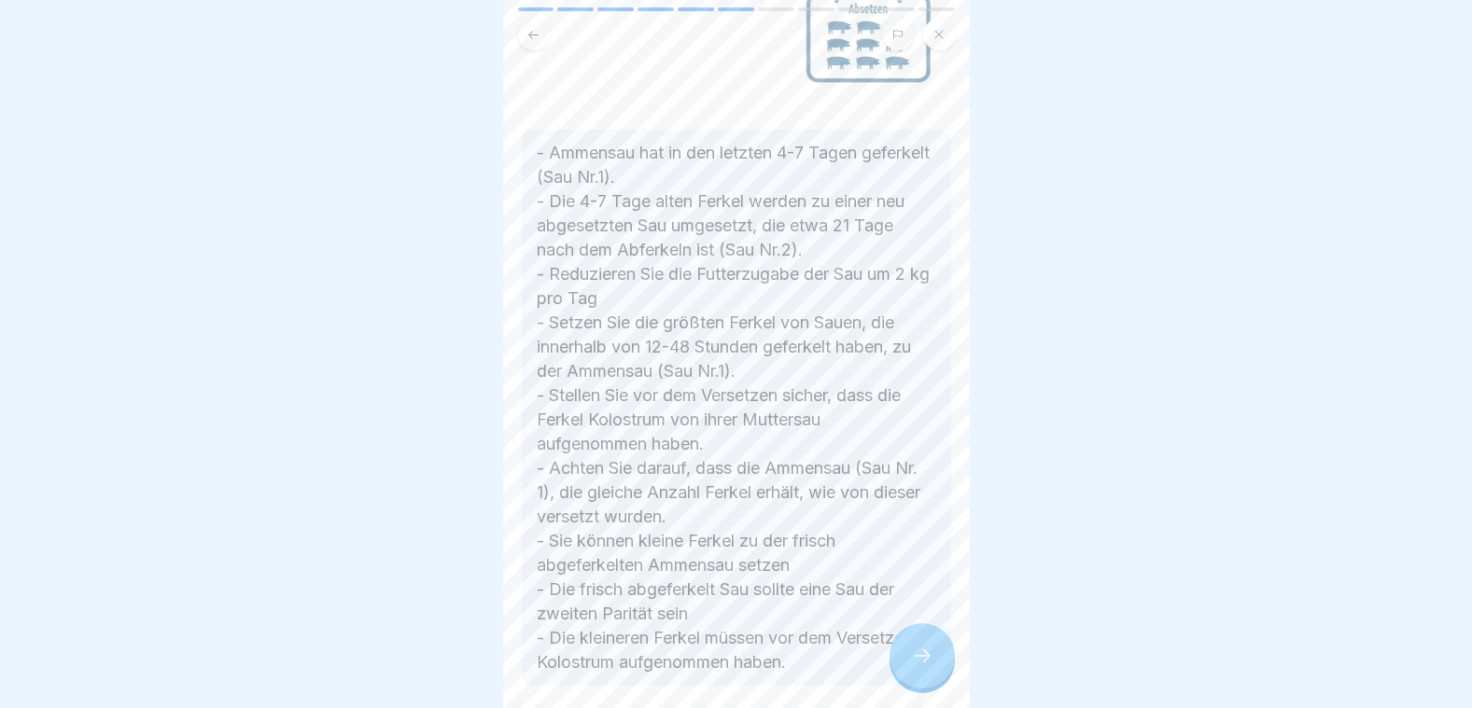
scroll to position [614, 0]
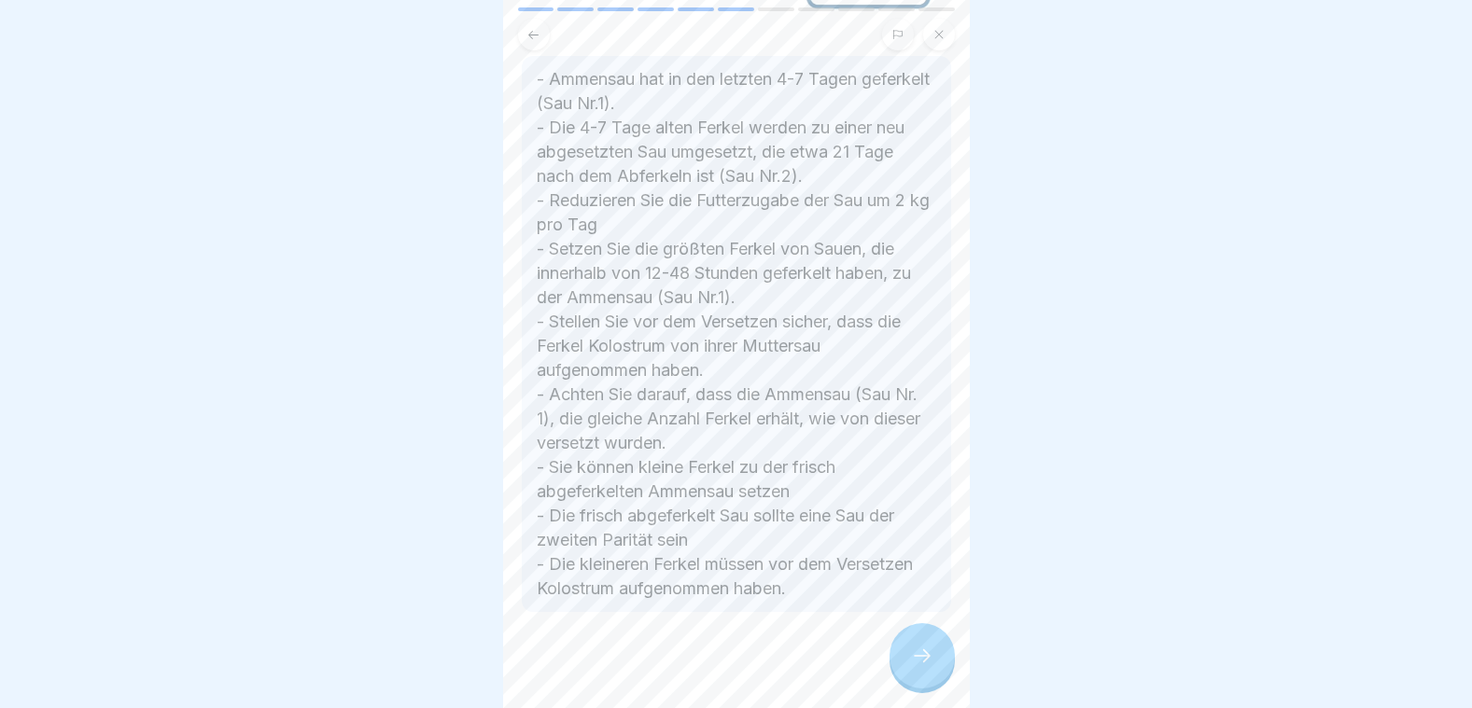
click at [916, 667] on icon at bounding box center [922, 656] width 22 height 22
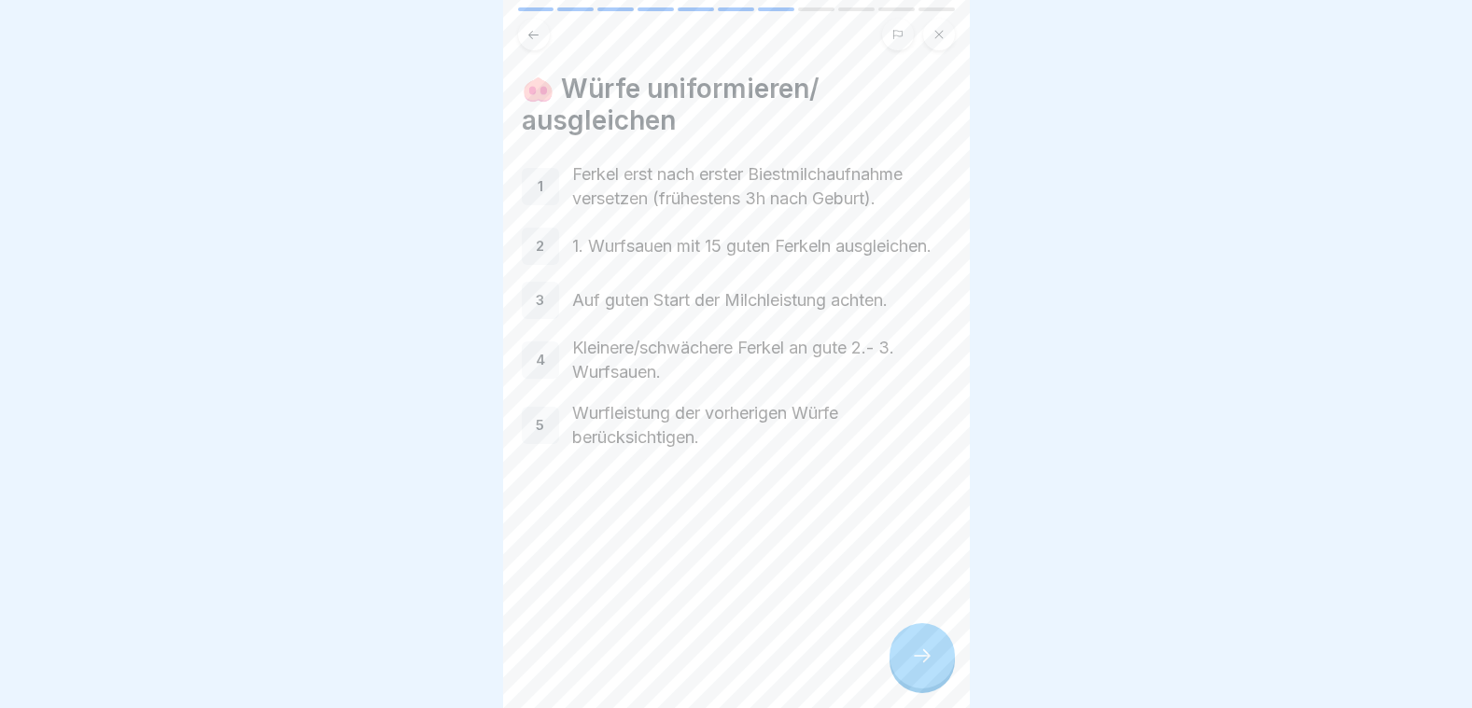
click at [917, 667] on icon at bounding box center [922, 656] width 22 height 22
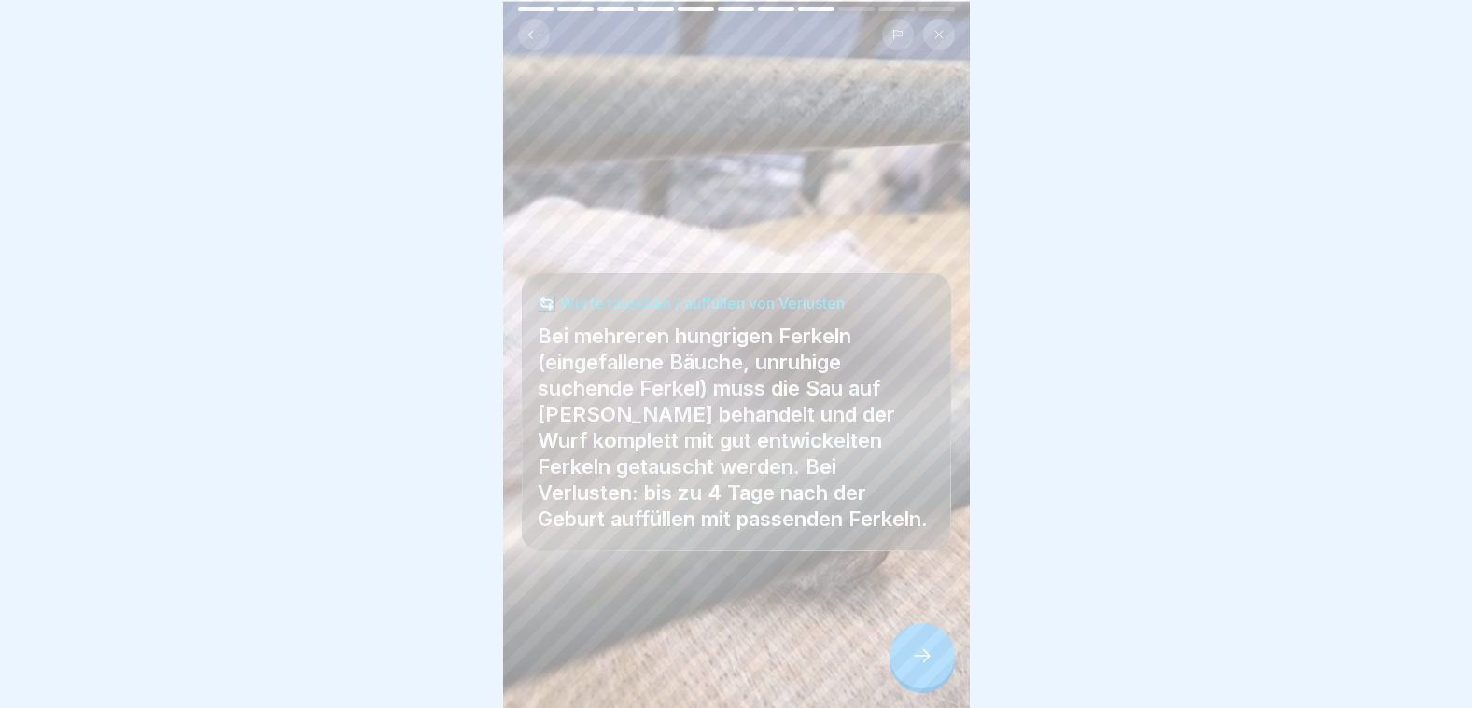
scroll to position [14, 0]
click at [922, 662] on icon at bounding box center [922, 656] width 22 height 22
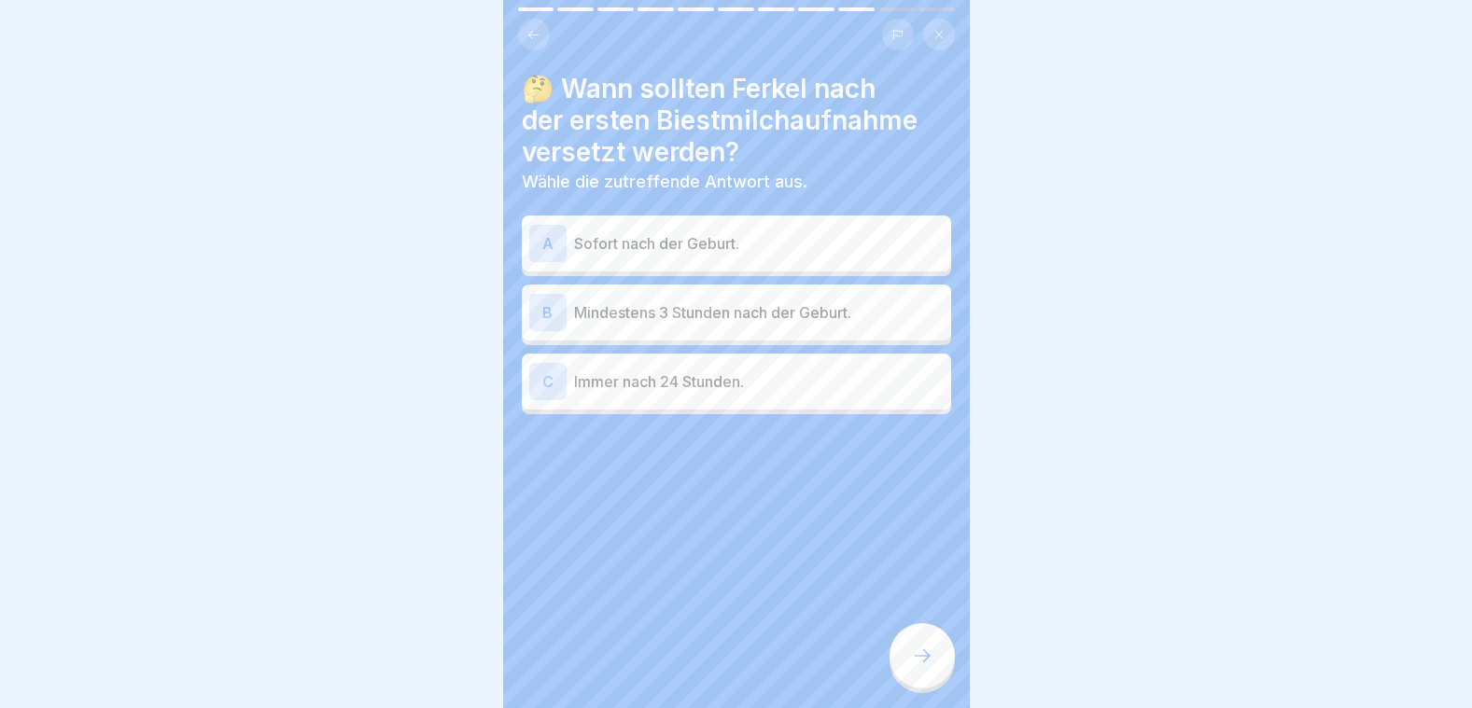
click at [677, 377] on p "Immer nach 24 Stunden." at bounding box center [759, 382] width 370 height 22
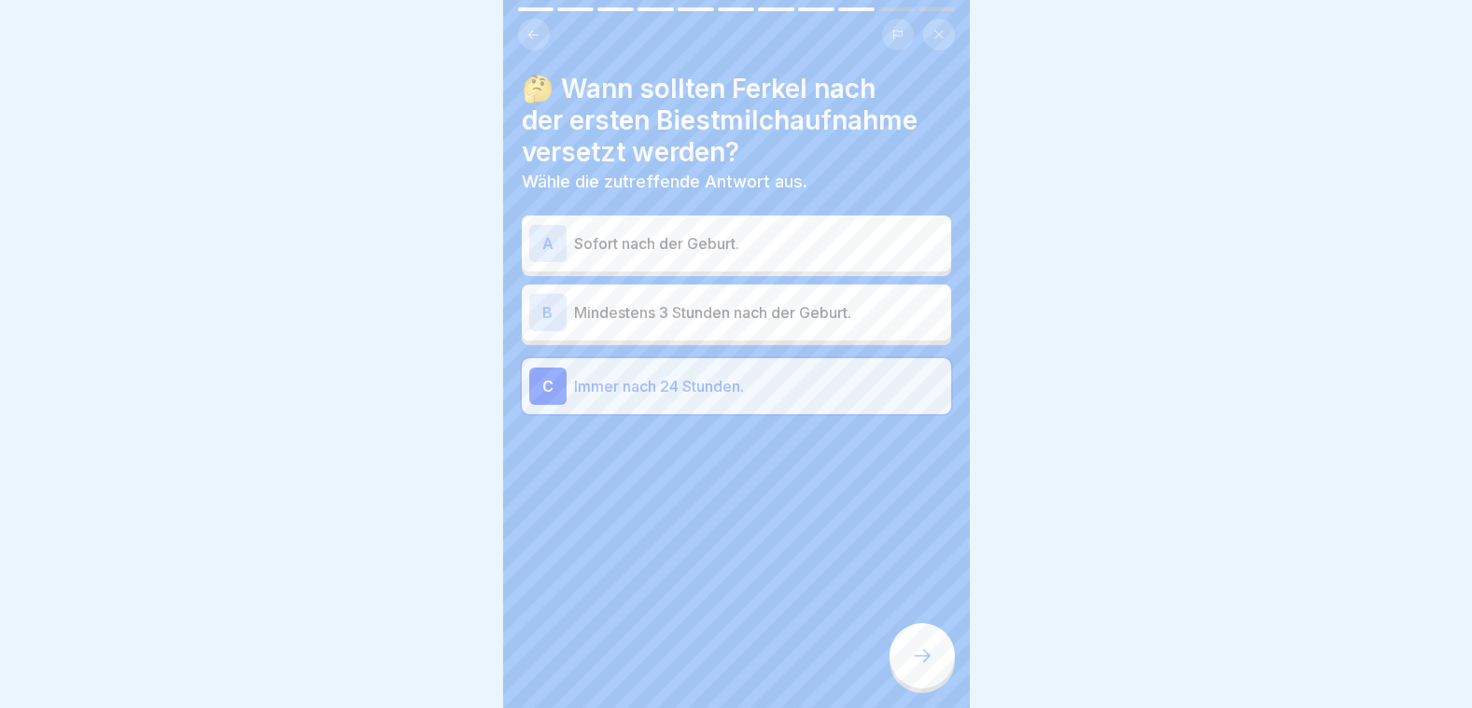
click at [927, 651] on icon at bounding box center [922, 656] width 22 height 22
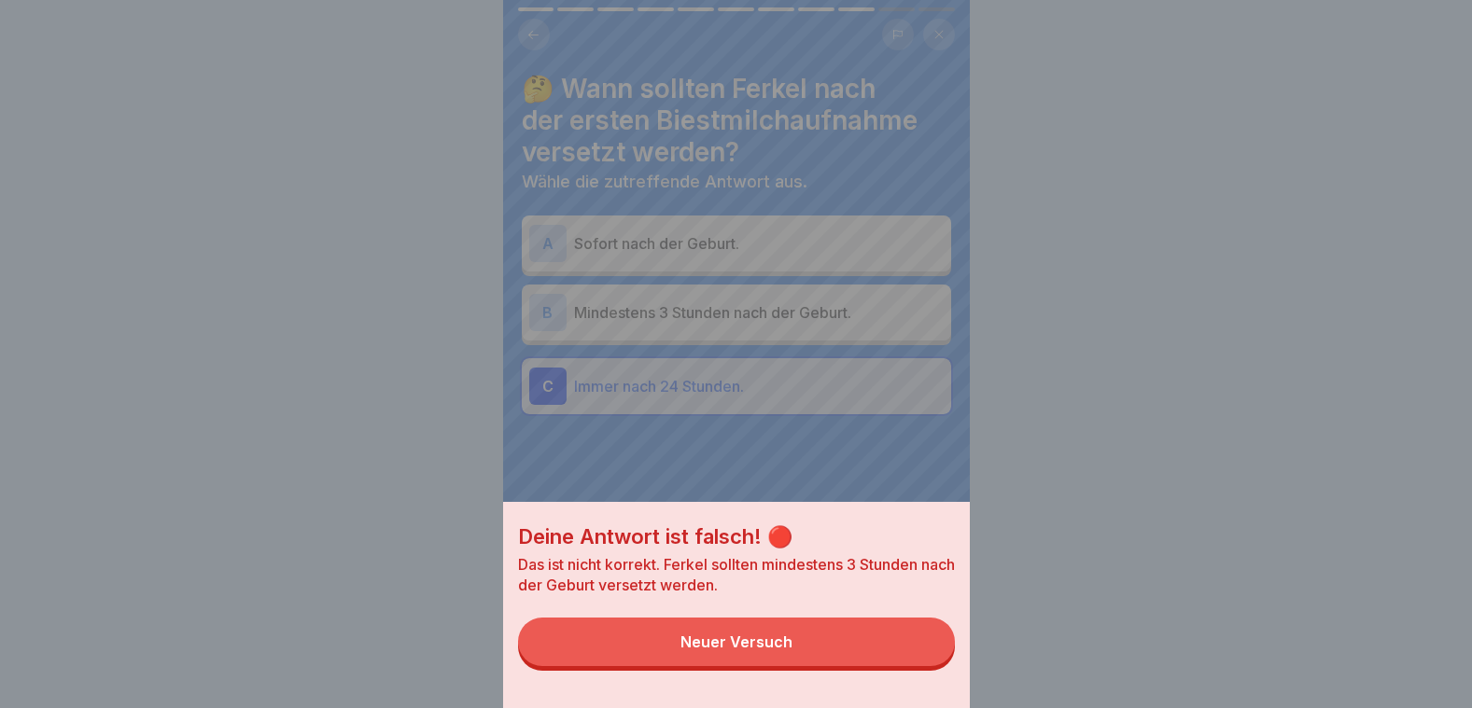
click at [680, 299] on div "Deine Antwort ist falsch! 🔴 Das ist nicht korrekt. Ferkel sollten mindestens 3 …" at bounding box center [736, 354] width 467 height 708
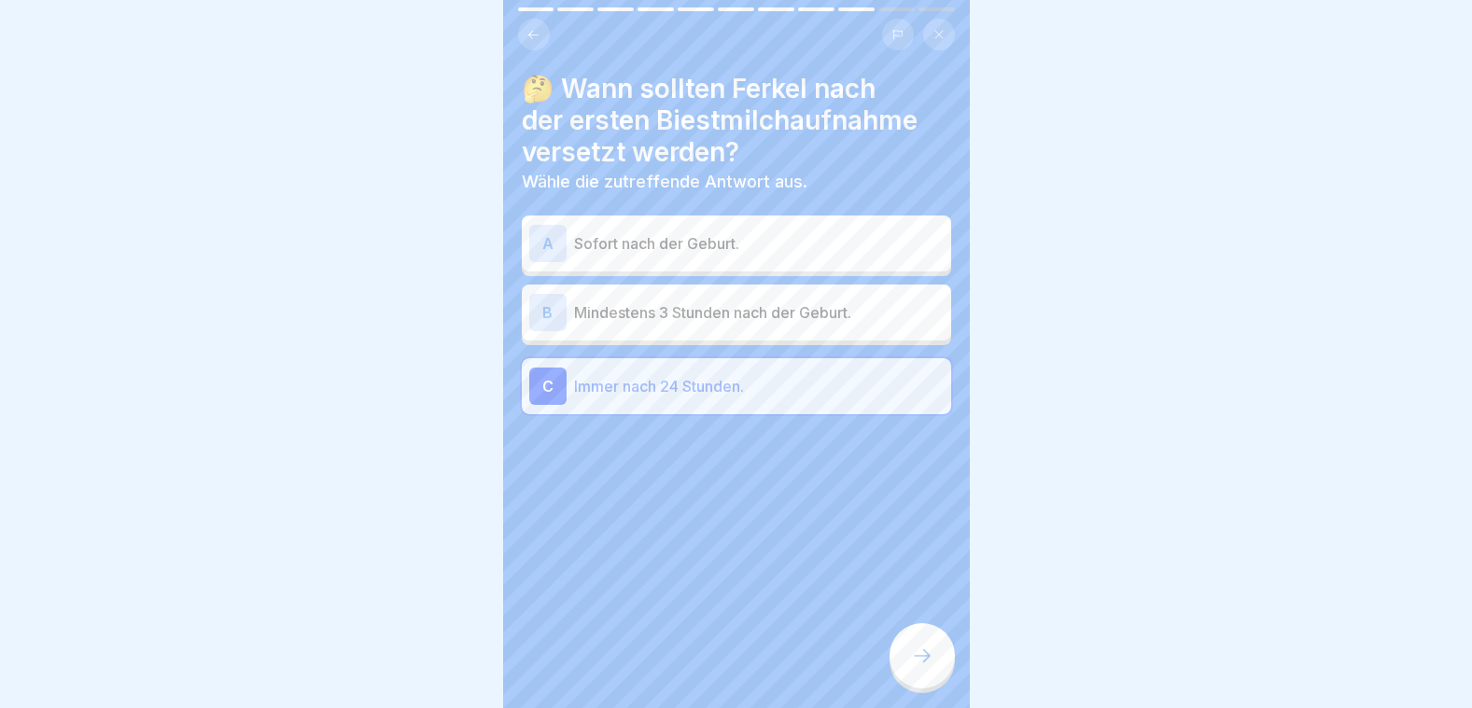
click at [684, 304] on p "Mindestens 3 Stunden nach der Geburt." at bounding box center [759, 312] width 370 height 22
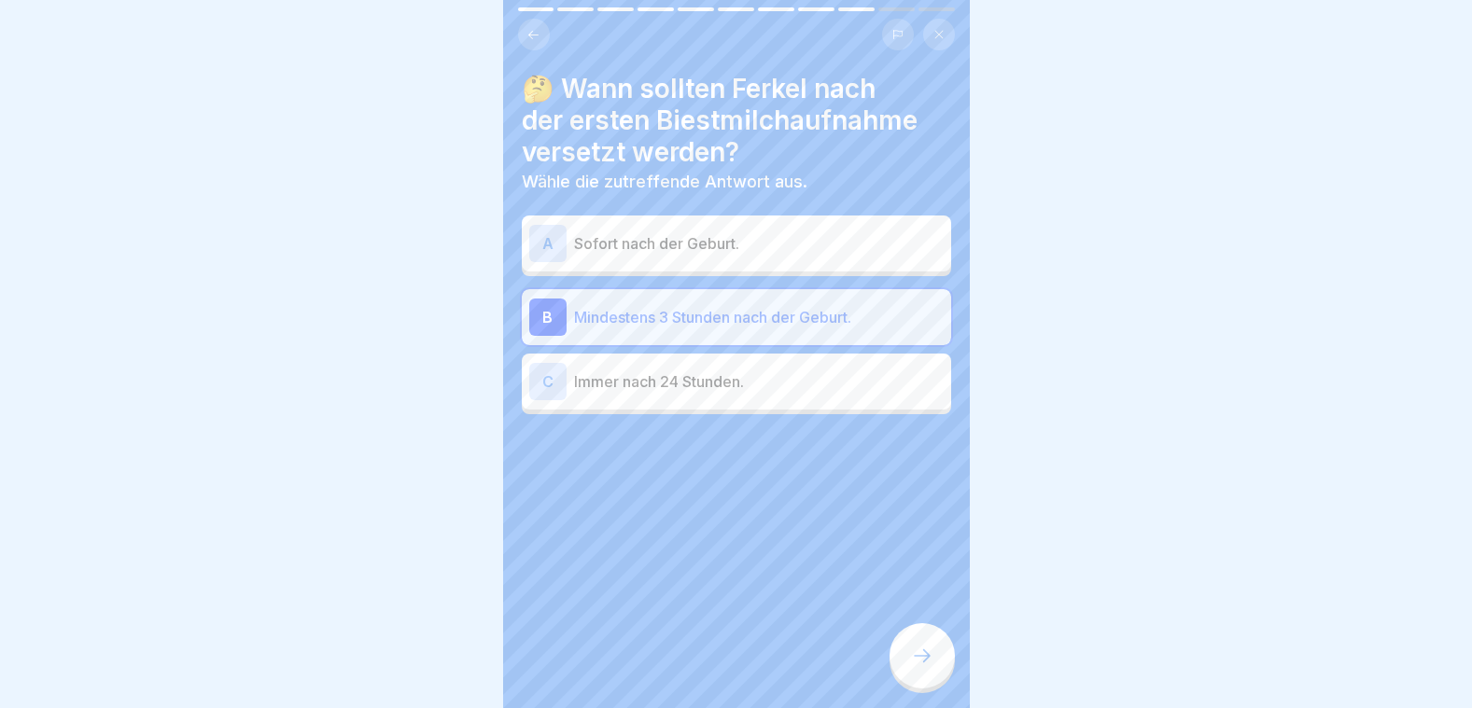
click at [935, 664] on div at bounding box center [921, 655] width 65 height 65
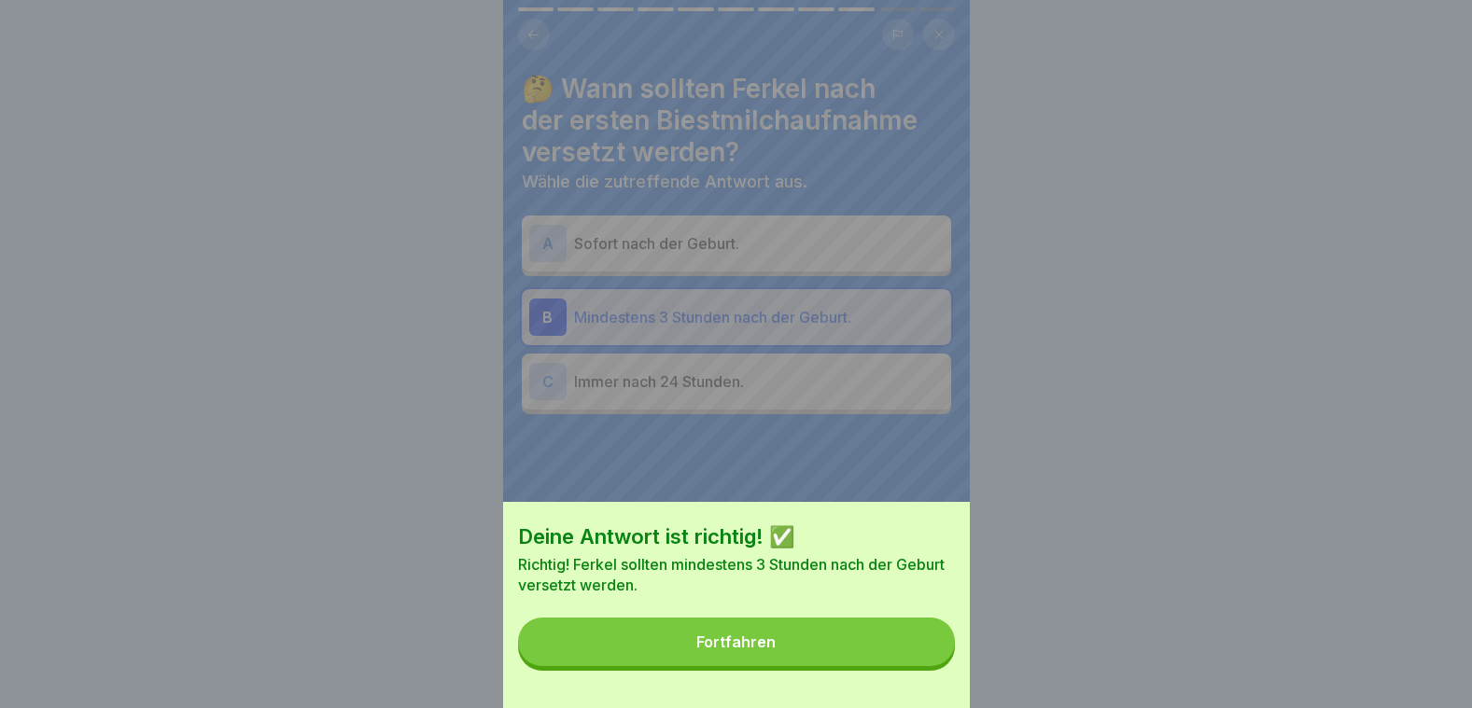
click at [928, 658] on button "Fortfahren" at bounding box center [736, 642] width 437 height 49
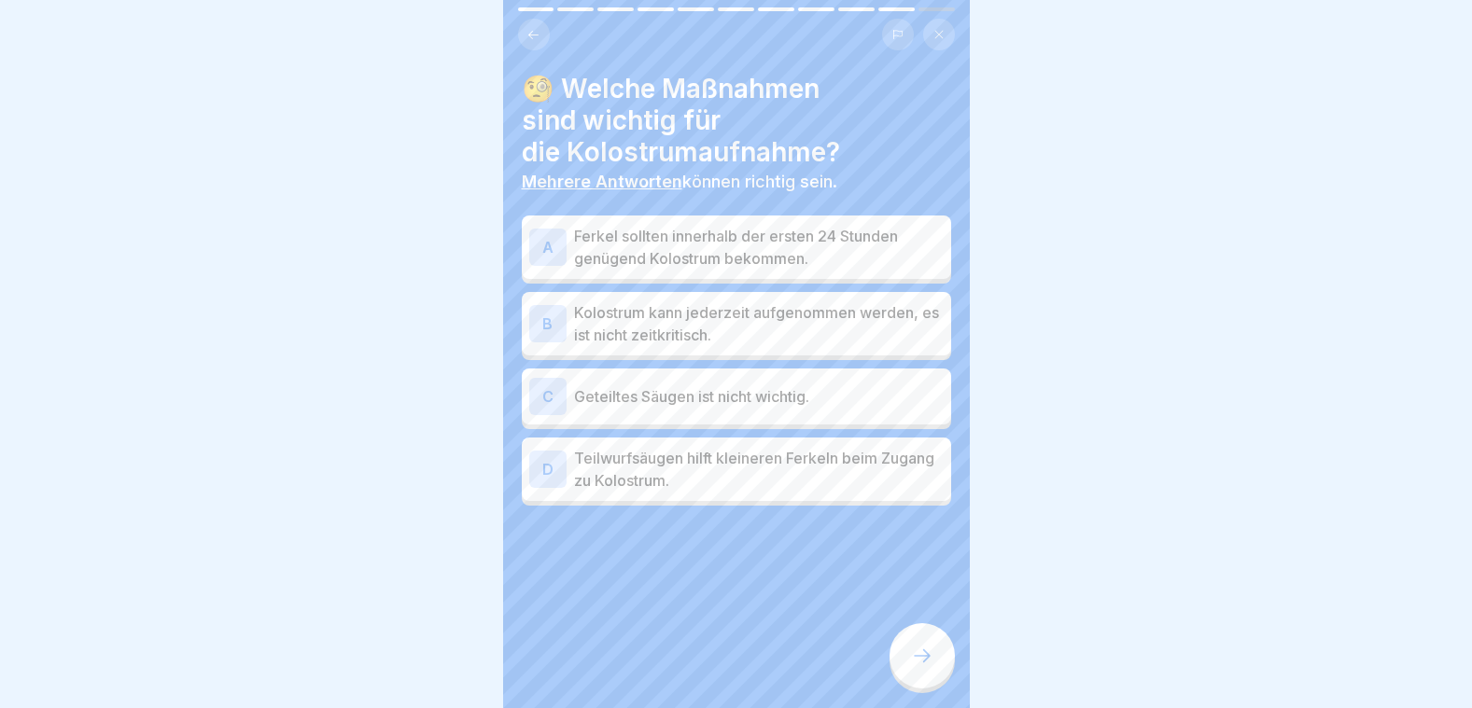
click at [652, 243] on p "Ferkel sollten innerhalb der ersten 24 Stunden genügend Kolostrum bekommen." at bounding box center [759, 247] width 370 height 45
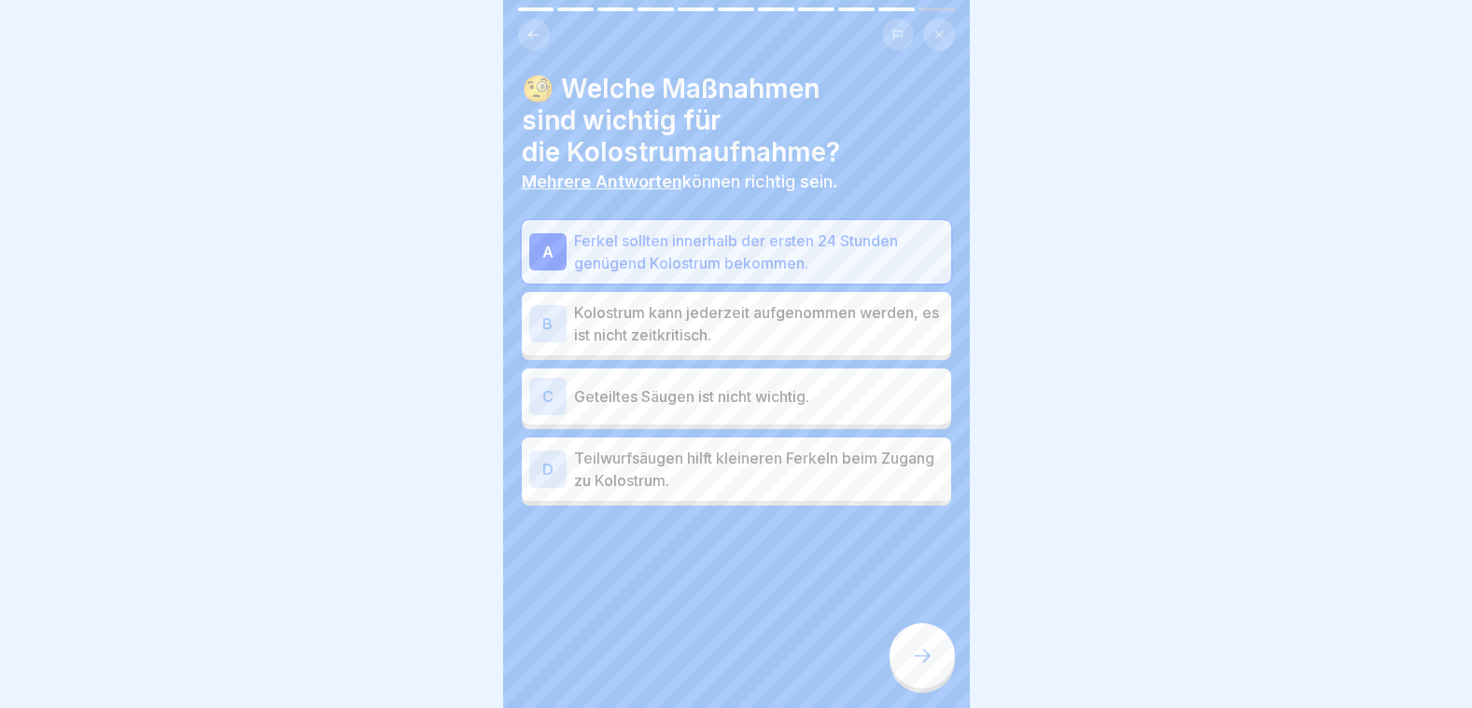
click at [651, 464] on p "Teilwurfsäugen hilft kleineren Ferkeln beim Zugang zu Kolostrum." at bounding box center [759, 469] width 370 height 45
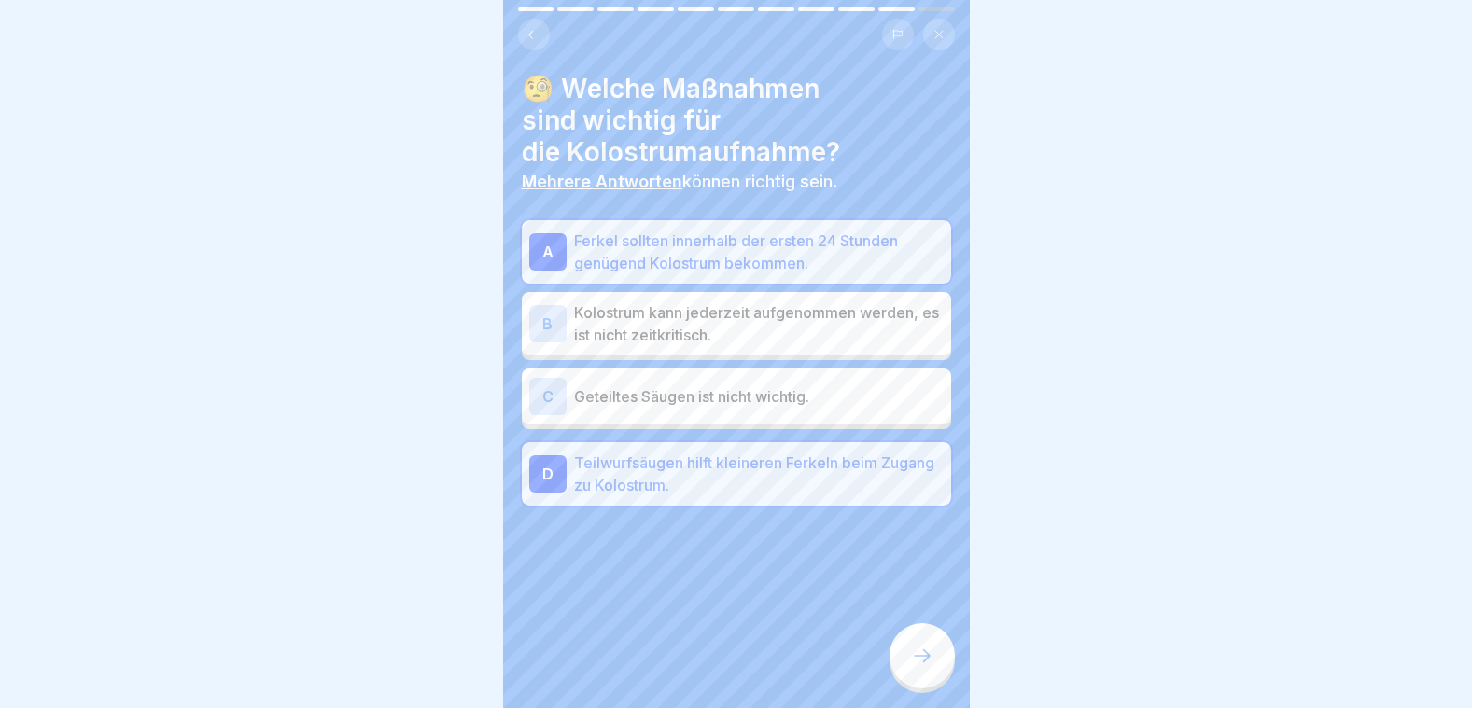
click at [921, 654] on icon at bounding box center [922, 656] width 22 height 22
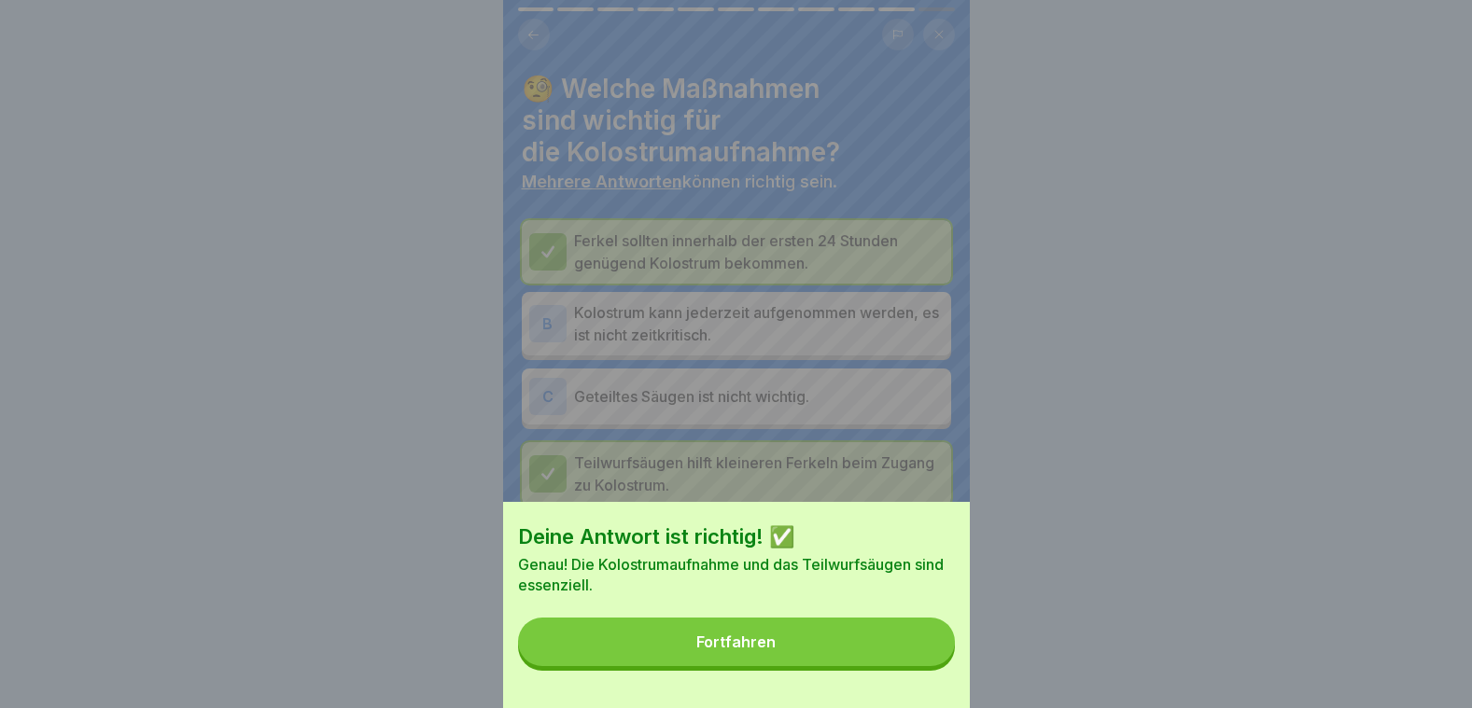
click at [921, 654] on button "Fortfahren" at bounding box center [736, 642] width 437 height 49
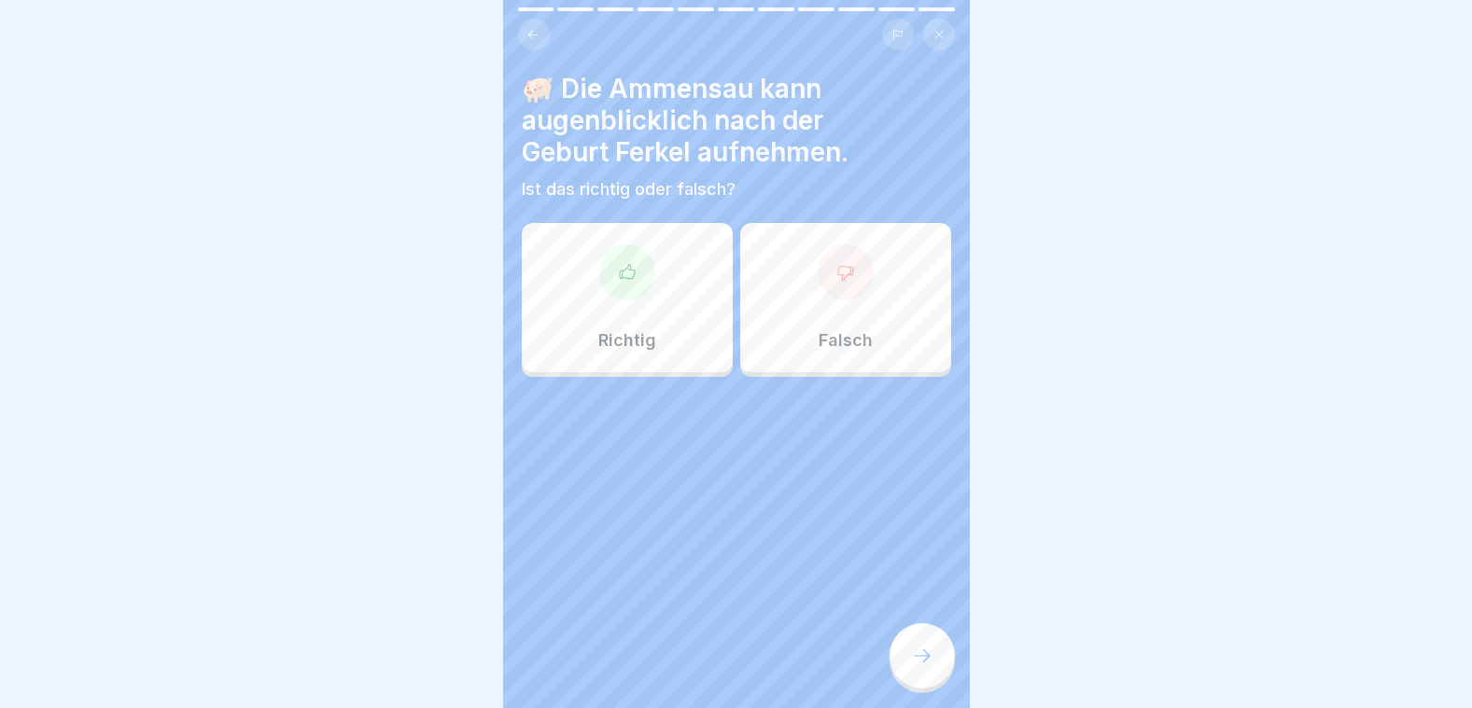
click at [624, 296] on div "Richtig" at bounding box center [627, 297] width 211 height 149
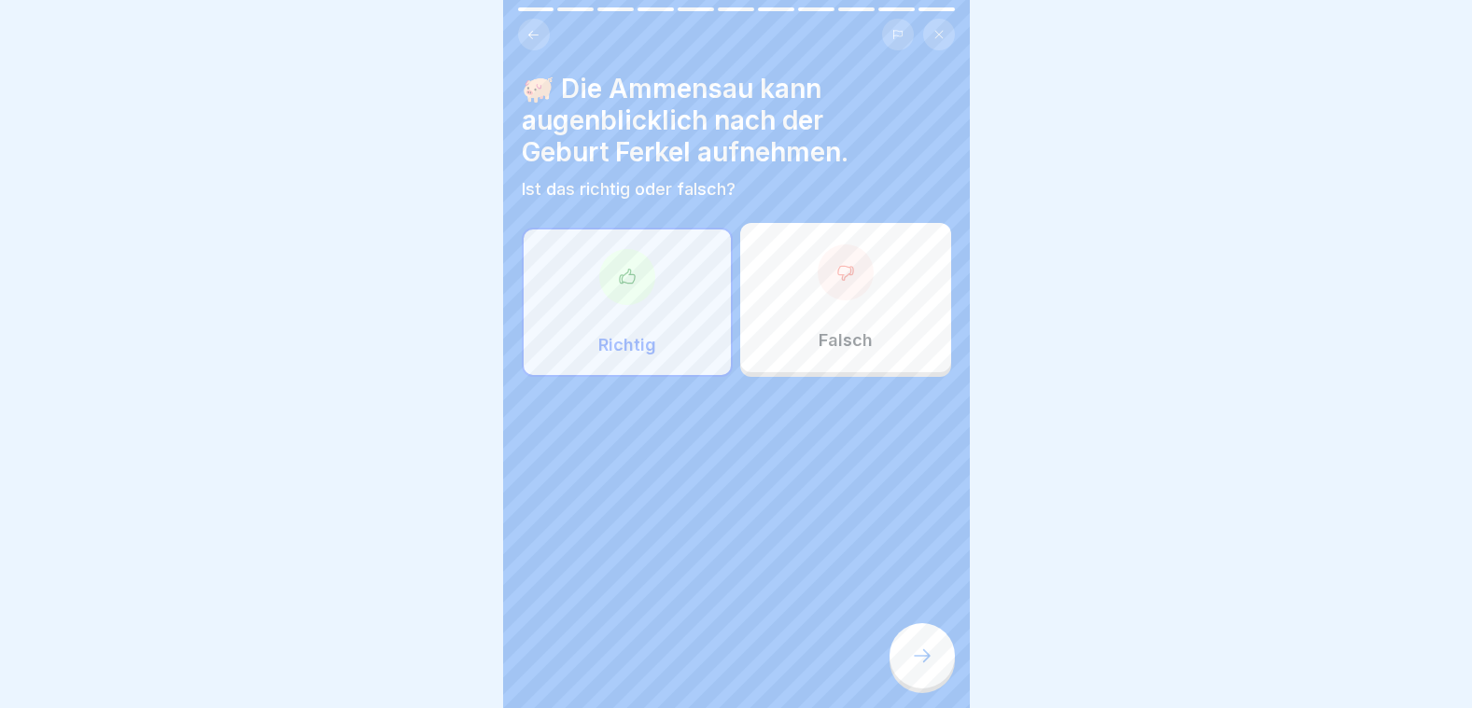
click at [911, 644] on div at bounding box center [921, 655] width 65 height 65
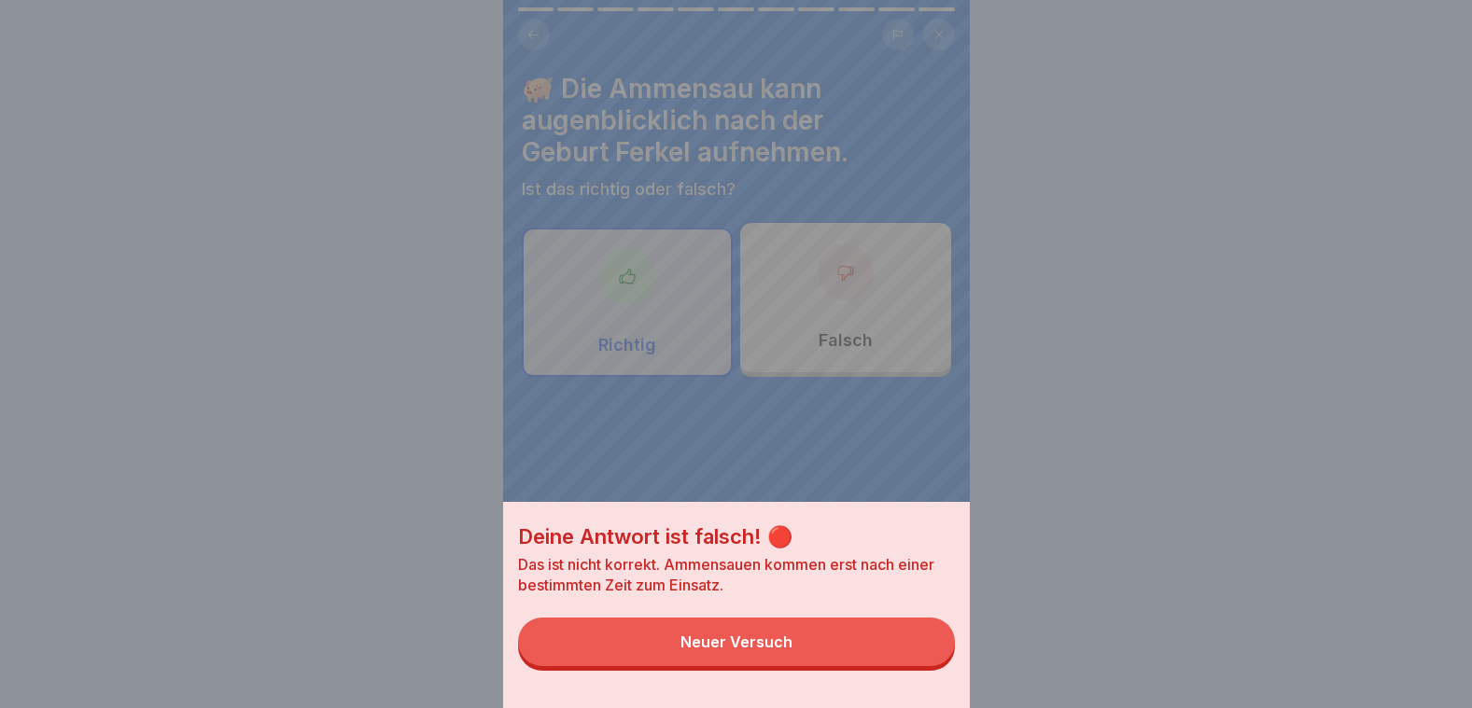
click at [785, 274] on div "Deine Antwort ist falsch! 🔴 Das ist nicht korrekt. Ammensauen kommen erst nach …" at bounding box center [736, 354] width 467 height 708
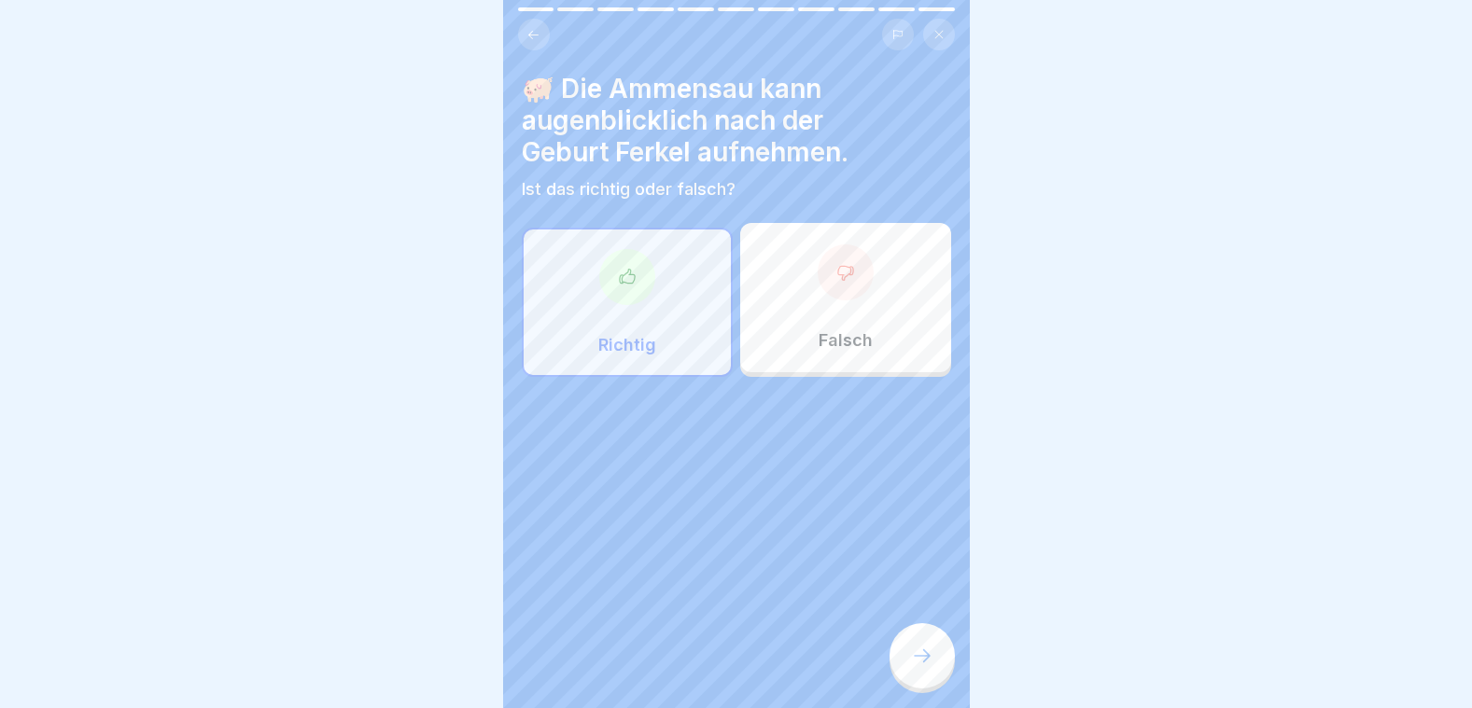
click at [785, 274] on div "Falsch" at bounding box center [845, 297] width 211 height 149
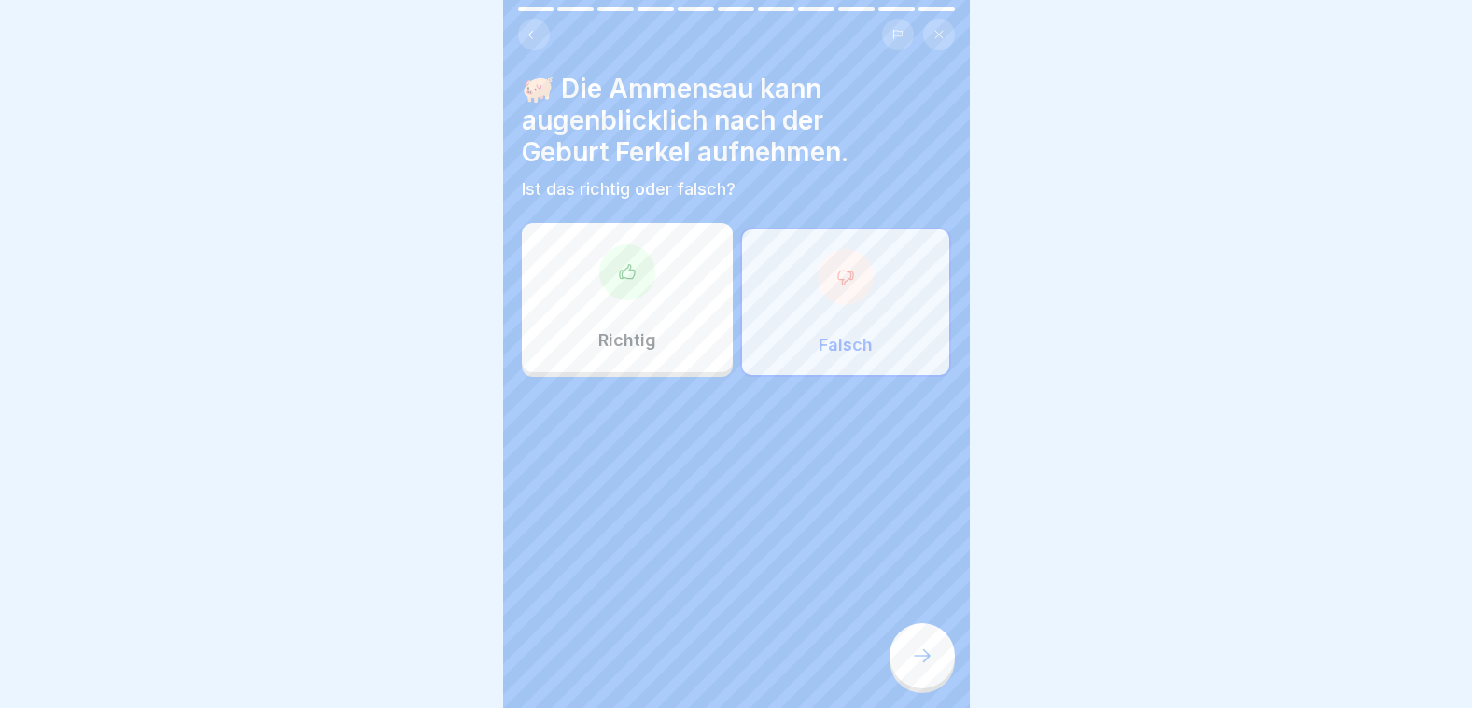
click at [921, 639] on div at bounding box center [921, 655] width 65 height 65
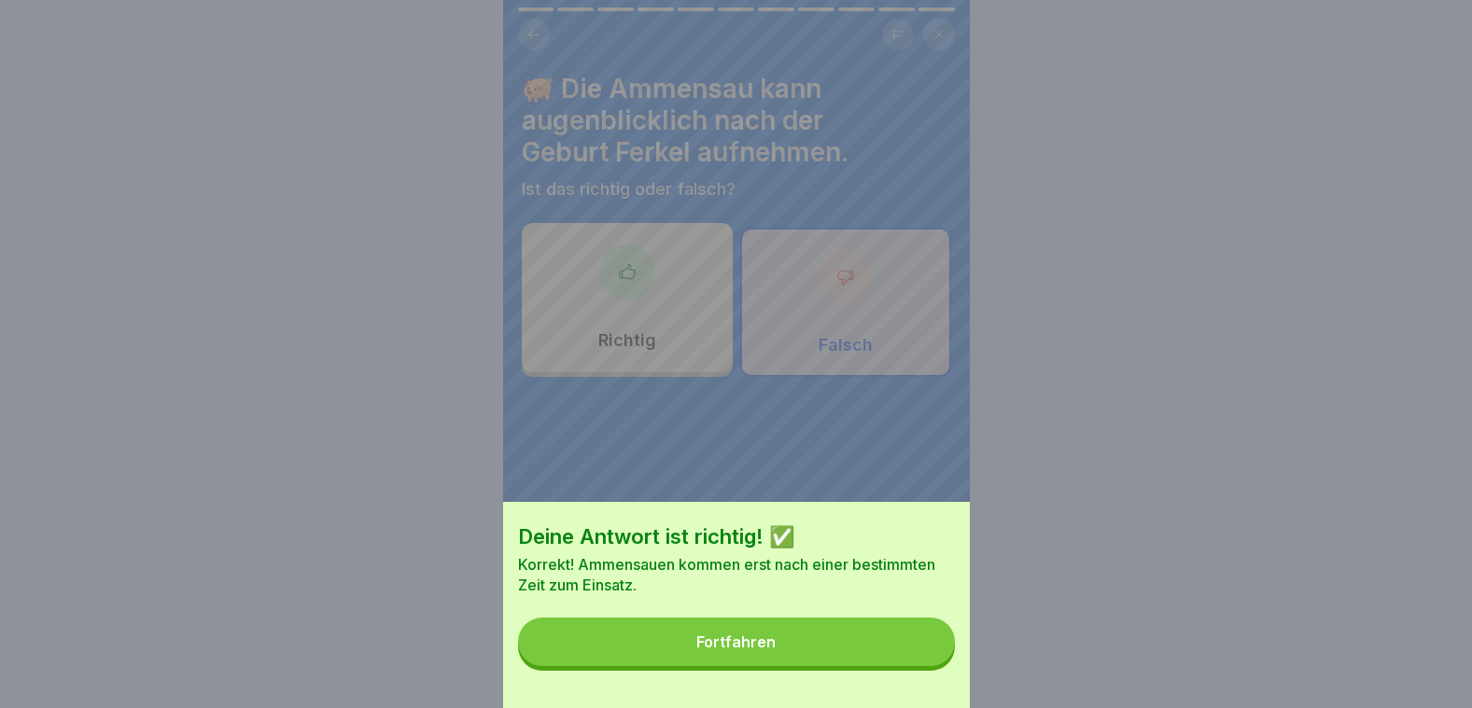
click at [768, 651] on div "Fortfahren" at bounding box center [735, 642] width 79 height 17
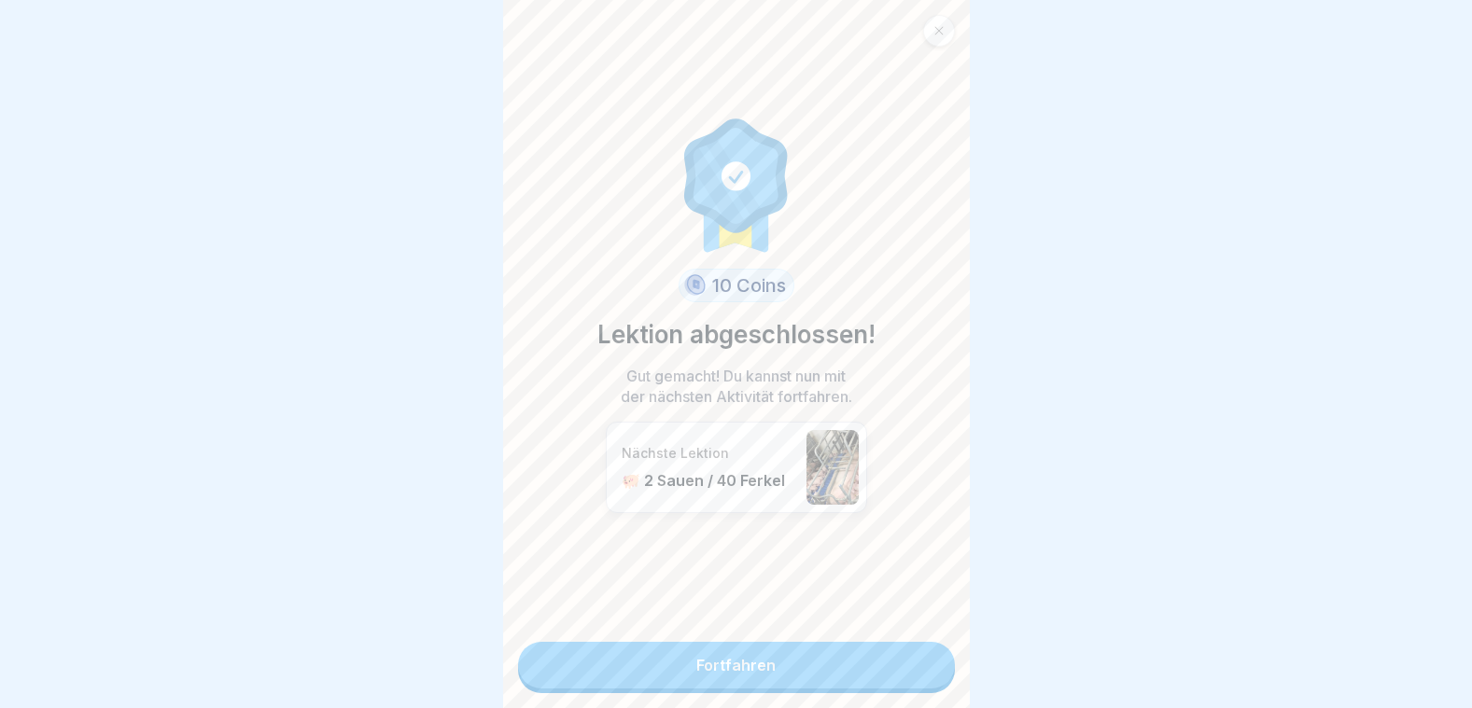
click at [726, 651] on link "Fortfahren" at bounding box center [736, 665] width 437 height 47
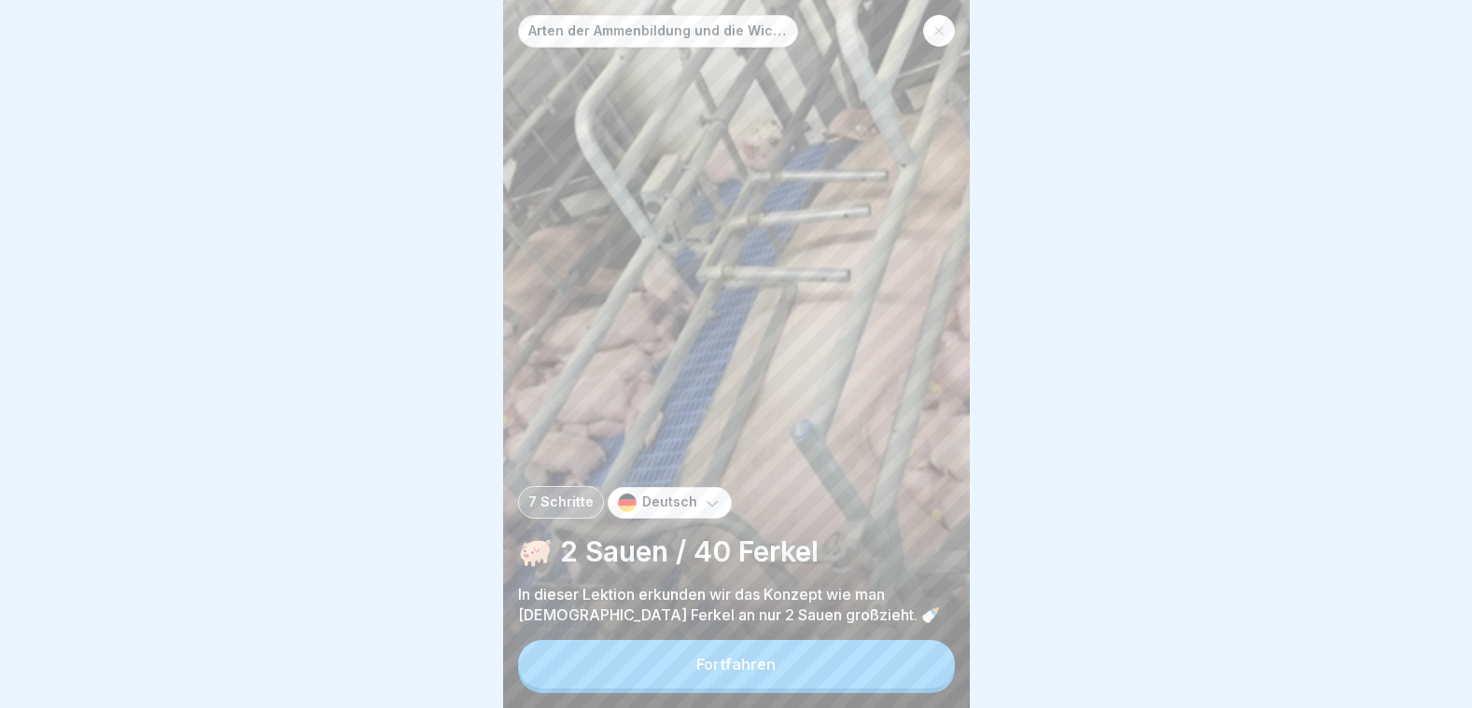
click at [742, 654] on button "Fortfahren" at bounding box center [736, 664] width 437 height 49
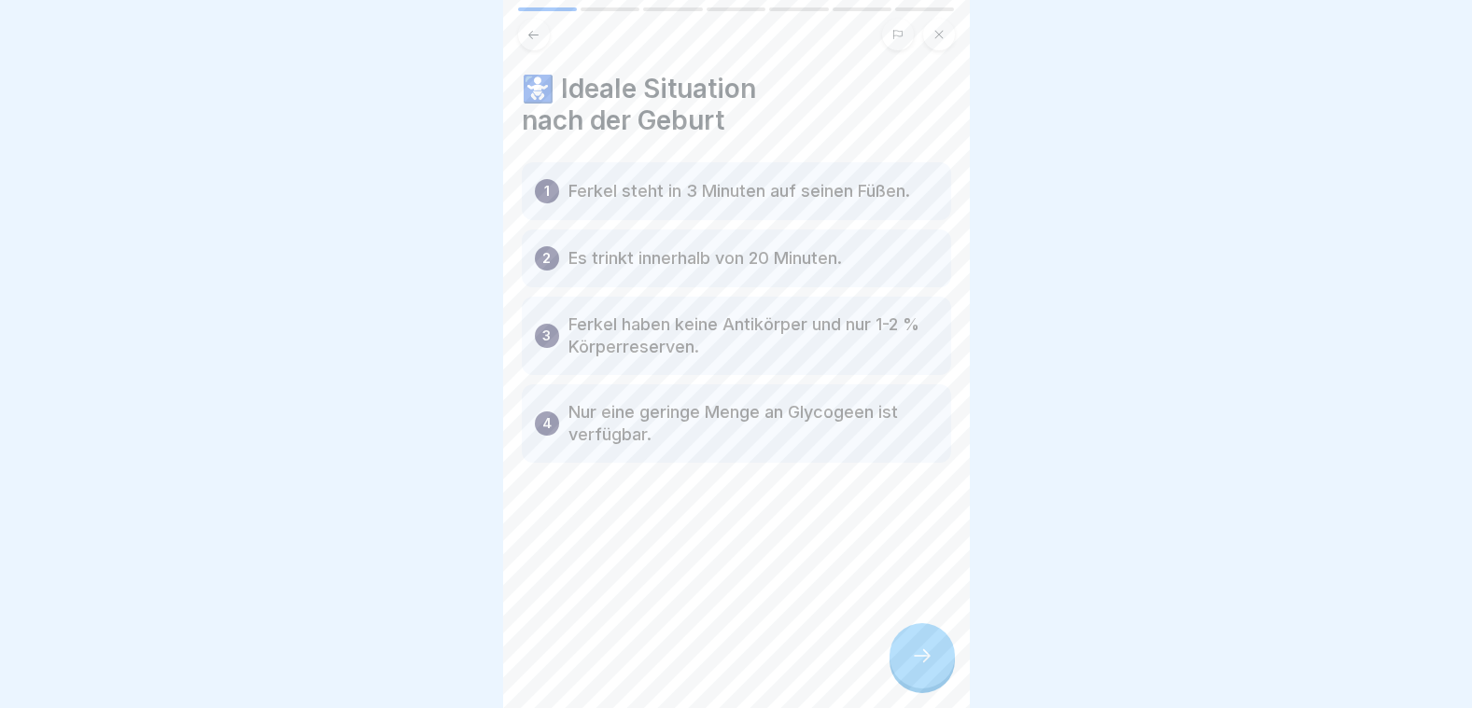
click at [937, 659] on div at bounding box center [921, 655] width 65 height 65
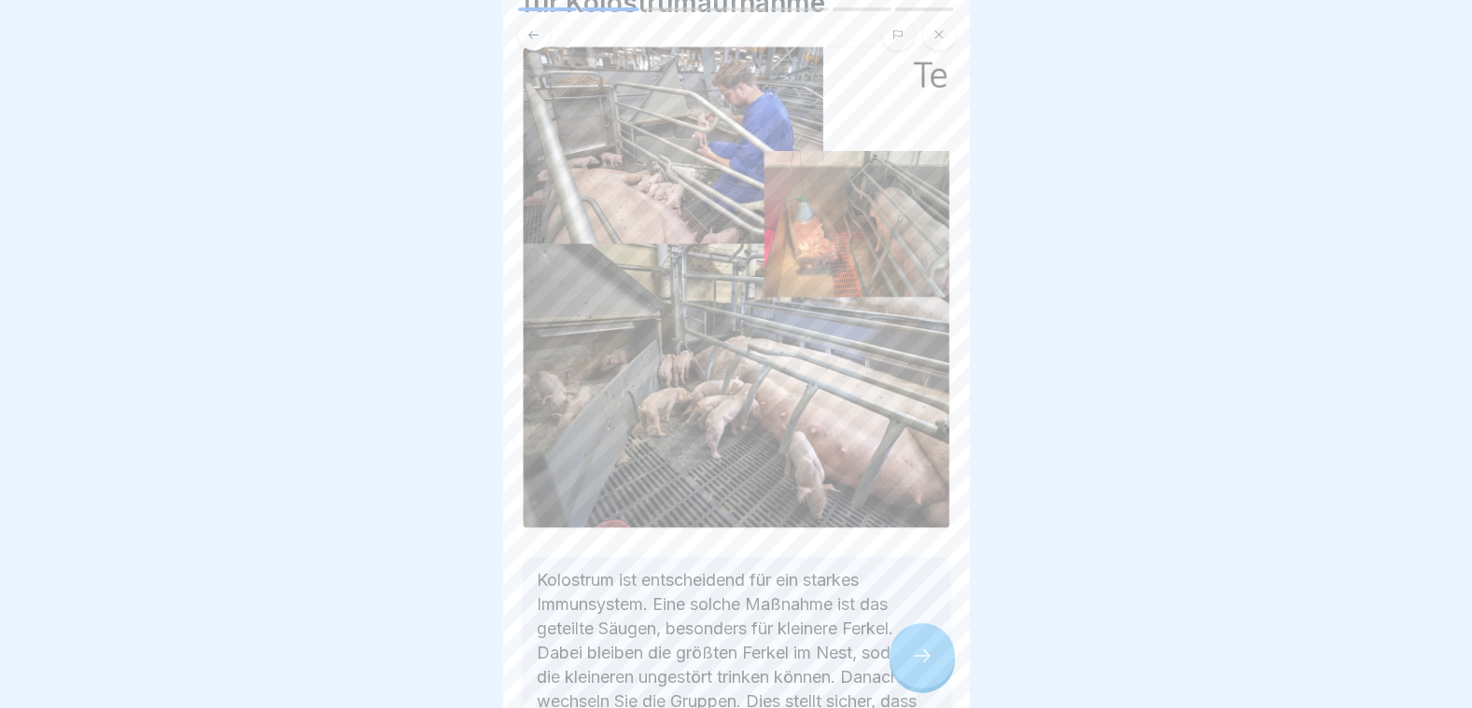
scroll to position [279, 0]
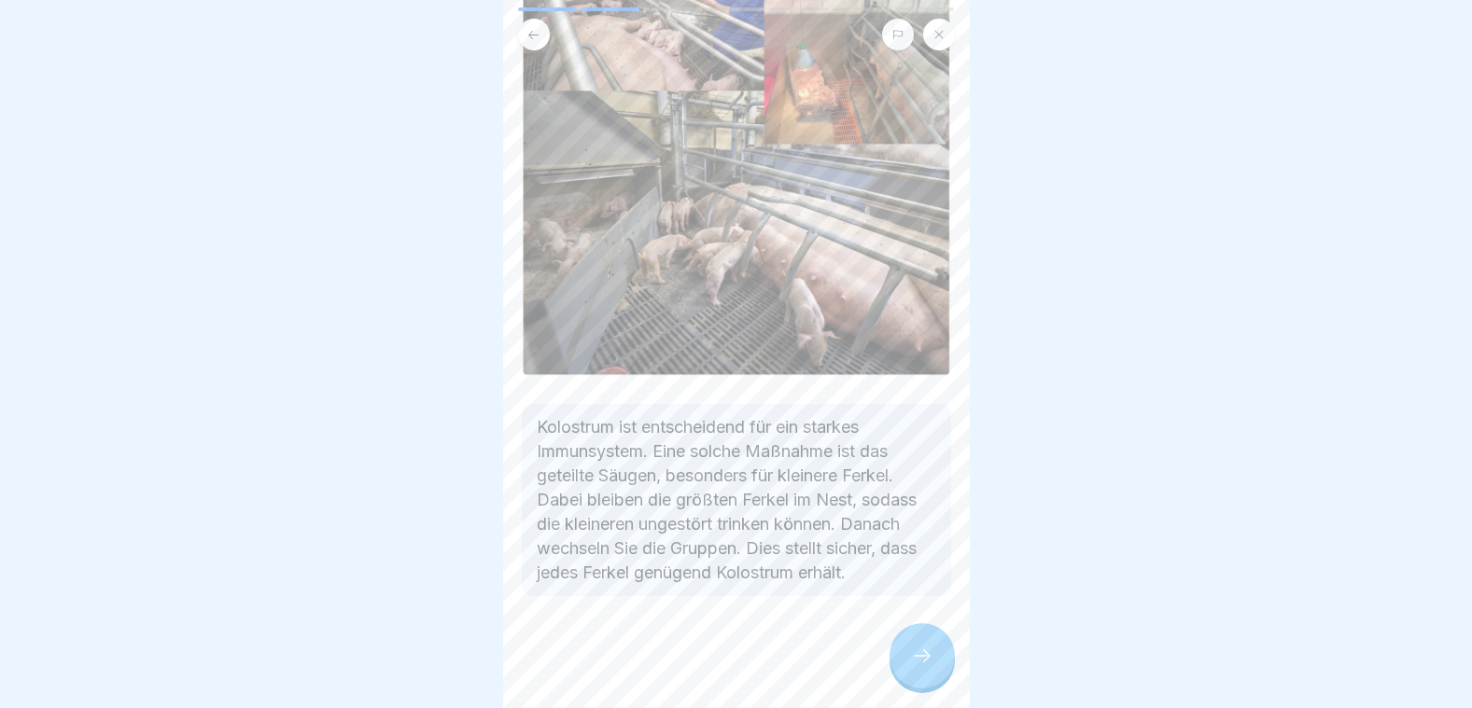
click at [917, 652] on icon at bounding box center [922, 656] width 22 height 22
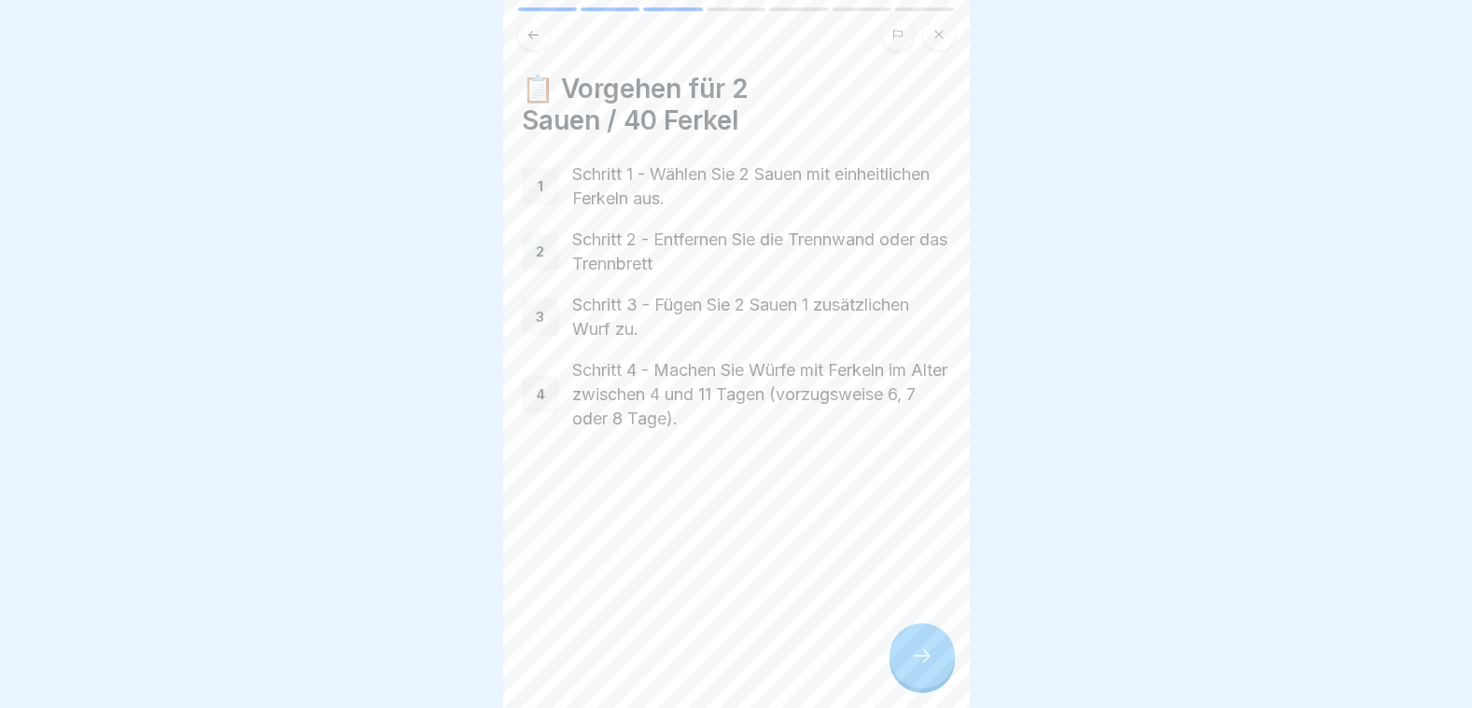
click at [926, 664] on icon at bounding box center [922, 656] width 22 height 22
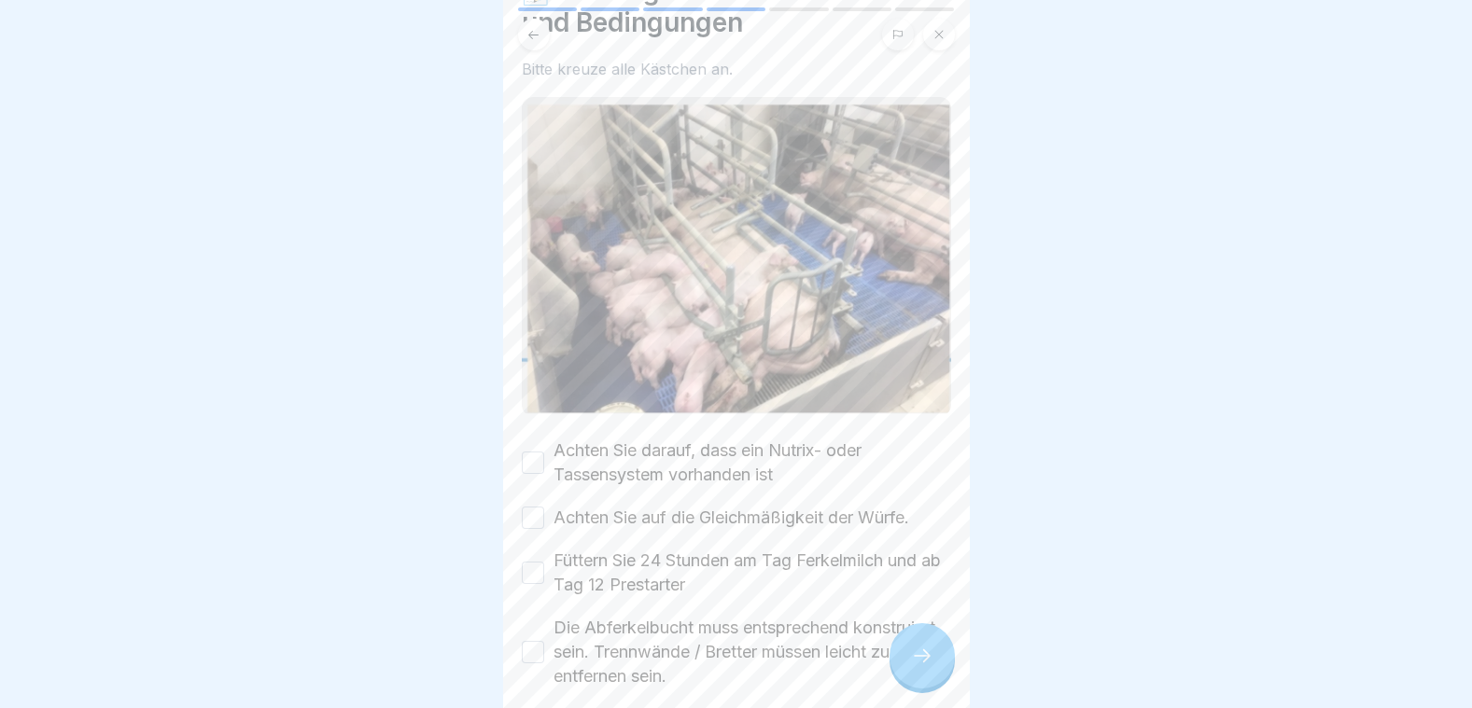
scroll to position [179, 0]
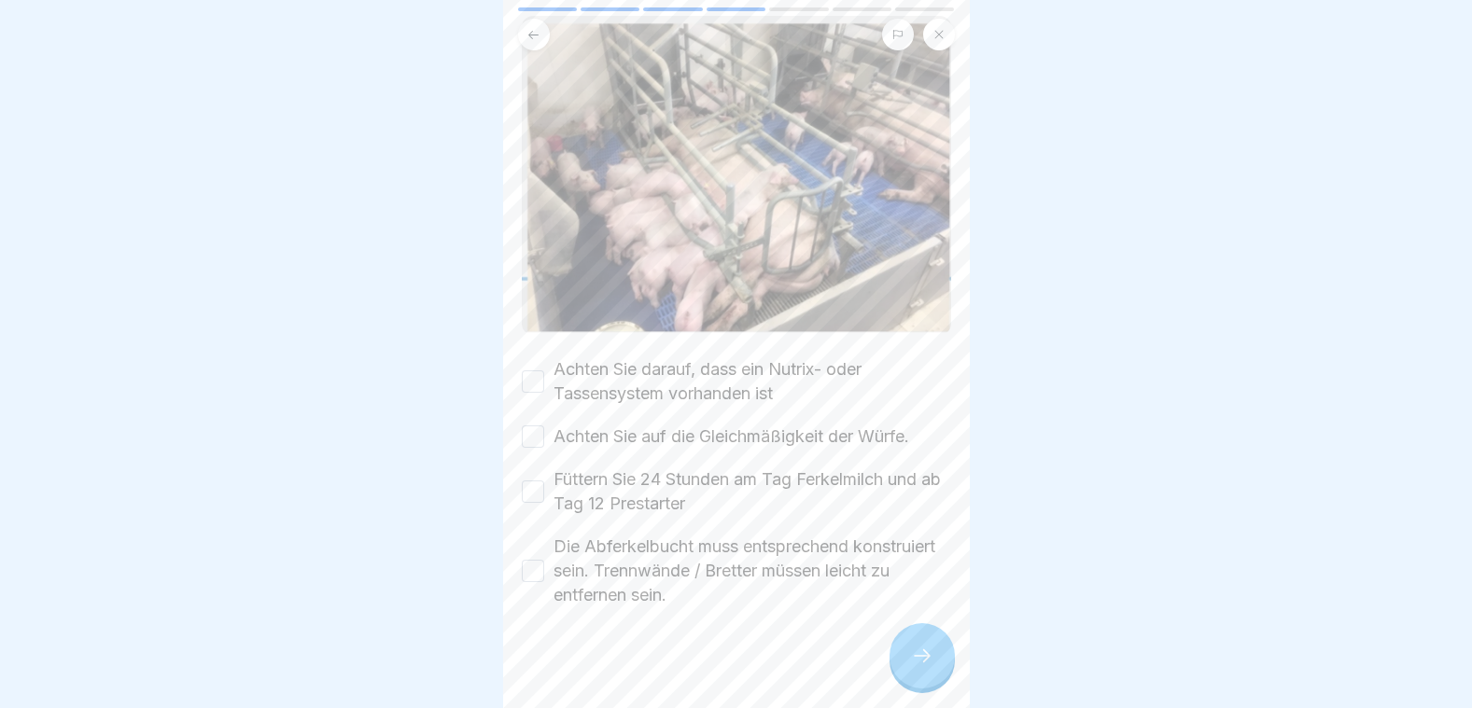
click at [537, 371] on button "Achten Sie darauf, dass ein Nutrix- oder Tassensystem vorhanden ist" at bounding box center [533, 382] width 22 height 22
click at [536, 426] on button "Achten Sie auf die Gleichmäßigkeit der Würfe." at bounding box center [533, 437] width 22 height 22
click at [533, 481] on button "Füttern Sie 24 Stunden am Tag Ferkelmilch und ab Tag 12 Prestarter" at bounding box center [533, 492] width 22 height 22
click at [539, 560] on button "Die Abferkelbucht muss entsprechend konstruiert sein. Trennwände / Bretter müss…" at bounding box center [533, 571] width 22 height 22
click at [916, 658] on icon at bounding box center [922, 656] width 22 height 22
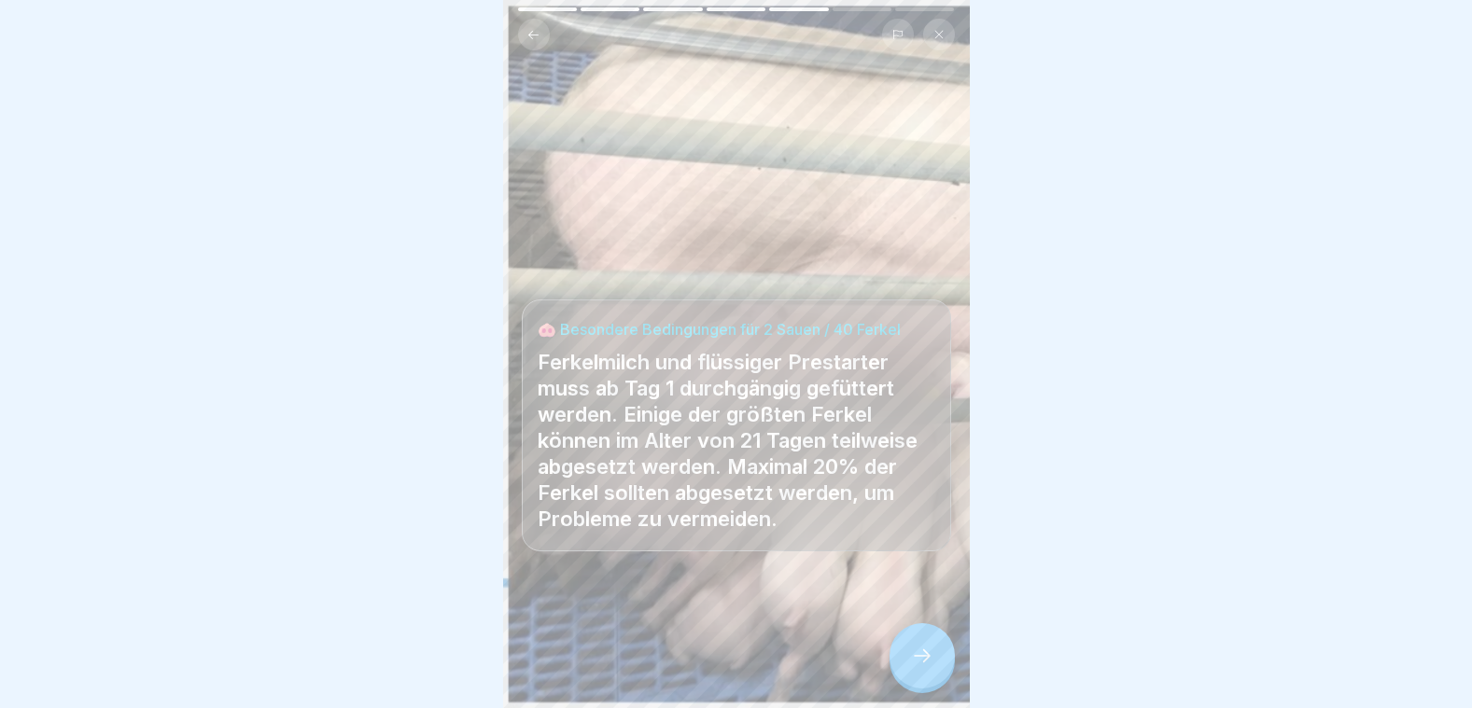
click at [919, 662] on icon at bounding box center [922, 656] width 22 height 22
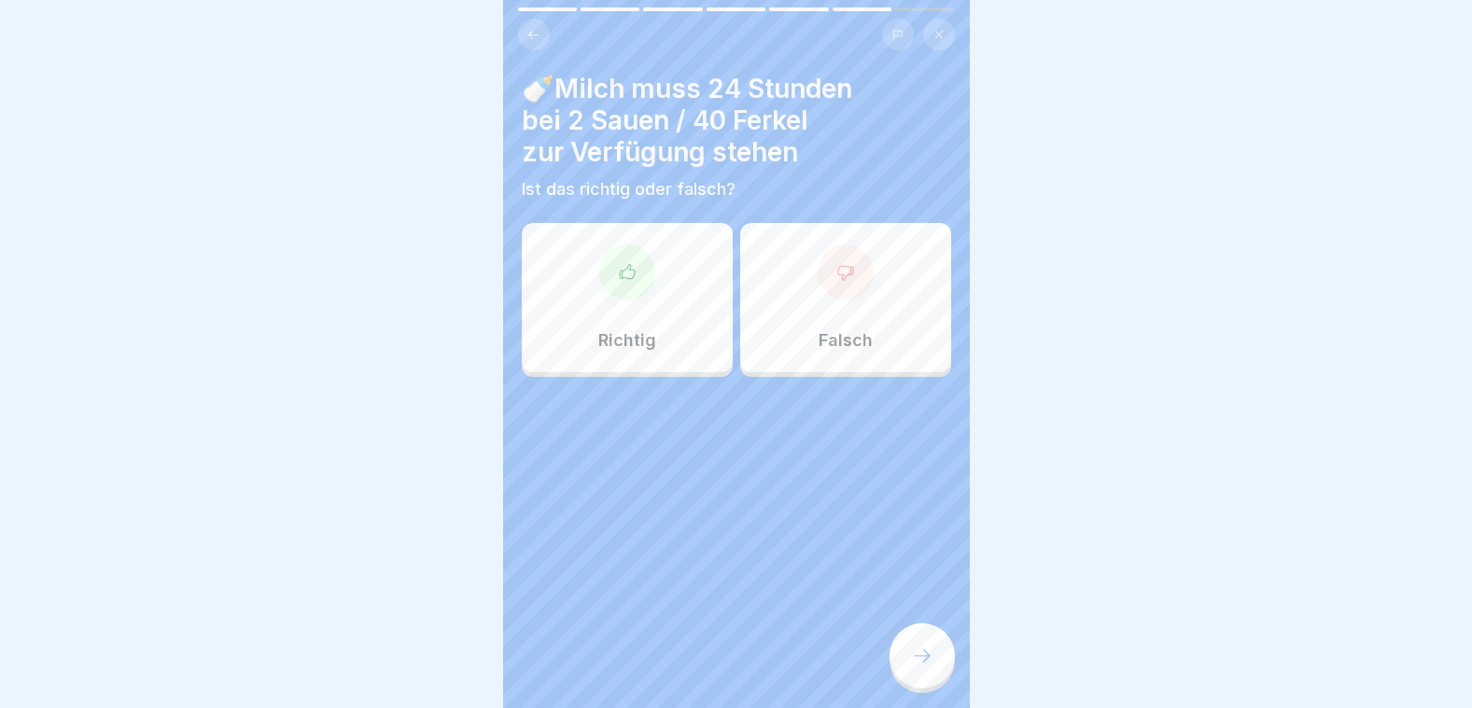
click at [671, 287] on div "Richtig" at bounding box center [627, 297] width 211 height 149
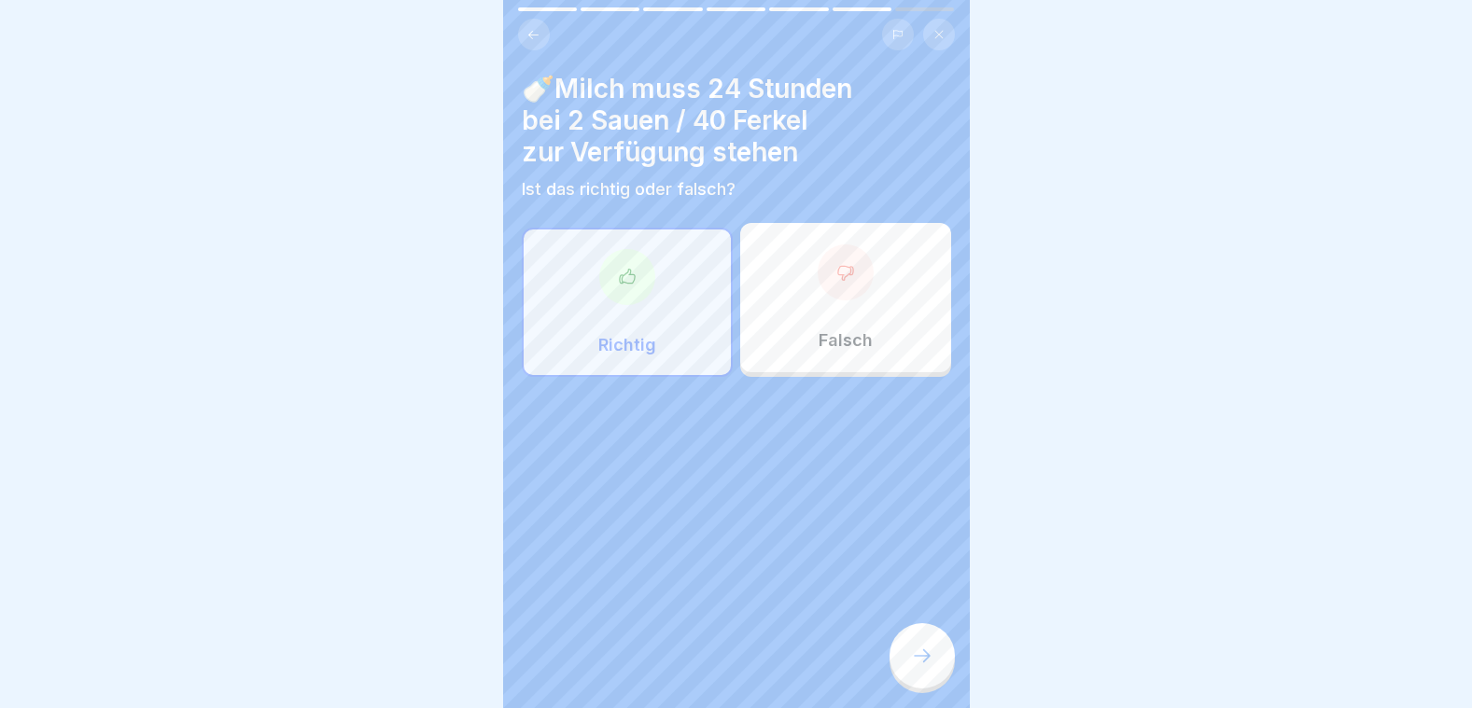
click at [918, 640] on div at bounding box center [921, 655] width 65 height 65
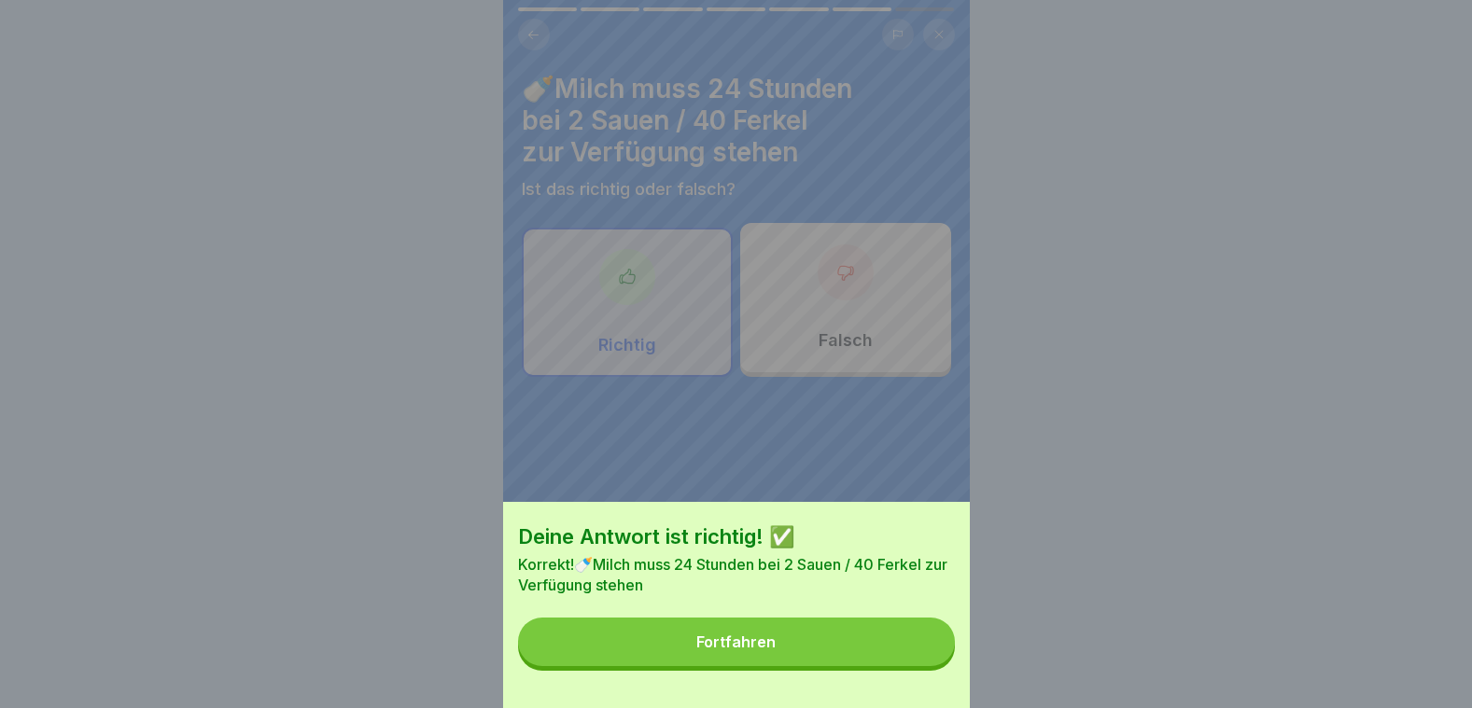
click at [918, 640] on button "Fortfahren" at bounding box center [736, 642] width 437 height 49
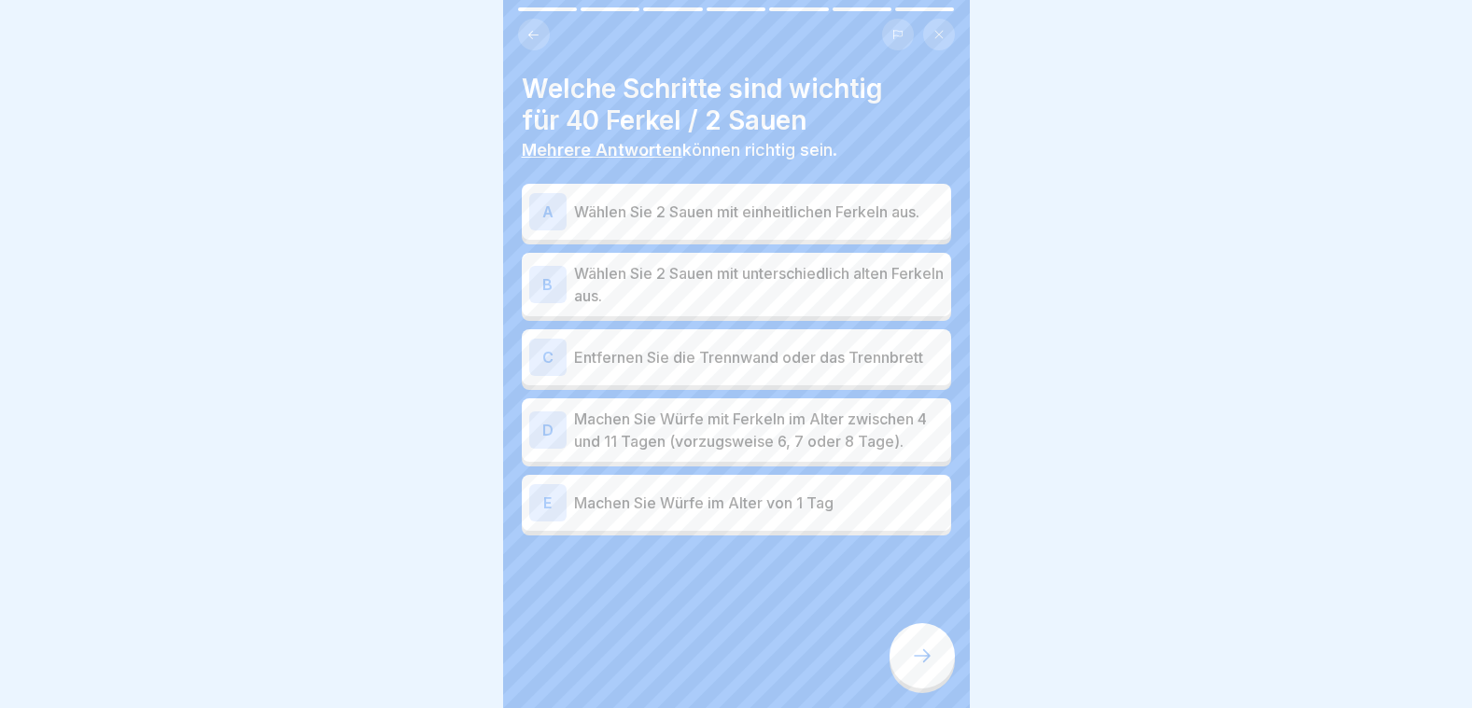
click at [670, 207] on p "Wählen Sie 2 Sauen mit einheitlichen Ferkeln aus." at bounding box center [759, 212] width 370 height 22
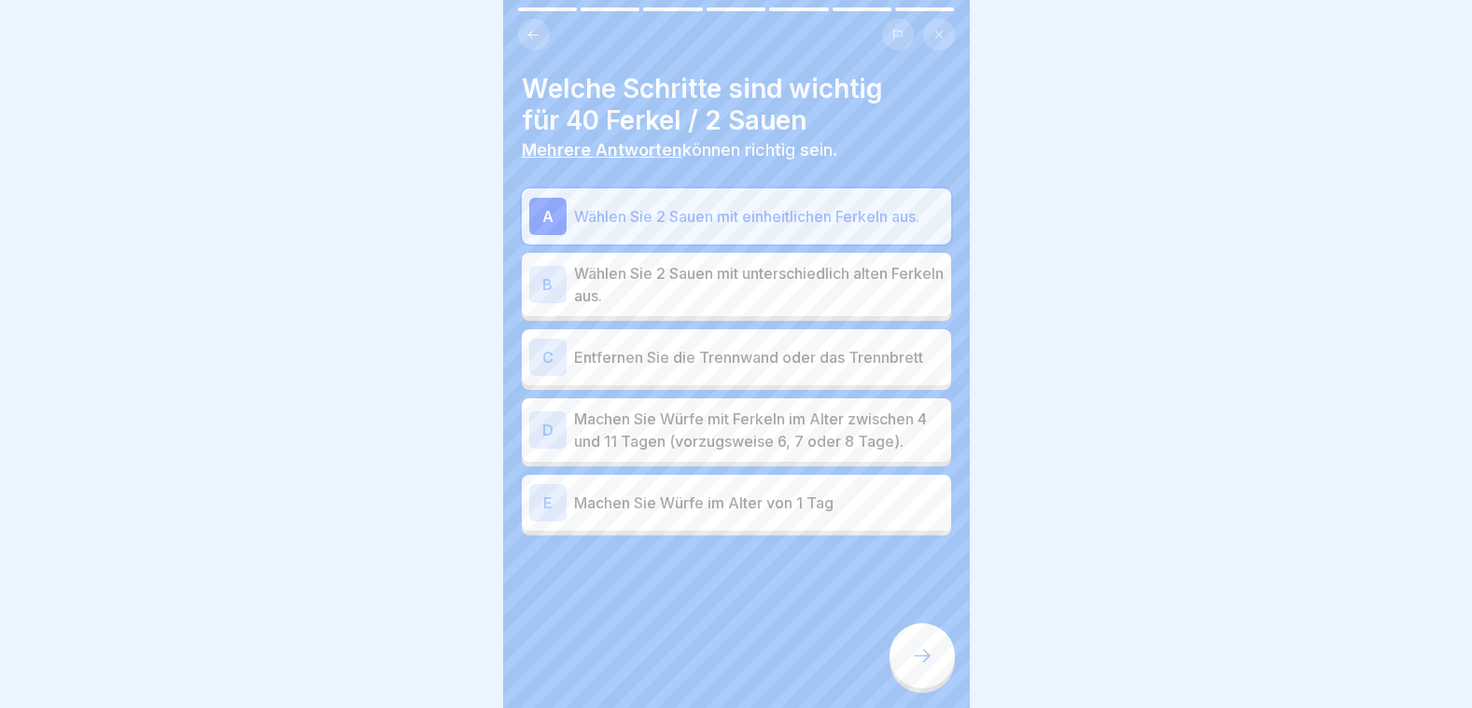
click at [739, 358] on div "C Entfernen Sie die Trennwand oder das Trennbrett" at bounding box center [736, 357] width 414 height 37
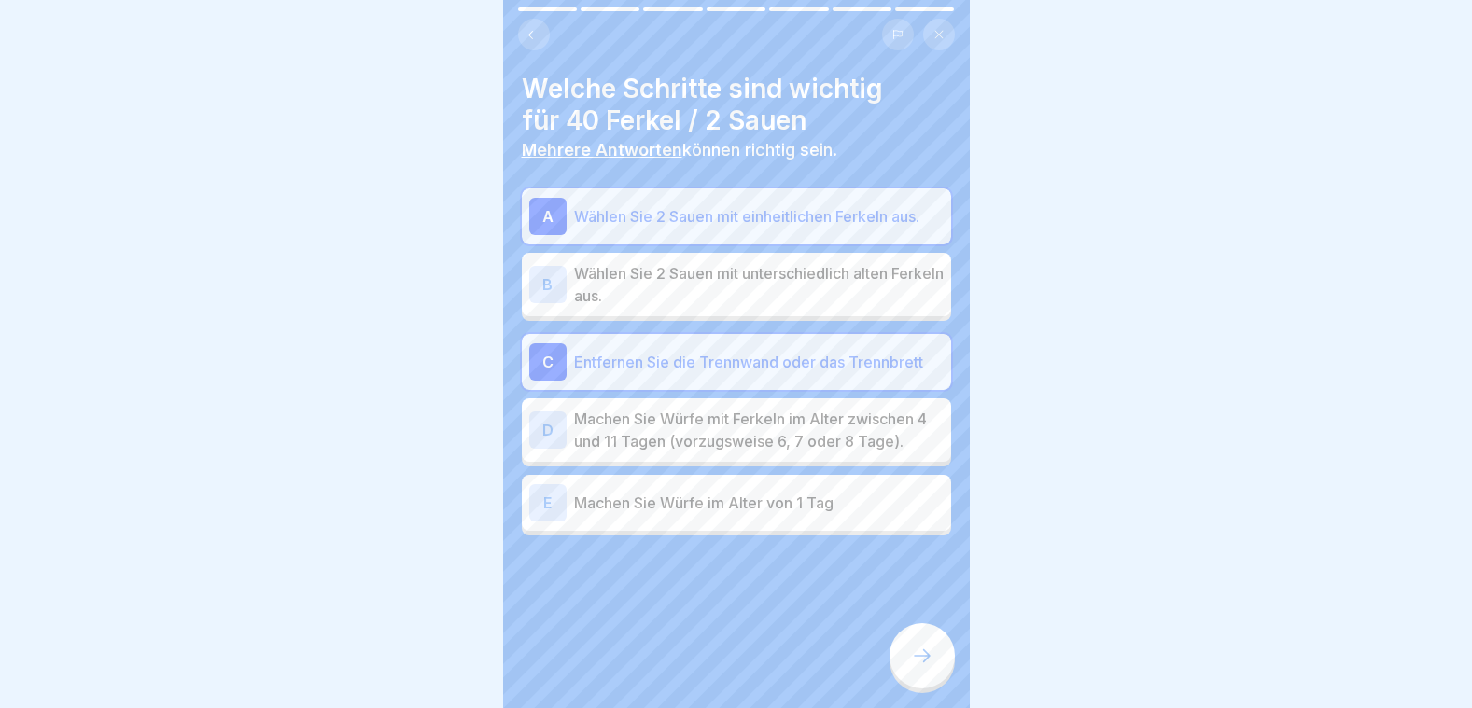
click at [759, 417] on p "Machen Sie Würfe mit Ferkeln im Alter zwischen 4 und 11 Tagen (vorzugsweise 6, …" at bounding box center [759, 430] width 370 height 45
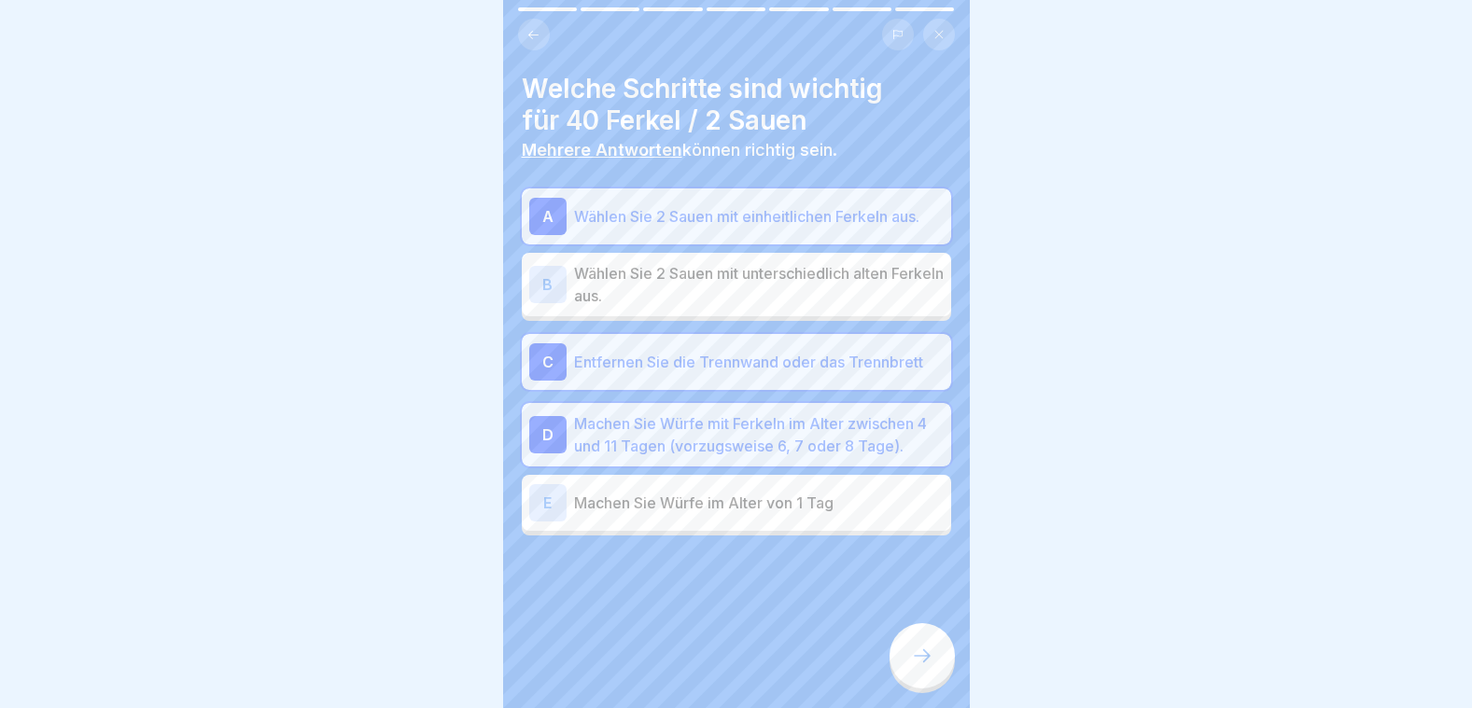
click at [921, 661] on icon at bounding box center [922, 656] width 22 height 22
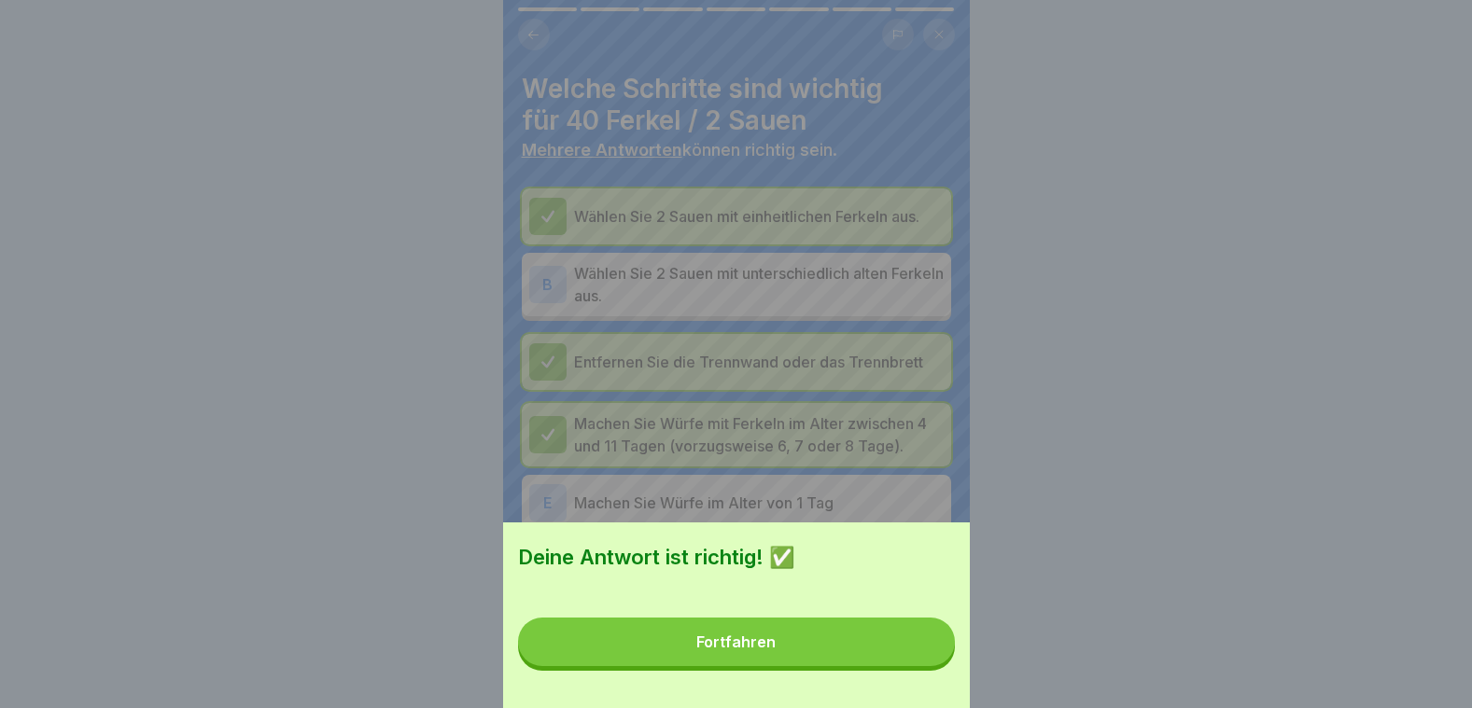
click at [921, 661] on button "Fortfahren" at bounding box center [736, 642] width 437 height 49
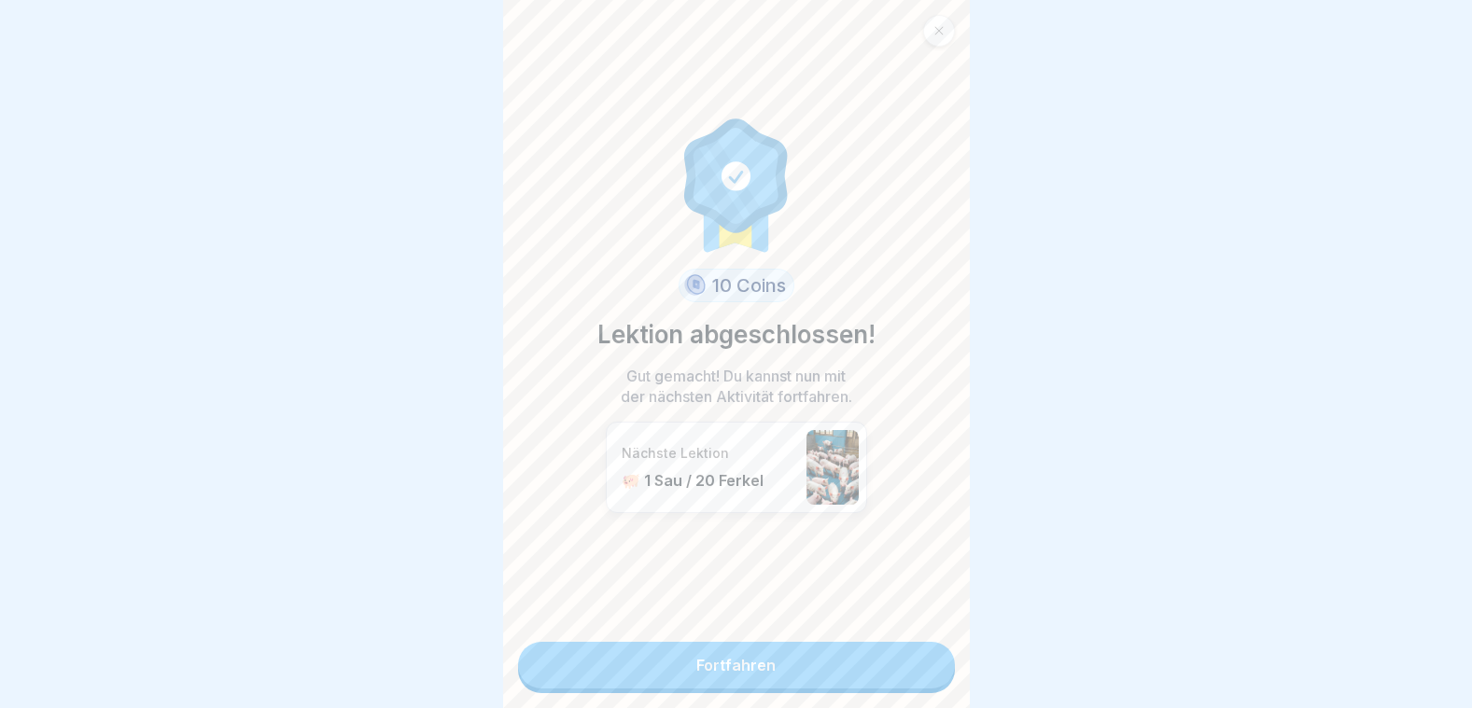
click at [887, 655] on link "Fortfahren" at bounding box center [736, 665] width 437 height 47
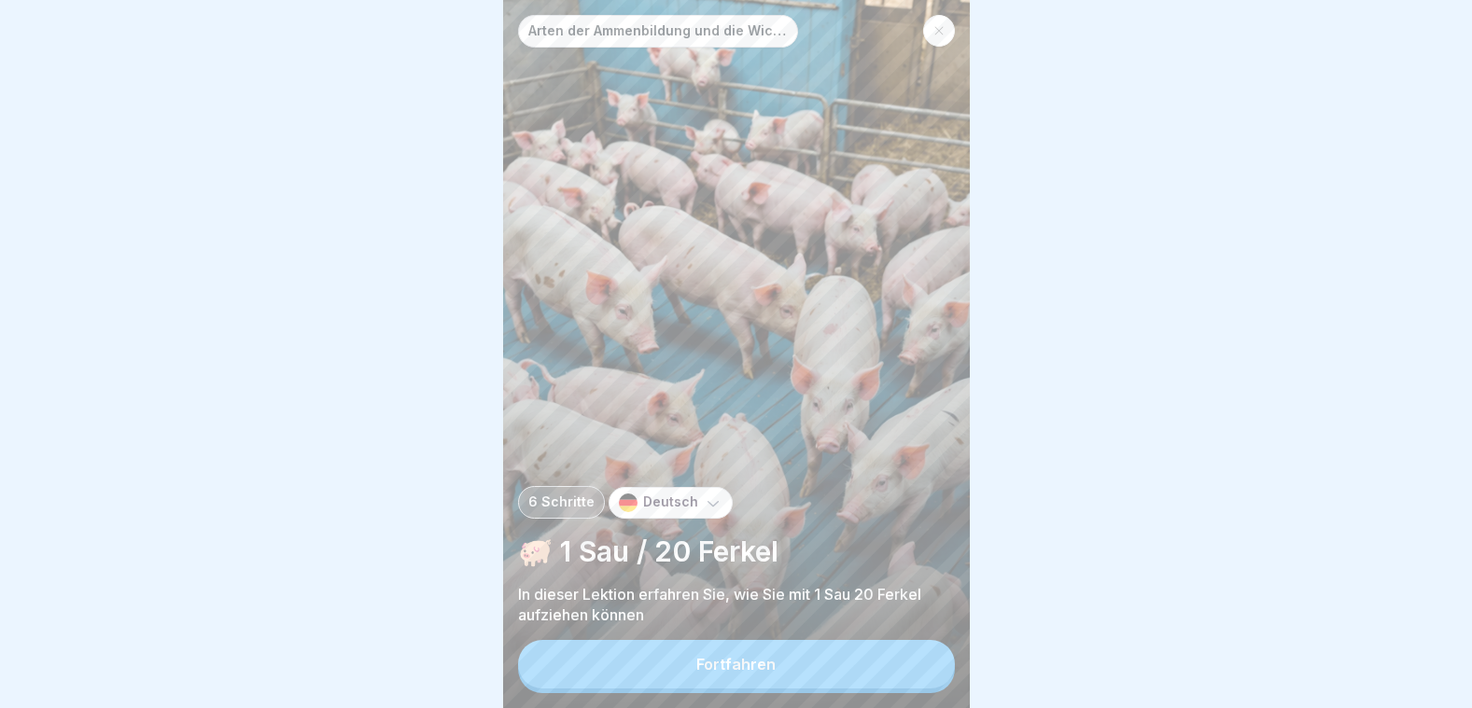
click at [806, 669] on button "Fortfahren" at bounding box center [736, 664] width 437 height 49
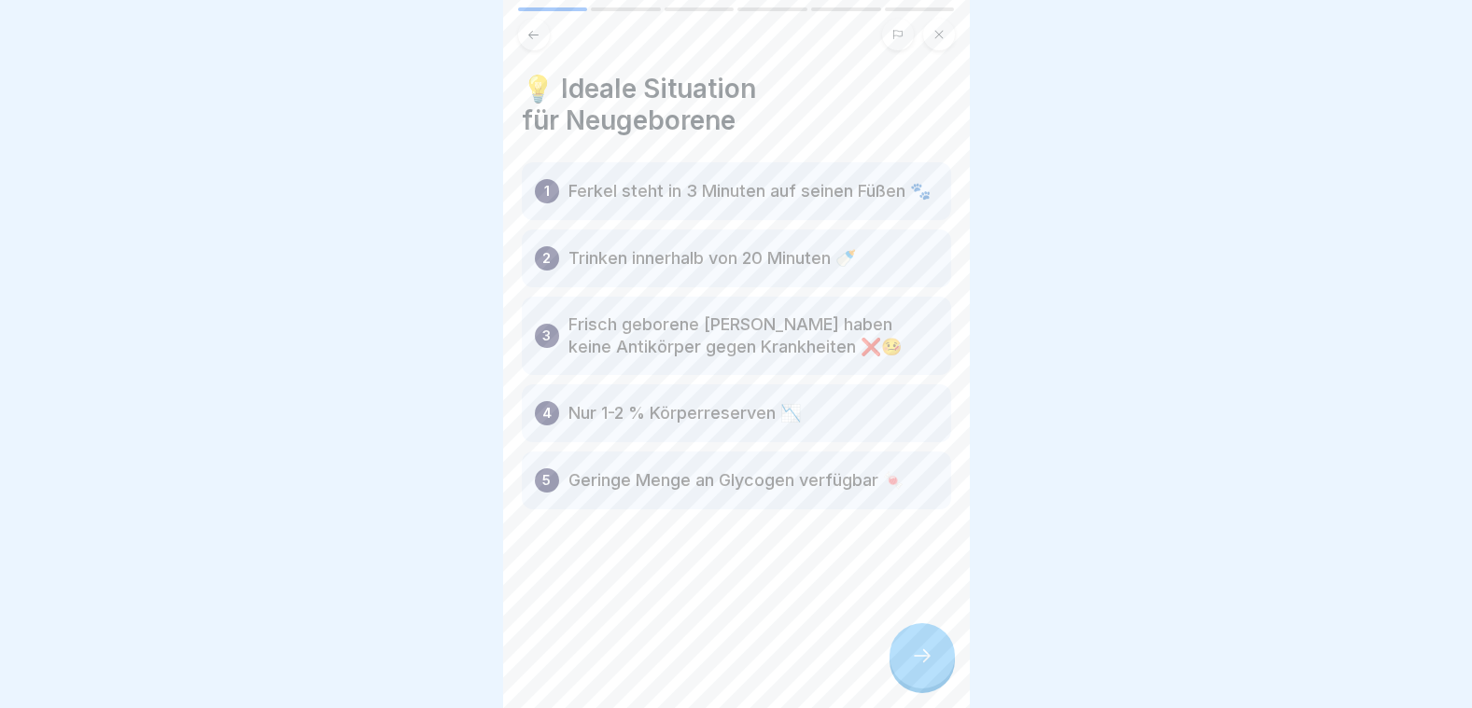
click at [937, 672] on div at bounding box center [921, 655] width 65 height 65
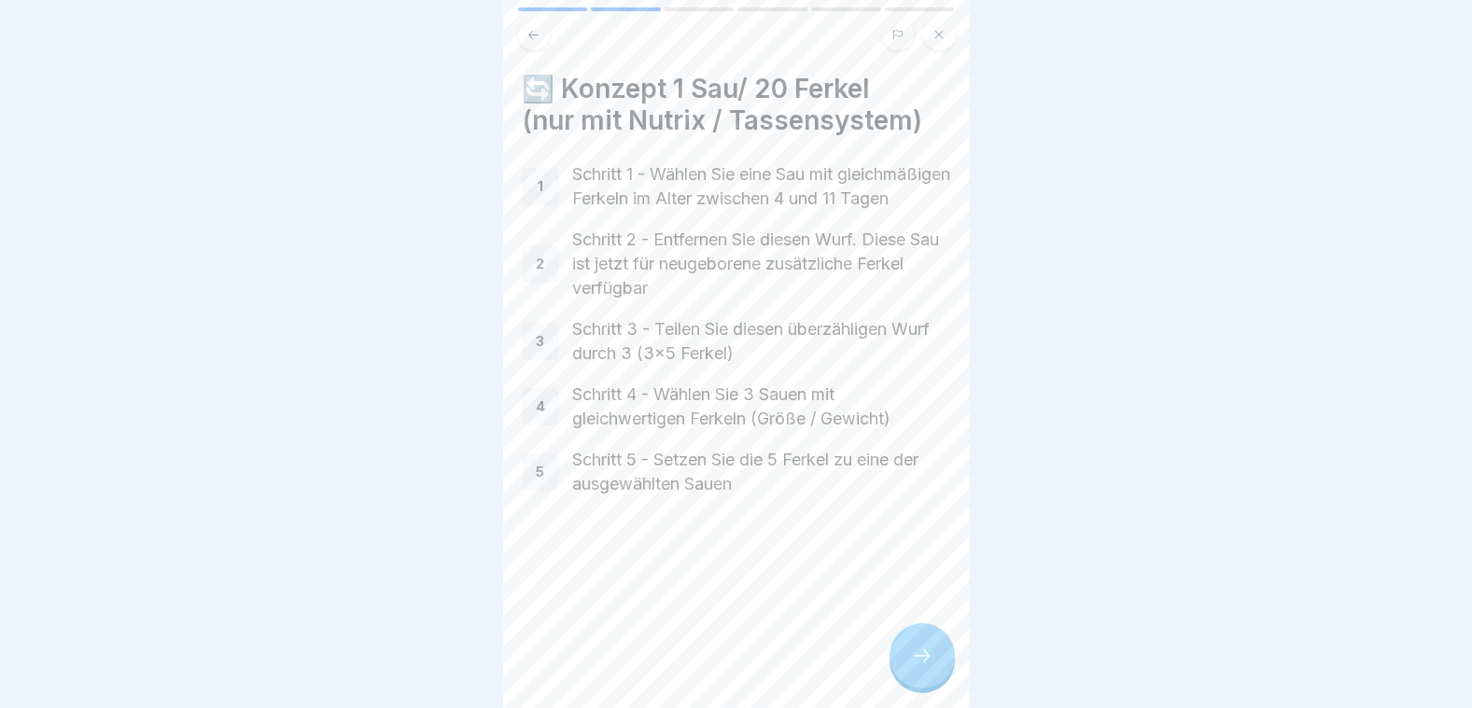
click at [911, 672] on div at bounding box center [921, 655] width 65 height 65
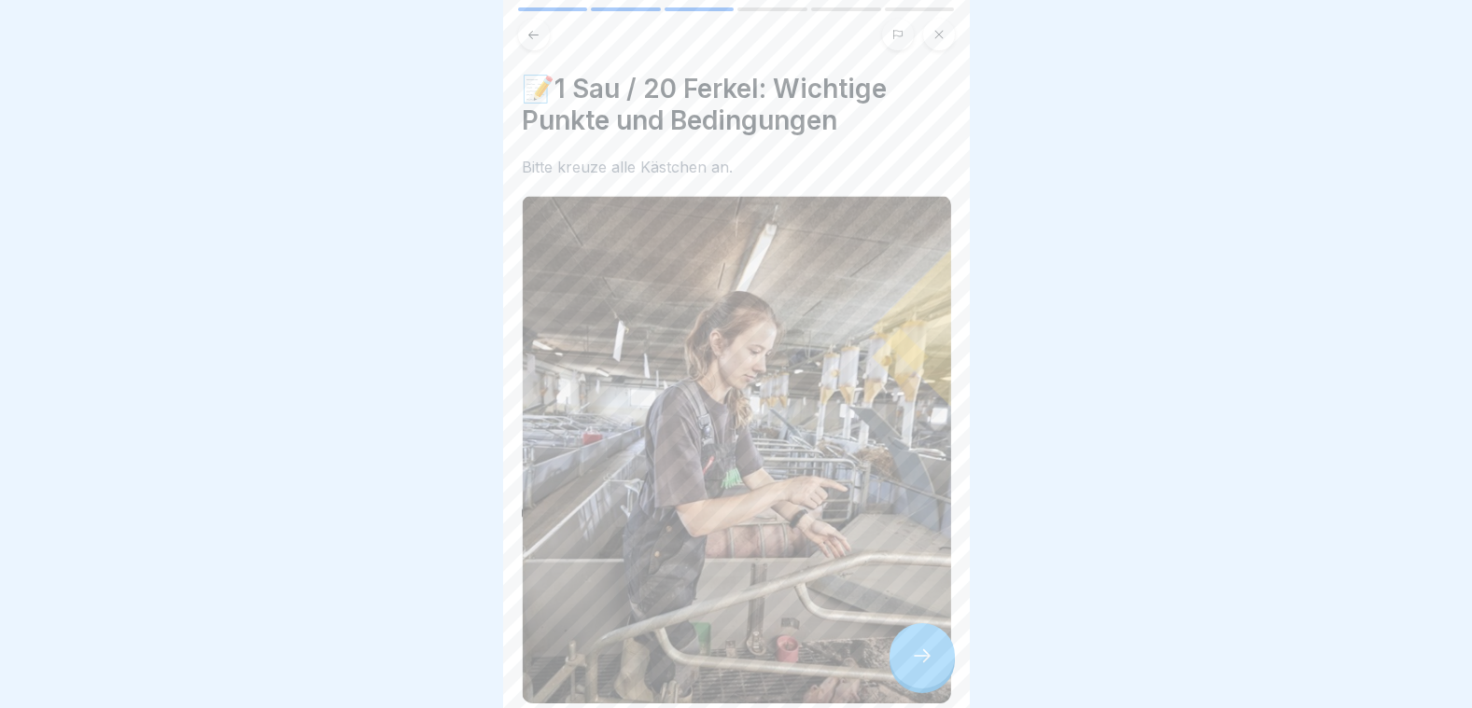
click at [911, 662] on icon at bounding box center [922, 656] width 22 height 22
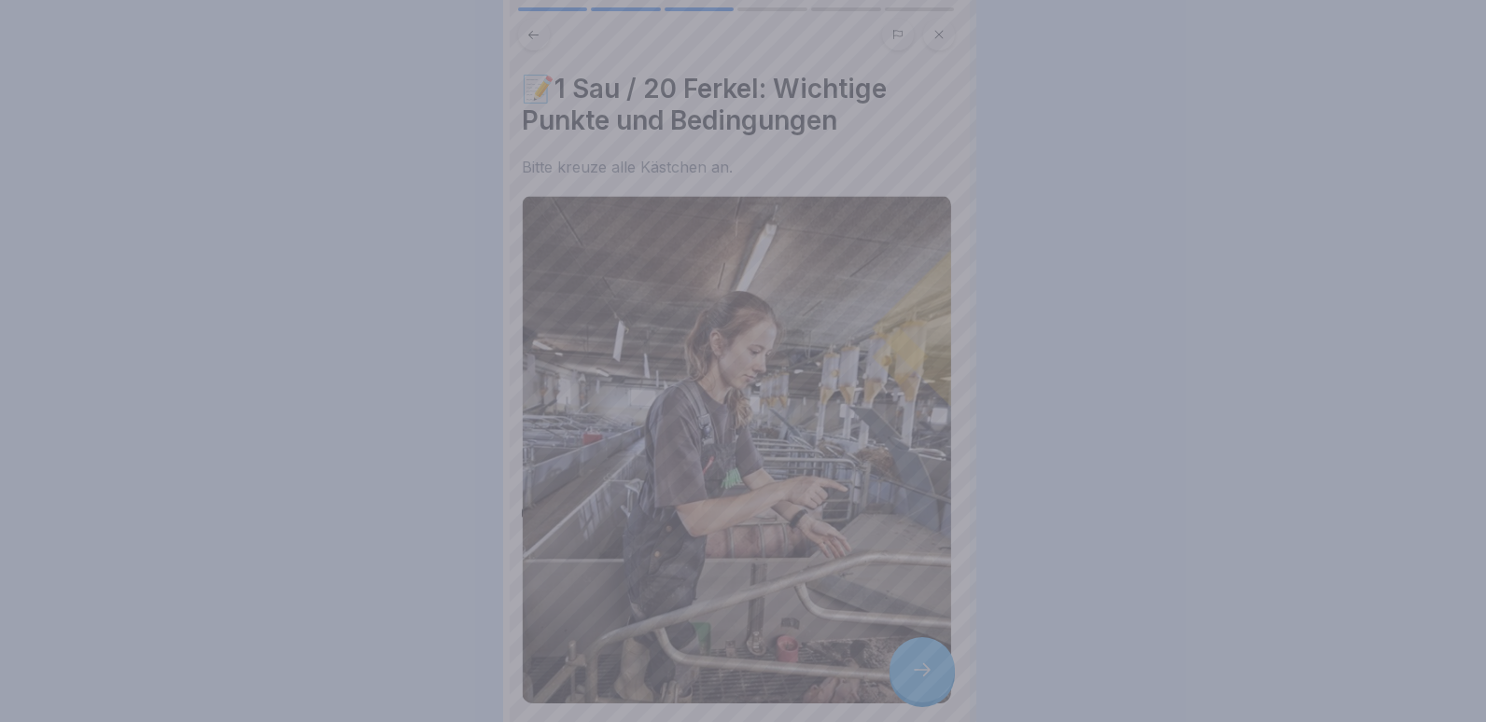
click at [911, 662] on div at bounding box center [743, 361] width 1486 height 722
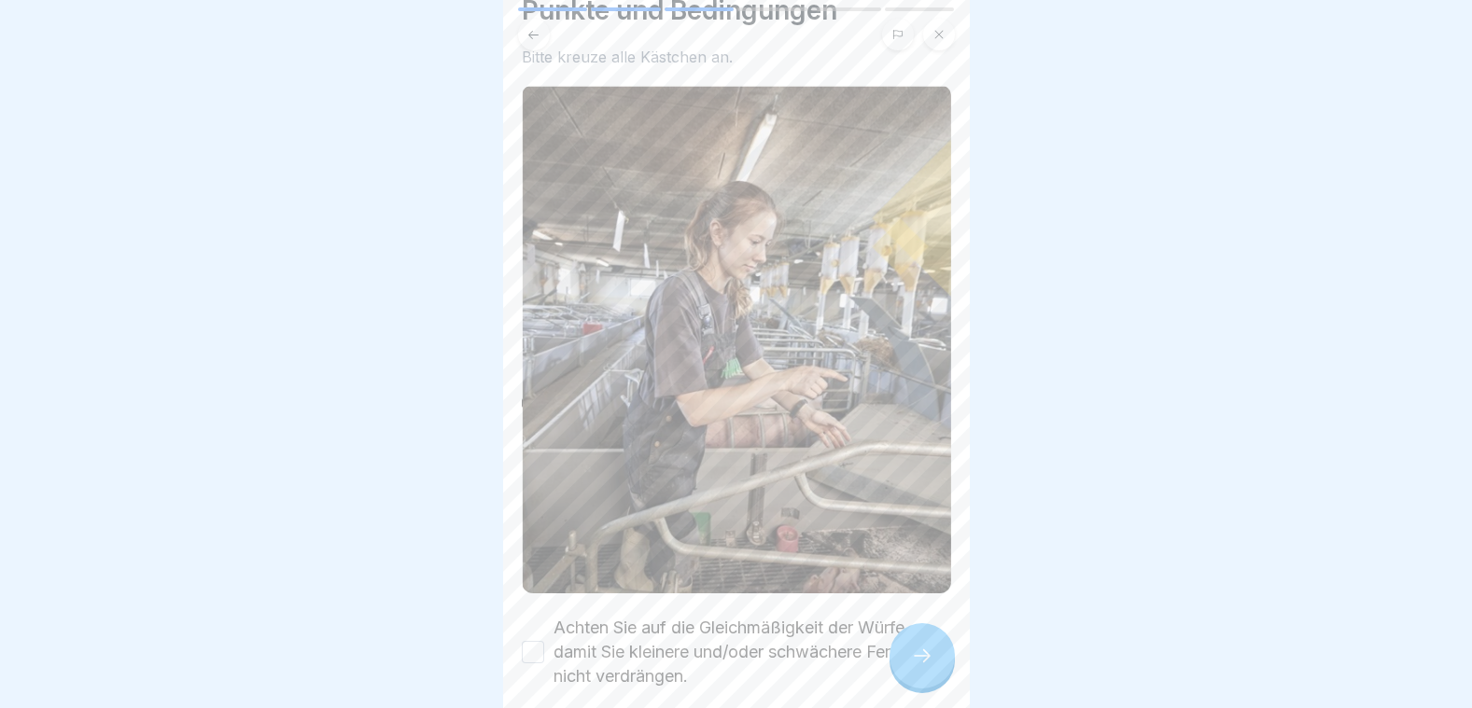
scroll to position [413, 0]
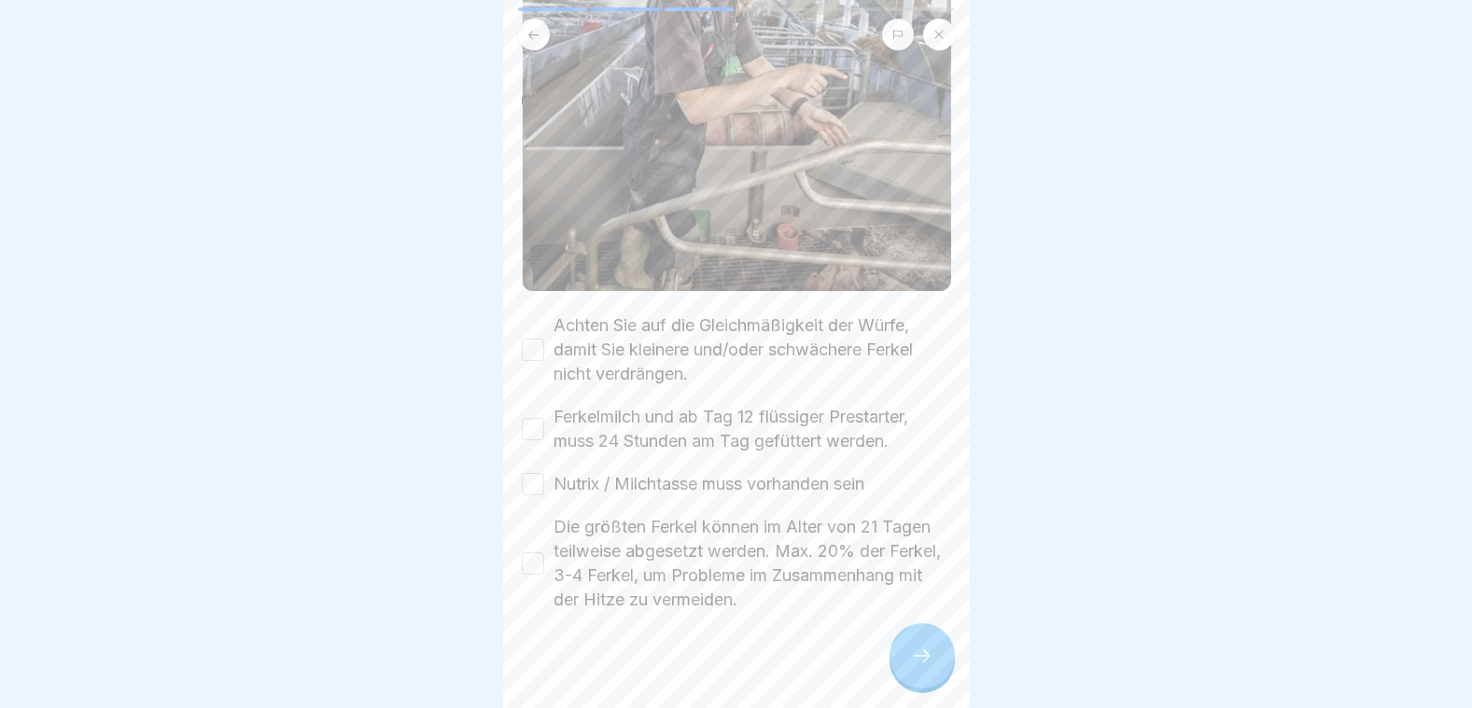
click at [525, 339] on button "Achten Sie auf die Gleichmäßigkeit der Würfe, damit Sie kleinere und/oder schwä…" at bounding box center [533, 350] width 22 height 22
drag, startPoint x: 530, startPoint y: 412, endPoint x: 519, endPoint y: 455, distance: 44.4
click at [530, 418] on button "Ferkelmilch und ab Tag 12 flüssiger Prestarter, muss 24 Stunden am Tag gefütter…" at bounding box center [533, 429] width 22 height 22
click at [530, 473] on button "Nutrix / Milchtasse muss vorhanden sein" at bounding box center [533, 484] width 22 height 22
click at [528, 553] on button "Die größten Ferkel können im Alter von 21 Tagen teilweise abgesetzt werden. Max…" at bounding box center [533, 564] width 22 height 22
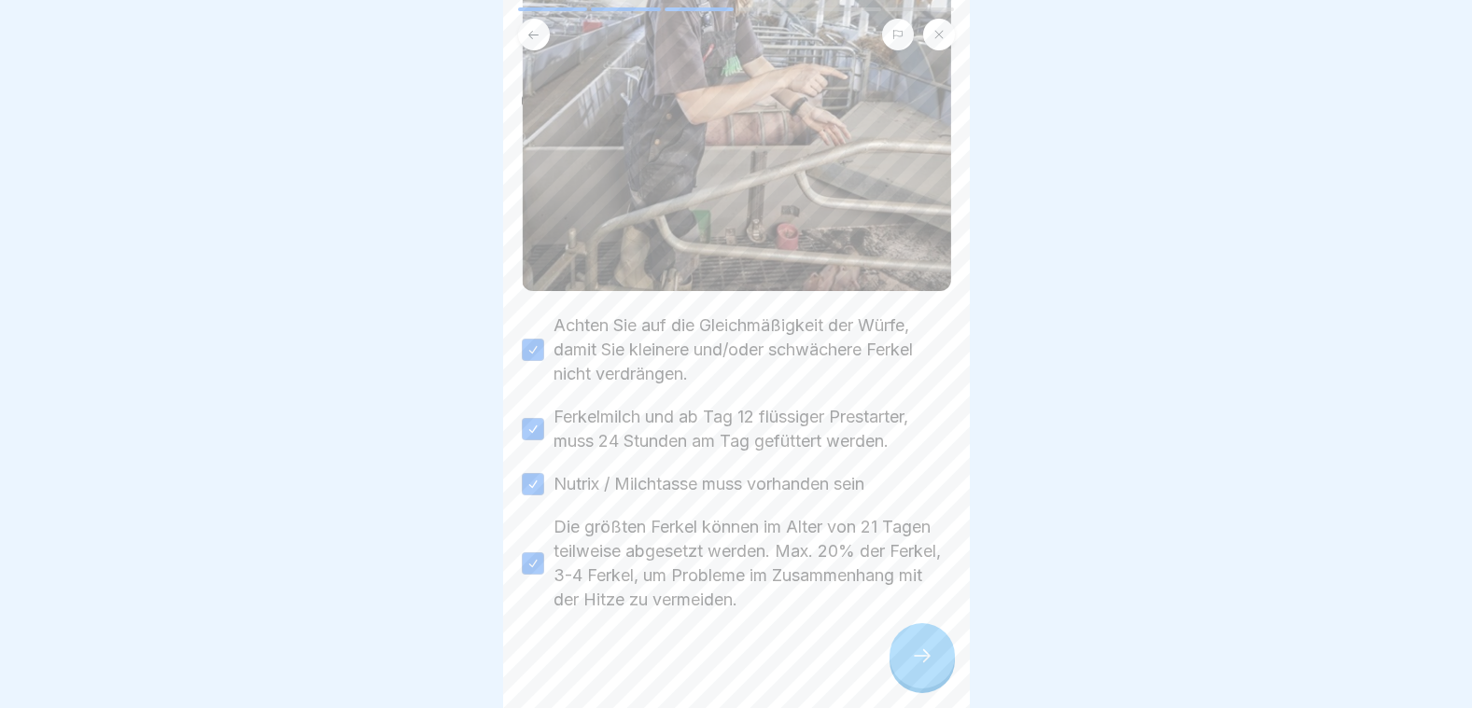
click at [928, 667] on icon at bounding box center [922, 656] width 22 height 22
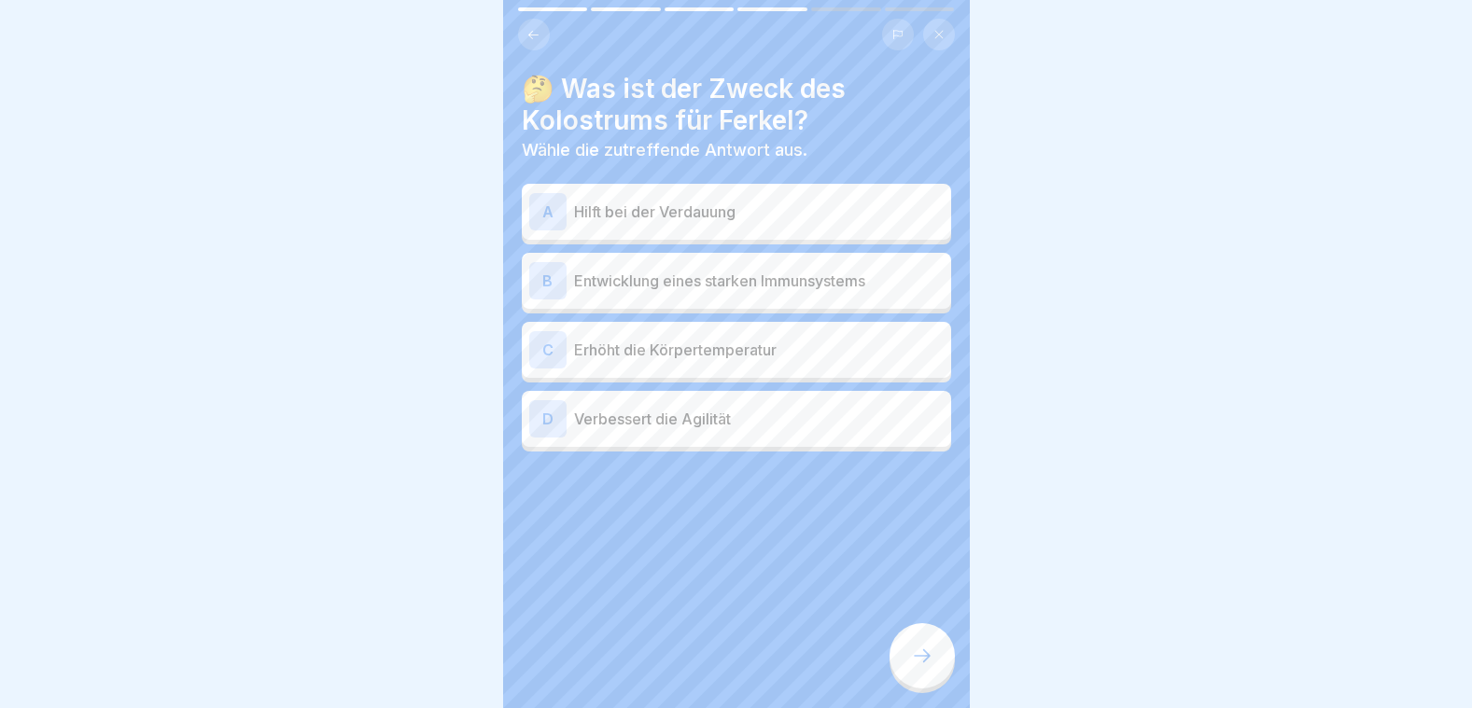
click at [667, 292] on div "B Entwicklung eines starken Immunsystems" at bounding box center [736, 280] width 414 height 37
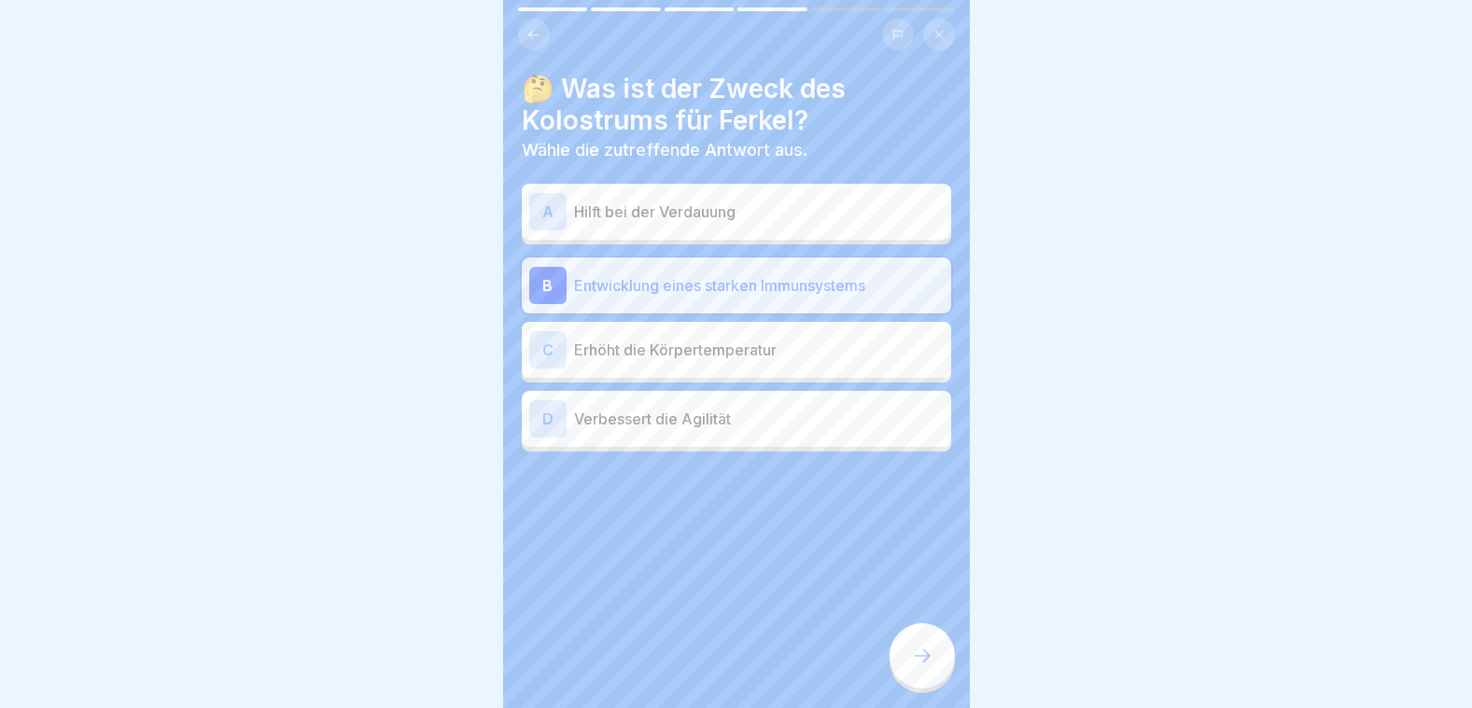
click at [672, 357] on p "Erhöht die Körpertemperatur" at bounding box center [759, 350] width 370 height 22
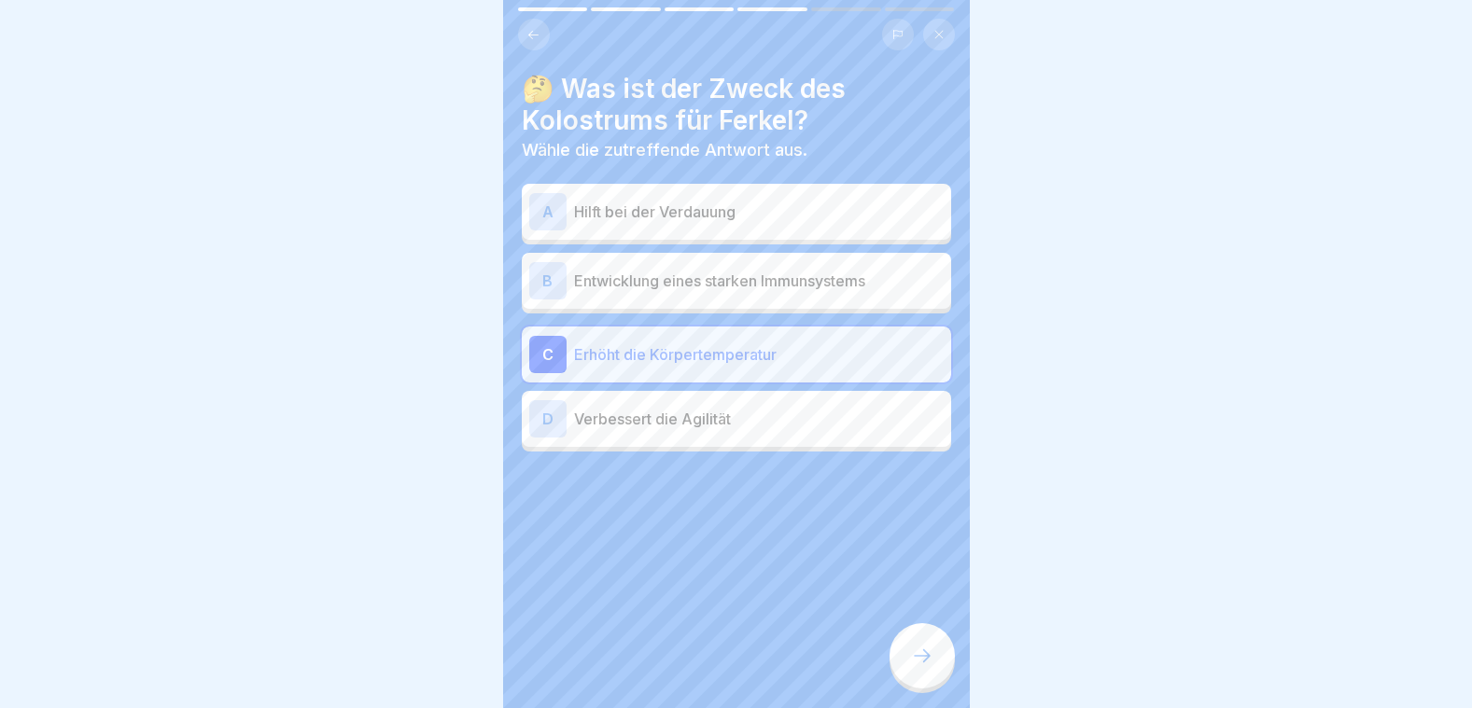
click at [647, 411] on p "Verbessert die Agilität" at bounding box center [759, 419] width 370 height 22
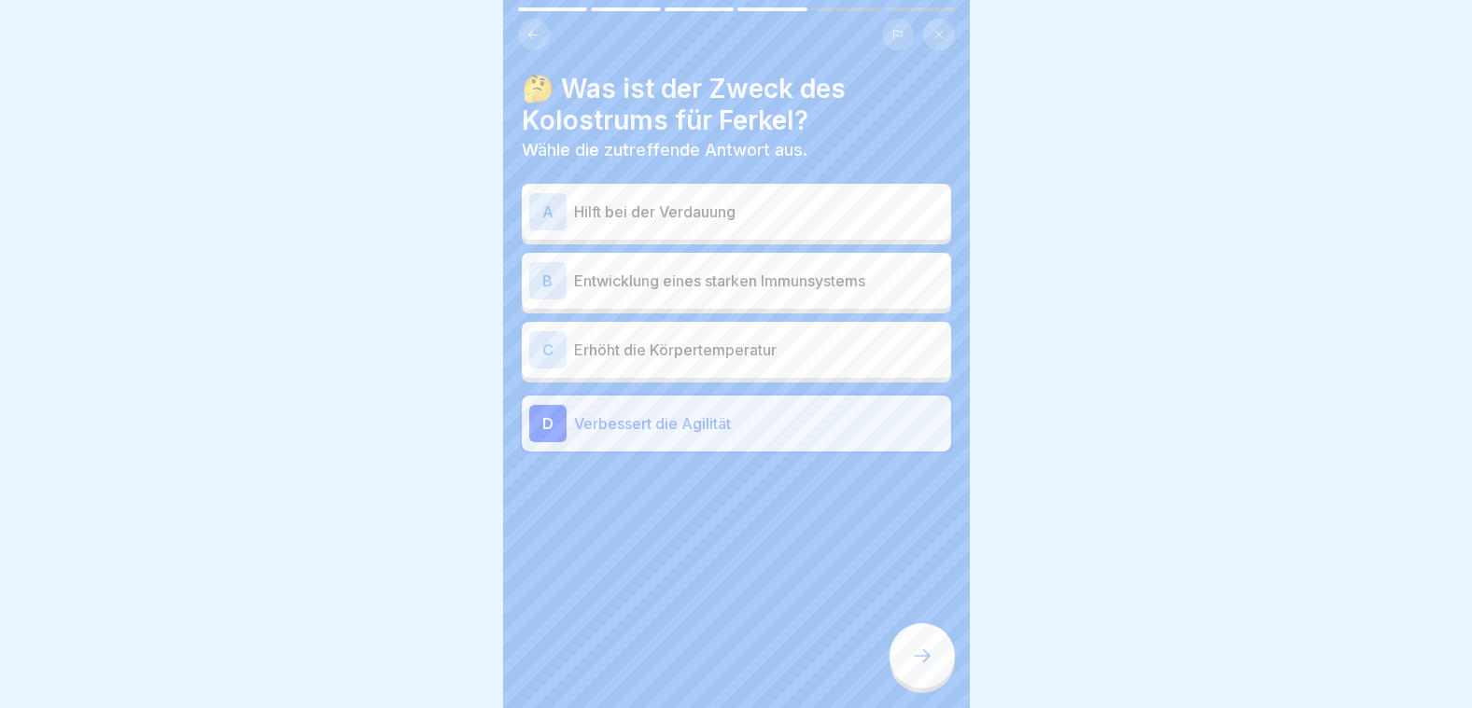
click at [657, 308] on div "B Entwicklung eines starken Immunsystems" at bounding box center [736, 281] width 429 height 56
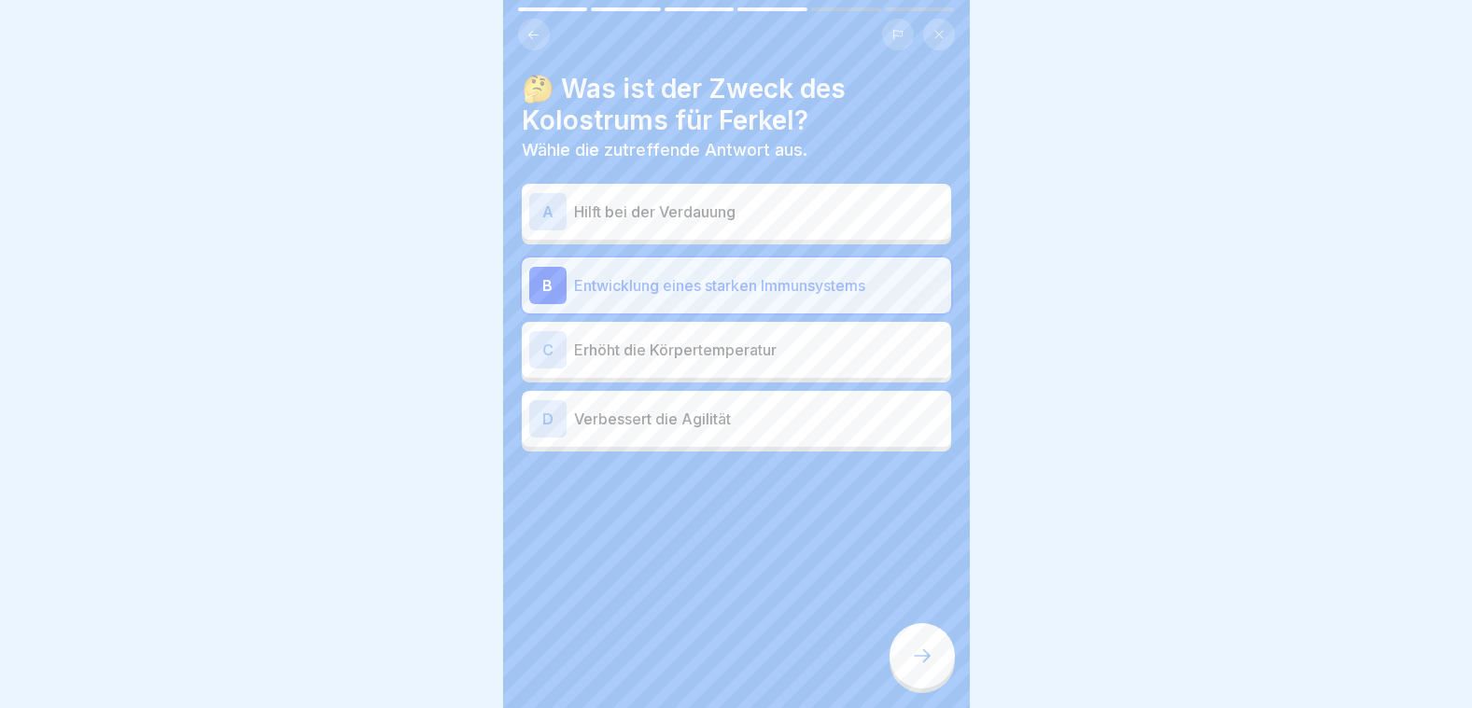
click at [902, 669] on div at bounding box center [921, 655] width 65 height 65
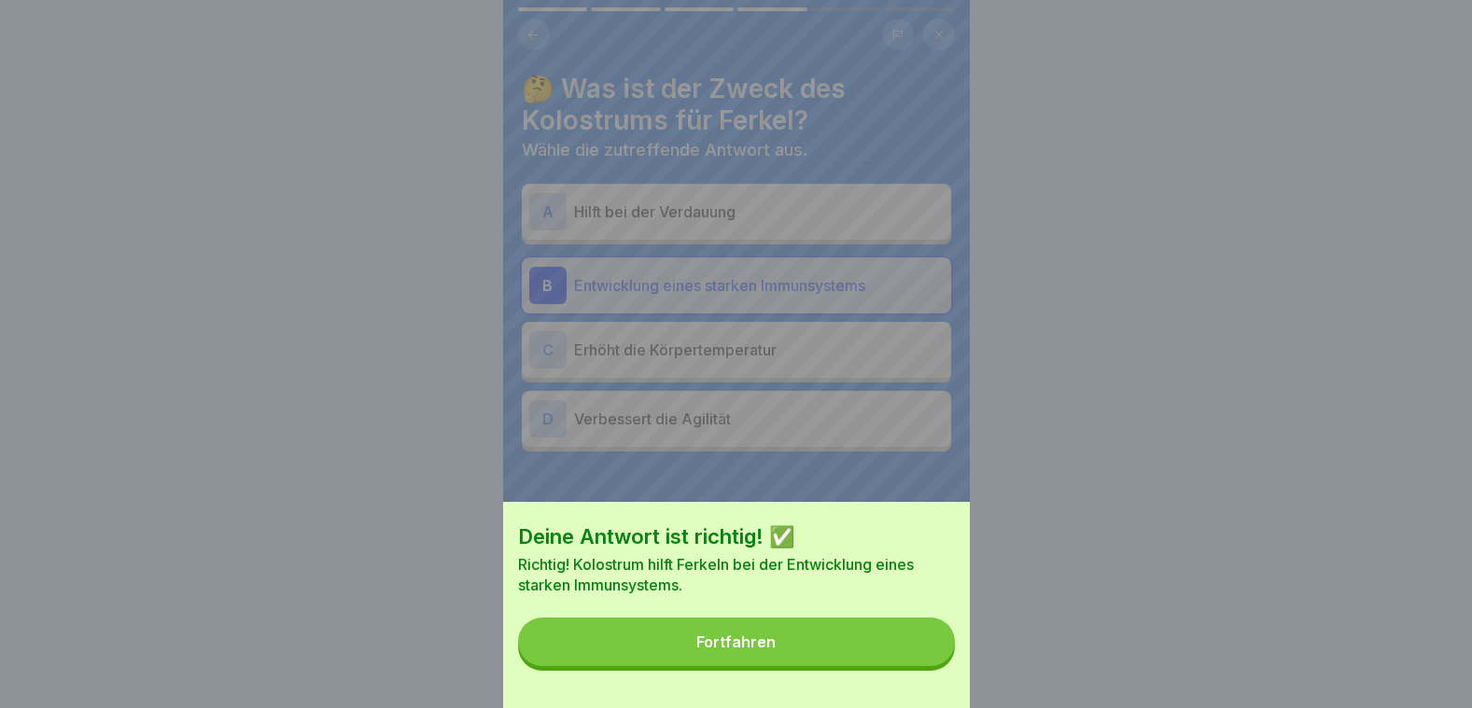
click at [902, 666] on button "Fortfahren" at bounding box center [736, 642] width 437 height 49
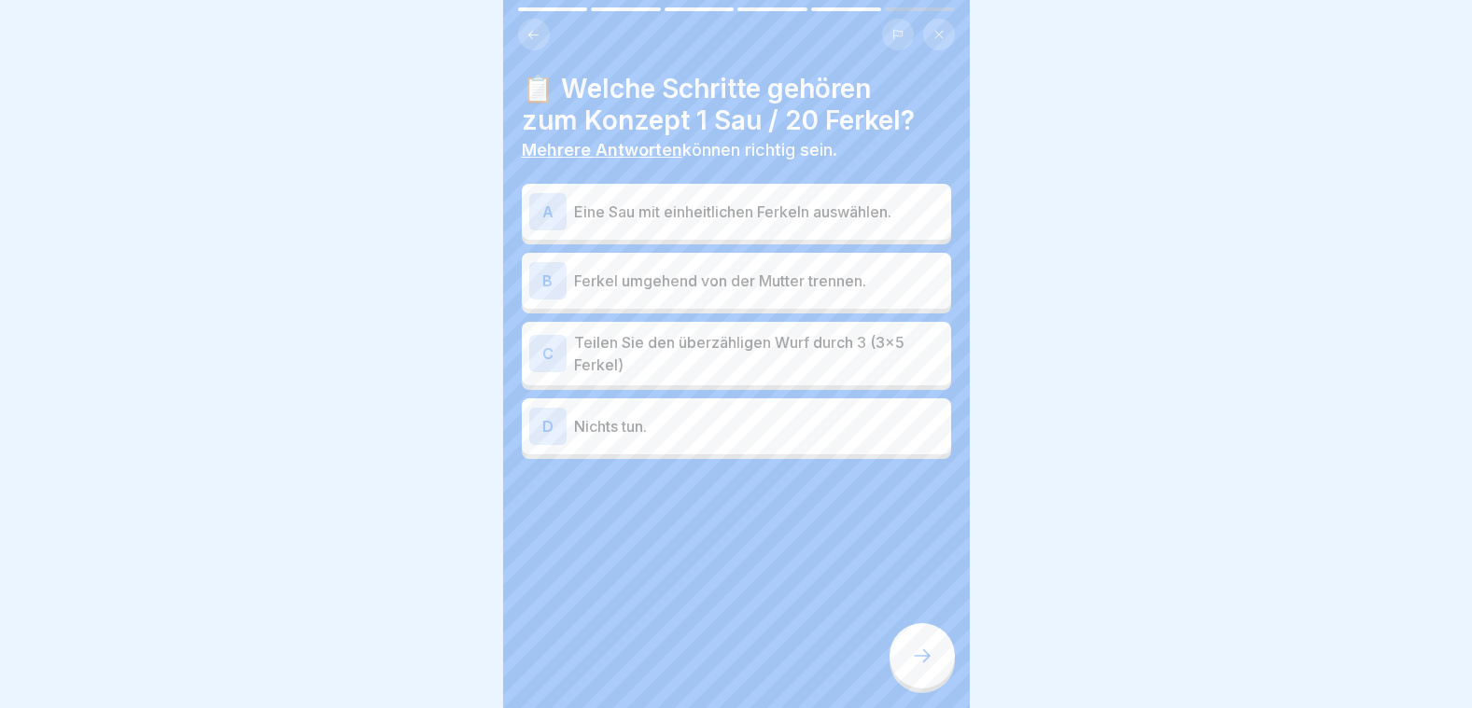
click at [746, 357] on p "Teilen Sie den überzähligen Wurf durch 3 (3x5 Ferkel)" at bounding box center [759, 353] width 370 height 45
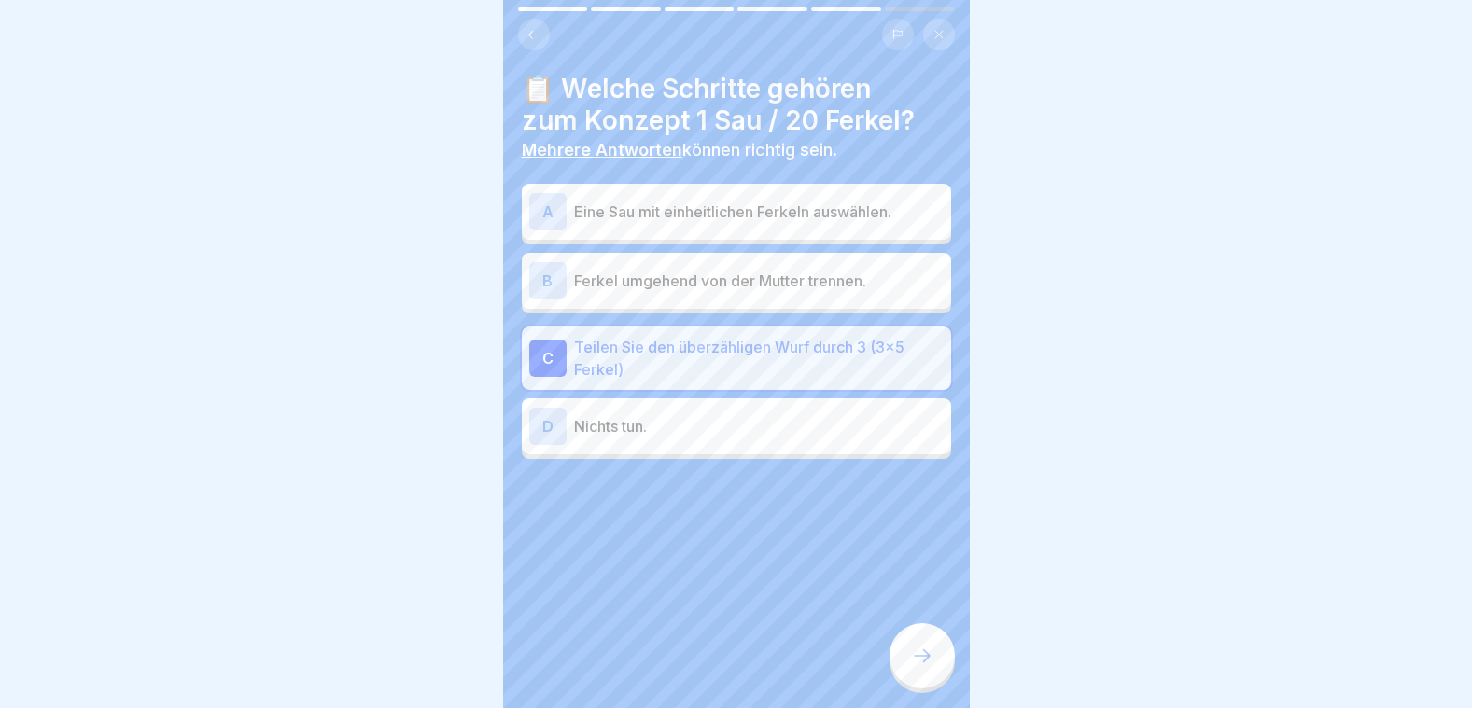
click at [698, 217] on p "Eine Sau mit einheitlichen Ferkeln auswählen." at bounding box center [759, 212] width 370 height 22
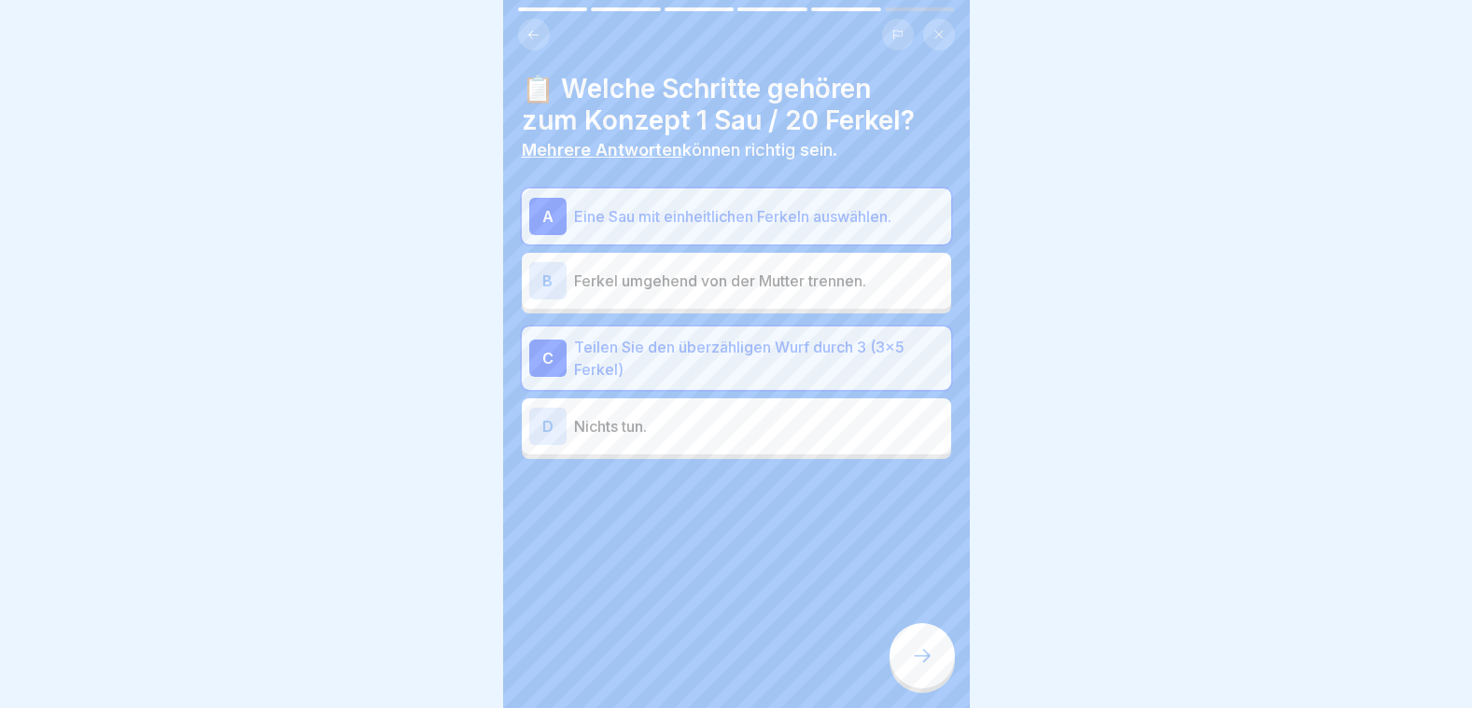
click at [917, 662] on icon at bounding box center [922, 656] width 22 height 22
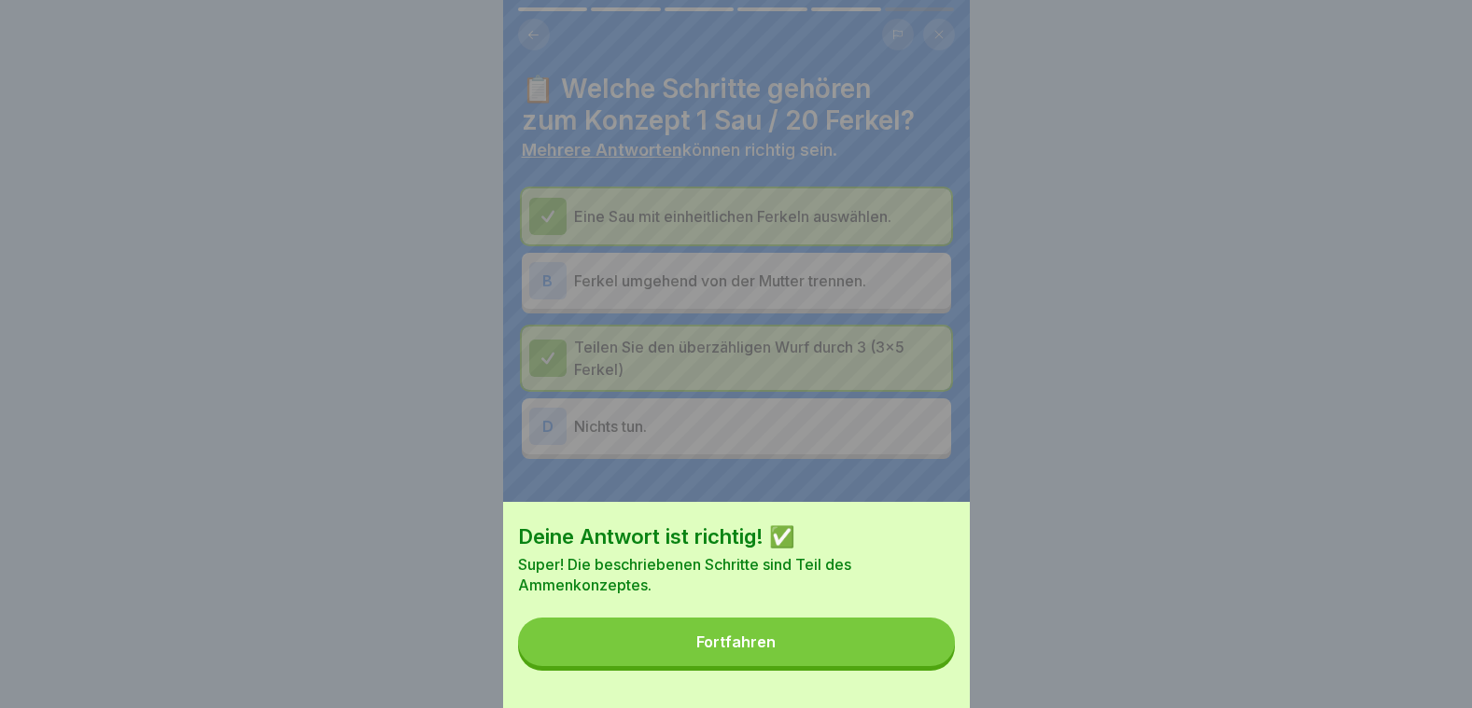
click at [917, 662] on button "Fortfahren" at bounding box center [736, 642] width 437 height 49
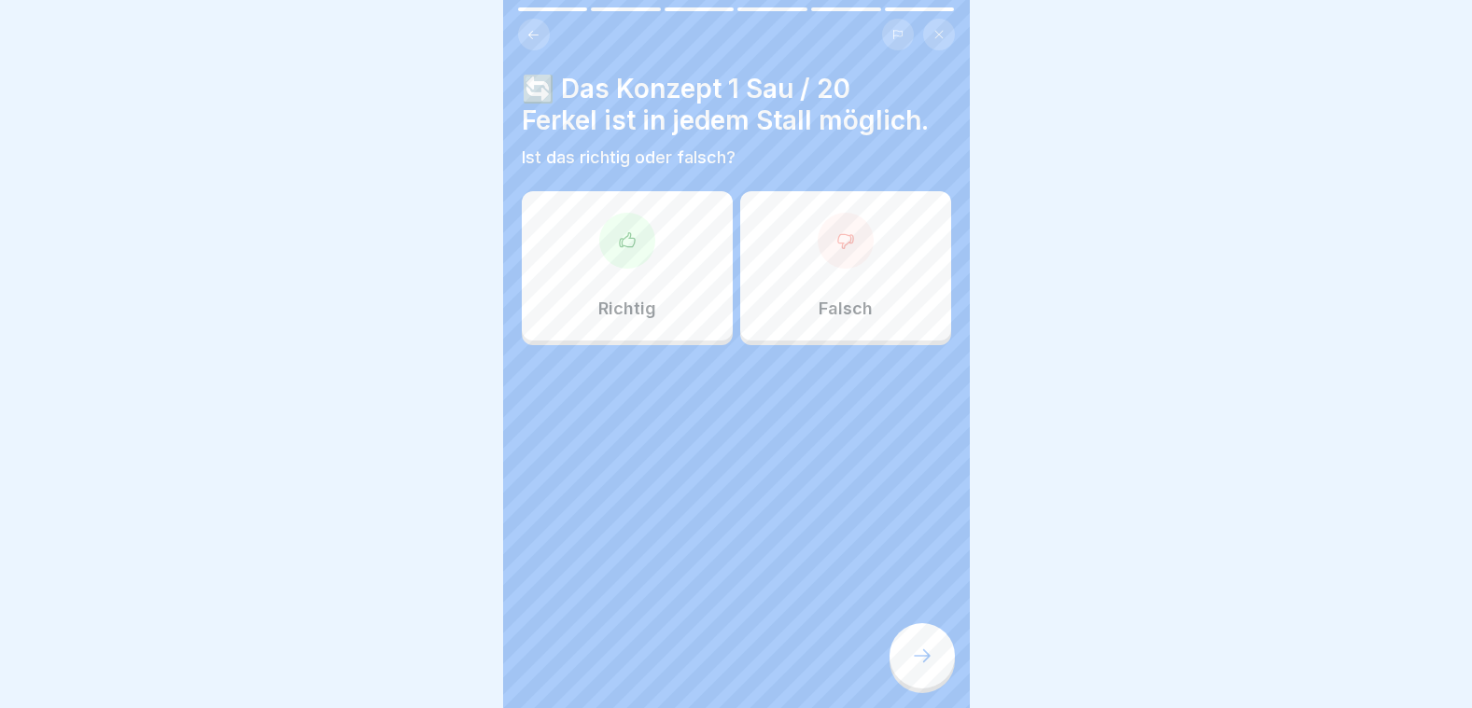
click at [612, 261] on div at bounding box center [627, 241] width 56 height 56
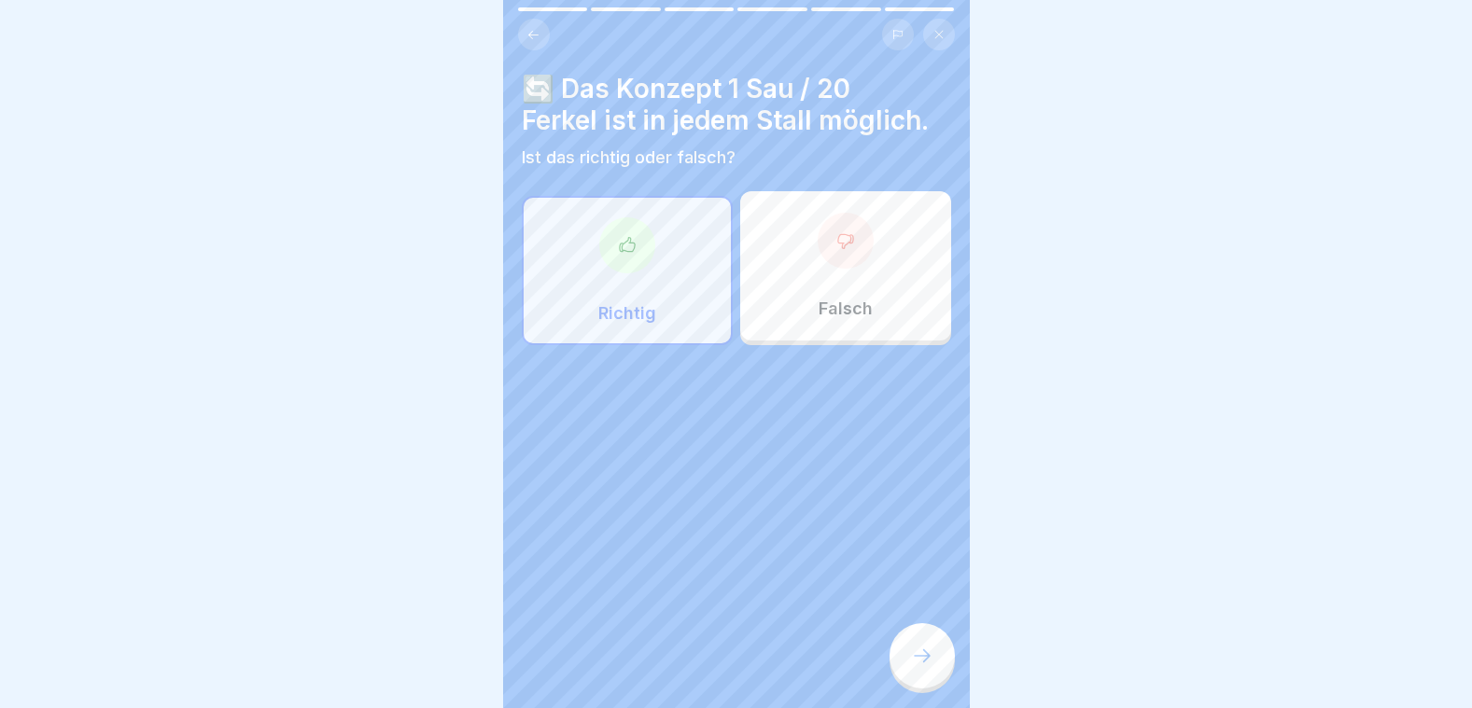
click at [918, 667] on icon at bounding box center [922, 656] width 22 height 22
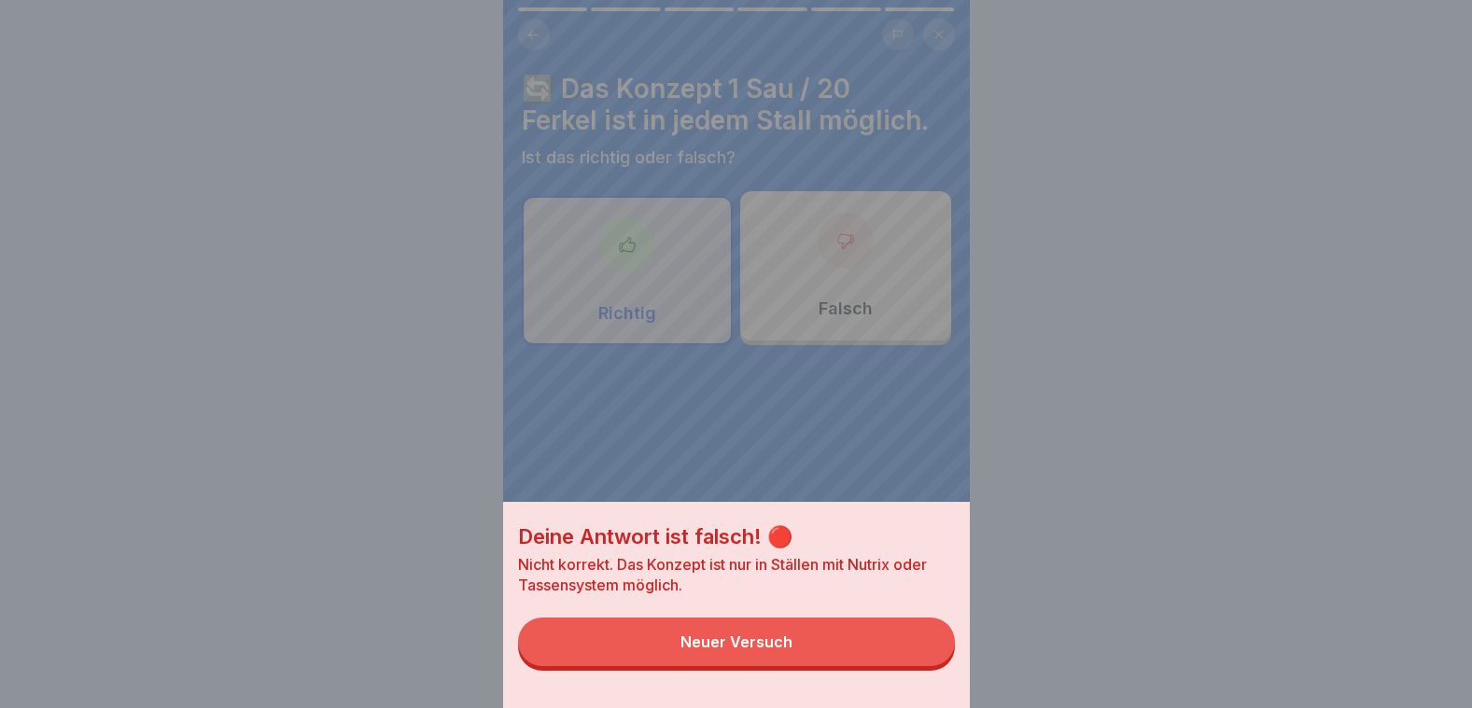
click at [826, 234] on div "Deine Antwort ist falsch! 🔴 Nicht korrekt. Das Konzept ist nur in Ställen mit N…" at bounding box center [736, 354] width 467 height 708
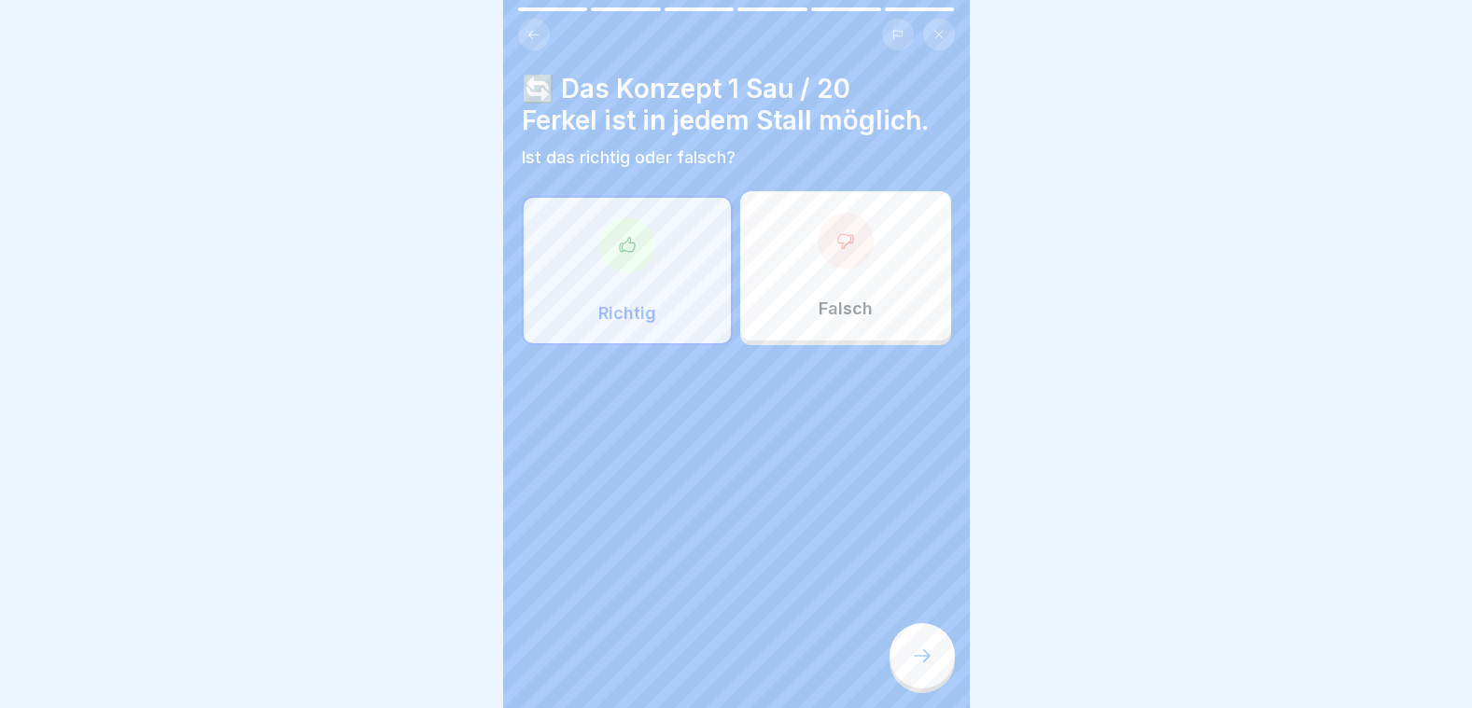
click at [836, 238] on icon at bounding box center [845, 240] width 19 height 19
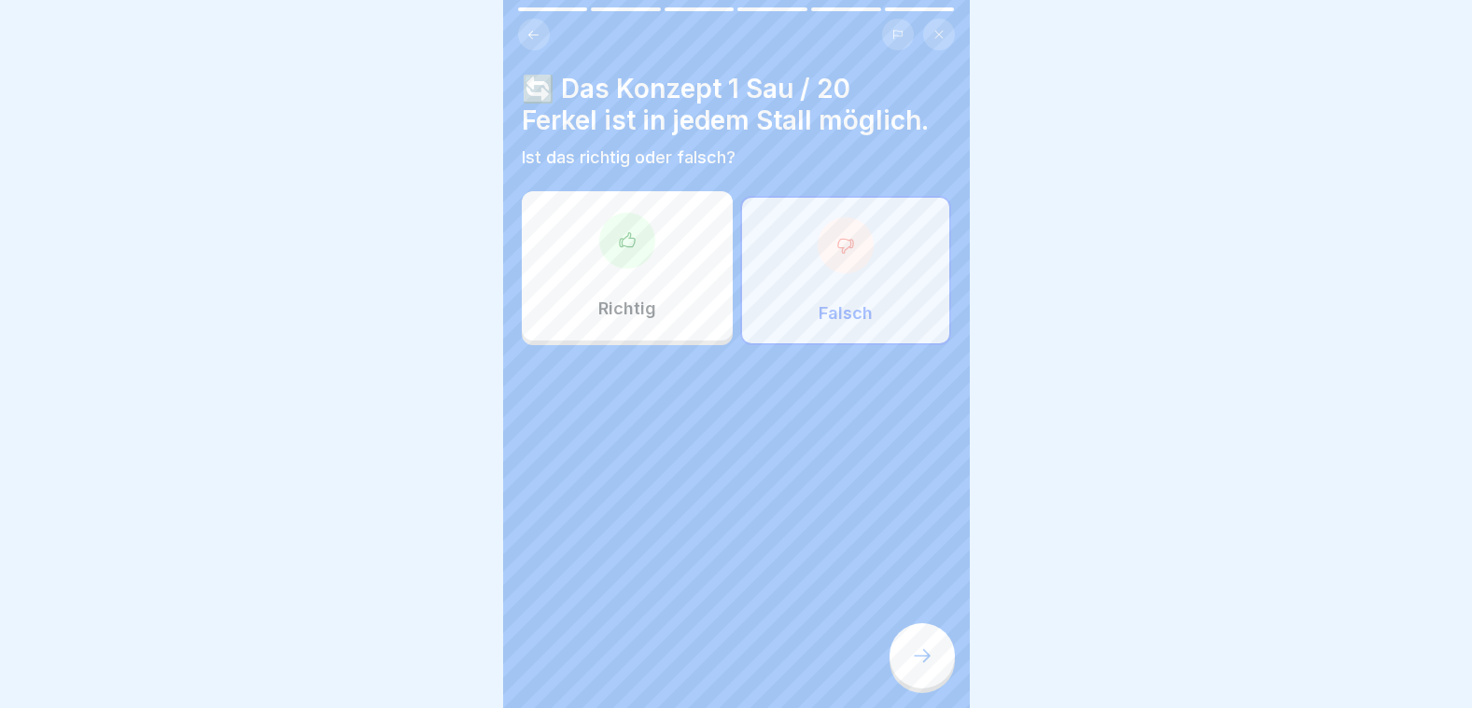
click at [928, 667] on icon at bounding box center [922, 656] width 22 height 22
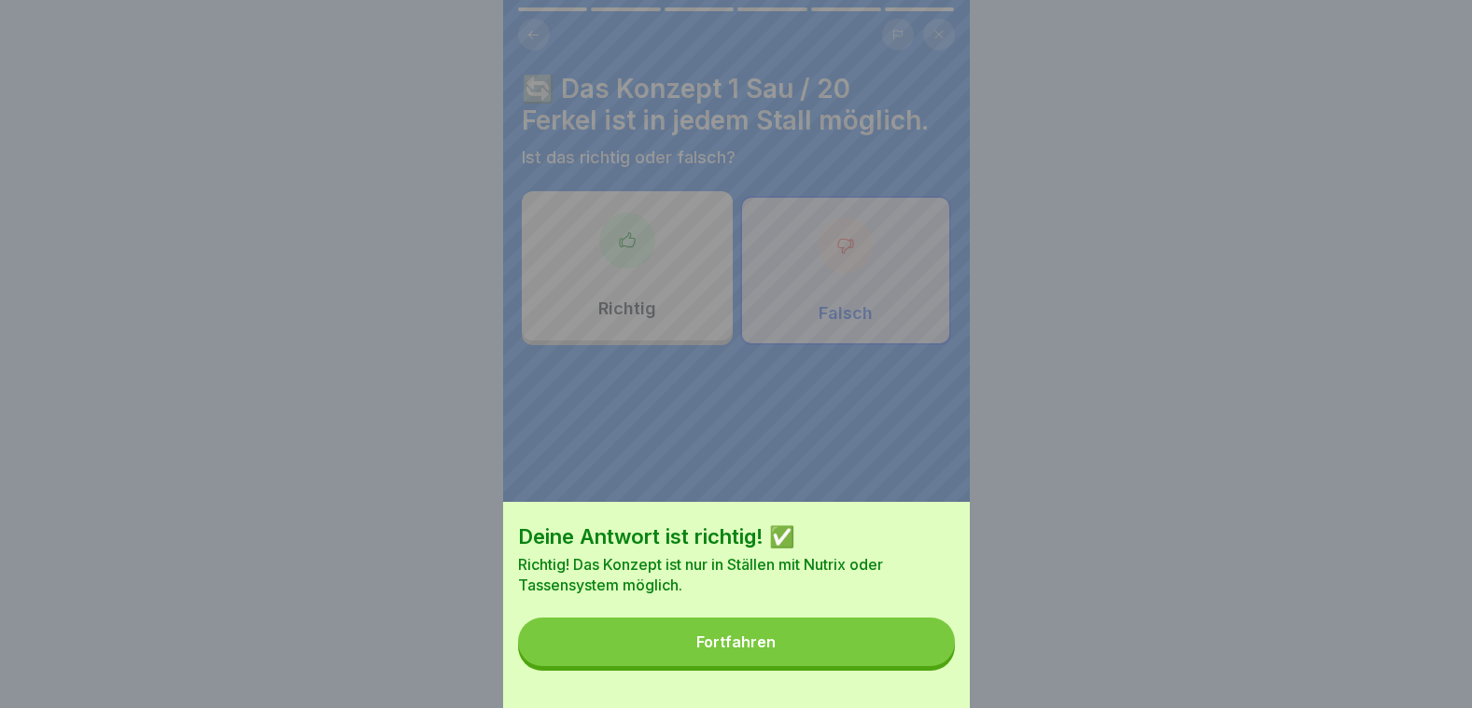
click at [928, 666] on button "Fortfahren" at bounding box center [736, 642] width 437 height 49
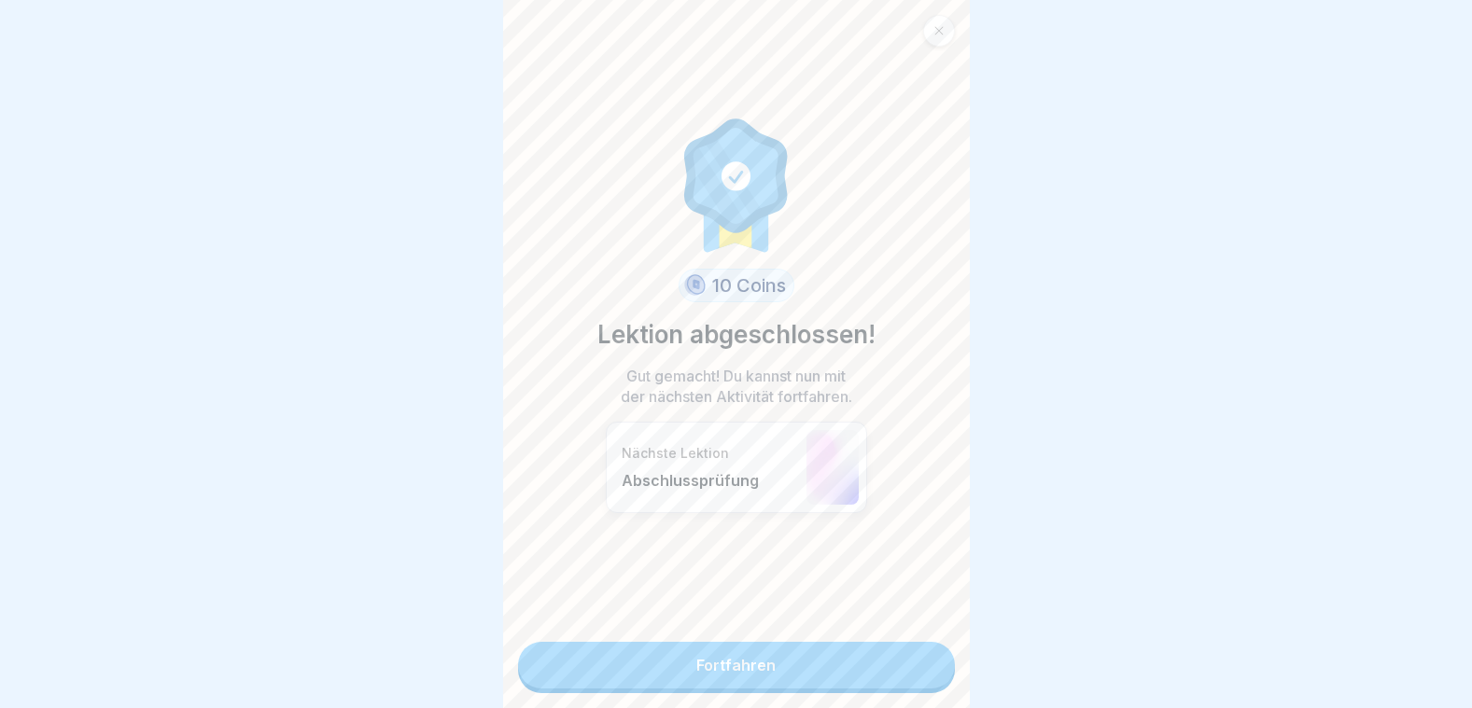
click at [825, 650] on link "Fortfahren" at bounding box center [736, 665] width 437 height 47
click at [721, 658] on link "Fortfahren" at bounding box center [736, 665] width 437 height 47
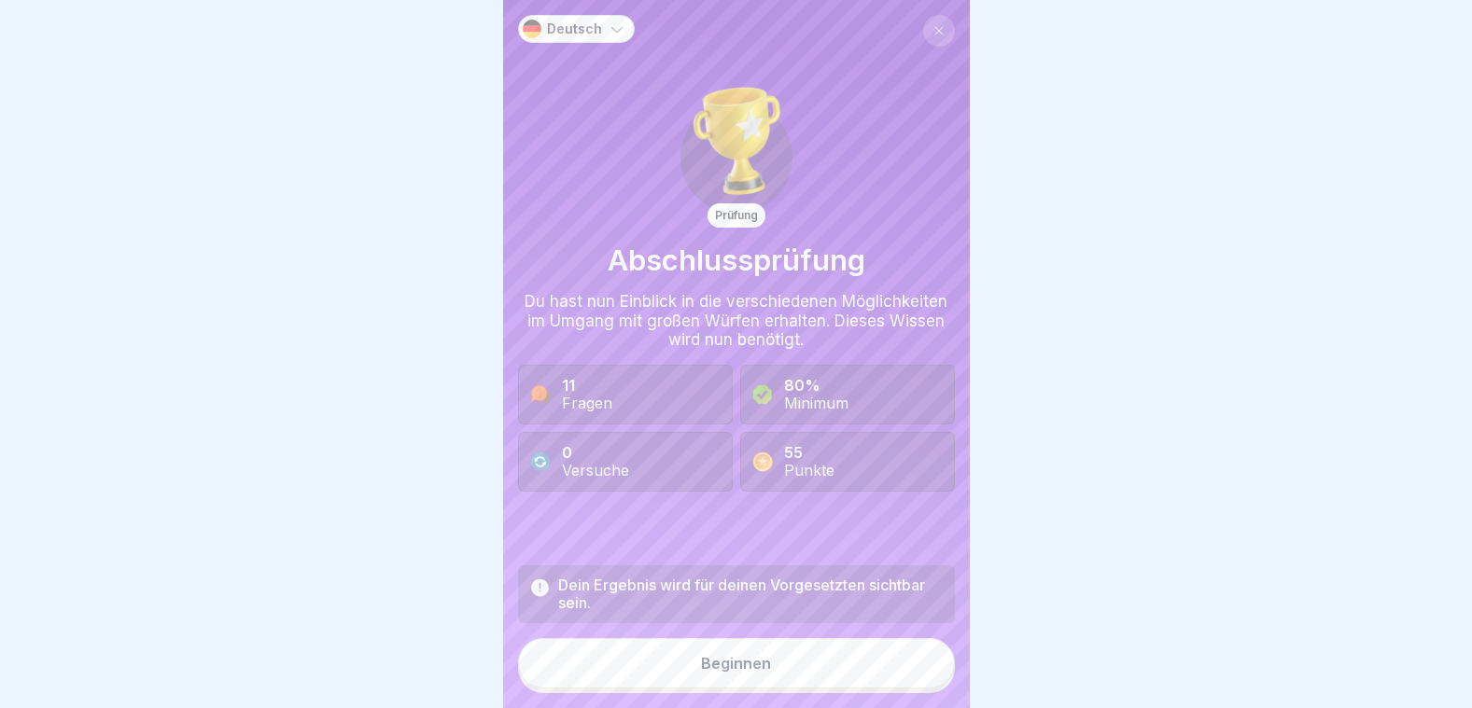
click at [734, 672] on div "Beginnen" at bounding box center [736, 663] width 70 height 17
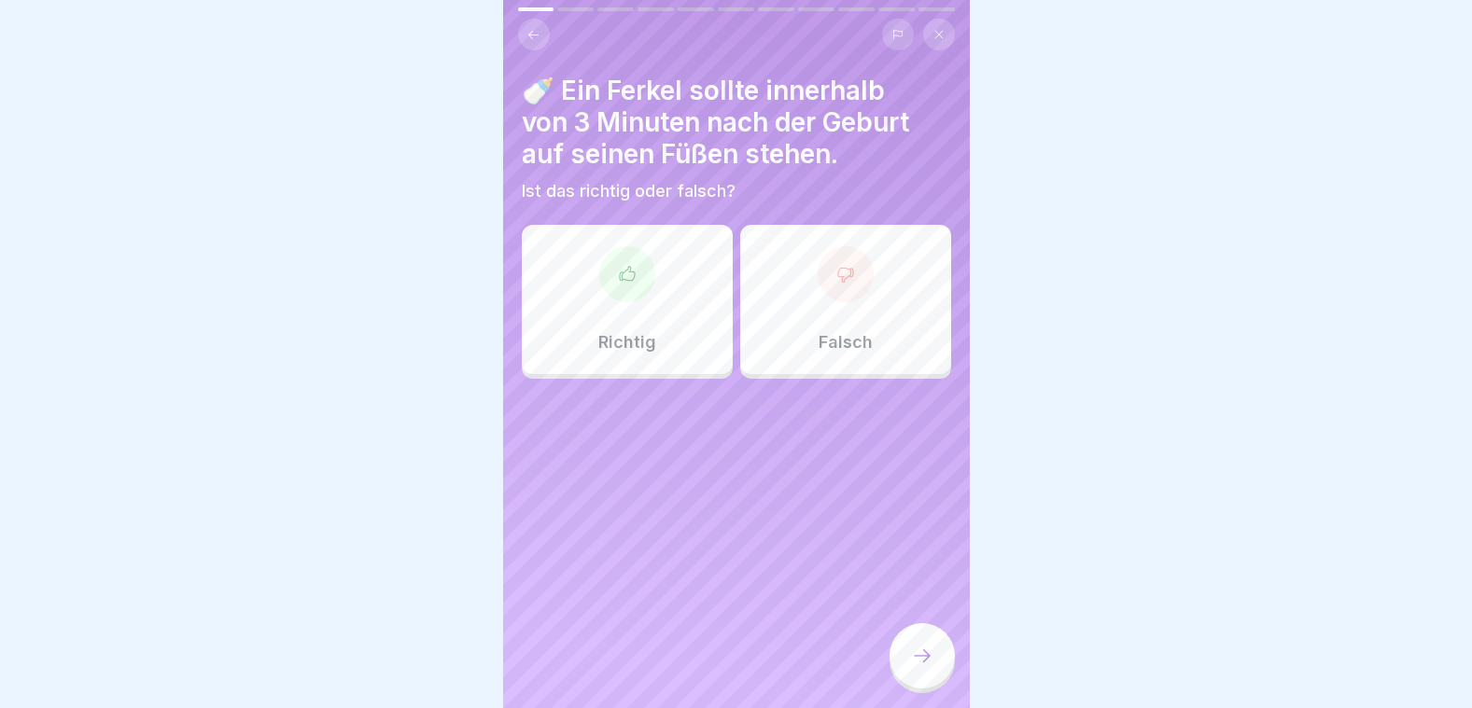
scroll to position [14, 0]
click at [608, 267] on div at bounding box center [627, 274] width 56 height 56
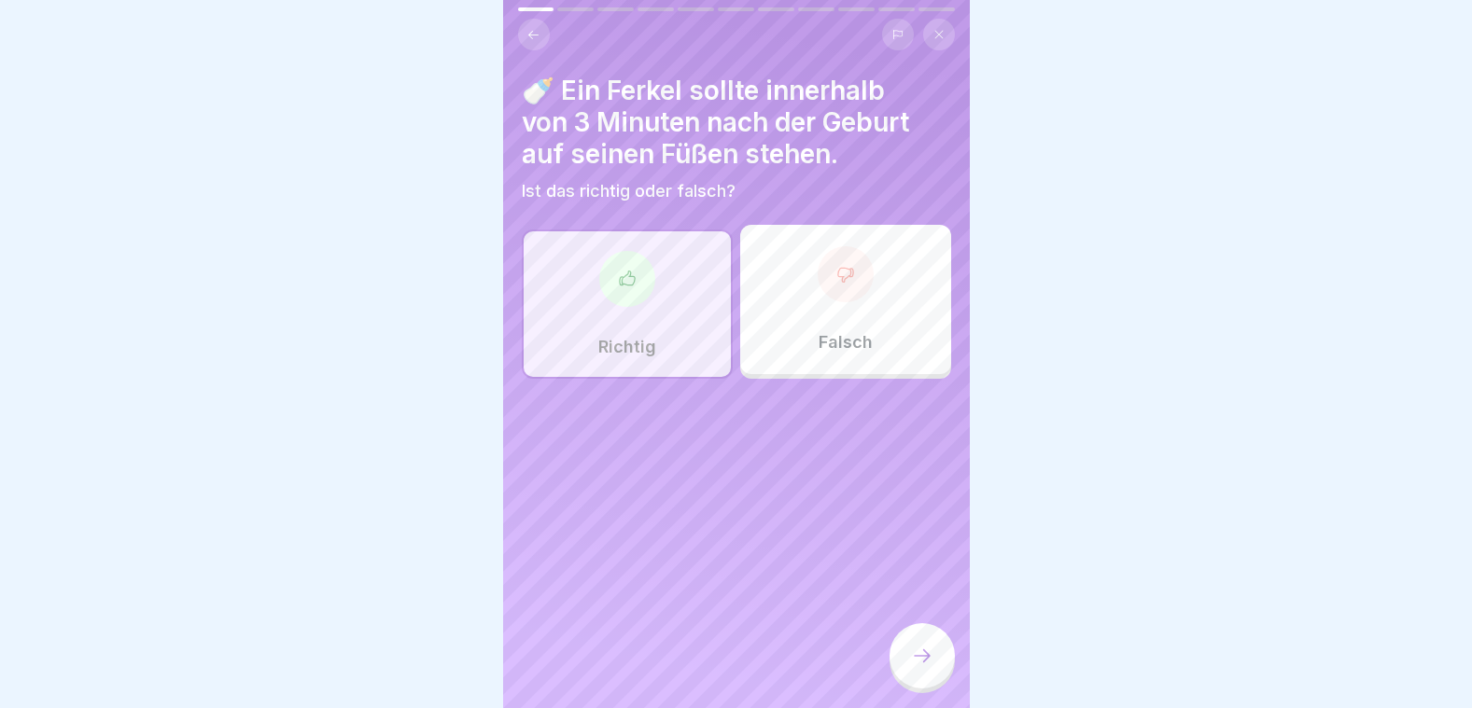
click at [917, 657] on icon at bounding box center [922, 656] width 22 height 22
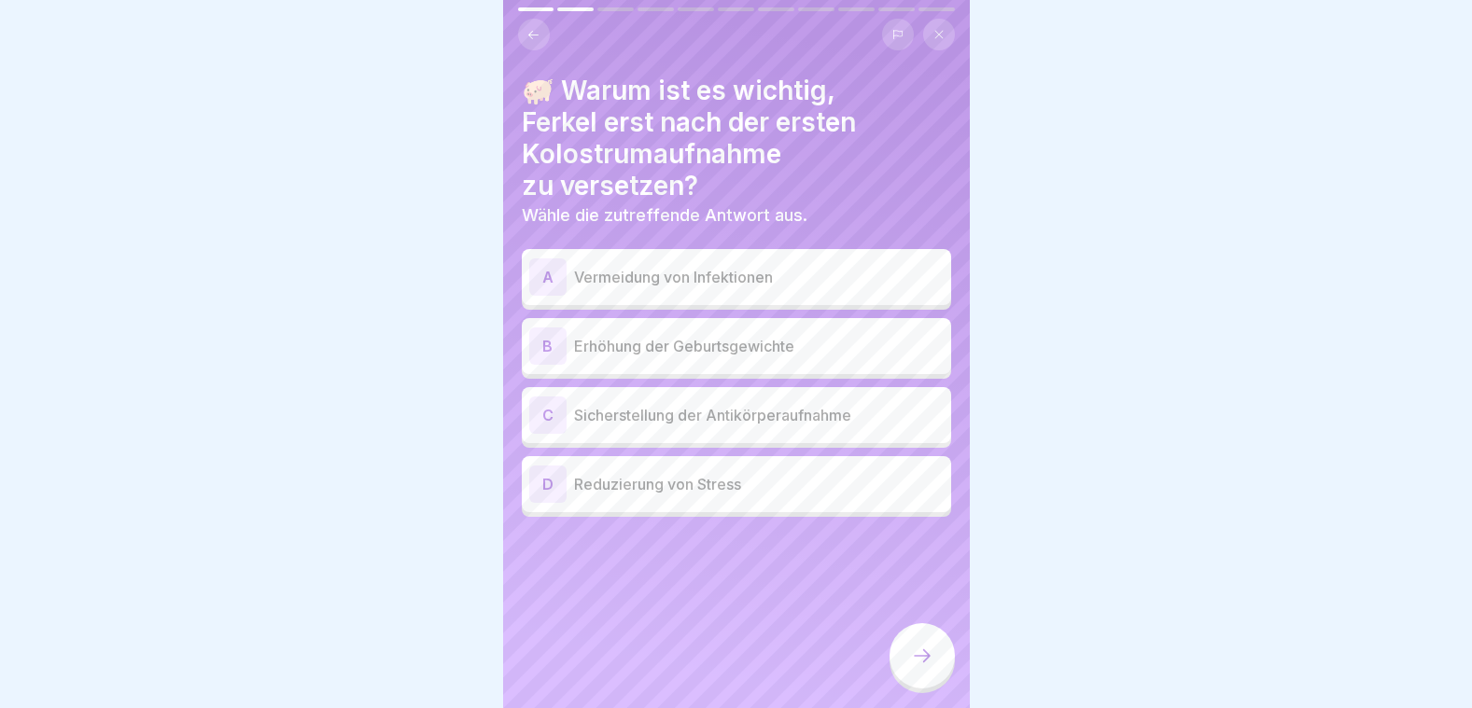
click at [705, 267] on p "Vermeidung von Infektionen" at bounding box center [759, 277] width 370 height 22
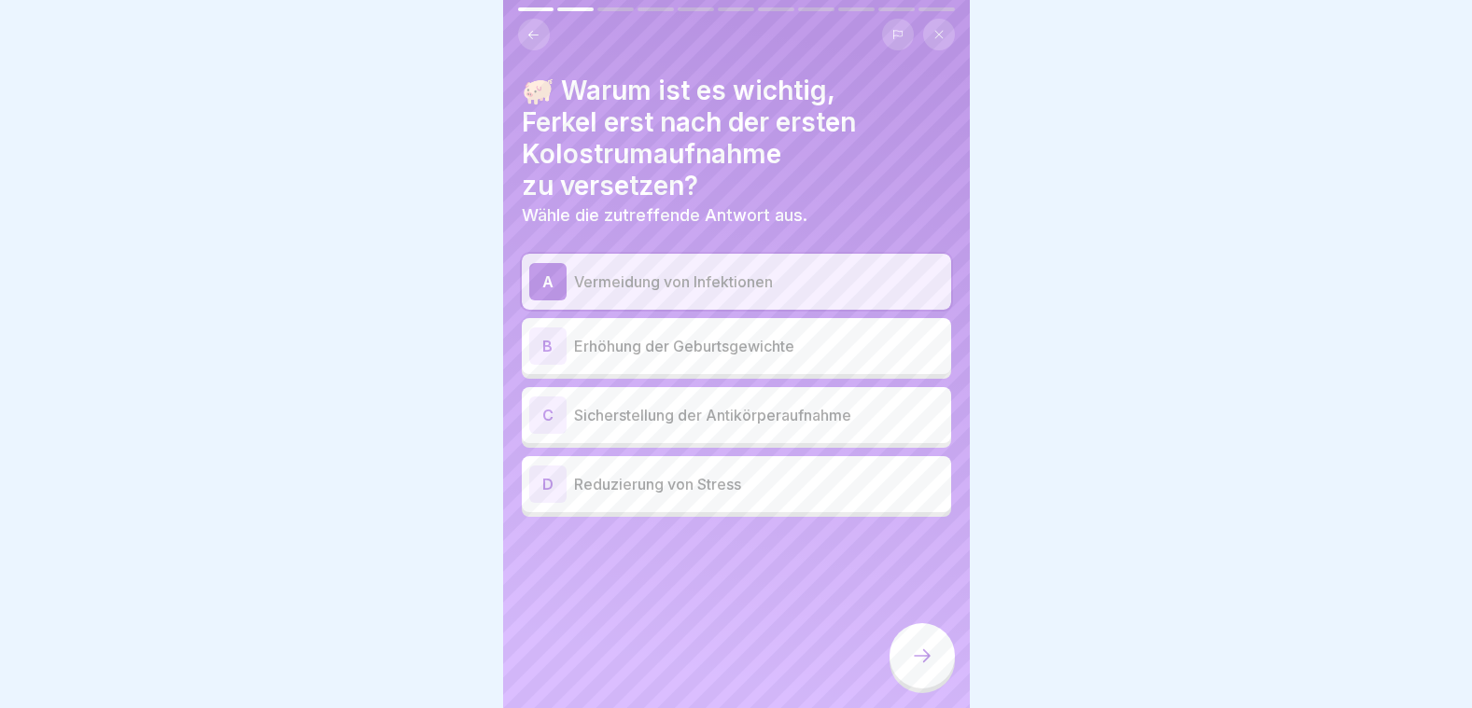
click at [698, 423] on div "C Sicherstellung der Antikörperaufnahme" at bounding box center [736, 415] width 429 height 56
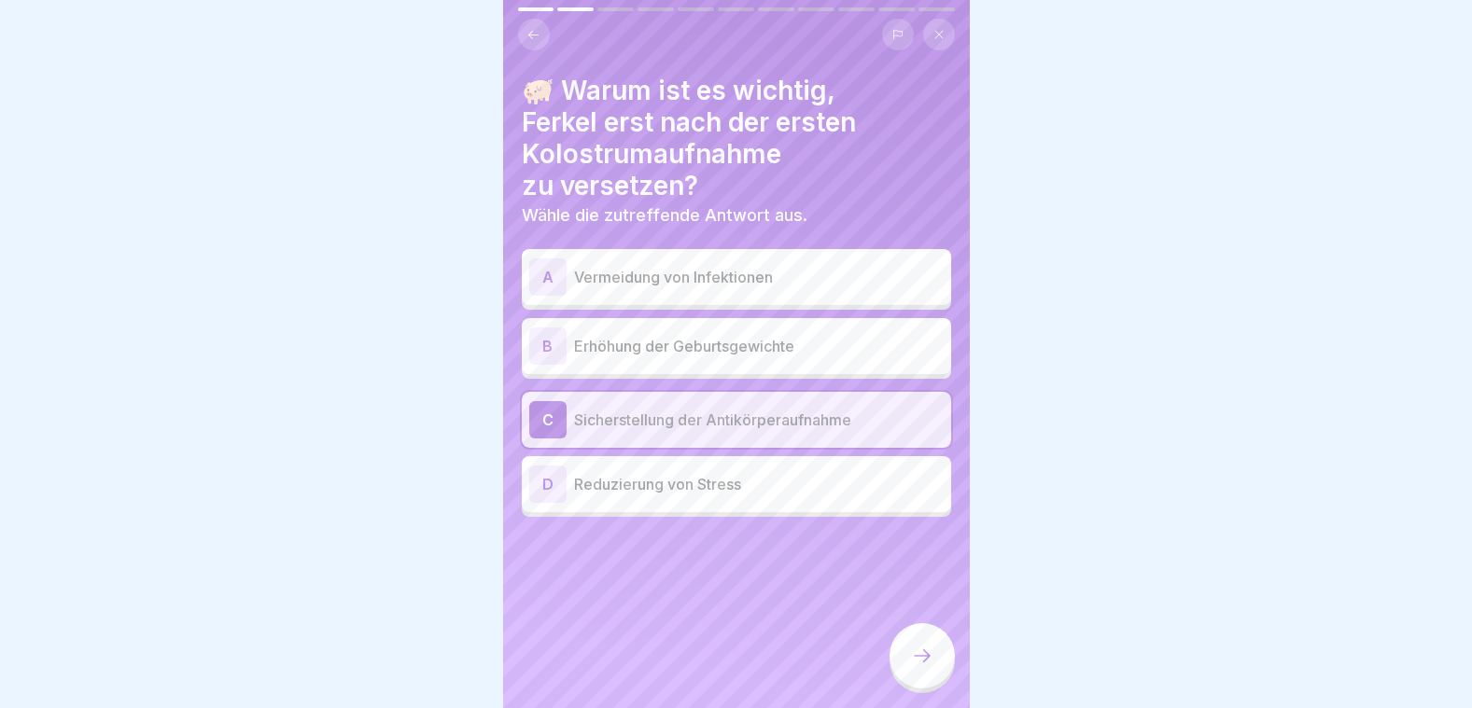
click at [922, 651] on icon at bounding box center [922, 656] width 22 height 22
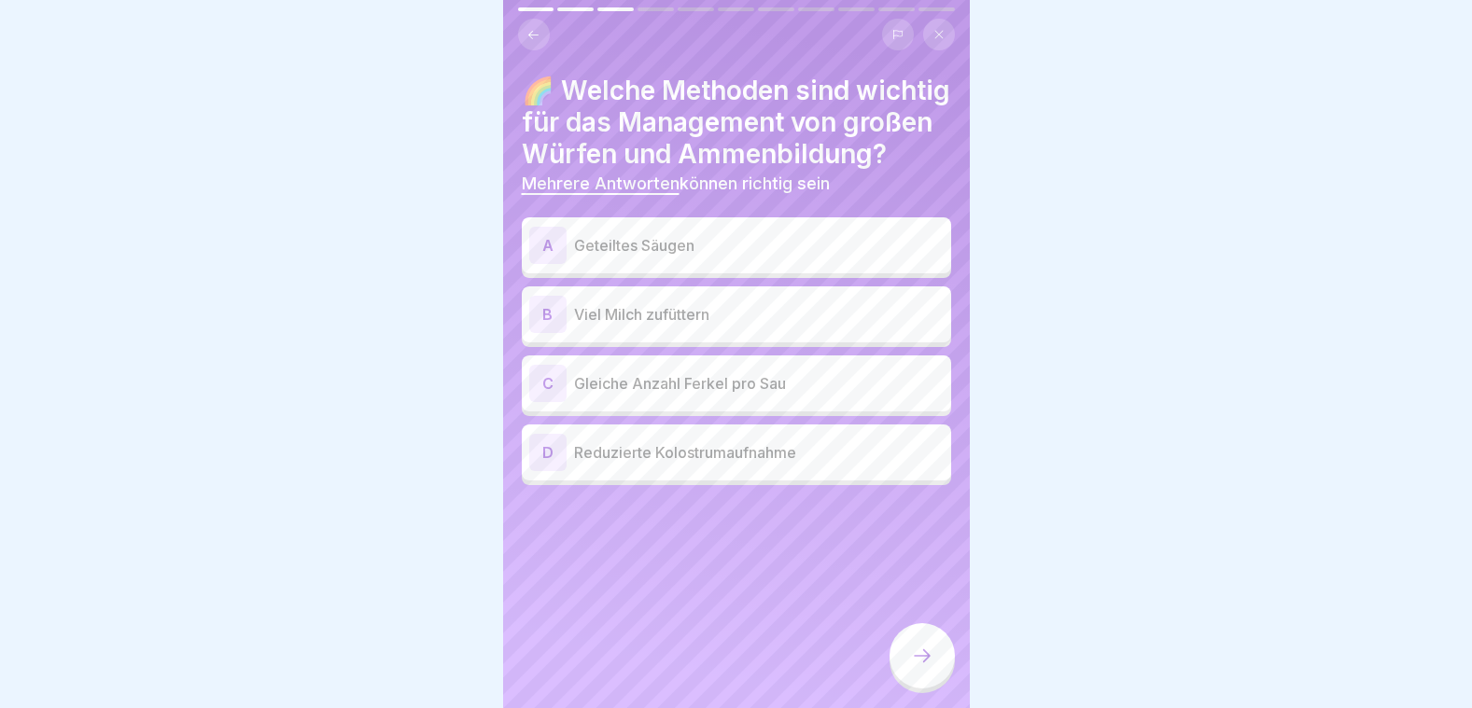
click at [652, 326] on p "Viel Milch zufüttern" at bounding box center [759, 314] width 370 height 22
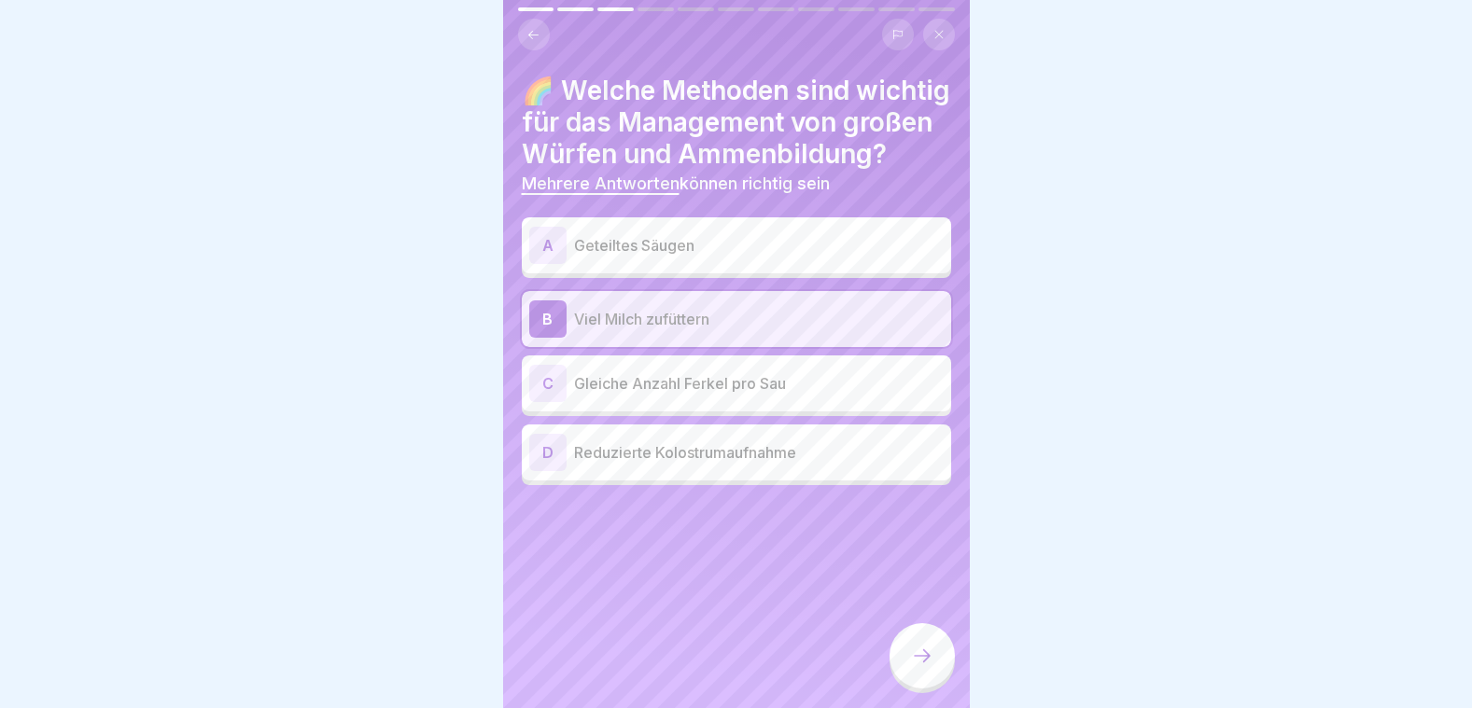
click at [665, 395] on p "Gleiche Anzahl Ferkel pro Sau" at bounding box center [759, 383] width 370 height 22
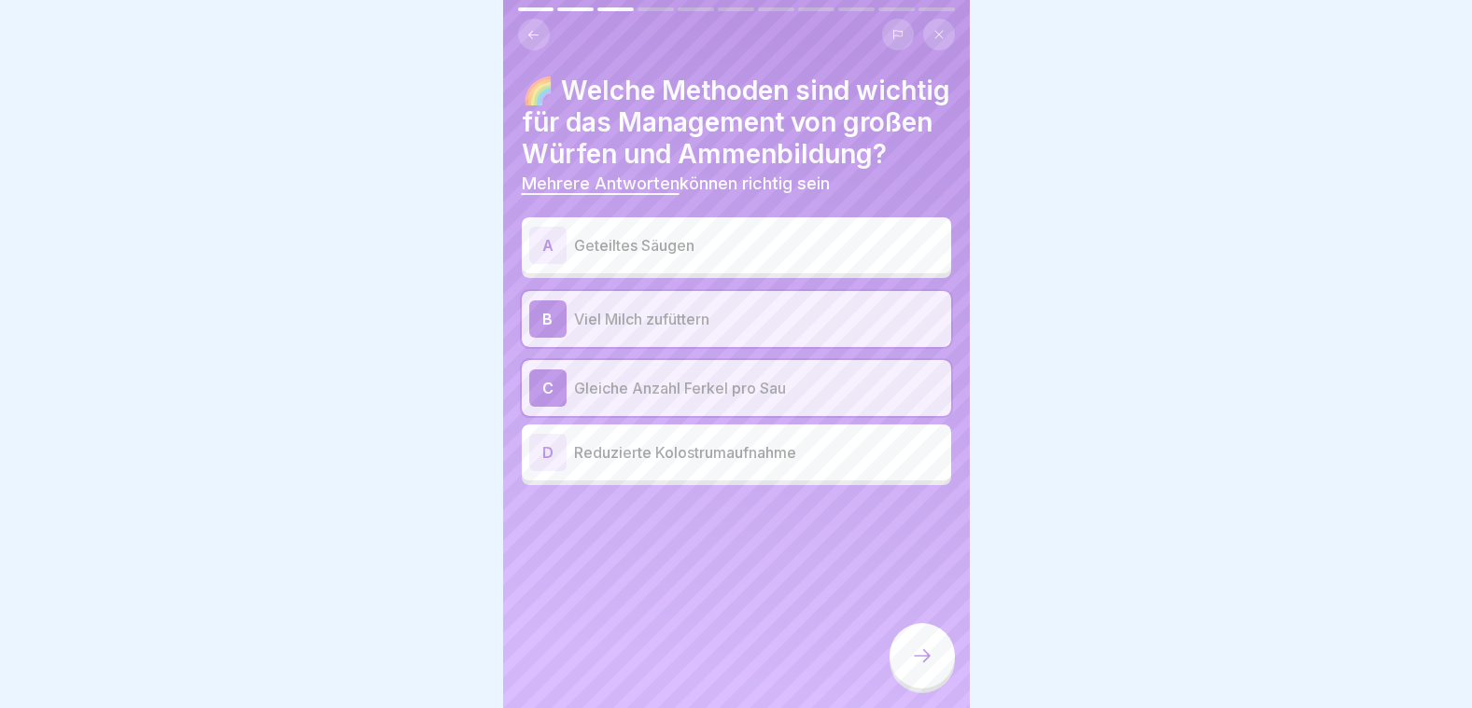
click at [635, 255] on p "Geteiltes Säugen" at bounding box center [759, 245] width 370 height 22
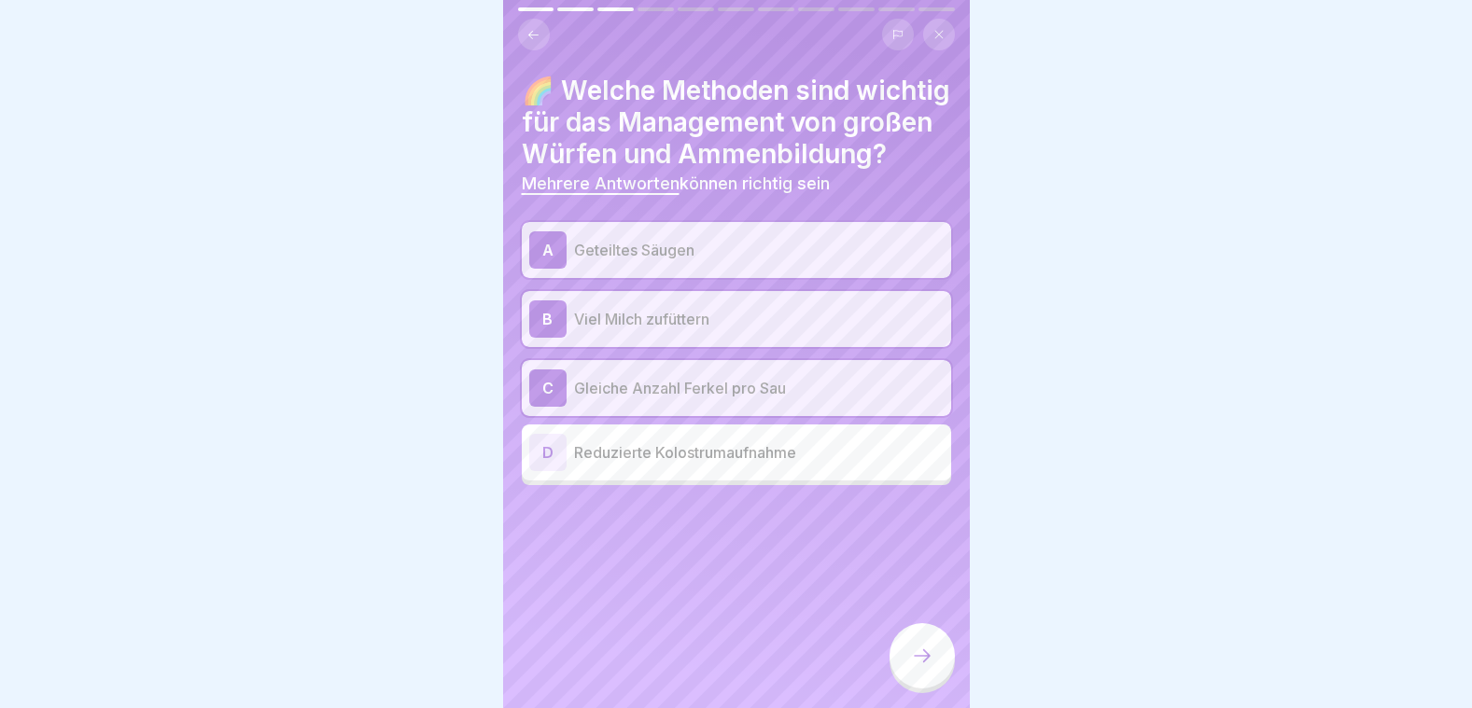
click at [932, 667] on div at bounding box center [921, 655] width 65 height 65
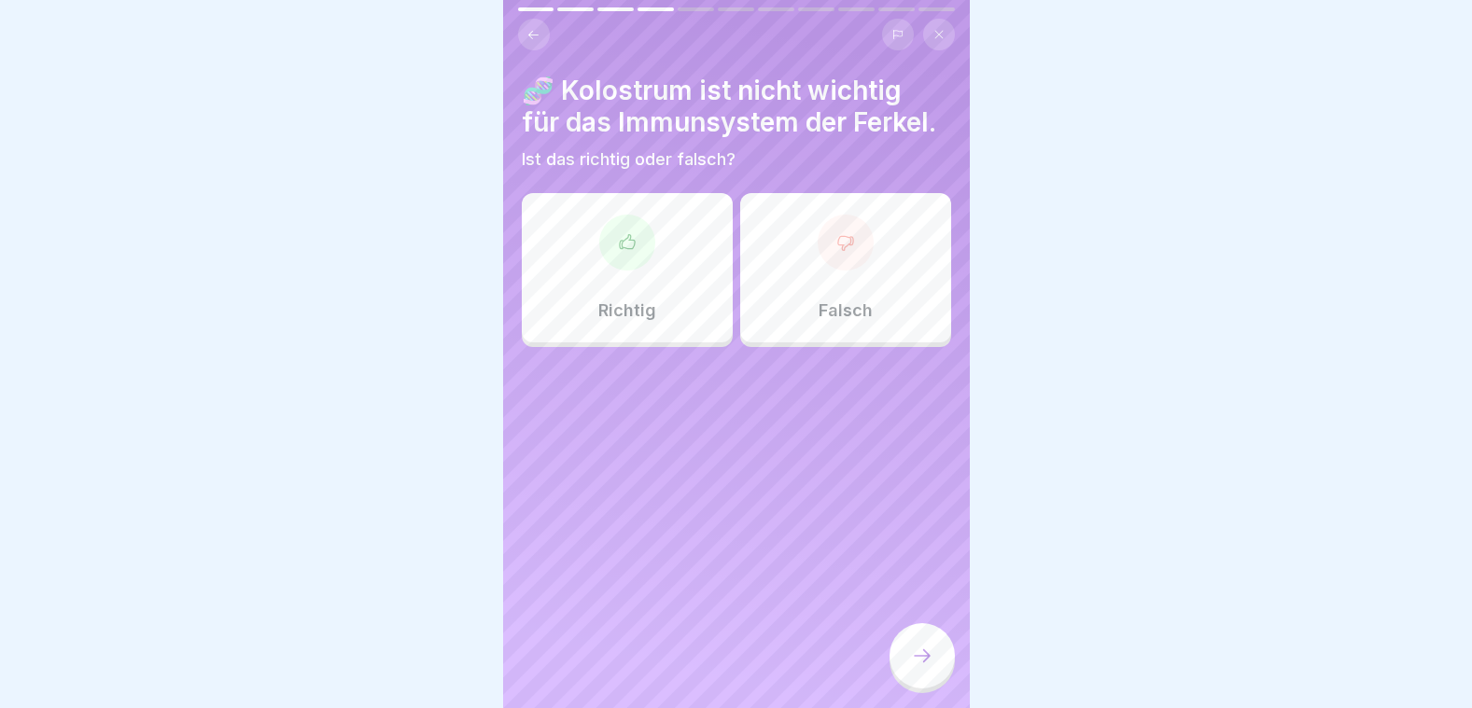
click at [837, 236] on icon at bounding box center [844, 243] width 15 height 14
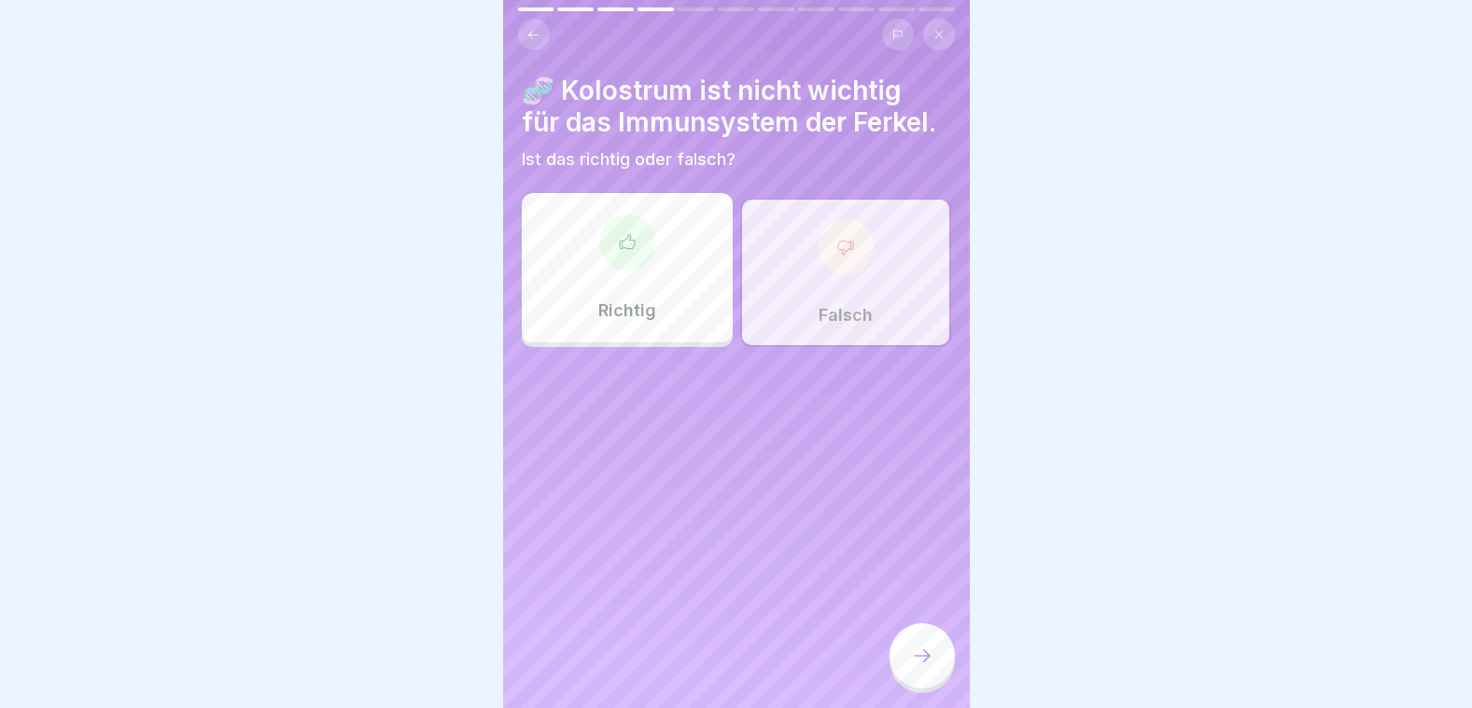
click at [903, 668] on div at bounding box center [921, 655] width 65 height 65
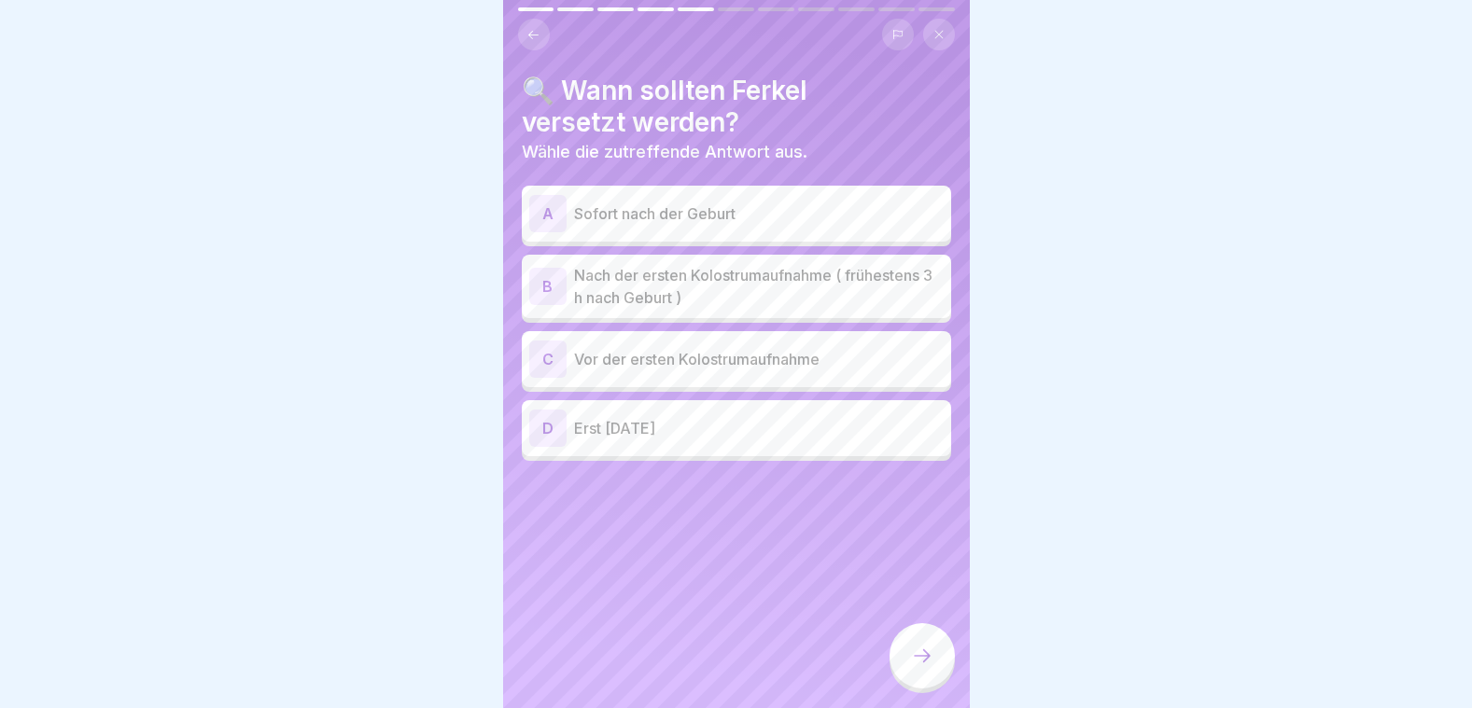
click at [693, 267] on p "Nach der ersten Kolostrumaufnahme ( frühestens 3 h nach Geburt )" at bounding box center [759, 286] width 370 height 45
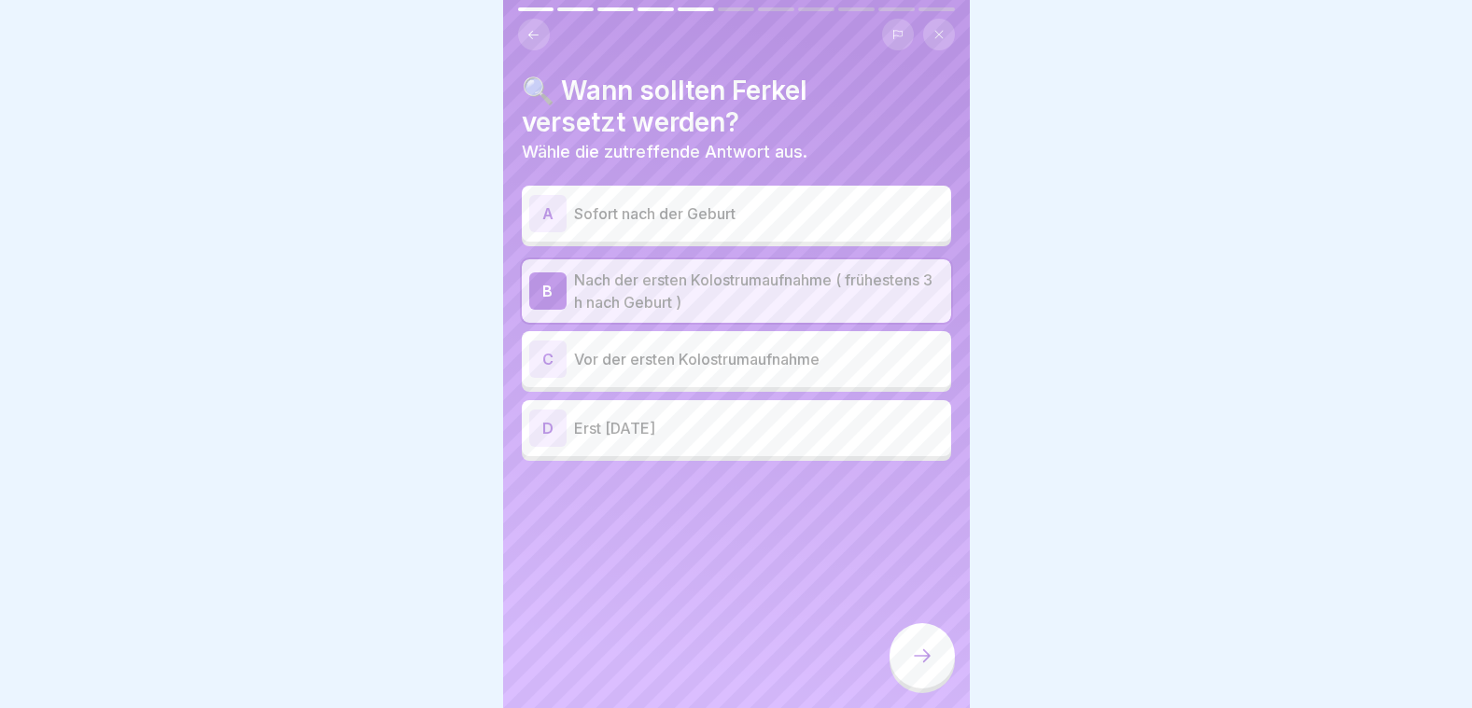
click at [913, 645] on div at bounding box center [921, 655] width 65 height 65
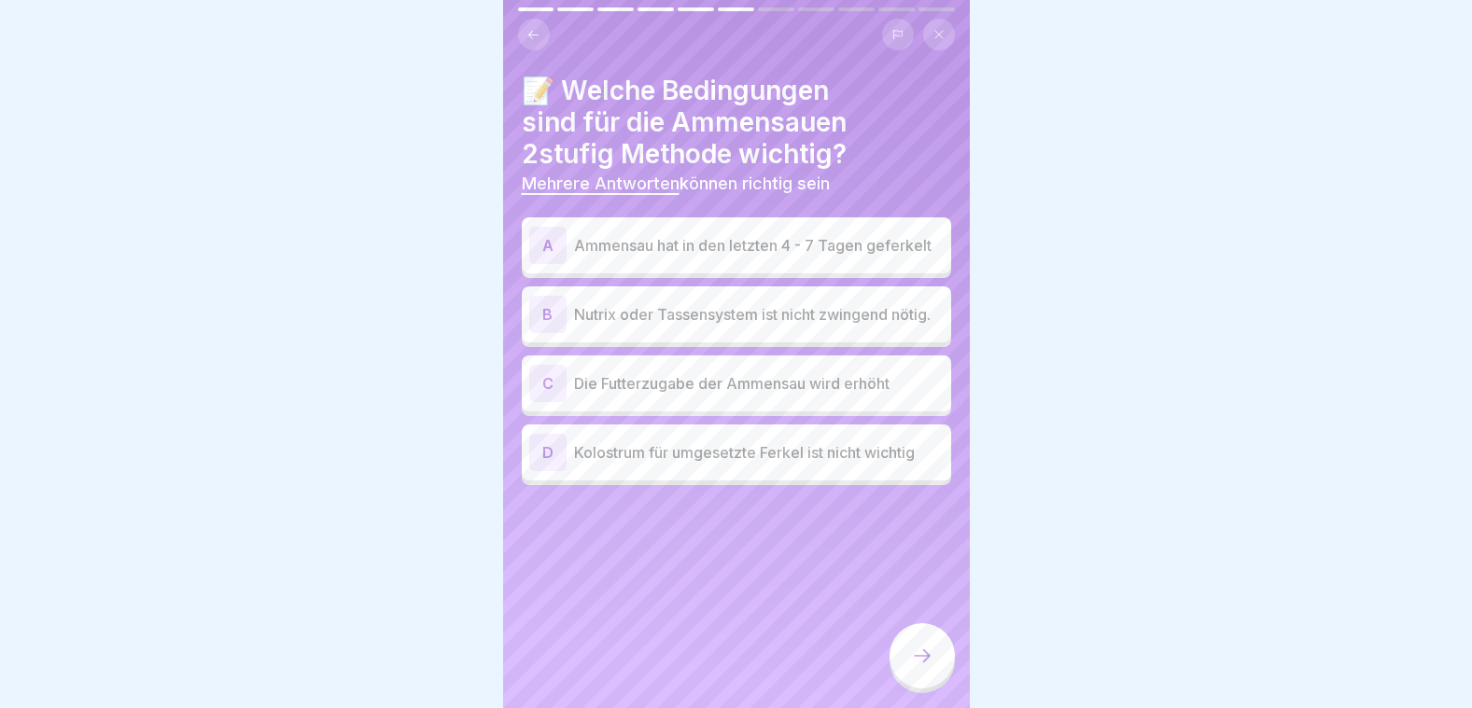
click at [704, 251] on p "Ammensau hat in den letzten 4 - 7 Tagen geferkelt" at bounding box center [759, 245] width 370 height 22
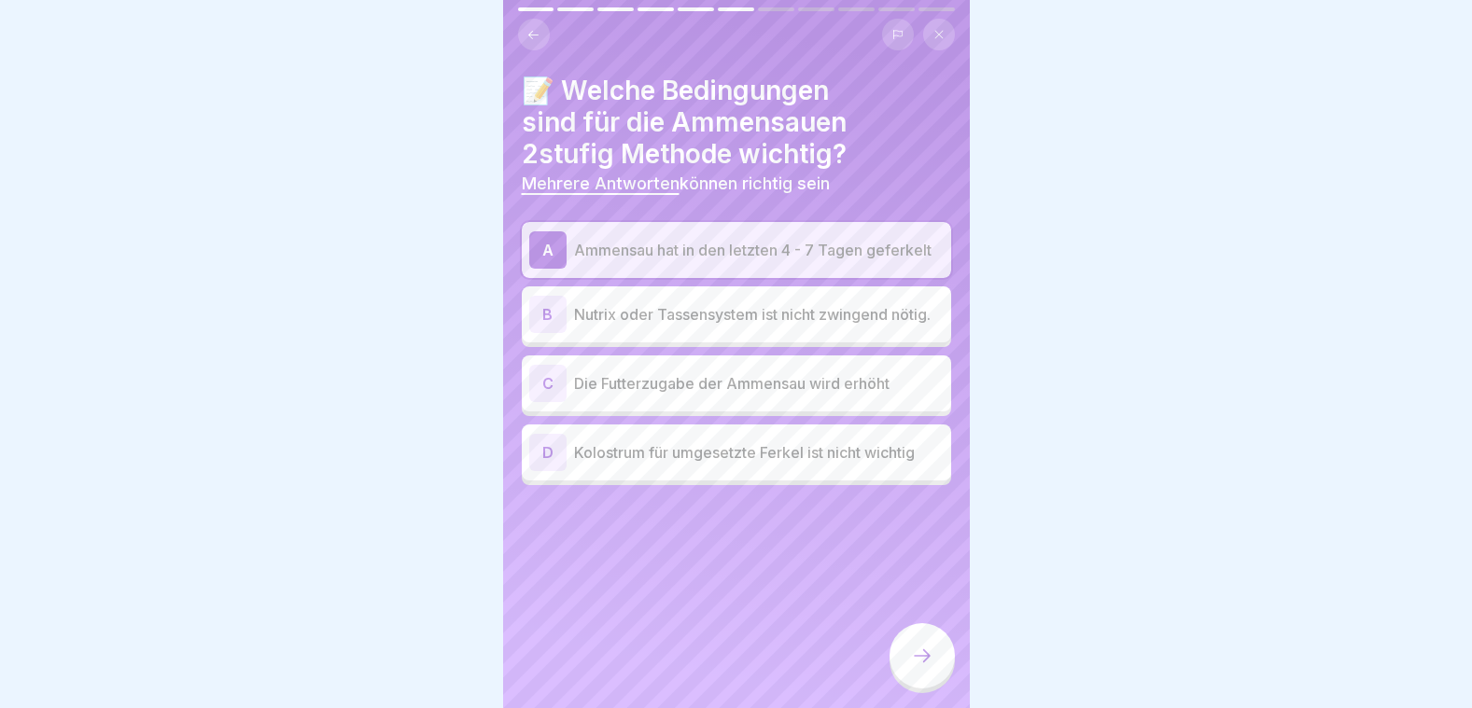
click at [678, 393] on p "Die Futterzugabe der Ammensau wird erhöht" at bounding box center [759, 383] width 370 height 22
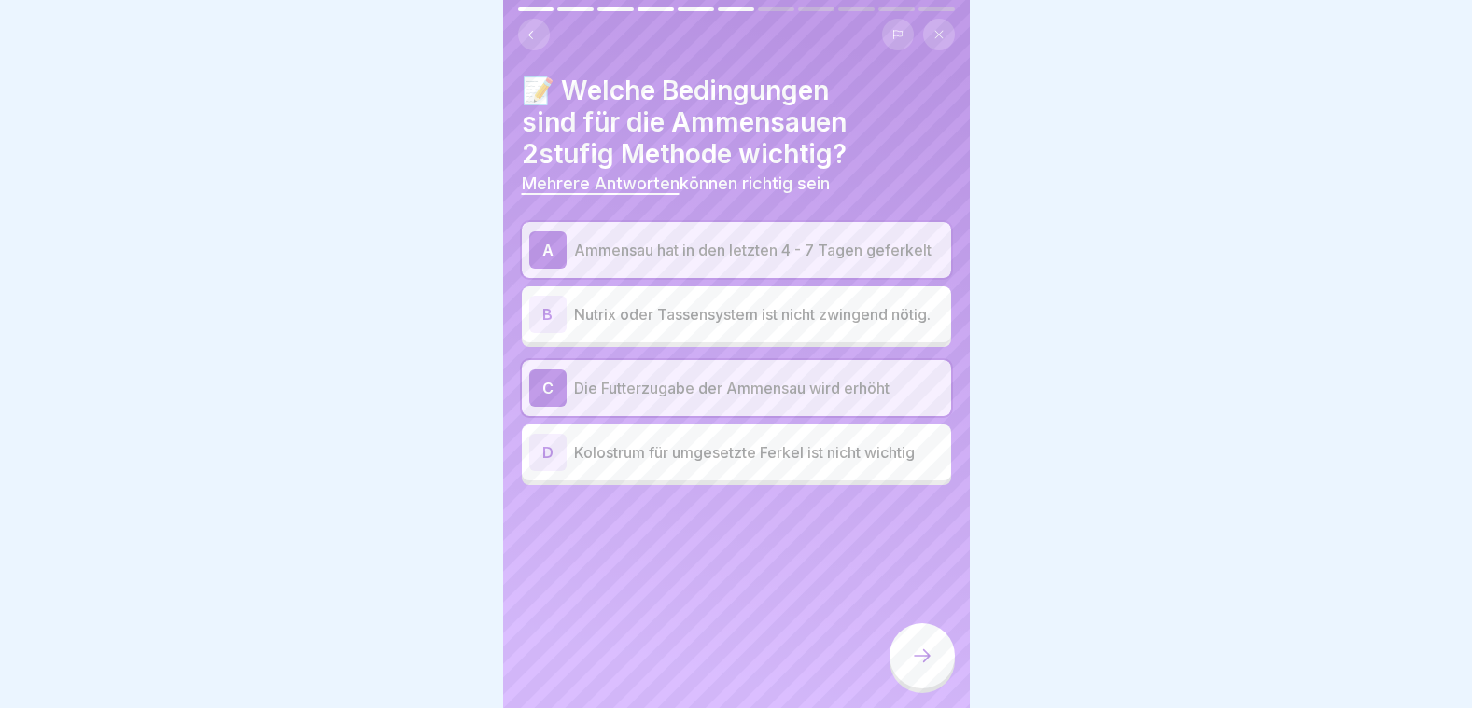
click at [932, 642] on div at bounding box center [921, 655] width 65 height 65
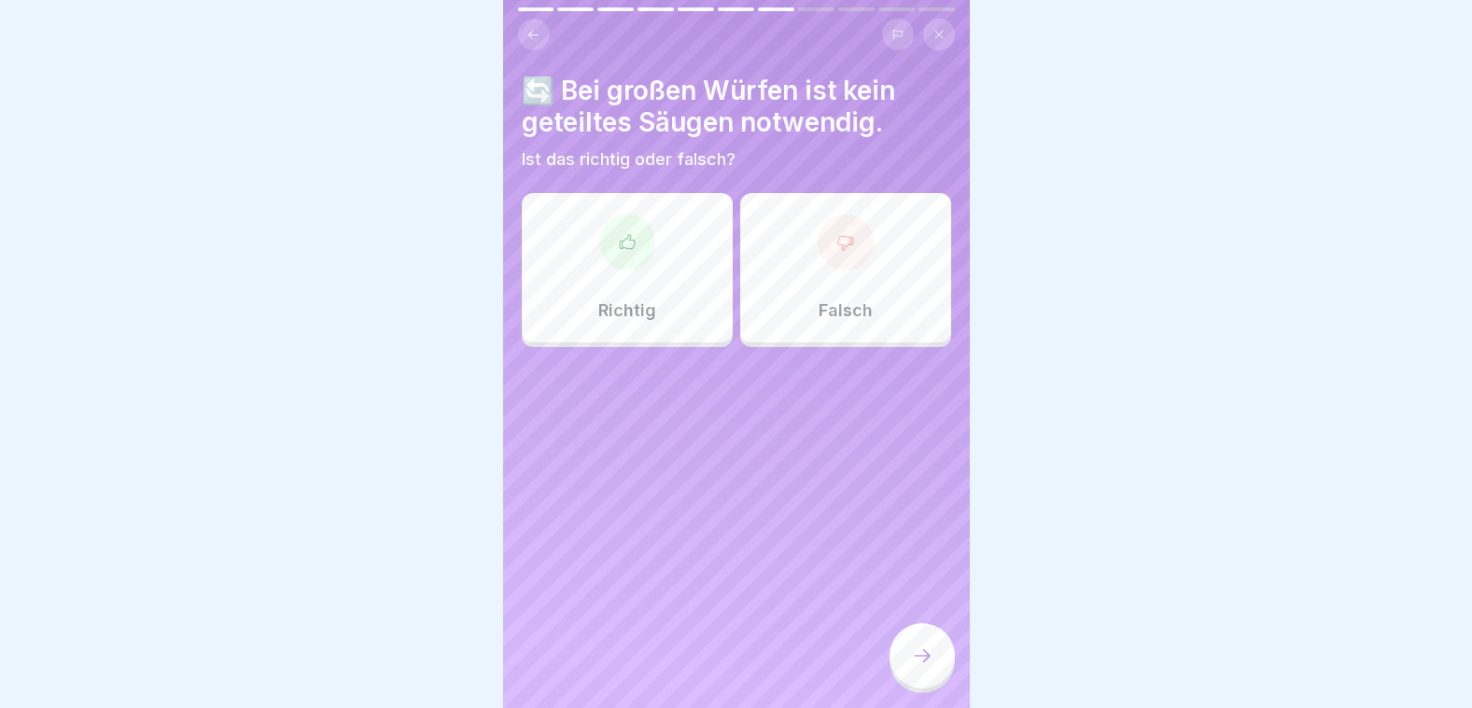
click at [819, 301] on p "Falsch" at bounding box center [846, 311] width 54 height 21
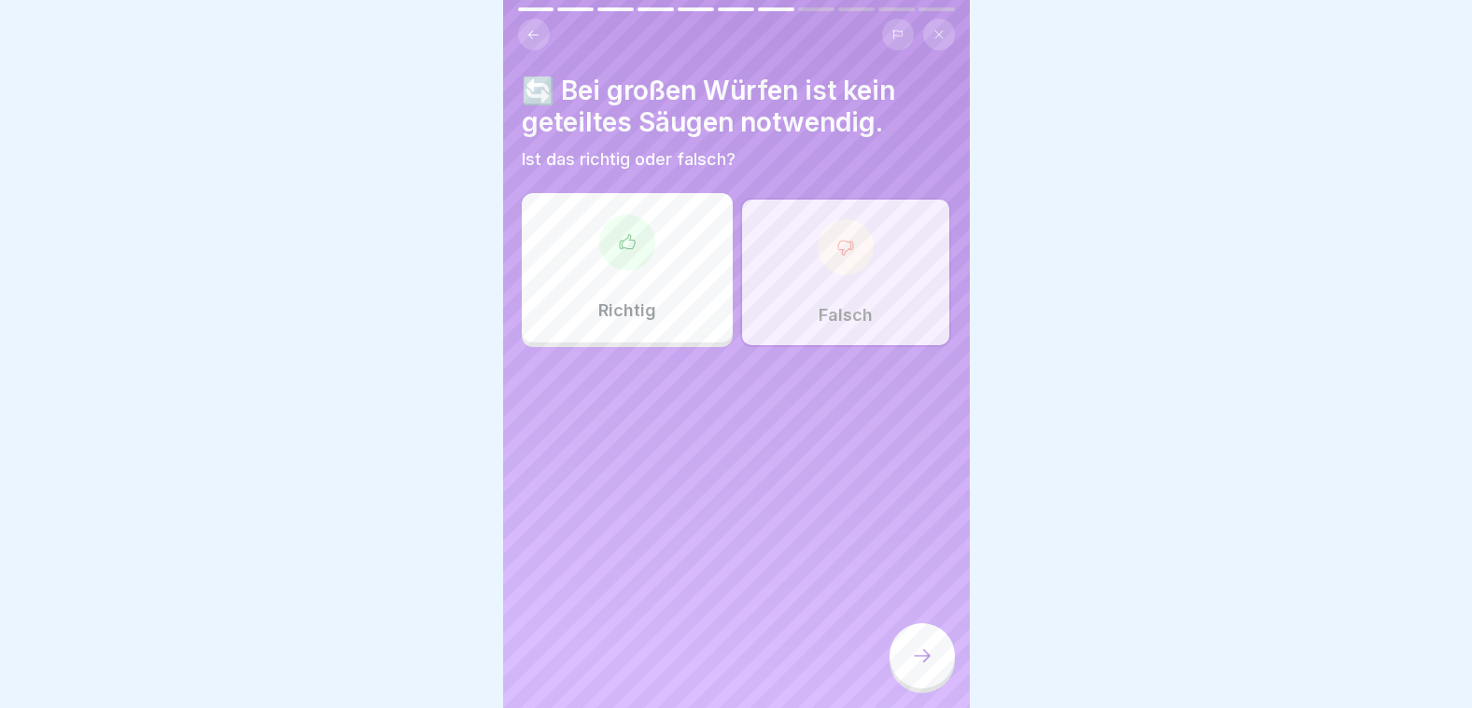
click at [920, 649] on icon at bounding box center [922, 656] width 22 height 22
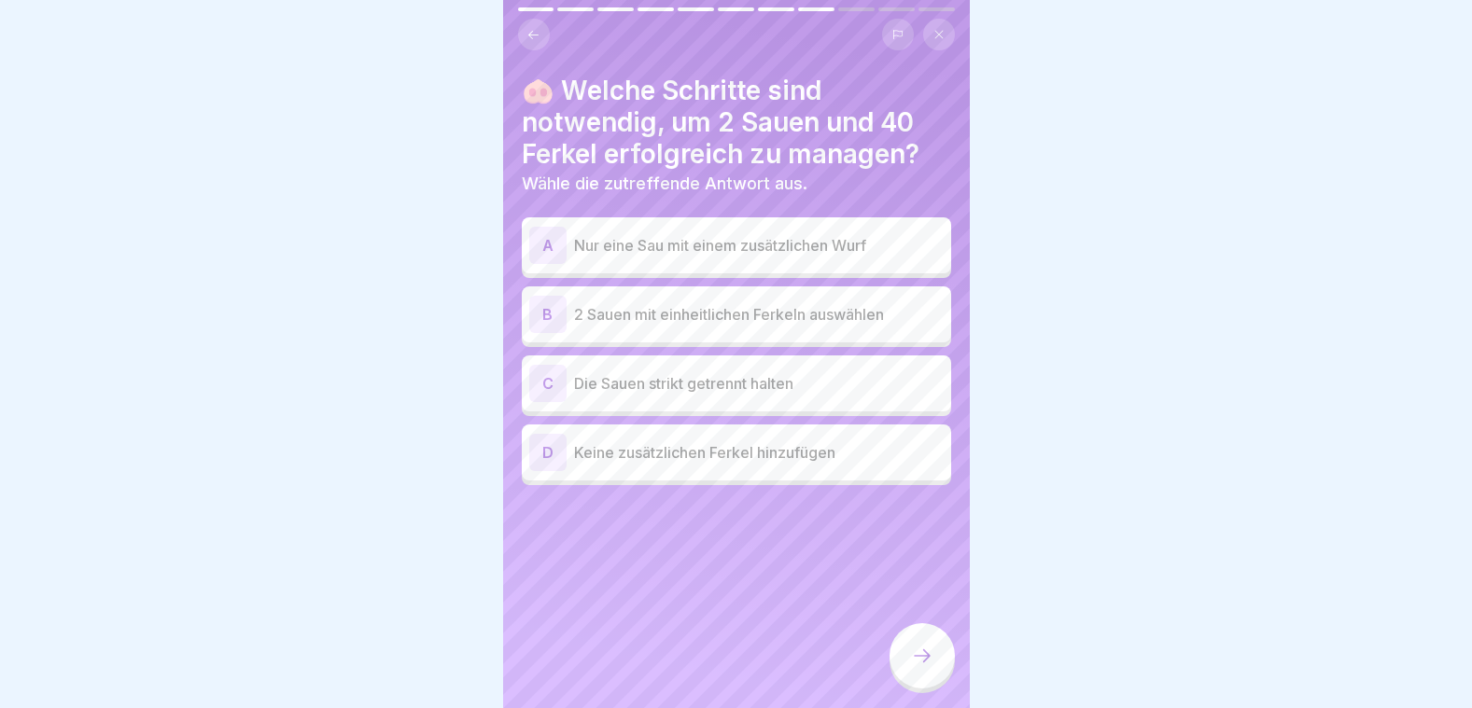
click at [764, 309] on p "2 Sauen mit einheitlichen Ferkeln auswählen" at bounding box center [759, 314] width 370 height 22
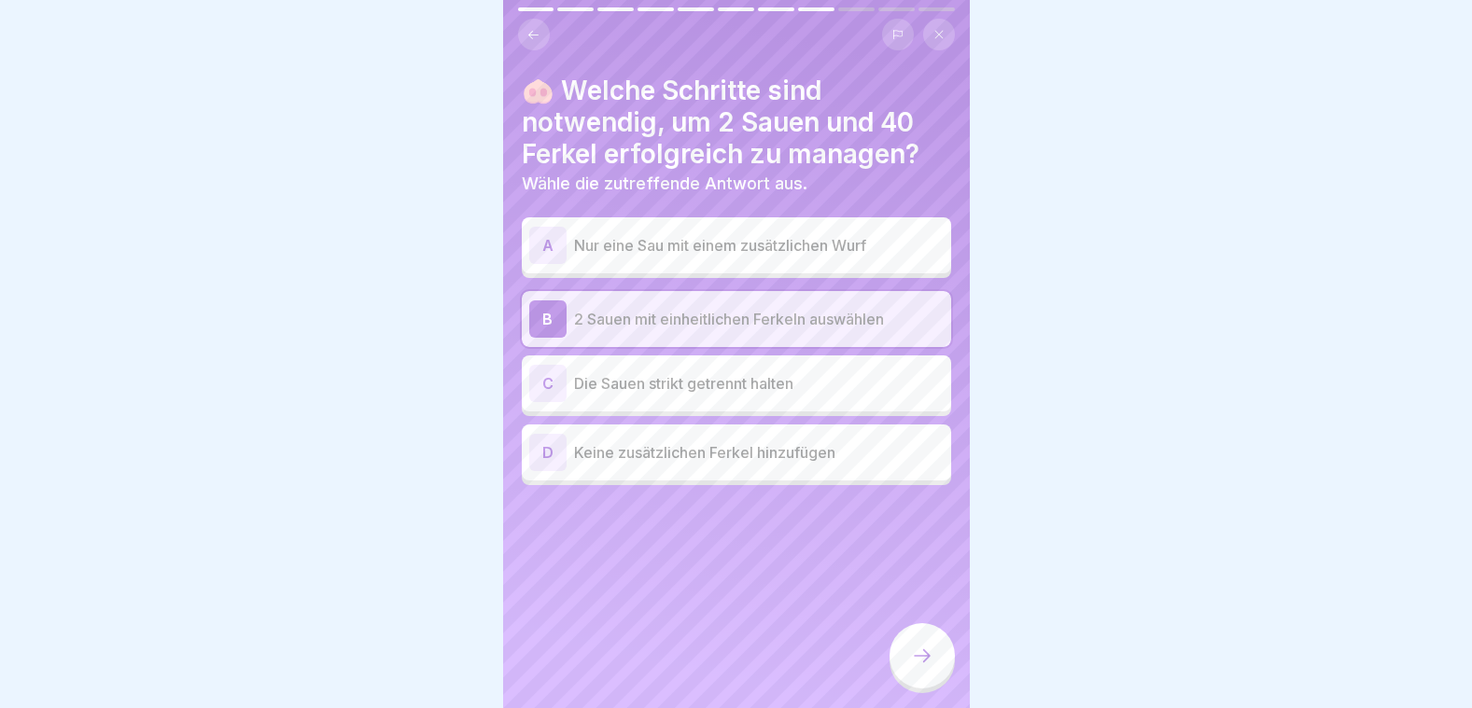
click at [922, 657] on icon at bounding box center [922, 656] width 22 height 22
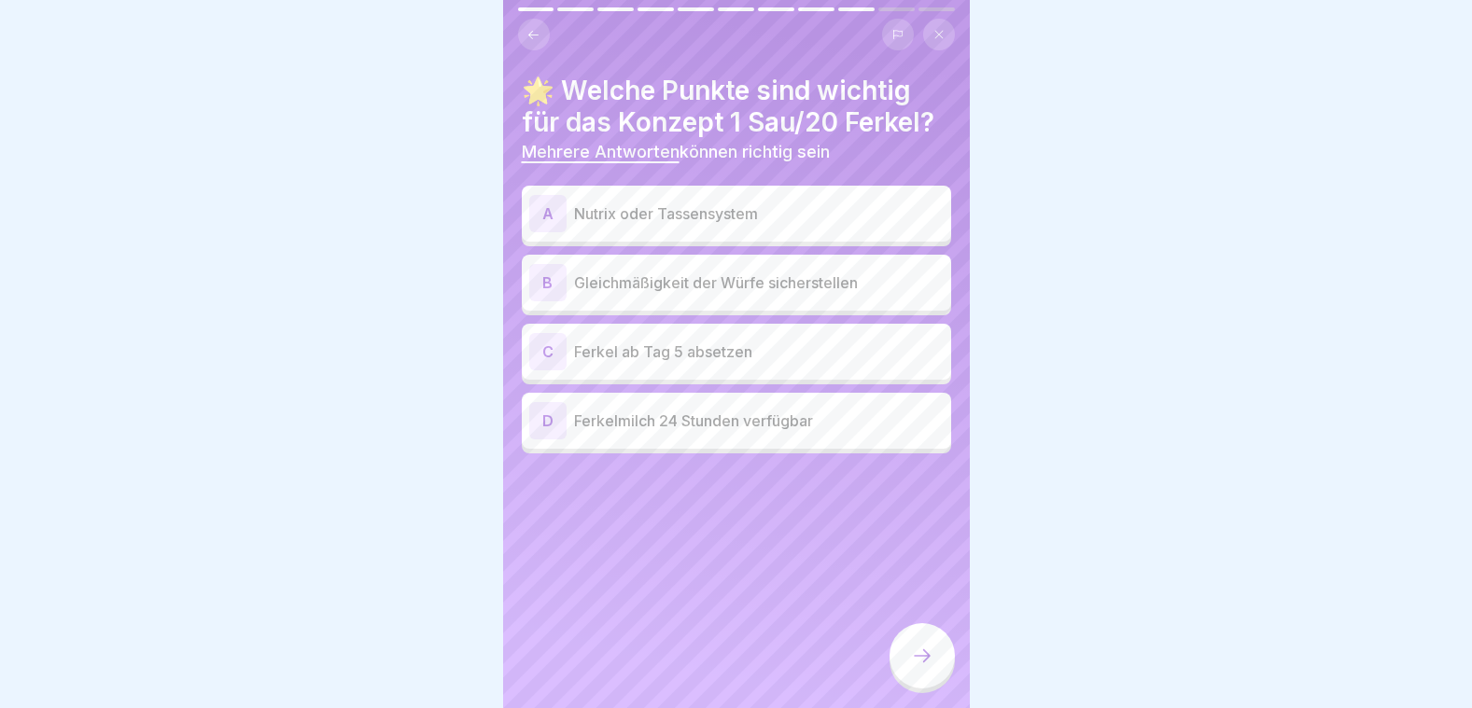
click at [659, 204] on p "Nutrix oder Tassensystem" at bounding box center [759, 214] width 370 height 22
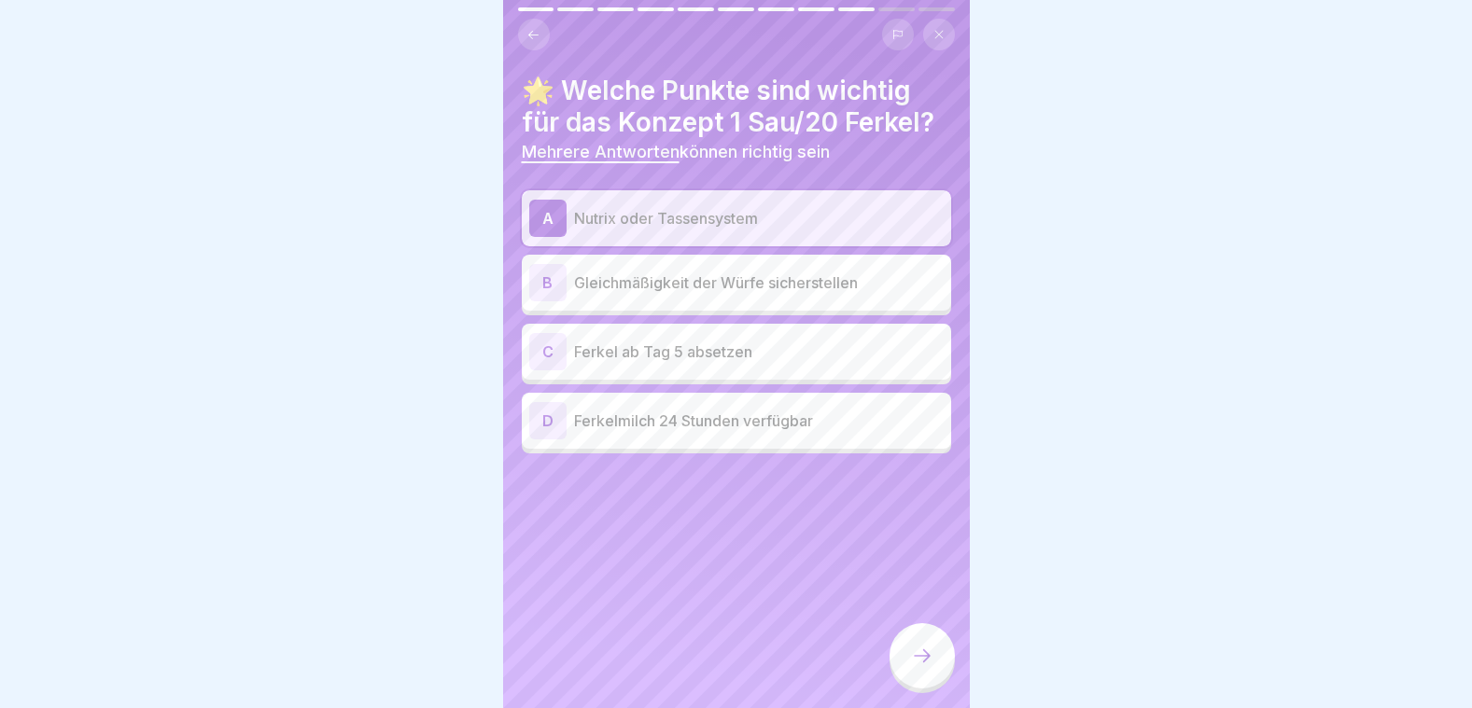
click at [662, 275] on p "Gleichmäßigkeit der Würfe sicherstellen" at bounding box center [759, 283] width 370 height 22
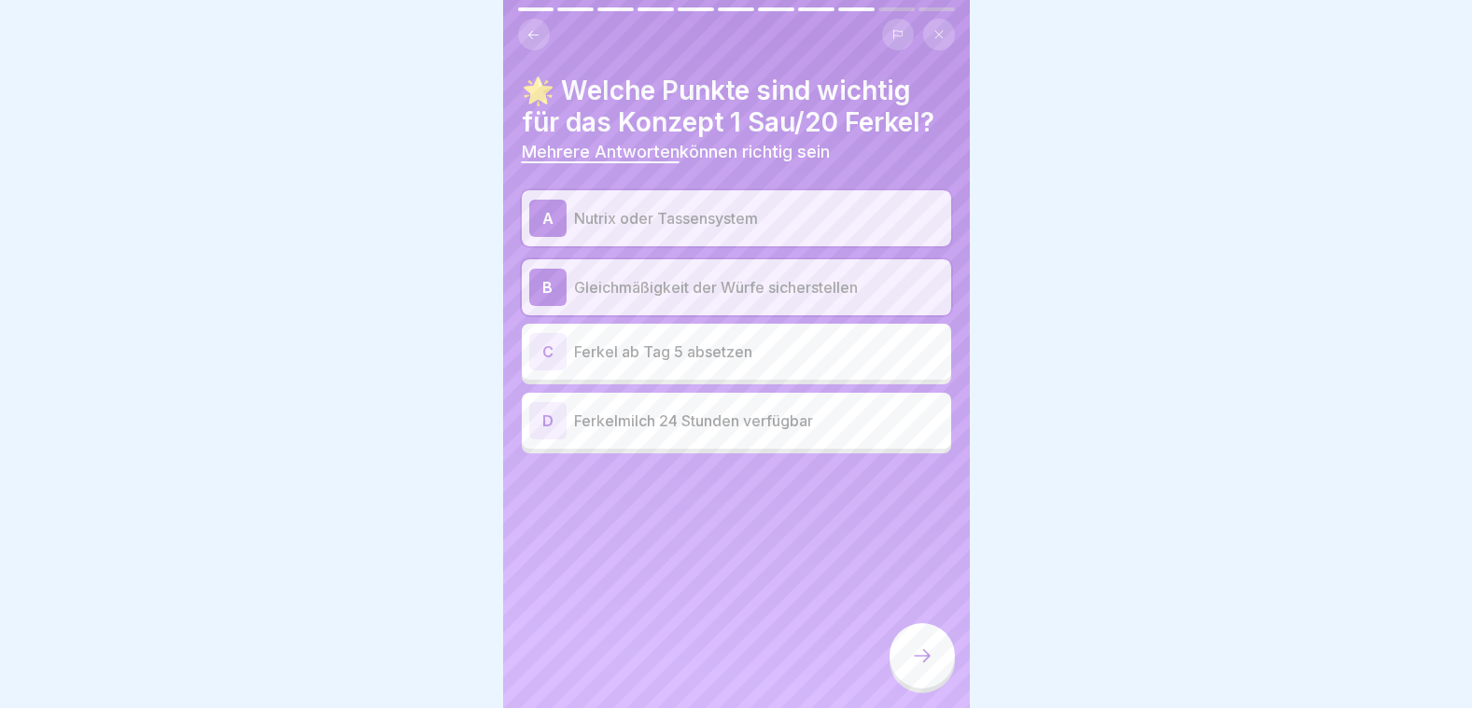
click at [711, 410] on p "Ferkelmilch 24 Stunden verfügbar" at bounding box center [759, 421] width 370 height 22
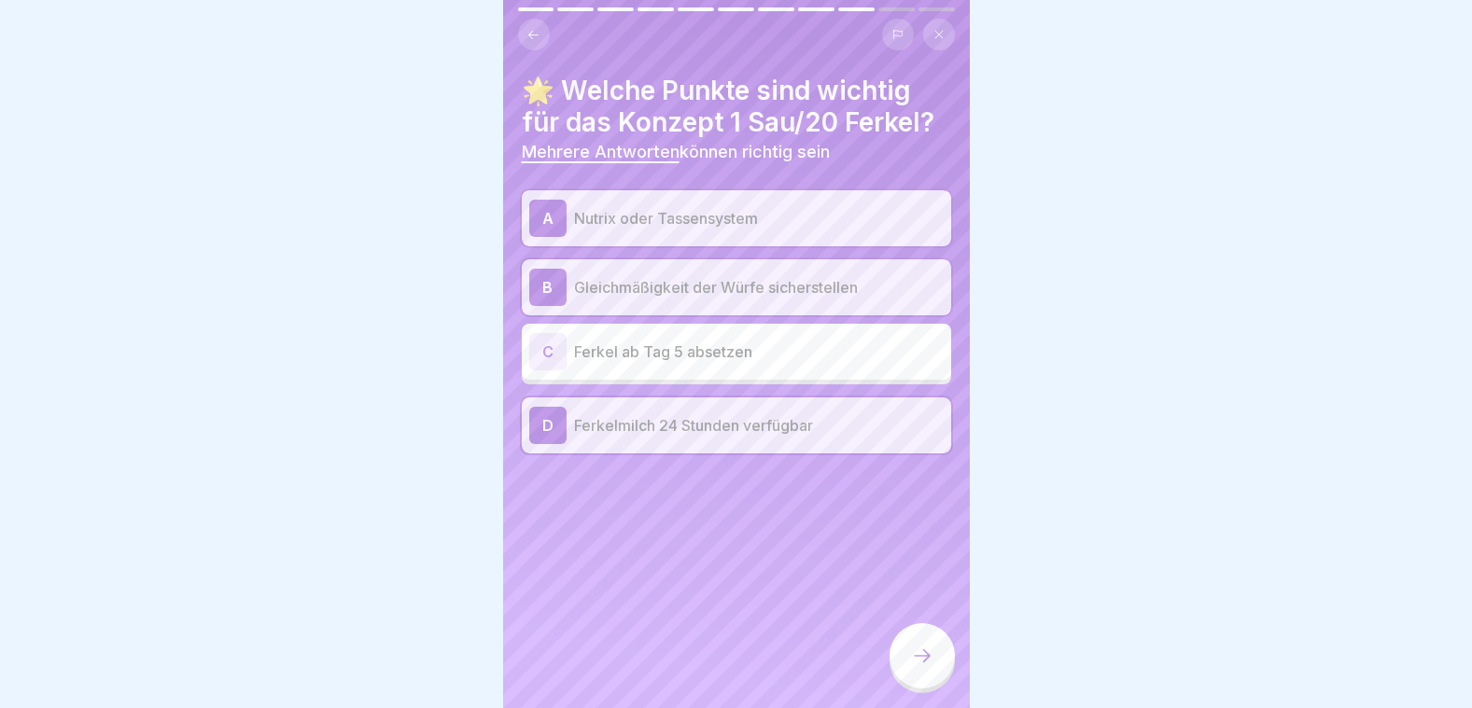
click at [912, 658] on icon at bounding box center [922, 656] width 22 height 22
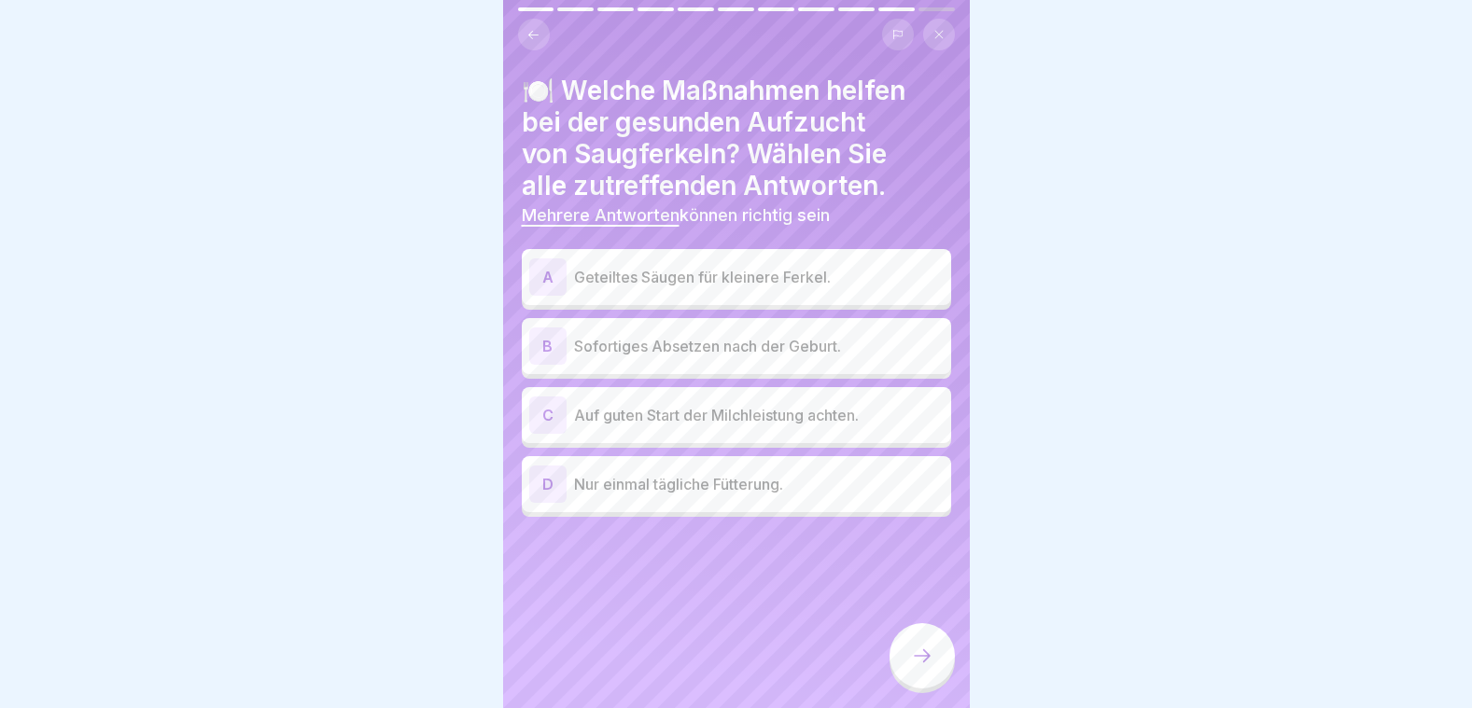
click at [696, 406] on p "Auf guten Start der Milchleistung achten." at bounding box center [759, 415] width 370 height 22
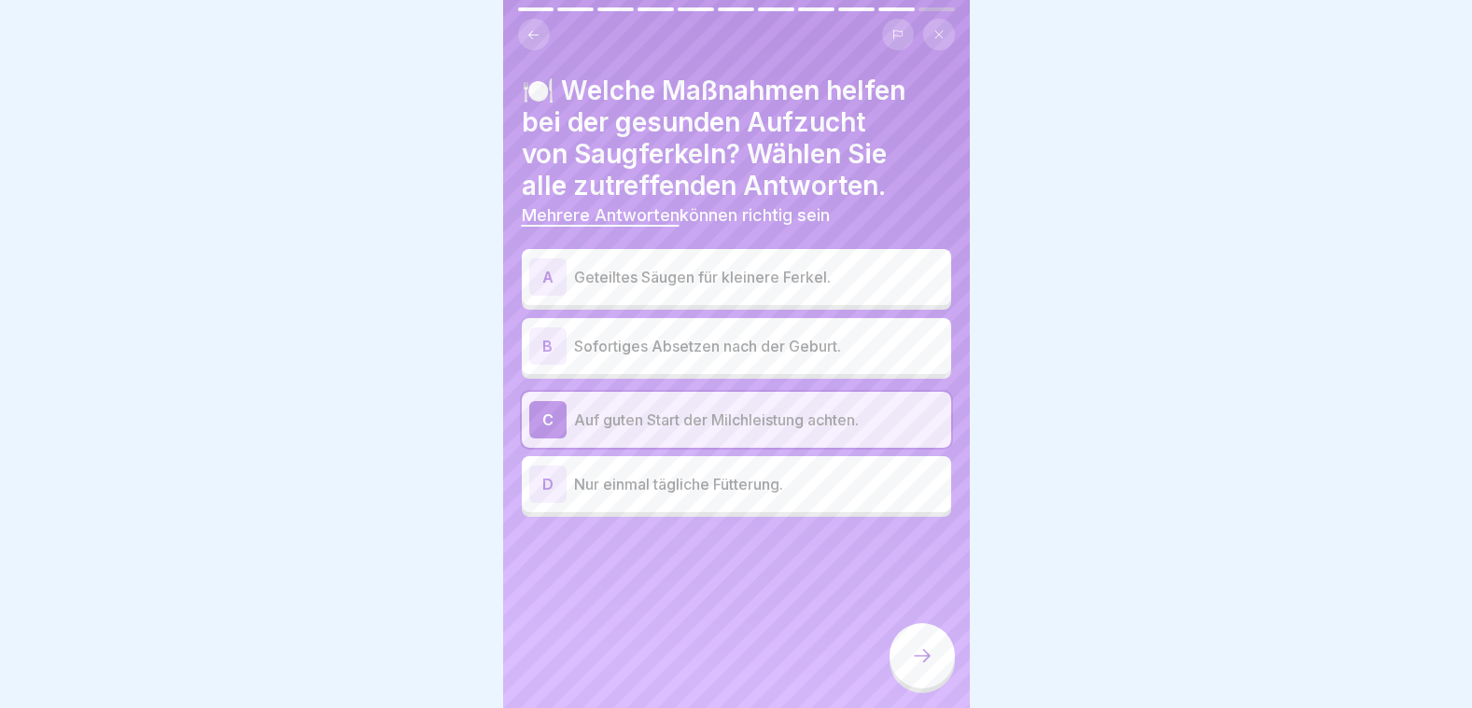
click at [669, 273] on p "Geteiltes Säugen für kleinere Ferkel." at bounding box center [759, 277] width 370 height 22
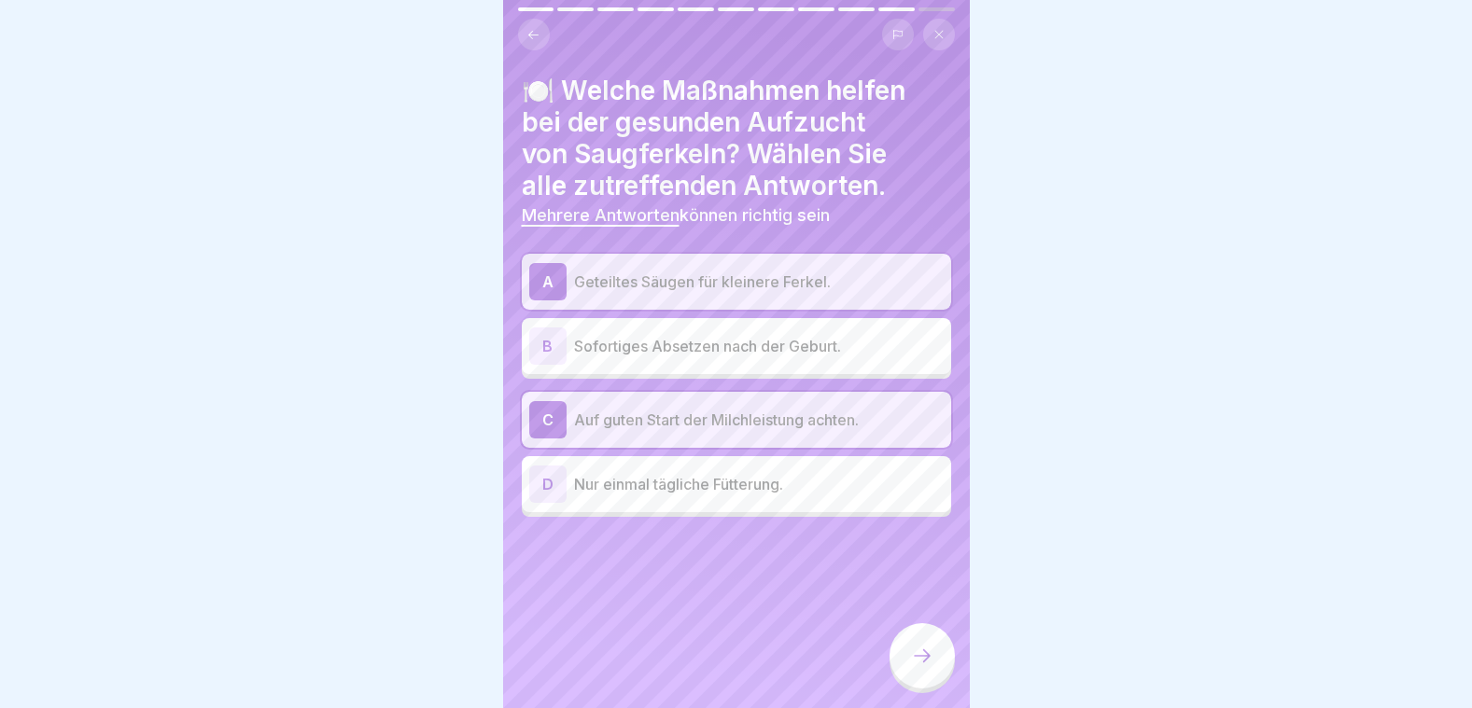
click at [909, 643] on div at bounding box center [921, 655] width 65 height 65
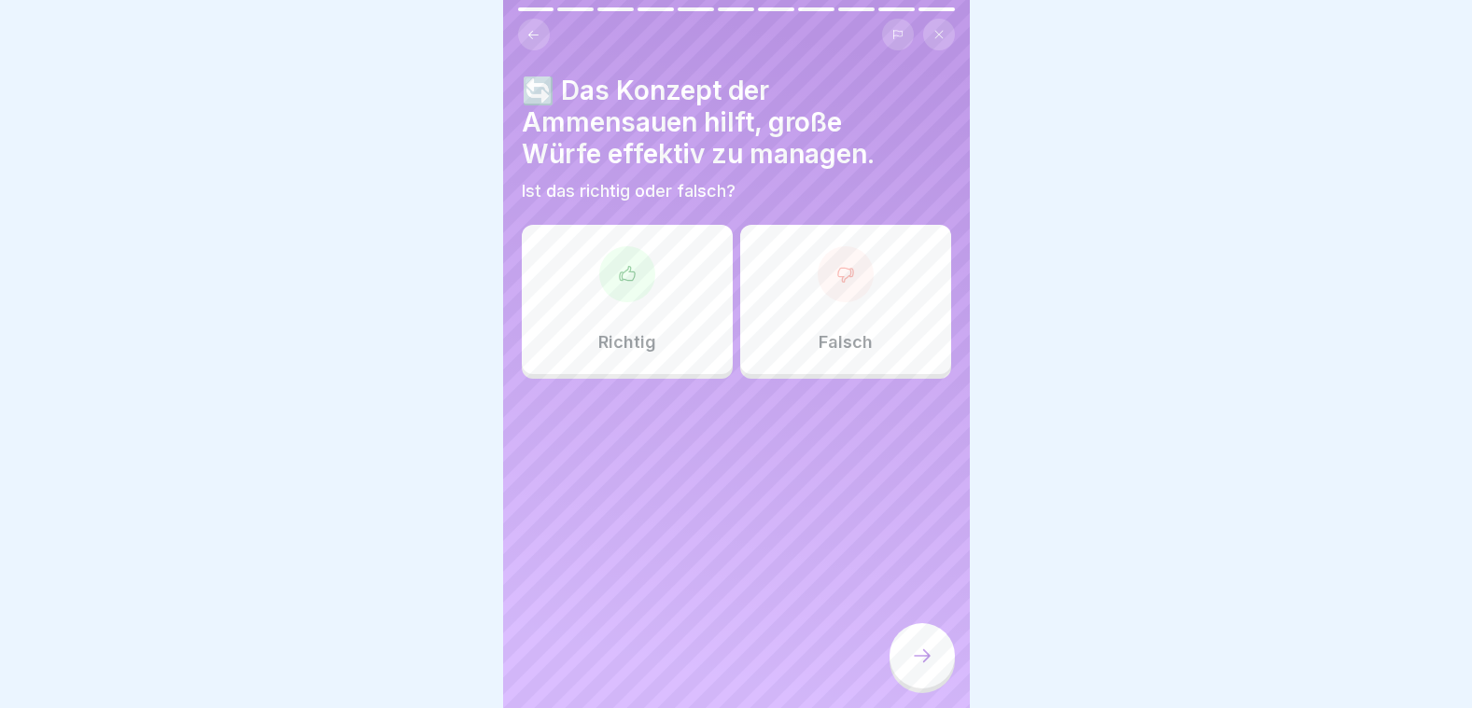
click at [637, 273] on div at bounding box center [627, 274] width 56 height 56
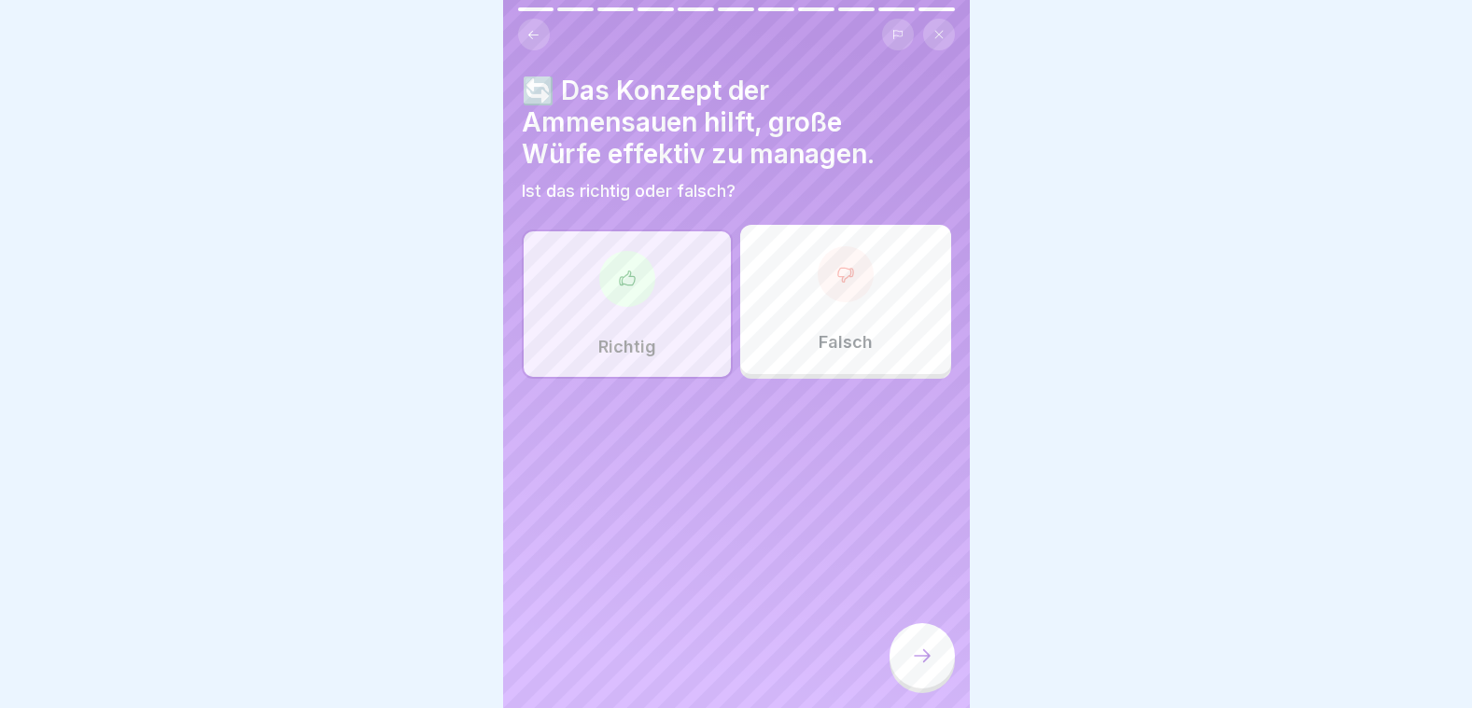
click at [921, 666] on div at bounding box center [921, 655] width 65 height 65
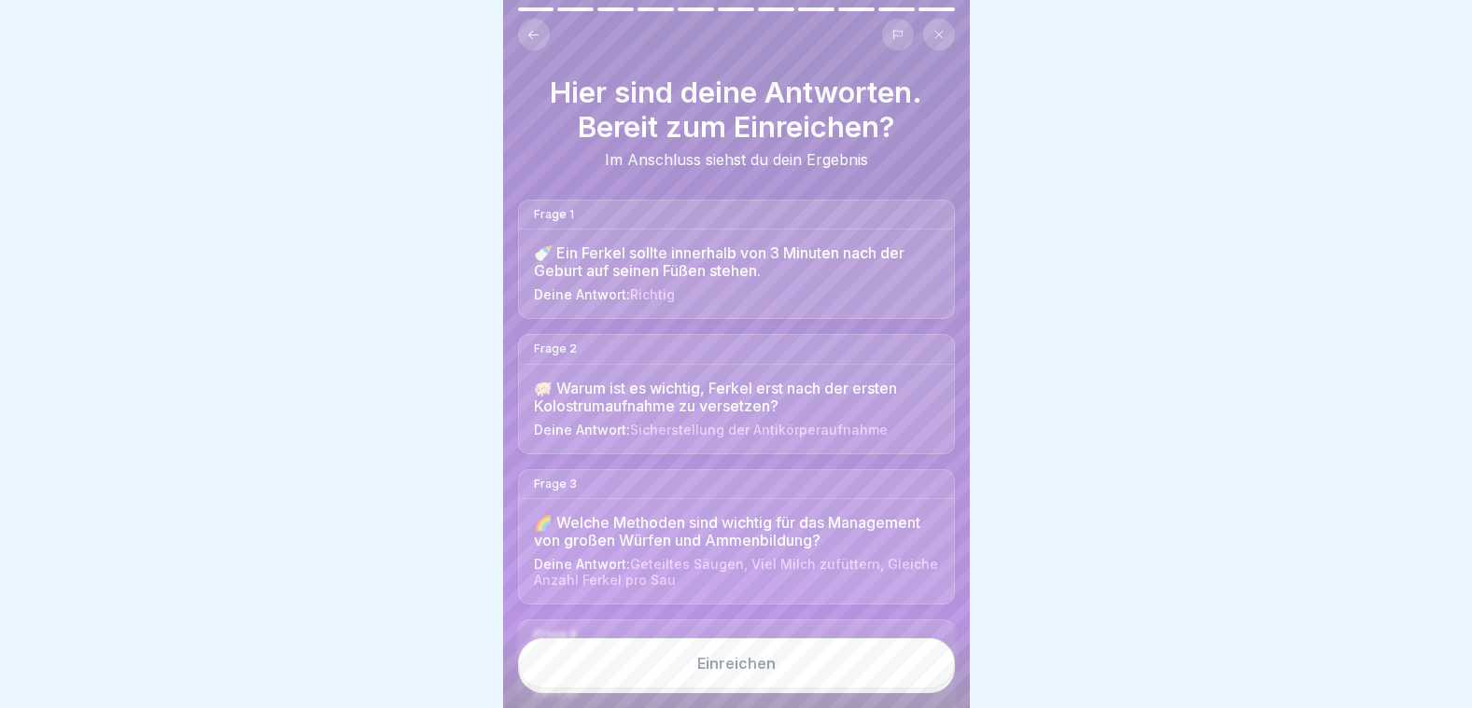
click at [746, 662] on div "Einreichen" at bounding box center [736, 663] width 78 height 17
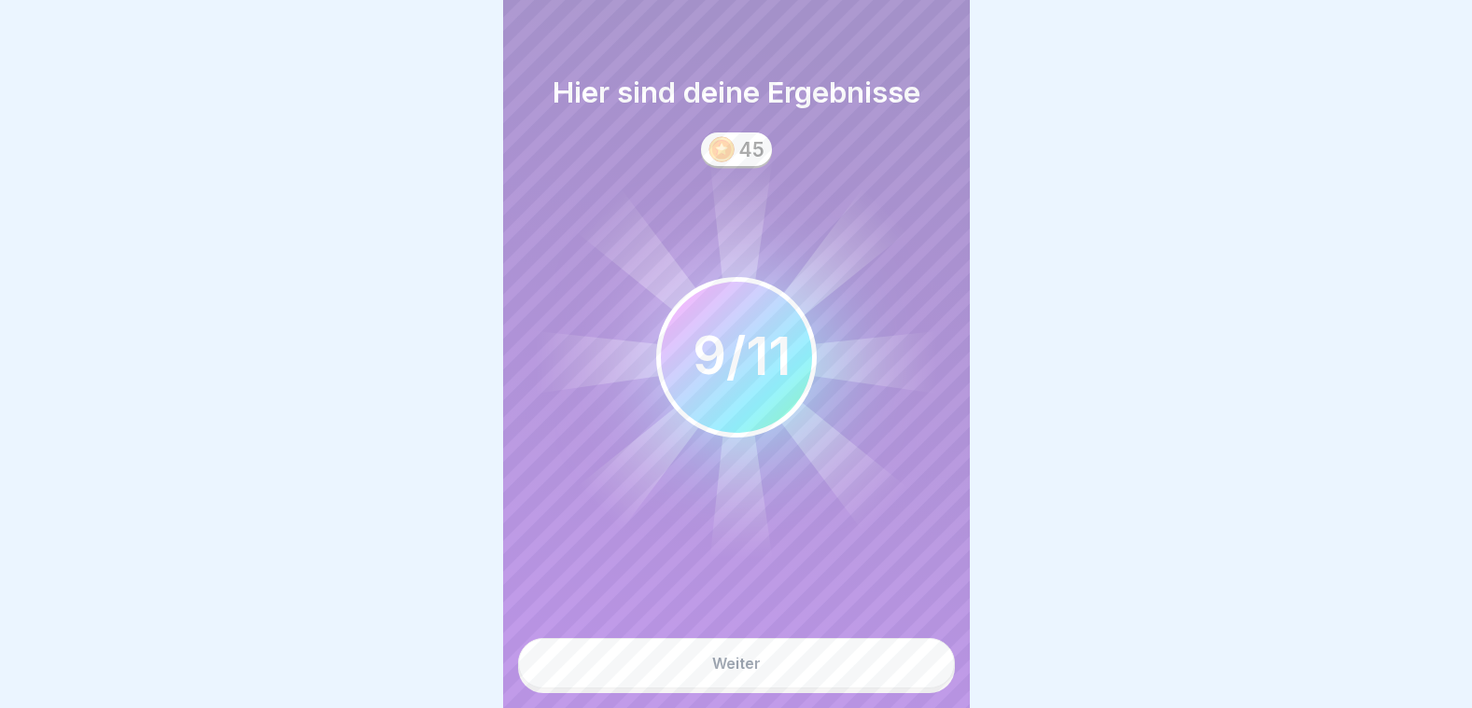
click at [748, 665] on div "Weiter" at bounding box center [736, 663] width 49 height 17
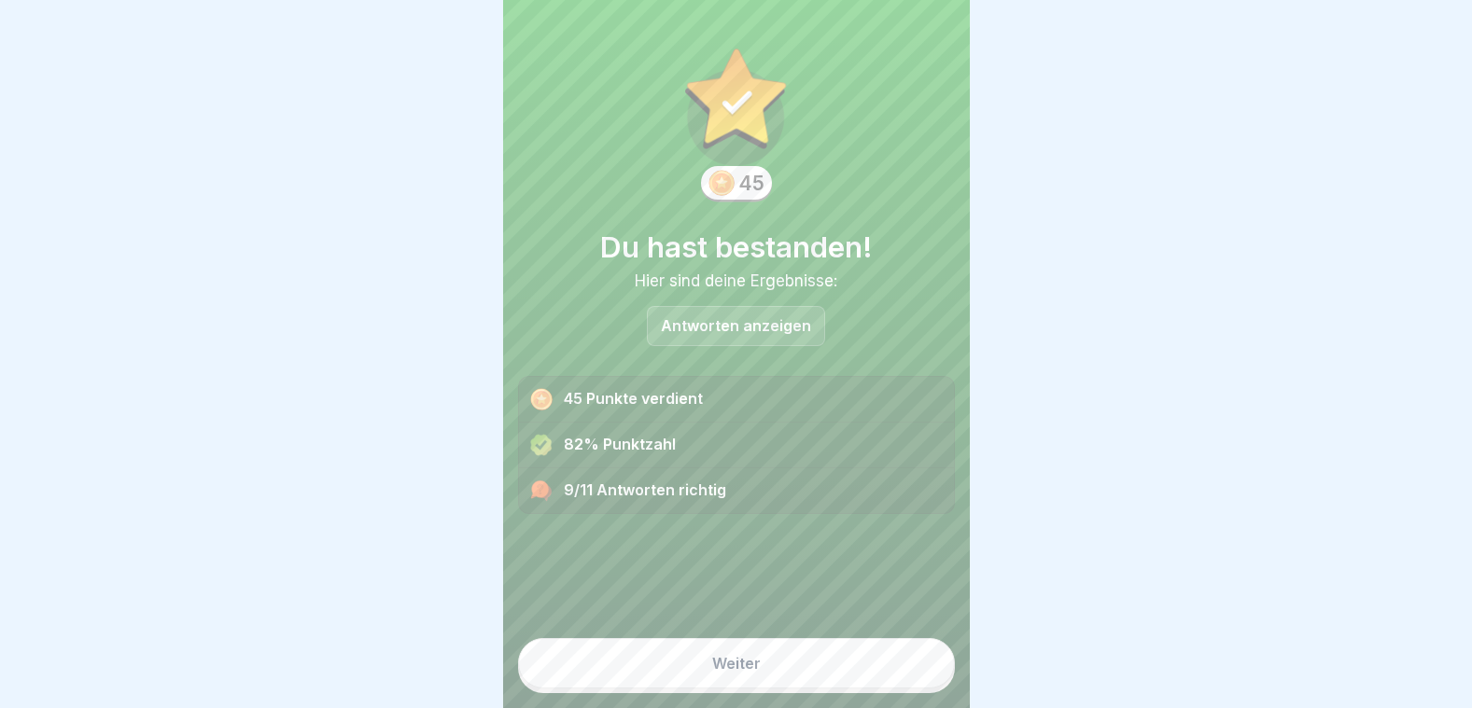
click at [748, 665] on div "Weiter" at bounding box center [736, 663] width 49 height 17
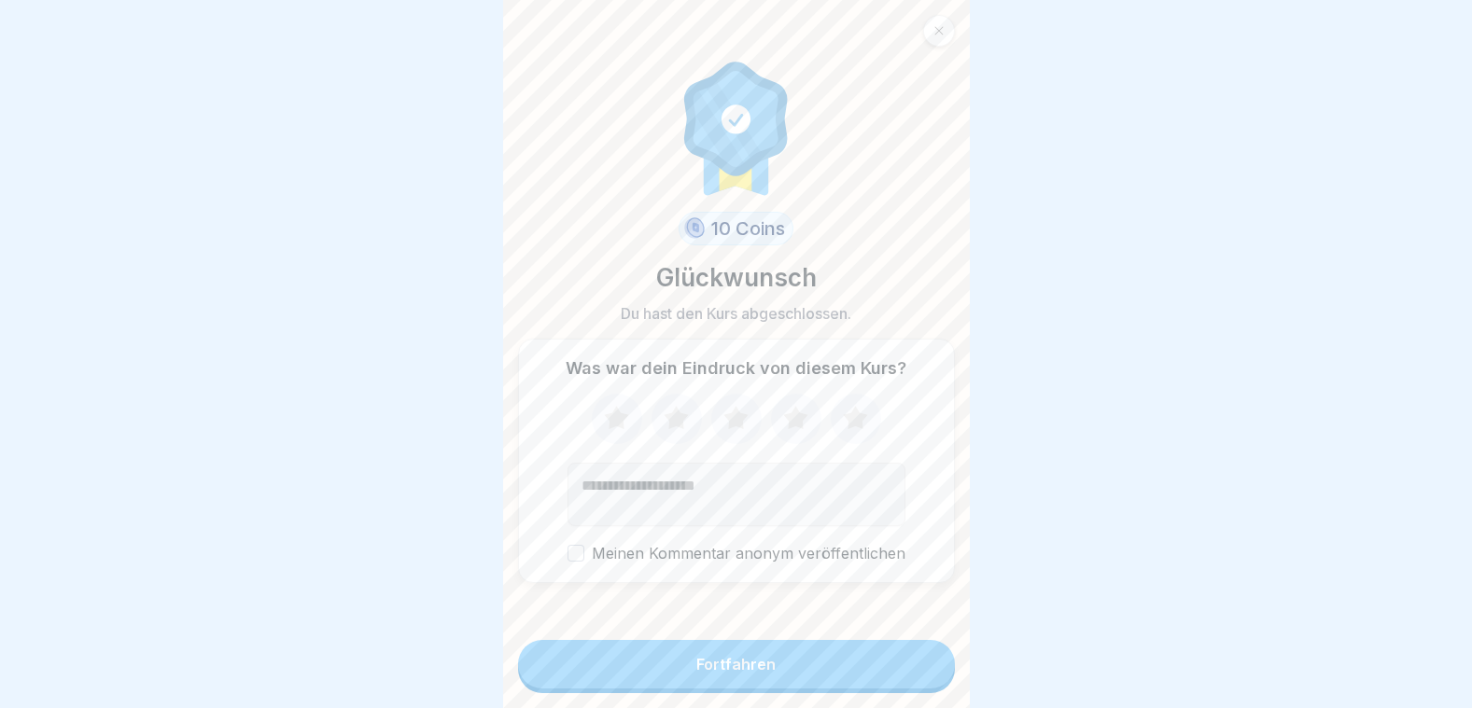
click at [748, 665] on div "Fortfahren" at bounding box center [735, 664] width 79 height 17
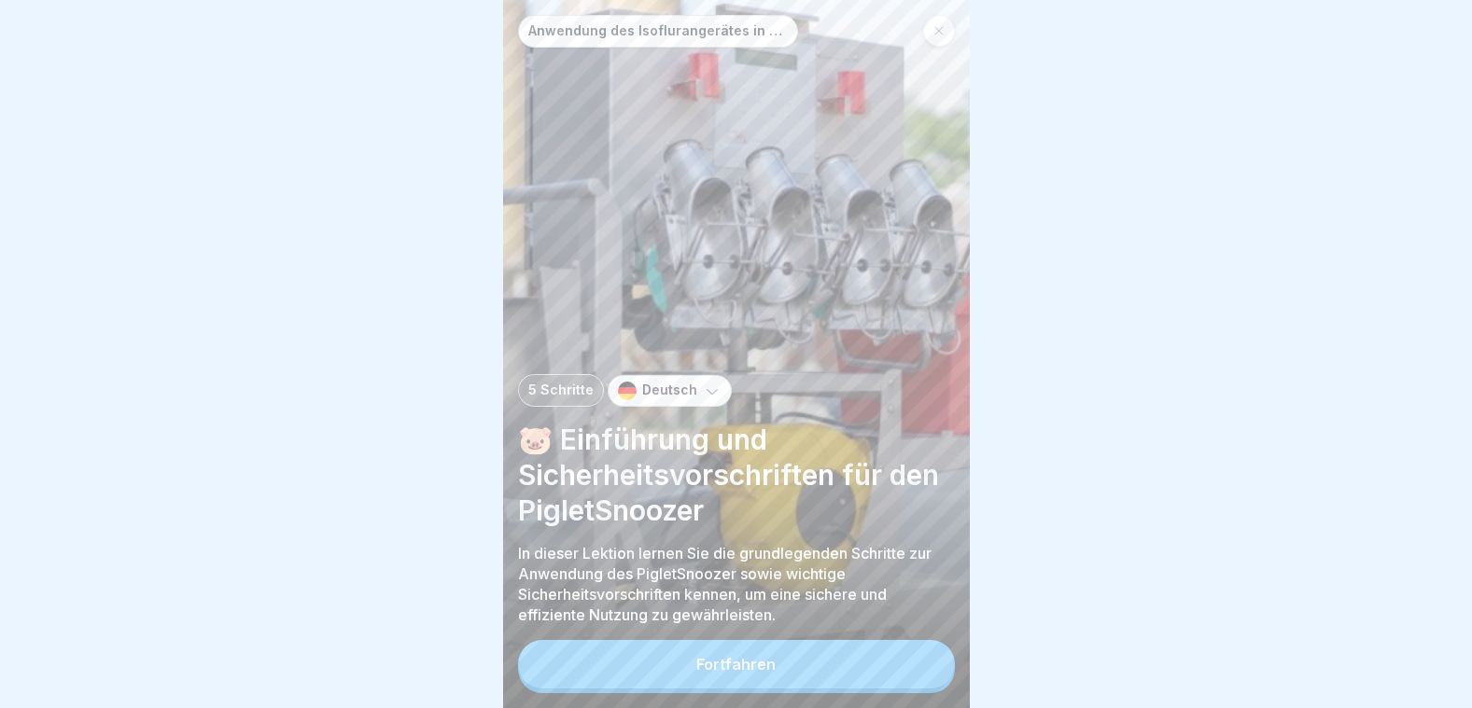
click at [748, 665] on div "Fortfahren" at bounding box center [735, 664] width 79 height 17
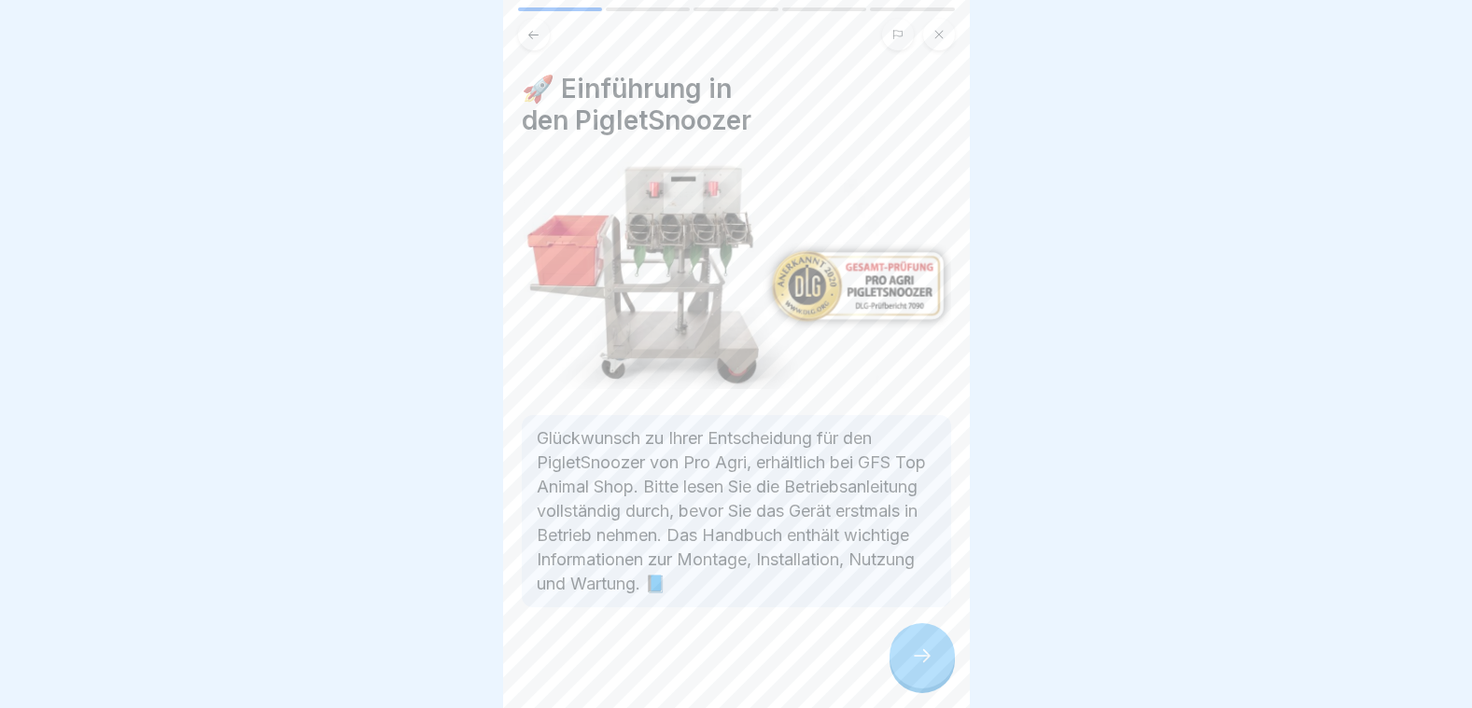
scroll to position [4, 0]
